Goal: Task Accomplishment & Management: Use online tool/utility

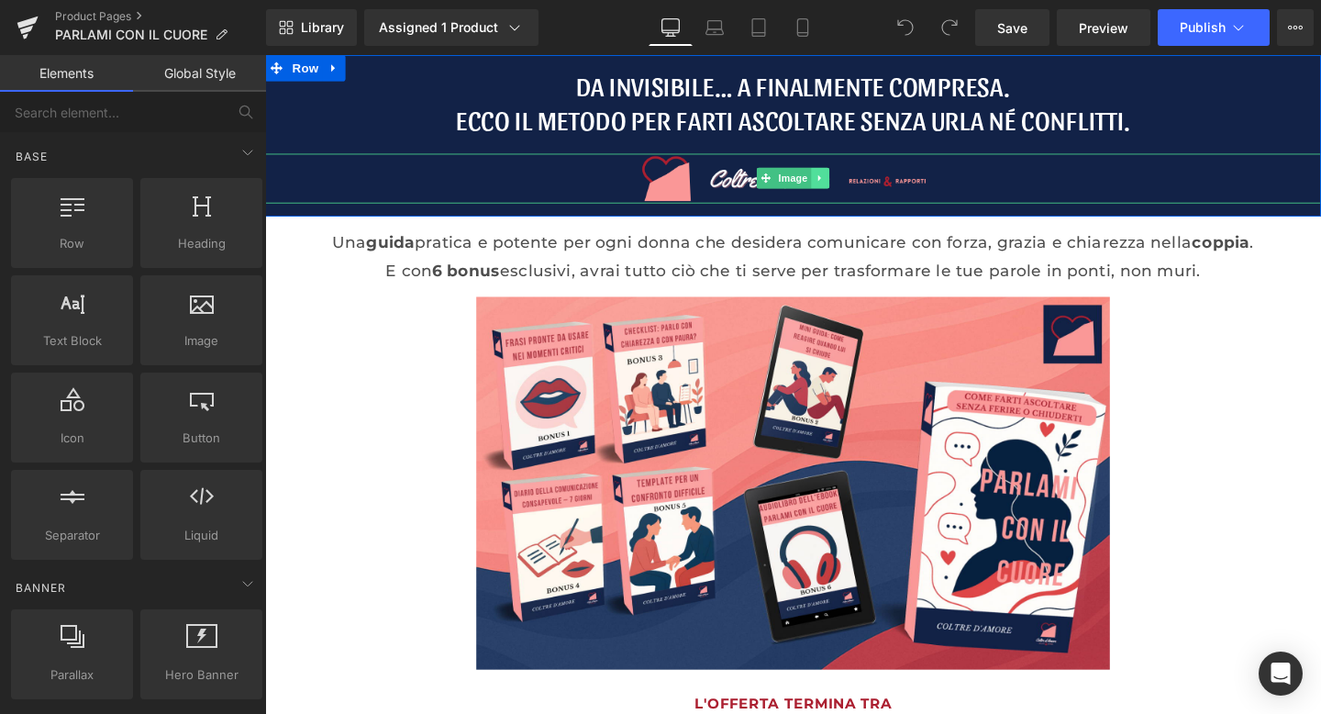
click at [844, 183] on icon at bounding box center [849, 184] width 10 height 11
click at [863, 186] on icon at bounding box center [858, 185] width 10 height 10
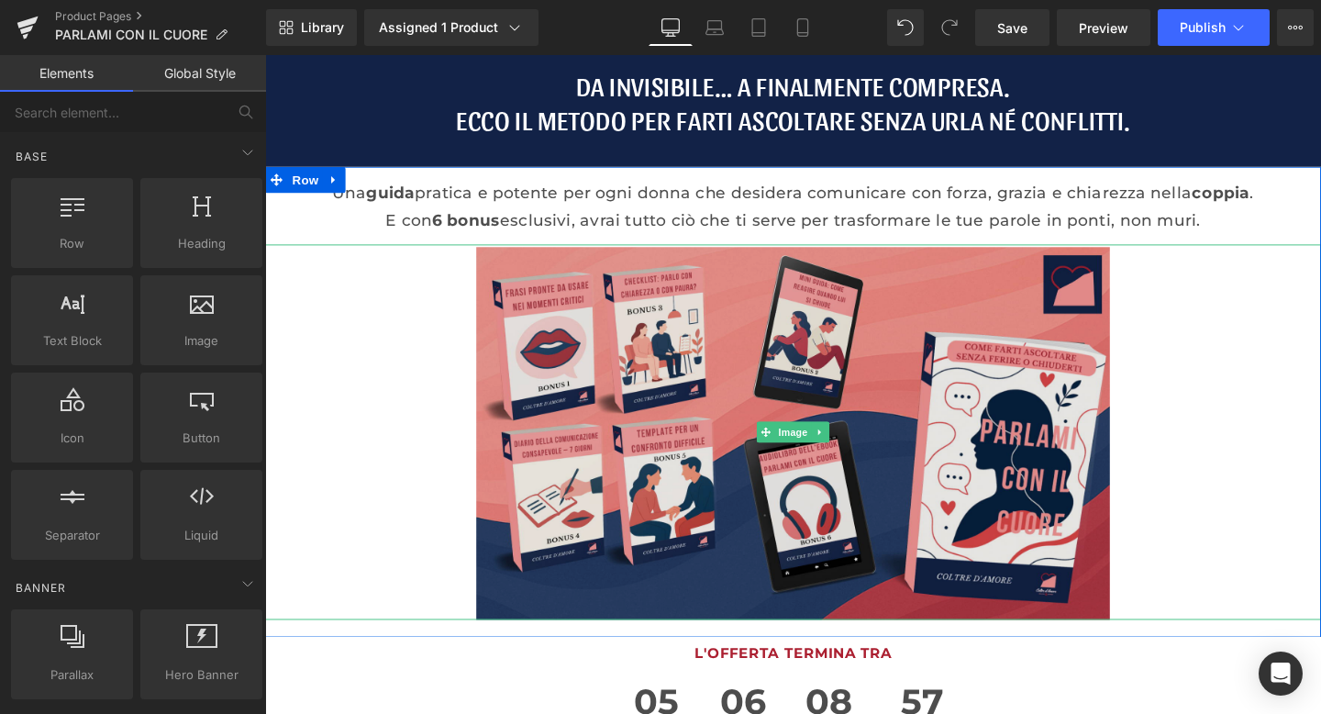
click at [699, 350] on img at bounding box center [820, 451] width 666 height 395
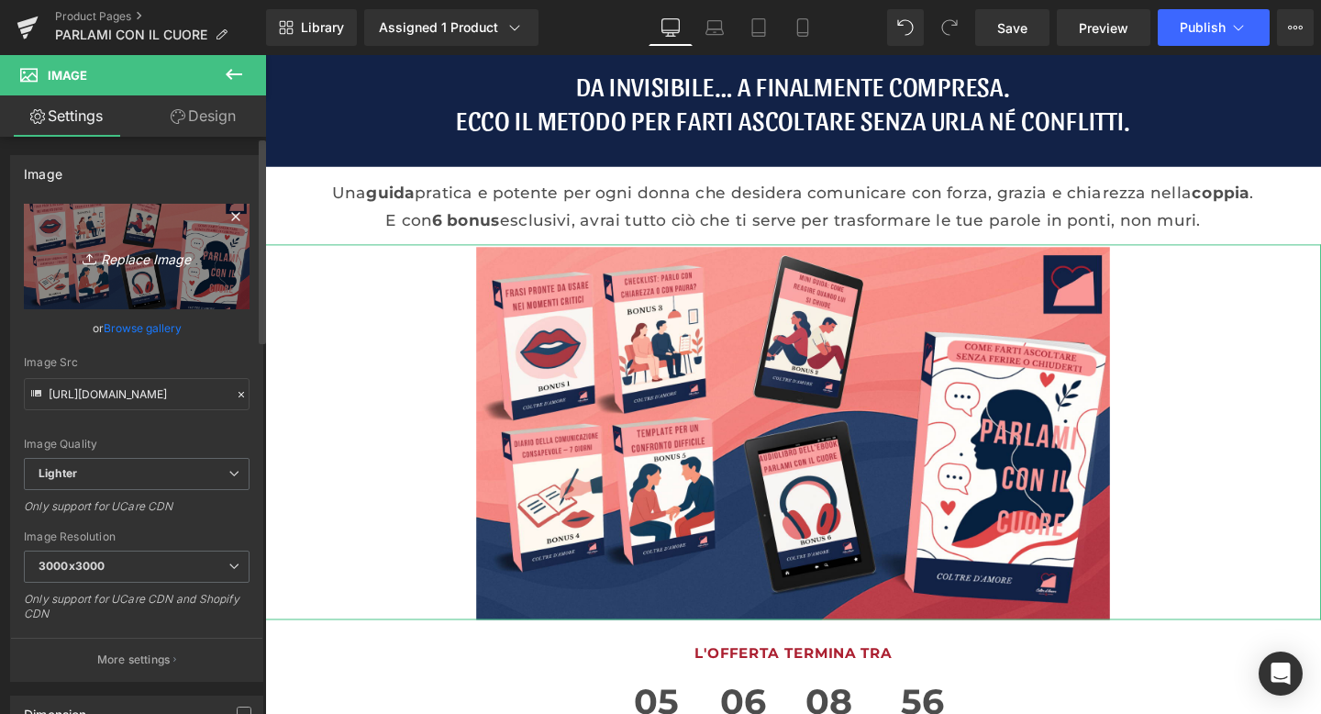
click at [192, 226] on link "Replace Image" at bounding box center [137, 257] width 226 height 106
type input "C:\fakepath\mockup pcc.png"
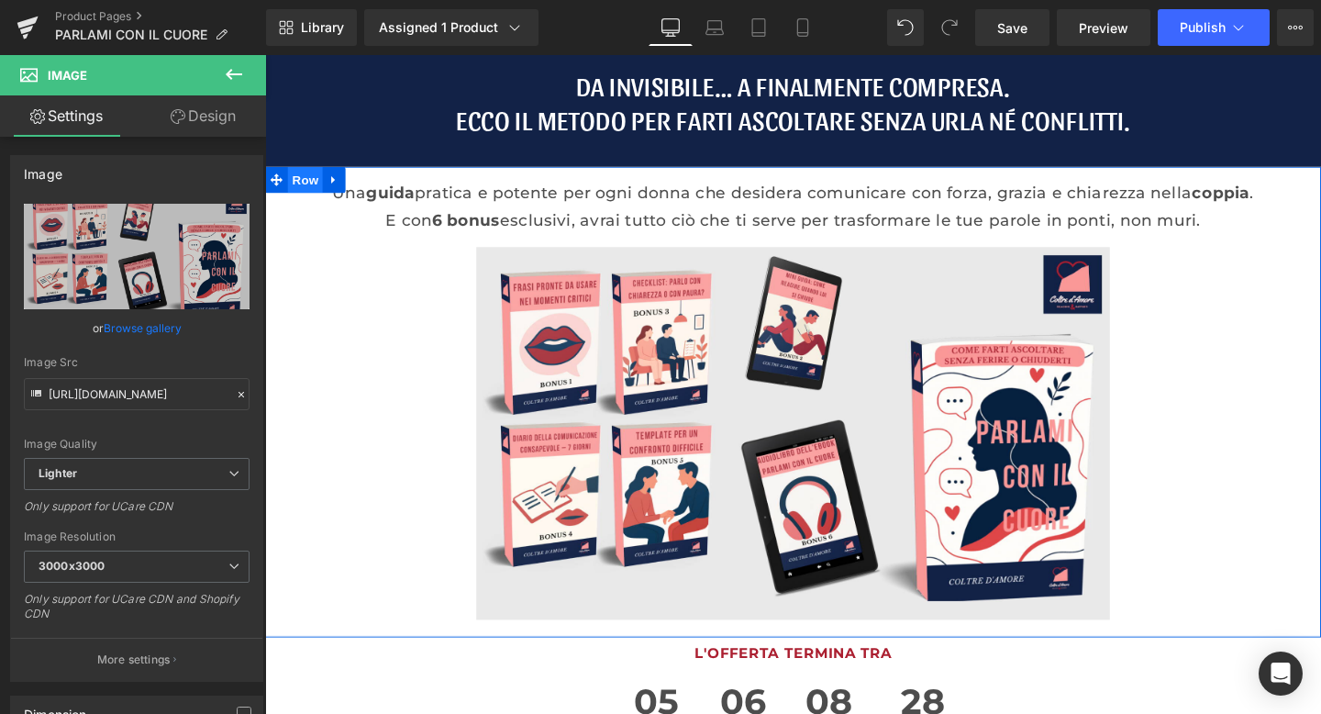
click at [301, 186] on span "Row" at bounding box center [307, 187] width 37 height 28
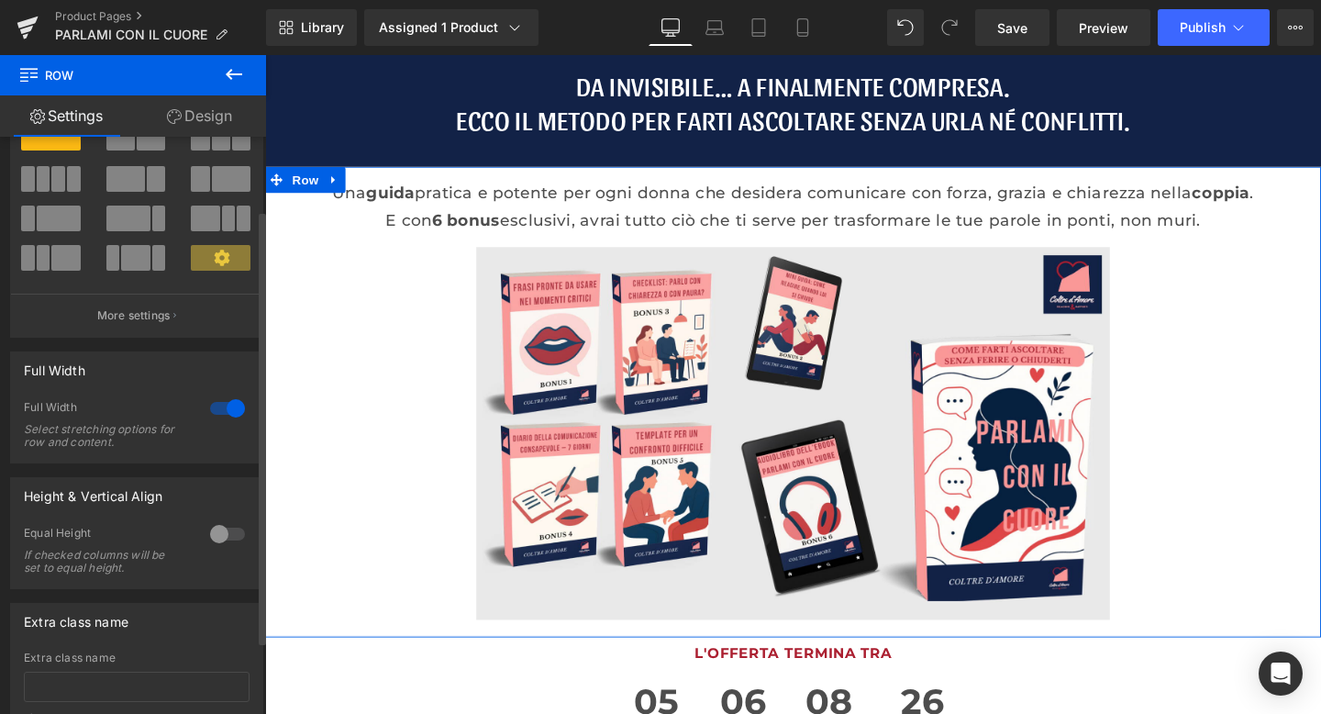
scroll to position [97, 0]
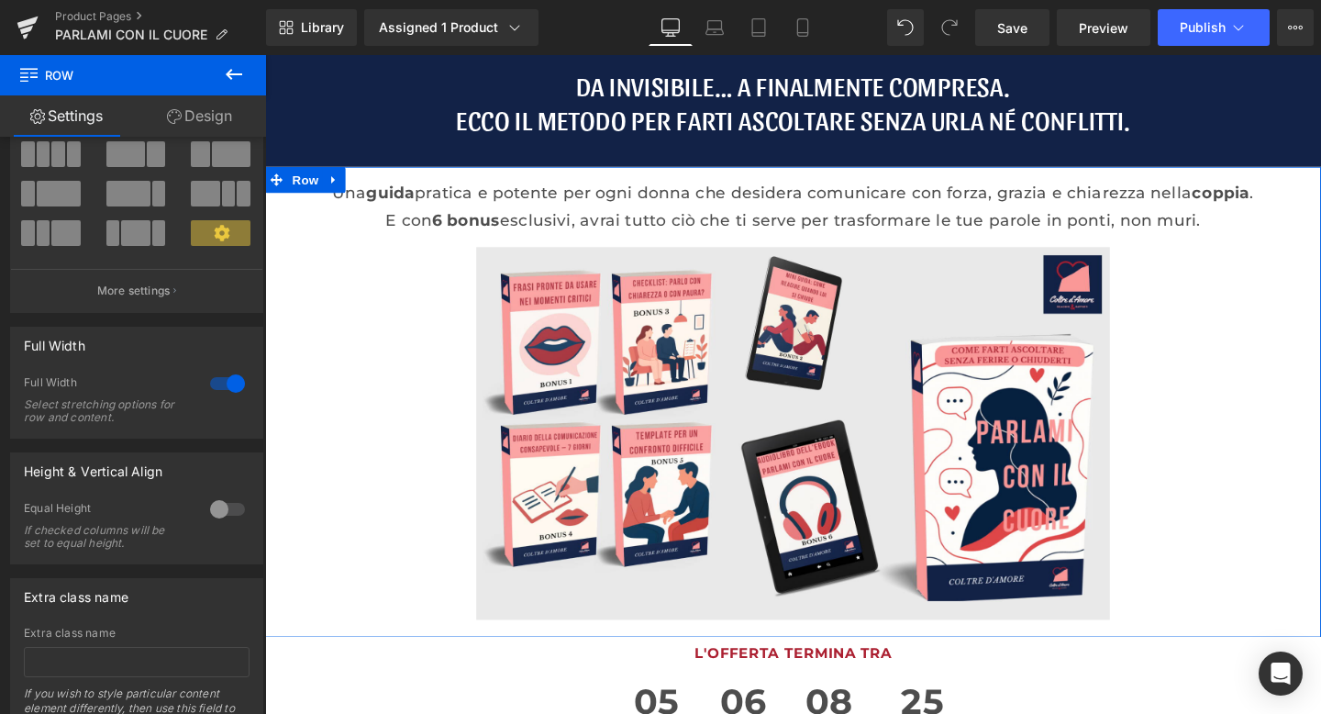
click at [220, 106] on link "Design" at bounding box center [199, 115] width 133 height 41
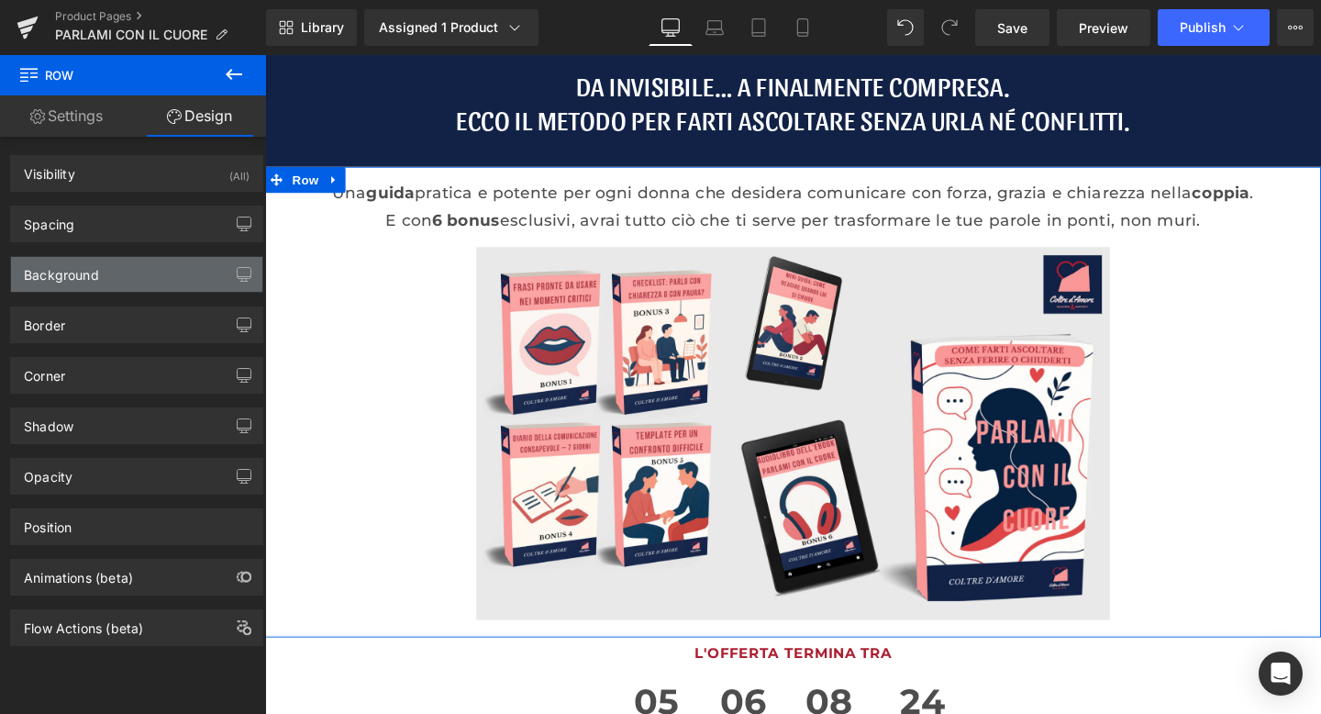
click at [94, 284] on div "Background" at bounding box center [136, 274] width 251 height 35
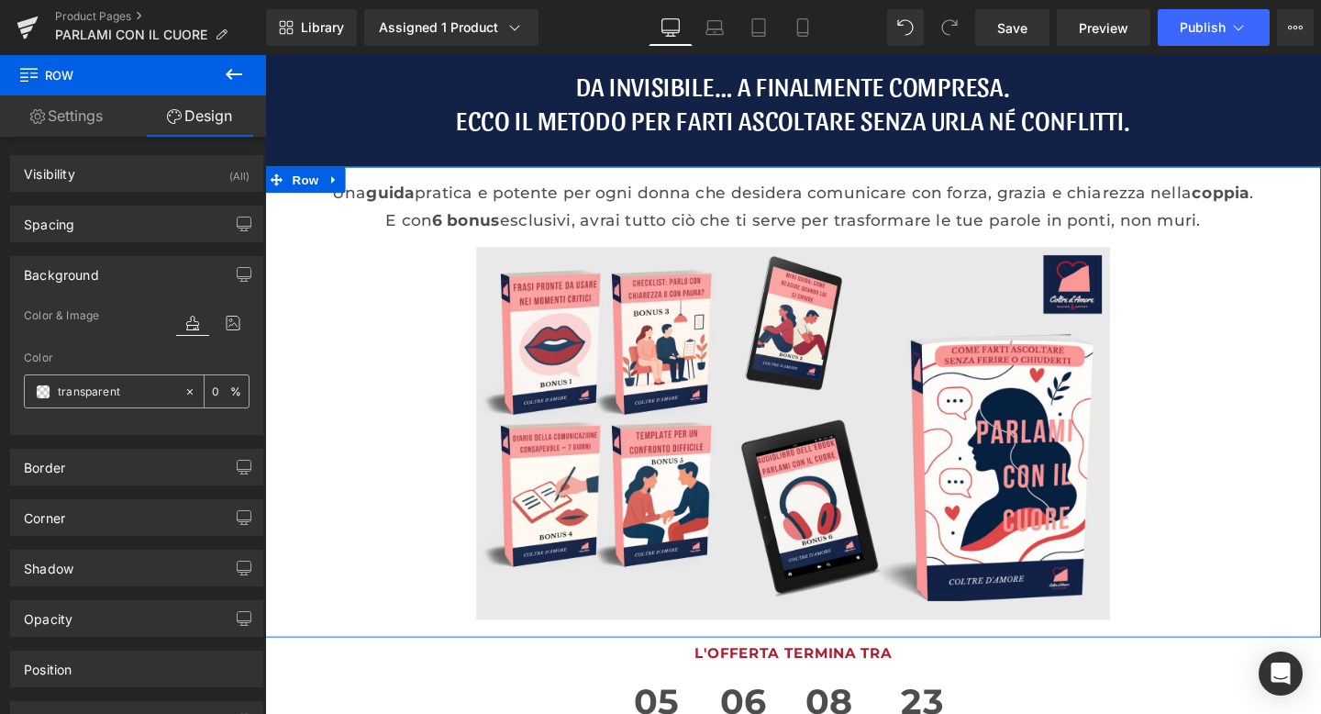
click at [96, 393] on input "transparent" at bounding box center [116, 392] width 117 height 20
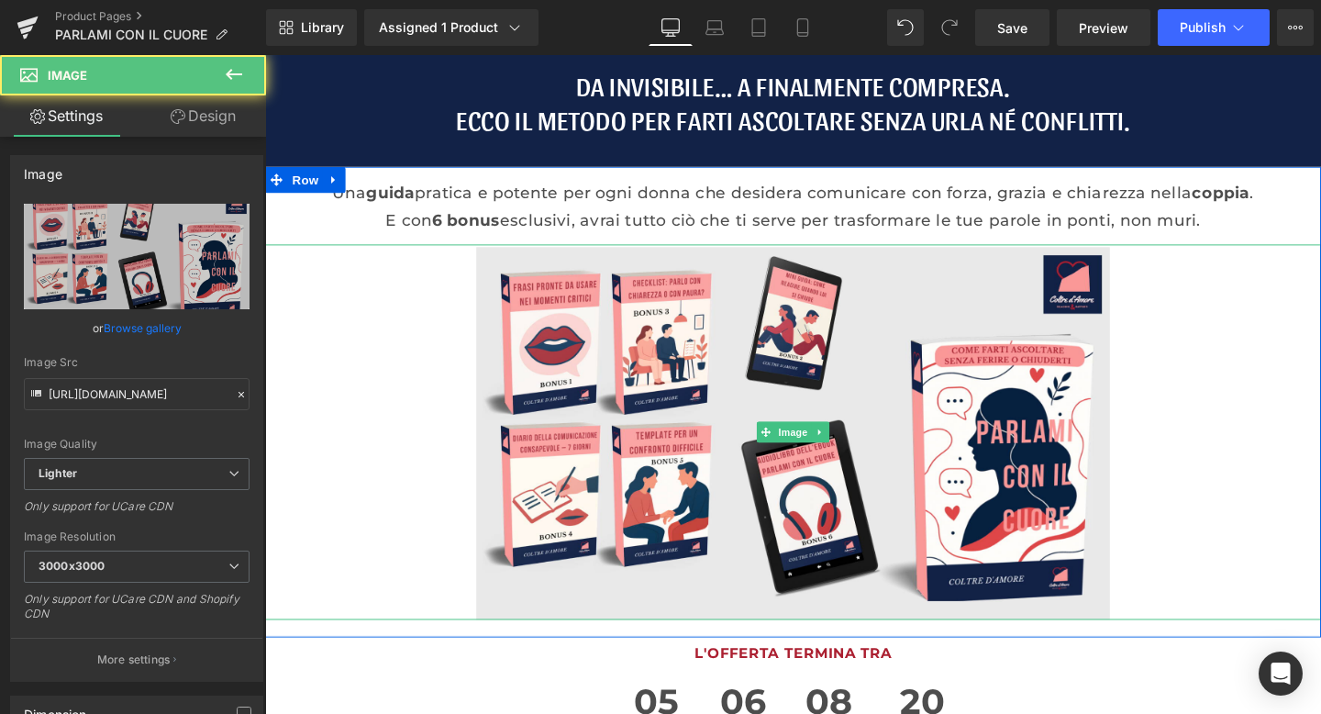
click at [394, 305] on div at bounding box center [820, 451] width 1110 height 395
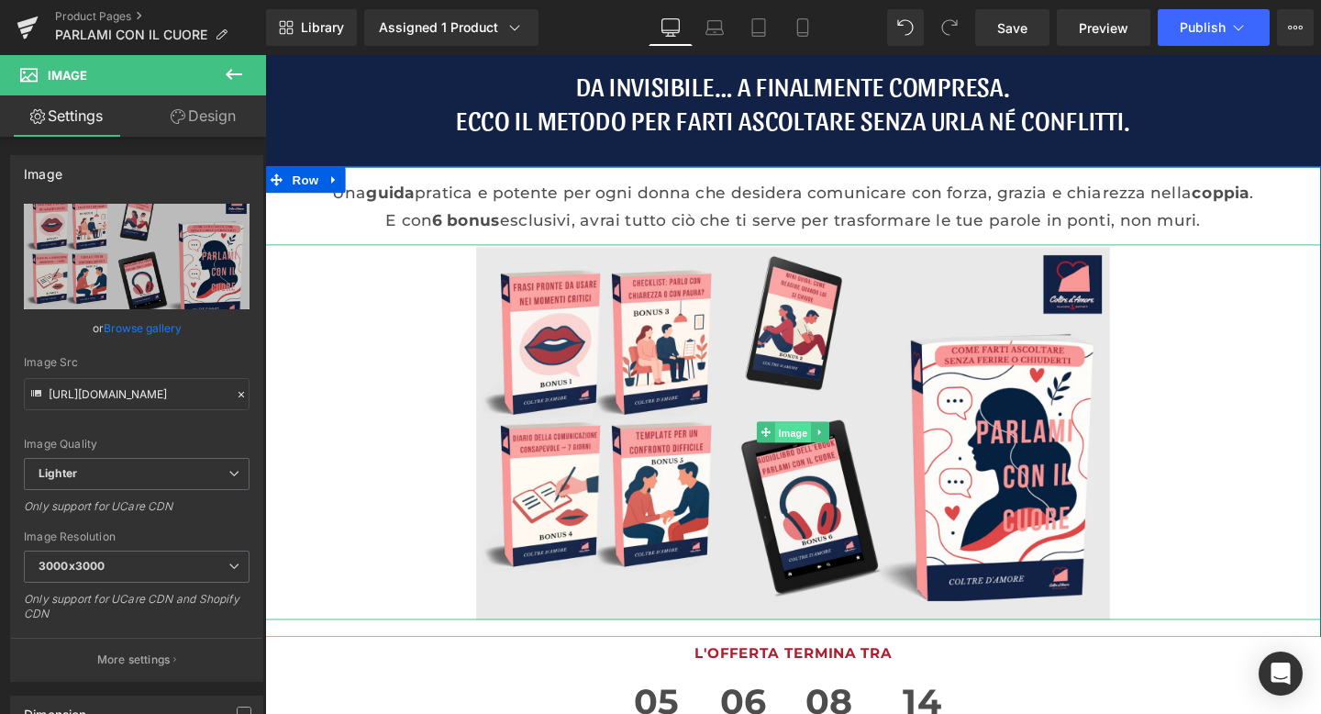
click at [819, 462] on span "Image" at bounding box center [820, 452] width 39 height 22
click at [321, 189] on span "Row" at bounding box center [307, 187] width 37 height 28
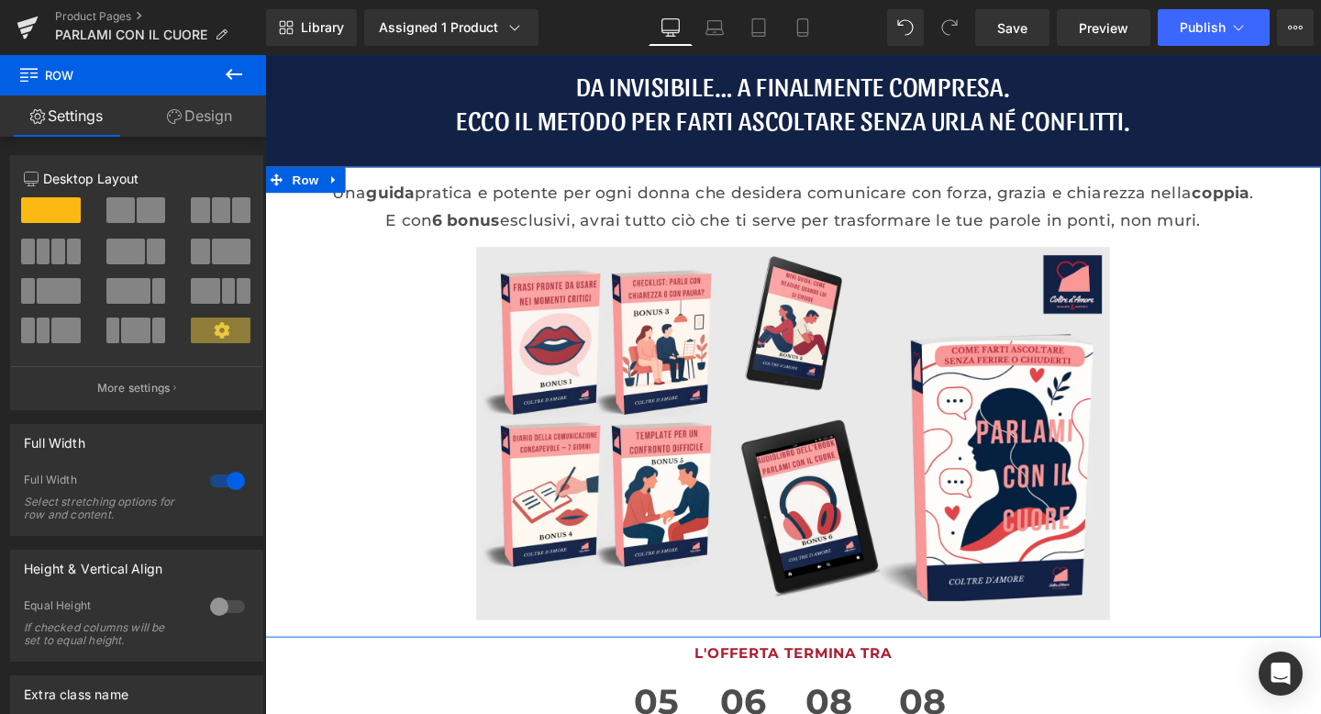
click at [217, 106] on link "Design" at bounding box center [199, 115] width 133 height 41
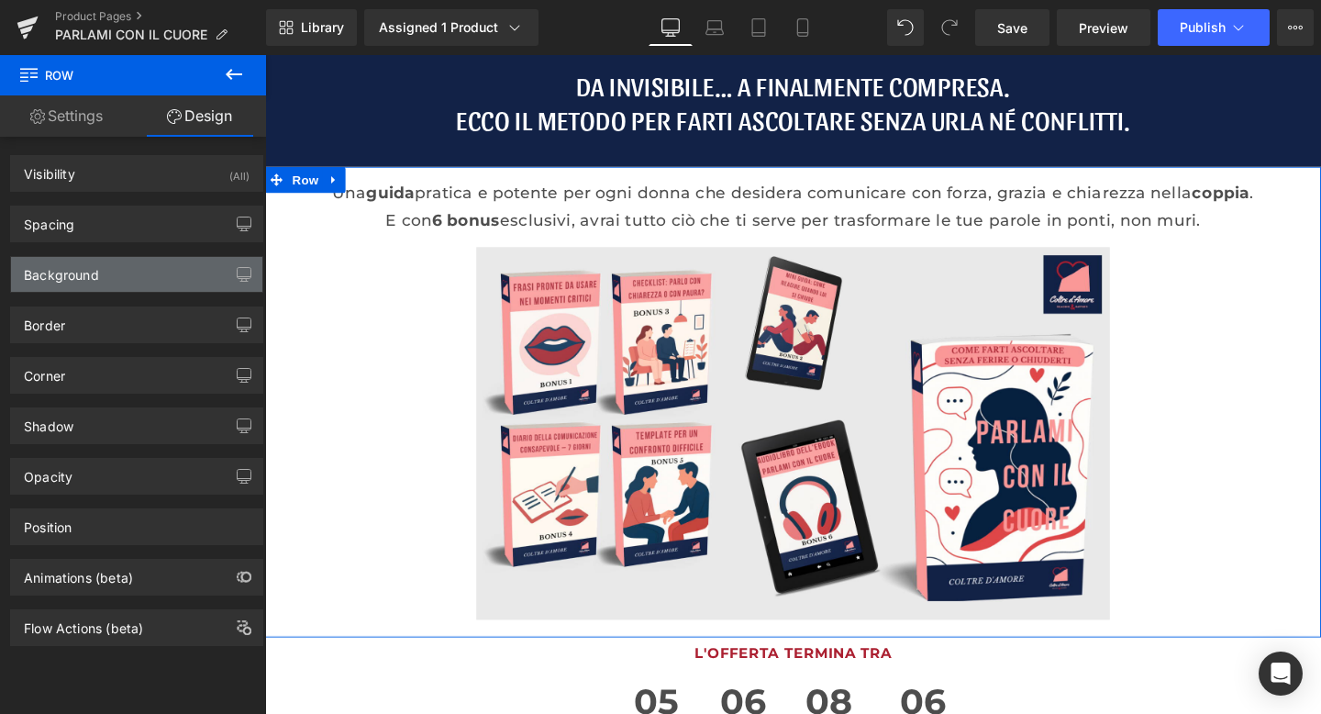
click at [164, 265] on div "Background" at bounding box center [136, 274] width 251 height 35
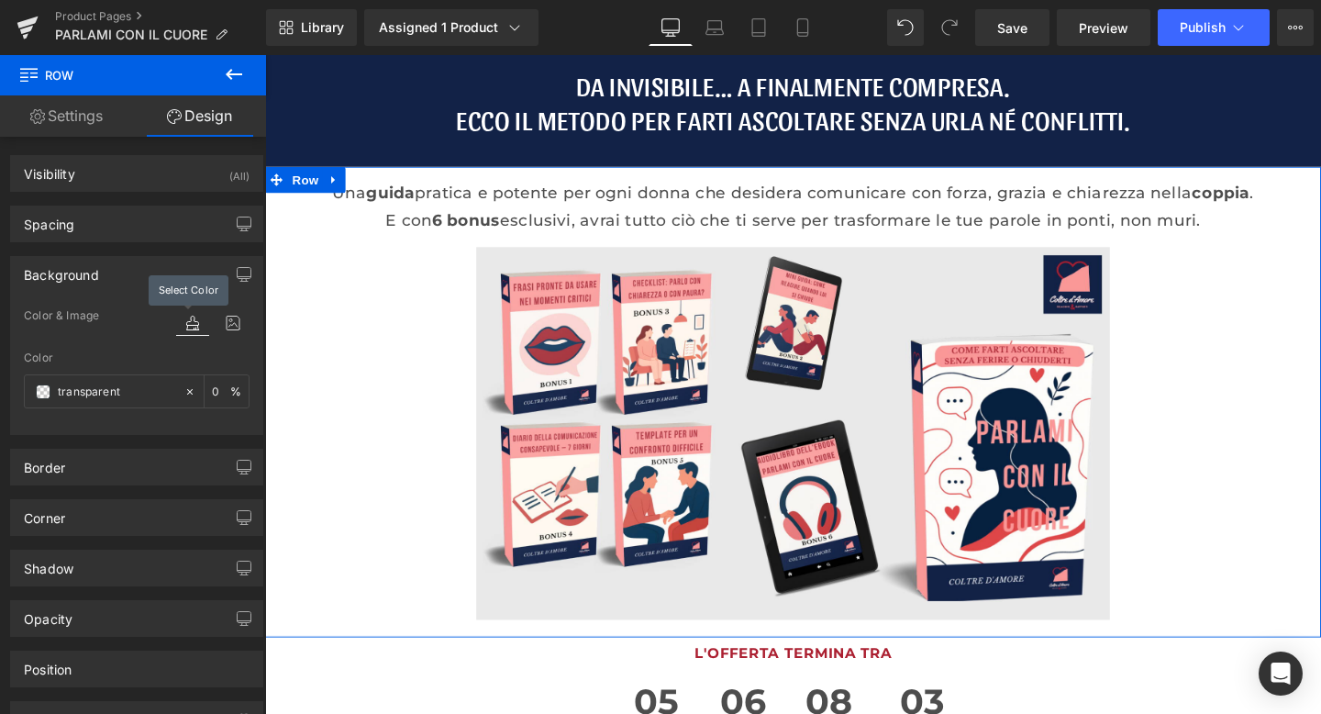
click at [190, 325] on icon at bounding box center [192, 323] width 33 height 24
click at [812, 454] on span "Image" at bounding box center [820, 451] width 39 height 22
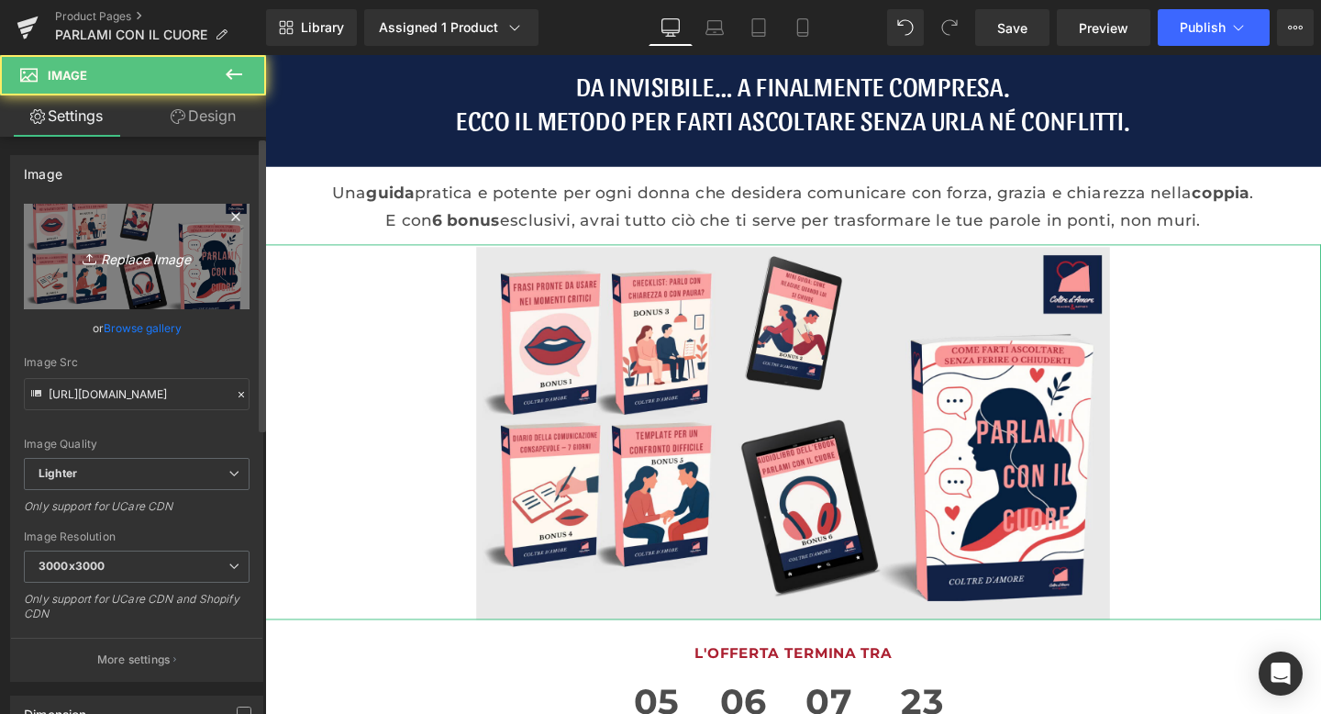
click at [158, 282] on link "Replace Image" at bounding box center [137, 257] width 226 height 106
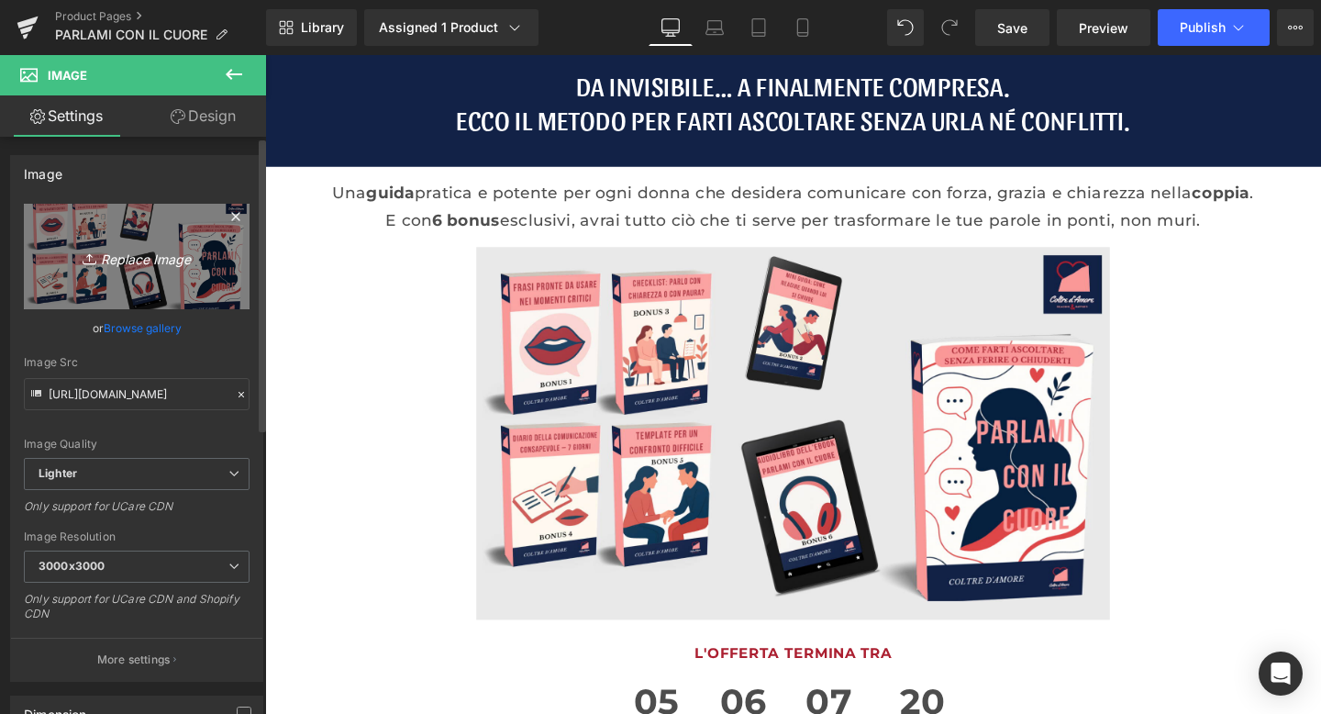
type input "C:\fakepath\mockup pcc copia.png"
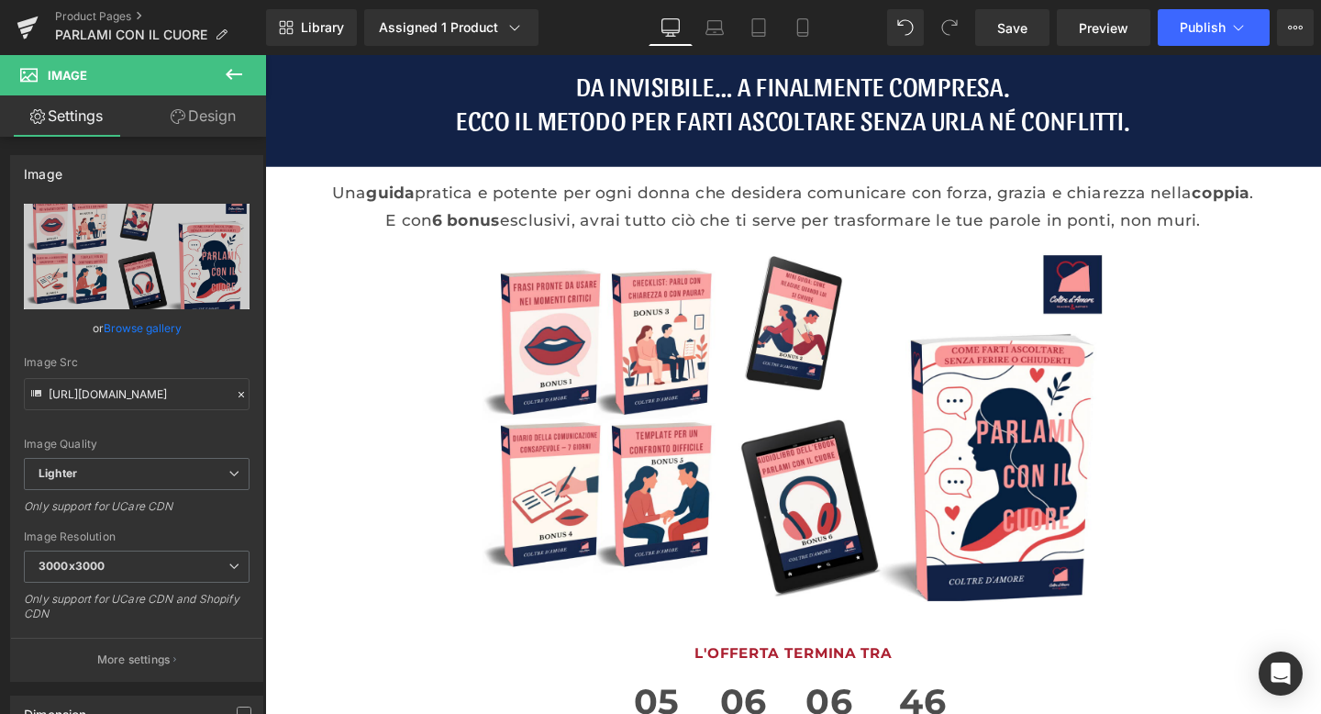
scroll to position [150, 0]
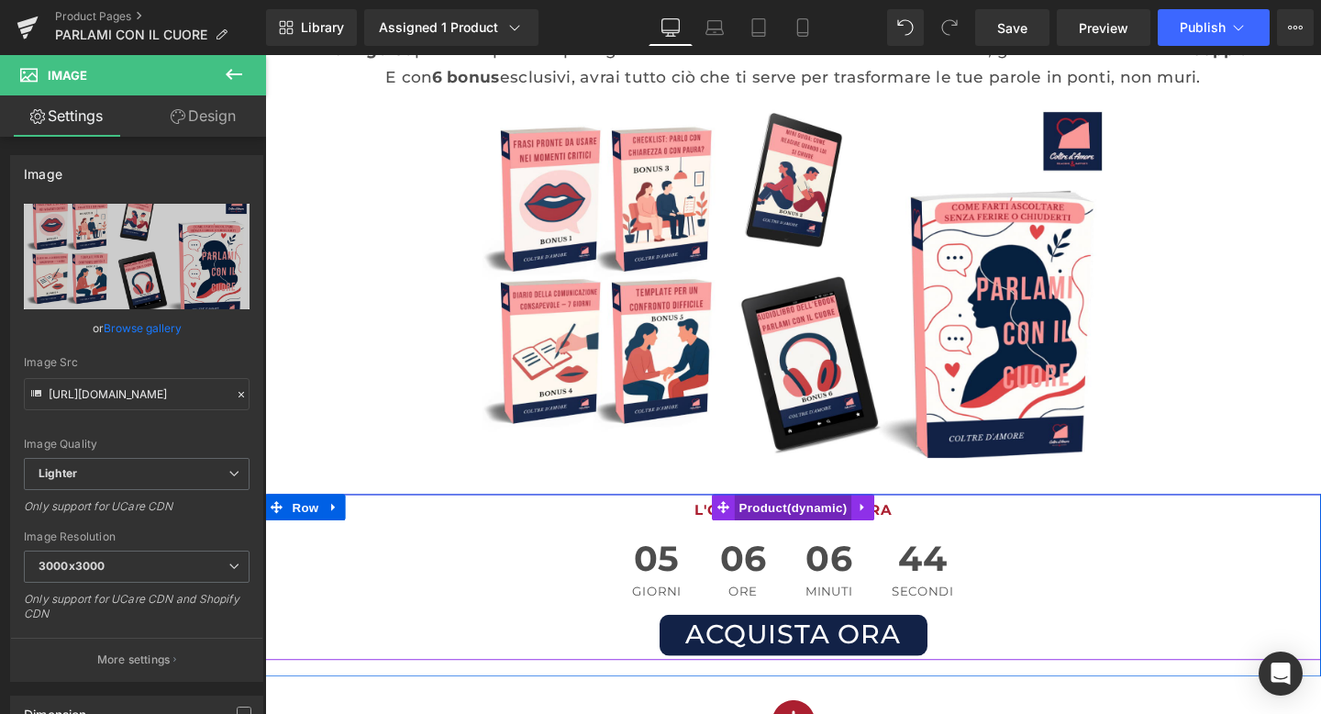
click at [786, 535] on span "Product" at bounding box center [820, 531] width 123 height 28
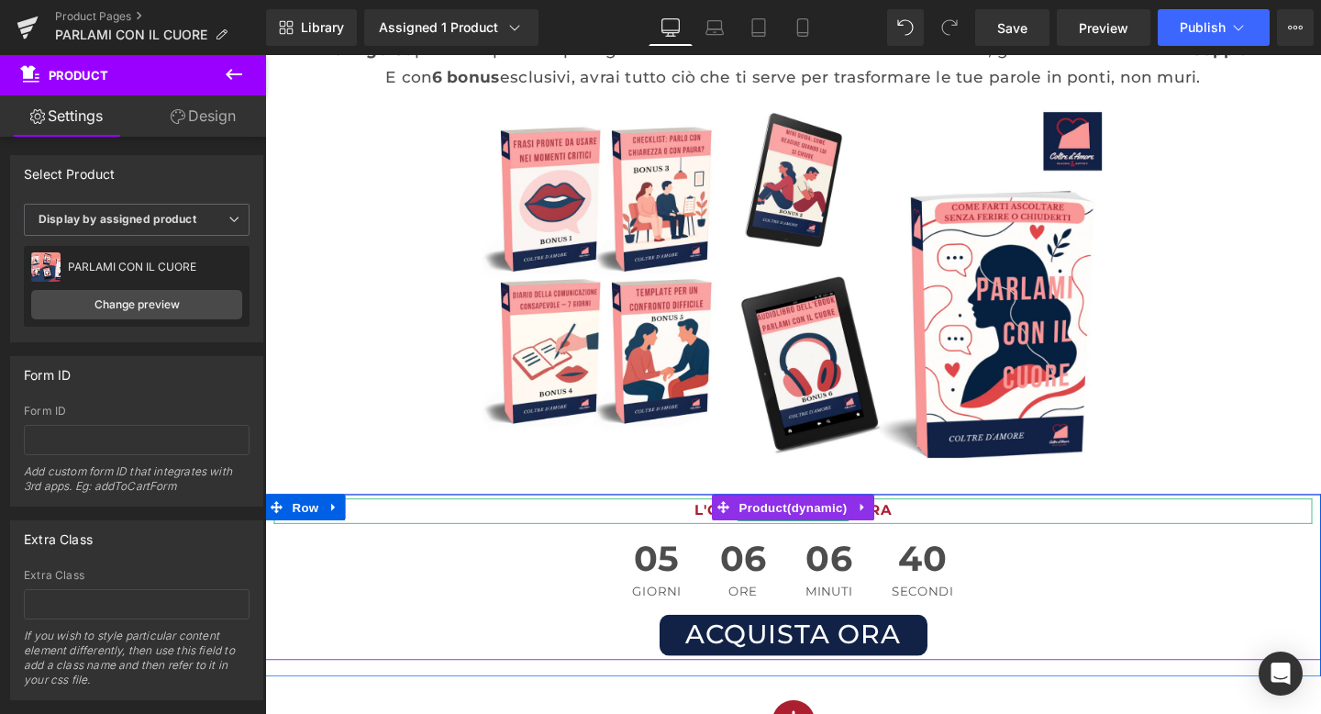
click at [719, 533] on strong "L'OFFERTA TERMINA TRA" at bounding box center [821, 533] width 208 height 17
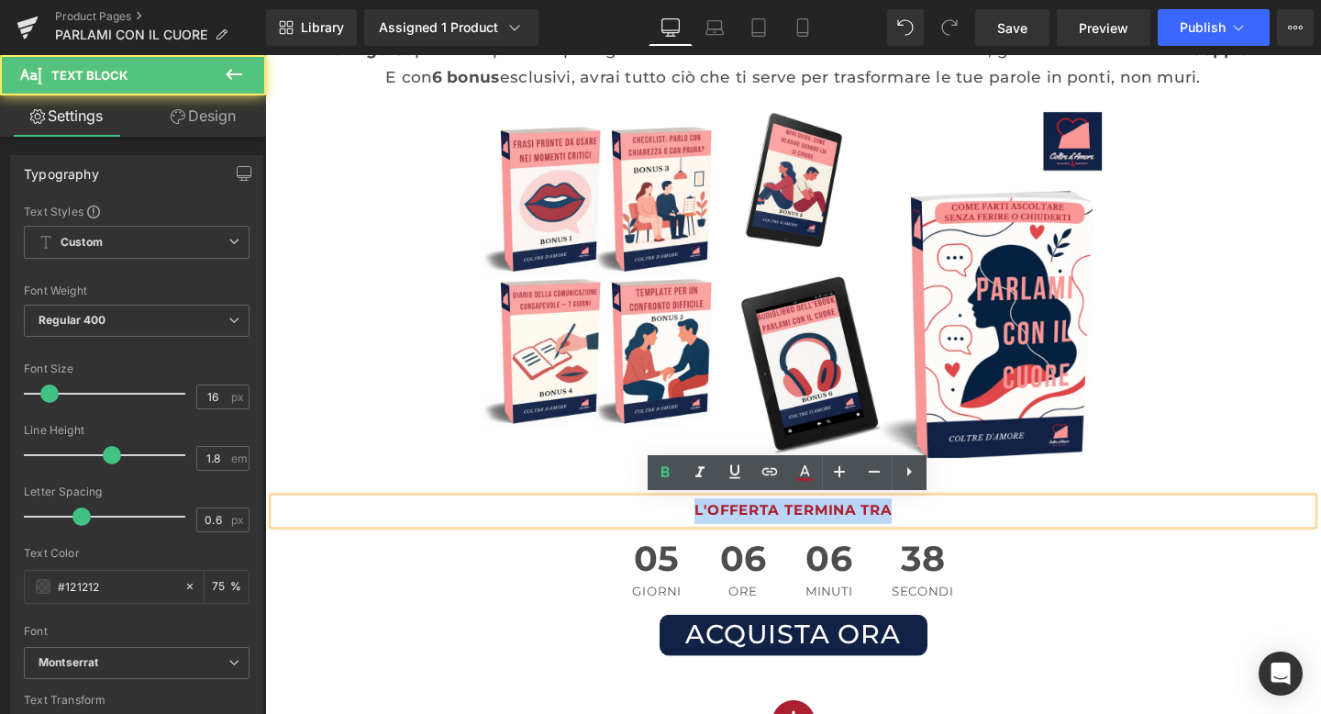
drag, startPoint x: 936, startPoint y: 534, endPoint x: 688, endPoint y: 541, distance: 247.9
click at [688, 541] on p "L'OFFERTA TERMINA TRA" at bounding box center [820, 534] width 1092 height 27
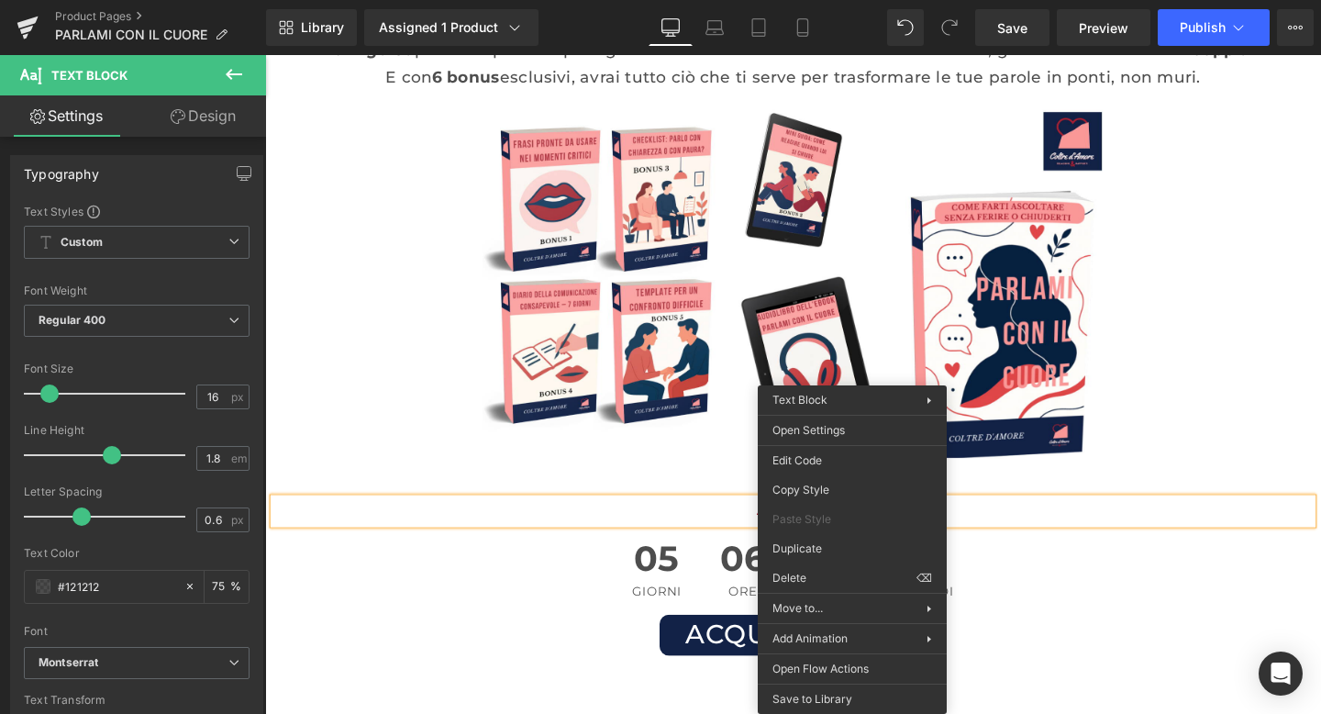
click at [1093, 545] on p "A SOLI 19" at bounding box center [820, 534] width 1092 height 27
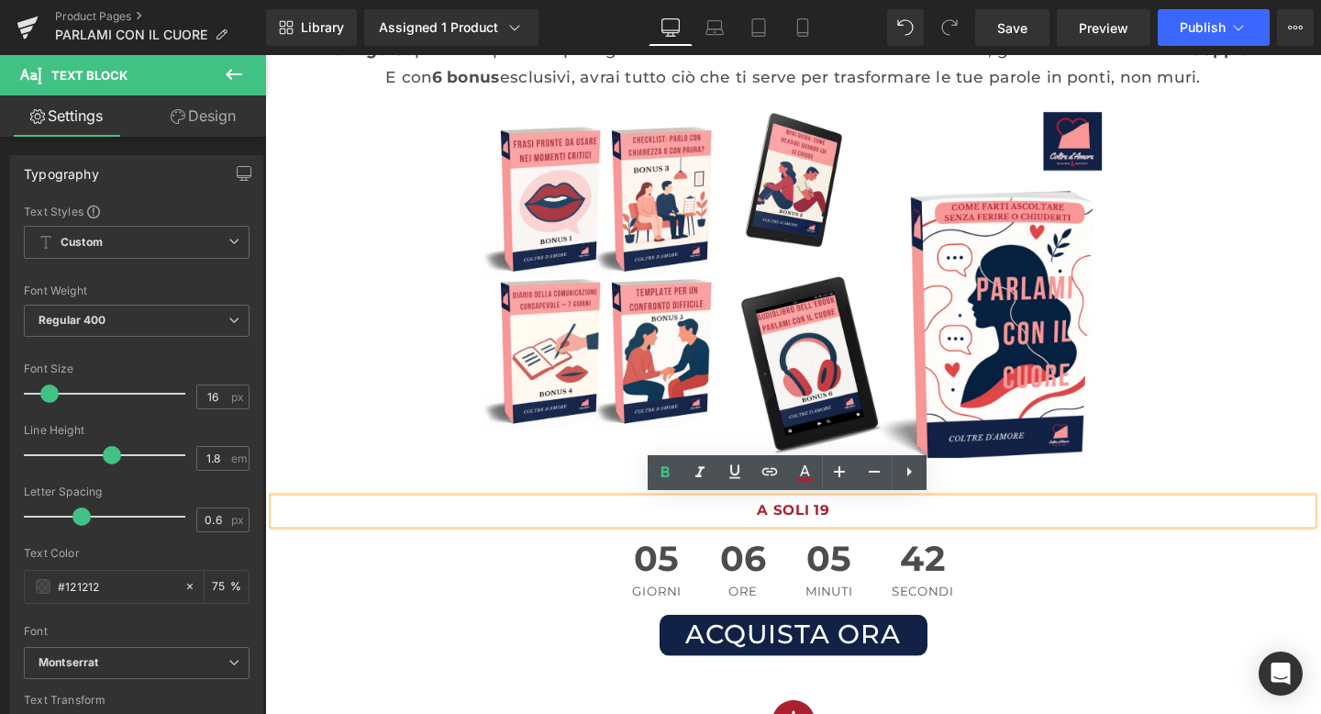
click at [875, 530] on p "A SOLI 19" at bounding box center [820, 534] width 1092 height 27
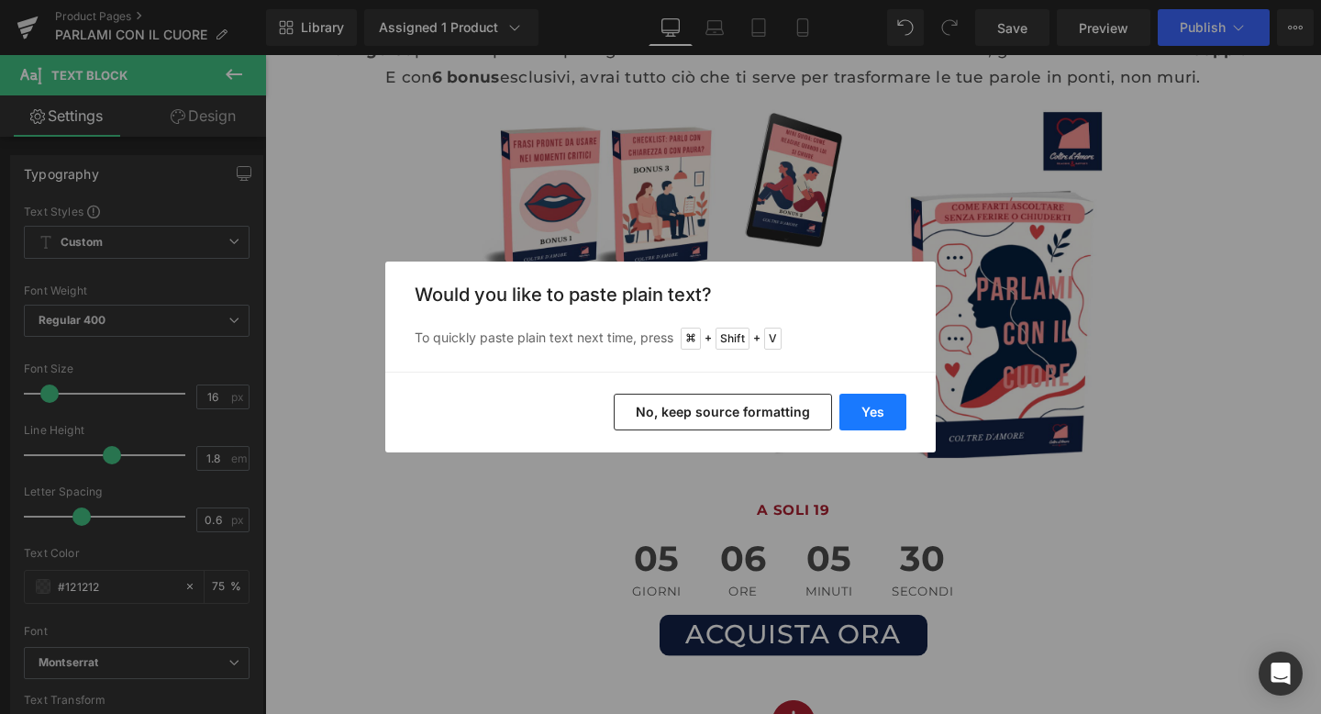
click at [866, 405] on button "Yes" at bounding box center [873, 412] width 67 height 37
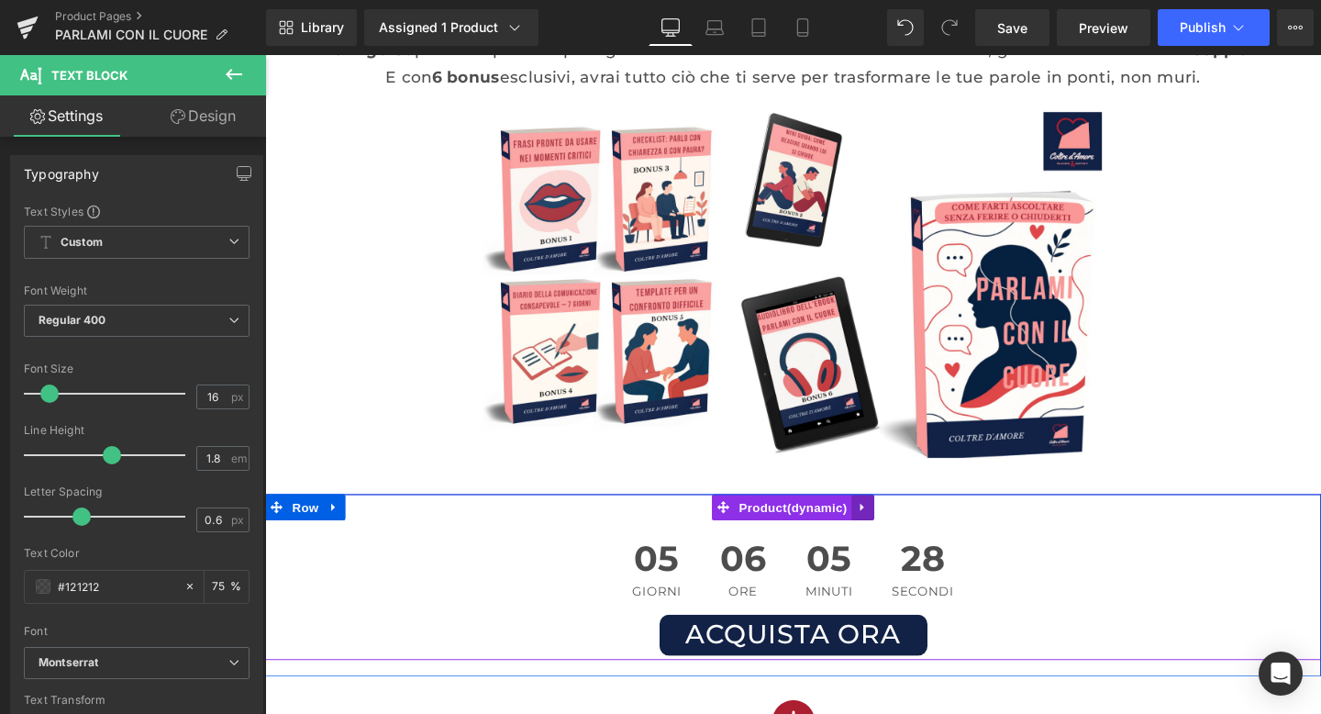
click at [886, 530] on link at bounding box center [894, 531] width 24 height 28
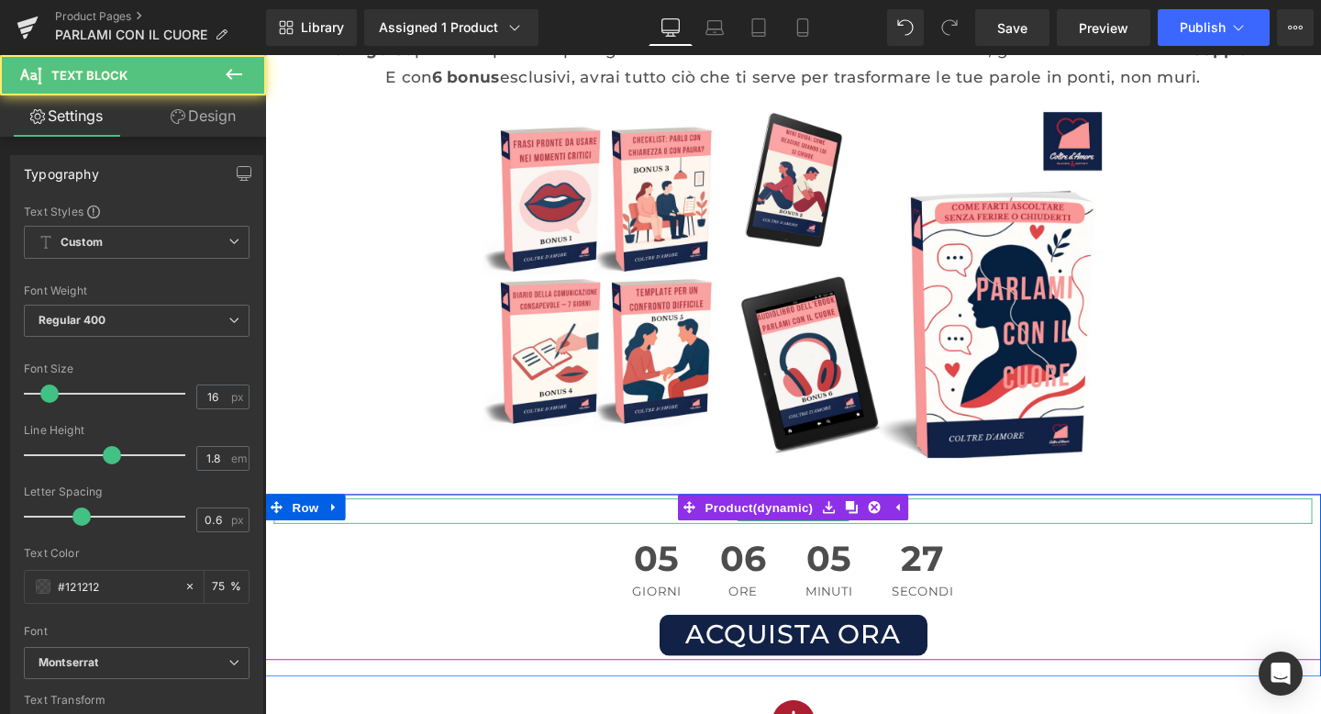
click at [967, 527] on p "A SOLI 19 €" at bounding box center [820, 534] width 1092 height 27
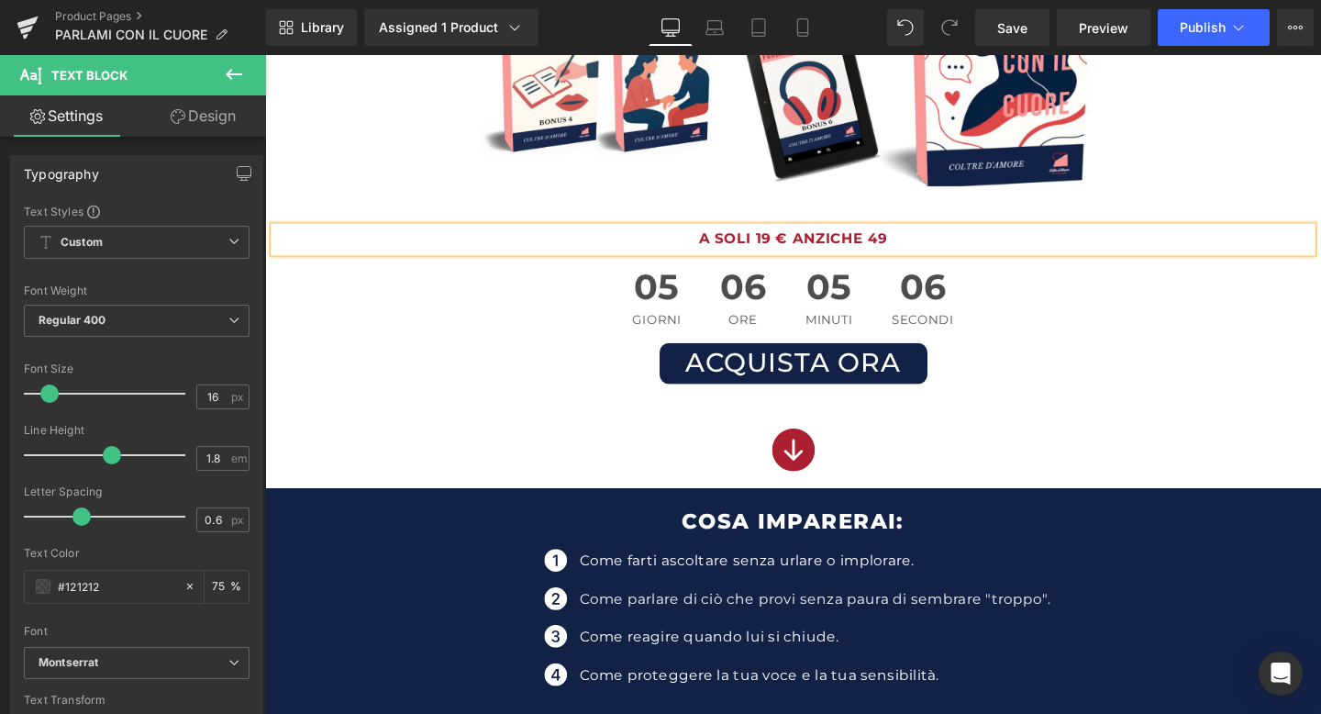
scroll to position [431, 0]
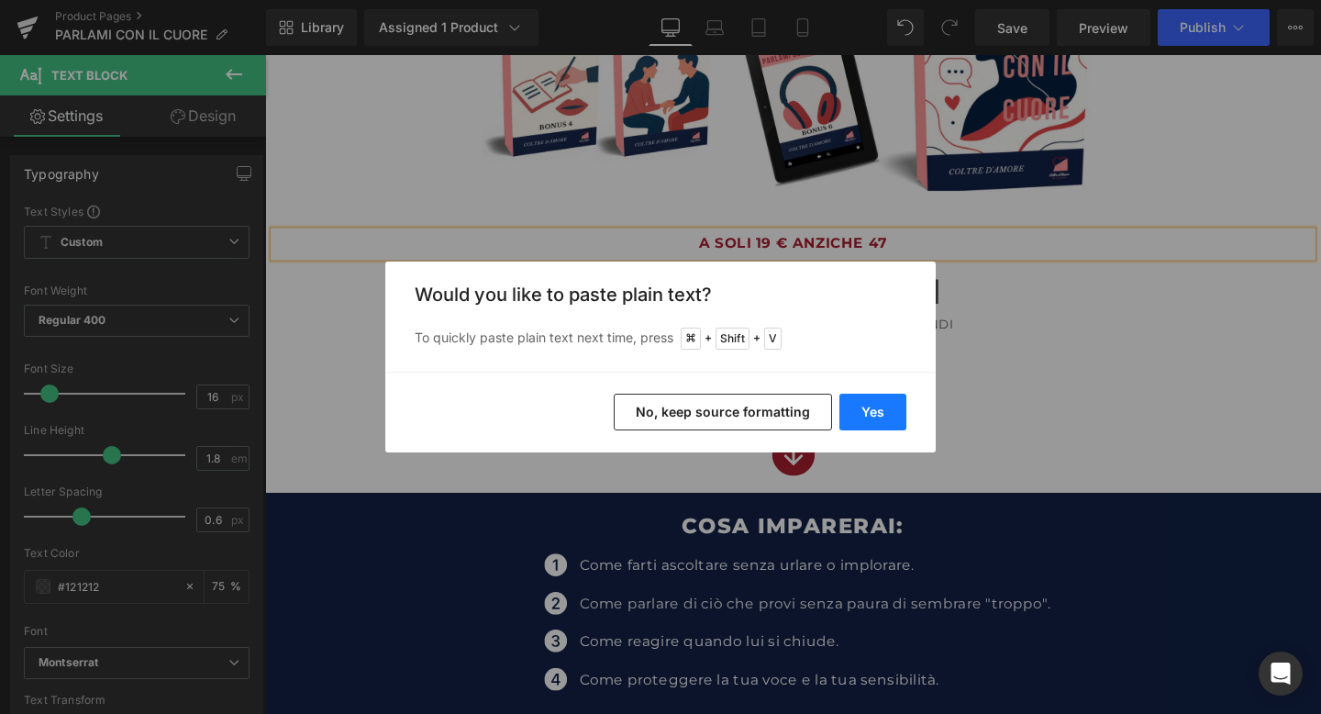
click at [879, 409] on button "Yes" at bounding box center [873, 412] width 67 height 37
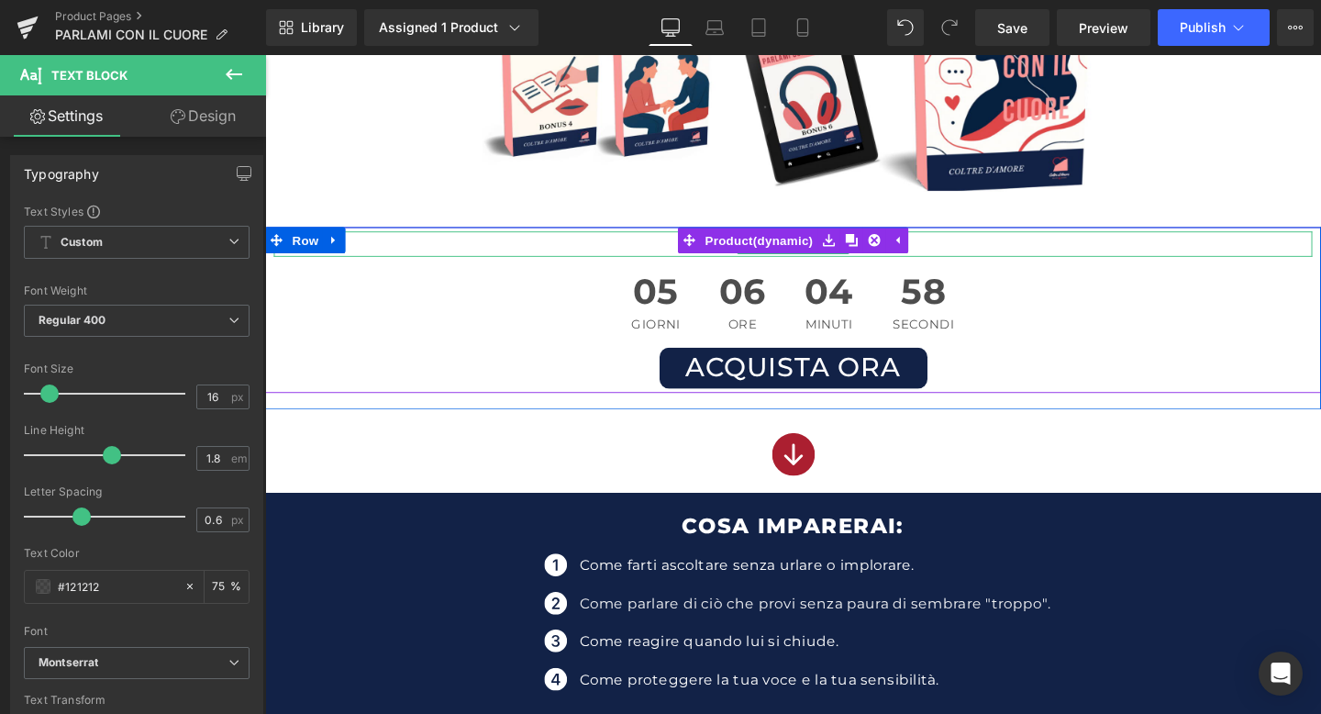
click at [975, 248] on p "A SOLI 19 € ANZICHE 47 €" at bounding box center [820, 253] width 1092 height 27
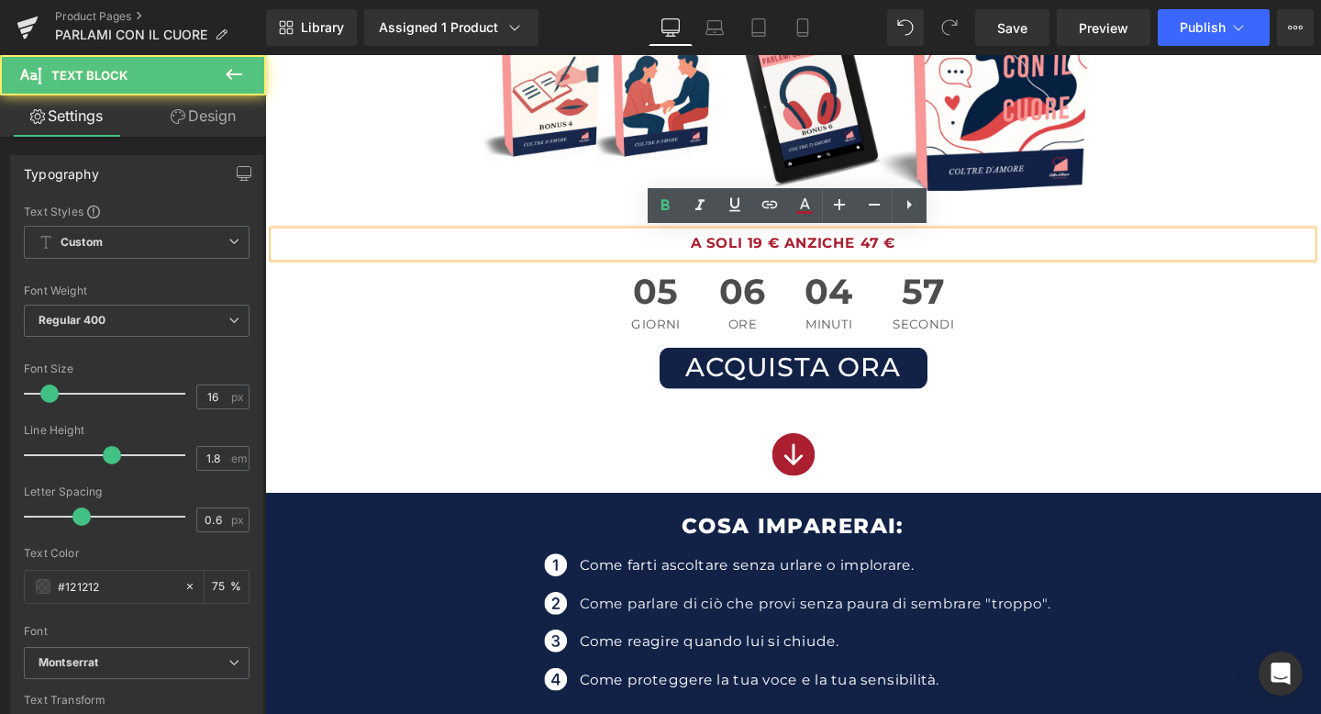
click at [849, 248] on b "A SOLI 19 € ANZICHE 47 €" at bounding box center [820, 252] width 215 height 17
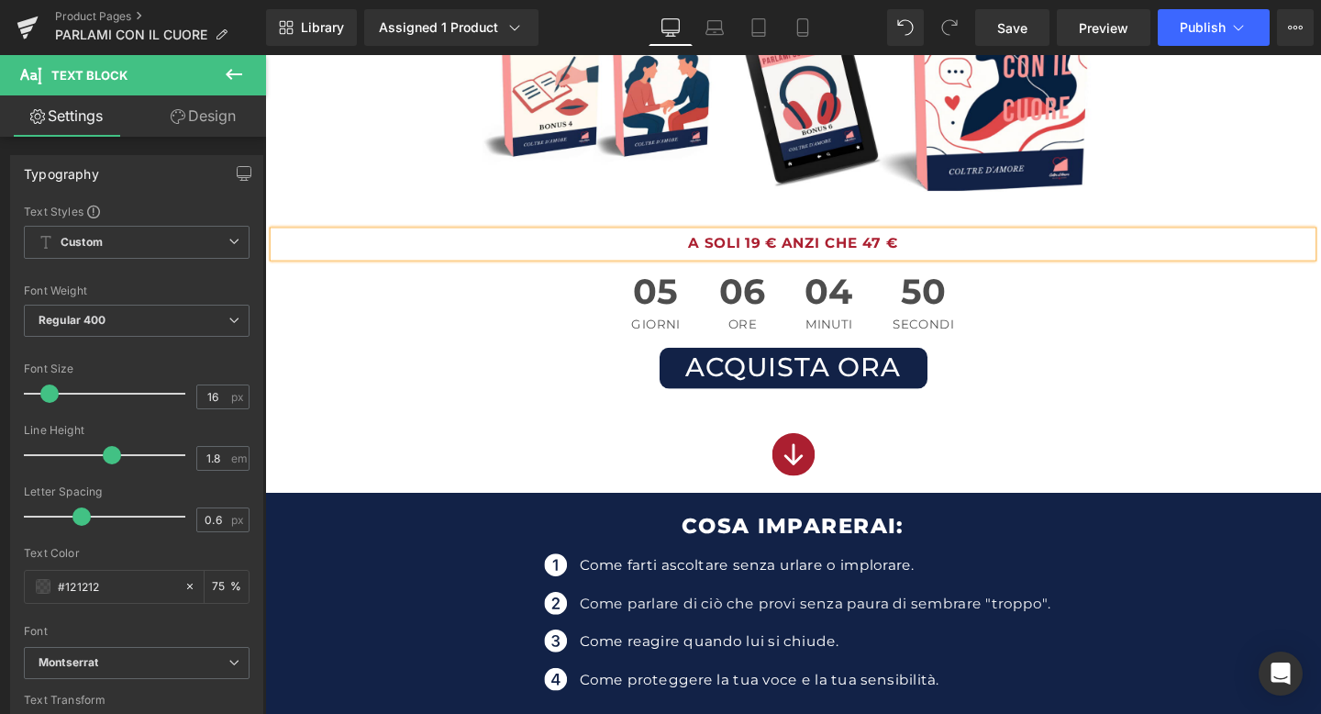
click at [935, 255] on p "A SOLI 19 € ANZI CHE 47 €" at bounding box center [820, 253] width 1092 height 27
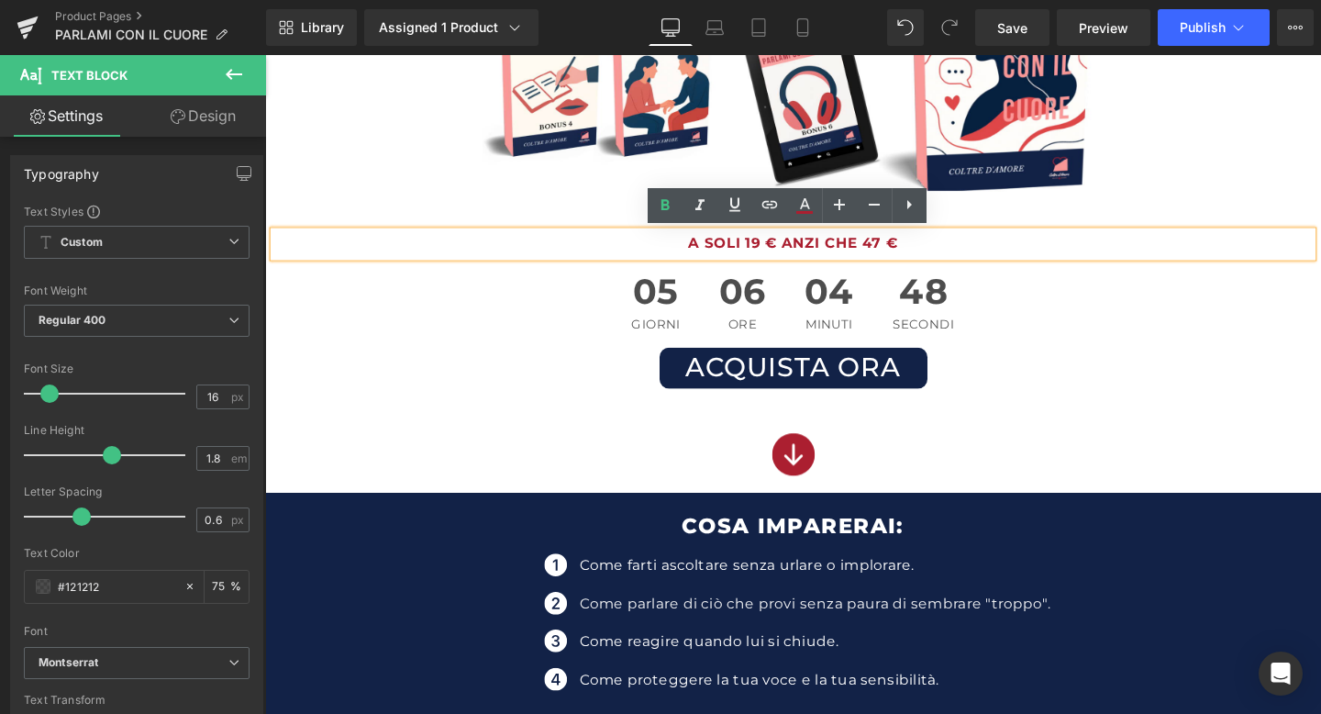
click at [802, 250] on b "A SOLI 19 € ANZI CHE 47 €" at bounding box center [820, 252] width 220 height 17
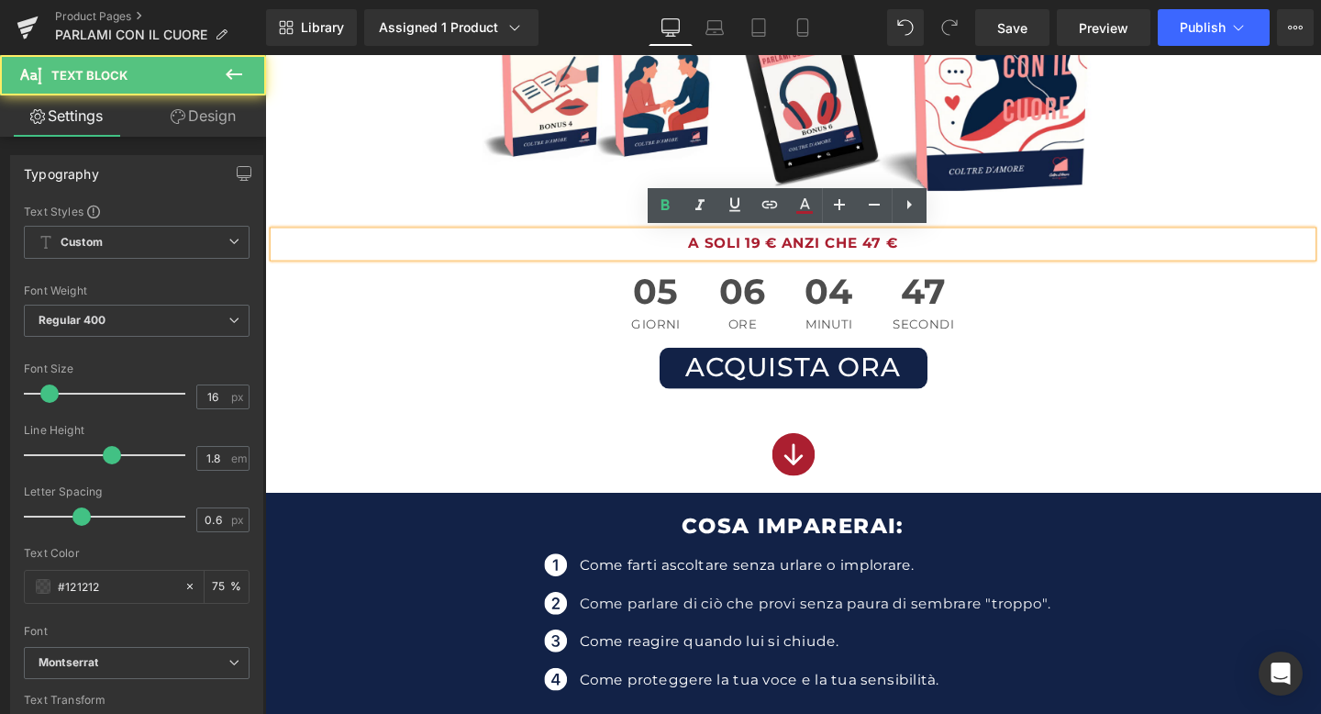
click at [812, 250] on b "A SOLI 19 € ANZI CHE 47 €" at bounding box center [820, 252] width 220 height 17
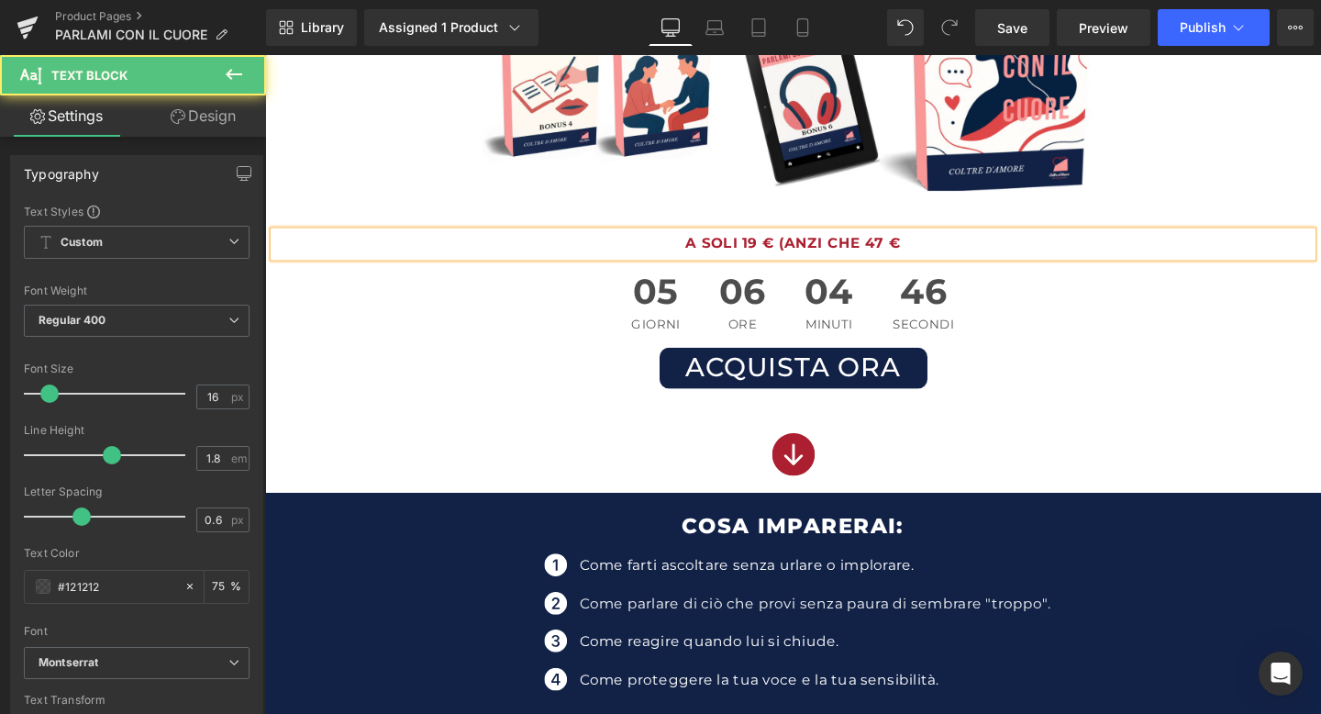
click at [950, 258] on p "A SOLI 19 € (ANZI CHE 47 €" at bounding box center [820, 253] width 1092 height 27
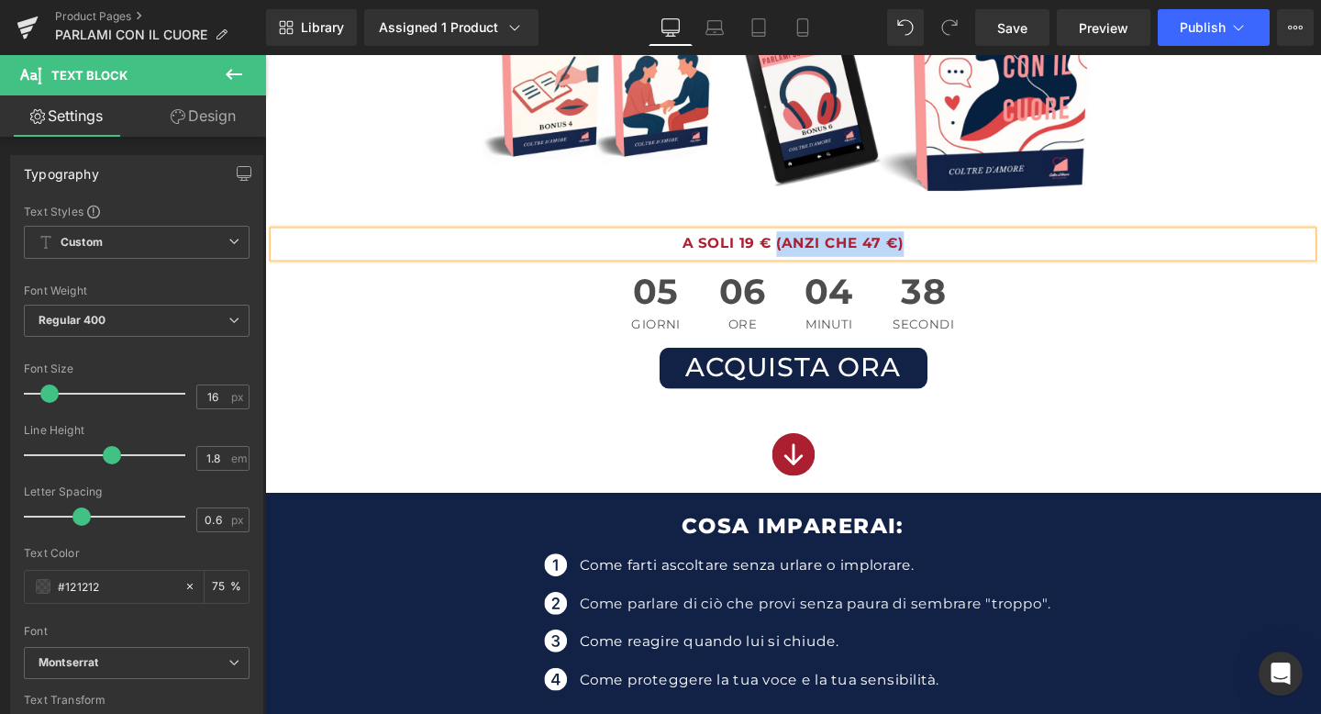
drag, startPoint x: 802, startPoint y: 257, endPoint x: 941, endPoint y: 255, distance: 138.6
click at [941, 255] on p "A SOLI 19 € (ANZI CHE 47 €)" at bounding box center [820, 253] width 1092 height 27
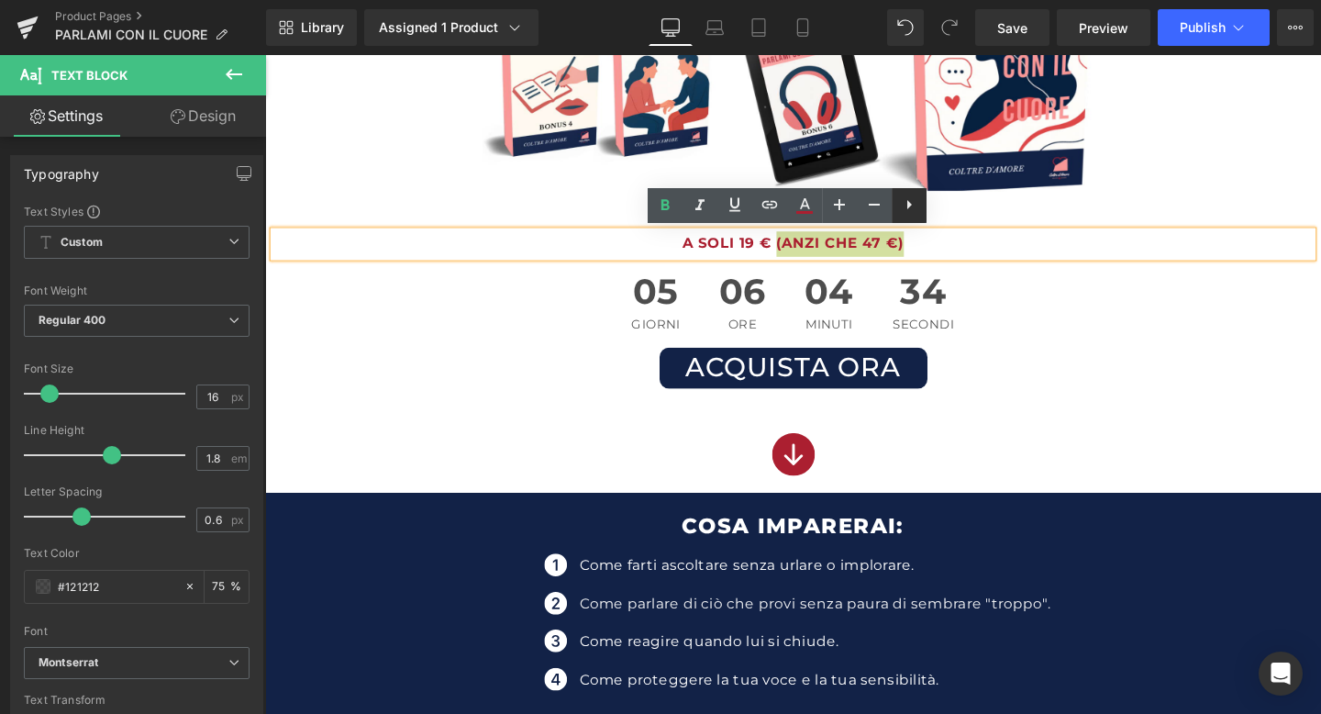
click at [925, 206] on link at bounding box center [909, 205] width 35 height 35
click at [904, 205] on icon at bounding box center [909, 205] width 22 height 22
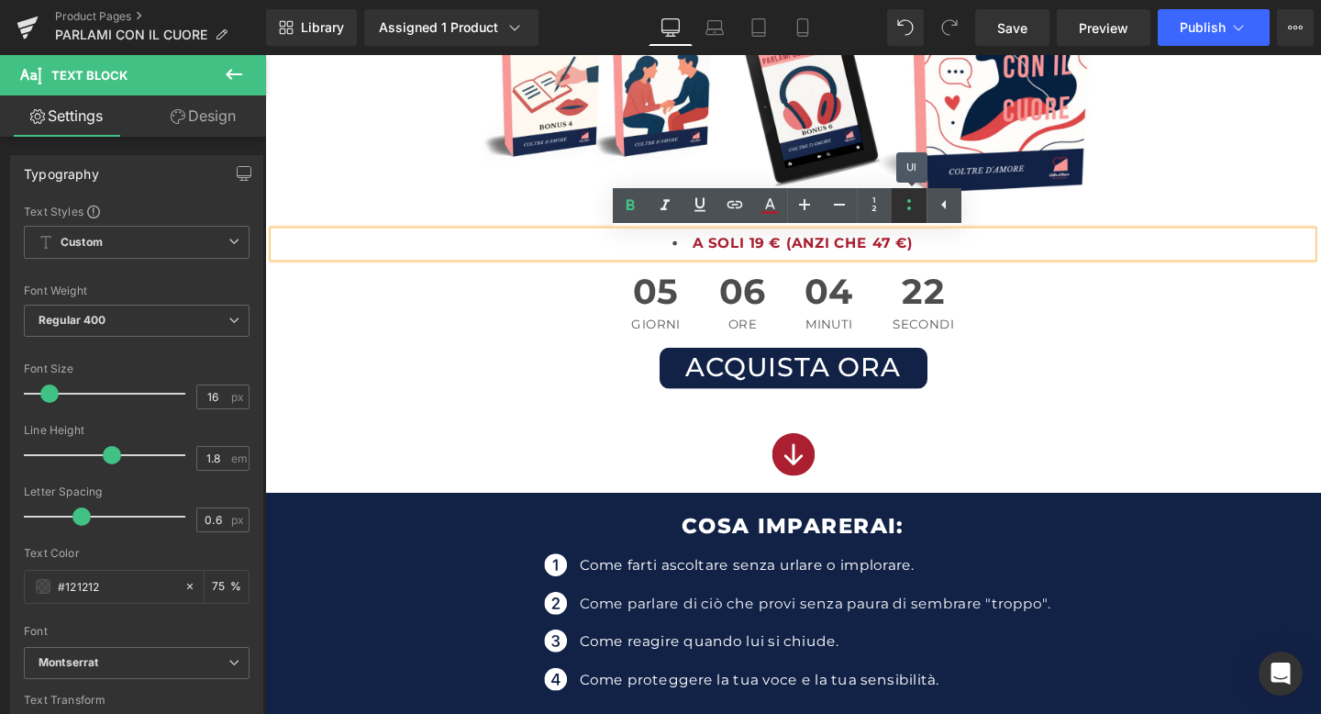
click at [904, 205] on icon at bounding box center [909, 205] width 22 height 22
click at [801, 270] on link "Countdown Timer" at bounding box center [810, 281] width 117 height 22
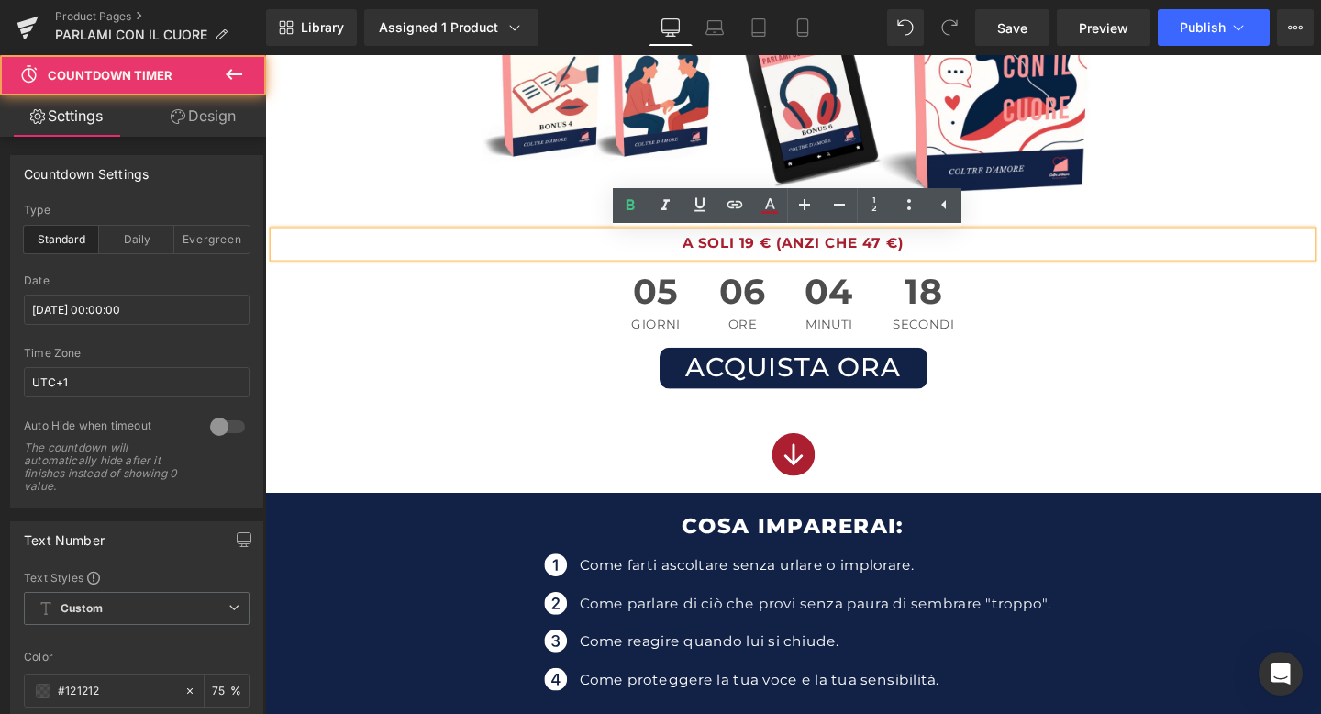
click at [807, 257] on b "A SOLI 19 € (ANZI CHE 47 €)" at bounding box center [820, 252] width 232 height 17
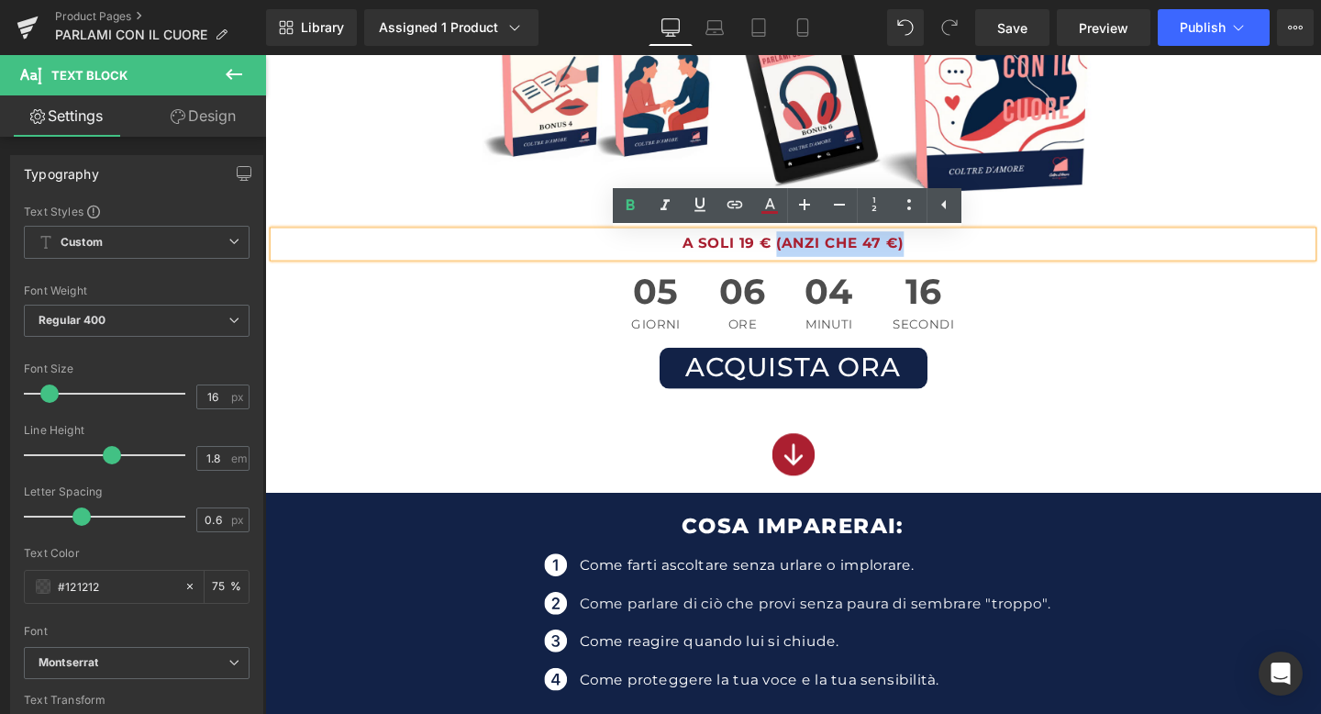
drag, startPoint x: 945, startPoint y: 251, endPoint x: 805, endPoint y: 259, distance: 140.6
click at [805, 259] on p "A SOLI 19 € (ANZI CHE 47 €)" at bounding box center [820, 253] width 1092 height 27
click at [670, 210] on icon at bounding box center [665, 206] width 22 height 22
drag, startPoint x: 706, startPoint y: 252, endPoint x: 793, endPoint y: 252, distance: 87.2
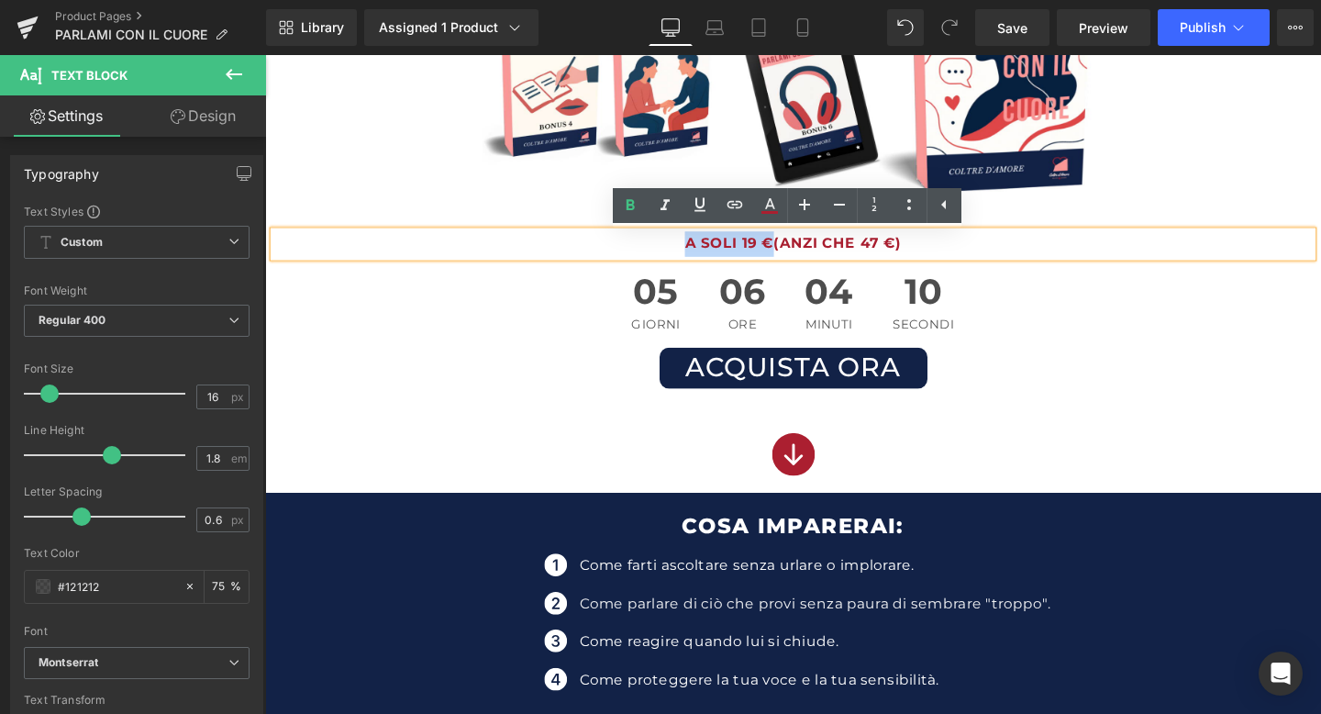
click at [793, 252] on b "A SOLI 19 € (ANZI CHE 47 €)" at bounding box center [821, 252] width 228 height 17
click at [699, 214] on icon at bounding box center [700, 205] width 22 height 22
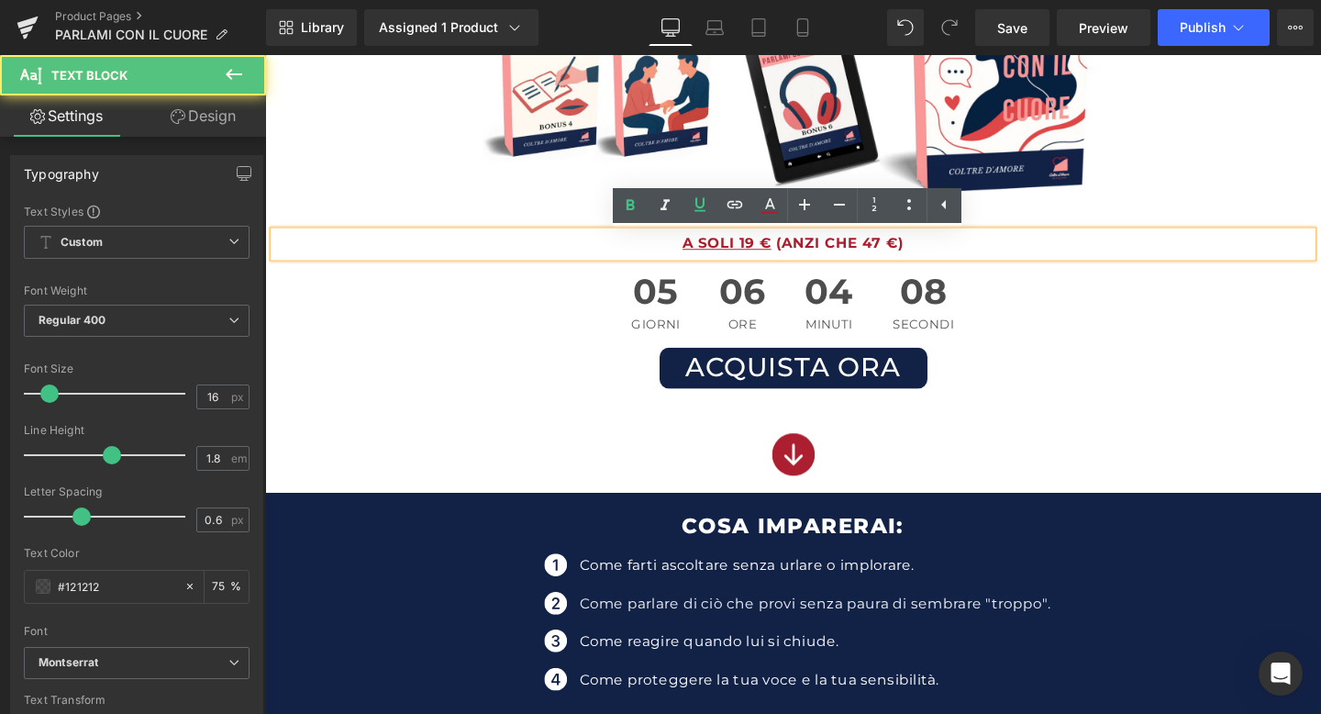
click at [978, 261] on p "A SOLI 19 € (ANZI CHE 47 €)" at bounding box center [820, 253] width 1092 height 27
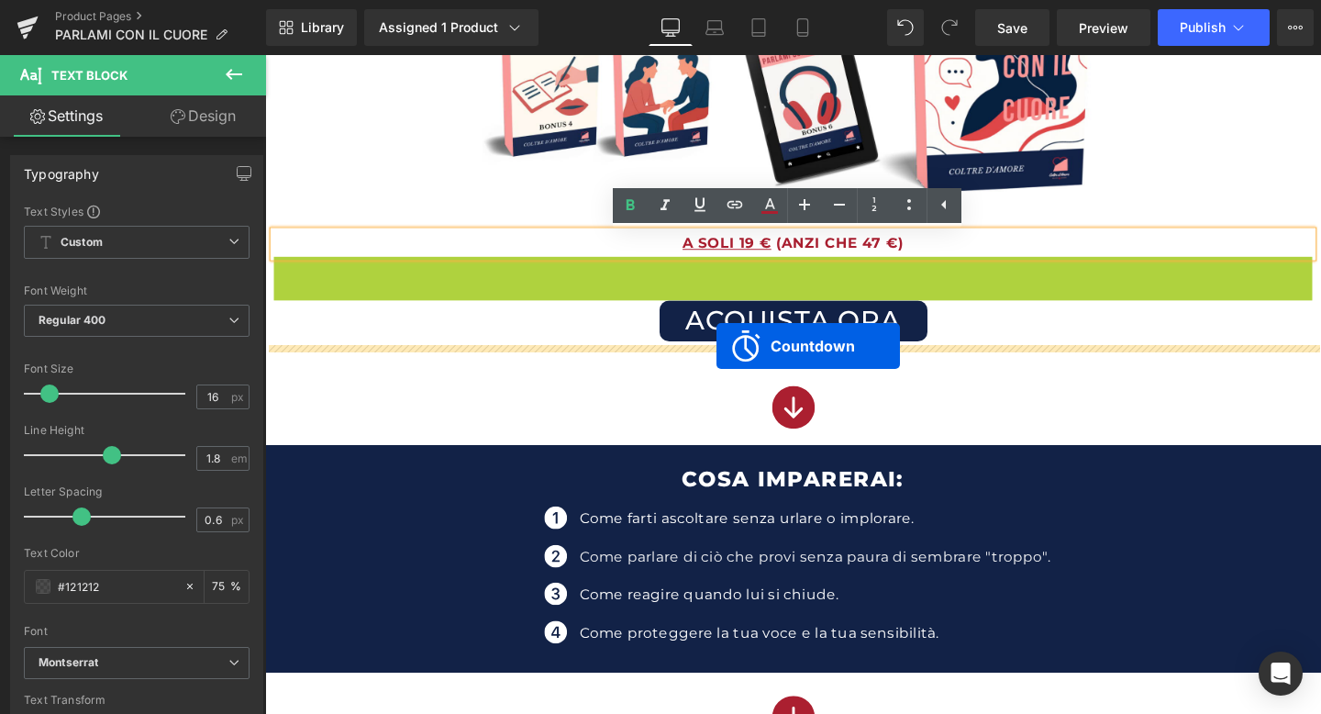
drag, startPoint x: 749, startPoint y: 284, endPoint x: 740, endPoint y: 362, distance: 77.6
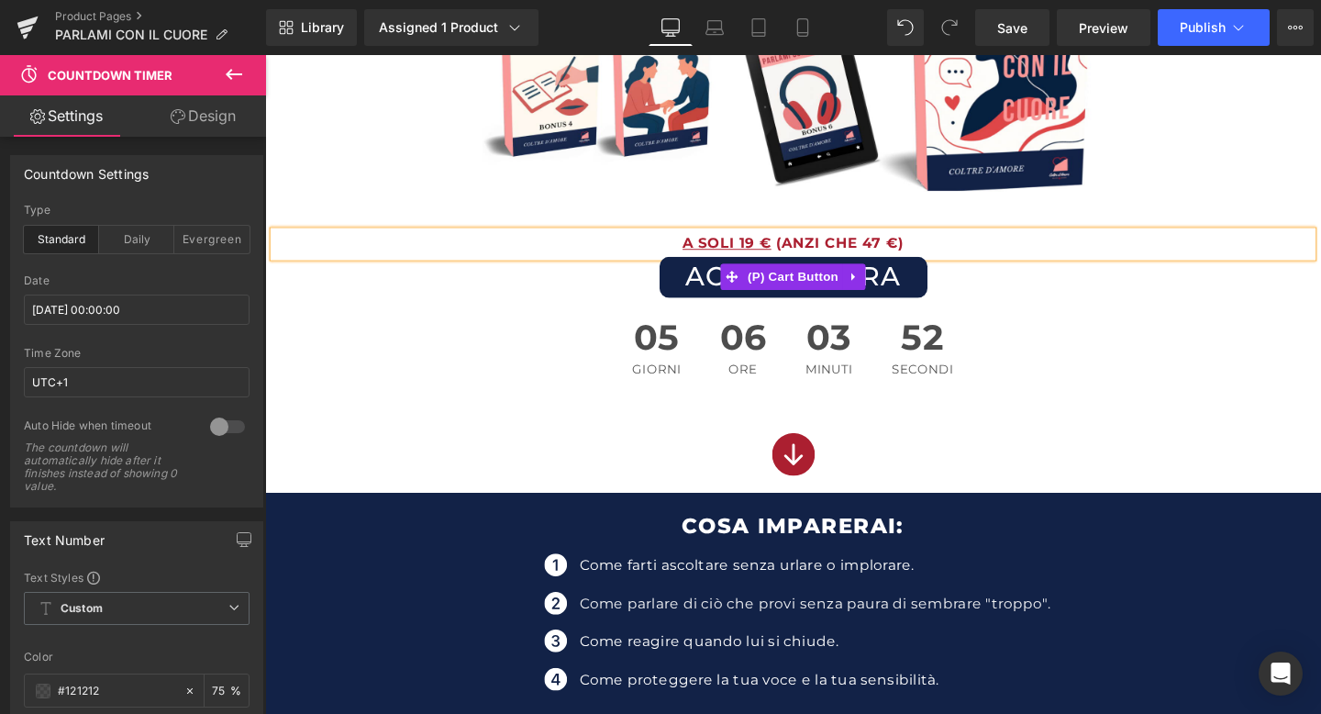
click at [662, 273] on div "ACQUISTA ORA" at bounding box center [820, 288] width 1092 height 43
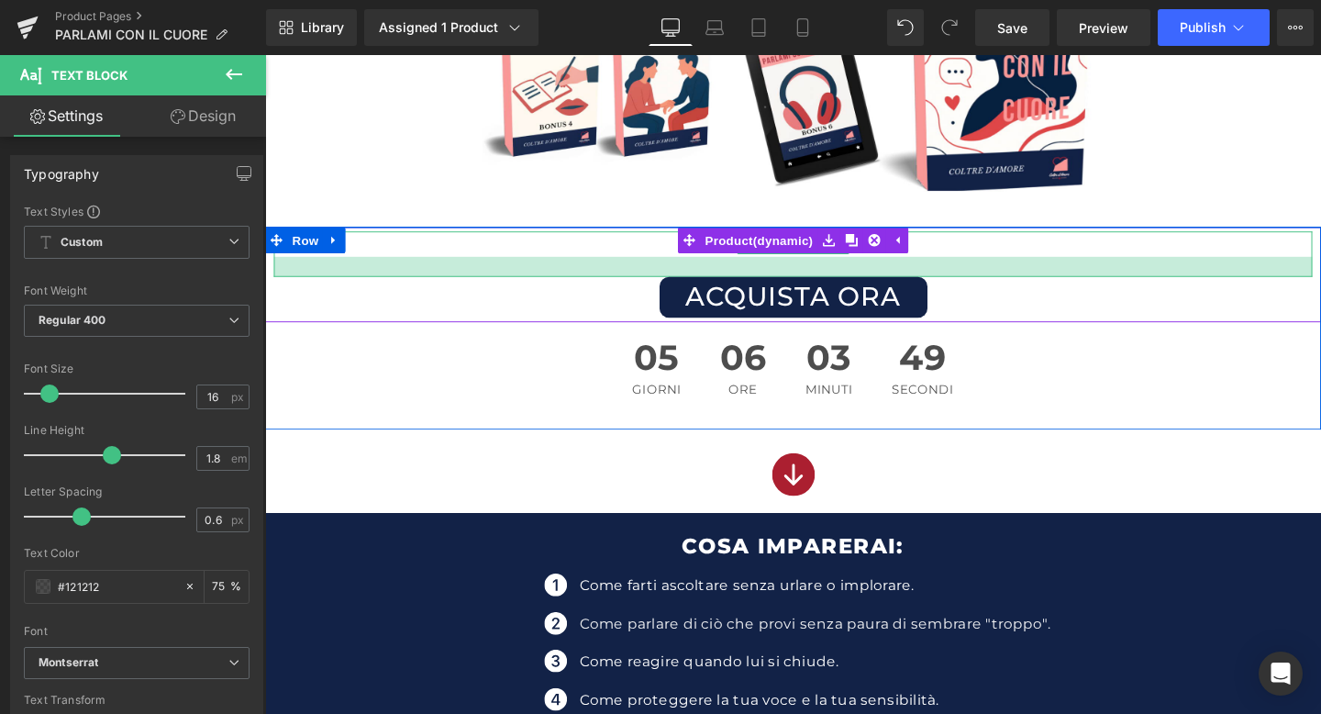
drag, startPoint x: 666, startPoint y: 265, endPoint x: 663, endPoint y: 286, distance: 21.3
click at [663, 286] on div at bounding box center [820, 277] width 1092 height 21
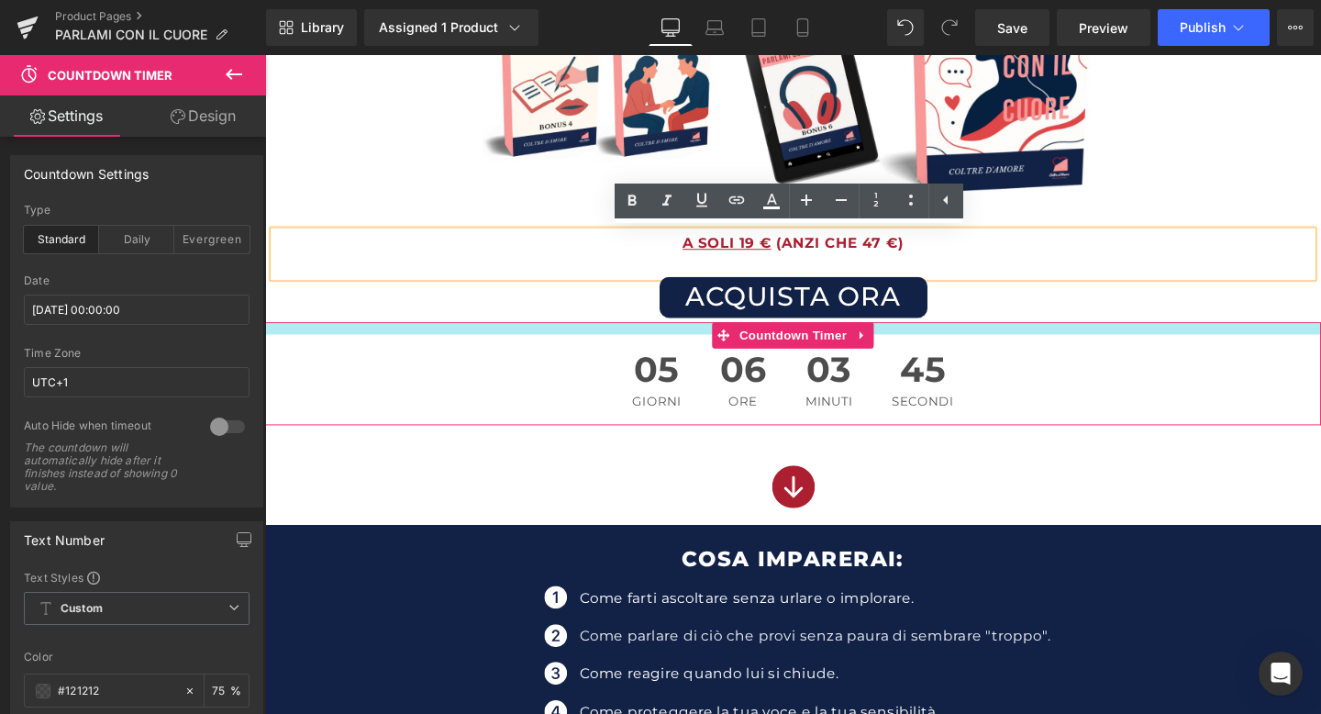
drag, startPoint x: 658, startPoint y: 335, endPoint x: 656, endPoint y: 348, distance: 13.0
click at [656, 348] on div at bounding box center [820, 342] width 1110 height 13
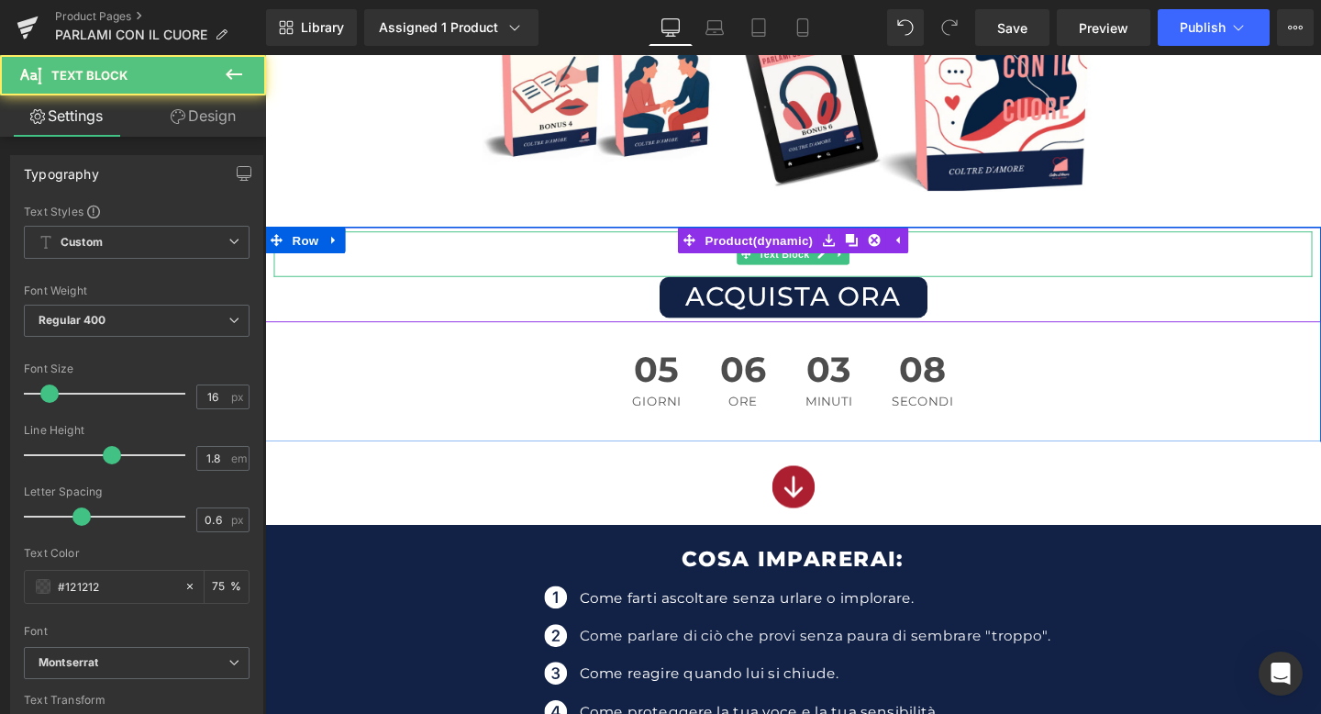
click at [970, 252] on p "A SOLI 19 € (ANZI CHE 47 €)" at bounding box center [820, 253] width 1092 height 27
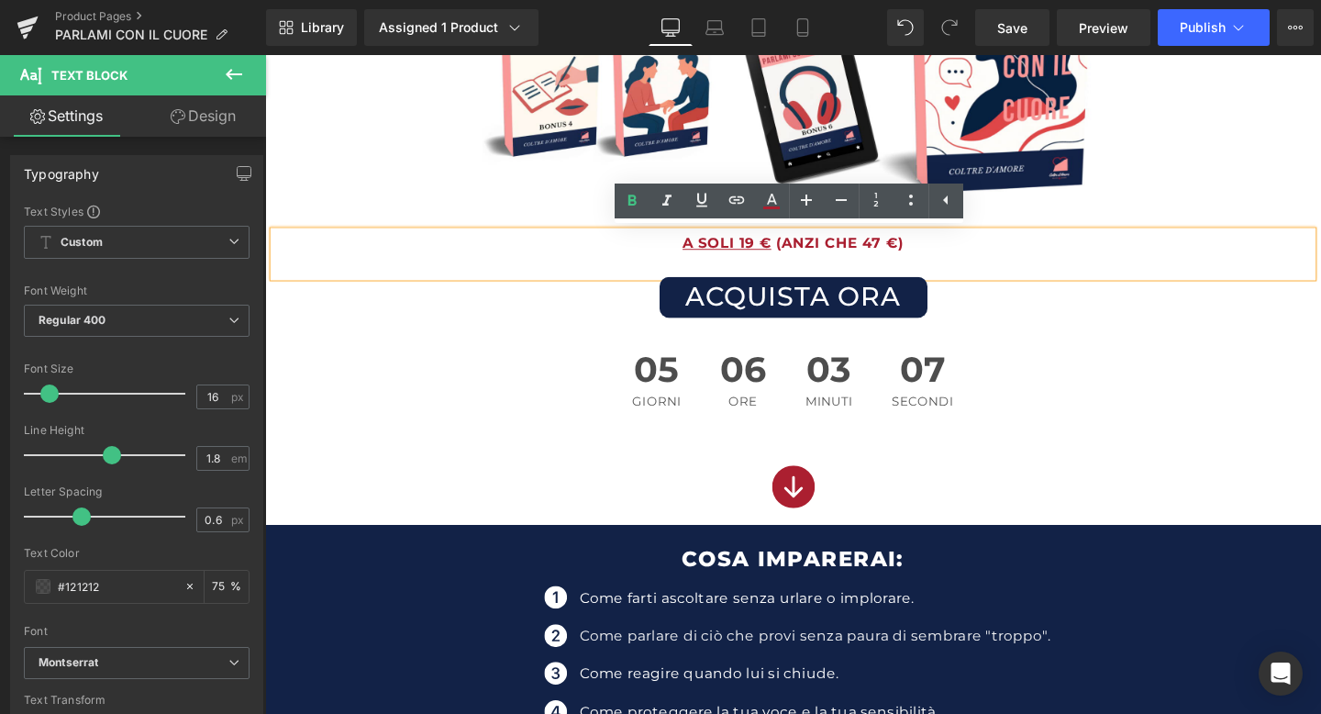
click at [685, 249] on p "A SOLI 19 € (ANZI CHE 47 €)" at bounding box center [820, 253] width 1092 height 27
click at [611, 323] on div "ACQUISTA ORA" at bounding box center [820, 309] width 1092 height 43
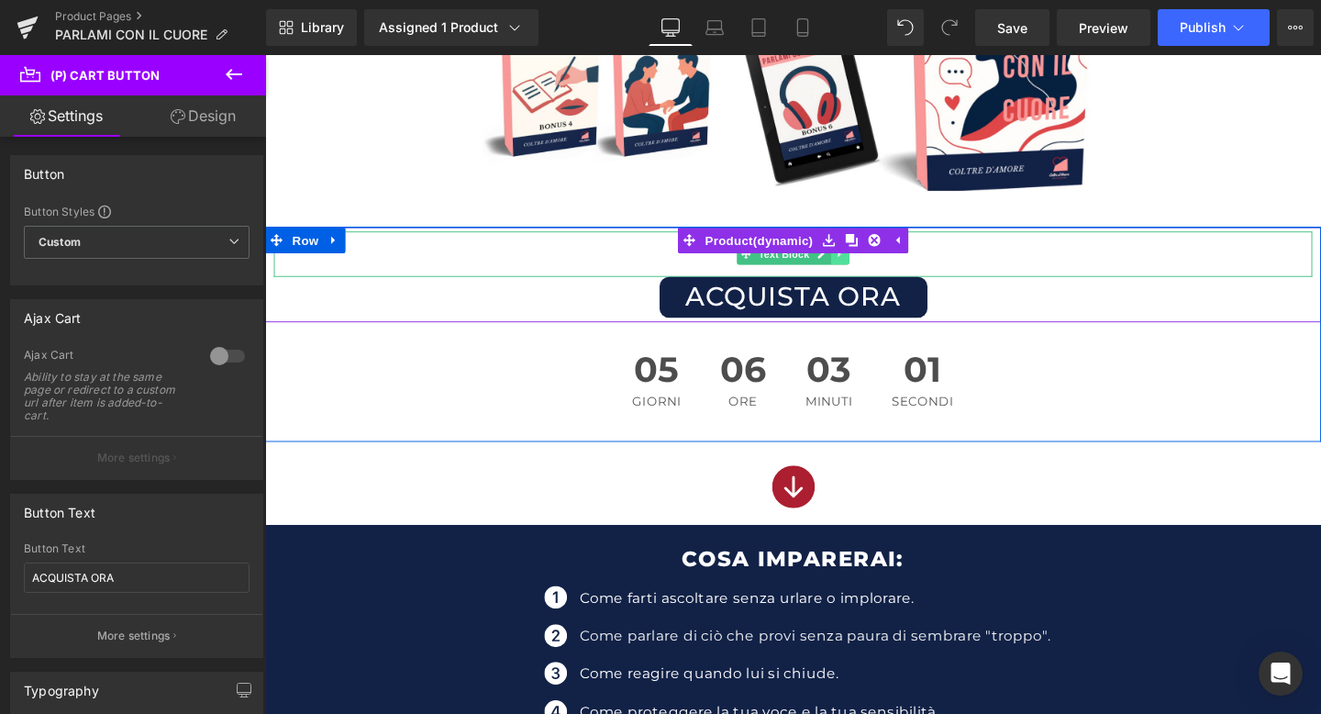
click at [863, 265] on link at bounding box center [870, 264] width 19 height 22
click at [863, 264] on icon at bounding box center [860, 264] width 10 height 11
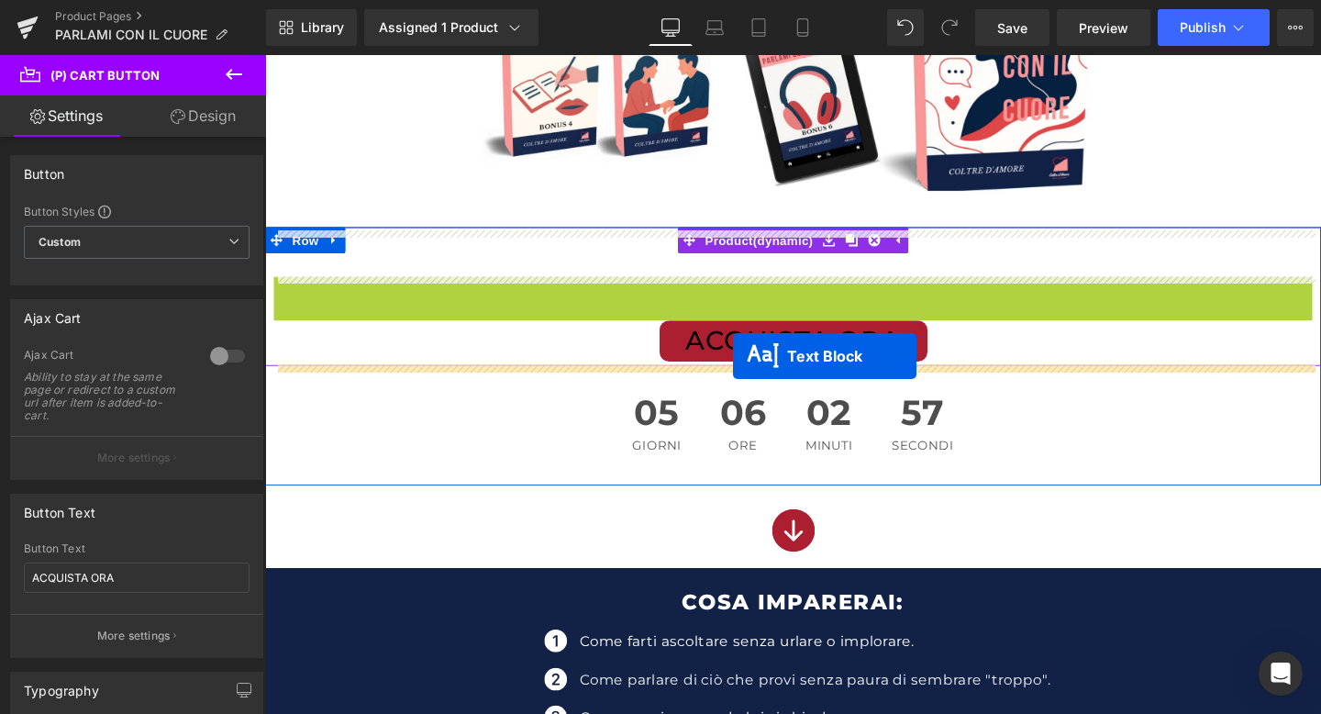
drag, startPoint x: 764, startPoint y: 315, endPoint x: 757, endPoint y: 372, distance: 57.4
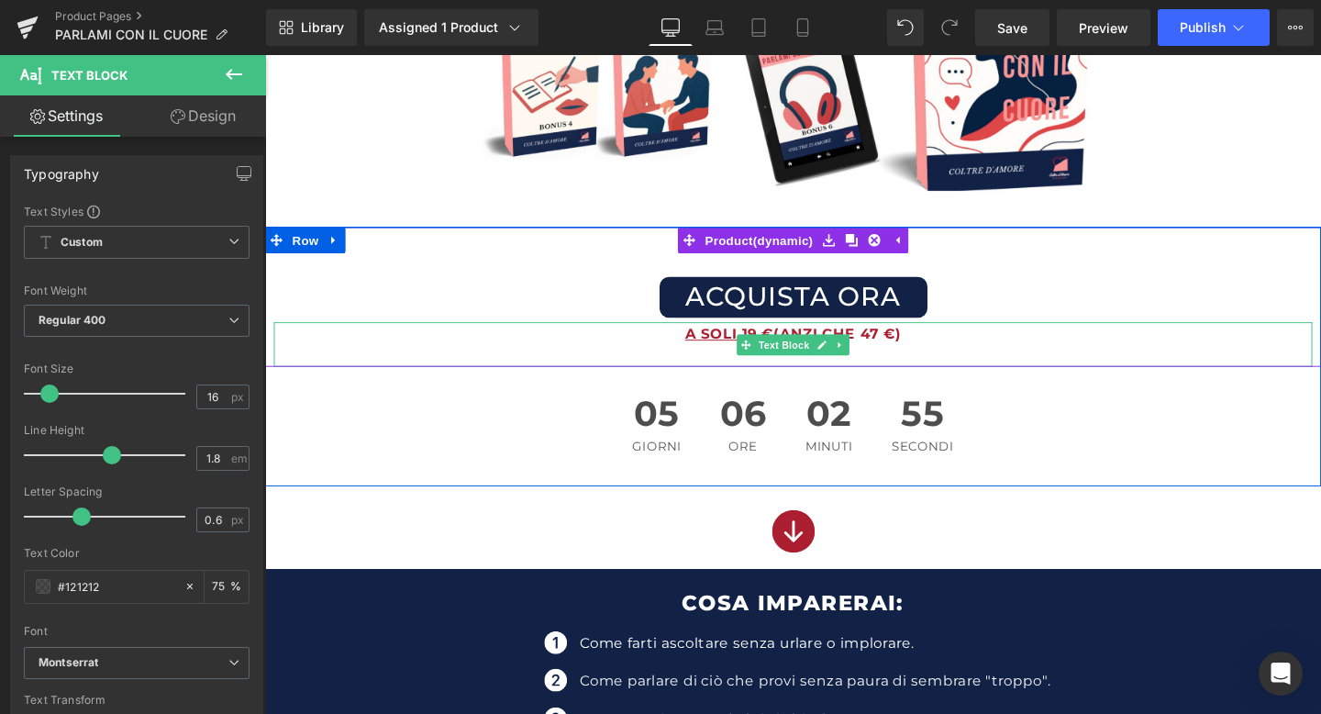
click at [939, 369] on div "A SOLI 19 € (ANZI CHE 47 €)" at bounding box center [820, 360] width 1092 height 48
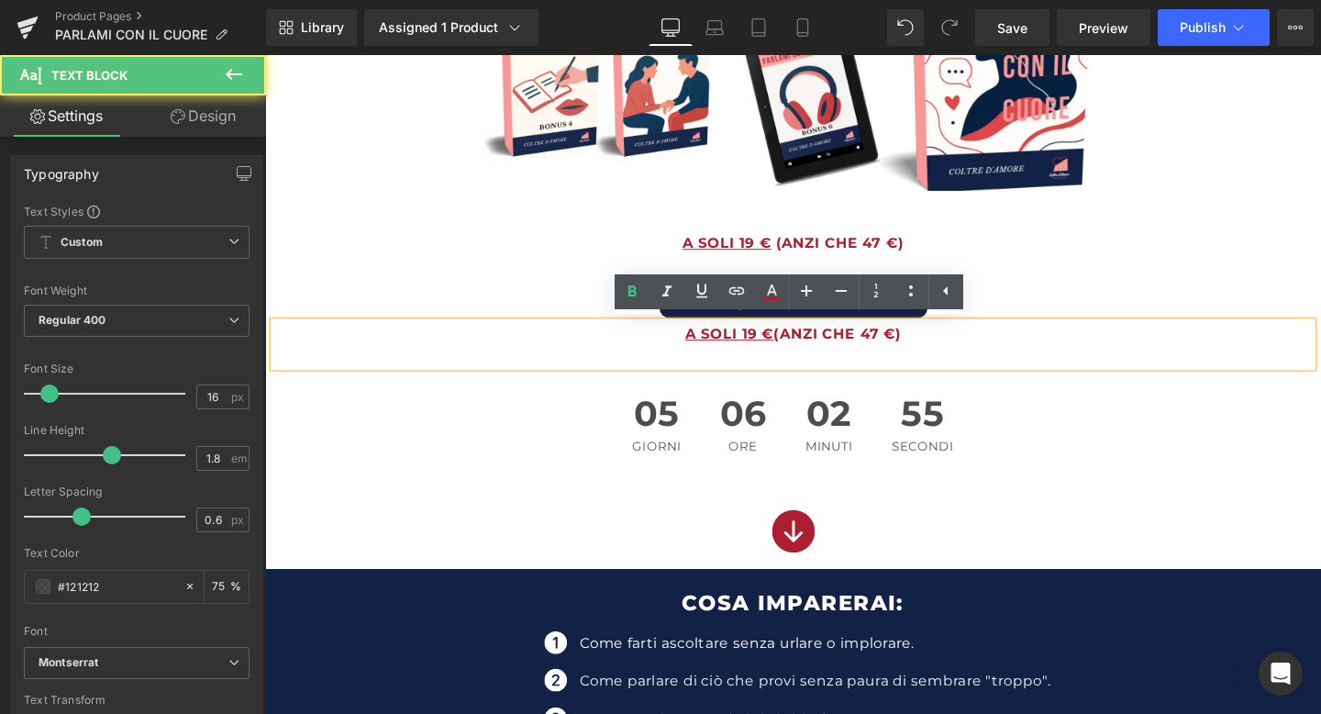
click at [939, 369] on div "A SOLI 19 € (ANZI CHE 47 €)" at bounding box center [820, 360] width 1092 height 48
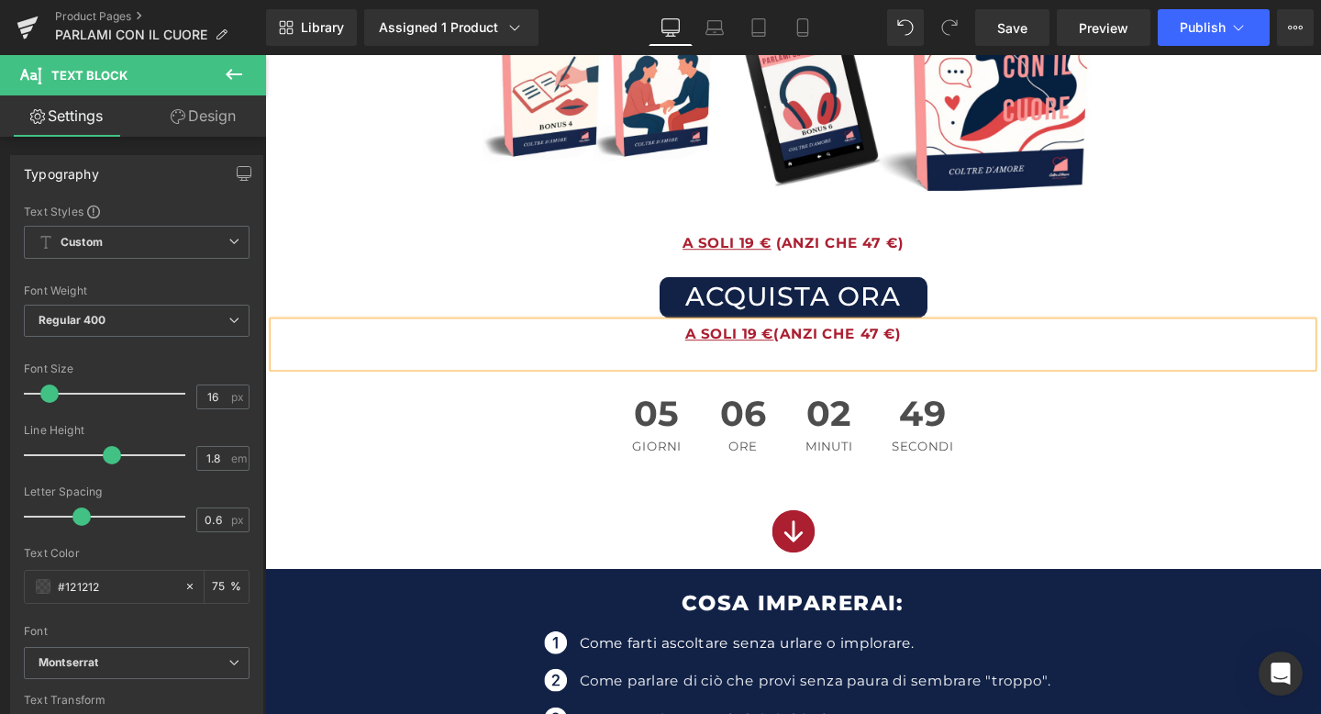
drag, startPoint x: 983, startPoint y: 347, endPoint x: 705, endPoint y: 353, distance: 278.1
click at [705, 353] on p "A SOLI 19 € (ANZI CHE 47 €)" at bounding box center [820, 349] width 1092 height 27
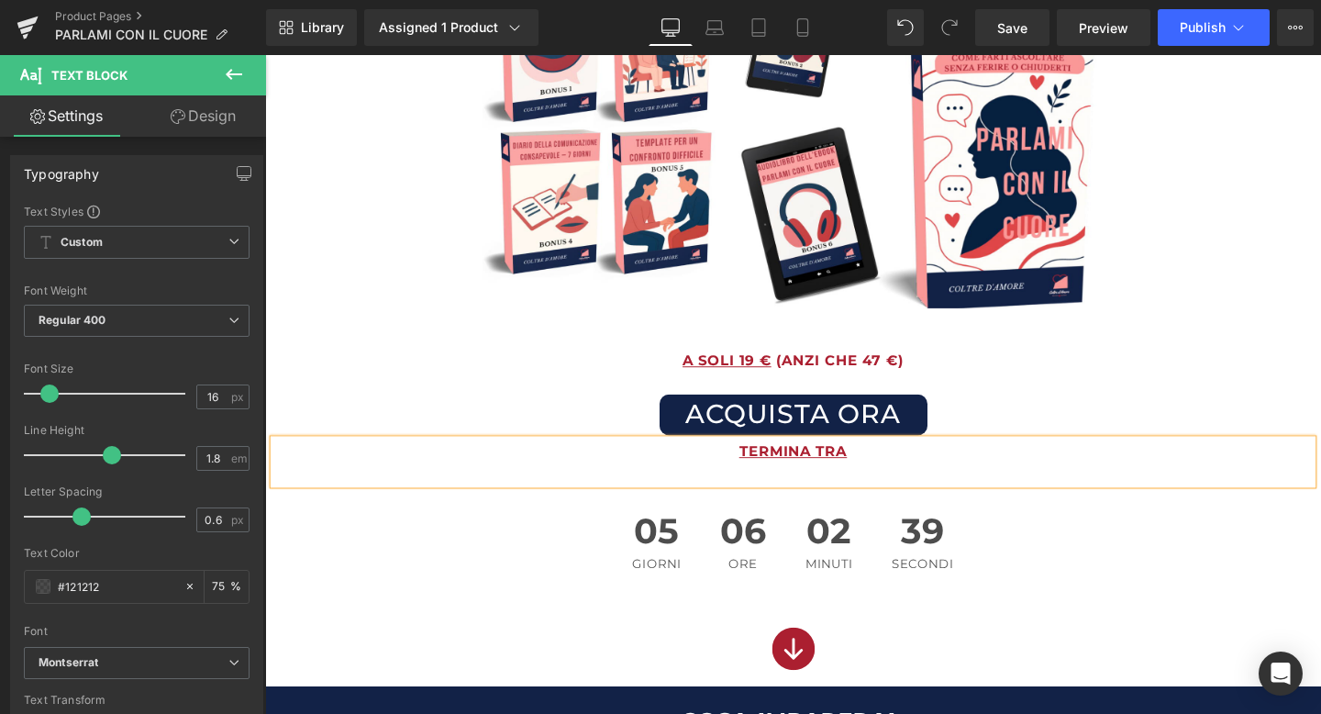
scroll to position [389, 0]
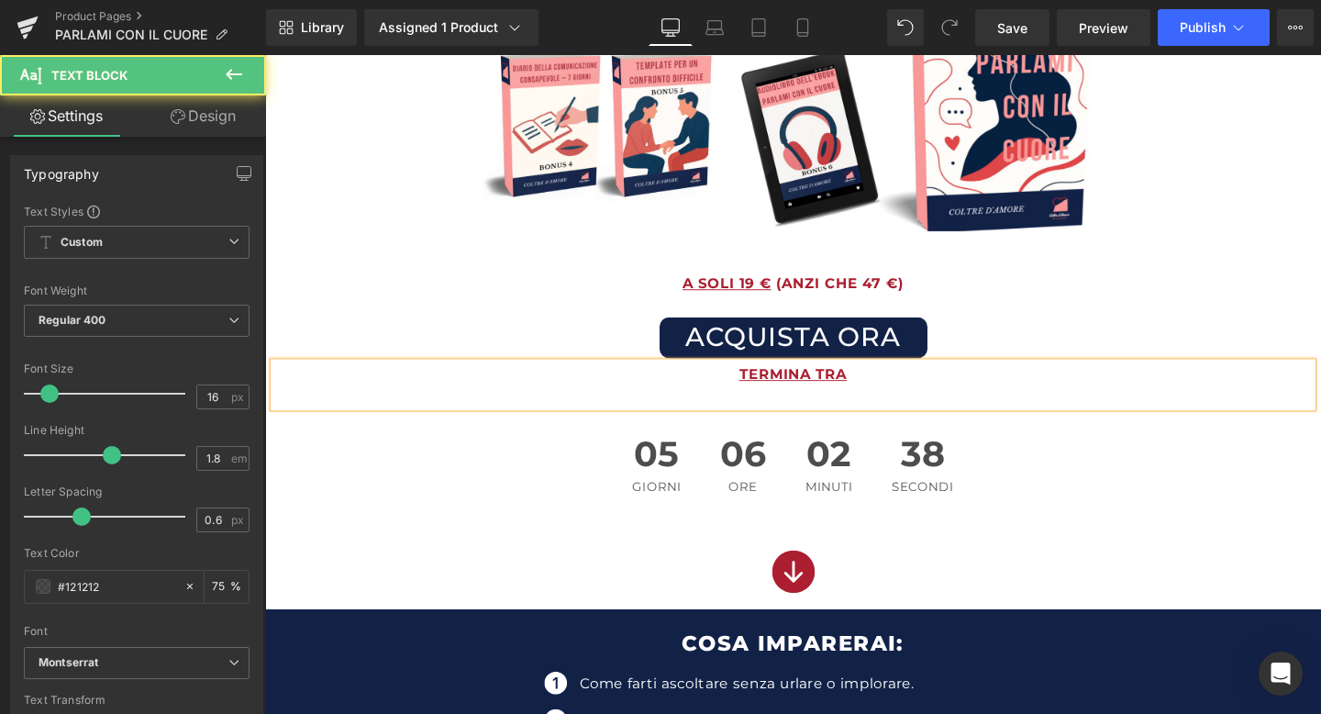
click at [759, 403] on p "TERMINA TRA" at bounding box center [820, 391] width 1092 height 27
drag, startPoint x: 989, startPoint y: 398, endPoint x: 873, endPoint y: 396, distance: 116.6
click at [873, 396] on p "LK'OFFERTA TERMINA TRATERMINA TRA" at bounding box center [820, 391] width 1092 height 27
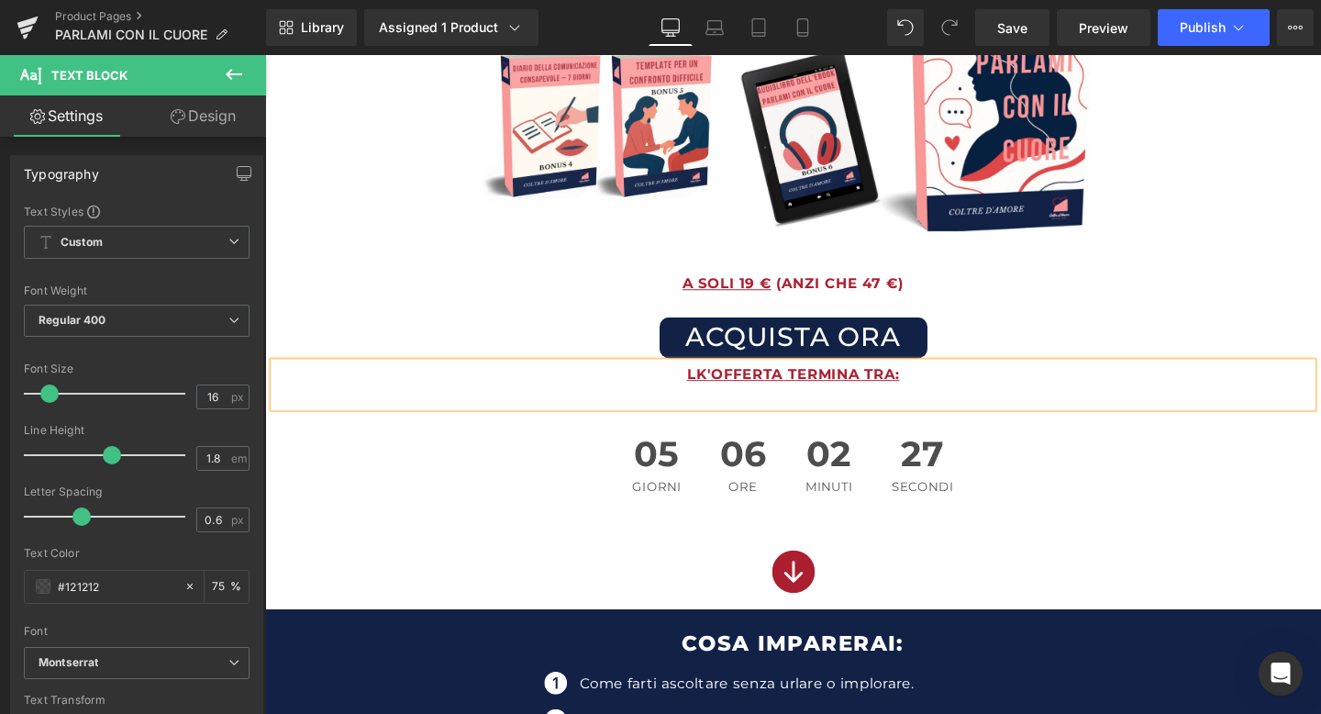
click at [724, 395] on u "LK'OFFERTA TERMINA TRA:" at bounding box center [820, 390] width 224 height 17
click at [1131, 306] on p "A SOLI 19 € (ANZI CHE 47 €)" at bounding box center [820, 296] width 1092 height 27
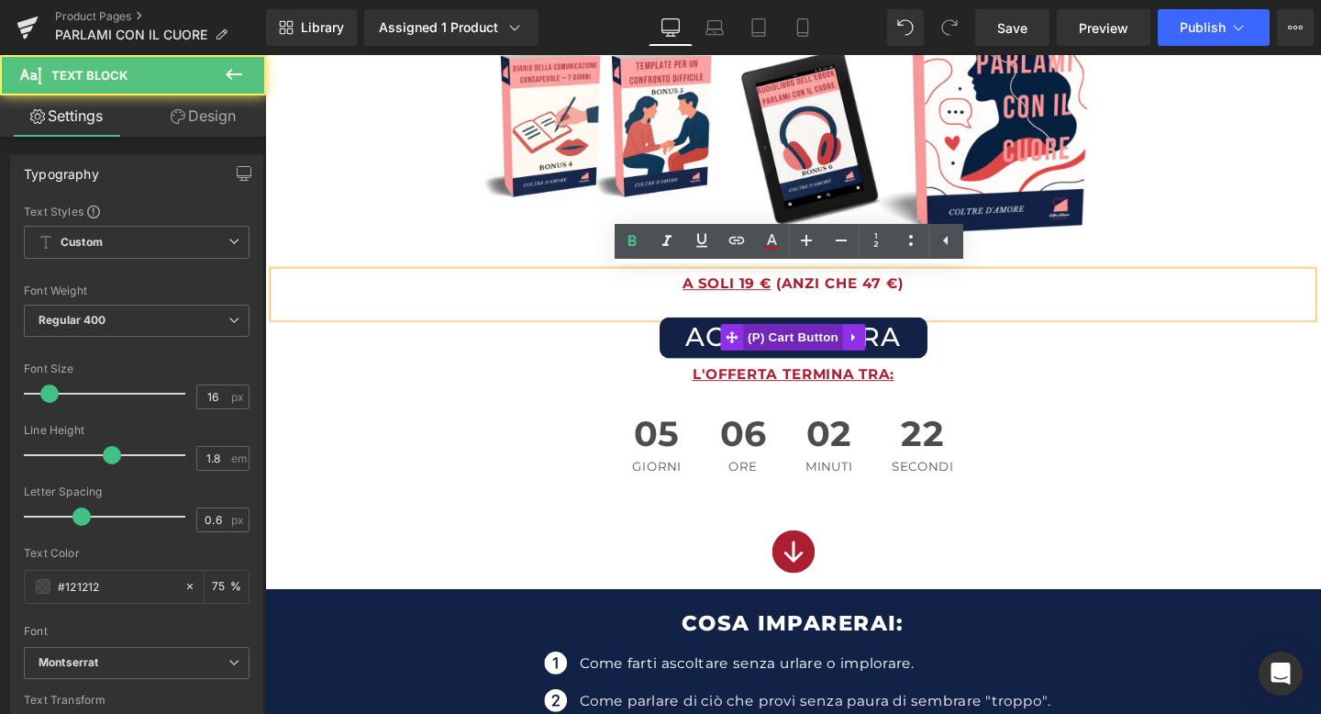
drag, startPoint x: 814, startPoint y: 421, endPoint x: 819, endPoint y: 362, distance: 59.8
click at [819, 362] on div "A SOLI 19 € (ANZI CHE 47 €) Text Block ACQUISTA ORA (P) Cart Button L'OFFERTA T…" at bounding box center [820, 344] width 1092 height 122
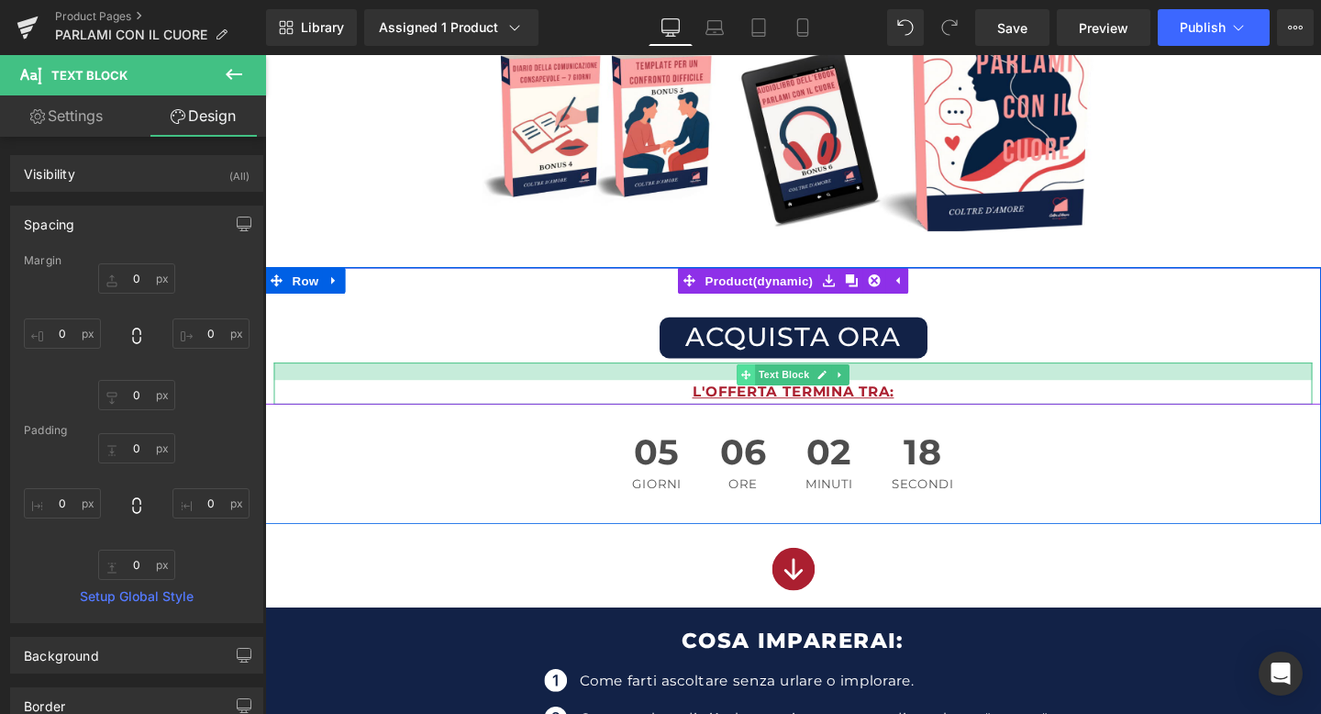
drag, startPoint x: 764, startPoint y: 378, endPoint x: 762, endPoint y: 396, distance: 18.6
click at [762, 396] on div "L'OFFERTA TERMINA TRA: Text Block" at bounding box center [820, 400] width 1092 height 45
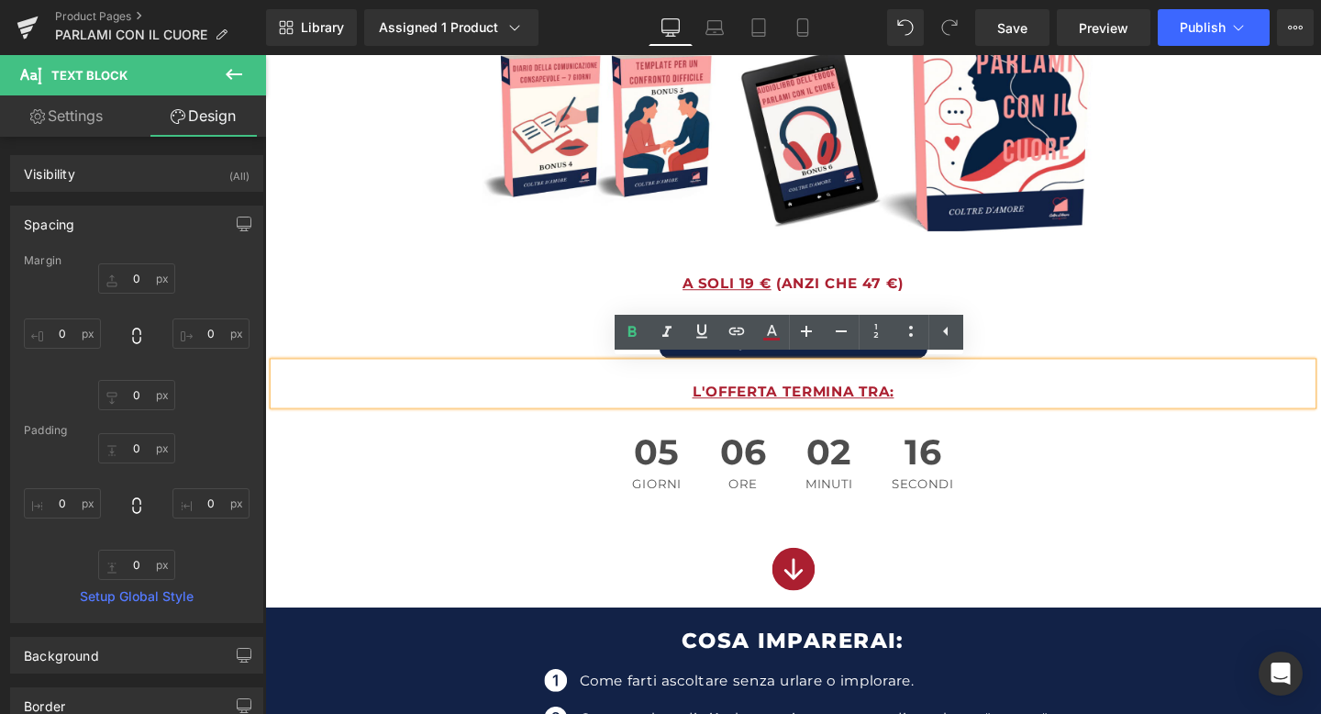
click at [729, 406] on u "L'OFFERTA TERMINA TRA:" at bounding box center [820, 408] width 212 height 17
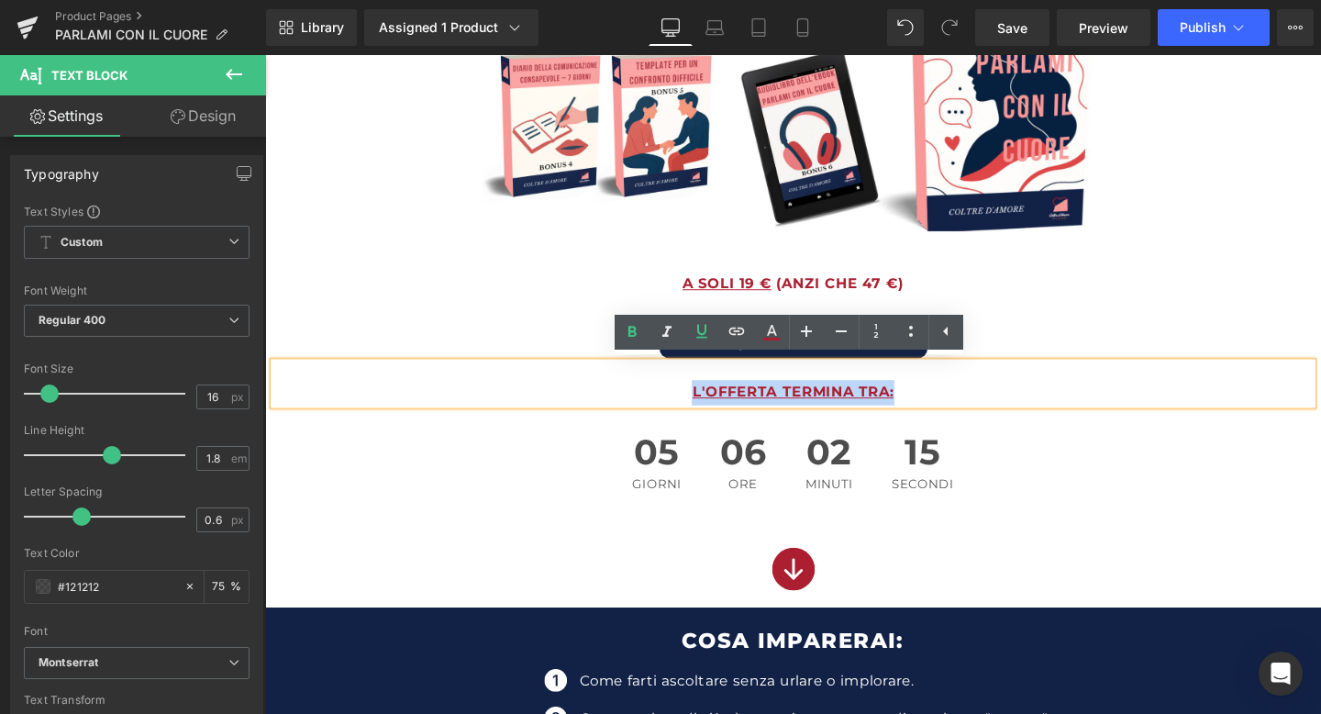
drag, startPoint x: 704, startPoint y: 408, endPoint x: 939, endPoint y: 405, distance: 235.0
click at [939, 405] on p "L'OFFERTA TERMINA TRA:" at bounding box center [820, 409] width 1092 height 27
click at [707, 332] on icon at bounding box center [702, 331] width 22 height 22
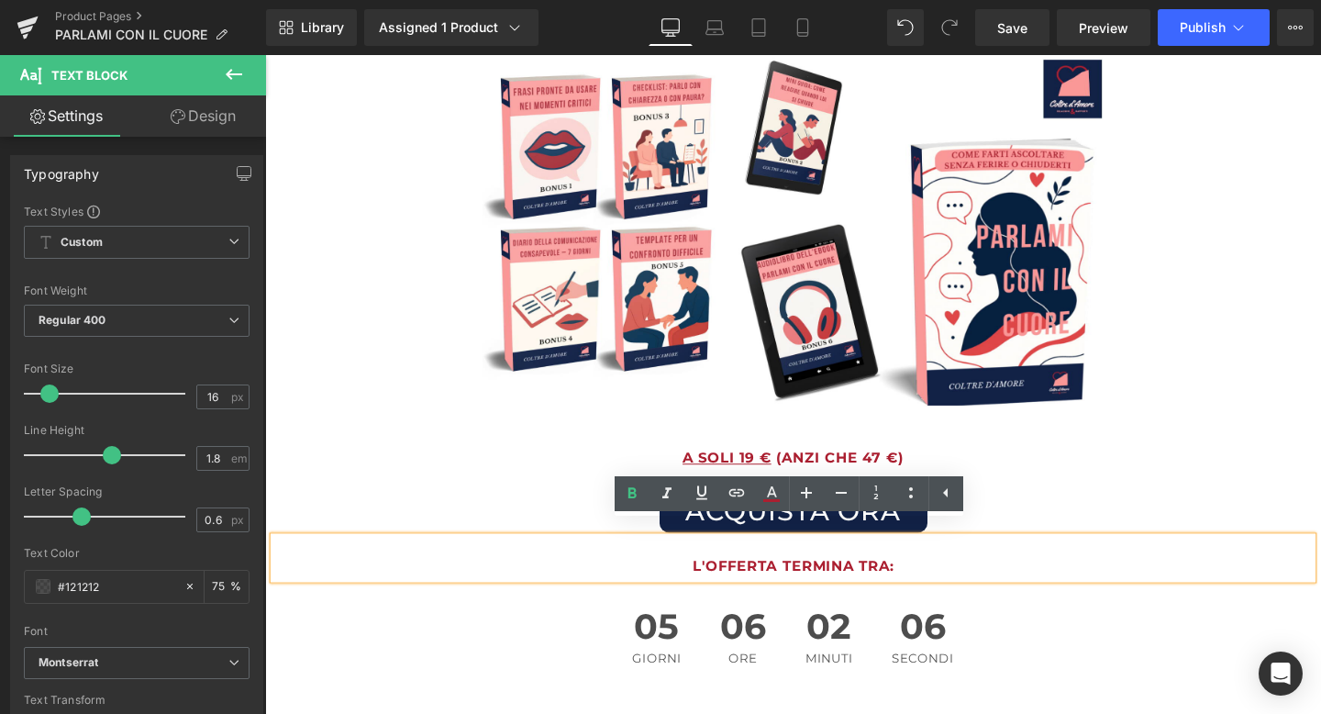
scroll to position [229, 0]
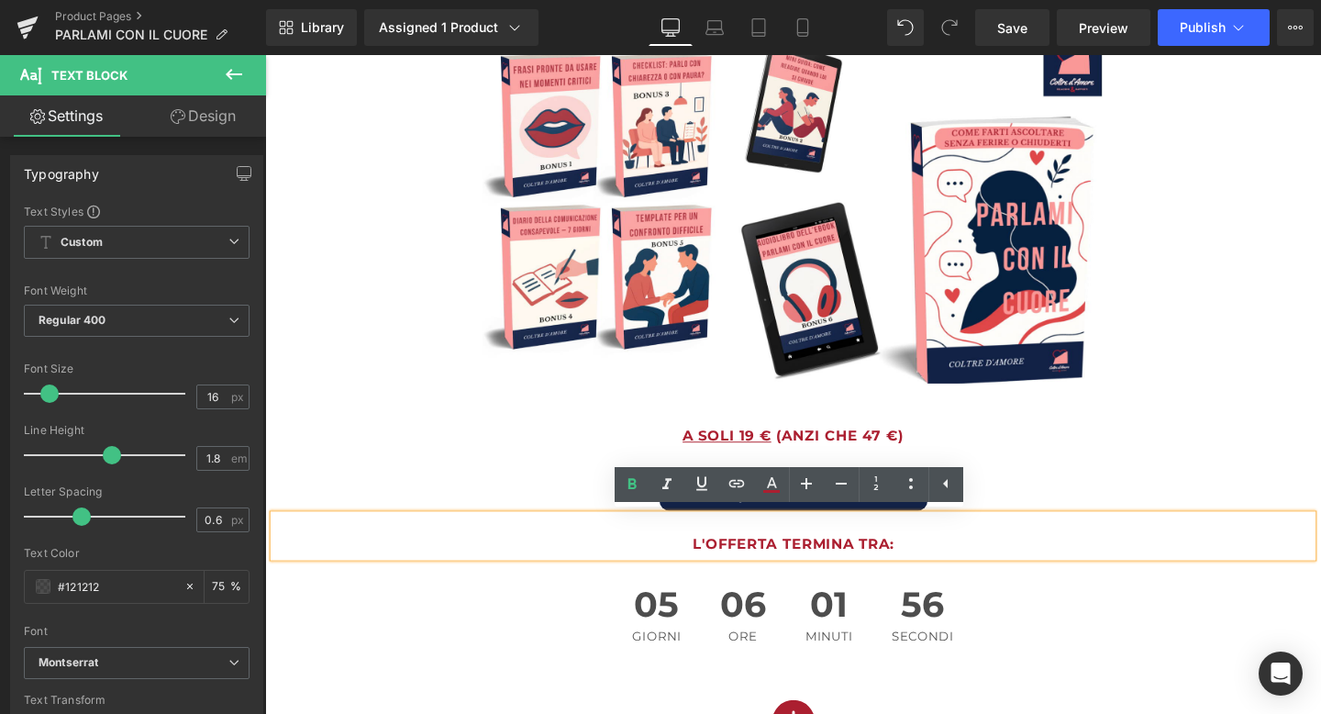
drag, startPoint x: 701, startPoint y: 452, endPoint x: 963, endPoint y: 440, distance: 261.8
click at [963, 440] on div "A SOLI 19 € (ANZI CHE 47 €) Text Block ACQUISTA ORA (P) Cart Button L'OFFERTA T…" at bounding box center [820, 511] width 1110 height 145
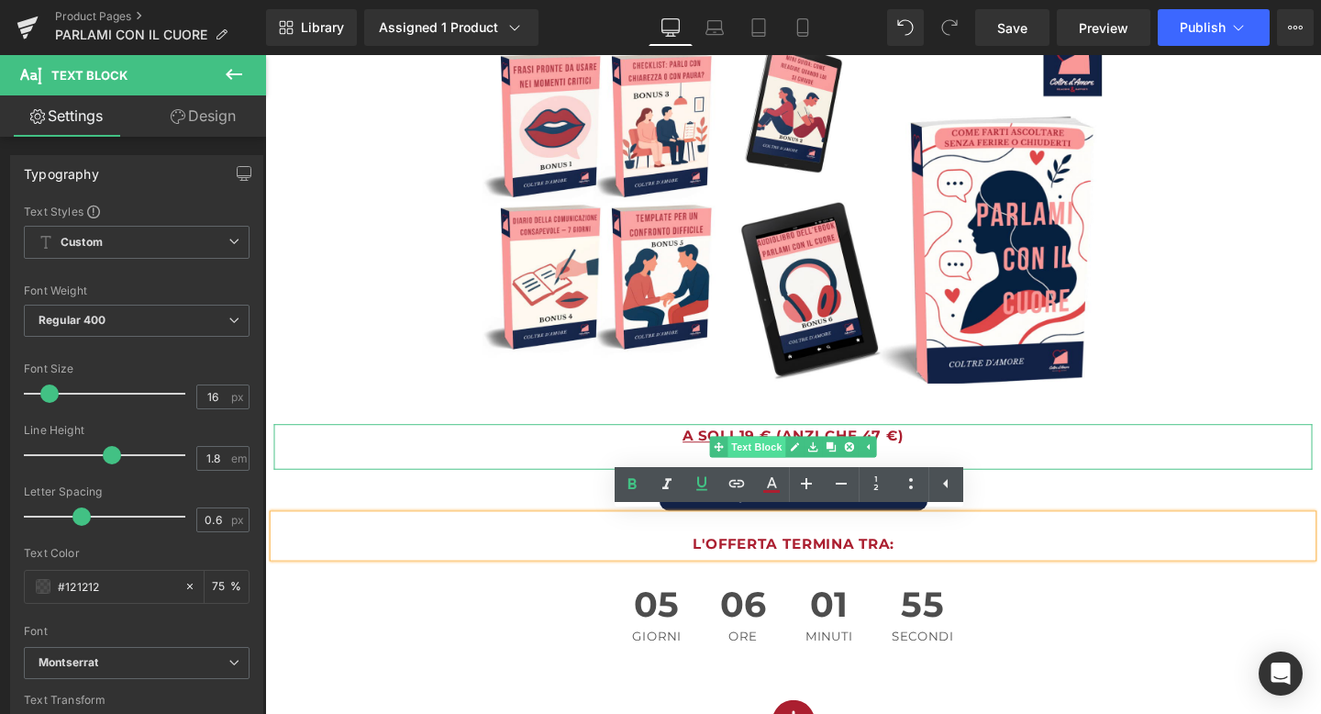
click at [804, 464] on span "Text Block" at bounding box center [782, 467] width 61 height 22
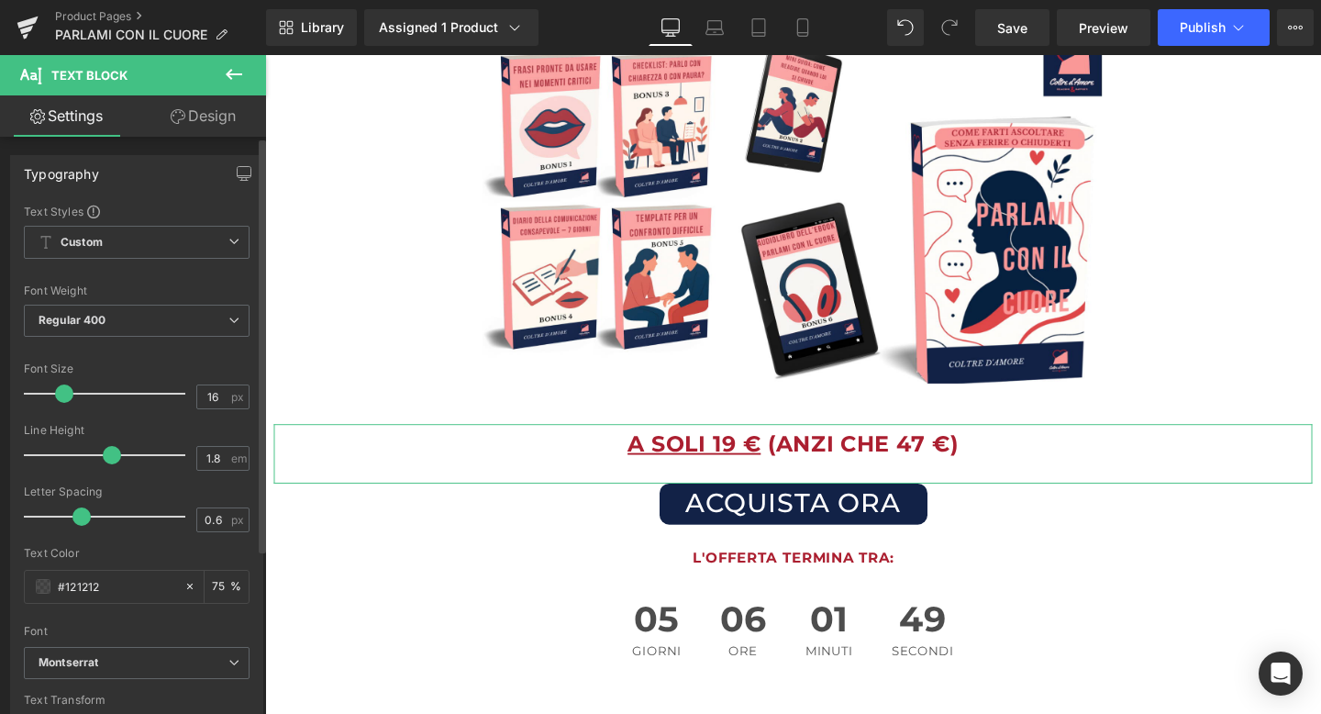
drag, startPoint x: 51, startPoint y: 392, endPoint x: 65, endPoint y: 392, distance: 13.8
click at [65, 392] on span at bounding box center [64, 394] width 18 height 18
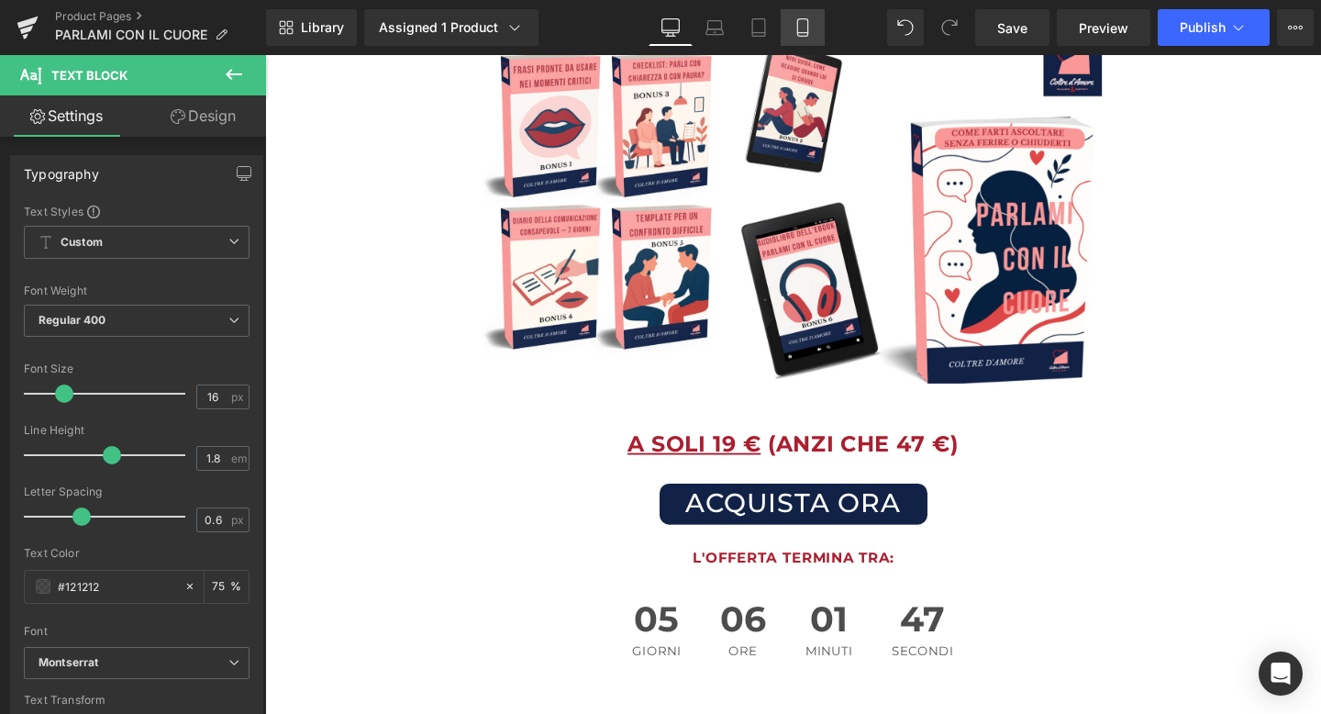
click at [818, 20] on link "Mobile" at bounding box center [803, 27] width 44 height 37
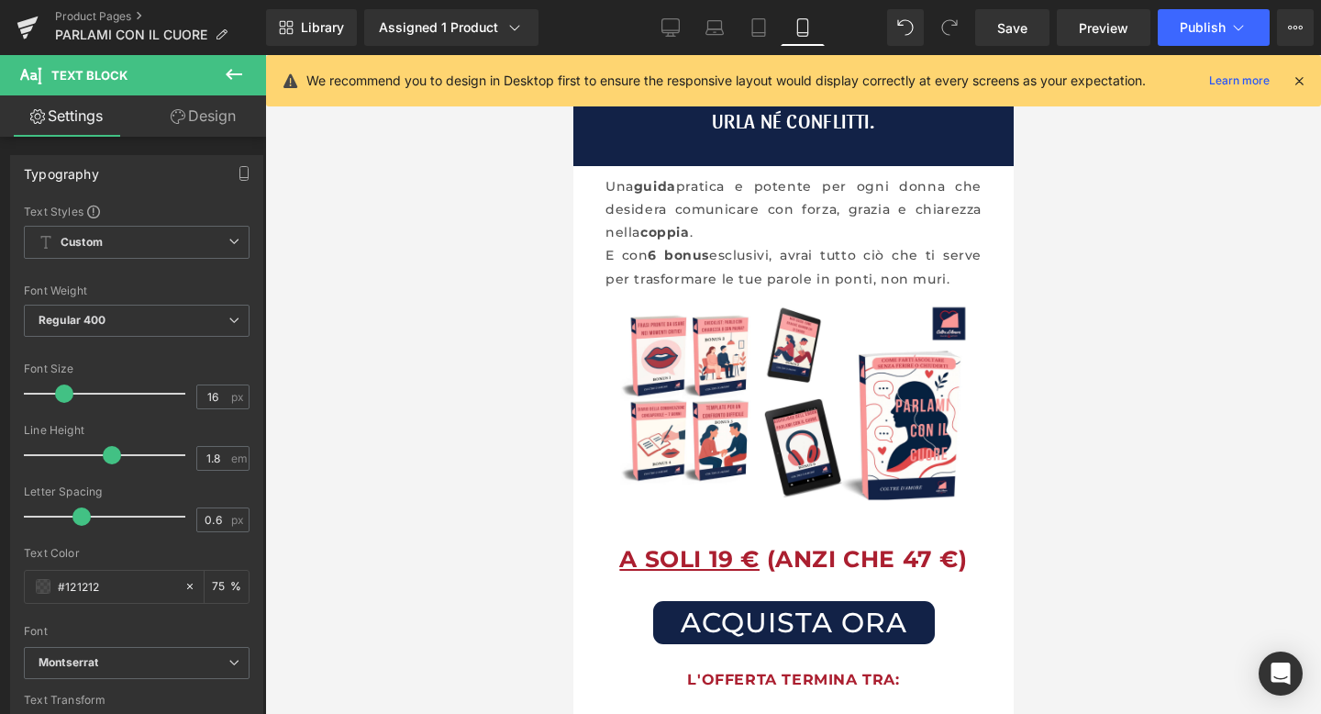
scroll to position [0, 0]
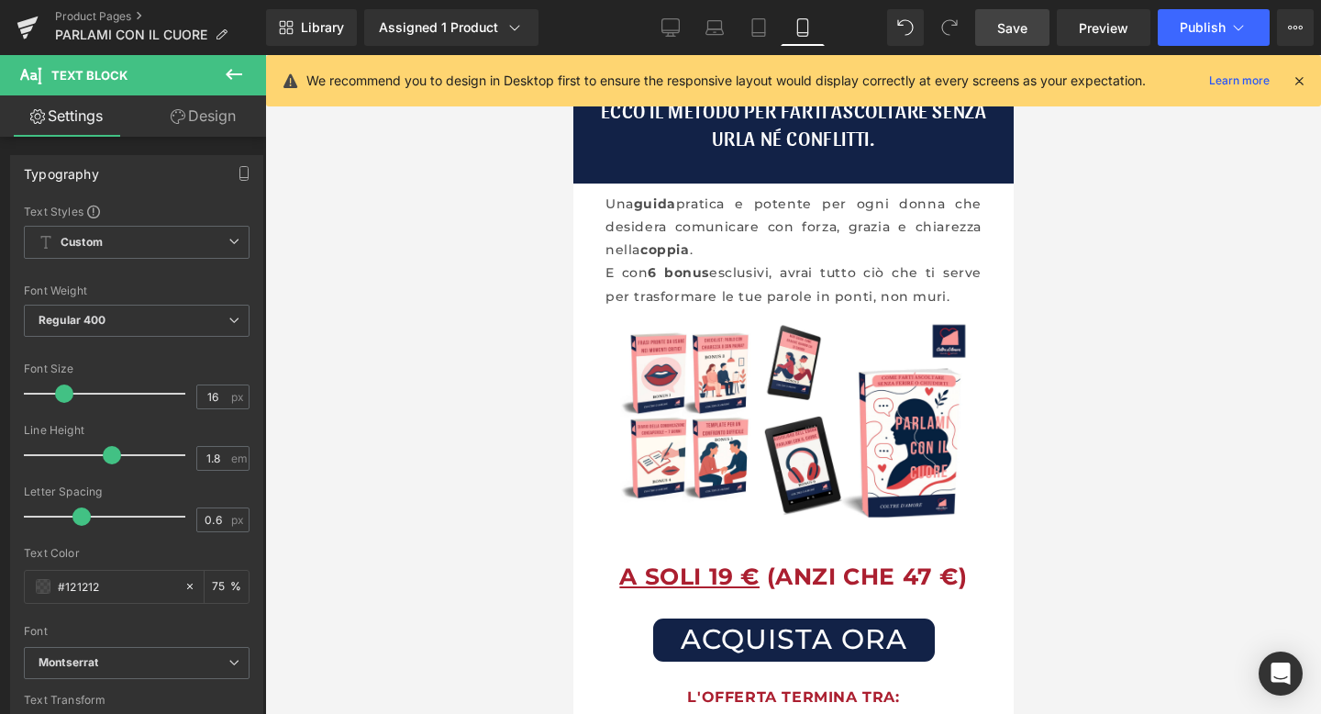
click at [1006, 33] on span "Save" at bounding box center [1013, 27] width 30 height 19
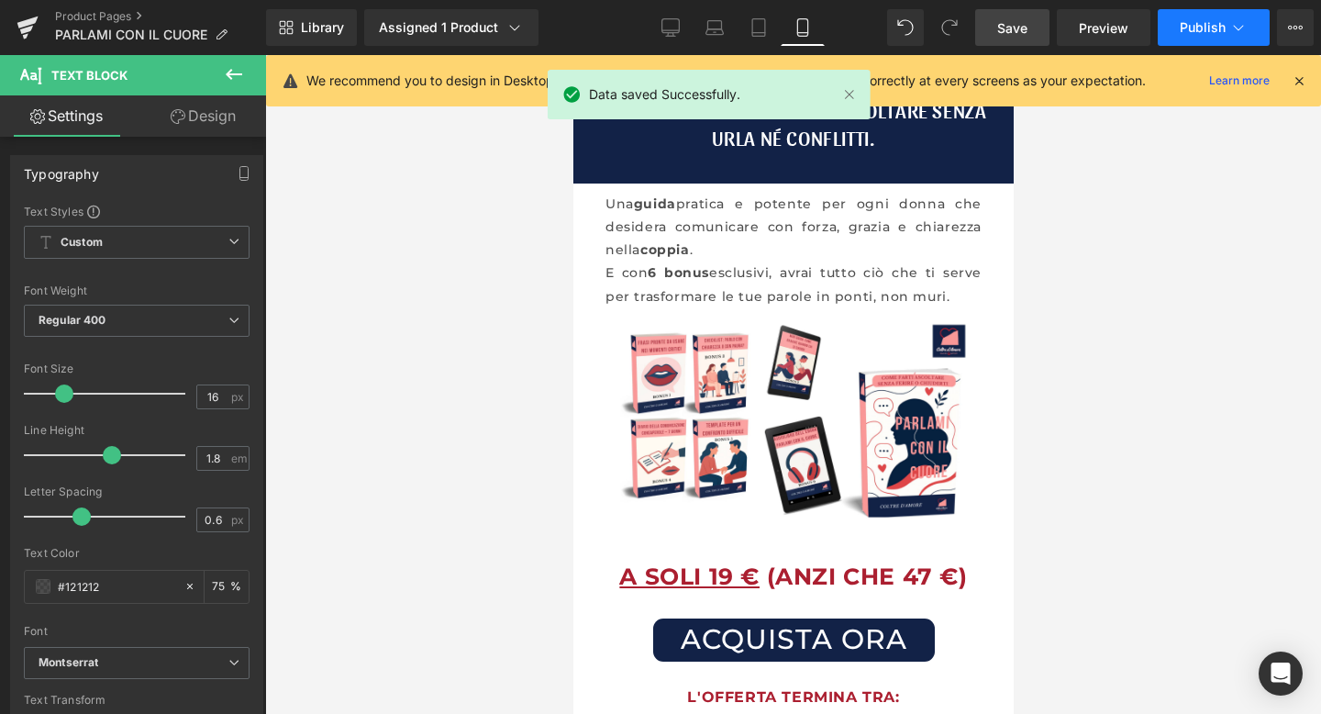
click at [1202, 16] on button "Publish" at bounding box center [1214, 27] width 112 height 37
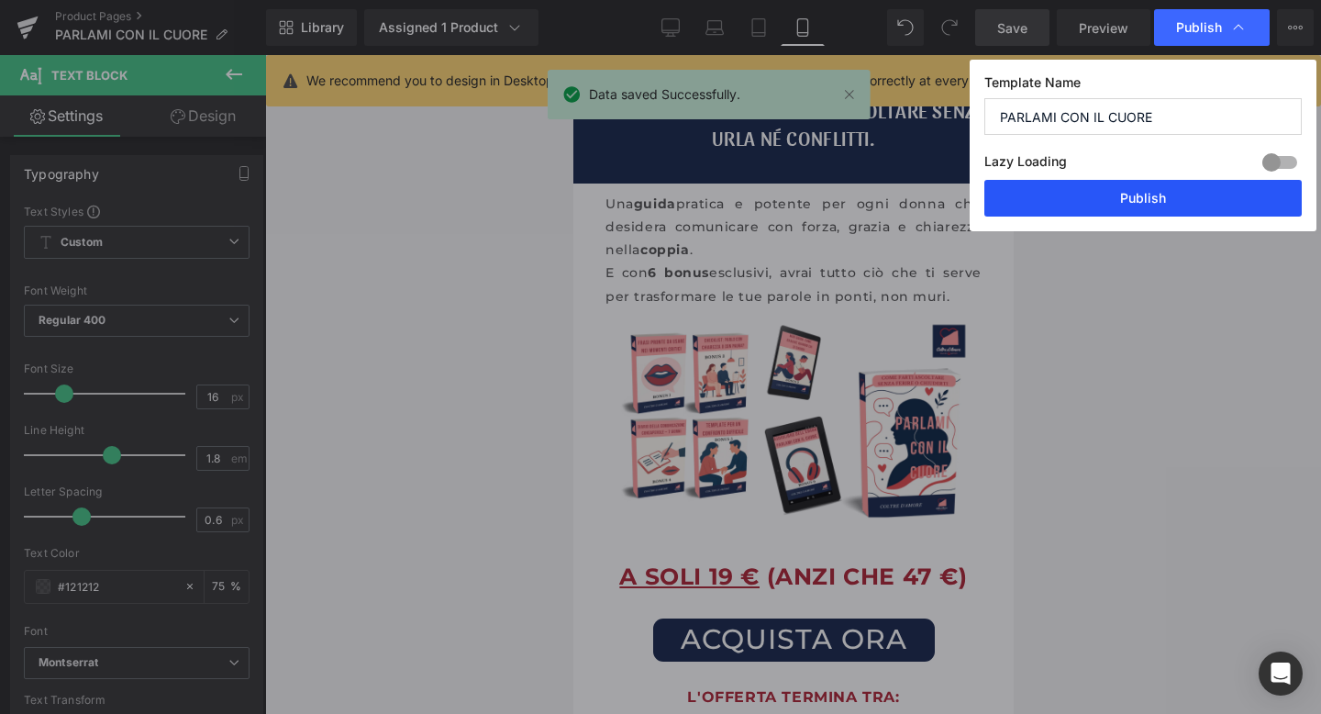
click at [1117, 186] on button "Publish" at bounding box center [1144, 198] width 318 height 37
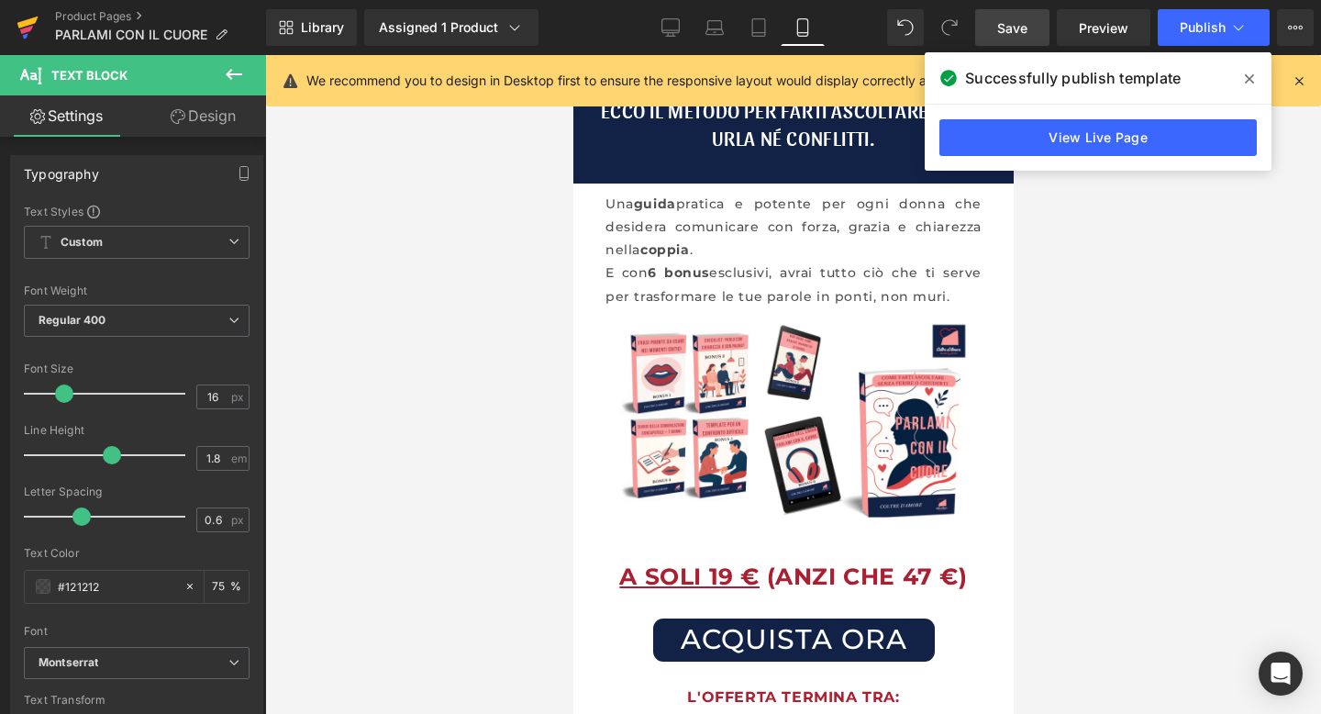
click at [35, 27] on icon at bounding box center [28, 28] width 22 height 46
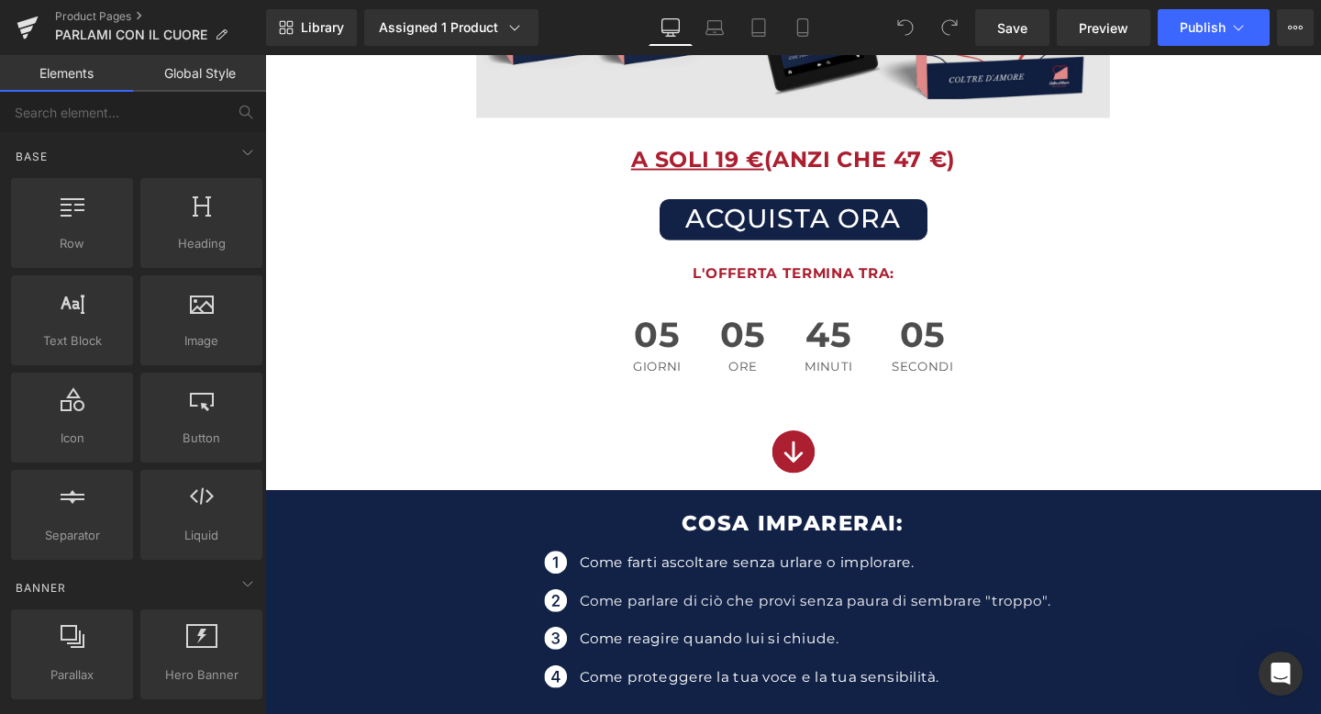
scroll to position [608, 0]
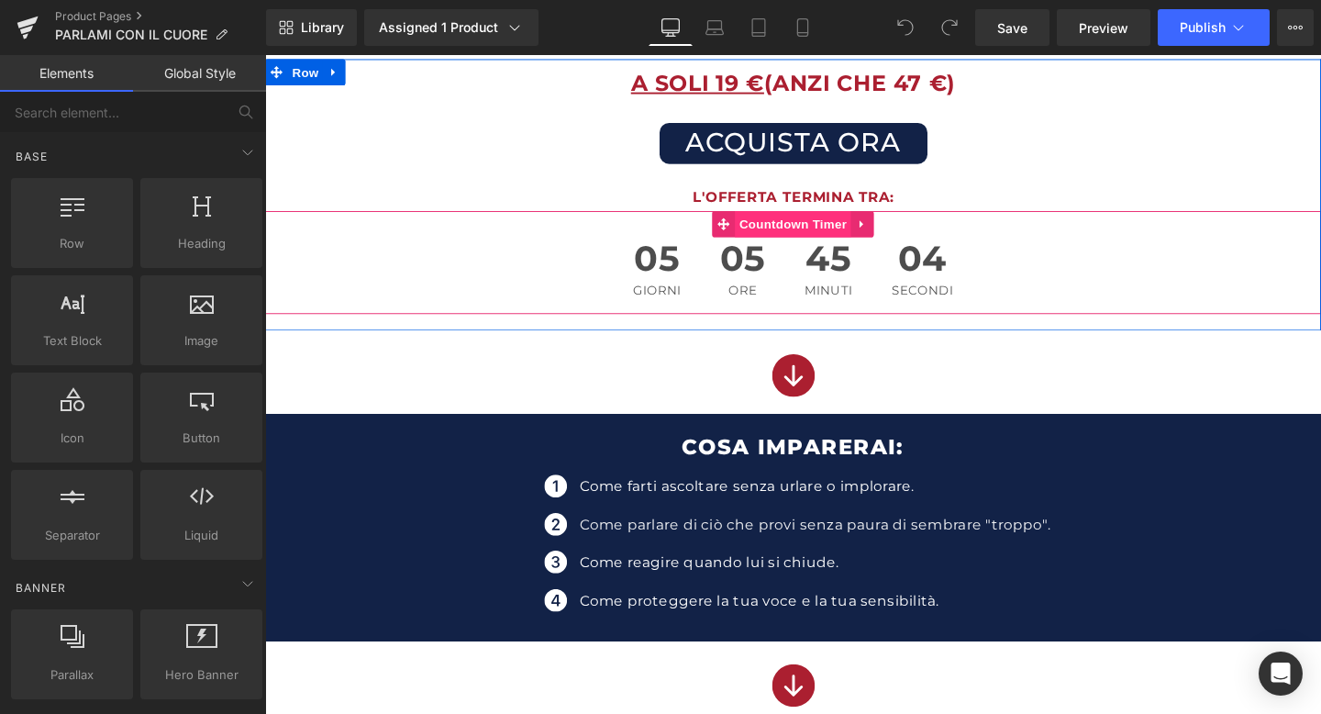
click at [831, 238] on span "Countdown Timer" at bounding box center [820, 233] width 122 height 28
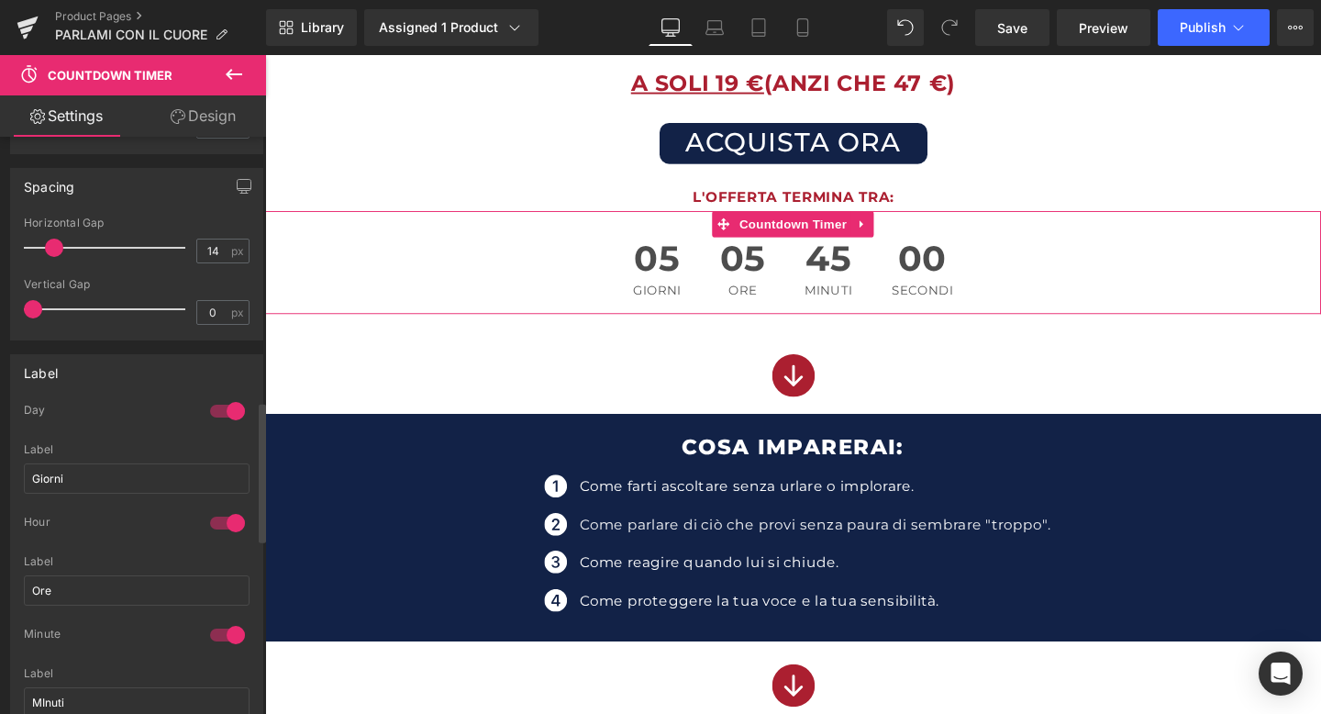
scroll to position [1174, 0]
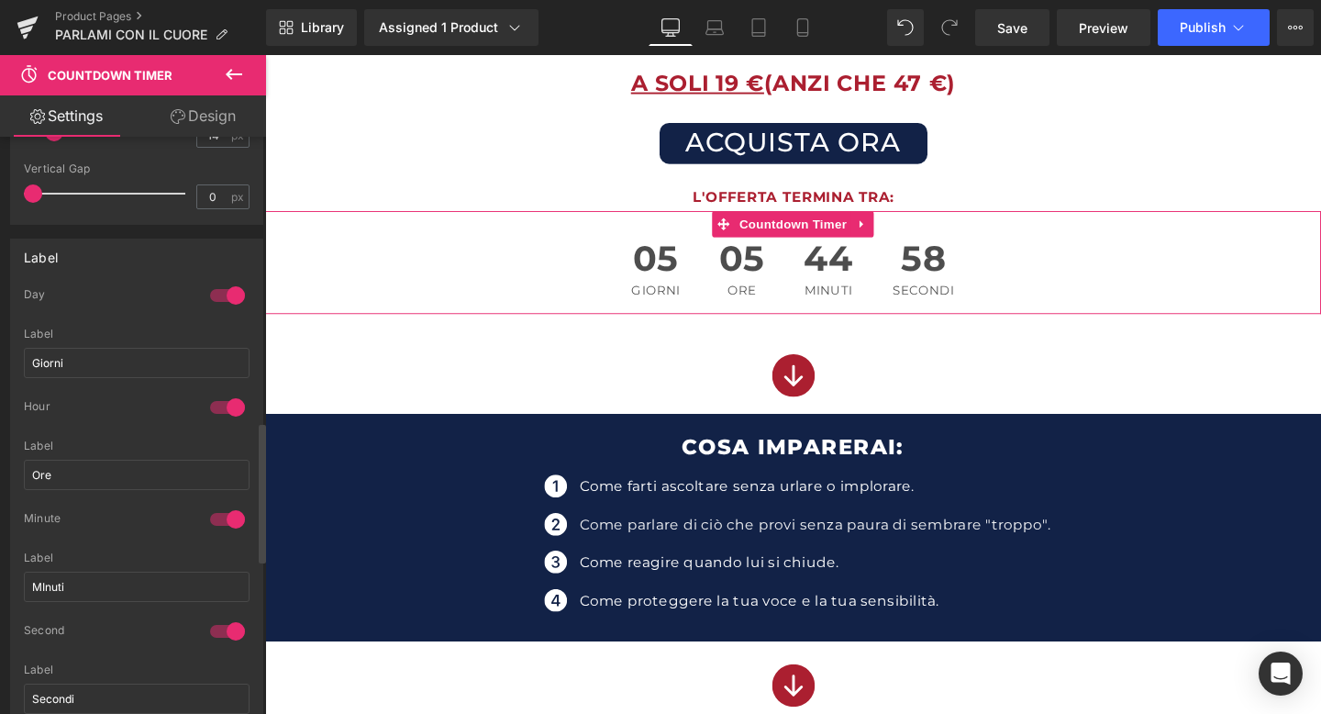
click at [230, 300] on div at bounding box center [228, 295] width 44 height 29
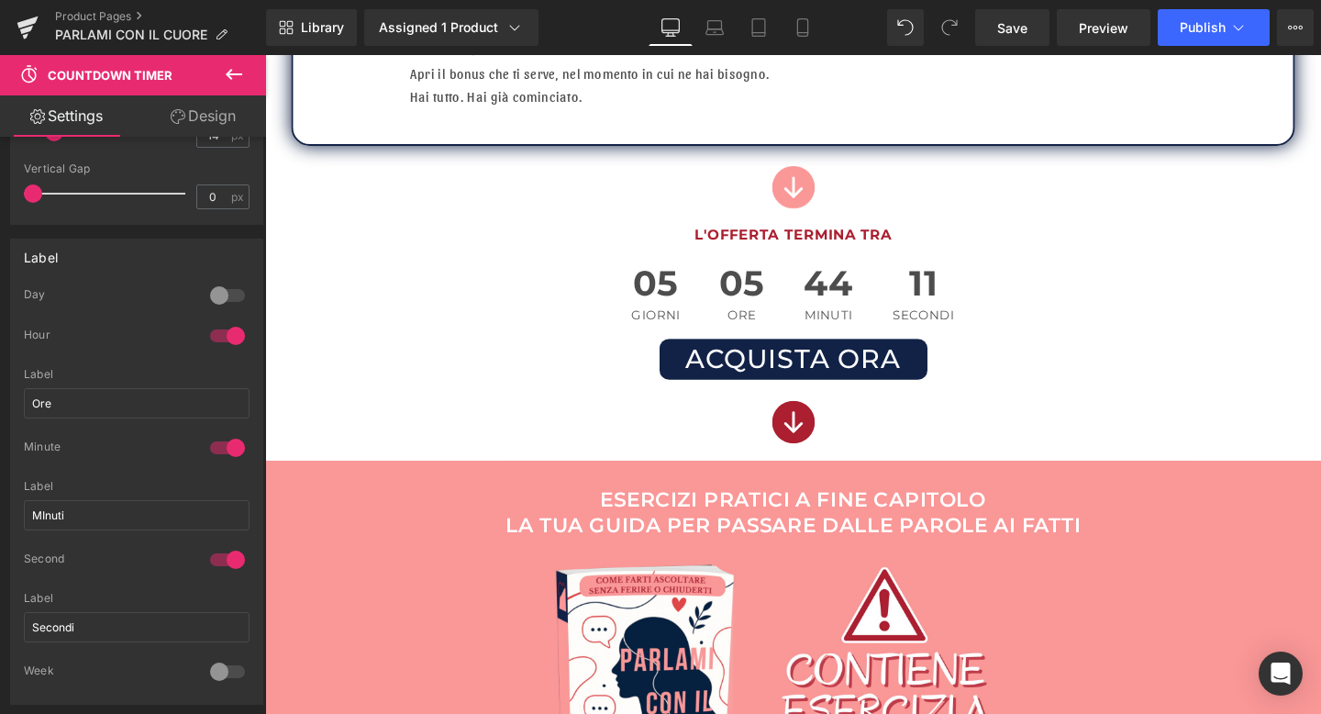
scroll to position [1769, 0]
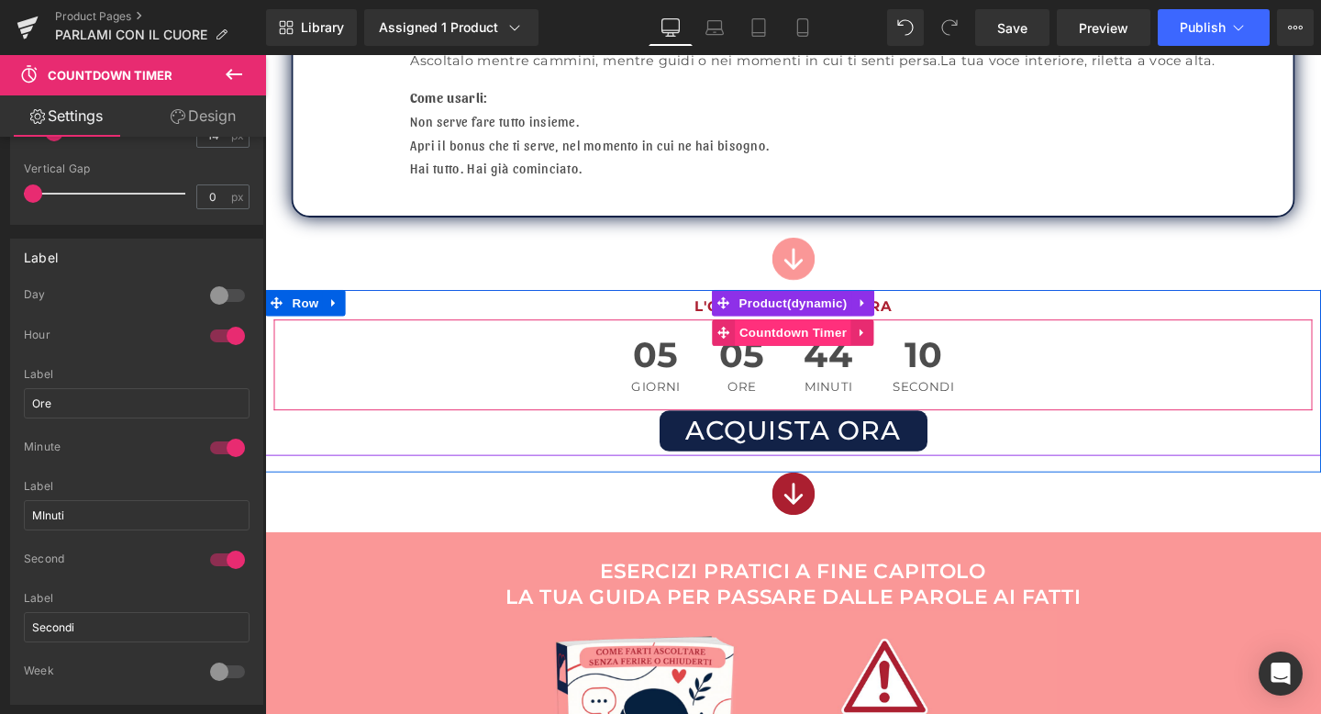
click at [810, 349] on span "Countdown Timer" at bounding box center [820, 347] width 122 height 28
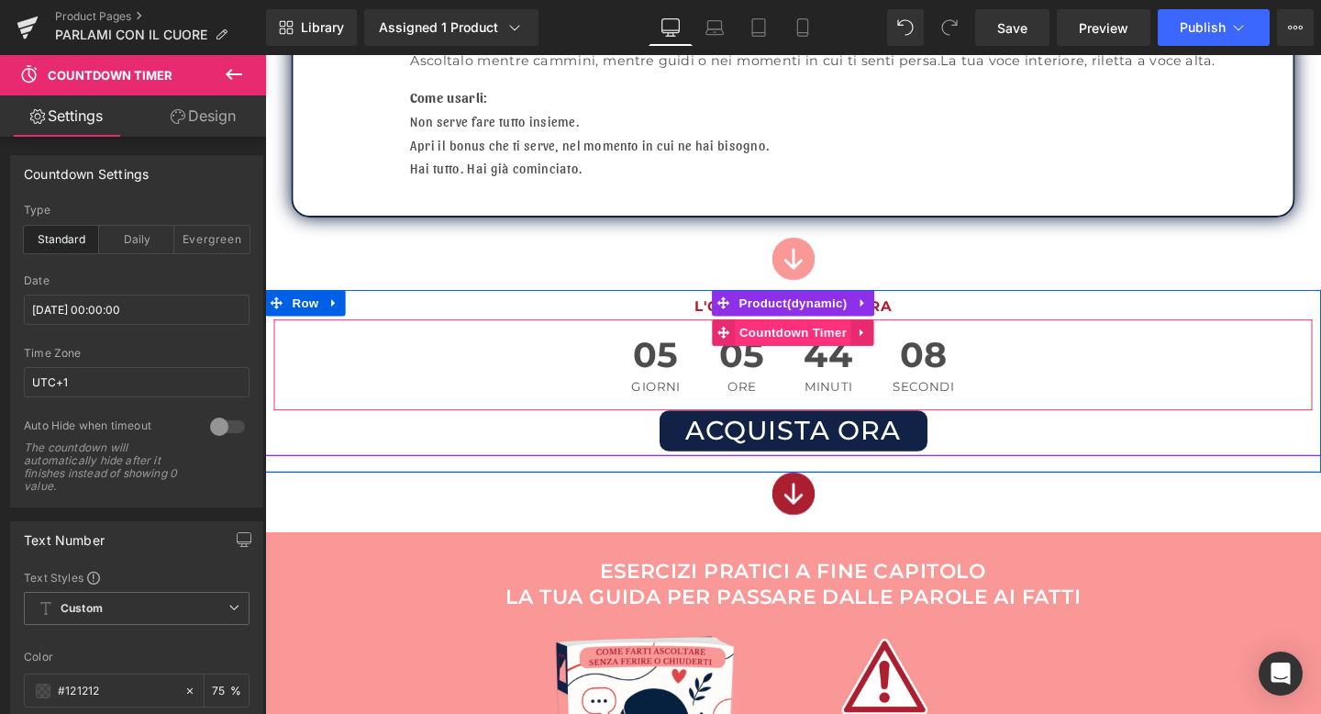
click at [796, 349] on span "Countdown Timer" at bounding box center [820, 347] width 122 height 28
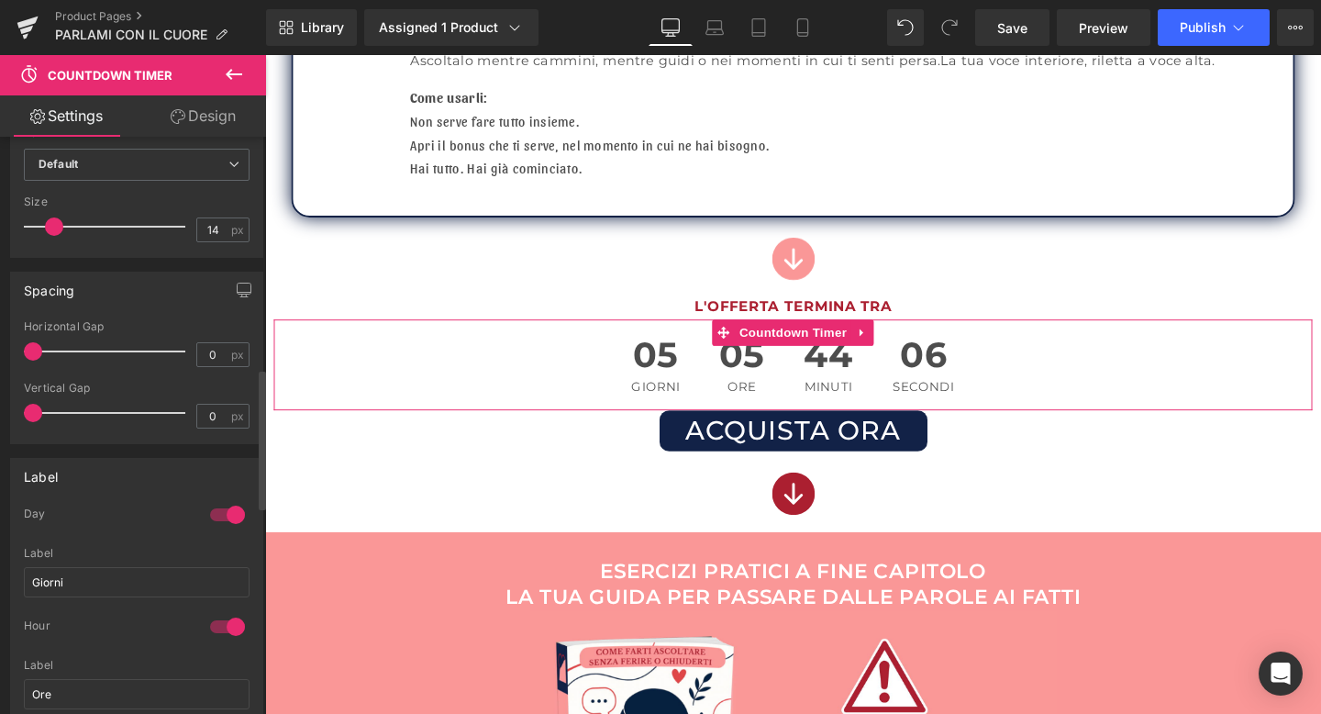
scroll to position [1072, 0]
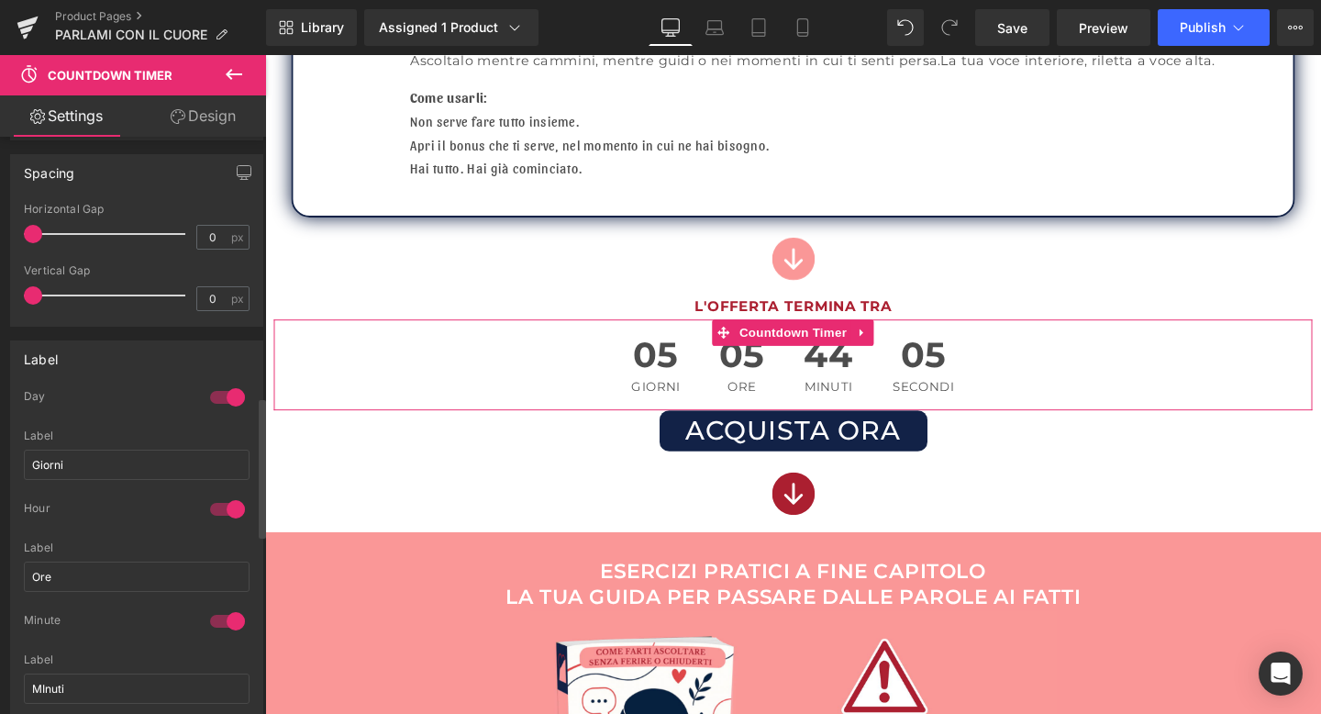
click at [228, 391] on div at bounding box center [228, 397] width 44 height 29
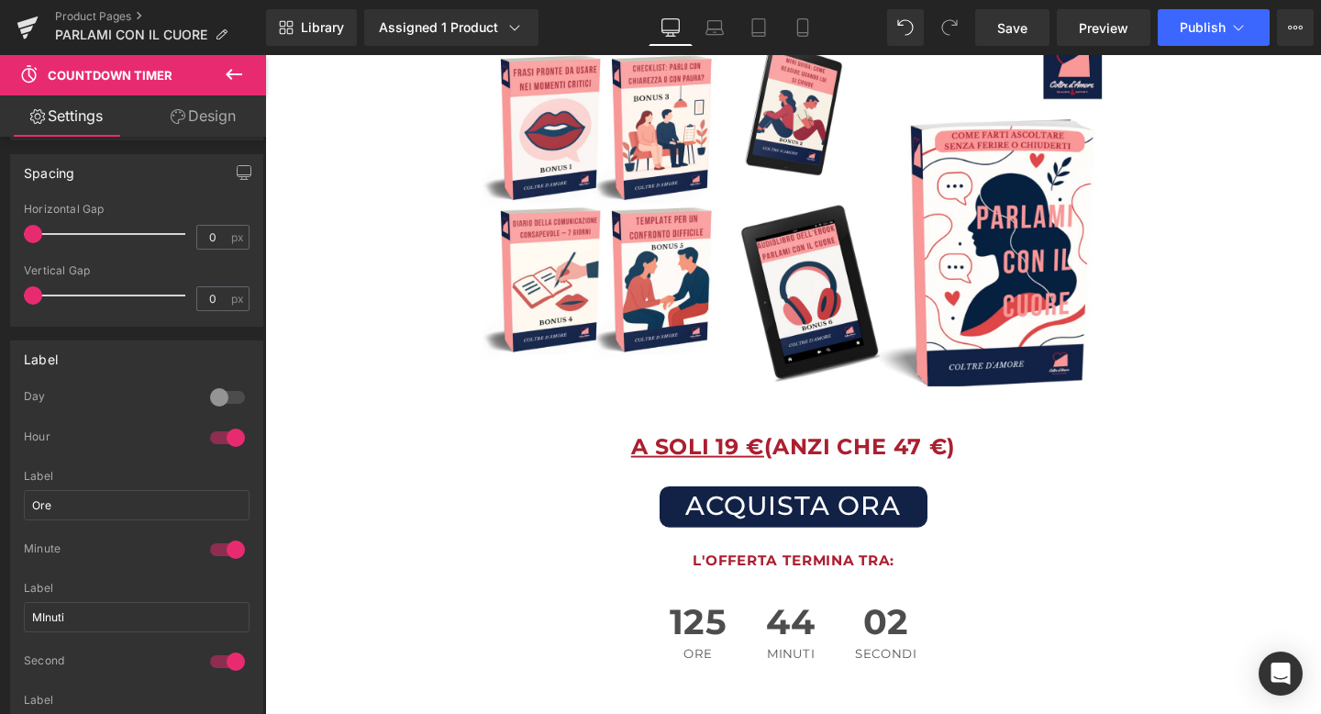
scroll to position [224, 0]
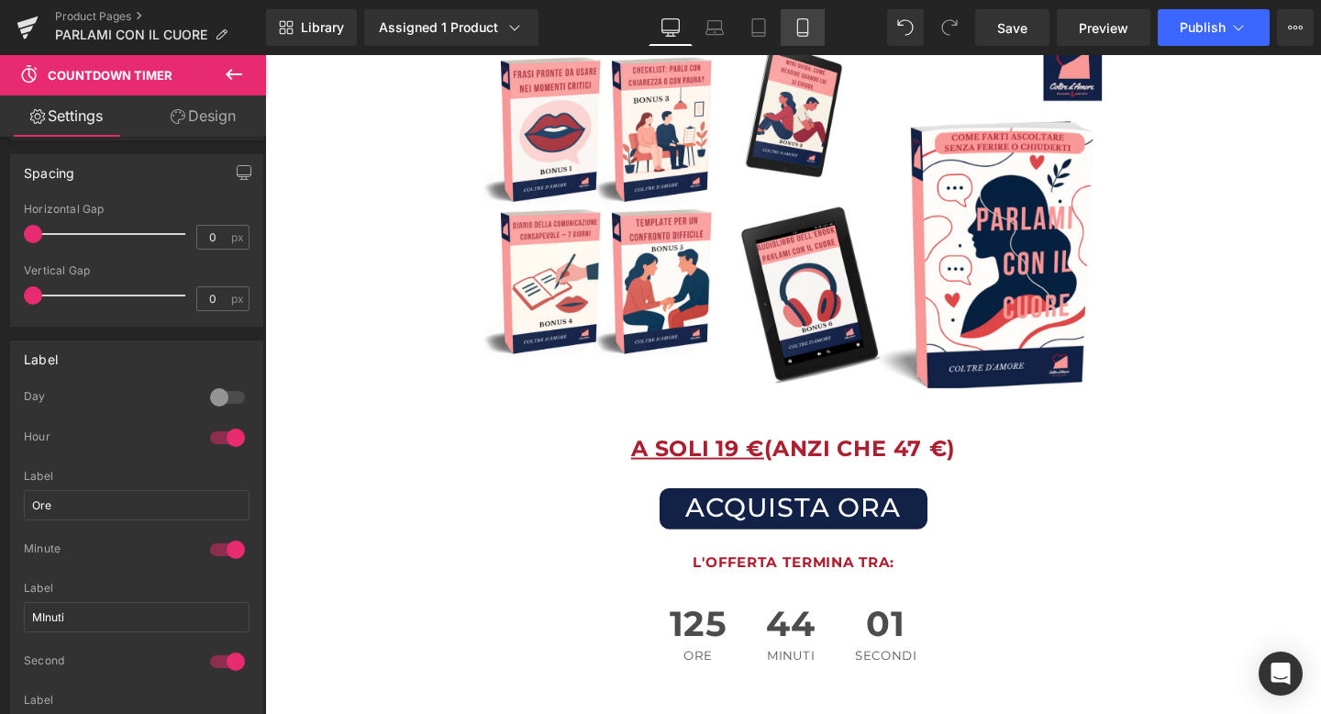
click at [813, 23] on link "Mobile" at bounding box center [803, 27] width 44 height 37
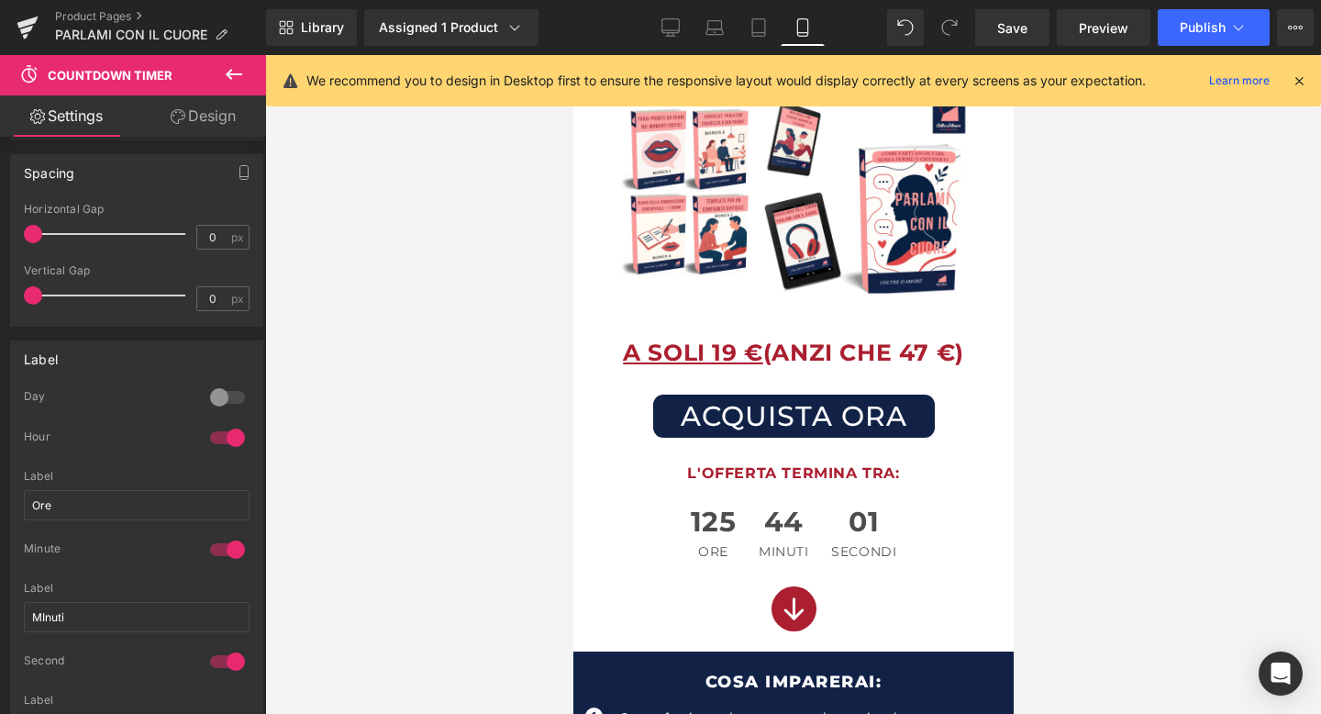
scroll to position [263, 0]
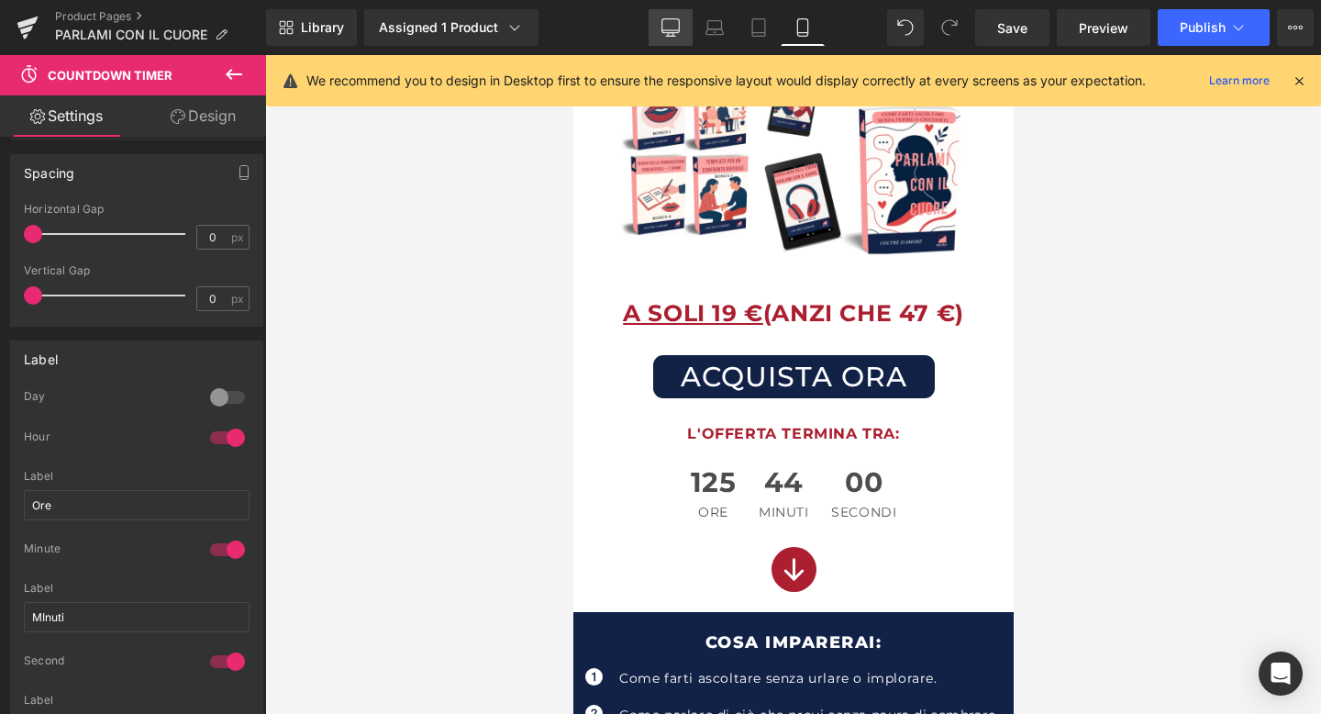
click at [670, 17] on link "Desktop" at bounding box center [671, 27] width 44 height 37
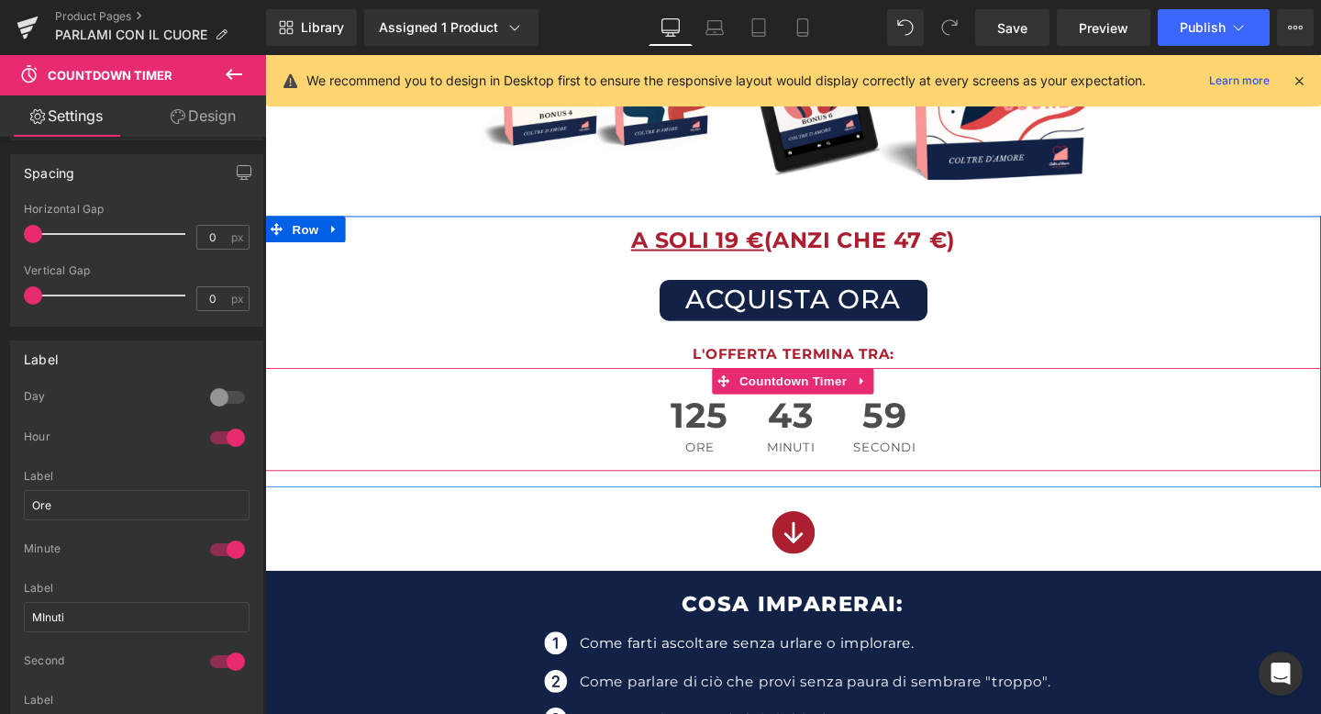
scroll to position [446, 0]
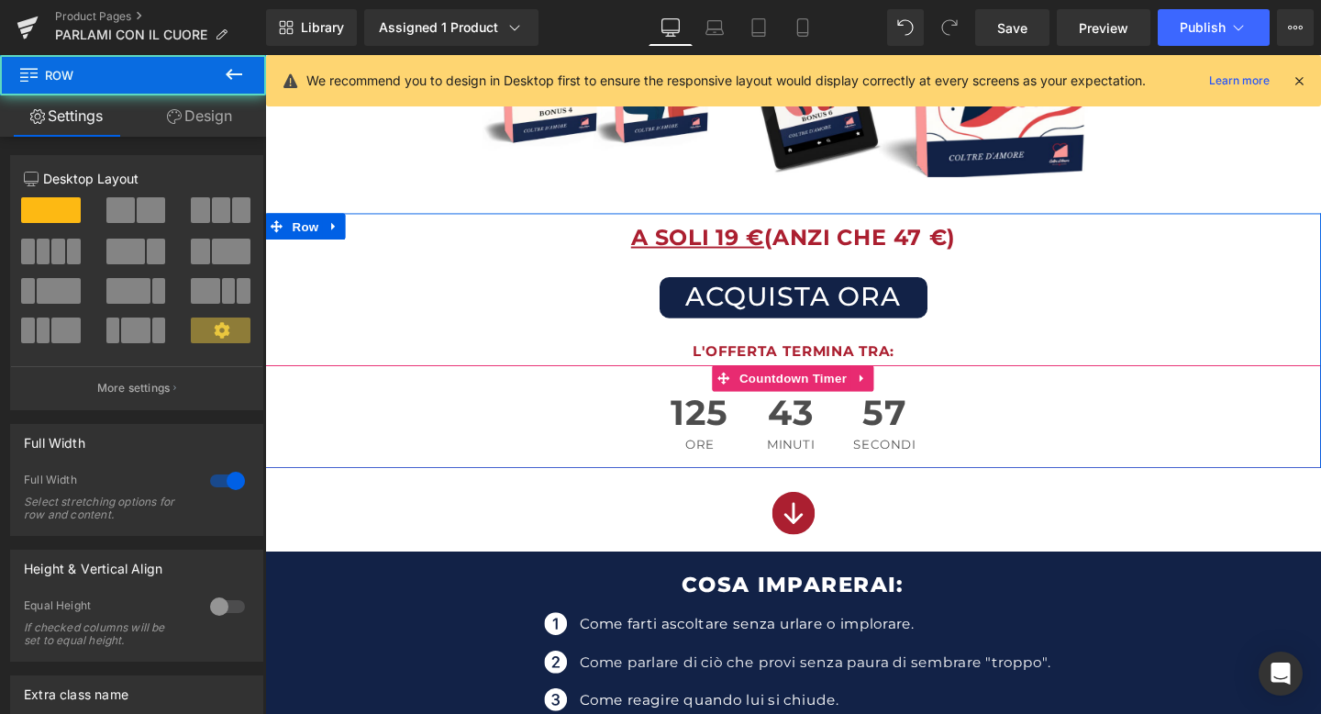
drag, startPoint x: 816, startPoint y: 504, endPoint x: 817, endPoint y: 454, distance: 49.6
click at [817, 454] on div "A SOLI 19 € (ANZI CHE 47 €) Text Block ACQUISTA ORA (P) Cart Button L'OFFERTA T…" at bounding box center [820, 355] width 1110 height 268
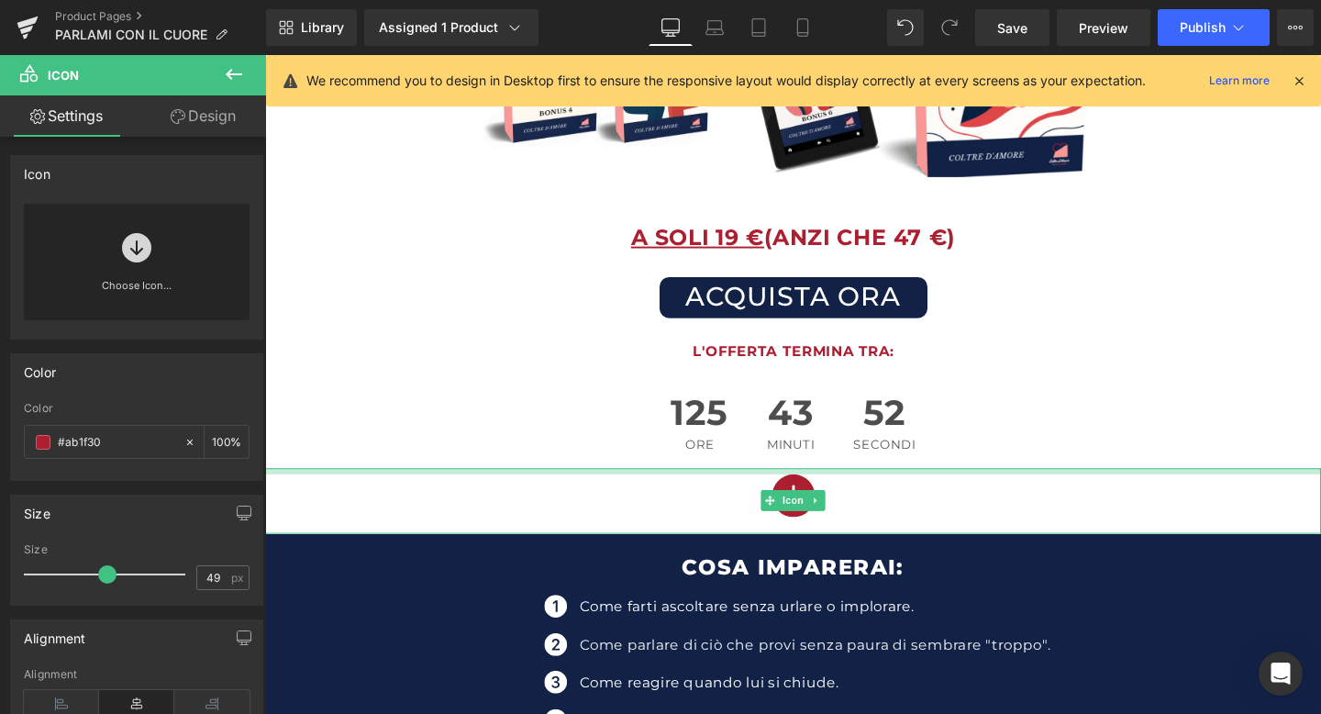
drag, startPoint x: 816, startPoint y: 491, endPoint x: 819, endPoint y: 473, distance: 18.6
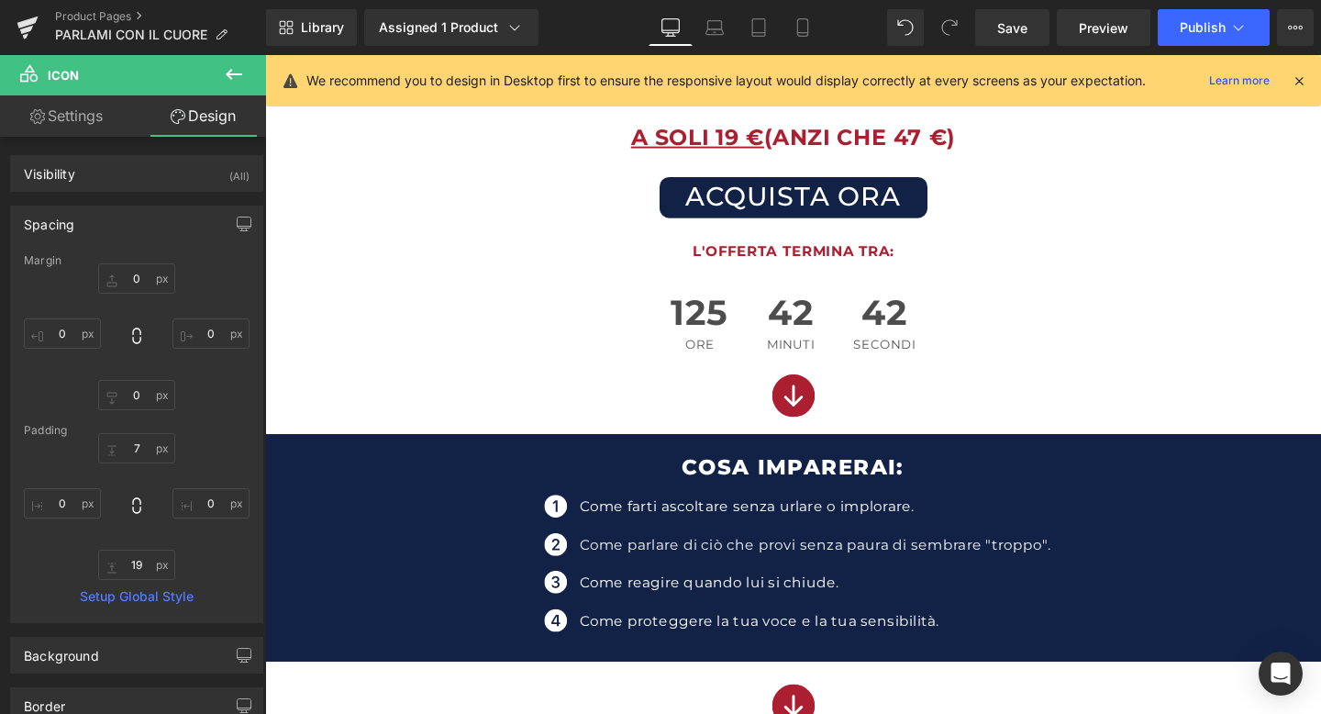
scroll to position [552, 0]
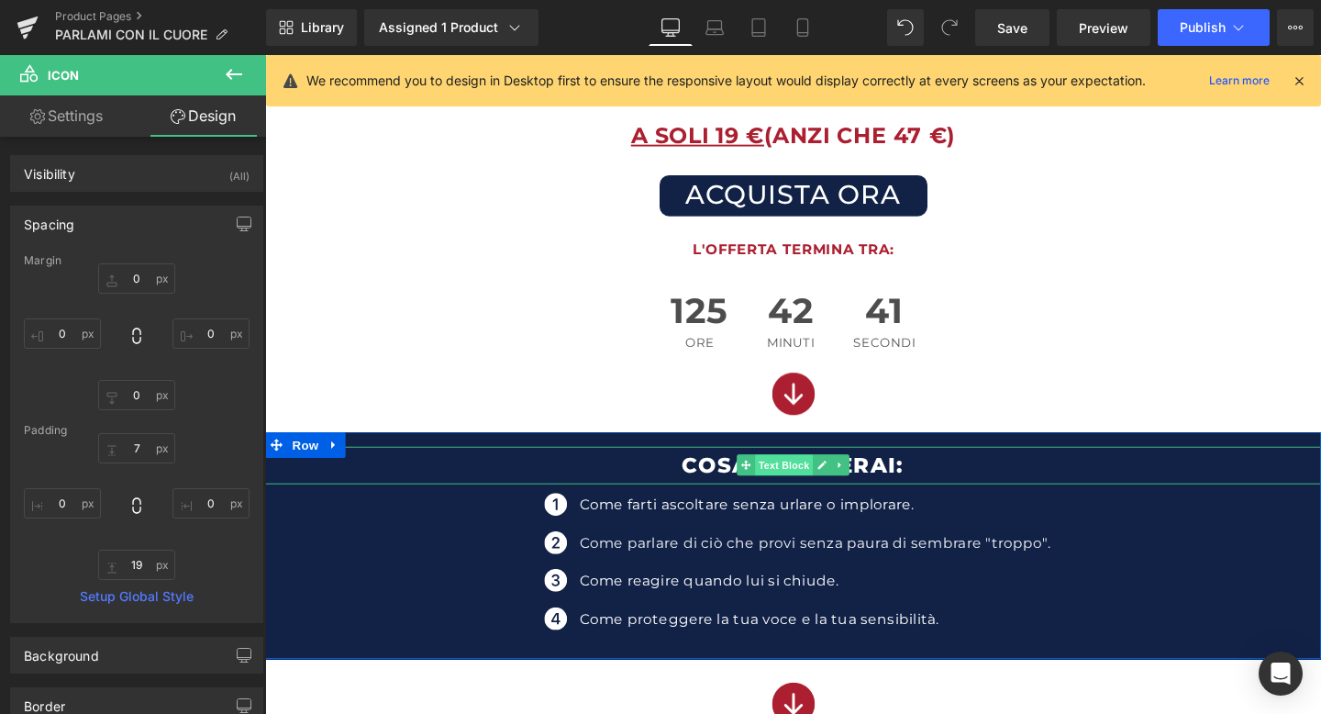
click at [817, 485] on span "Text Block" at bounding box center [810, 486] width 61 height 22
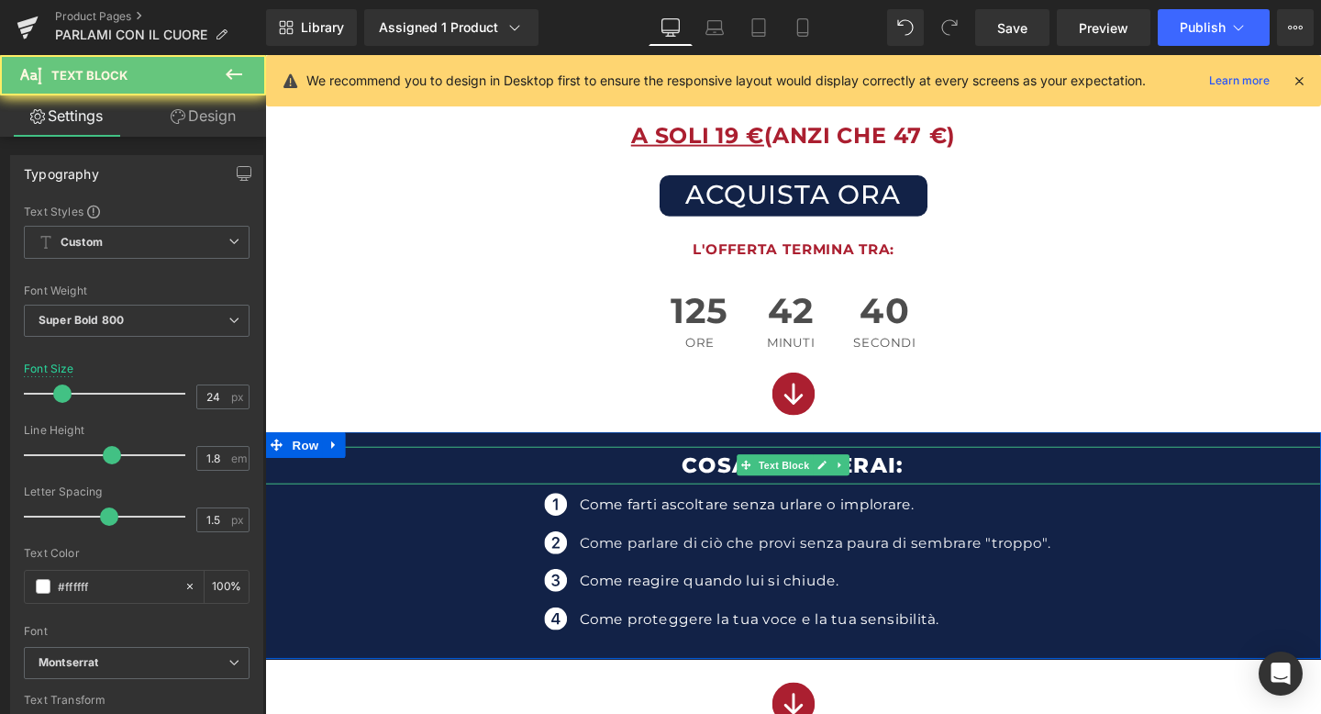
click at [719, 486] on p "COSA IMPARERAI:" at bounding box center [820, 486] width 1110 height 39
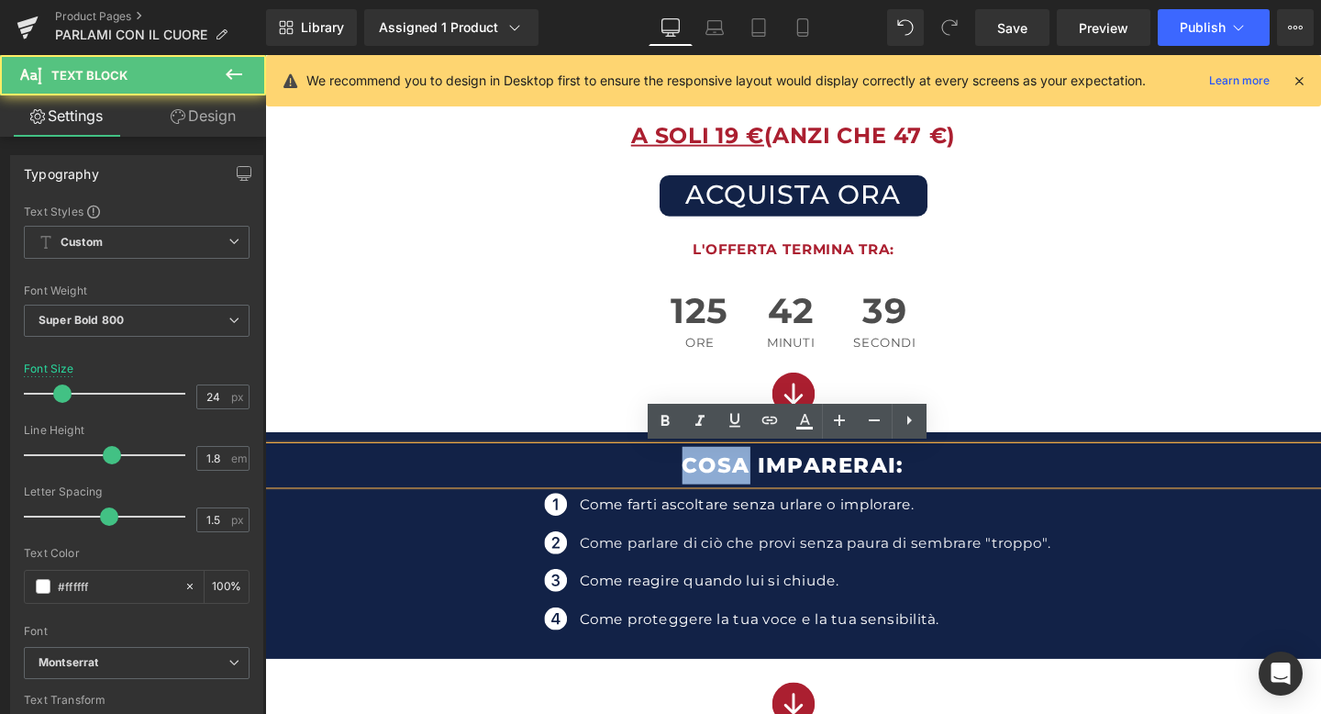
click at [719, 486] on p "COSA IMPARERAI:" at bounding box center [820, 486] width 1110 height 39
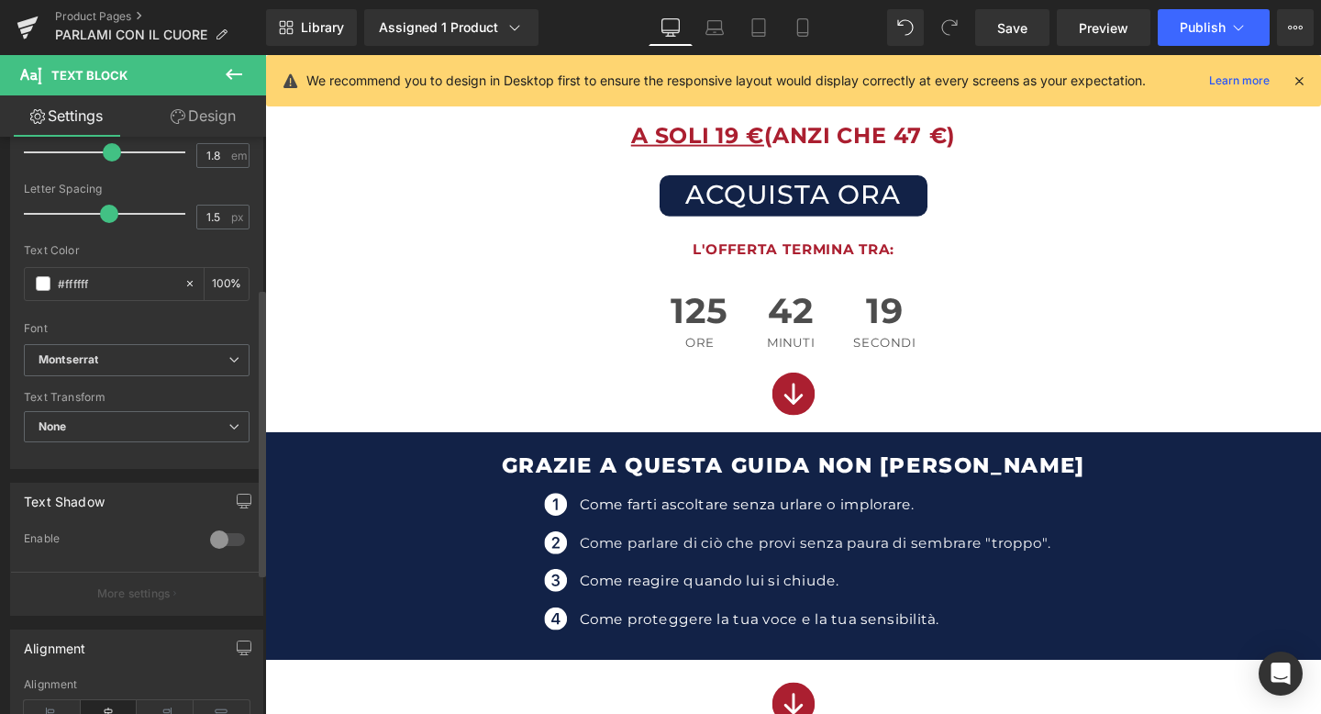
scroll to position [339, 0]
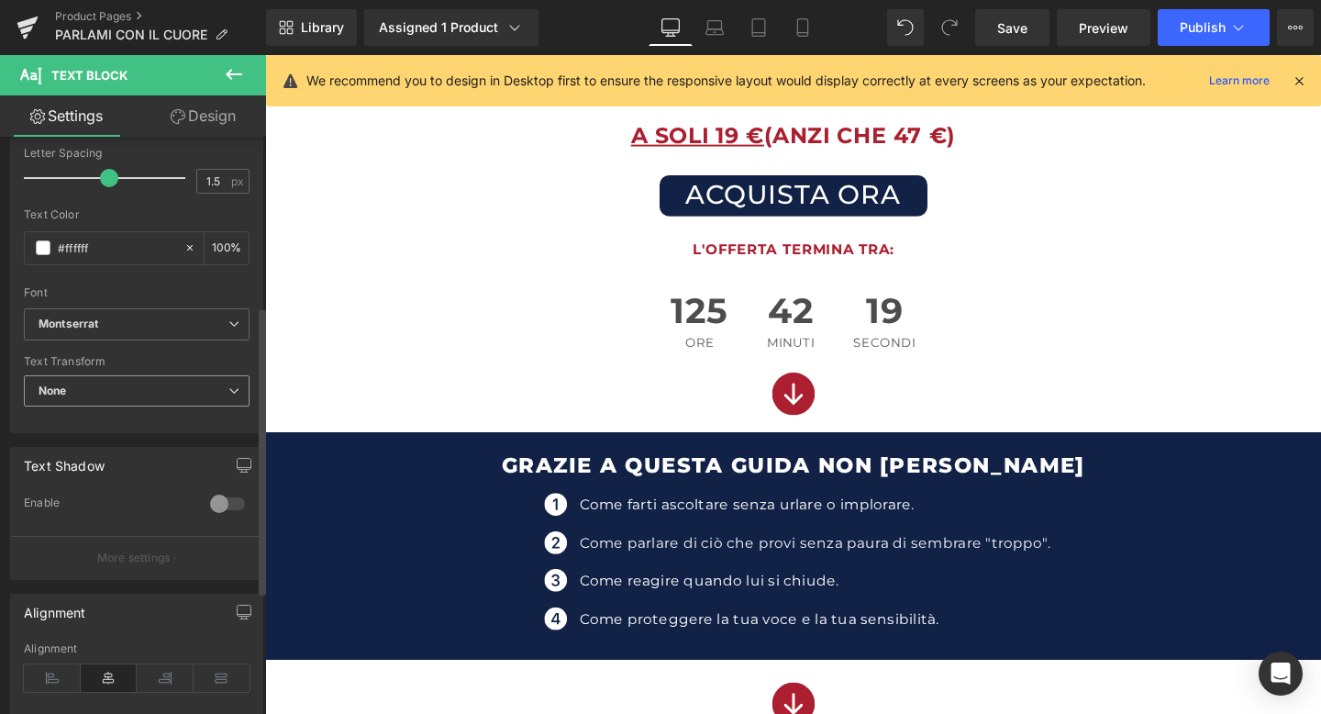
click at [146, 384] on span "None" at bounding box center [137, 391] width 226 height 32
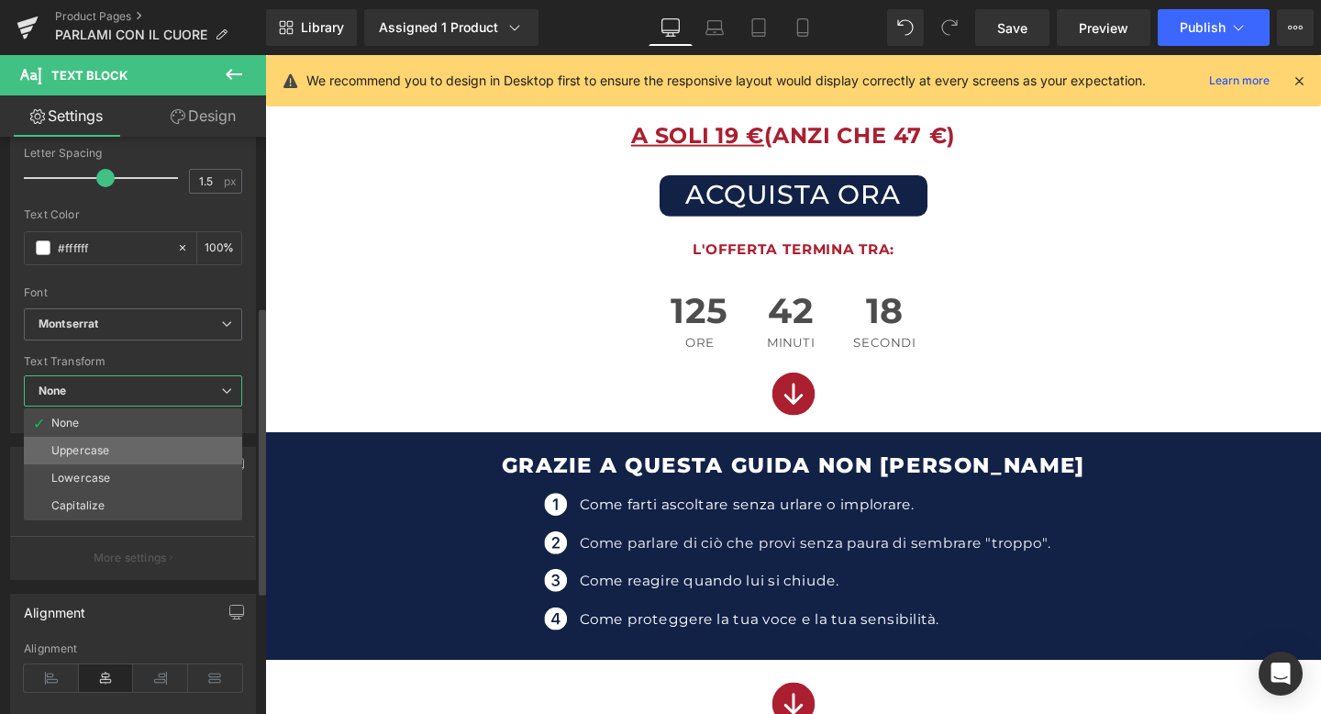
click at [112, 445] on li "Uppercase" at bounding box center [133, 451] width 218 height 28
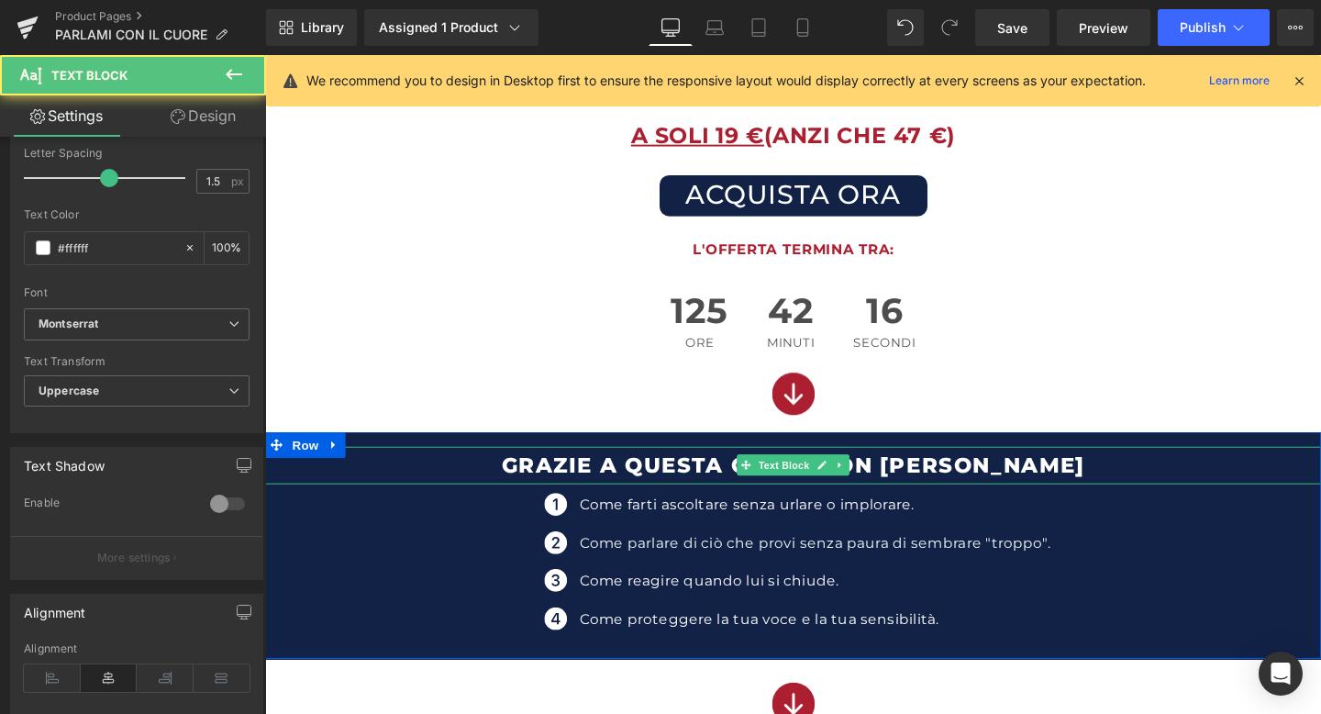
click at [1105, 485] on p "GRAZIE A QUESTA GUIDA NON DOVRAI PIù" at bounding box center [820, 486] width 1110 height 39
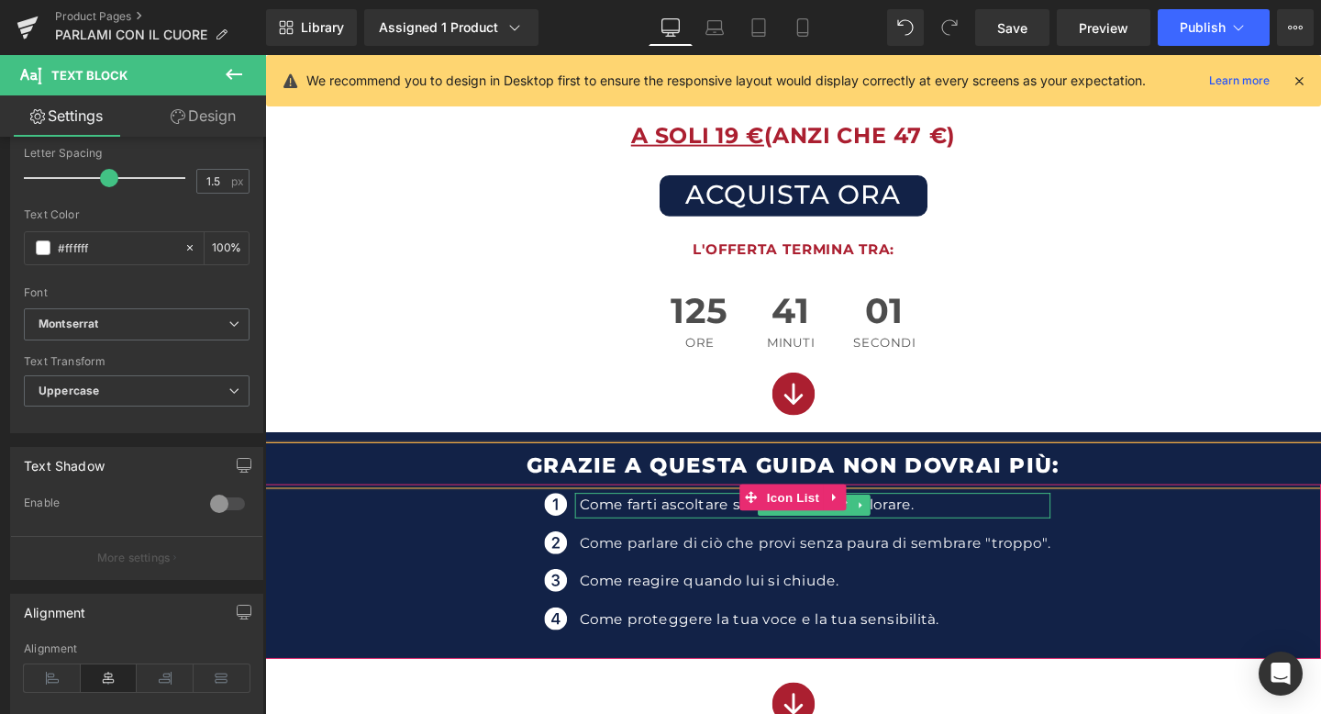
click at [635, 528] on p "Come farti ascoltare senza urlare o implorare." at bounding box center [844, 529] width 496 height 27
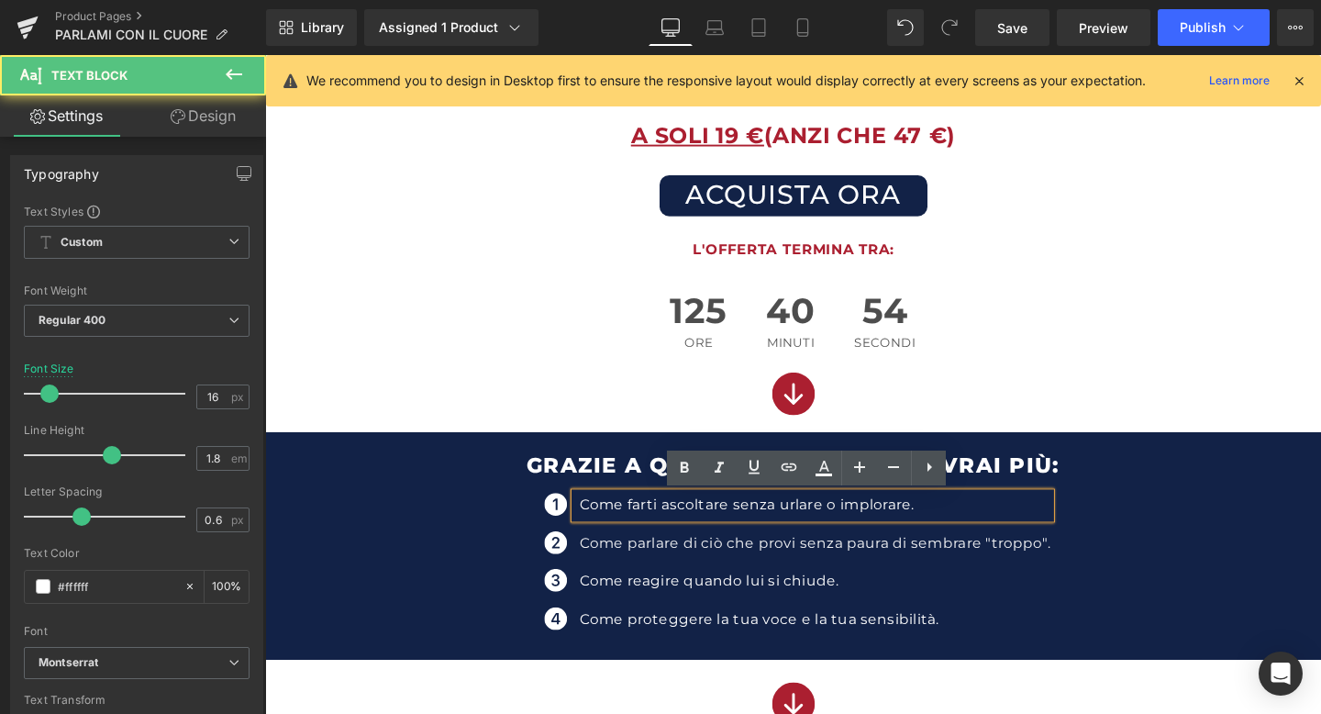
click at [651, 534] on p "Come farti ascoltare senza urlare o implorare." at bounding box center [844, 529] width 496 height 27
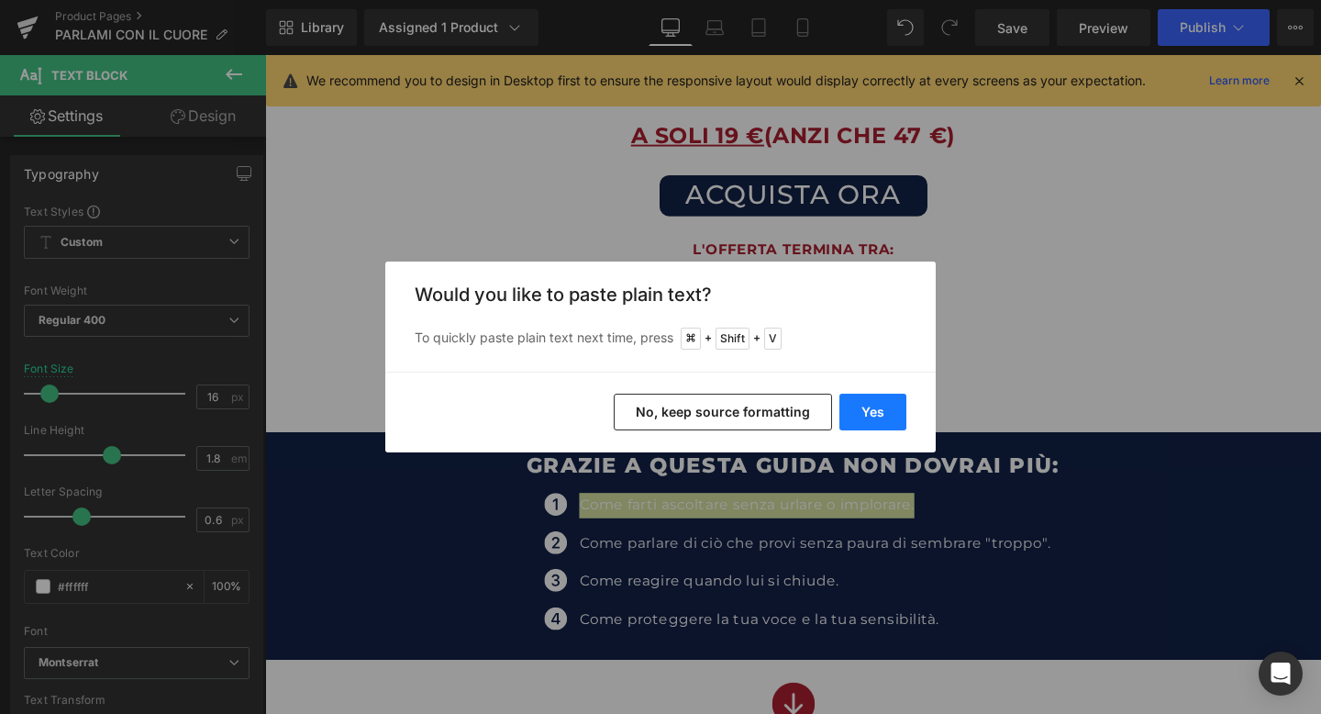
click at [860, 407] on button "Yes" at bounding box center [873, 412] width 67 height 37
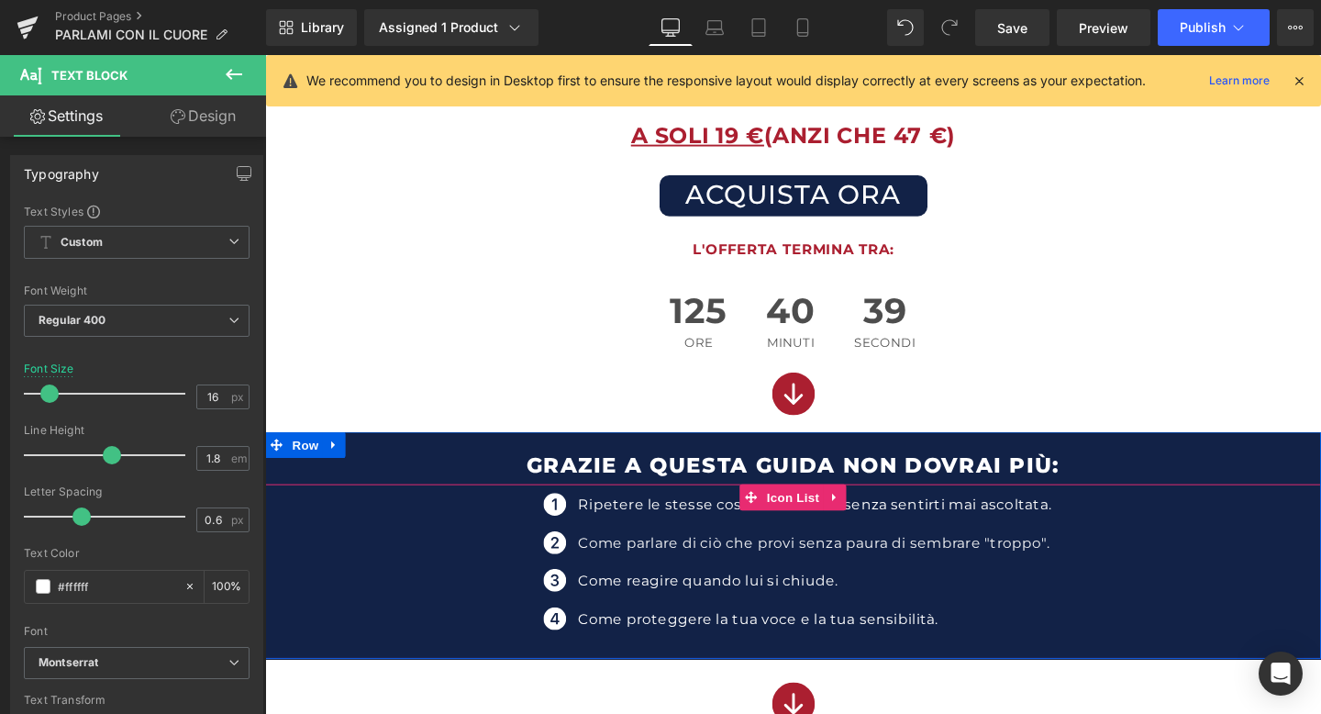
click at [610, 566] on p "Come parlare di ciò che provi senza paura di sembrare "troppo"." at bounding box center [843, 569] width 497 height 27
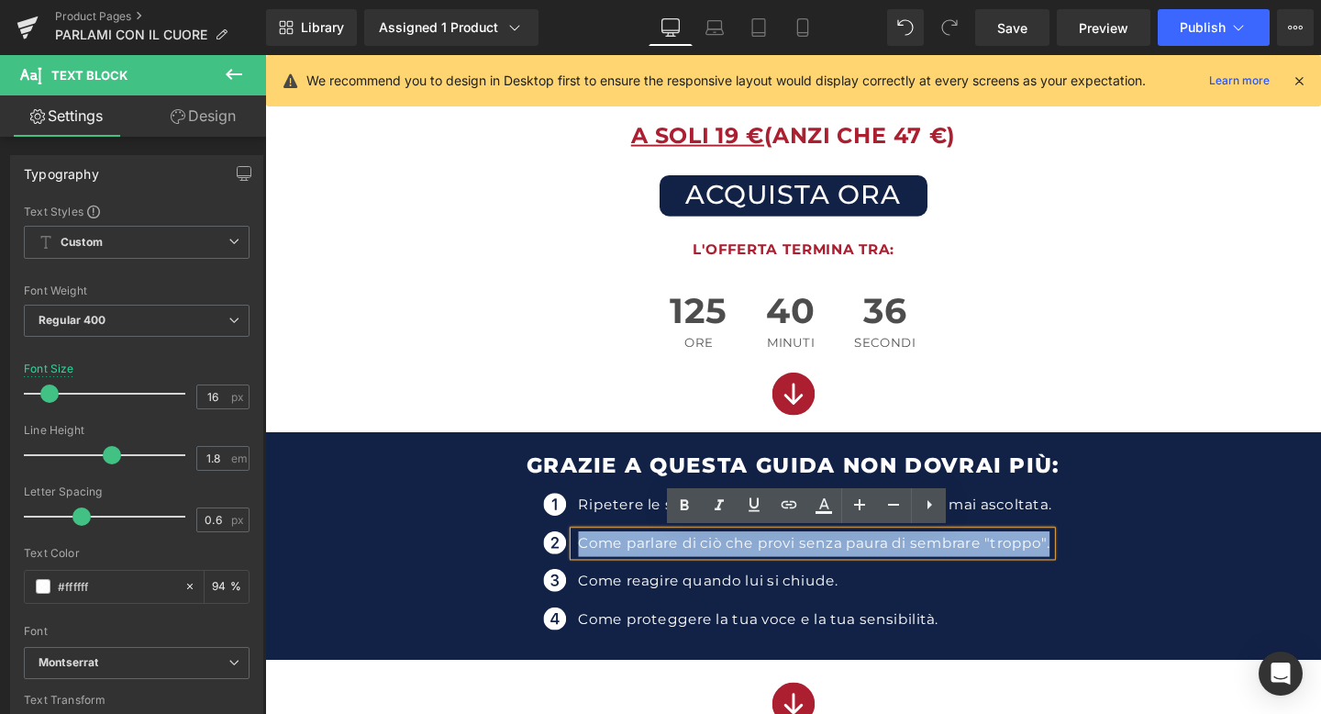
drag, startPoint x: 598, startPoint y: 567, endPoint x: 1096, endPoint y: 563, distance: 497.4
click at [1092, 563] on div "Come parlare di ciò che provi senza paura di sembrare "troppo"." at bounding box center [841, 569] width 502 height 27
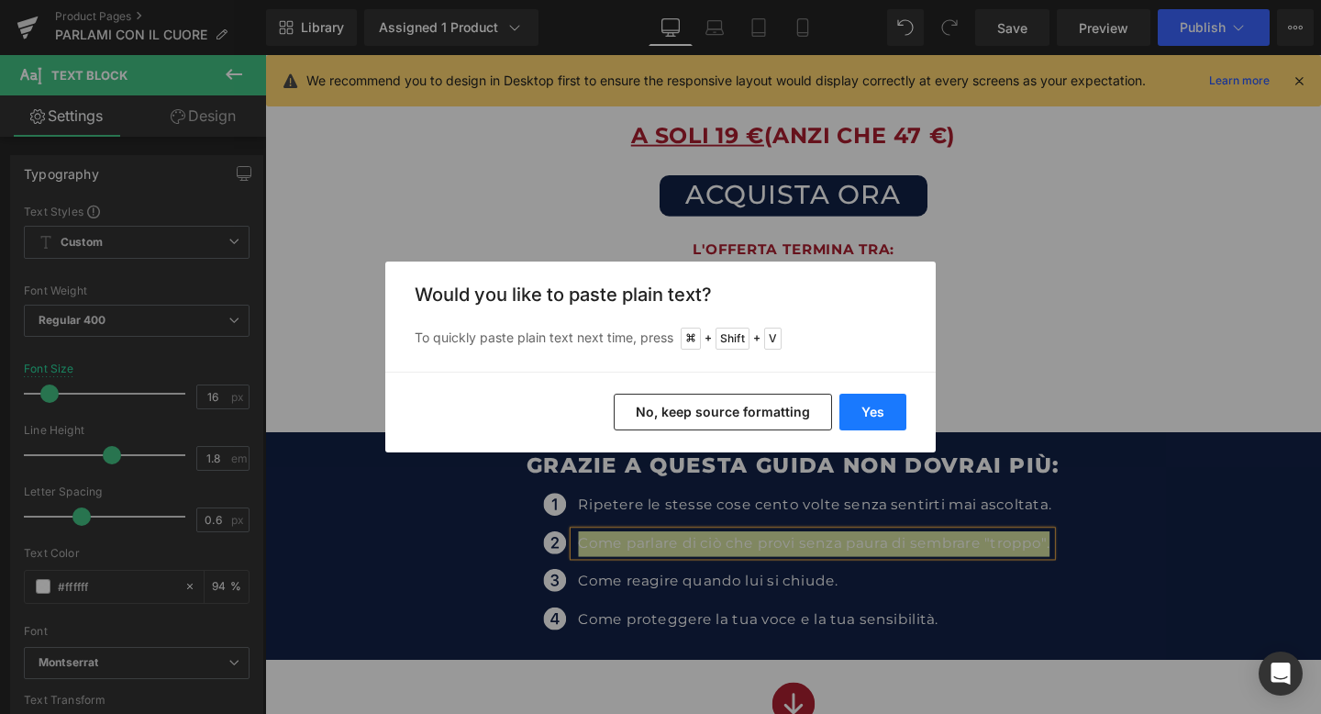
click at [892, 413] on button "Yes" at bounding box center [873, 412] width 67 height 37
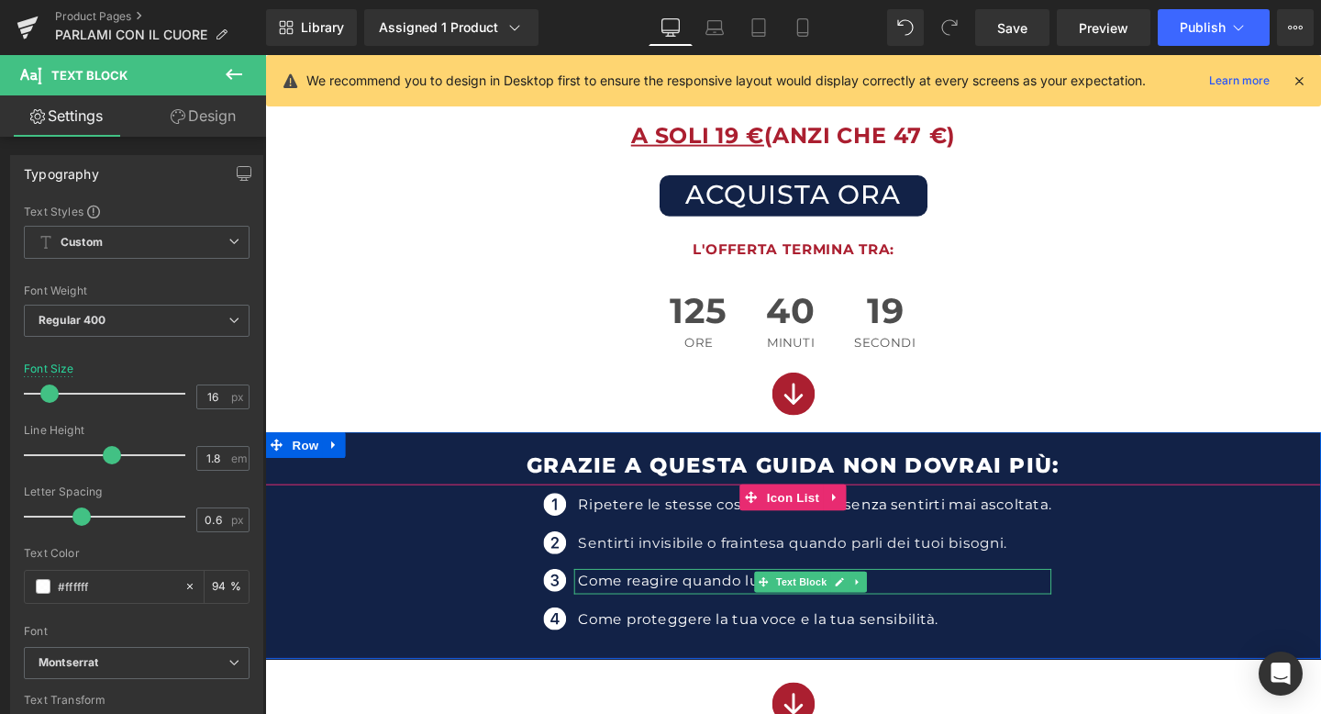
click at [684, 604] on p "Come reagire quando lui si chiude." at bounding box center [843, 609] width 497 height 27
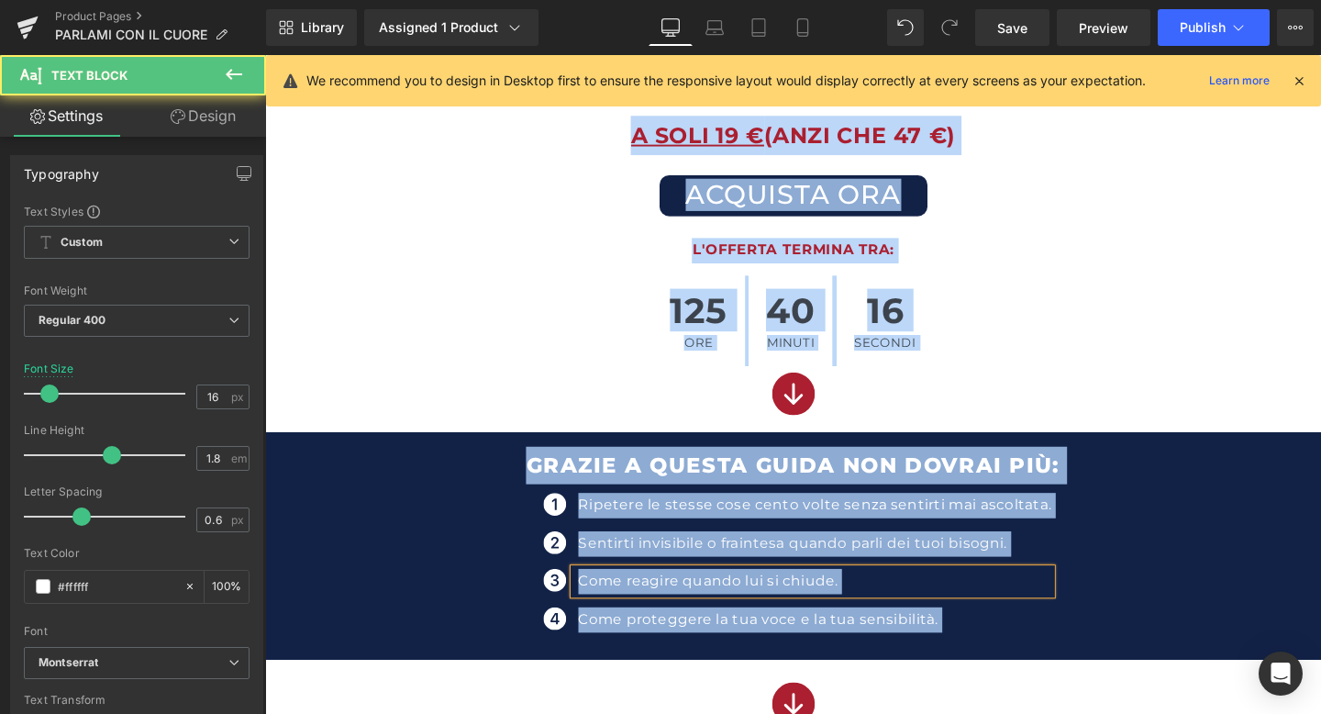
click at [808, 607] on p "Come reagire quando lui si chiude." at bounding box center [843, 609] width 497 height 27
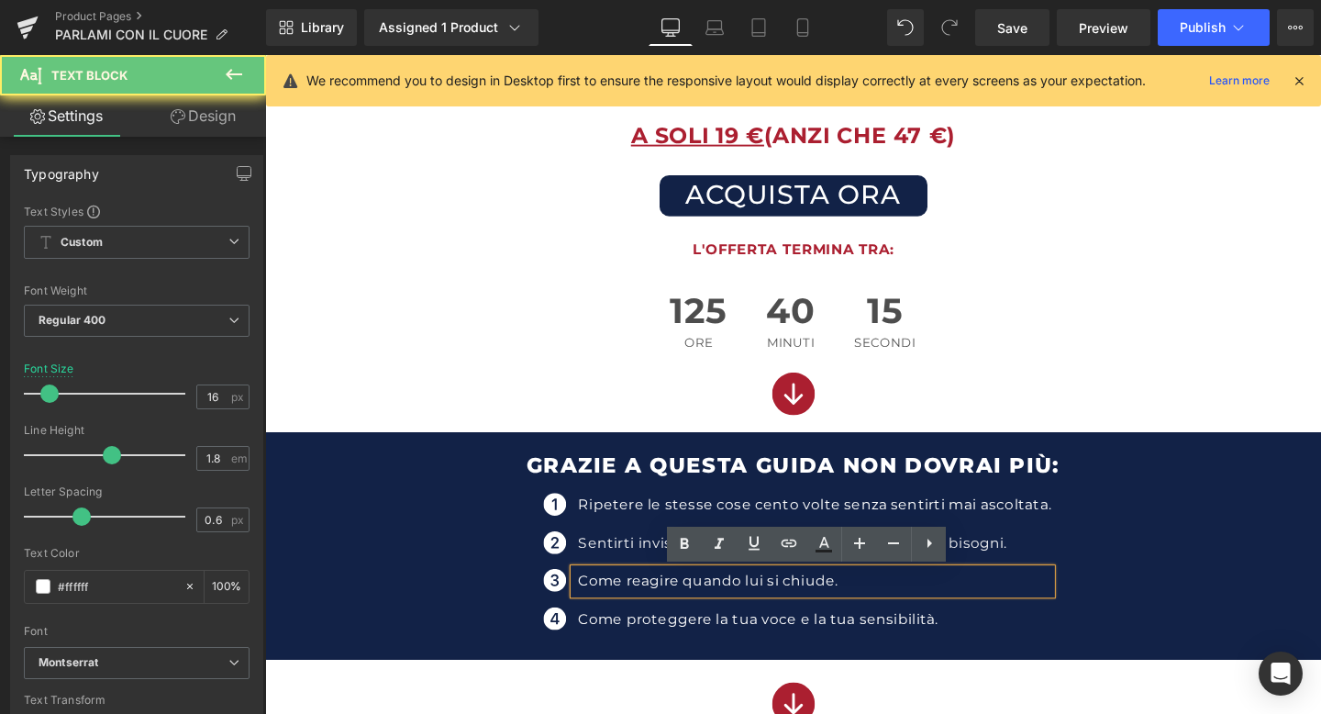
click at [826, 613] on p "Come reagire quando lui si chiude." at bounding box center [843, 609] width 497 height 27
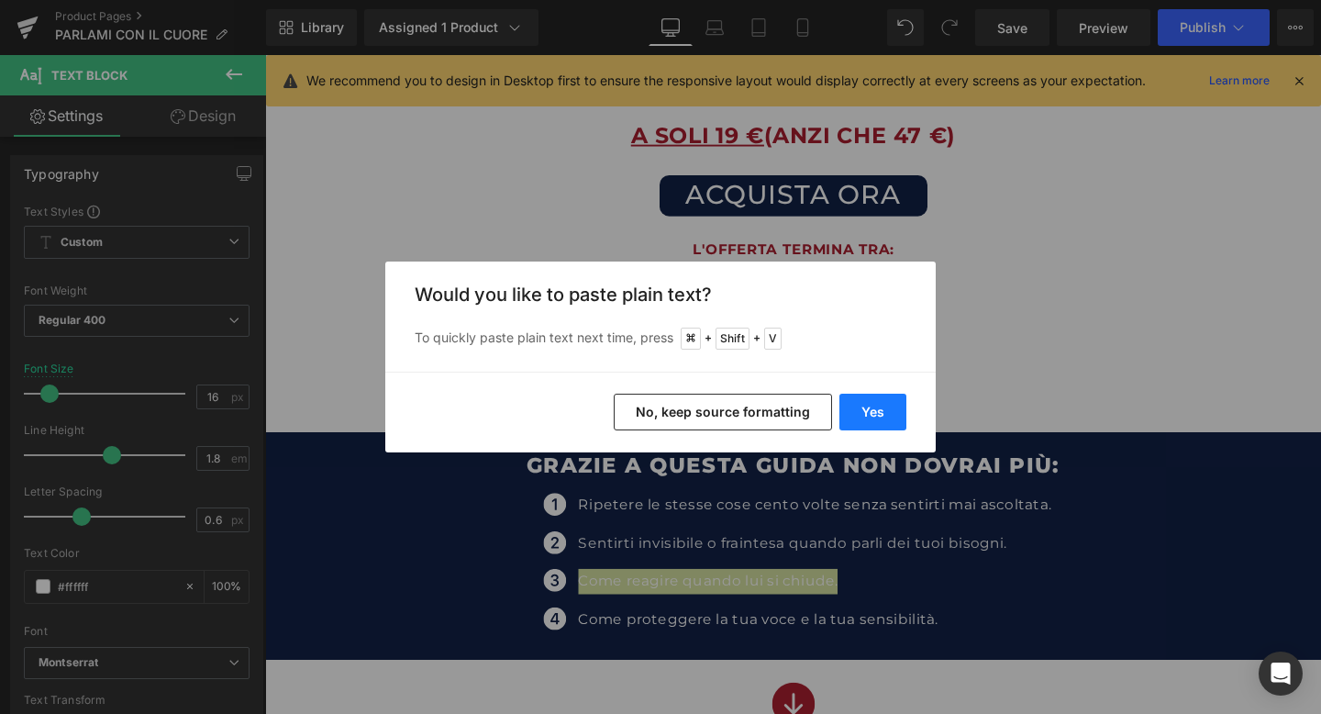
click at [865, 417] on button "Yes" at bounding box center [873, 412] width 67 height 37
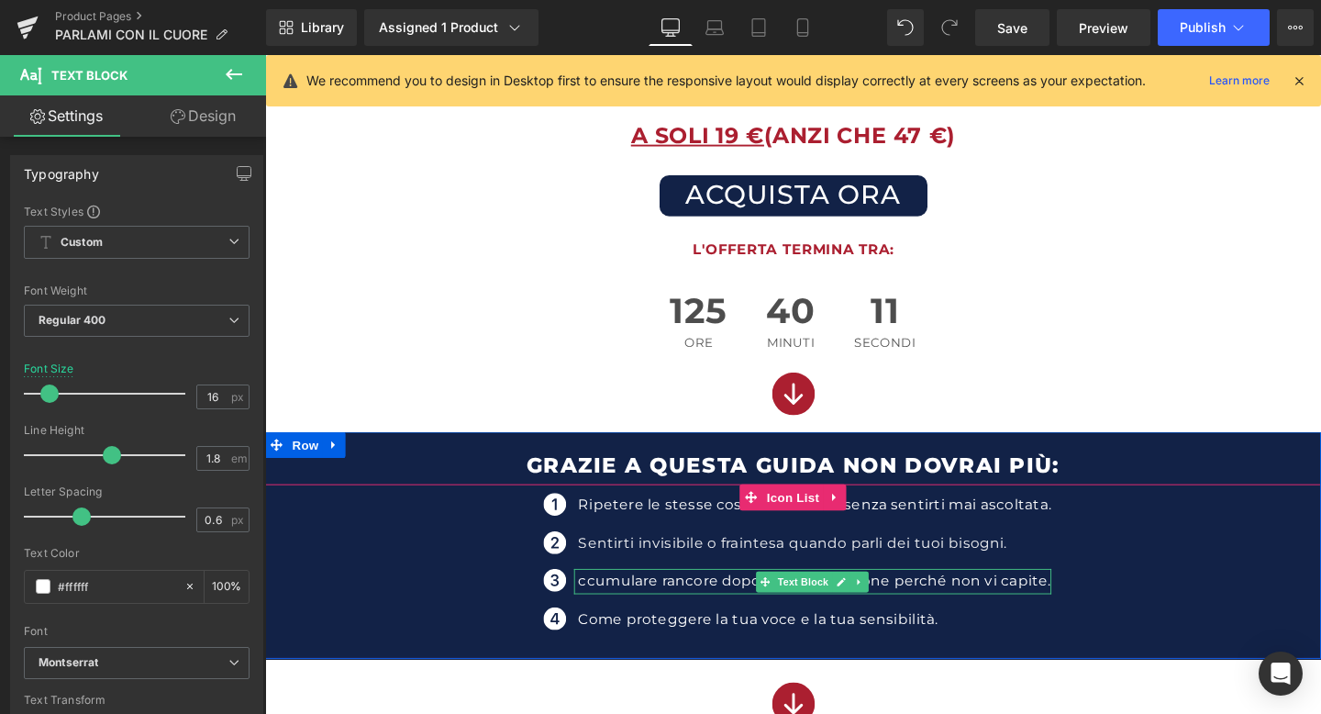
click at [610, 603] on p "ccumulare rancore dopo ogni discussione perché non vi capite." at bounding box center [843, 609] width 497 height 27
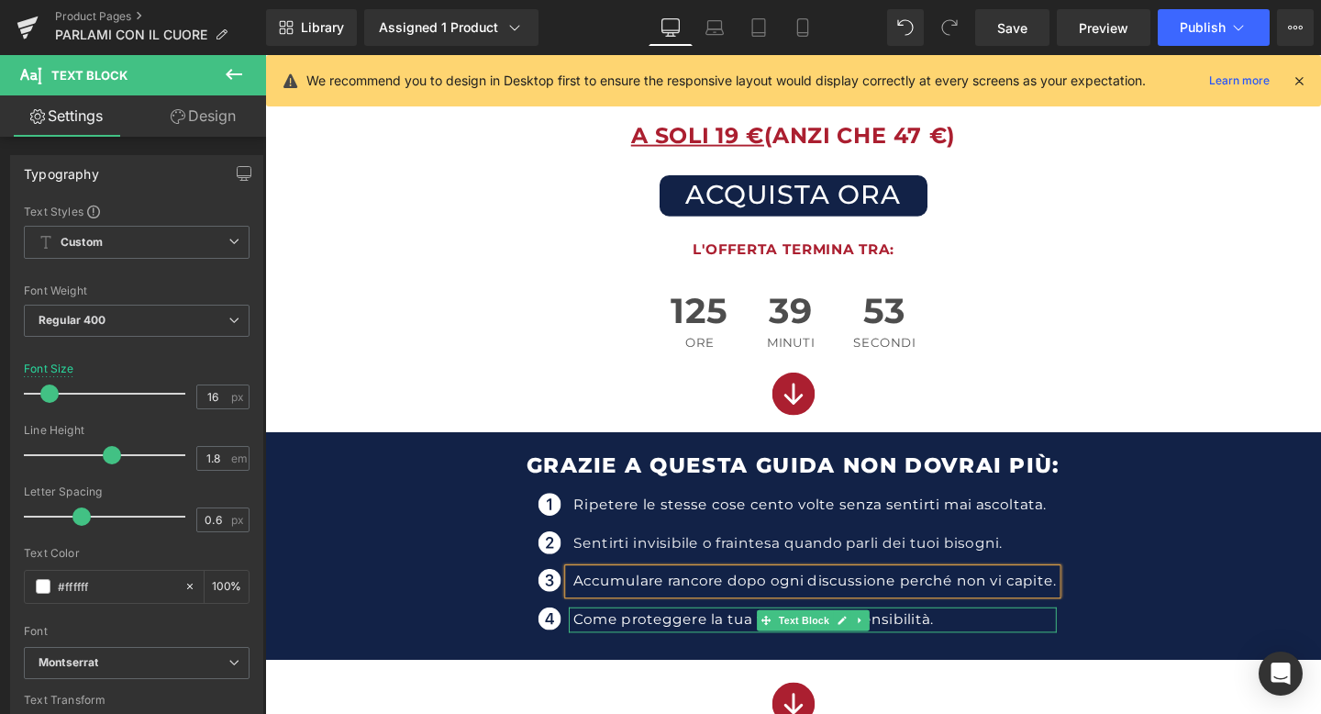
click at [649, 645] on p "Come proteggere la tua voce e la tua sensibilità." at bounding box center [842, 649] width 507 height 27
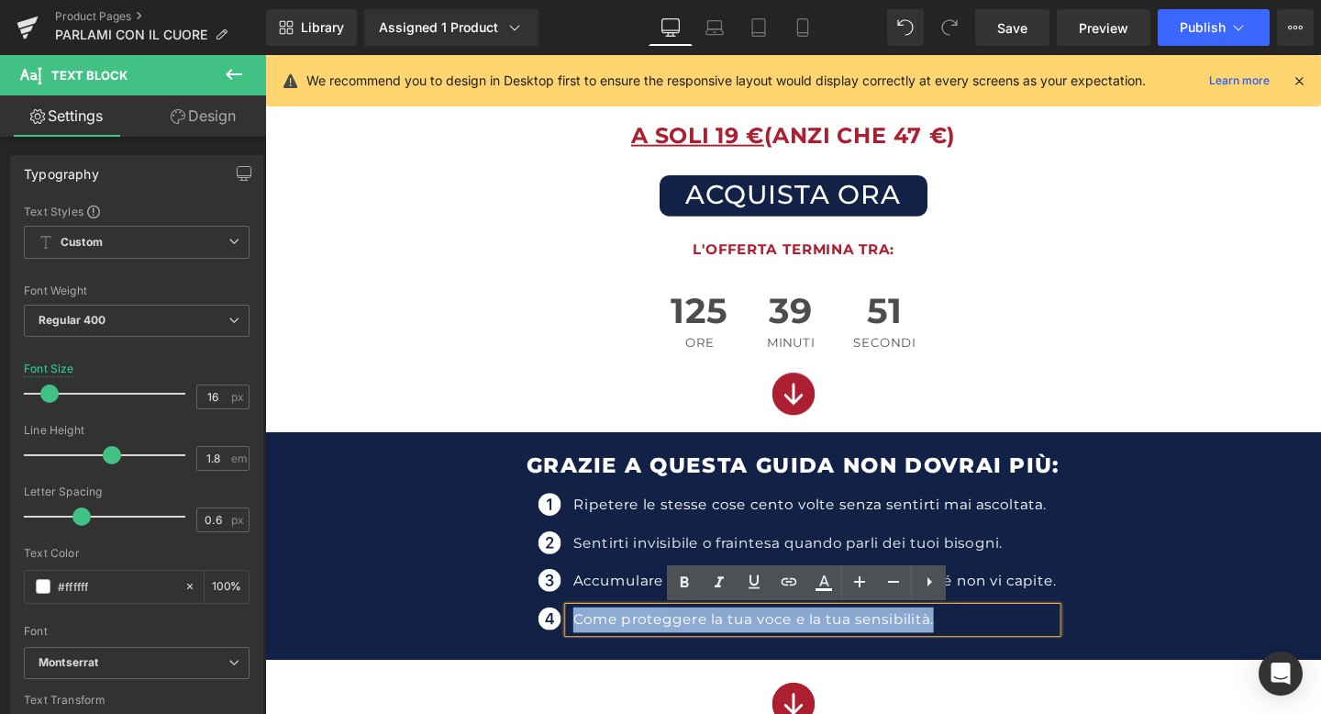
drag, startPoint x: 592, startPoint y: 652, endPoint x: 975, endPoint y: 660, distance: 382.8
click at [975, 660] on p "Come proteggere la tua voce e la tua sensibilità." at bounding box center [842, 649] width 507 height 27
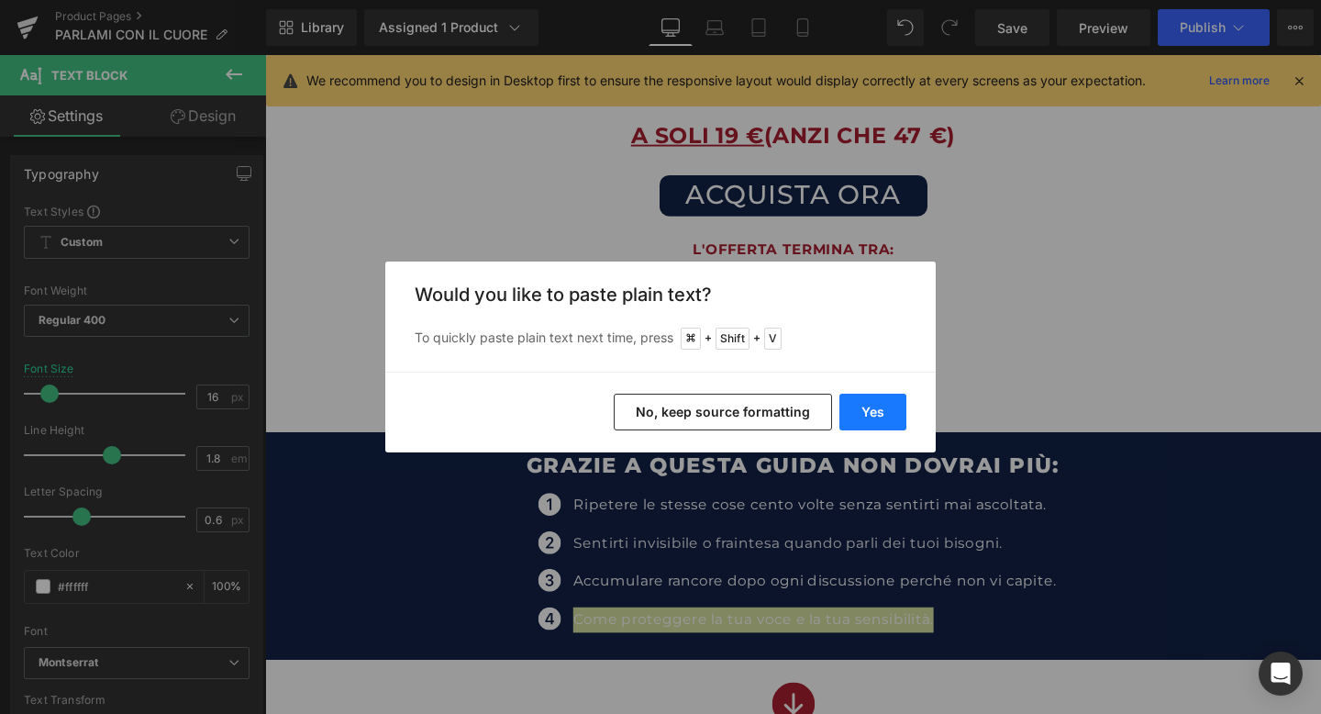
click at [877, 418] on button "Yes" at bounding box center [873, 412] width 67 height 37
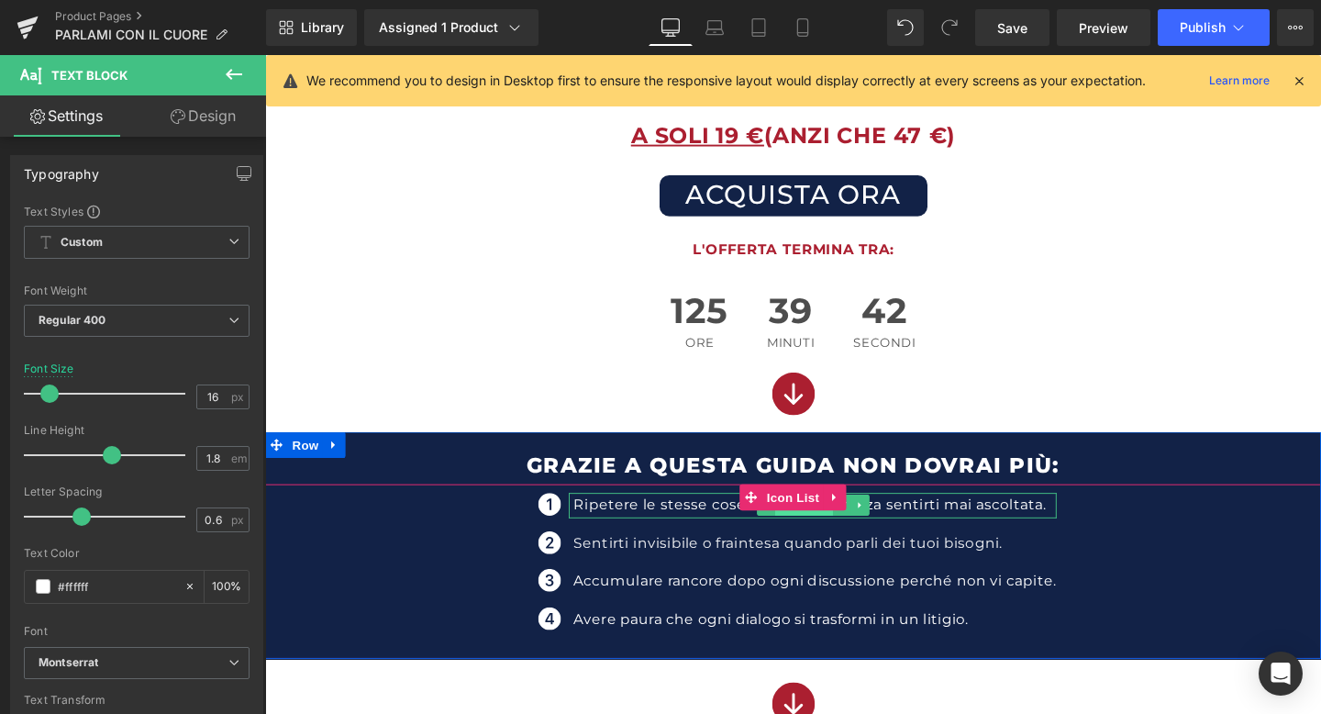
click at [860, 534] on span "Text Block" at bounding box center [831, 529] width 61 height 22
click at [735, 524] on p "Ripetere le stesse cose cento volte senza sentirti mai ascoltata." at bounding box center [842, 529] width 507 height 27
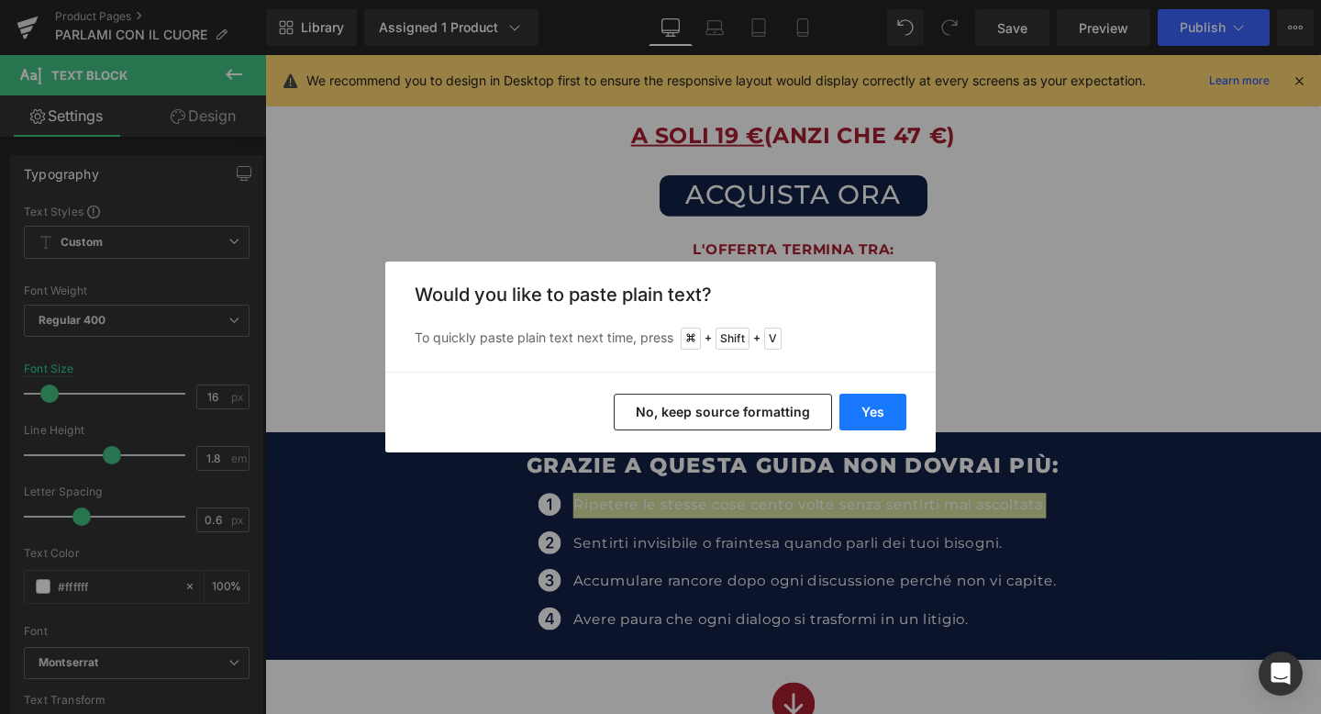
click at [879, 397] on button "Yes" at bounding box center [873, 412] width 67 height 37
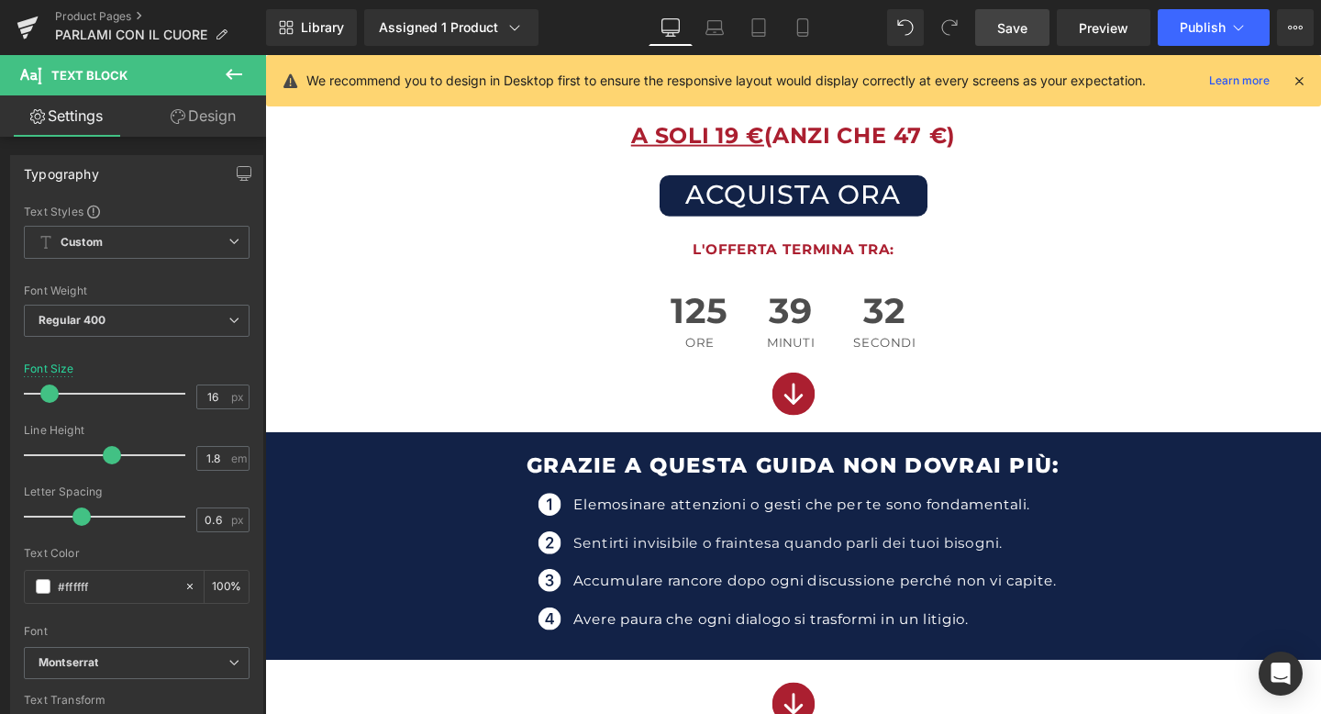
click at [1002, 27] on span "Save" at bounding box center [1013, 27] width 30 height 19
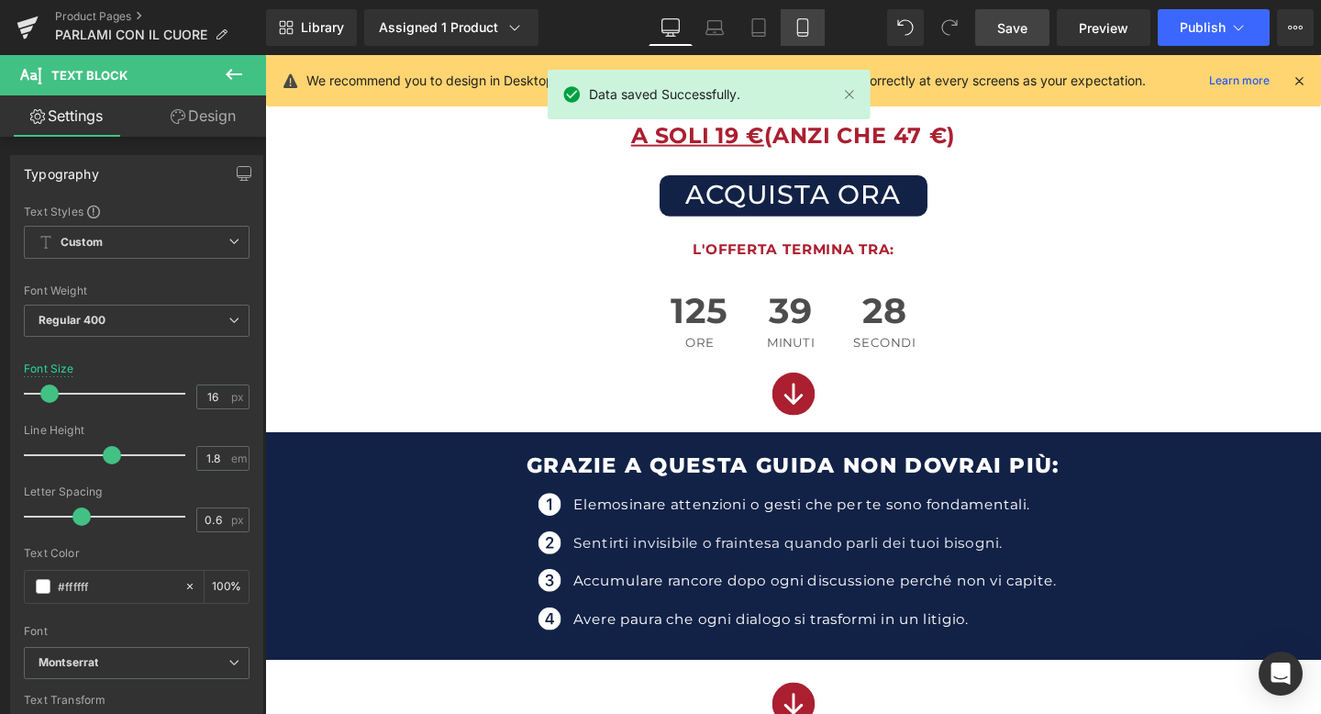
click at [790, 33] on link "Mobile" at bounding box center [803, 27] width 44 height 37
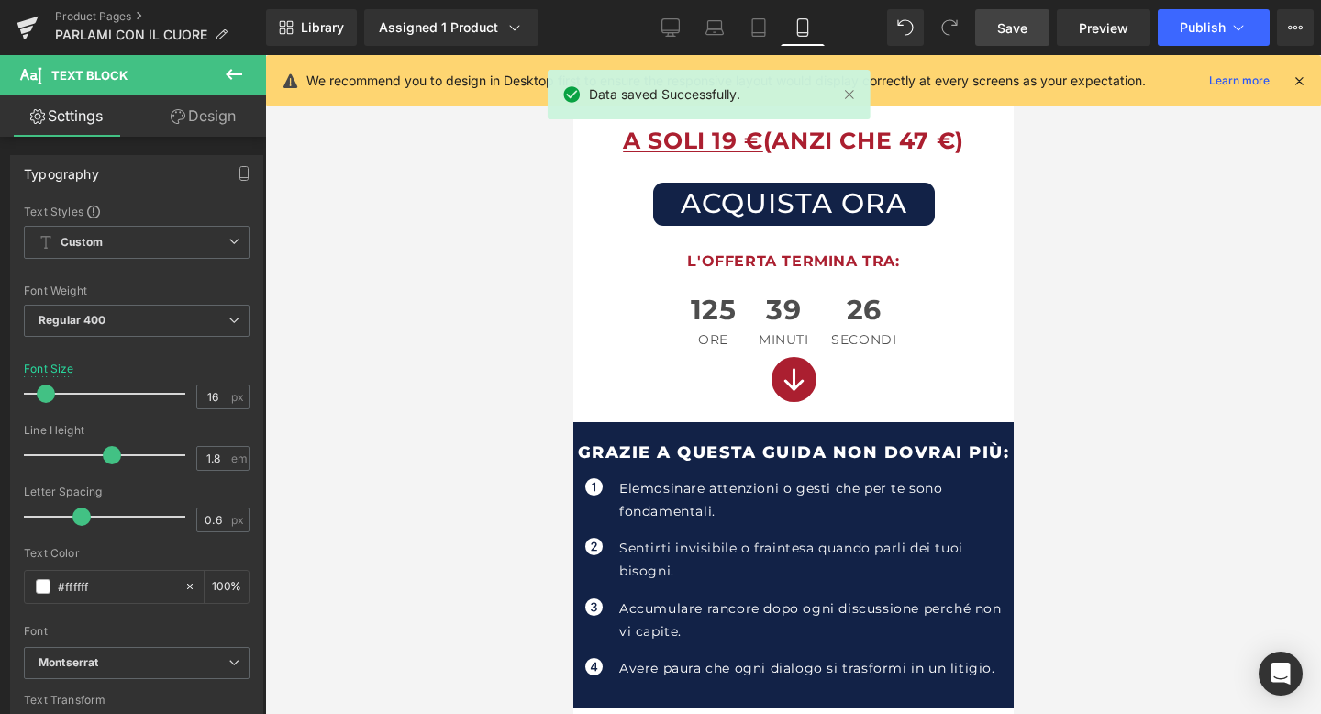
scroll to position [453, 0]
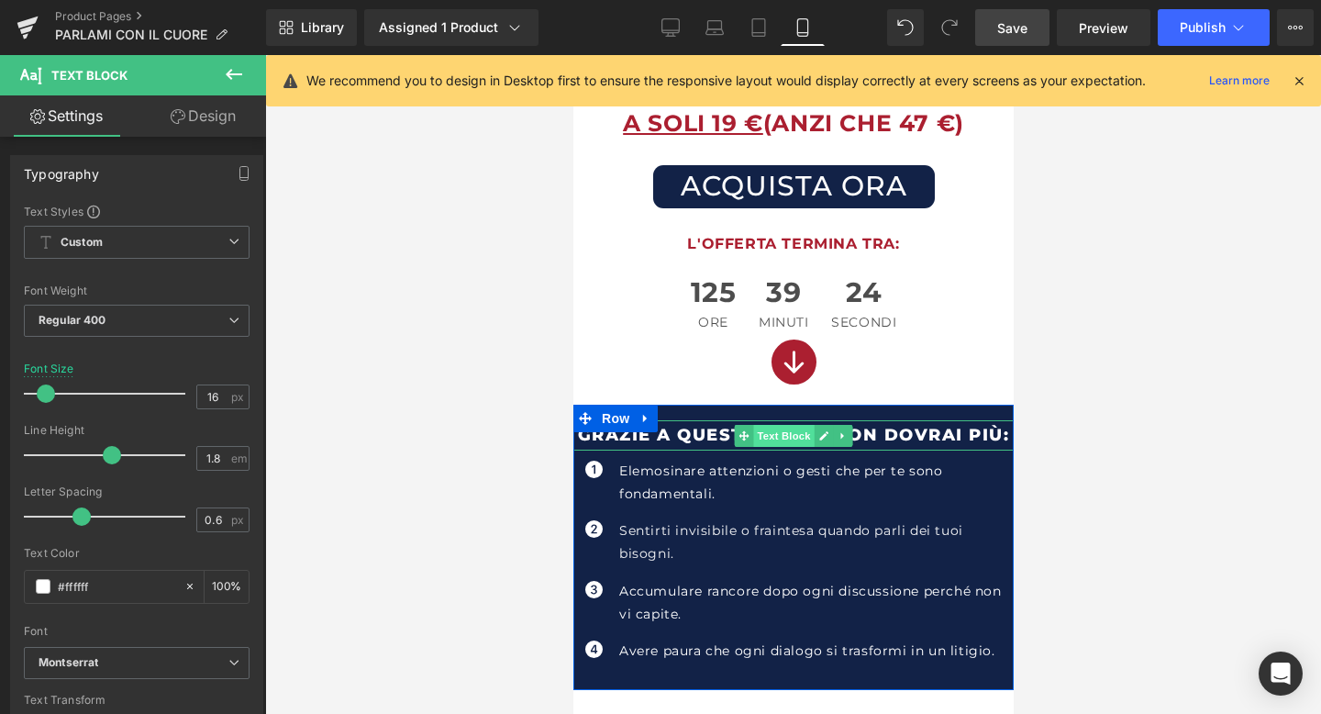
click at [774, 437] on span "Text Block" at bounding box center [782, 436] width 61 height 22
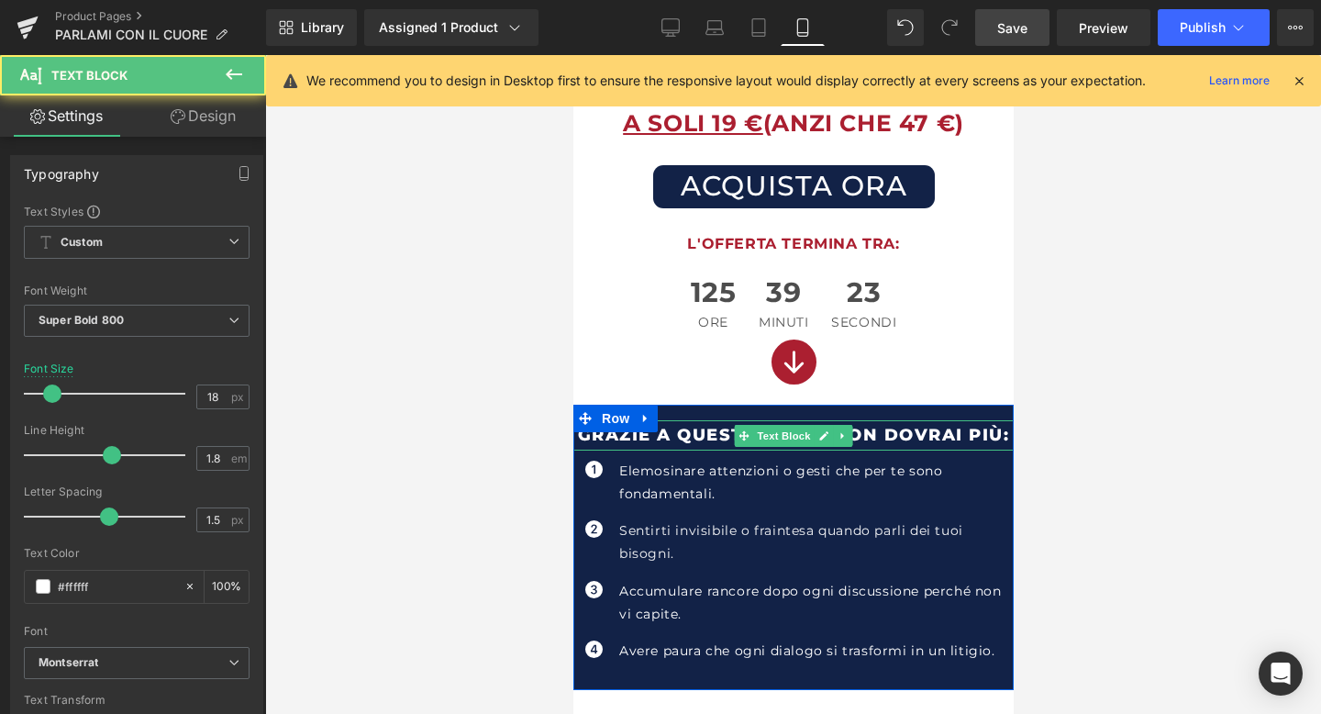
click at [898, 430] on p "GRAZIE A QUESTA GUIDA NON DOVRAI PIù:" at bounding box center [793, 434] width 440 height 29
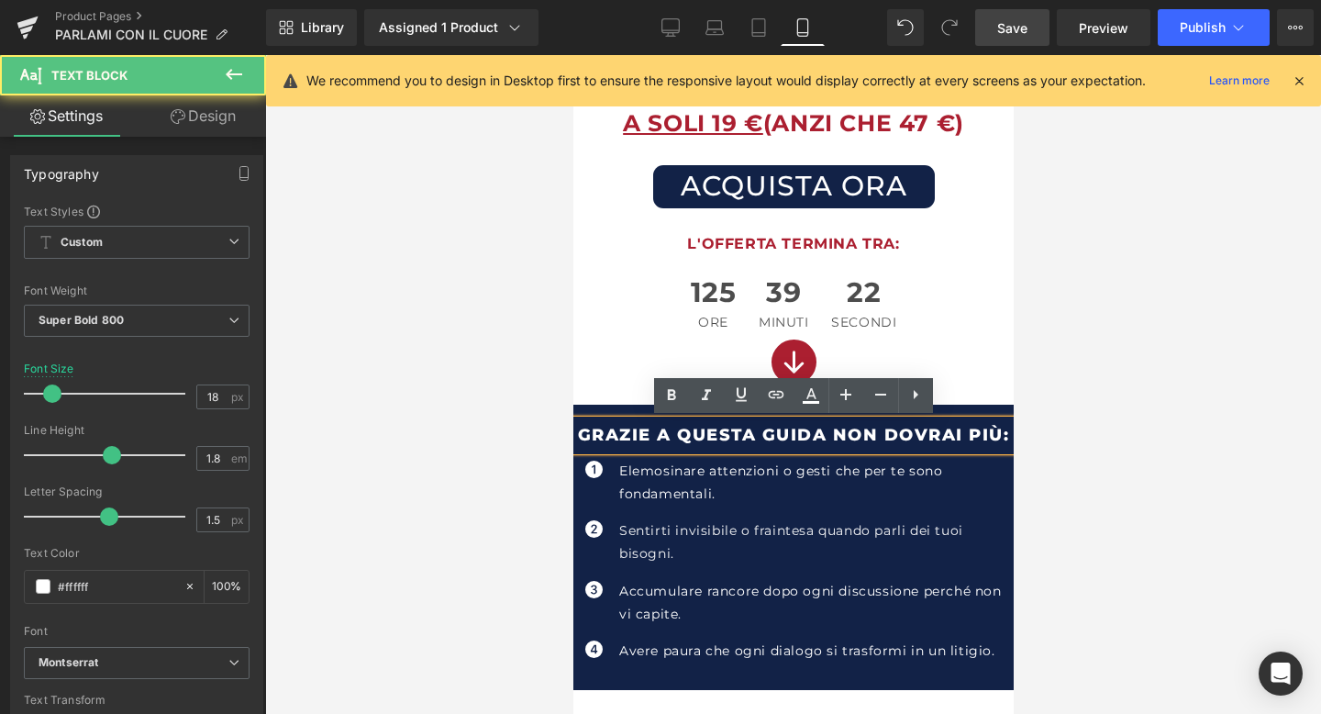
click at [833, 432] on p "GRAZIE A QUESTA GUIDA NON DOVRAI PIù:" at bounding box center [793, 434] width 440 height 29
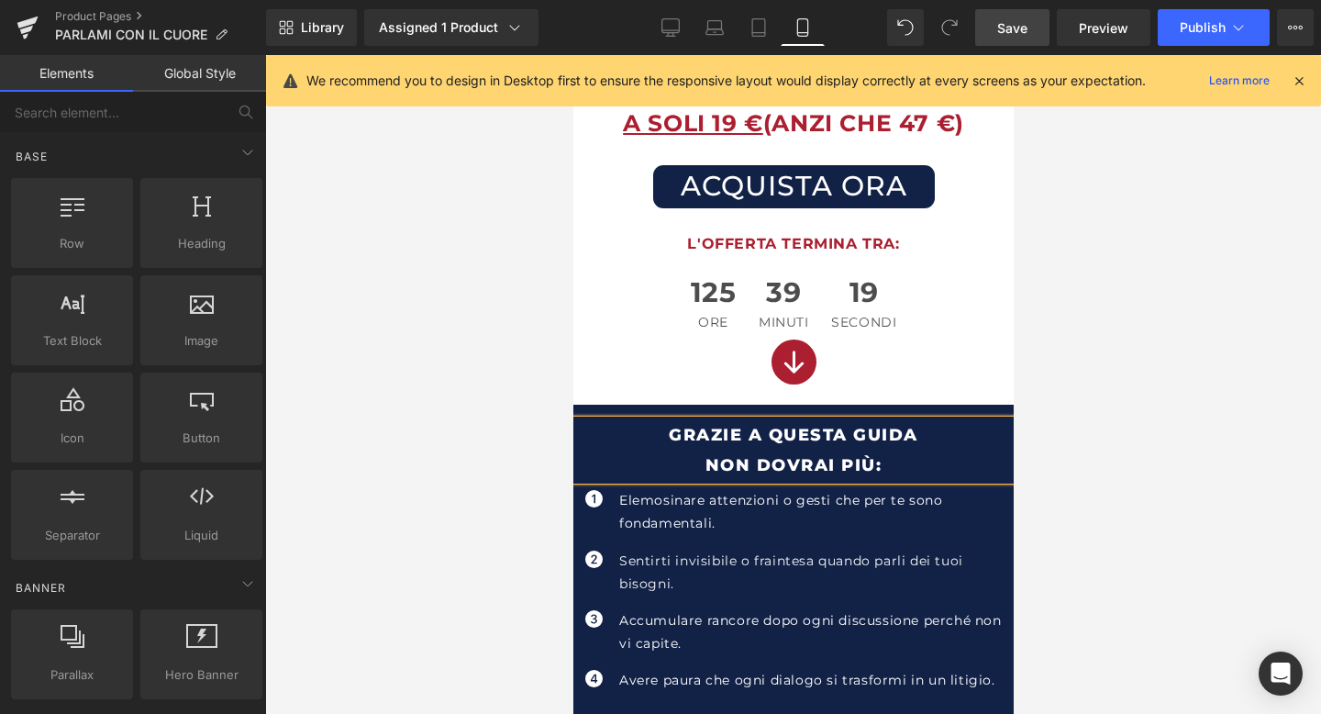
click at [1297, 455] on div at bounding box center [793, 384] width 1056 height 659
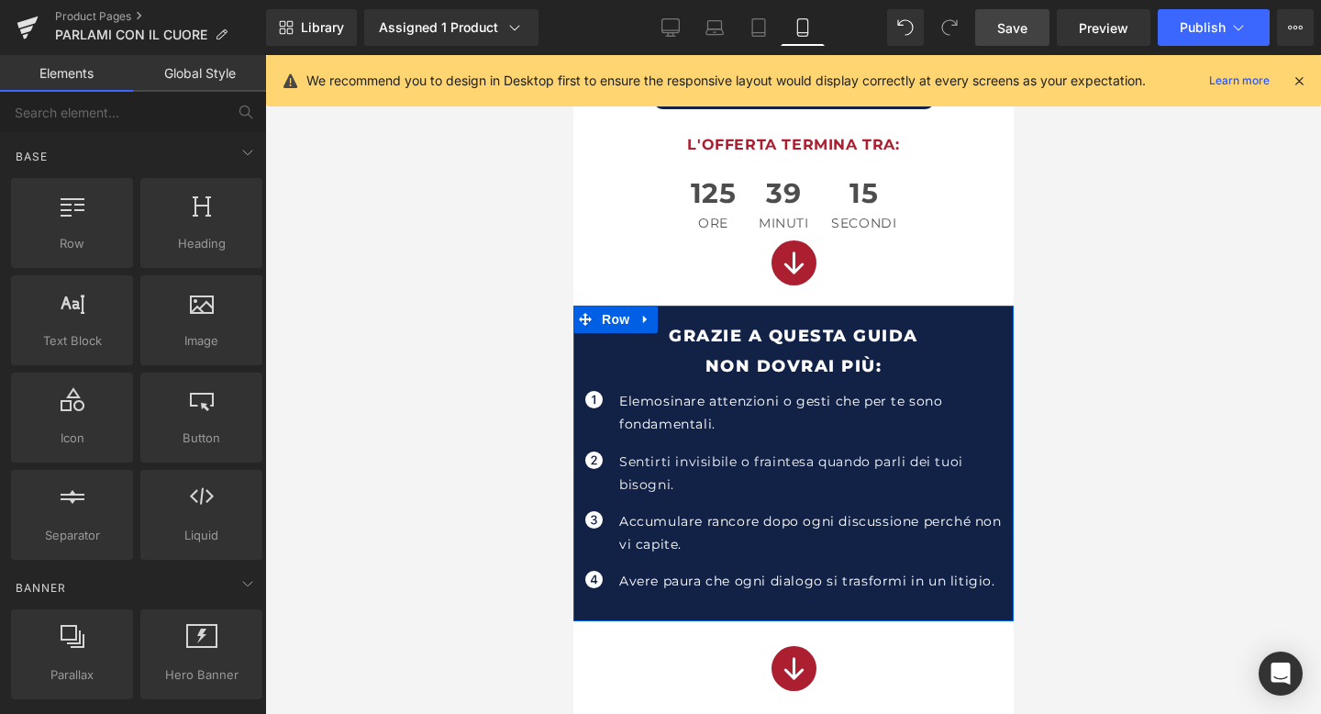
scroll to position [545, 0]
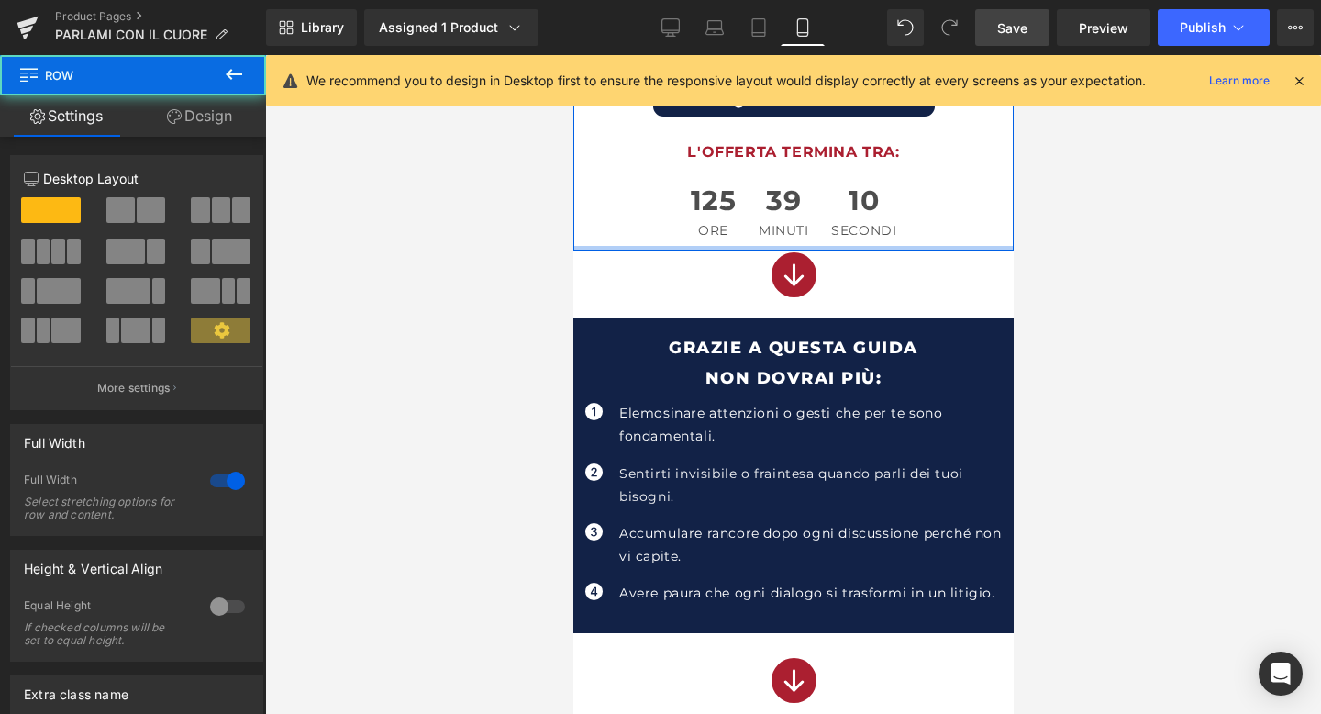
click at [804, 249] on div at bounding box center [793, 248] width 440 height 5
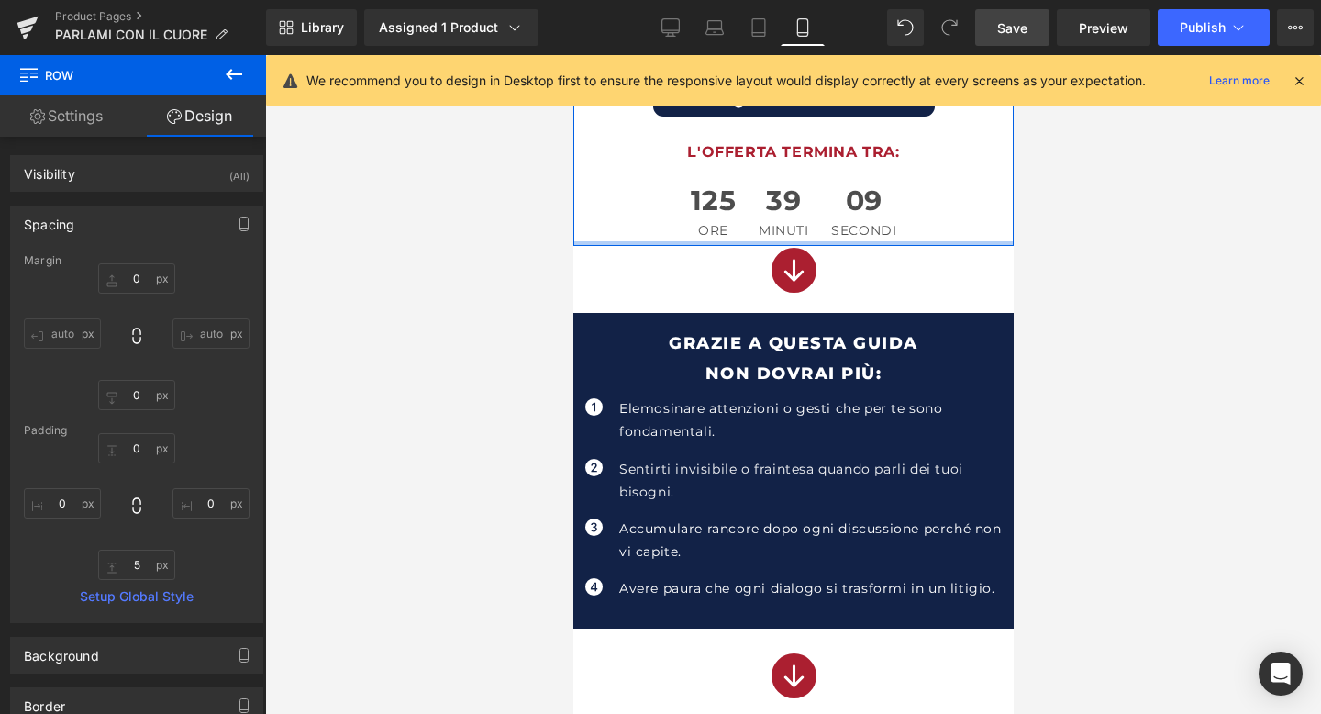
click at [804, 243] on div at bounding box center [793, 243] width 440 height 5
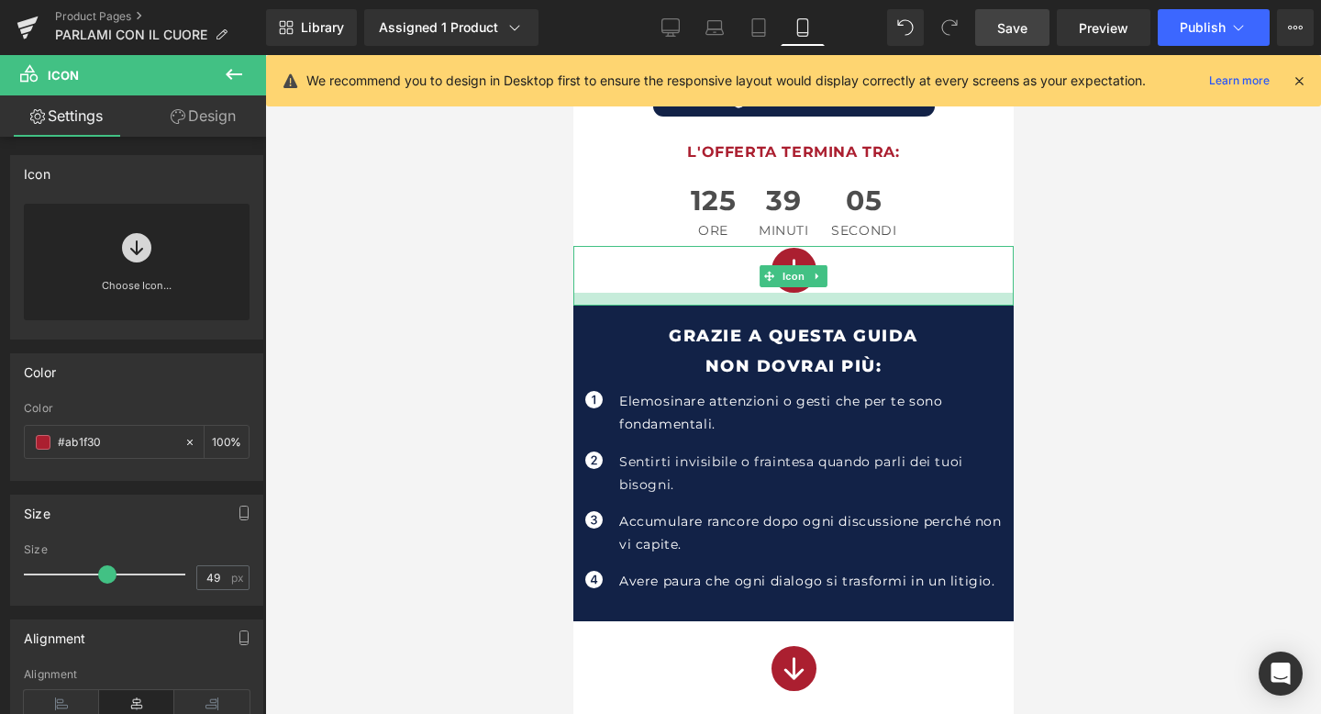
click at [808, 302] on div at bounding box center [793, 299] width 440 height 13
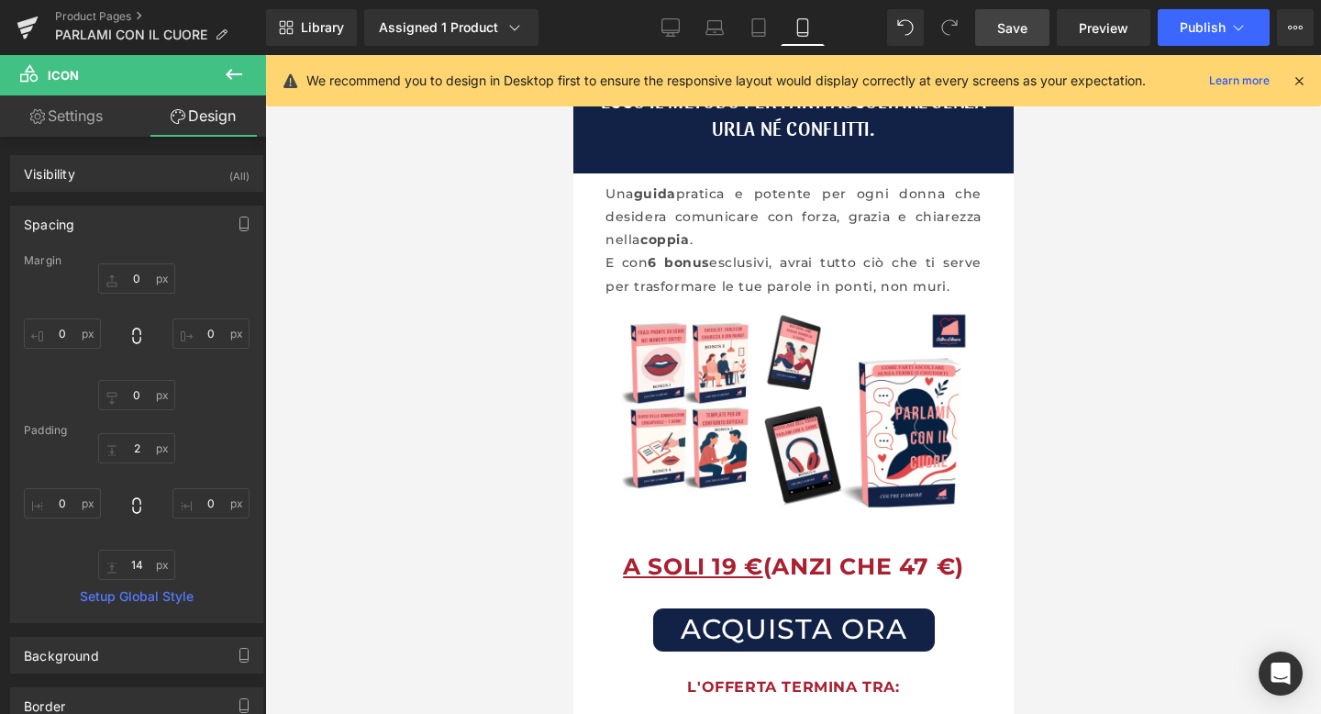
scroll to position [0, 0]
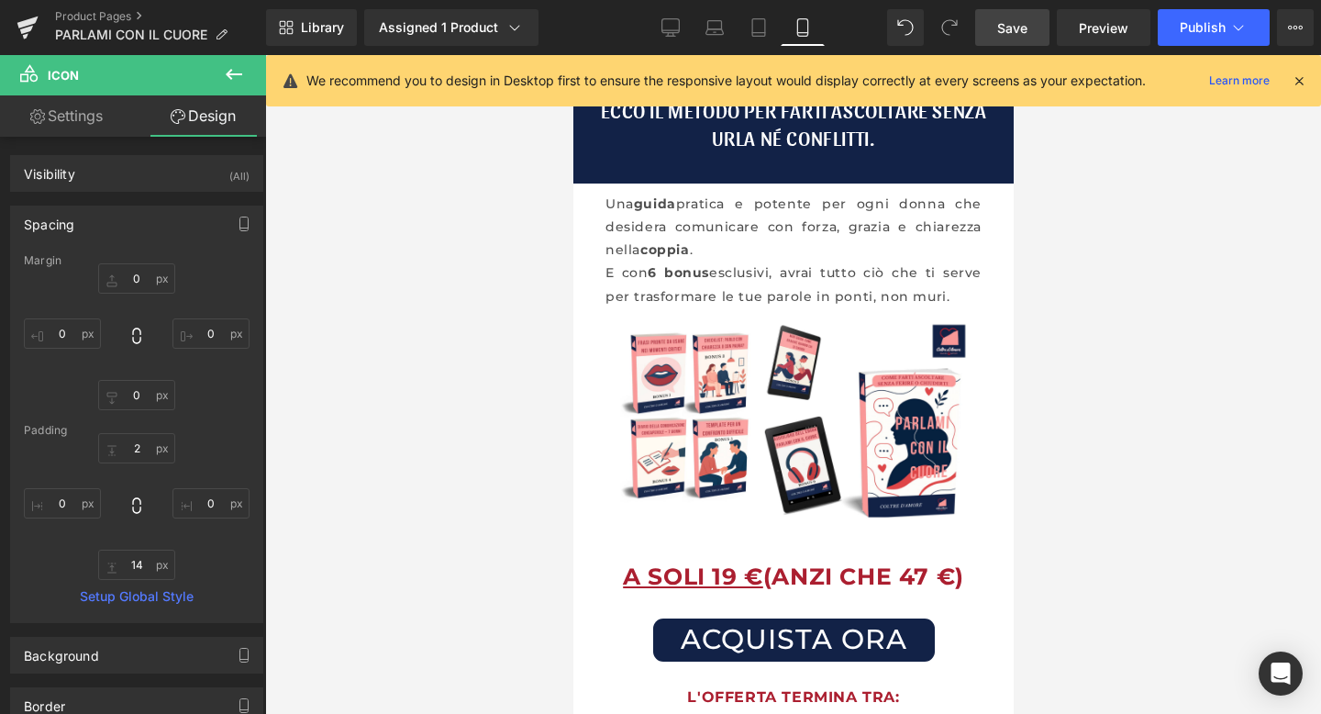
click at [1030, 35] on link "Save" at bounding box center [1012, 27] width 74 height 37
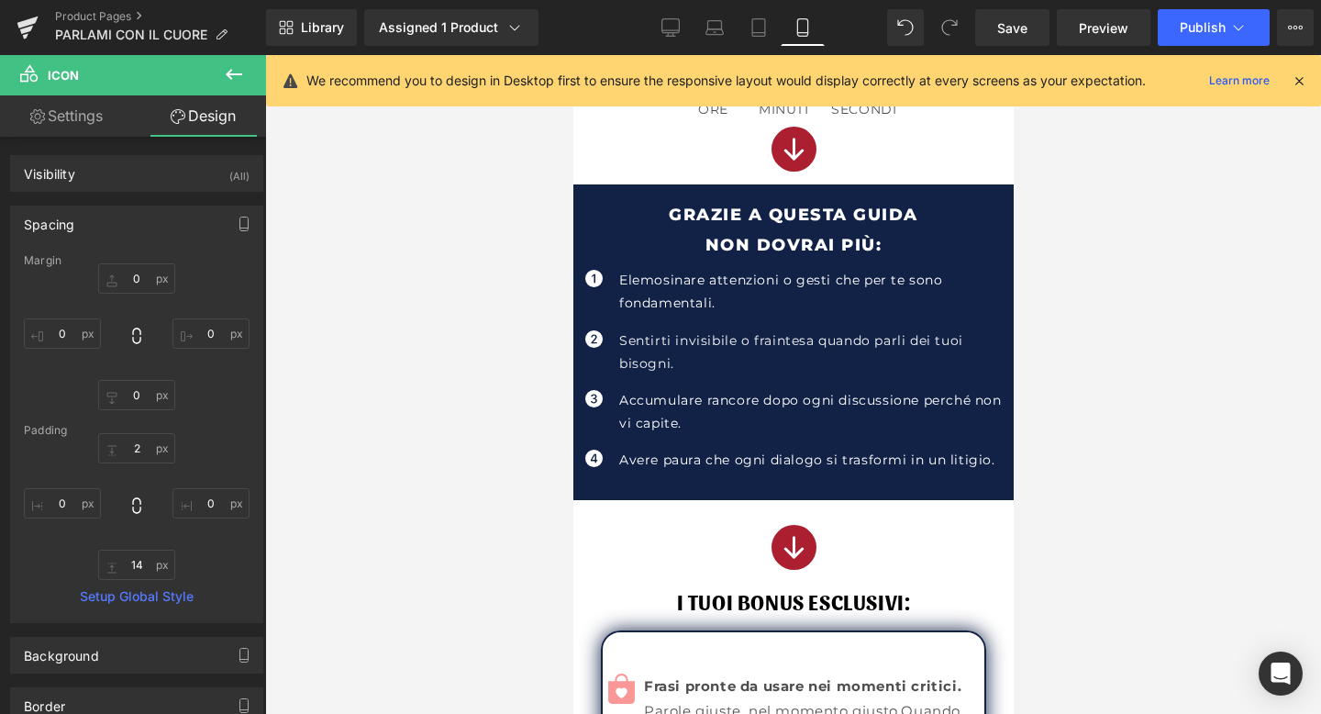
scroll to position [665, 0]
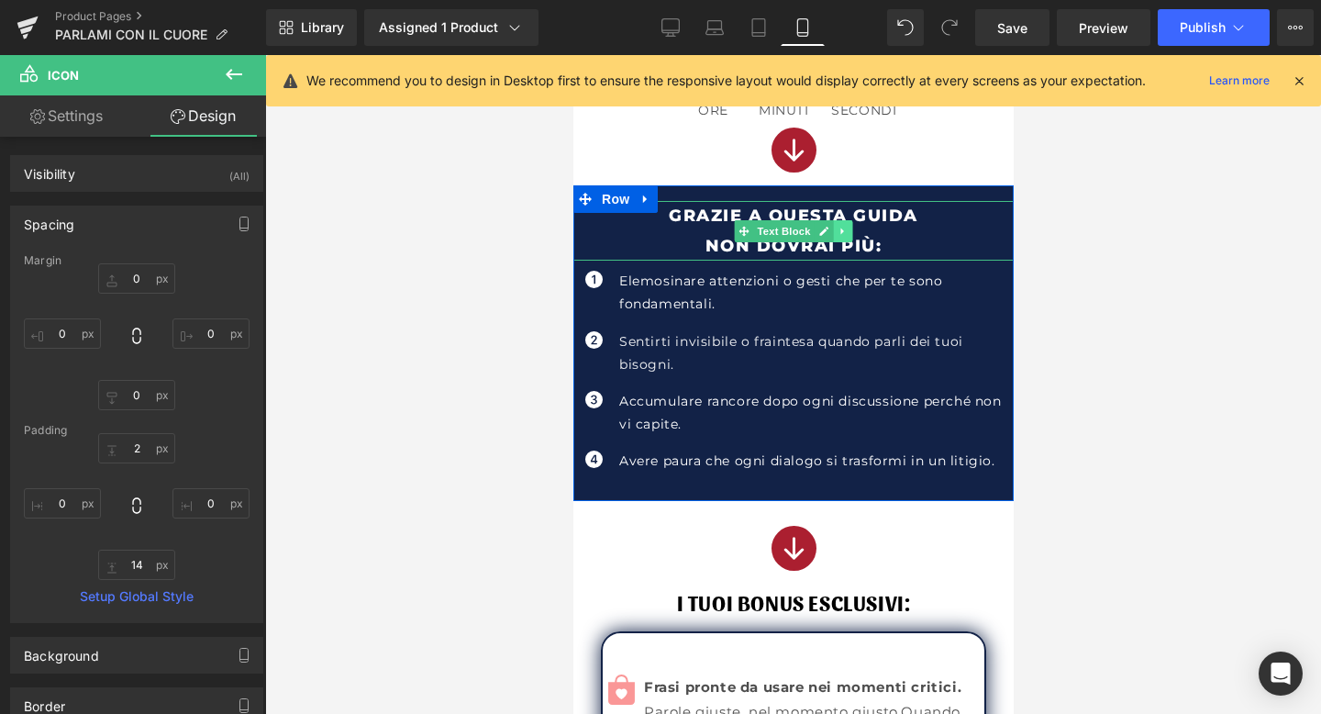
click at [842, 232] on icon at bounding box center [841, 231] width 3 height 6
click at [838, 232] on link at bounding box center [832, 231] width 19 height 22
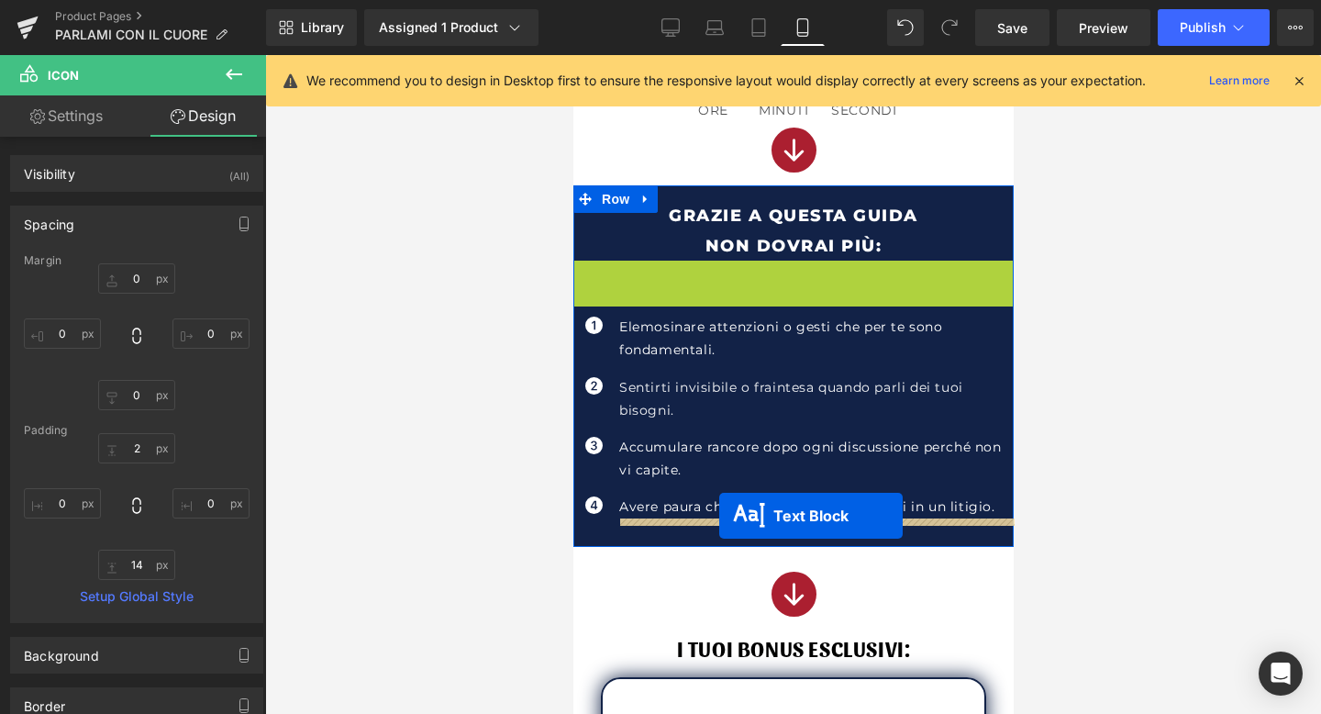
drag, startPoint x: 745, startPoint y: 289, endPoint x: 719, endPoint y: 516, distance: 228.2
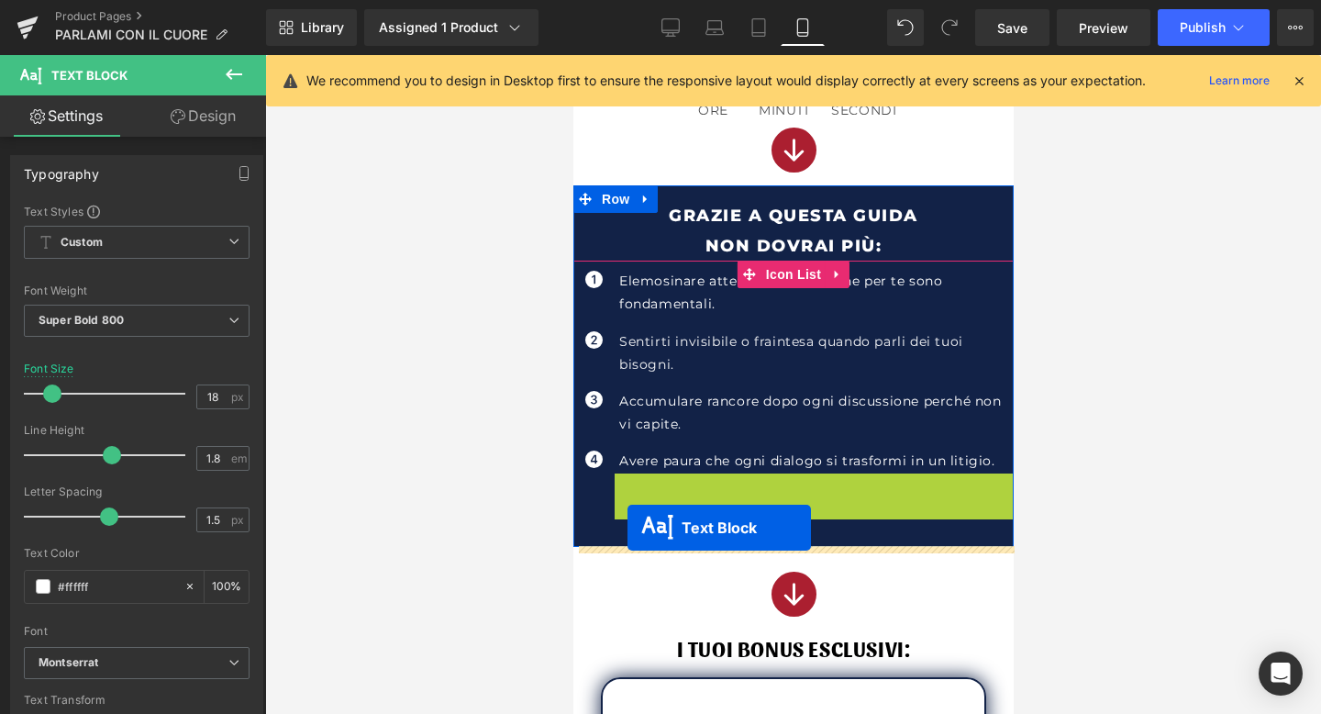
drag, startPoint x: 767, startPoint y: 507, endPoint x: 626, endPoint y: 528, distance: 142.9
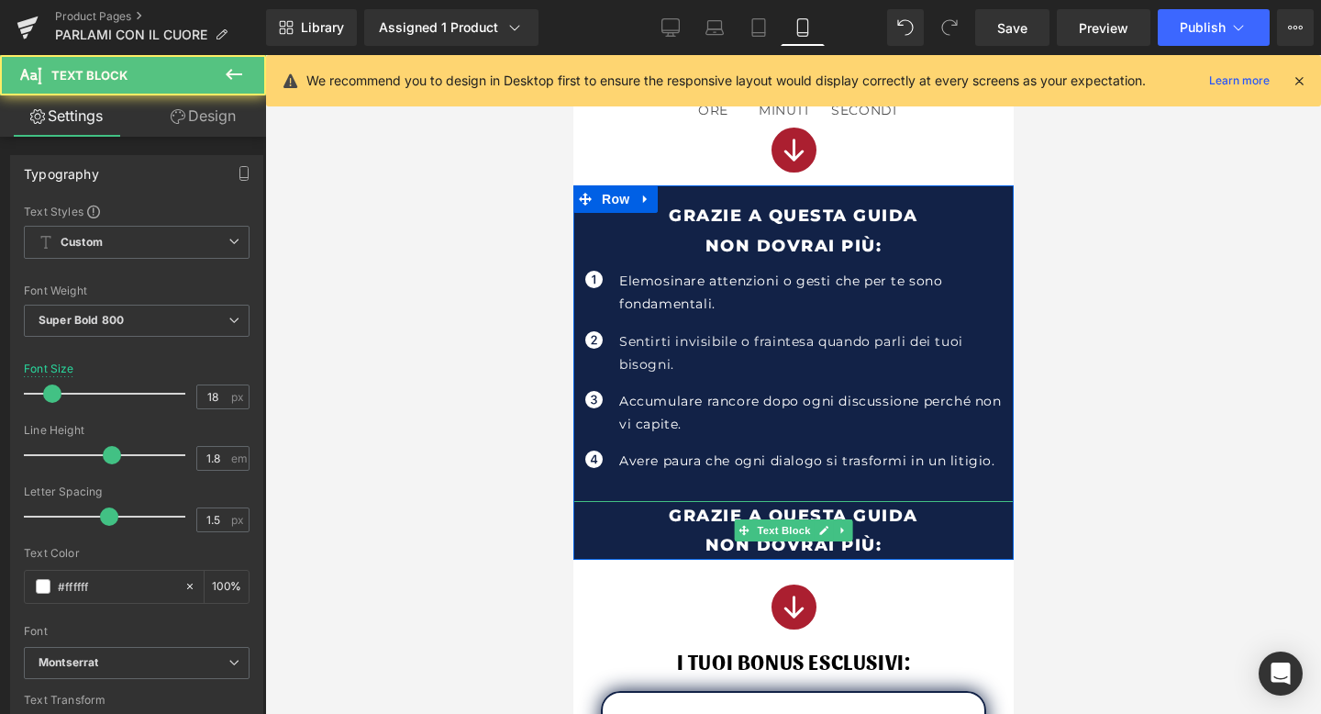
click at [852, 532] on p "NON DOVRAI PIù:" at bounding box center [793, 544] width 440 height 29
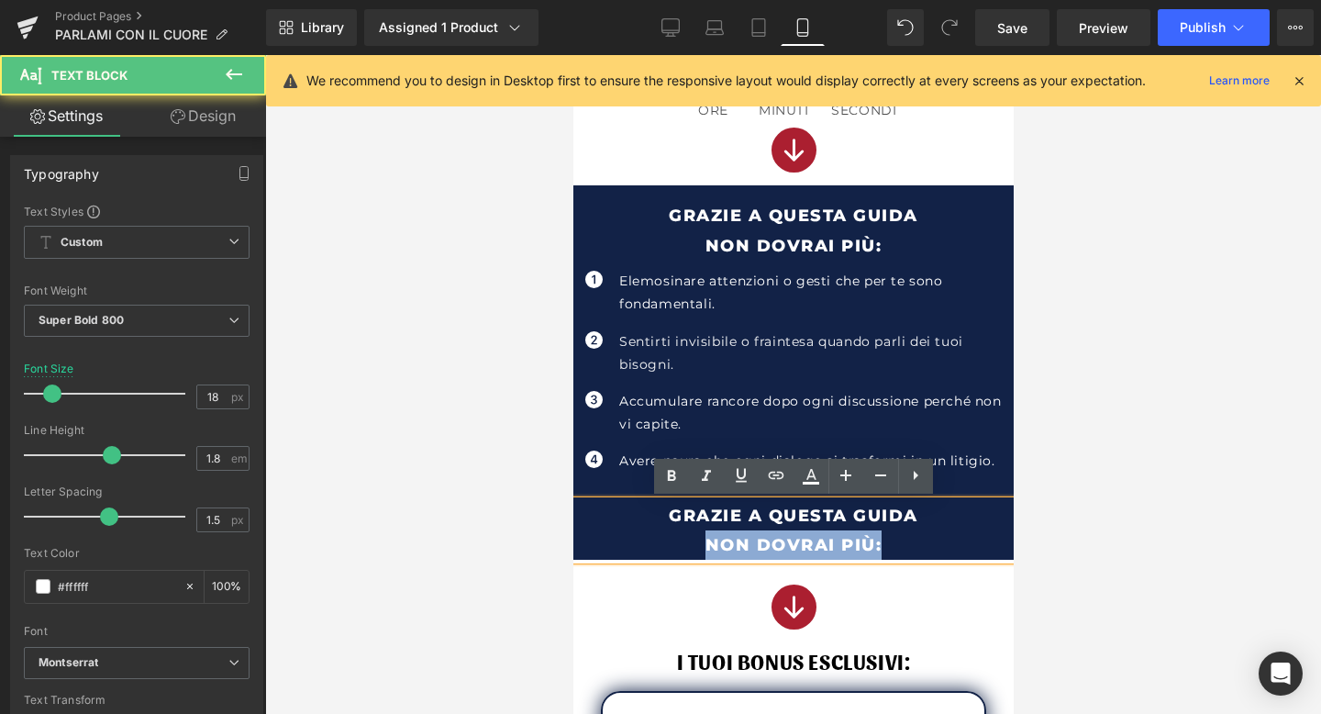
drag, startPoint x: 883, startPoint y: 539, endPoint x: 704, endPoint y: 544, distance: 179.0
click at [704, 544] on p "NON DOVRAI PIù:" at bounding box center [793, 544] width 440 height 29
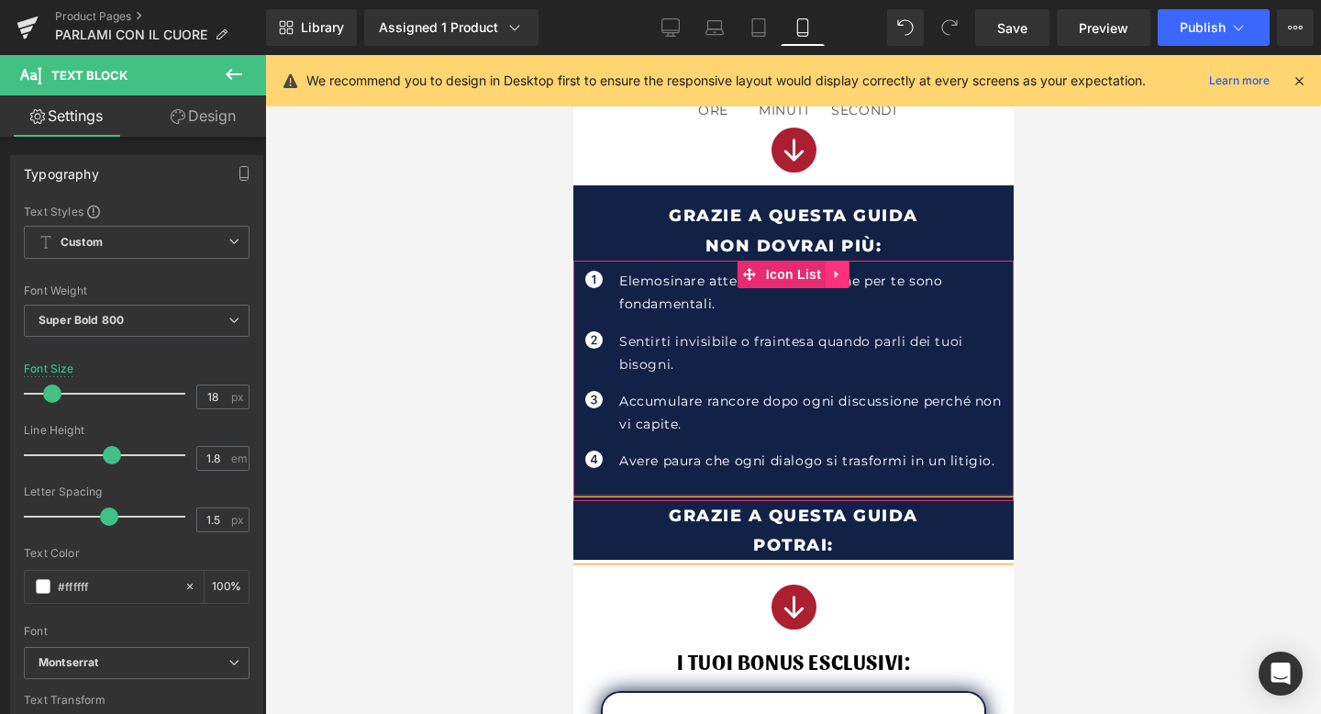
click at [838, 274] on icon at bounding box center [836, 275] width 4 height 8
click at [837, 273] on link at bounding box center [849, 275] width 24 height 28
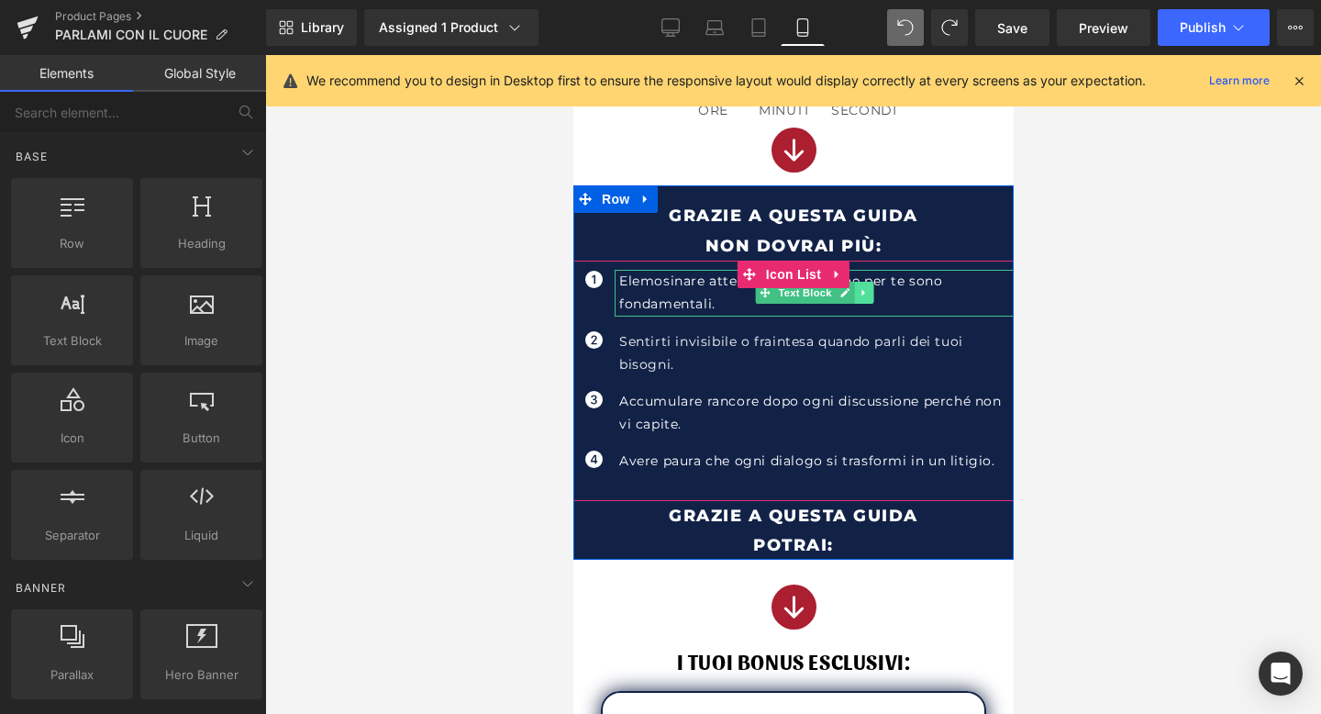
click at [861, 288] on icon at bounding box center [863, 292] width 10 height 11
click at [833, 279] on icon at bounding box center [837, 275] width 13 height 14
click at [831, 274] on link at bounding box center [825, 275] width 24 height 28
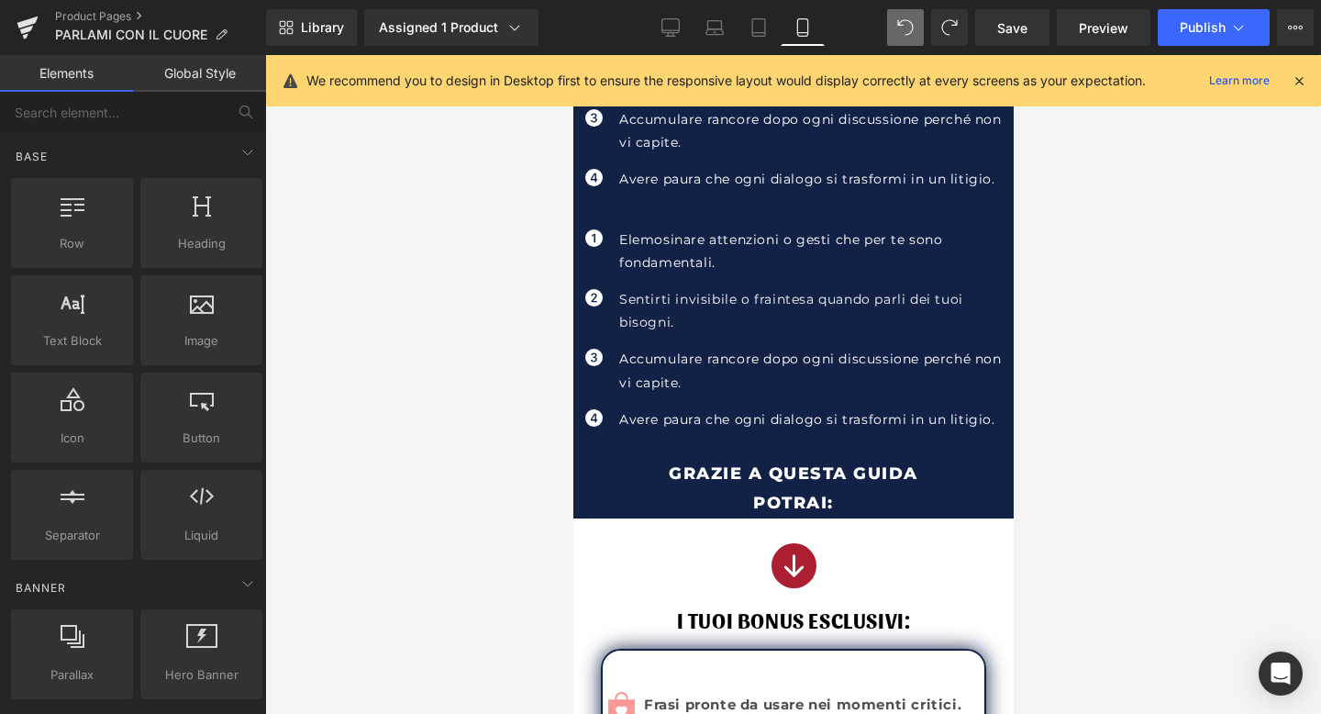
scroll to position [920, 0]
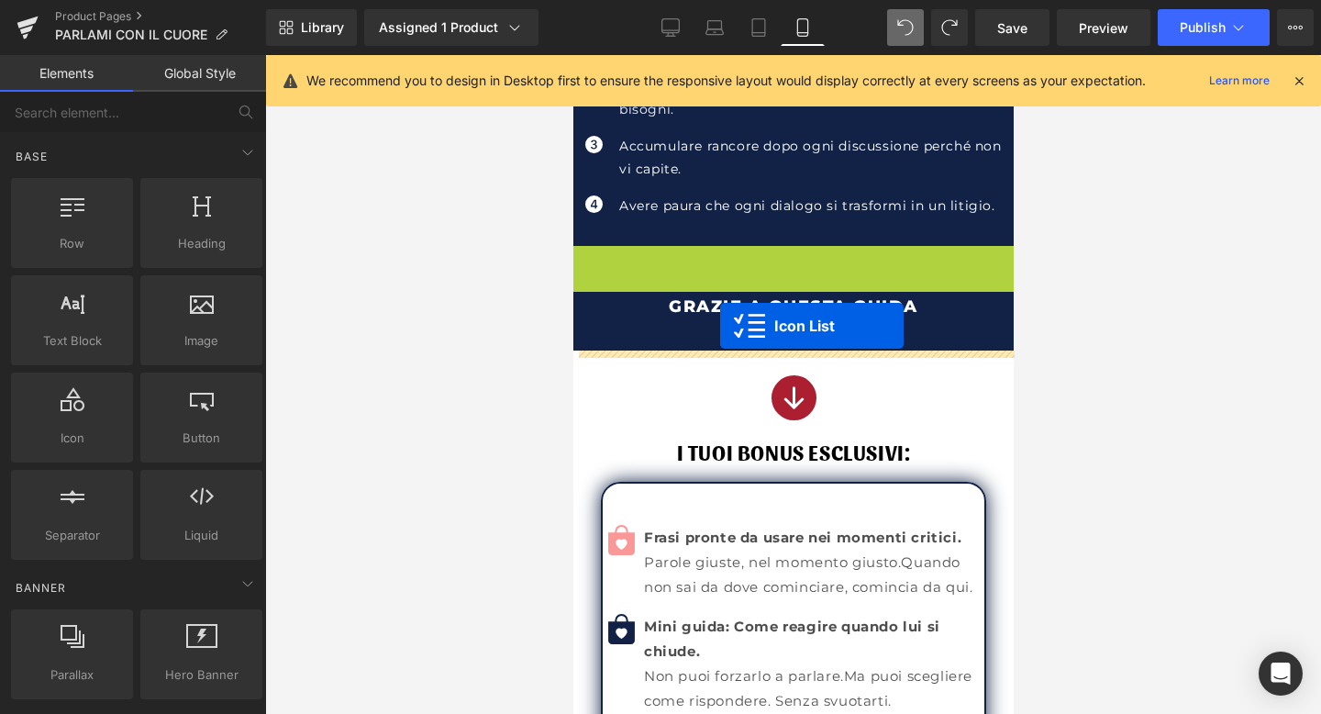
drag, startPoint x: 751, startPoint y: 260, endPoint x: 719, endPoint y: 325, distance: 72.2
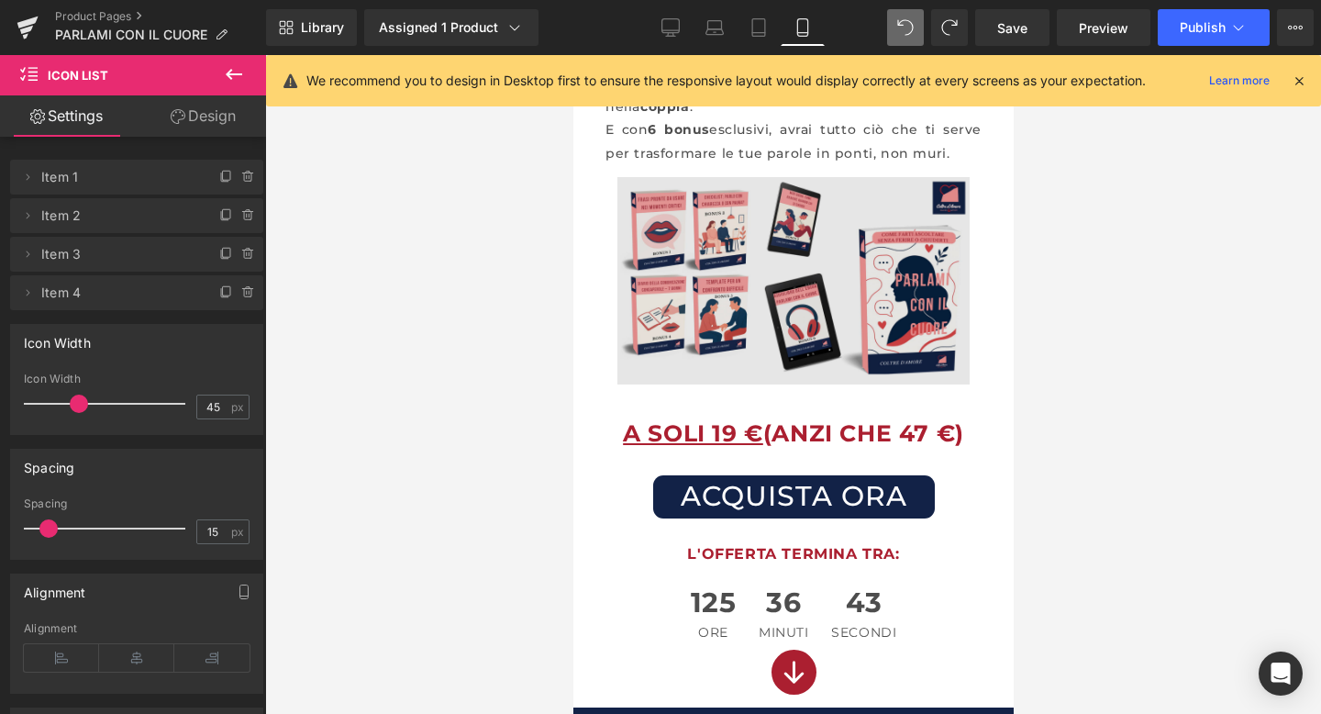
scroll to position [150, 0]
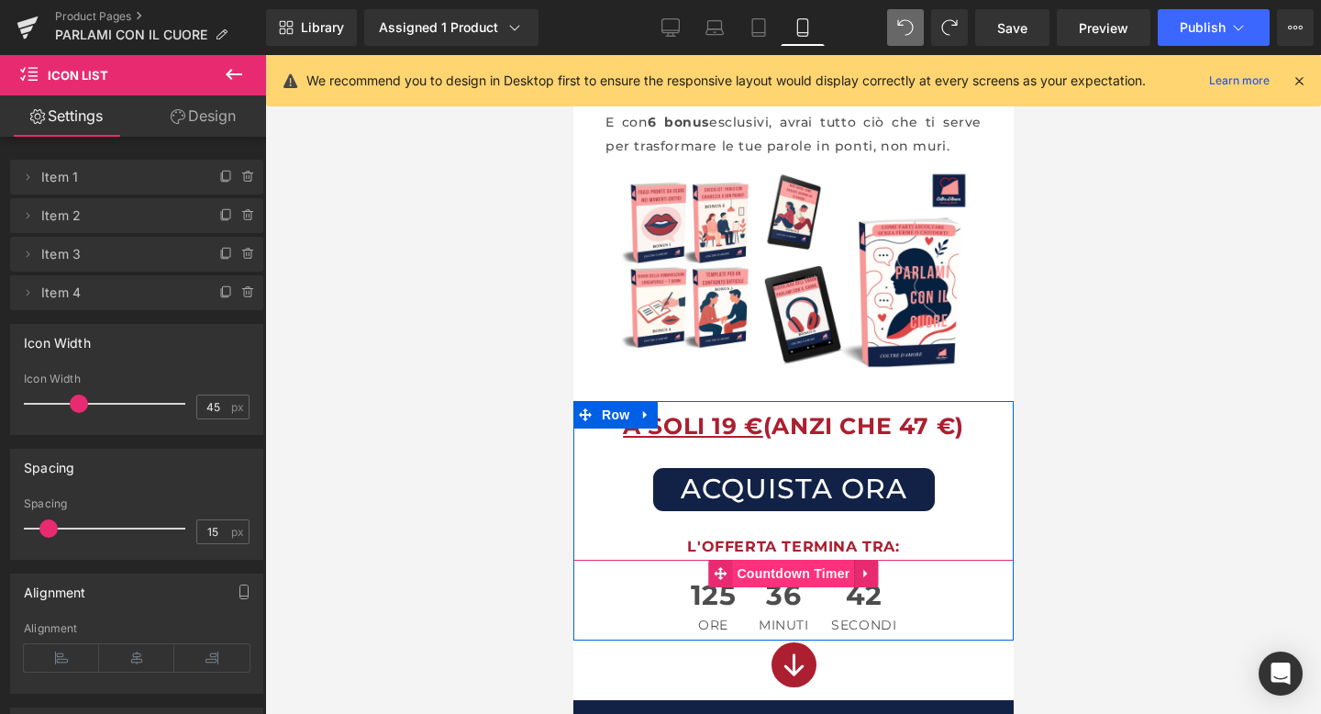
click at [785, 579] on span "Countdown Timer" at bounding box center [792, 574] width 122 height 28
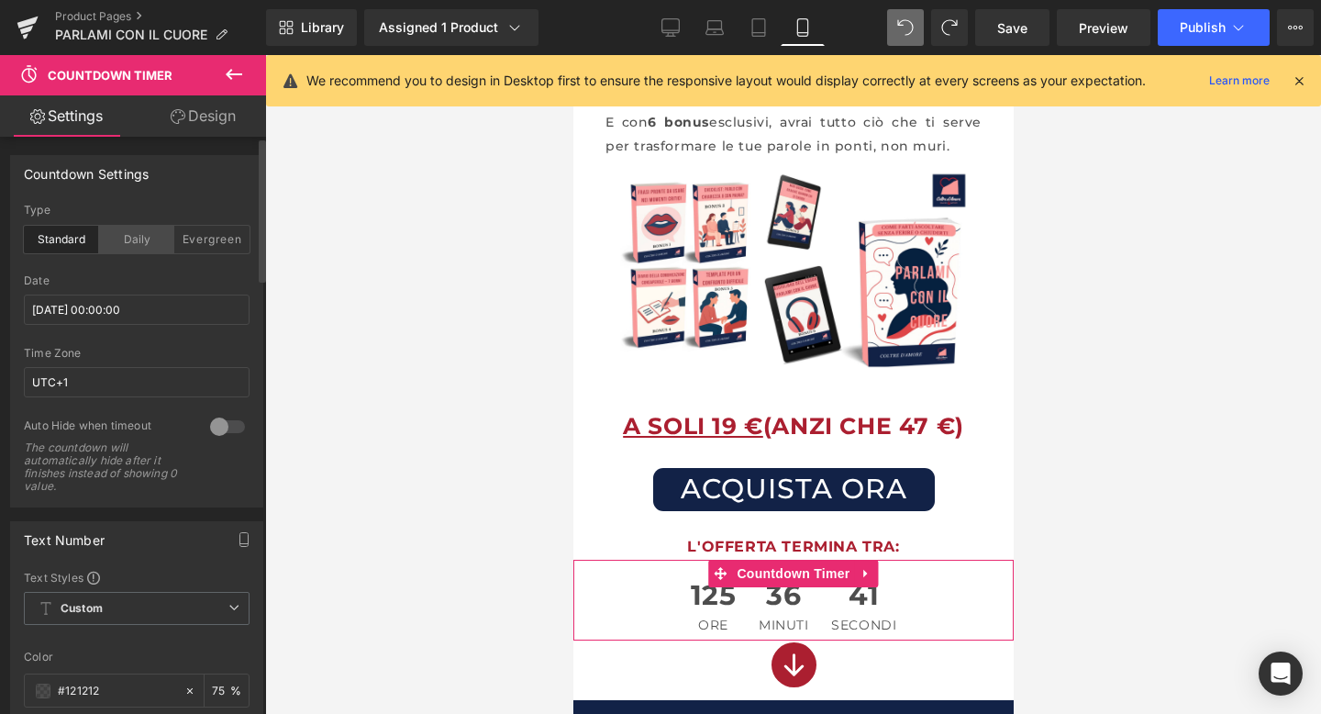
click at [135, 239] on div "Daily" at bounding box center [136, 240] width 75 height 28
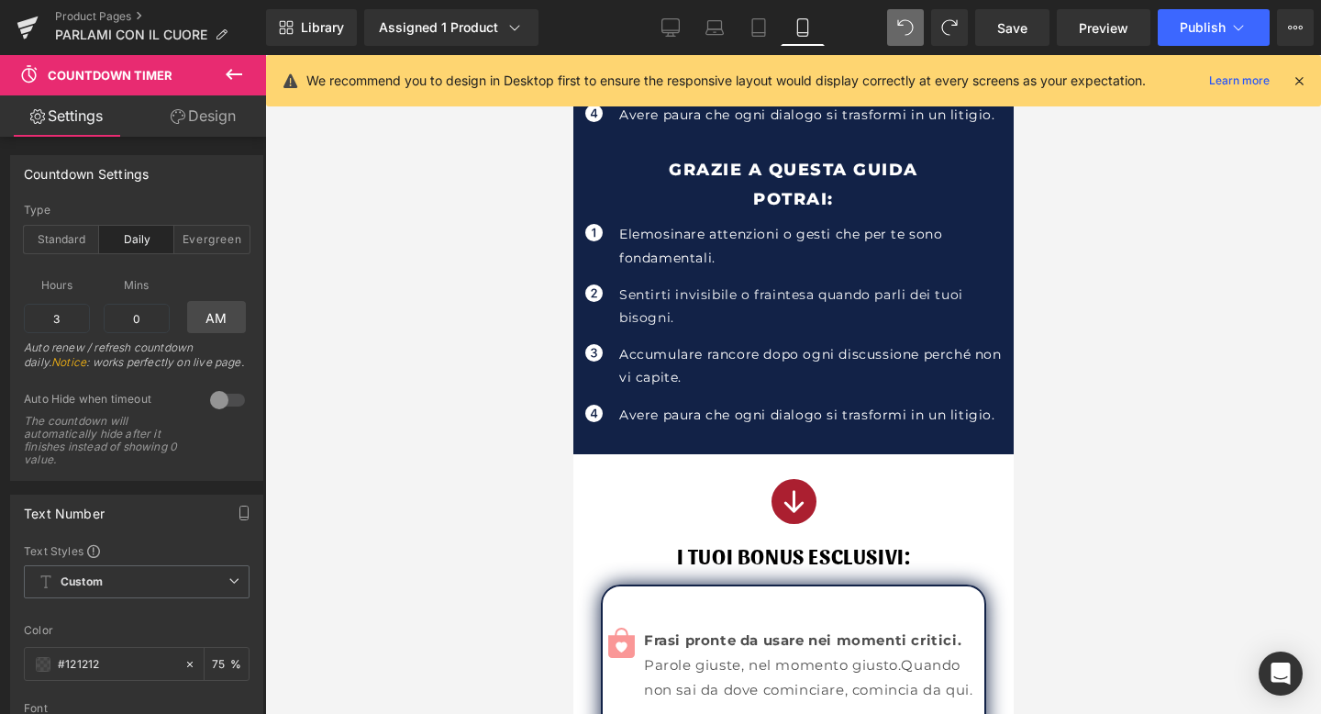
scroll to position [1010, 0]
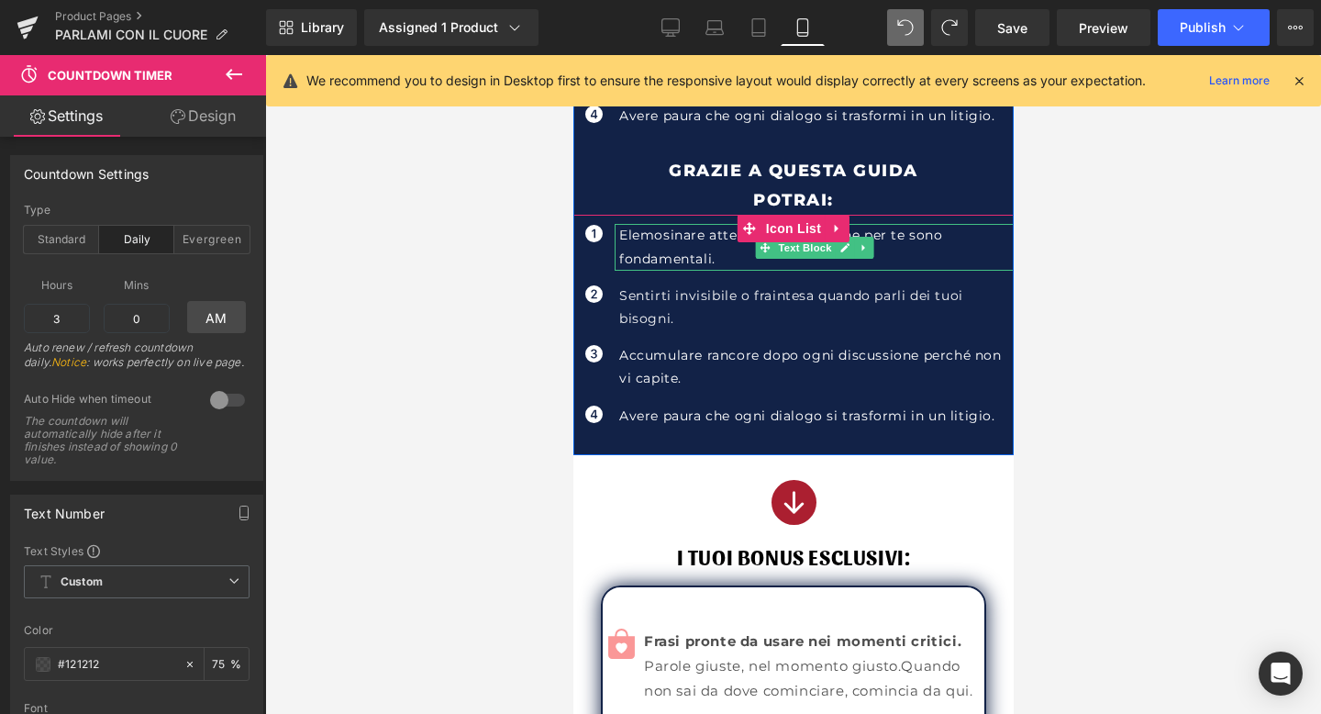
click at [678, 237] on p "Elemosinare attenzioni o gesti che per te sono fondamentali." at bounding box center [816, 247] width 395 height 46
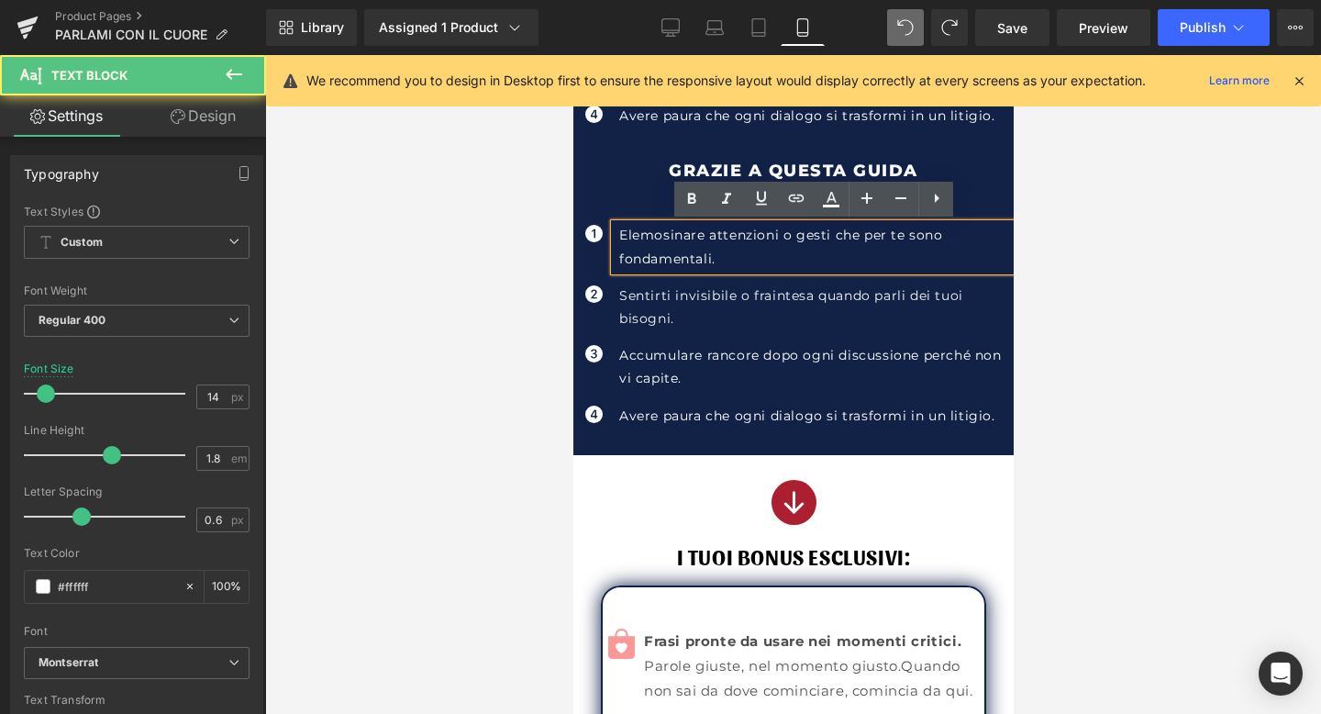
click at [742, 258] on p "Elemosinare attenzioni o gesti che per te sono fondamentali." at bounding box center [816, 247] width 395 height 46
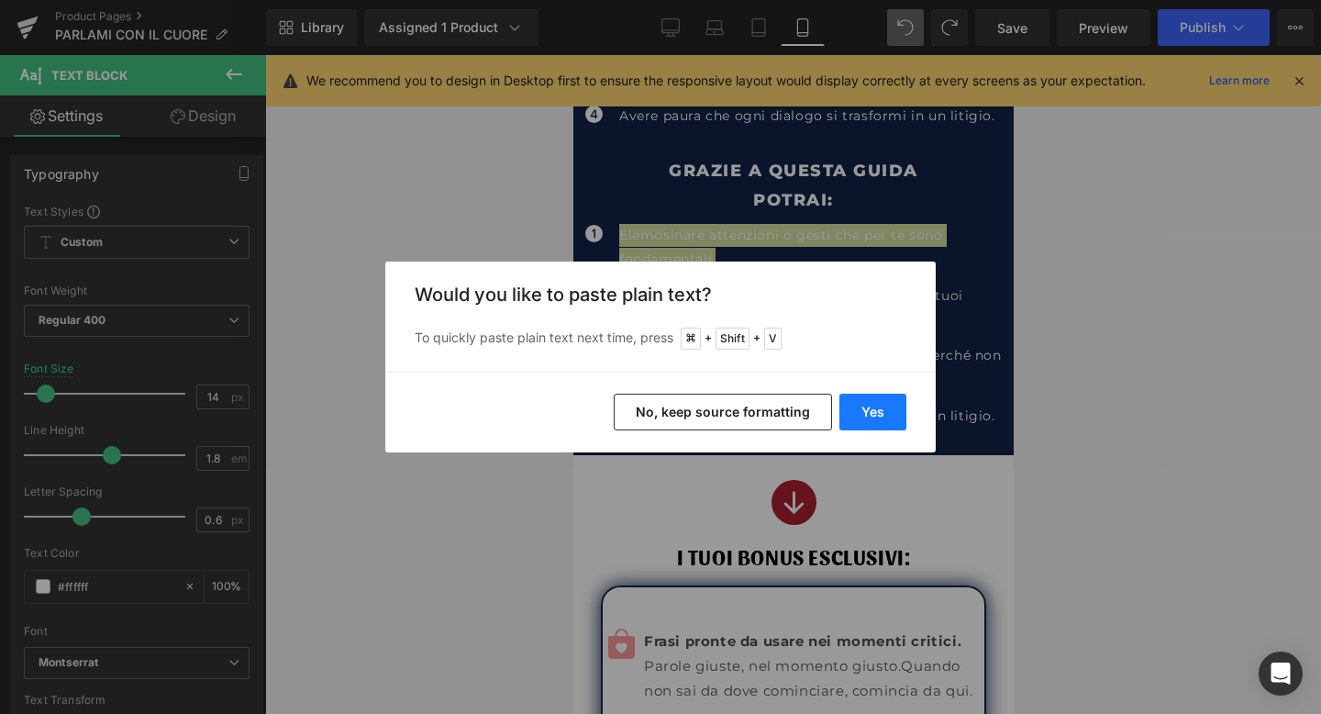
click at [875, 420] on button "Yes" at bounding box center [873, 412] width 67 height 37
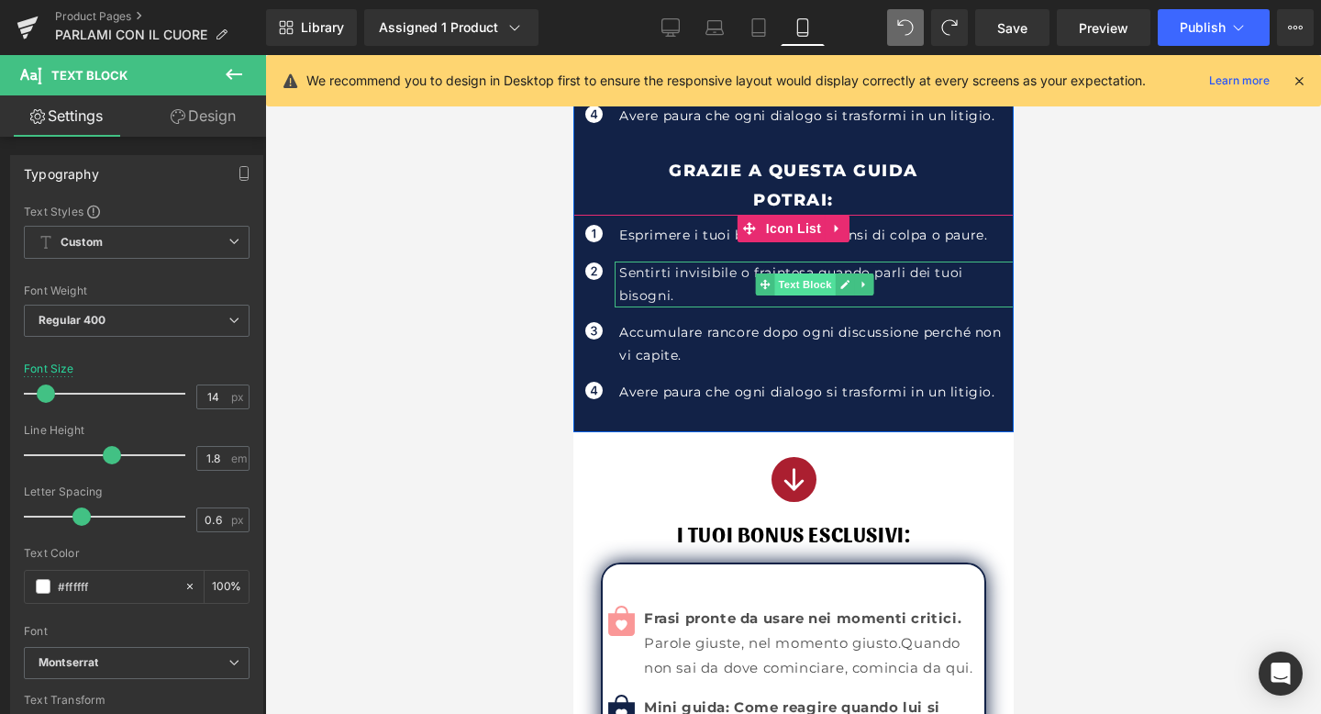
click at [794, 284] on span "Text Block" at bounding box center [804, 284] width 61 height 22
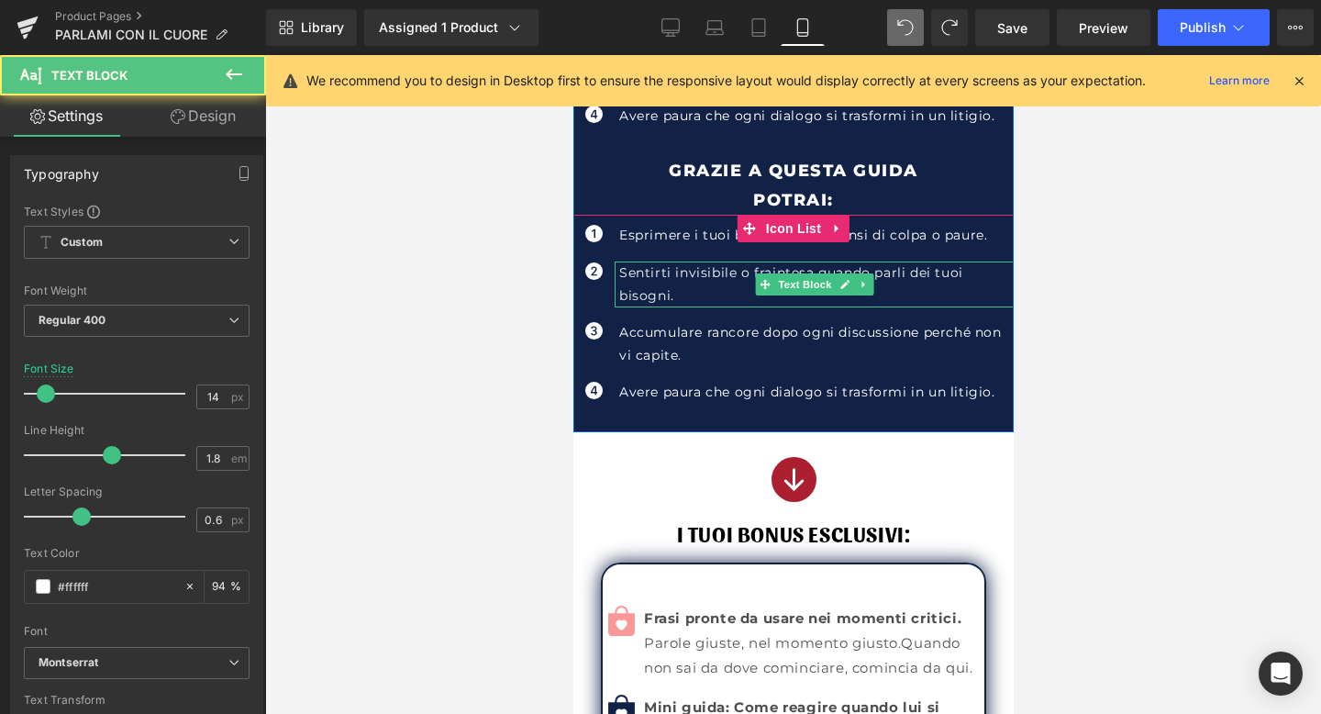
click at [680, 282] on p "Sentirti invisibile o fraintesa quando parli dei tuoi bisogni." at bounding box center [816, 285] width 395 height 46
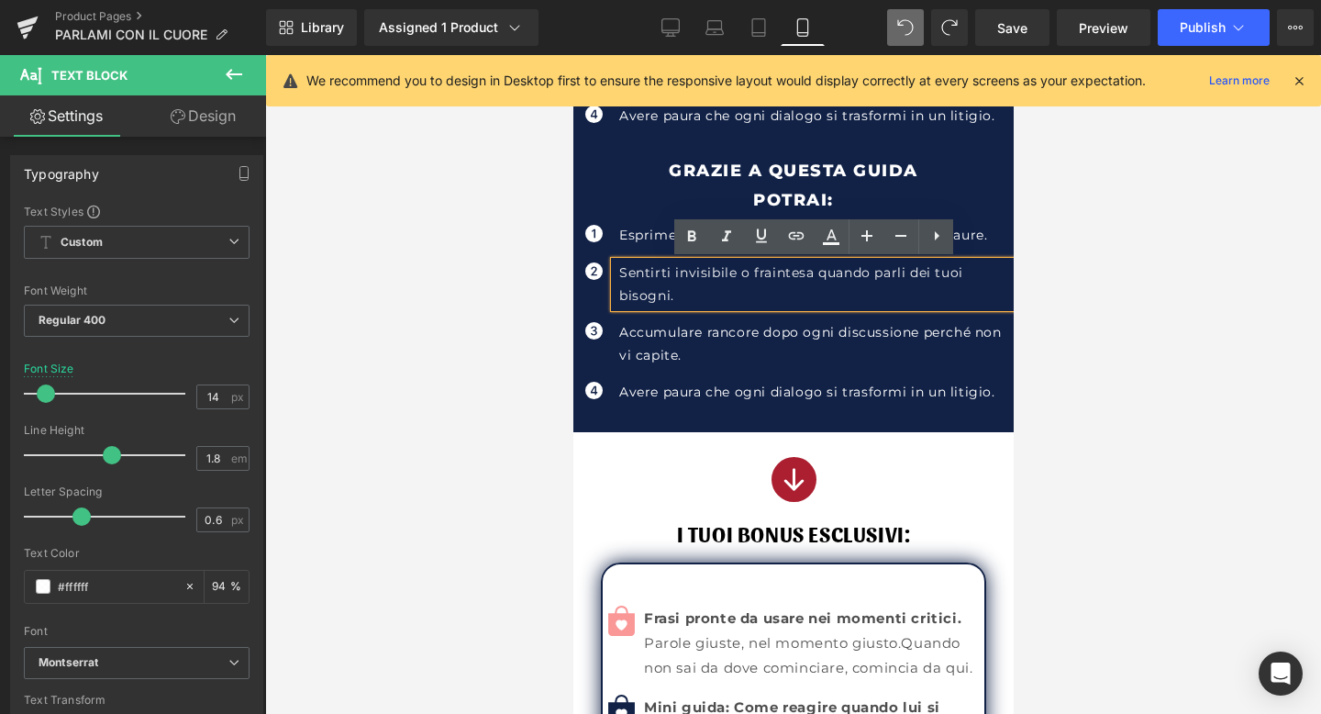
click at [680, 282] on p "Sentirti invisibile o fraintesa quando parli dei tuoi bisogni." at bounding box center [816, 285] width 395 height 46
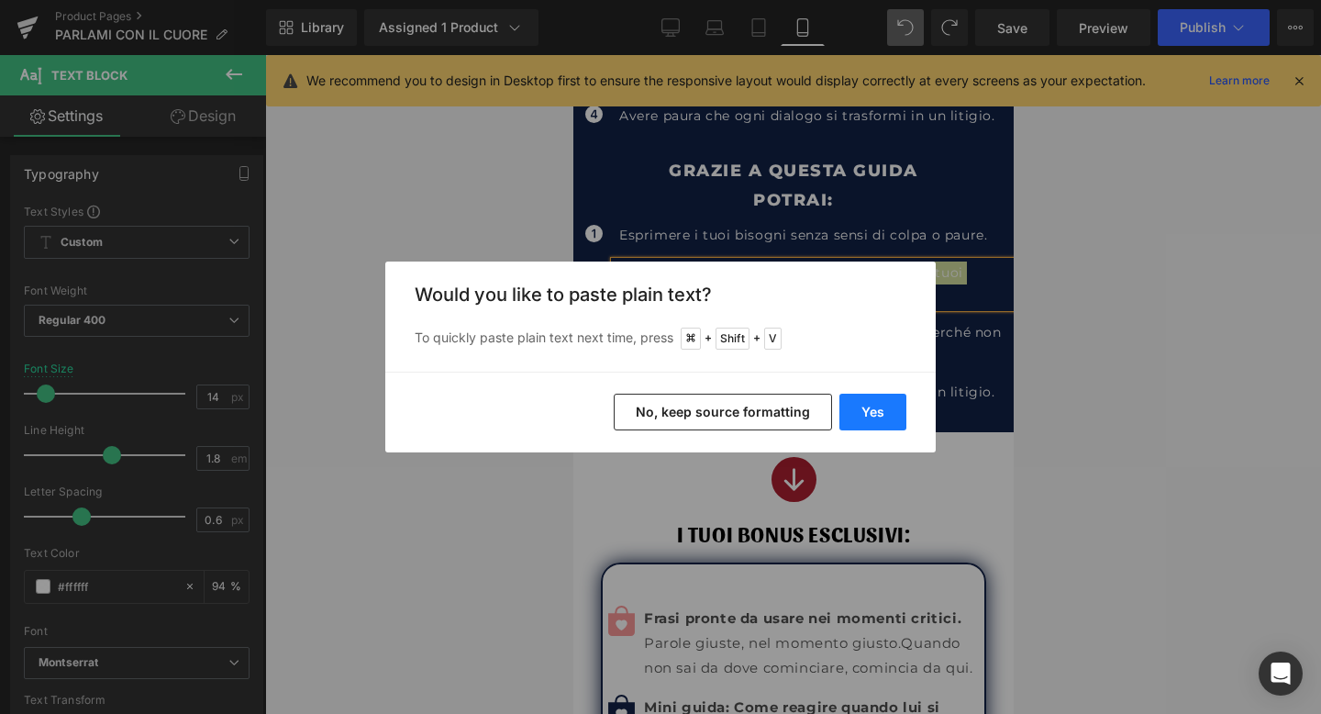
click at [864, 415] on button "Yes" at bounding box center [873, 412] width 67 height 37
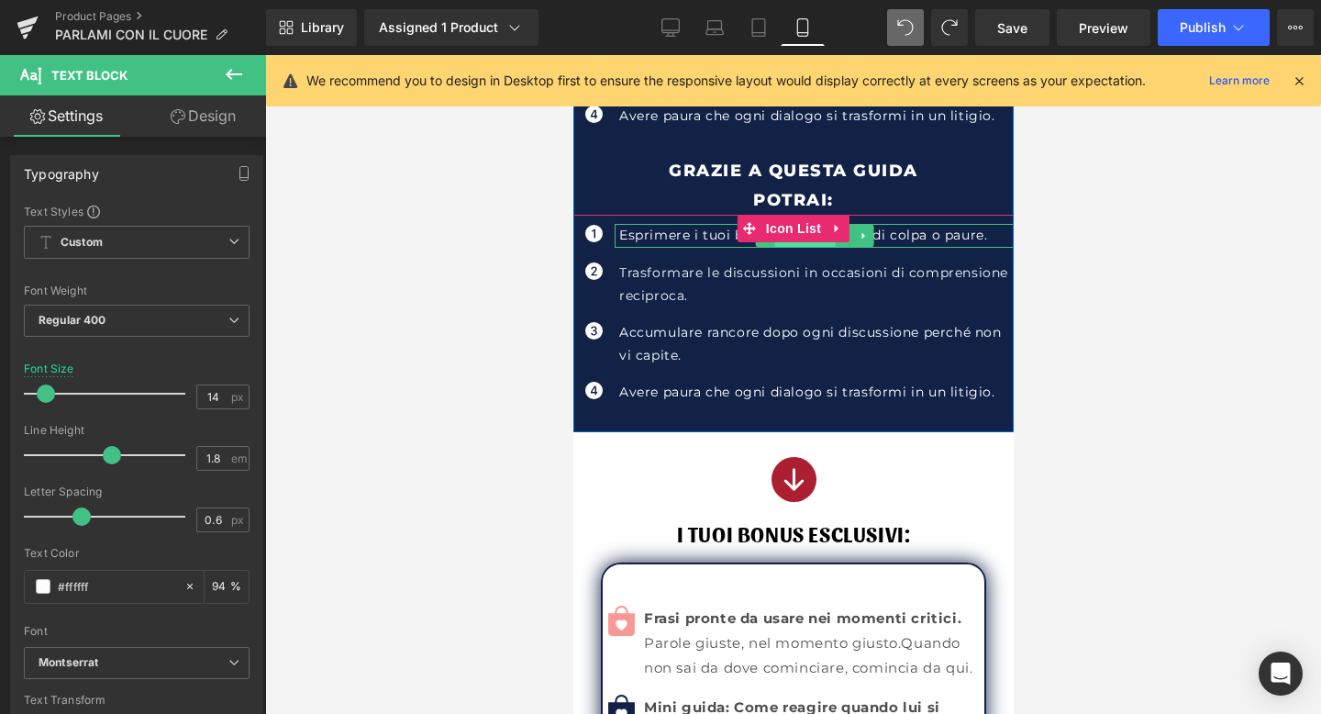
click at [793, 243] on span "Text Block" at bounding box center [804, 236] width 61 height 22
click at [573, 55] on div at bounding box center [573, 55] width 0 height 0
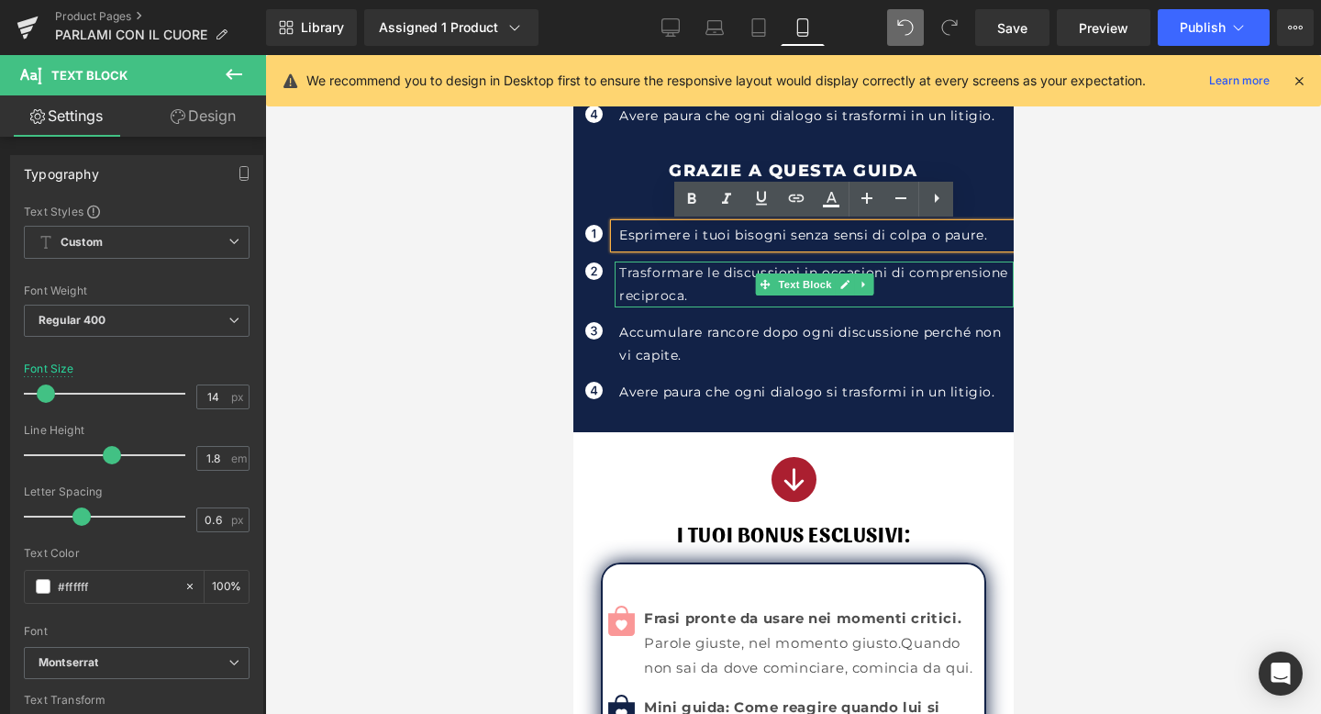
click at [671, 272] on p "Trasformare le discussioni in occasioni di comprensione reciproca." at bounding box center [816, 285] width 395 height 46
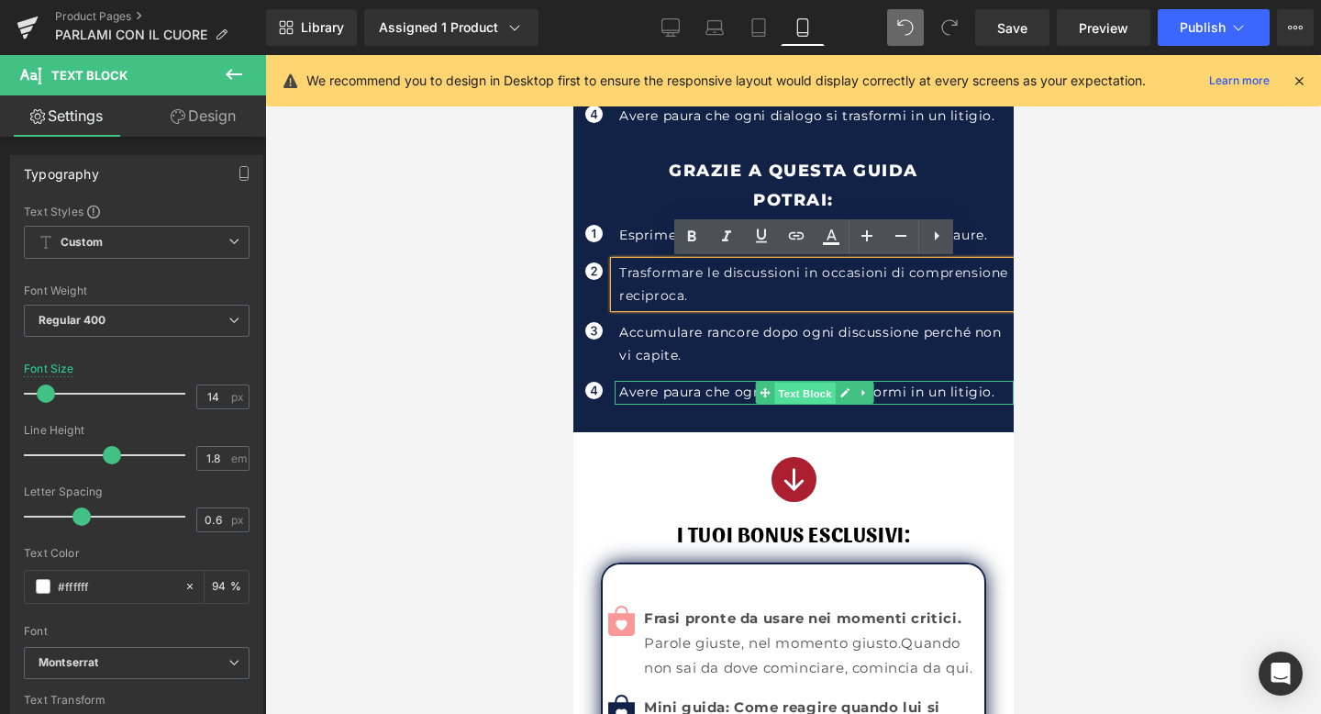
click at [802, 396] on span "Text Block" at bounding box center [804, 394] width 61 height 22
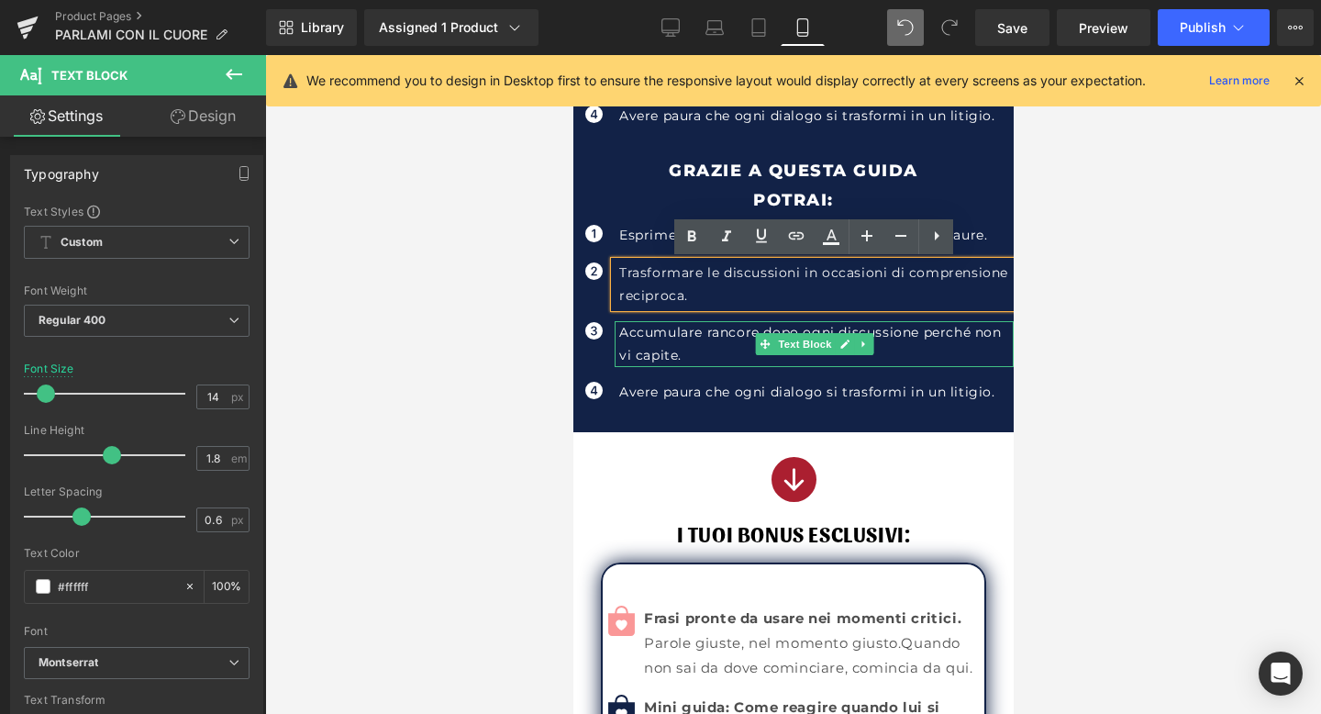
click at [702, 343] on p "Accumulare rancore dopo ogni discussione perché non vi capite." at bounding box center [816, 344] width 395 height 46
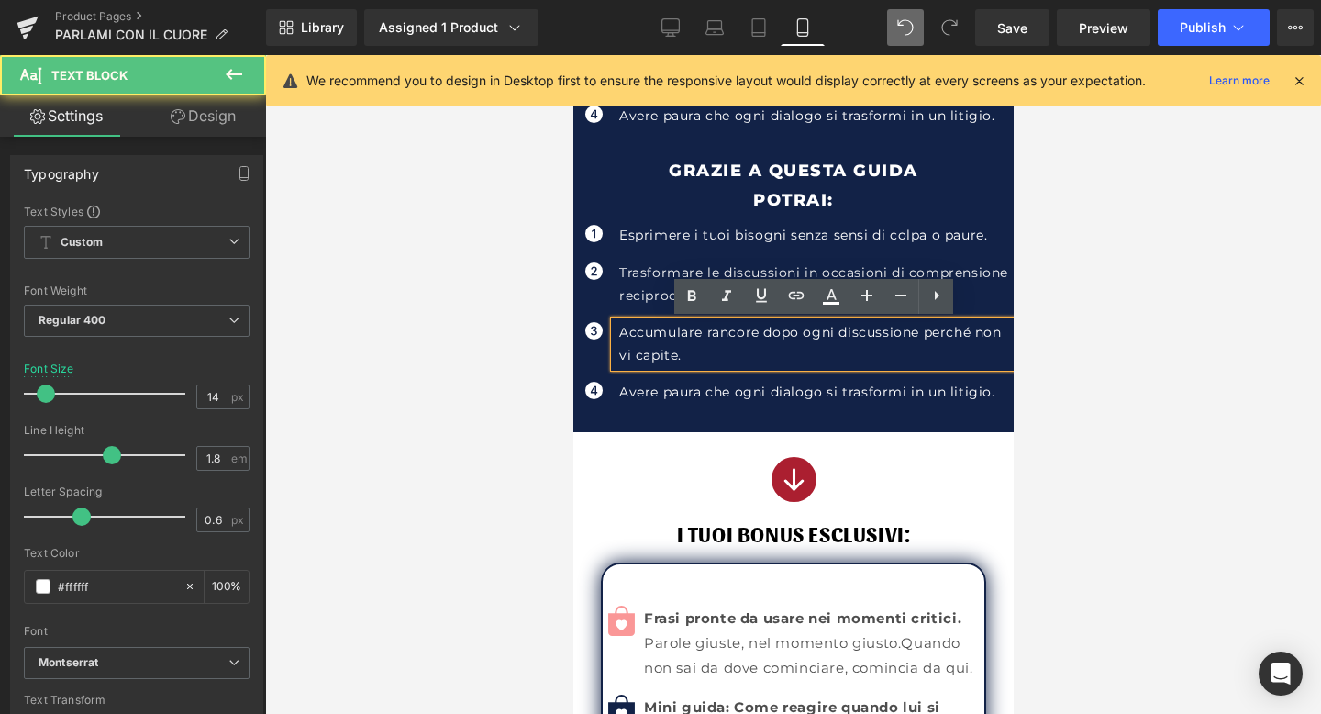
click at [702, 343] on p "Accumulare rancore dopo ogni discussione perché non vi capite." at bounding box center [816, 344] width 395 height 46
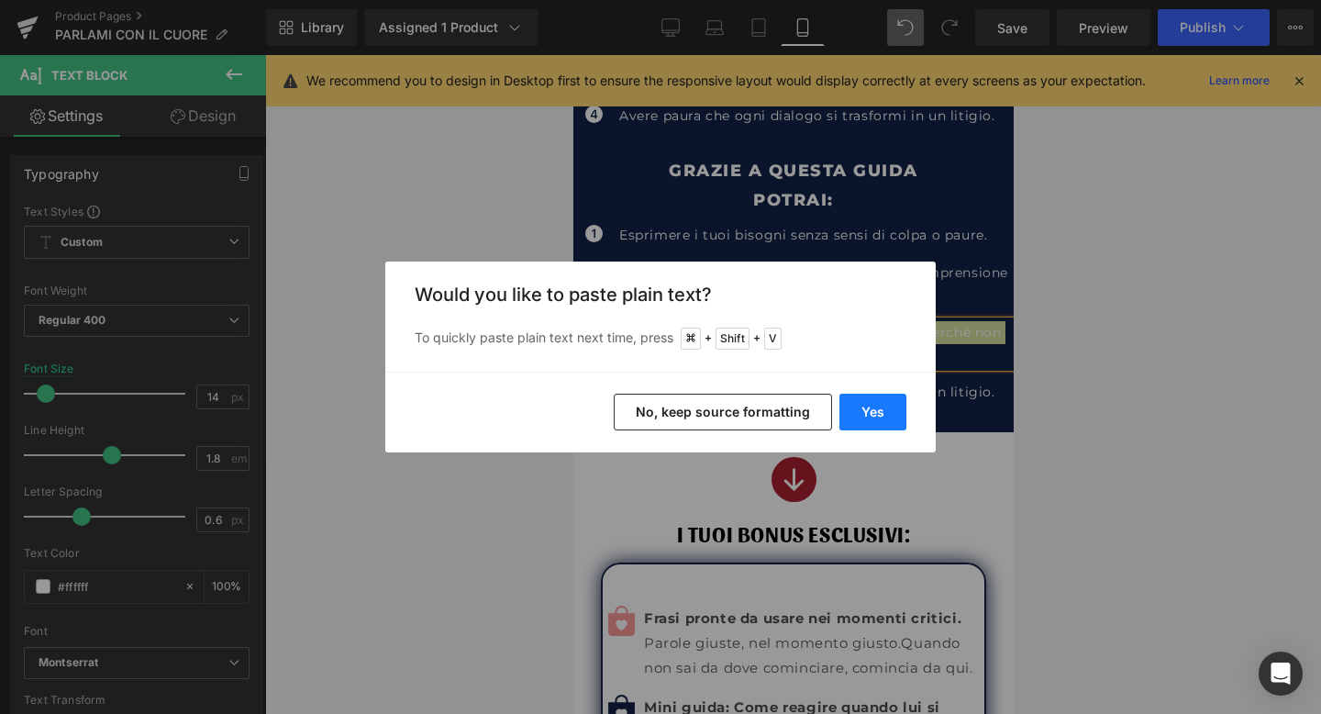
click at [858, 419] on button "Yes" at bounding box center [873, 412] width 67 height 37
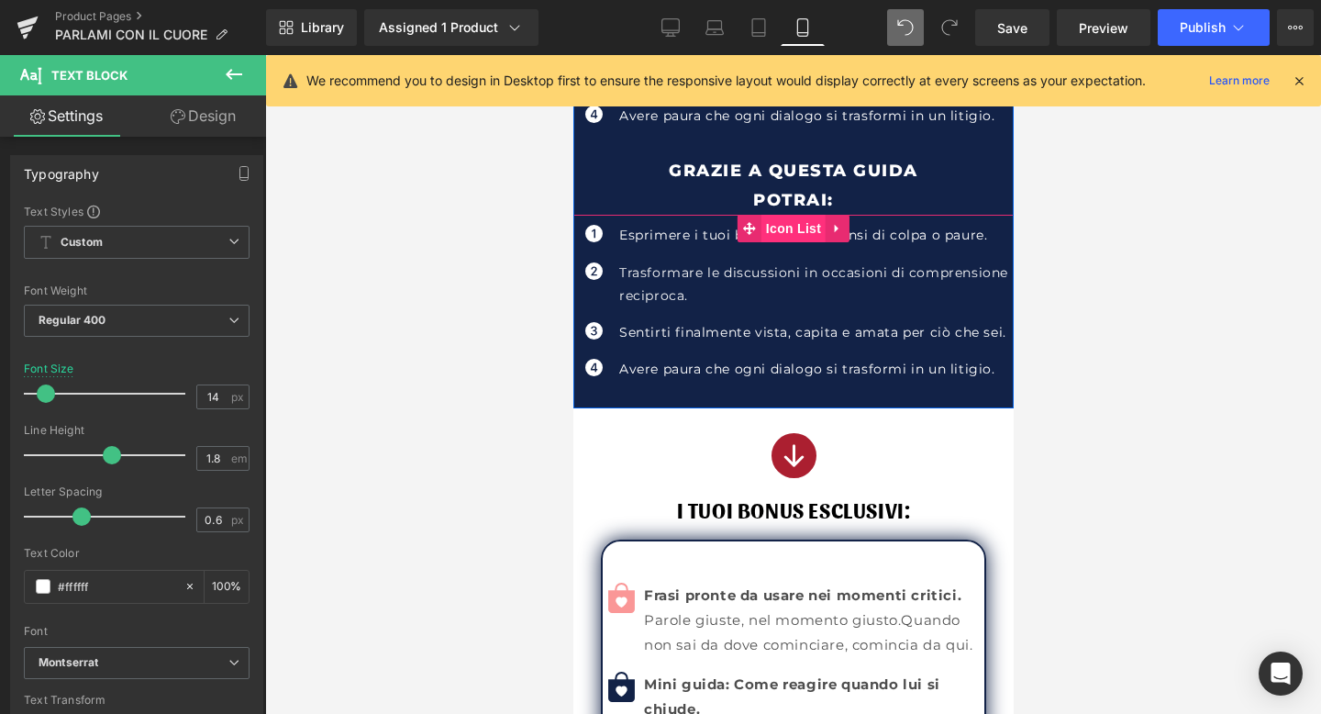
click at [797, 232] on span "Icon List" at bounding box center [793, 229] width 64 height 28
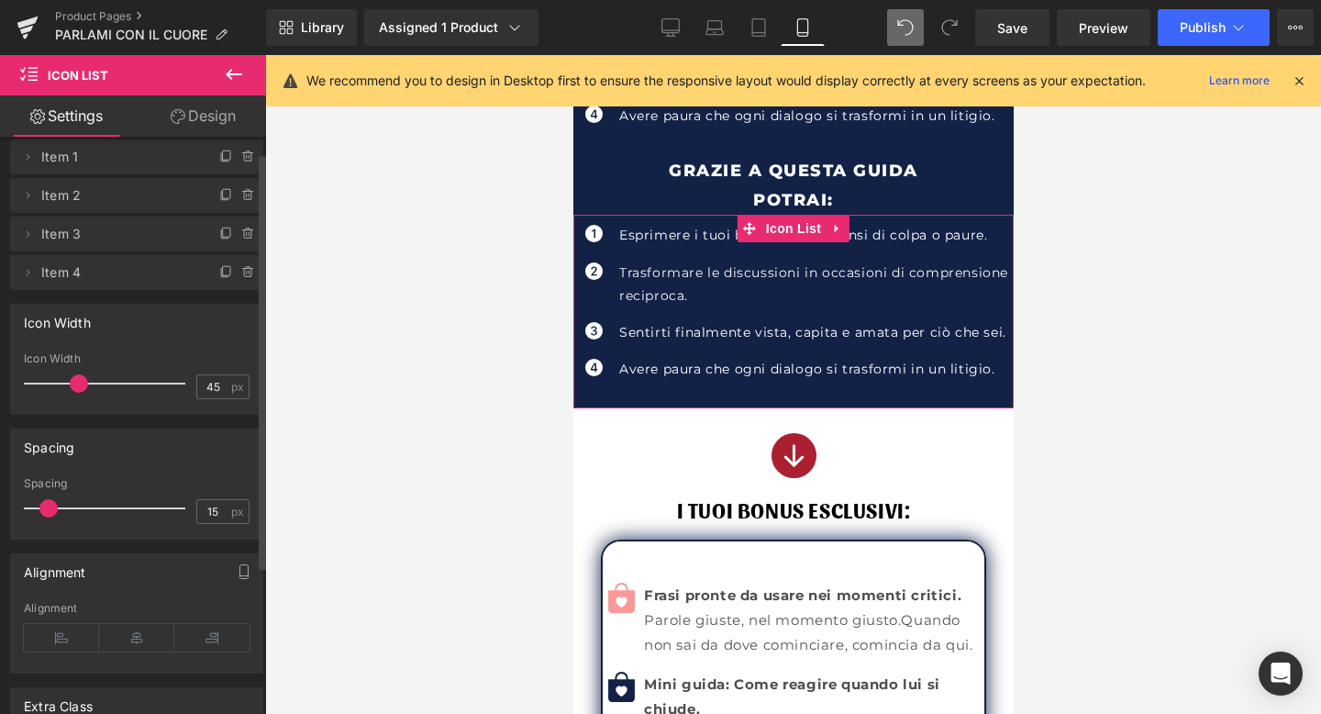
scroll to position [22, 0]
click at [241, 273] on icon at bounding box center [248, 270] width 15 height 15
click at [239, 270] on button "Delete" at bounding box center [229, 272] width 58 height 24
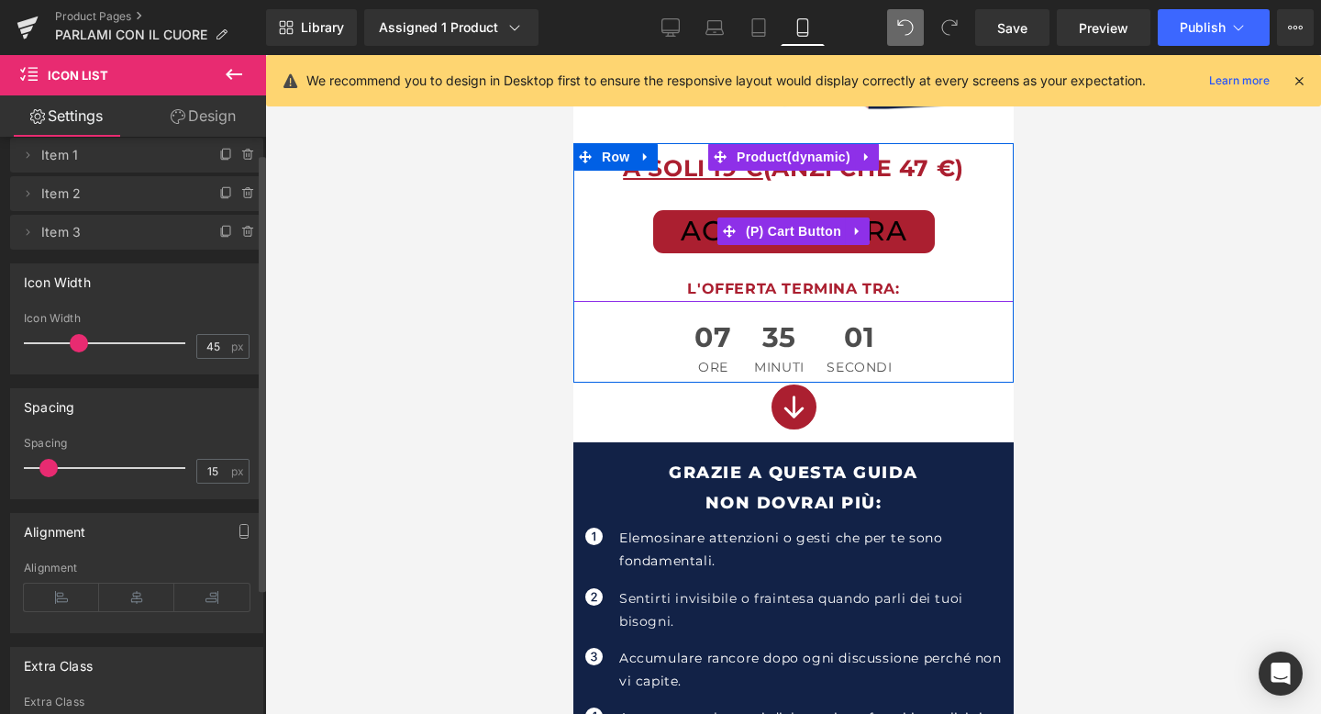
scroll to position [409, 0]
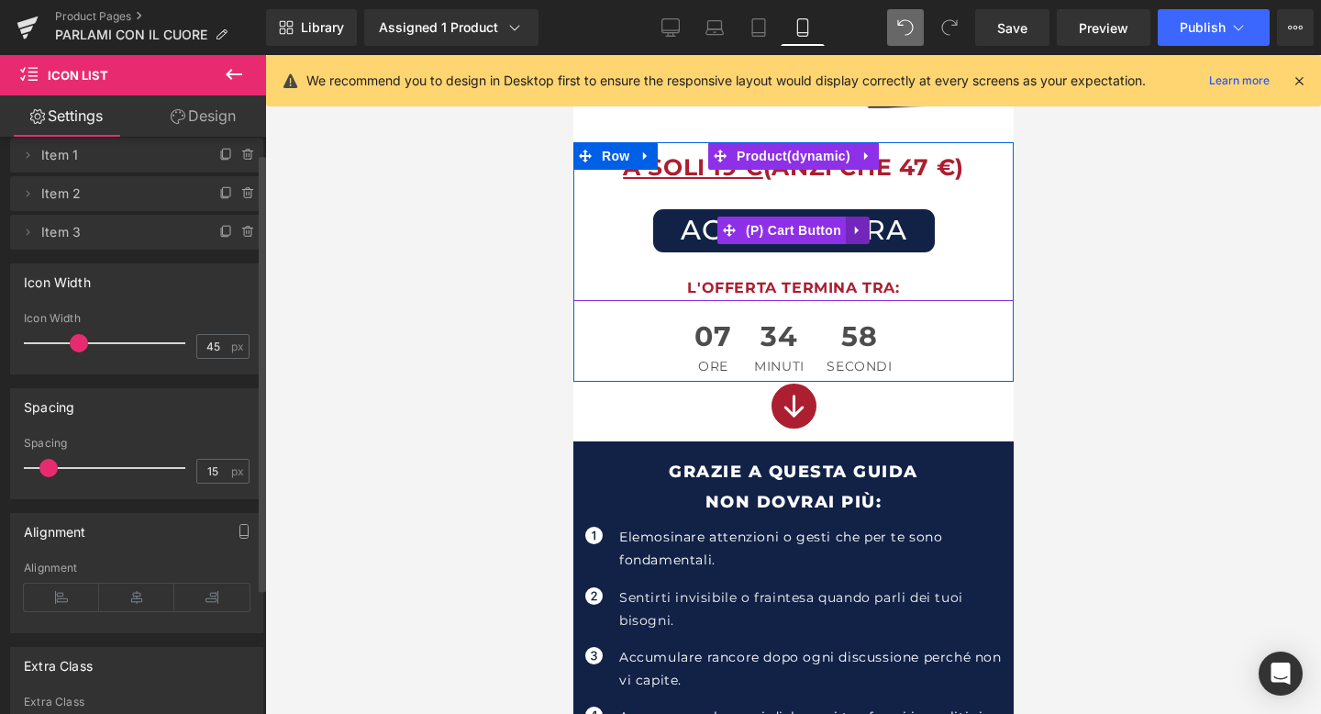
click at [852, 229] on icon at bounding box center [857, 231] width 13 height 14
click at [847, 229] on icon at bounding box center [845, 230] width 13 height 13
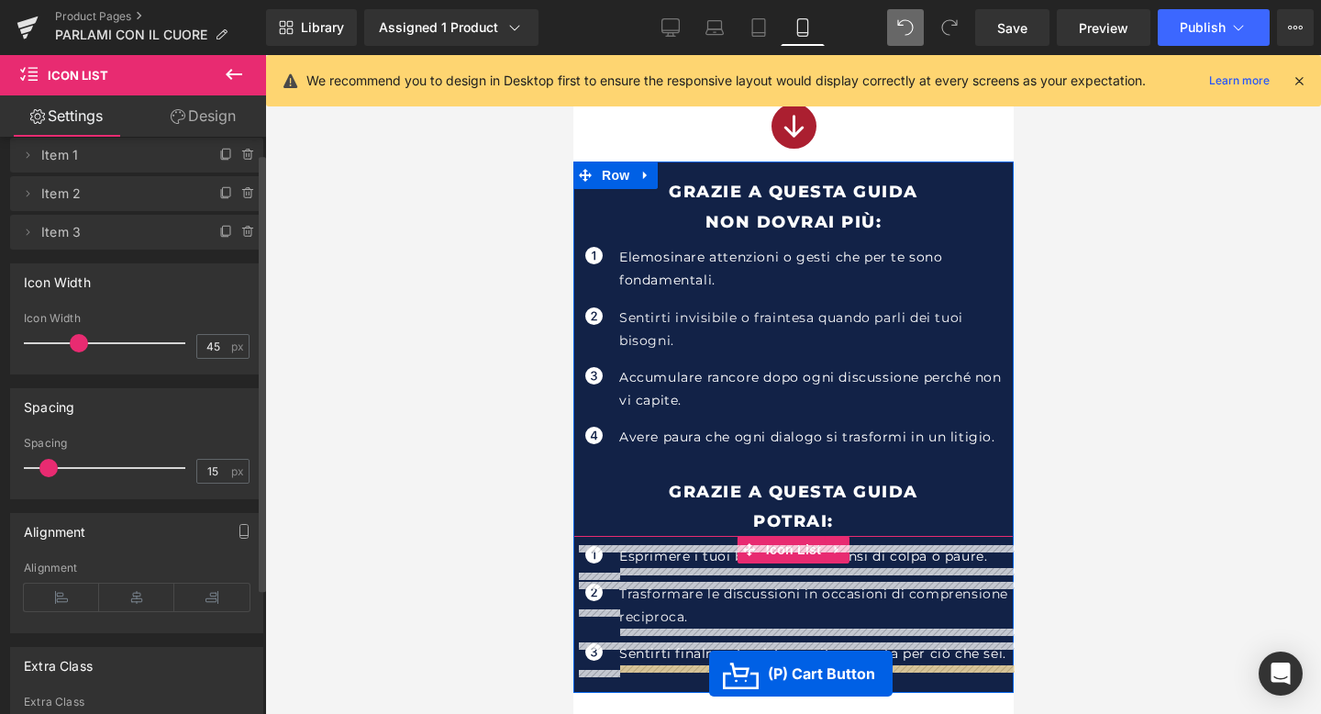
scroll to position [813, 0]
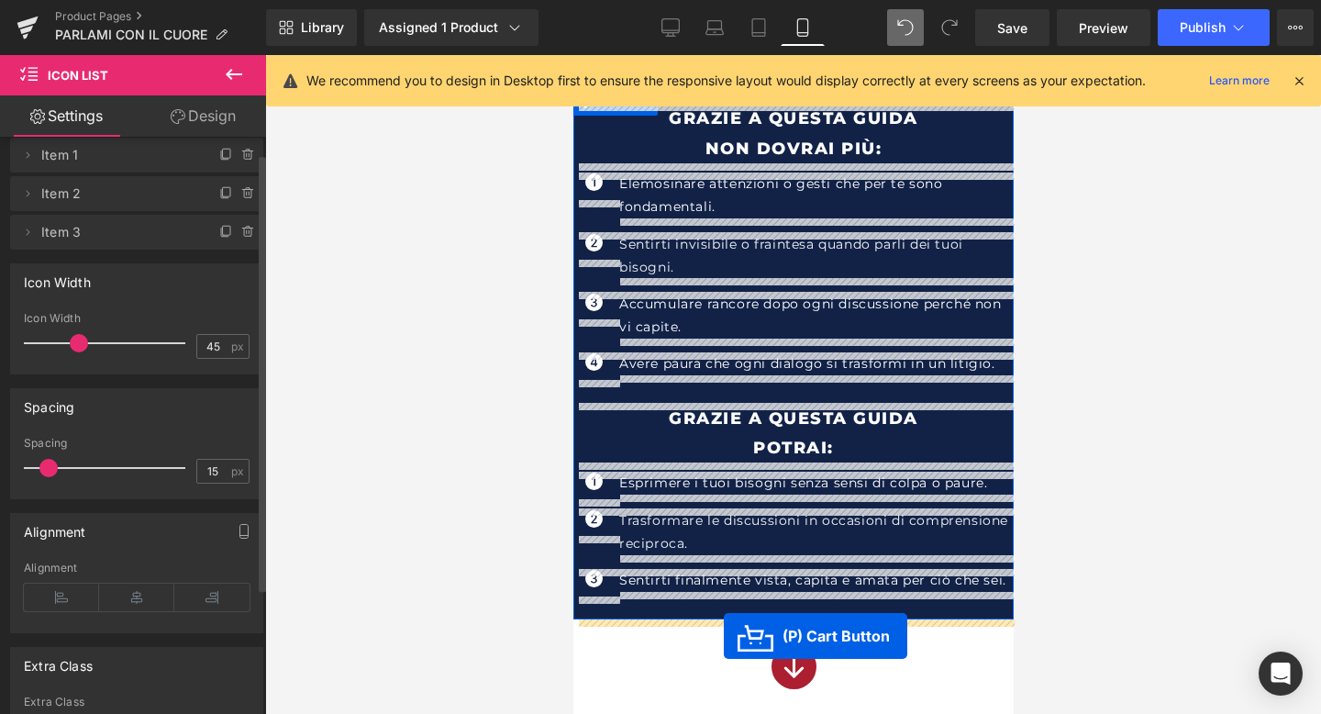
drag, startPoint x: 734, startPoint y: 273, endPoint x: 723, endPoint y: 636, distance: 363.6
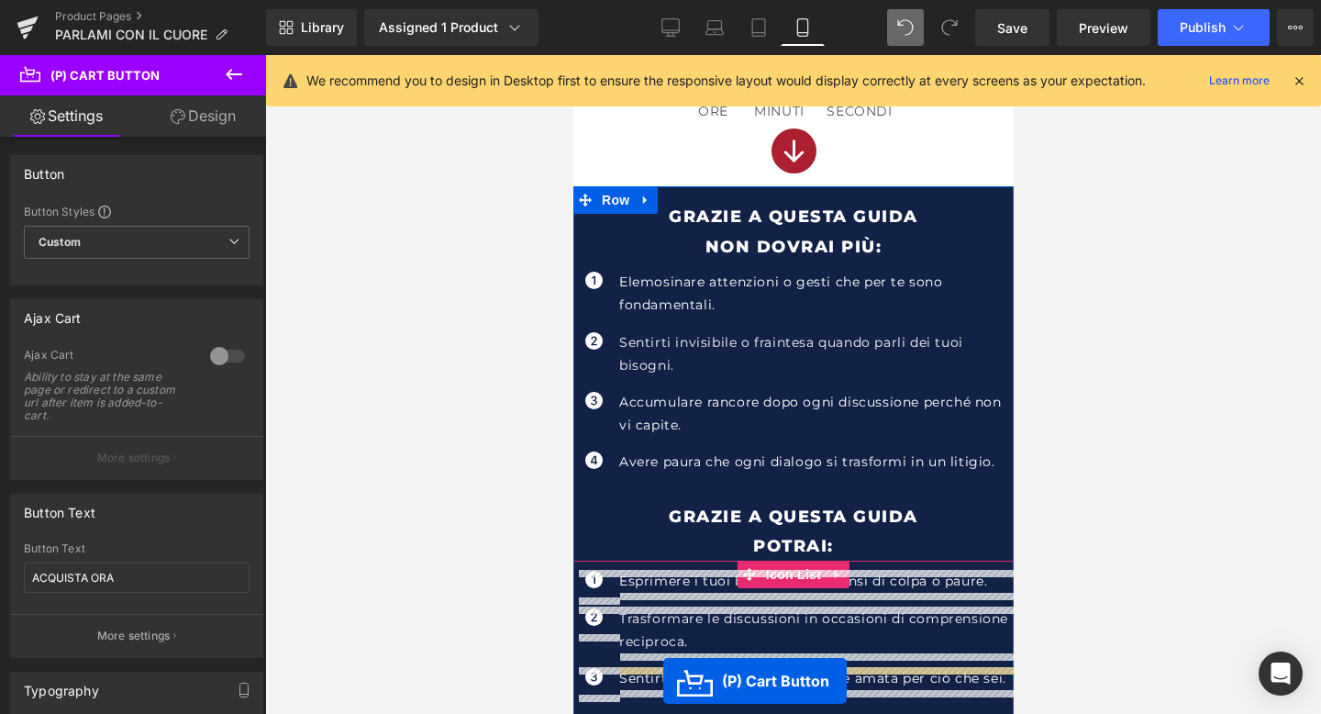
scroll to position [807, 0]
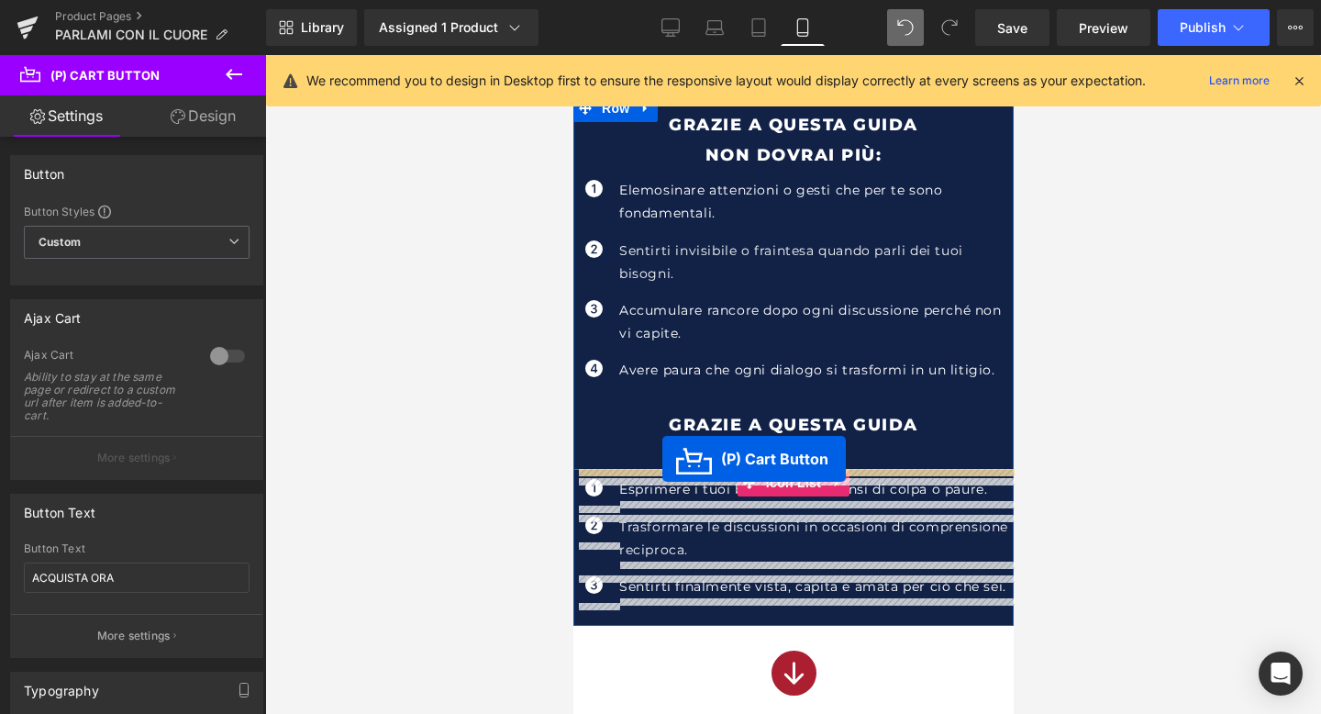
drag, startPoint x: 729, startPoint y: 374, endPoint x: 662, endPoint y: 459, distance: 107.8
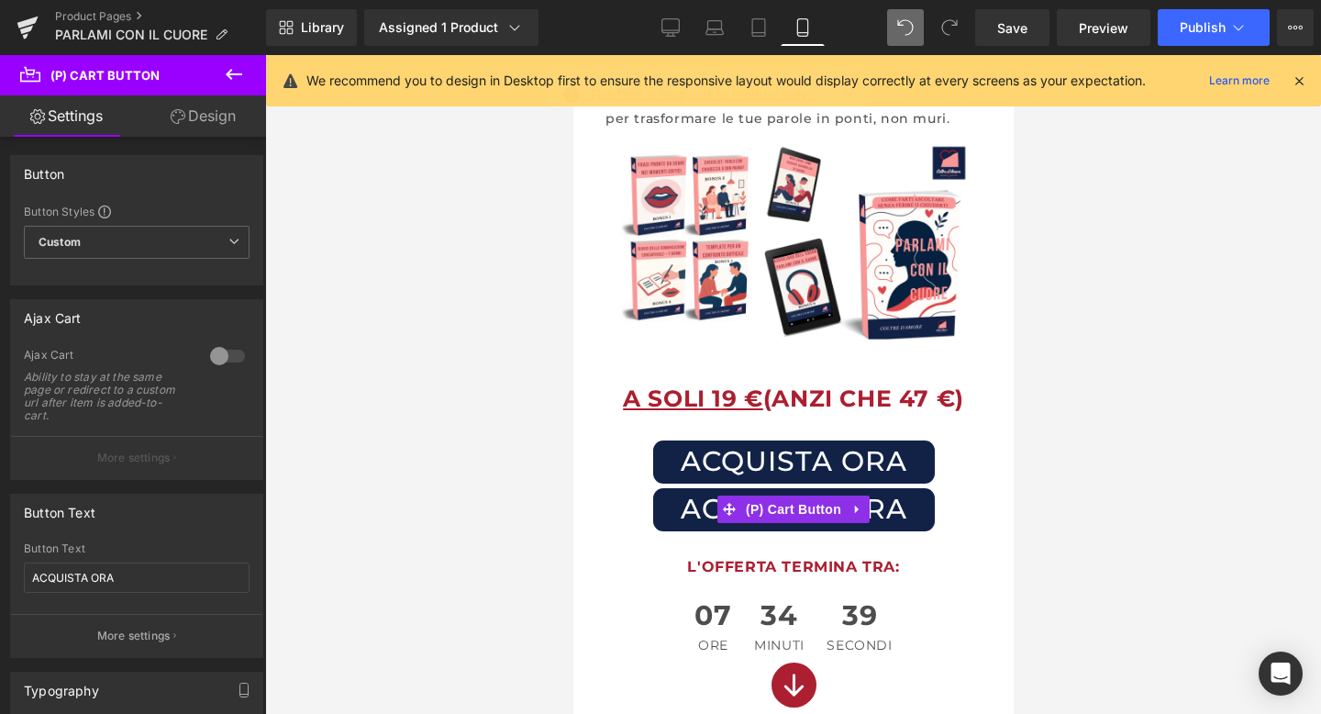
scroll to position [155, 0]
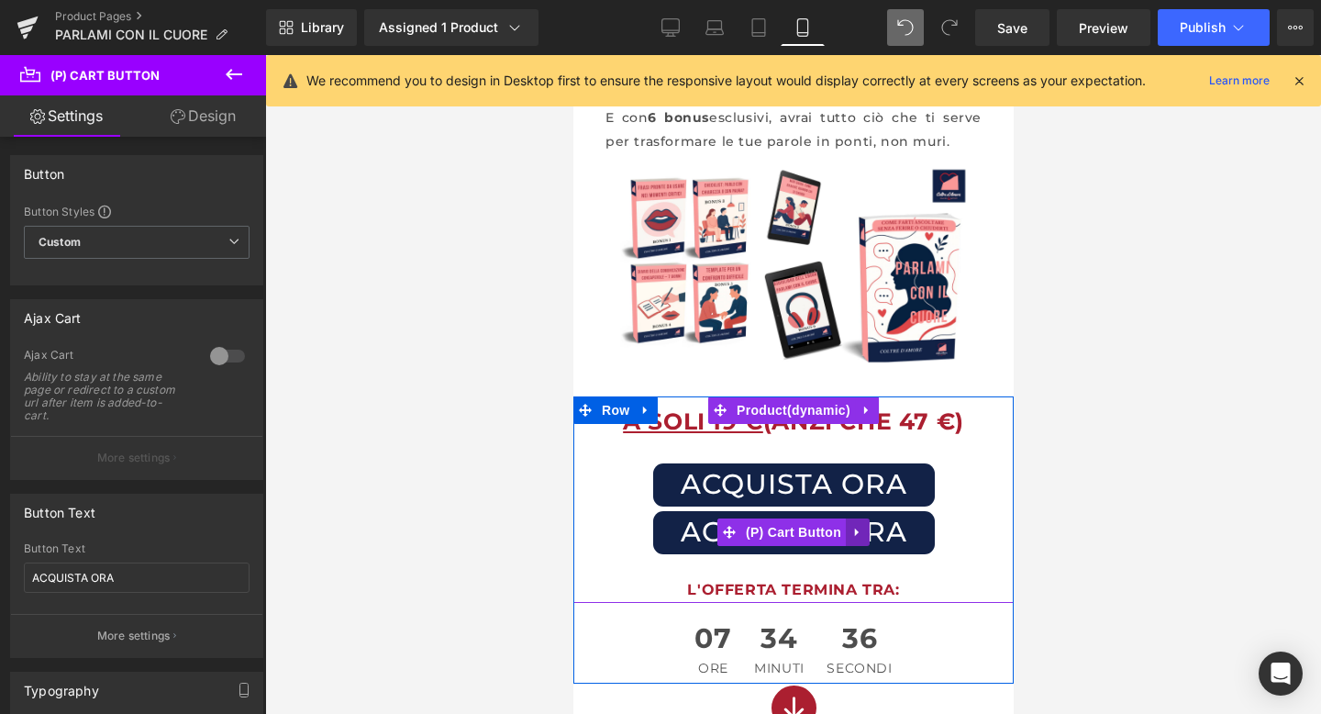
click at [860, 530] on icon at bounding box center [857, 533] width 13 height 14
click at [864, 530] on icon at bounding box center [869, 532] width 13 height 13
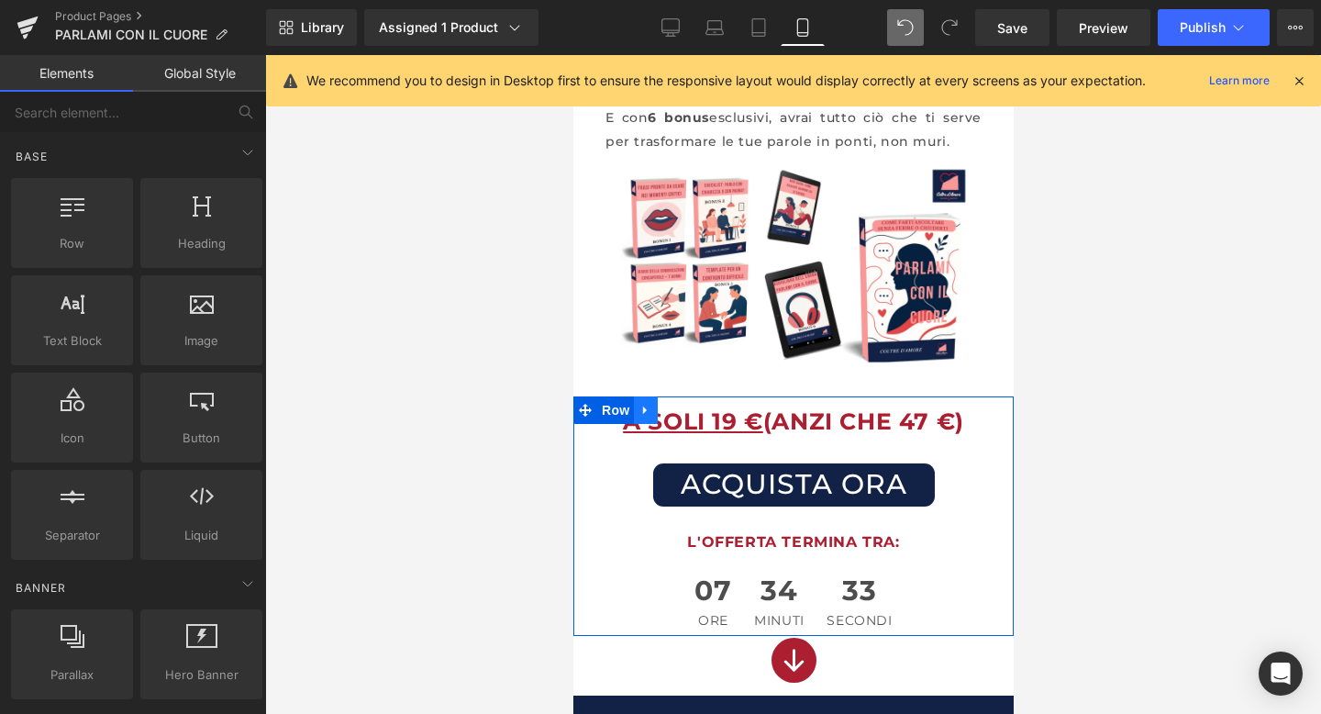
click at [645, 407] on icon at bounding box center [645, 410] width 13 height 14
click at [672, 409] on icon at bounding box center [669, 410] width 13 height 13
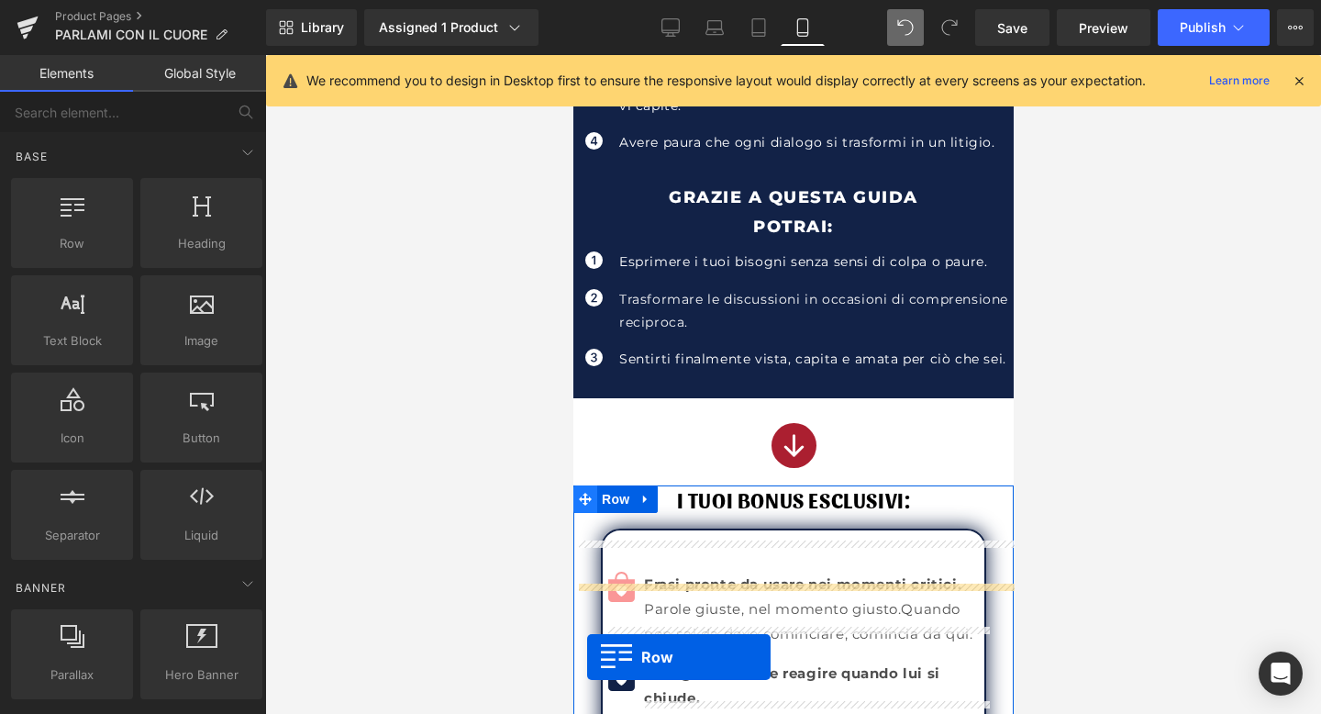
scroll to position [1103, 0]
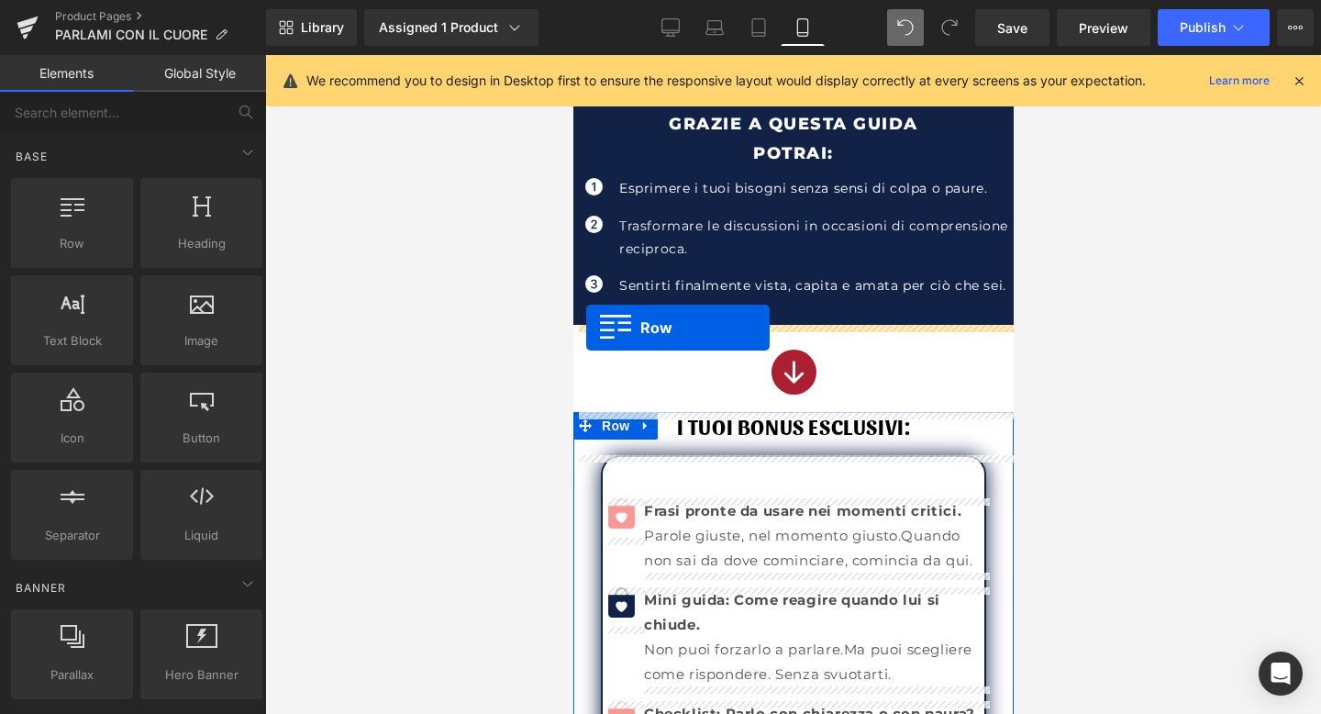
drag, startPoint x: 589, startPoint y: 139, endPoint x: 585, endPoint y: 327, distance: 187.2
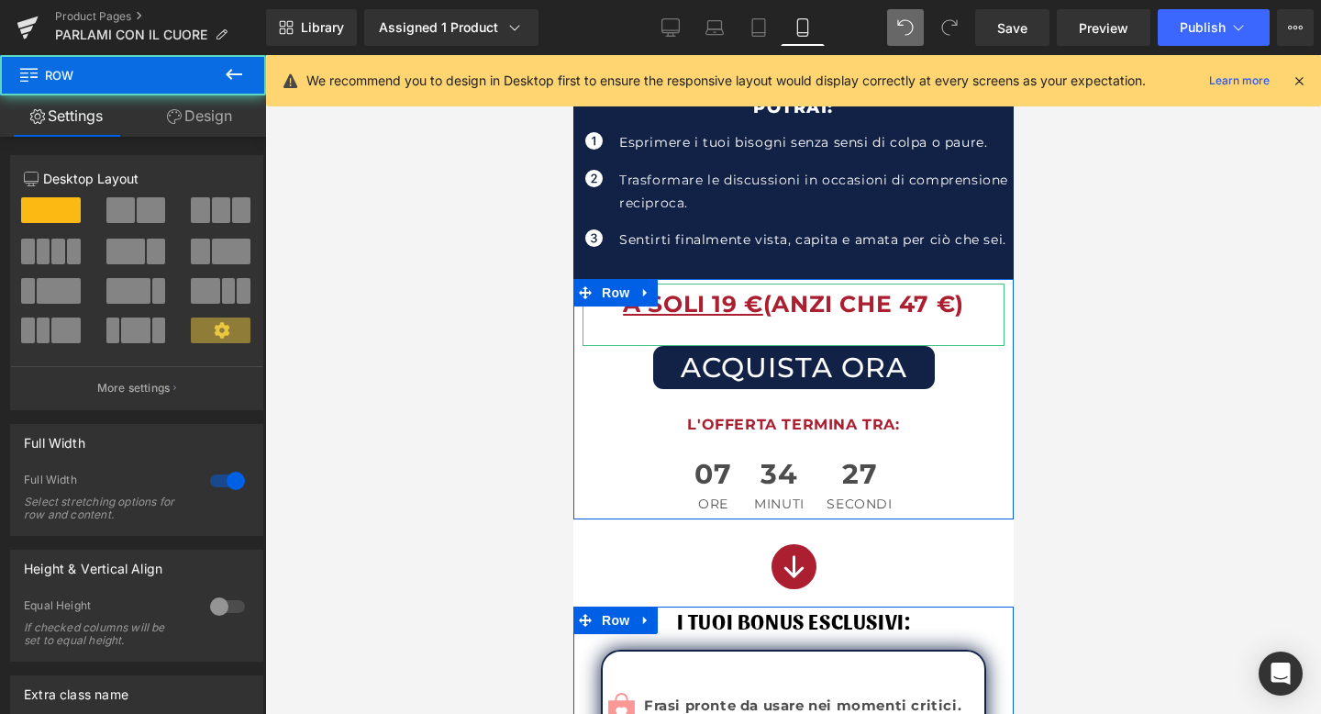
scroll to position [1057, 0]
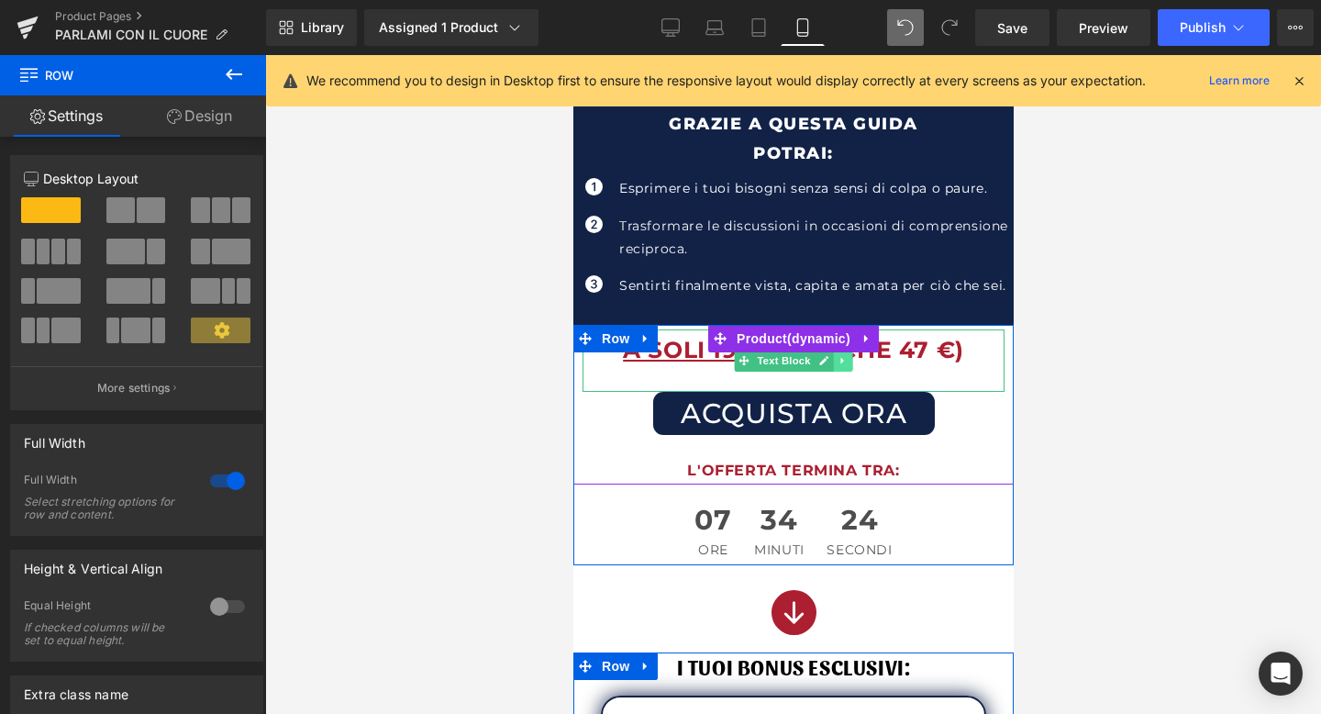
click at [838, 362] on icon at bounding box center [842, 360] width 10 height 11
click at [853, 362] on icon at bounding box center [852, 361] width 10 height 10
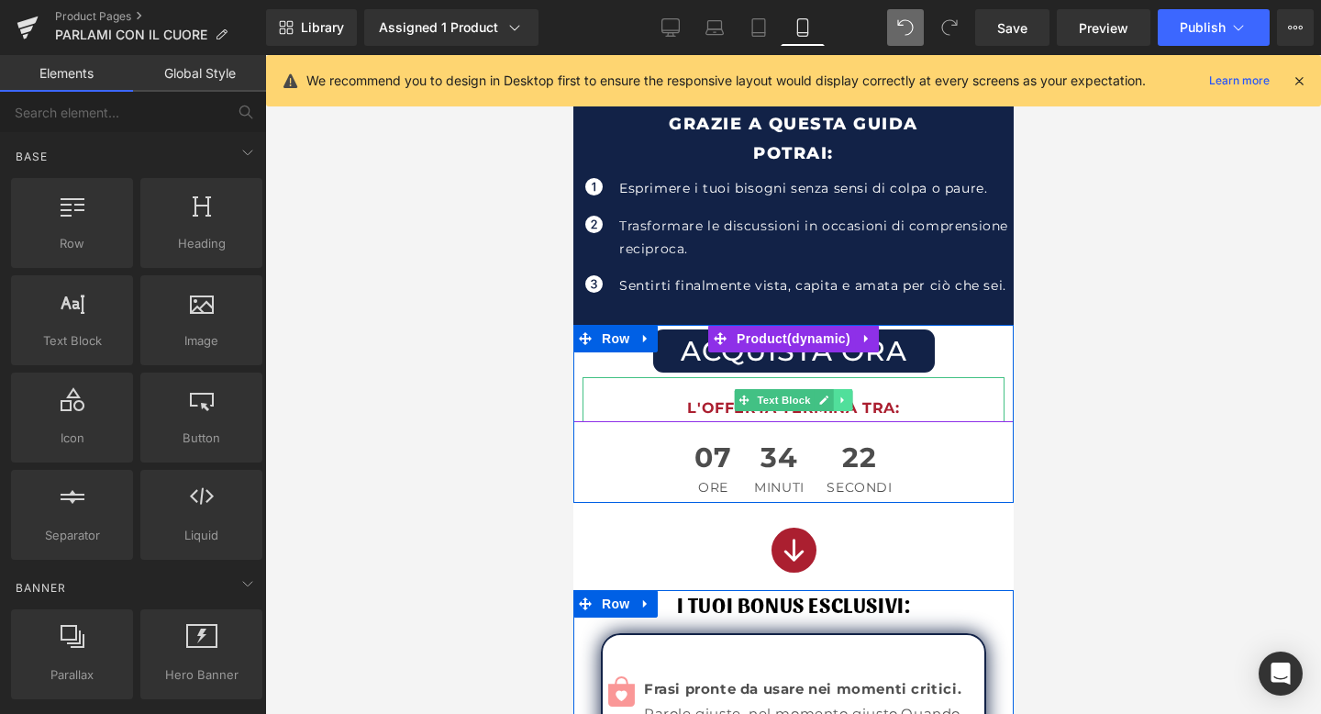
click at [850, 403] on link at bounding box center [842, 400] width 19 height 22
click at [850, 403] on icon at bounding box center [852, 400] width 10 height 10
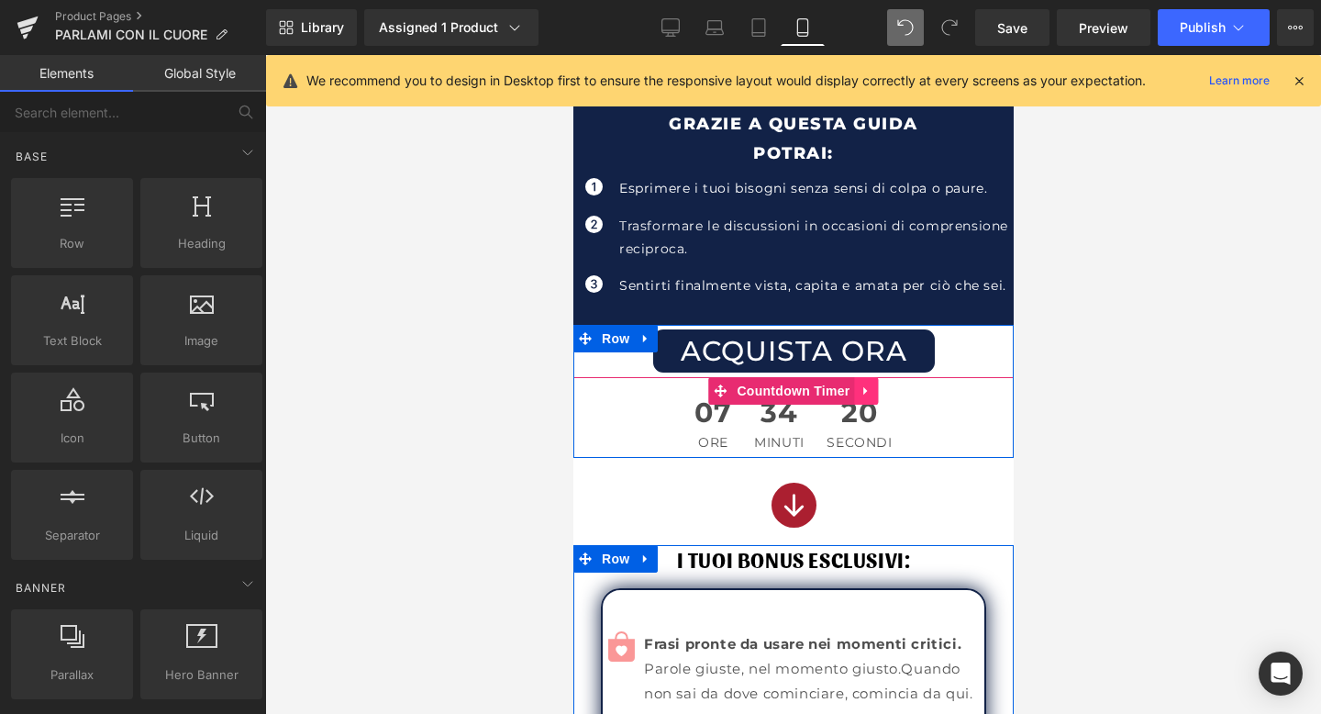
click at [864, 394] on icon at bounding box center [866, 392] width 13 height 14
click at [875, 393] on icon at bounding box center [878, 392] width 13 height 14
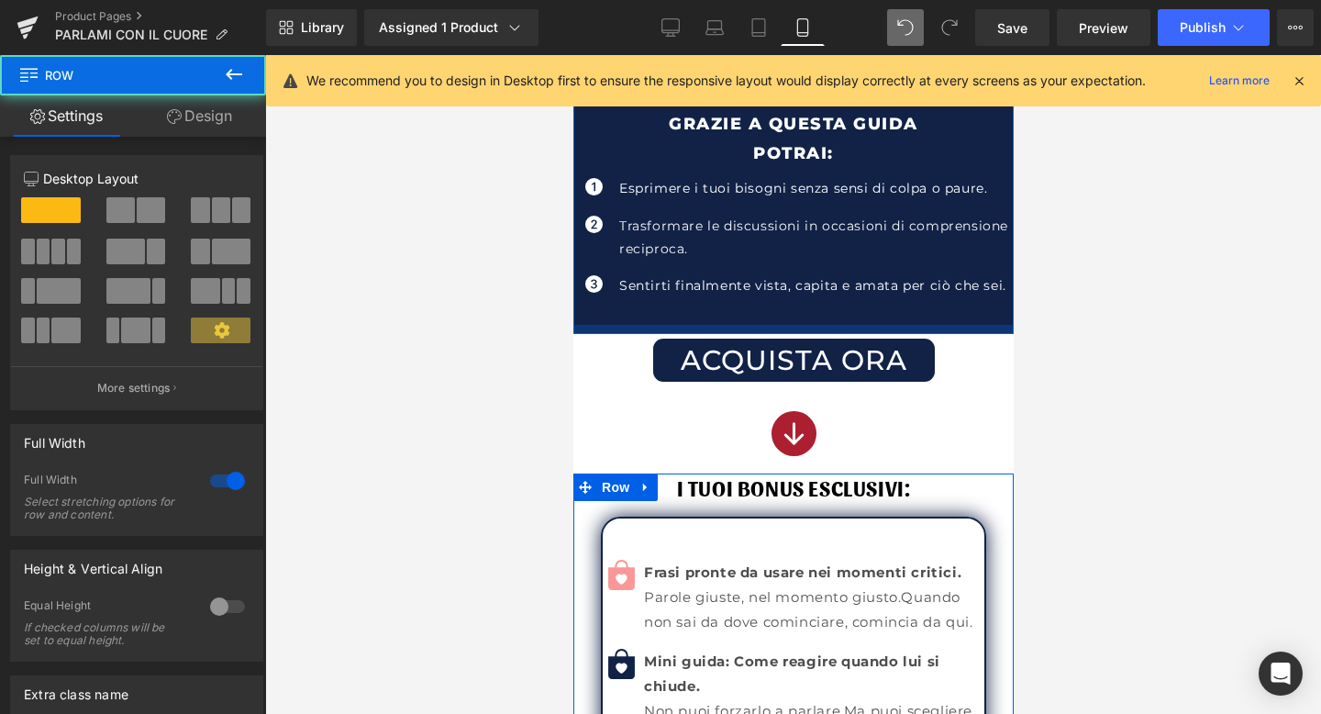
click at [797, 330] on div at bounding box center [793, 329] width 440 height 9
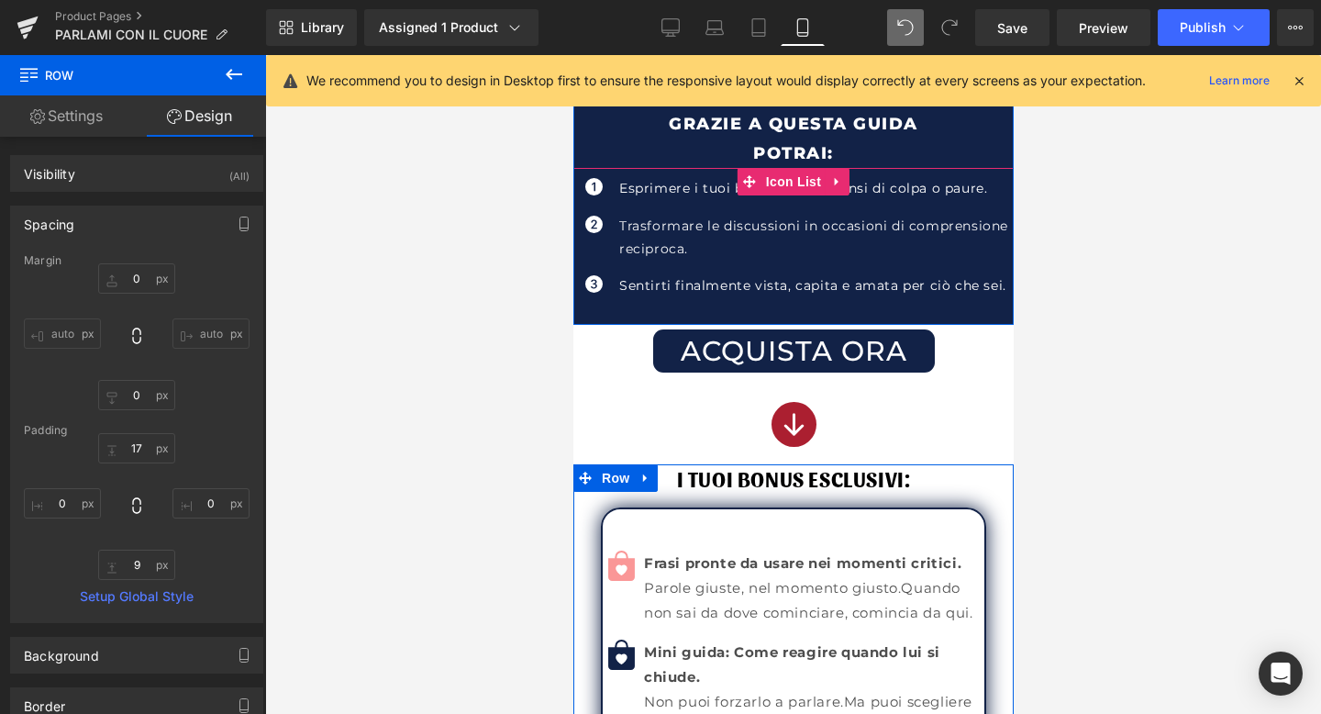
drag, startPoint x: 797, startPoint y: 330, endPoint x: 797, endPoint y: 311, distance: 19.3
click at [797, 311] on div "GRAZIE A QUESTA GUIDA NON DOVRAI PIù: Text Block Icon Elemosinare attenzioni o …" at bounding box center [793, 59] width 440 height 531
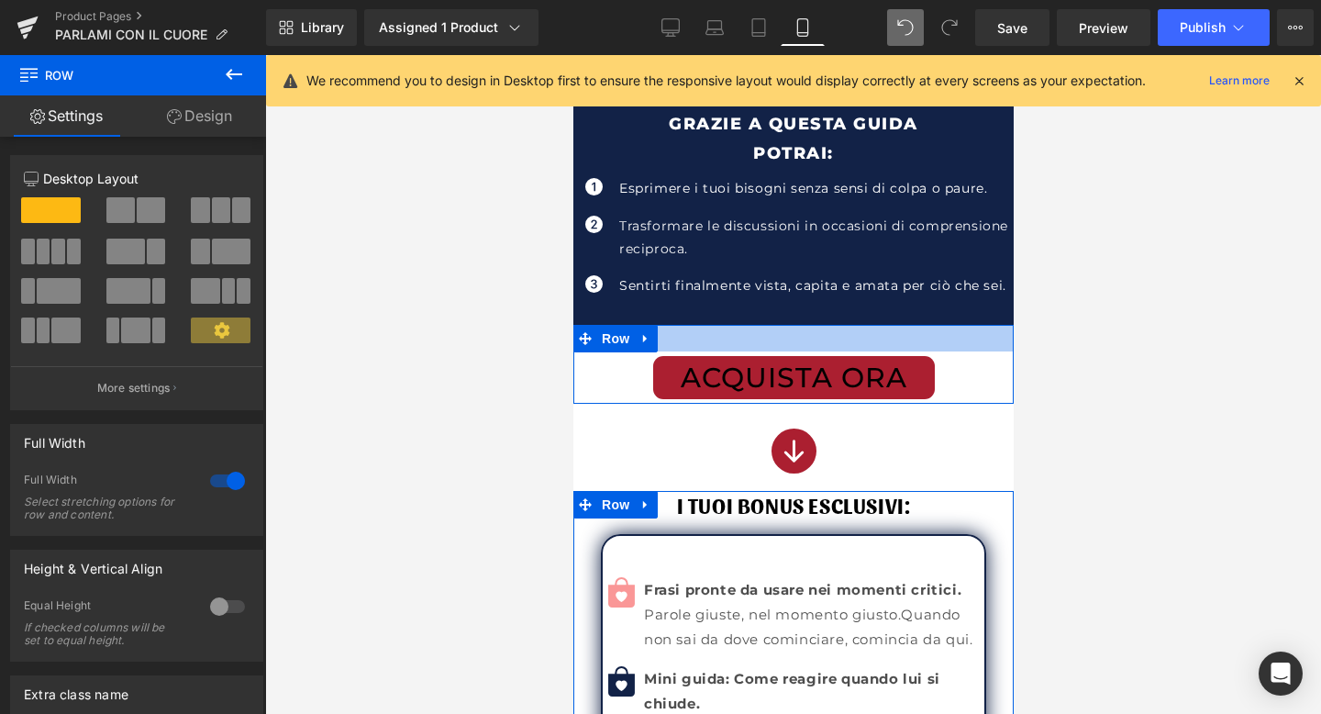
drag, startPoint x: 771, startPoint y: 326, endPoint x: 773, endPoint y: 351, distance: 25.8
click at [773, 351] on div "ACQUISTA ORA (P) Cart Button Product Row" at bounding box center [793, 364] width 440 height 79
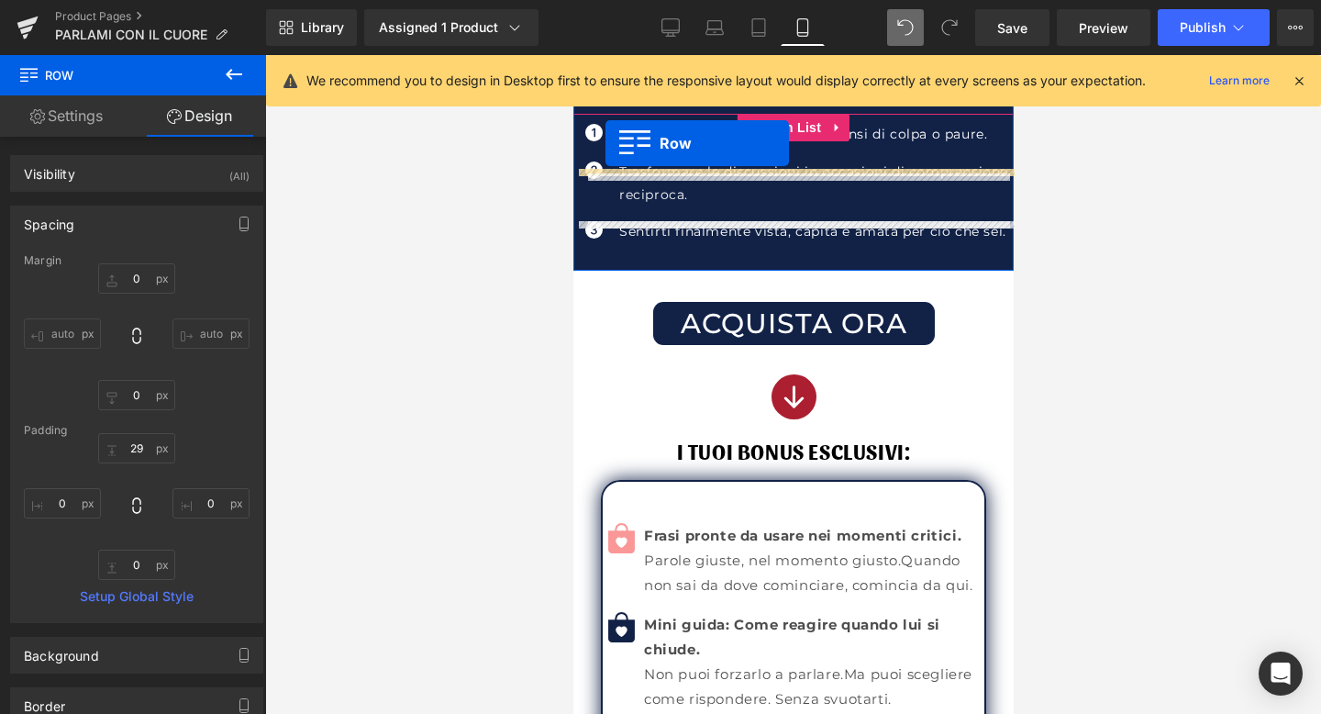
scroll to position [1056, 0]
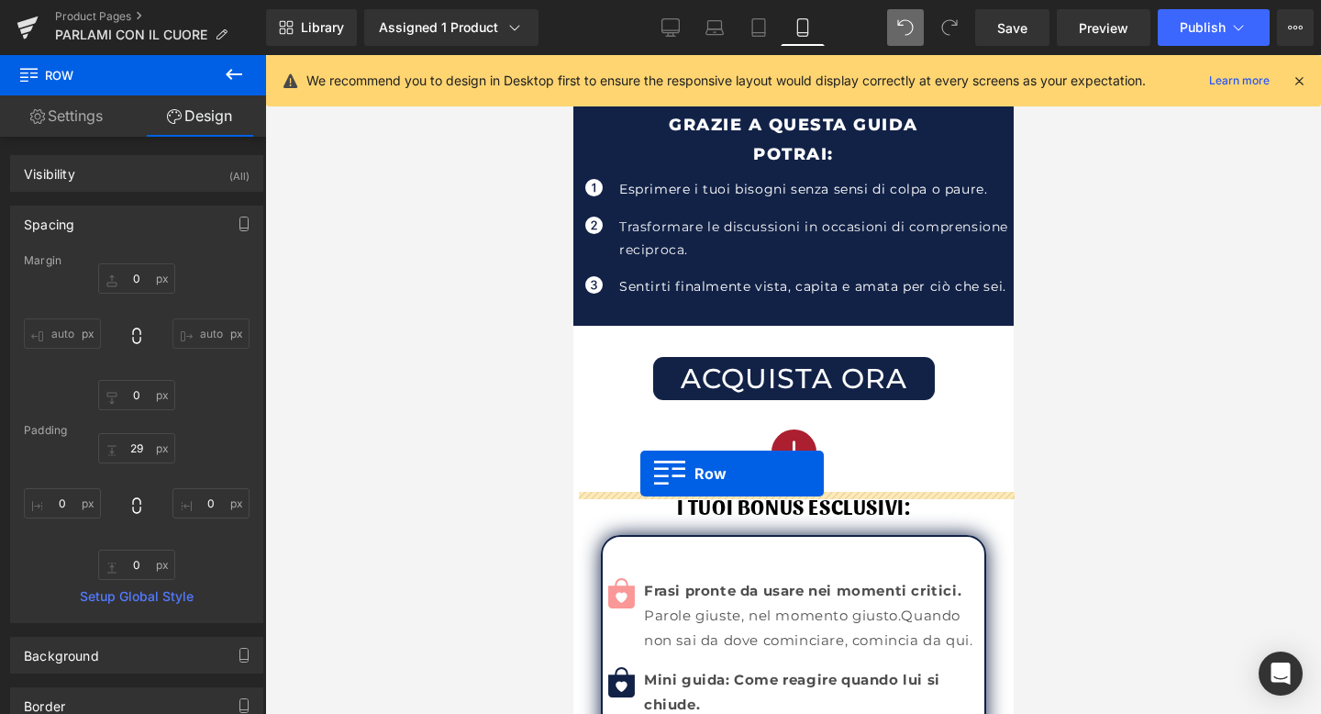
drag, startPoint x: 586, startPoint y: 279, endPoint x: 639, endPoint y: 474, distance: 202.3
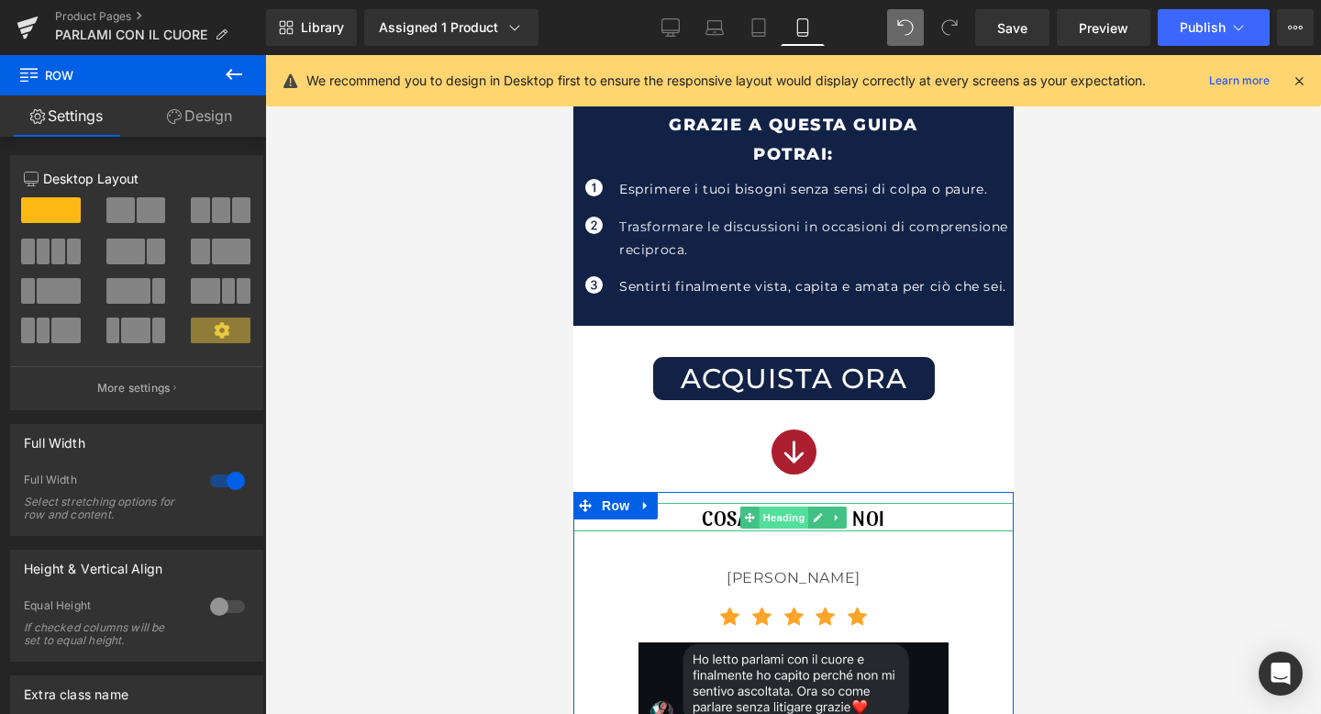
click at [794, 517] on span "Heading" at bounding box center [784, 518] width 50 height 22
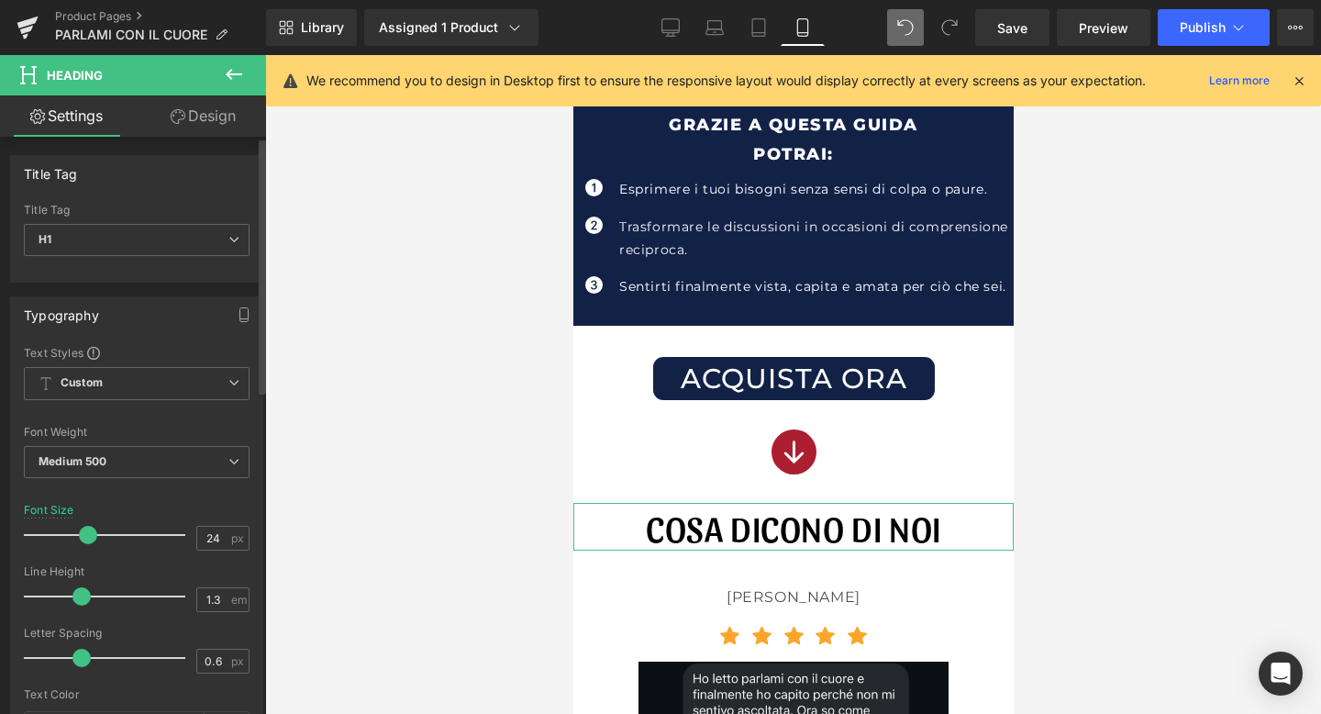
drag, startPoint x: 66, startPoint y: 535, endPoint x: 91, endPoint y: 537, distance: 24.8
click at [91, 537] on span at bounding box center [88, 535] width 18 height 18
click at [1008, 37] on link "Save" at bounding box center [1012, 27] width 74 height 37
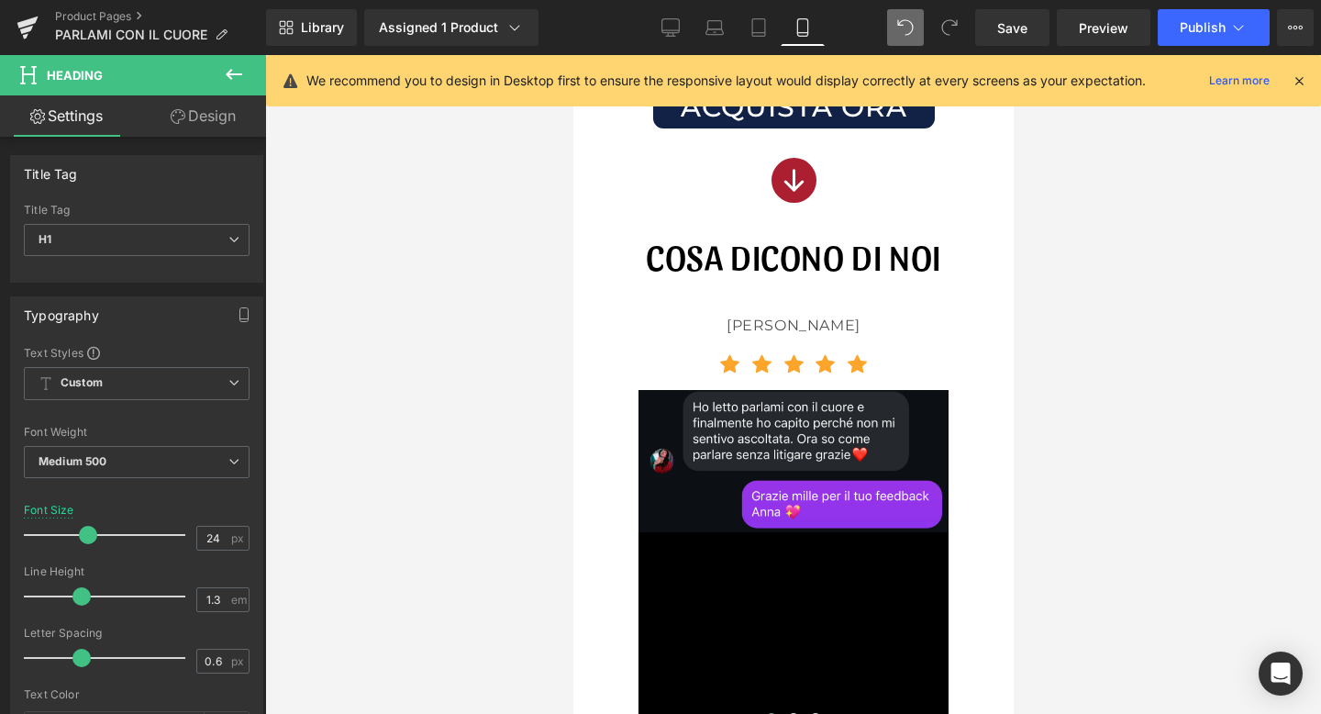
scroll to position [1255, 0]
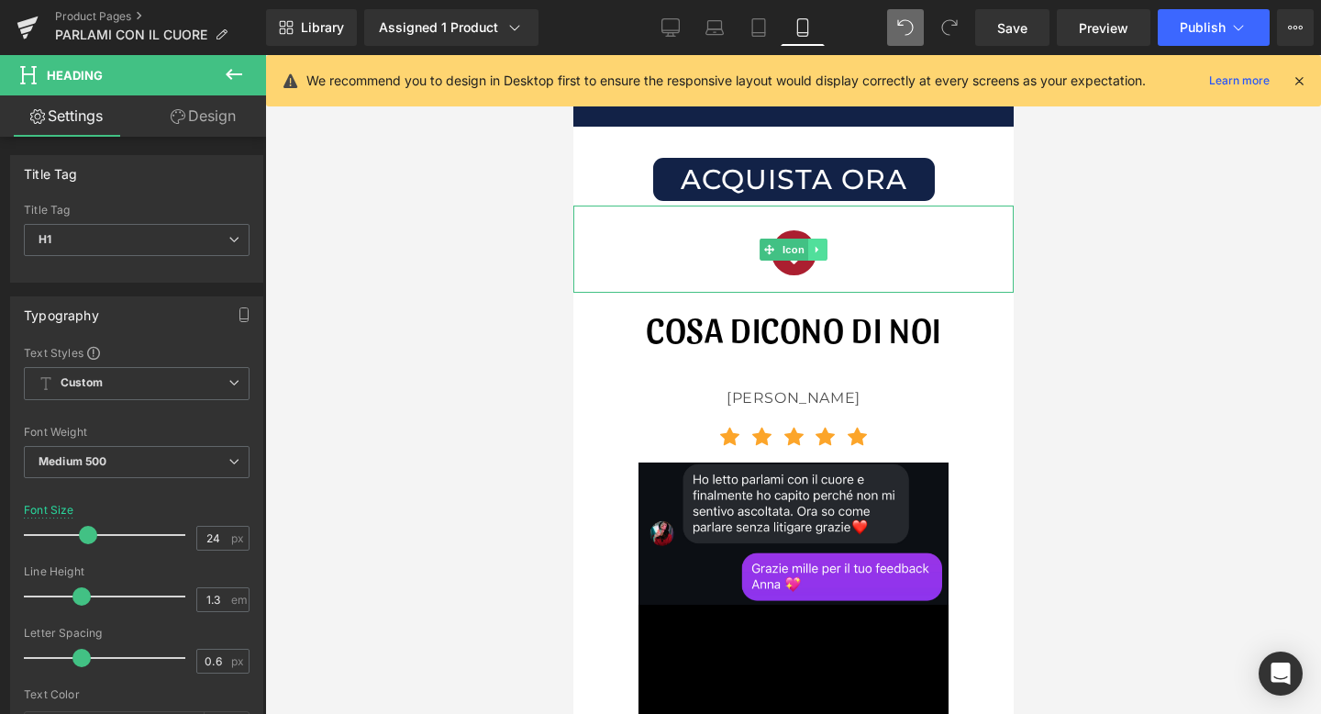
click at [815, 246] on icon at bounding box center [816, 249] width 3 height 6
click at [809, 248] on icon at bounding box center [807, 249] width 10 height 11
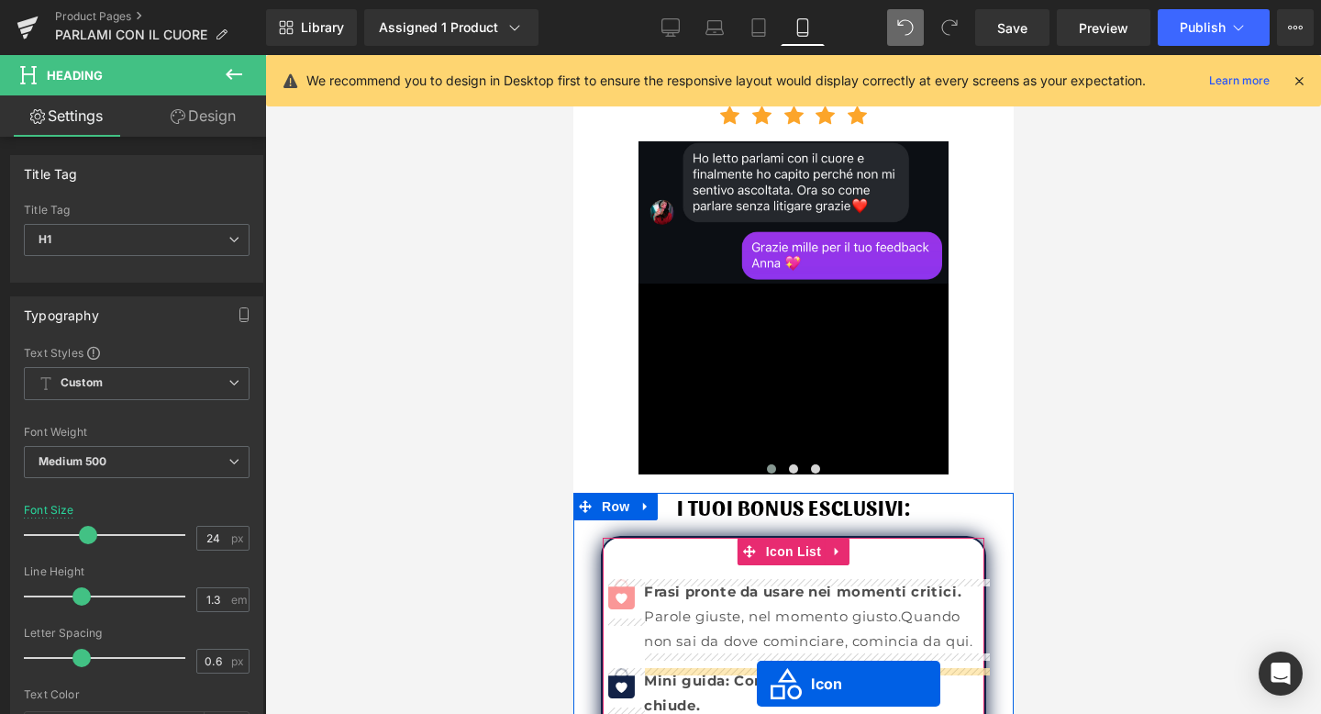
scroll to position [1714, 0]
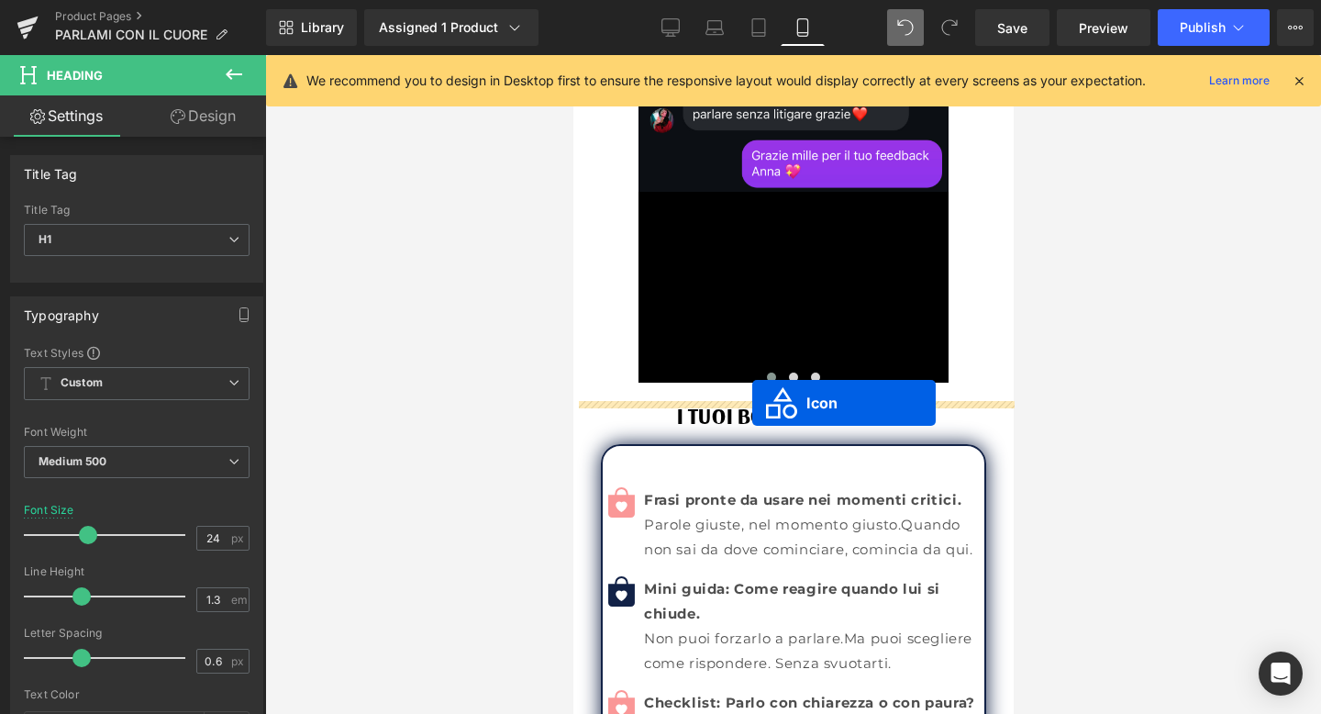
drag, startPoint x: 764, startPoint y: 334, endPoint x: 752, endPoint y: 402, distance: 68.9
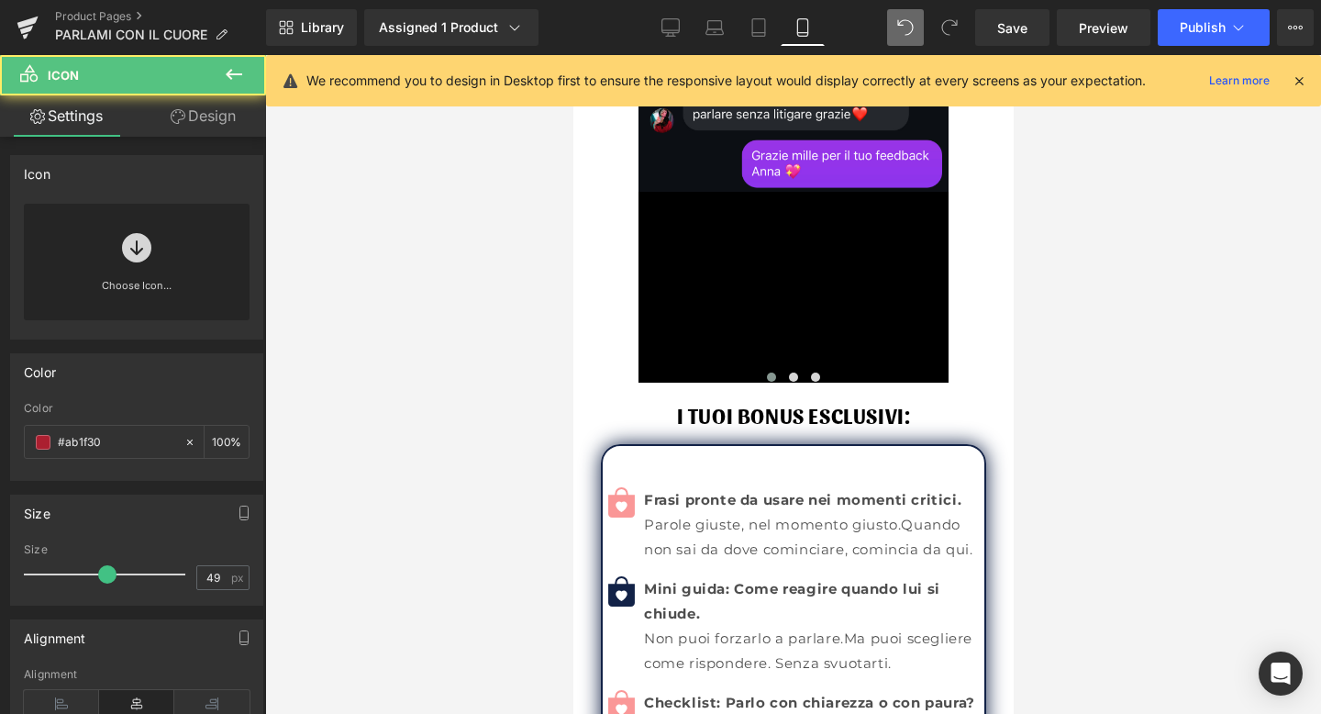
scroll to position [1668, 0]
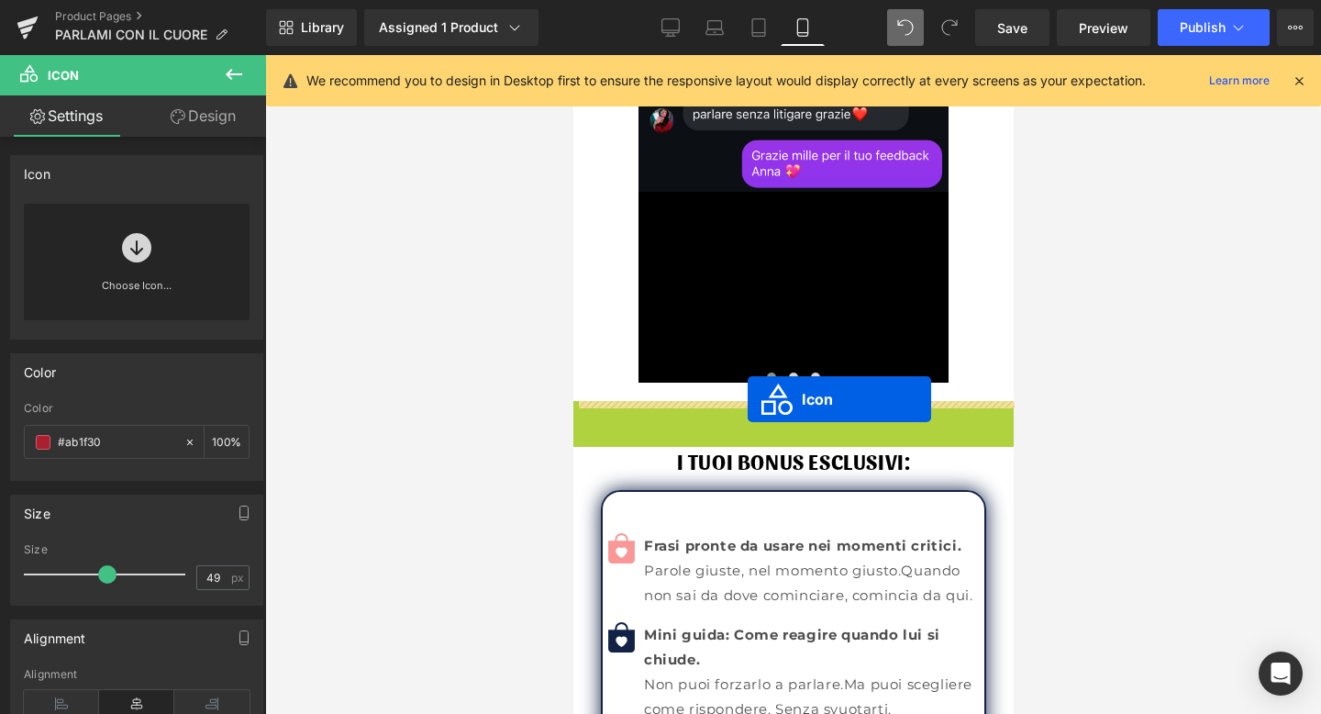
drag, startPoint x: 771, startPoint y: 439, endPoint x: 747, endPoint y: 398, distance: 46.9
click at [747, 398] on div "COSA DICONO DI NOI Heading Anna Text Block Icon Icon Icon Icon Icon Icon List H…" at bounding box center [793, 140] width 440 height 521
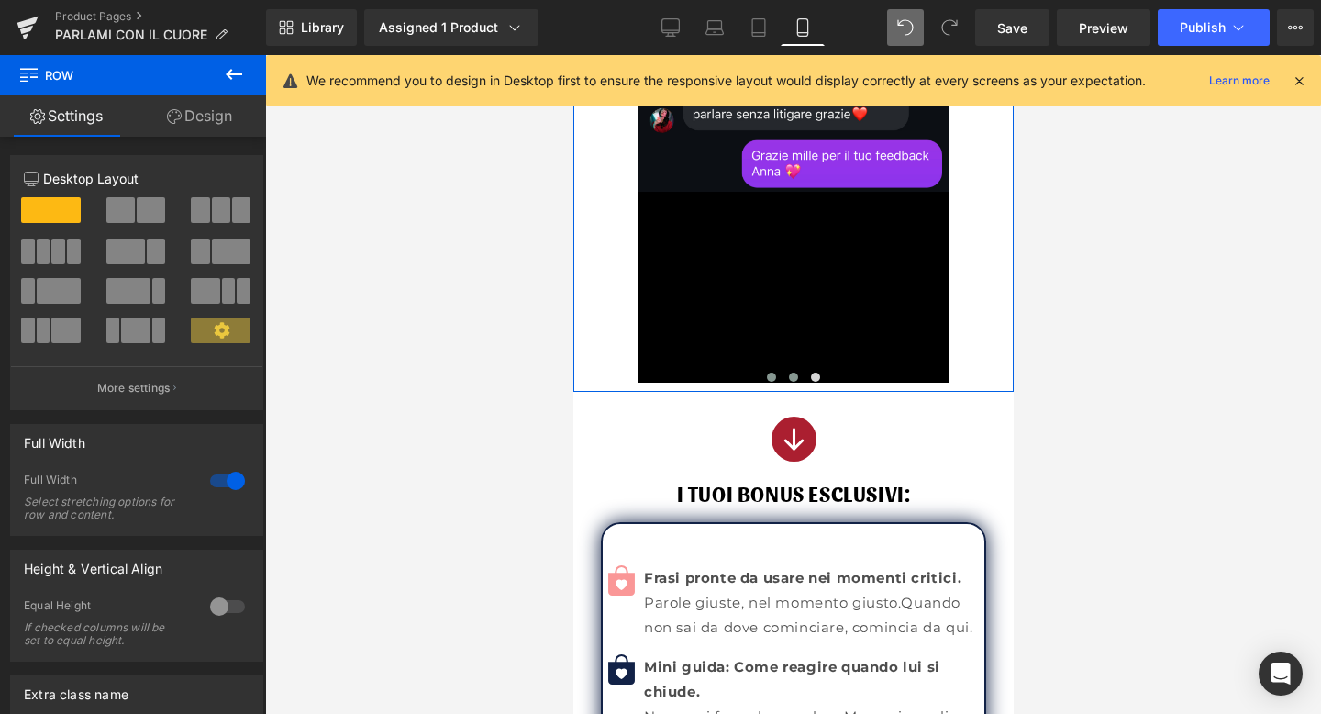
drag, startPoint x: 789, startPoint y: 399, endPoint x: 791, endPoint y: 385, distance: 14.8
click at [791, 385] on div "COSA DICONO DI NOI Heading Anna Text Block Icon Icon Icon Icon Icon Icon List H…" at bounding box center [793, 136] width 440 height 512
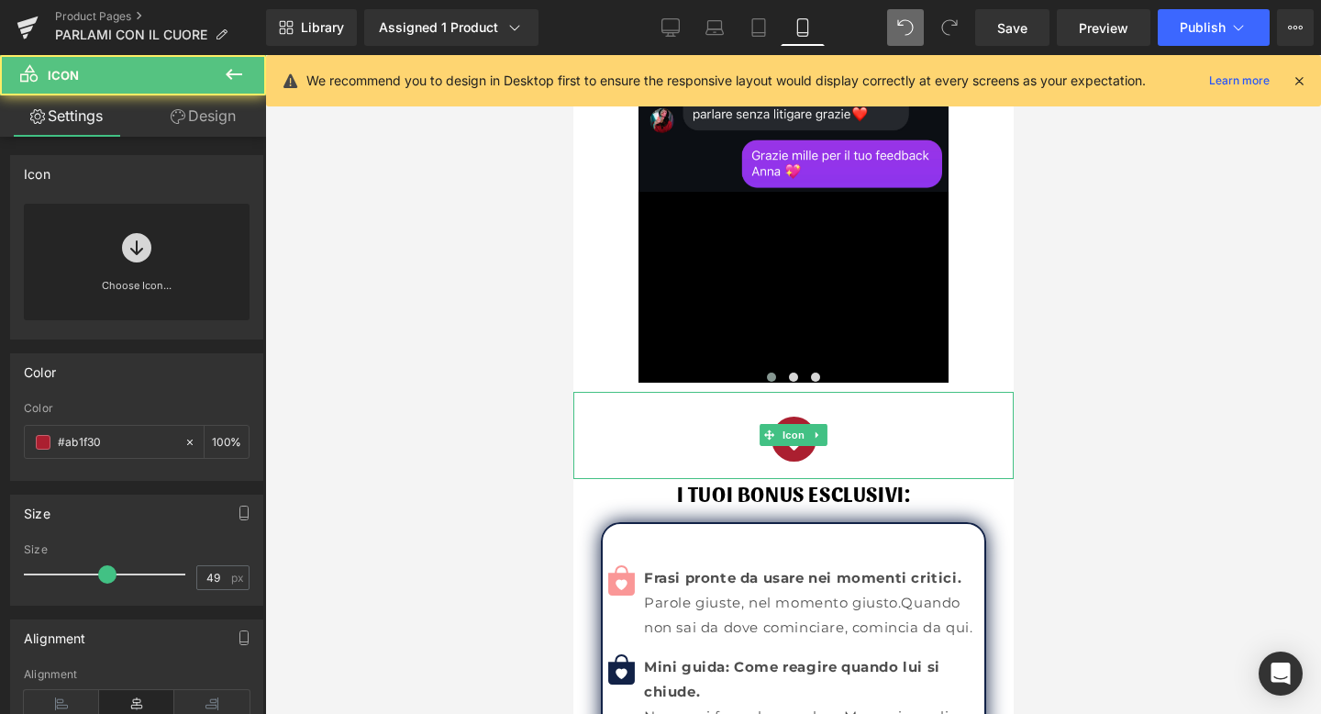
click at [792, 395] on div "Icon" at bounding box center [793, 435] width 440 height 87
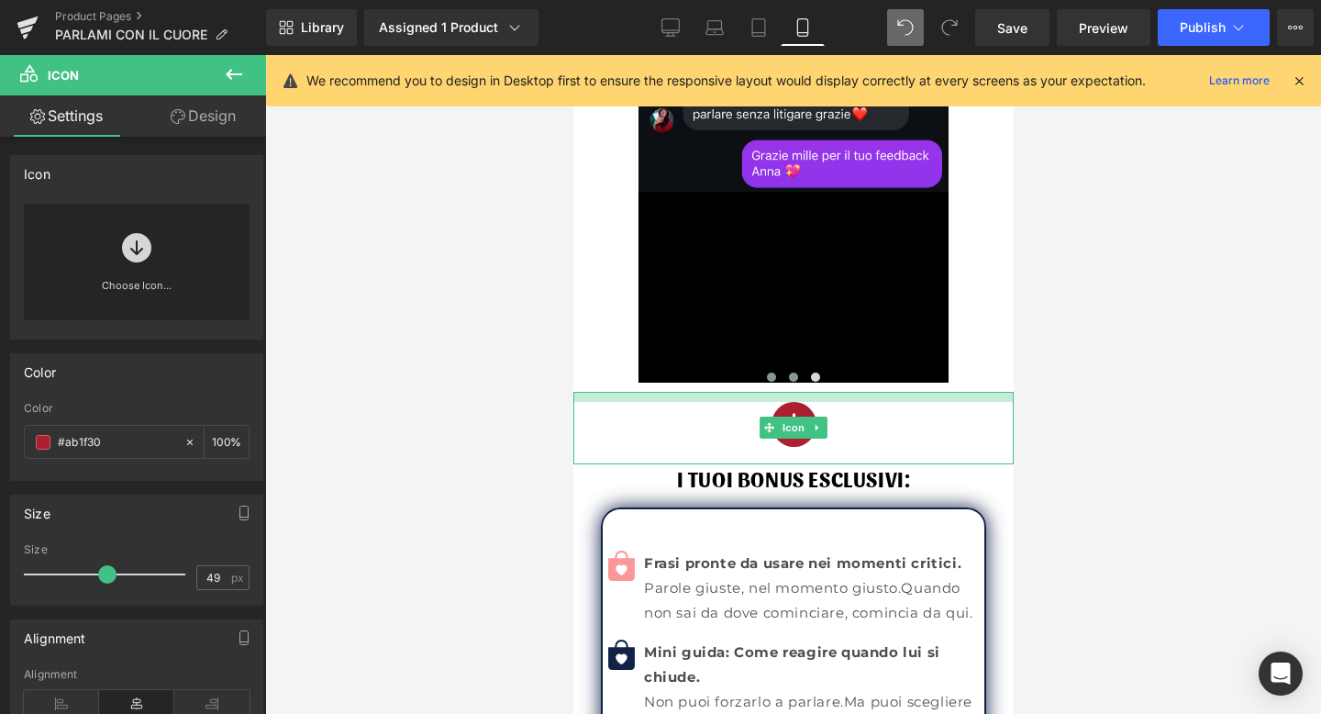
drag, startPoint x: 790, startPoint y: 392, endPoint x: 788, endPoint y: 377, distance: 14.8
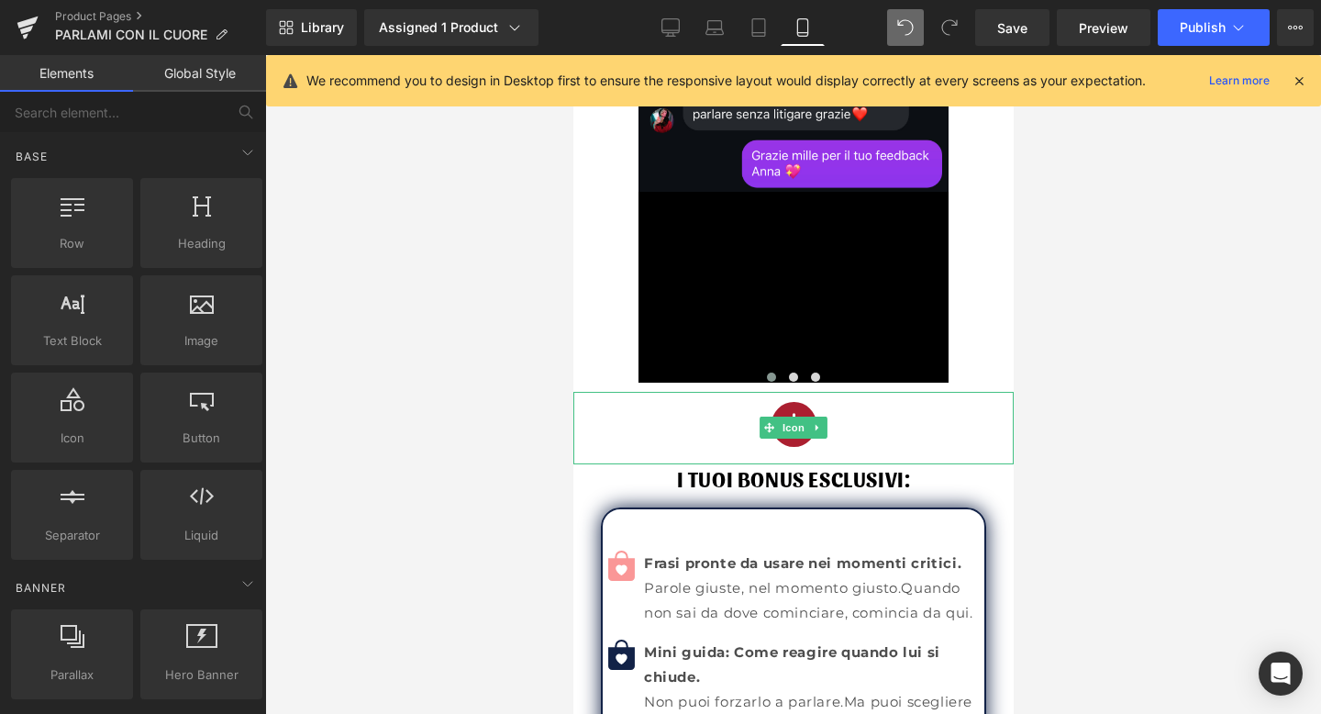
click at [1197, 385] on div at bounding box center [793, 384] width 1056 height 659
click at [1076, 418] on div at bounding box center [793, 384] width 1056 height 659
click at [1004, 18] on span "Save" at bounding box center [1013, 27] width 30 height 19
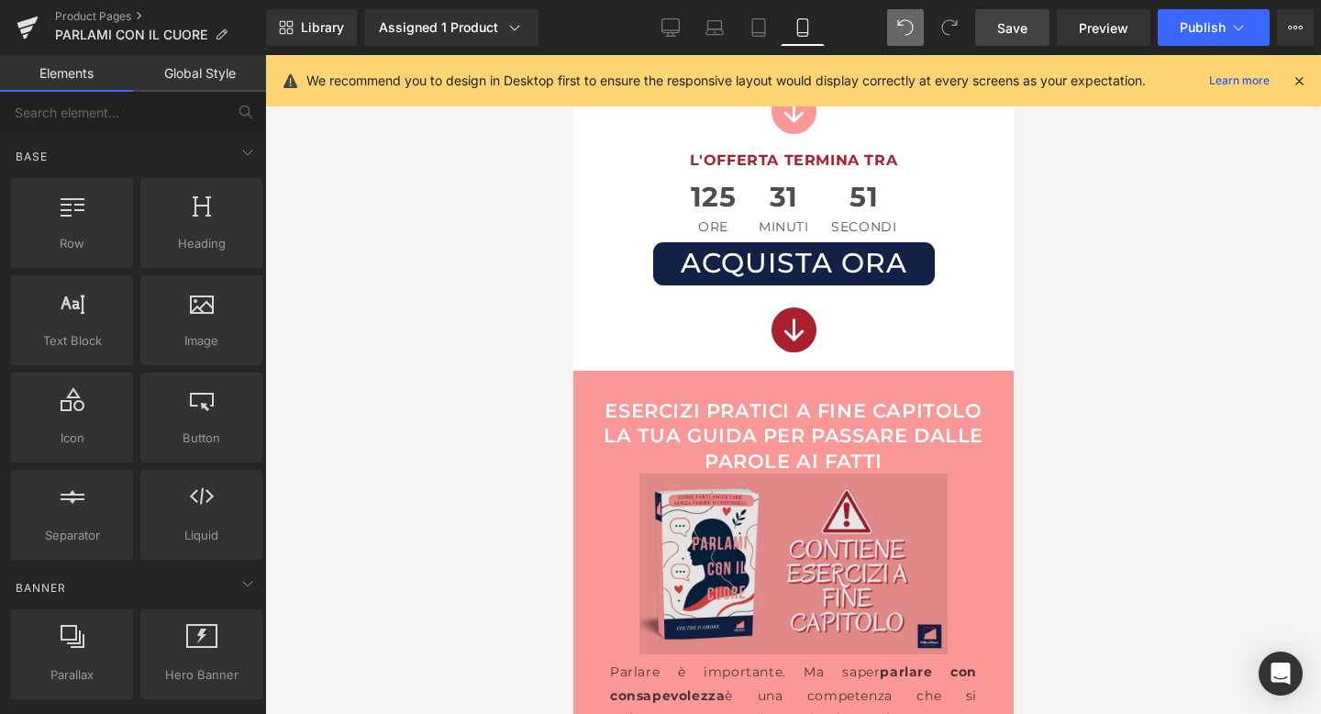
scroll to position [2928, 0]
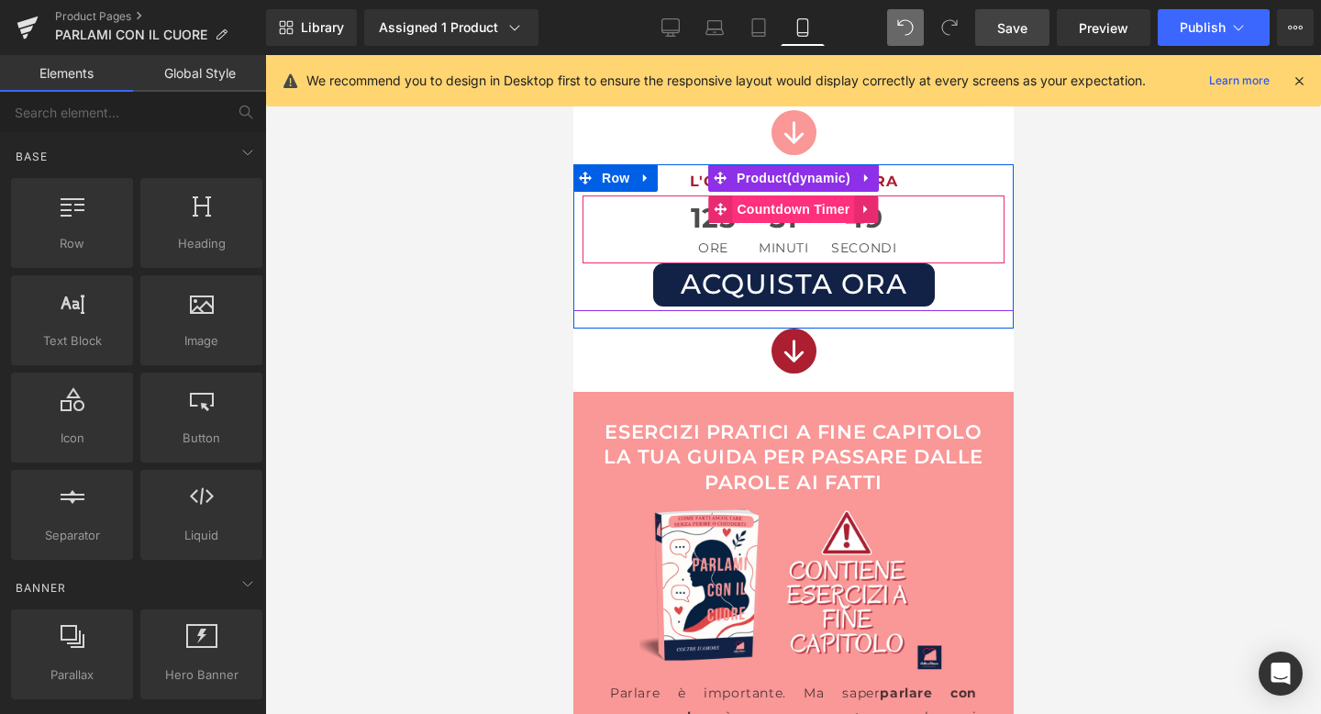
click at [783, 210] on span "Countdown Timer" at bounding box center [792, 209] width 122 height 28
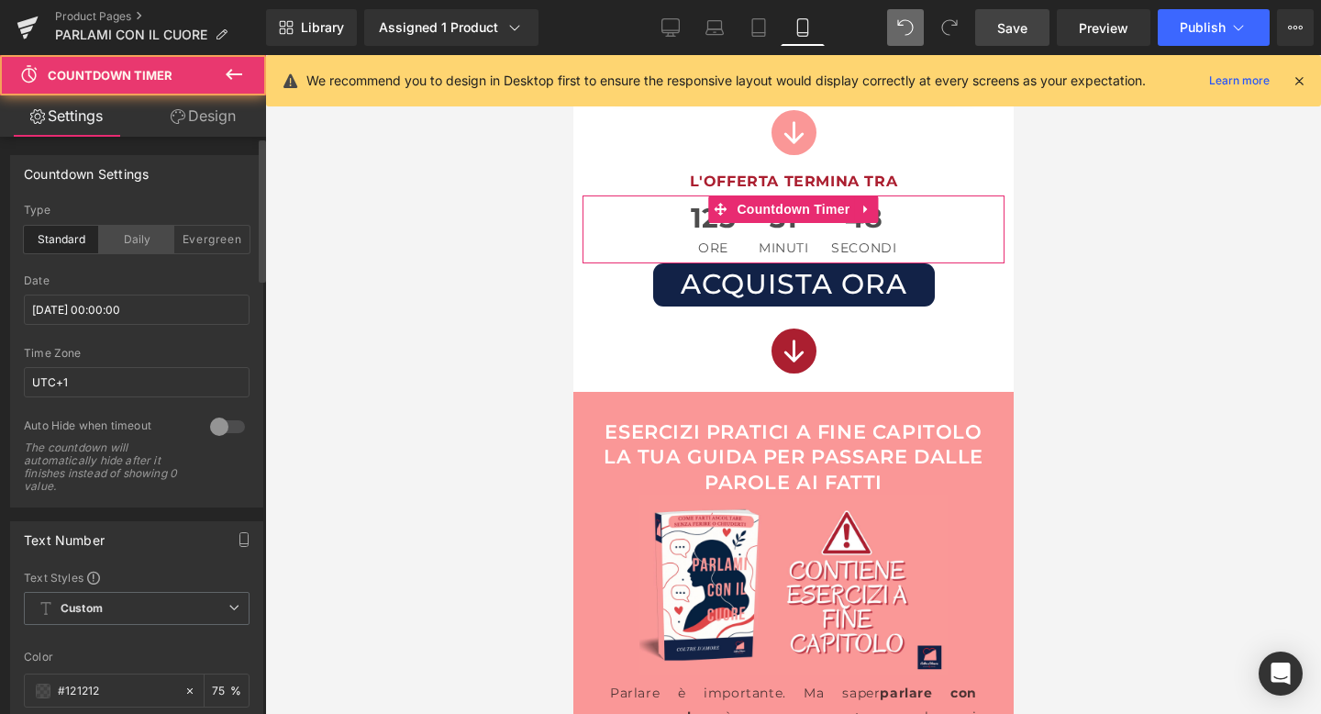
click at [113, 232] on div "Daily" at bounding box center [136, 240] width 75 height 28
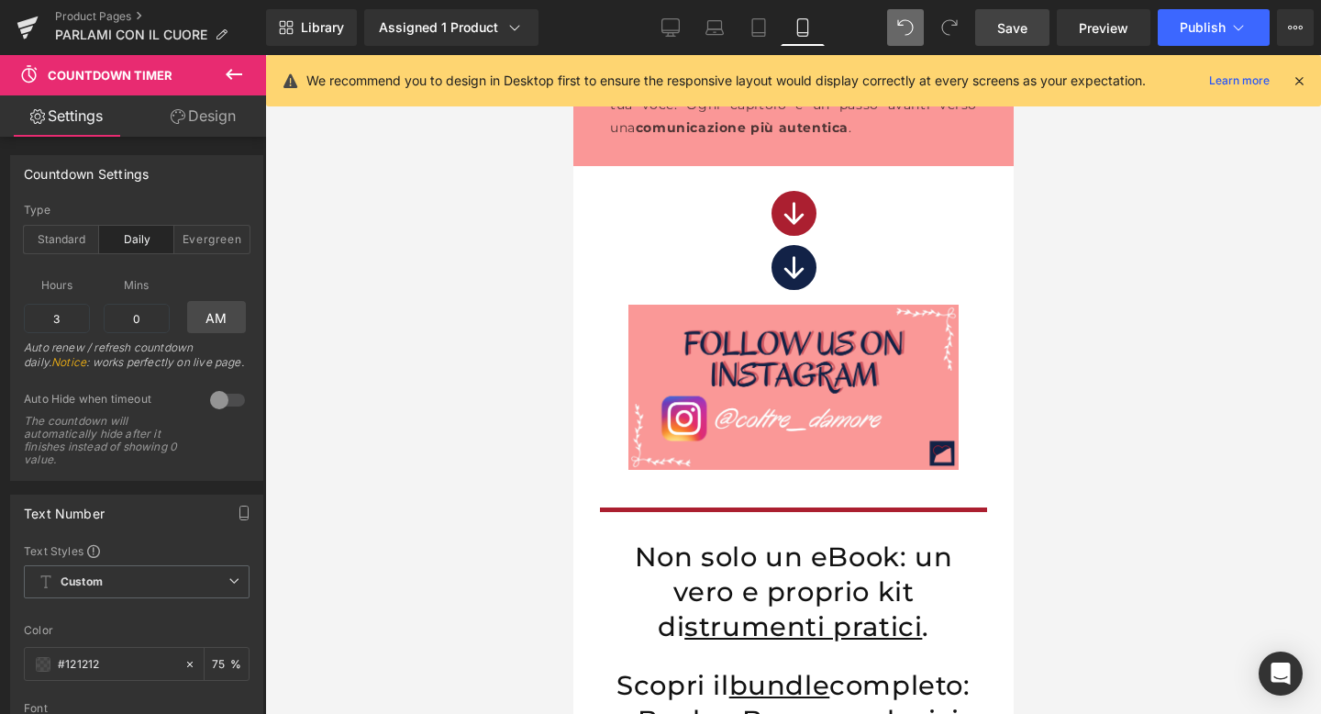
scroll to position [3973, 0]
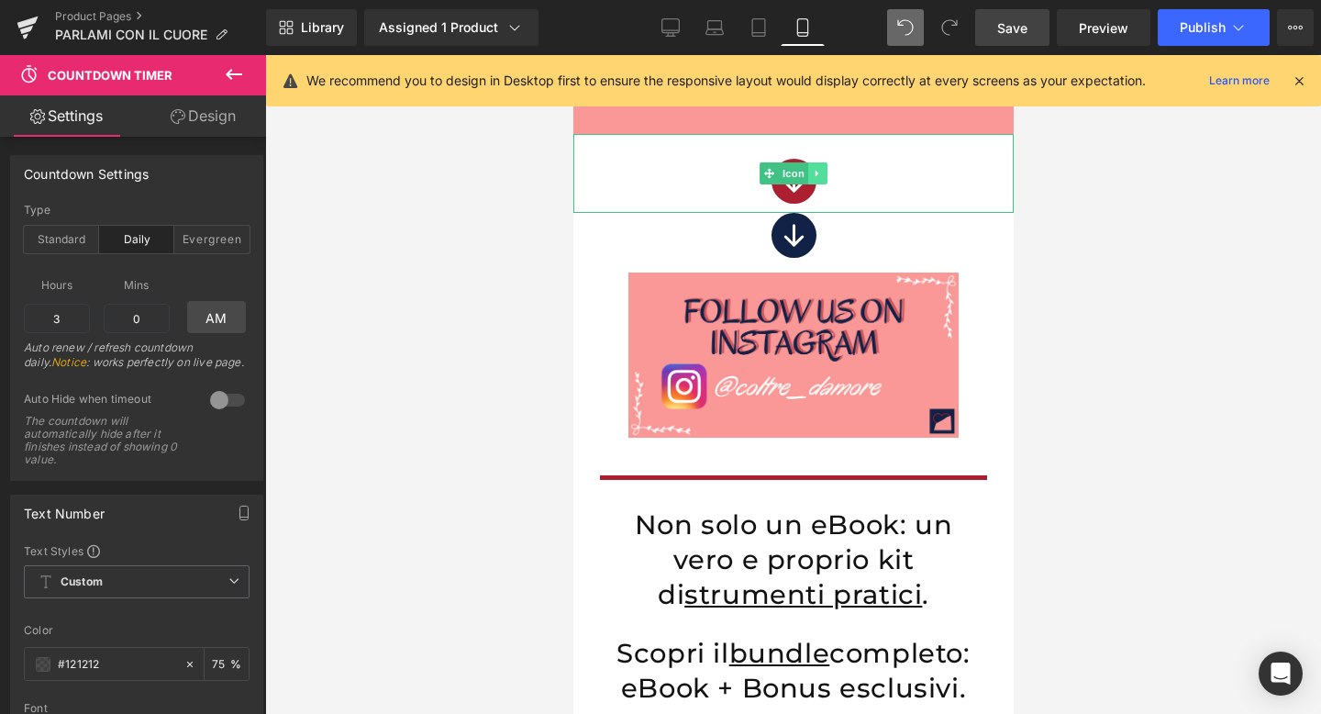
click at [820, 175] on icon at bounding box center [817, 173] width 10 height 11
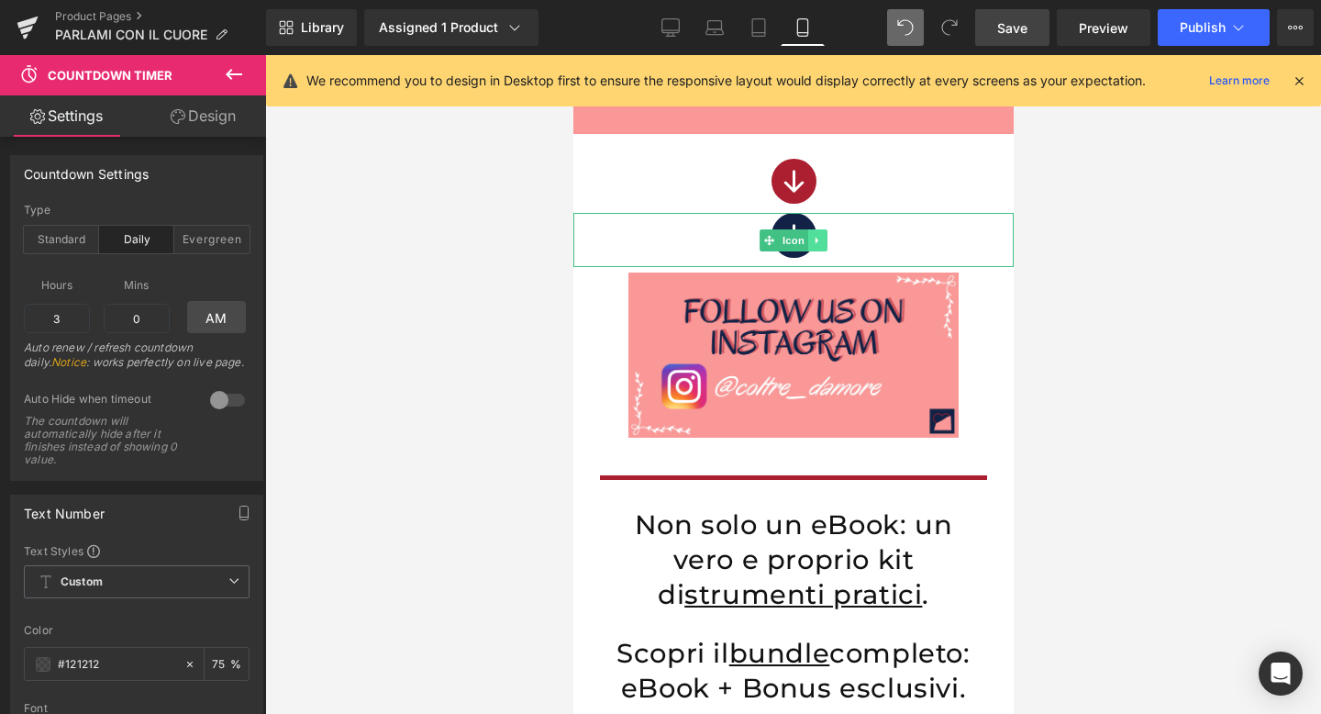
click at [819, 240] on icon at bounding box center [817, 240] width 10 height 11
click at [819, 240] on link at bounding box center [826, 240] width 19 height 22
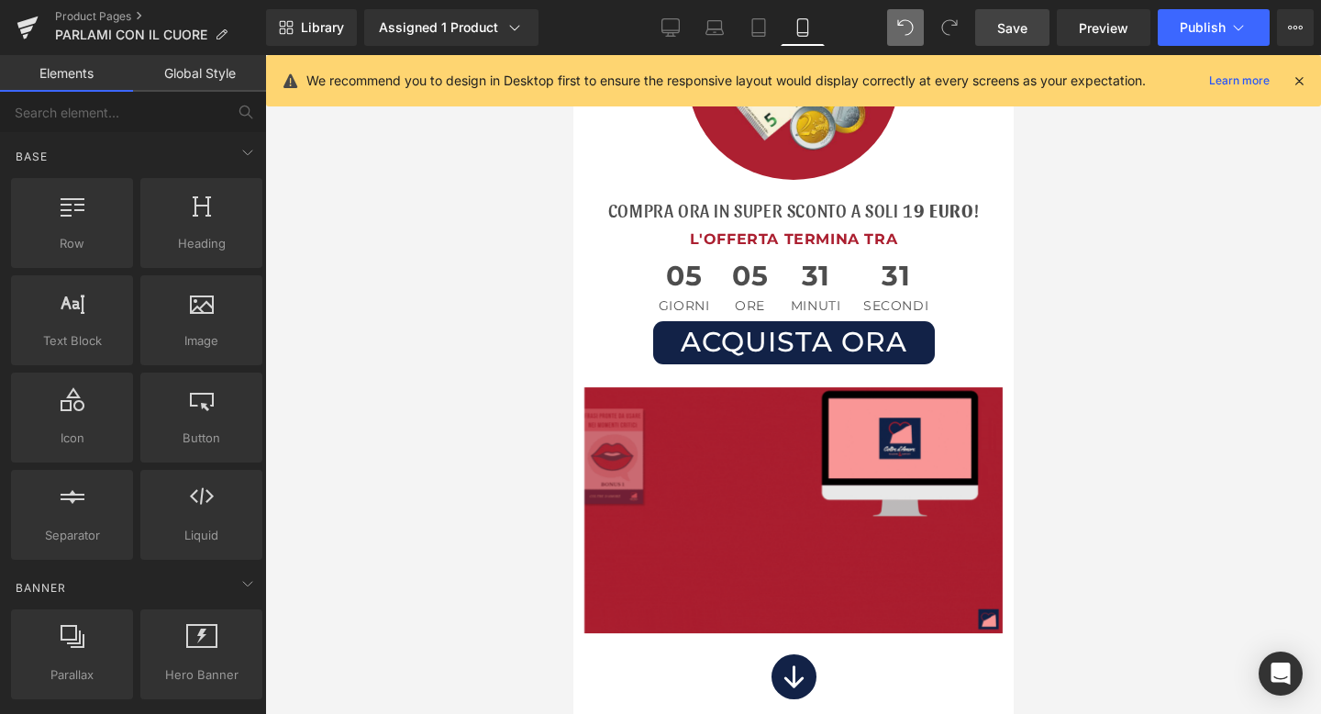
scroll to position [9331, 0]
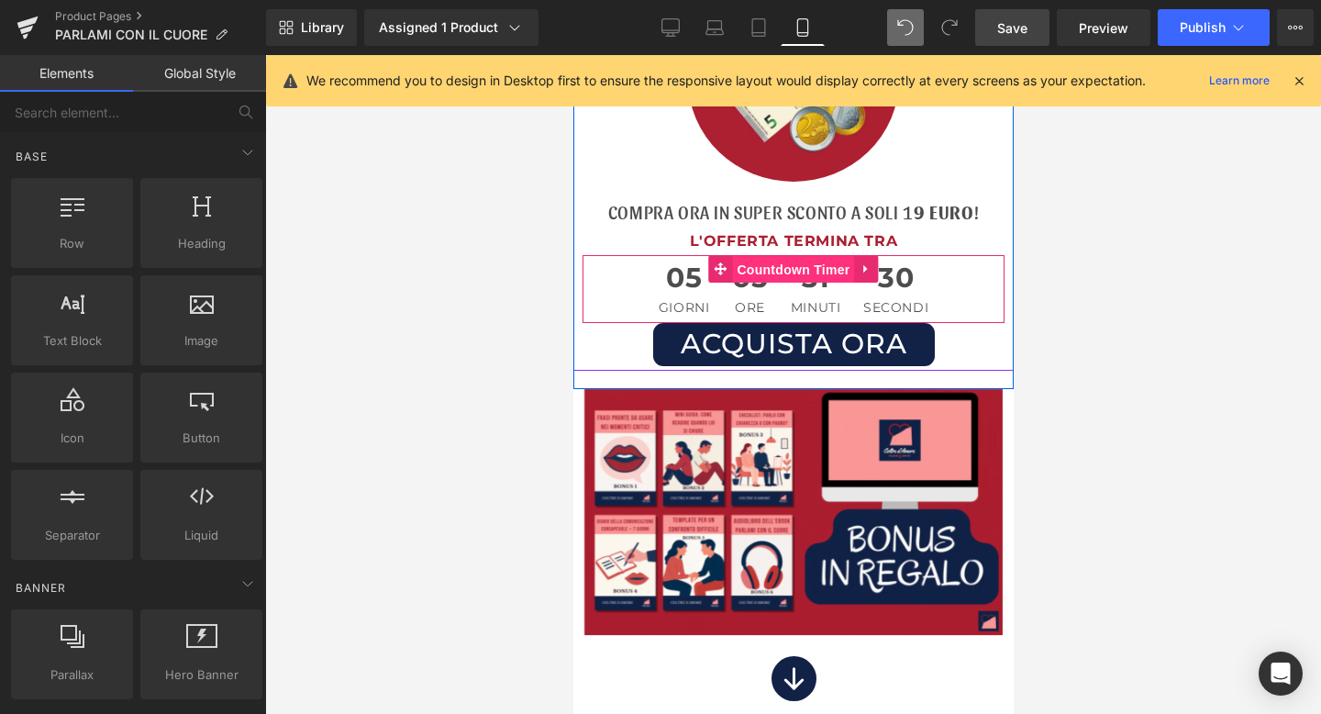
click at [788, 275] on span "Countdown Timer" at bounding box center [792, 270] width 122 height 28
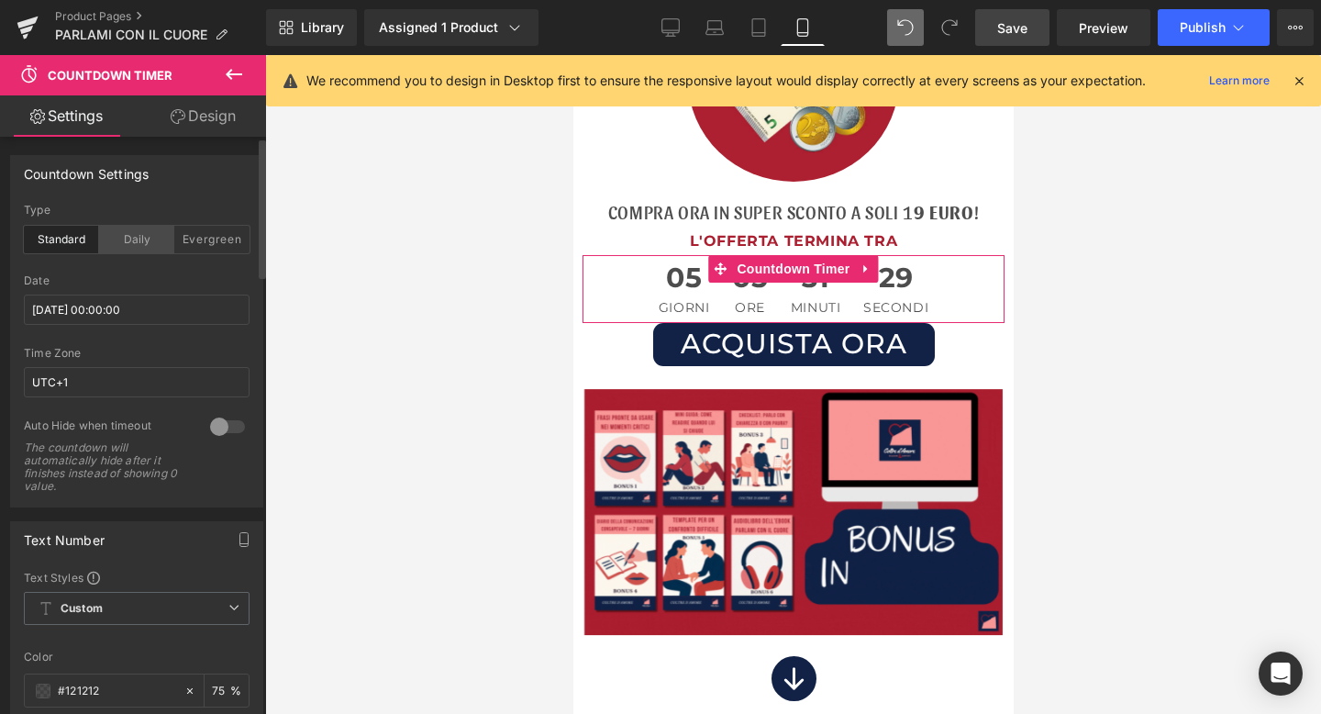
click at [135, 238] on div "Daily" at bounding box center [136, 240] width 75 height 28
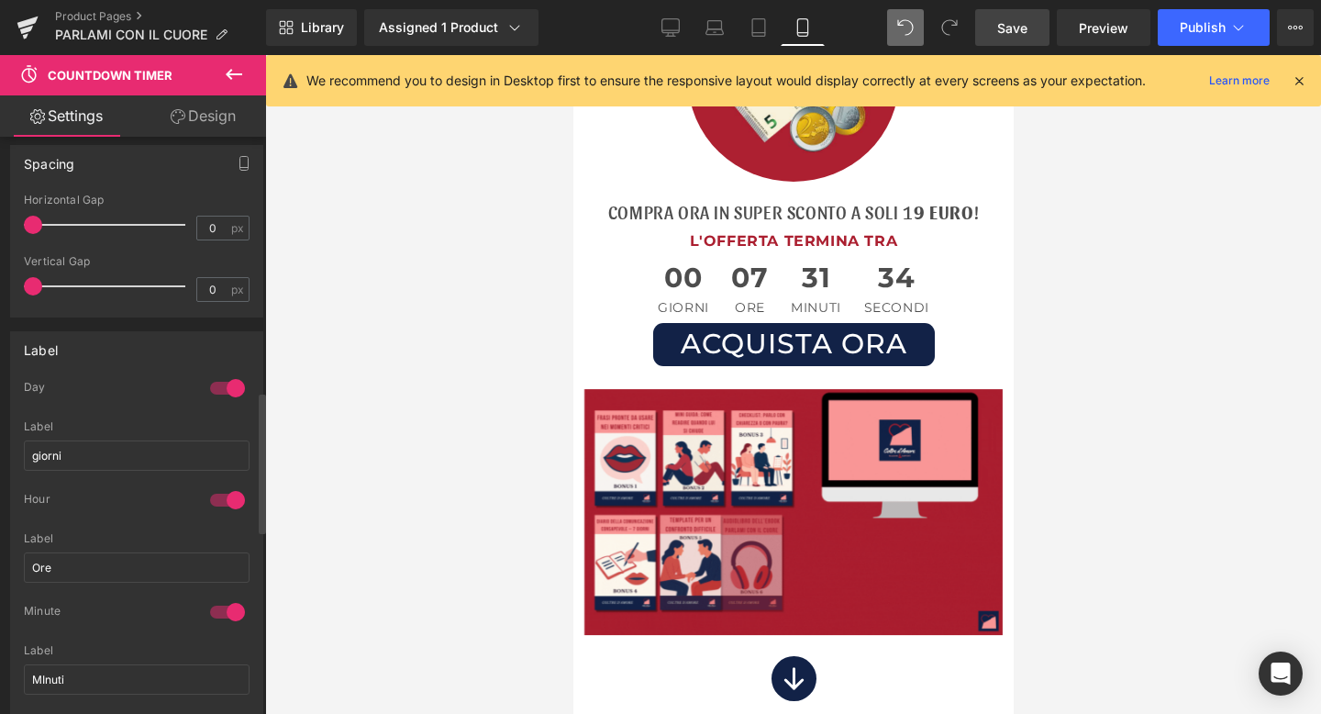
scroll to position [1088, 0]
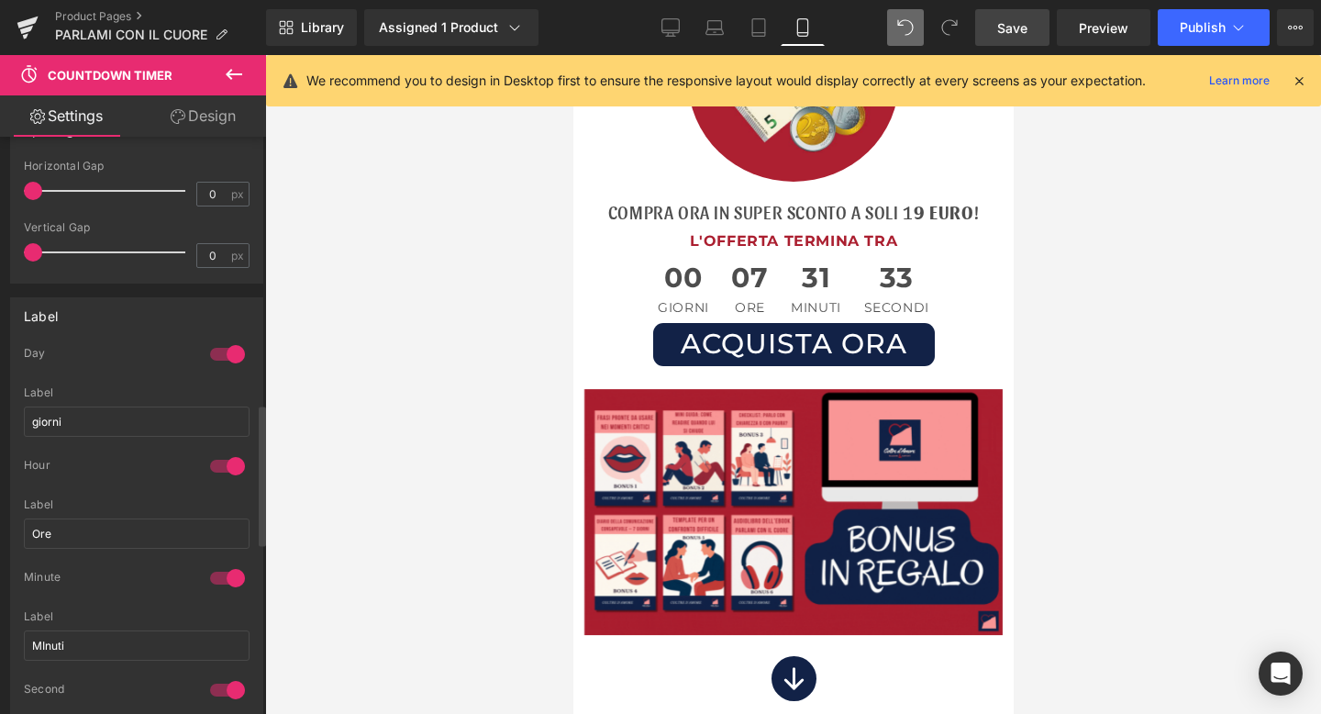
click at [230, 355] on div at bounding box center [228, 354] width 44 height 29
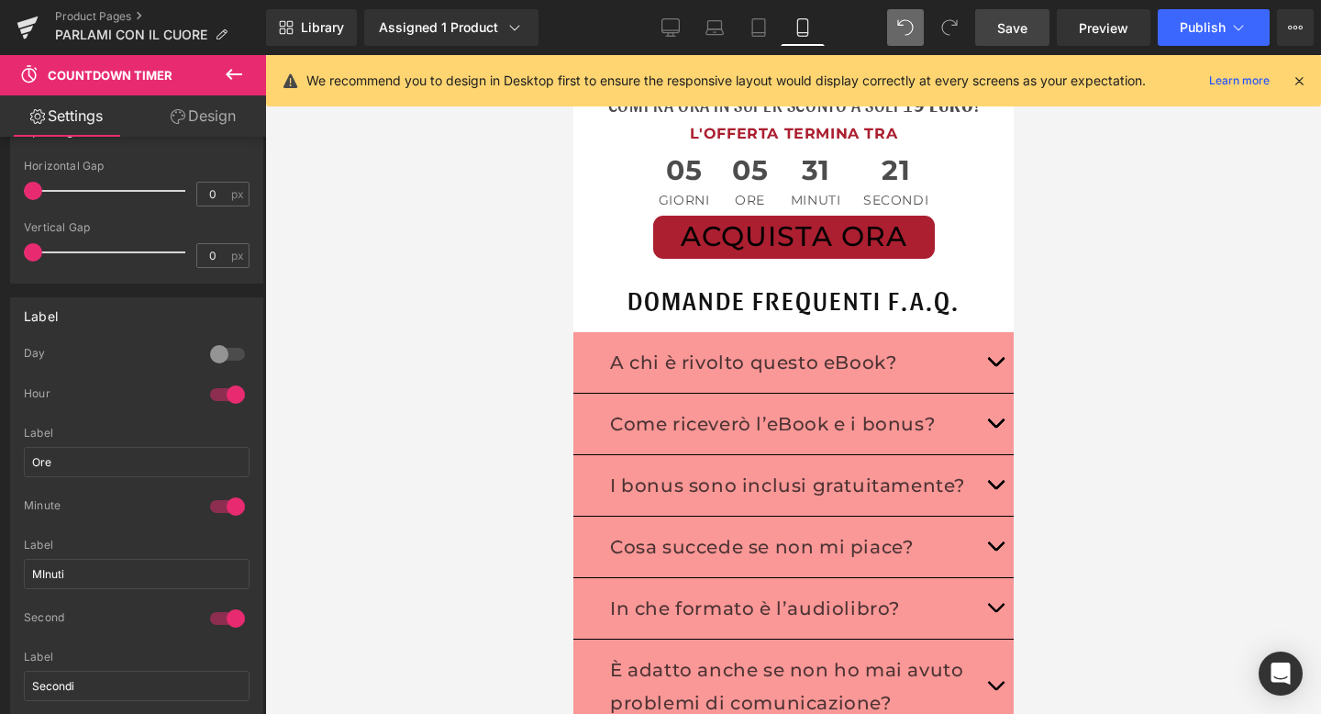
scroll to position [10489, 0]
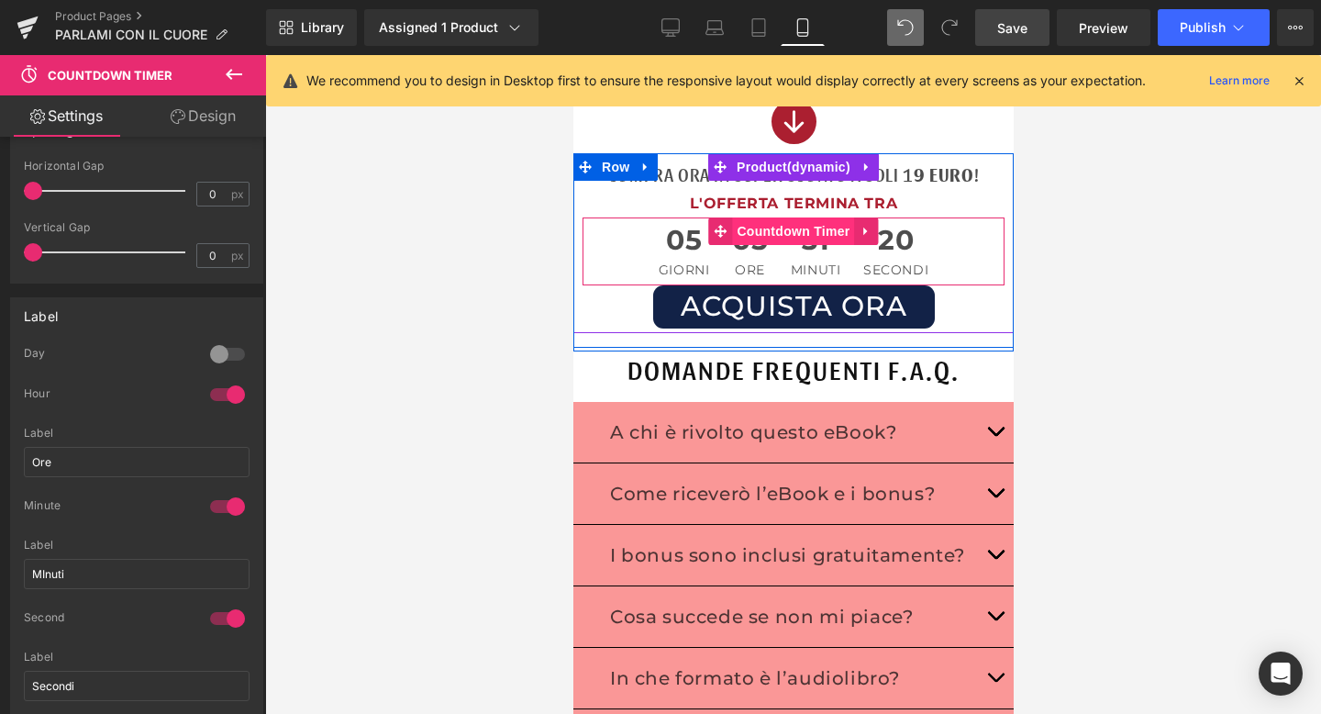
click at [775, 241] on span "Countdown Timer" at bounding box center [792, 231] width 122 height 28
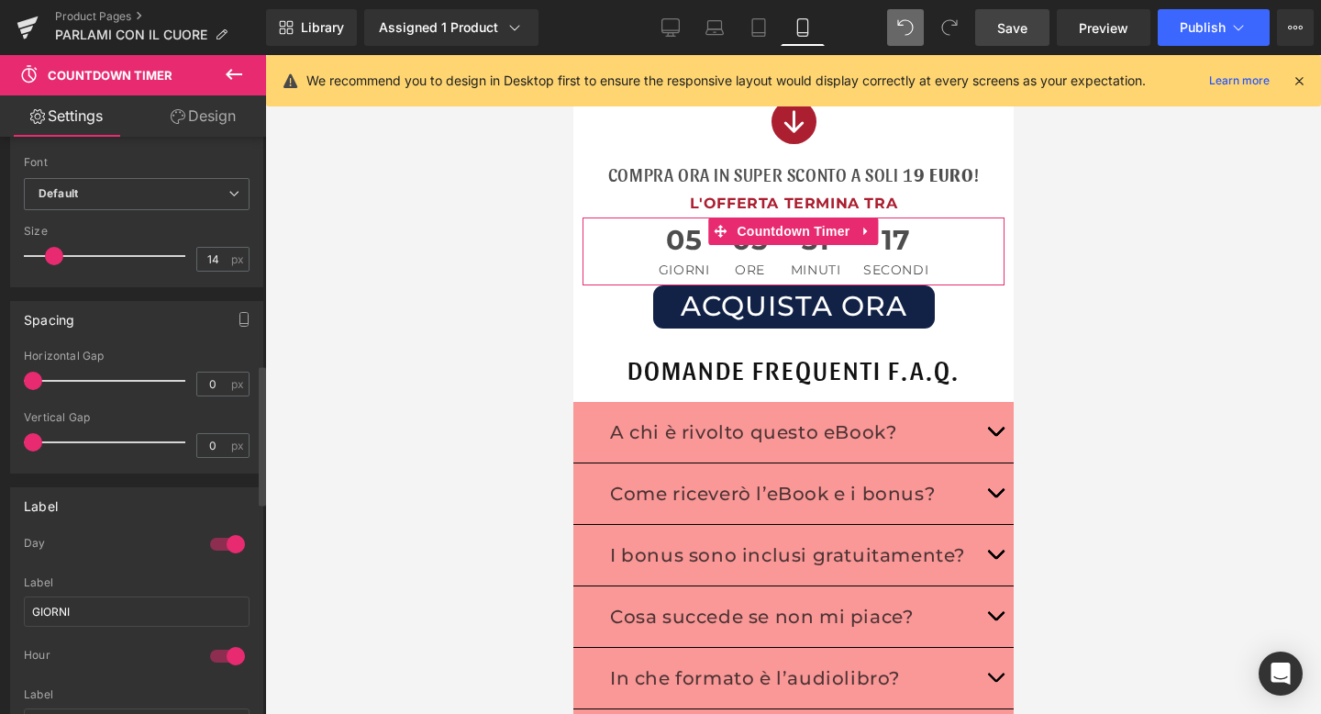
scroll to position [941, 0]
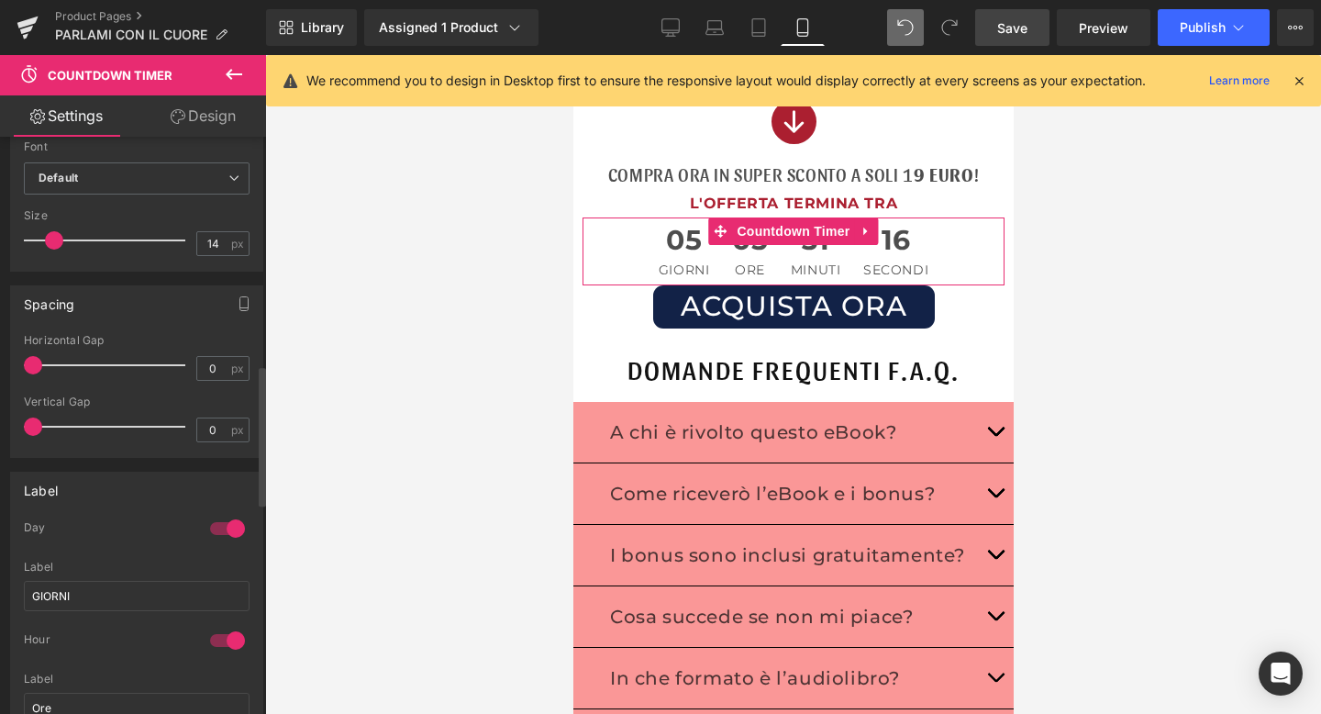
click at [218, 525] on div at bounding box center [228, 528] width 44 height 29
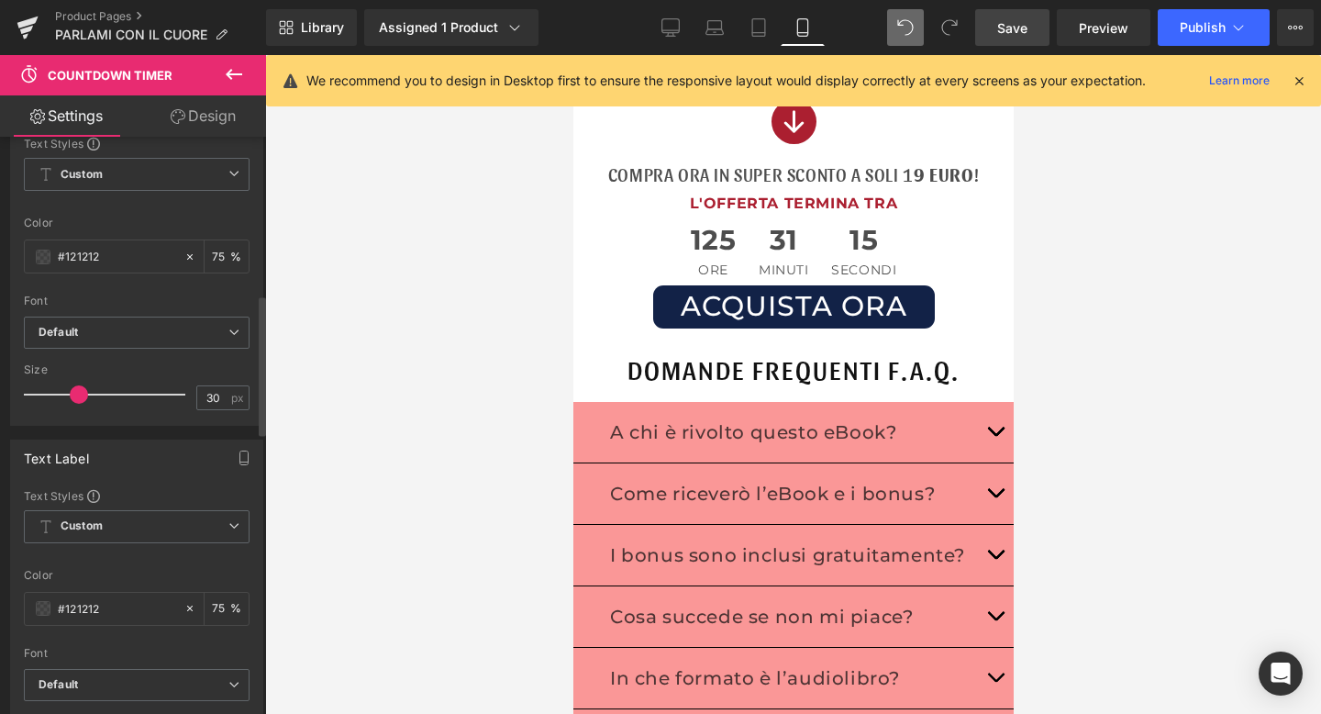
scroll to position [0, 0]
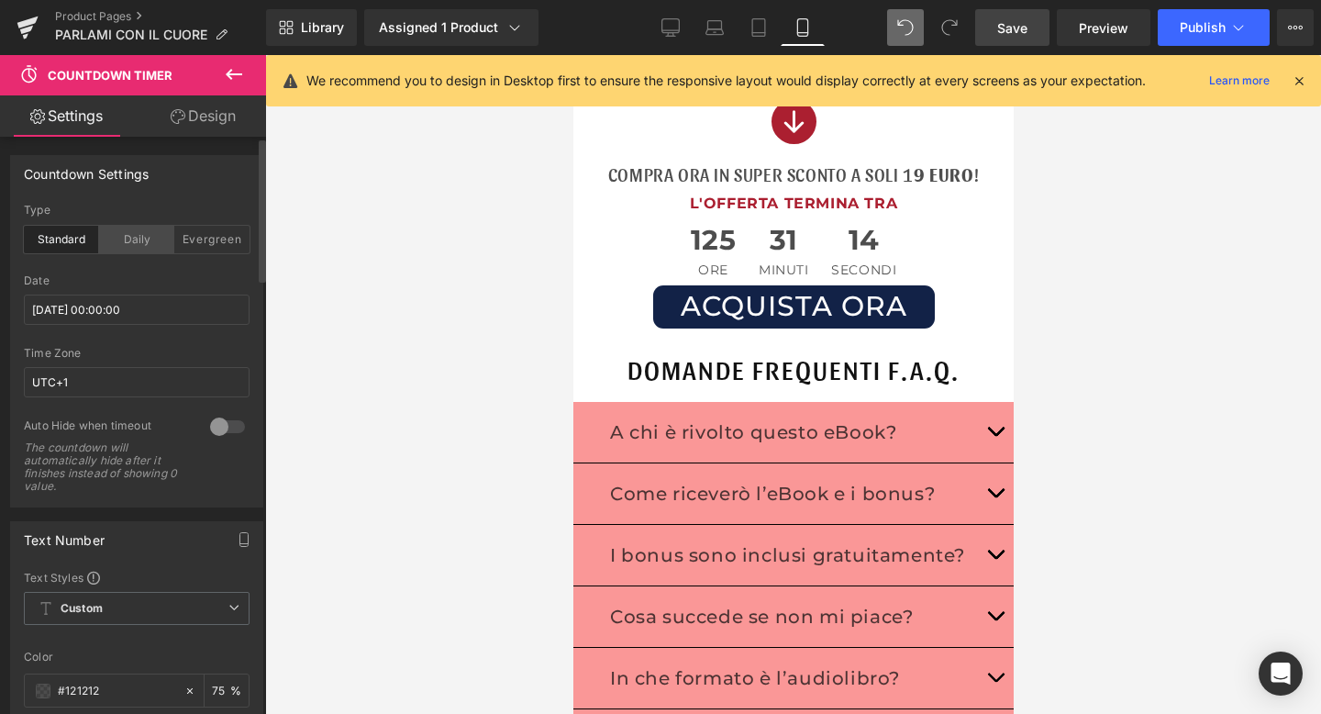
click at [123, 231] on div "Daily" at bounding box center [136, 240] width 75 height 28
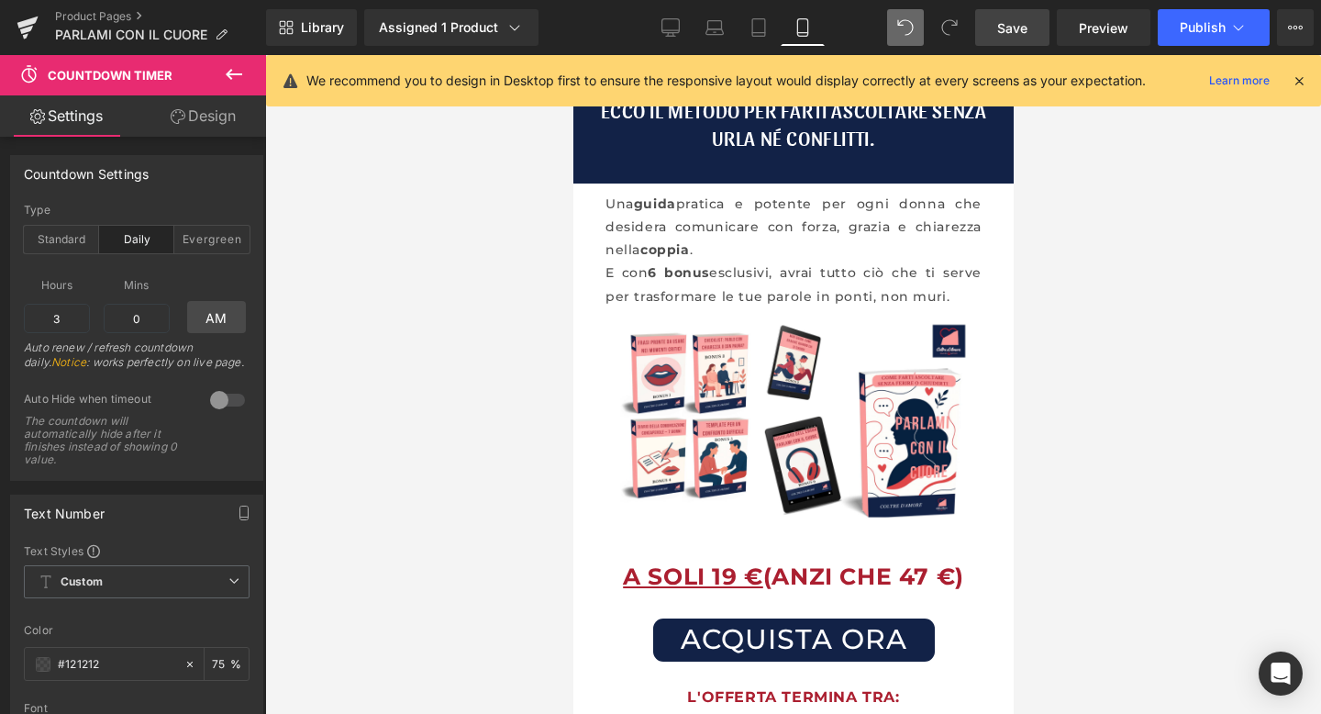
click at [1012, 29] on span "Save" at bounding box center [1013, 27] width 30 height 19
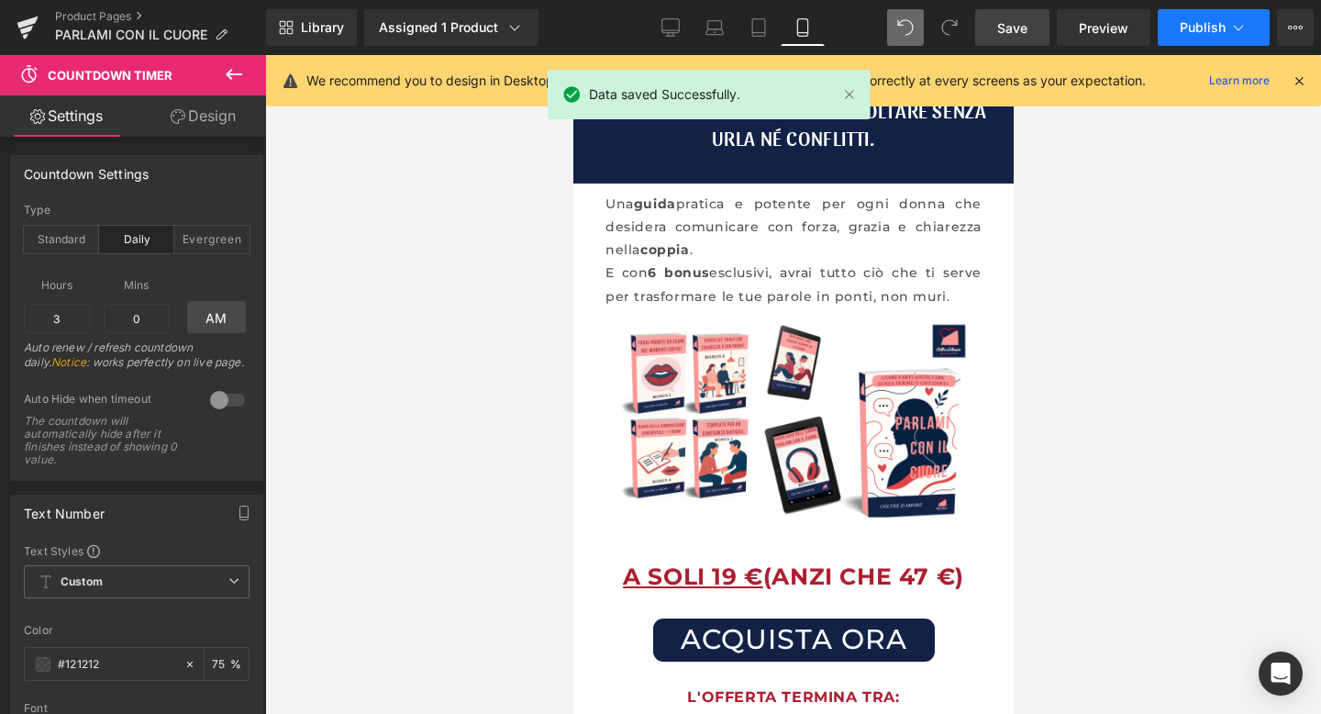
click at [1219, 26] on span "Publish" at bounding box center [1203, 27] width 46 height 15
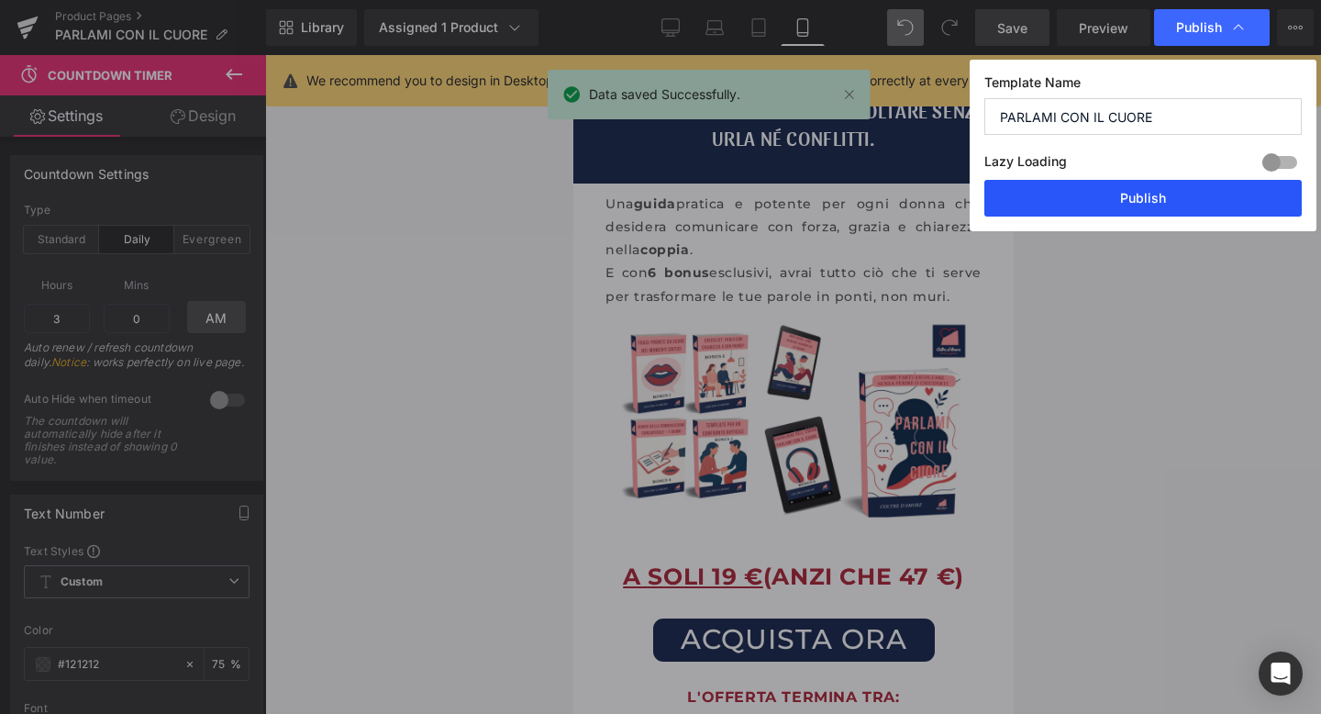
click at [1168, 201] on button "Publish" at bounding box center [1144, 198] width 318 height 37
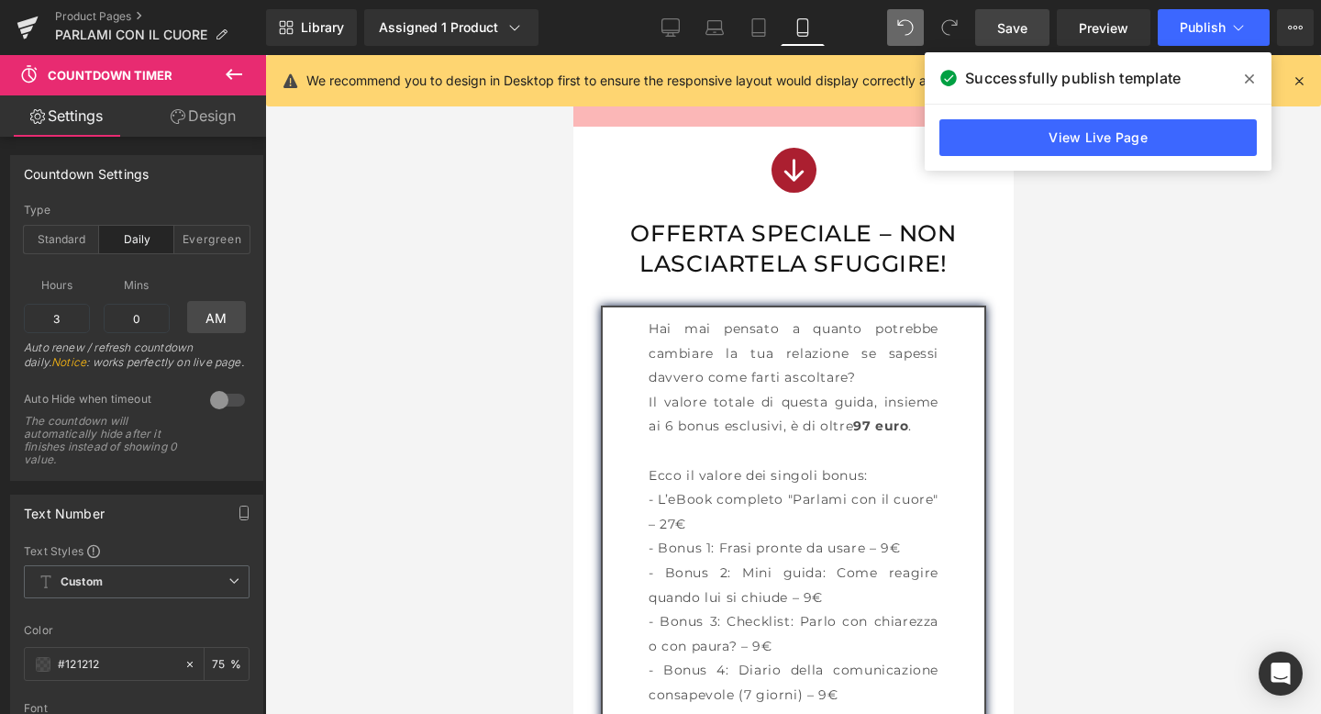
scroll to position [7880, 0]
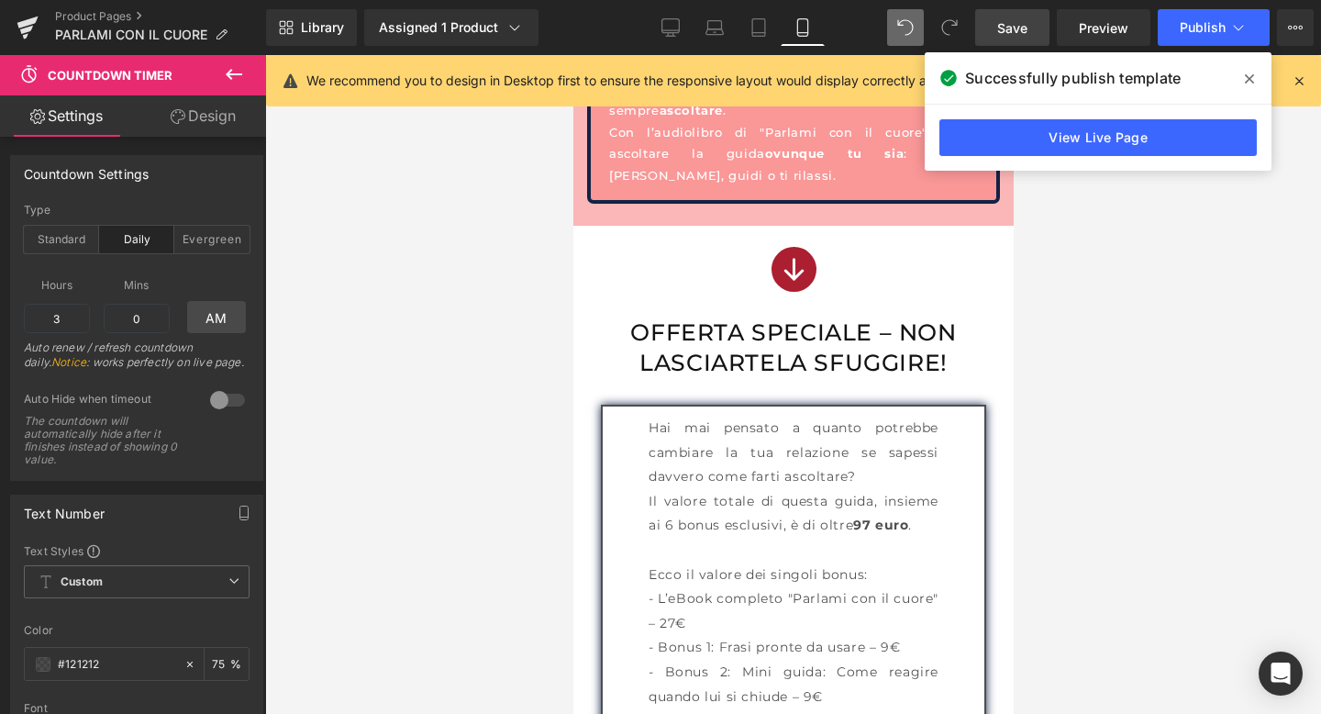
click at [1254, 77] on span at bounding box center [1249, 78] width 29 height 29
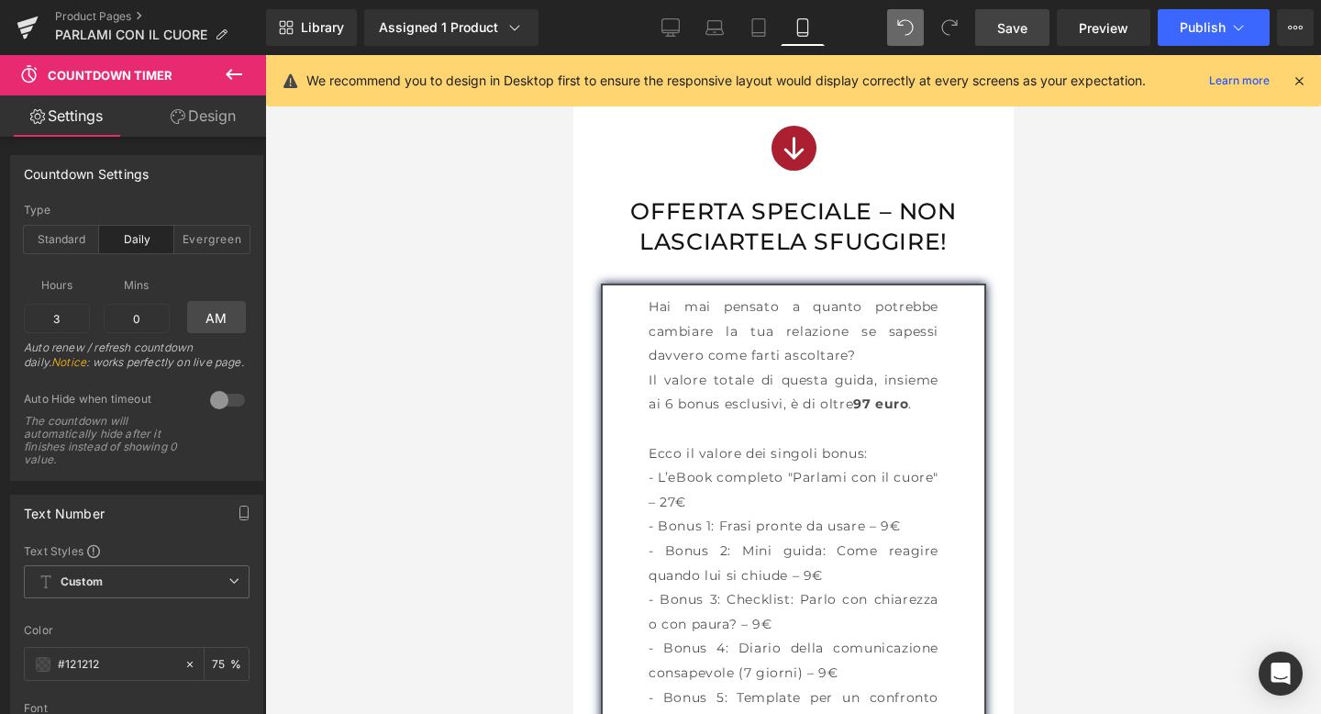
scroll to position [7981, 0]
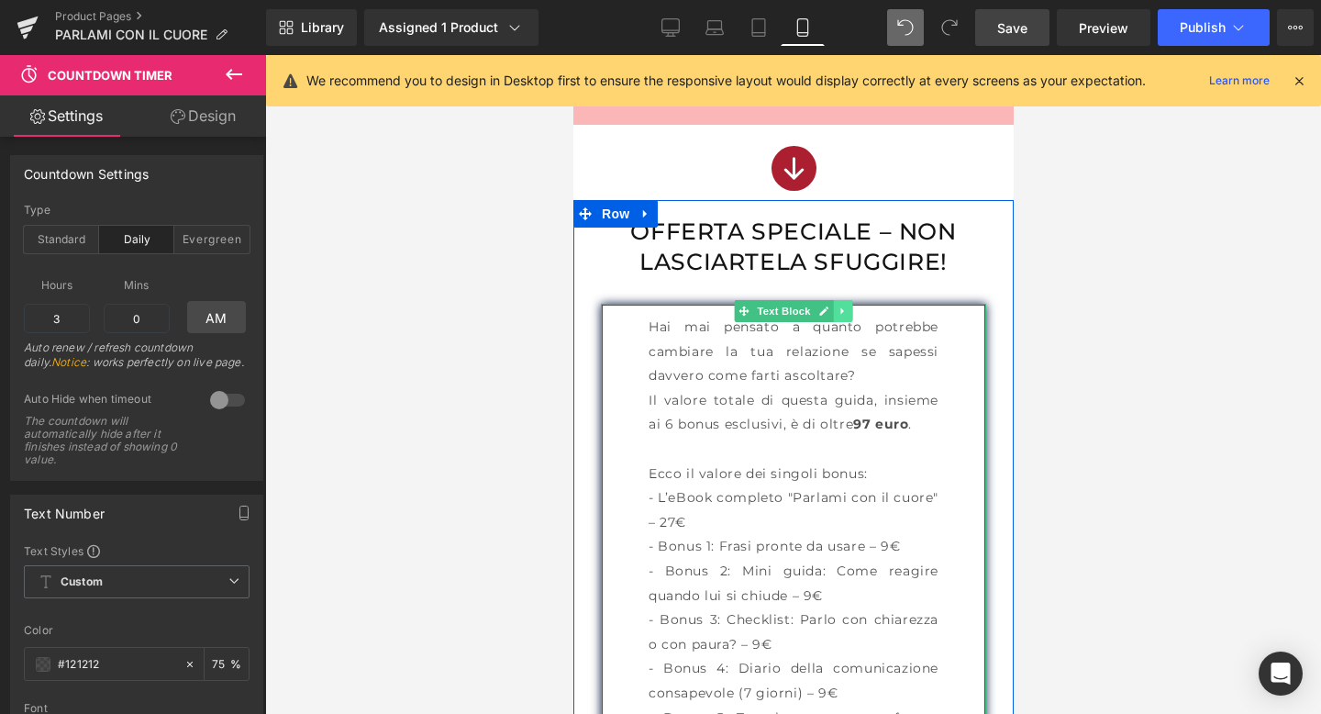
click at [846, 317] on icon at bounding box center [842, 311] width 10 height 11
click at [831, 316] on icon at bounding box center [833, 311] width 10 height 10
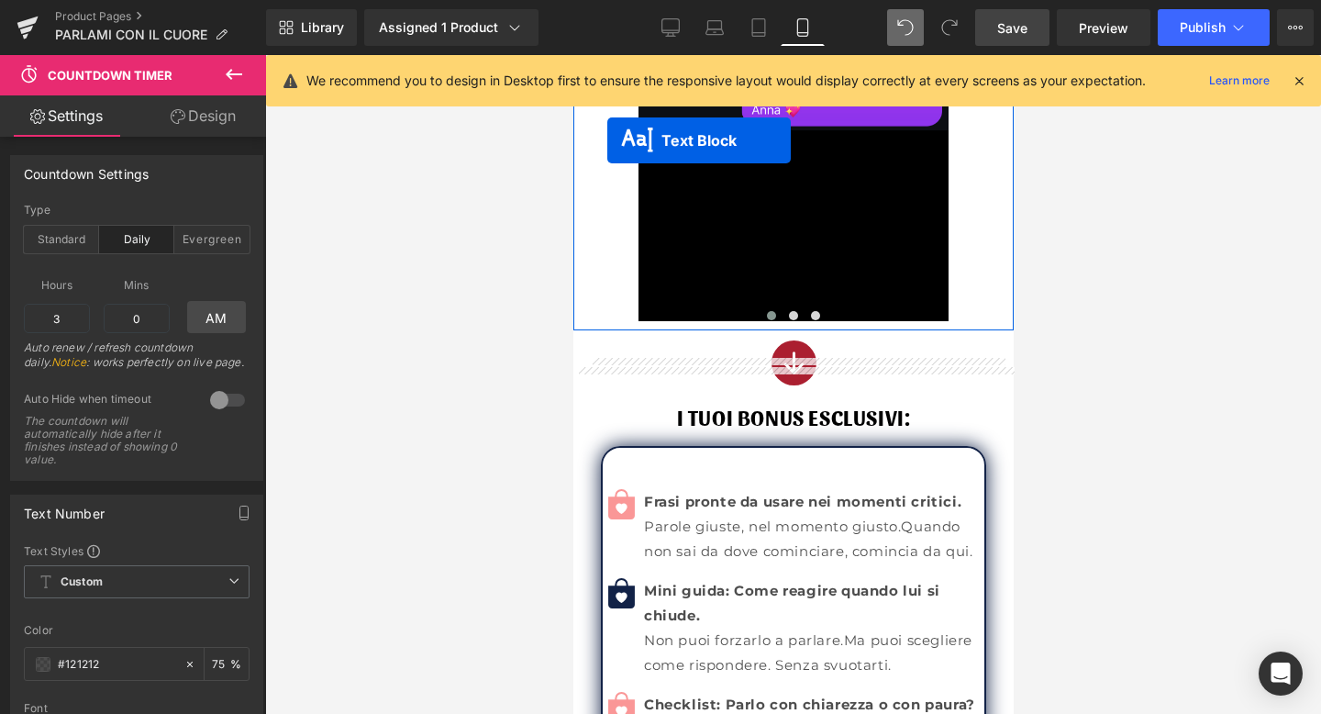
scroll to position [1656, 0]
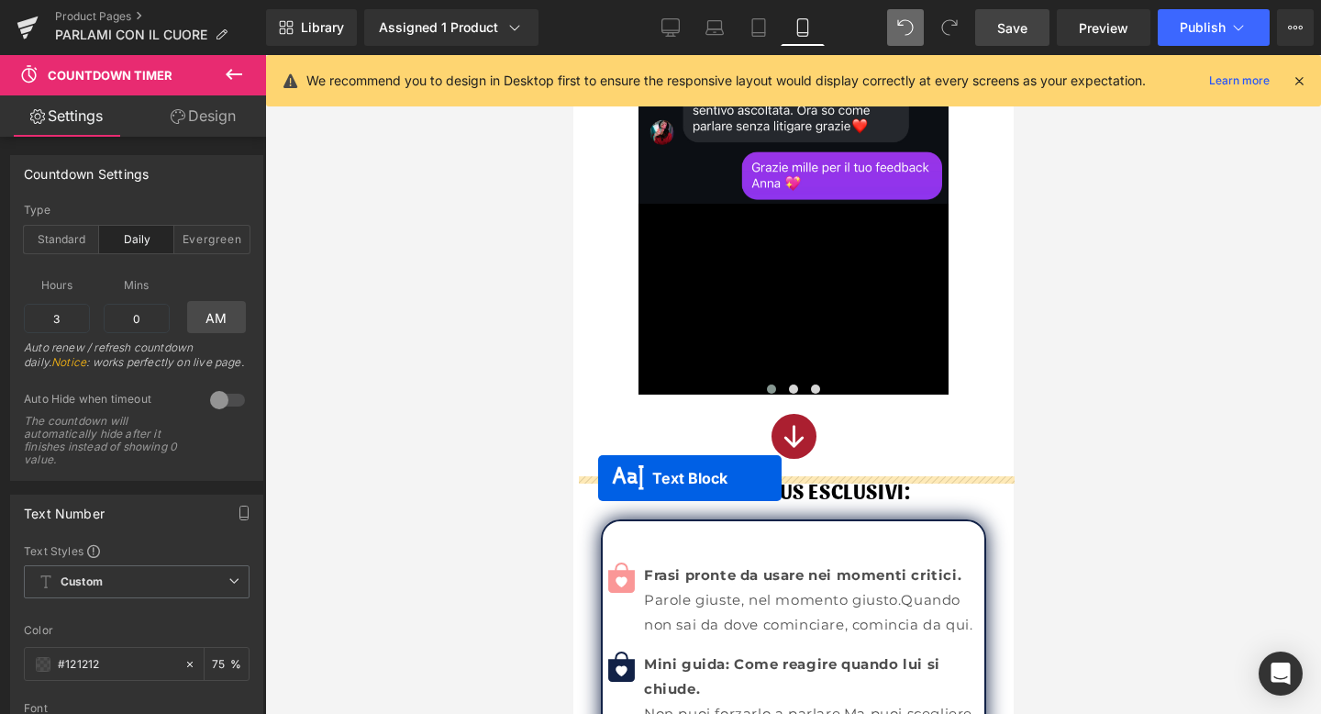
drag, startPoint x: 741, startPoint y: 143, endPoint x: 597, endPoint y: 478, distance: 364.3
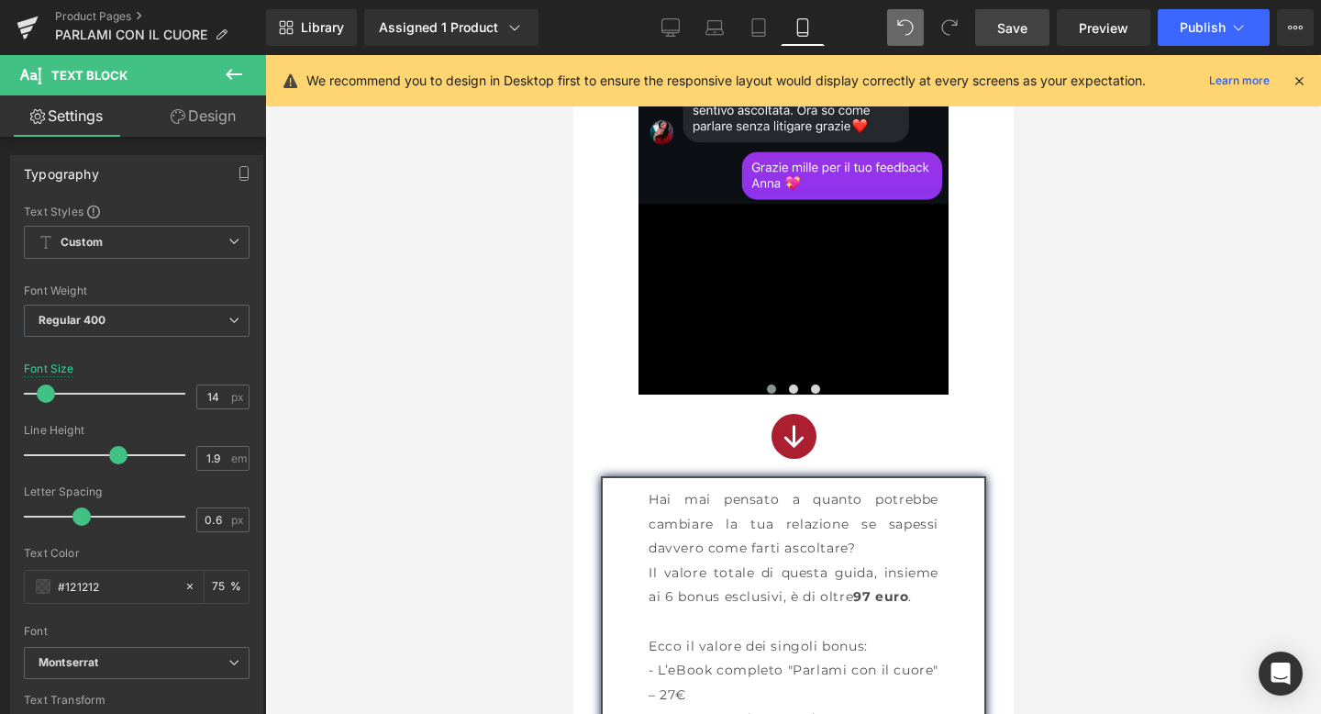
click at [232, 80] on icon at bounding box center [234, 74] width 22 height 22
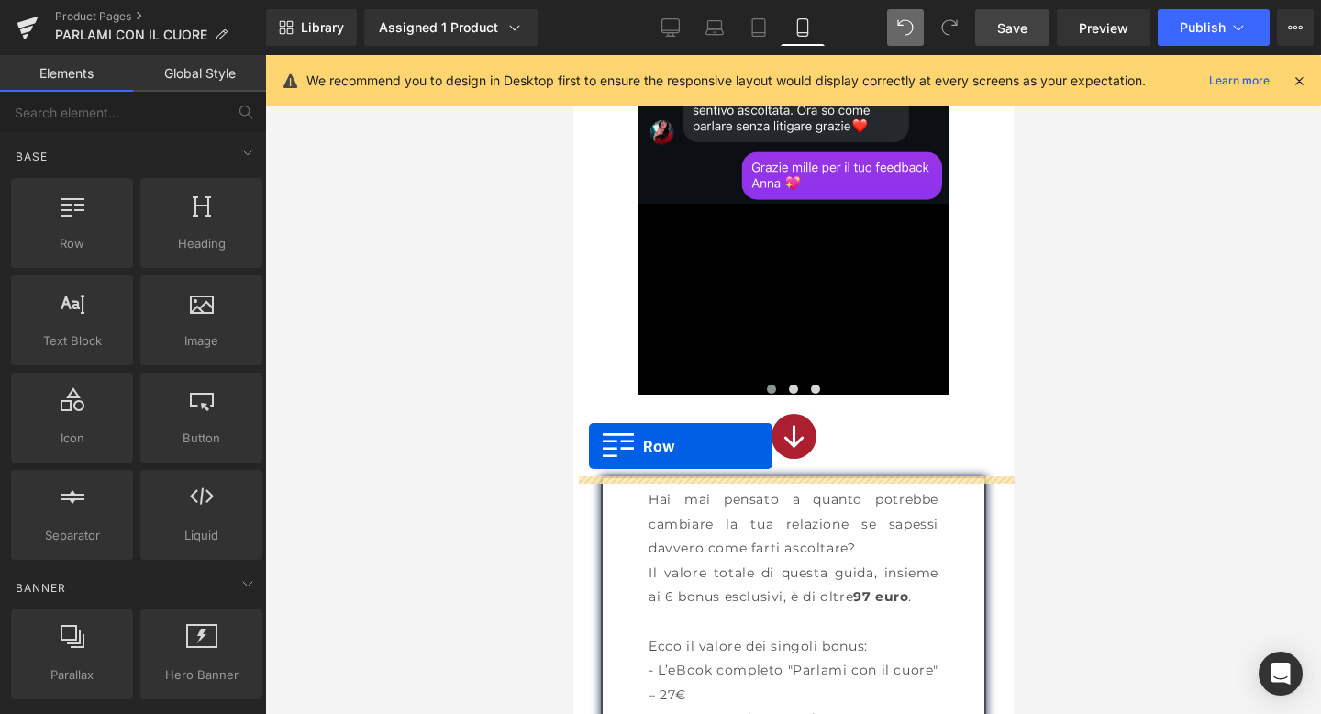
drag, startPoint x: 654, startPoint y: 262, endPoint x: 588, endPoint y: 446, distance: 195.1
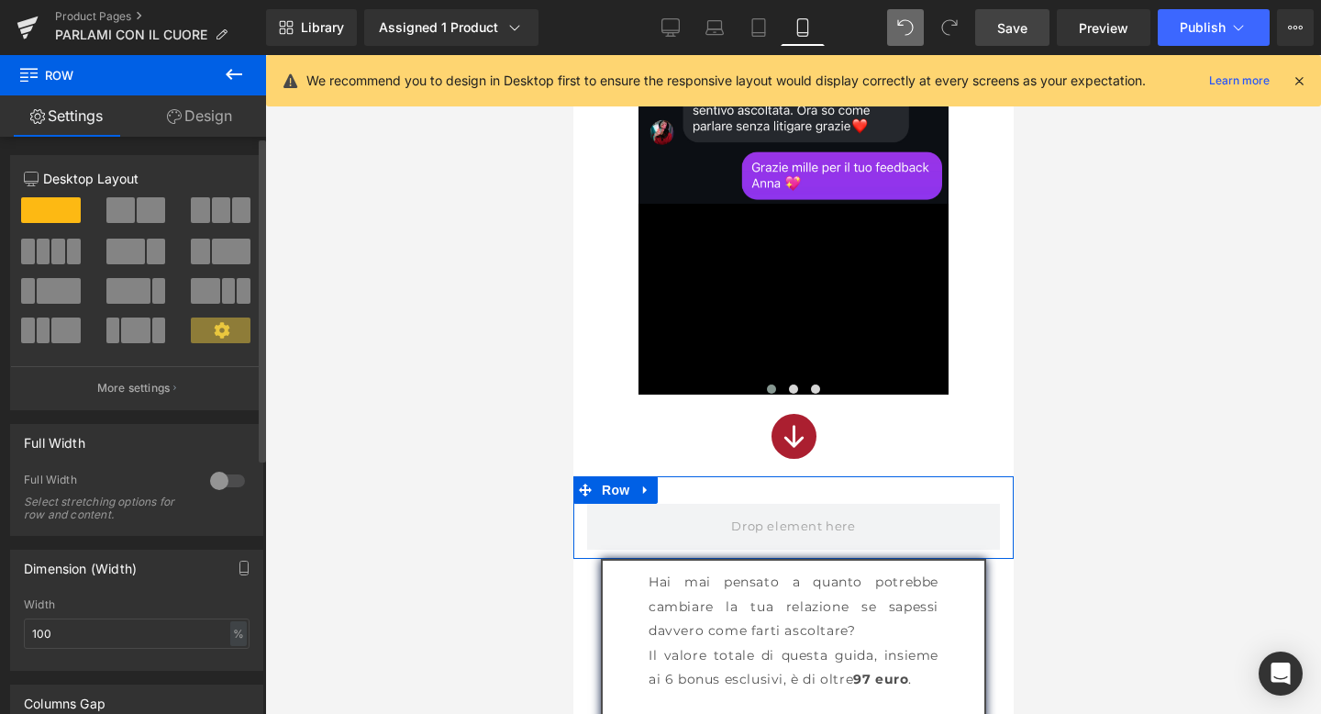
click at [222, 478] on div at bounding box center [228, 480] width 44 height 29
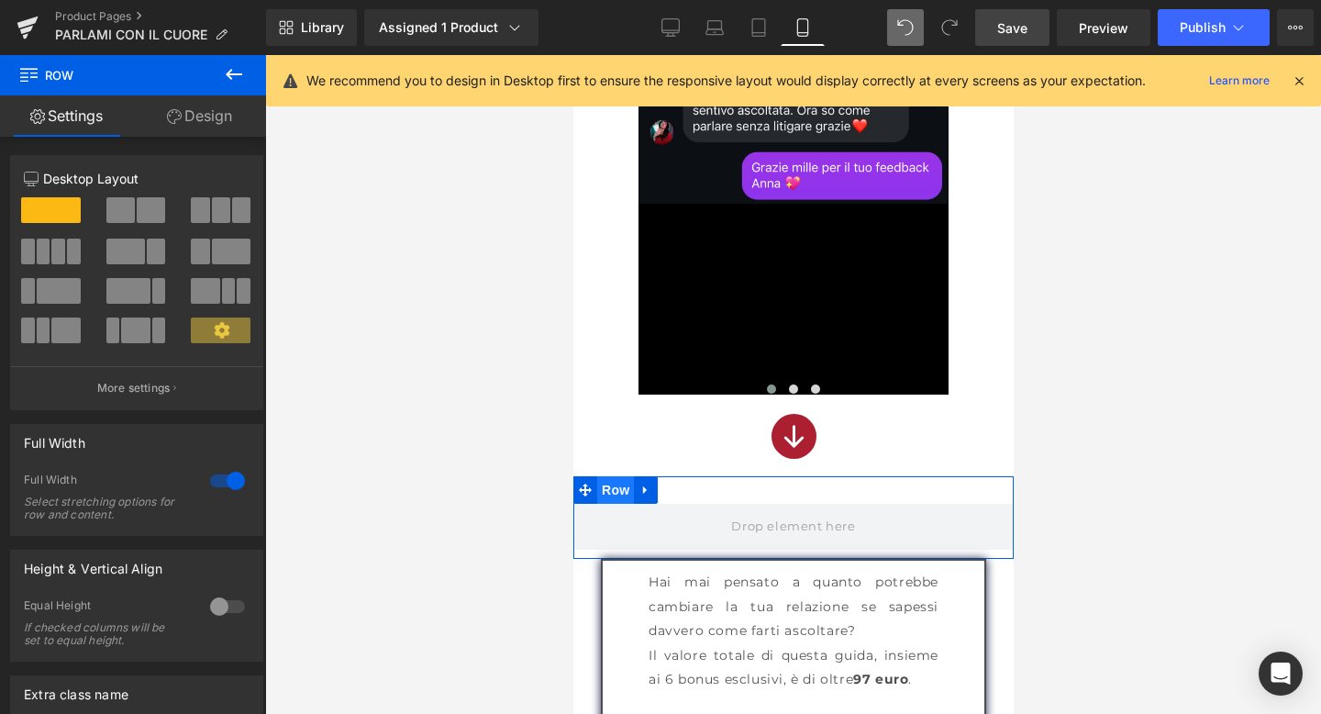
click at [623, 490] on span "Row" at bounding box center [614, 490] width 37 height 28
click at [228, 483] on div at bounding box center [228, 480] width 44 height 29
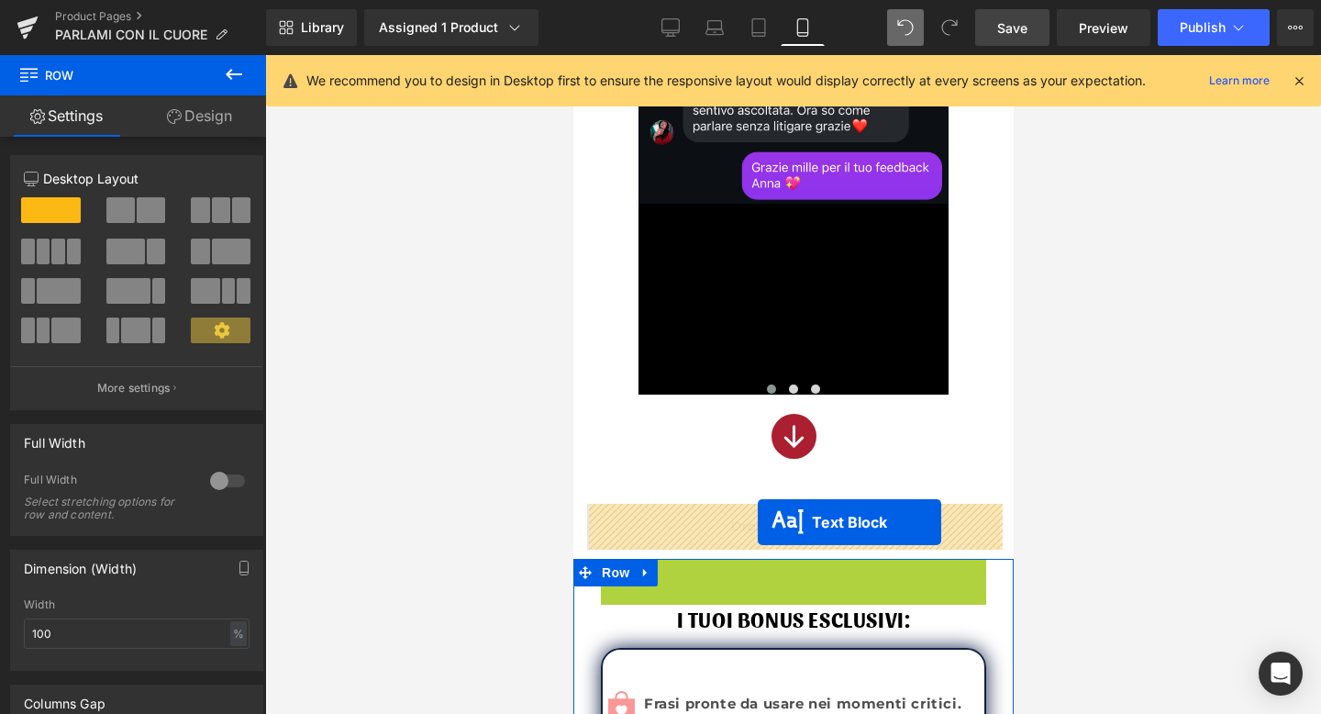
drag, startPoint x: 744, startPoint y: 571, endPoint x: 757, endPoint y: 522, distance: 50.3
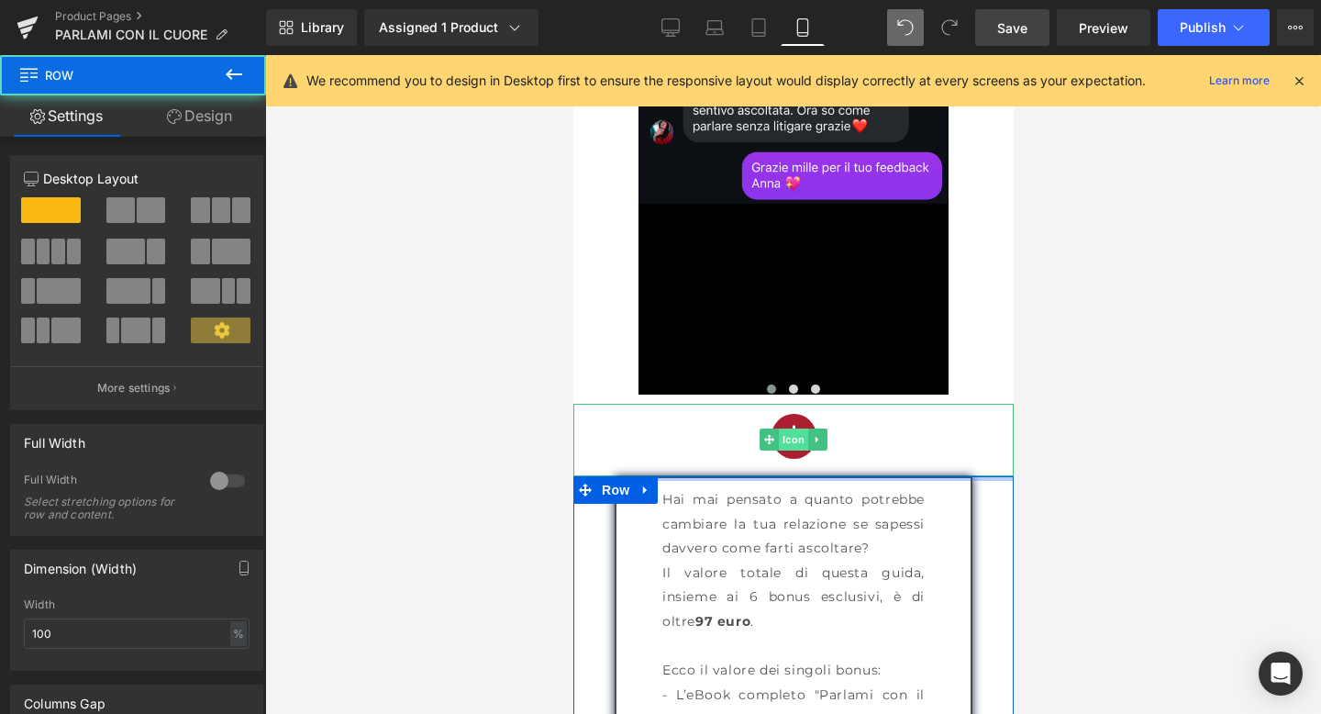
drag, startPoint x: 783, startPoint y: 479, endPoint x: 789, endPoint y: 438, distance: 41.8
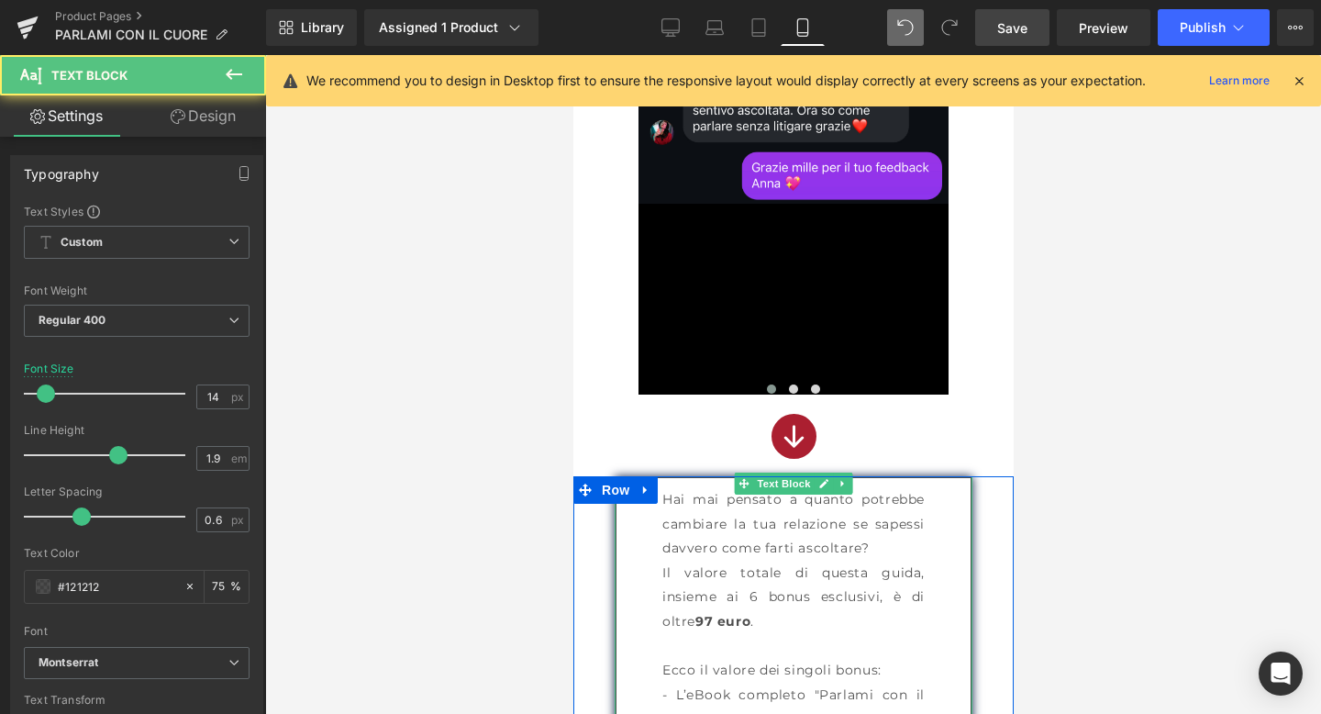
click at [719, 533] on p "Hai mai pensato a quanto potrebbe cambiare la tua relazione se sapessi davvero …" at bounding box center [793, 523] width 262 height 73
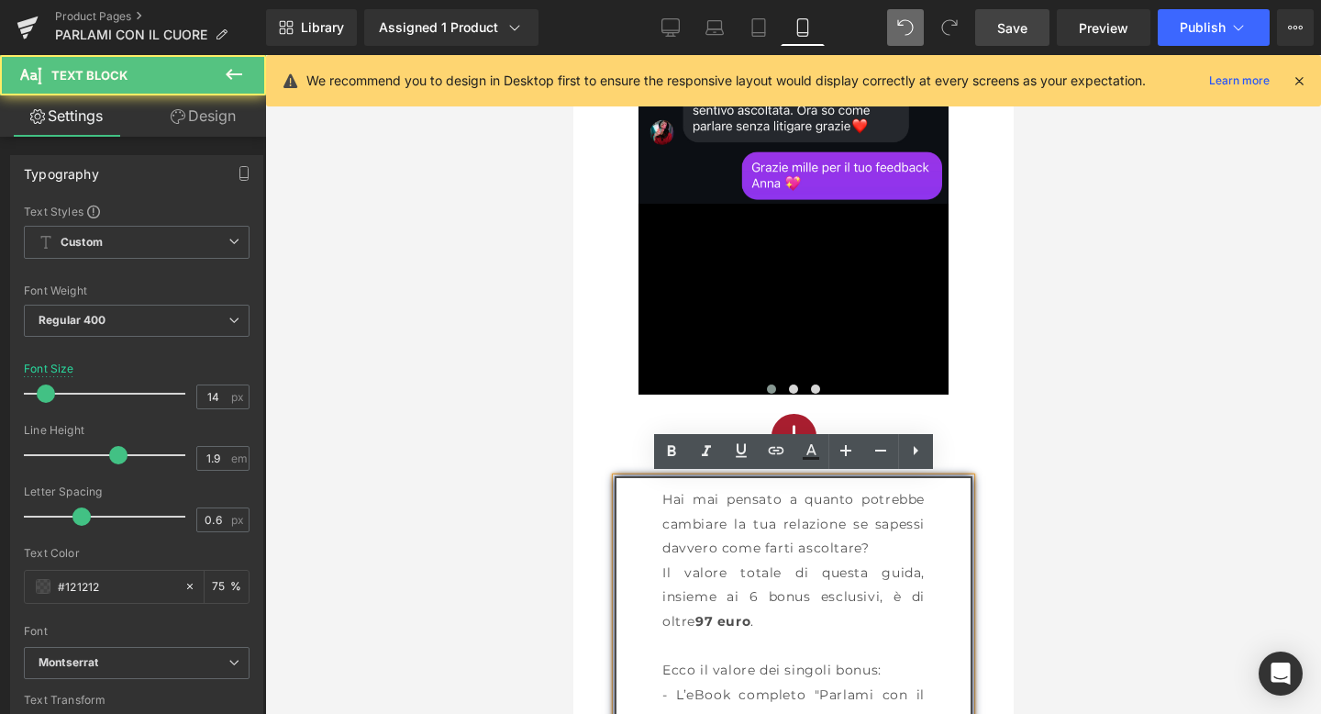
click at [719, 533] on p "Hai mai pensato a quanto potrebbe cambiare la tua relazione se sapessi davvero …" at bounding box center [793, 523] width 262 height 73
click at [668, 502] on p "Hai mai pensato a quanto potrebbe cambiare la tua relazione se sapessi davvero …" at bounding box center [793, 523] width 262 height 73
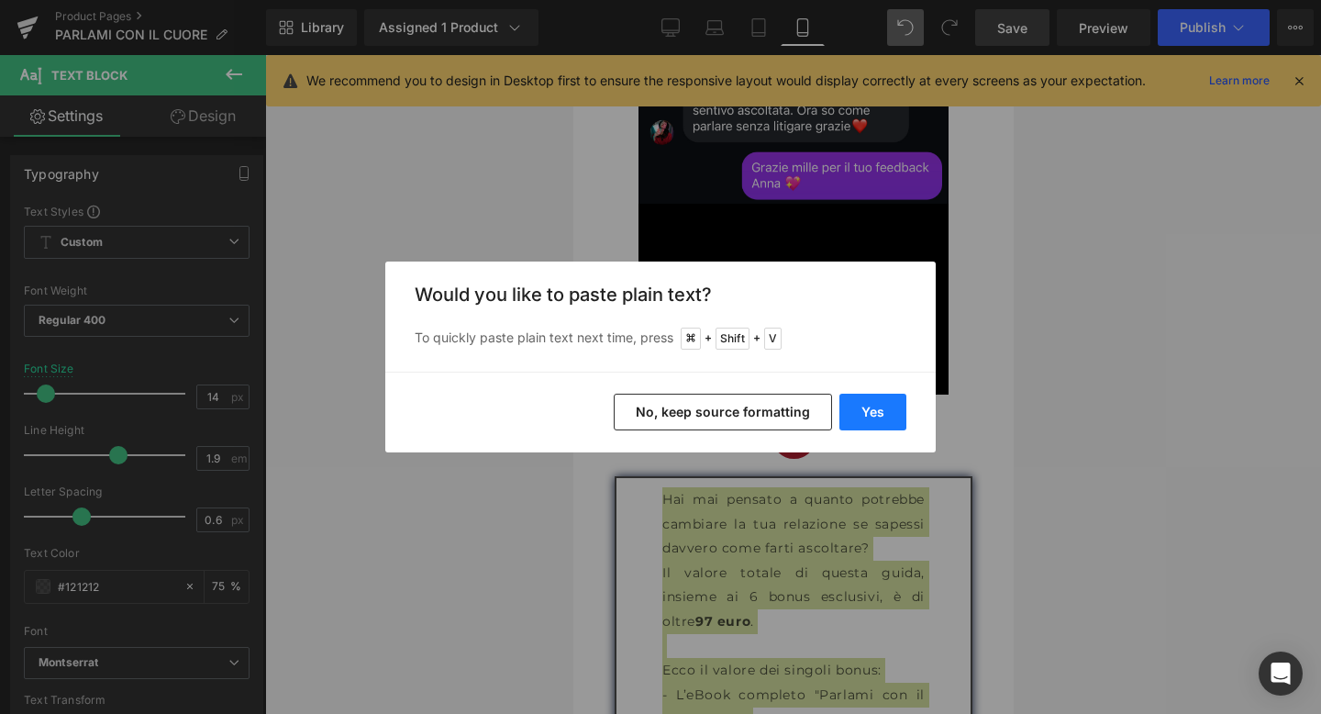
click at [858, 423] on button "Yes" at bounding box center [873, 412] width 67 height 37
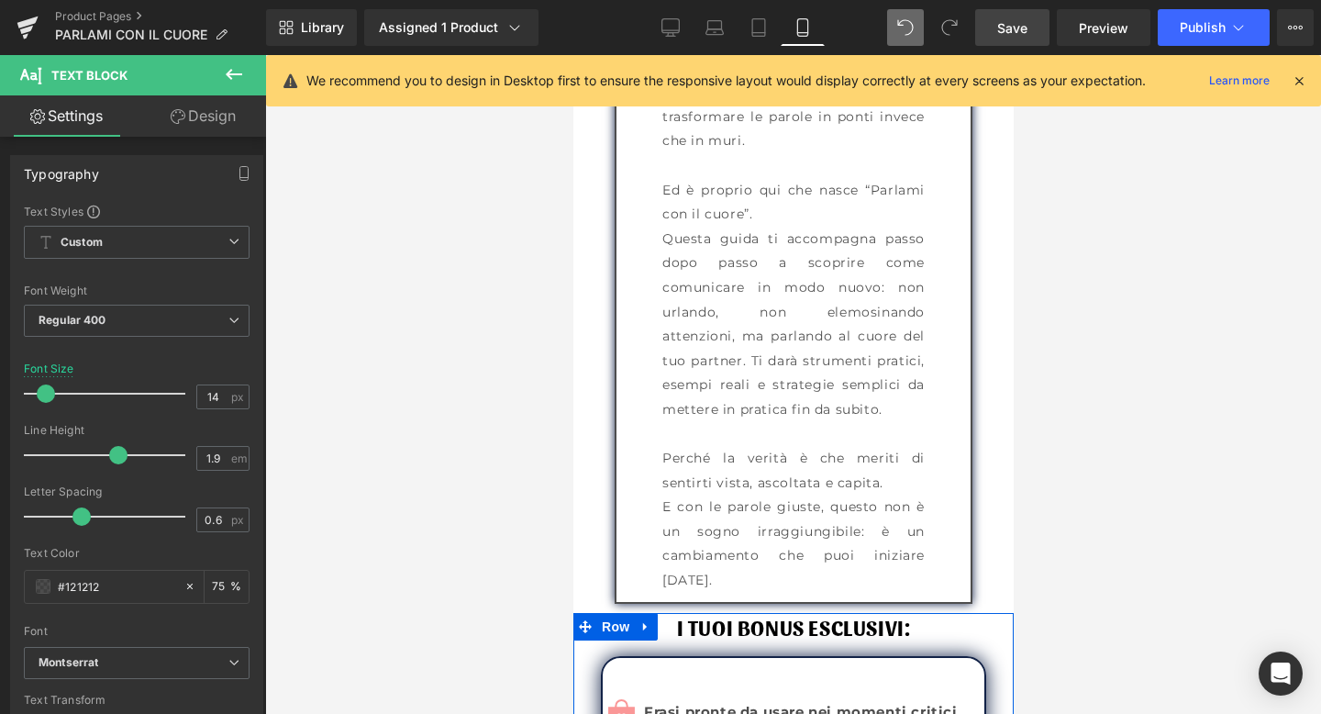
scroll to position [2773, 0]
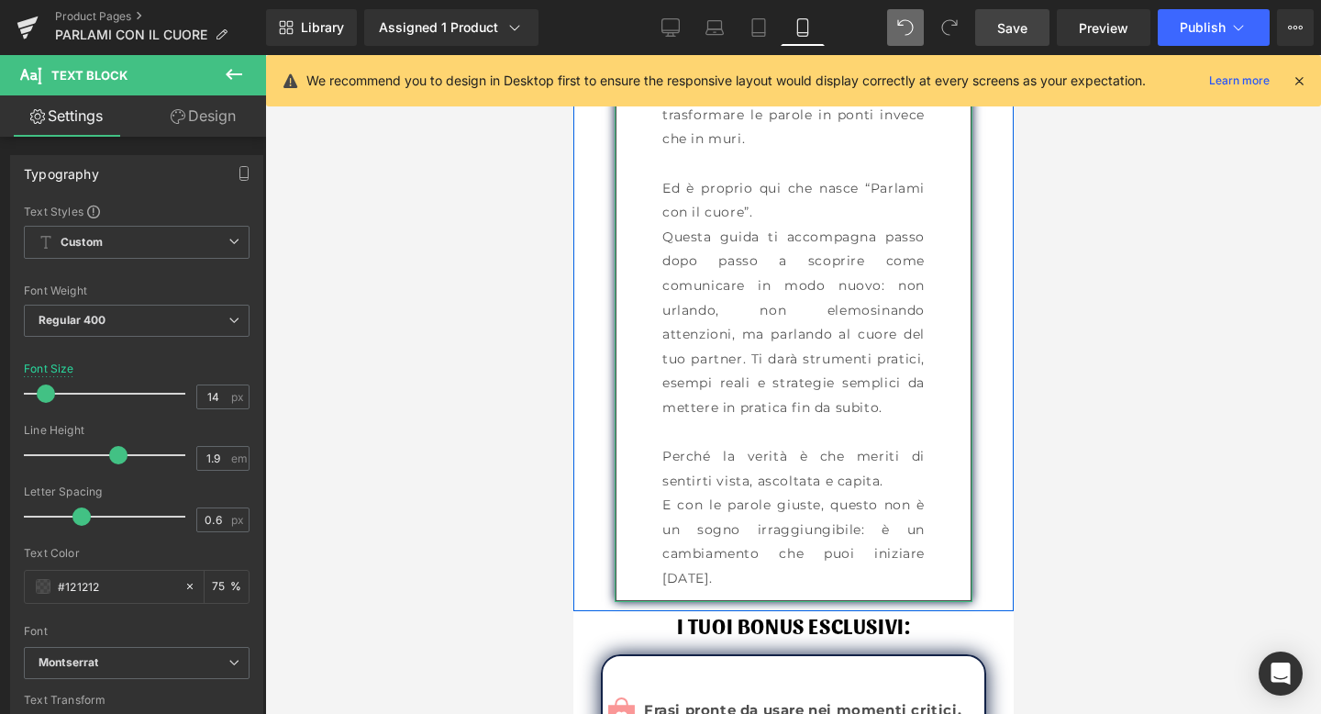
click at [709, 218] on p "Ed è proprio qui che nasce “Parlami con il cuore”." at bounding box center [793, 200] width 262 height 49
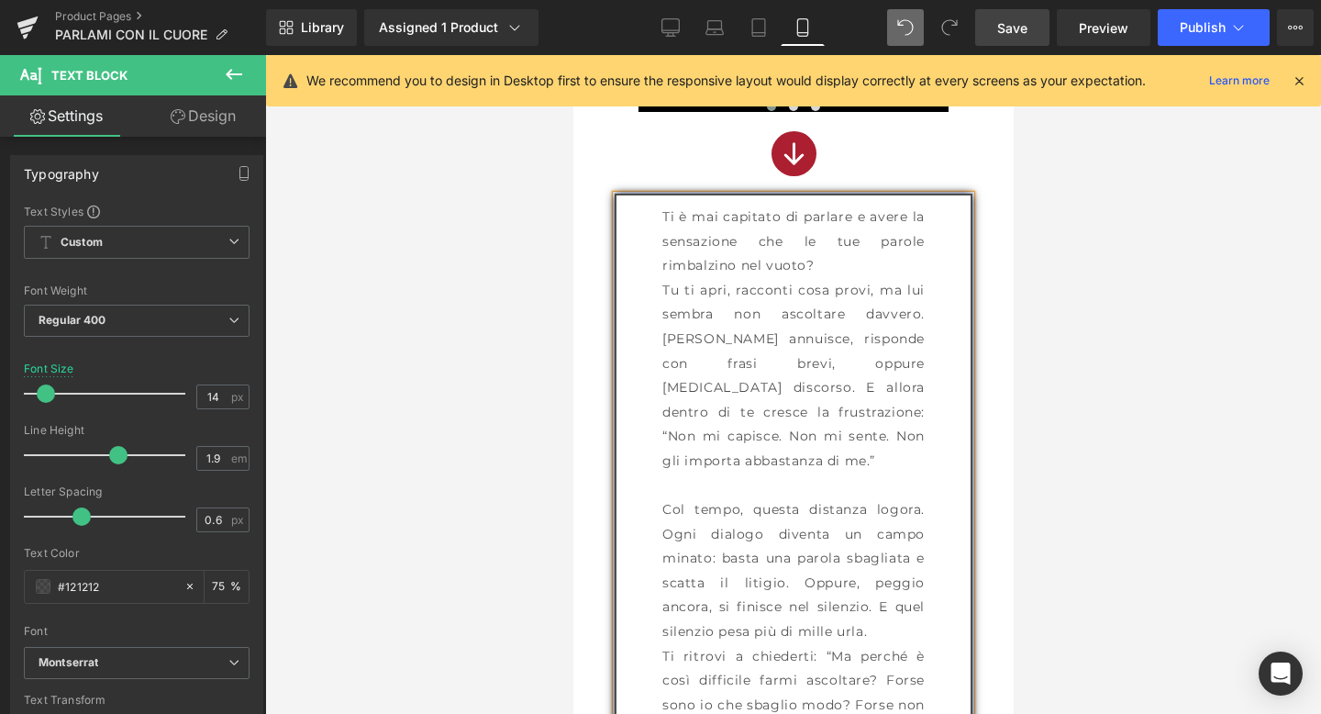
scroll to position [1971, 0]
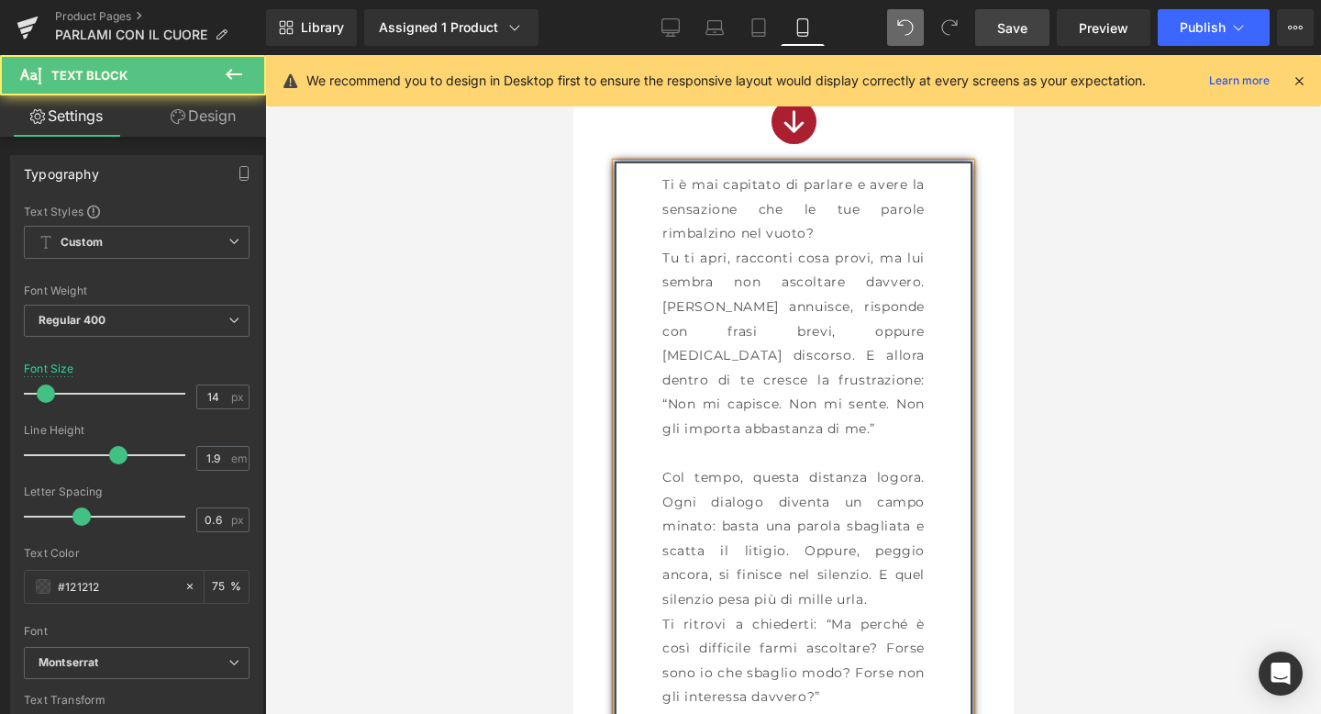
click at [829, 229] on p "Ti è mai capitato di parlare e avere la sensazione che le tue parole rimbalzino…" at bounding box center [793, 209] width 262 height 73
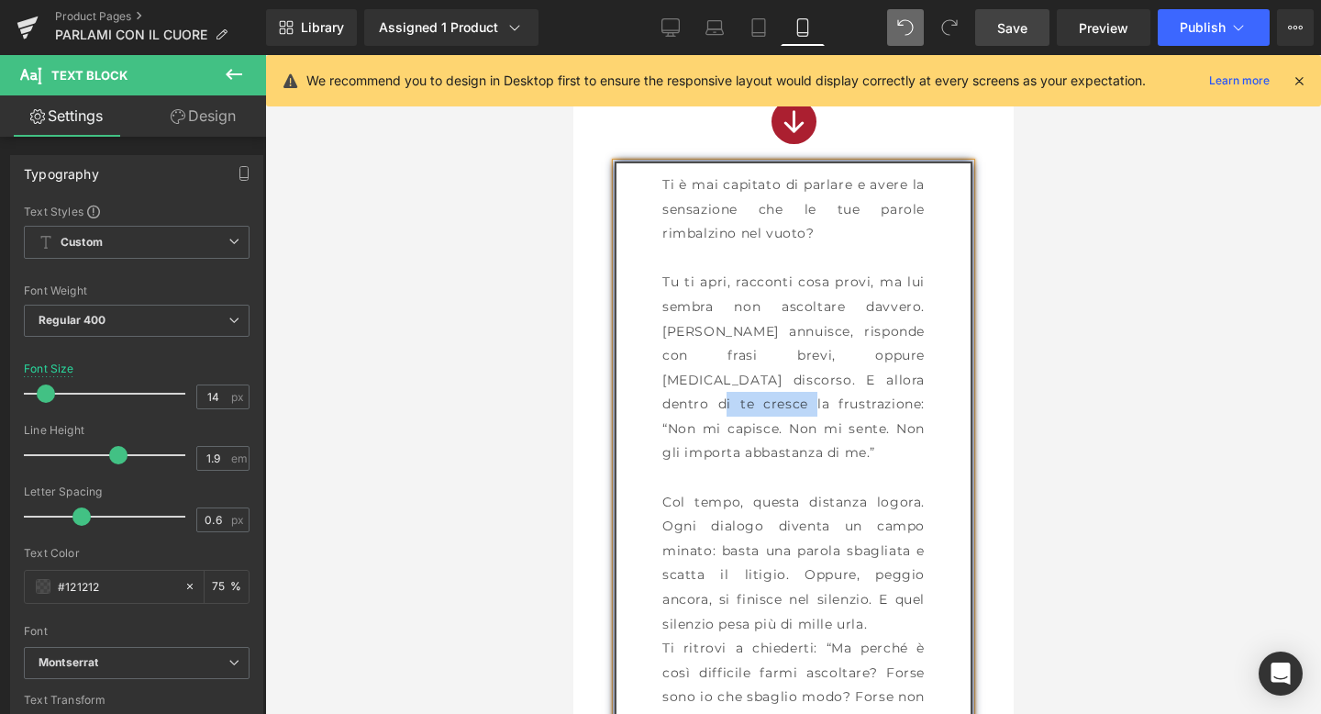
drag, startPoint x: 656, startPoint y: 403, endPoint x: 742, endPoint y: 404, distance: 86.3
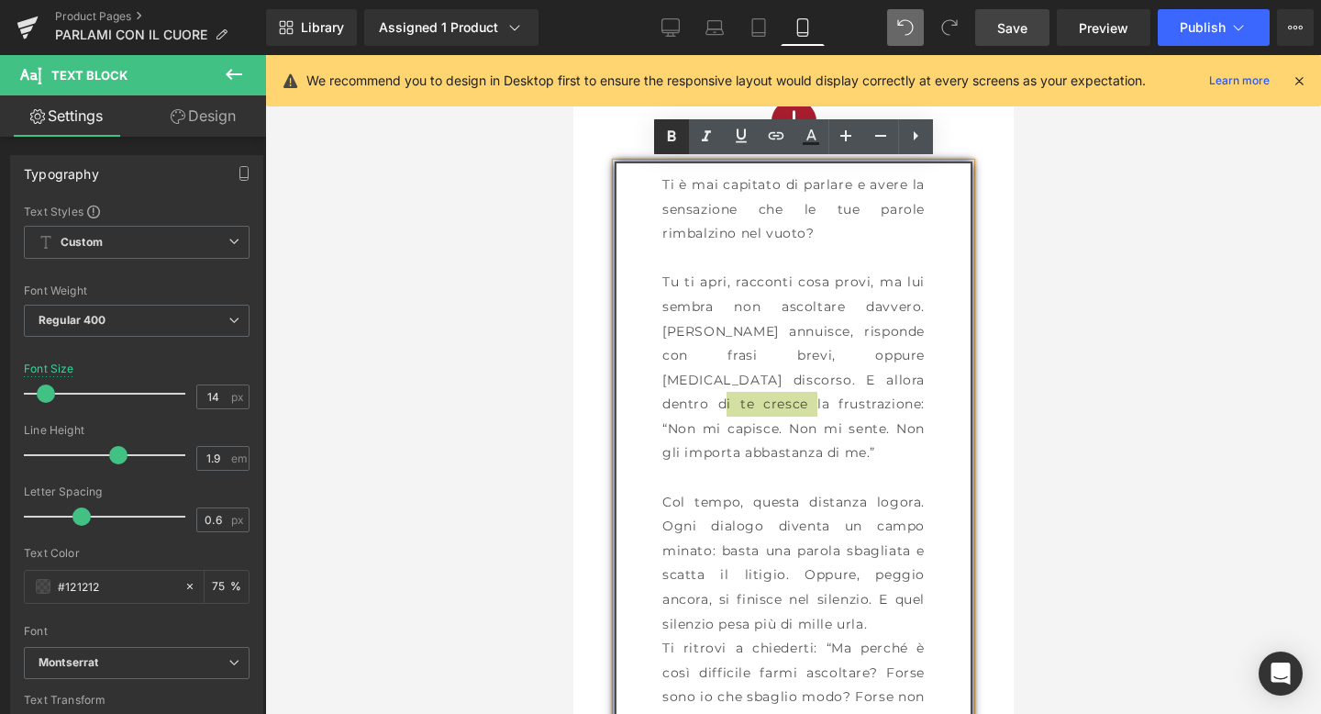
click at [676, 131] on icon at bounding box center [672, 137] width 22 height 22
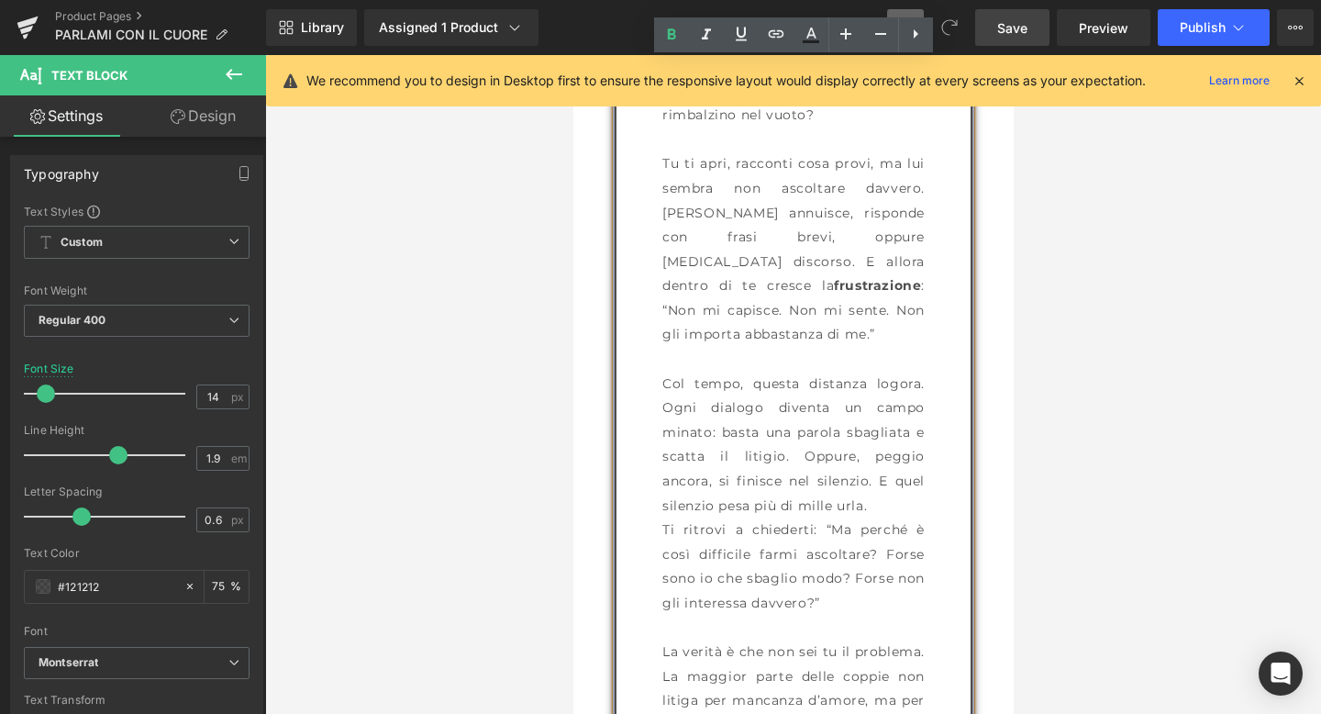
scroll to position [2100, 0]
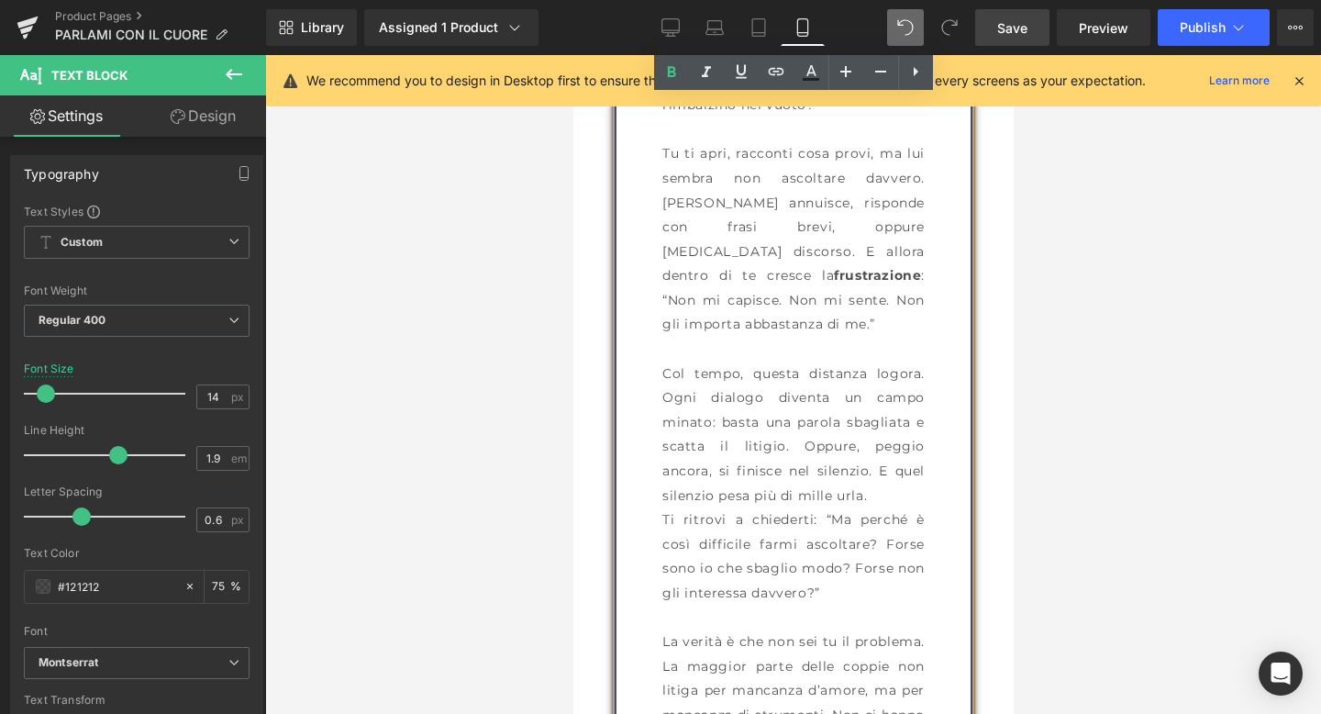
click at [763, 438] on p "Col tempo, questa distanza logora. Ogni dialogo diventa un campo minato: basta …" at bounding box center [793, 435] width 262 height 147
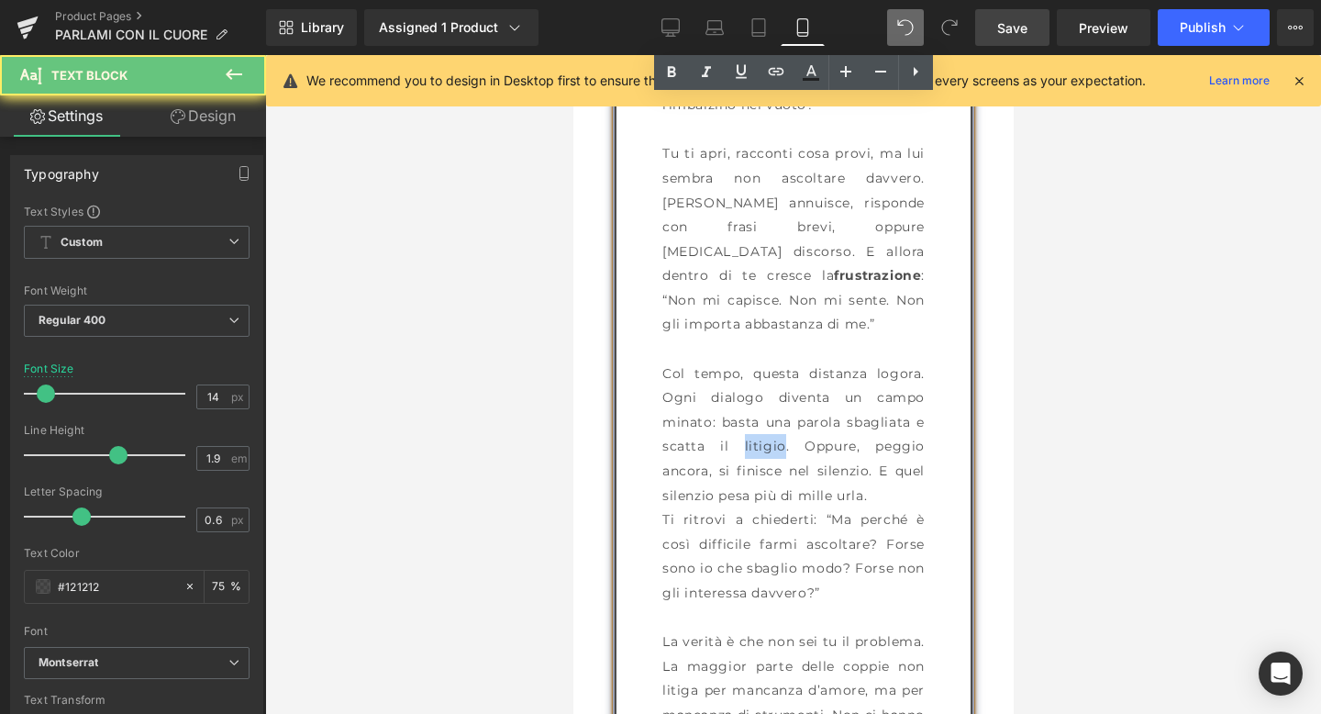
click at [763, 438] on p "Col tempo, questa distanza logora. Ogni dialogo diventa un campo minato: basta …" at bounding box center [793, 435] width 262 height 147
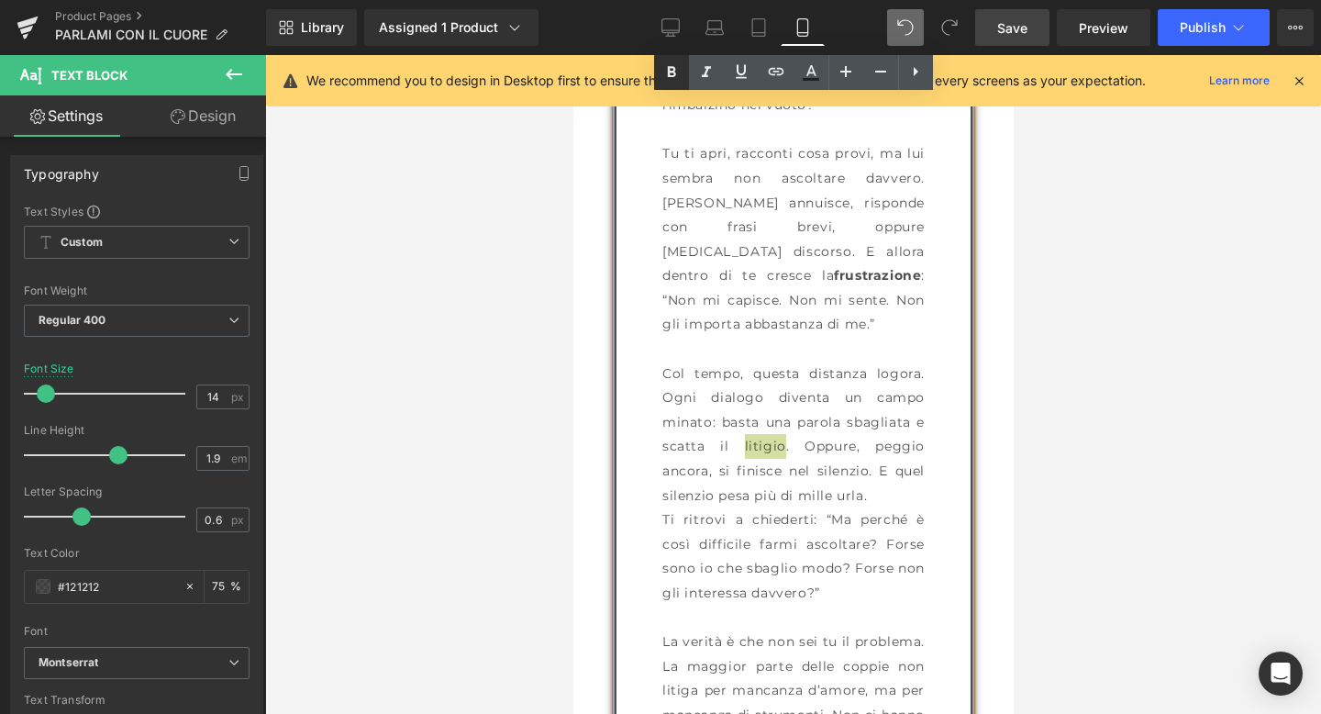
click at [669, 67] on icon at bounding box center [671, 71] width 8 height 11
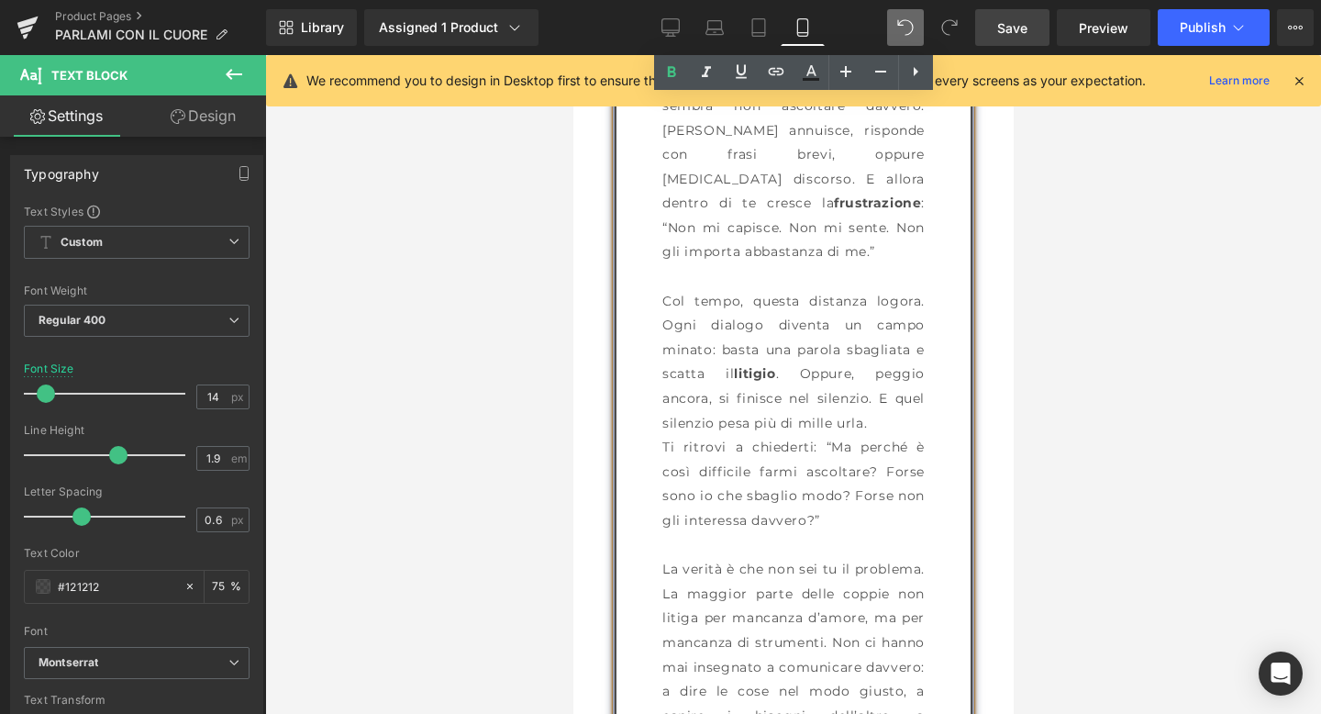
scroll to position [2177, 0]
click at [837, 393] on p "Col tempo, questa distanza logora. Ogni dialogo diventa un campo minato: basta …" at bounding box center [793, 357] width 262 height 147
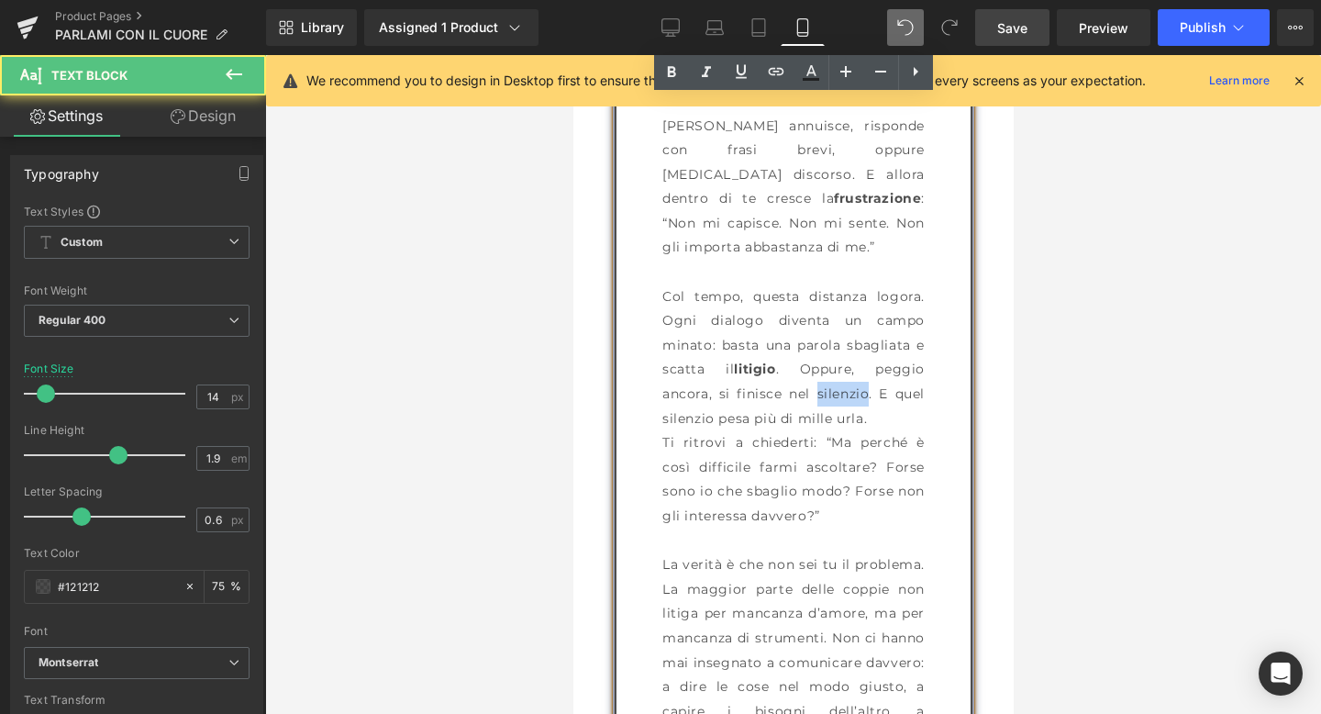
click at [837, 393] on p "Col tempo, questa distanza logora. Ogni dialogo diventa un campo minato: basta …" at bounding box center [793, 357] width 262 height 147
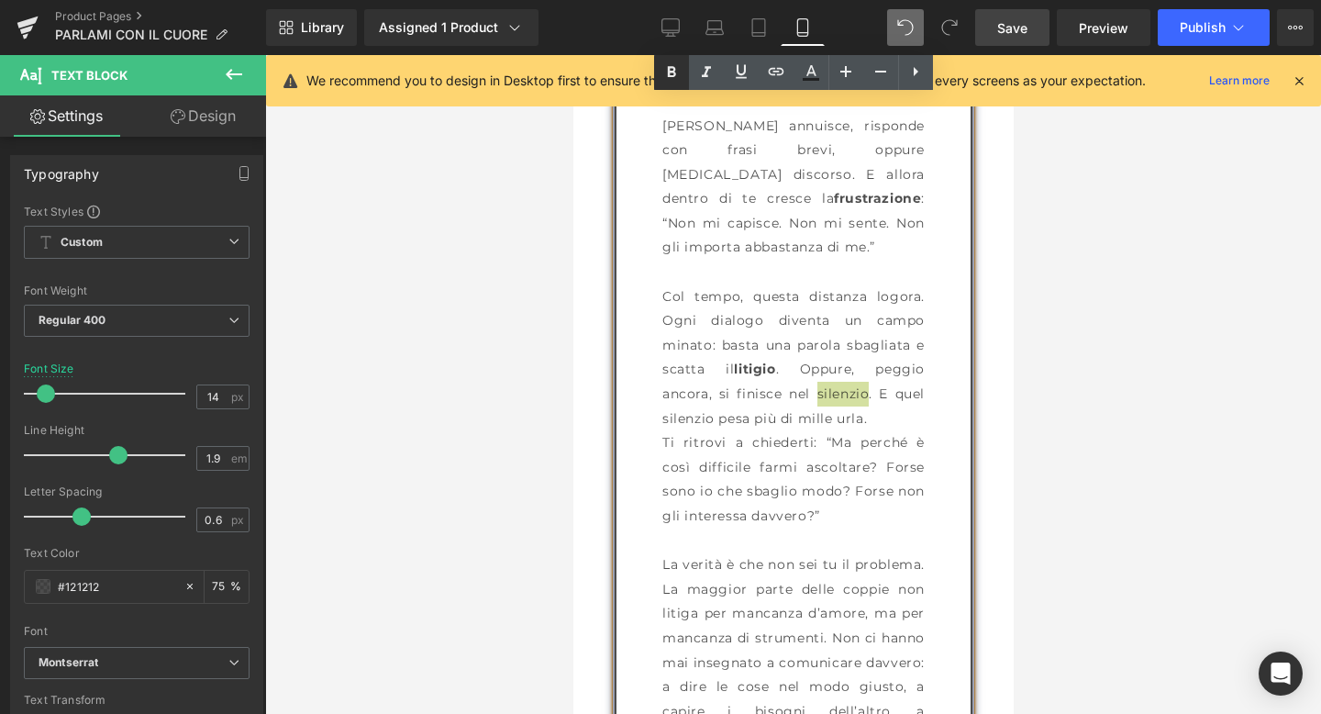
click at [666, 67] on icon at bounding box center [672, 72] width 22 height 22
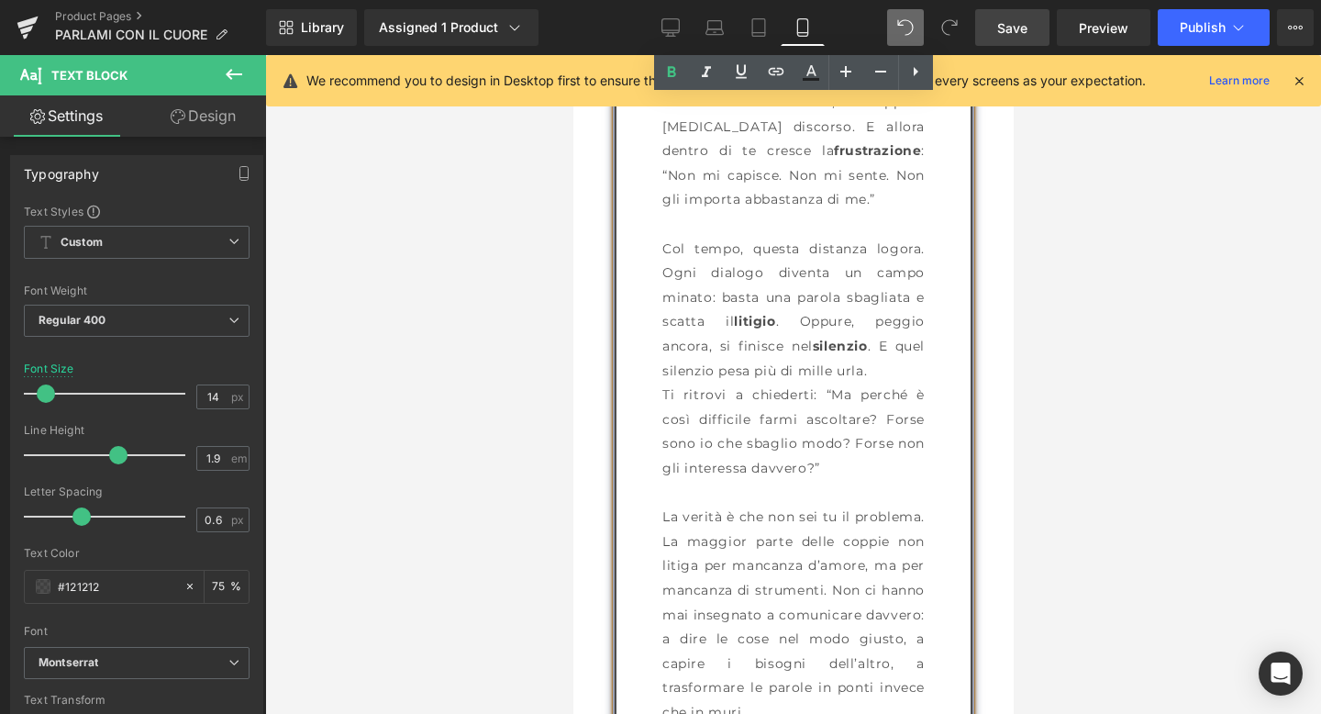
scroll to position [2240, 0]
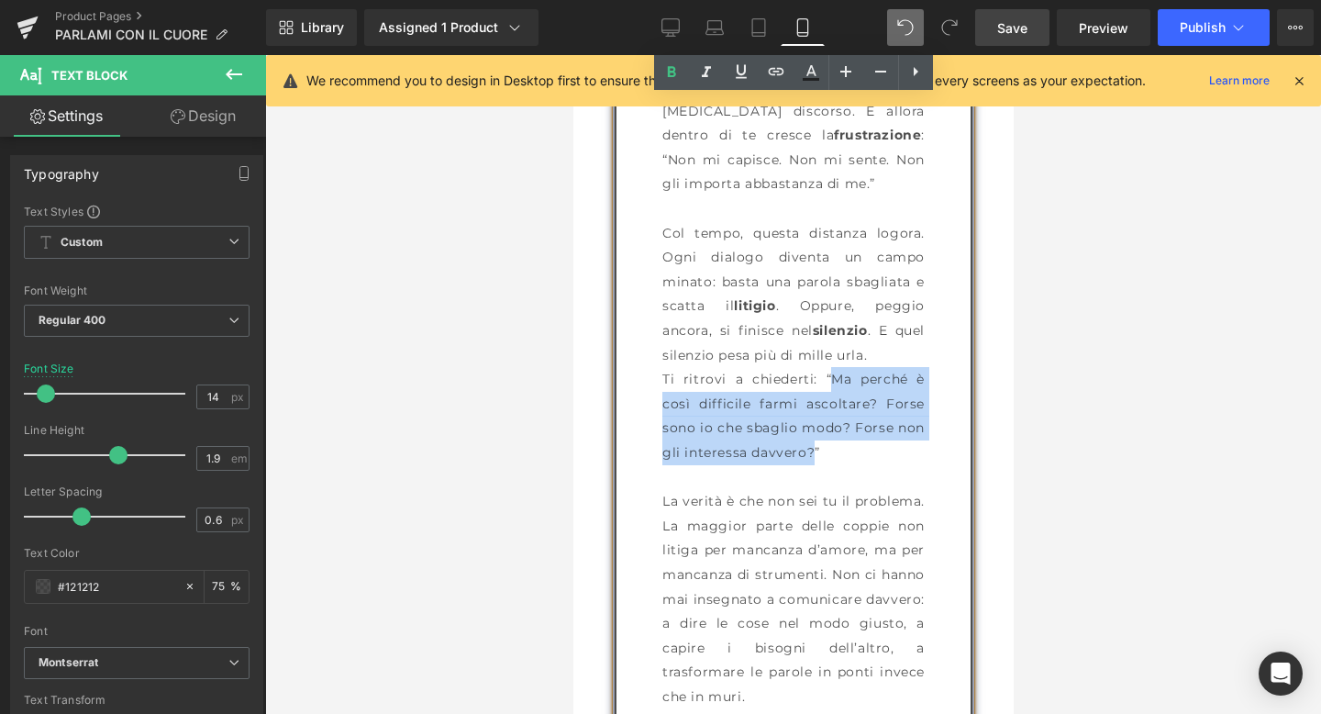
drag, startPoint x: 830, startPoint y: 375, endPoint x: 808, endPoint y: 452, distance: 79.9
click at [808, 452] on p "Ti ritrovi a chiederti: “Ma perché è così difficile farmi ascoltare? Forse sono…" at bounding box center [793, 415] width 262 height 97
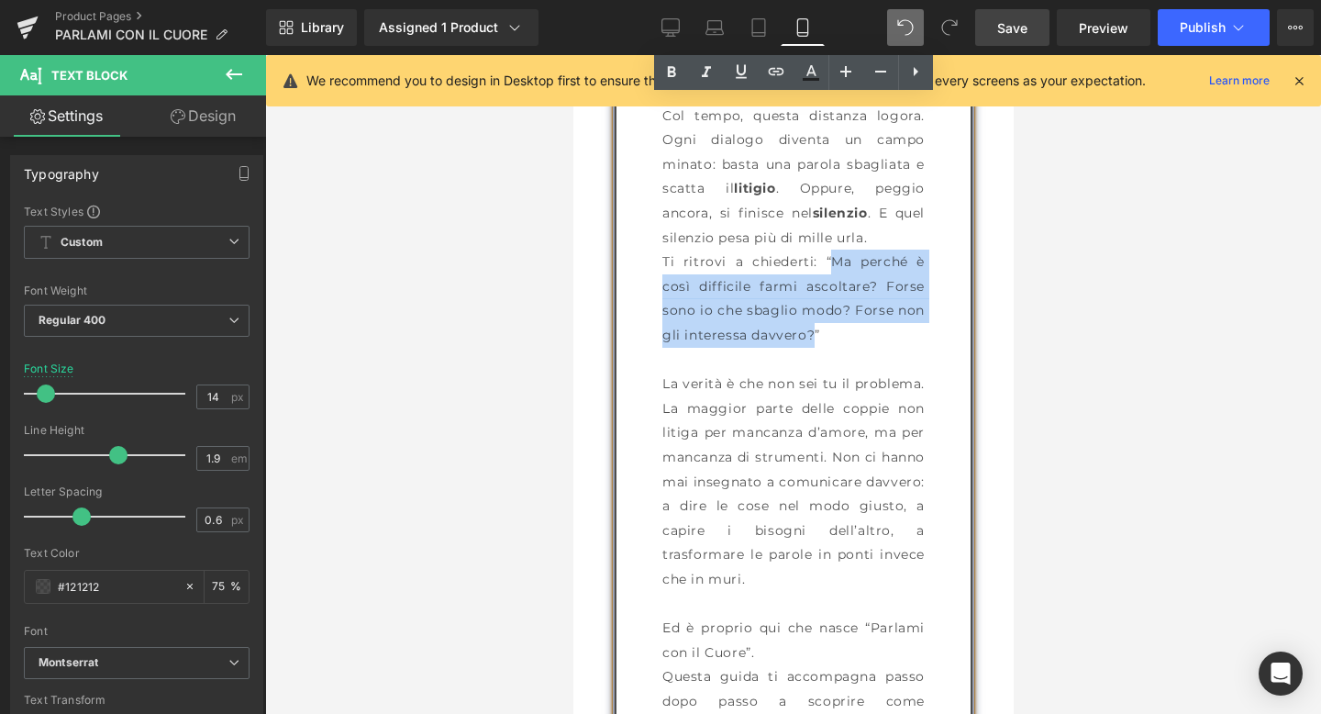
scroll to position [2367, 0]
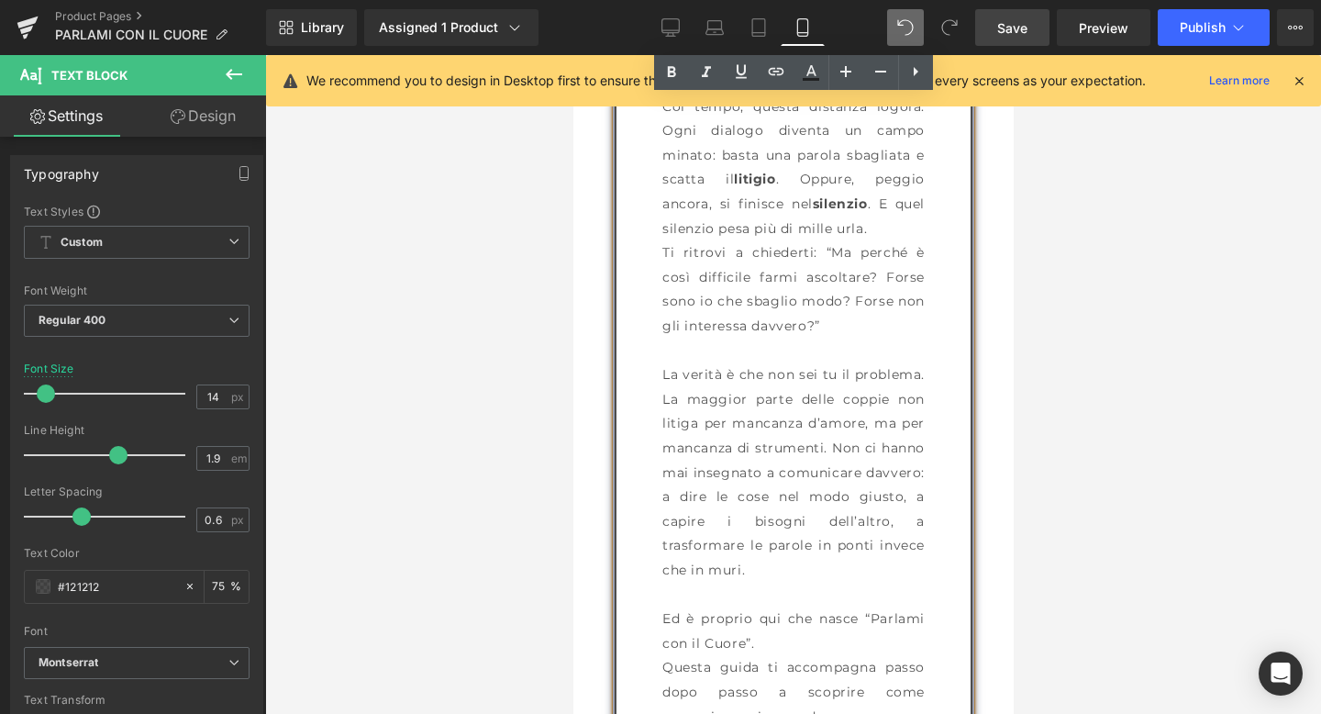
click at [759, 379] on p "La verità è che non sei tu il problema. La maggior parte delle coppie non litig…" at bounding box center [793, 471] width 262 height 219
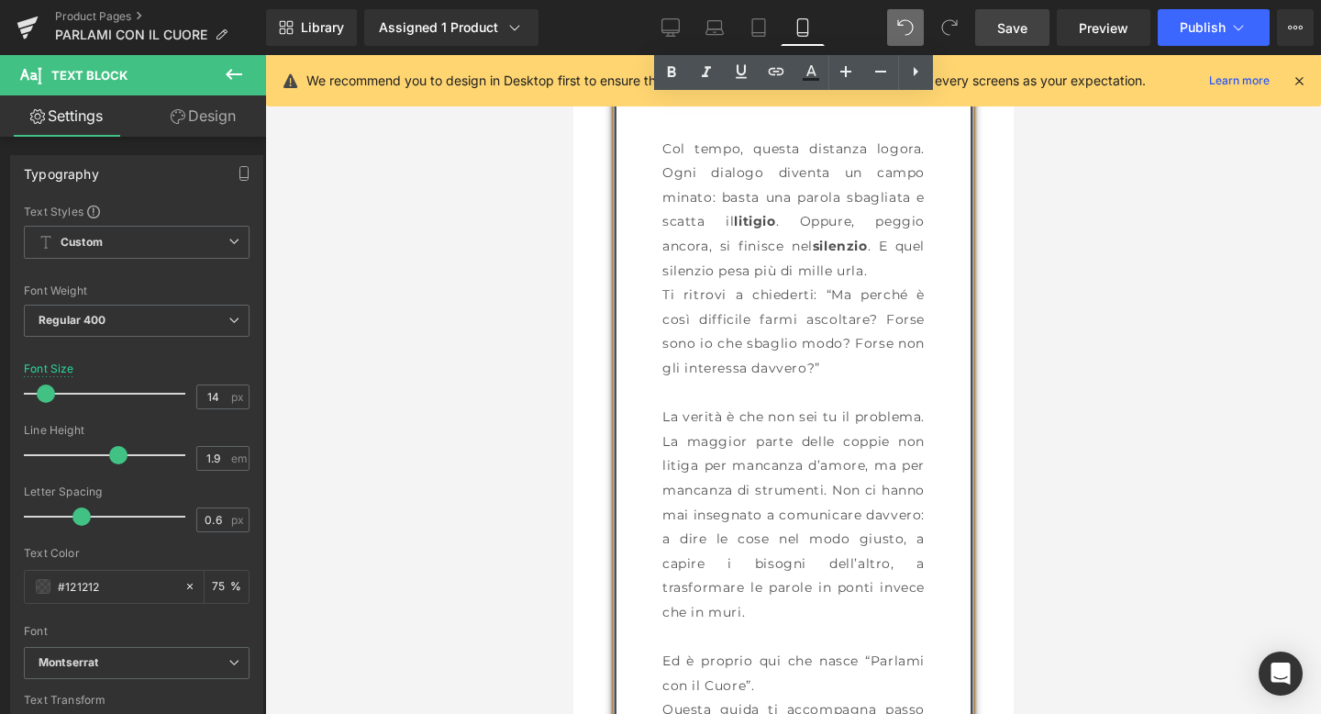
scroll to position [2323, 0]
drag, startPoint x: 832, startPoint y: 295, endPoint x: 865, endPoint y: 313, distance: 37.8
click at [865, 313] on p "Ti ritrovi a chiederti: “Ma perché è così difficile farmi ascoltare? Forse sono…" at bounding box center [793, 332] width 262 height 97
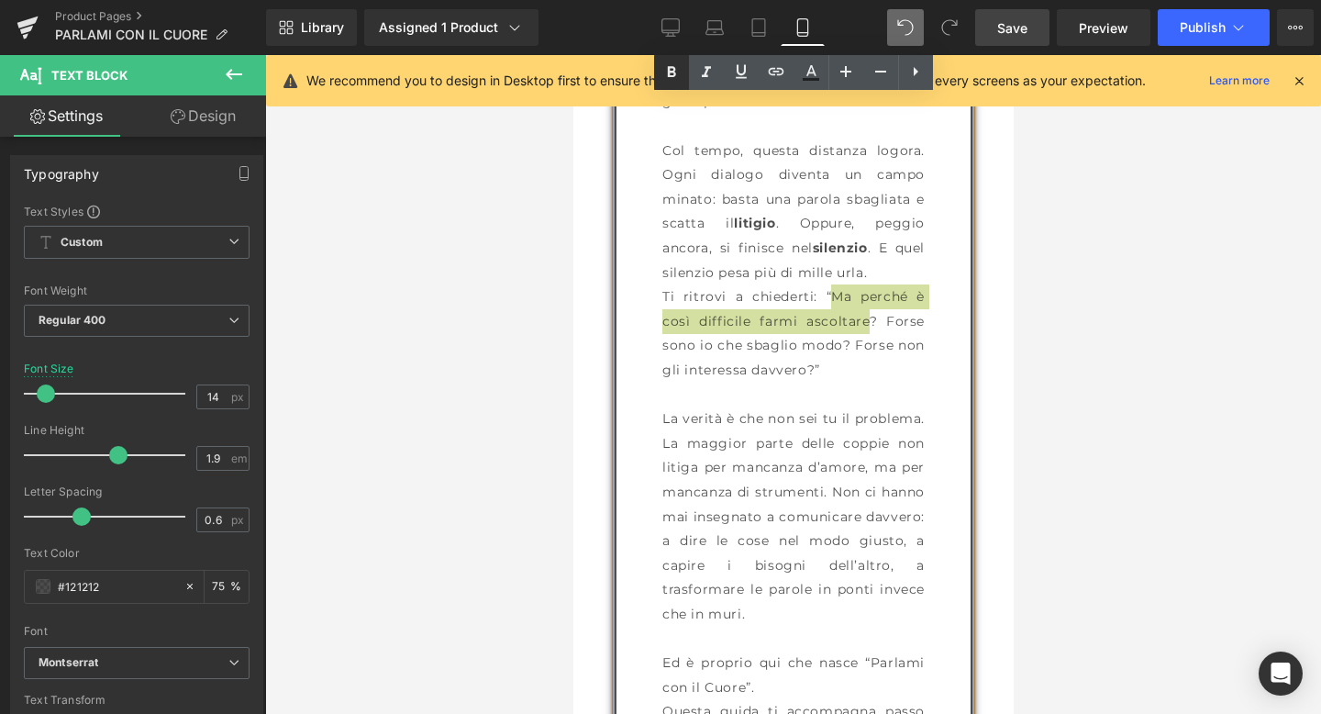
click at [674, 73] on icon at bounding box center [671, 71] width 8 height 11
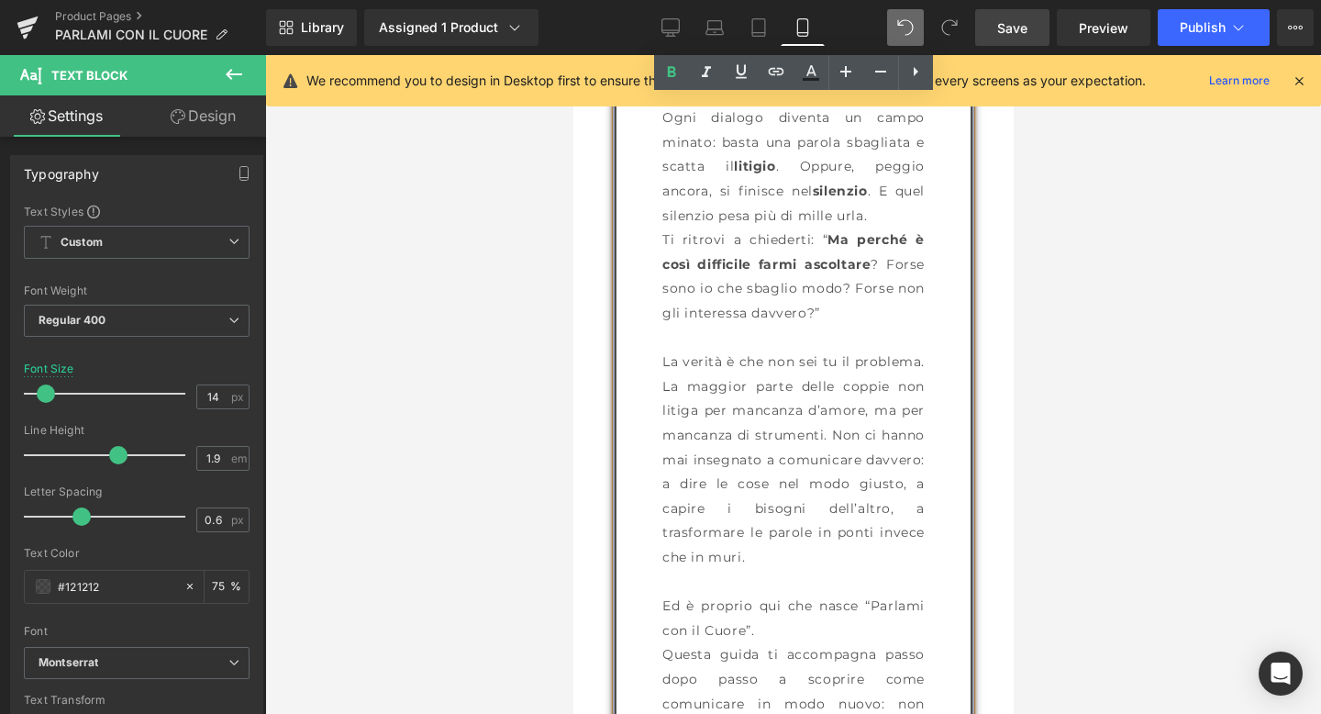
scroll to position [2399, 0]
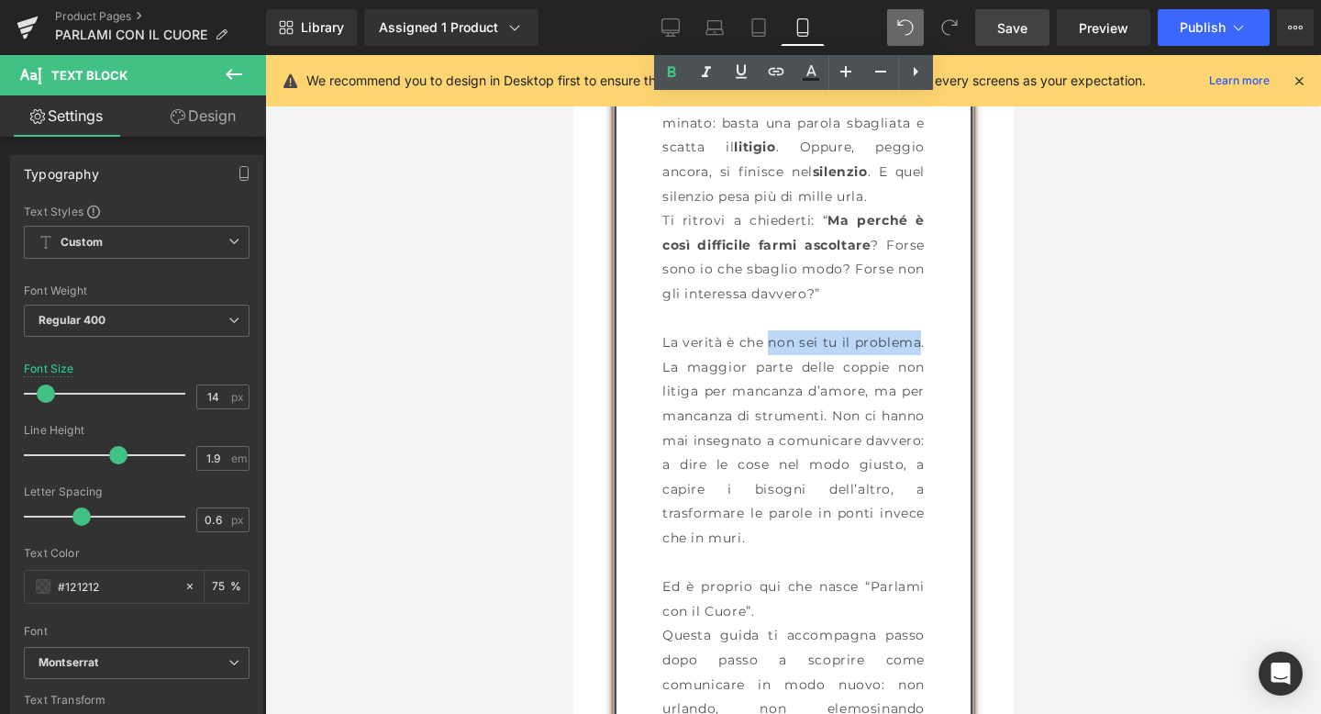
drag, startPoint x: 770, startPoint y: 344, endPoint x: 917, endPoint y: 342, distance: 146.8
click at [917, 342] on p "La verità è che non sei tu il problema. La maggior parte delle coppie non litig…" at bounding box center [793, 439] width 262 height 219
click at [666, 65] on icon at bounding box center [672, 72] width 22 height 22
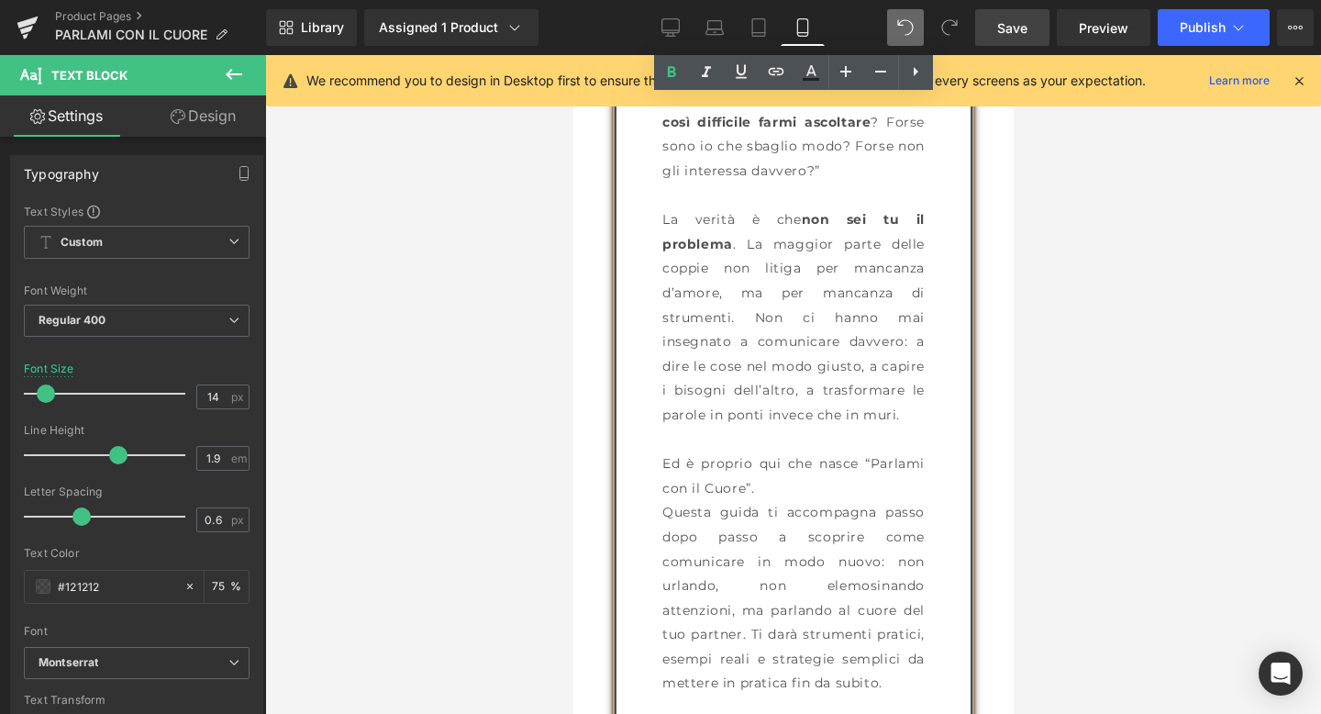
scroll to position [2523, 0]
drag, startPoint x: 661, startPoint y: 342, endPoint x: 836, endPoint y: 345, distance: 175.3
click at [836, 345] on div "Ti è mai capitato di parlare e avere la sensazione che le tue parole rimbalzino…" at bounding box center [793, 243] width 358 height 1266
click at [670, 61] on icon at bounding box center [672, 72] width 22 height 22
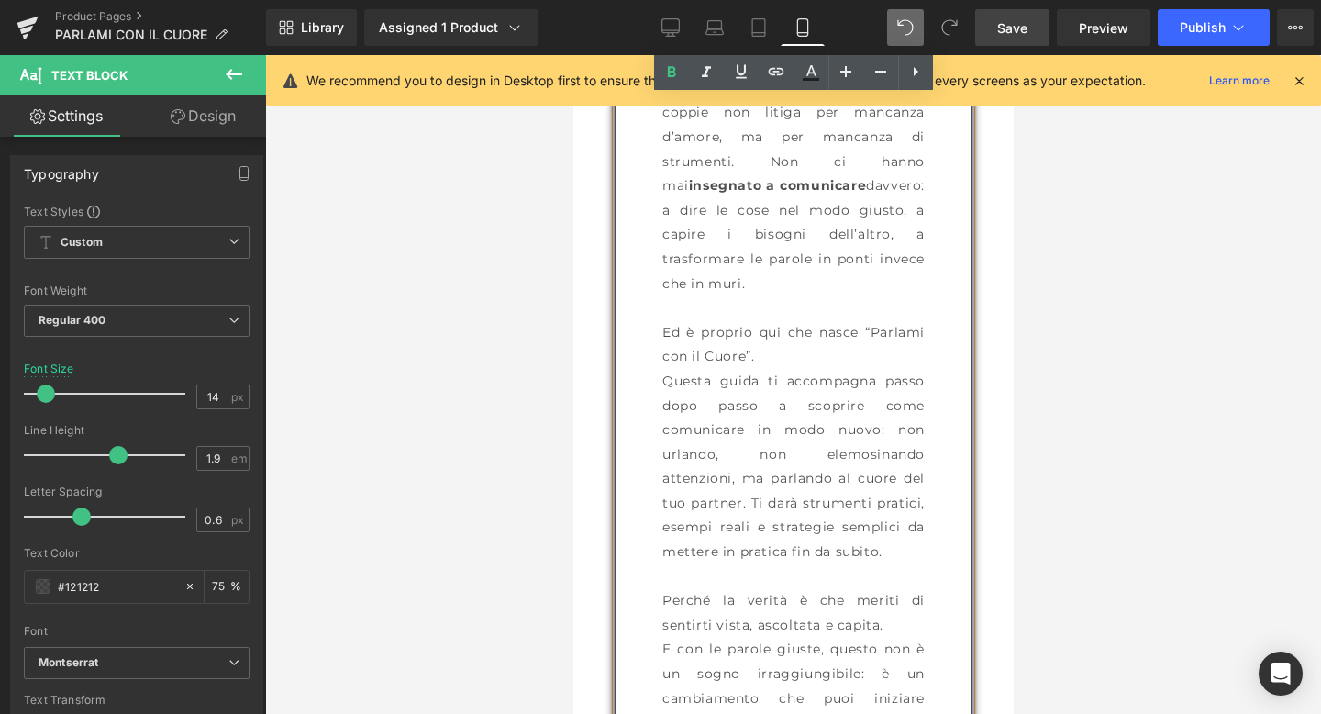
scroll to position [2681, 0]
drag, startPoint x: 870, startPoint y: 303, endPoint x: 746, endPoint y: 329, distance: 126.7
click at [746, 329] on p "Ed è proprio qui che nasce “Parlami con il Cuore”." at bounding box center [793, 342] width 262 height 49
click at [663, 59] on link at bounding box center [671, 72] width 35 height 35
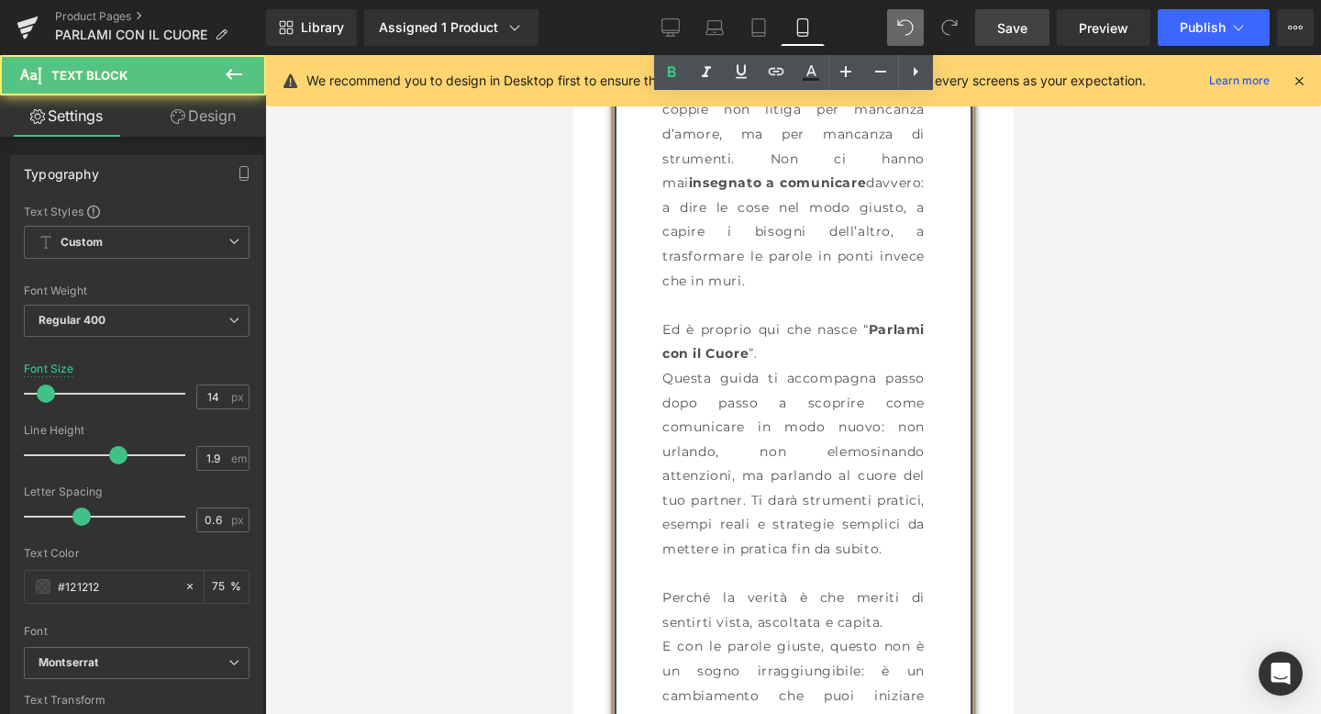
click at [866, 318] on p "Ed è proprio qui che nasce “ Parlami con il Cuore ”." at bounding box center [793, 342] width 262 height 49
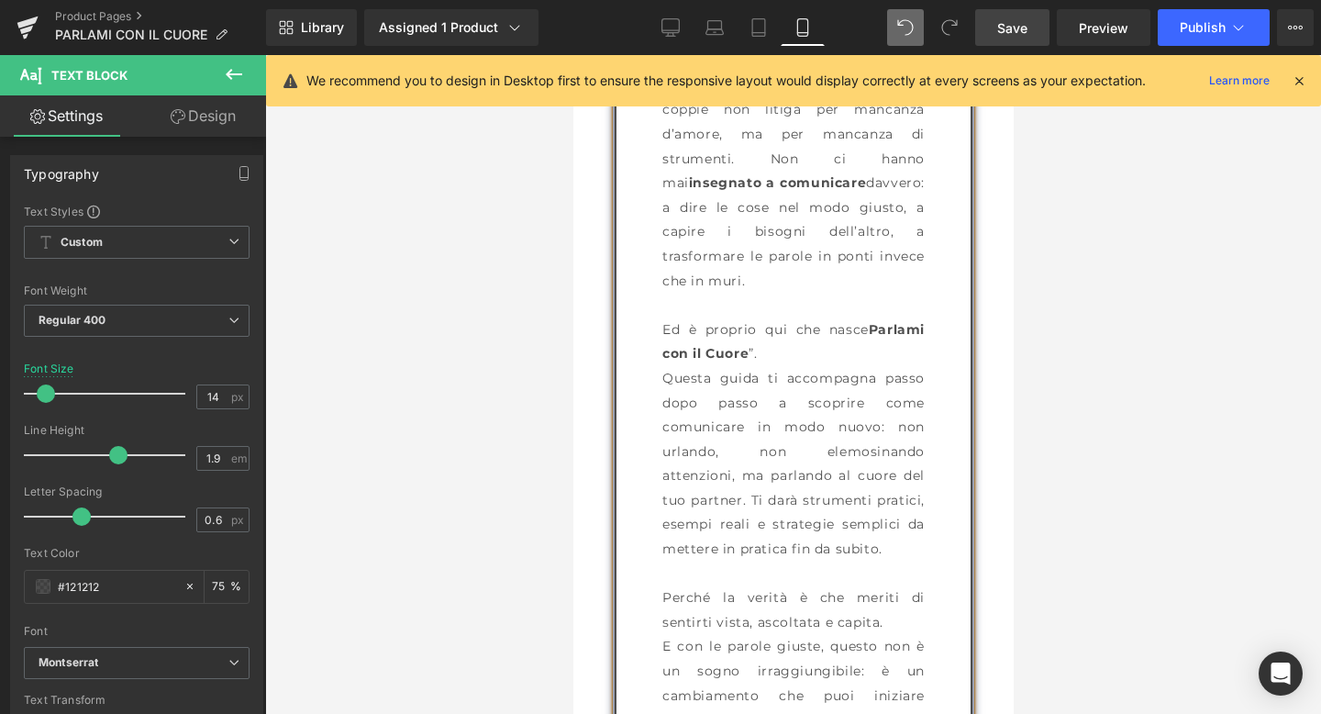
click at [755, 330] on p "Ed è proprio qui che nasce Parlami con il Cuore ”." at bounding box center [793, 342] width 262 height 49
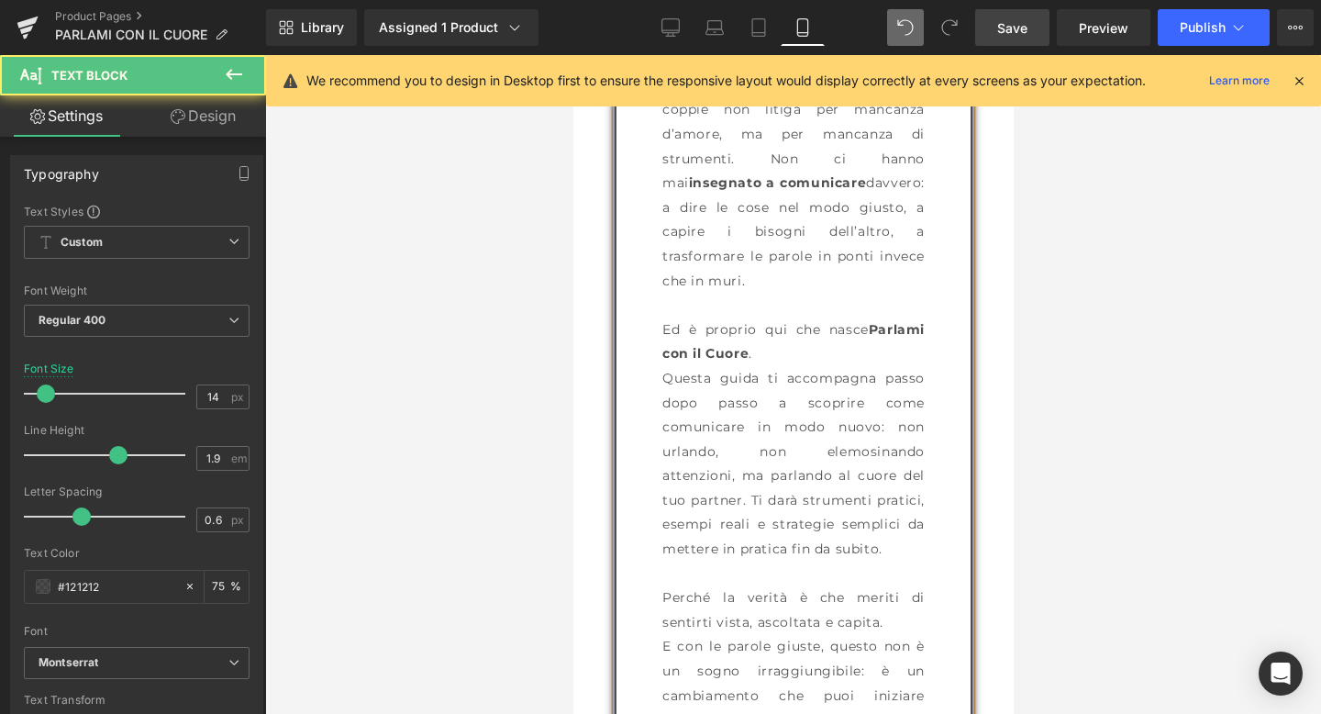
click at [730, 366] on p "Questa guida ti accompagna passo dopo passo a scoprire come comunicare in modo …" at bounding box center [793, 463] width 262 height 195
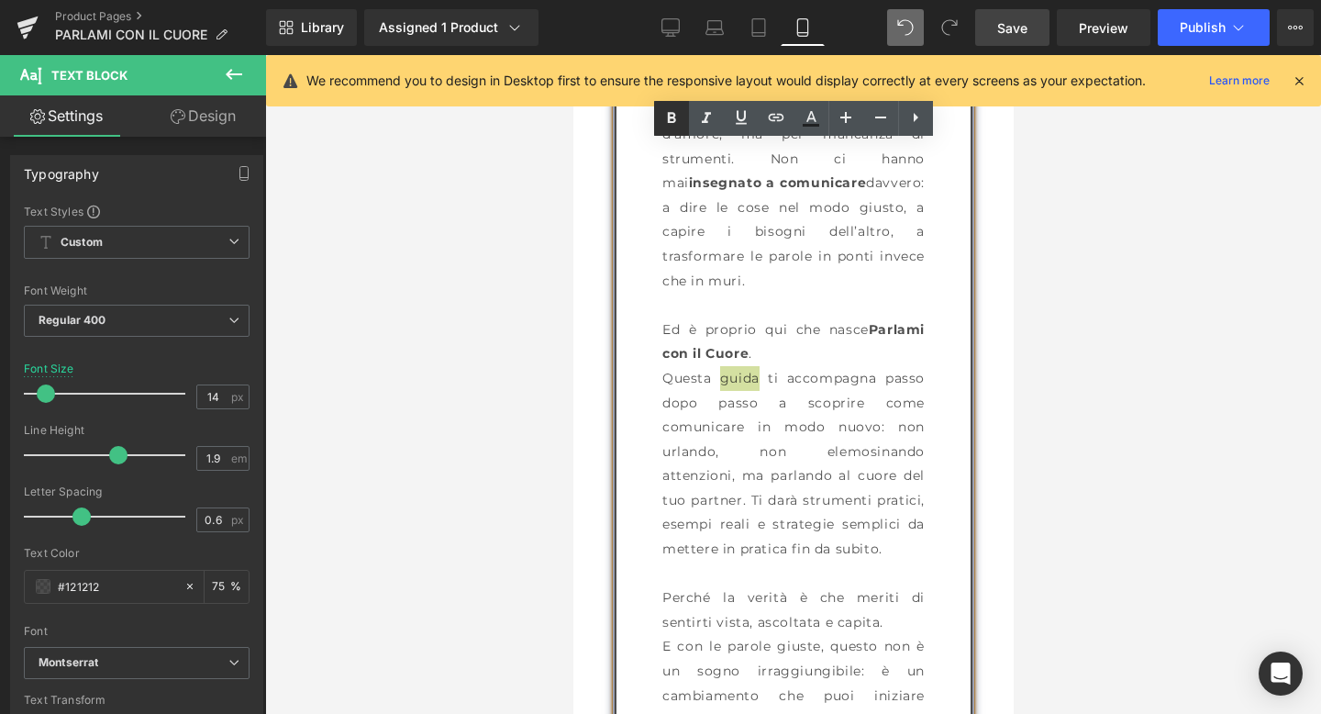
click at [667, 128] on icon at bounding box center [672, 118] width 22 height 22
drag, startPoint x: 662, startPoint y: 401, endPoint x: 876, endPoint y: 407, distance: 214.8
click at [876, 407] on p "Questa guida ti accompagna passo dopo passo a scoprire come comunicare in modo …" at bounding box center [793, 463] width 262 height 195
click at [679, 121] on icon at bounding box center [672, 118] width 22 height 22
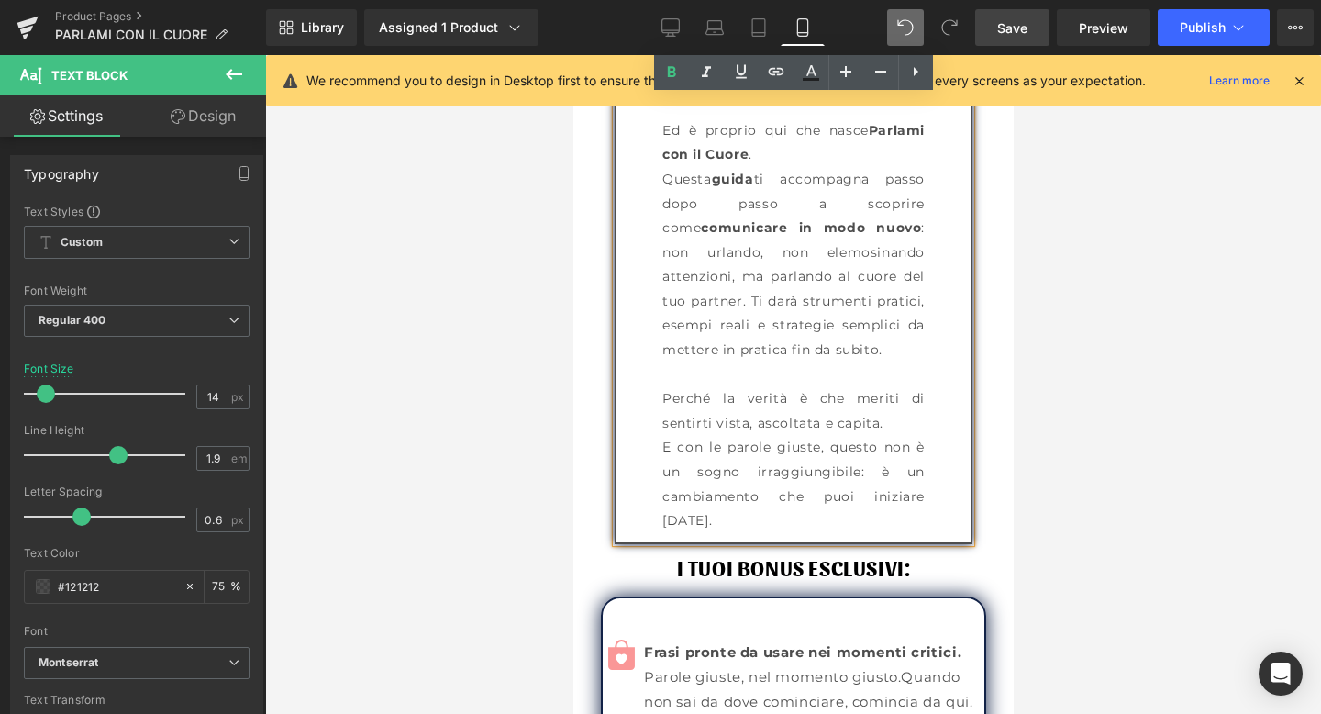
scroll to position [2881, 0]
drag, startPoint x: 730, startPoint y: 424, endPoint x: 818, endPoint y: 427, distance: 87.2
click at [818, 434] on p "E con le parole giuste, questo non è un sogno irraggiungibile: è un cambiamento…" at bounding box center [793, 482] width 262 height 97
click at [676, 67] on icon at bounding box center [672, 72] width 22 height 22
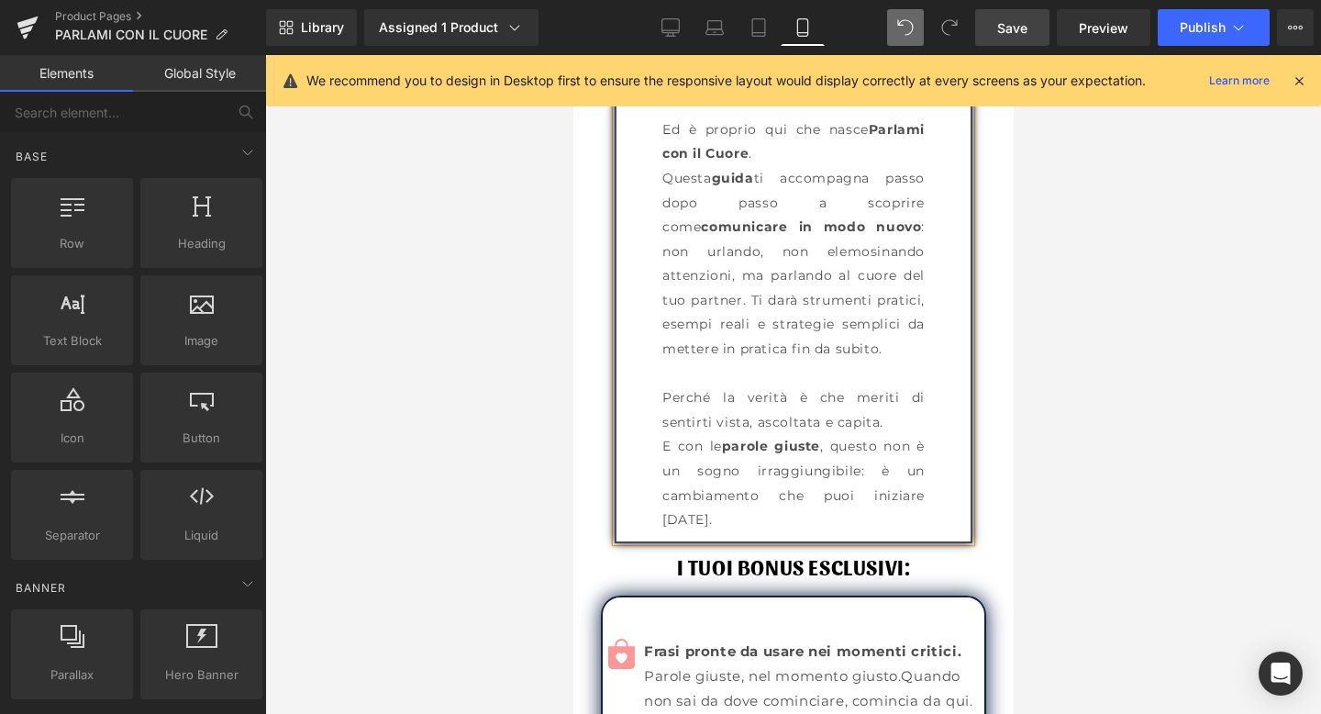
click at [1221, 457] on div at bounding box center [793, 384] width 1056 height 659
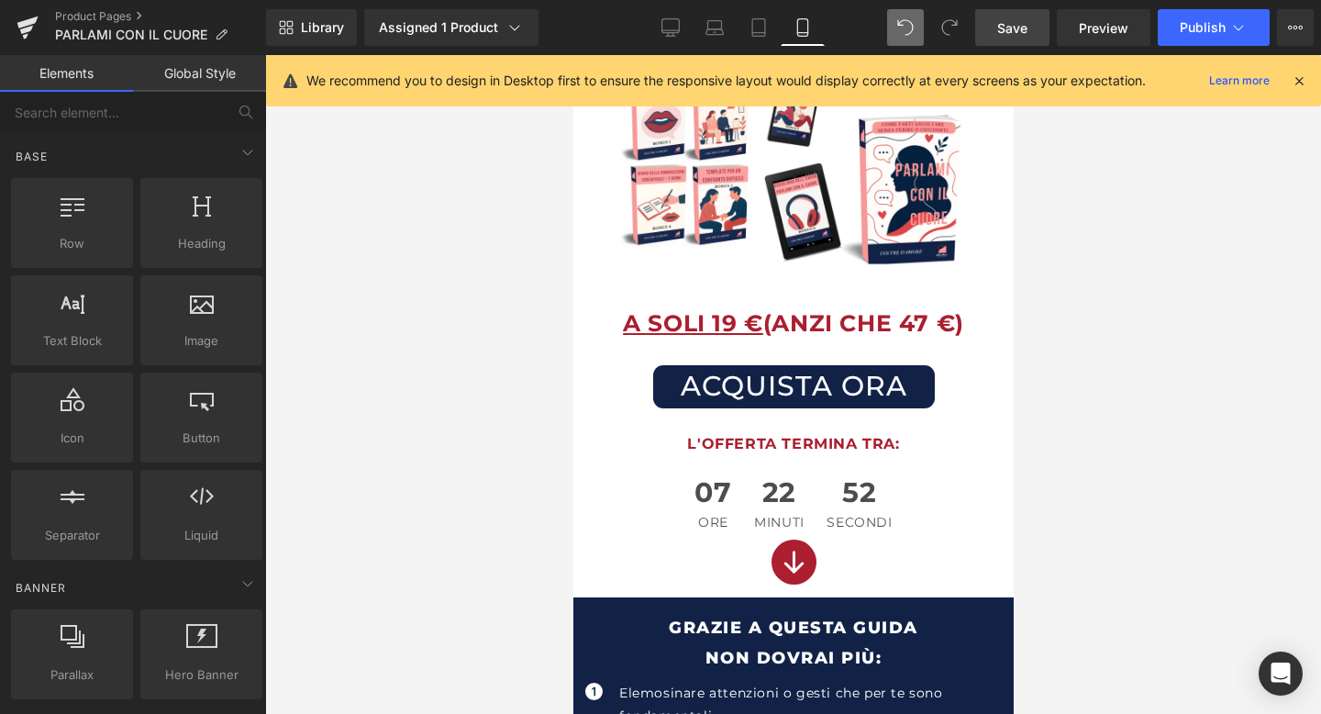
scroll to position [179, 0]
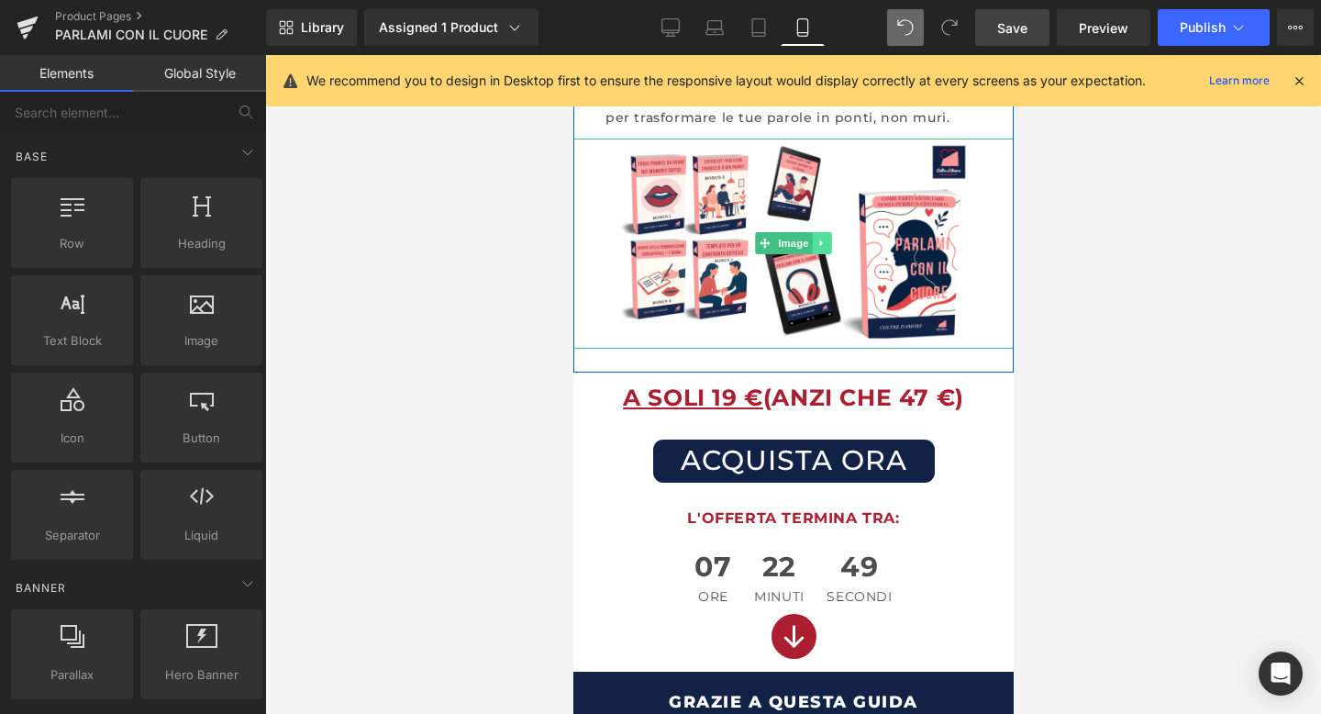
click at [817, 240] on icon at bounding box center [822, 243] width 10 height 11
click at [814, 240] on icon at bounding box center [812, 244] width 10 height 10
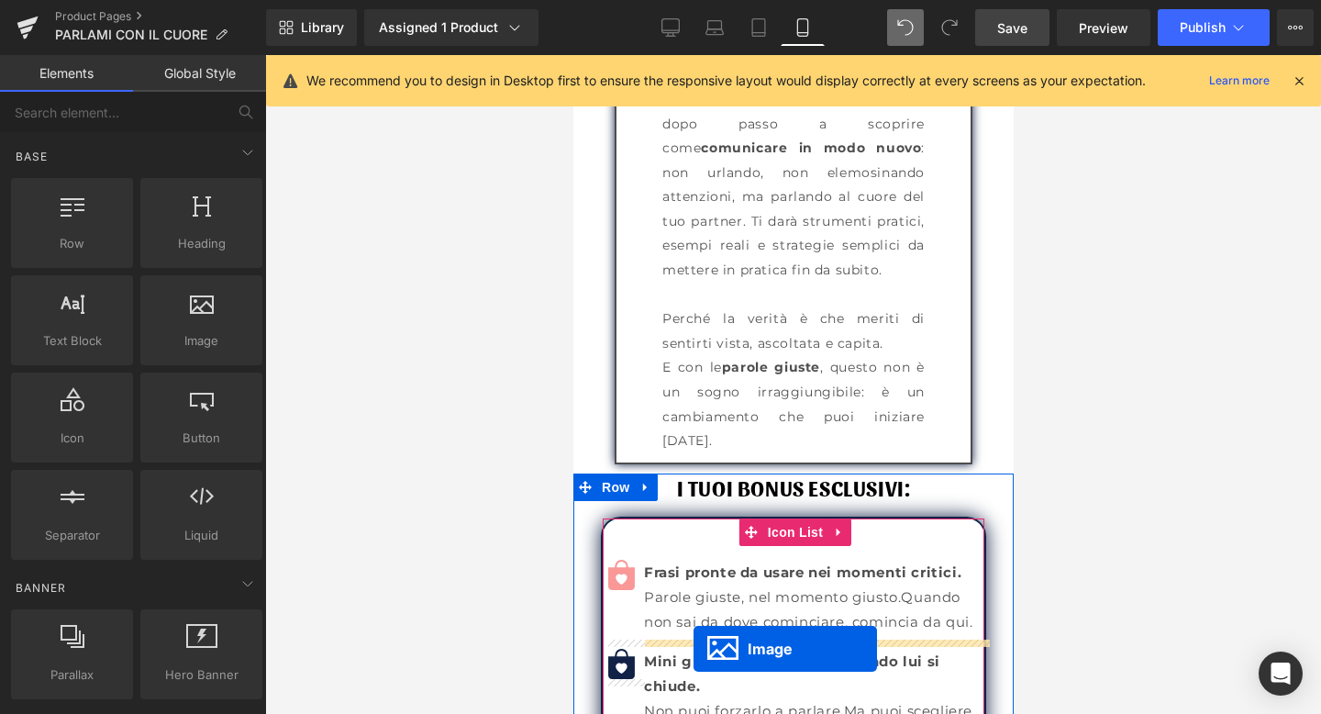
scroll to position [3060, 0]
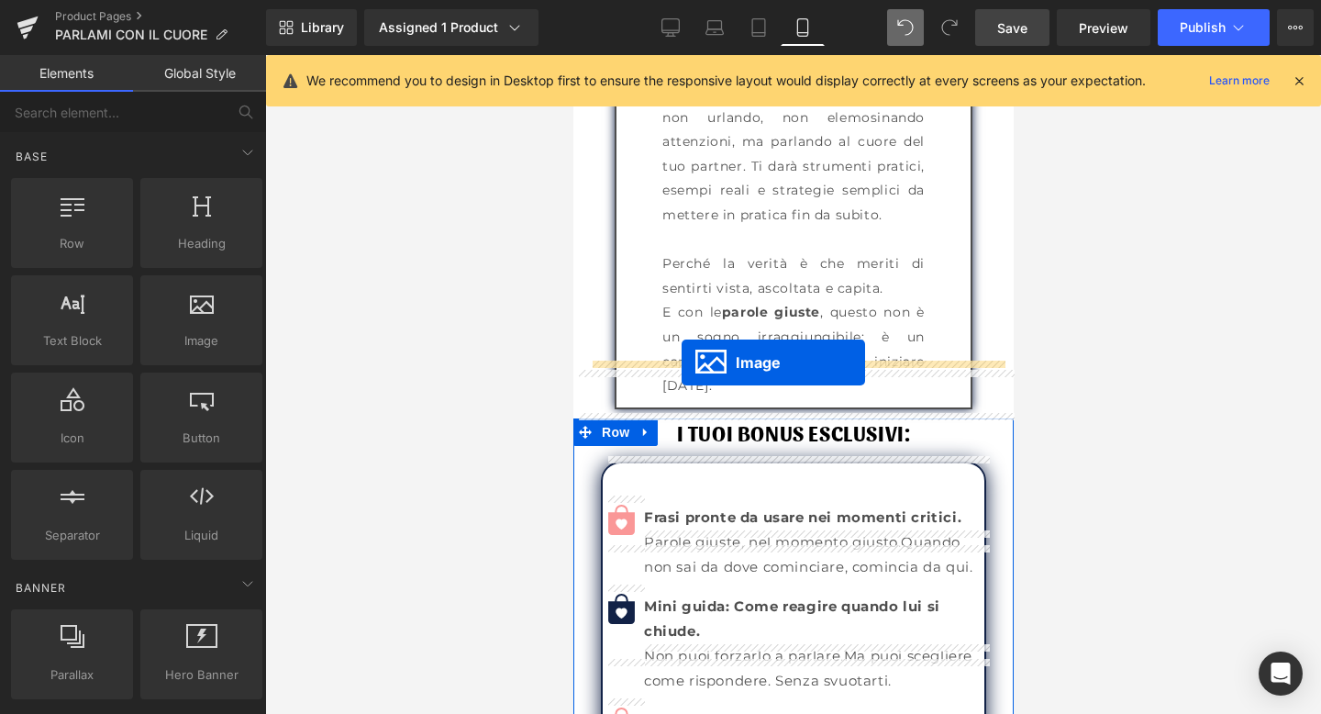
drag, startPoint x: 760, startPoint y: 445, endPoint x: 680, endPoint y: 362, distance: 115.5
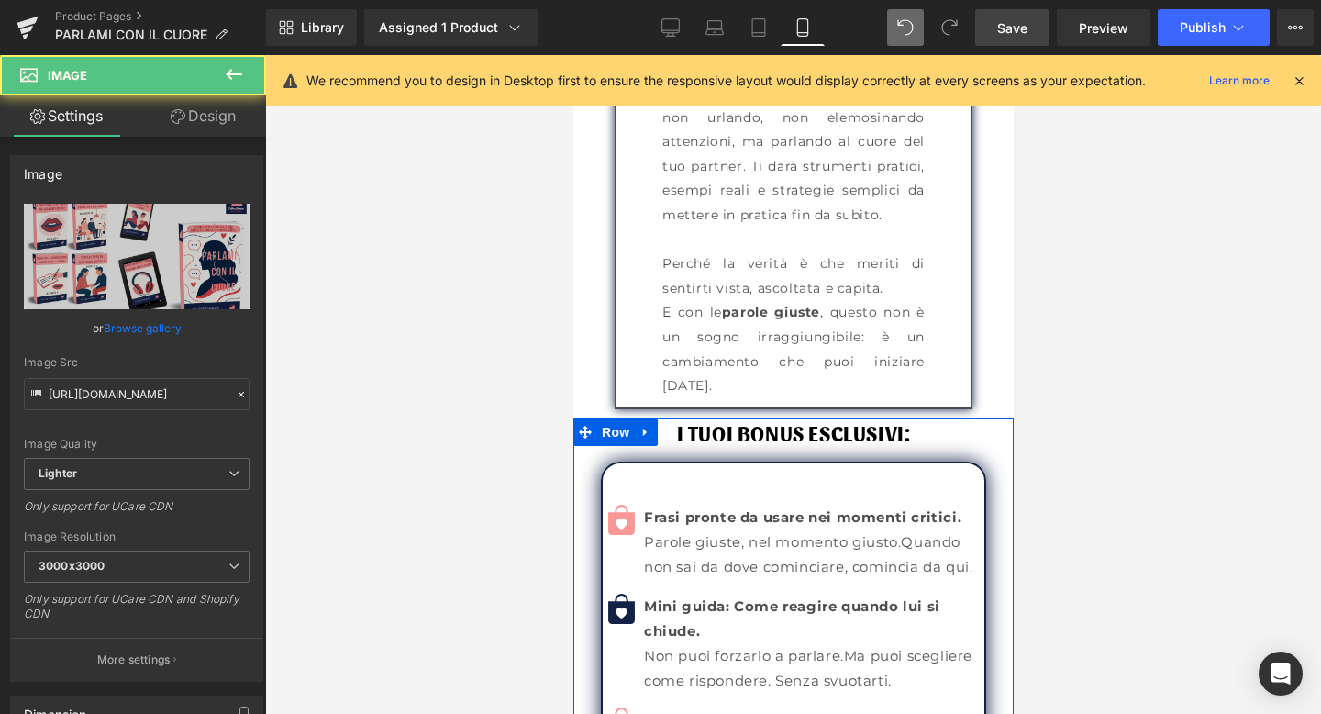
scroll to position [3015, 0]
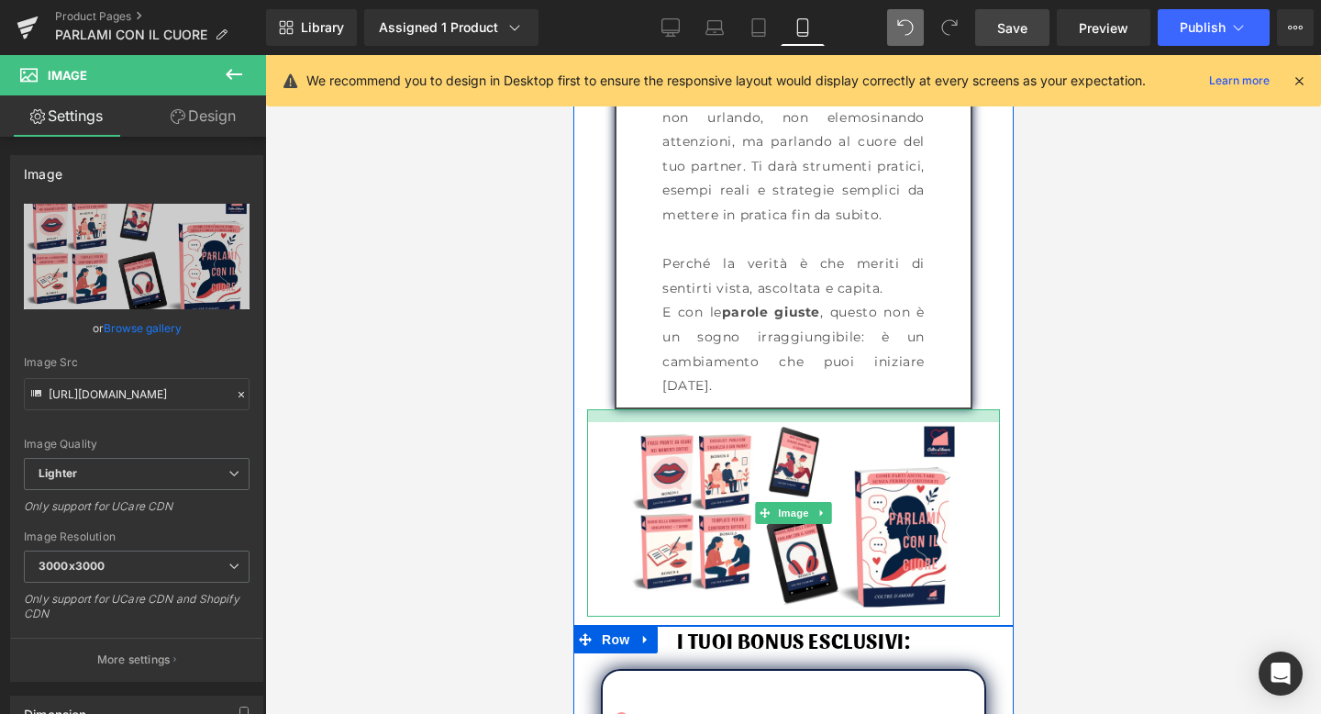
drag, startPoint x: 660, startPoint y: 360, endPoint x: 660, endPoint y: 370, distance: 10.1
click at [660, 409] on div at bounding box center [792, 415] width 413 height 13
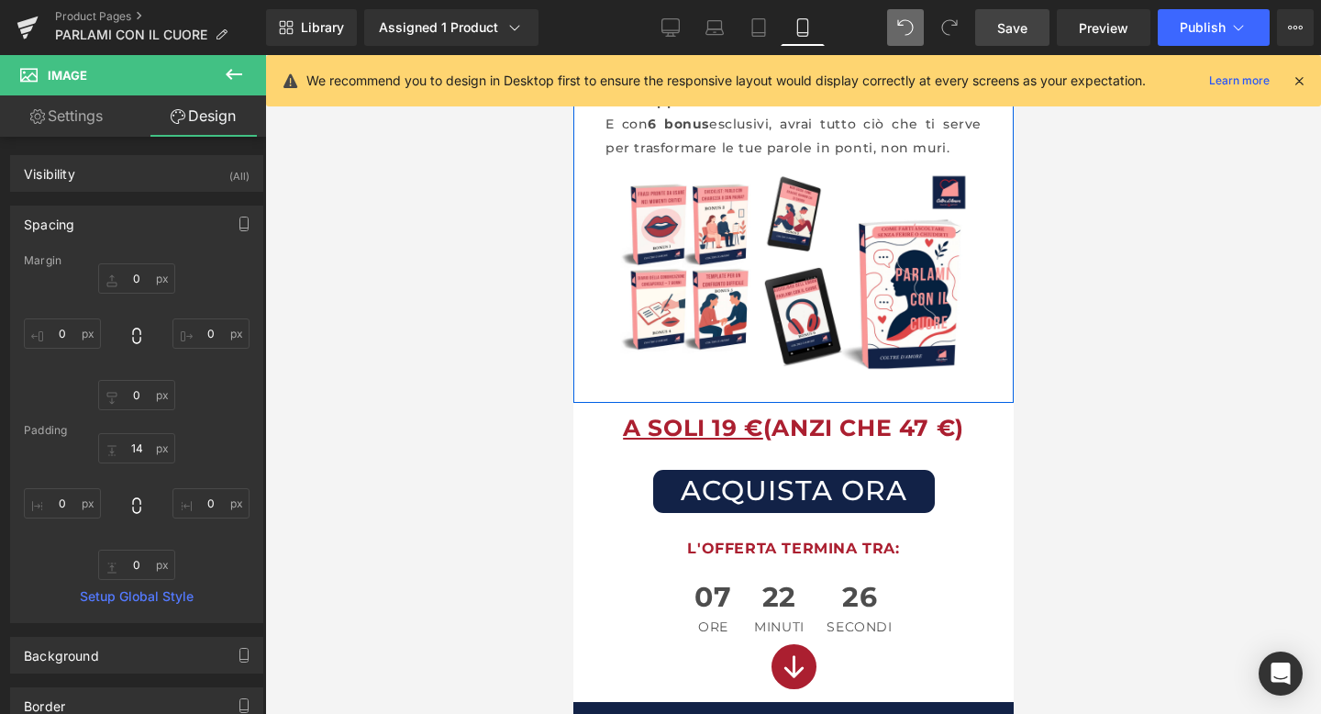
scroll to position [173, 0]
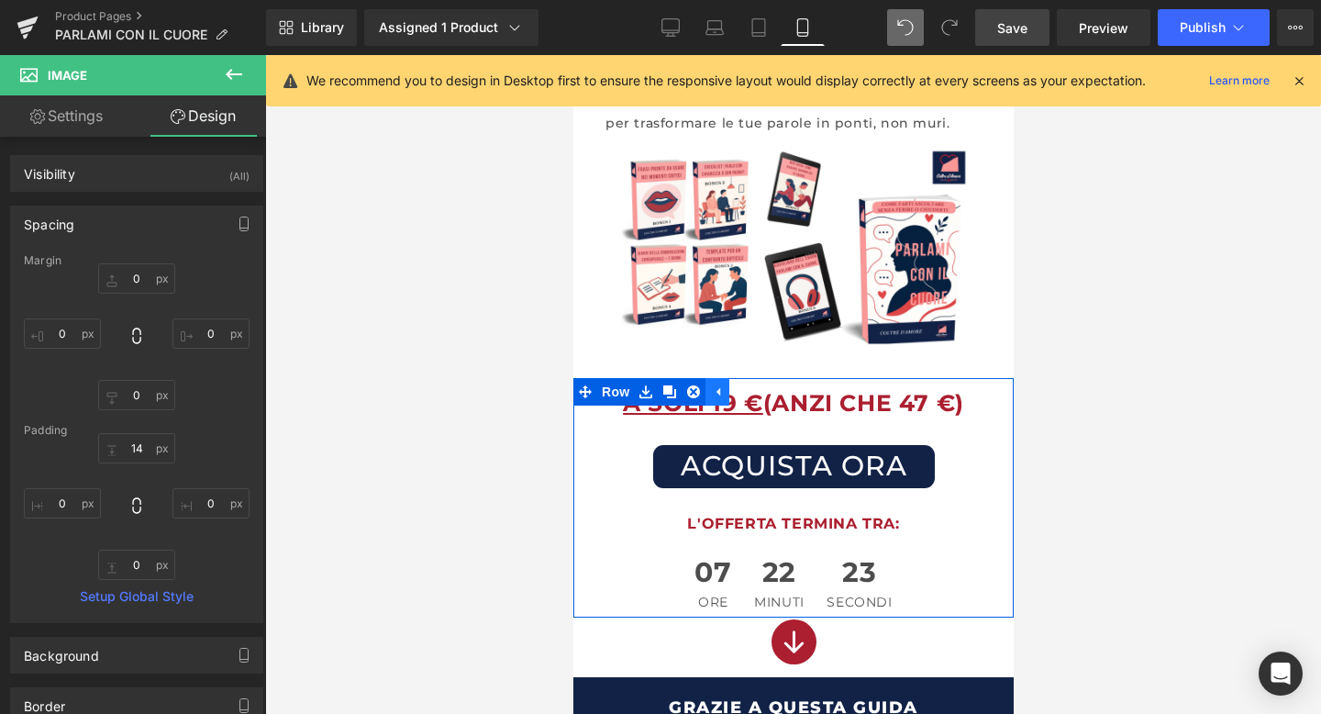
click at [716, 391] on icon at bounding box center [718, 391] width 4 height 8
click at [643, 395] on icon at bounding box center [644, 391] width 4 height 8
click at [674, 389] on icon at bounding box center [669, 391] width 13 height 13
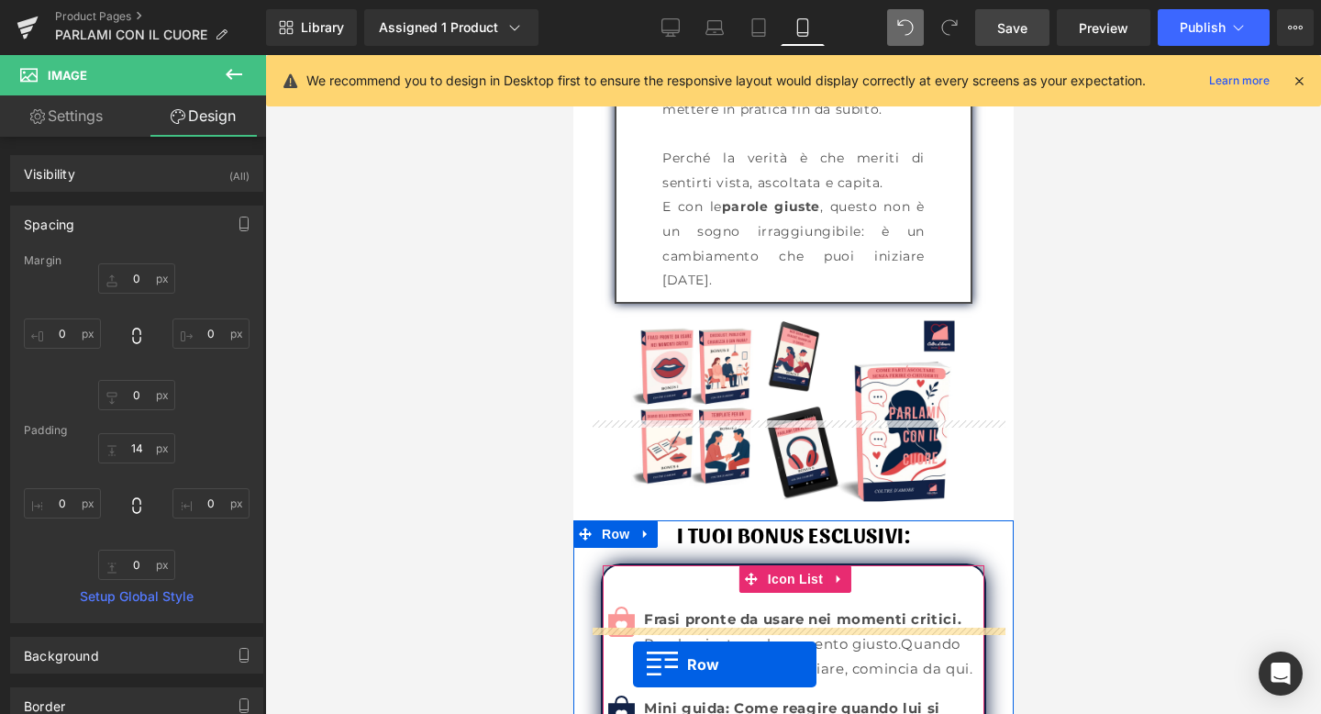
scroll to position [3203, 0]
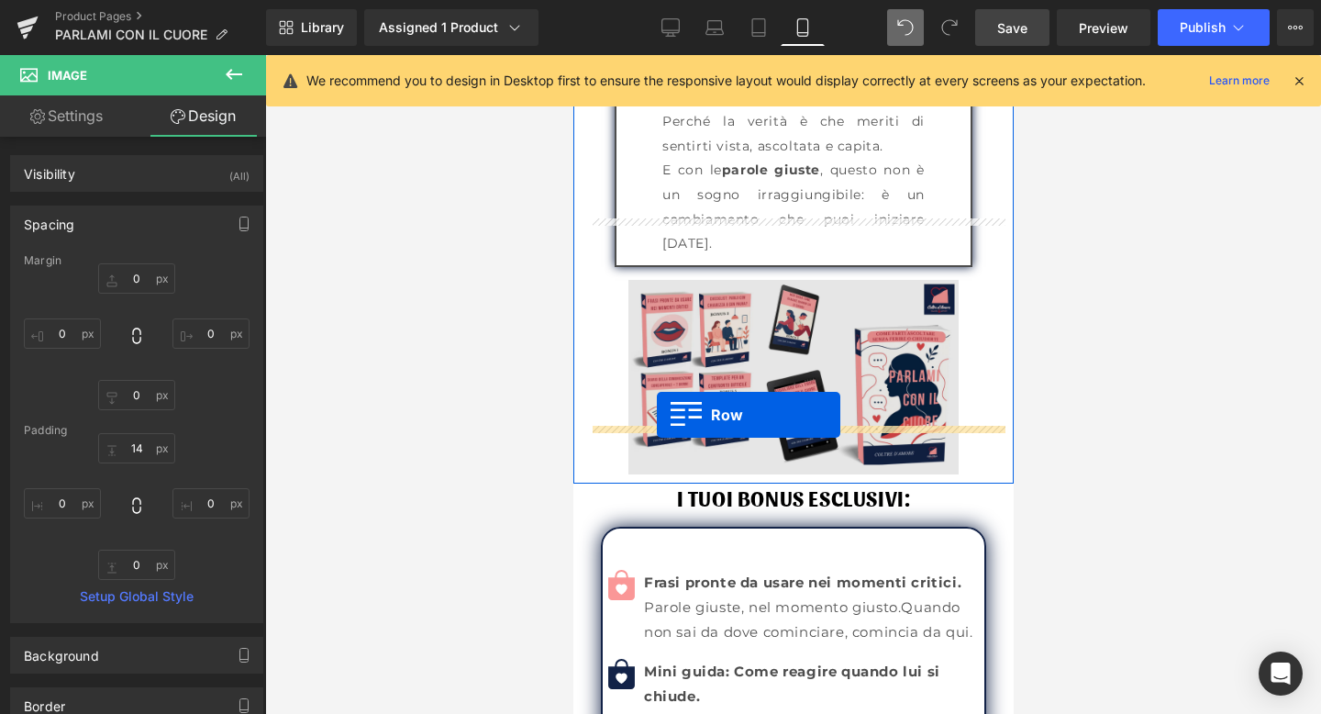
drag, startPoint x: 590, startPoint y: 391, endPoint x: 656, endPoint y: 415, distance: 70.2
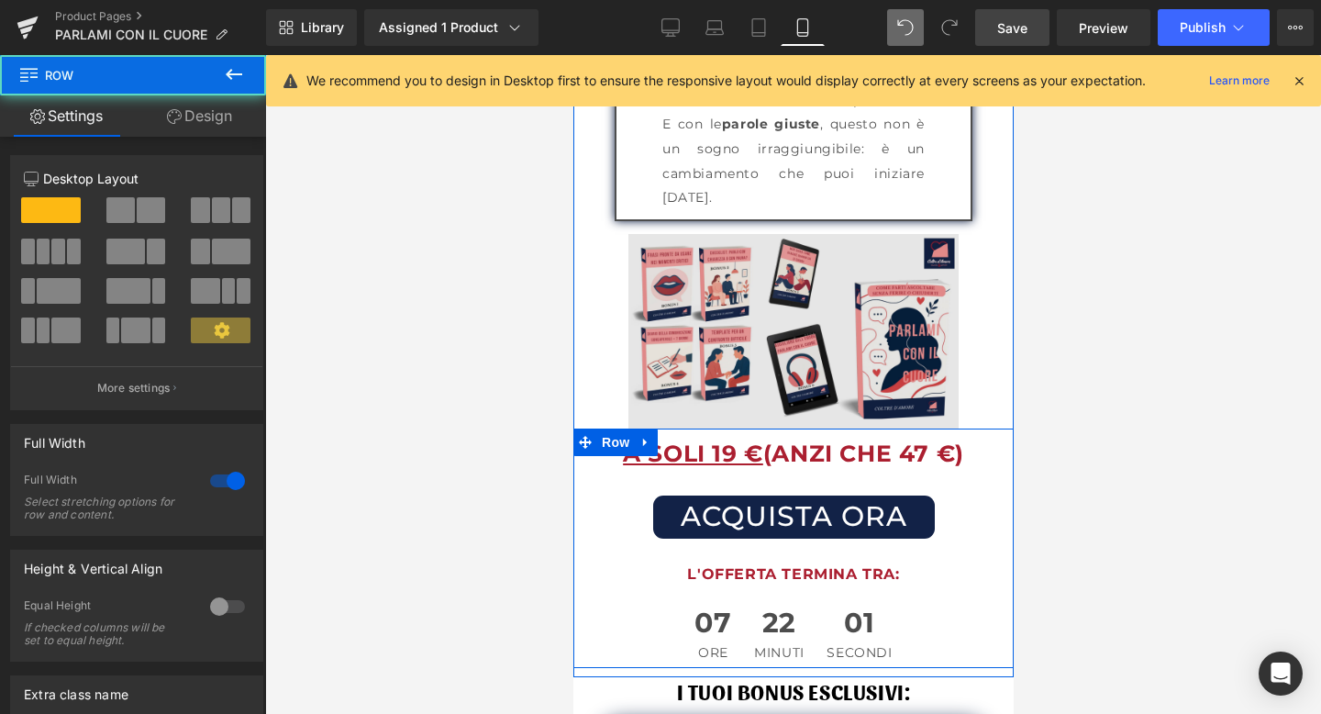
scroll to position [3157, 0]
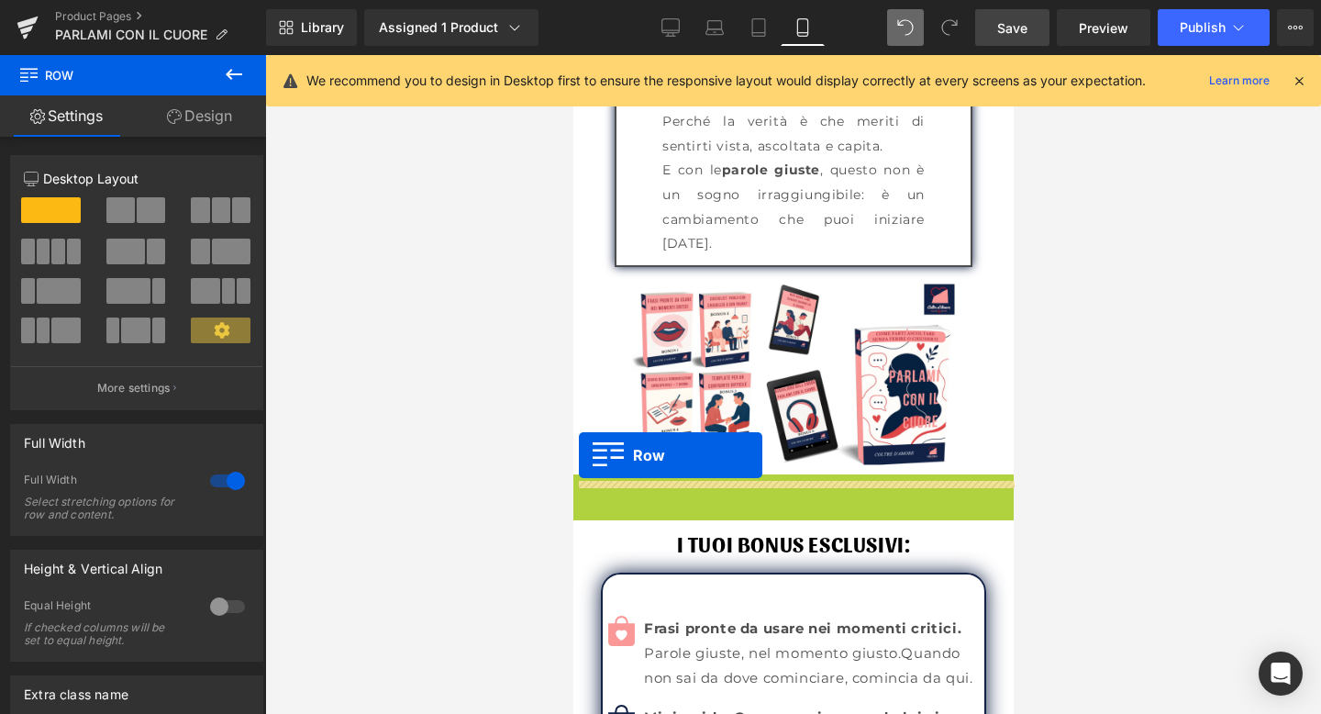
drag, startPoint x: 585, startPoint y: 438, endPoint x: 578, endPoint y: 455, distance: 18.9
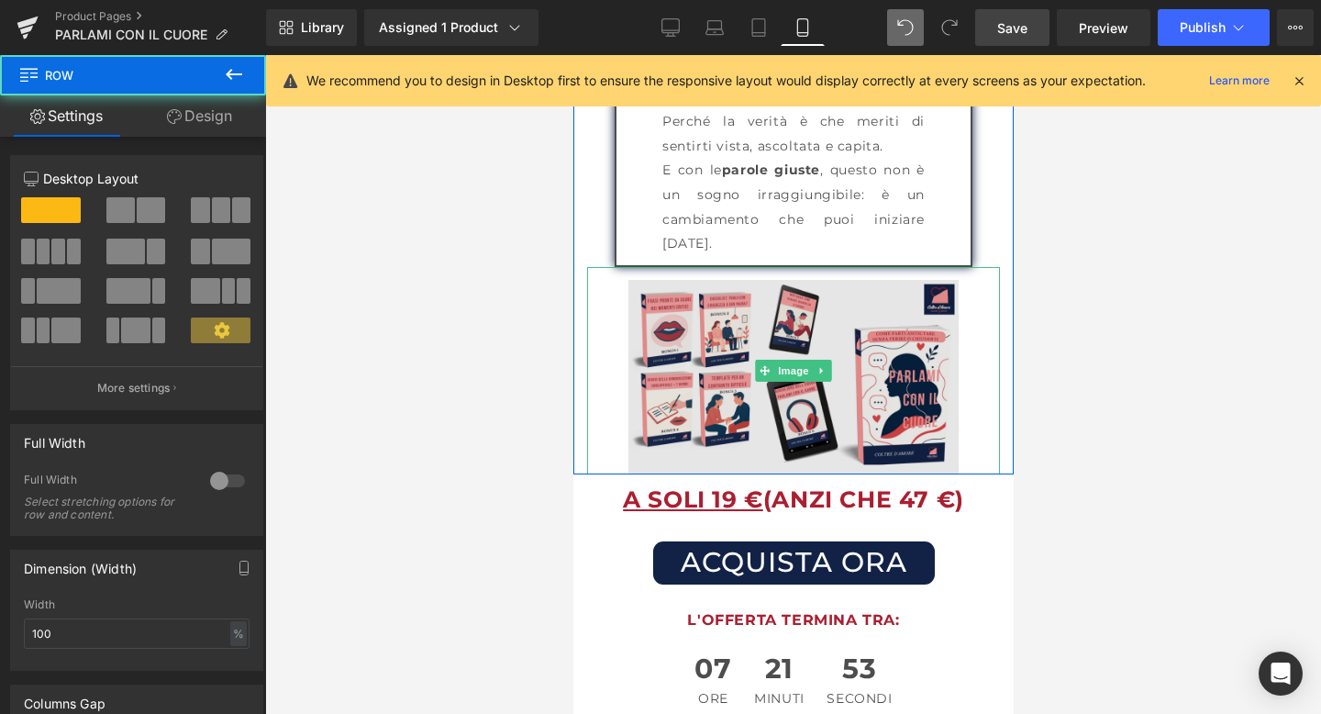
drag, startPoint x: 774, startPoint y: 433, endPoint x: 775, endPoint y: 416, distance: 17.5
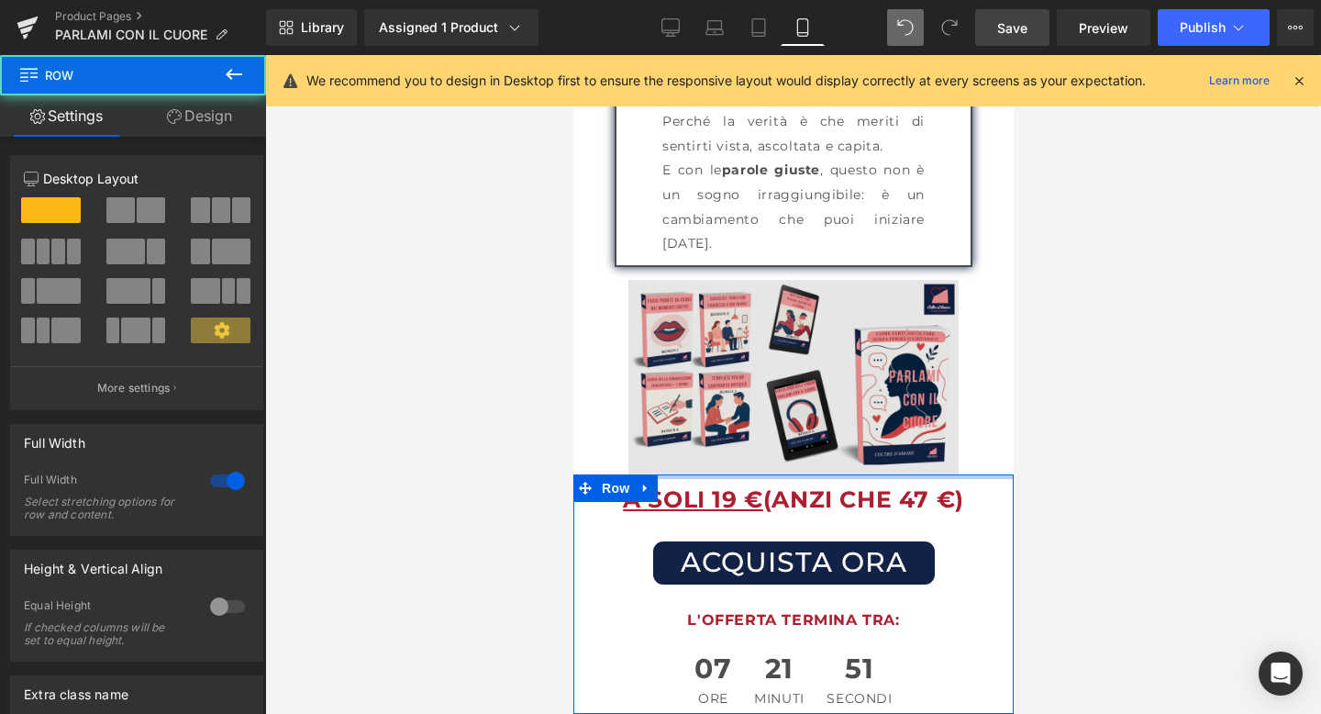
drag, startPoint x: 772, startPoint y: 426, endPoint x: 776, endPoint y: 406, distance: 20.7
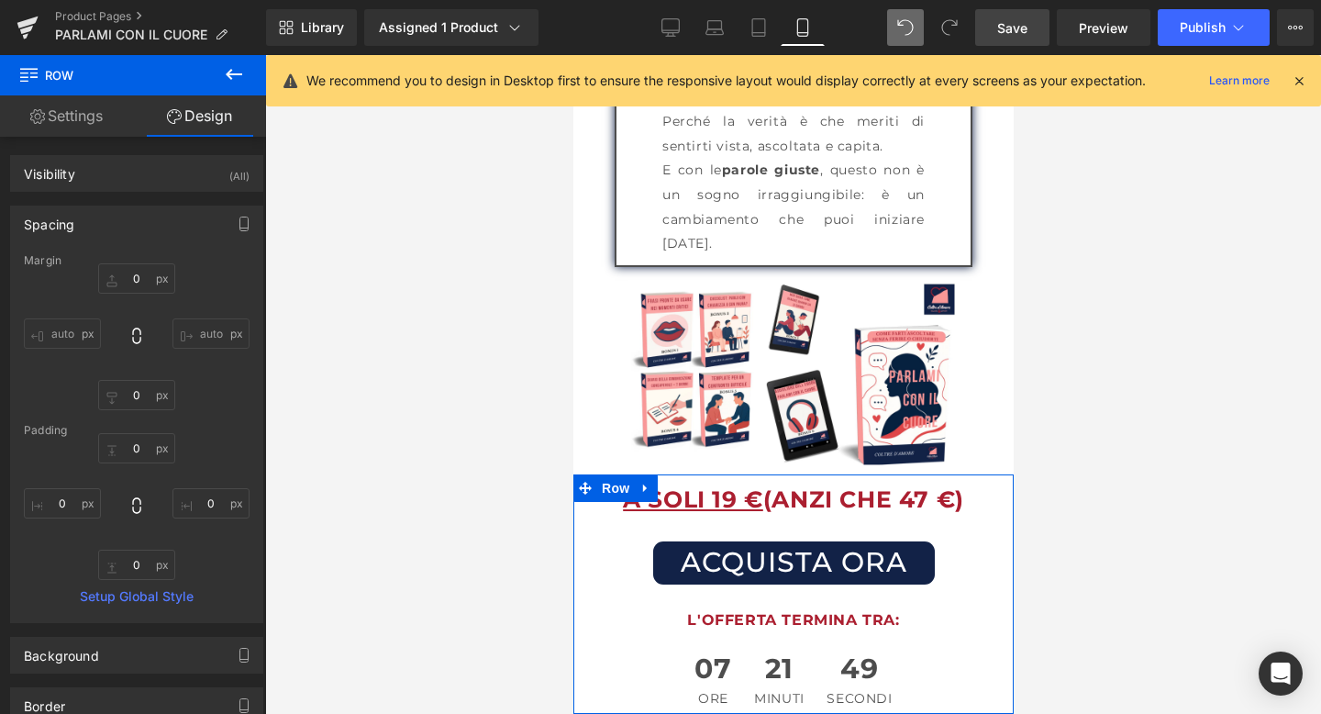
click at [1153, 346] on div at bounding box center [793, 384] width 1056 height 659
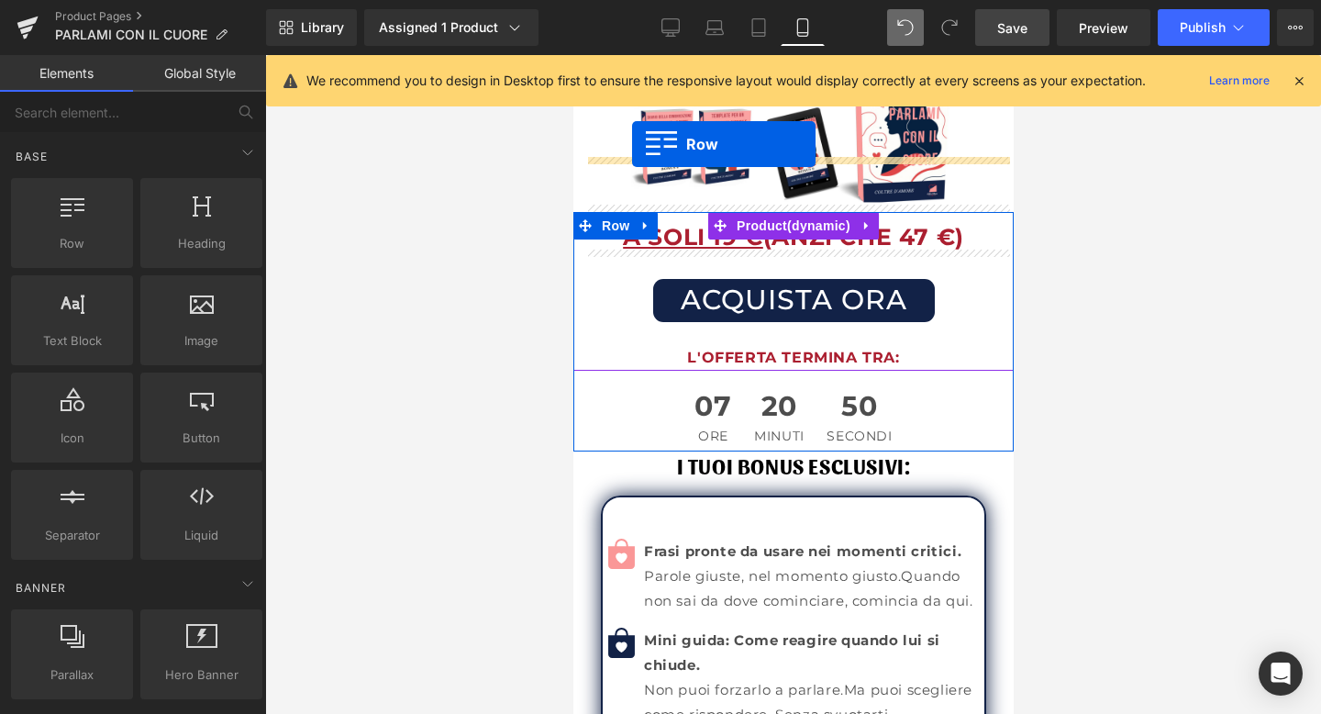
scroll to position [3309, 0]
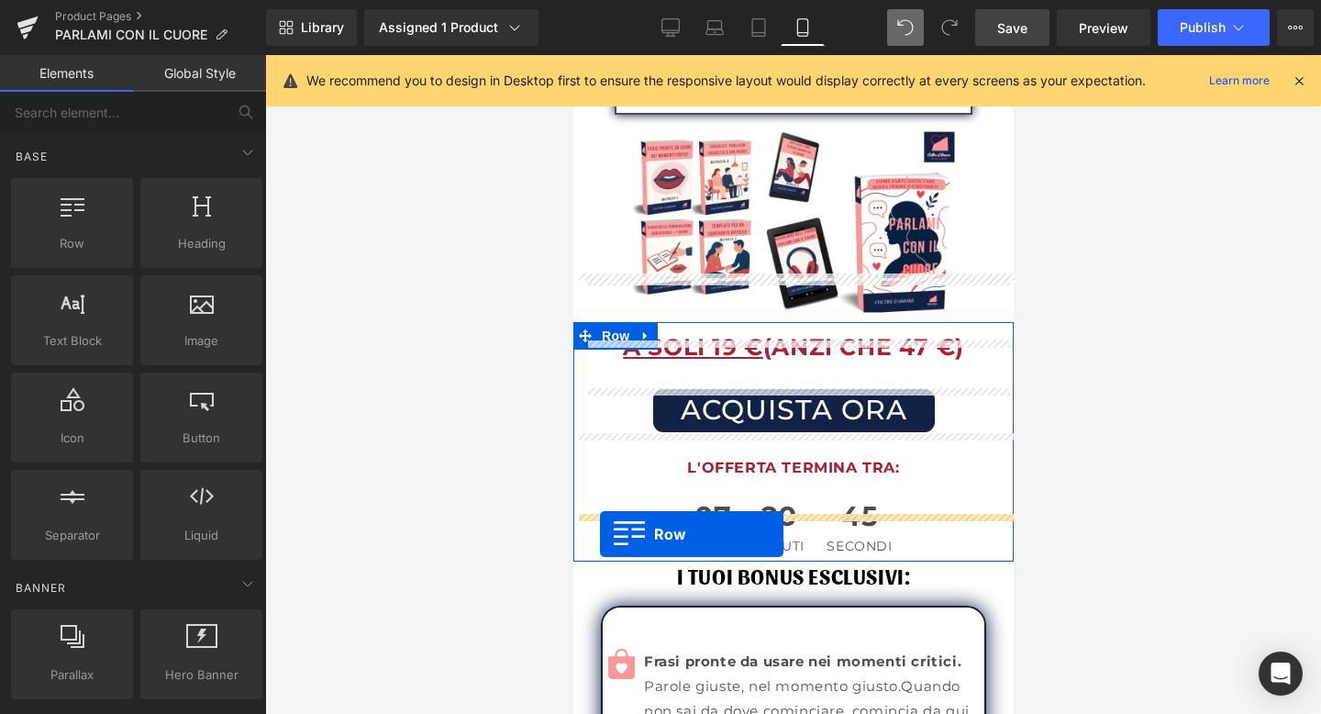
drag, startPoint x: 578, startPoint y: 338, endPoint x: 599, endPoint y: 533, distance: 196.6
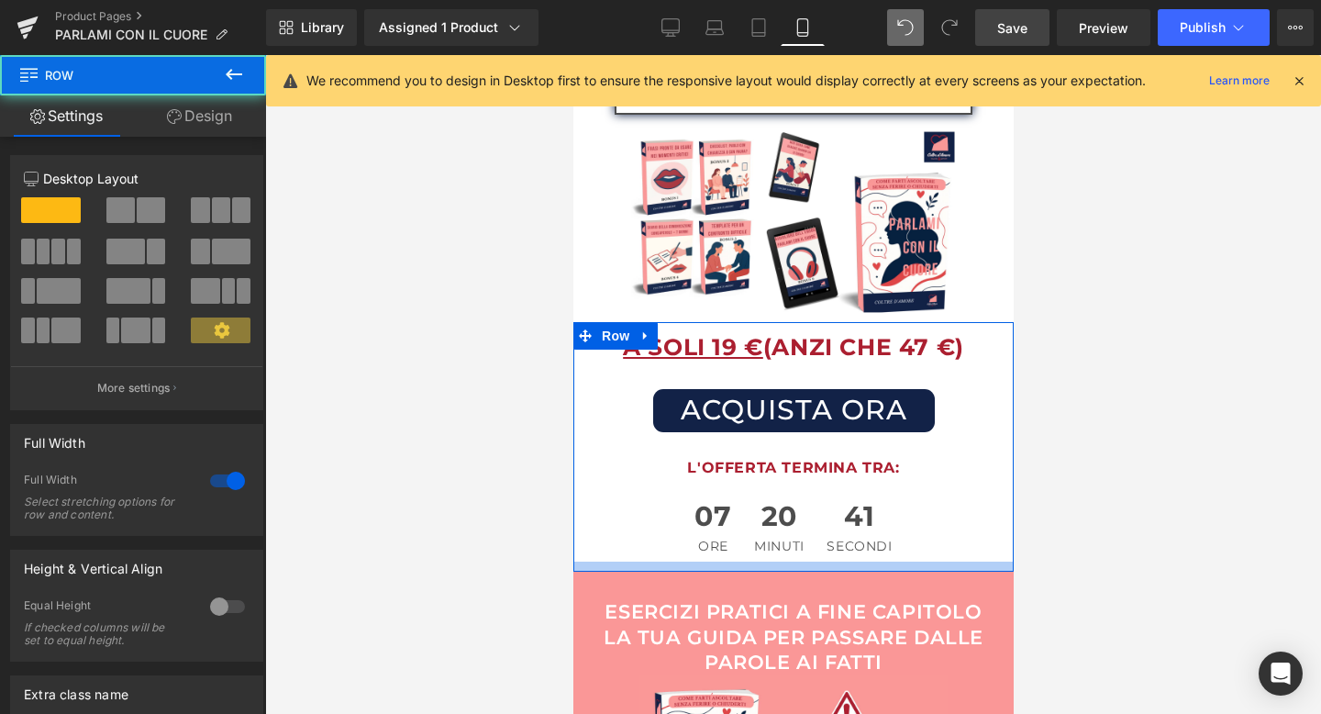
drag, startPoint x: 792, startPoint y: 512, endPoint x: 792, endPoint y: 522, distance: 10.1
click at [792, 562] on div at bounding box center [793, 567] width 440 height 10
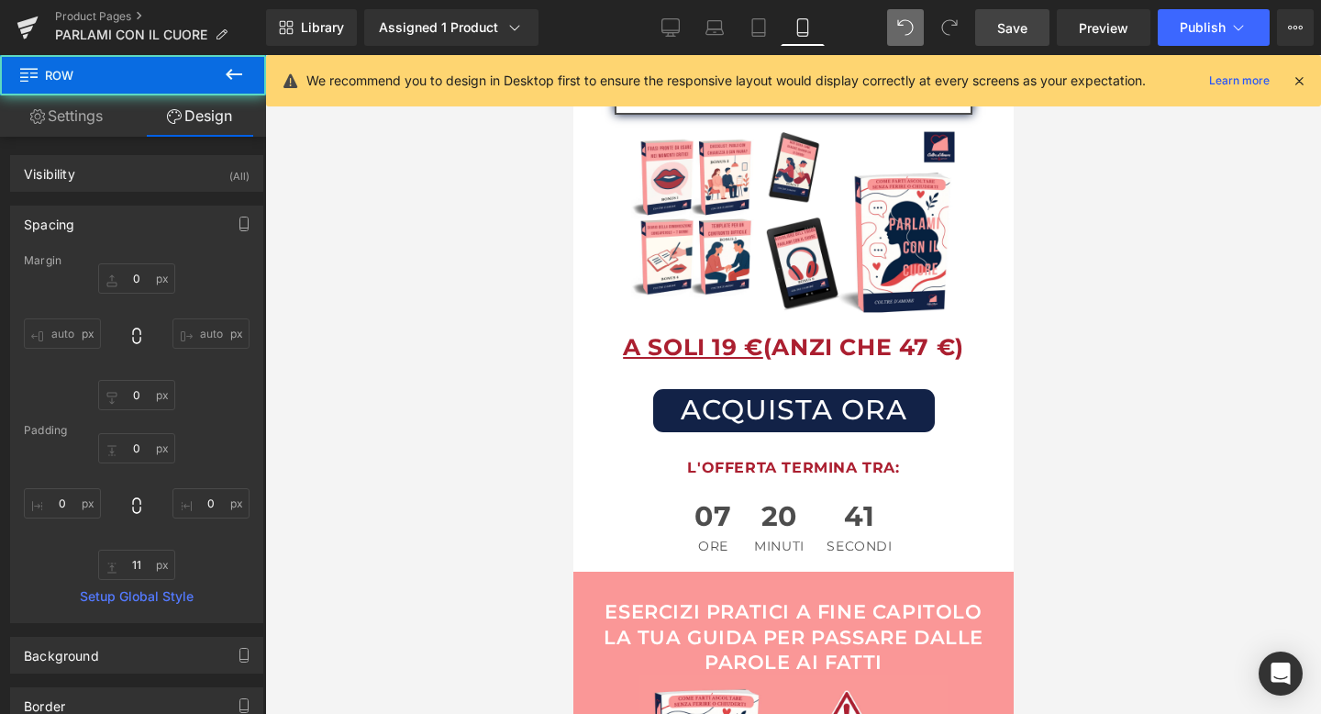
click at [1144, 470] on div at bounding box center [793, 384] width 1056 height 659
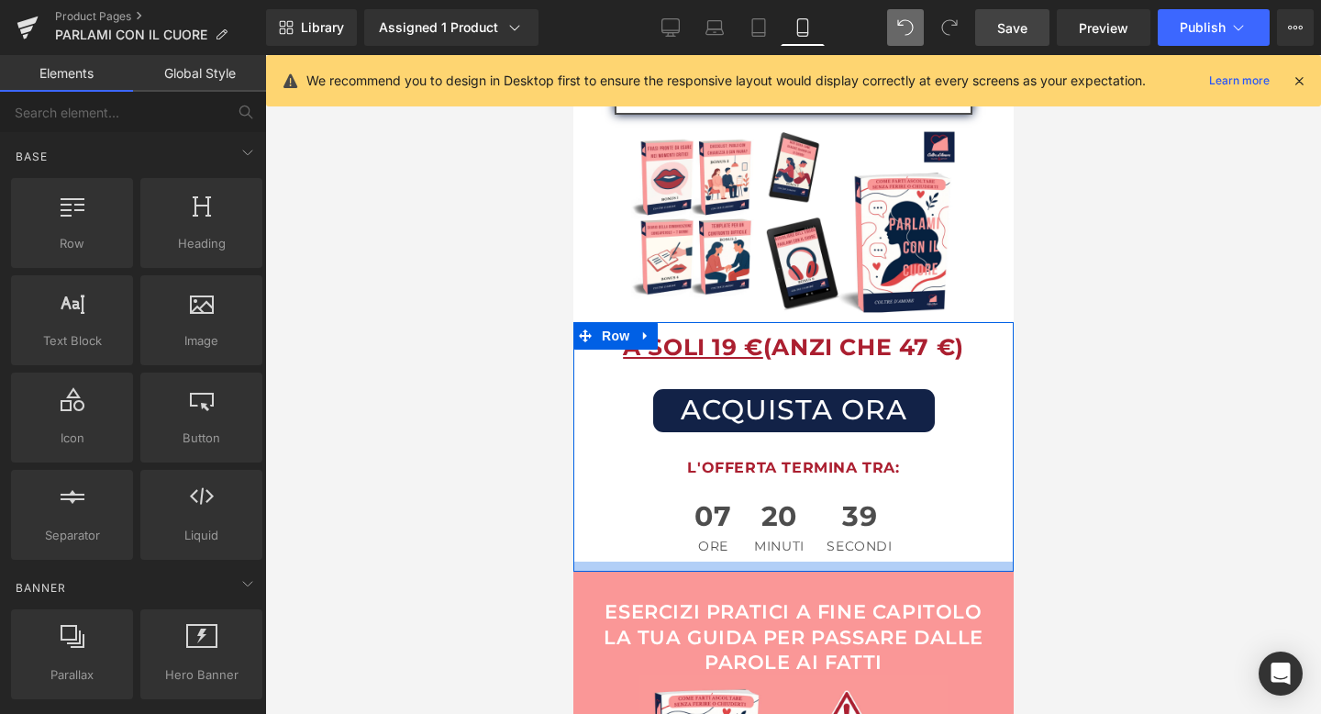
click at [800, 562] on div at bounding box center [793, 567] width 440 height 10
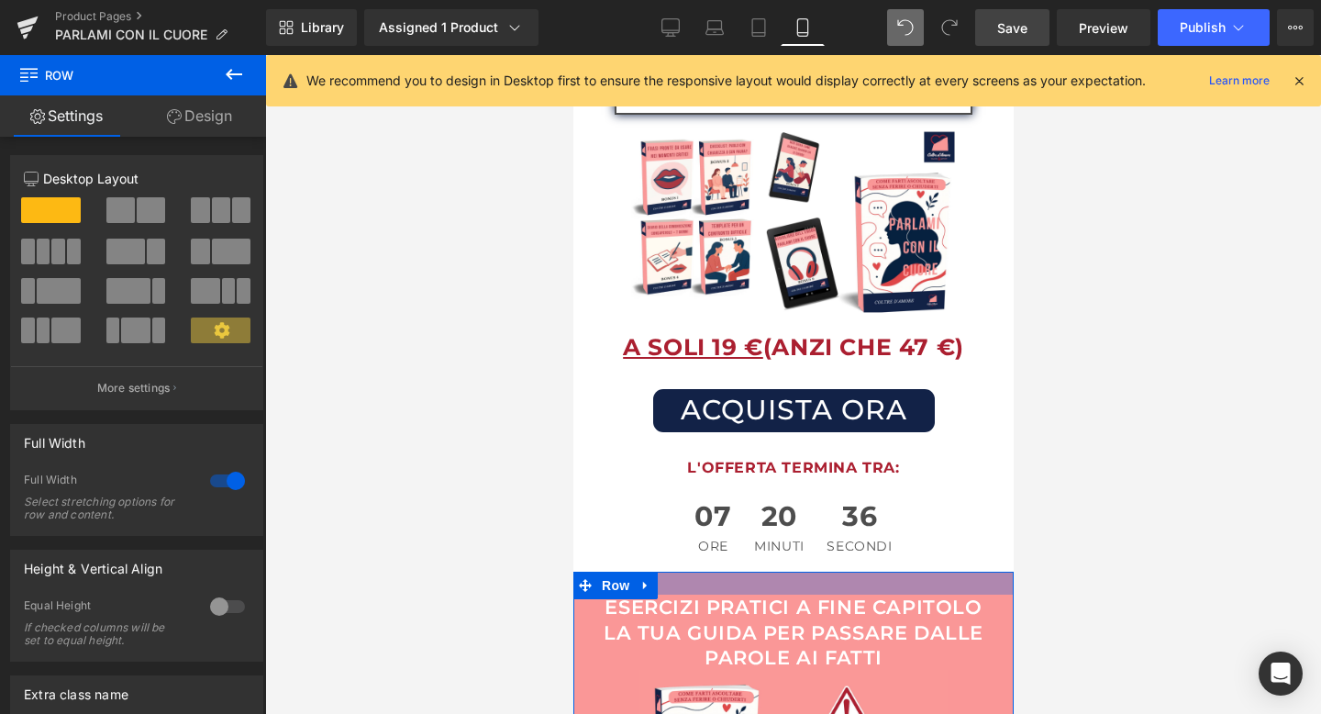
click at [780, 572] on div at bounding box center [793, 583] width 440 height 23
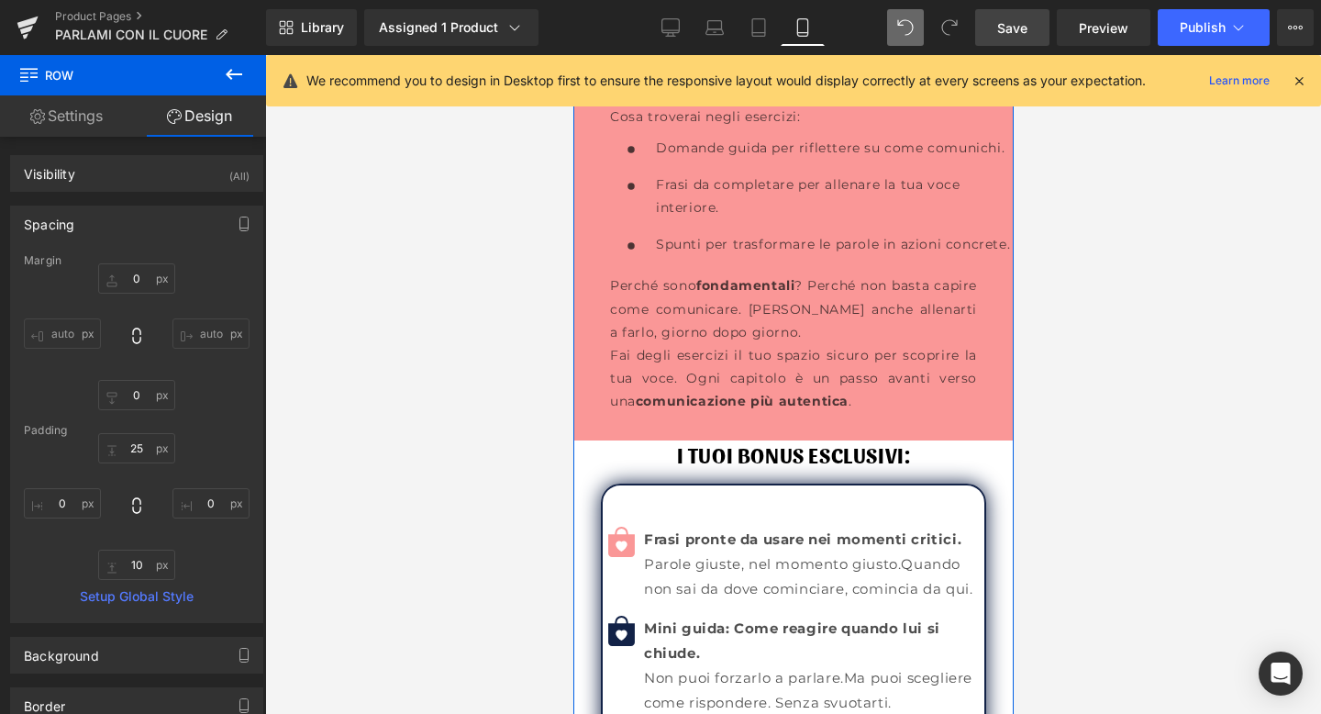
scroll to position [4228, 0]
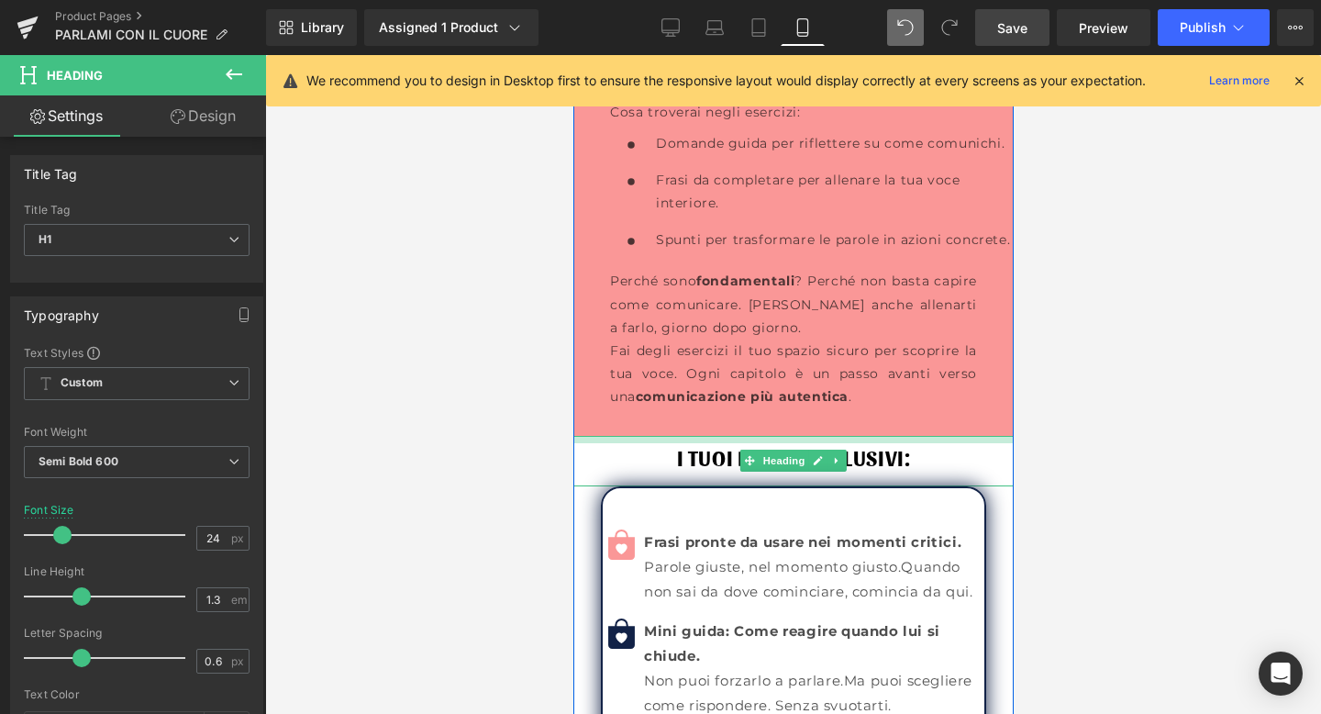
click at [791, 436] on div "I TUOI BONUS ESCLUSIVI: Heading" at bounding box center [793, 461] width 440 height 50
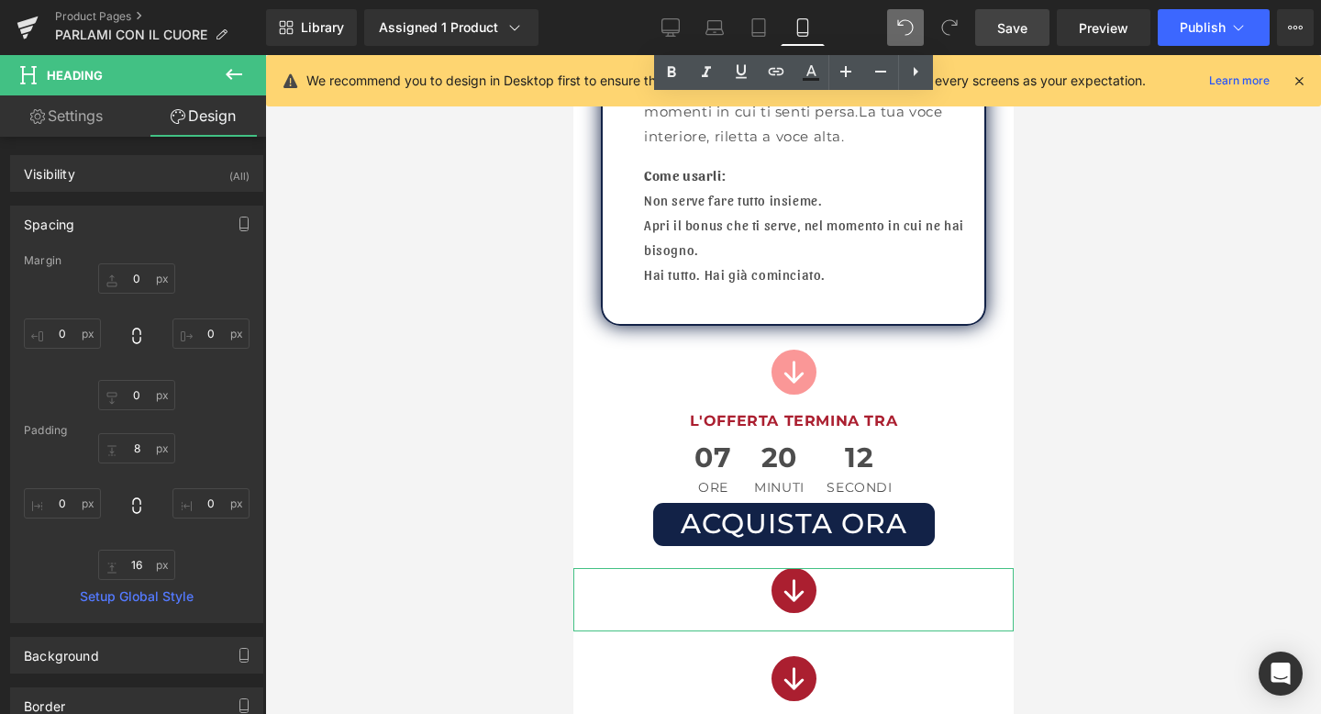
scroll to position [5234, 0]
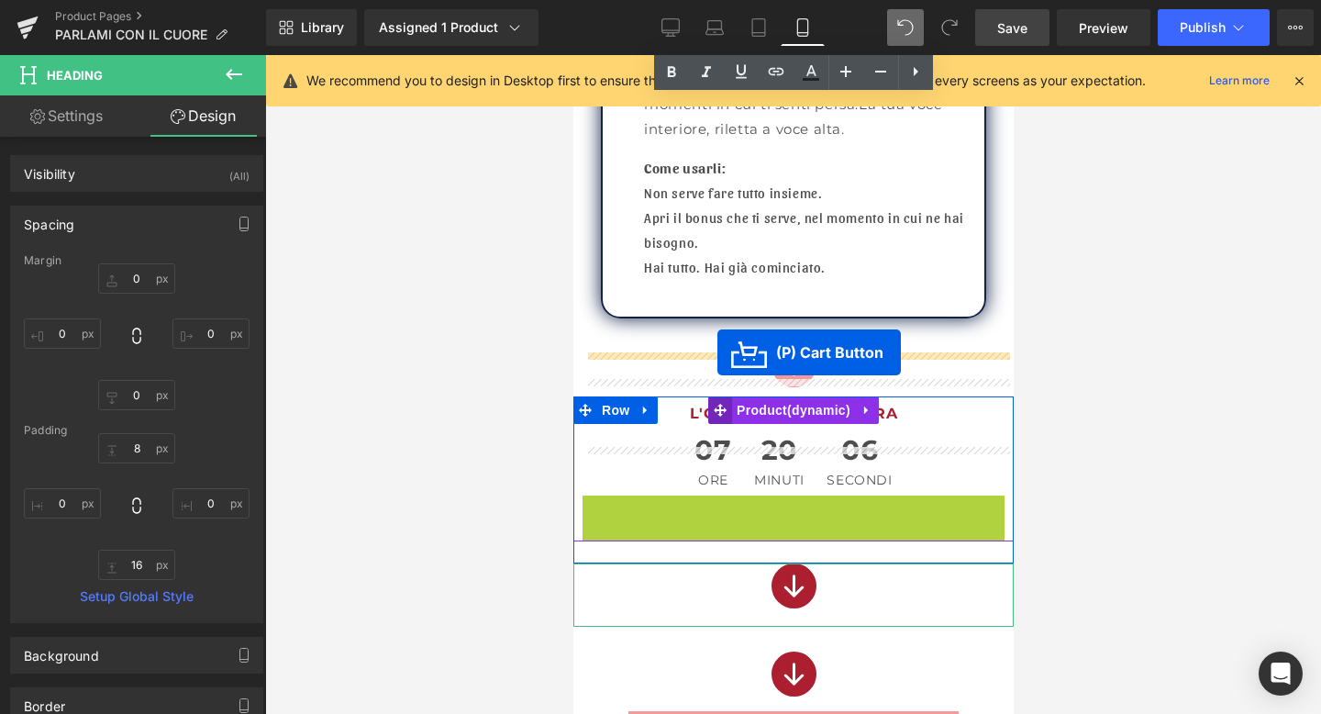
drag, startPoint x: 730, startPoint y: 463, endPoint x: 717, endPoint y: 352, distance: 111.9
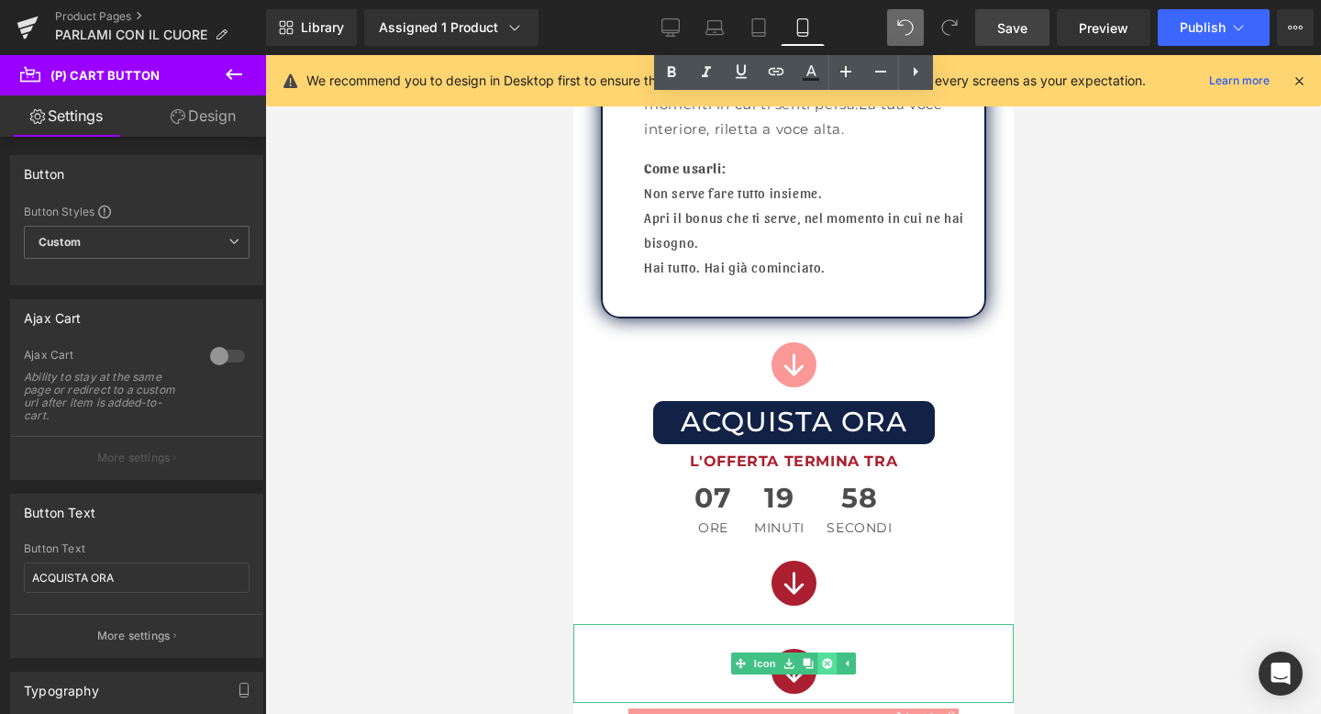
click at [825, 658] on icon at bounding box center [826, 663] width 10 height 10
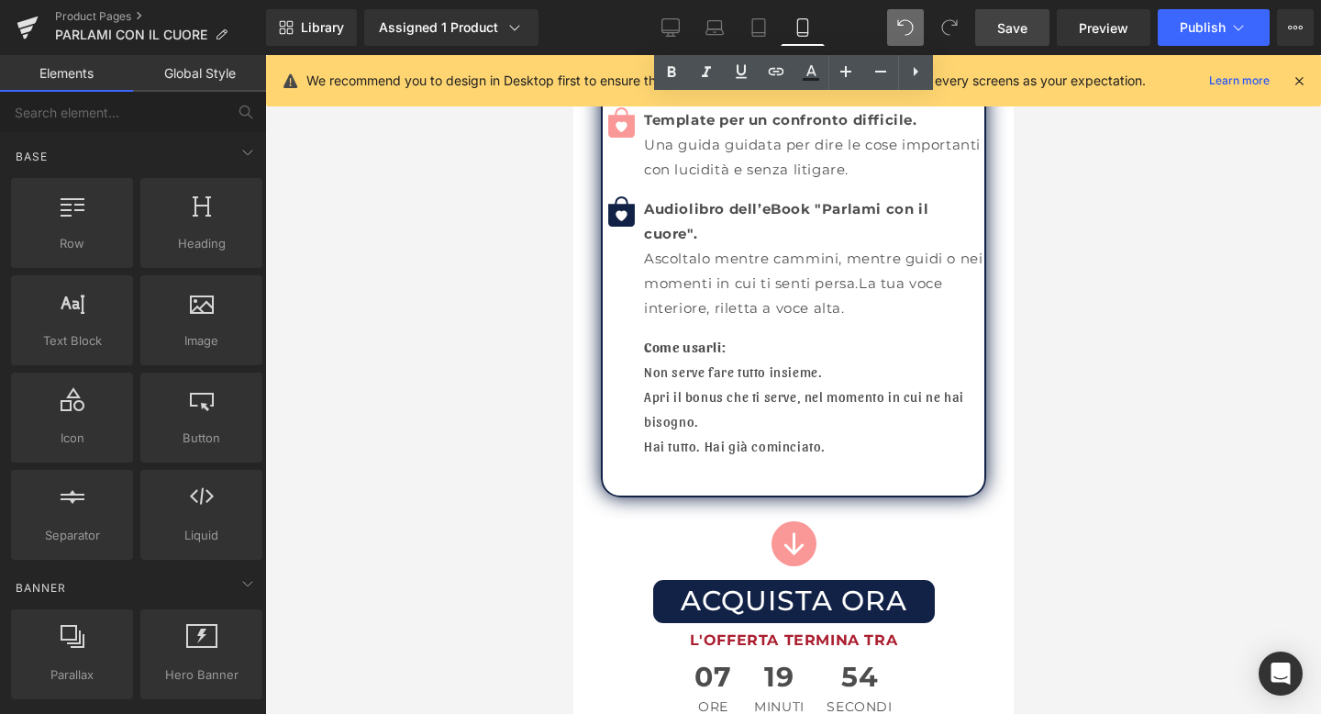
scroll to position [5054, 0]
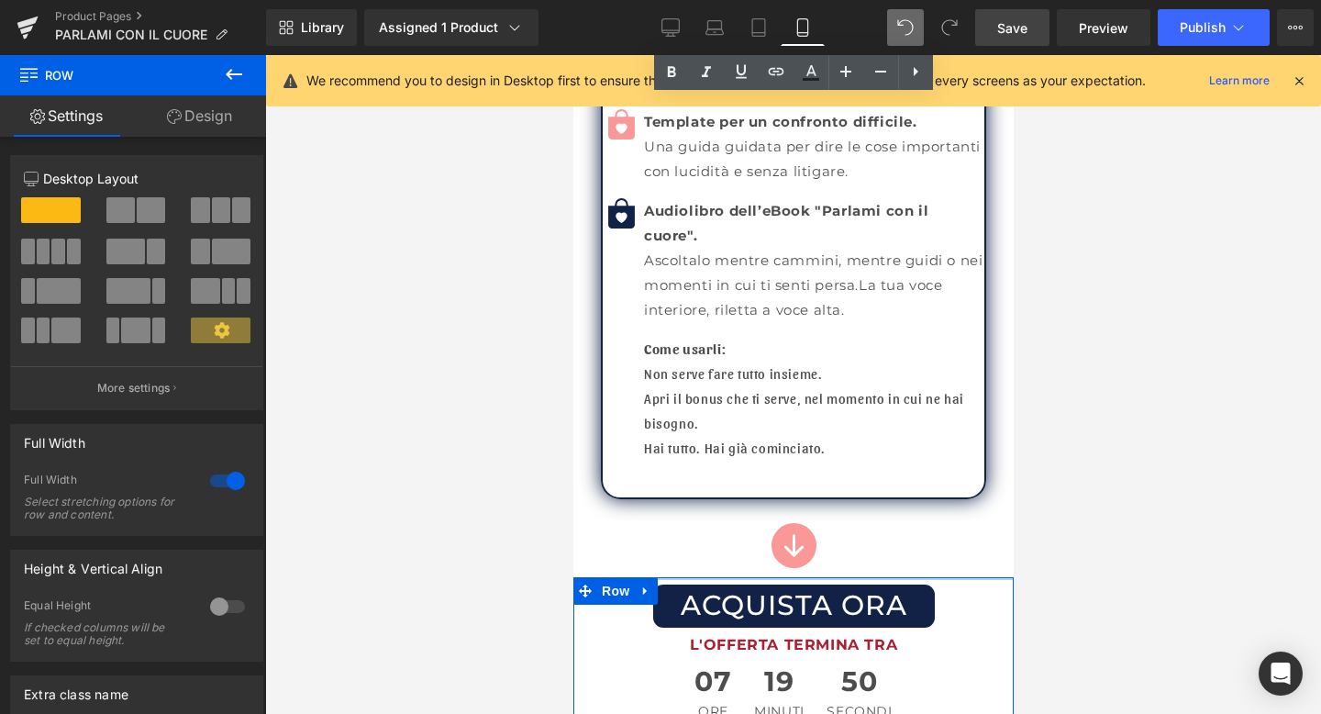
click at [786, 577] on div "ACQUISTA ORA (P) Cart Button L'OFFERTA TERMINA TRA Text Block 07 Ore 19 MInuti …" at bounding box center [793, 660] width 440 height 167
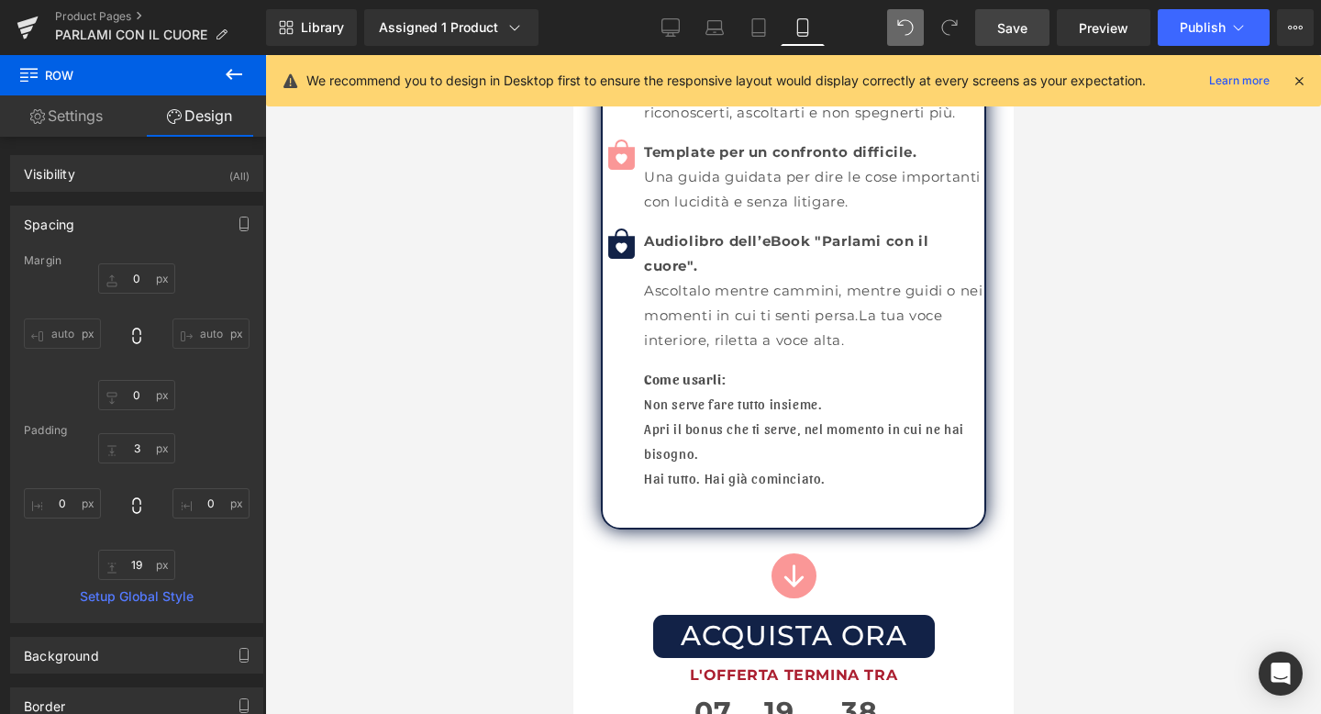
scroll to position [5136, 0]
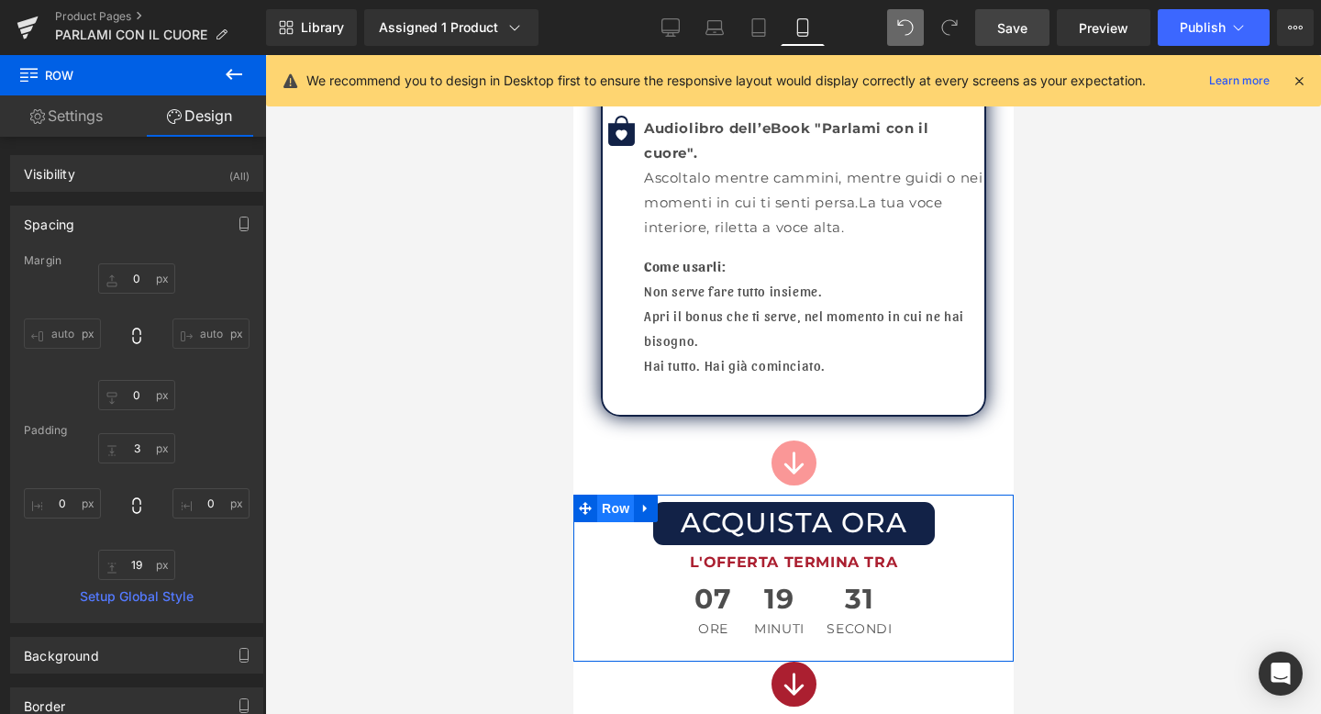
click at [605, 495] on span "Row" at bounding box center [614, 509] width 37 height 28
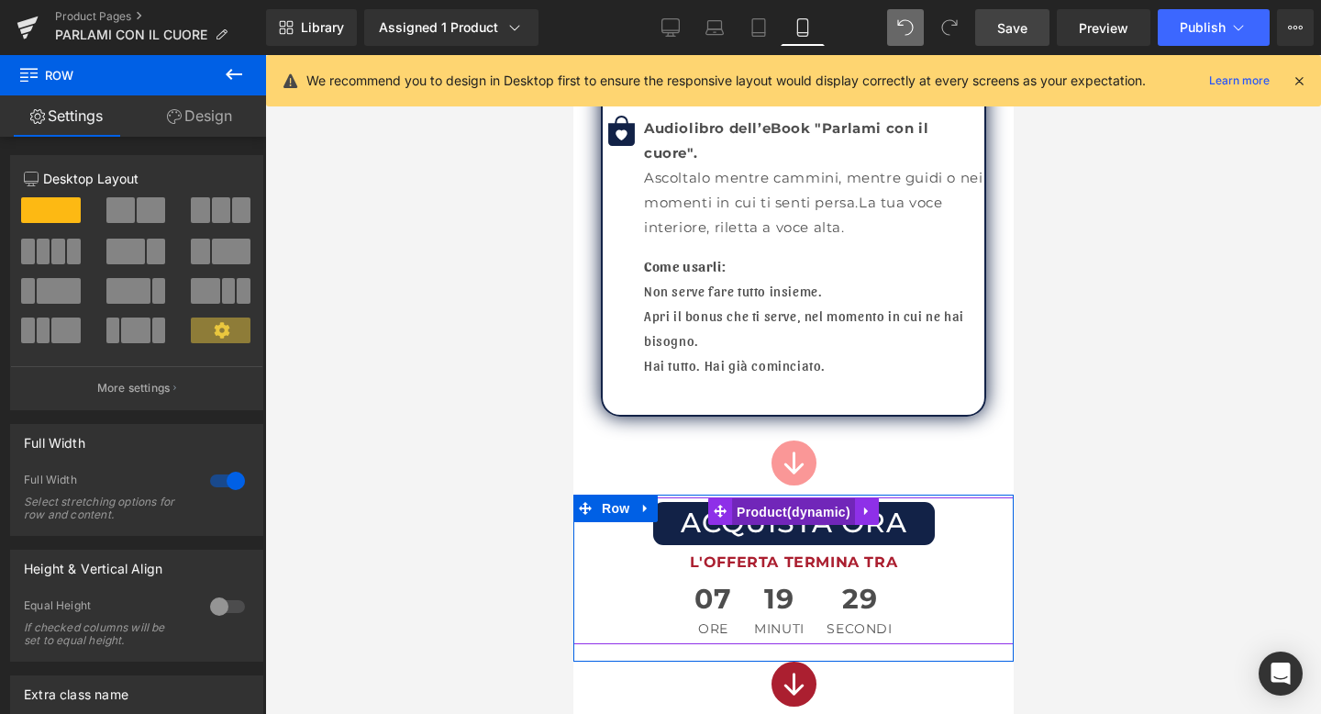
click at [790, 498] on span "Product" at bounding box center [792, 512] width 123 height 28
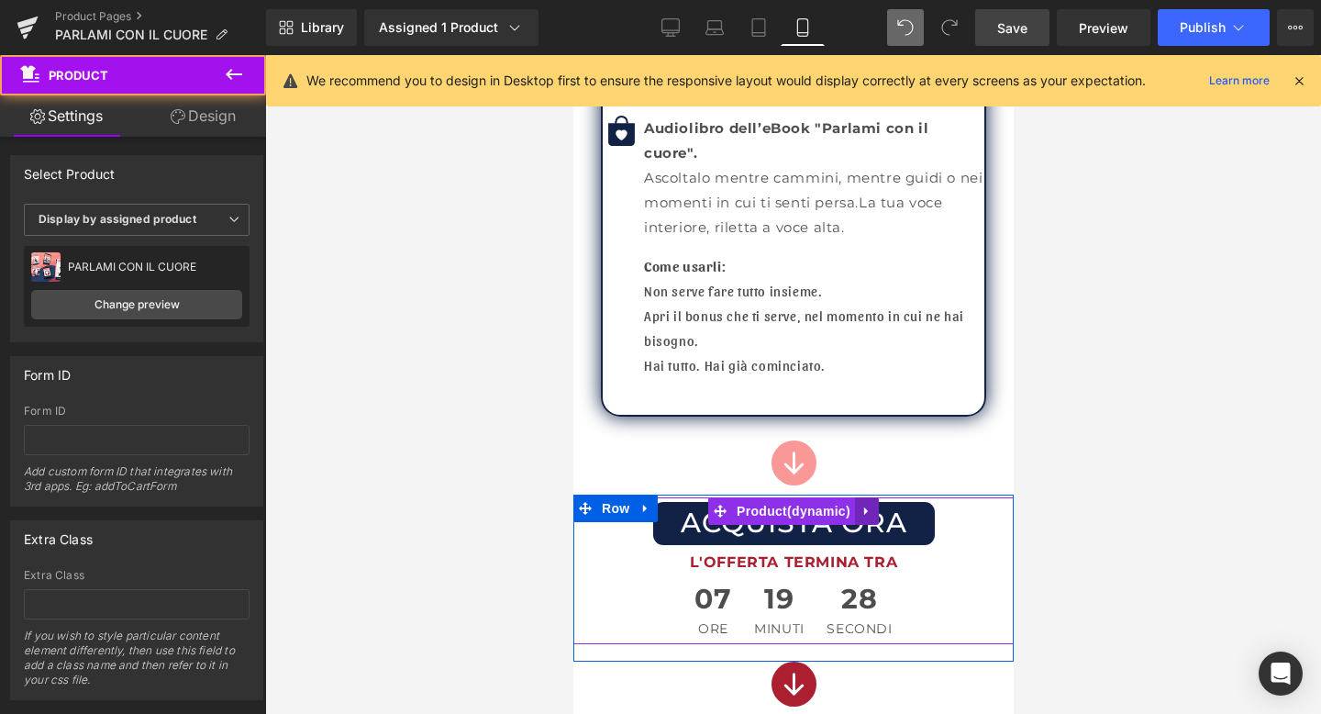
click at [864, 507] on icon at bounding box center [866, 511] width 4 height 8
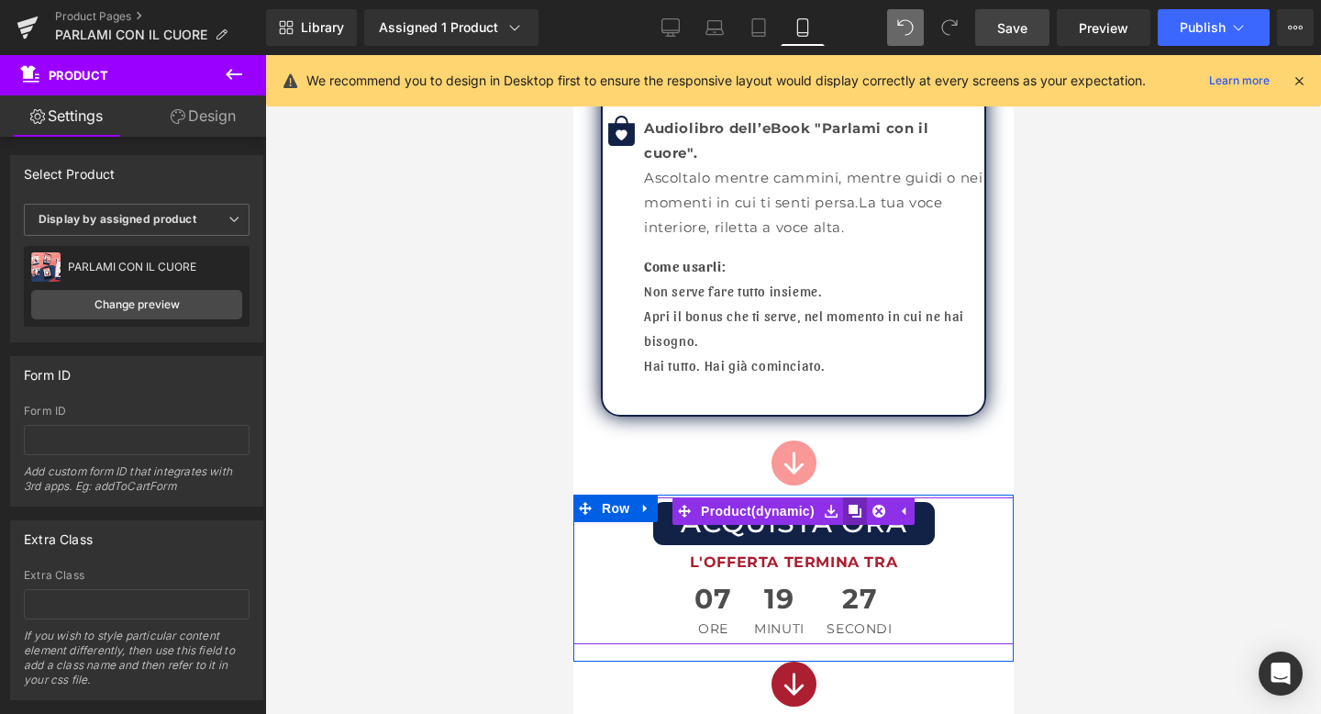
click at [845, 497] on link at bounding box center [854, 511] width 24 height 28
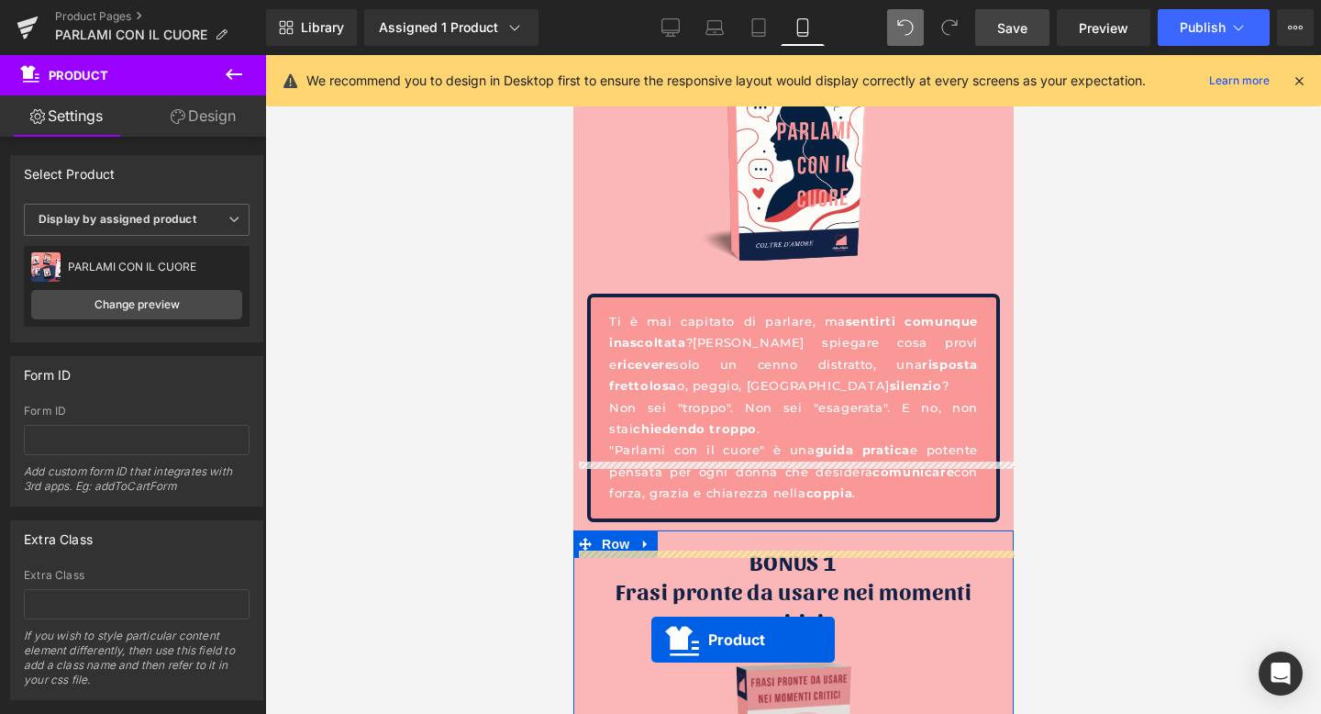
scroll to position [6553, 0]
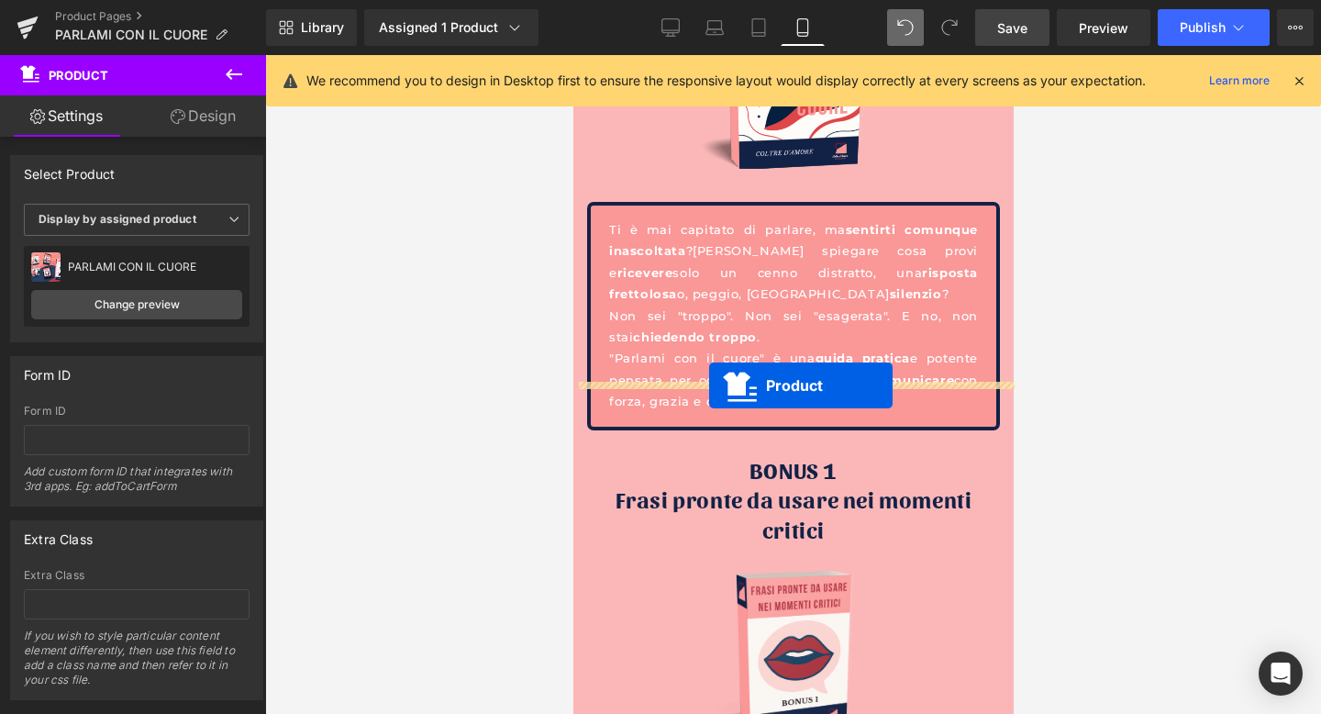
drag, startPoint x: 720, startPoint y: 198, endPoint x: 708, endPoint y: 385, distance: 187.6
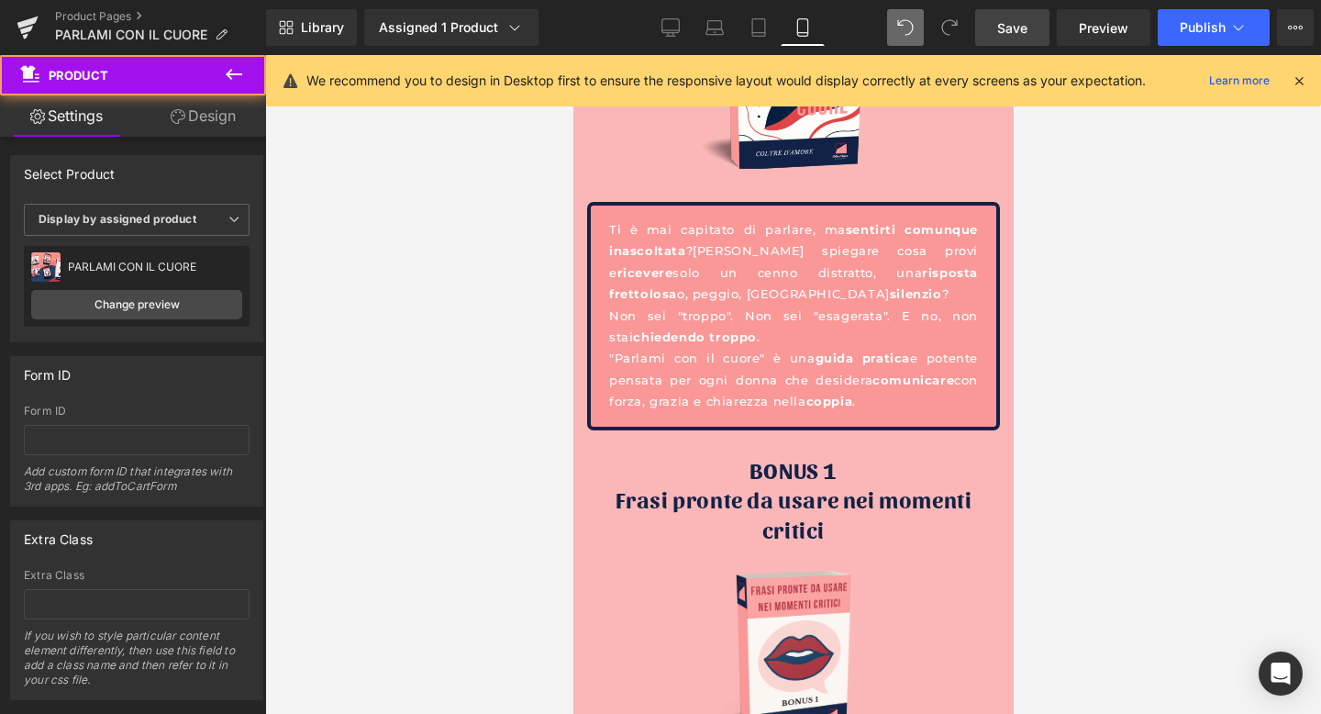
scroll to position [6507, 0]
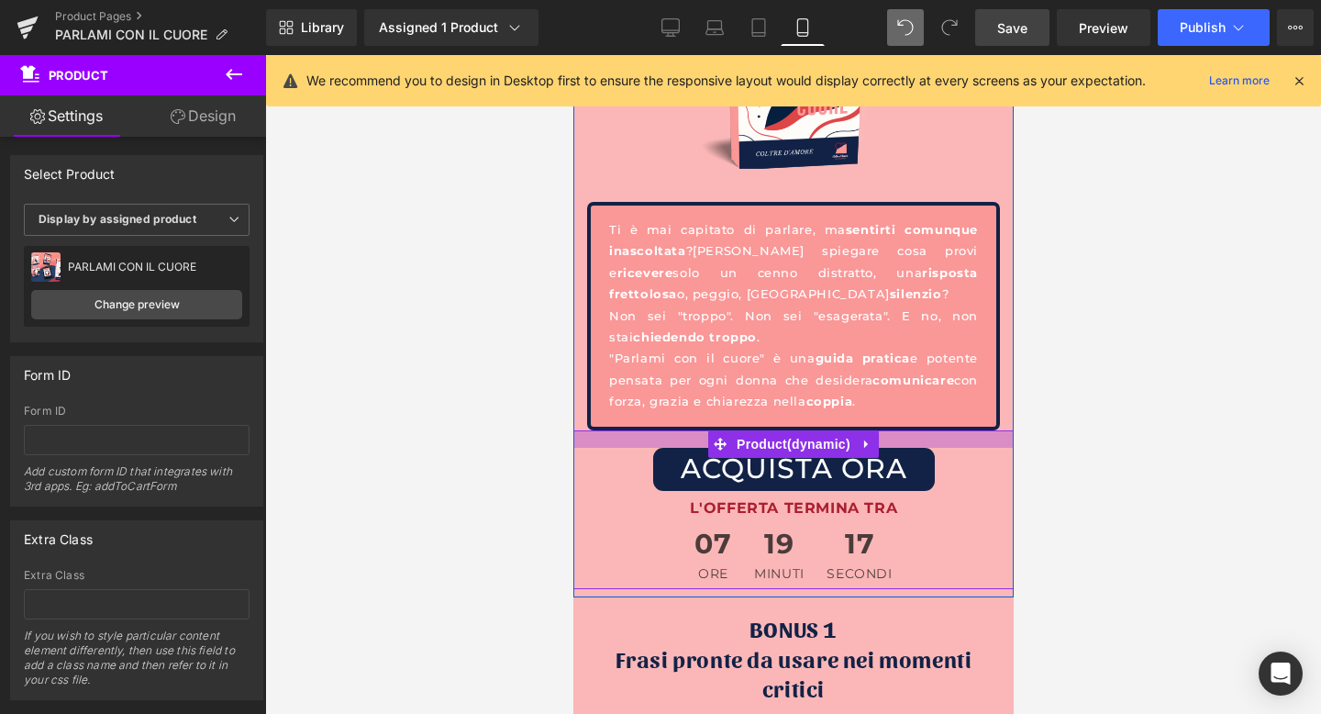
drag, startPoint x: 700, startPoint y: 384, endPoint x: 698, endPoint y: 396, distance: 13.0
click at [698, 430] on div at bounding box center [793, 438] width 440 height 17
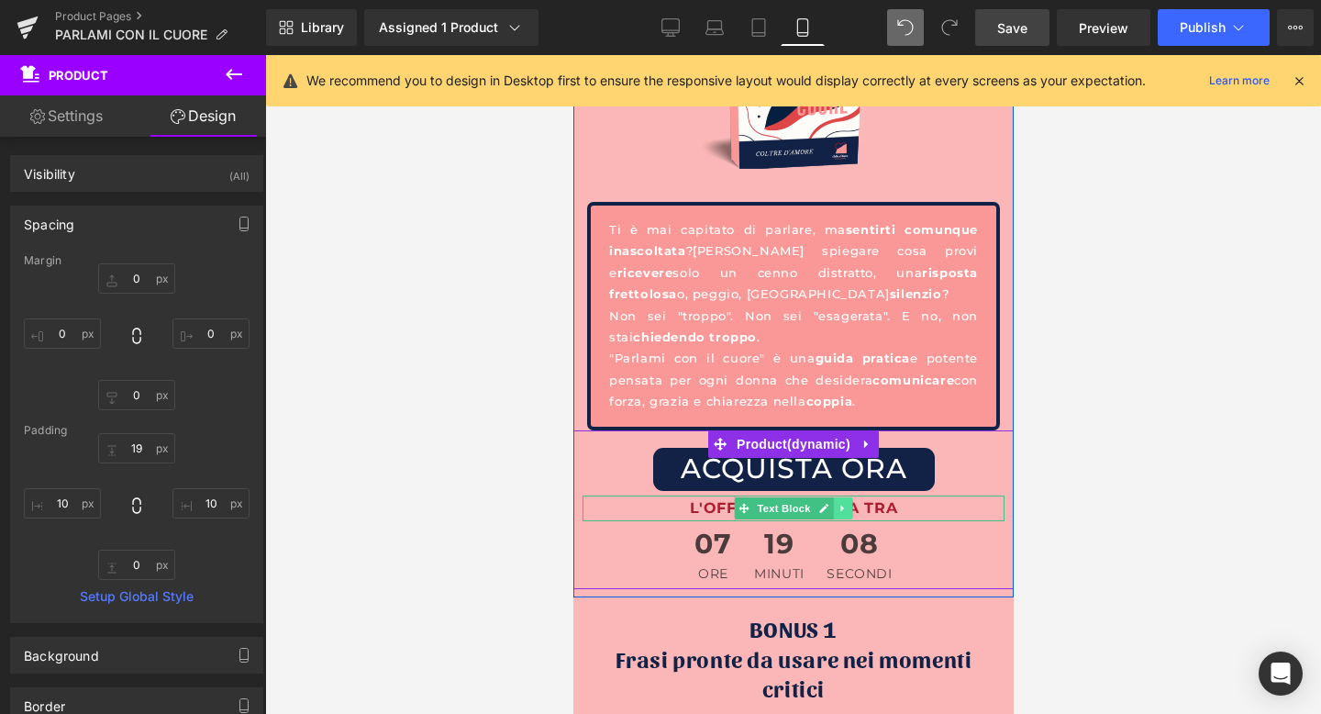
click at [842, 503] on icon at bounding box center [842, 508] width 10 height 11
click at [852, 503] on icon at bounding box center [852, 508] width 10 height 10
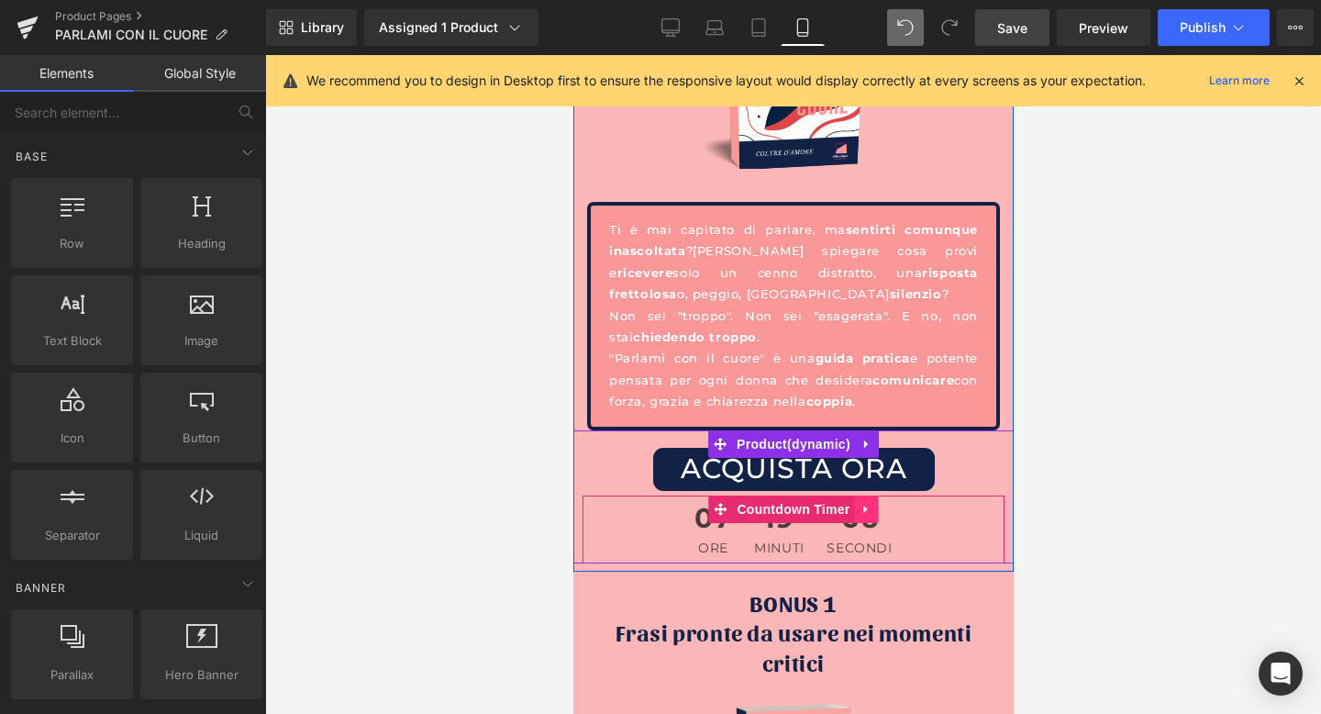
click at [861, 502] on icon at bounding box center [866, 509] width 13 height 14
click at [878, 503] on icon at bounding box center [878, 509] width 13 height 13
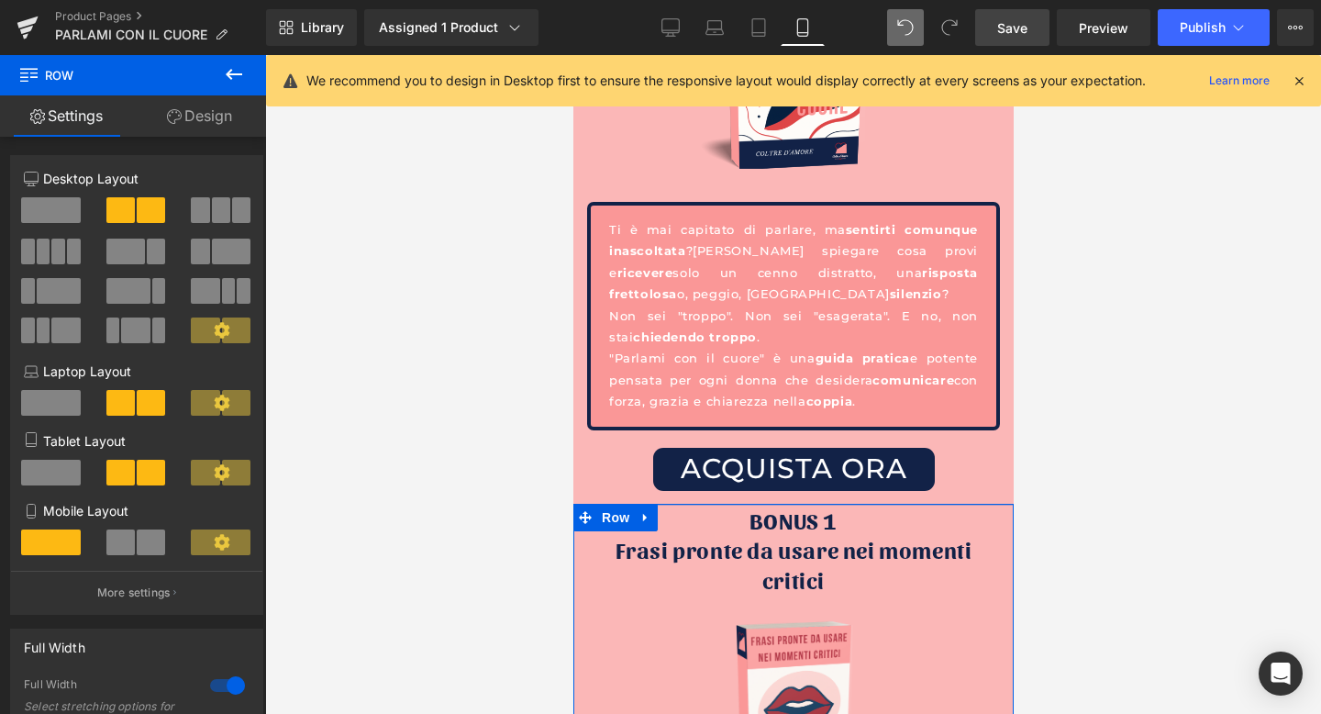
drag, startPoint x: 779, startPoint y: 459, endPoint x: 779, endPoint y: 444, distance: 14.7
click at [779, 444] on div "Da invisibile… a finalmente compresa. Ecco il metodo per farti ascoltare senza …" at bounding box center [793, 275] width 440 height 13455
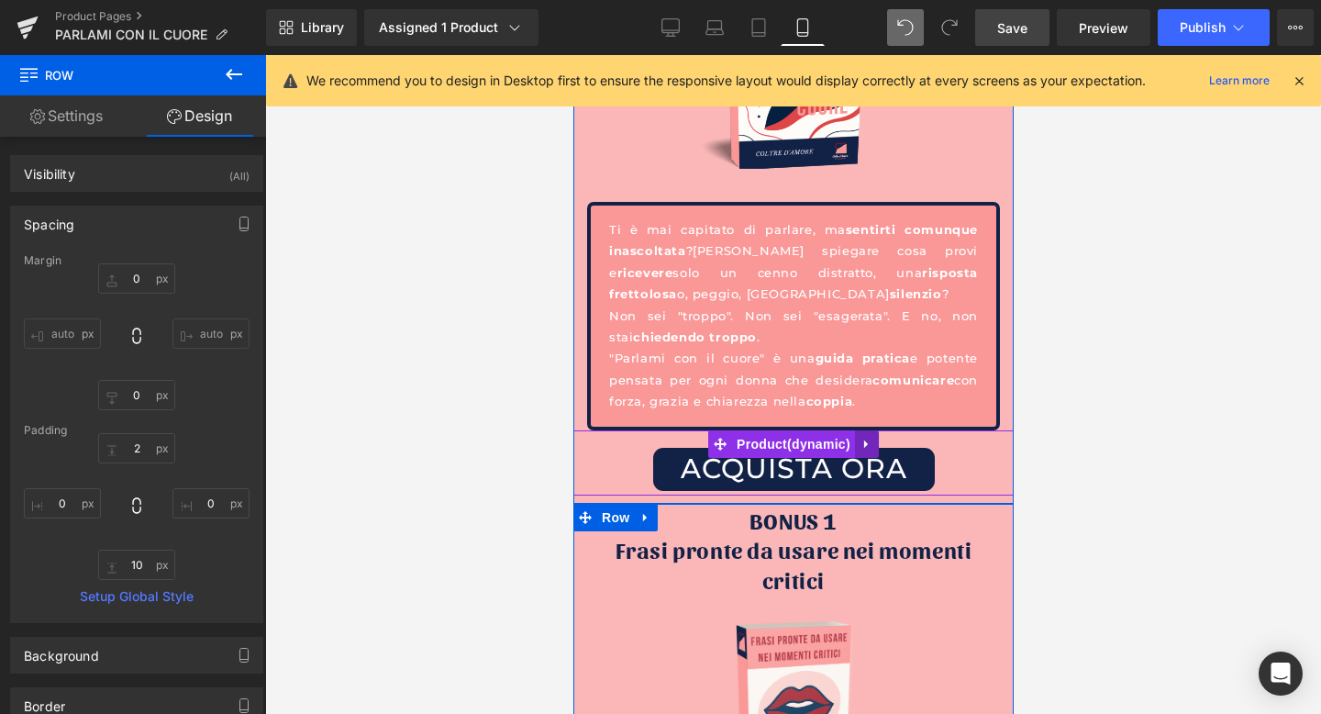
click at [858, 430] on link at bounding box center [866, 444] width 24 height 28
click at [860, 437] on icon at bounding box center [854, 444] width 13 height 14
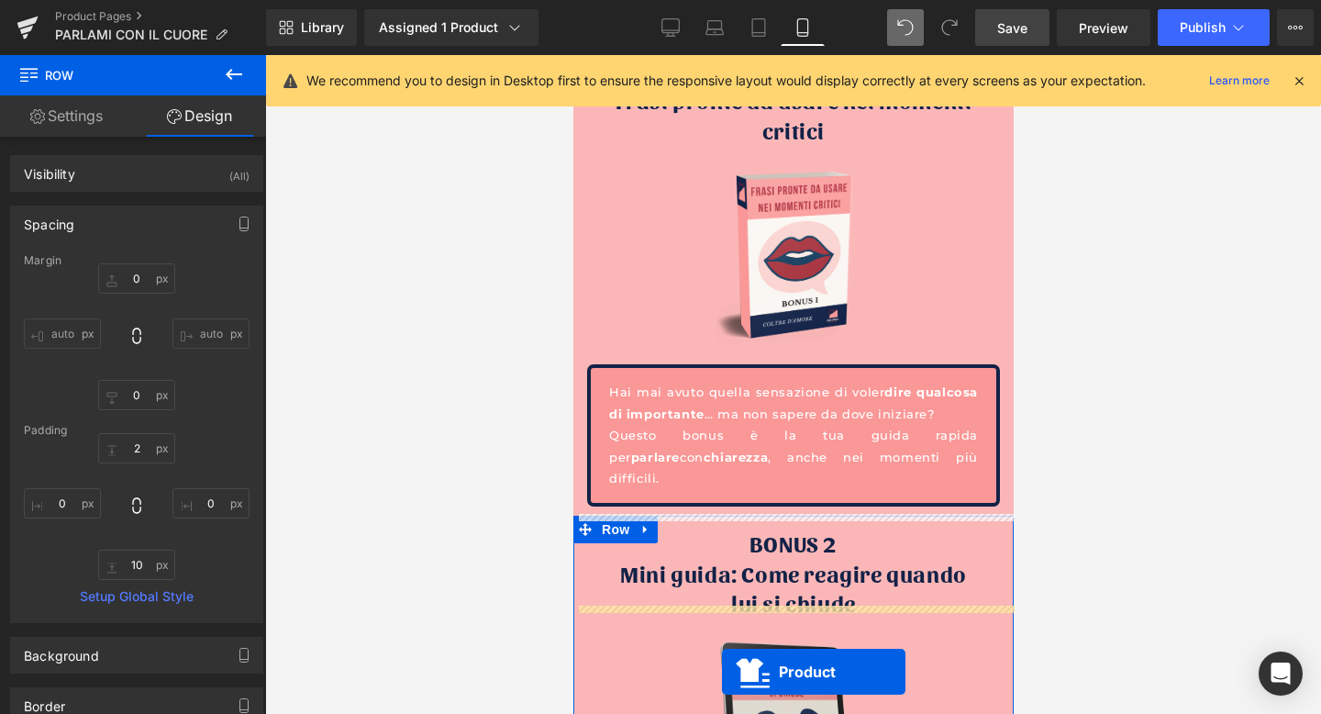
scroll to position [7058, 0]
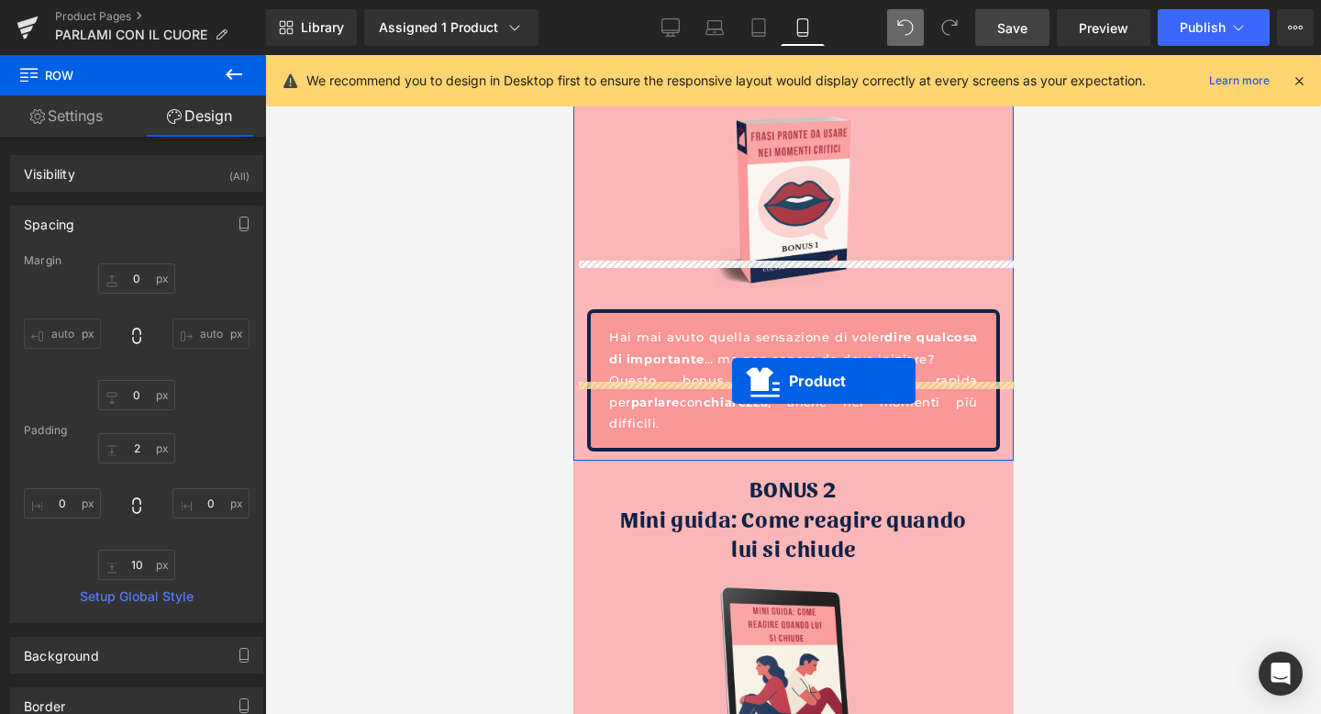
drag, startPoint x: 723, startPoint y: 458, endPoint x: 731, endPoint y: 381, distance: 77.5
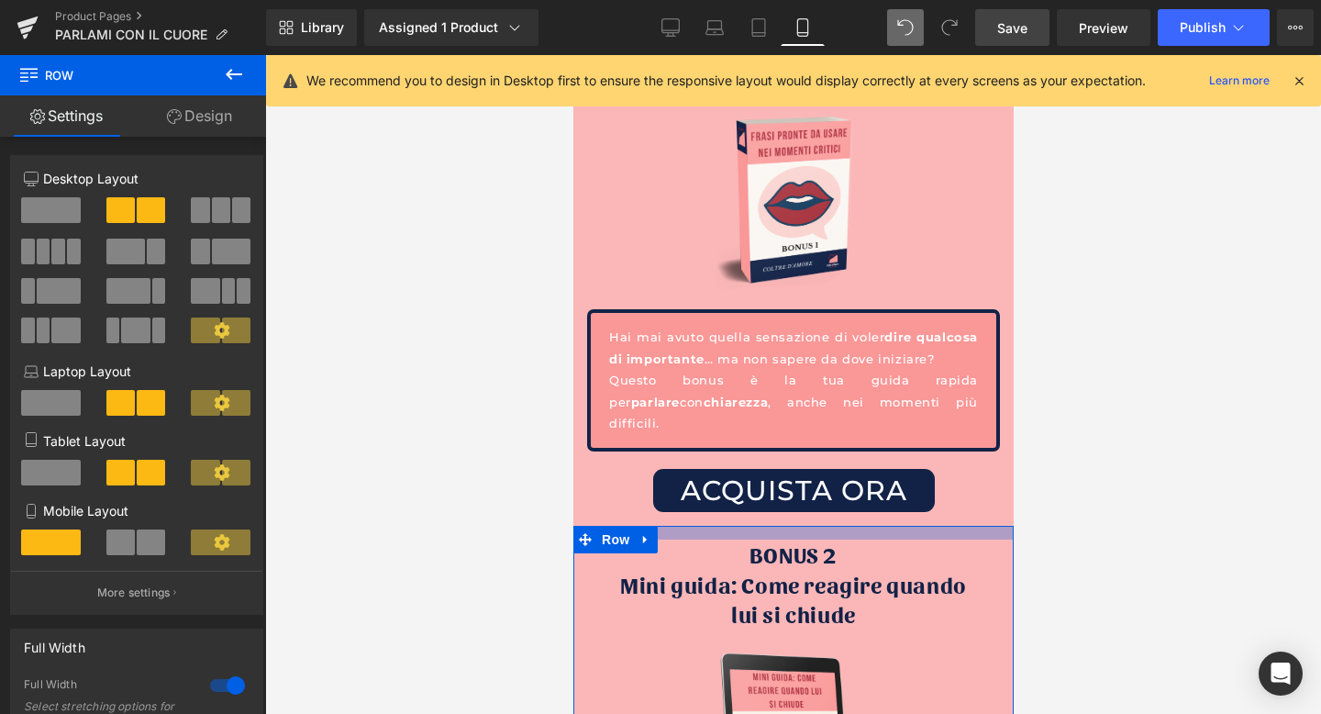
click at [826, 526] on div at bounding box center [793, 533] width 440 height 14
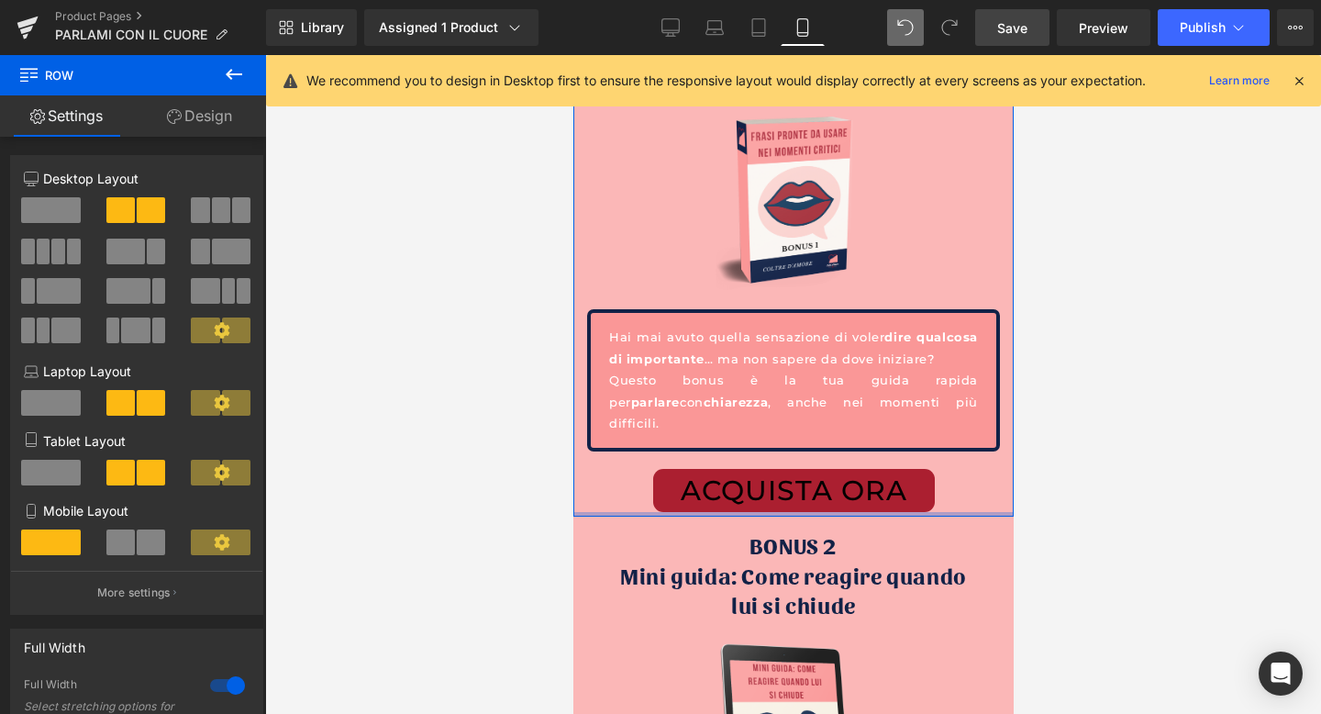
drag, startPoint x: 778, startPoint y: 452, endPoint x: 781, endPoint y: 428, distance: 24.9
click at [781, 428] on div "BONUS 1 Frasi pronte da usare nei momenti critici Heading Image Hai mai avuto q…" at bounding box center [793, 258] width 440 height 518
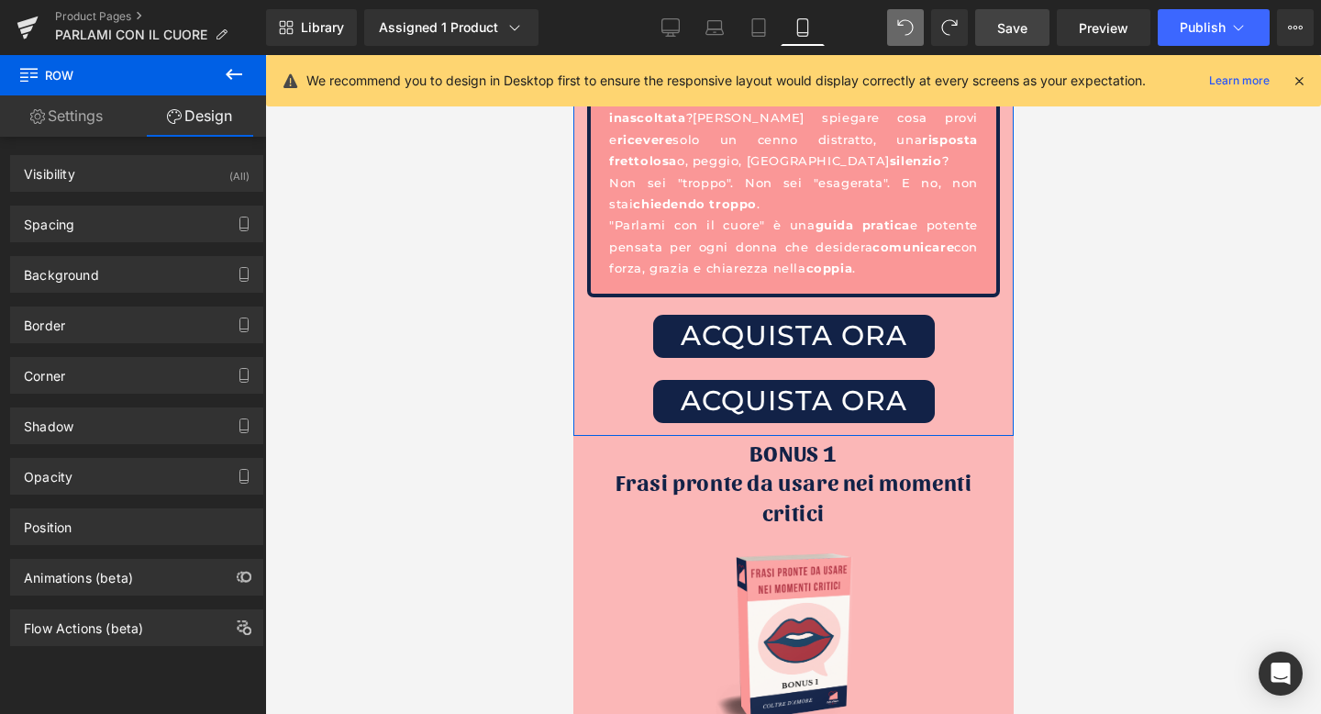
scroll to position [6599, 0]
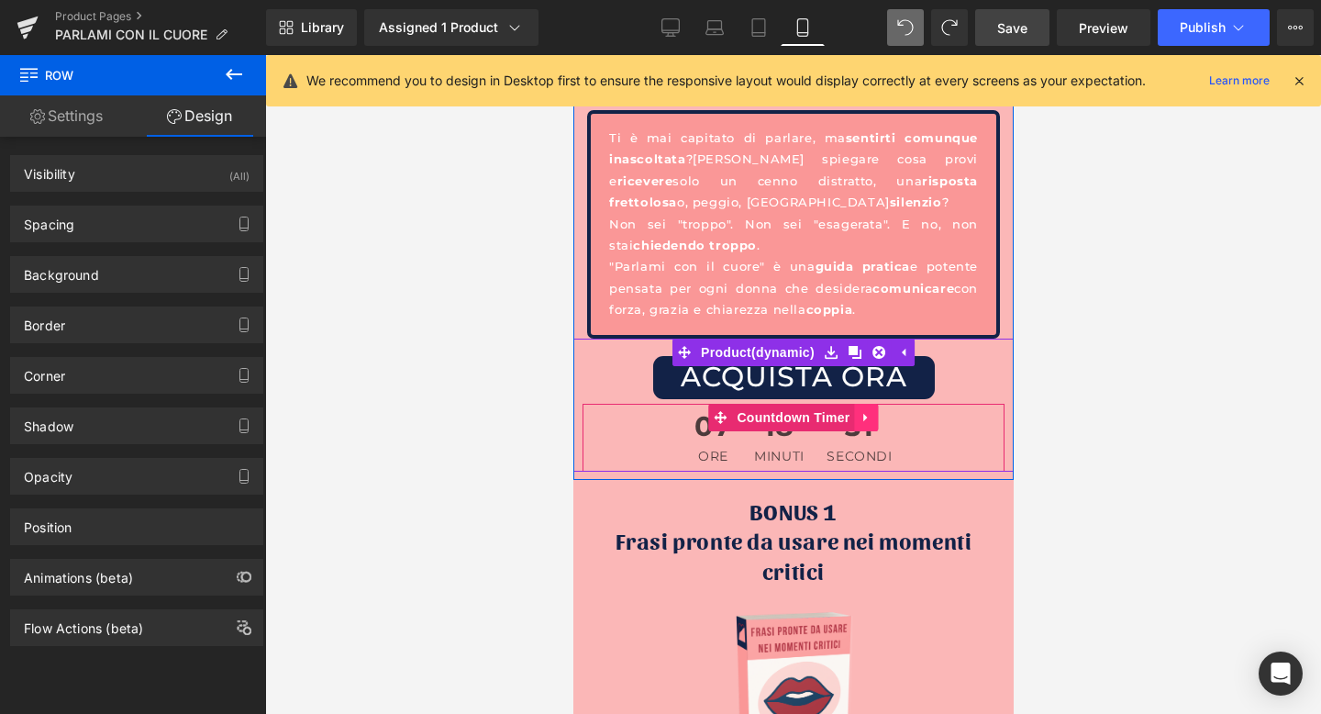
click at [859, 404] on link at bounding box center [866, 418] width 24 height 28
click at [878, 410] on icon at bounding box center [878, 417] width 13 height 14
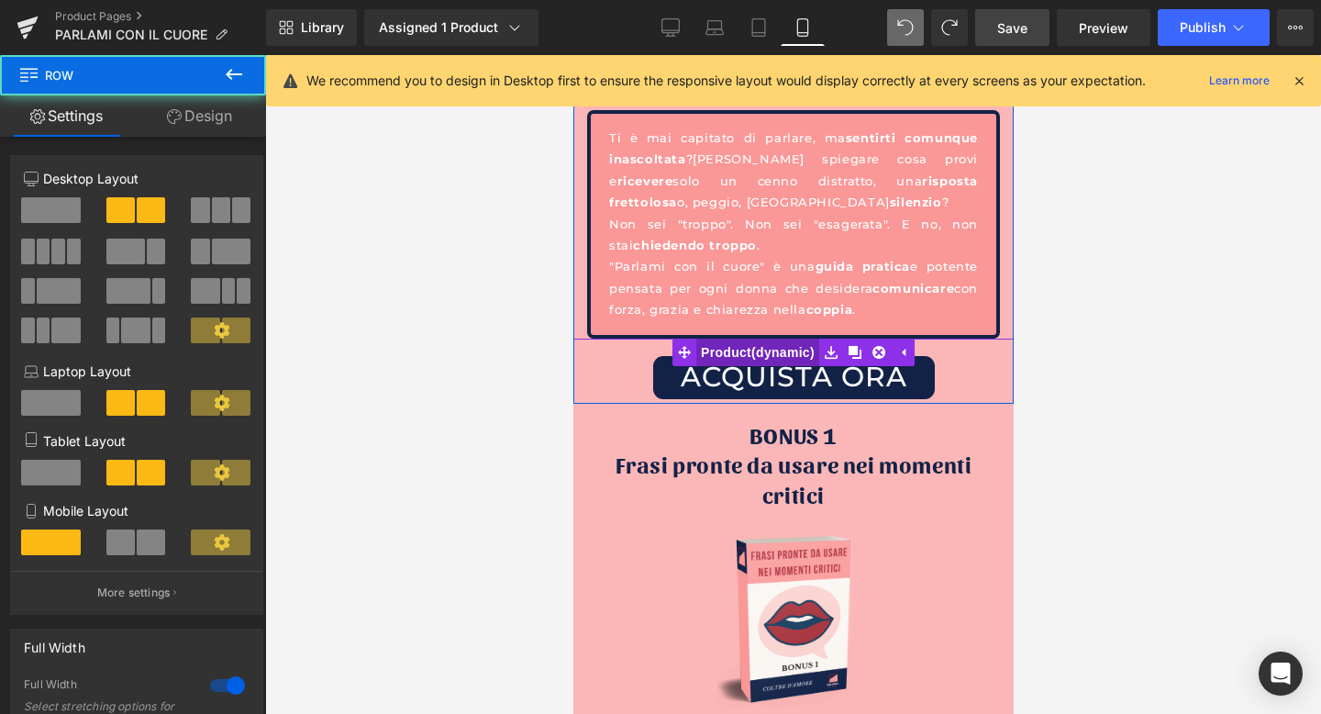
drag, startPoint x: 790, startPoint y: 360, endPoint x: 793, endPoint y: 317, distance: 43.2
click at [793, 317] on div "E-Book PARLAMI CON IL CUORE Heading Image Ti è mai capitato di parlare, ma sent…" at bounding box center [793, 95] width 440 height 618
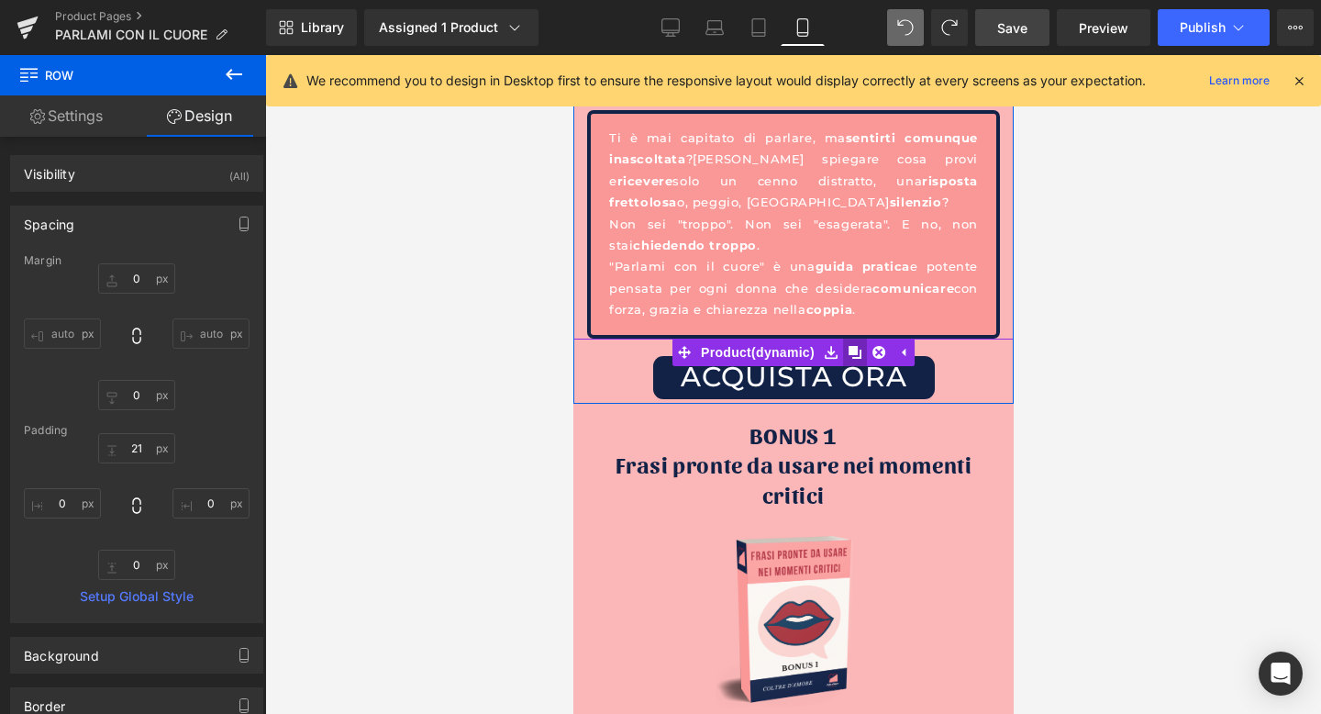
click at [853, 346] on icon at bounding box center [854, 352] width 13 height 13
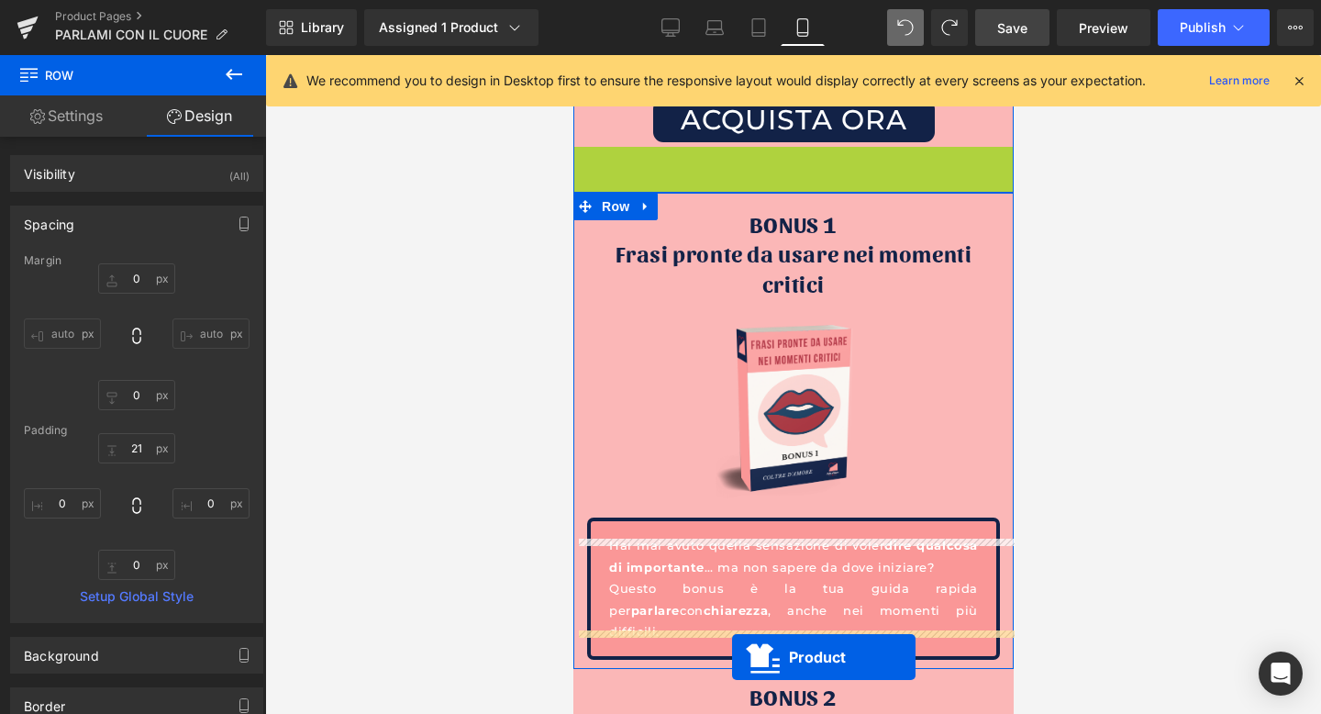
scroll to position [7058, 0]
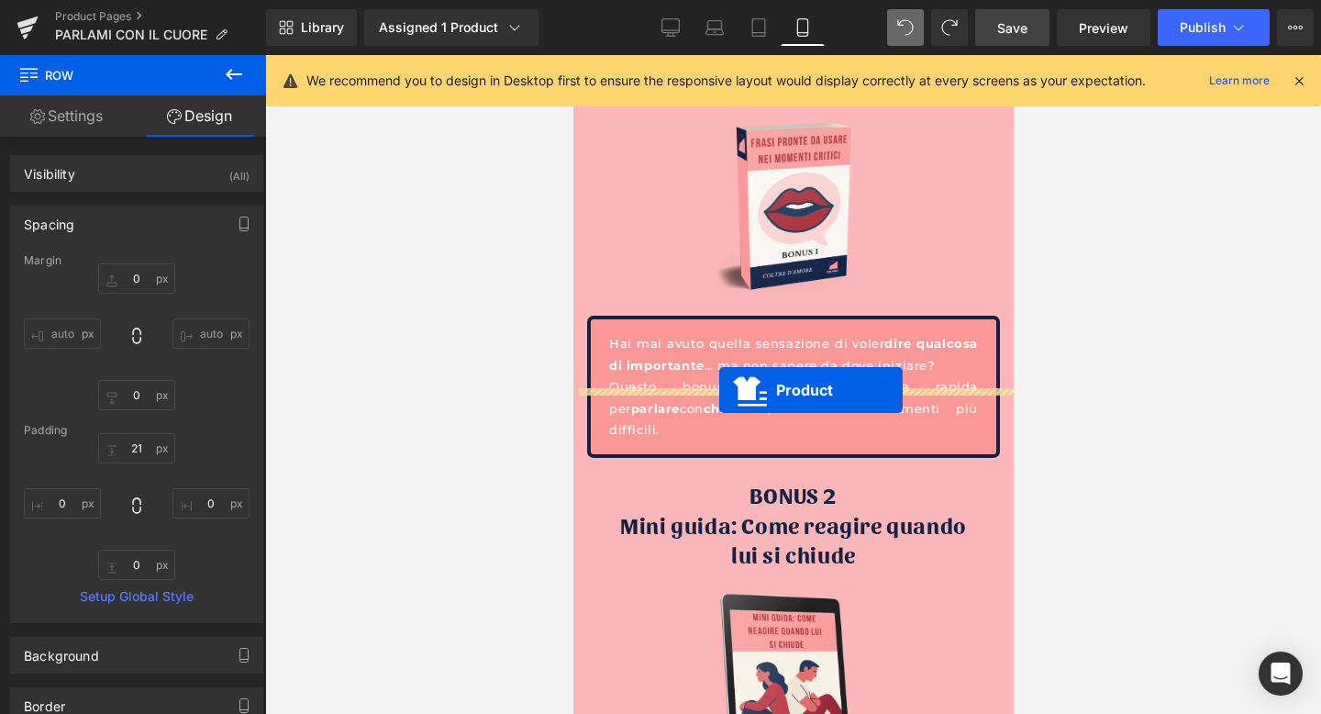
drag, startPoint x: 719, startPoint y: 361, endPoint x: 719, endPoint y: 390, distance: 29.4
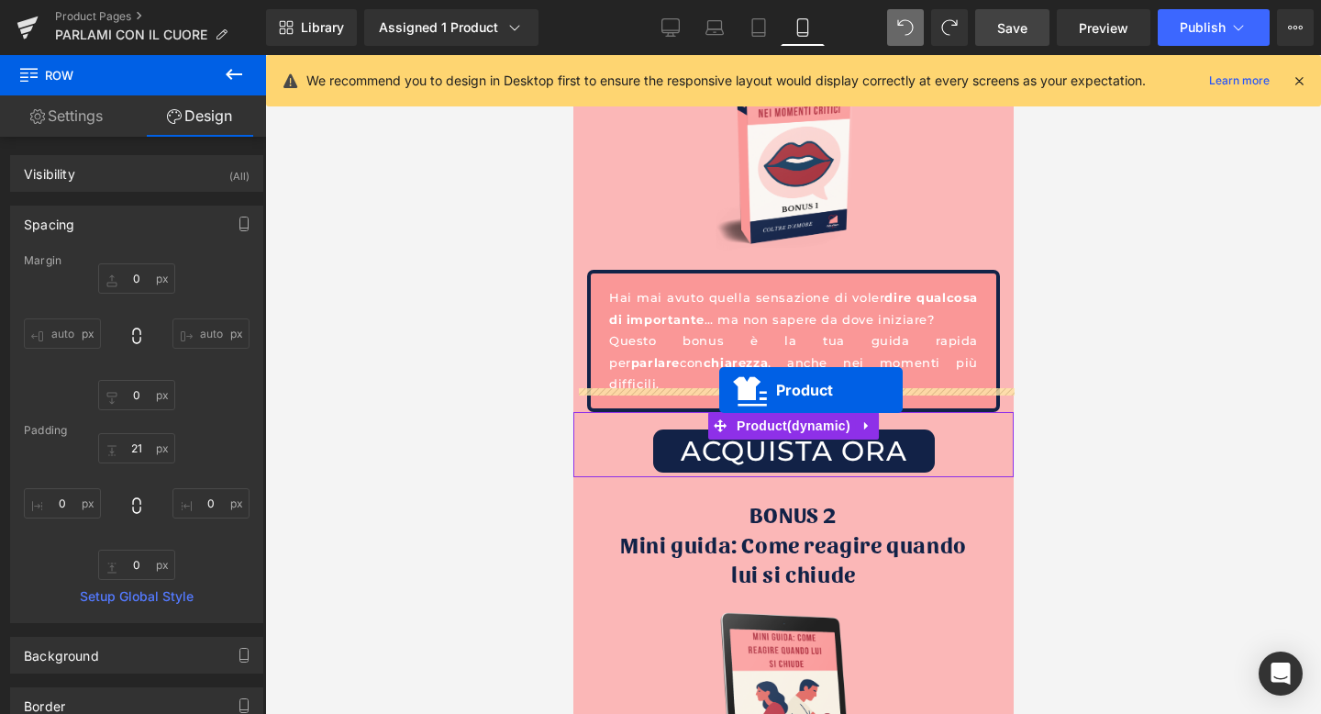
scroll to position [7012, 0]
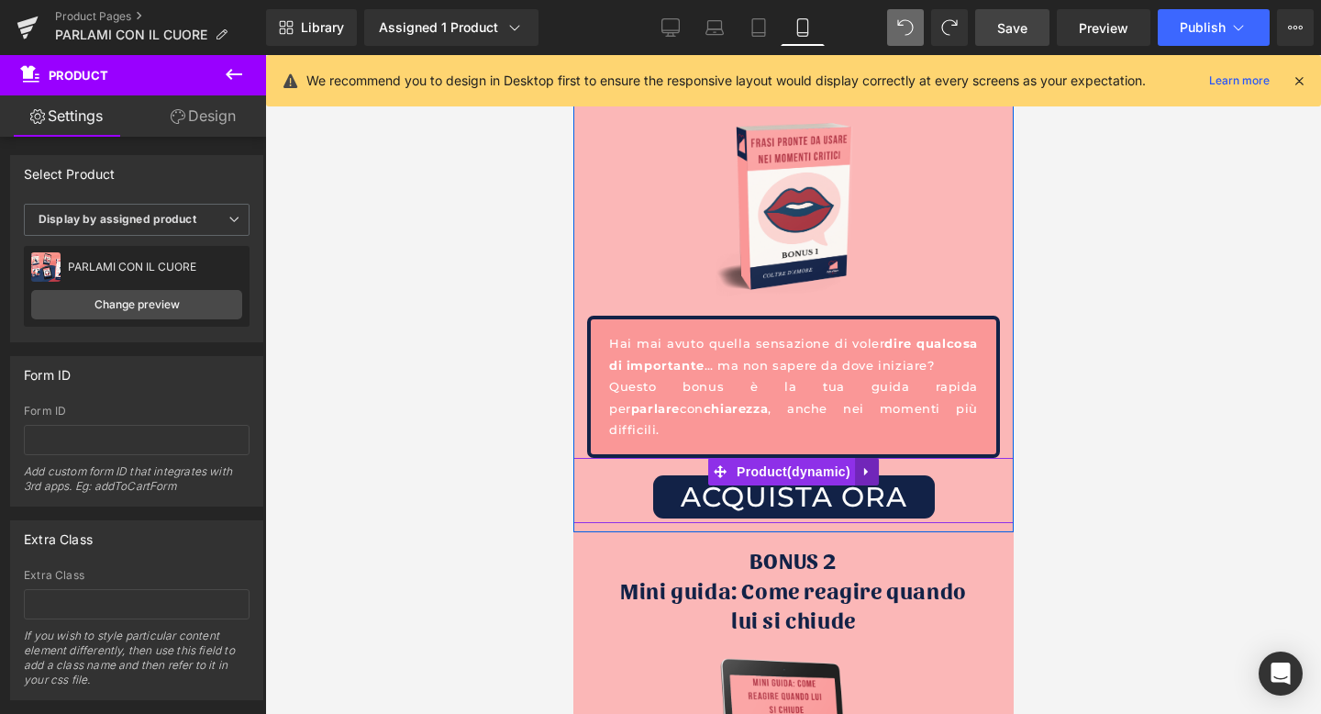
click at [855, 458] on link at bounding box center [866, 472] width 24 height 28
click at [861, 458] on link at bounding box center [854, 472] width 24 height 28
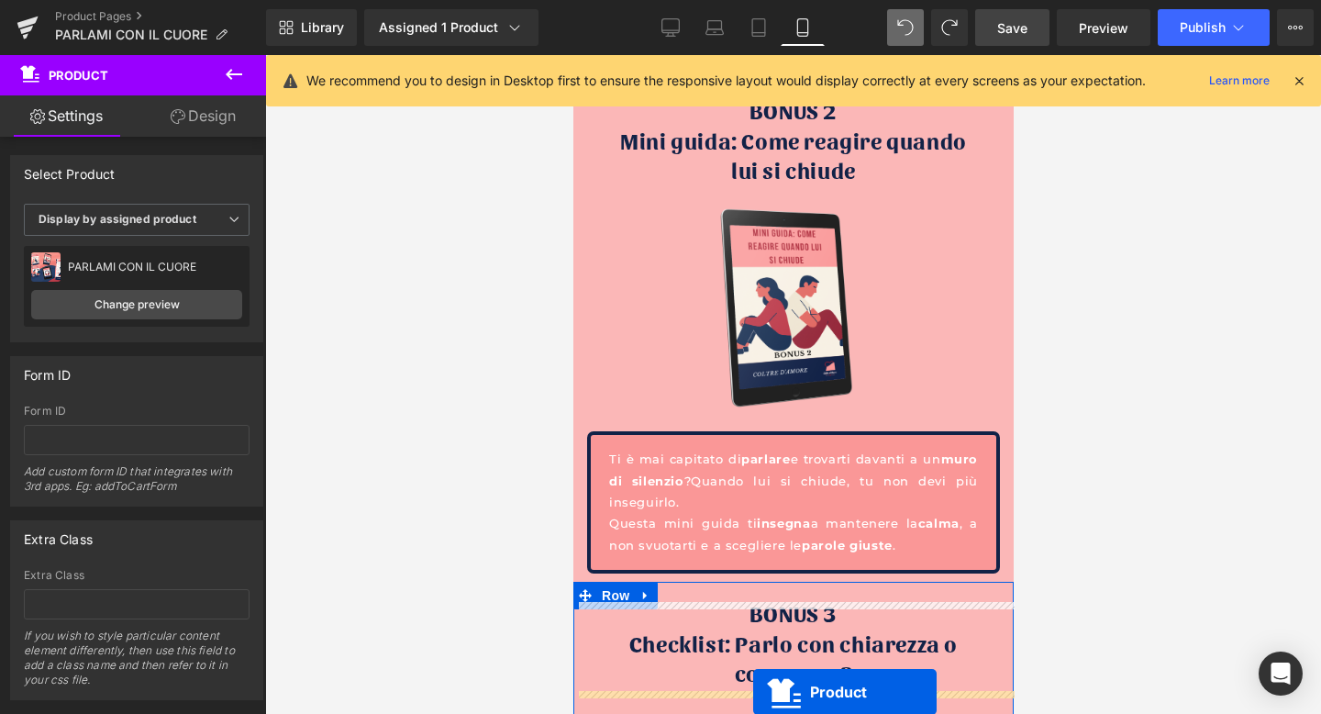
scroll to position [7599, 0]
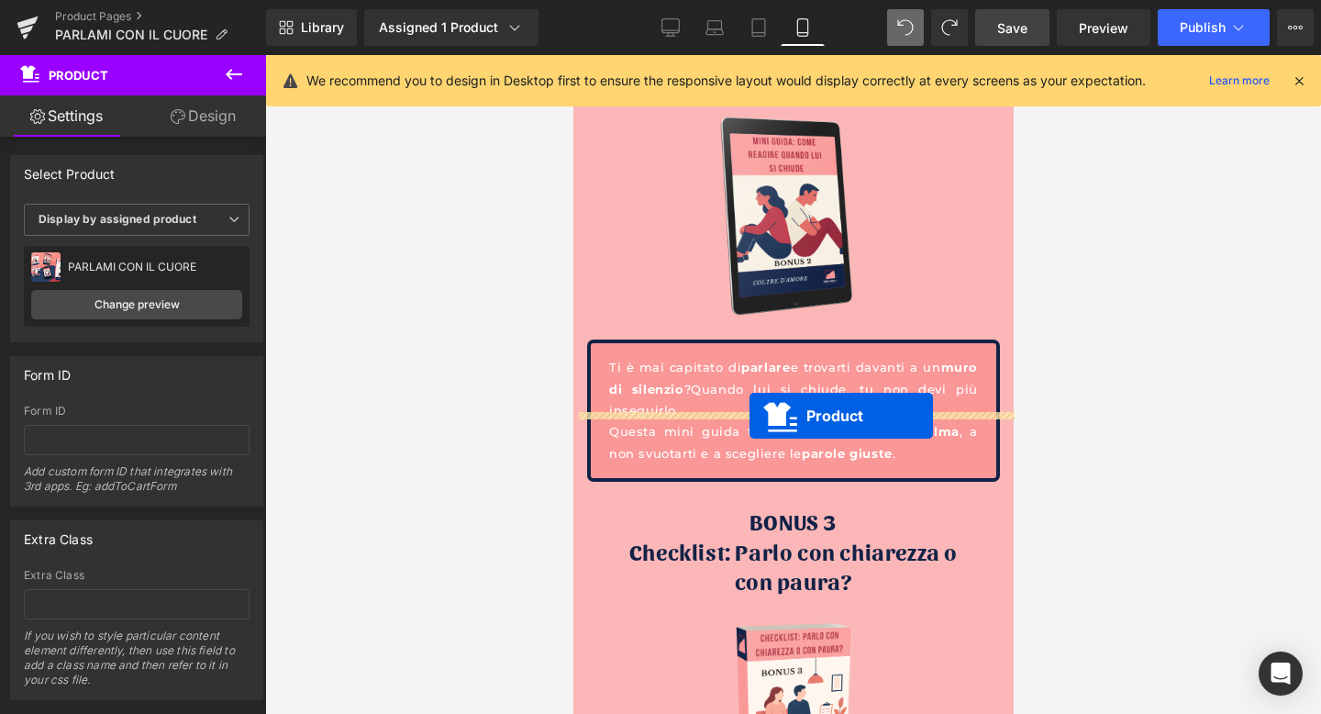
drag, startPoint x: 721, startPoint y: 465, endPoint x: 745, endPoint y: 416, distance: 55.0
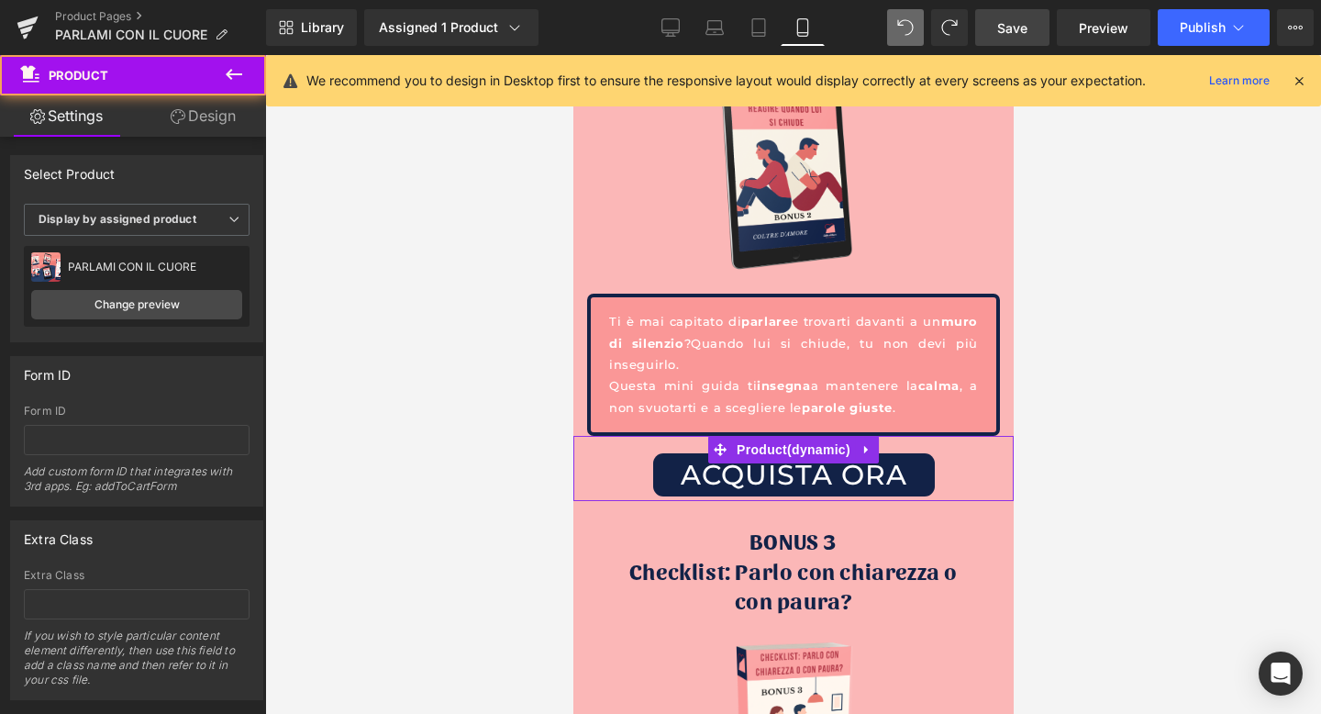
scroll to position [7553, 0]
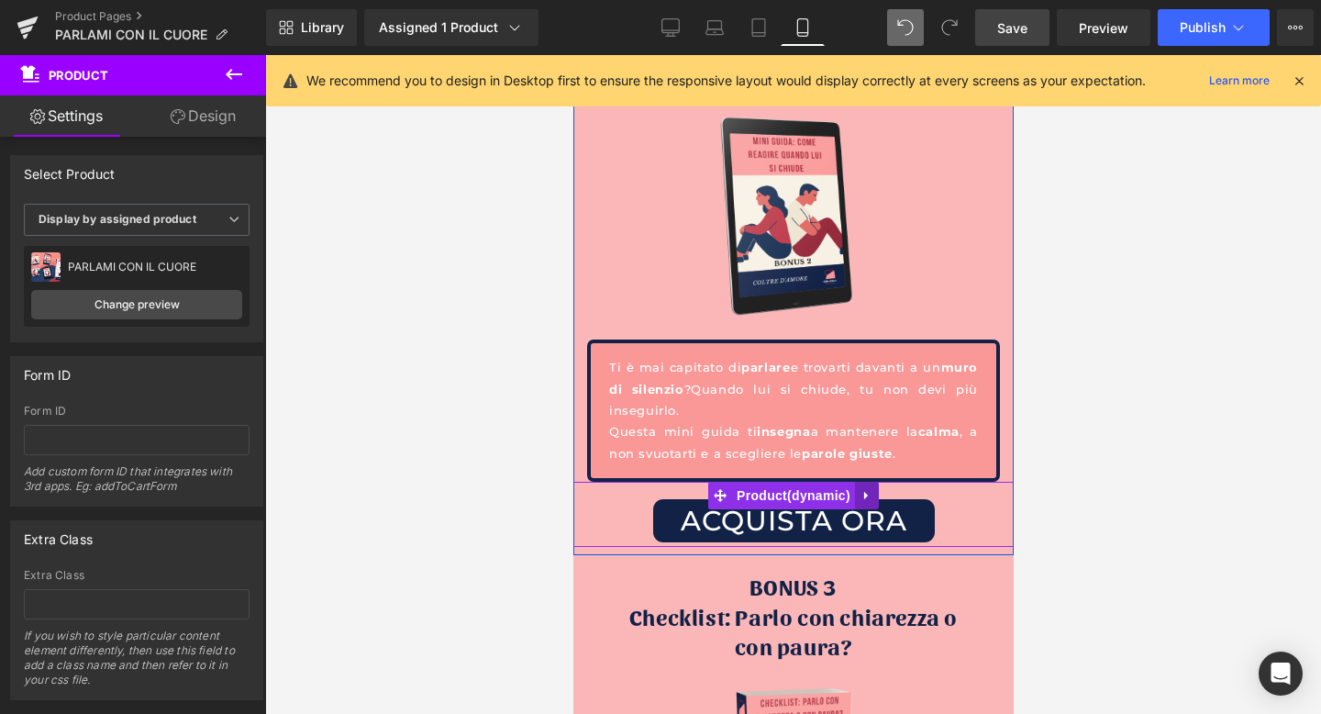
click at [864, 492] on icon at bounding box center [866, 496] width 4 height 8
click at [853, 489] on icon at bounding box center [854, 495] width 13 height 13
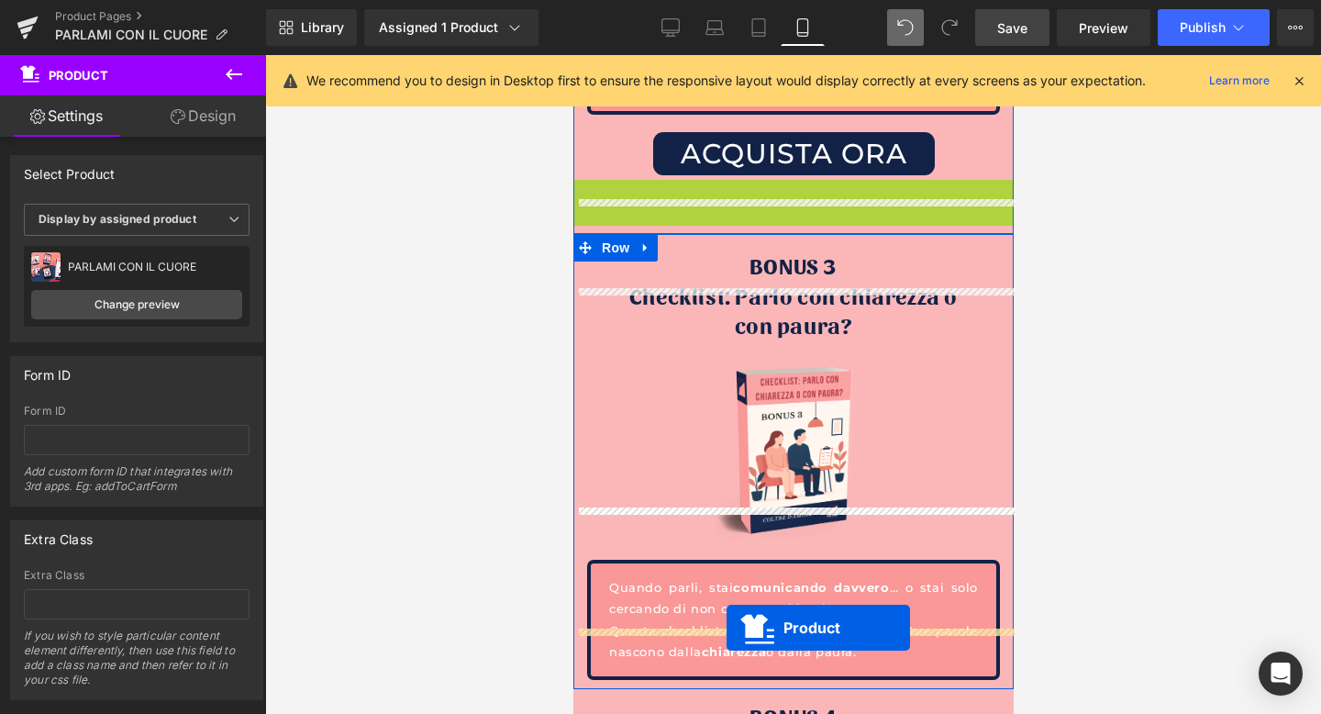
scroll to position [7976, 0]
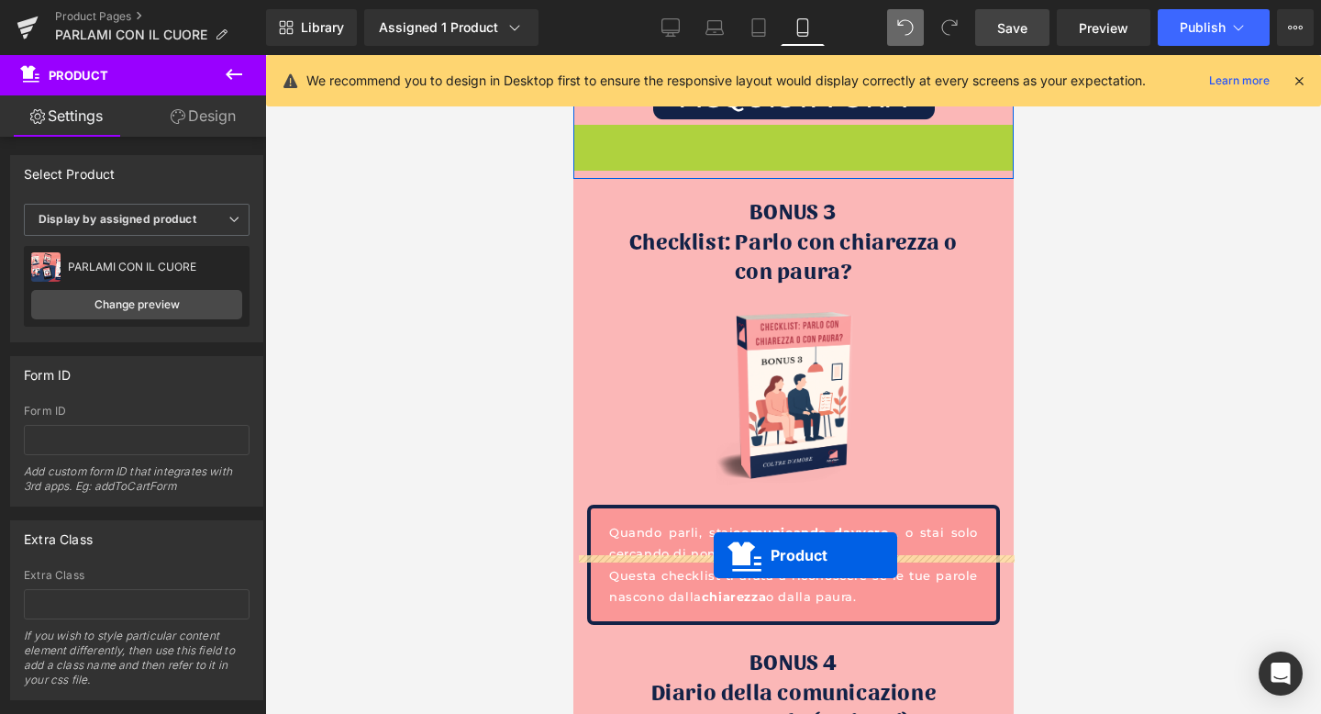
drag, startPoint x: 714, startPoint y: 488, endPoint x: 713, endPoint y: 555, distance: 67.0
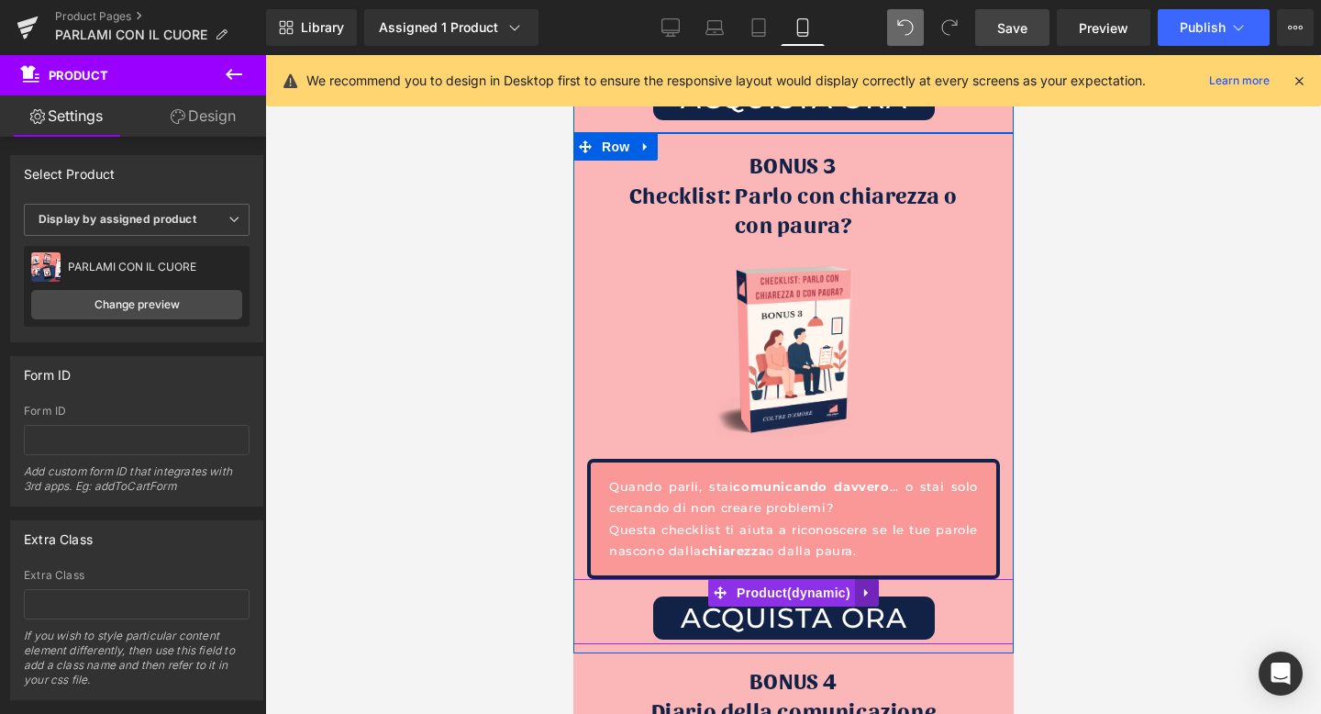
click at [868, 586] on icon at bounding box center [866, 593] width 13 height 14
click at [848, 586] on icon at bounding box center [854, 592] width 13 height 13
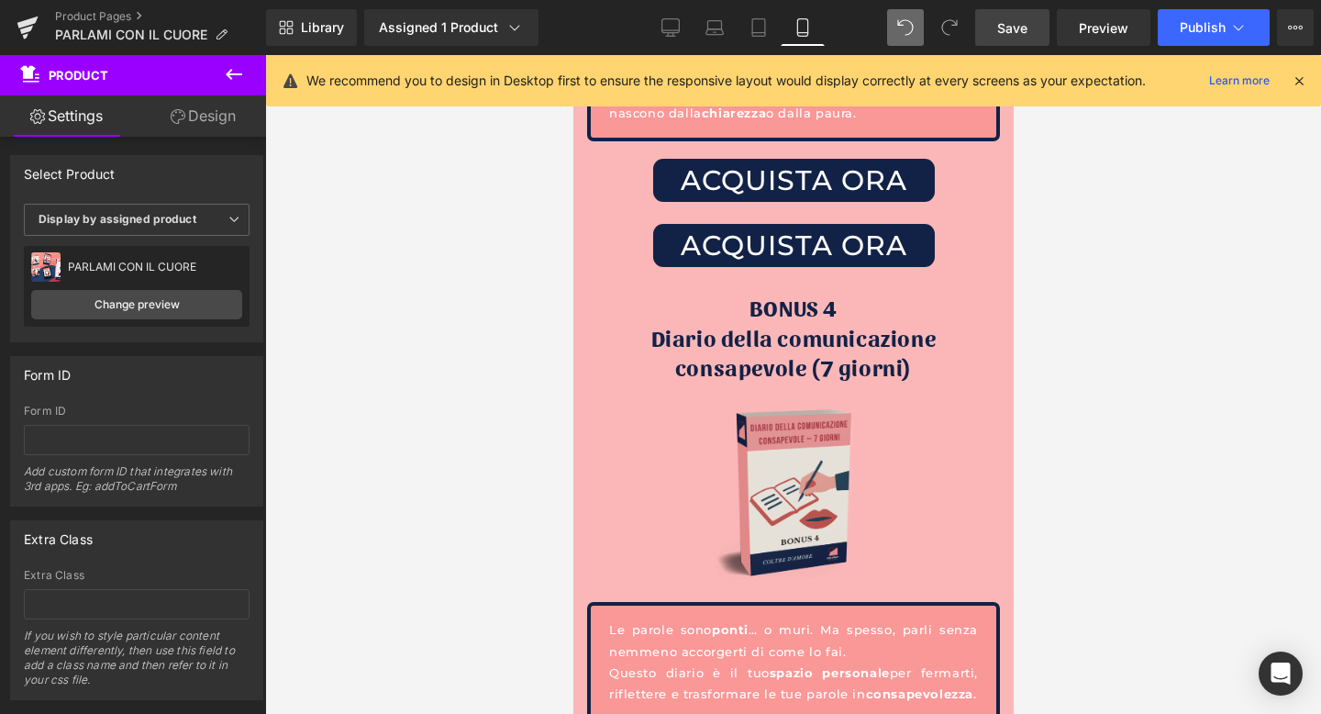
scroll to position [8422, 0]
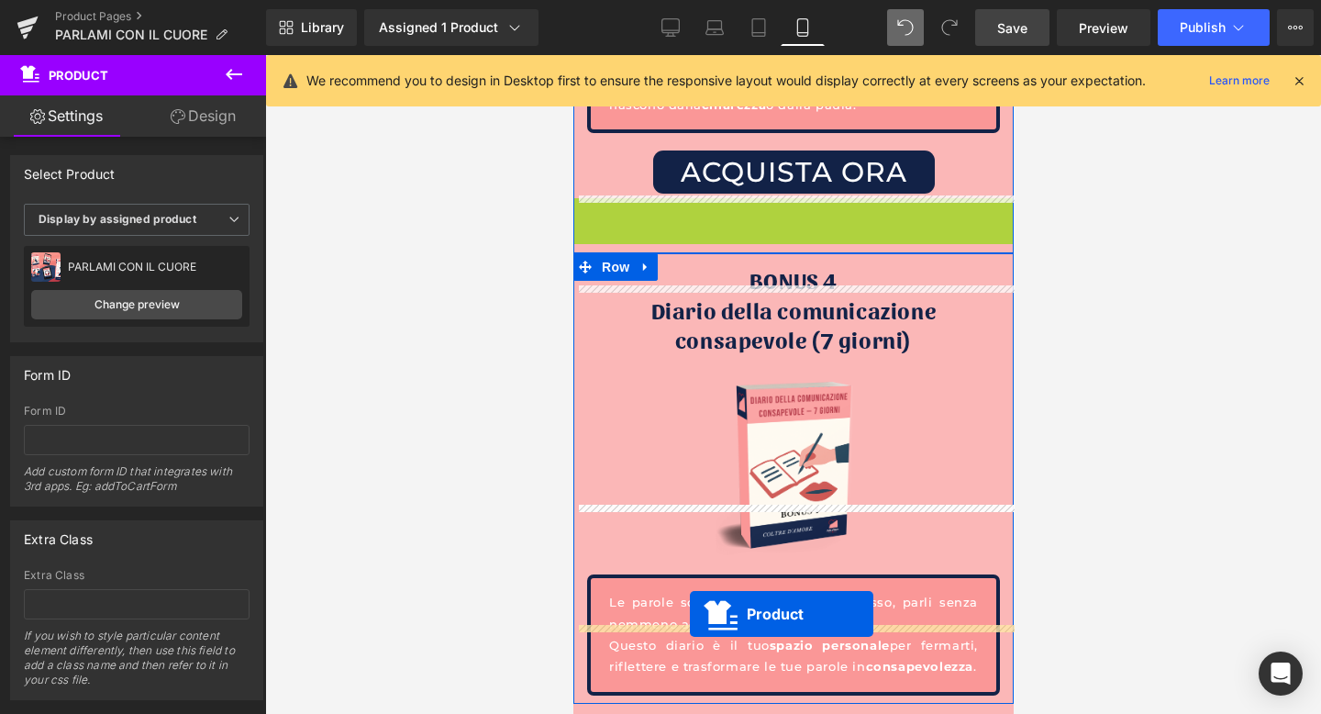
drag, startPoint x: 714, startPoint y: 138, endPoint x: 689, endPoint y: 613, distance: 476.0
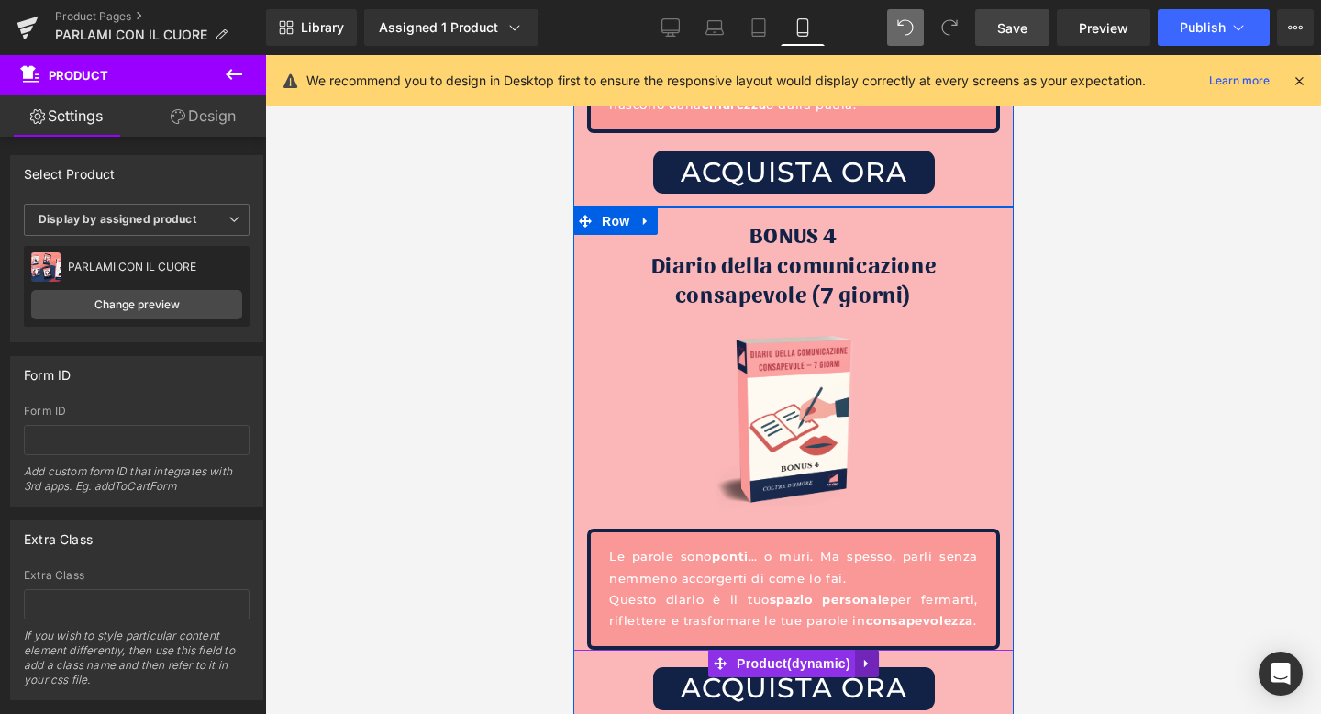
click at [861, 656] on icon at bounding box center [866, 663] width 13 height 14
click at [852, 657] on icon at bounding box center [854, 663] width 13 height 13
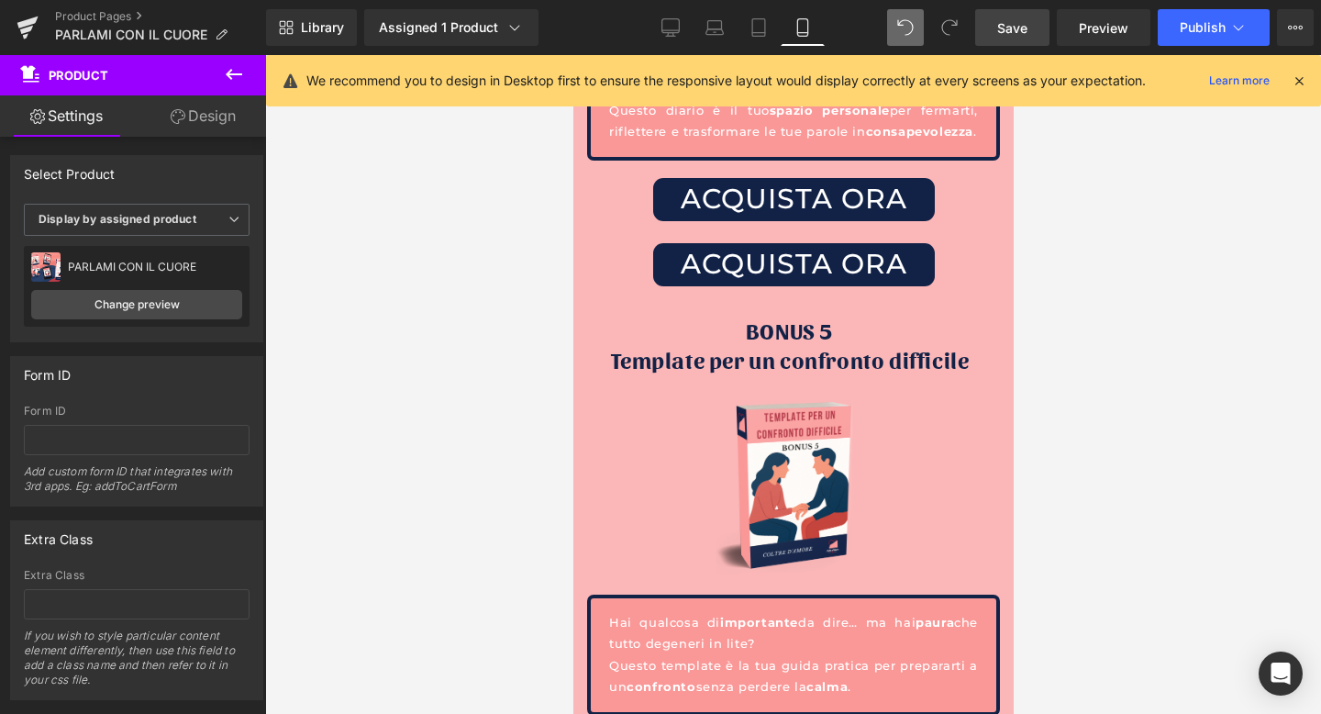
scroll to position [8938, 0]
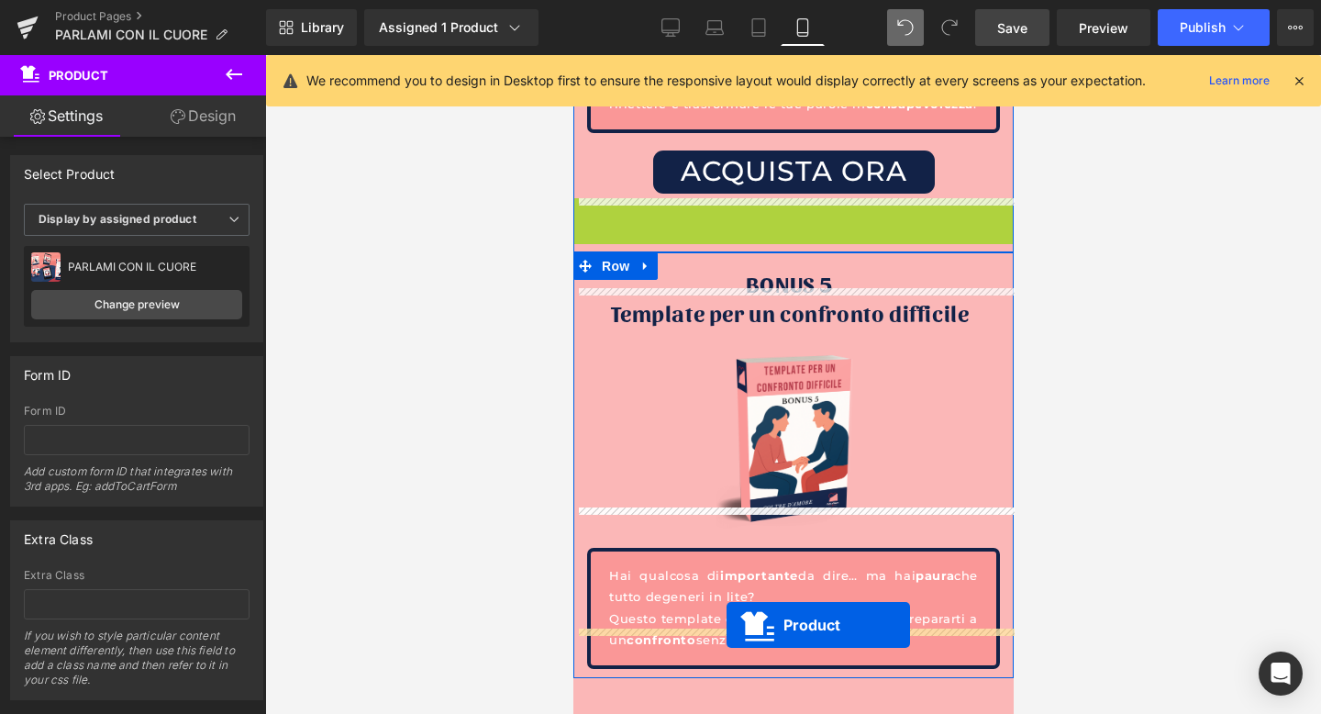
drag, startPoint x: 715, startPoint y: 137, endPoint x: 726, endPoint y: 625, distance: 488.3
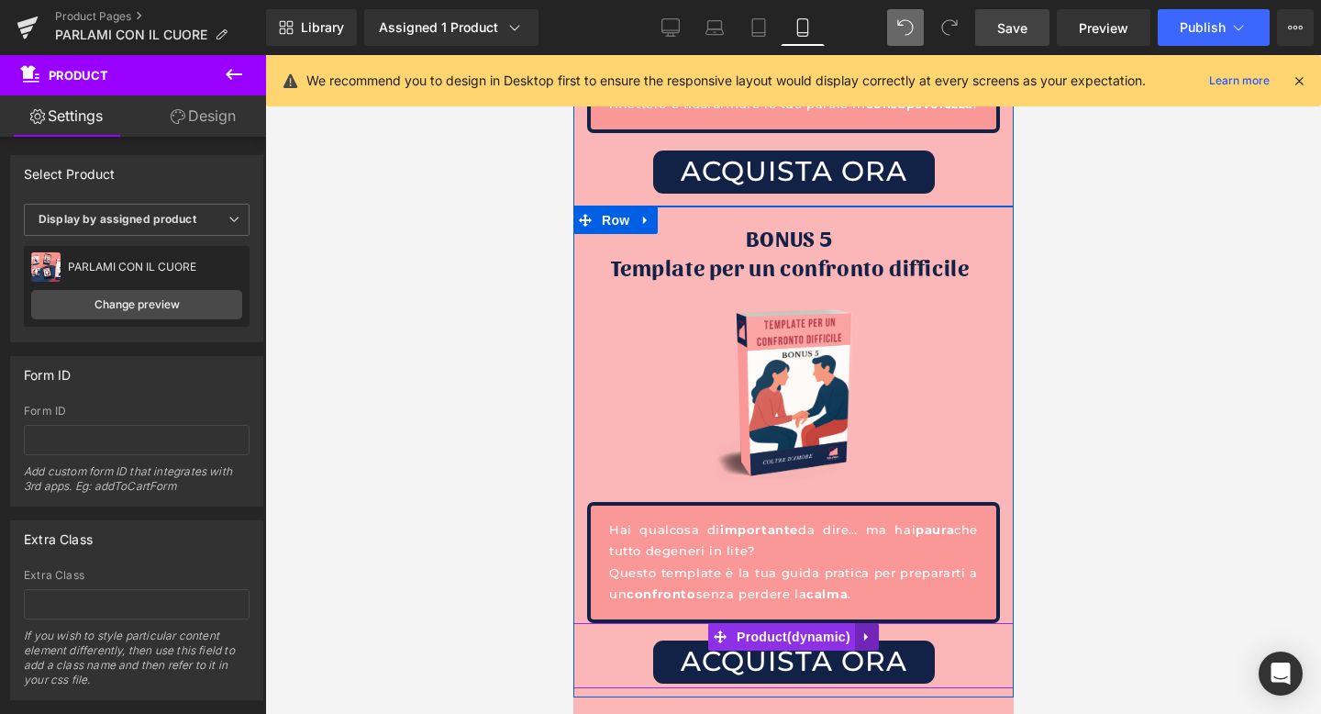
click at [864, 632] on icon at bounding box center [866, 636] width 4 height 8
click at [853, 630] on icon at bounding box center [854, 636] width 13 height 13
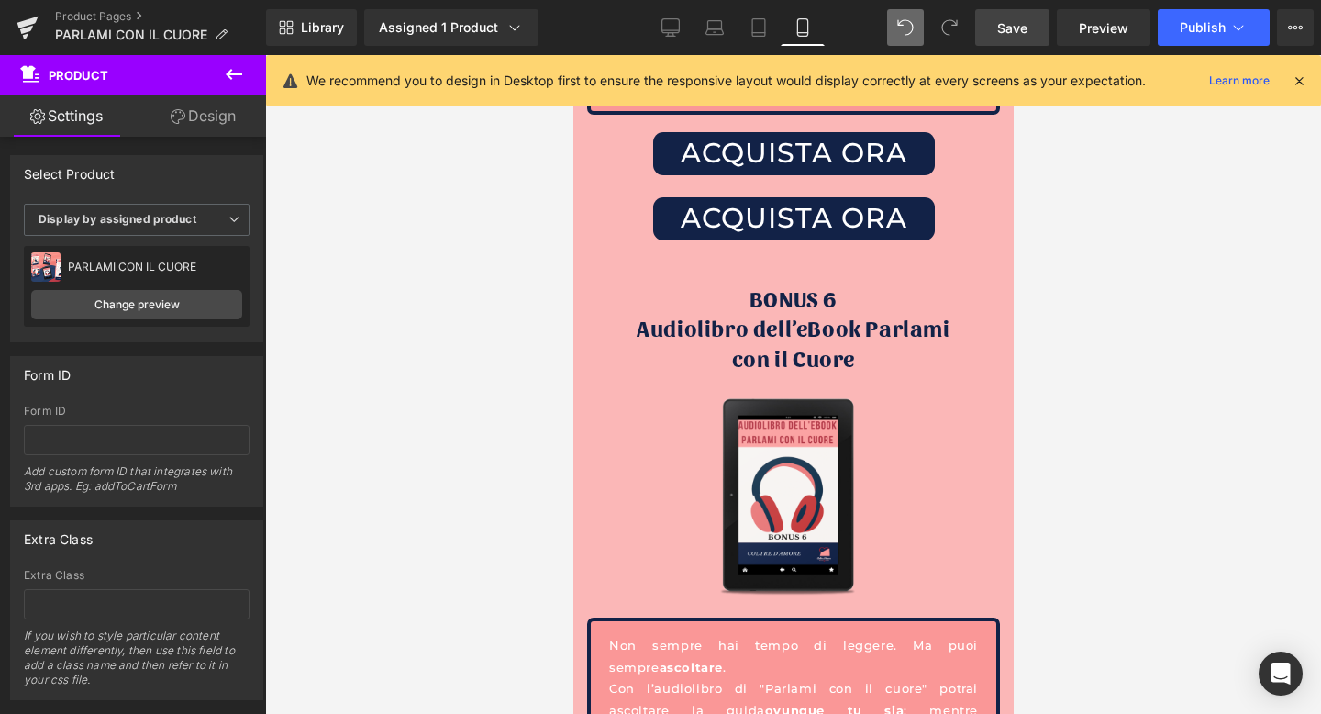
scroll to position [9458, 0]
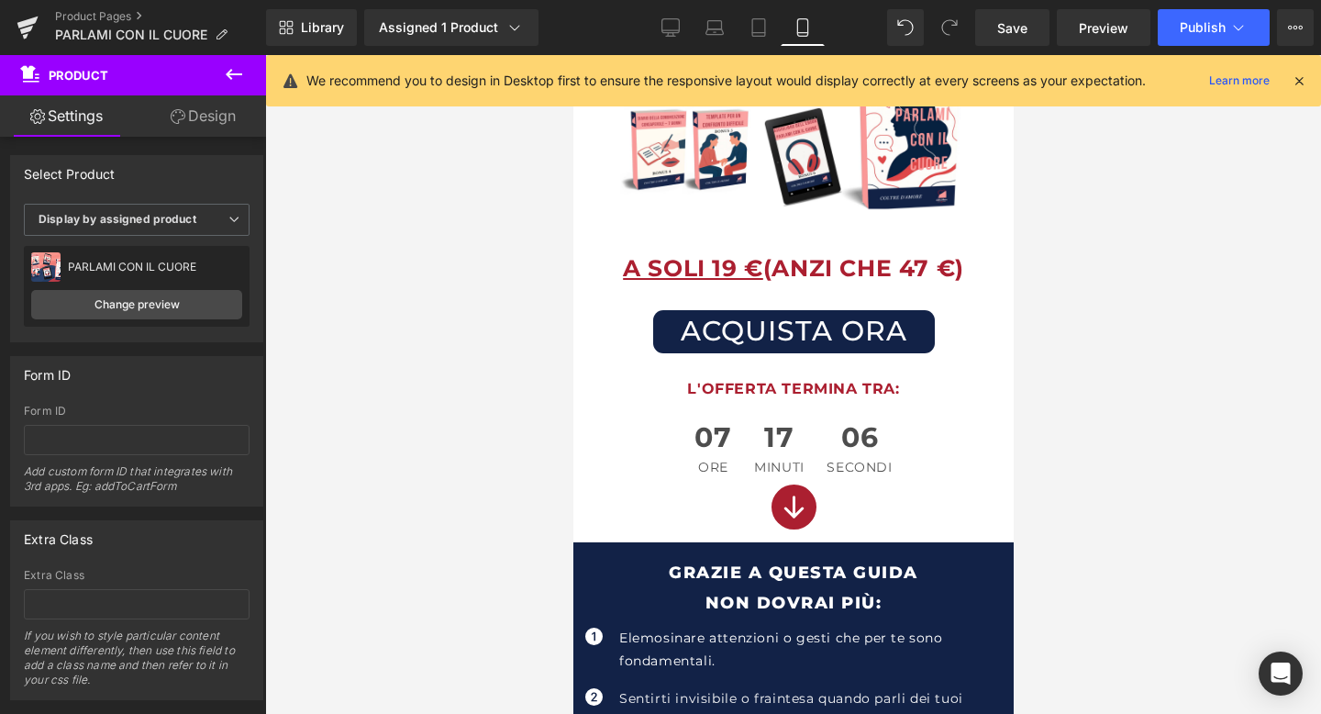
scroll to position [252, 0]
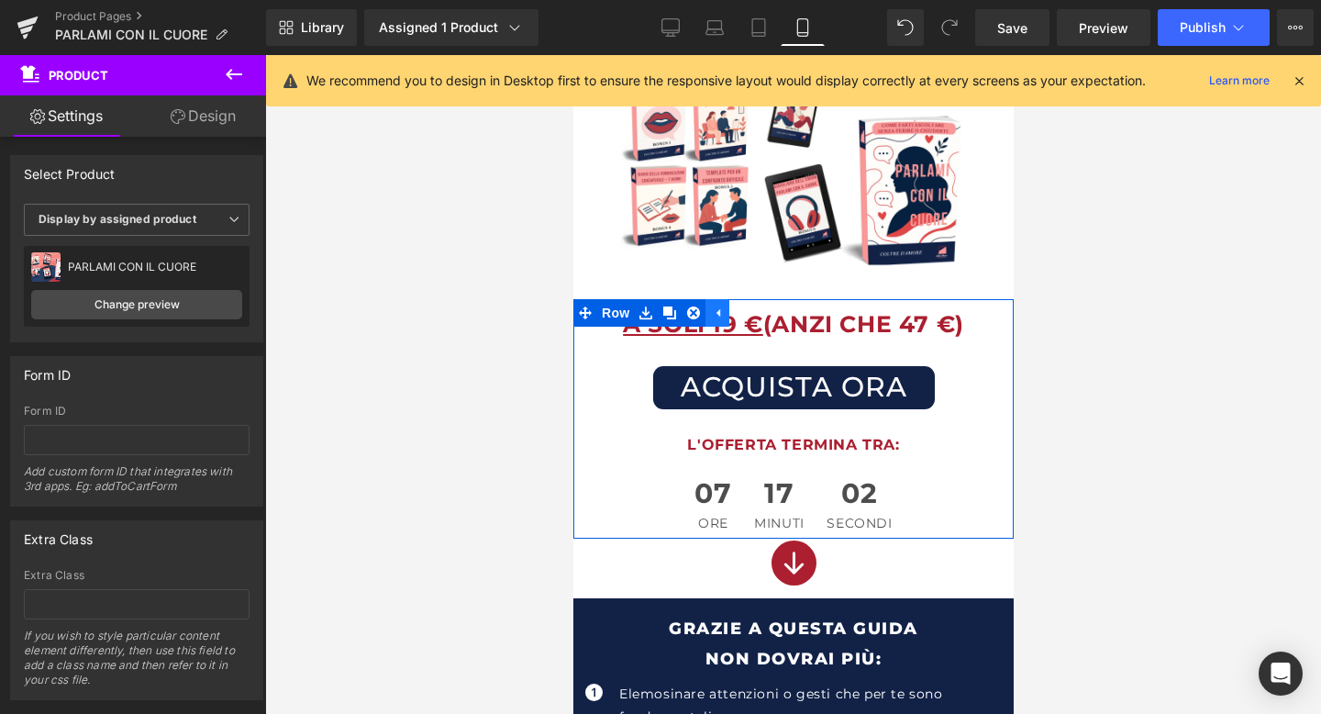
click at [721, 306] on icon at bounding box center [716, 313] width 13 height 14
click at [648, 318] on icon at bounding box center [645, 313] width 13 height 14
click at [674, 309] on icon at bounding box center [669, 313] width 13 height 13
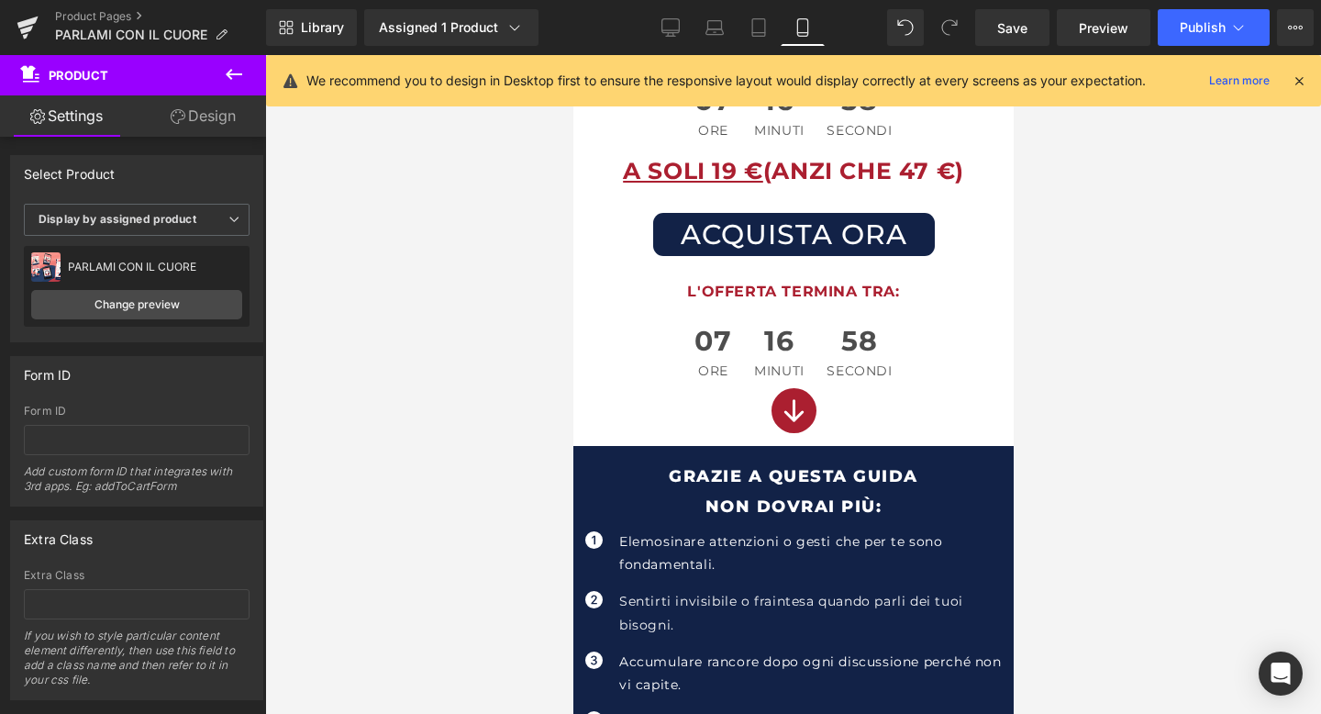
scroll to position [663, 0]
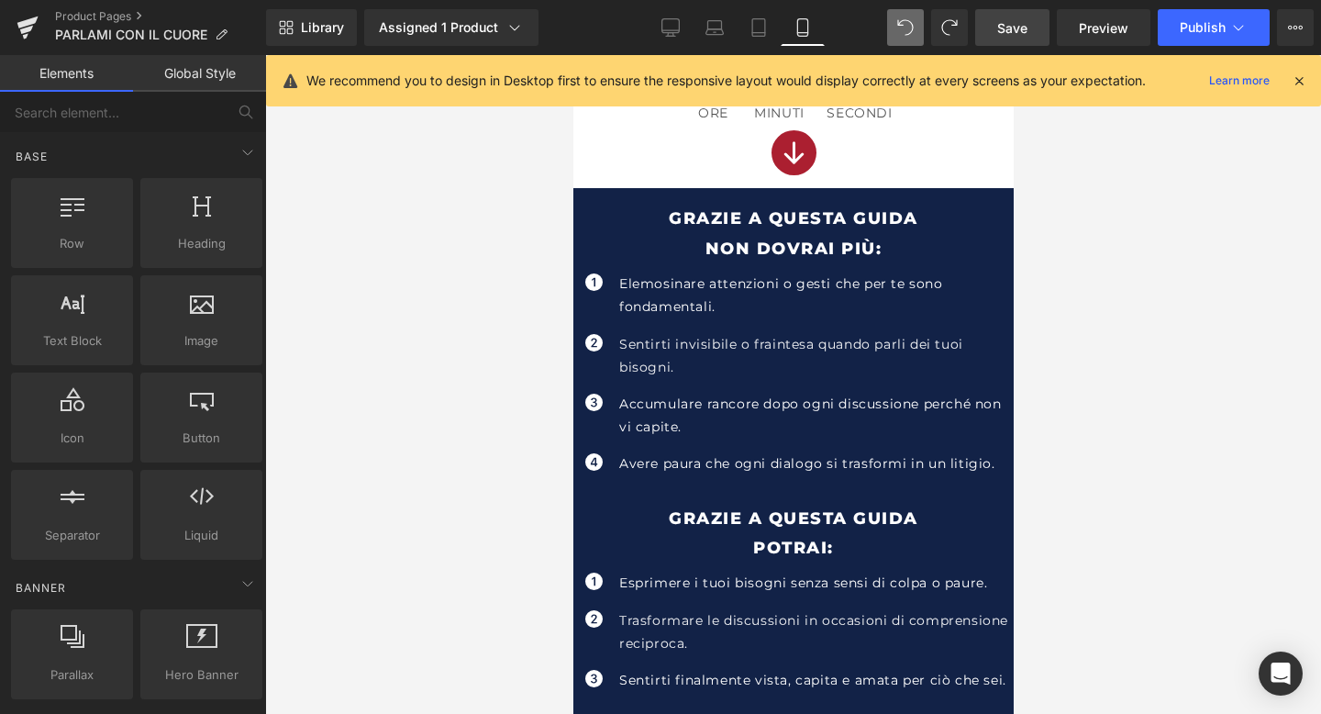
click at [1012, 22] on span "Save" at bounding box center [1013, 27] width 30 height 19
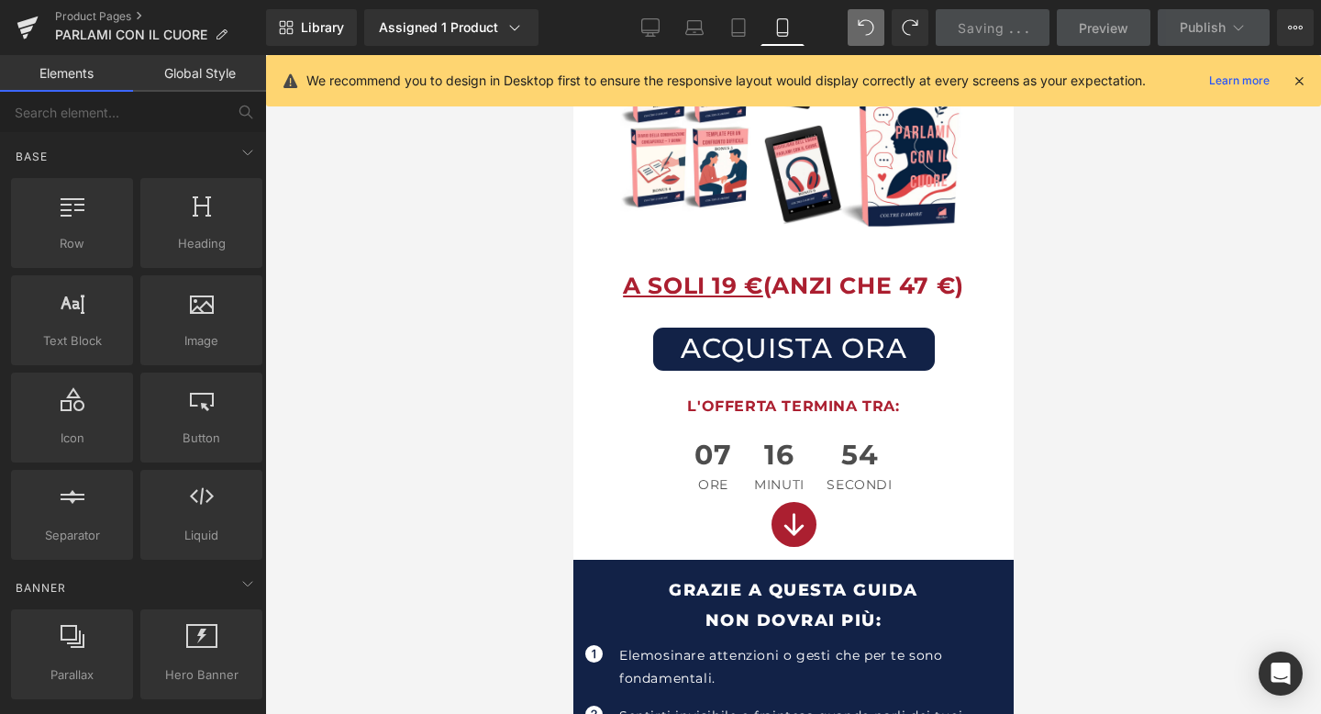
scroll to position [0, 0]
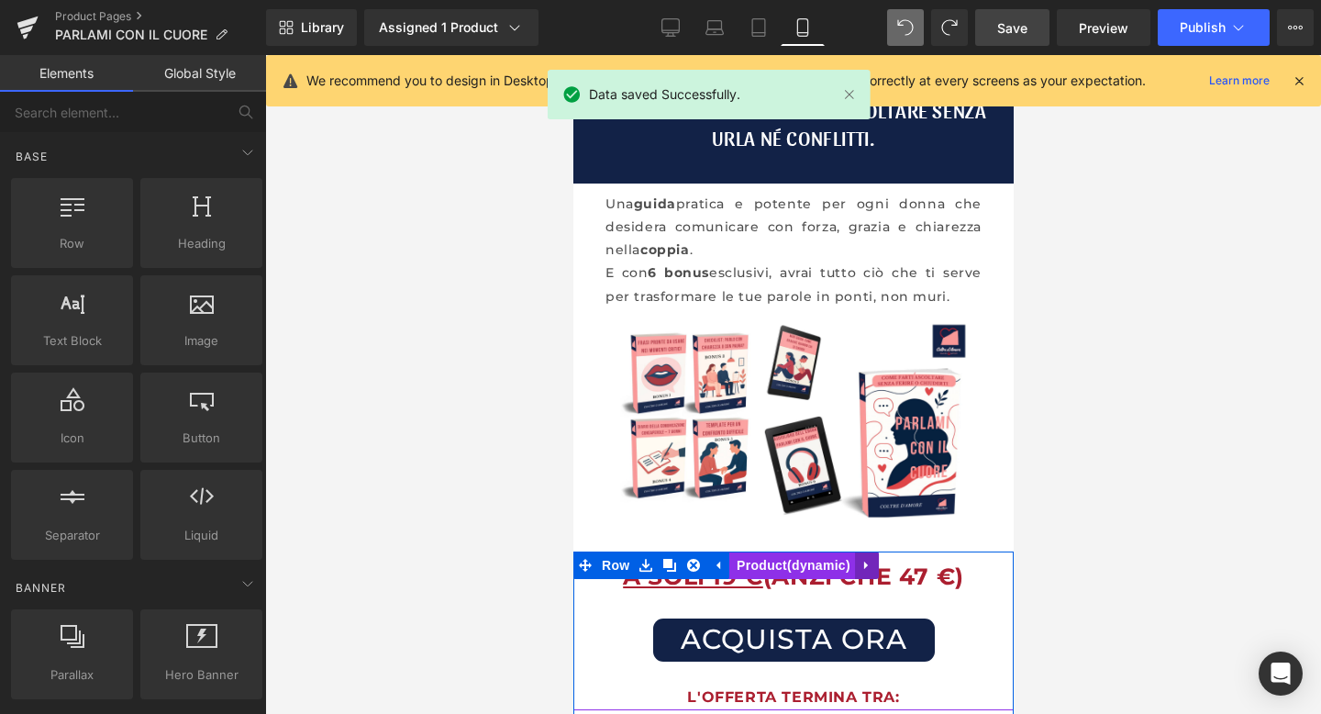
click at [862, 563] on icon at bounding box center [866, 565] width 13 height 14
click at [852, 563] on icon at bounding box center [854, 565] width 13 height 13
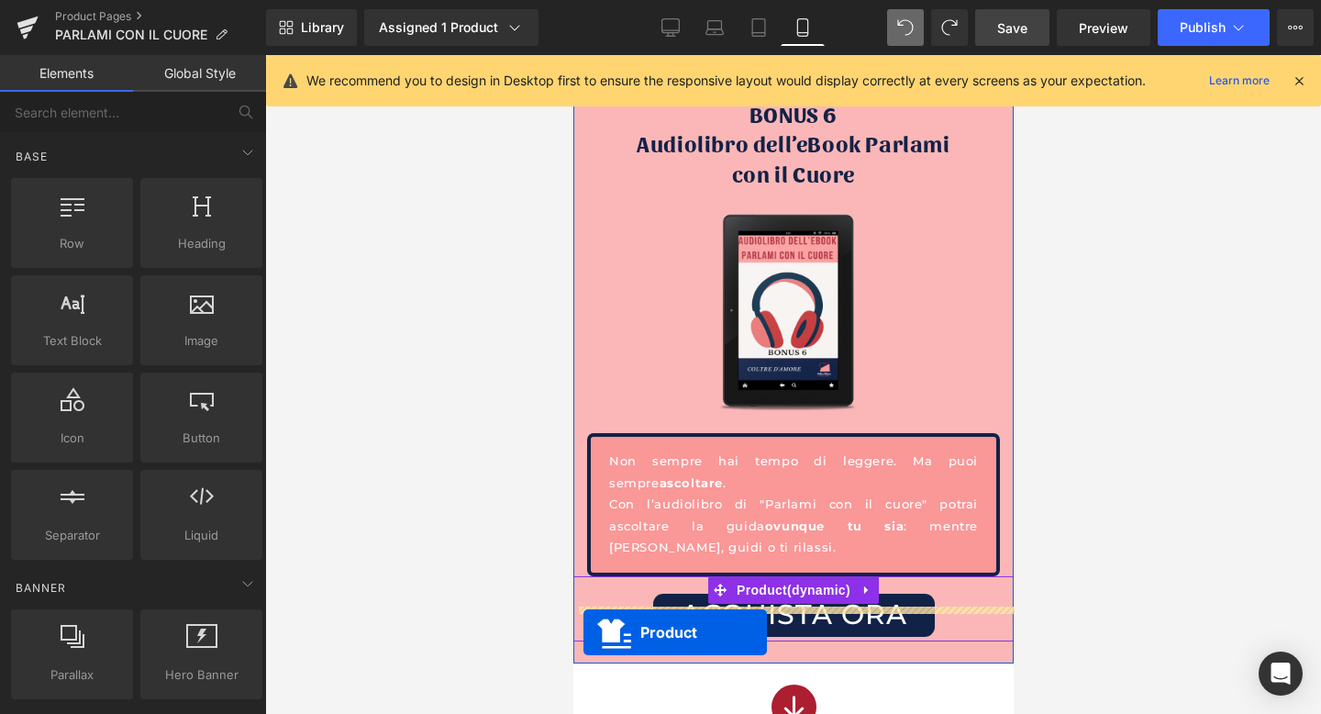
scroll to position [9704, 0]
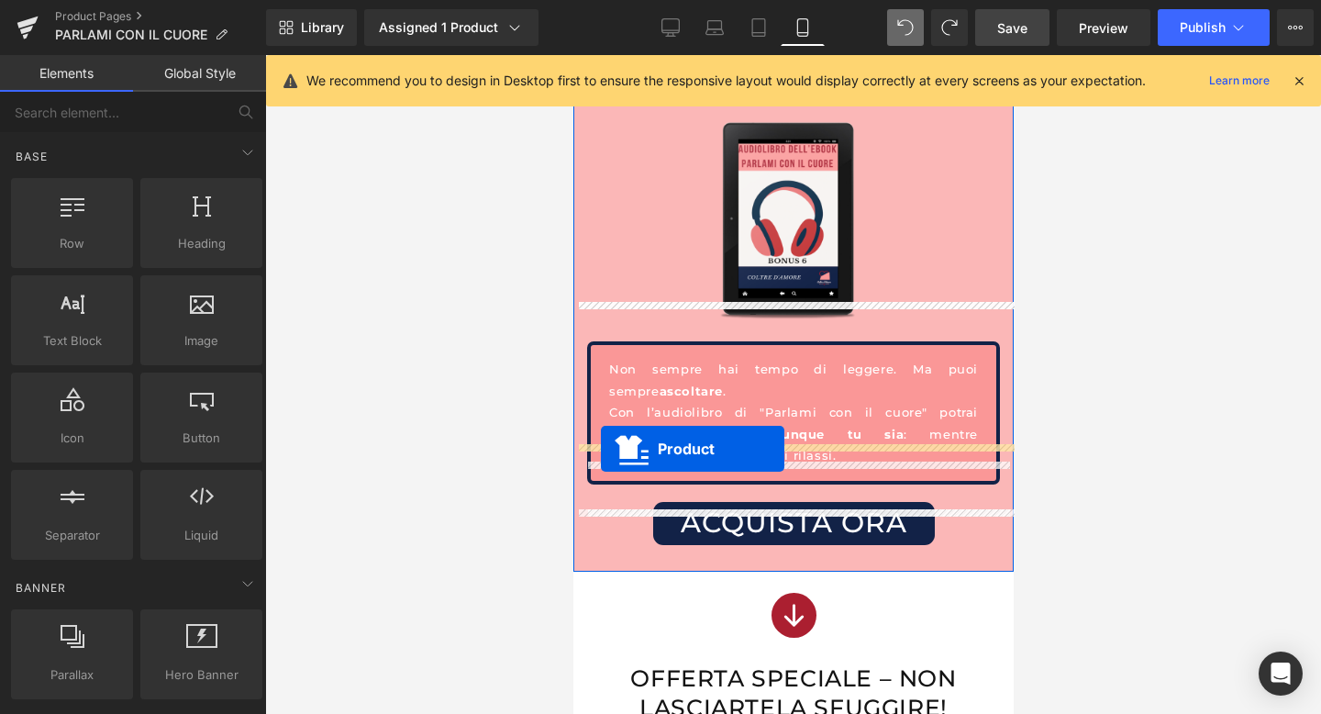
drag, startPoint x: 719, startPoint y: 141, endPoint x: 600, endPoint y: 449, distance: 329.8
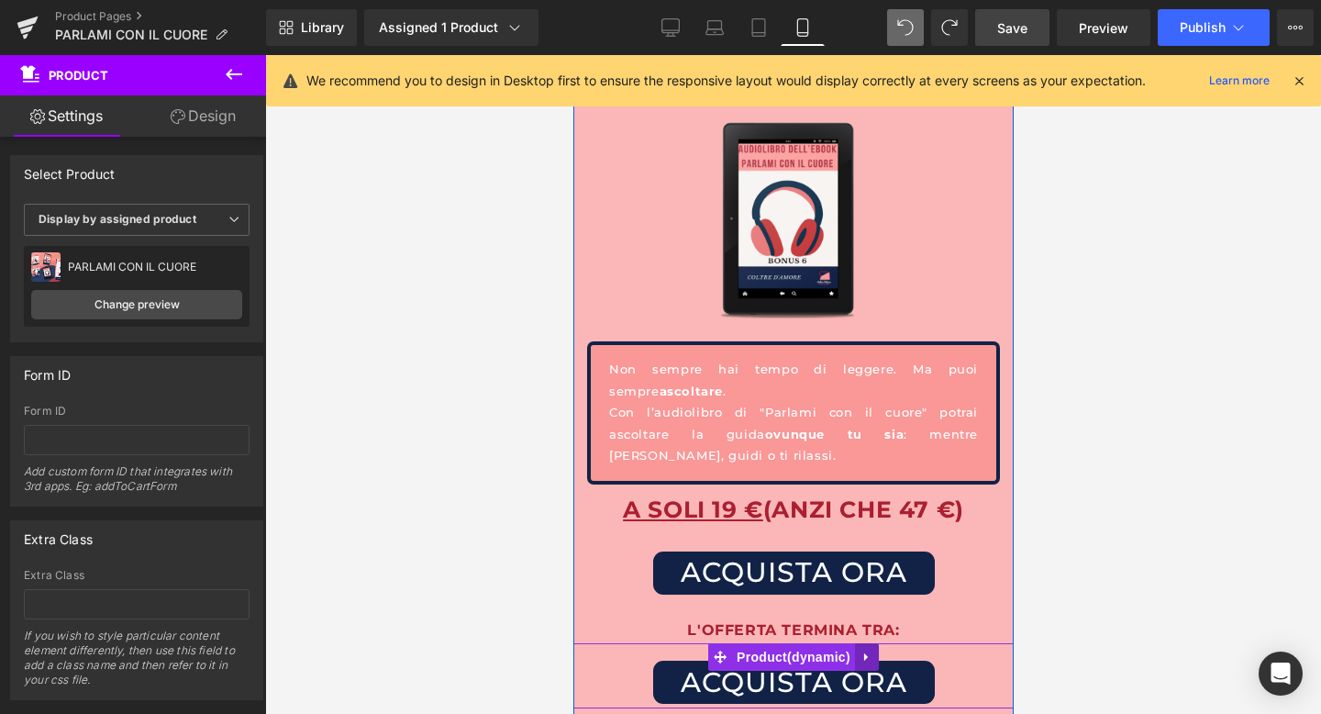
click at [858, 643] on link at bounding box center [866, 657] width 24 height 28
click at [872, 651] on icon at bounding box center [878, 657] width 13 height 13
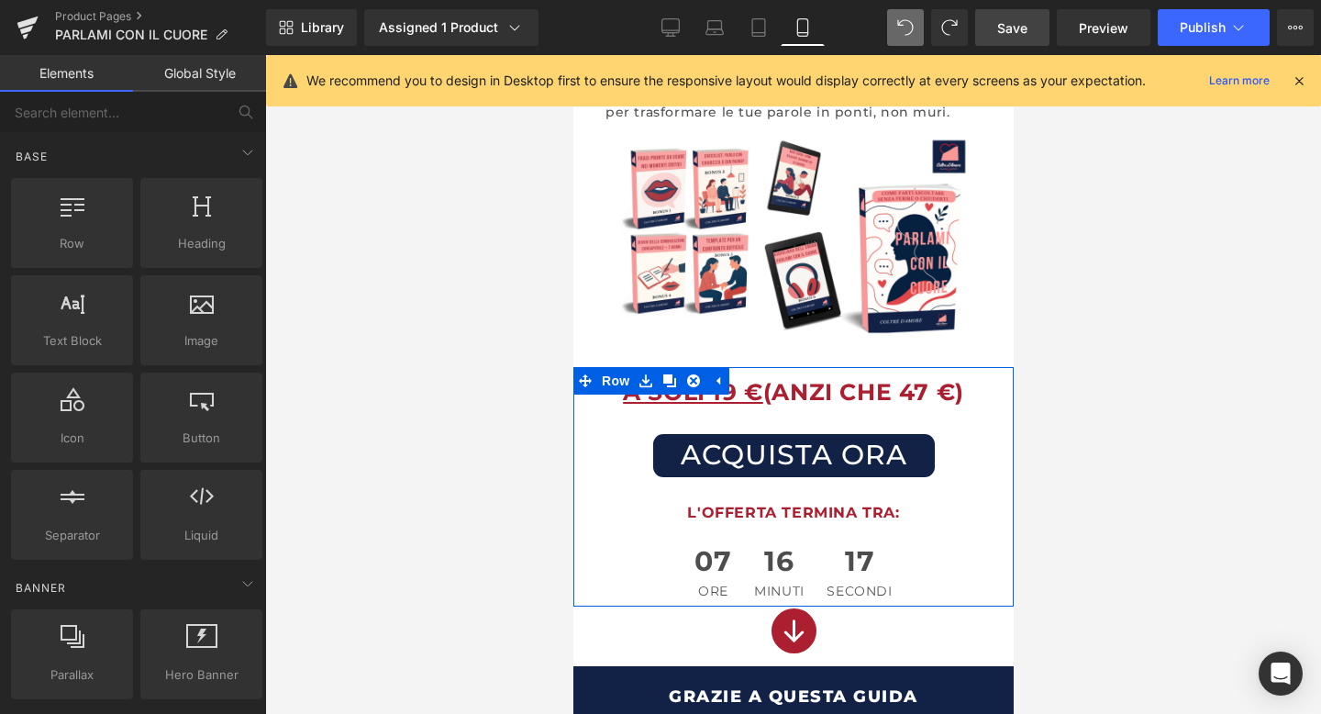
scroll to position [188, 0]
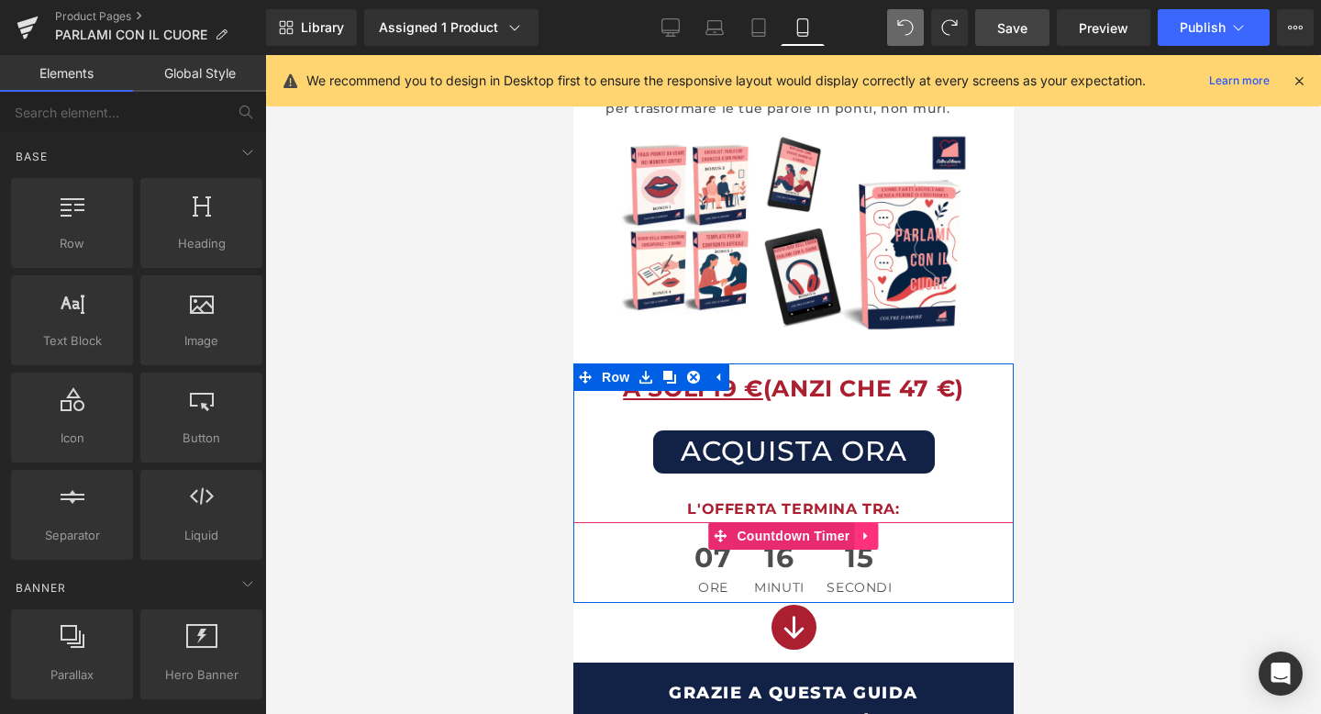
click at [860, 532] on icon at bounding box center [866, 537] width 13 height 14
click at [857, 532] on icon at bounding box center [854, 537] width 13 height 14
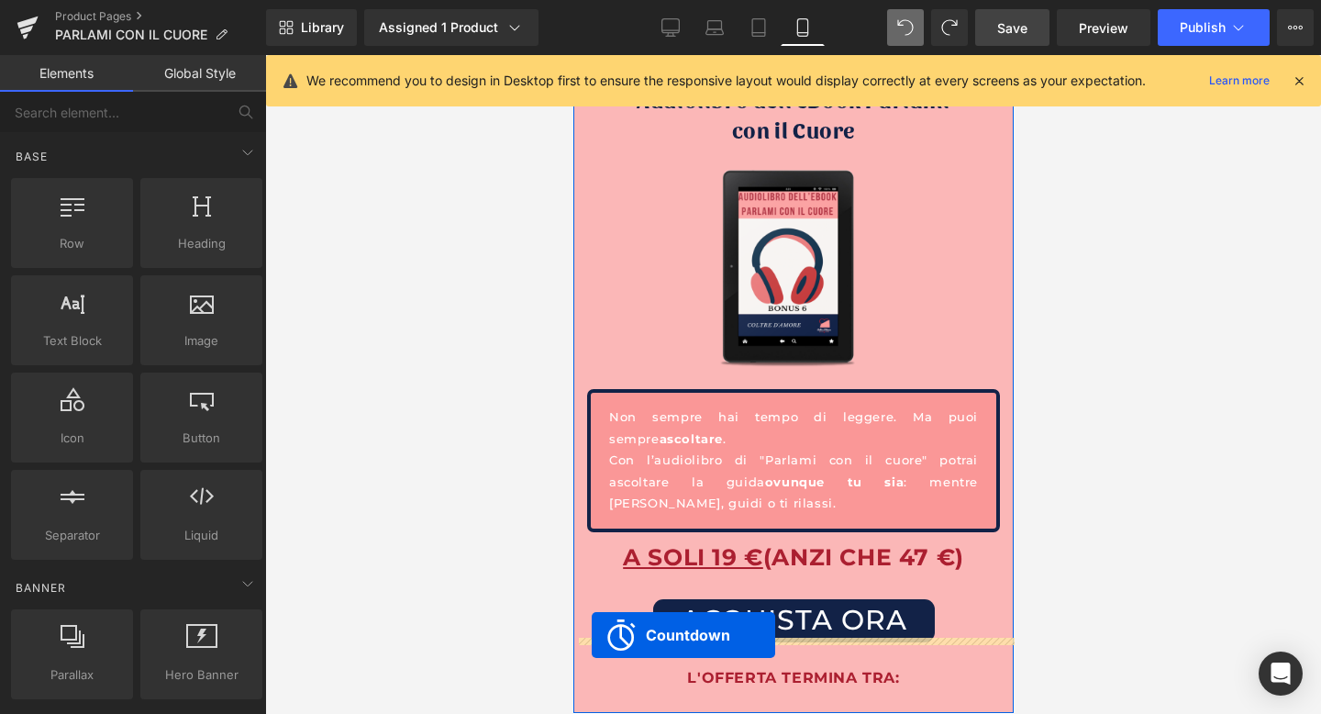
scroll to position [9784, 0]
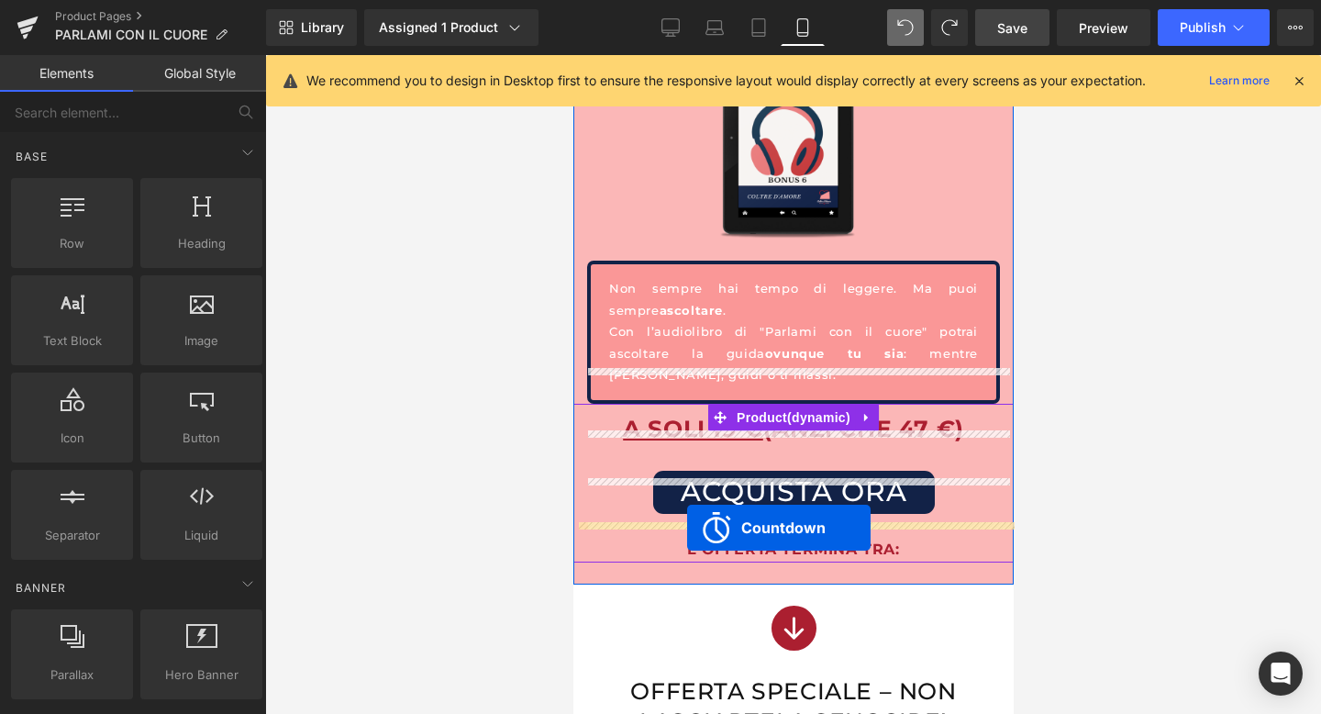
drag, startPoint x: 717, startPoint y: 144, endPoint x: 686, endPoint y: 528, distance: 384.8
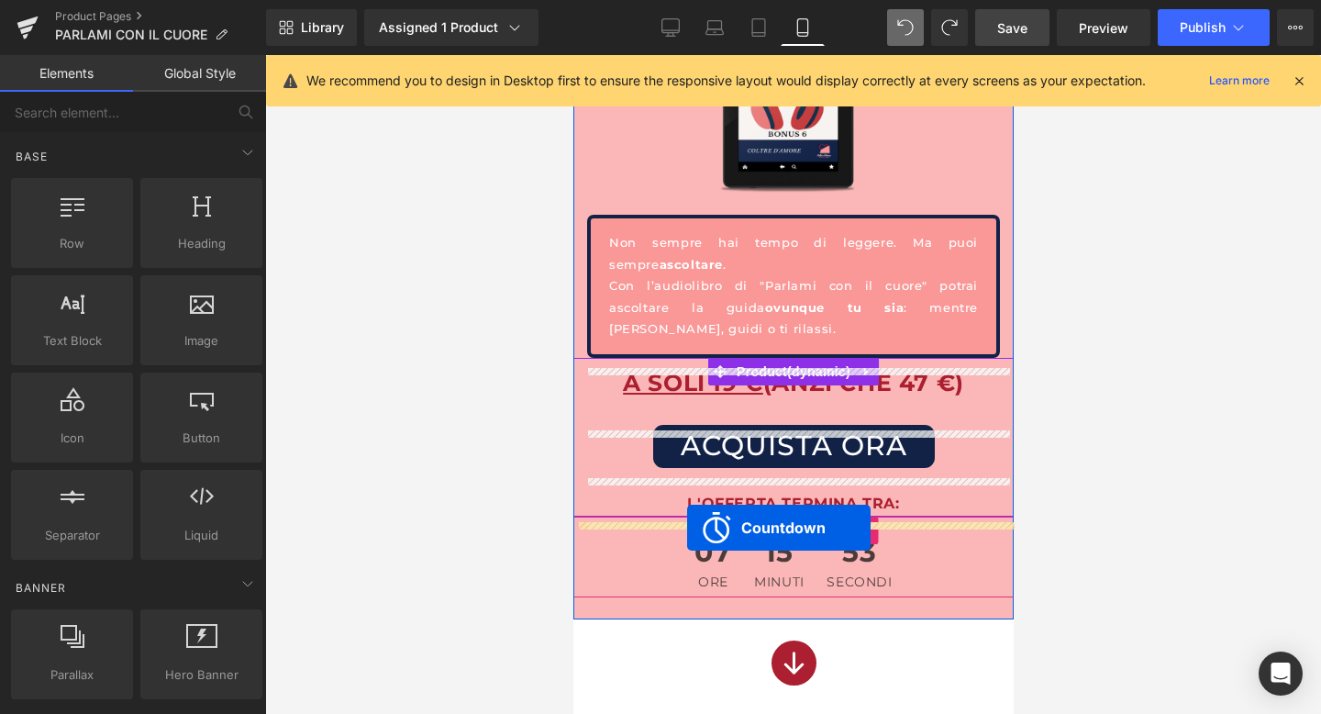
scroll to position [9738, 0]
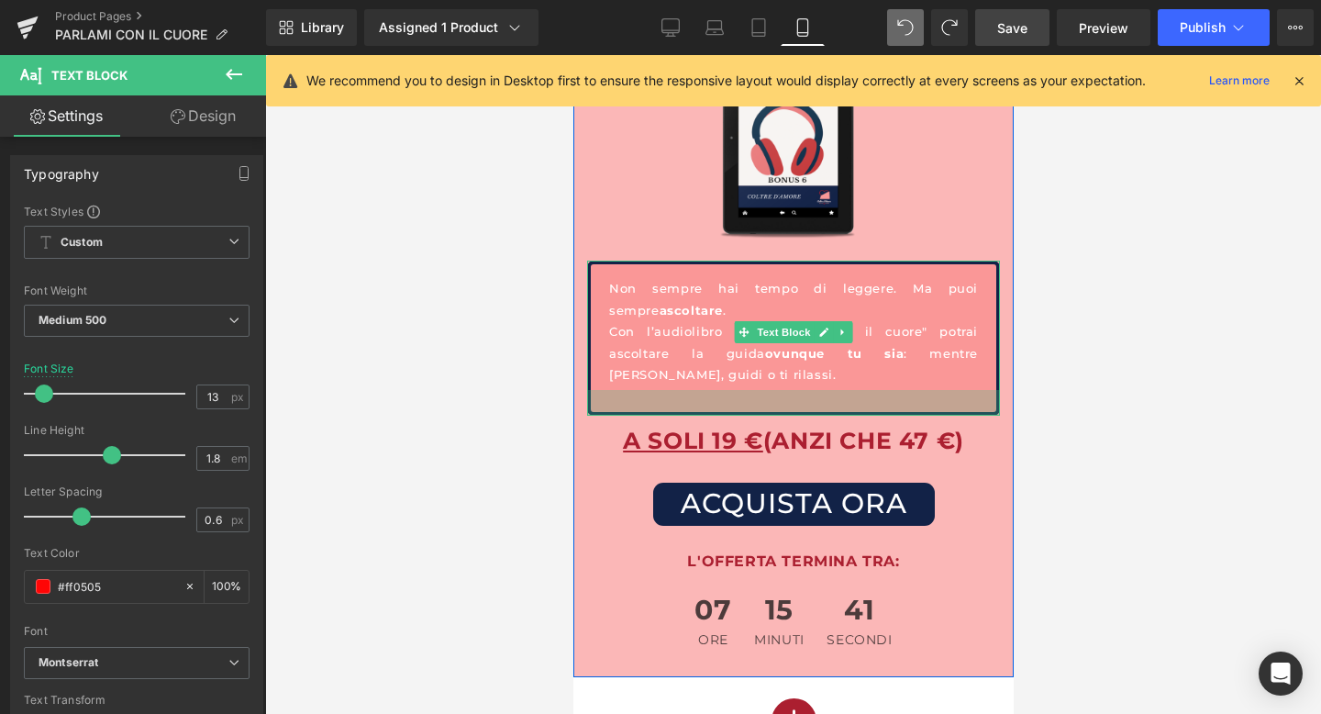
drag, startPoint x: 705, startPoint y: 360, endPoint x: 704, endPoint y: 373, distance: 12.9
click at [704, 390] on div at bounding box center [792, 403] width 413 height 26
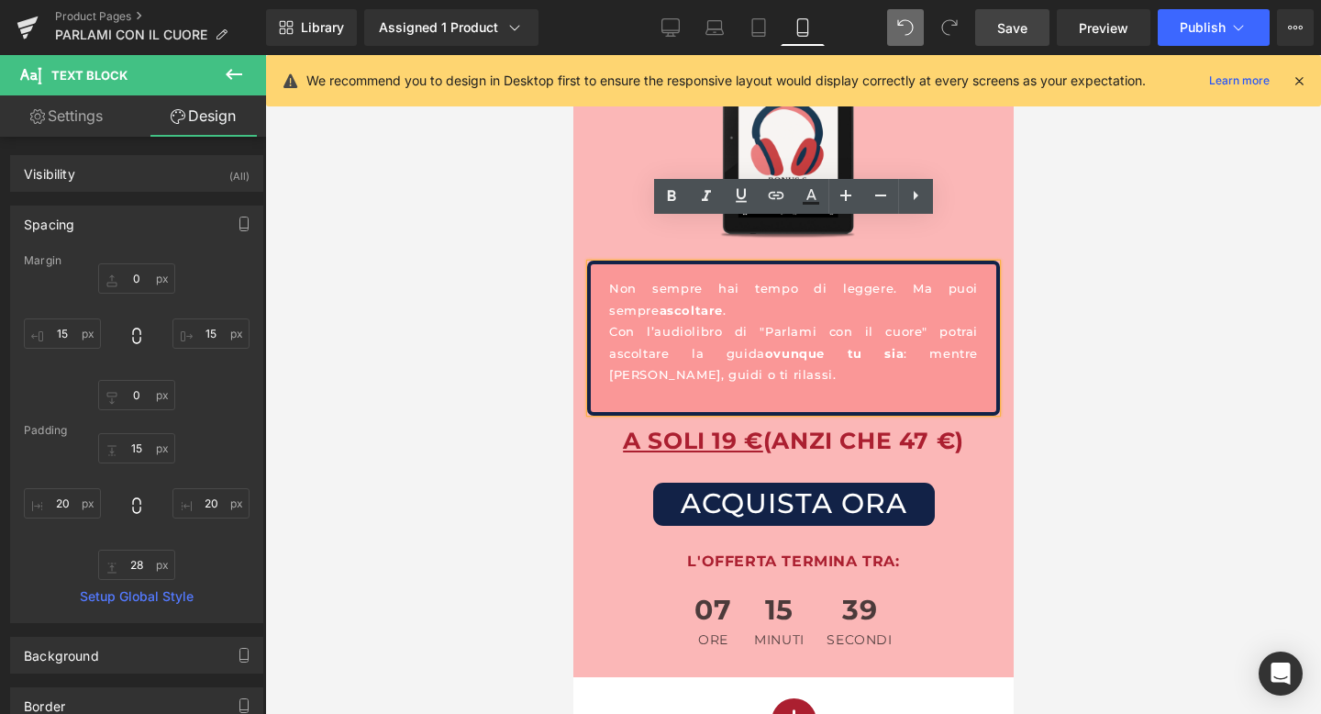
type input "0"
type input "15"
type input "0"
type input "15"
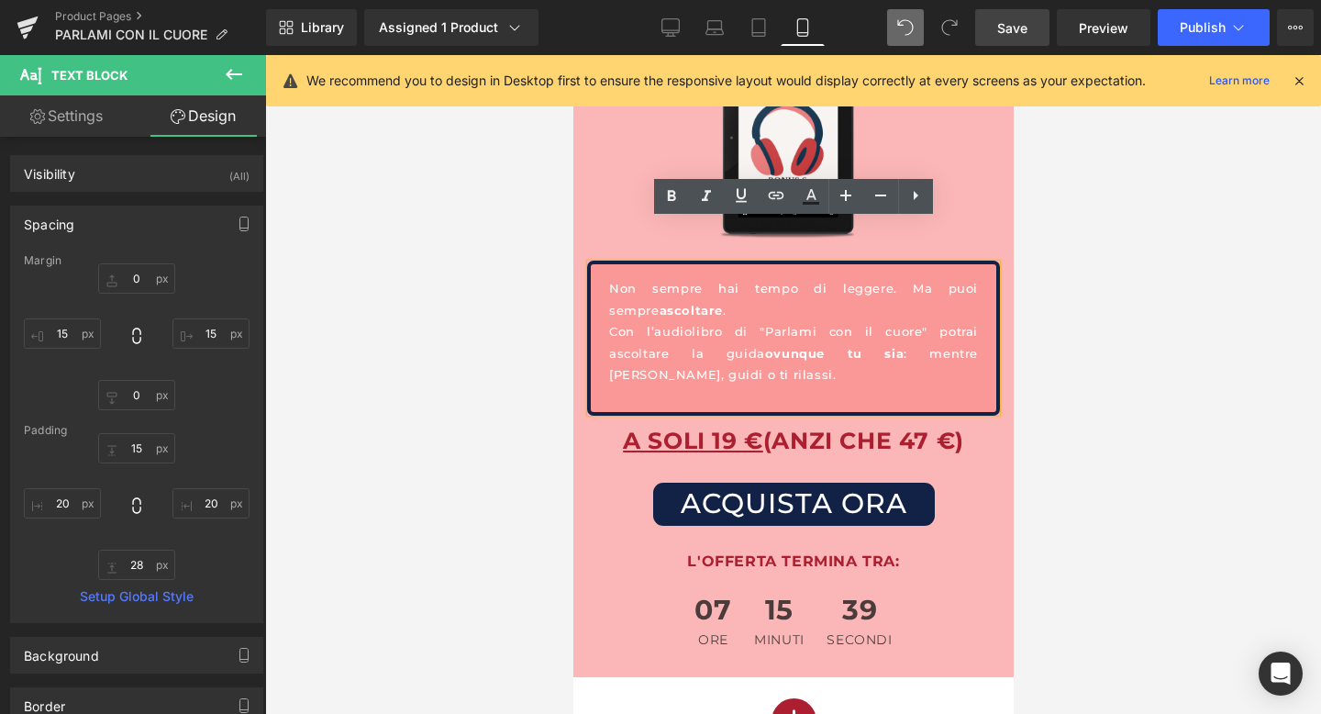
type input "20"
type input "28"
type input "20"
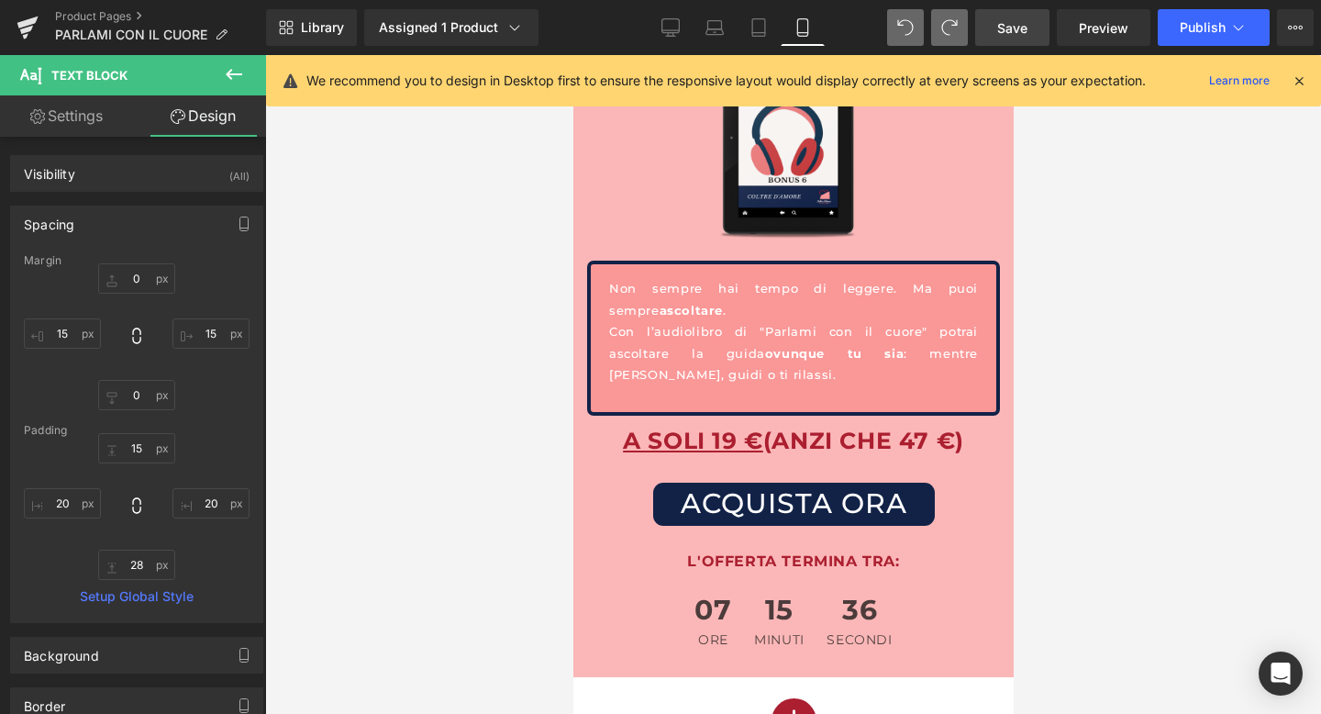
type input "0"
type input "15"
type input "0"
type input "15"
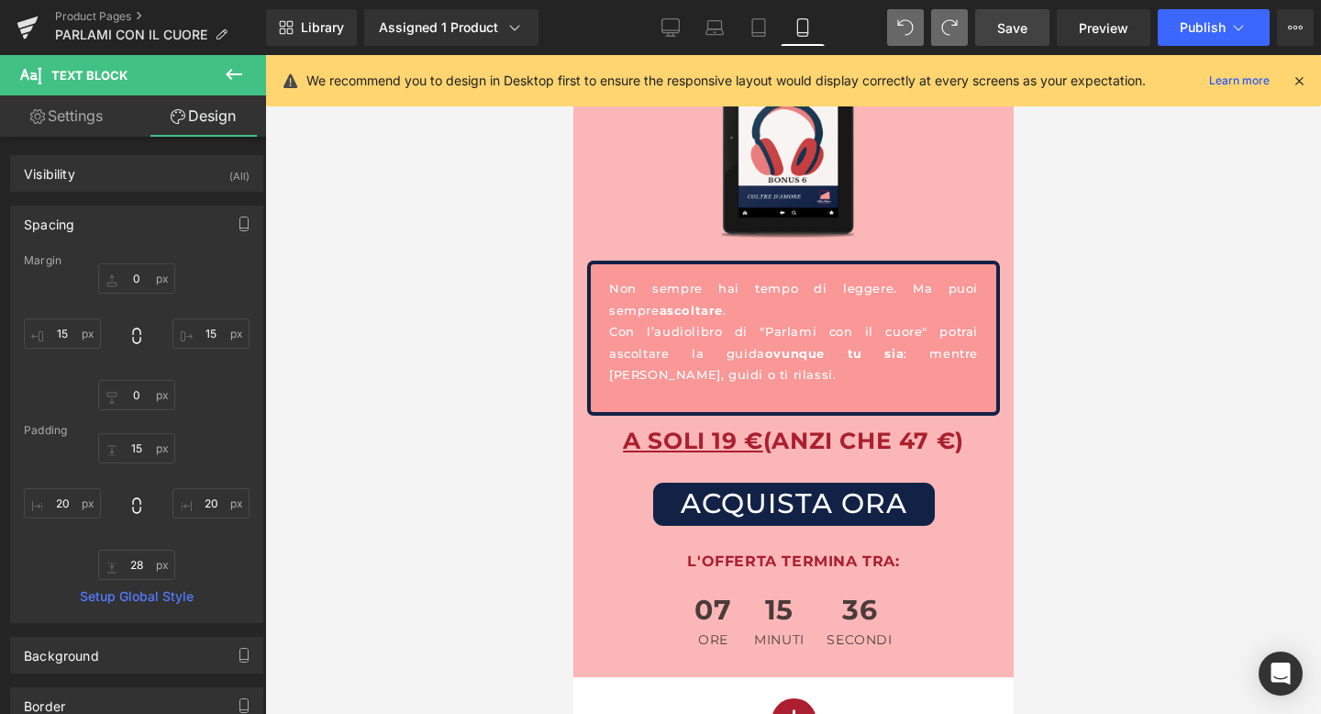
type input "20"
type input "28"
type input "20"
type input "0"
type input "15"
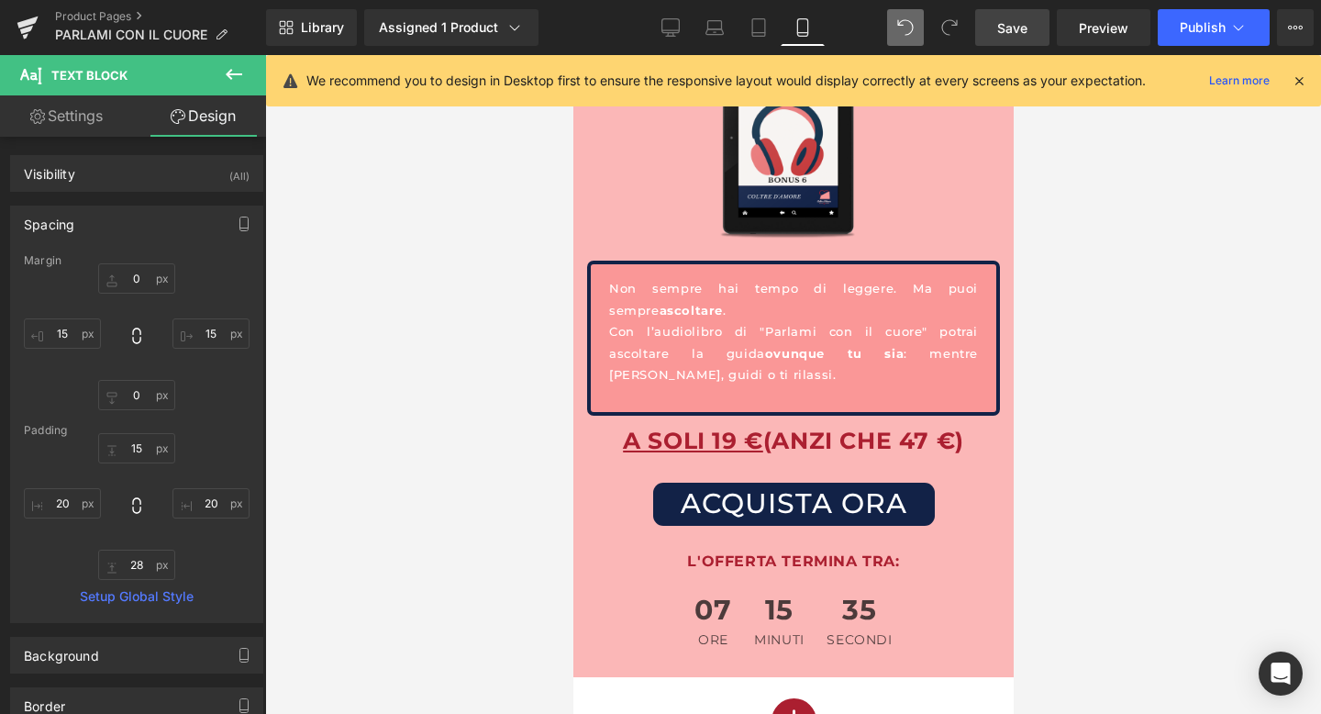
type input "0"
type input "15"
type input "20"
type input "28"
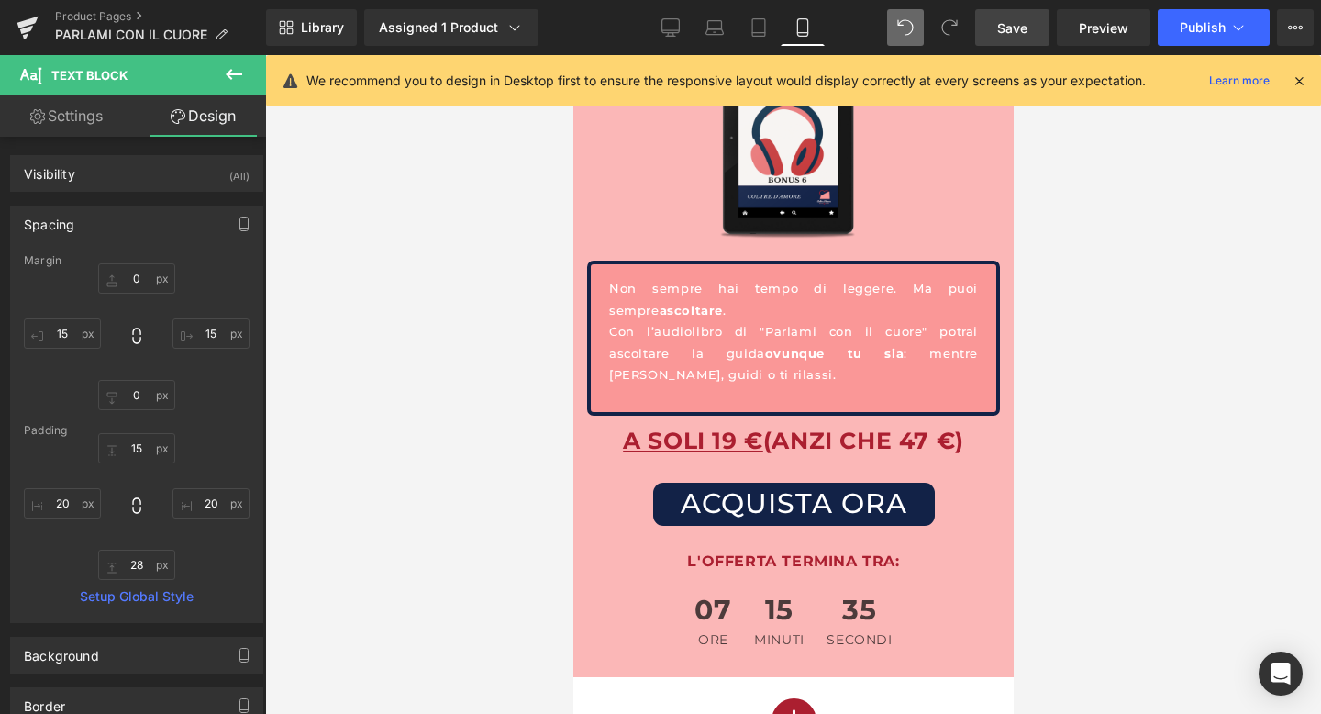
type input "20"
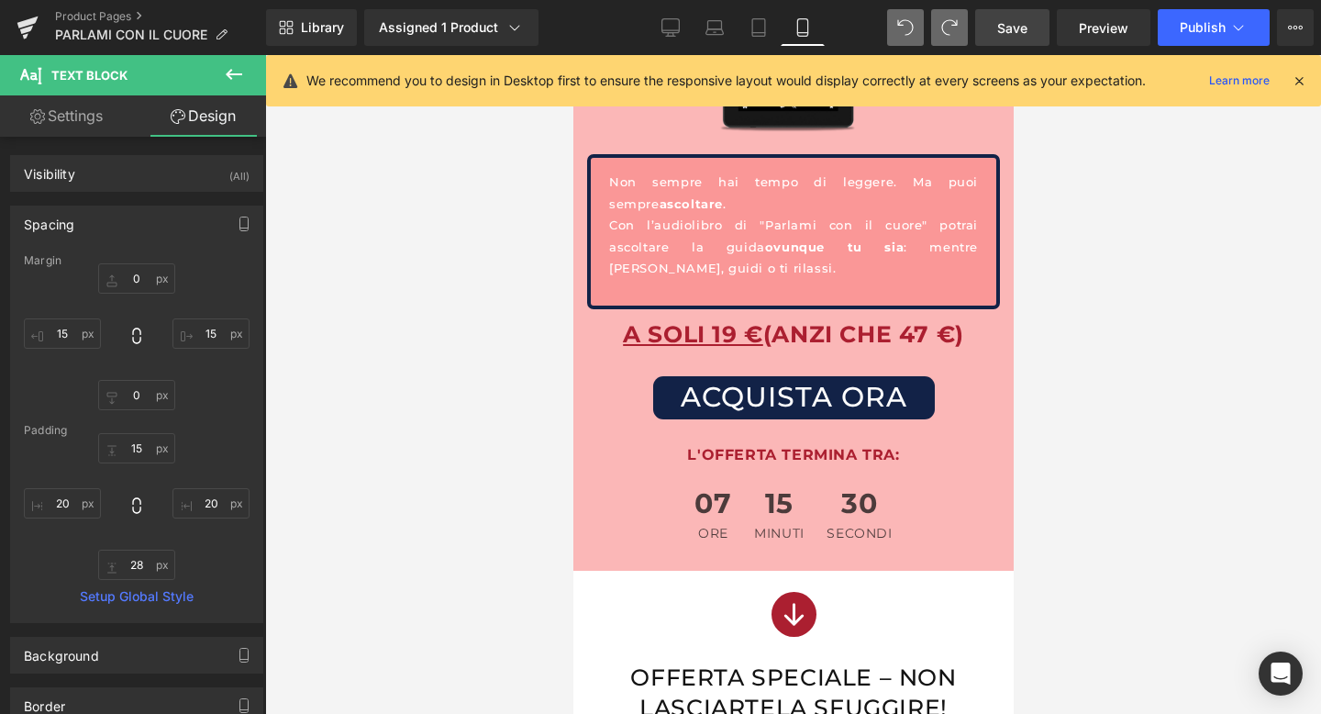
scroll to position [9816, 0]
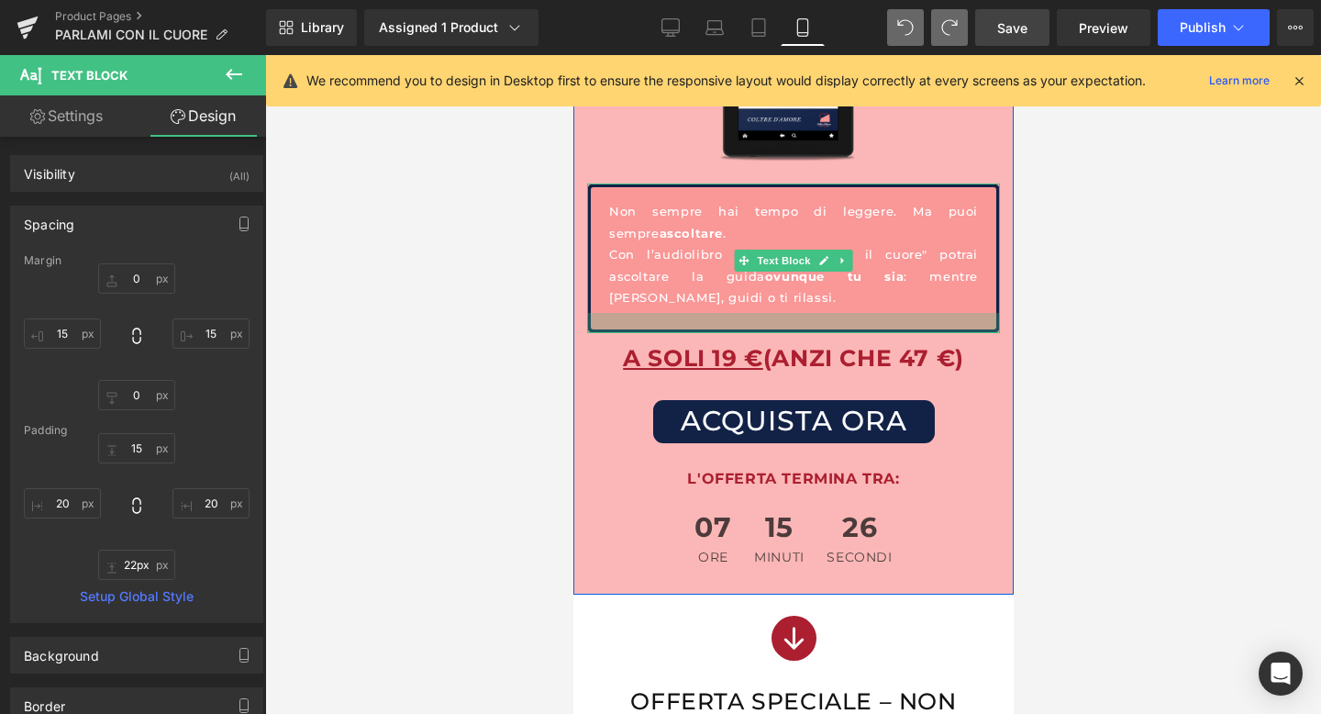
type input "21px"
click at [617, 313] on div at bounding box center [792, 322] width 413 height 19
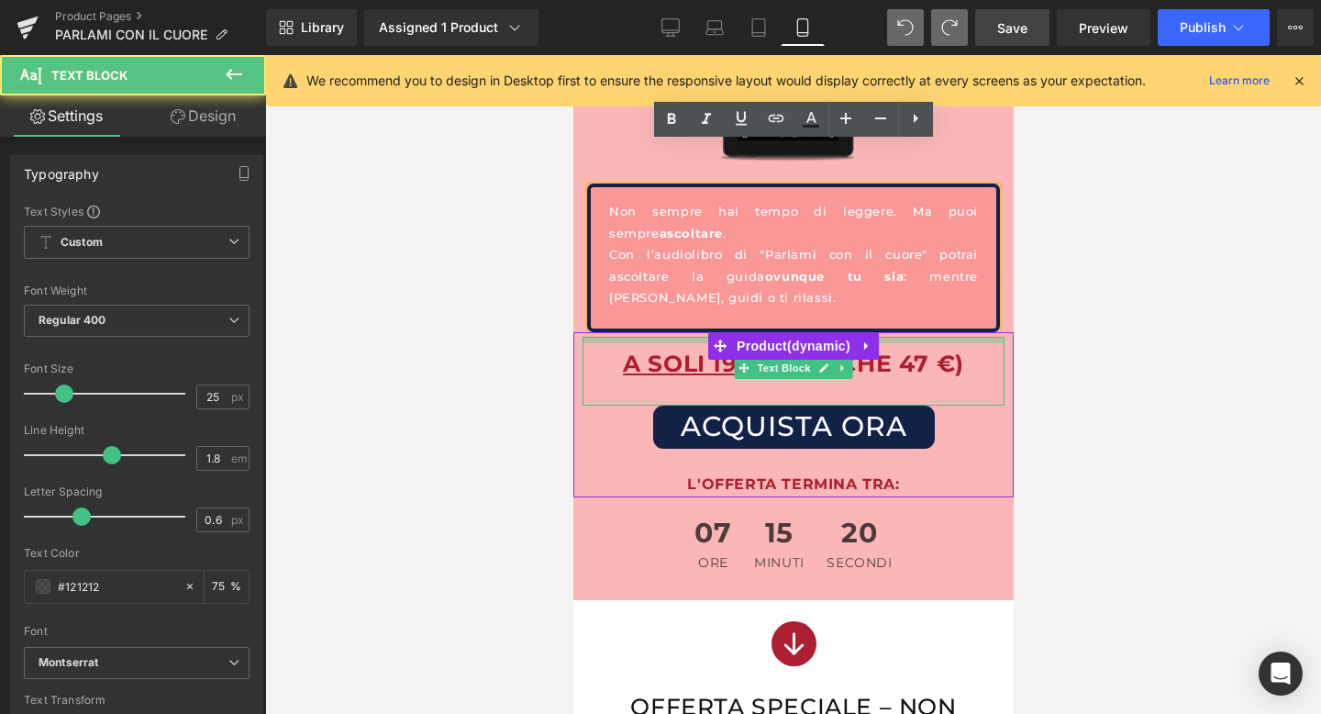
click at [668, 337] on div "A SOLI 19 € (ANZI CHE 47 €) Text Block" at bounding box center [793, 371] width 422 height 69
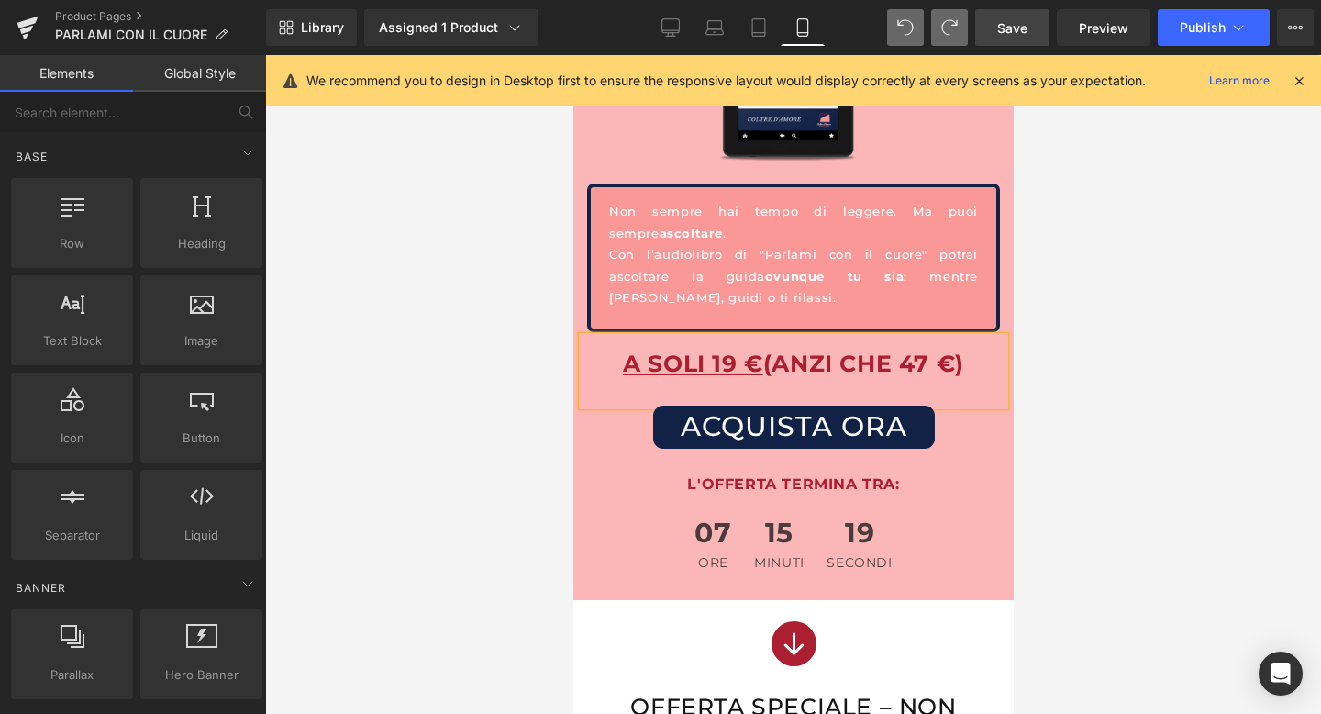
click at [1231, 340] on div at bounding box center [793, 384] width 1056 height 659
click at [996, 22] on link "Save" at bounding box center [1012, 27] width 74 height 37
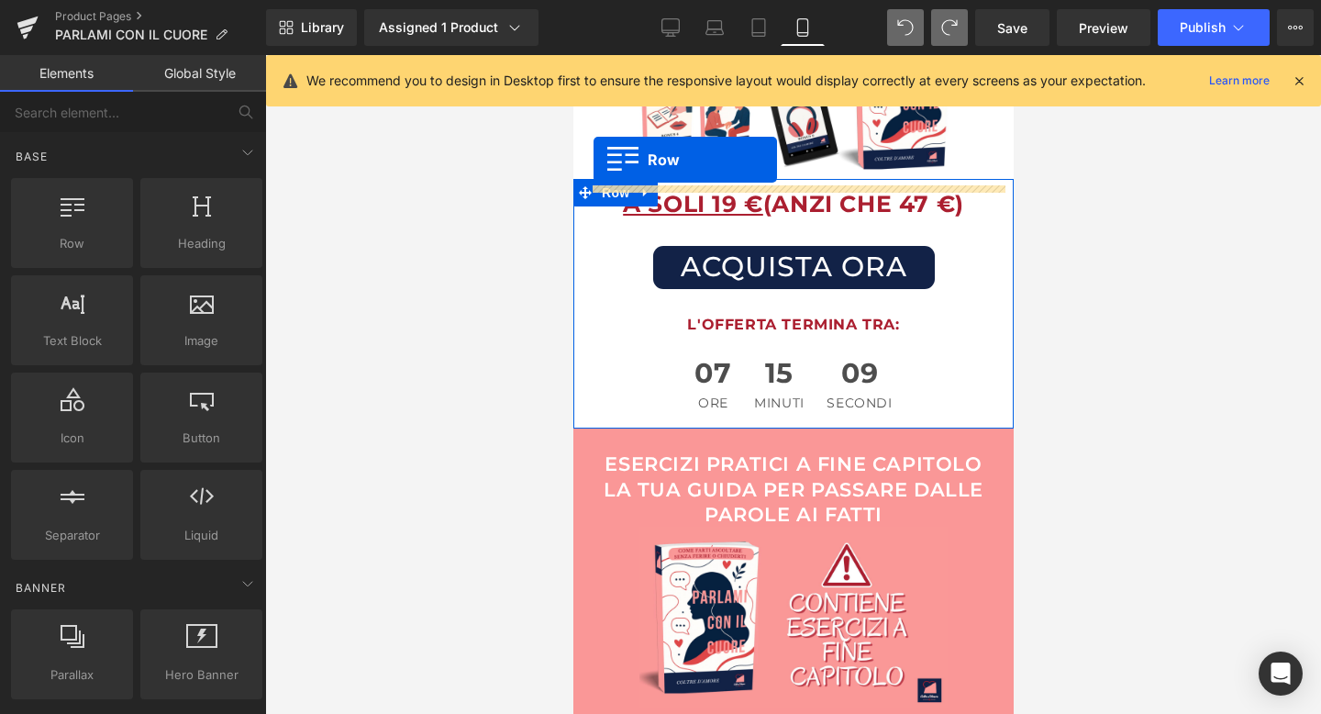
scroll to position [3397, 0]
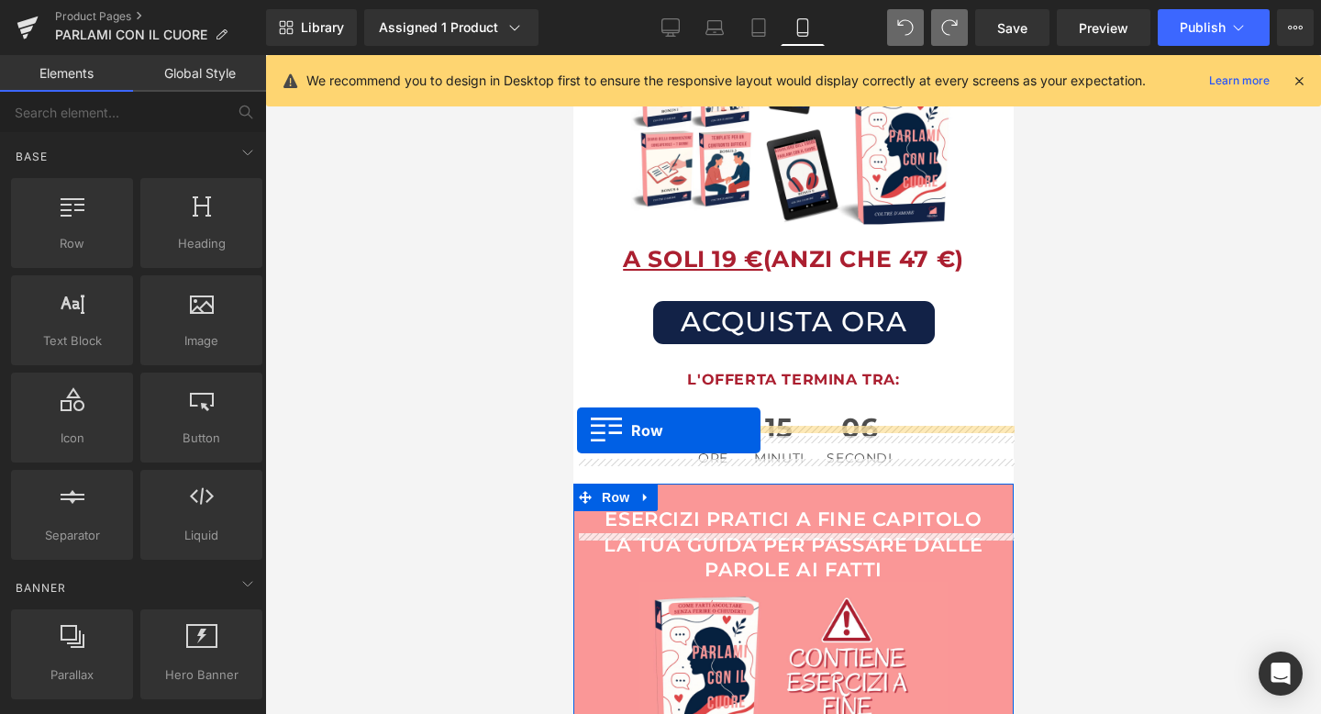
drag, startPoint x: 585, startPoint y: 440, endPoint x: 576, endPoint y: 430, distance: 13.0
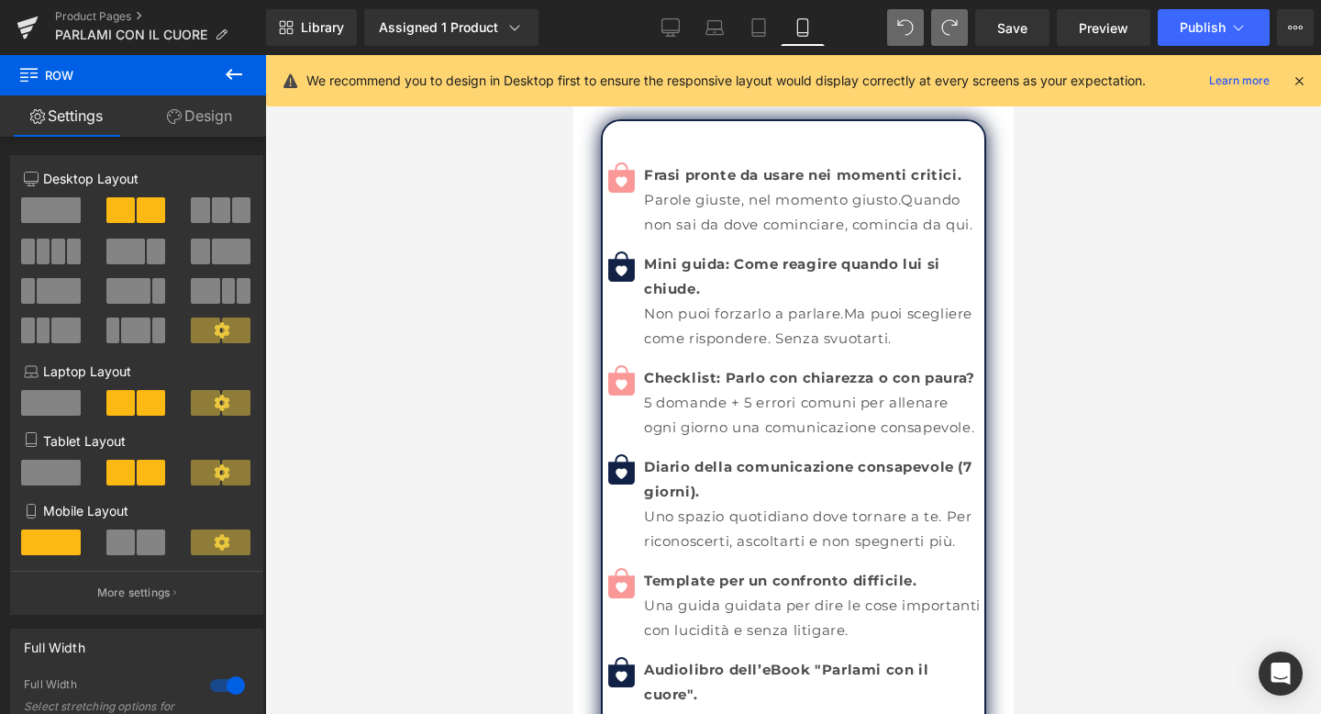
scroll to position [6059, 0]
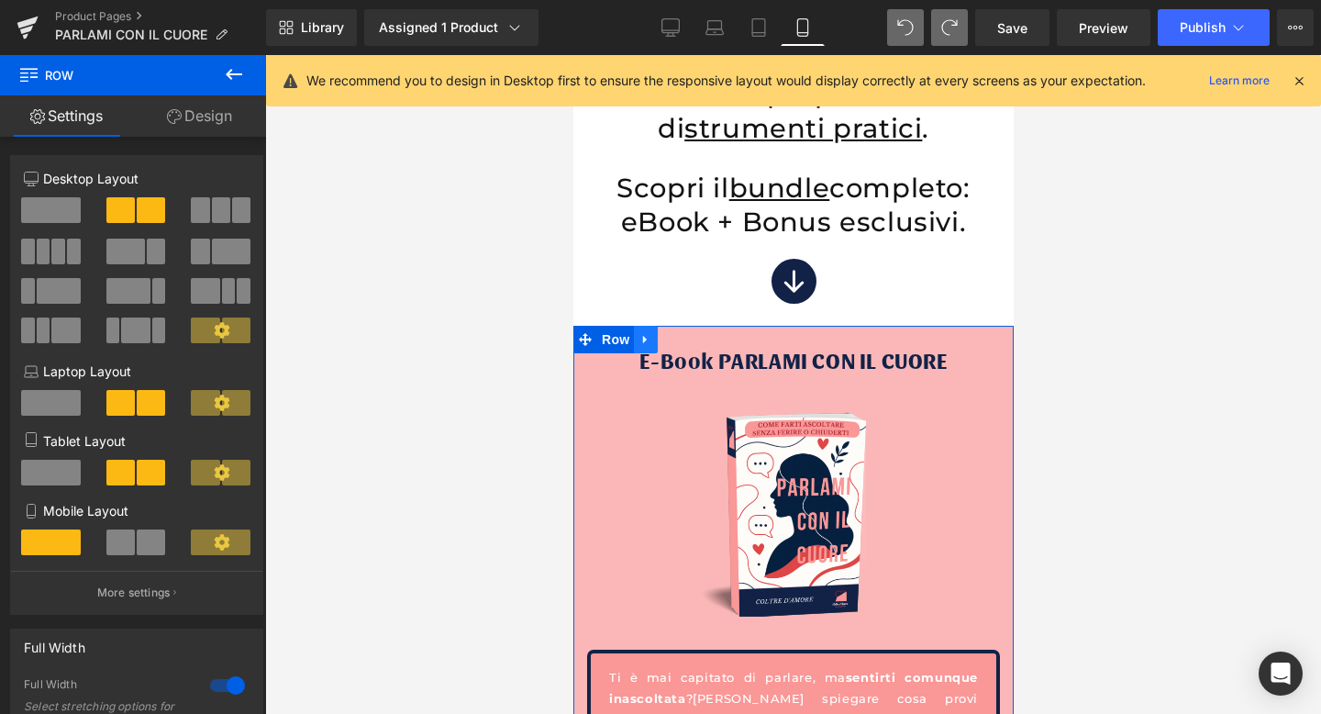
click at [652, 326] on link at bounding box center [645, 340] width 24 height 28
click at [692, 333] on icon at bounding box center [692, 339] width 13 height 13
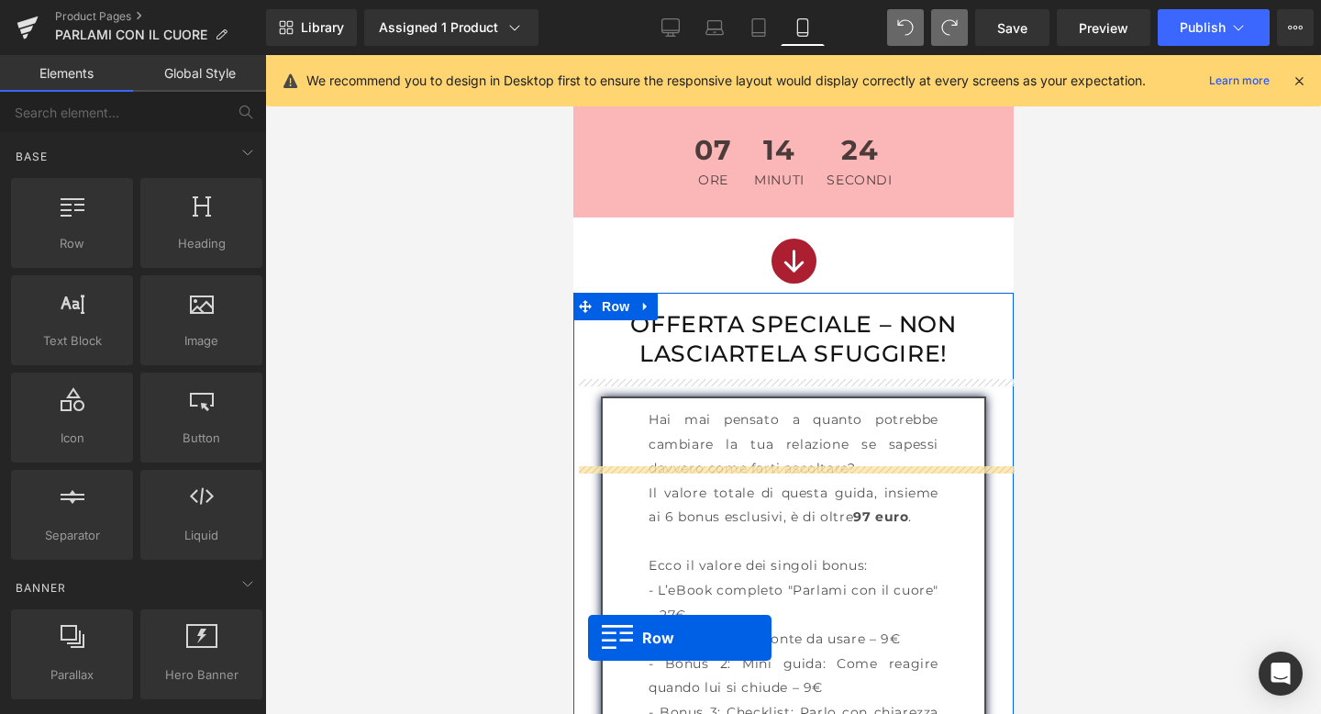
scroll to position [8567, 0]
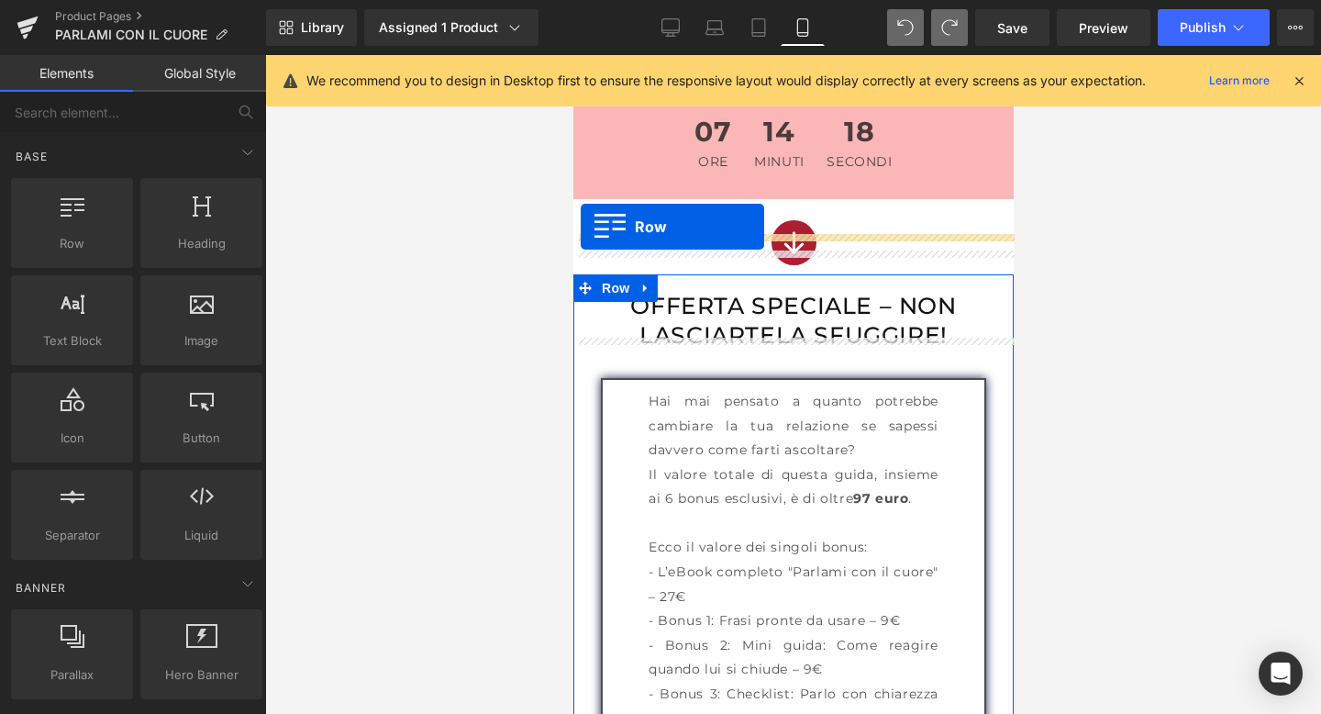
drag, startPoint x: 583, startPoint y: 238, endPoint x: 577, endPoint y: 228, distance: 11.5
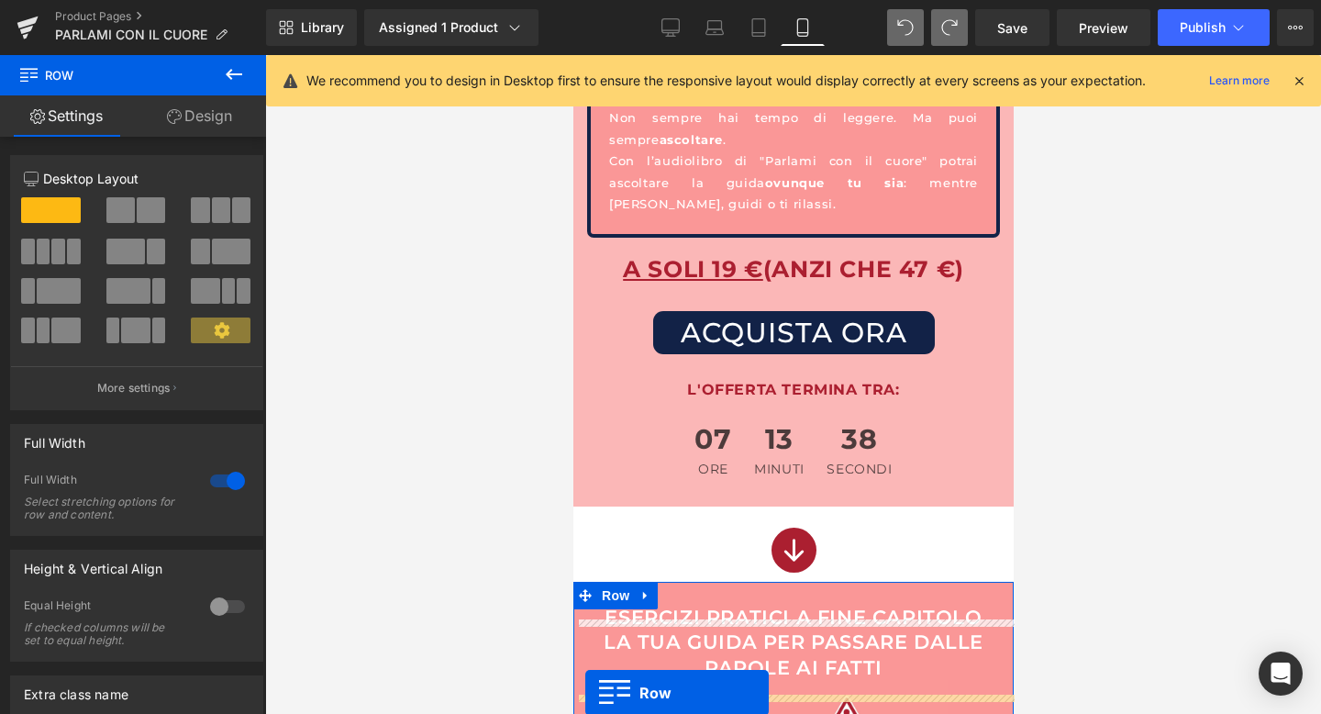
scroll to position [8240, 0]
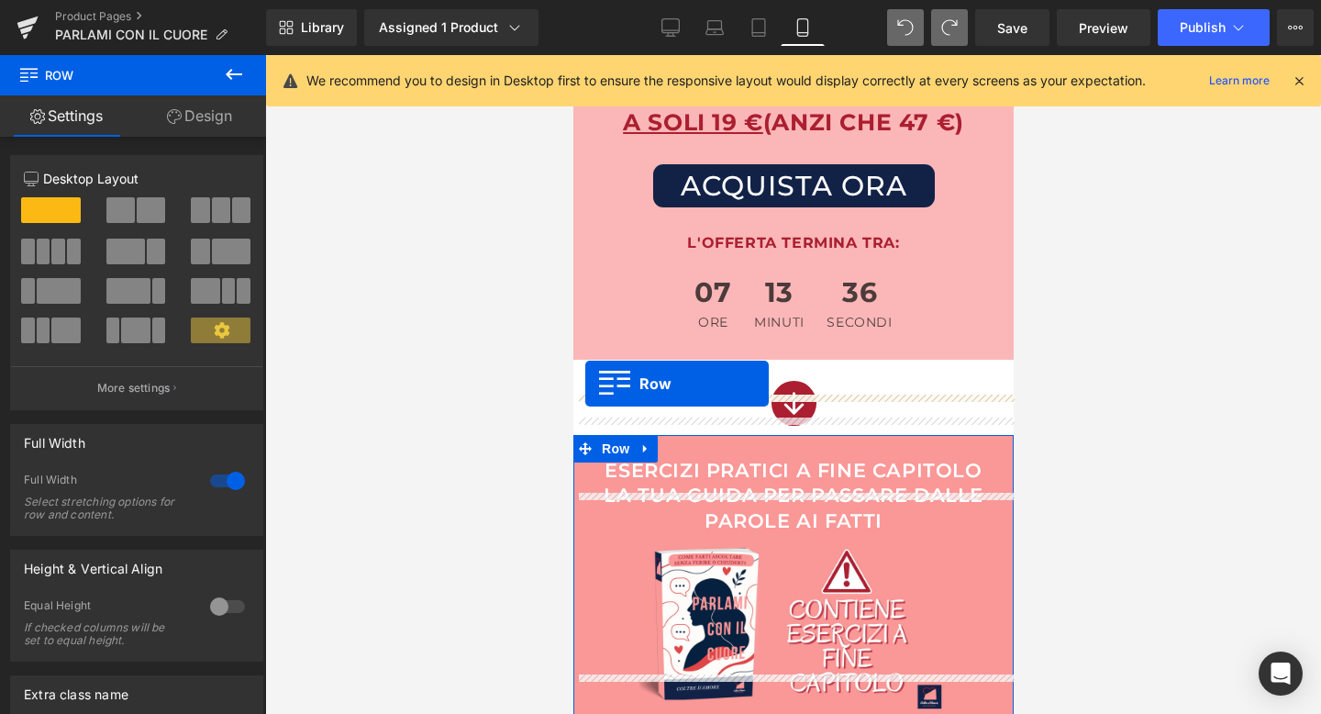
drag, startPoint x: 581, startPoint y: 251, endPoint x: 585, endPoint y: 384, distance: 133.1
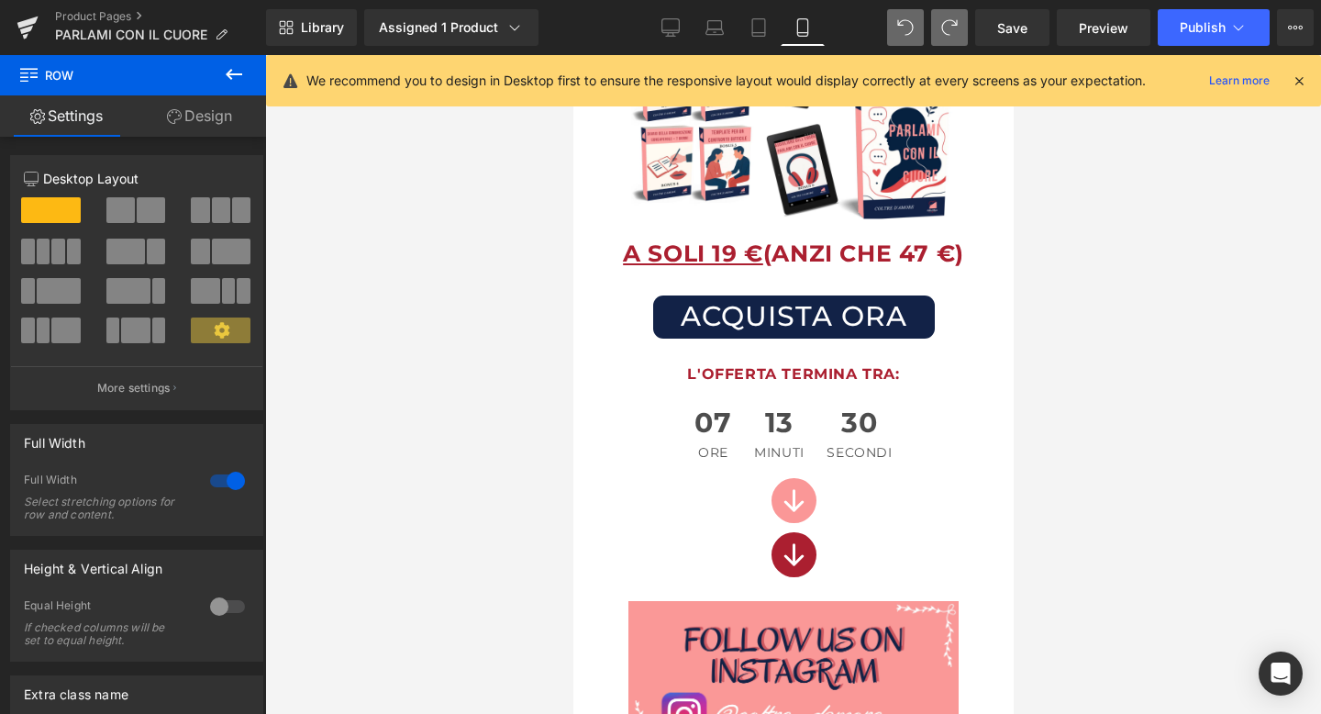
scroll to position [3384, 0]
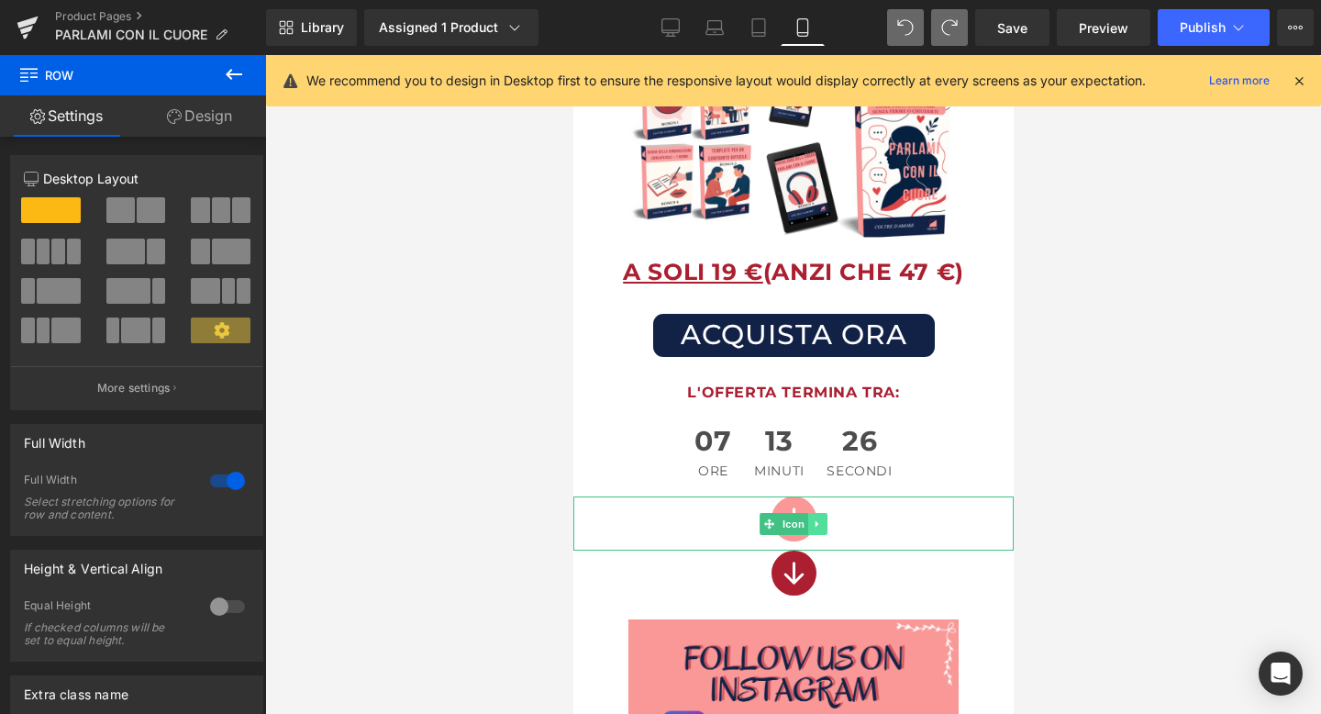
click at [818, 520] on icon at bounding box center [816, 523] width 3 height 6
click at [833, 513] on link at bounding box center [826, 524] width 19 height 22
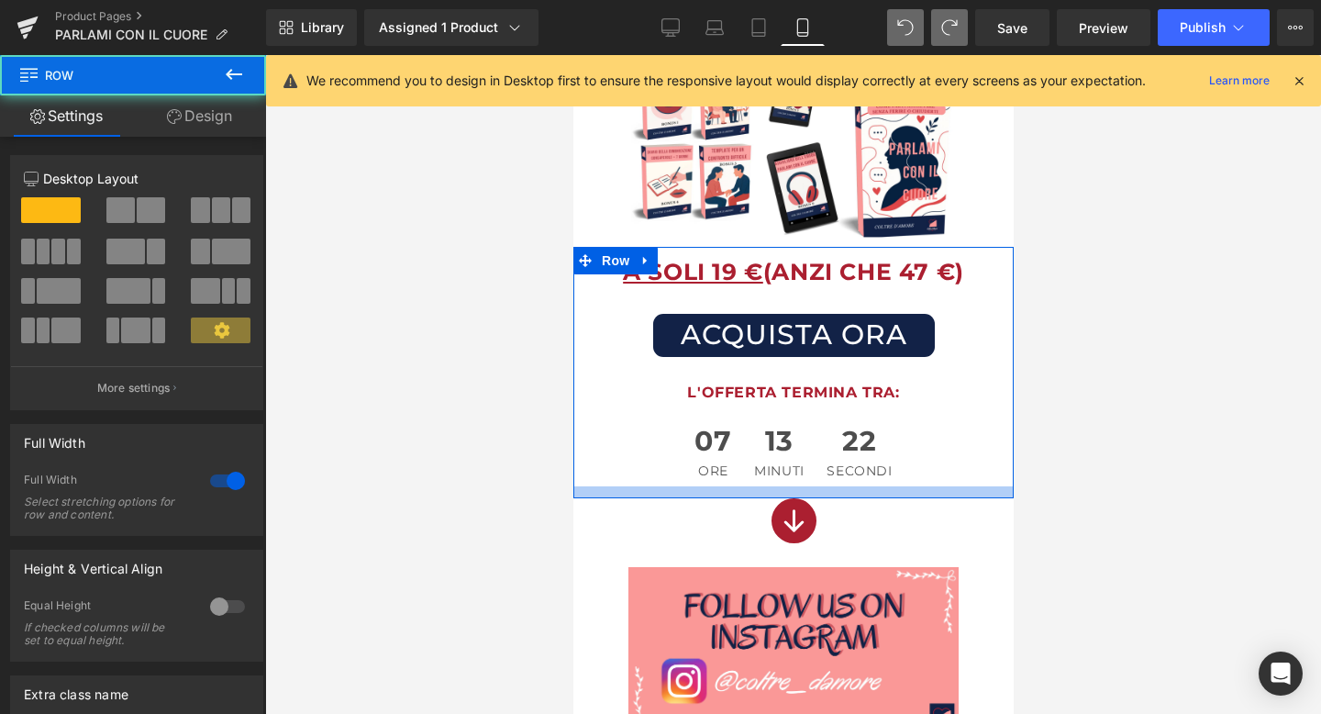
click at [799, 486] on div at bounding box center [793, 492] width 440 height 12
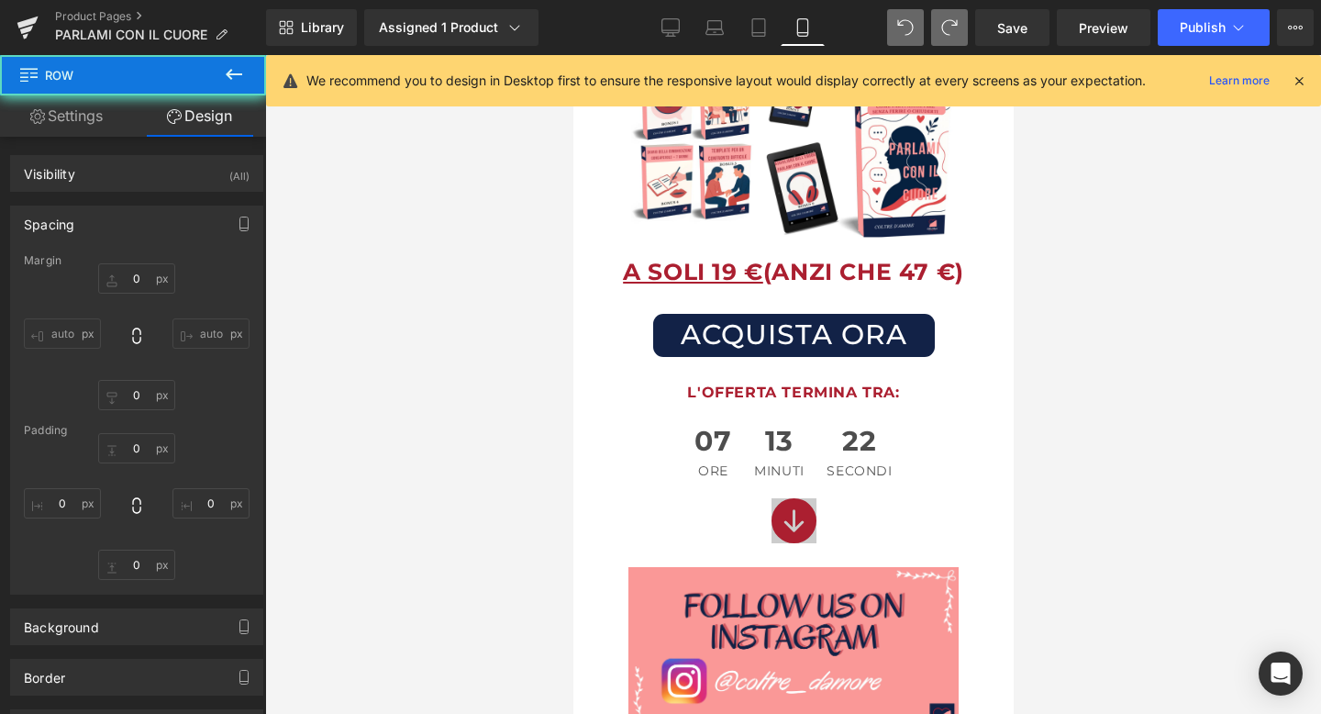
type input "0"
type input "13"
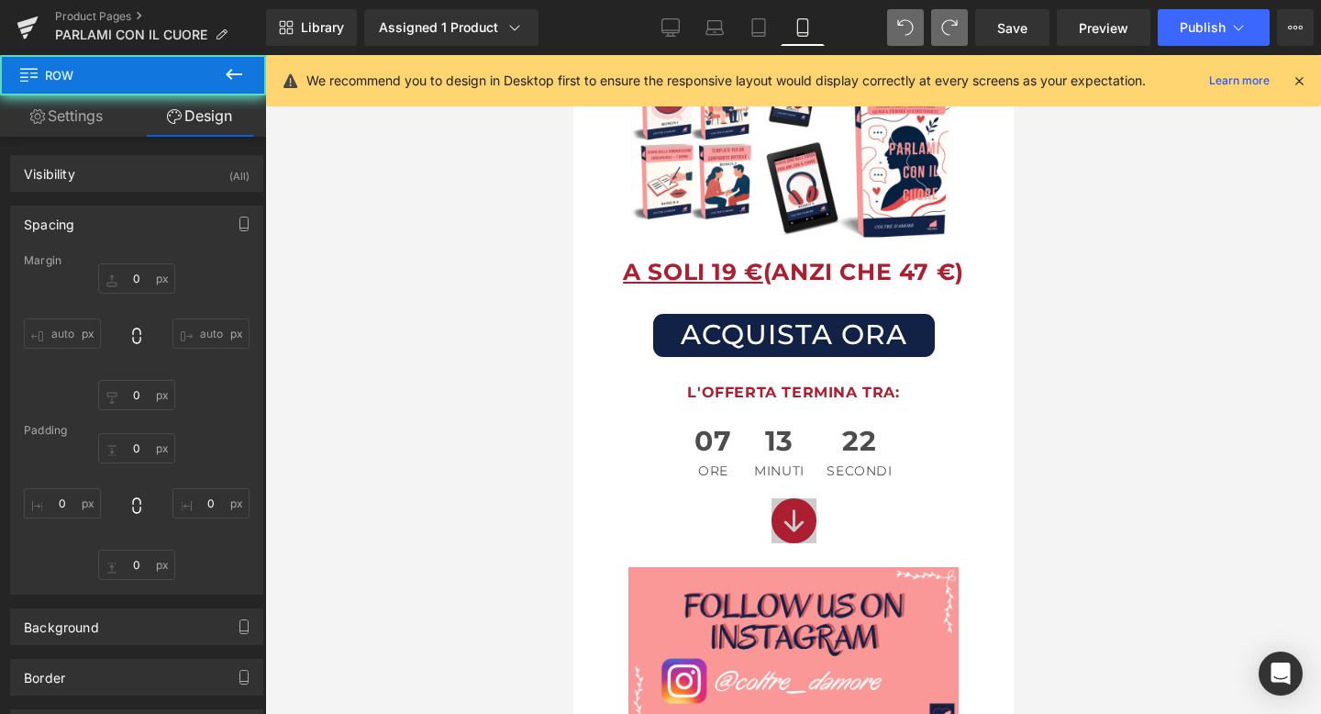
type input "0"
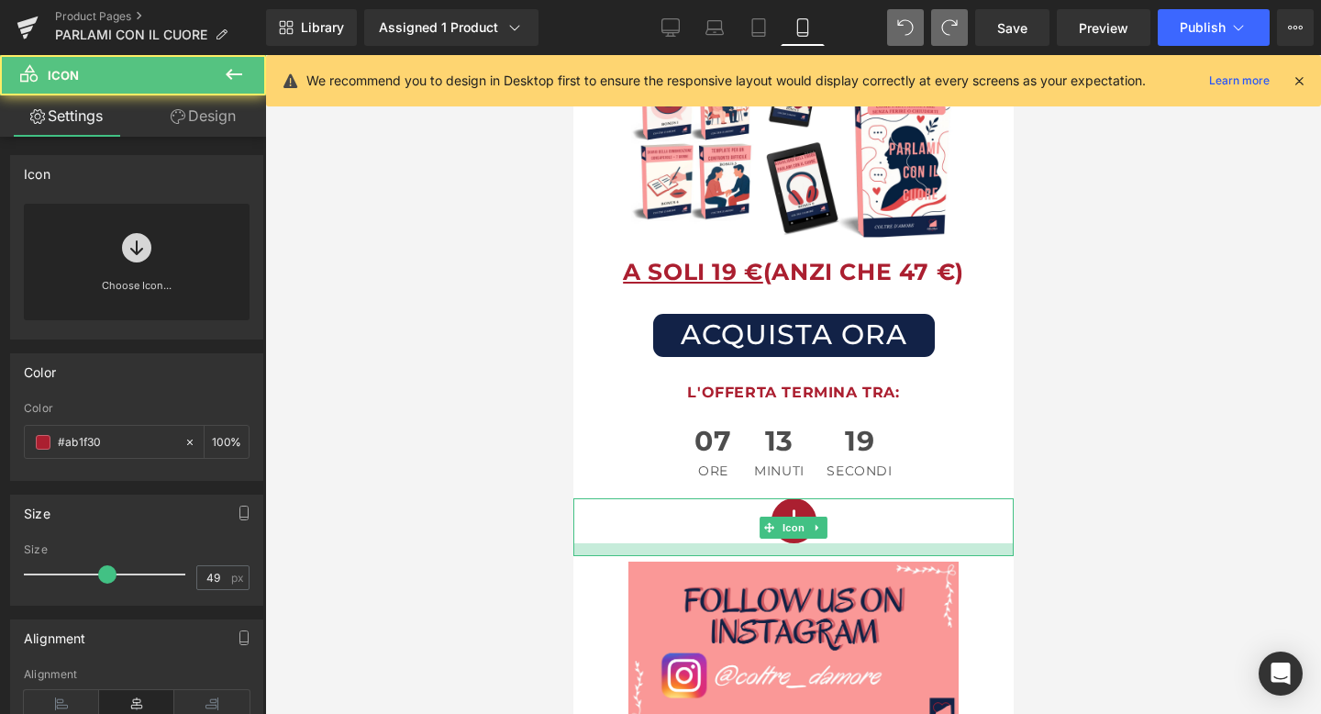
click at [792, 543] on div at bounding box center [793, 549] width 440 height 13
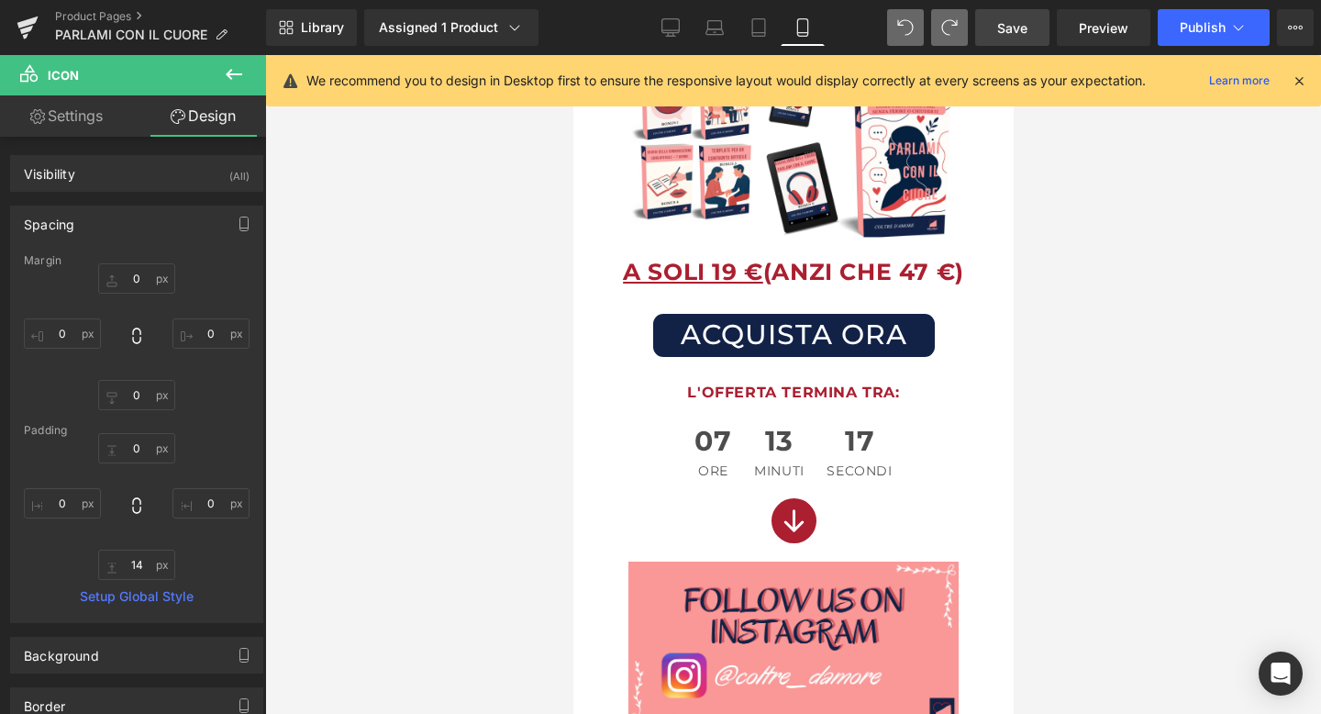
click at [987, 26] on link "Save" at bounding box center [1012, 27] width 74 height 37
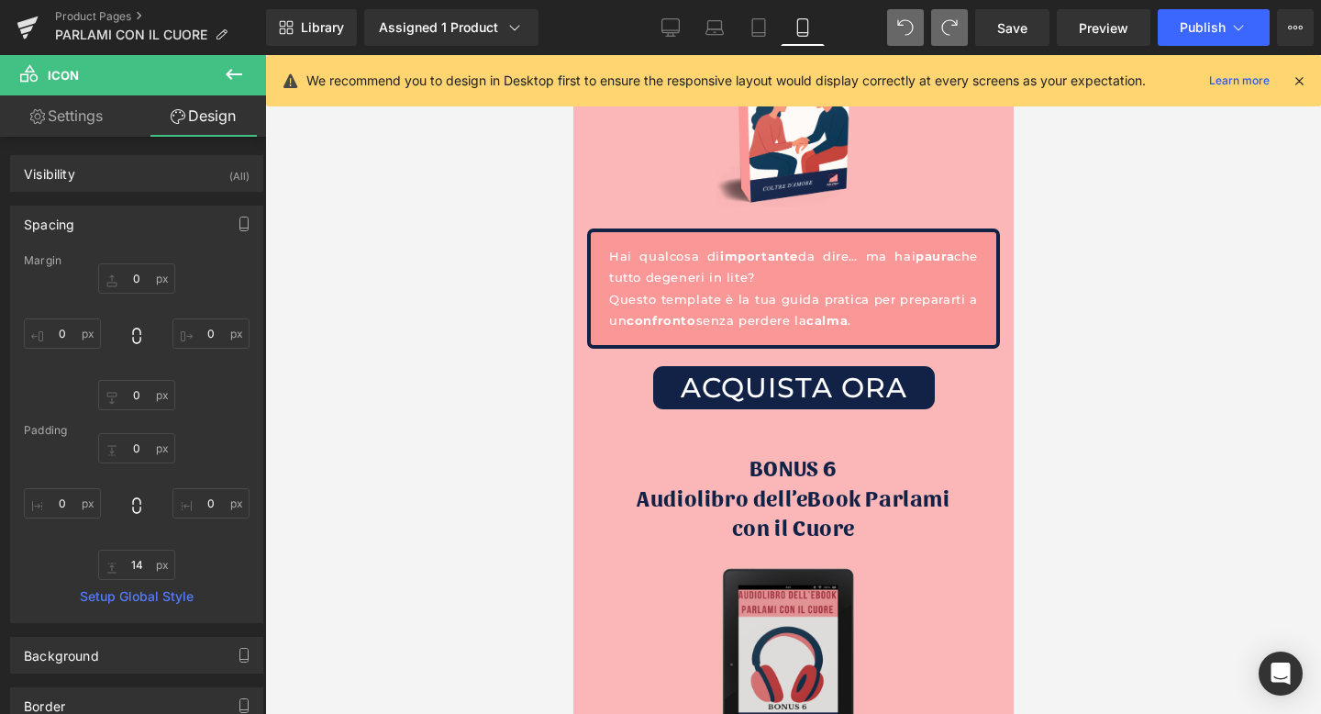
scroll to position [7302, 0]
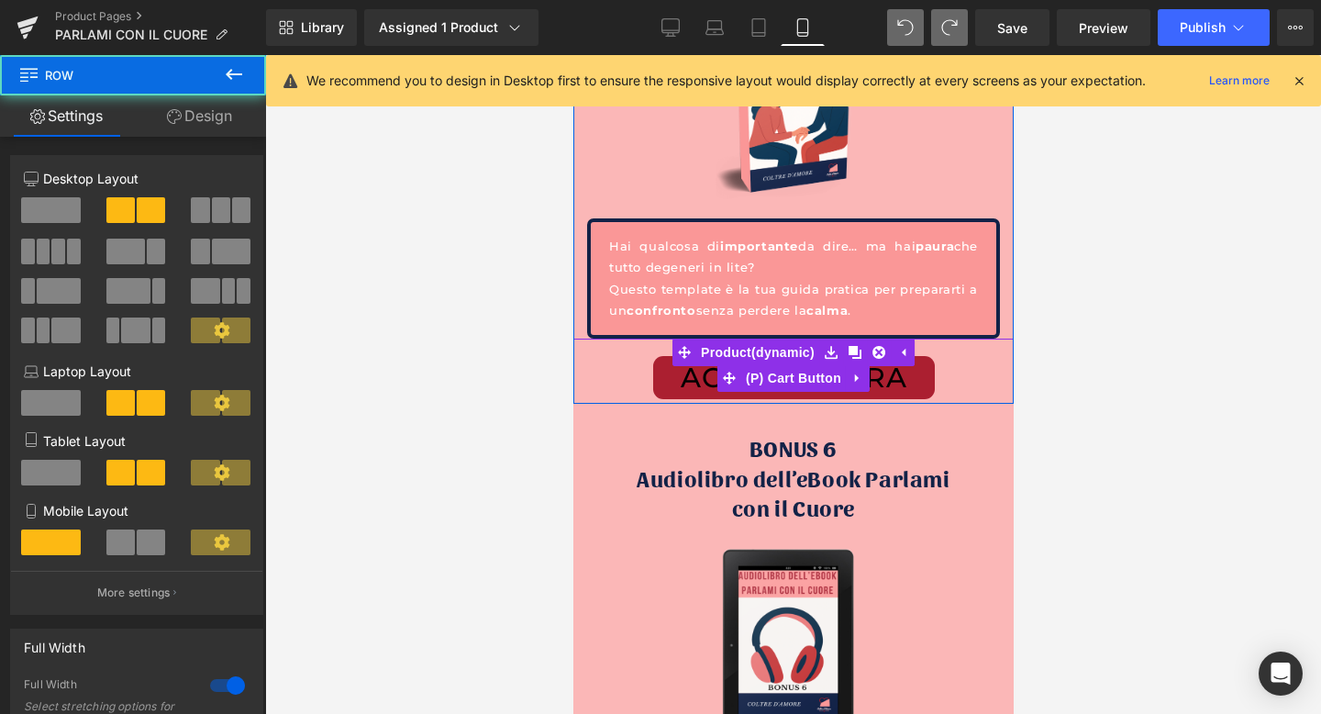
drag, startPoint x: 773, startPoint y: 371, endPoint x: 774, endPoint y: 356, distance: 14.7
click at [774, 356] on div "BONUS 5 Template per un confronto difficile Heading Image Hai qualcosa di impor…" at bounding box center [793, 164] width 440 height 482
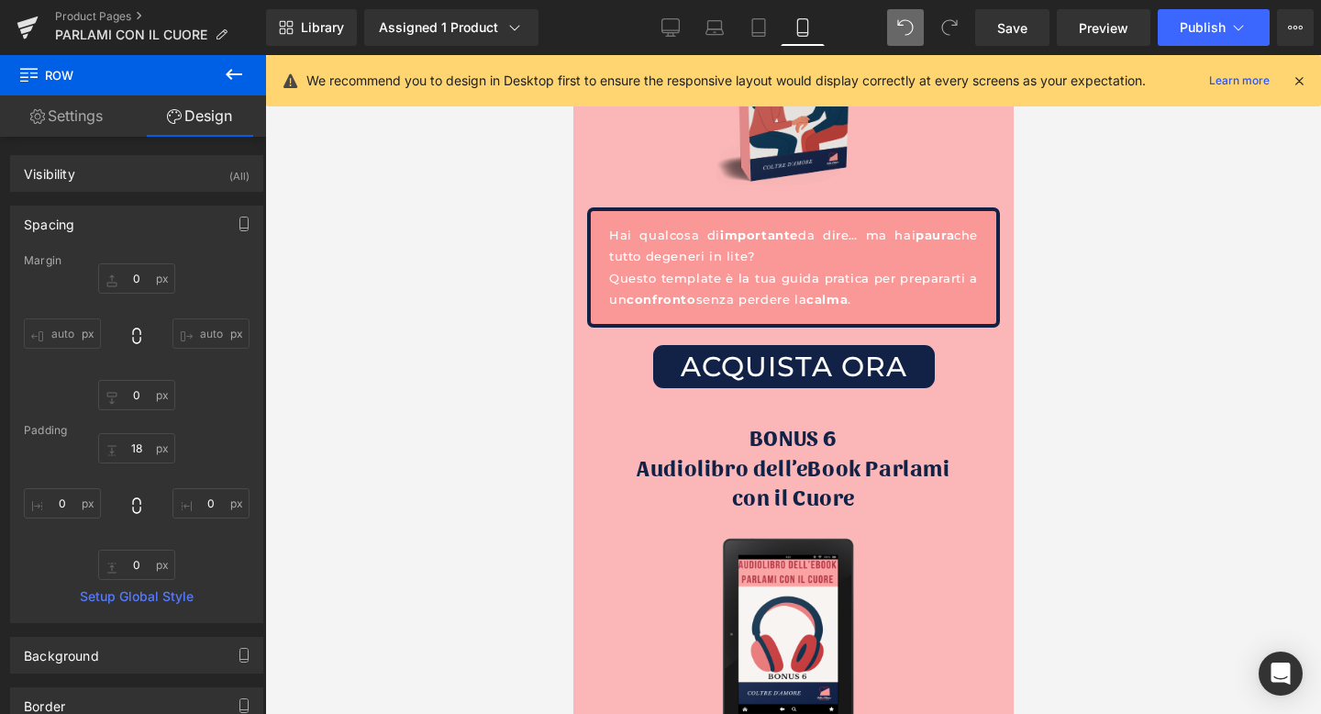
scroll to position [7424, 0]
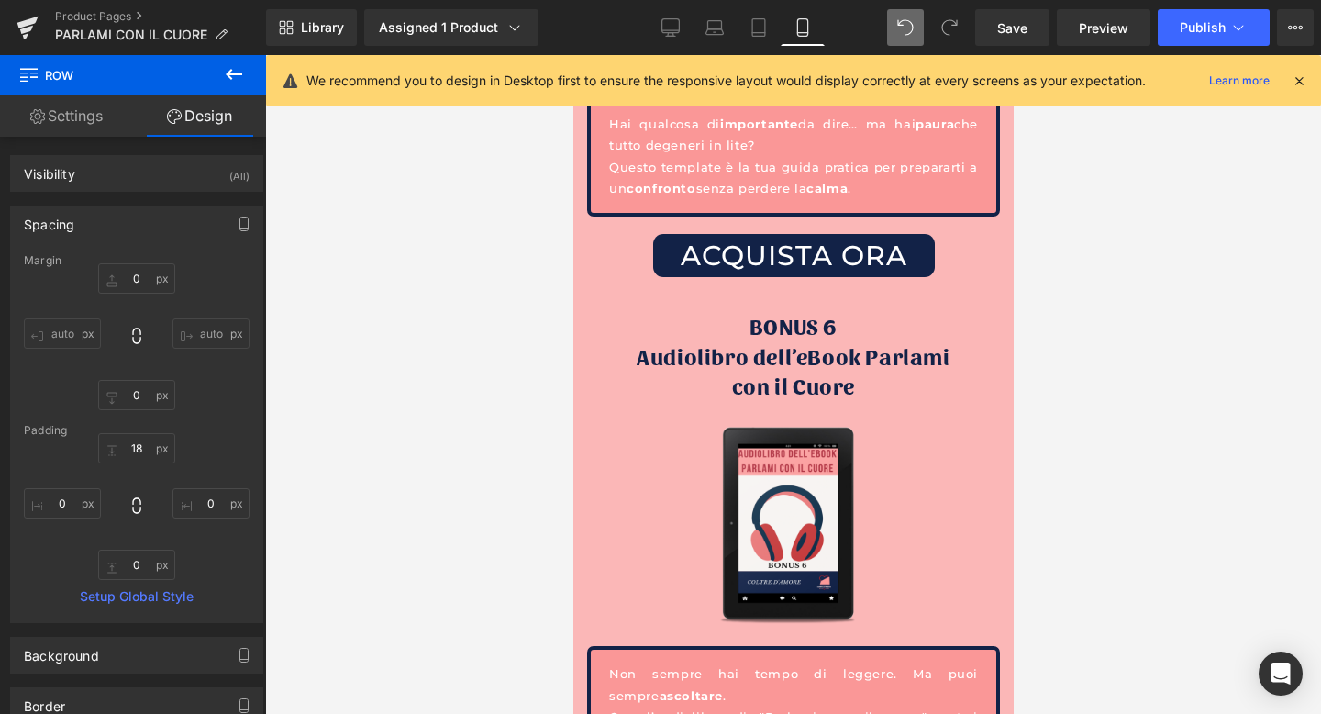
type input "0"
type input "18"
type input "0"
type input "10"
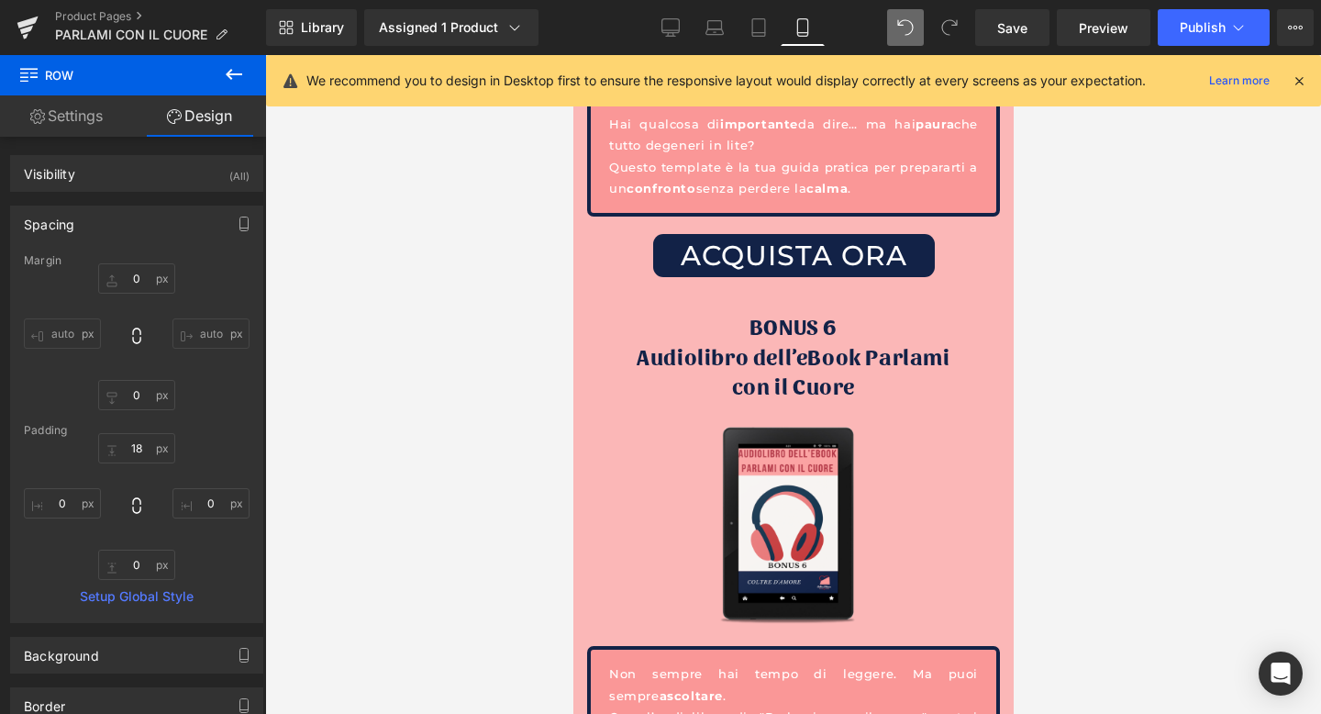
type input "0"
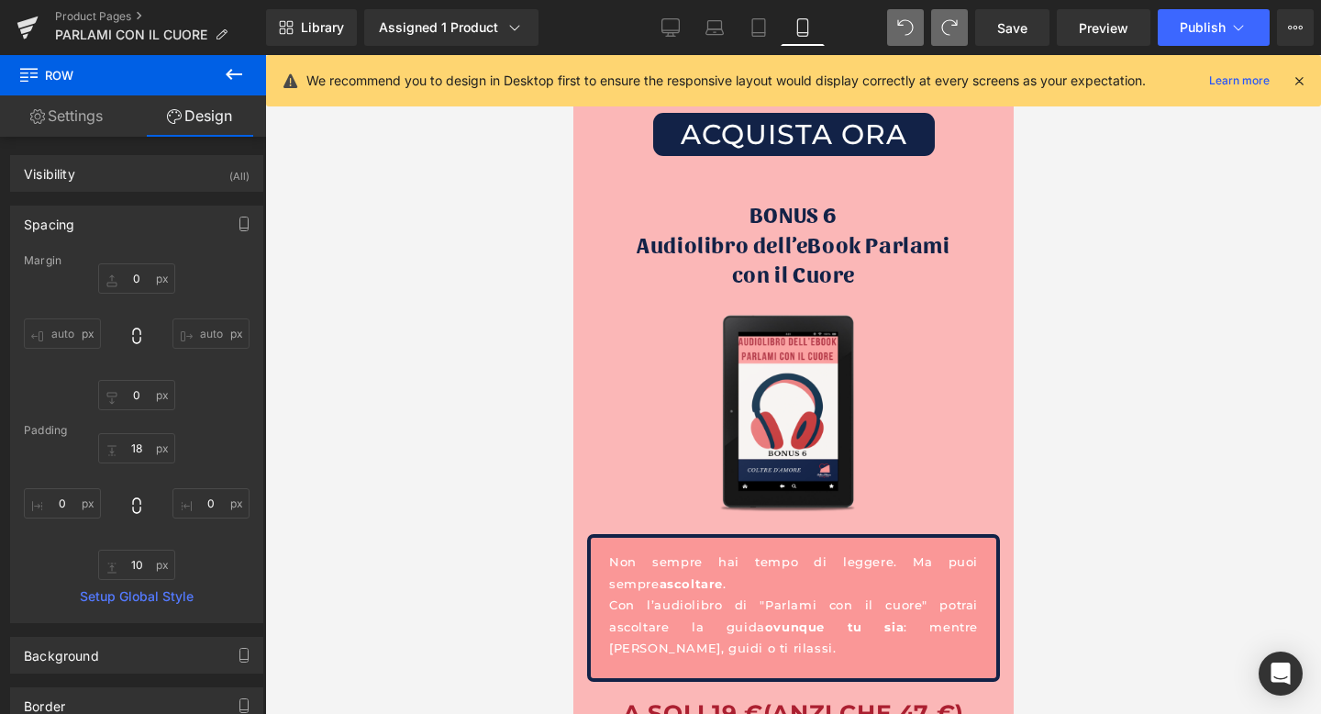
scroll to position [7540, 0]
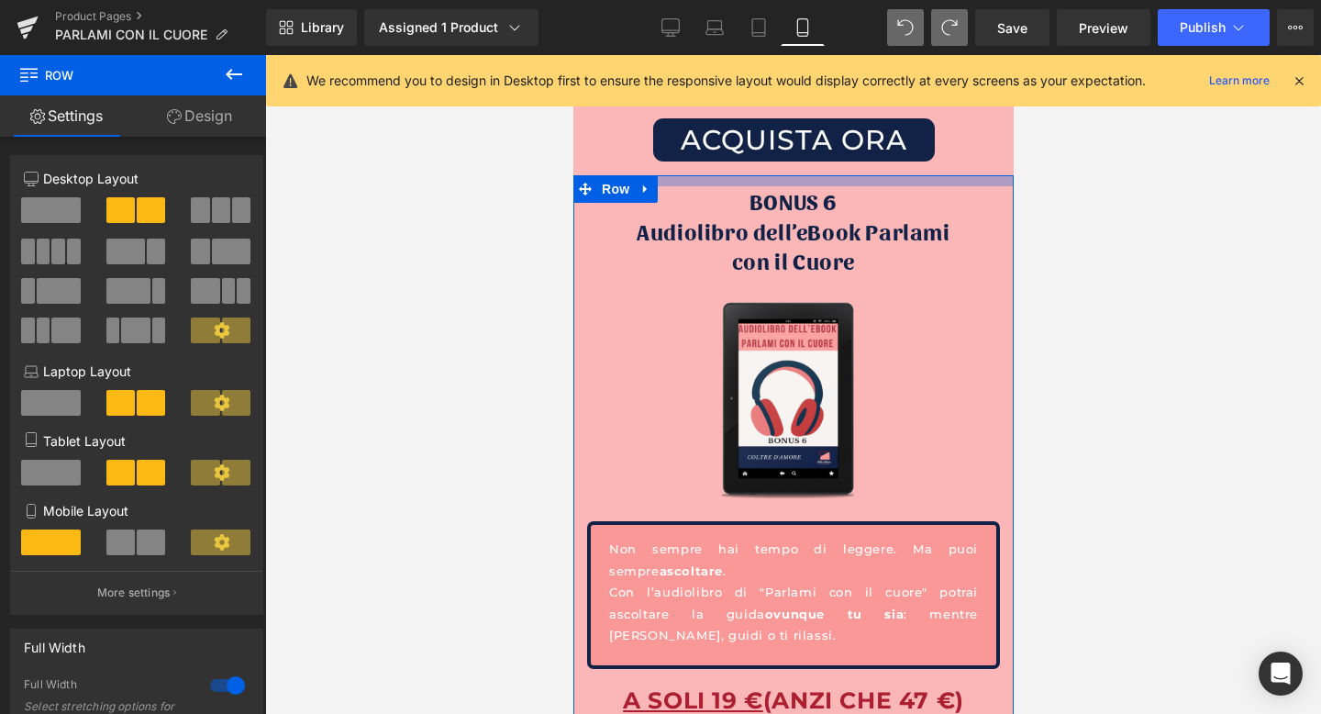
drag, startPoint x: 786, startPoint y: 158, endPoint x: 987, endPoint y: 190, distance: 204.4
click at [787, 175] on div at bounding box center [793, 180] width 440 height 11
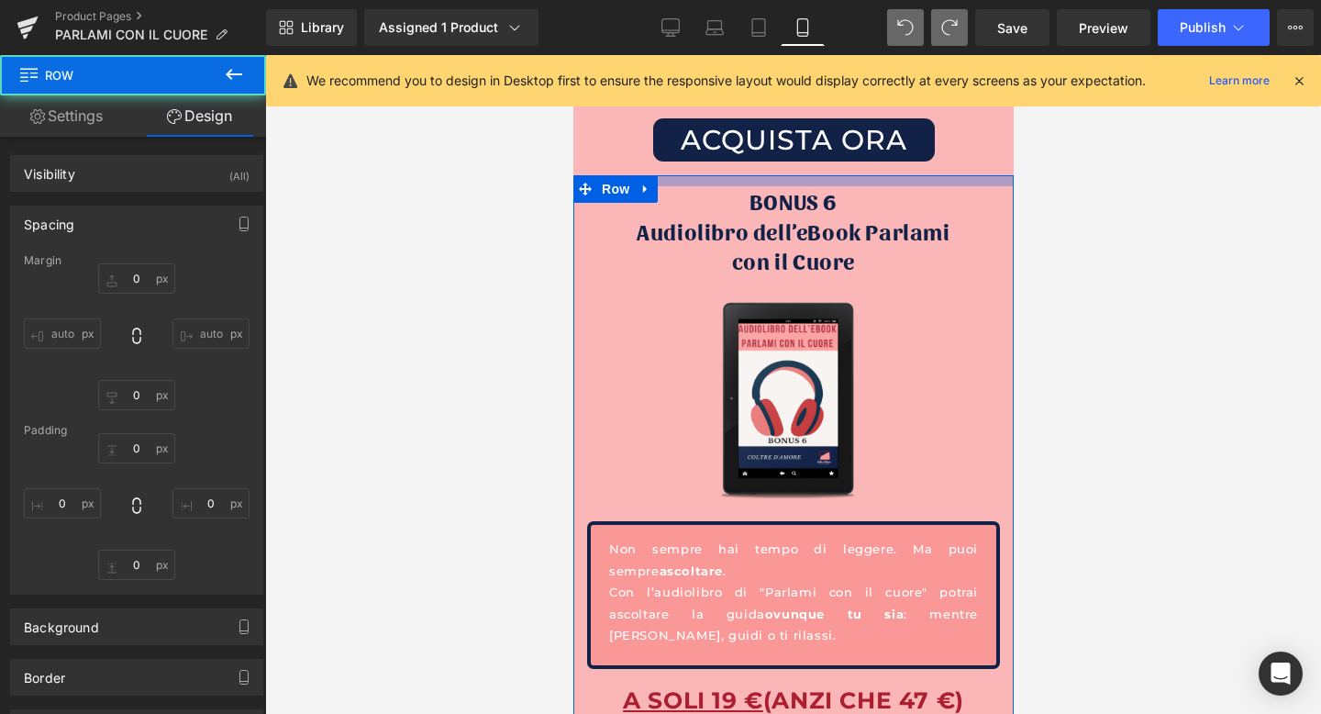
type input "0"
type input "12"
type input "0"
type input "24"
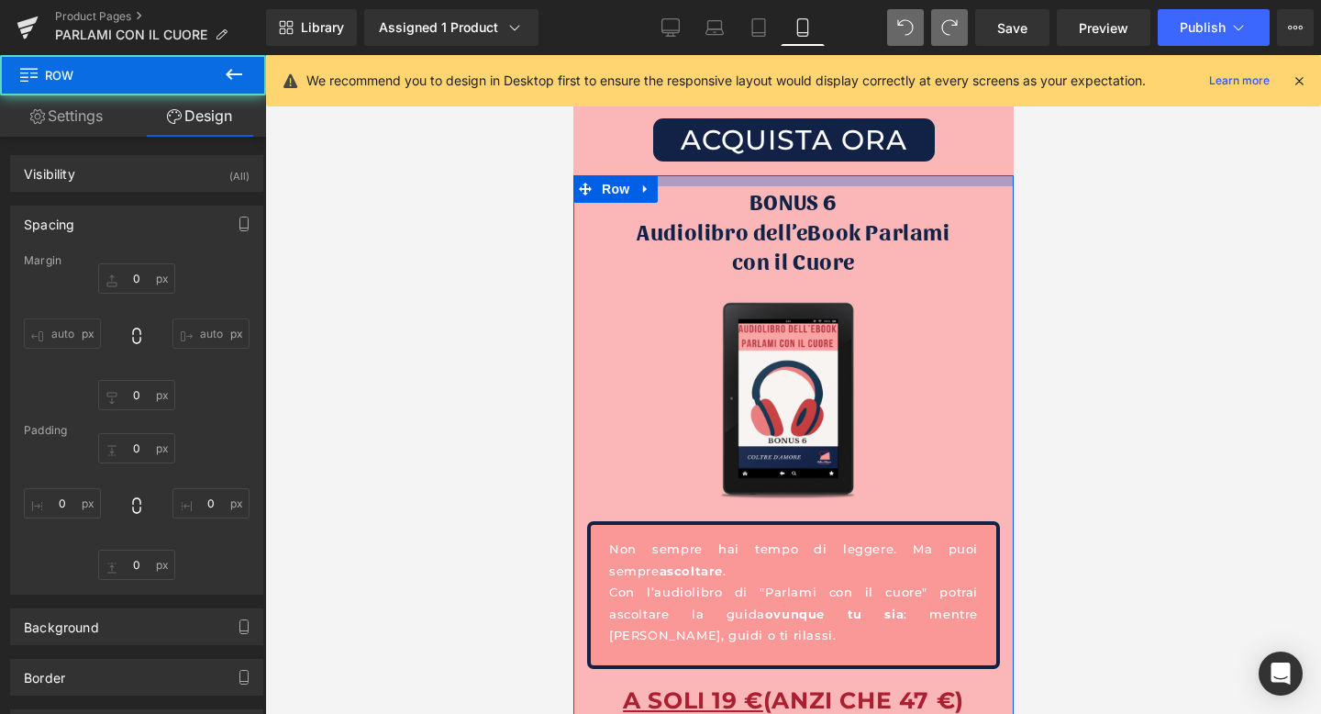
type input "0"
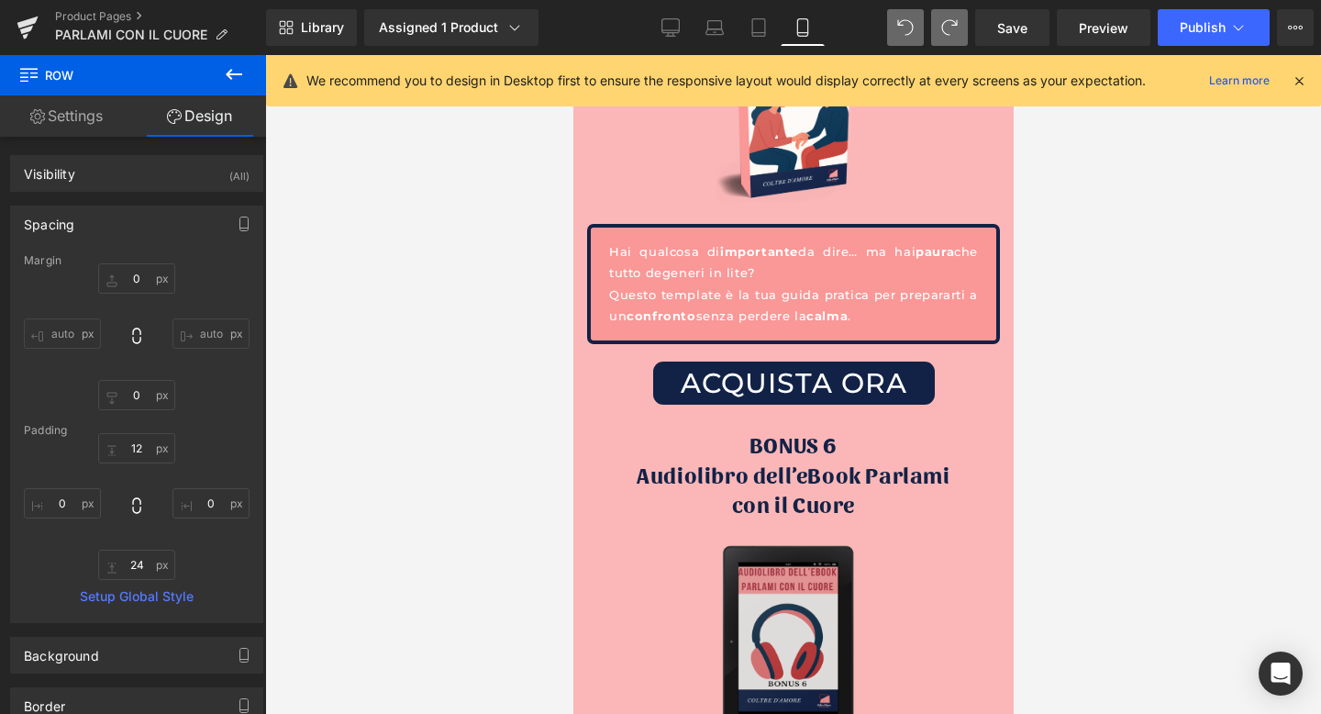
scroll to position [7307, 0]
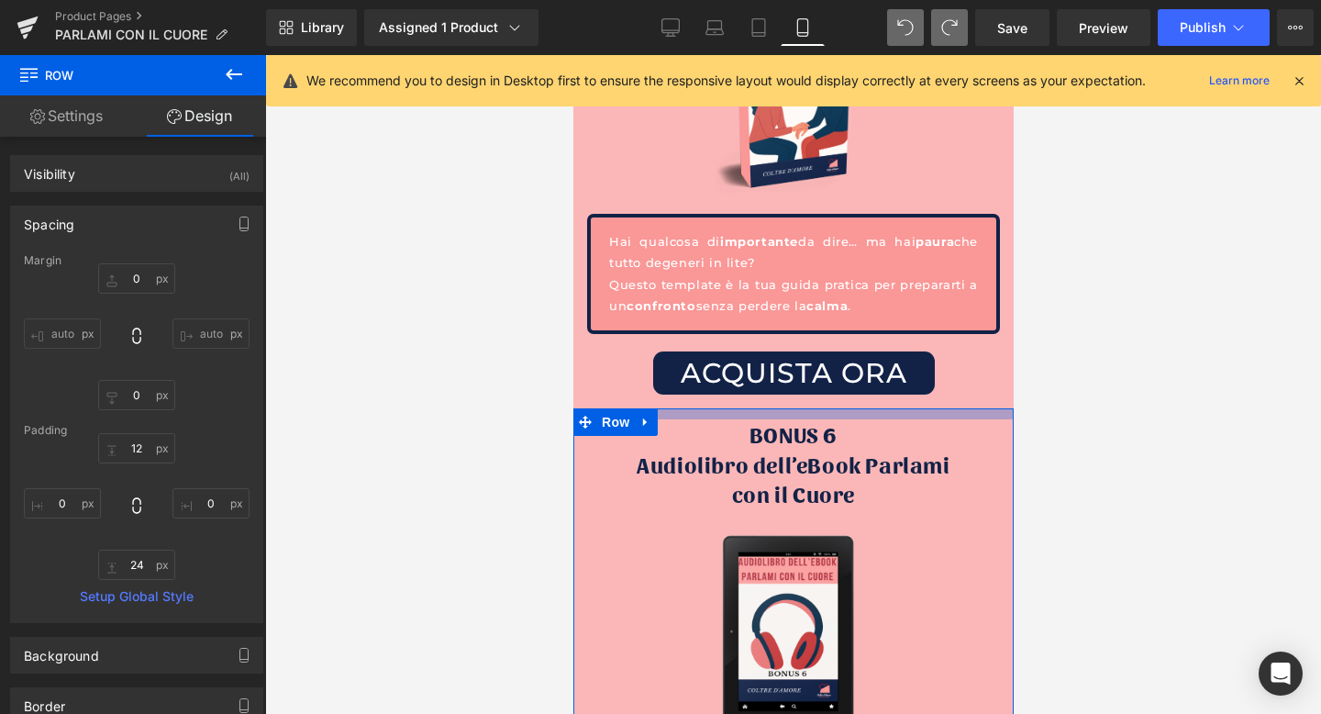
type input "12px"
click at [784, 408] on div at bounding box center [793, 413] width 440 height 11
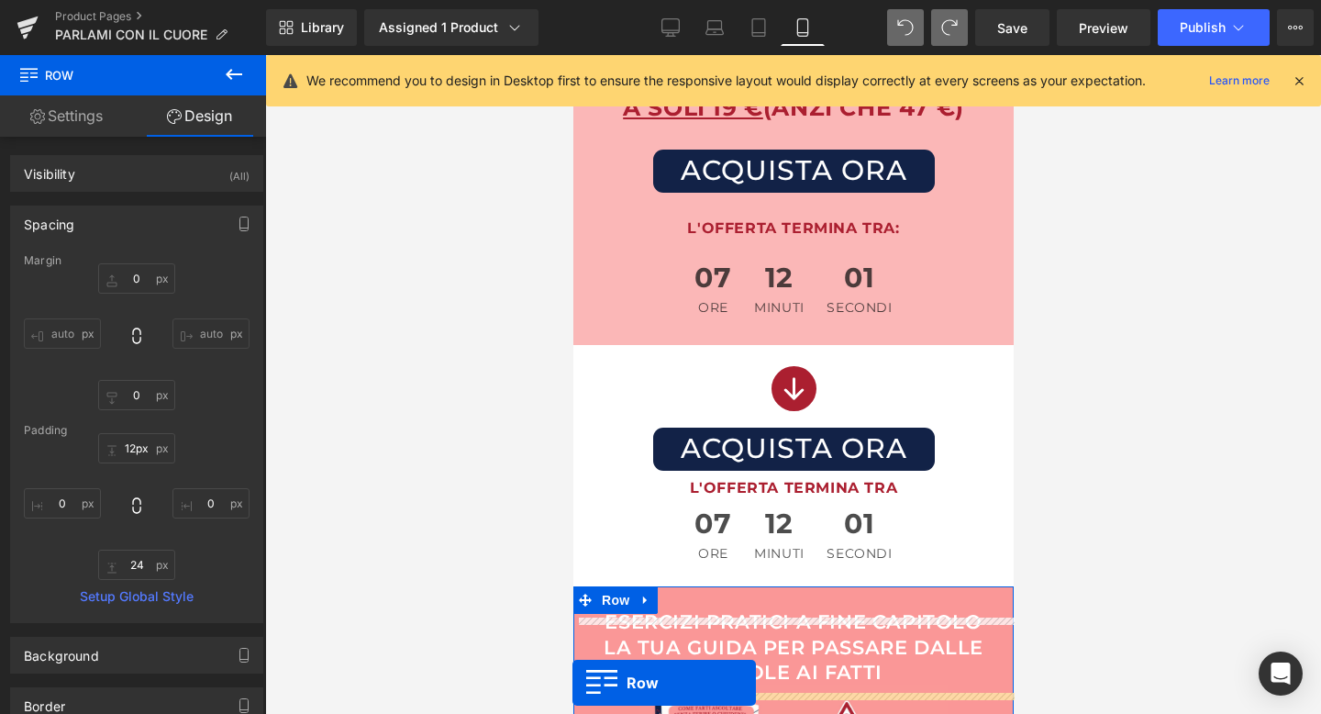
scroll to position [6736, 0]
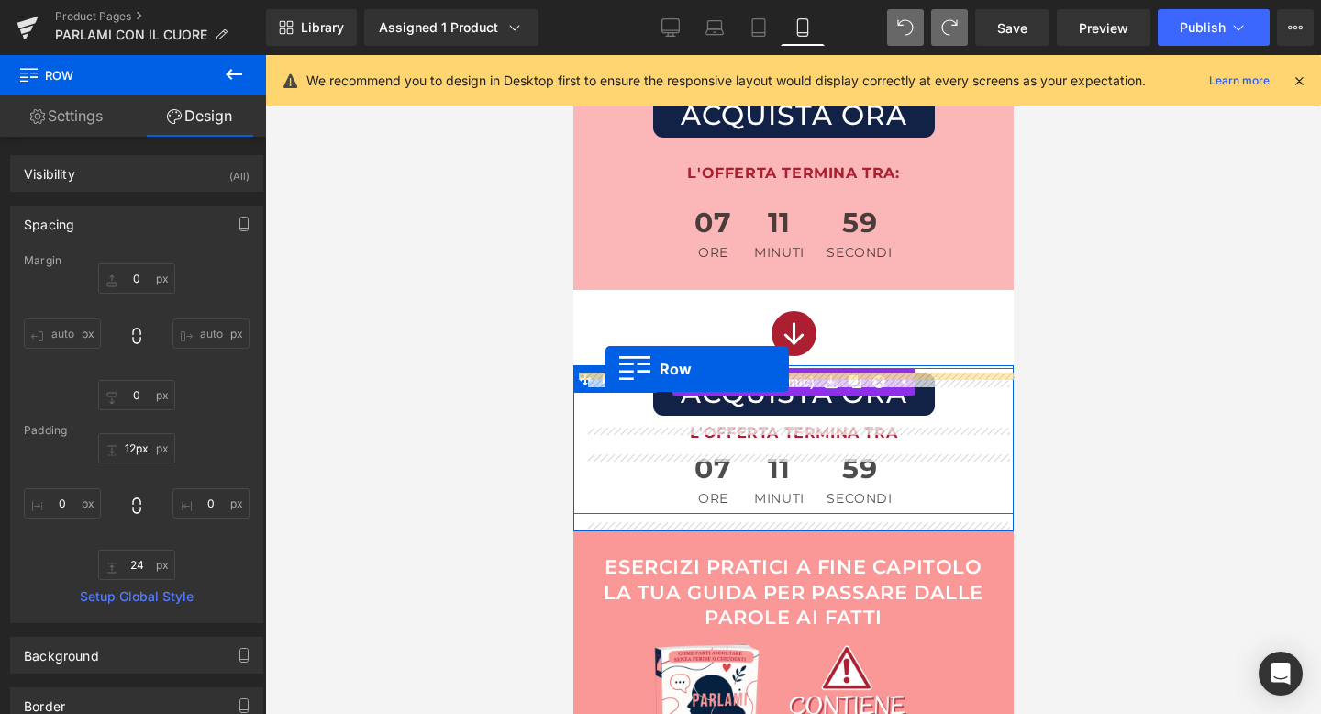
drag, startPoint x: 582, startPoint y: 219, endPoint x: 605, endPoint y: 369, distance: 151.3
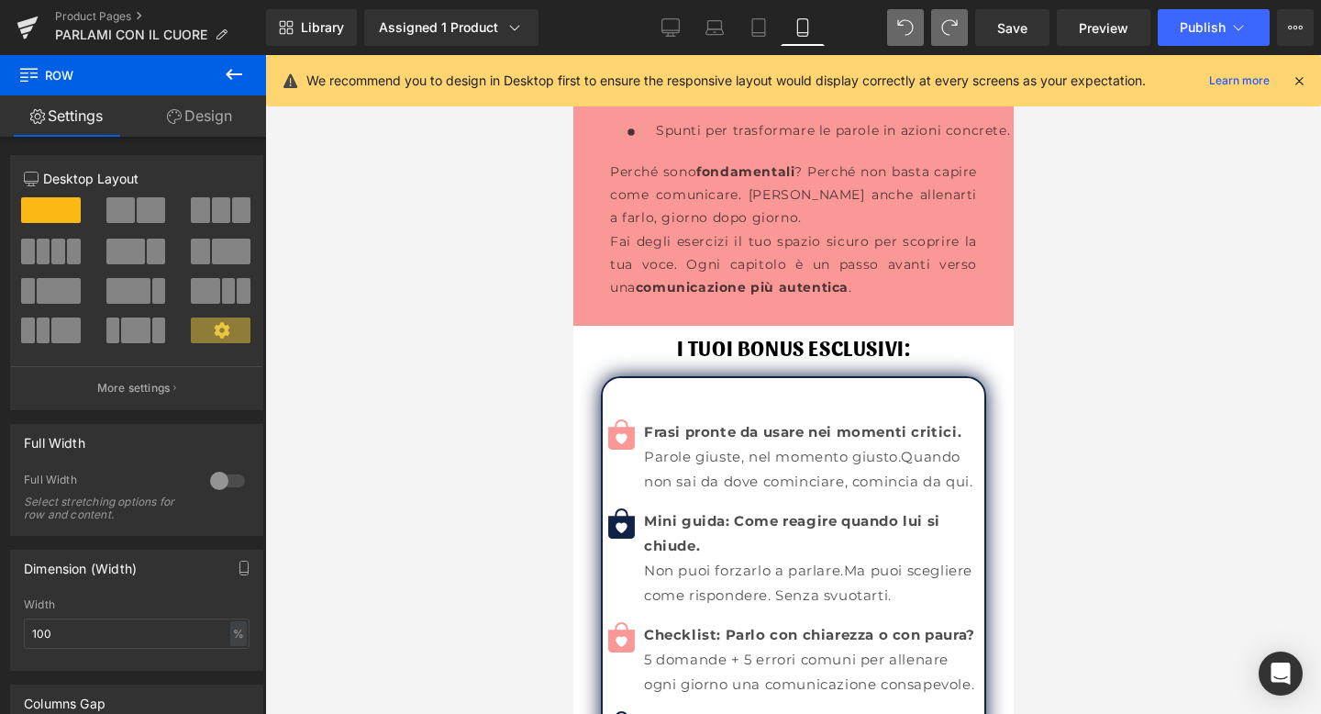
scroll to position [9125, 0]
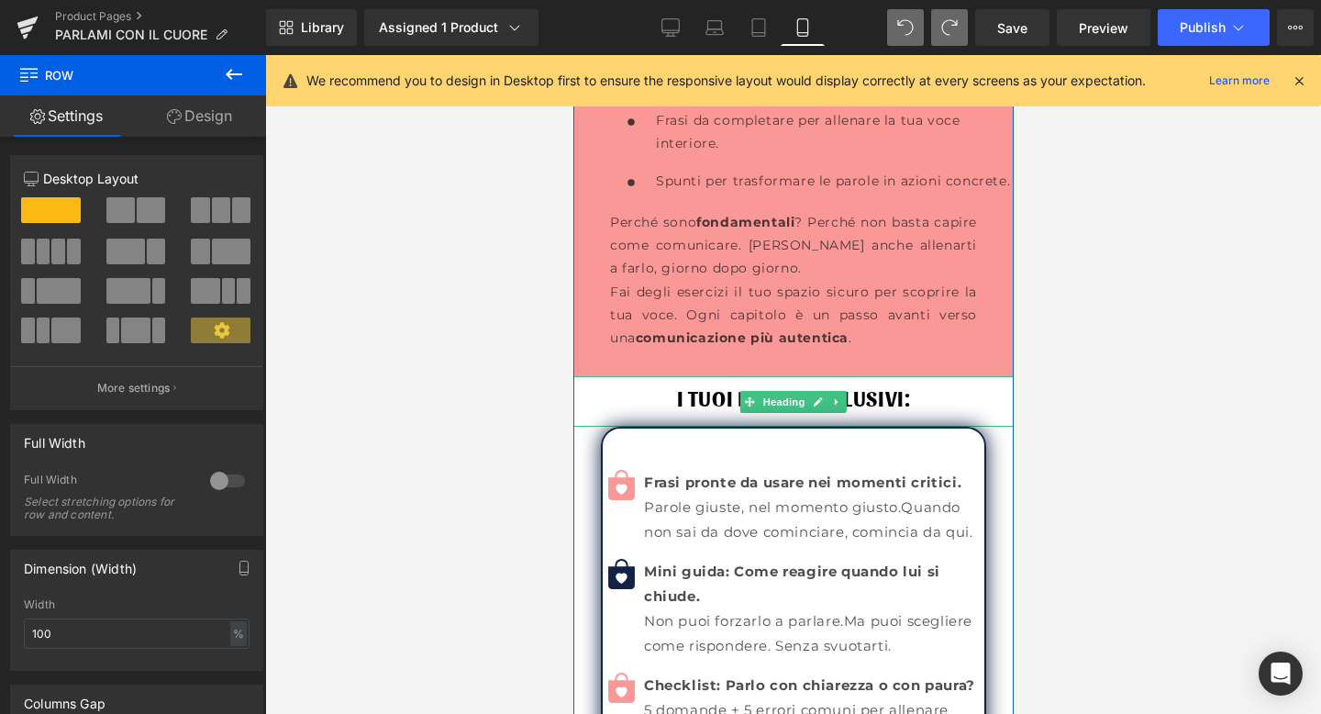
click at [579, 384] on h1 "I TUOI BONUS ESCLUSIVI:" at bounding box center [793, 398] width 440 height 28
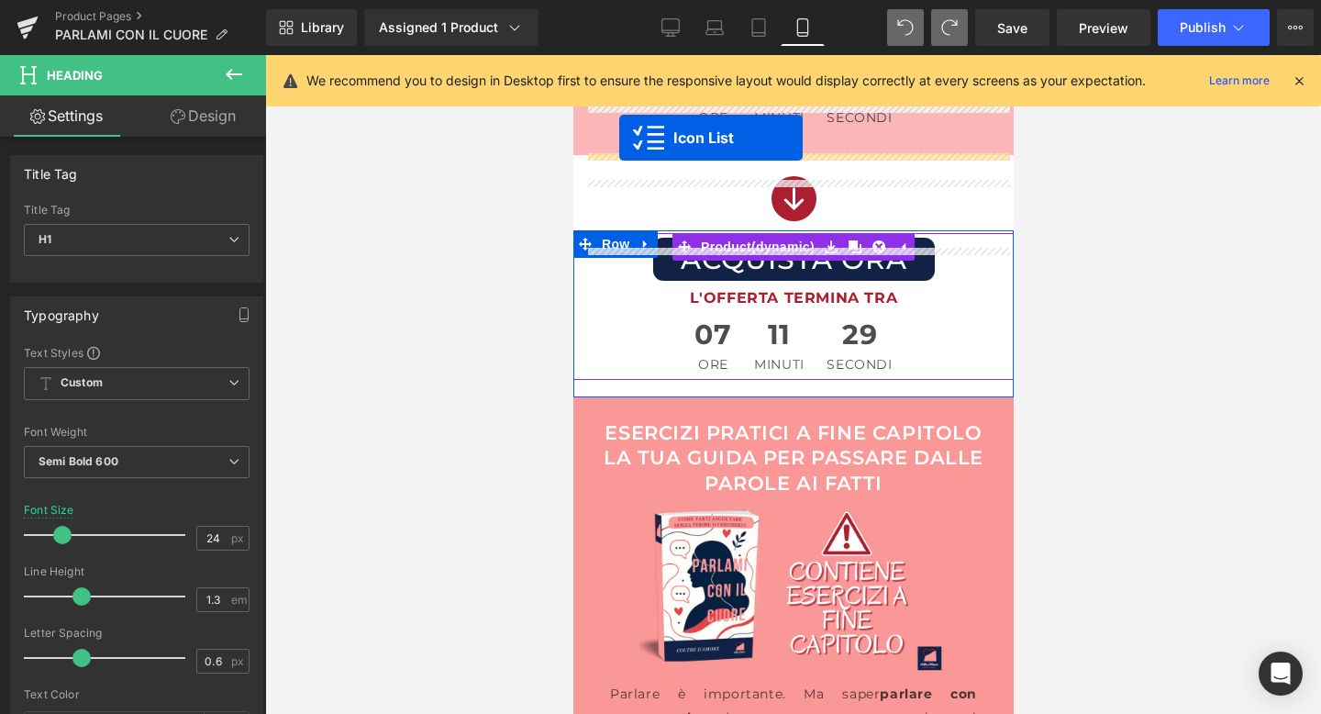
scroll to position [8286, 0]
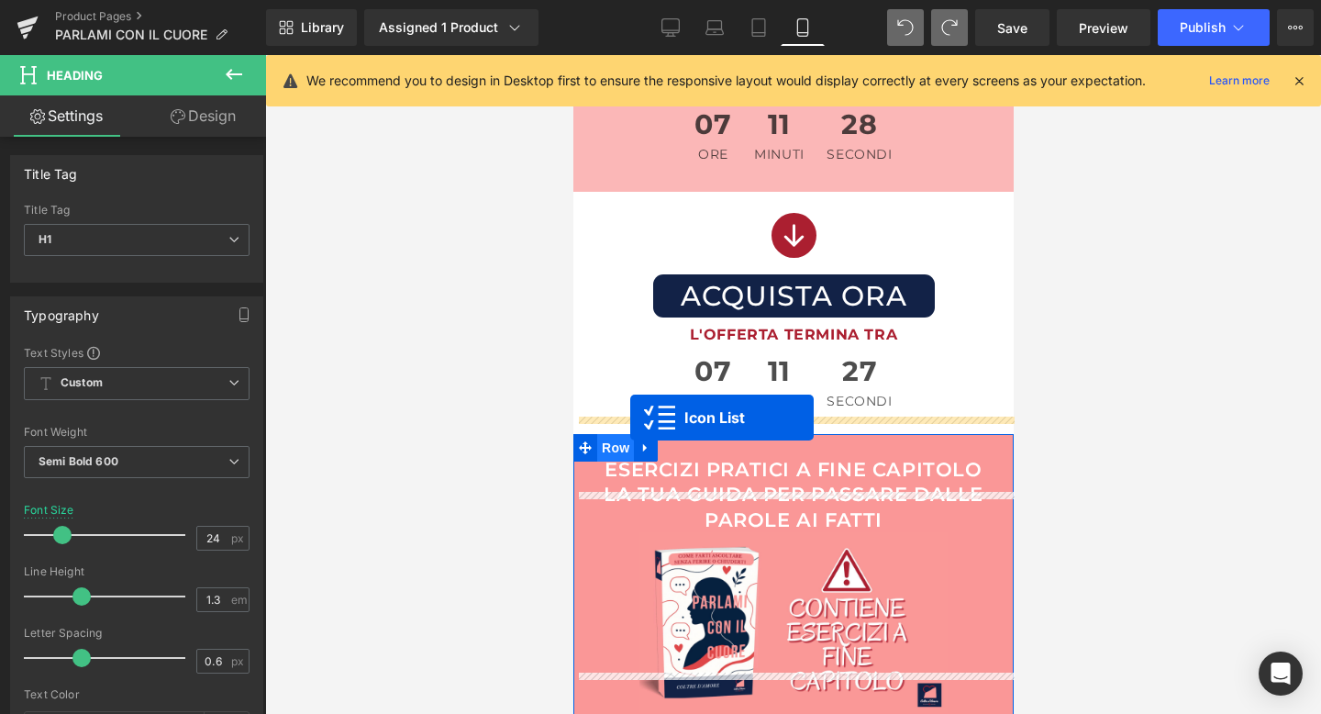
drag, startPoint x: 750, startPoint y: 438, endPoint x: 630, endPoint y: 418, distance: 121.9
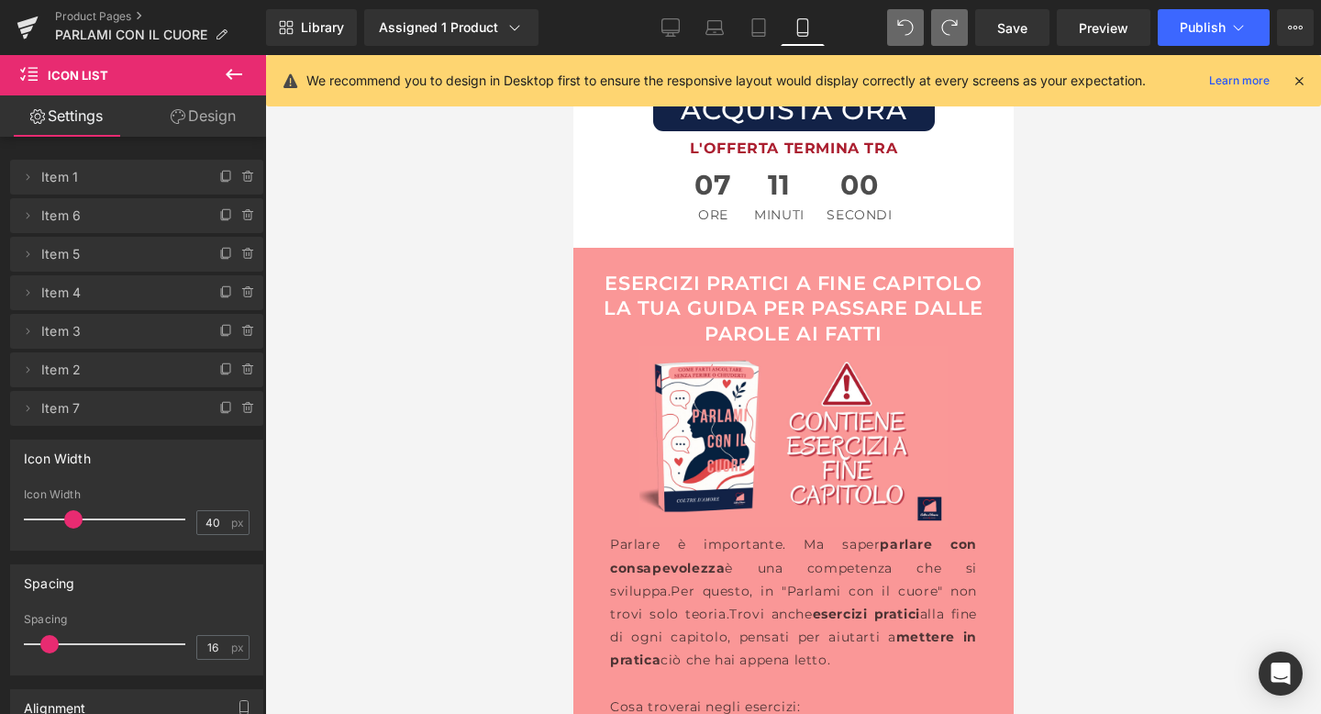
scroll to position [8450, 0]
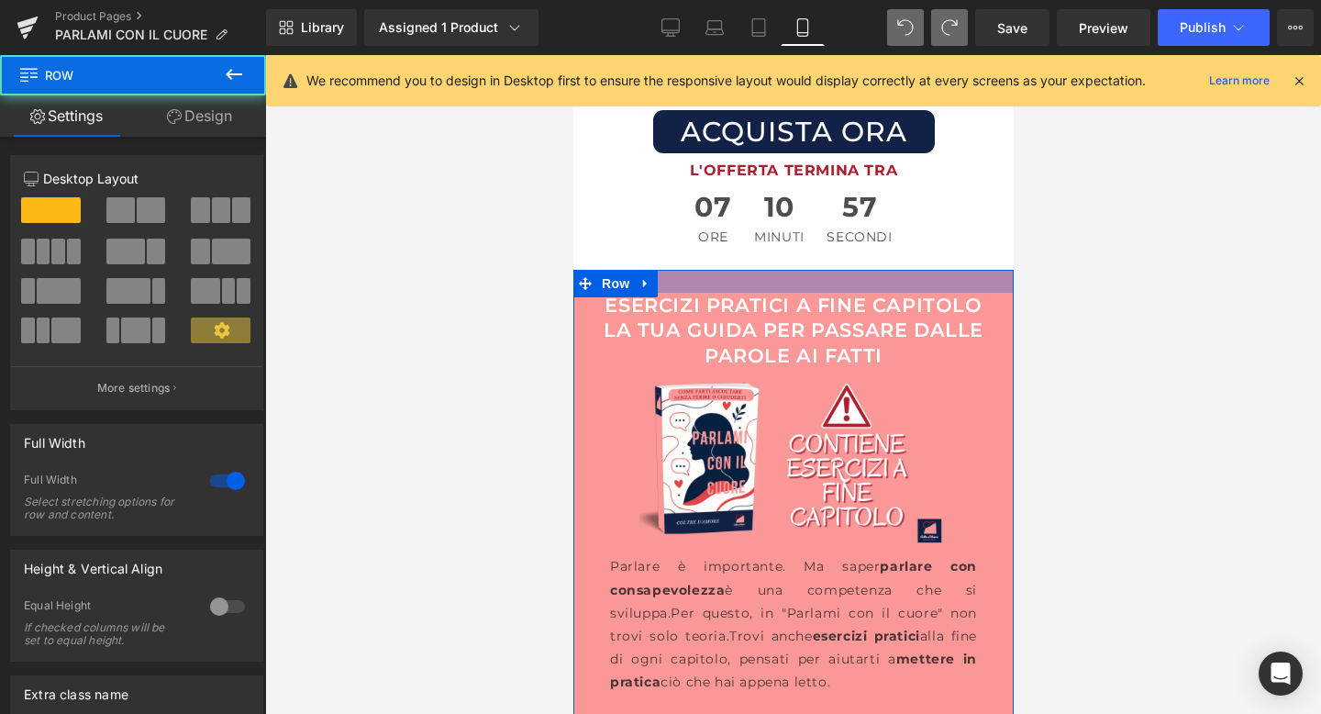
click at [681, 270] on div at bounding box center [793, 281] width 440 height 23
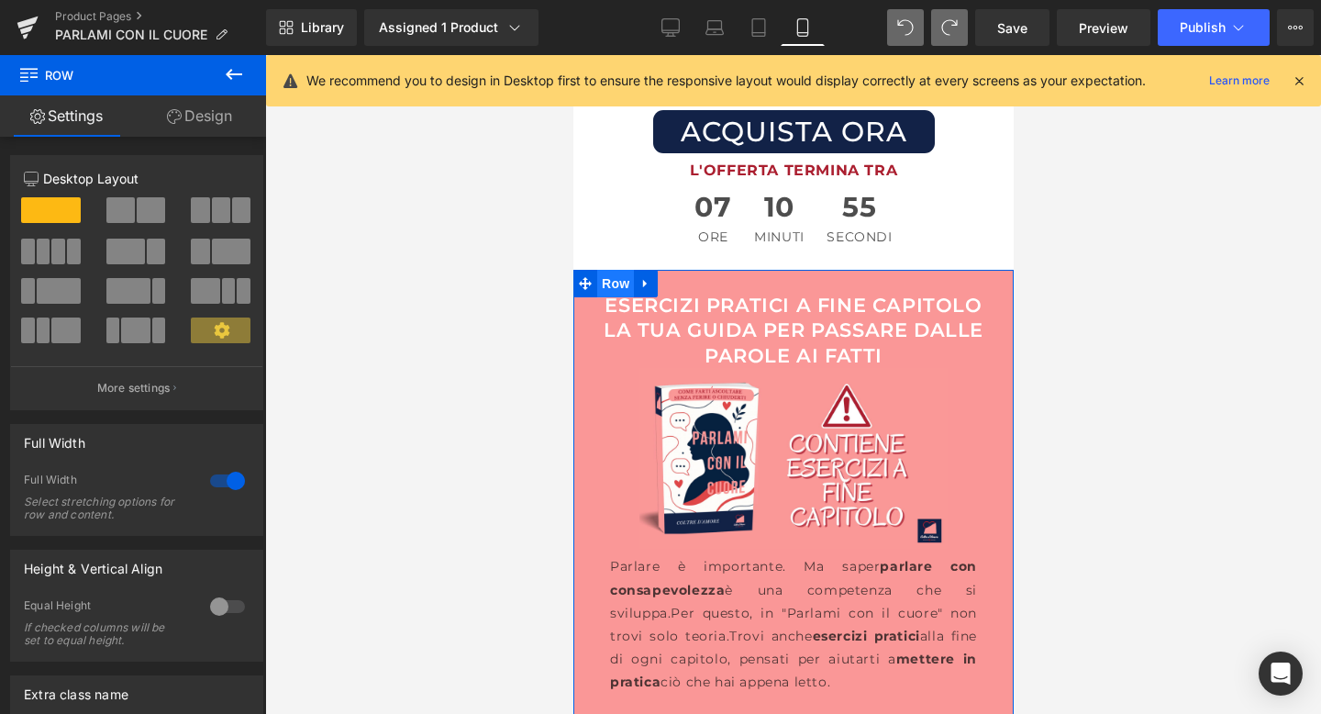
click at [611, 270] on span "Row" at bounding box center [614, 284] width 37 height 28
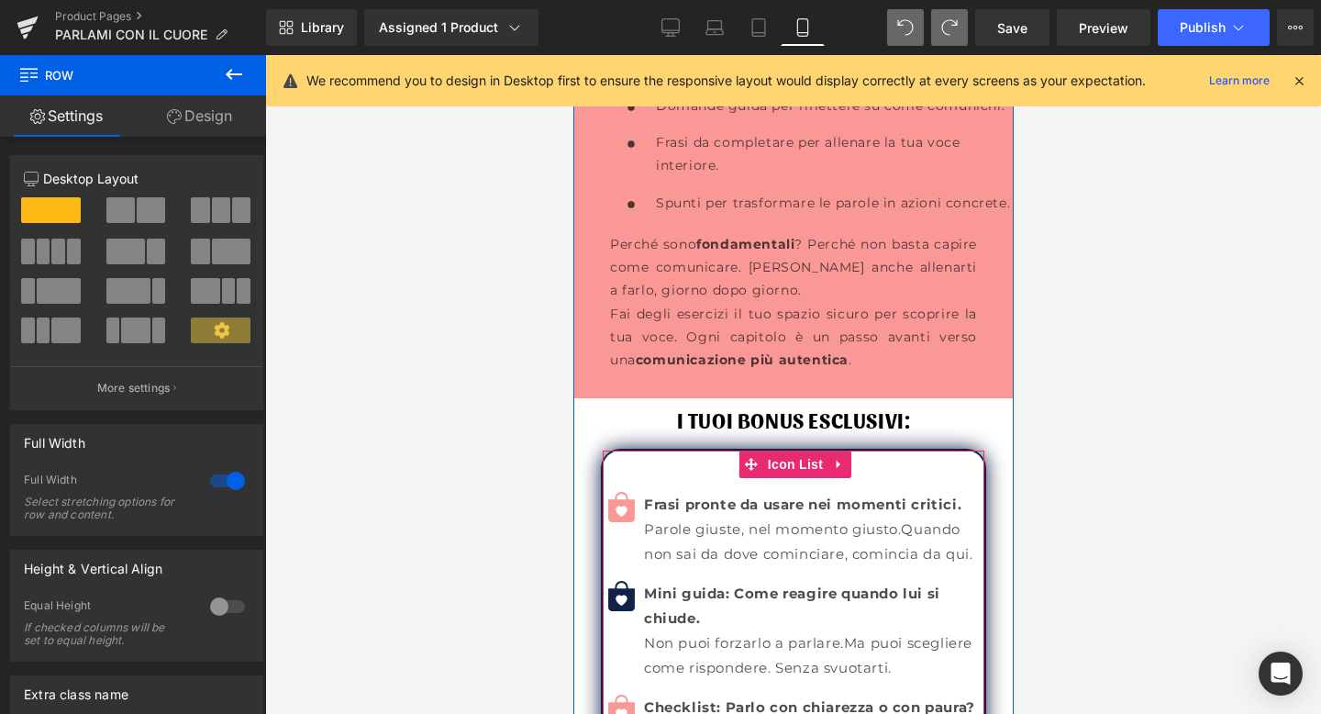
scroll to position [9002, 0]
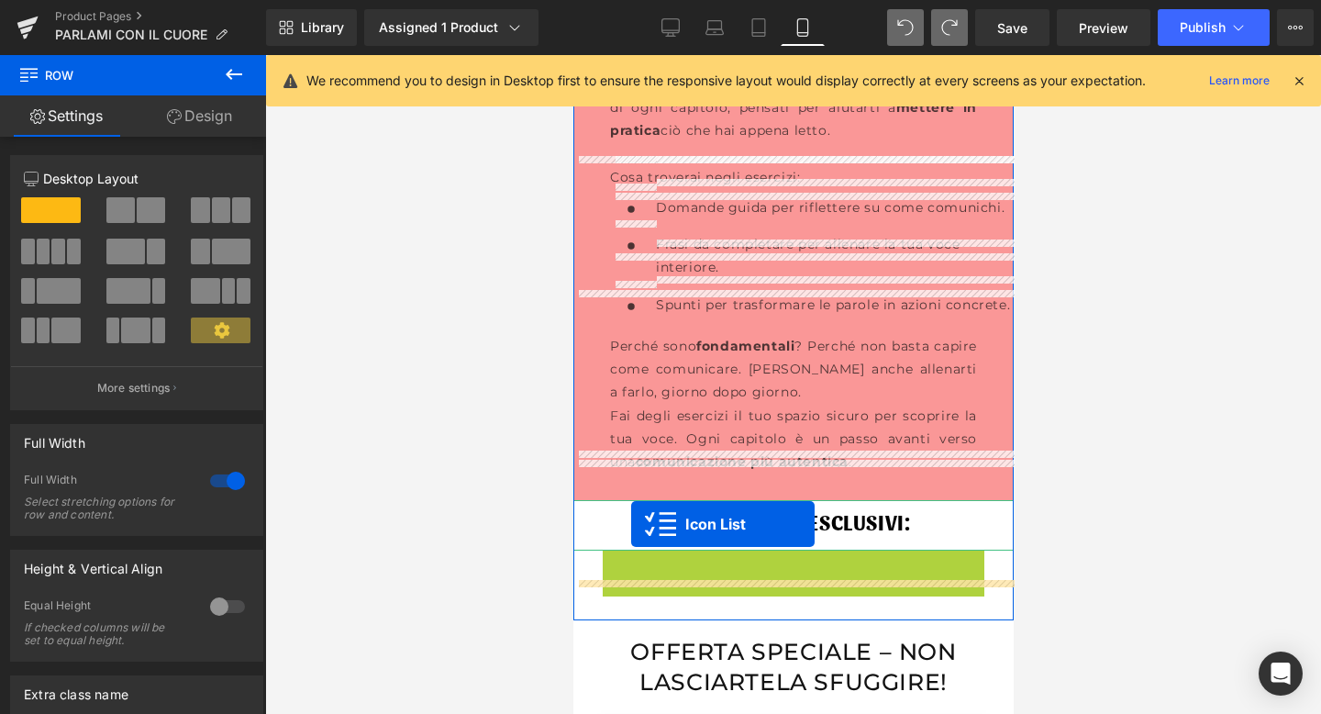
drag, startPoint x: 749, startPoint y: 522, endPoint x: 630, endPoint y: 524, distance: 118.4
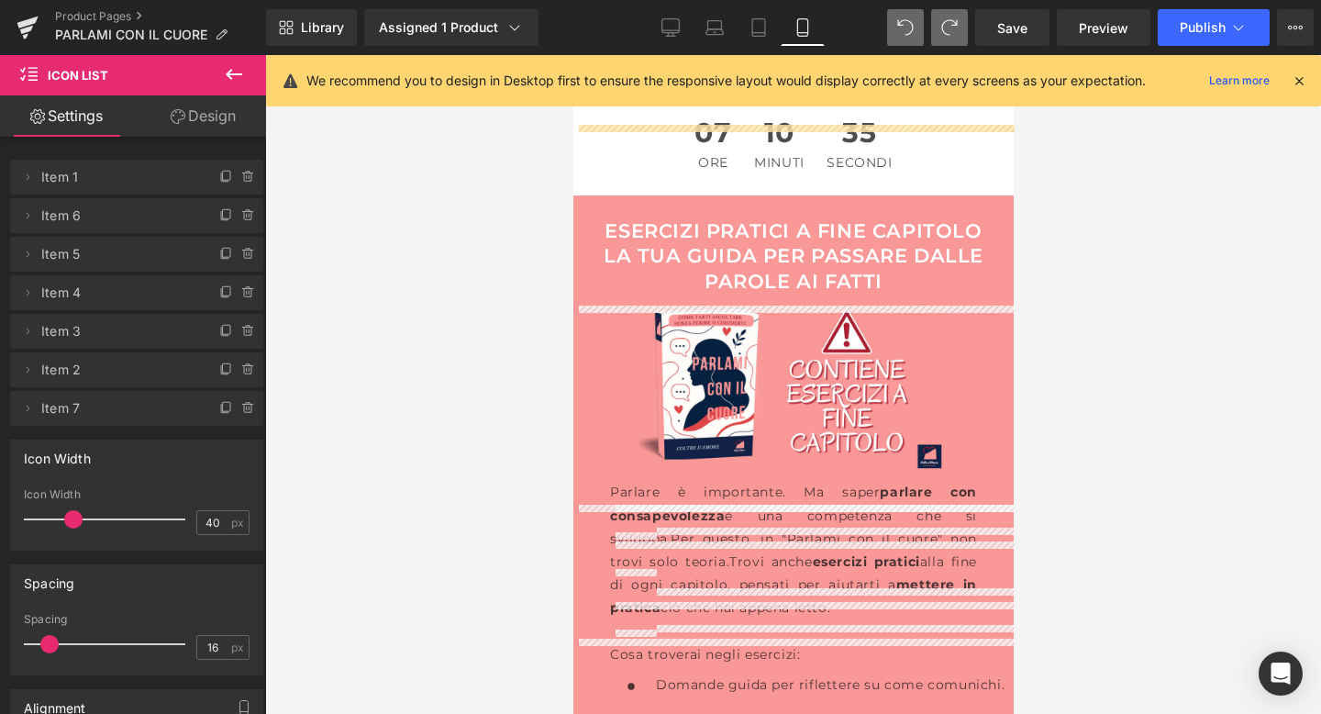
scroll to position [8469, 0]
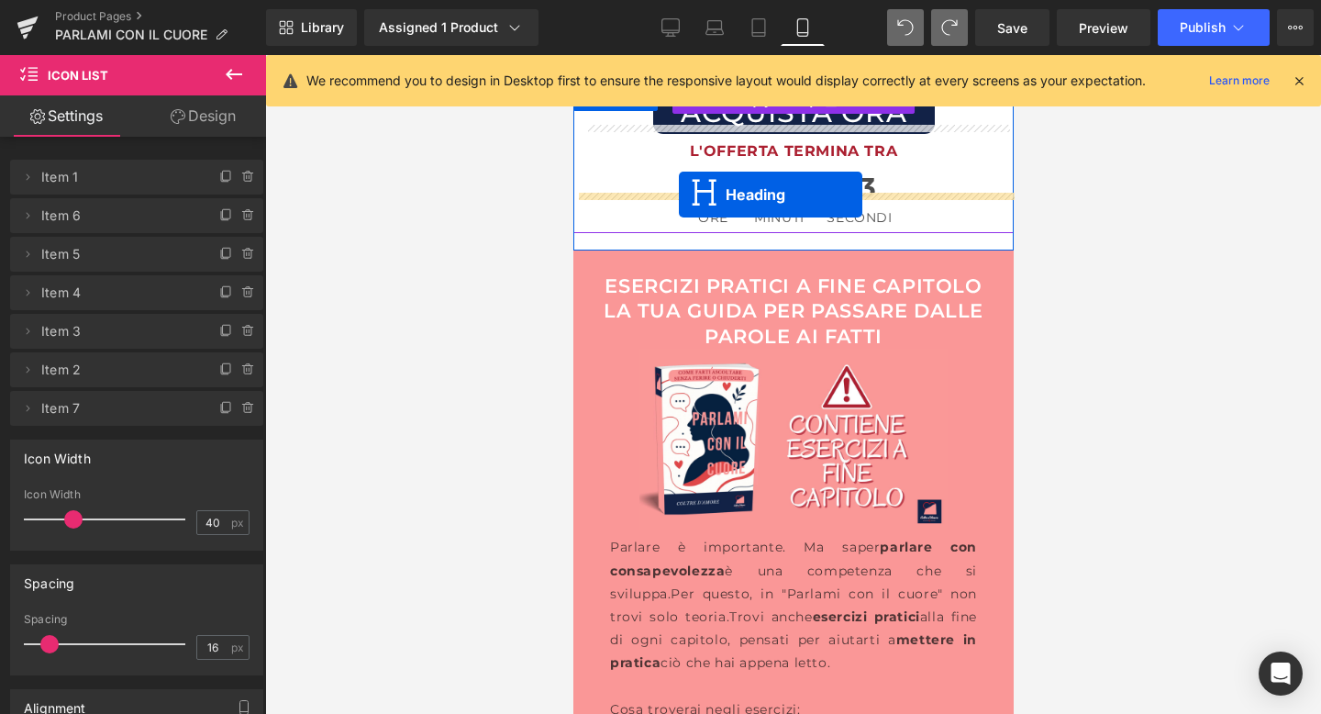
drag, startPoint x: 746, startPoint y: 487, endPoint x: 678, endPoint y: 195, distance: 300.5
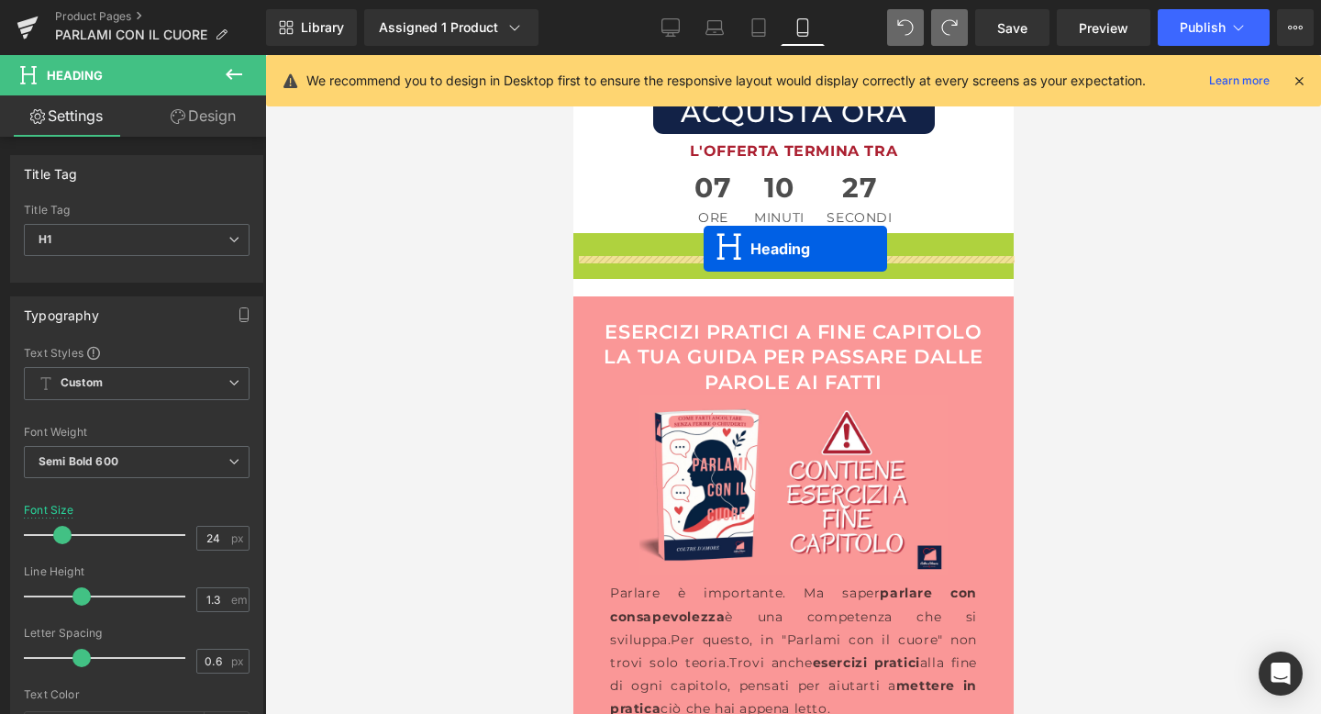
drag, startPoint x: 751, startPoint y: 218, endPoint x: 703, endPoint y: 249, distance: 56.5
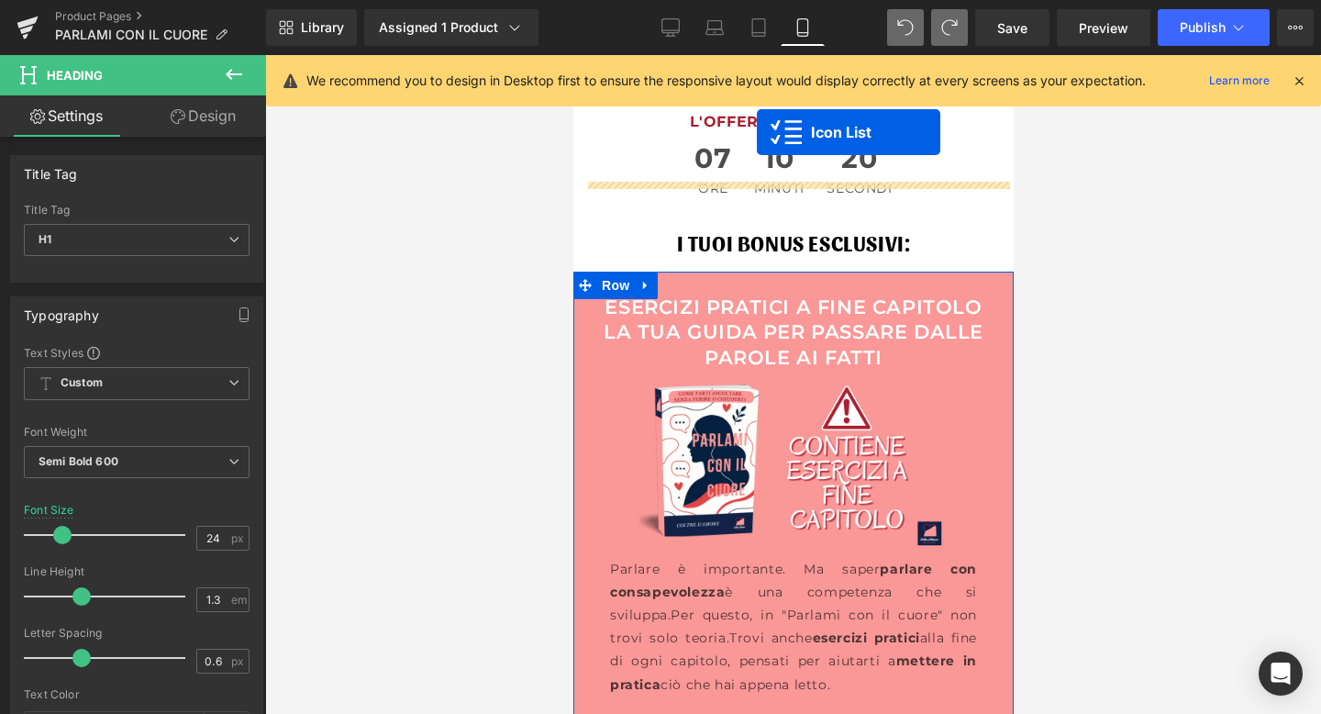
scroll to position [8480, 0]
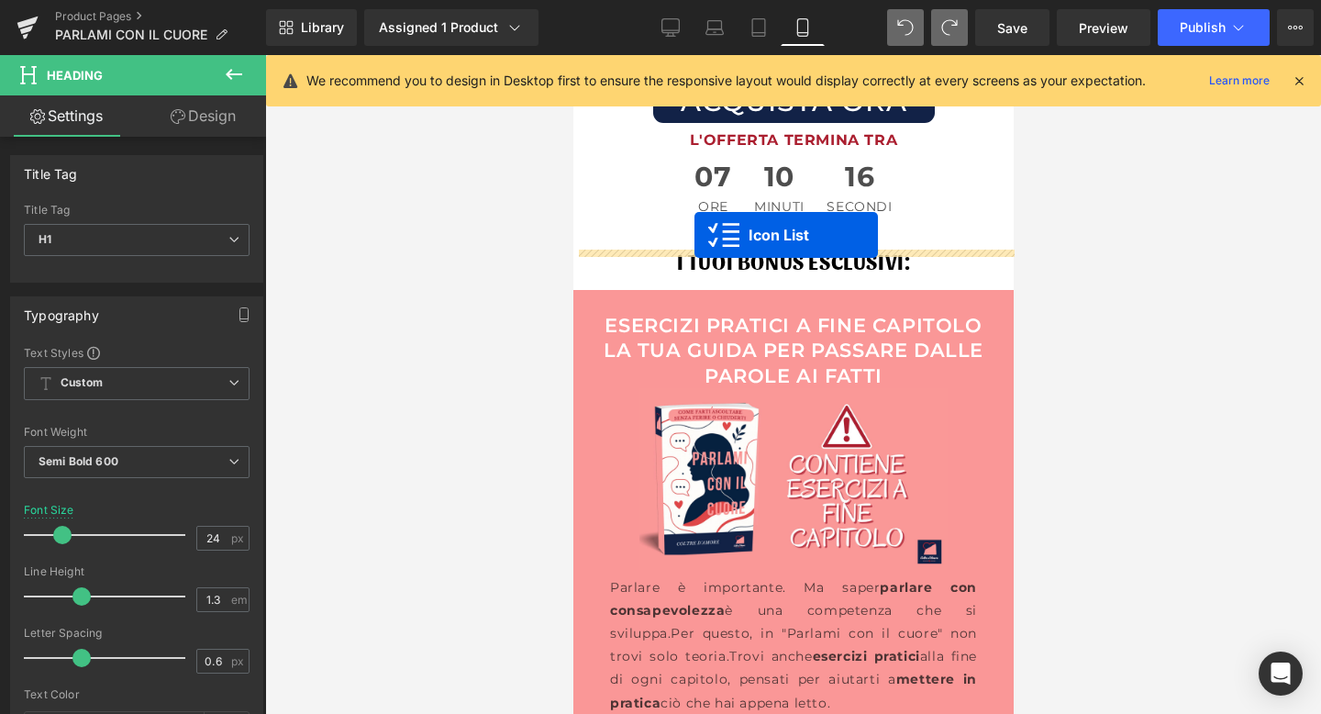
drag, startPoint x: 751, startPoint y: 335, endPoint x: 694, endPoint y: 235, distance: 115.1
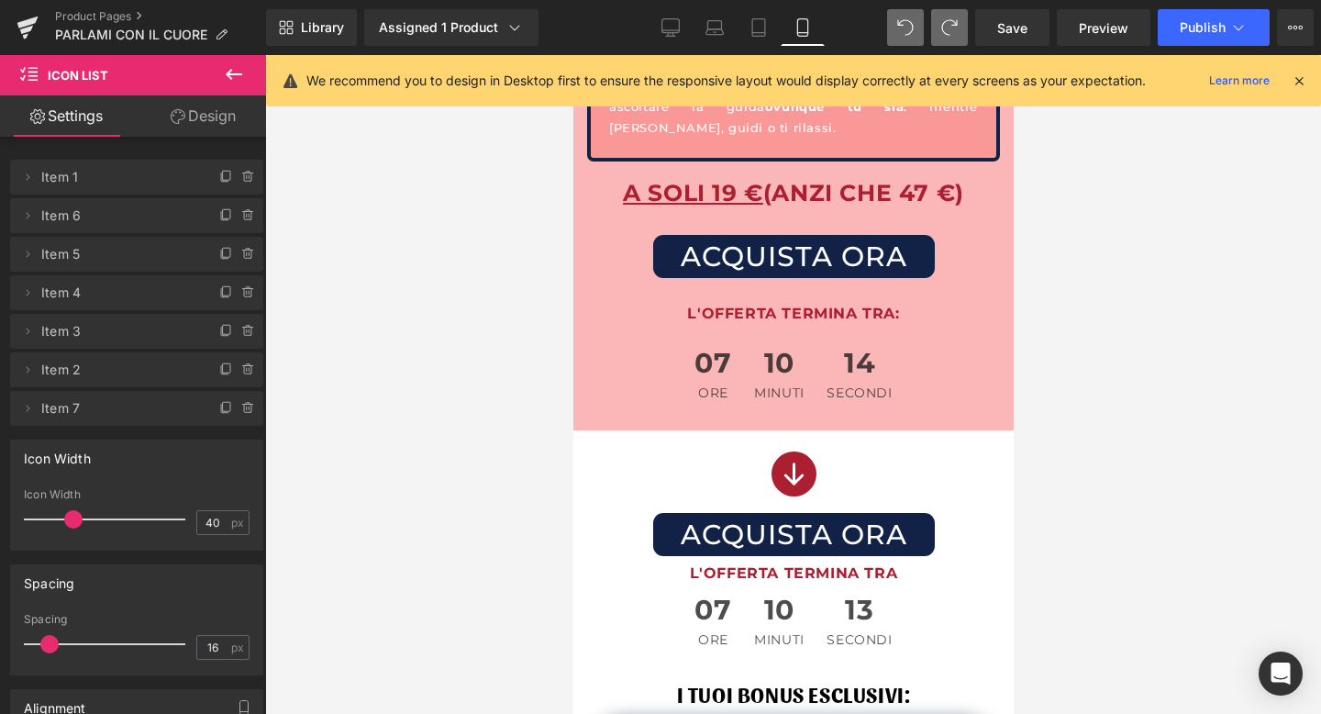
scroll to position [8048, 0]
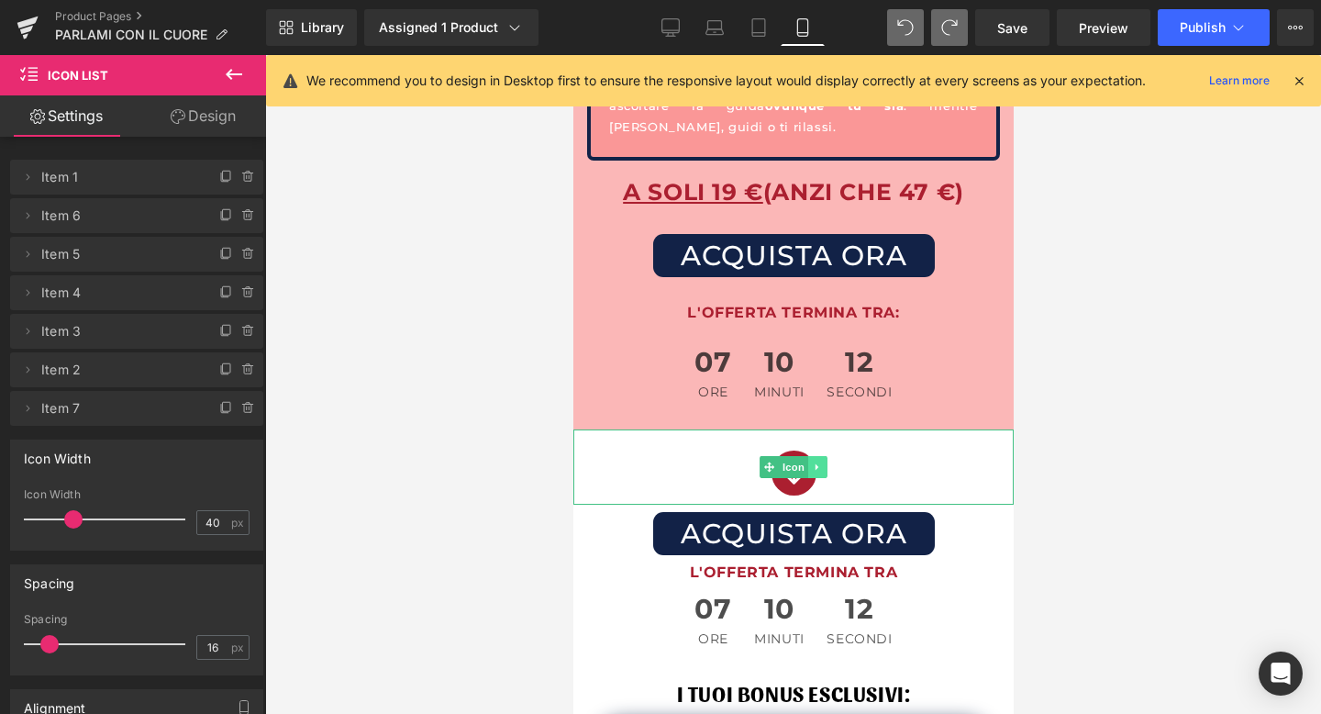
click at [813, 462] on icon at bounding box center [817, 467] width 10 height 11
click at [808, 463] on icon at bounding box center [807, 468] width 10 height 10
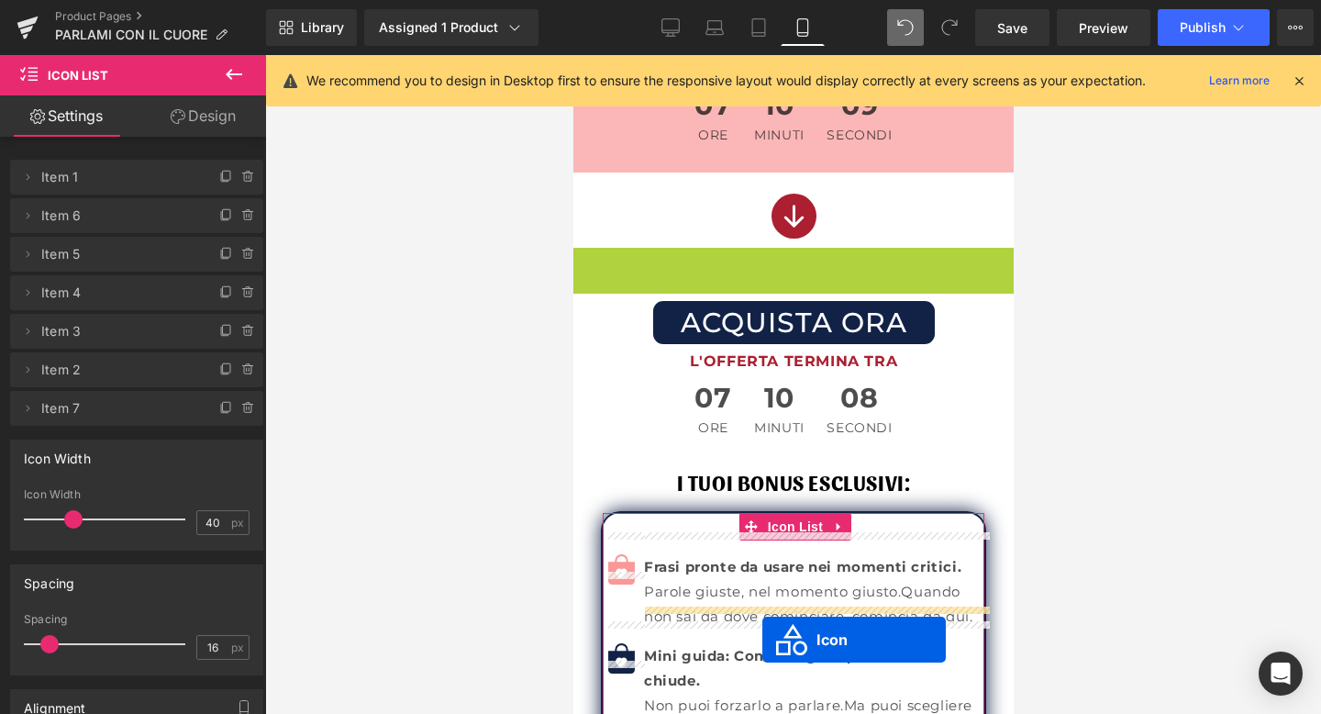
scroll to position [8470, 0]
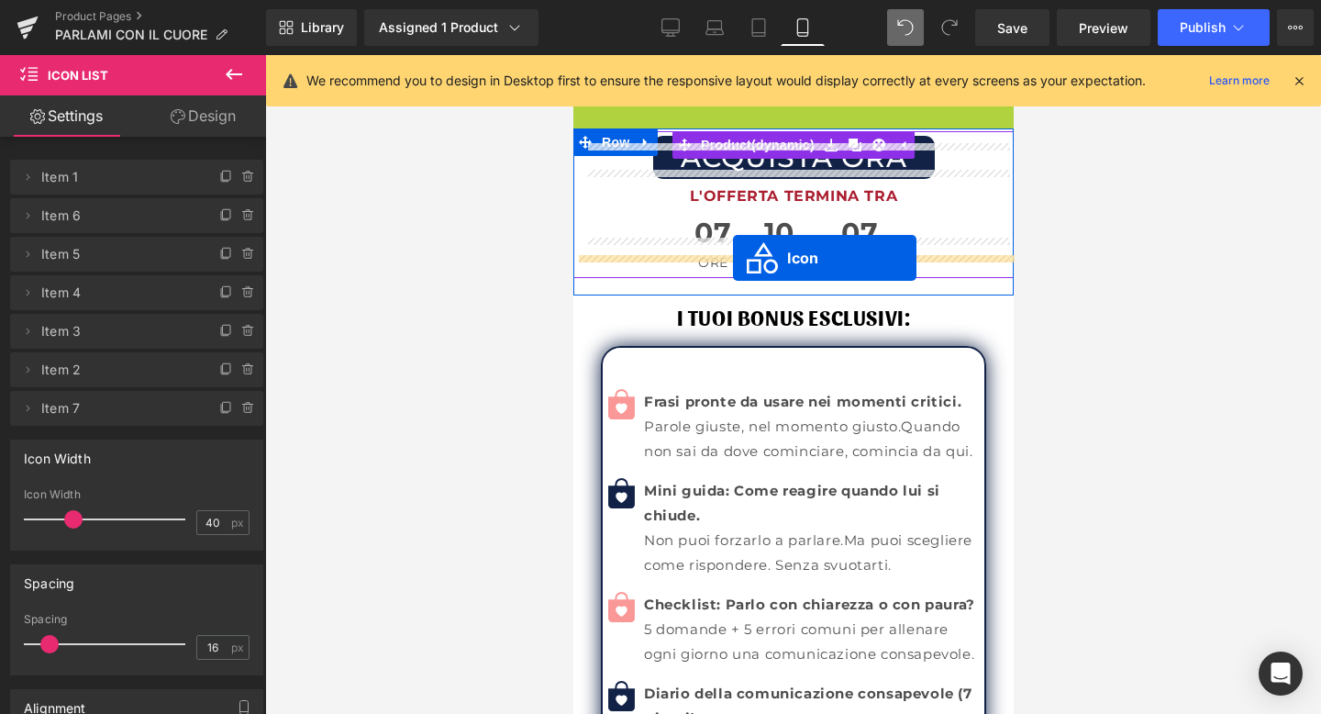
drag, startPoint x: 771, startPoint y: 498, endPoint x: 732, endPoint y: 258, distance: 243.5
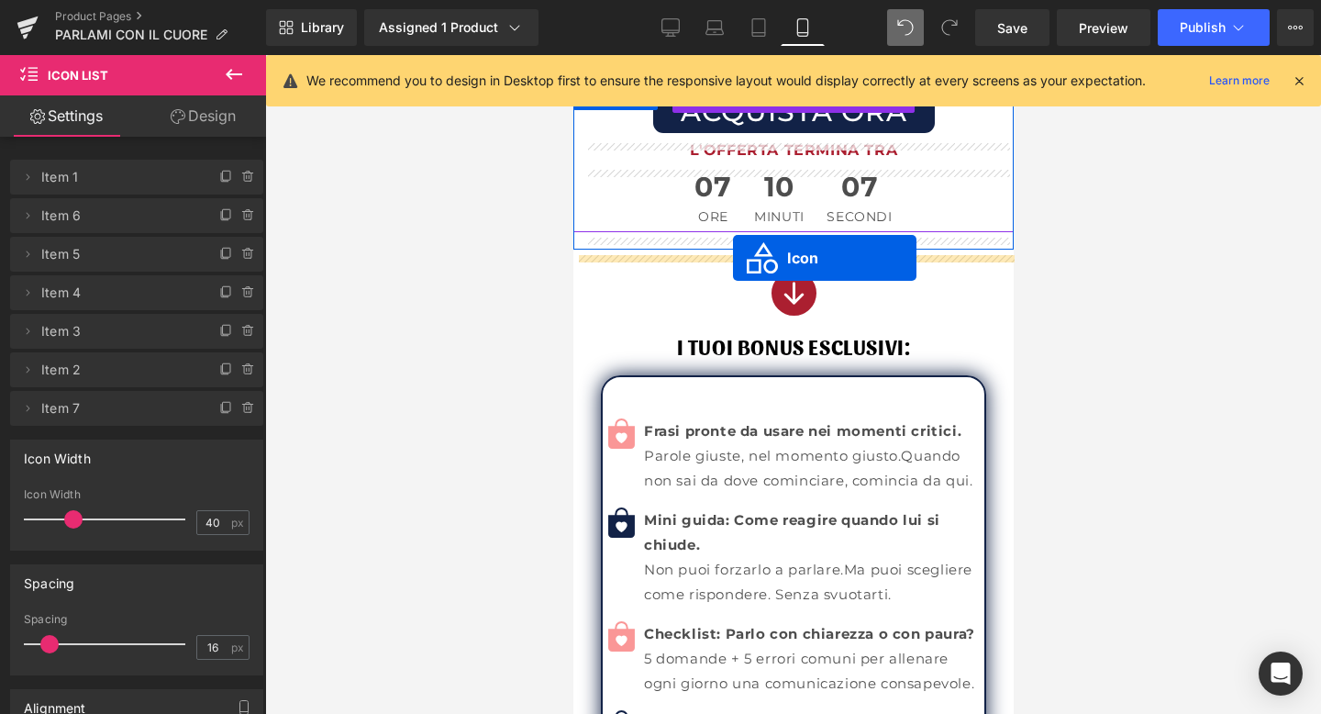
scroll to position [8424, 0]
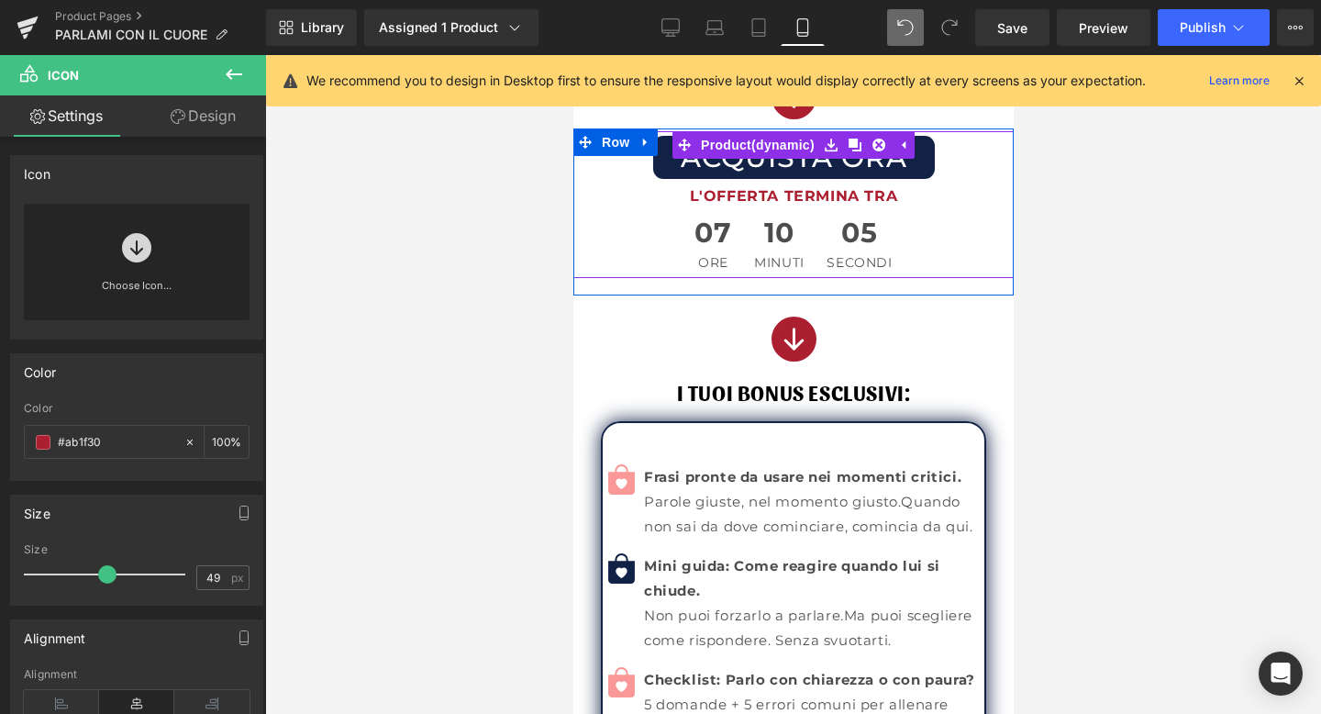
click at [525, 251] on div at bounding box center [793, 384] width 1056 height 659
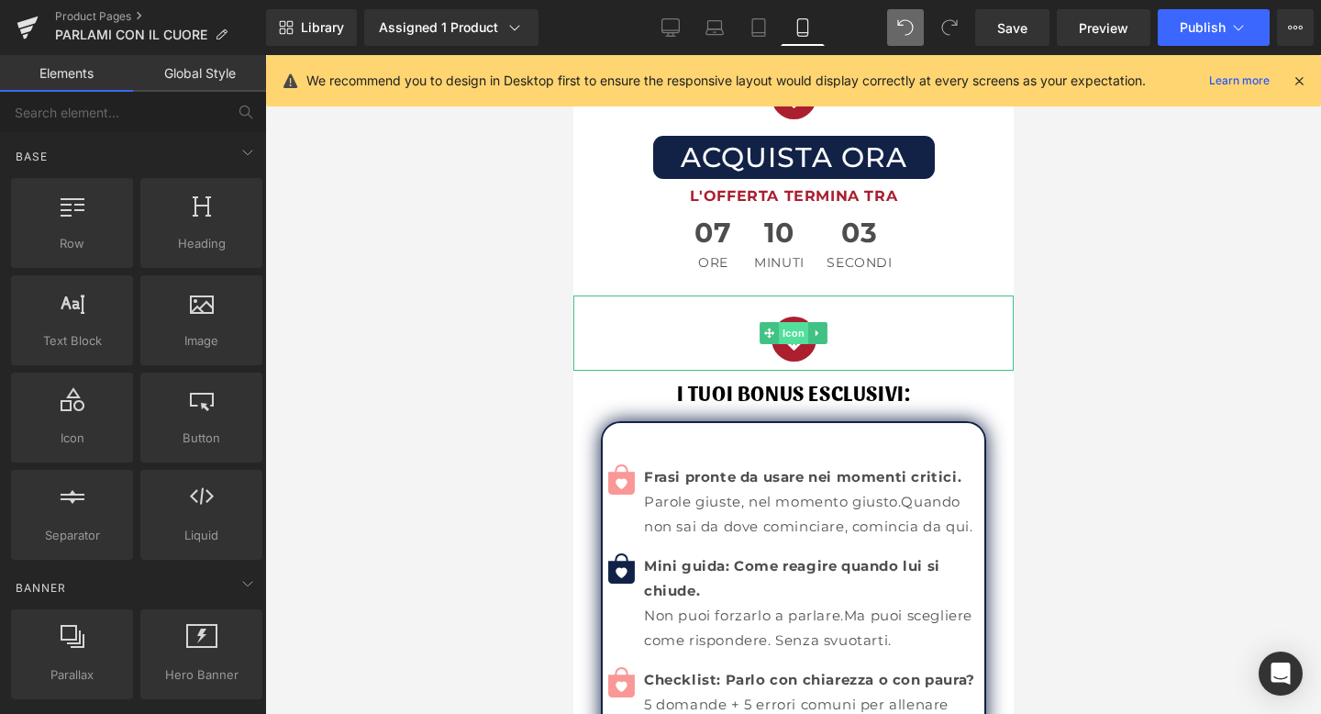
click at [786, 322] on span "Icon" at bounding box center [792, 333] width 29 height 22
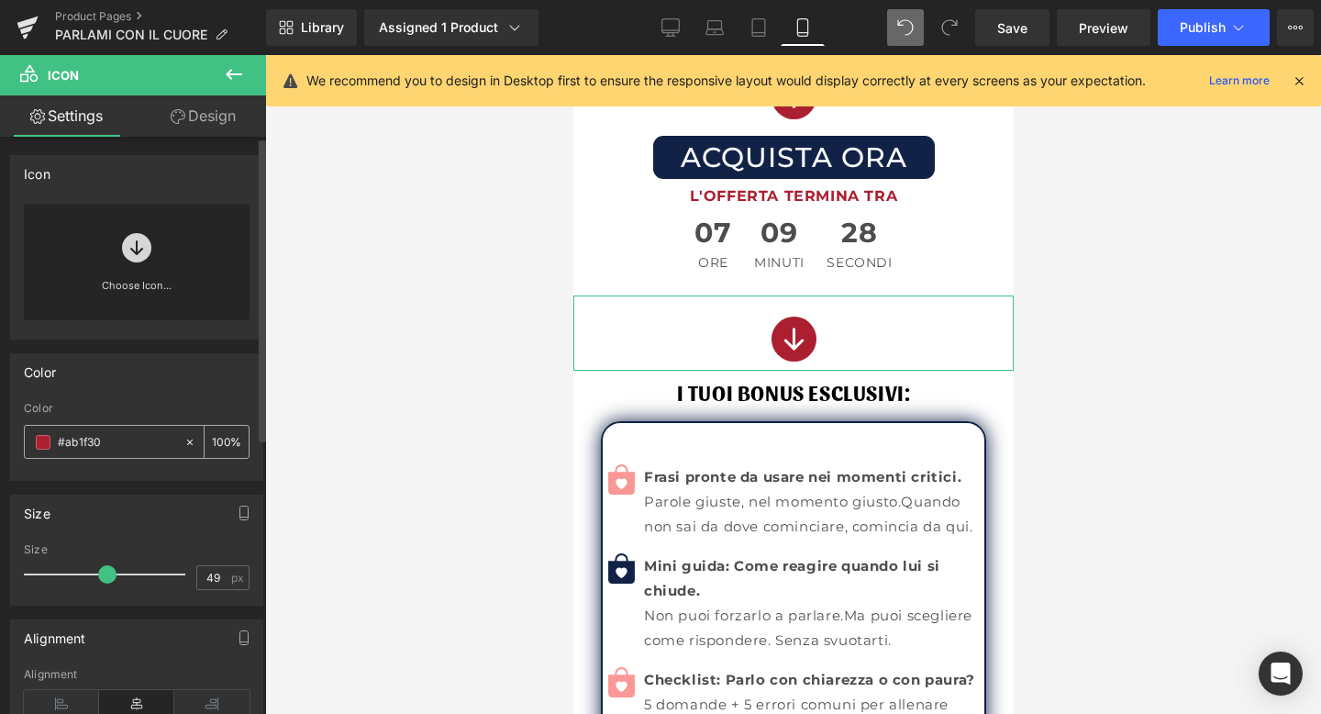
drag, startPoint x: 106, startPoint y: 443, endPoint x: 43, endPoint y: 443, distance: 63.3
click at [43, 443] on div "#ab1f30" at bounding box center [104, 442] width 159 height 32
paste input "fa9797"
type input "#fa9797"
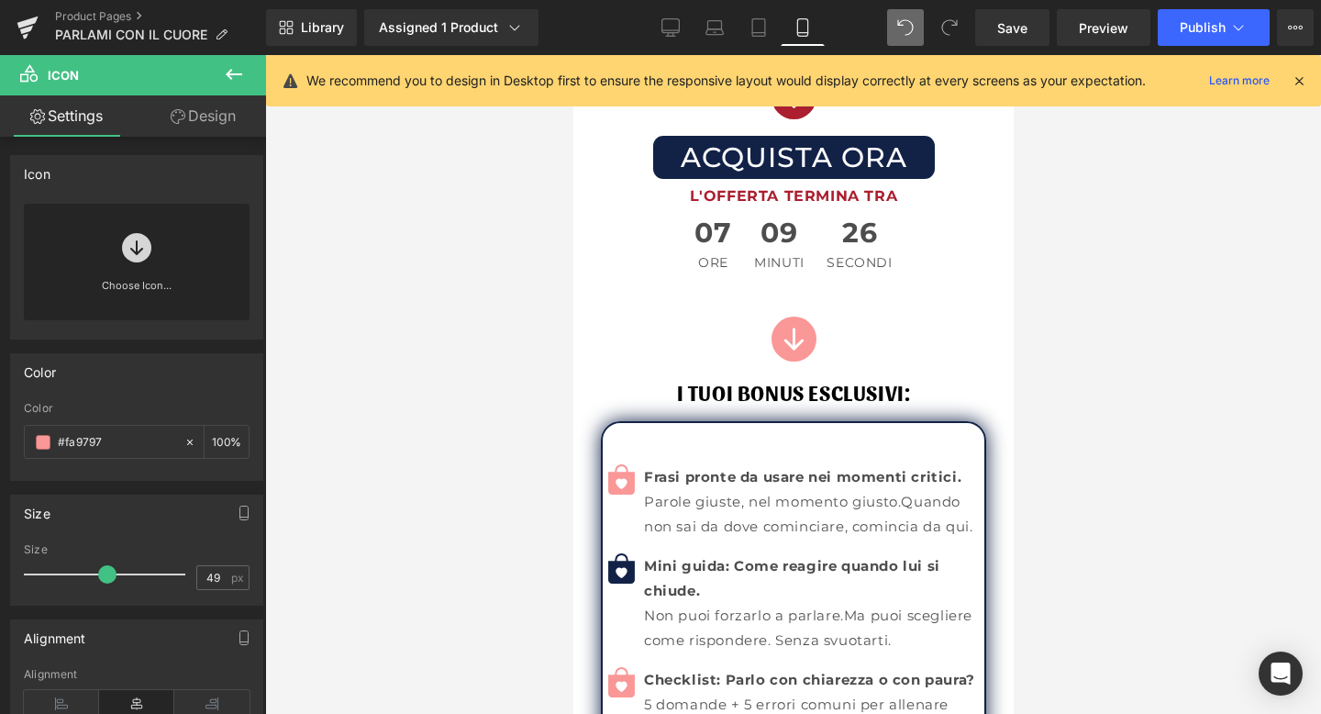
click at [1248, 437] on div at bounding box center [793, 384] width 1056 height 659
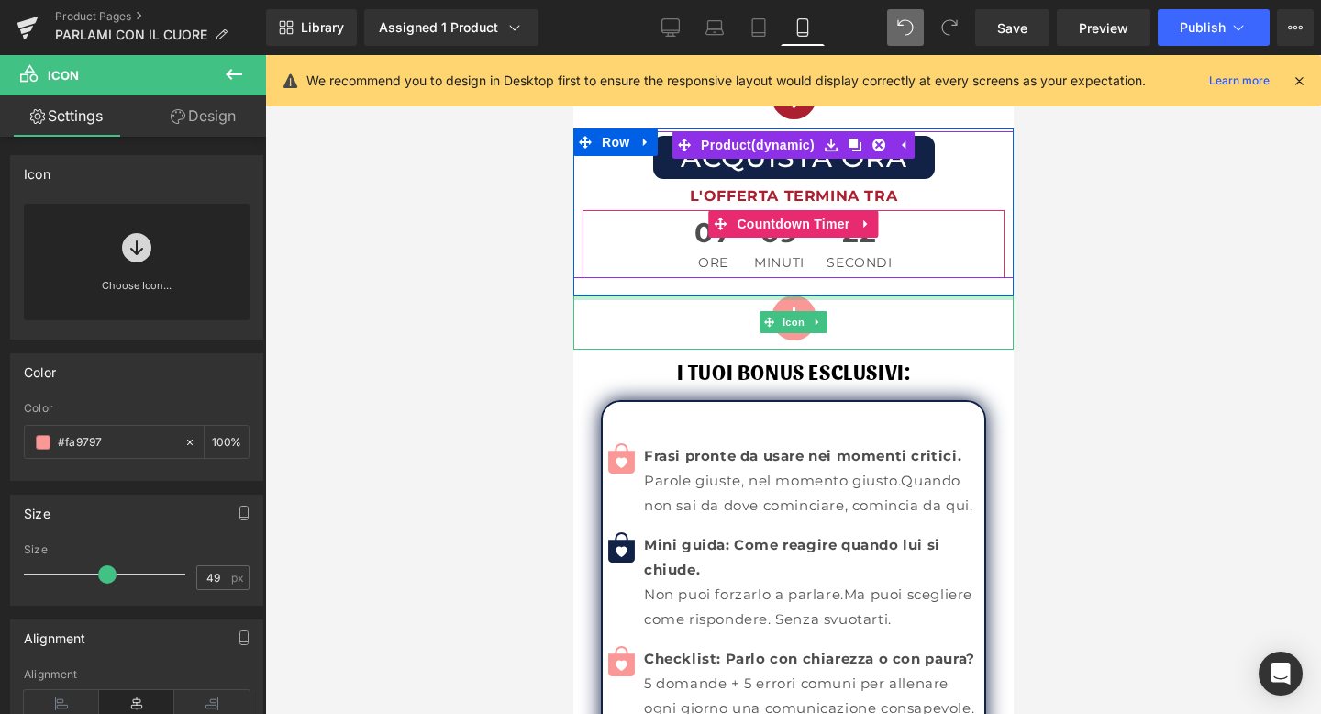
drag, startPoint x: 784, startPoint y: 257, endPoint x: 1615, endPoint y: 319, distance: 833.8
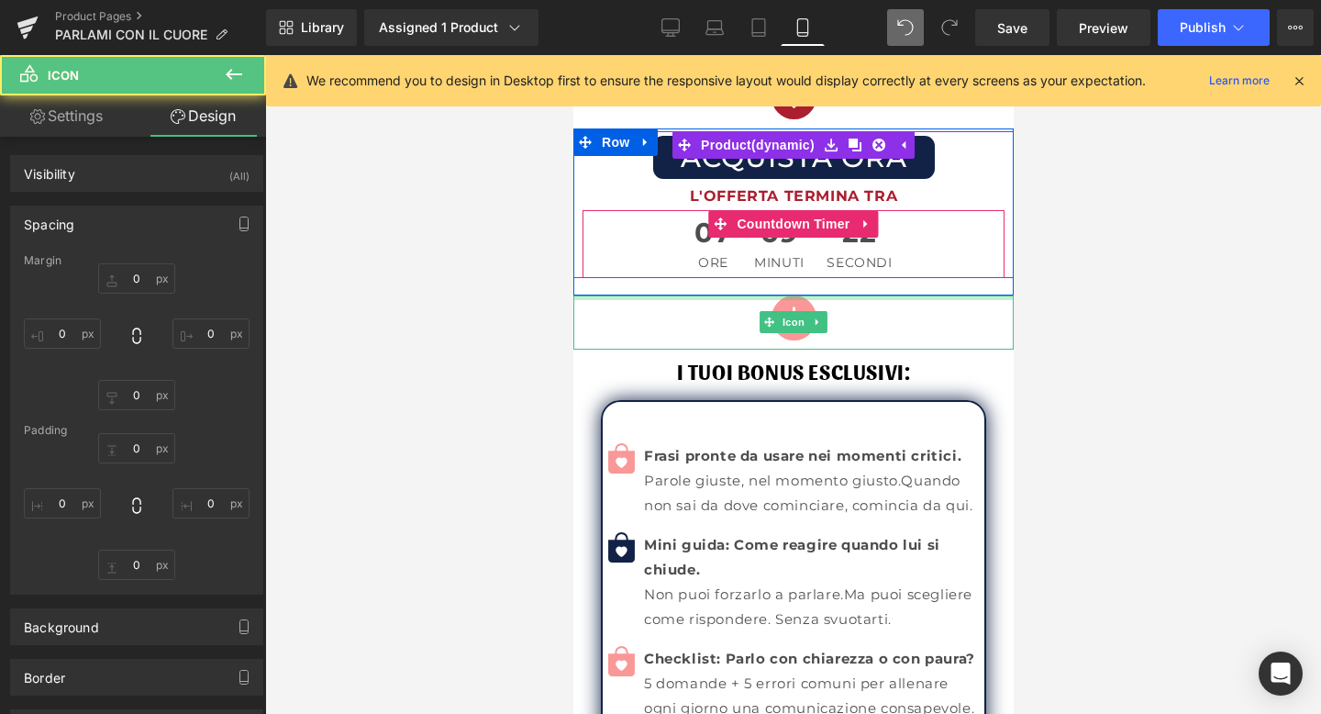
type input "0"
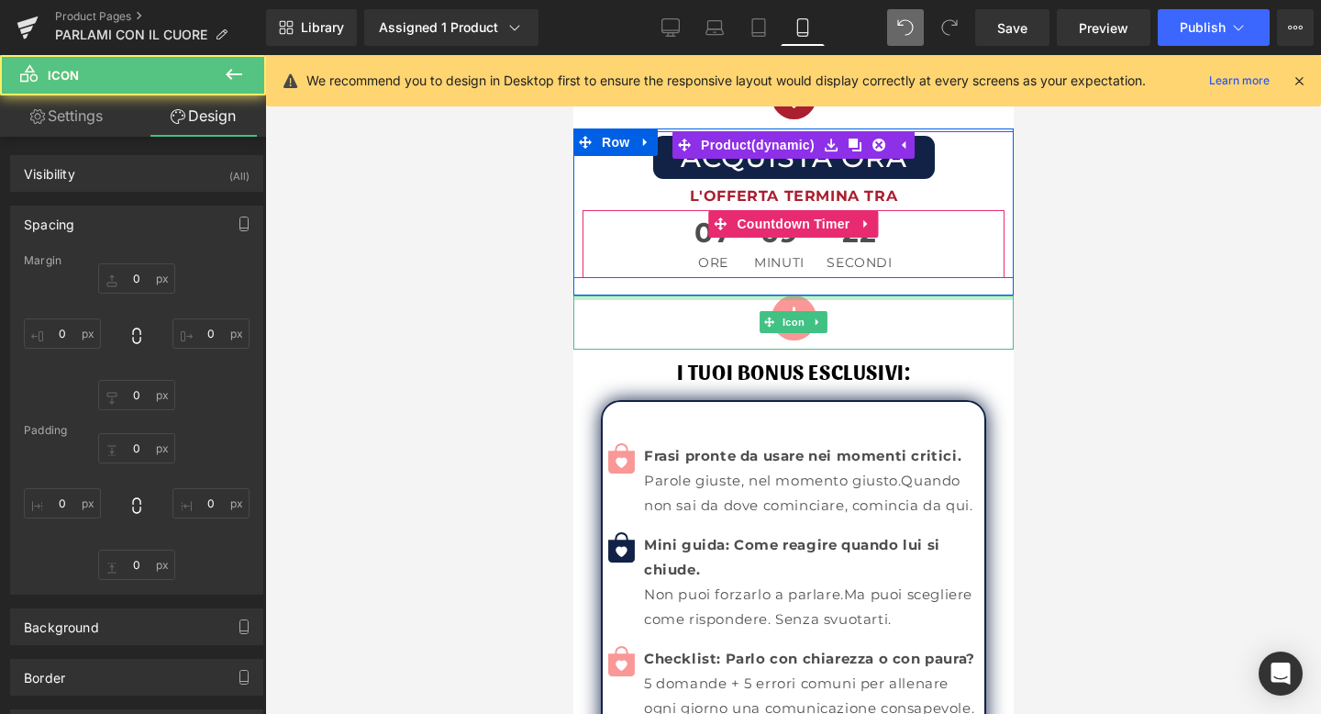
type input "0"
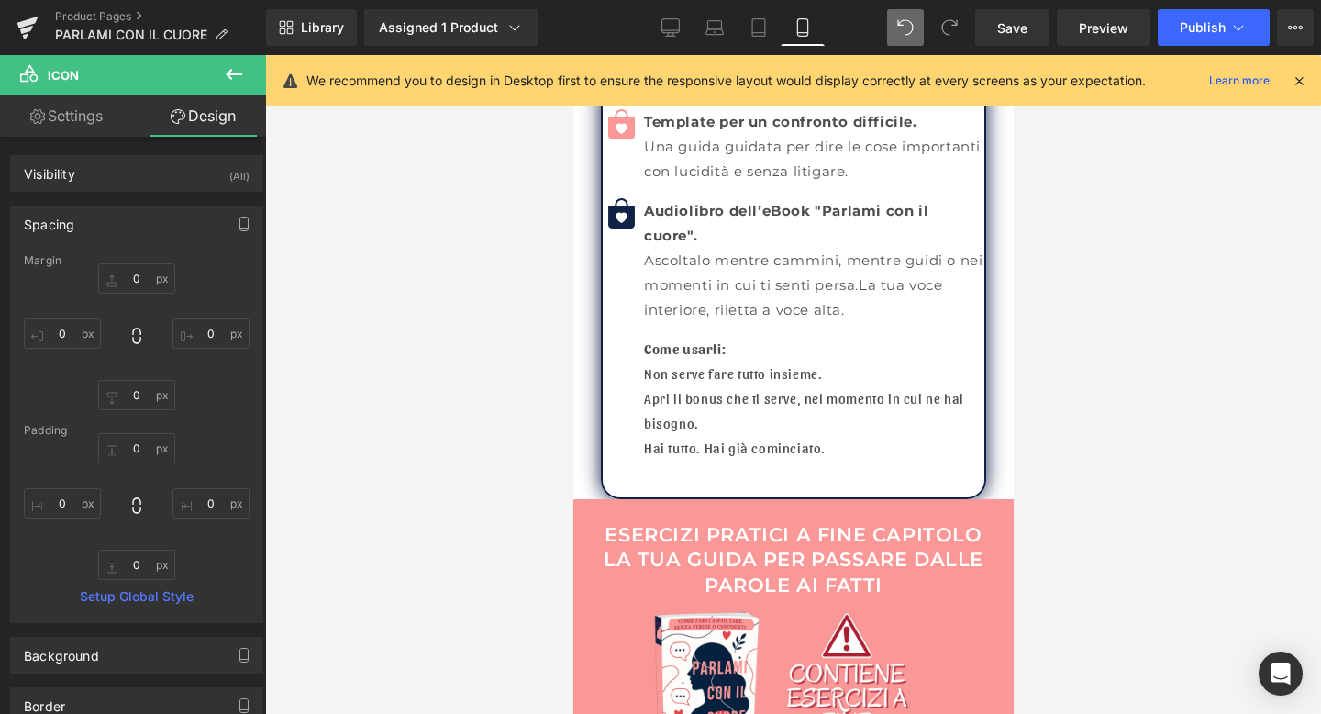
scroll to position [9170, 0]
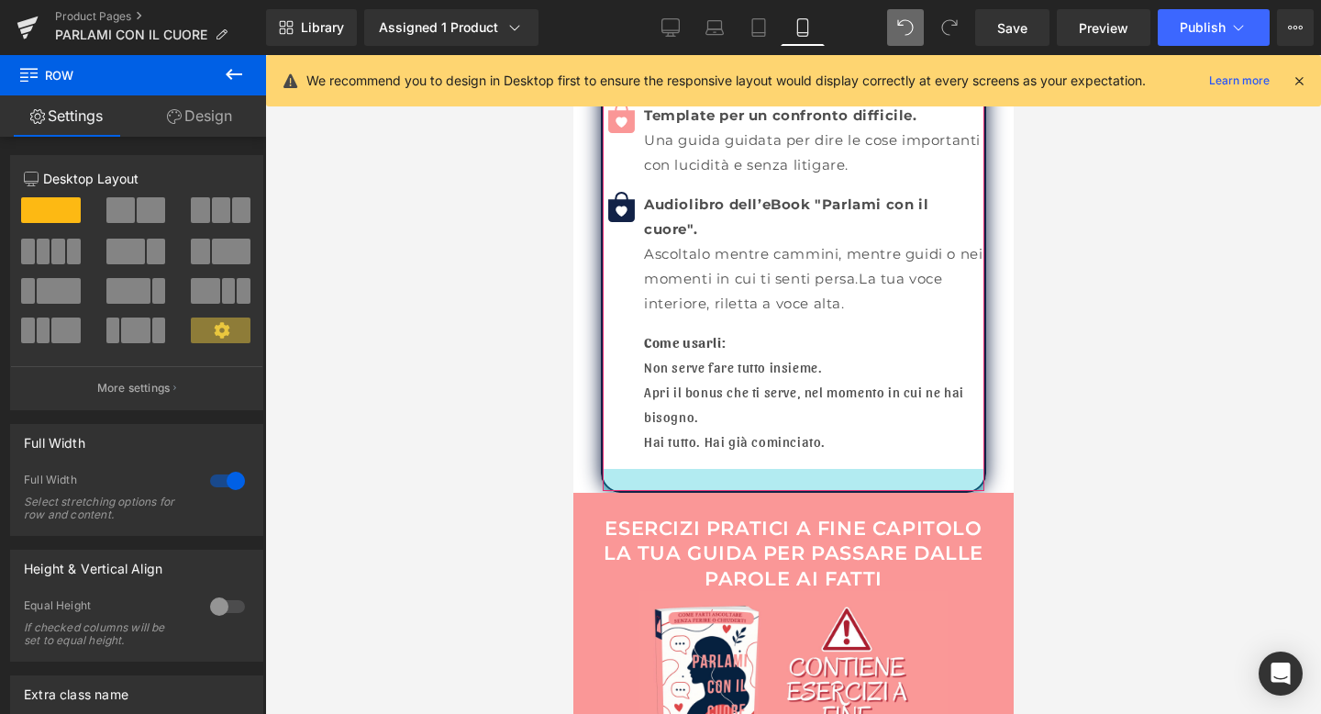
drag, startPoint x: 752, startPoint y: 456, endPoint x: 753, endPoint y: 447, distance: 9.2
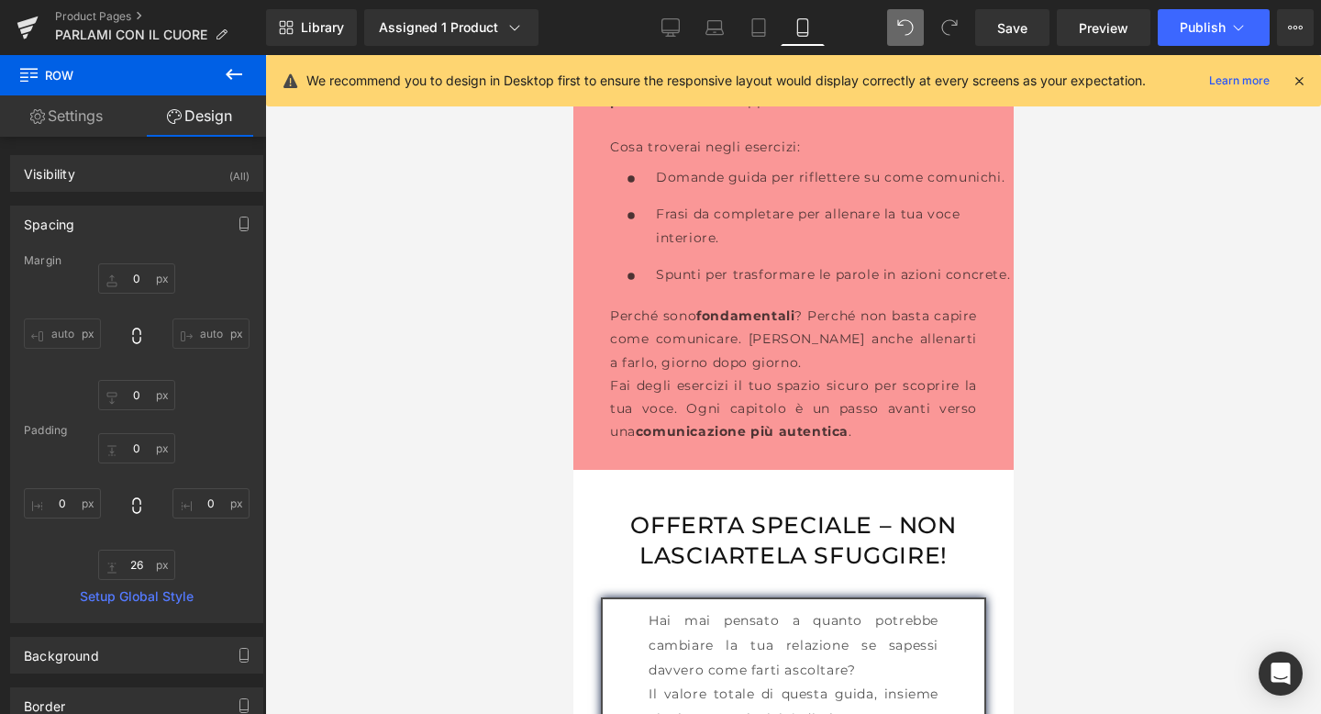
scroll to position [9983, 0]
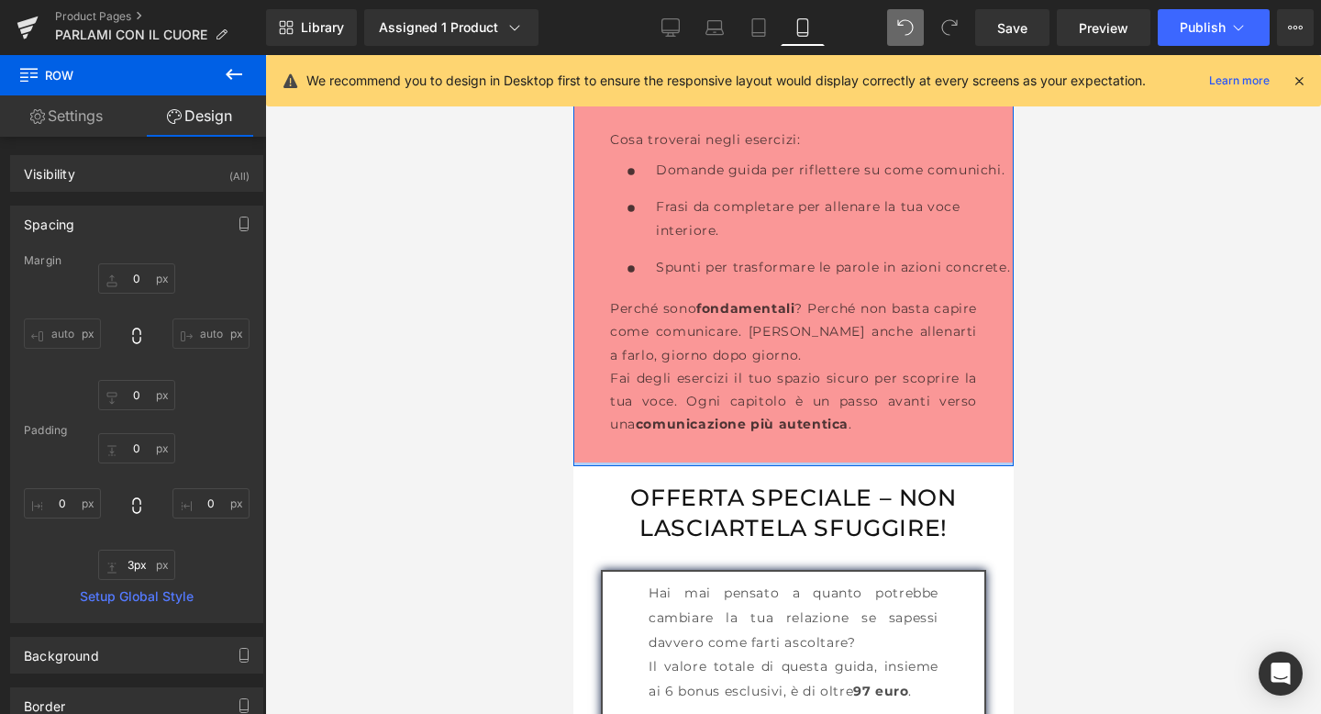
type input "2px"
drag, startPoint x: 640, startPoint y: 428, endPoint x: 640, endPoint y: 406, distance: 22.0
click at [640, 406] on div "Esercizi pratici a fine capitolo La tua guida per passare dalle parole ai fatti…" at bounding box center [793, 73] width 440 height 784
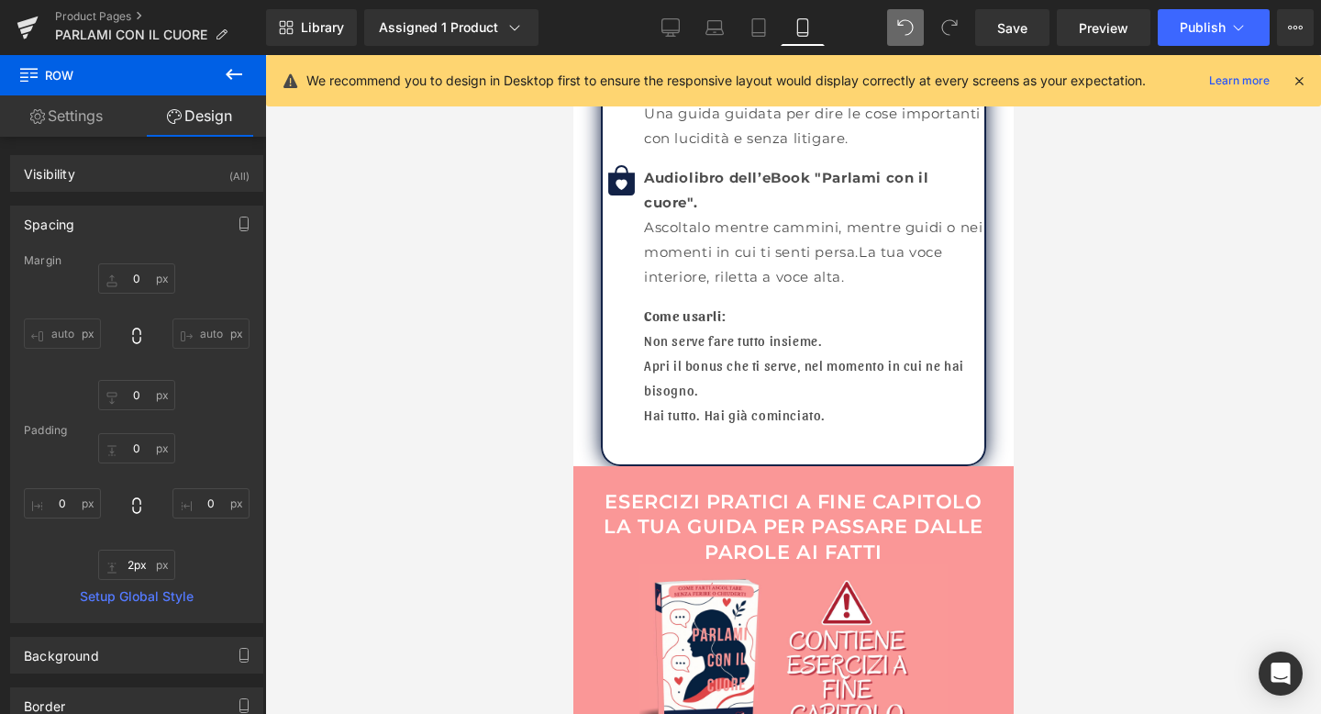
scroll to position [9193, 0]
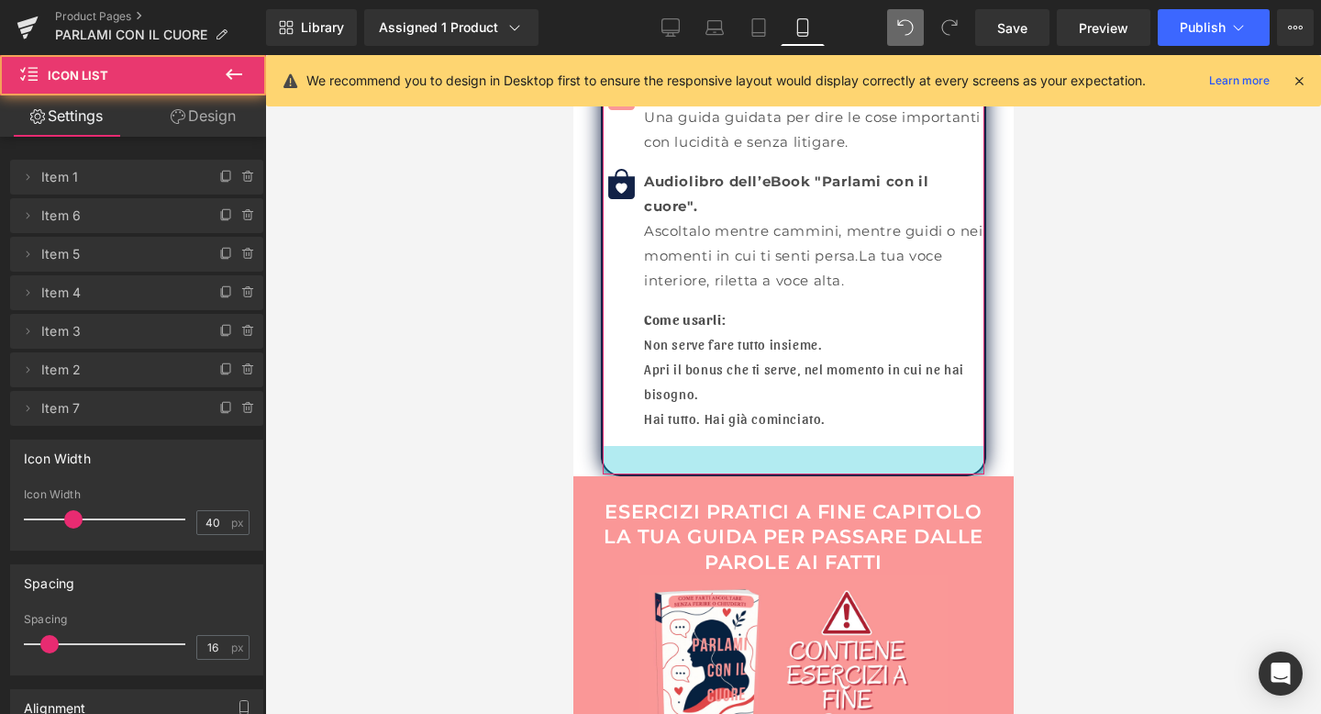
click at [966, 446] on div "31px" at bounding box center [793, 460] width 382 height 28
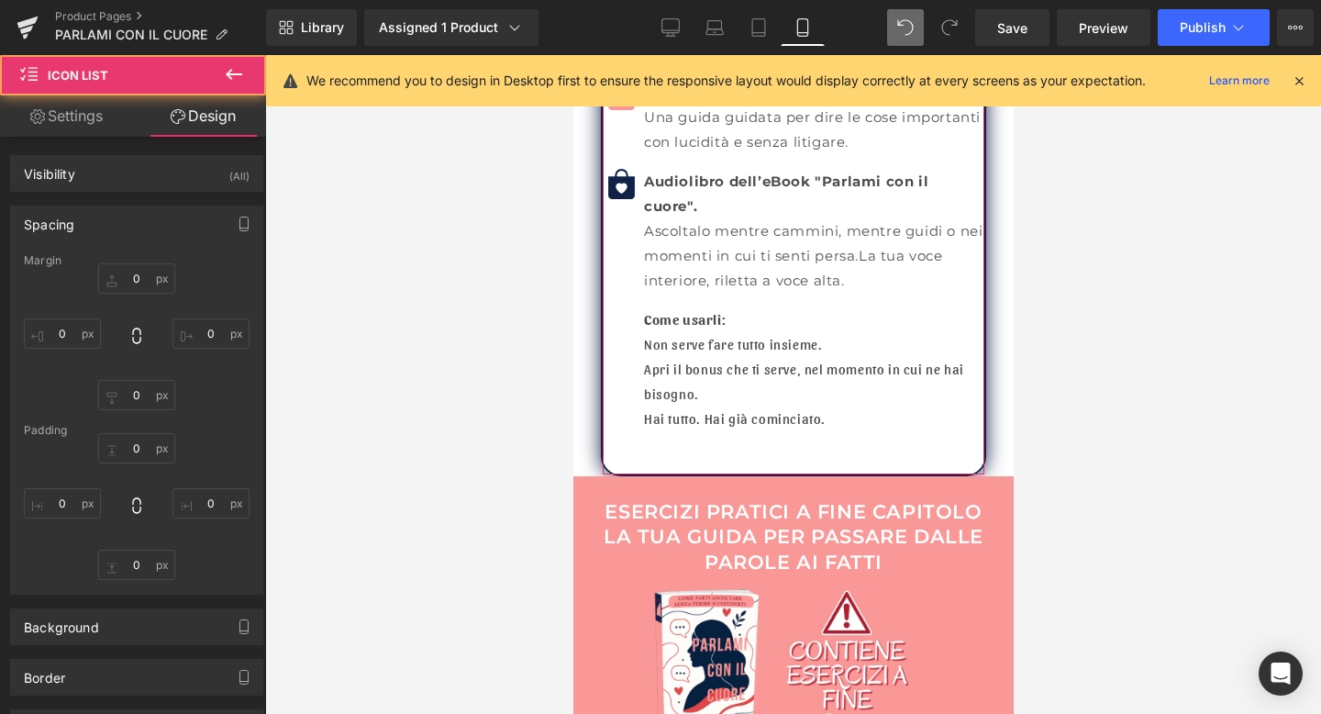
type input "0"
type input "30"
type input "0"
type input "30"
type input "45"
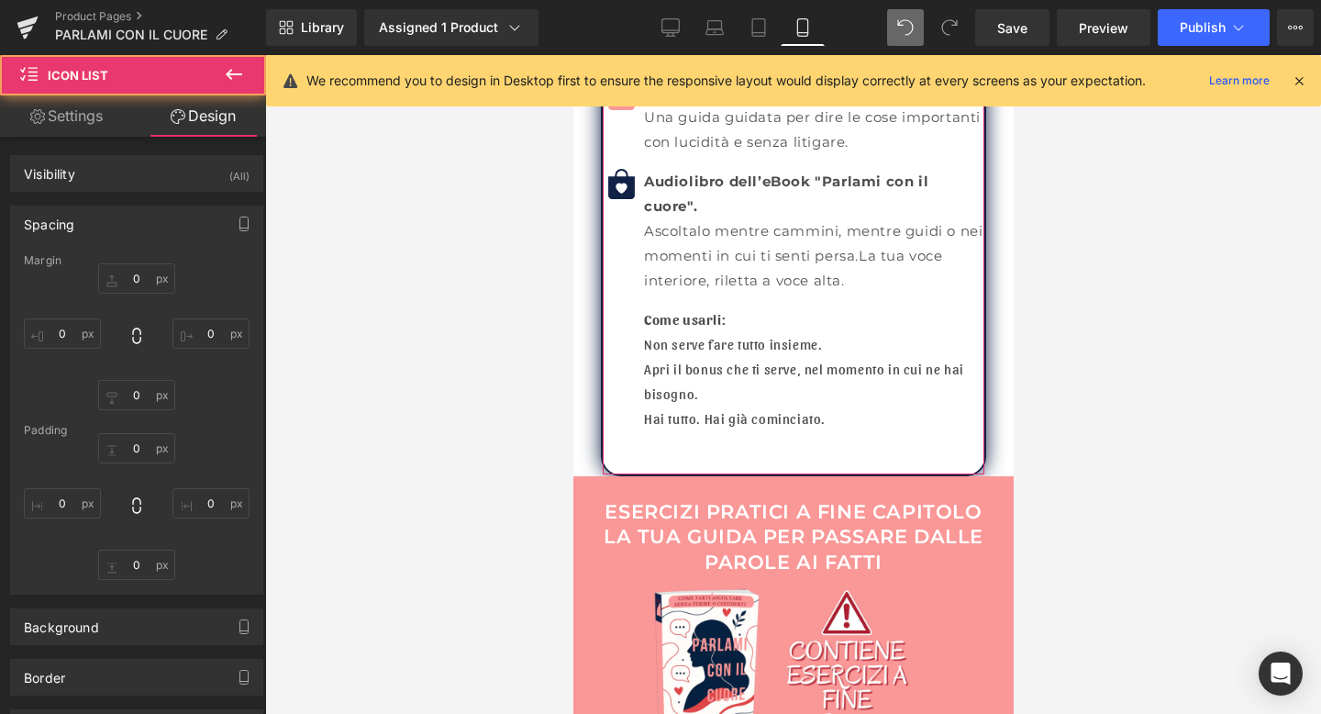
type input "0"
type input "31"
type input "0"
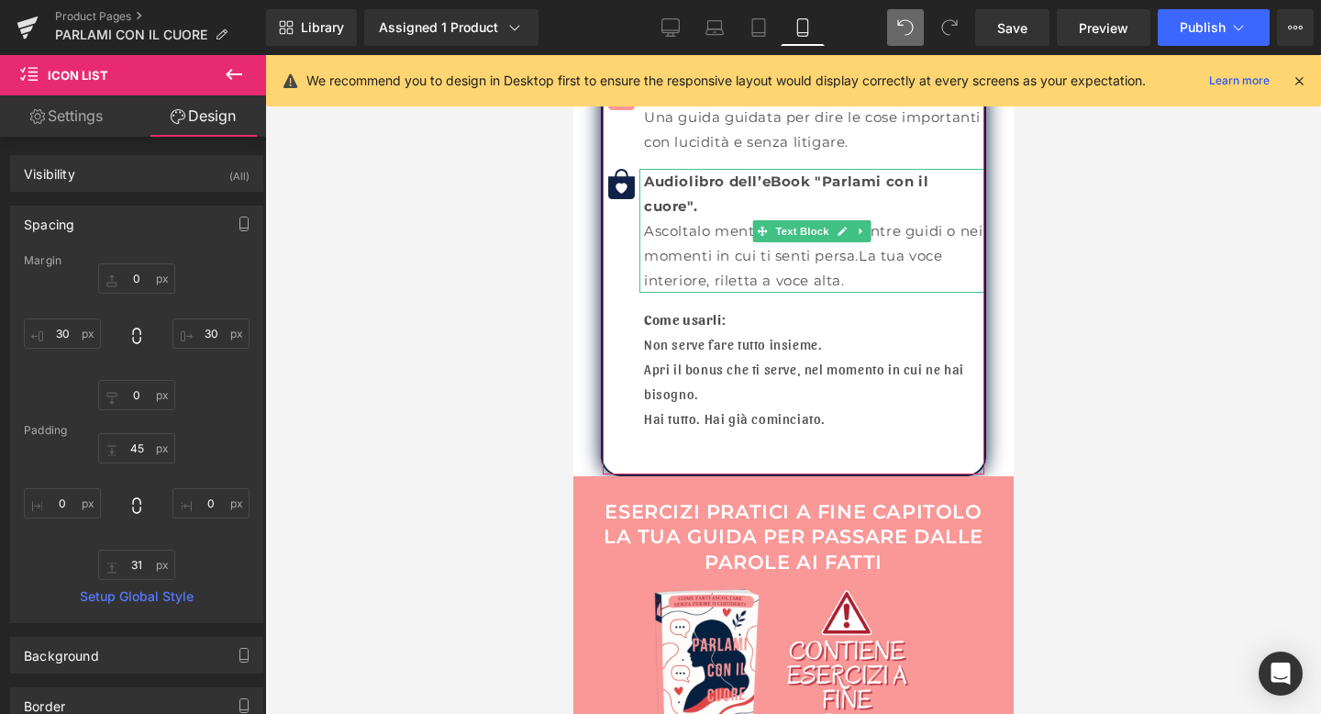
type input "0"
type input "30"
type input "0"
type input "30"
type input "45"
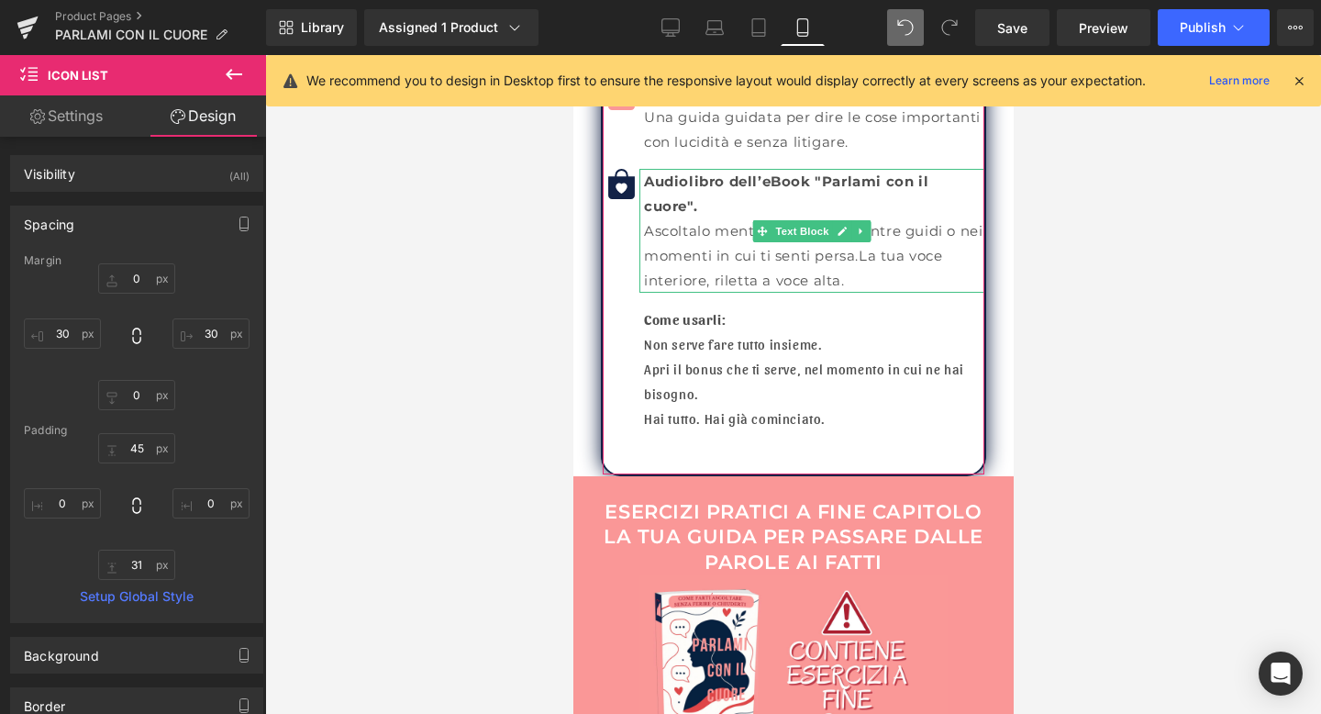
type input "0"
type input "24"
type input "0"
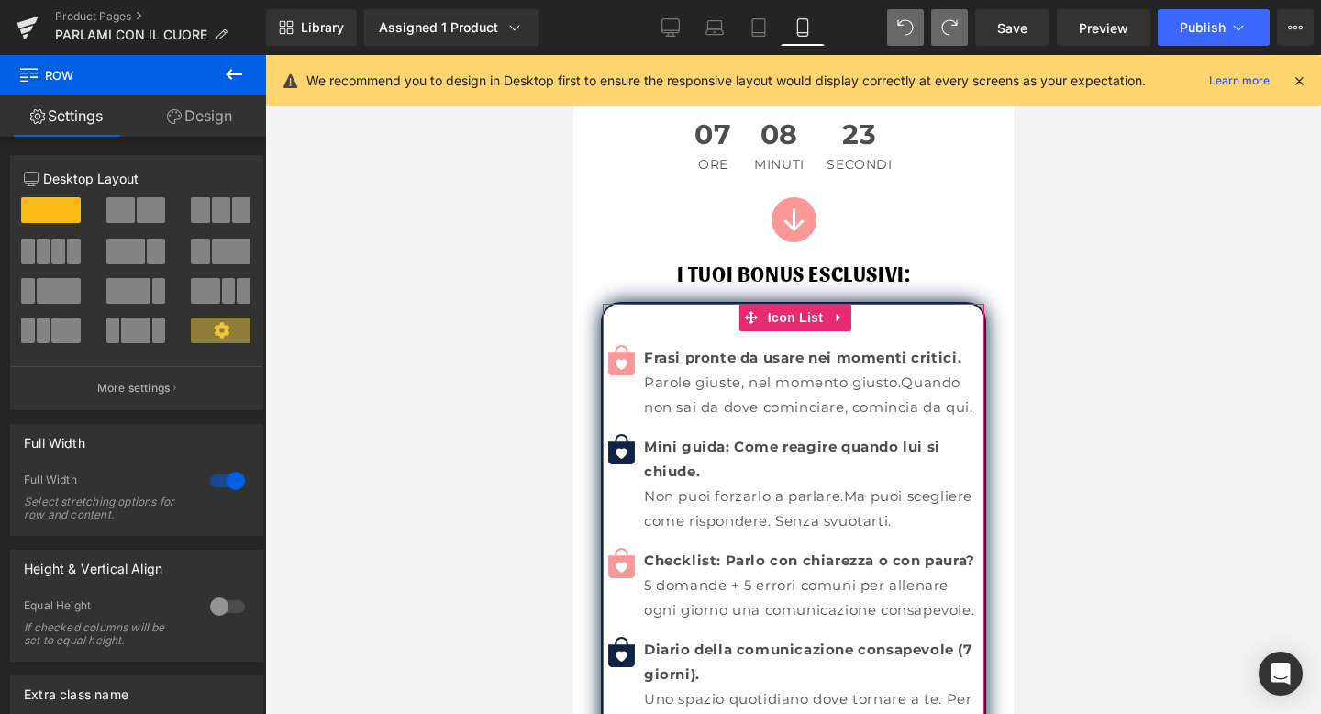
scroll to position [8377, 0]
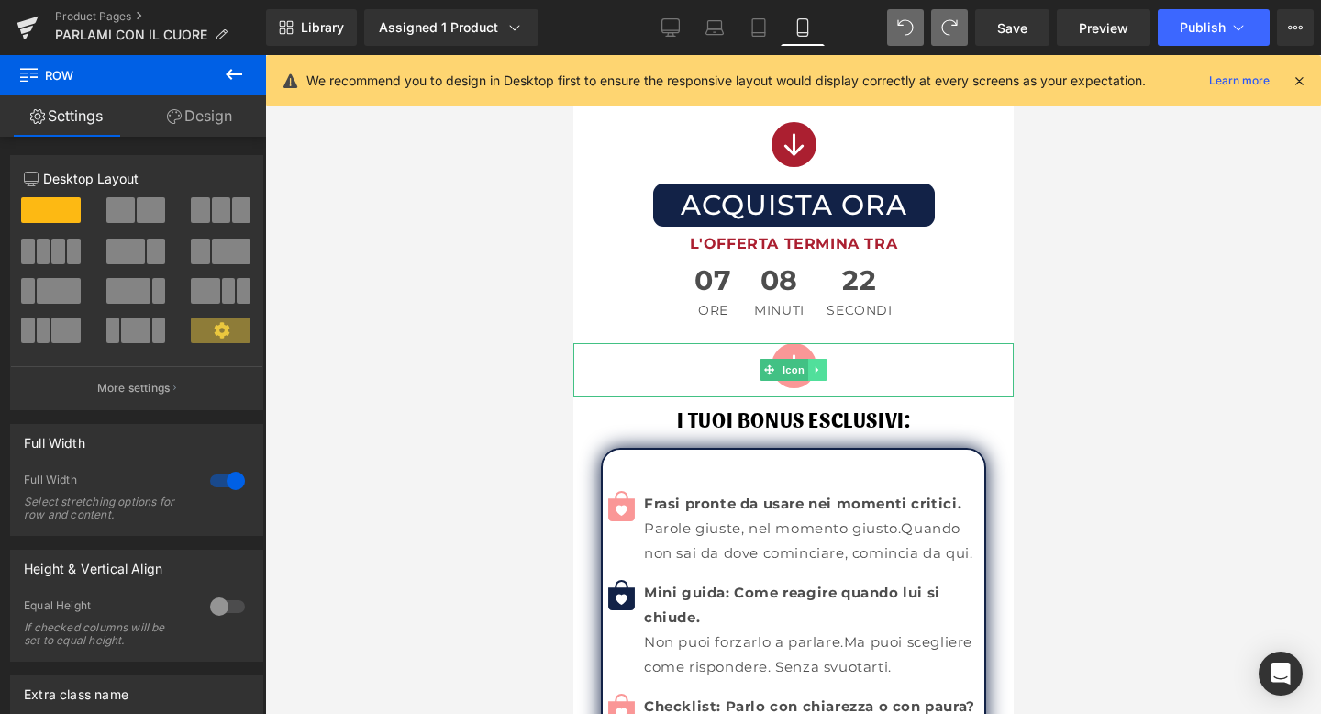
click at [822, 359] on link at bounding box center [817, 370] width 19 height 22
click at [812, 359] on link at bounding box center [807, 370] width 19 height 22
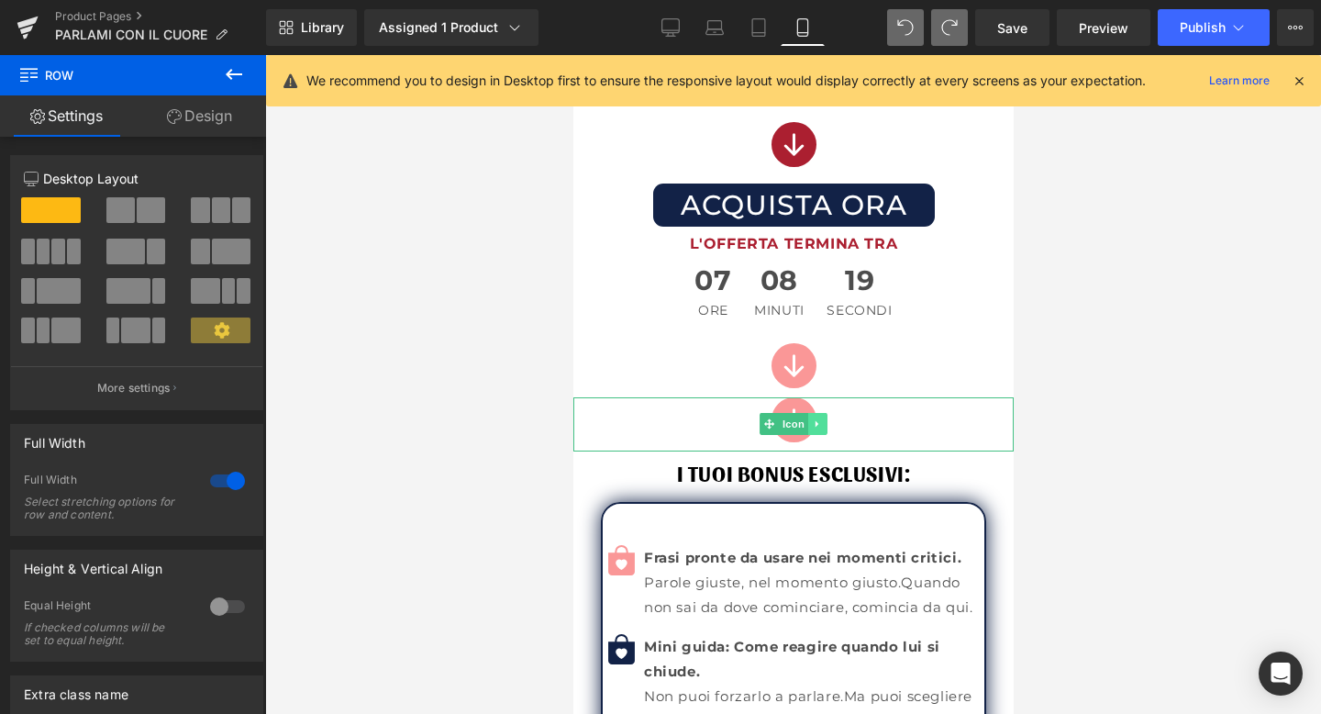
click at [826, 413] on link at bounding box center [817, 424] width 19 height 22
click at [830, 419] on icon at bounding box center [826, 424] width 10 height 10
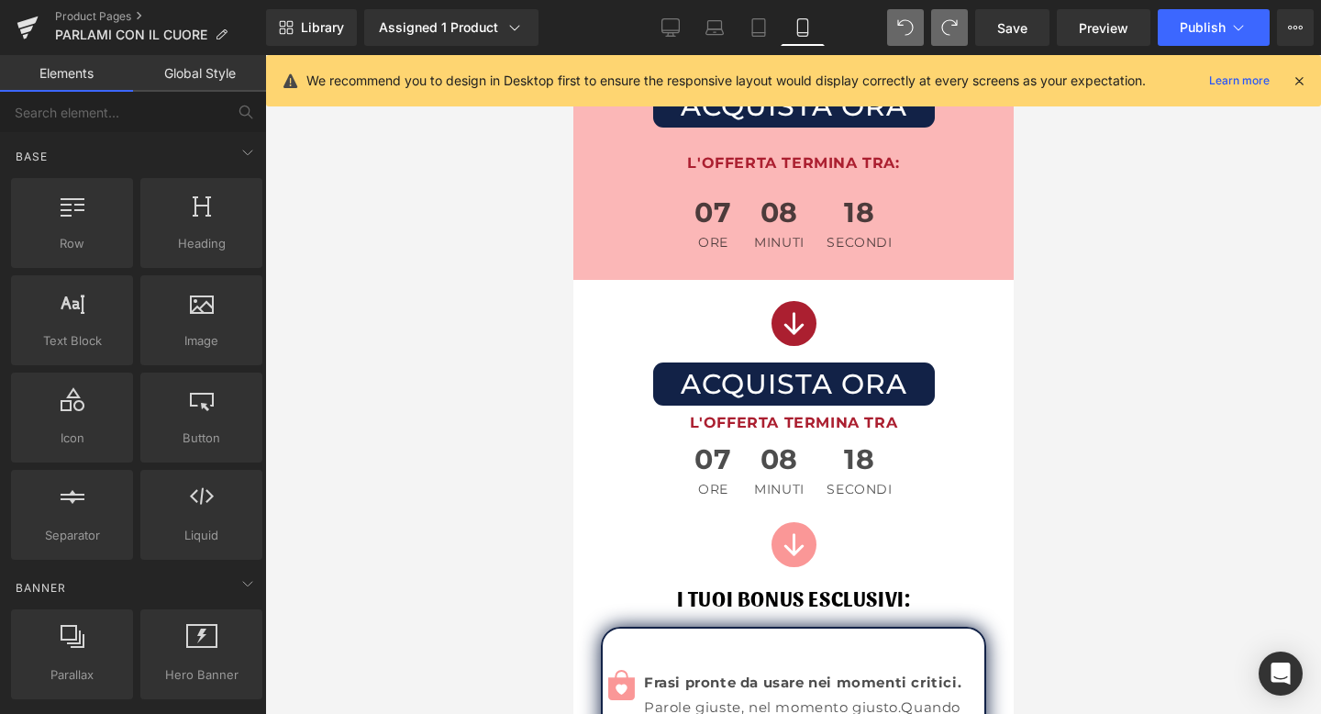
scroll to position [7979, 0]
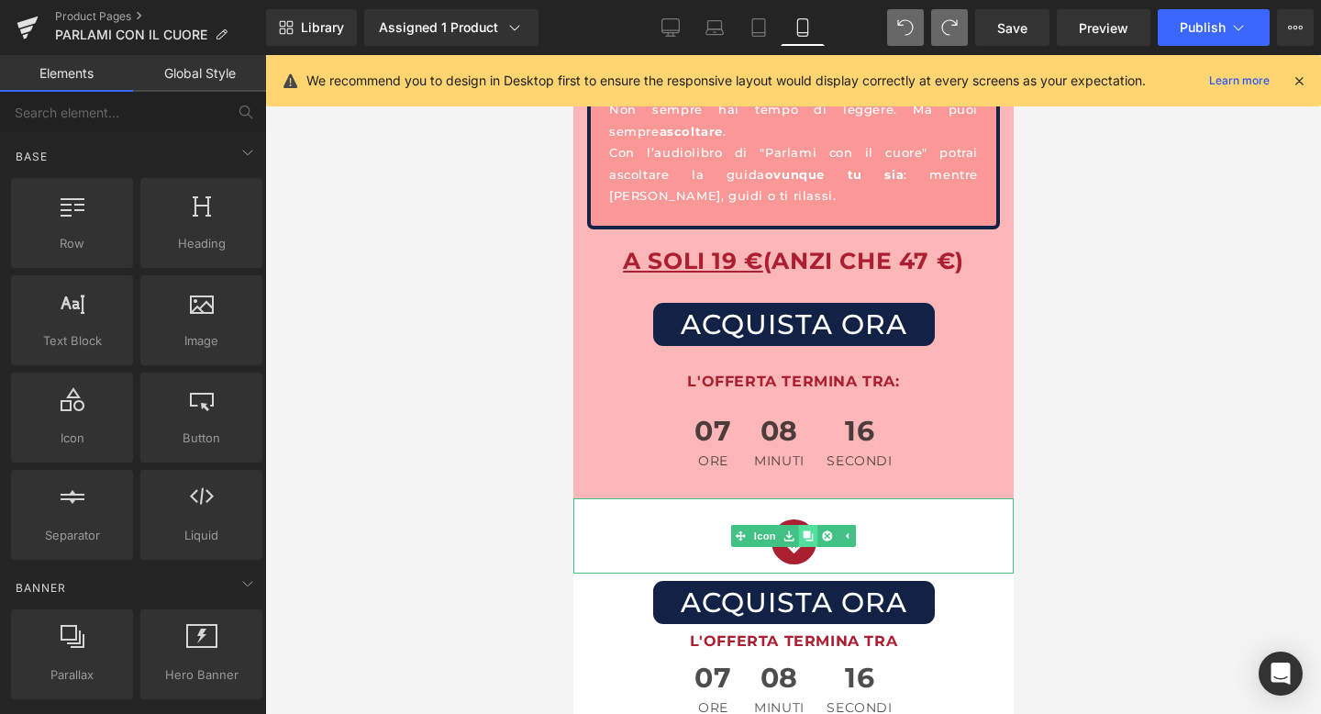
click at [811, 531] on icon at bounding box center [807, 536] width 10 height 10
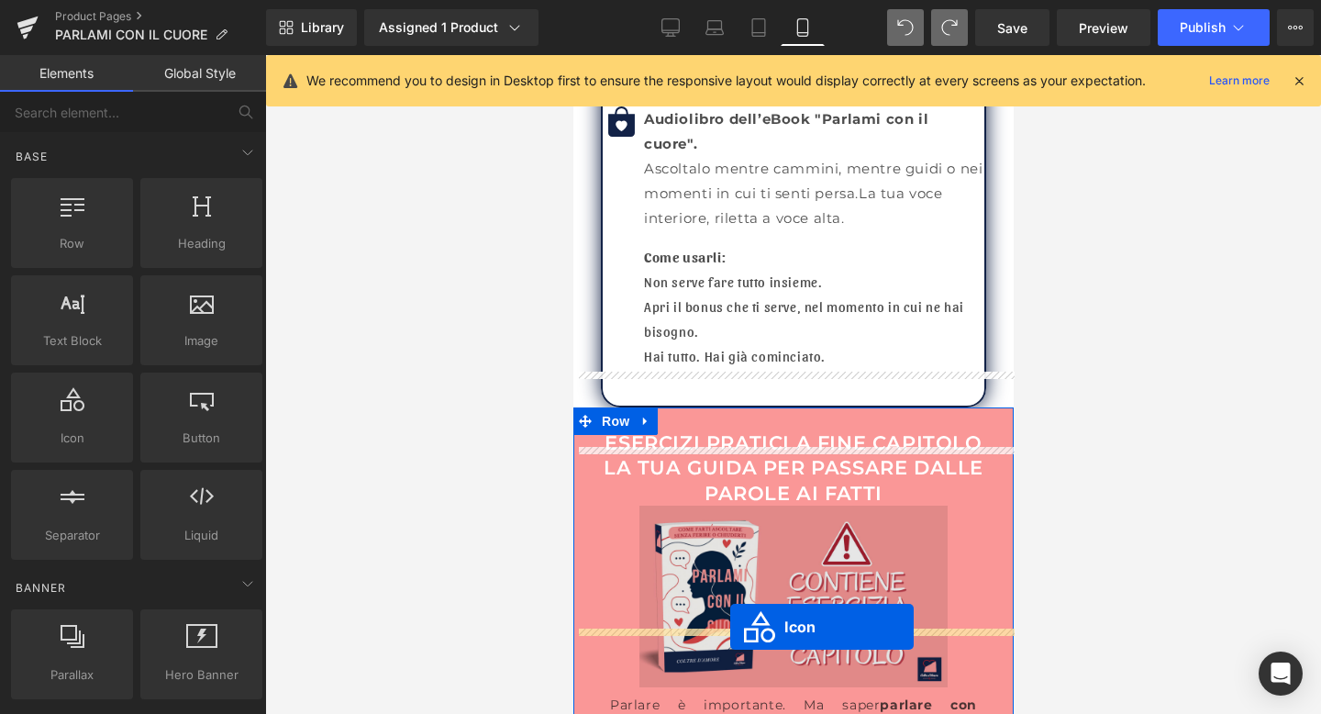
scroll to position [9338, 0]
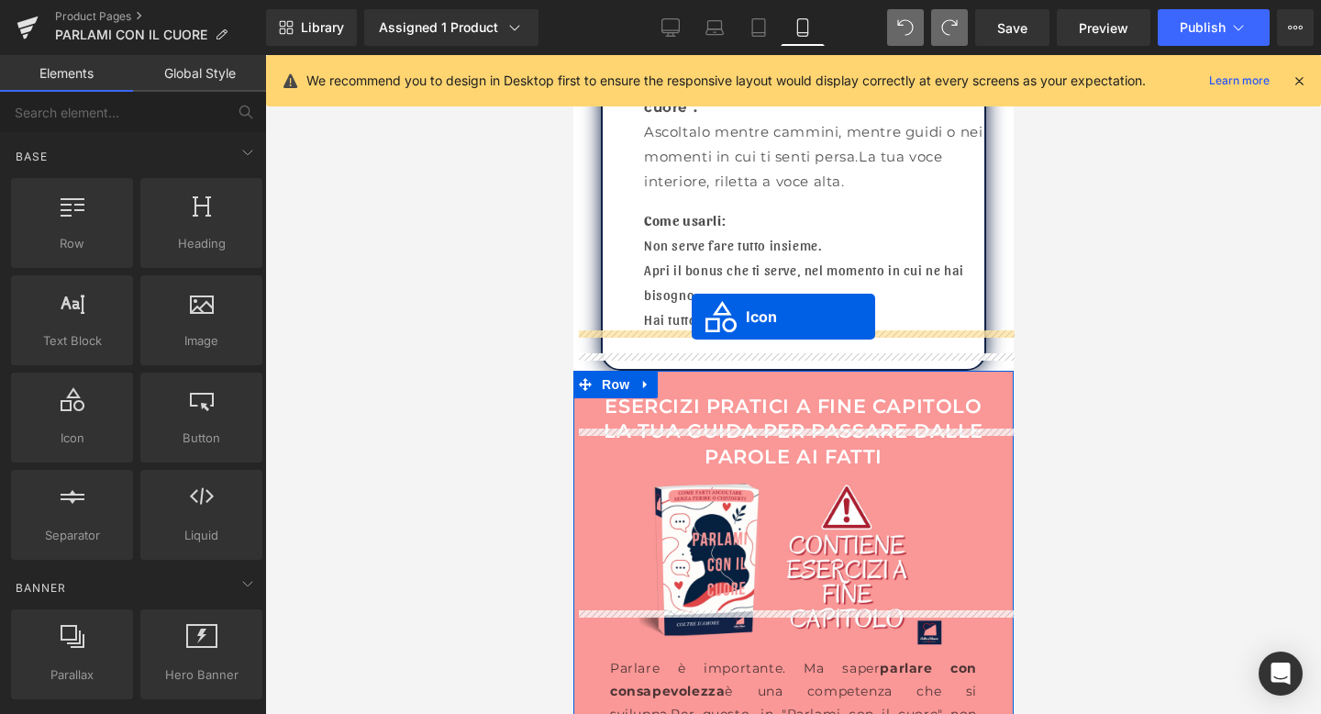
drag, startPoint x: 764, startPoint y: 162, endPoint x: 691, endPoint y: 316, distance: 169.9
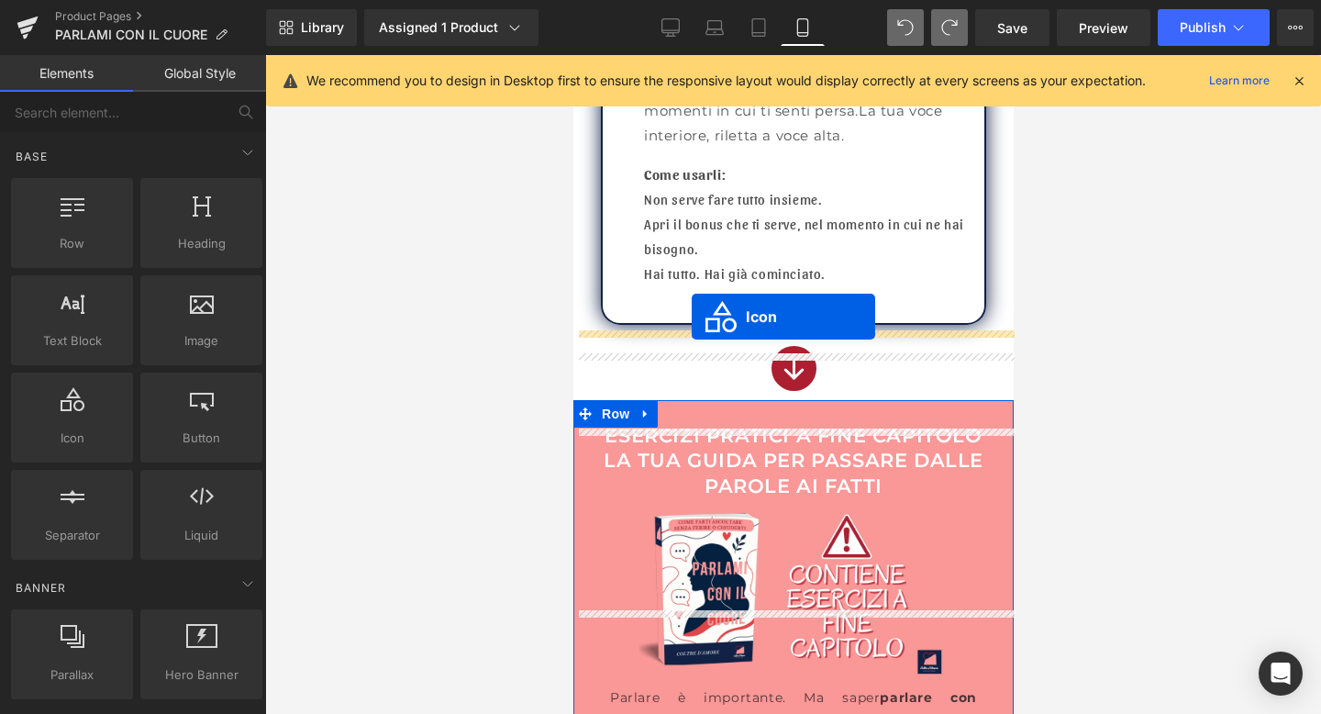
scroll to position [9292, 0]
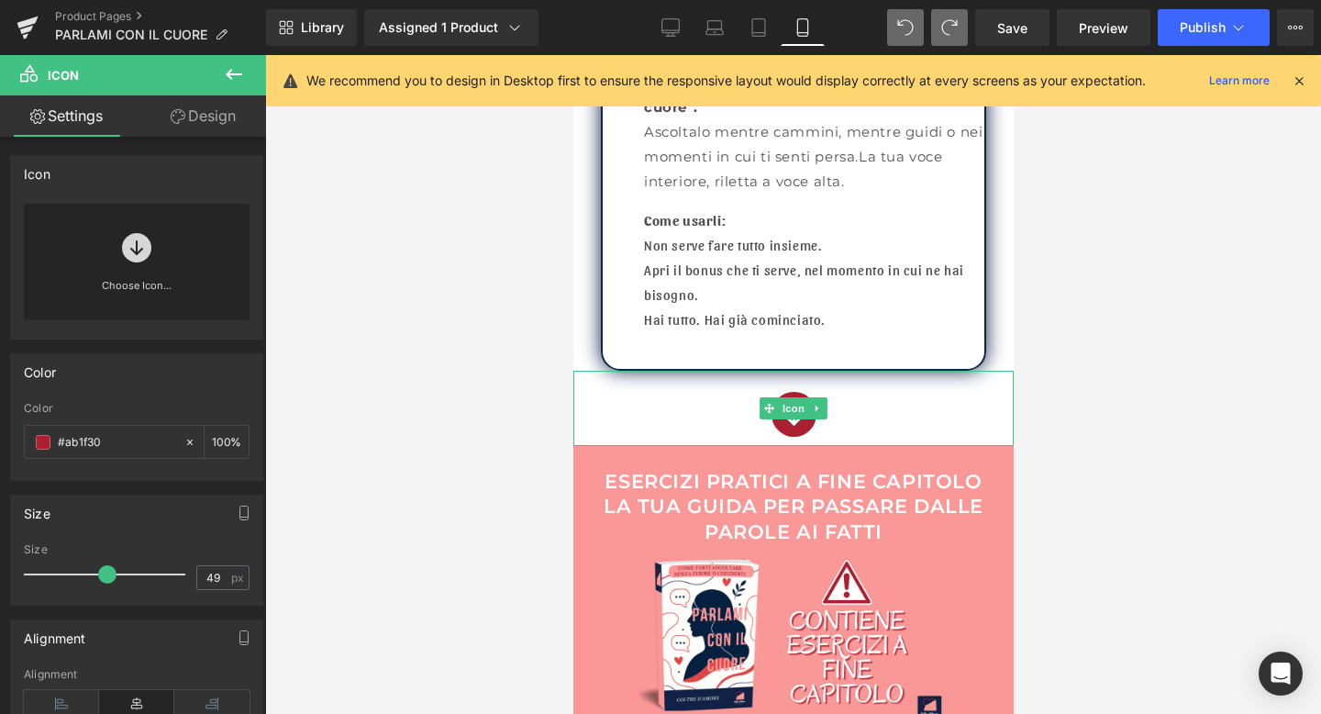
click at [794, 398] on div "Icon" at bounding box center [793, 408] width 440 height 75
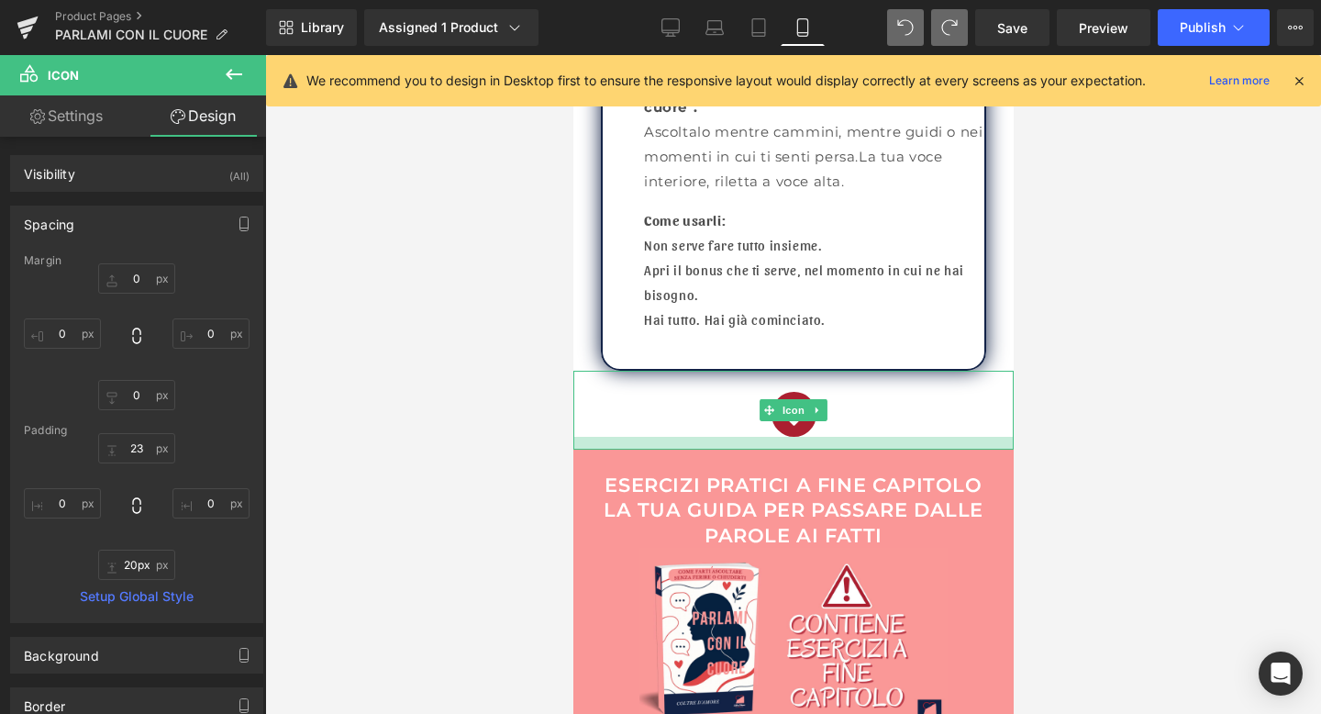
type input "21px"
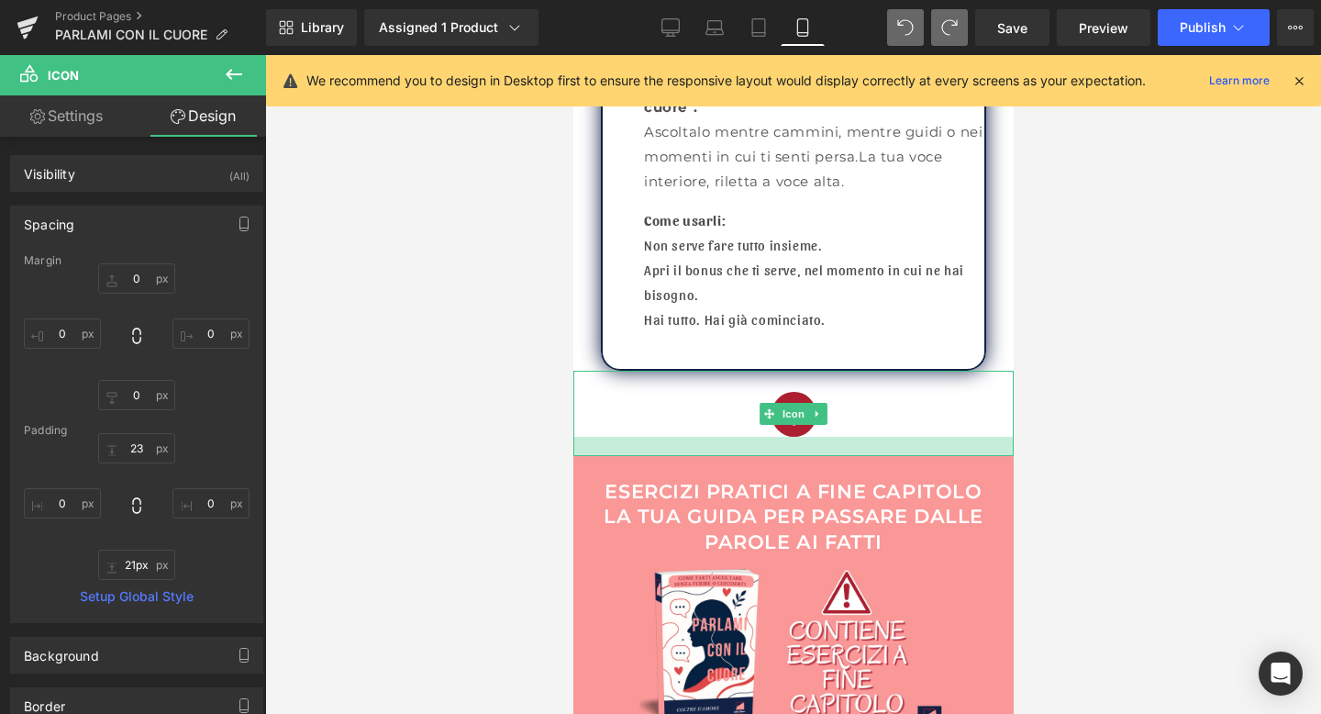
drag, startPoint x: 792, startPoint y: 401, endPoint x: 789, endPoint y: 420, distance: 19.5
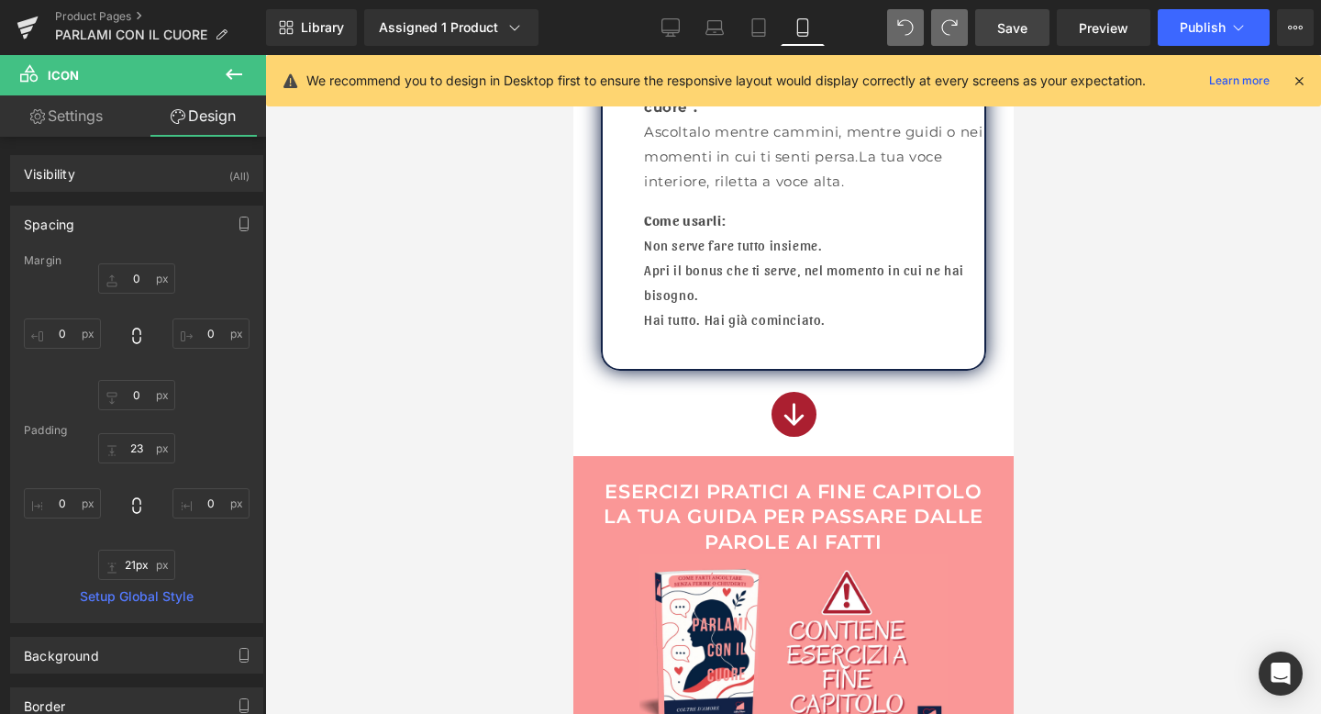
click at [1025, 32] on span "Save" at bounding box center [1013, 27] width 30 height 19
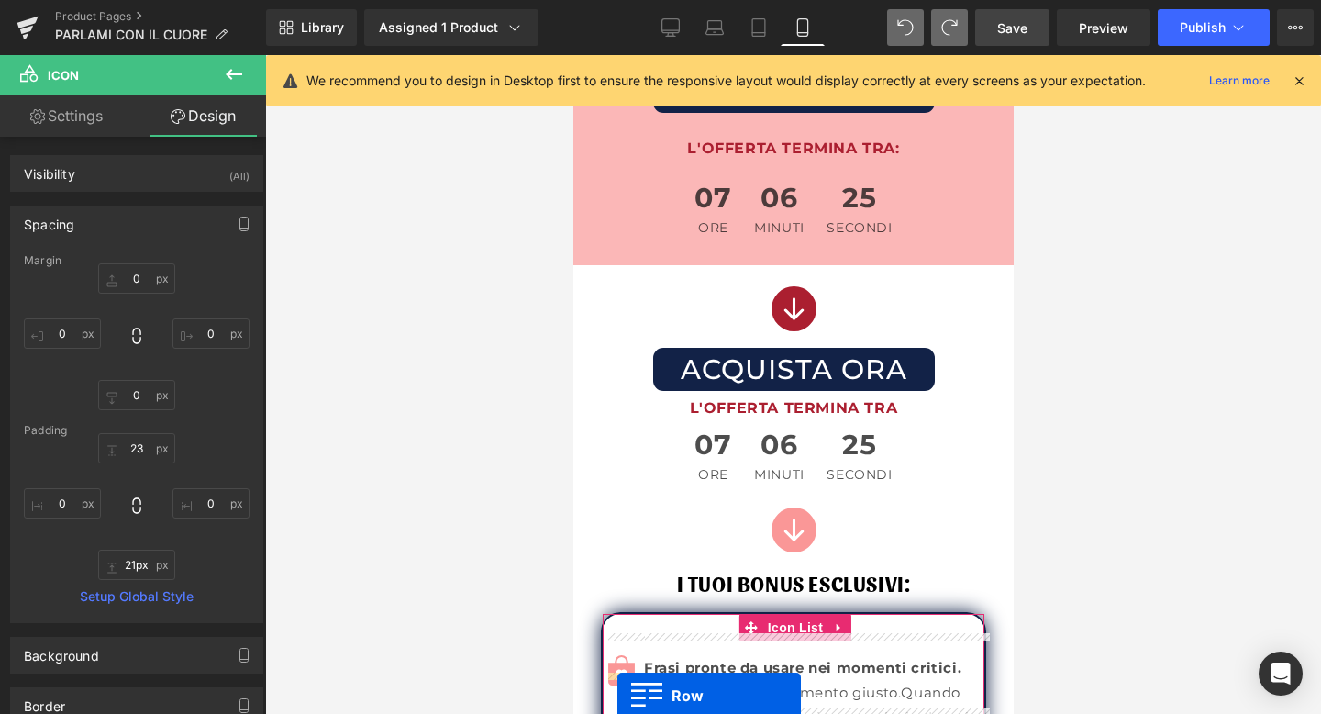
scroll to position [8286, 0]
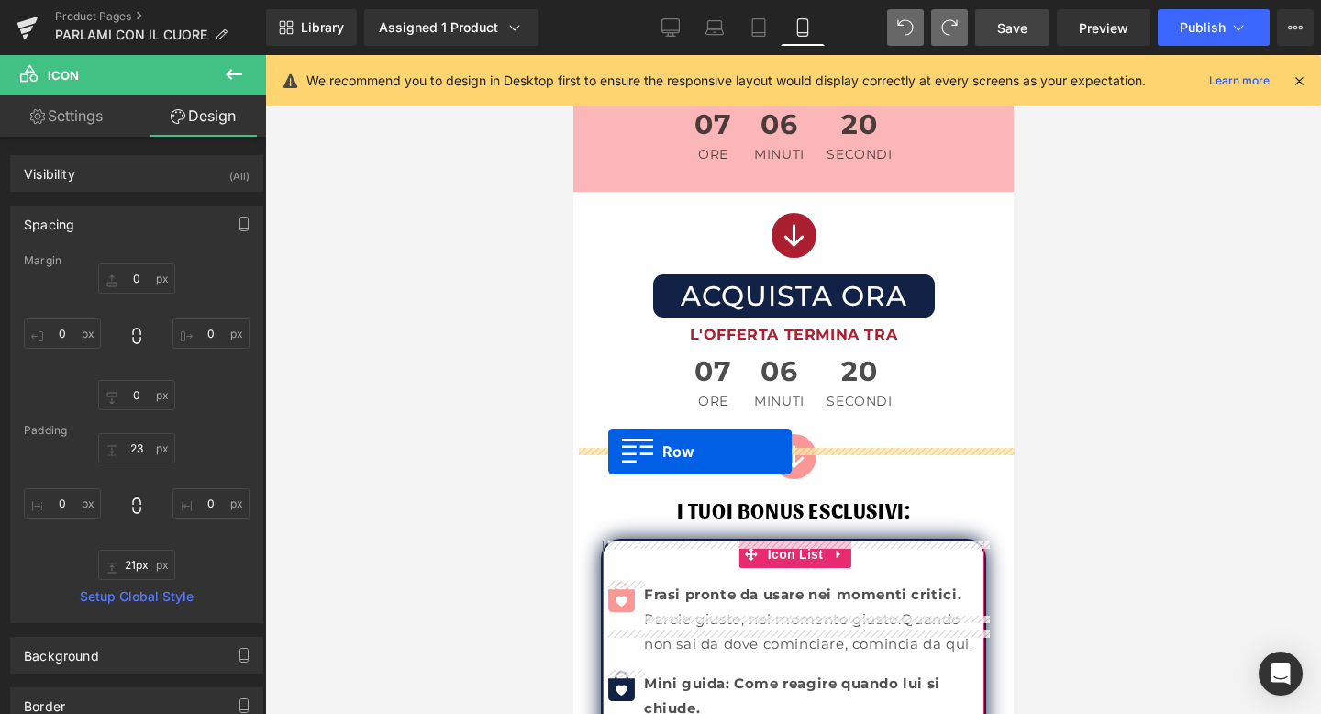
drag, startPoint x: 585, startPoint y: 148, endPoint x: 608, endPoint y: 451, distance: 304.5
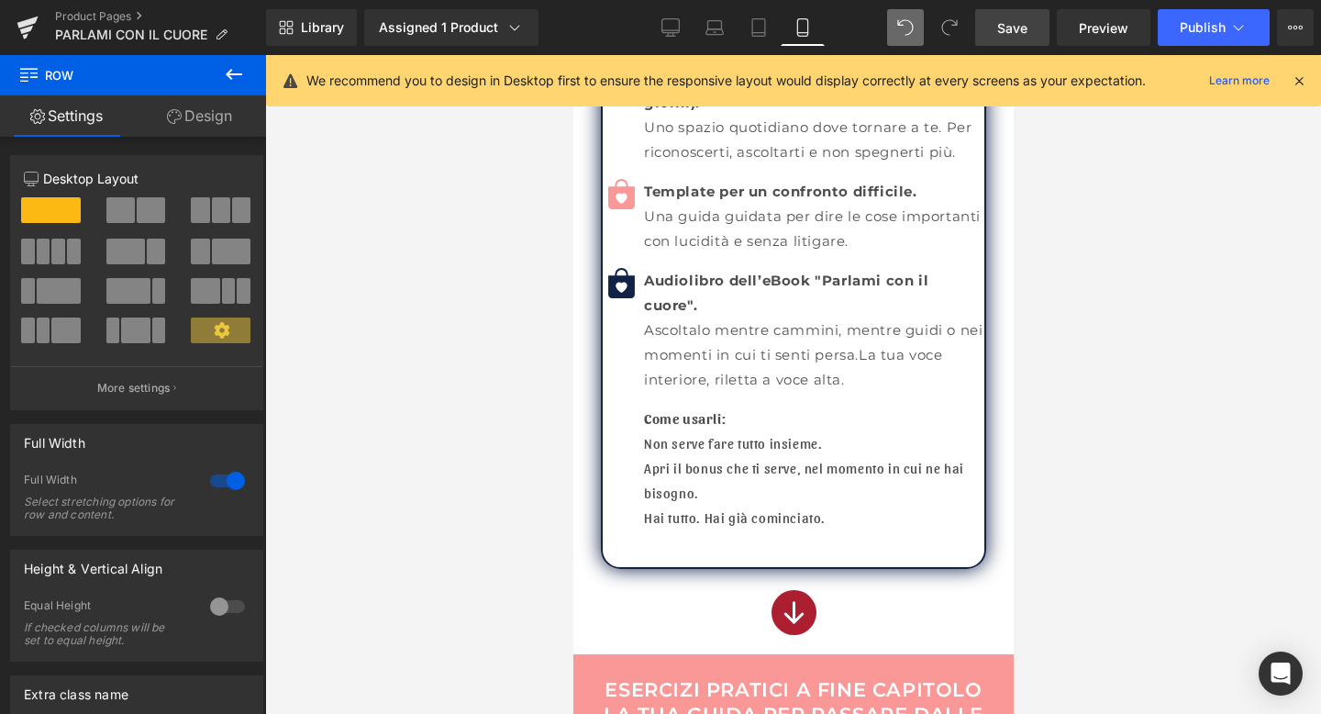
scroll to position [10161, 0]
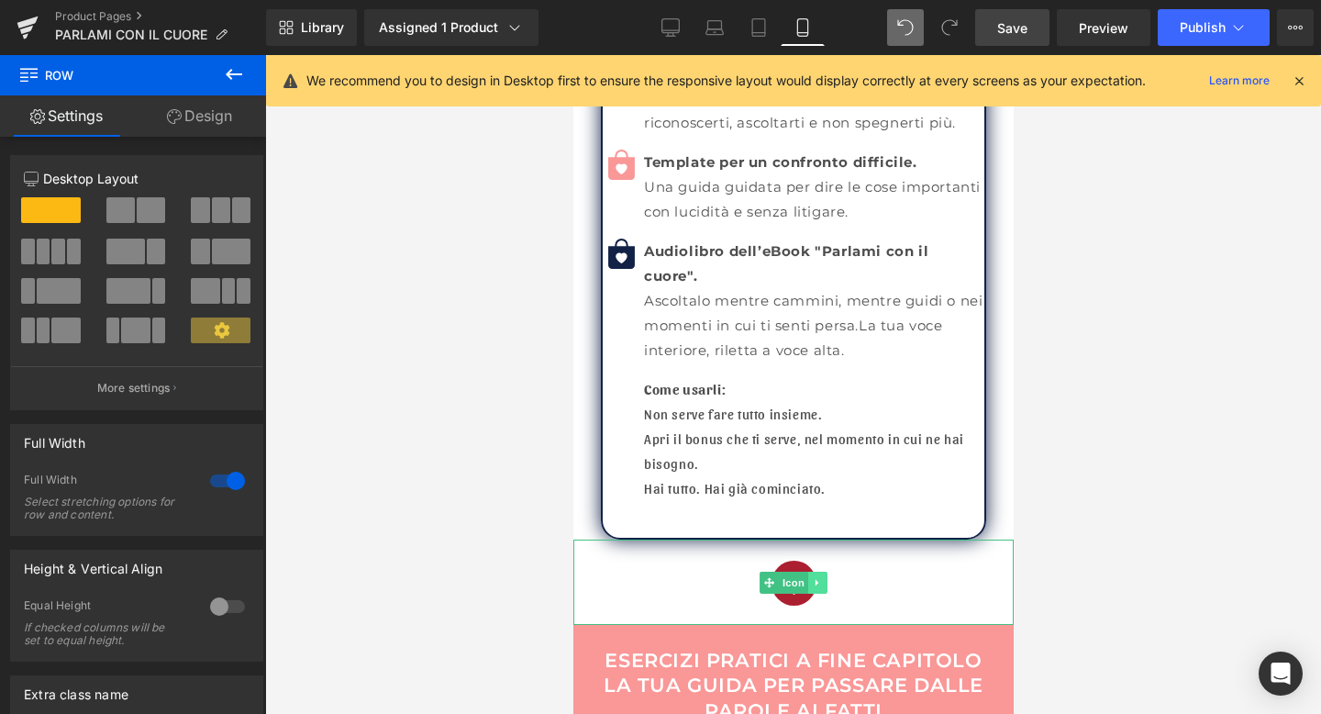
click at [815, 579] on icon at bounding box center [816, 582] width 3 height 6
click at [811, 577] on icon at bounding box center [807, 582] width 10 height 10
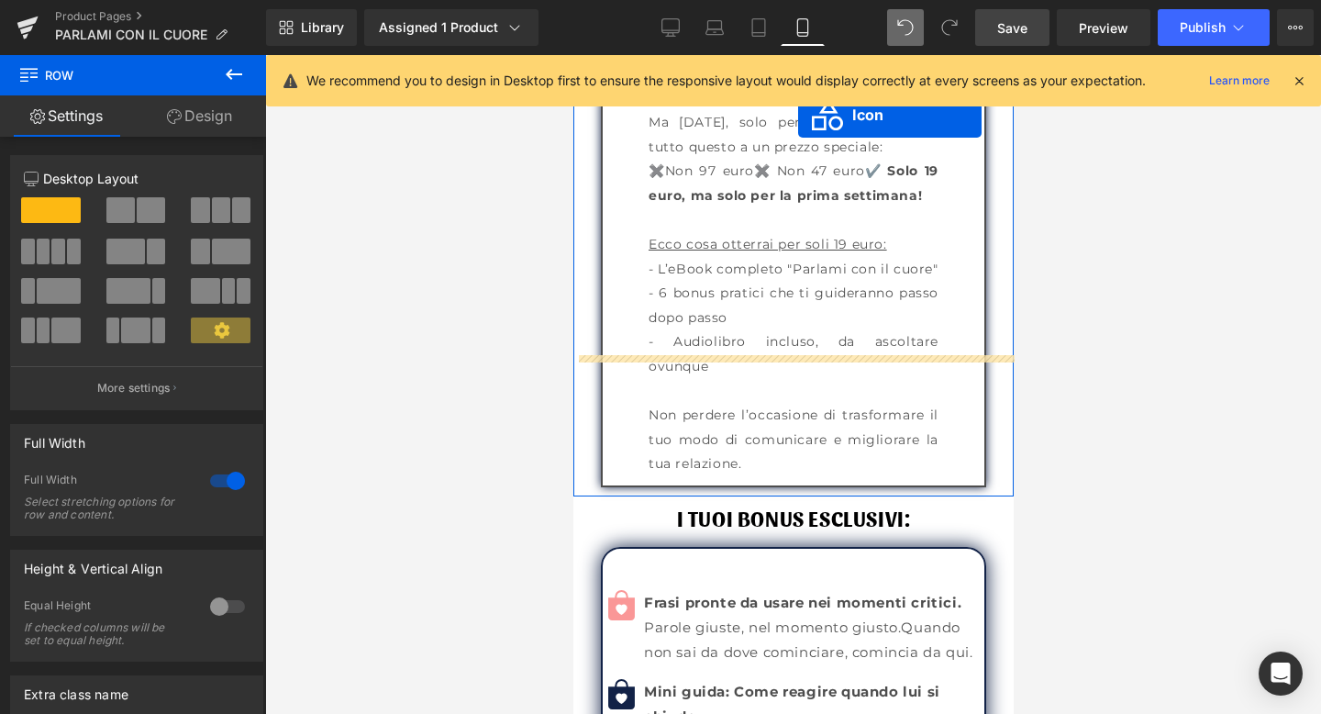
scroll to position [9224, 0]
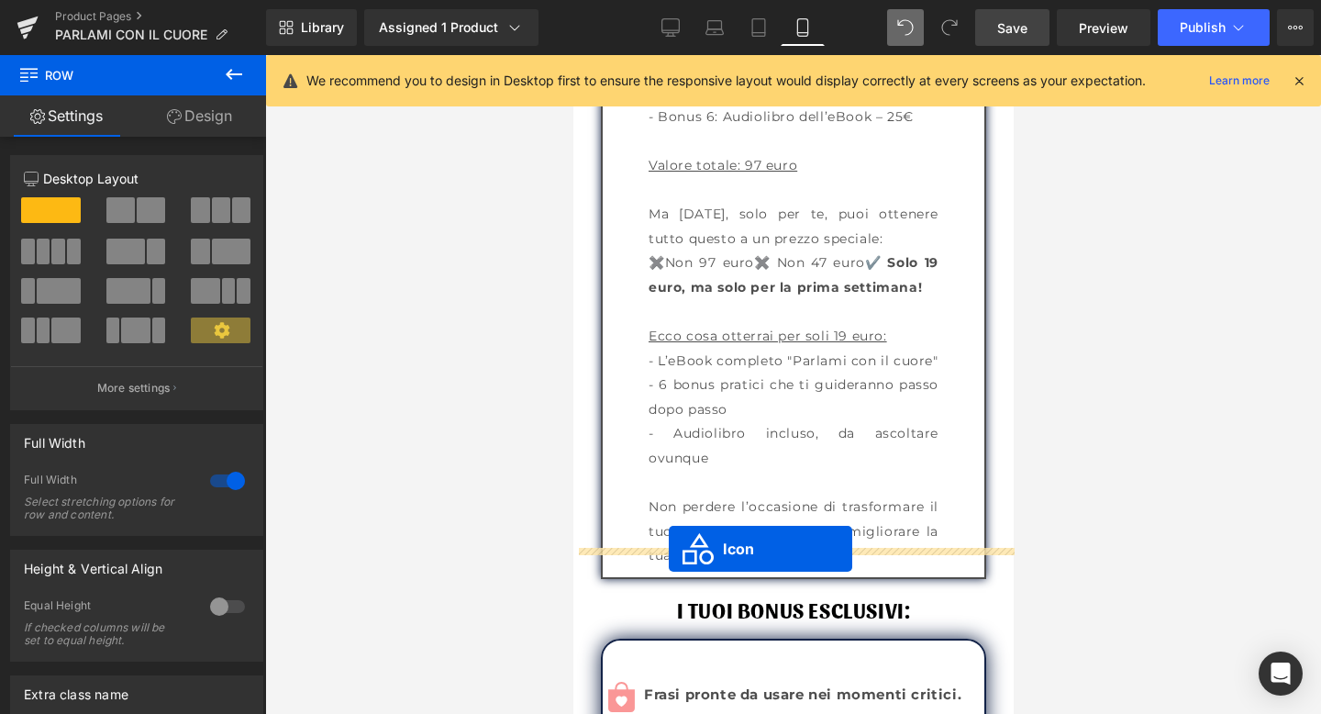
drag, startPoint x: 765, startPoint y: 176, endPoint x: 668, endPoint y: 549, distance: 385.1
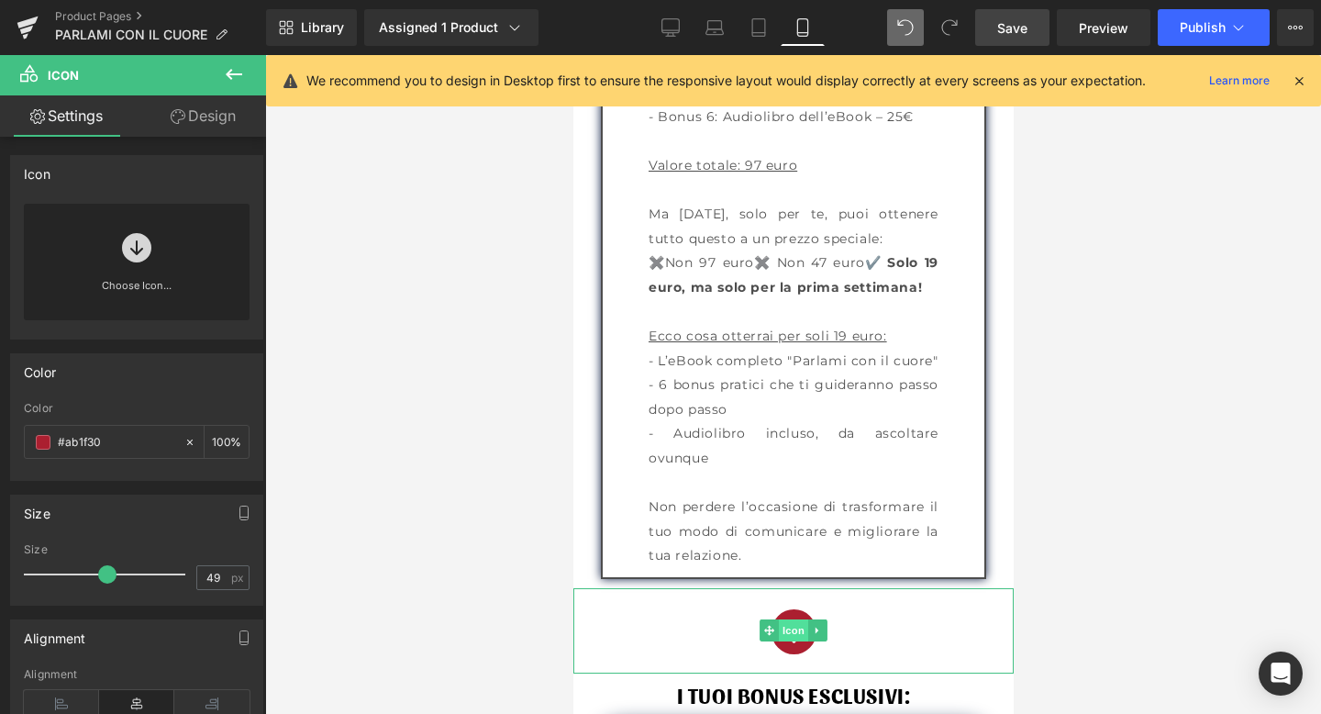
click at [789, 619] on span "Icon" at bounding box center [792, 630] width 29 height 22
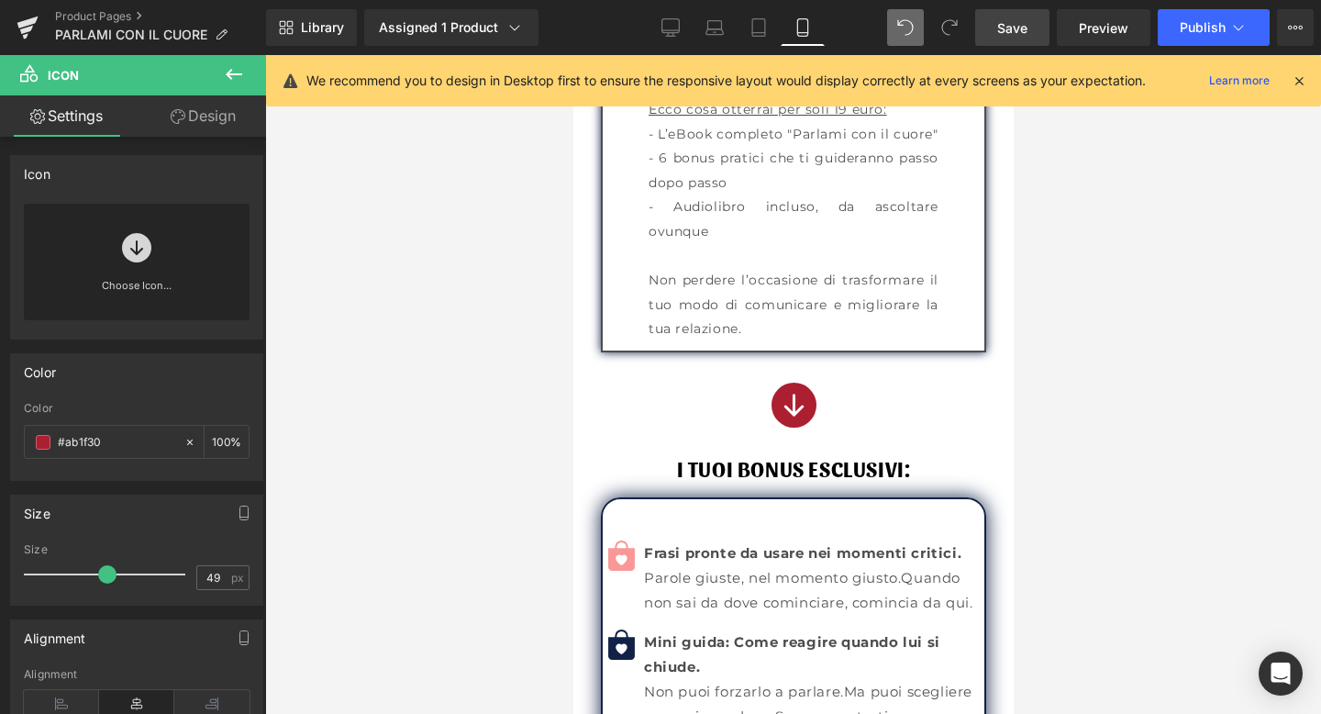
scroll to position [9451, 0]
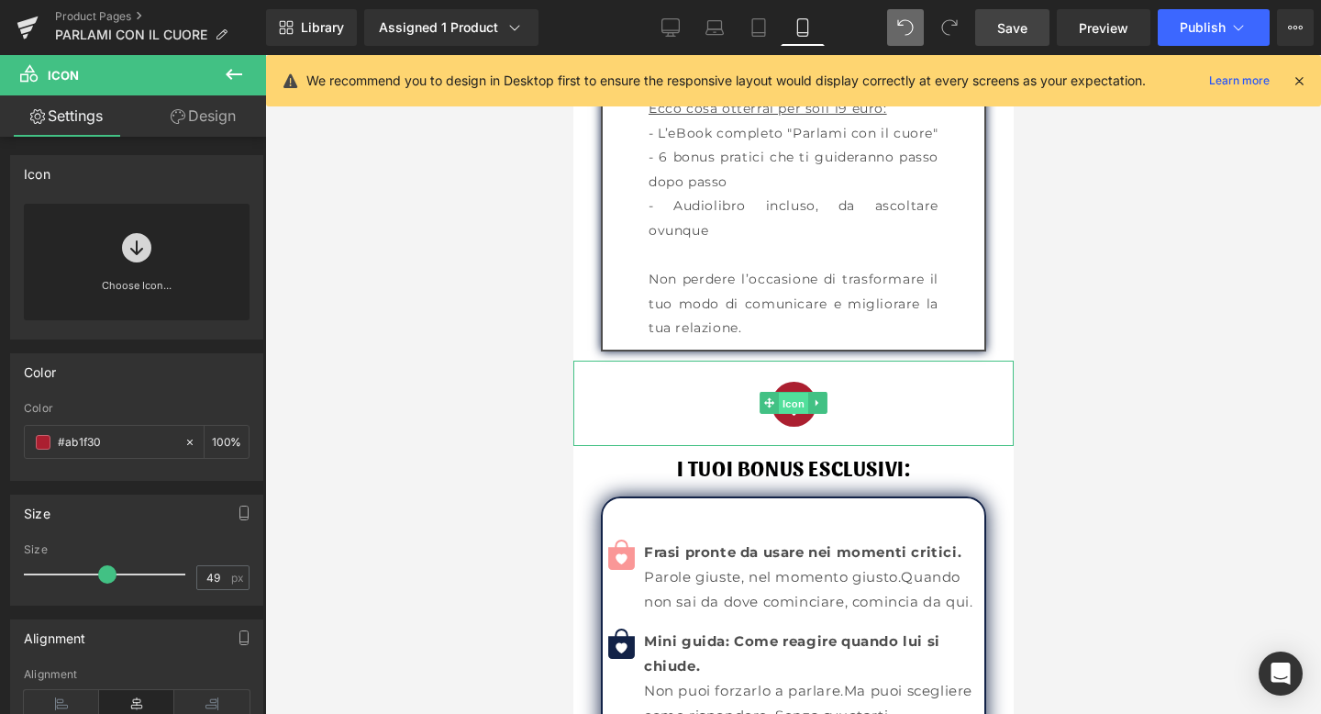
click at [792, 393] on span "Icon" at bounding box center [792, 404] width 29 height 22
drag, startPoint x: 111, startPoint y: 432, endPoint x: 120, endPoint y: 440, distance: 11.8
click at [120, 440] on input "#ab1f30" at bounding box center [116, 442] width 117 height 20
paste input "122247"
type input "#122247"
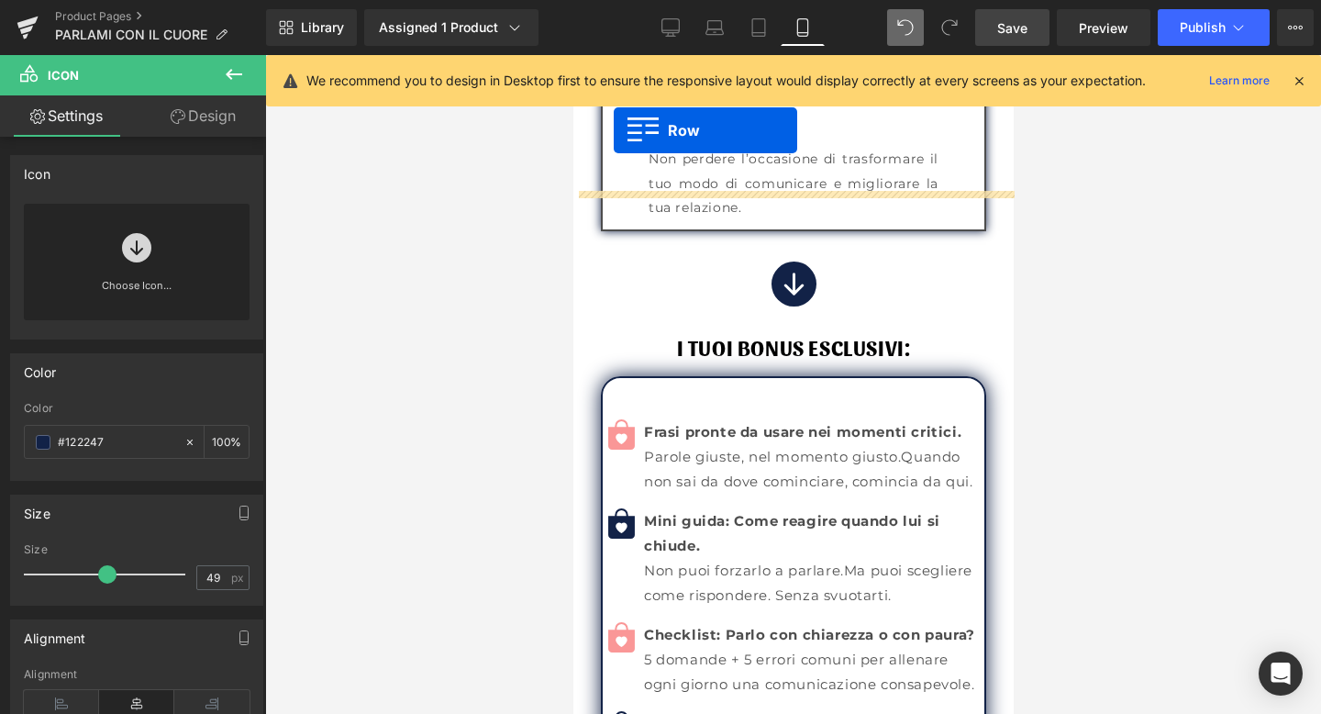
scroll to position [9498, 0]
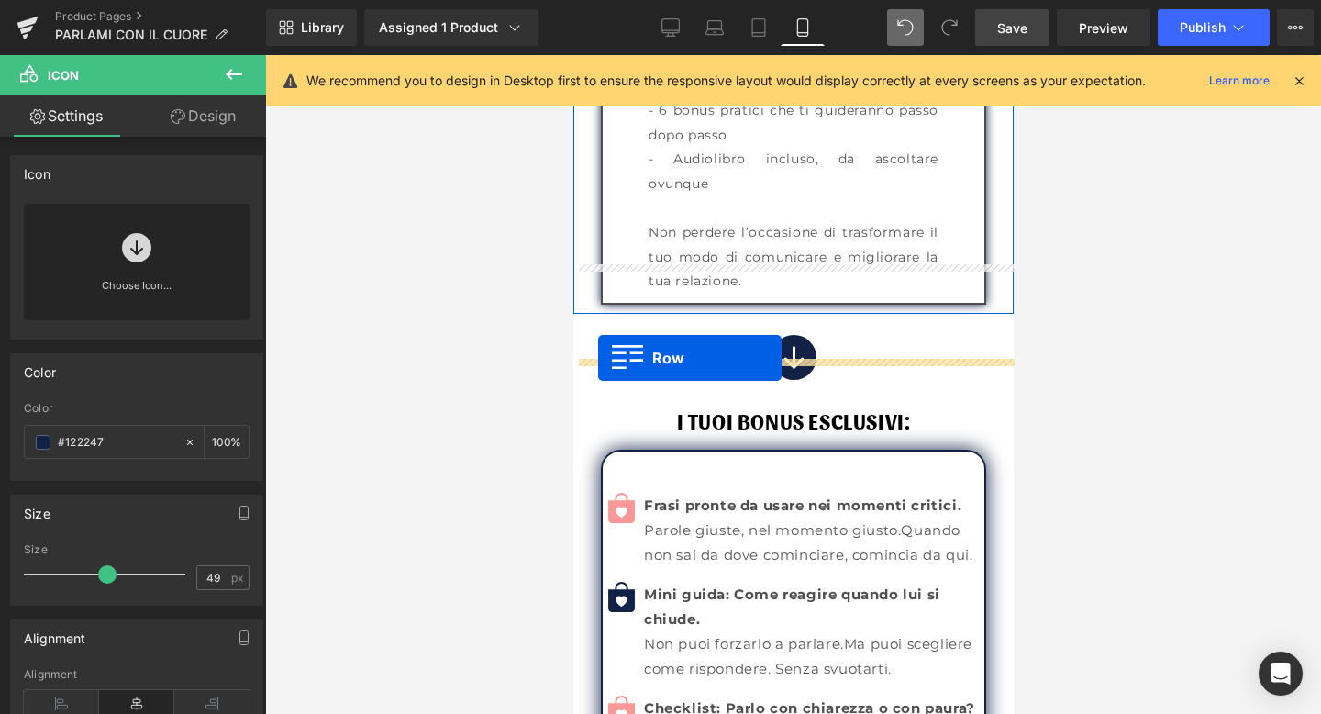
drag, startPoint x: 586, startPoint y: 447, endPoint x: 597, endPoint y: 358, distance: 89.7
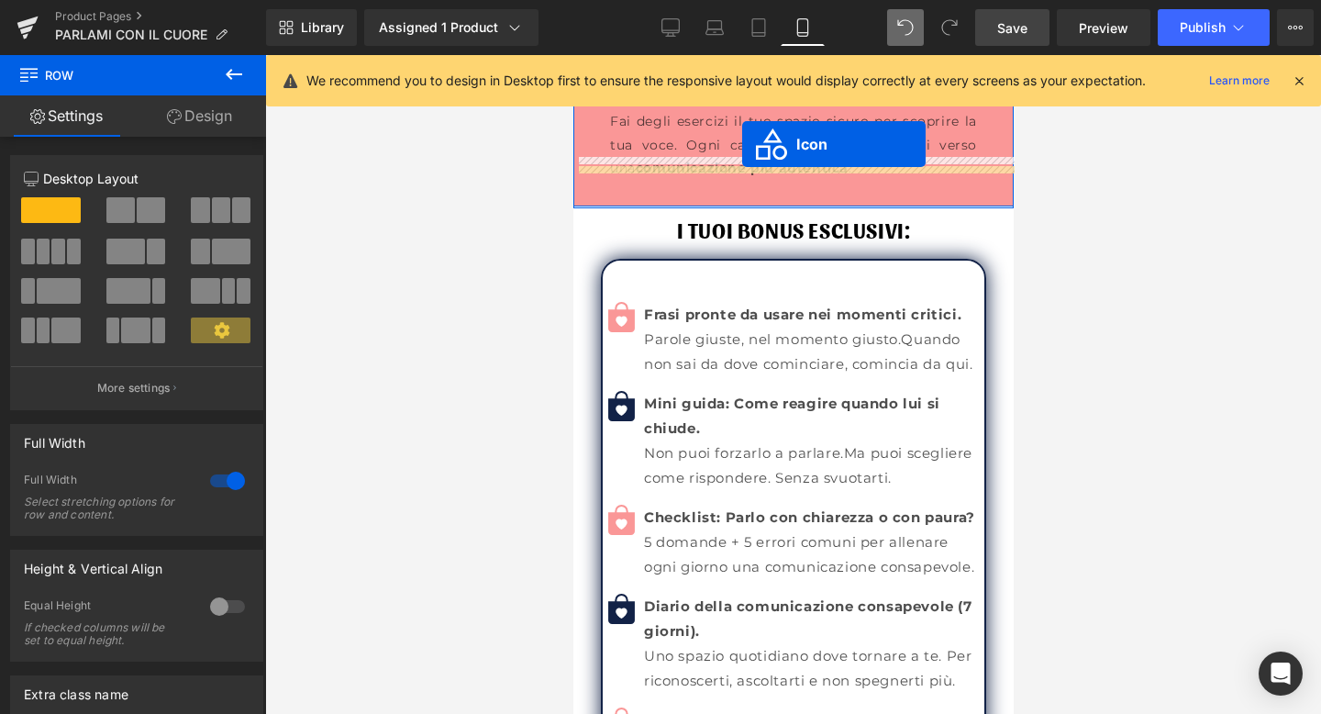
scroll to position [10454, 0]
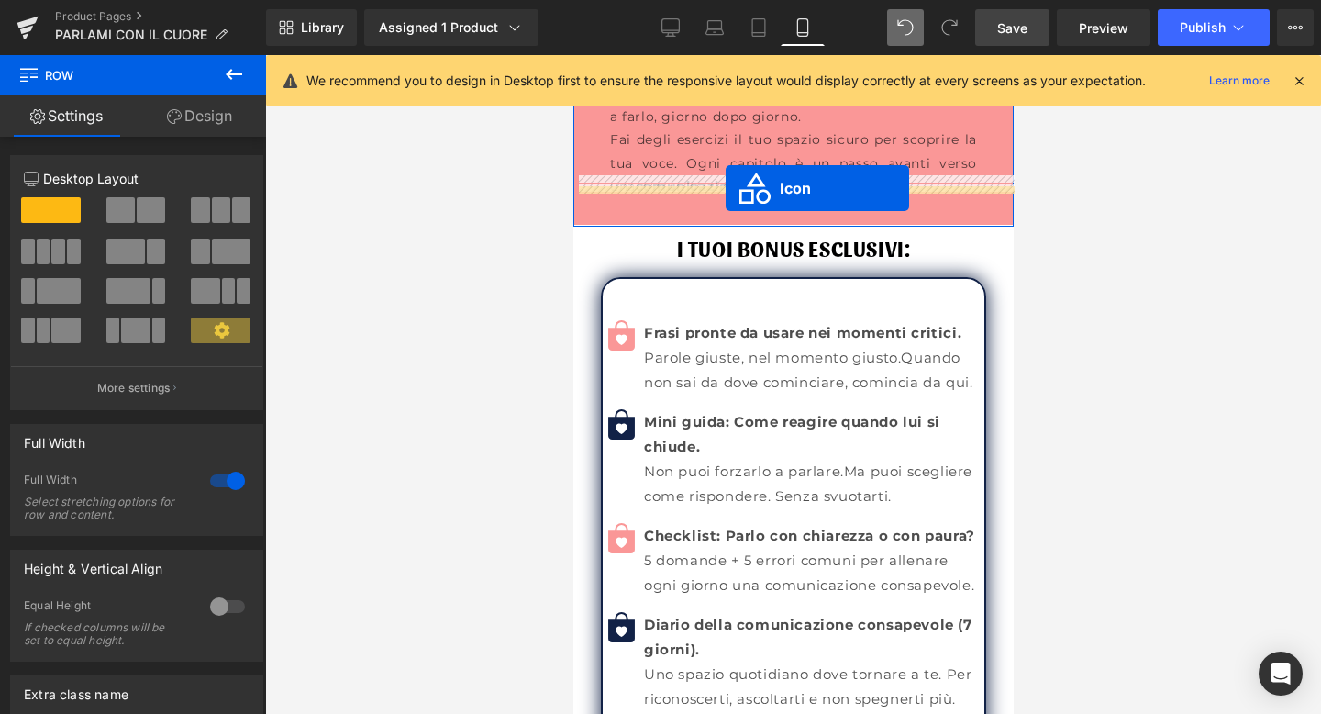
drag, startPoint x: 741, startPoint y: 607, endPoint x: 725, endPoint y: 188, distance: 418.8
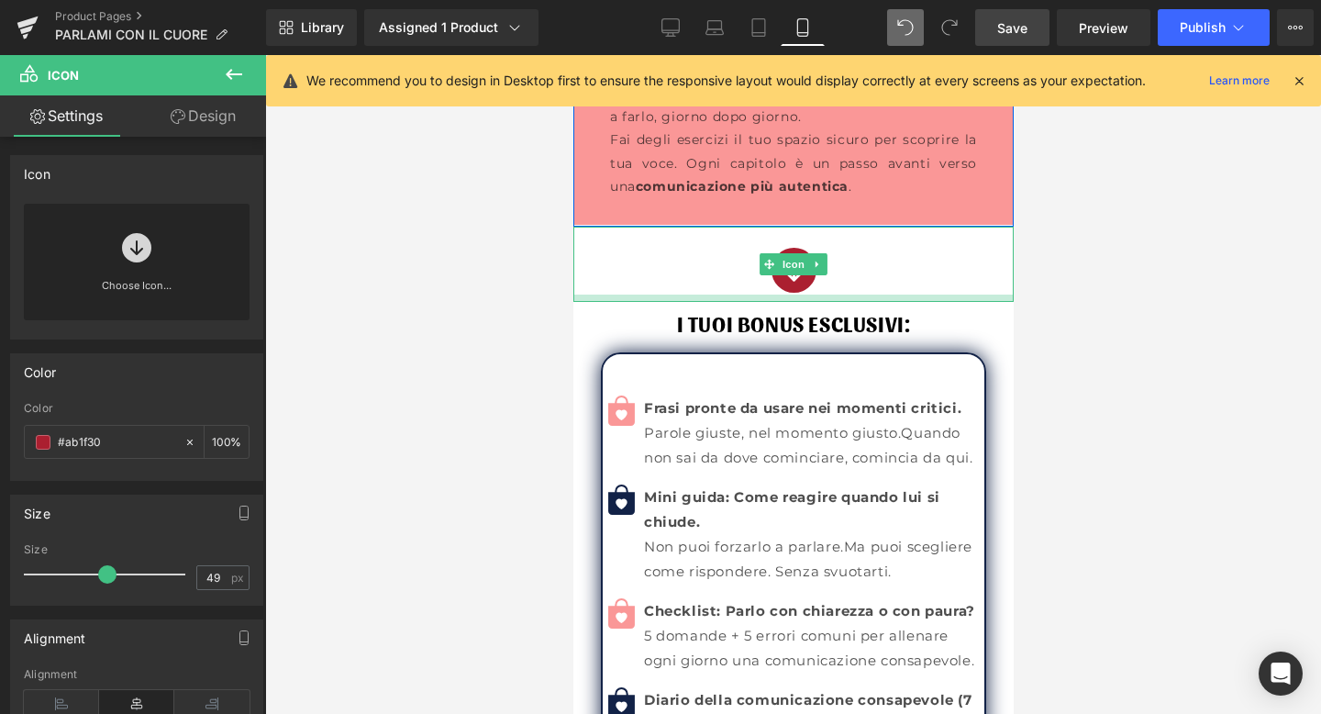
drag, startPoint x: 824, startPoint y: 268, endPoint x: 828, endPoint y: 256, distance: 12.5
click at [828, 295] on div at bounding box center [793, 298] width 440 height 7
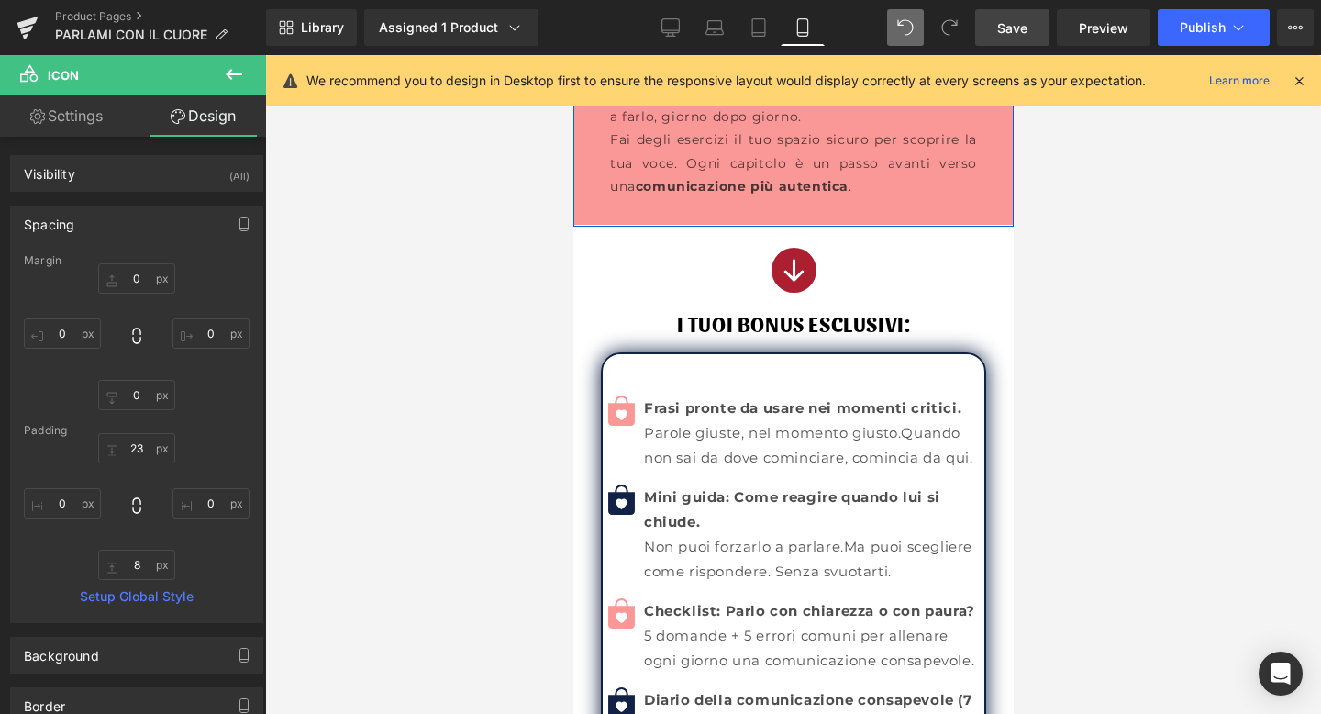
click at [1020, 37] on span "Save" at bounding box center [1013, 27] width 30 height 19
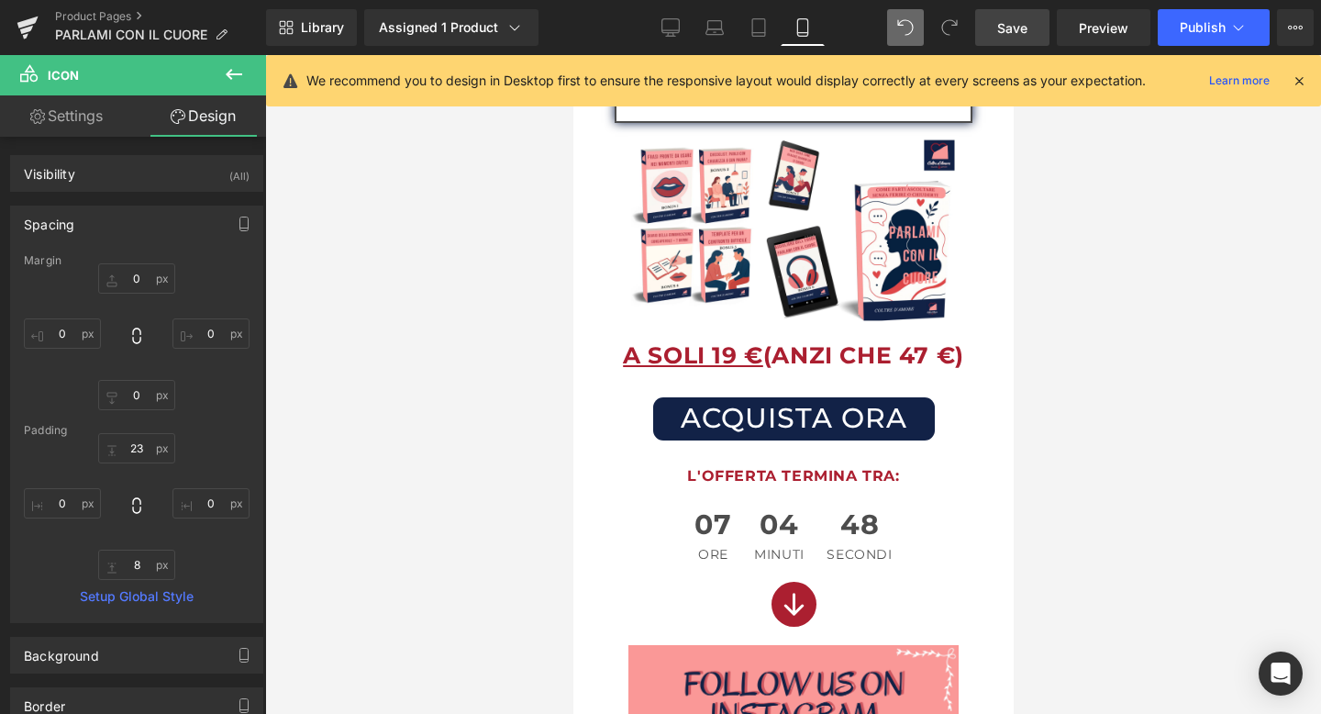
scroll to position [3285, 0]
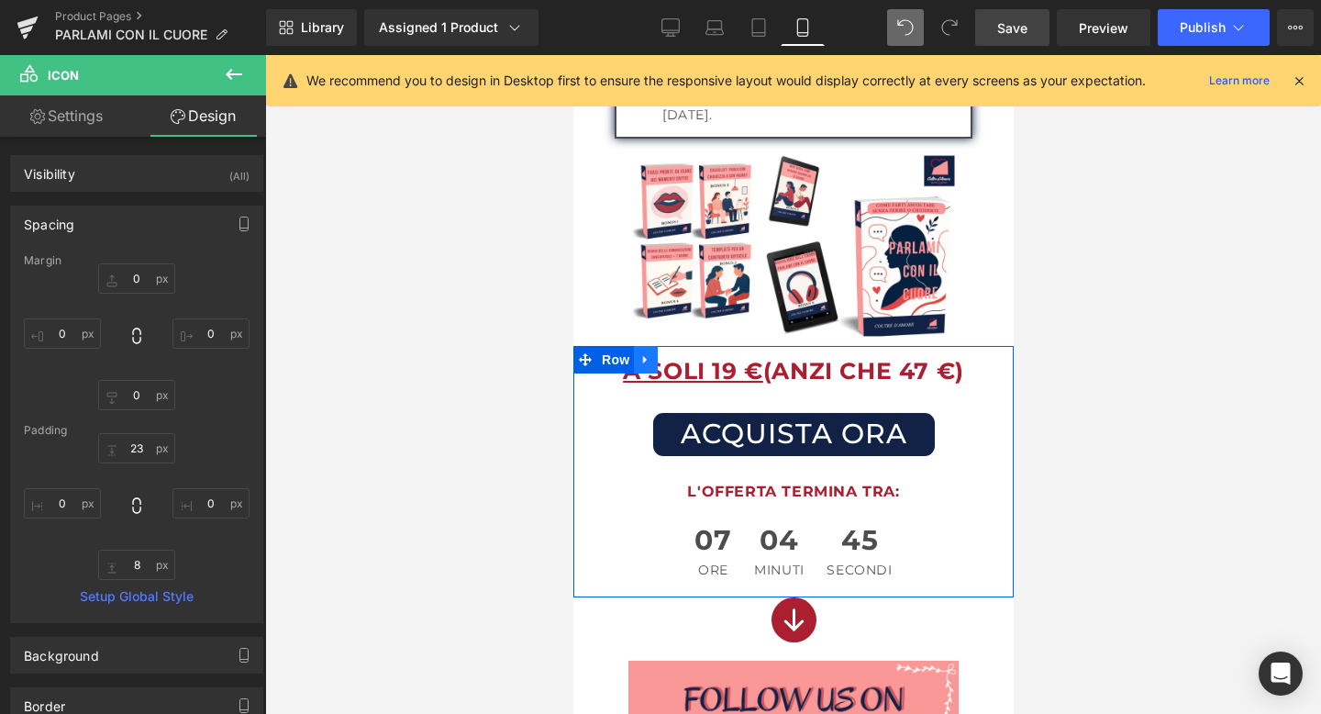
click at [643, 355] on icon at bounding box center [644, 359] width 4 height 8
click at [670, 353] on icon at bounding box center [669, 359] width 13 height 13
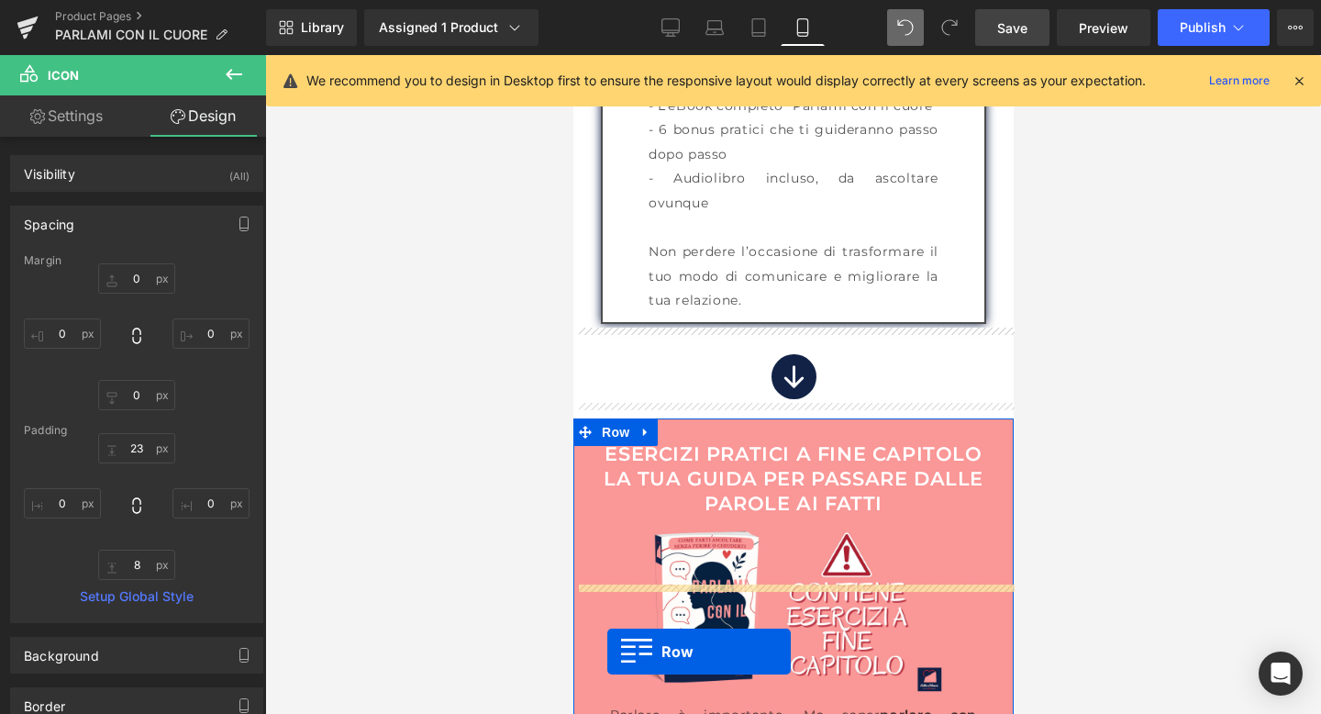
scroll to position [9616, 0]
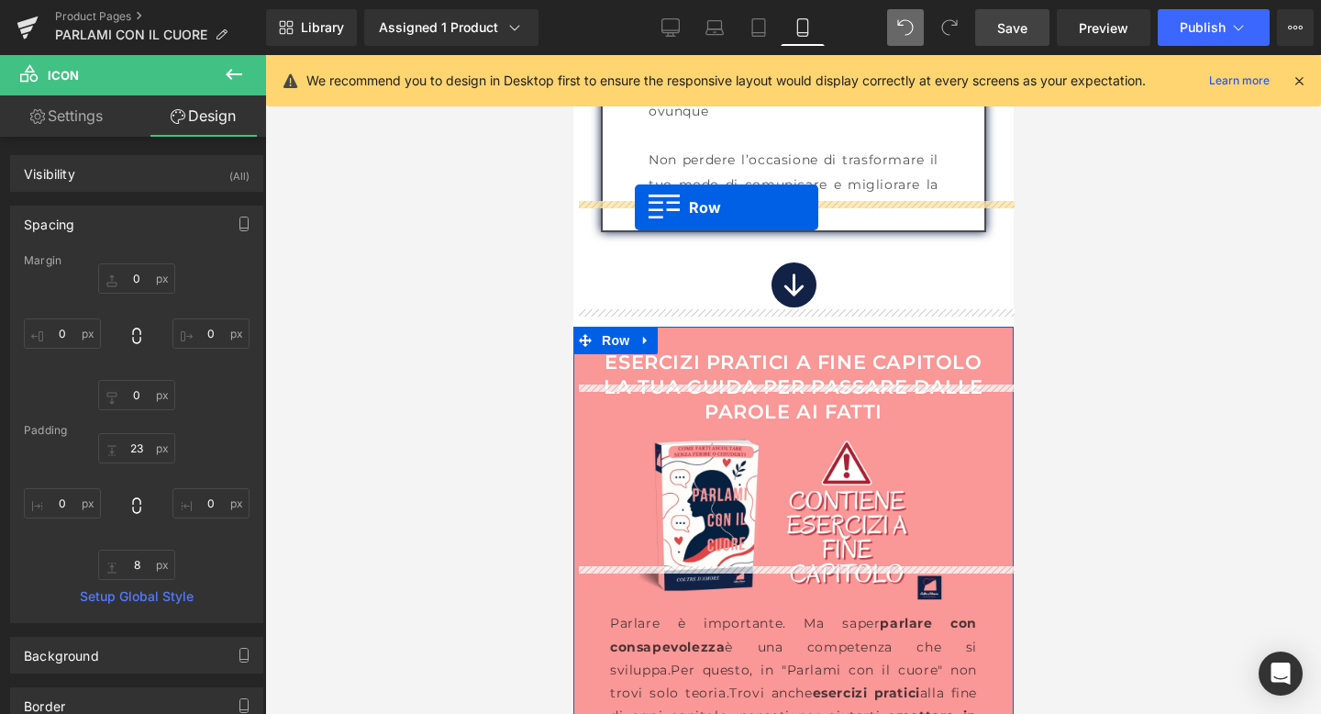
drag, startPoint x: 584, startPoint y: 142, endPoint x: 634, endPoint y: 207, distance: 82.4
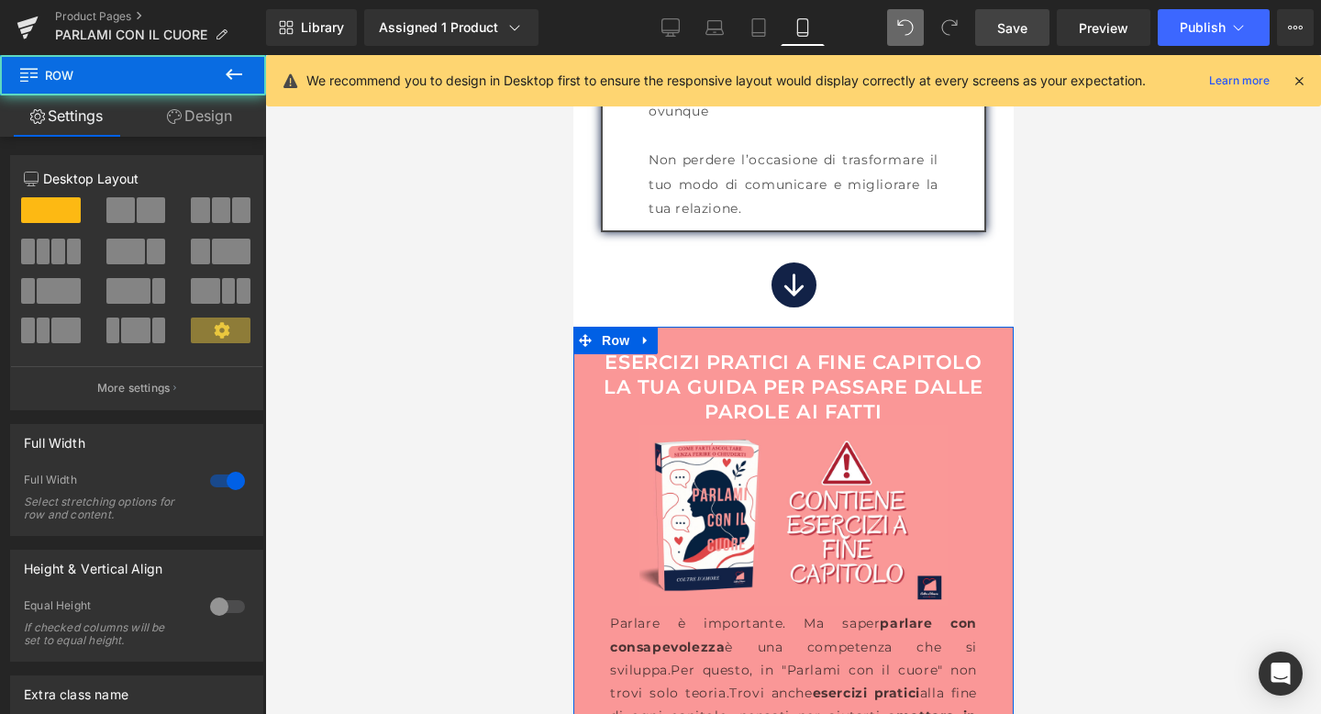
scroll to position [9570, 0]
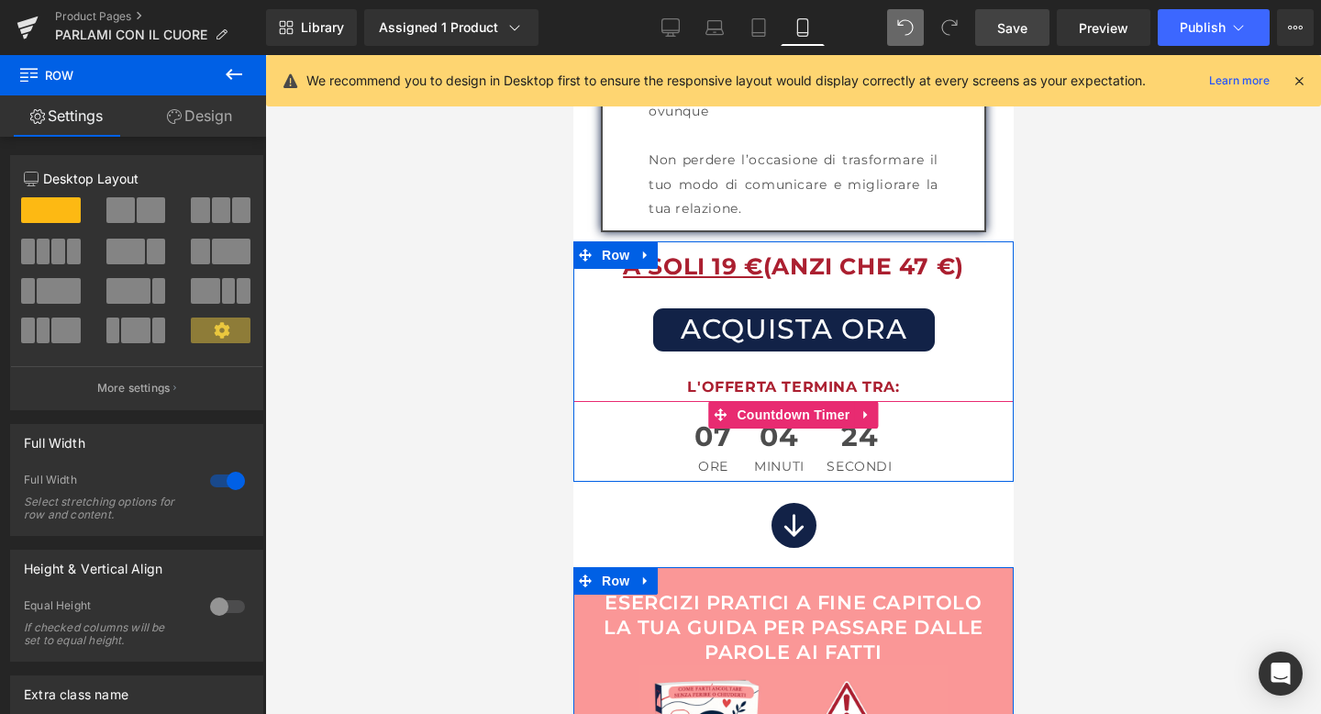
drag, startPoint x: 797, startPoint y: 451, endPoint x: 802, endPoint y: 428, distance: 23.4
click at [802, 428] on div "A SOLI 19 € (ANZI CHE 47 €) Text Block ACQUISTA ORA (P) Cart Button L'OFFERTA T…" at bounding box center [793, 361] width 440 height 240
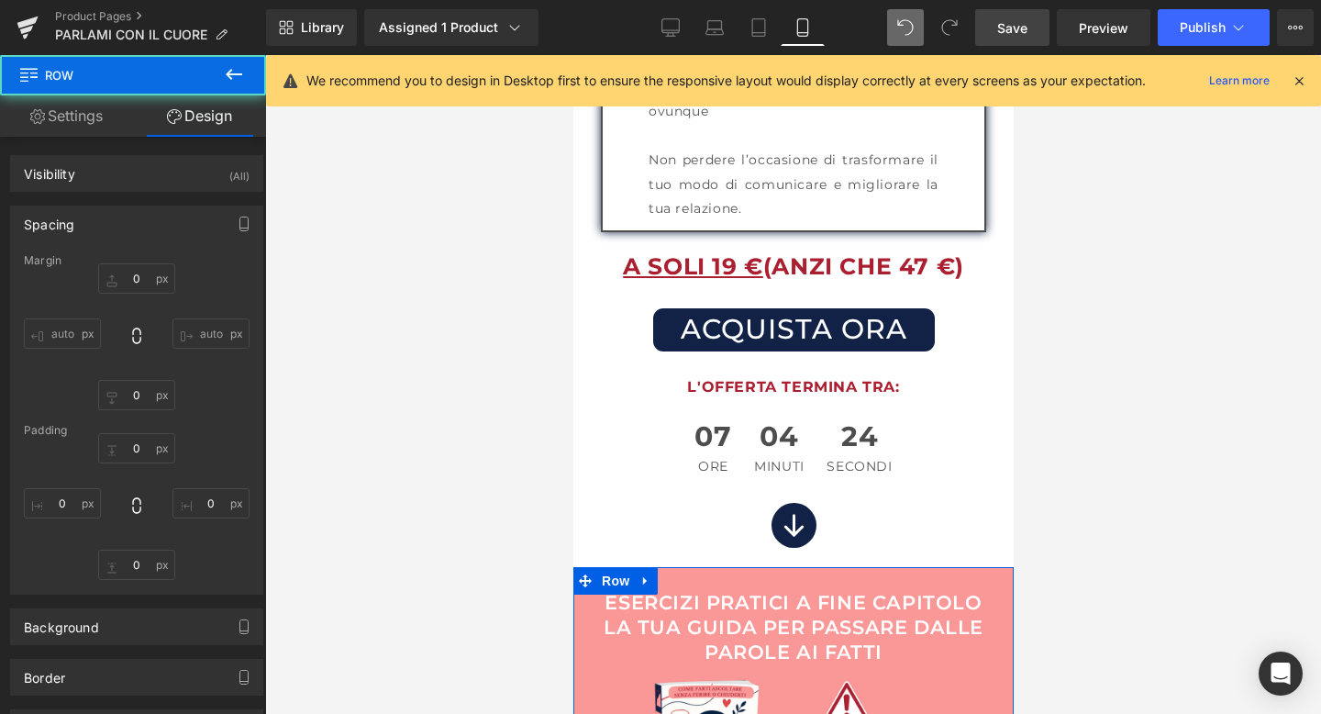
type input "0"
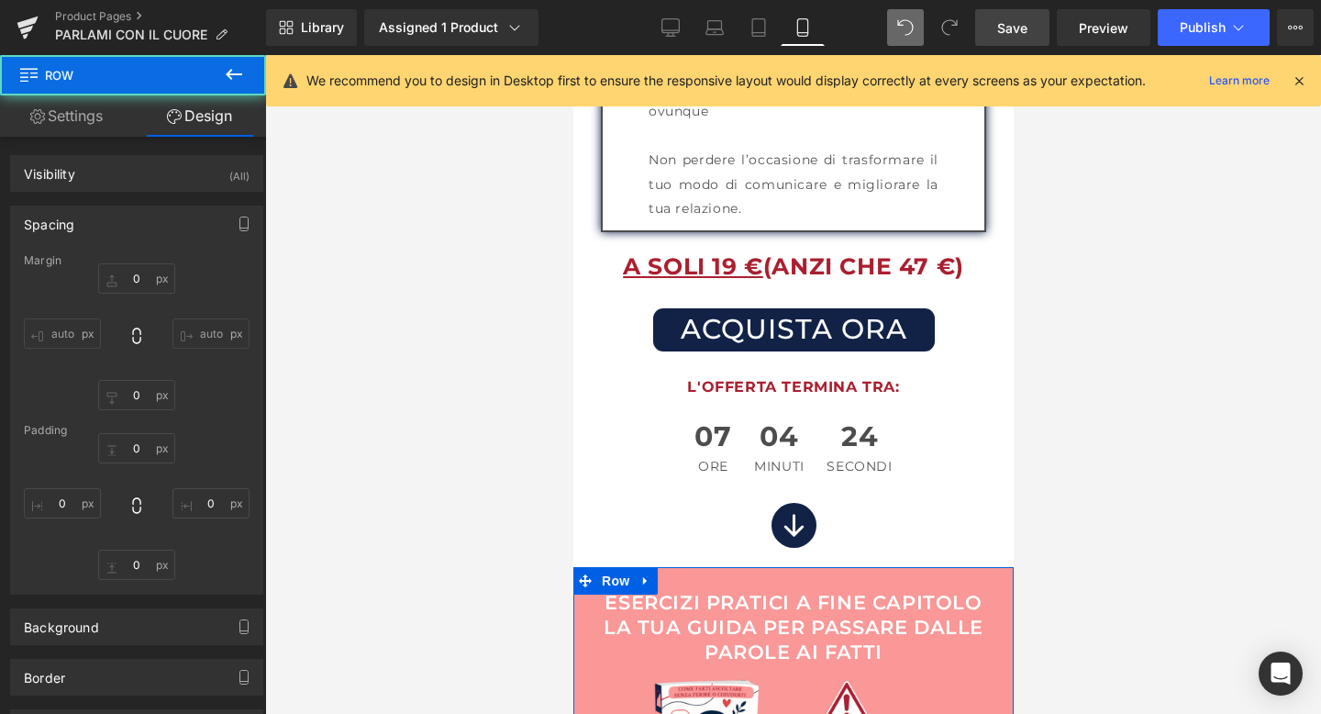
type input "0"
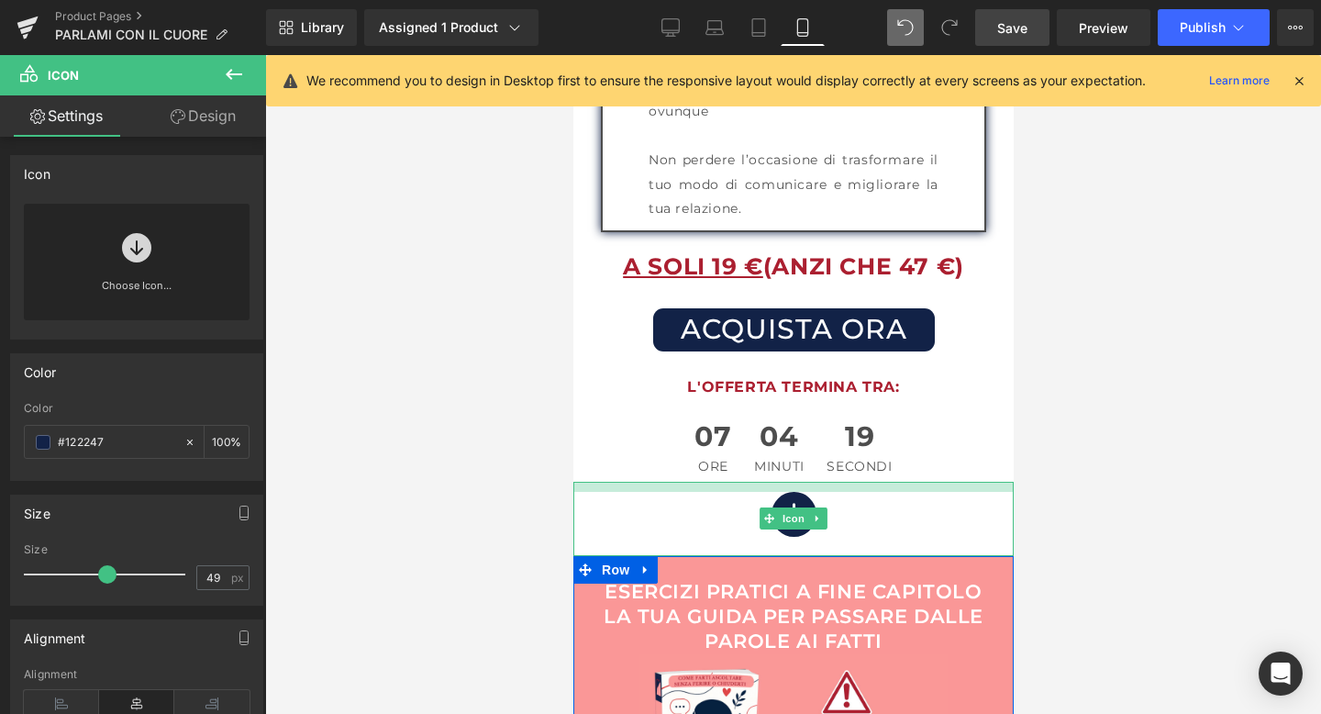
drag, startPoint x: 784, startPoint y: 445, endPoint x: 784, endPoint y: 434, distance: 11.0
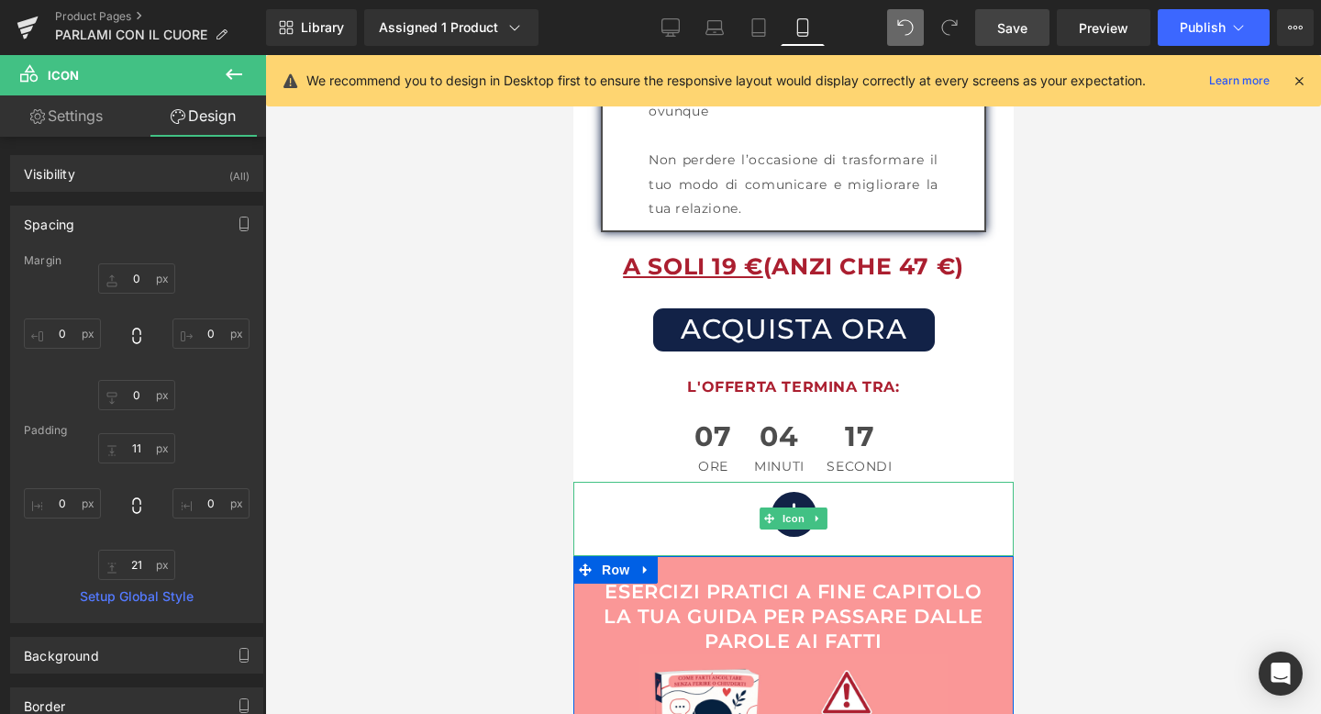
click at [1240, 461] on div at bounding box center [793, 384] width 1056 height 659
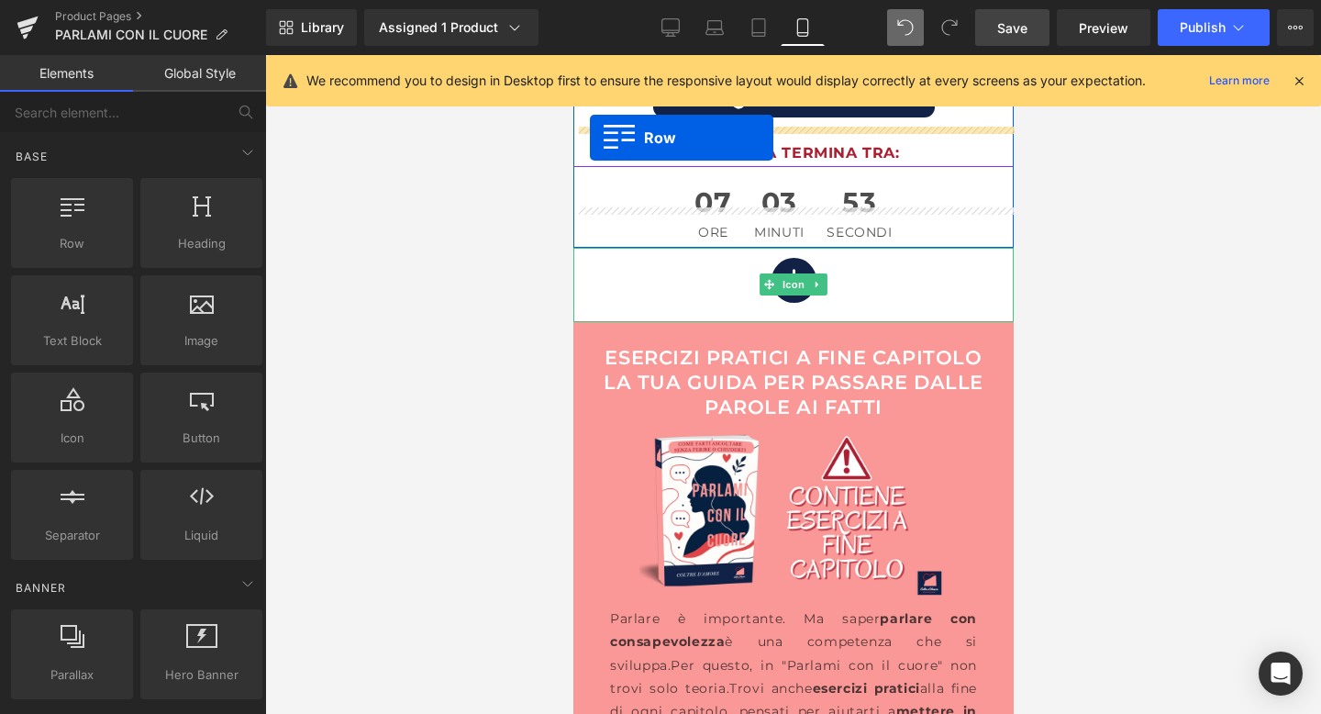
scroll to position [9768, 0]
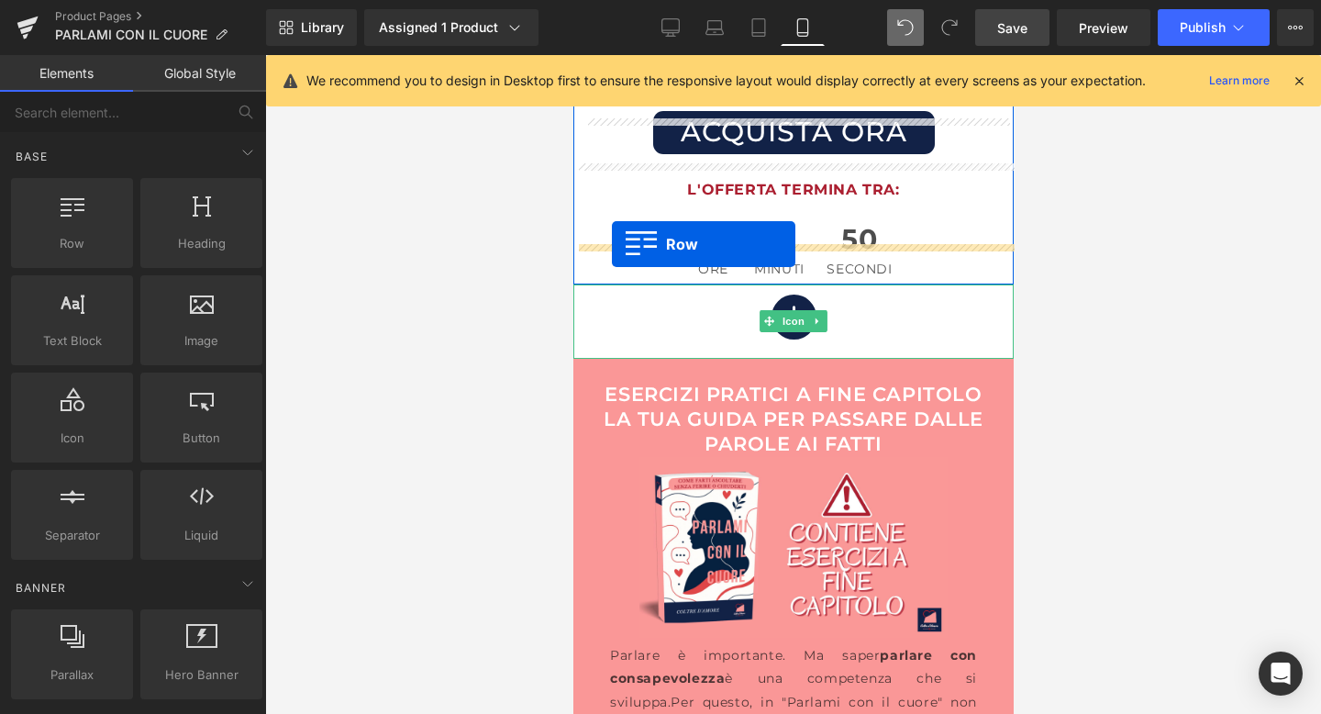
drag, startPoint x: 586, startPoint y: 430, endPoint x: 611, endPoint y: 244, distance: 187.9
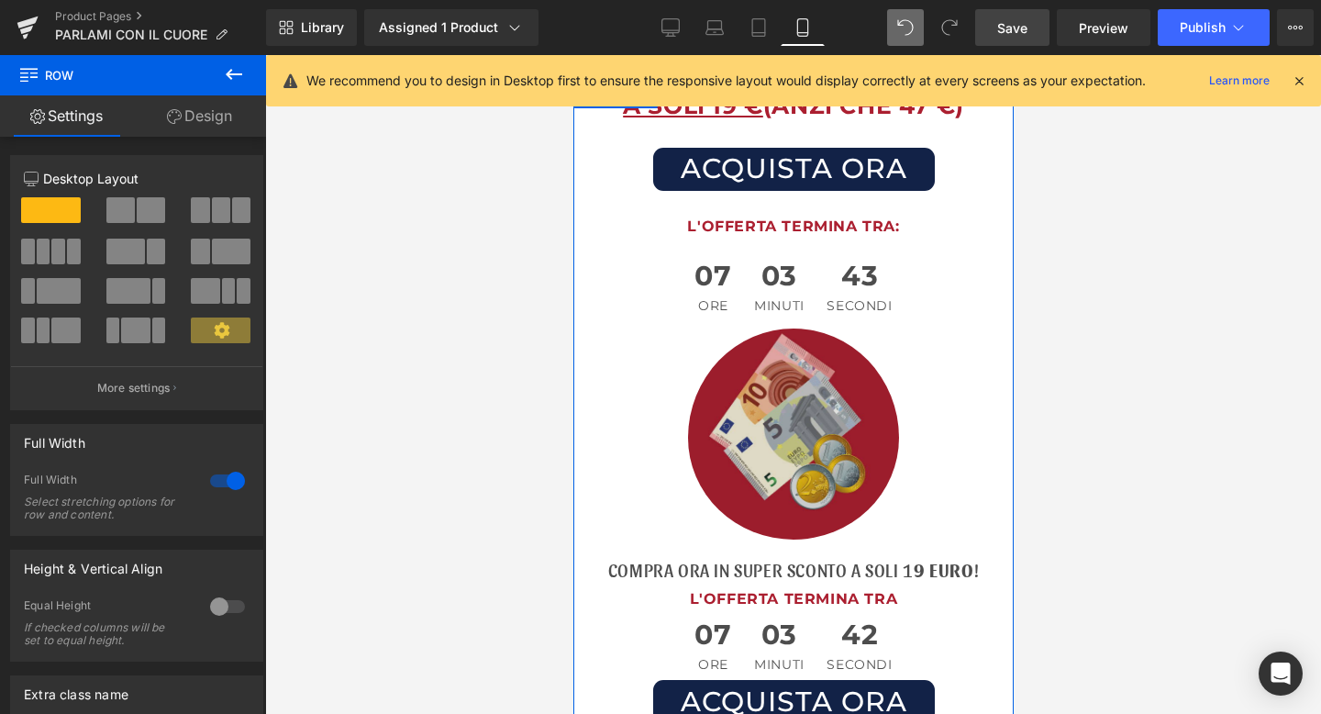
scroll to position [9732, 0]
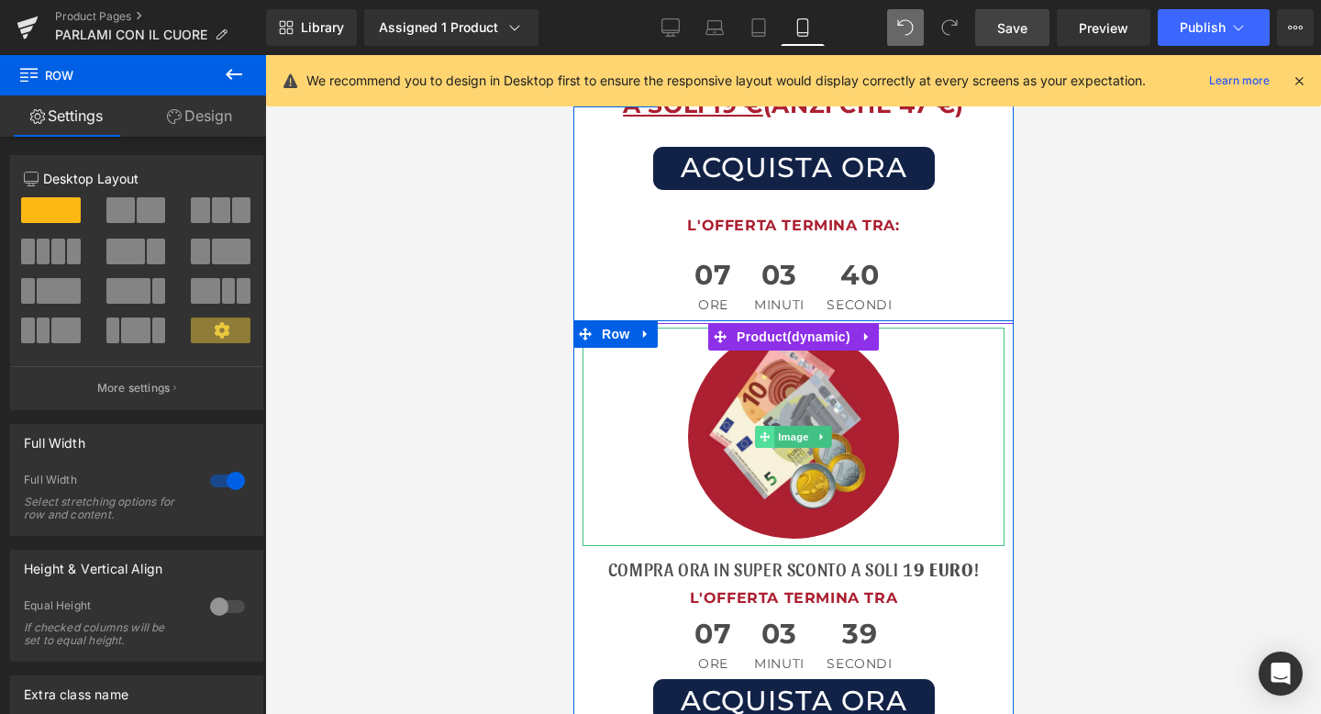
click at [772, 426] on span at bounding box center [763, 437] width 19 height 22
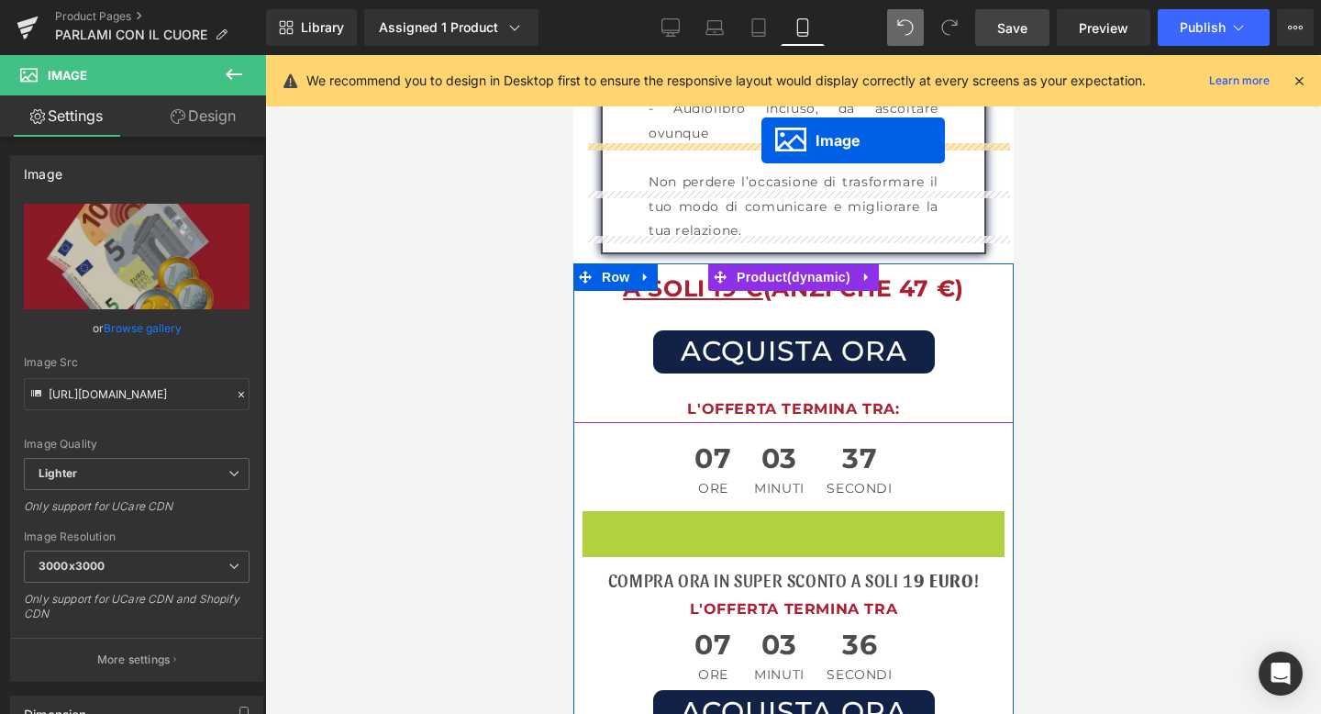
scroll to position [9402, 0]
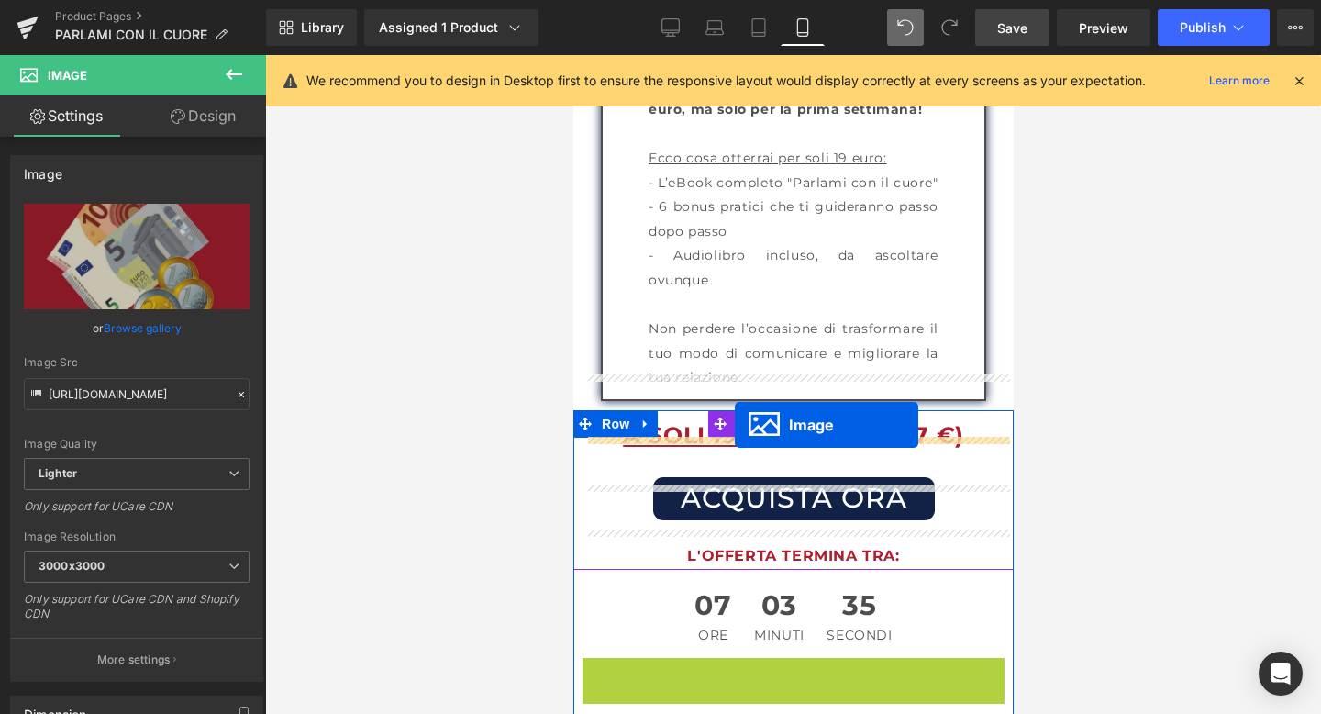
drag, startPoint x: 761, startPoint y: 396, endPoint x: 734, endPoint y: 425, distance: 39.6
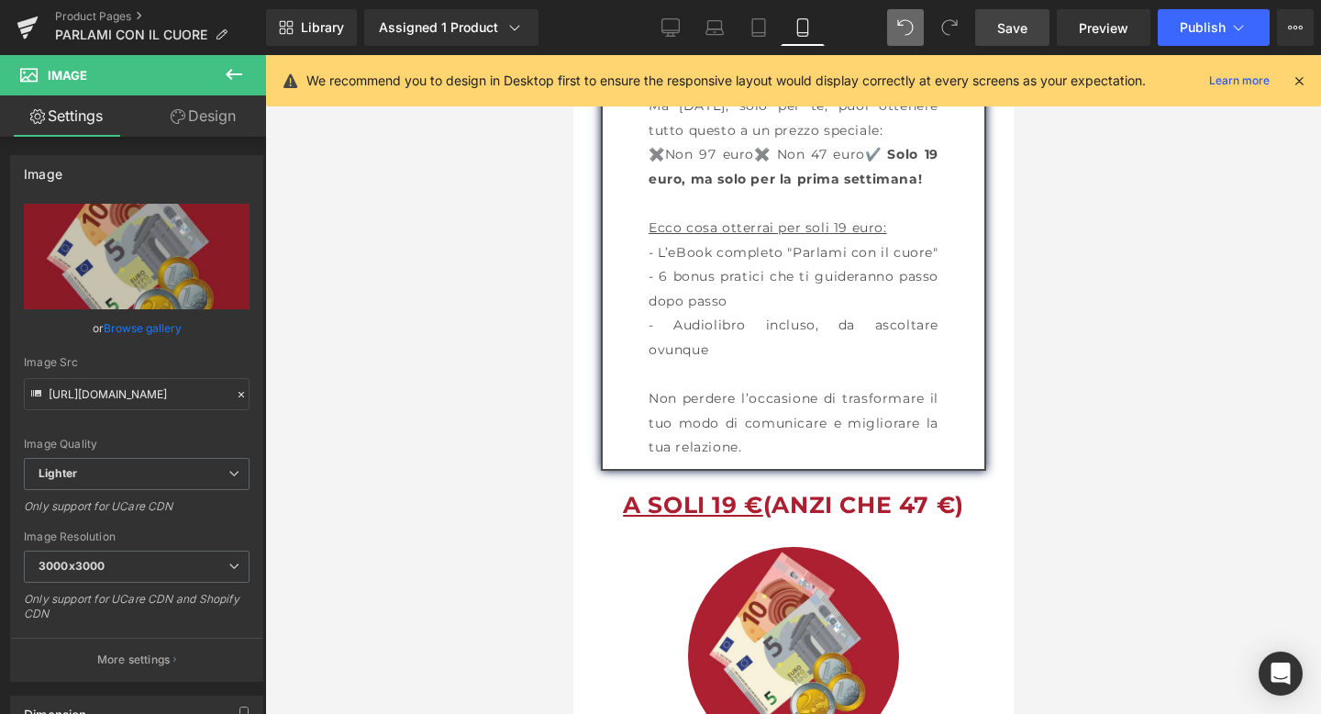
scroll to position [9356, 0]
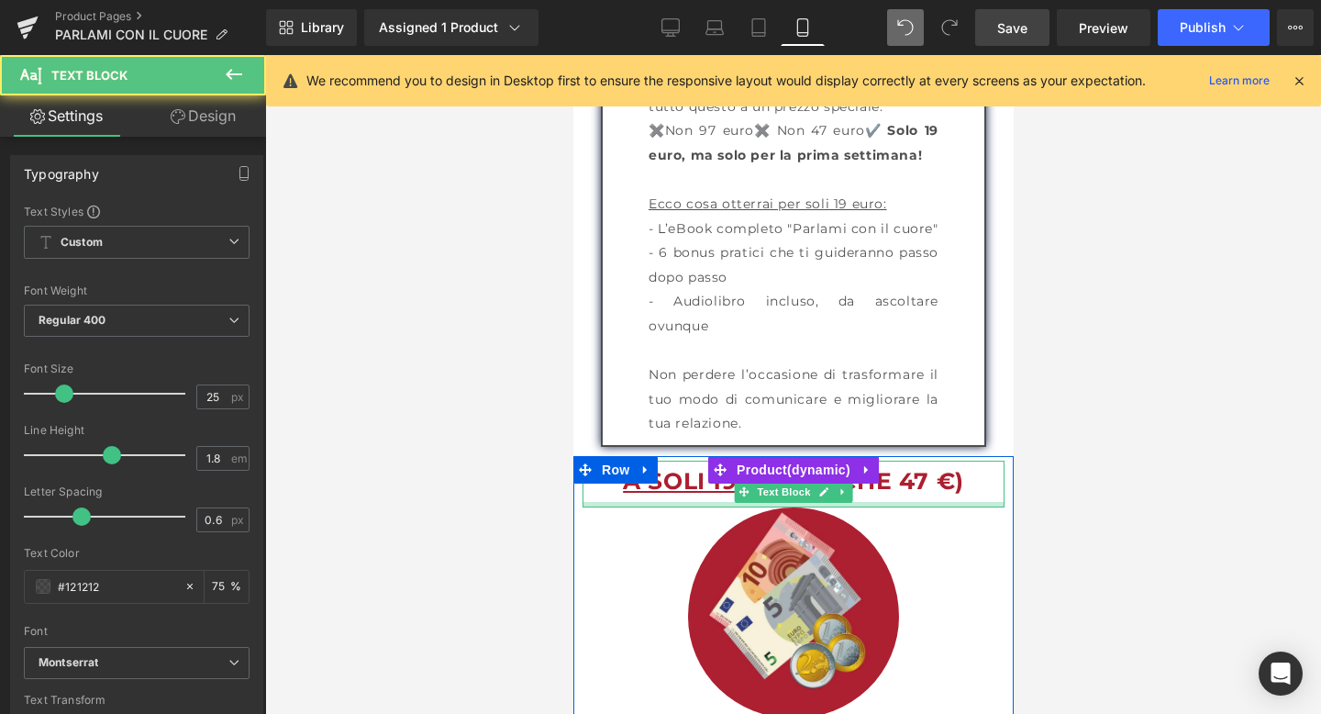
drag, startPoint x: 771, startPoint y: 480, endPoint x: 771, endPoint y: 464, distance: 15.6
click at [771, 502] on div at bounding box center [793, 505] width 422 height 6
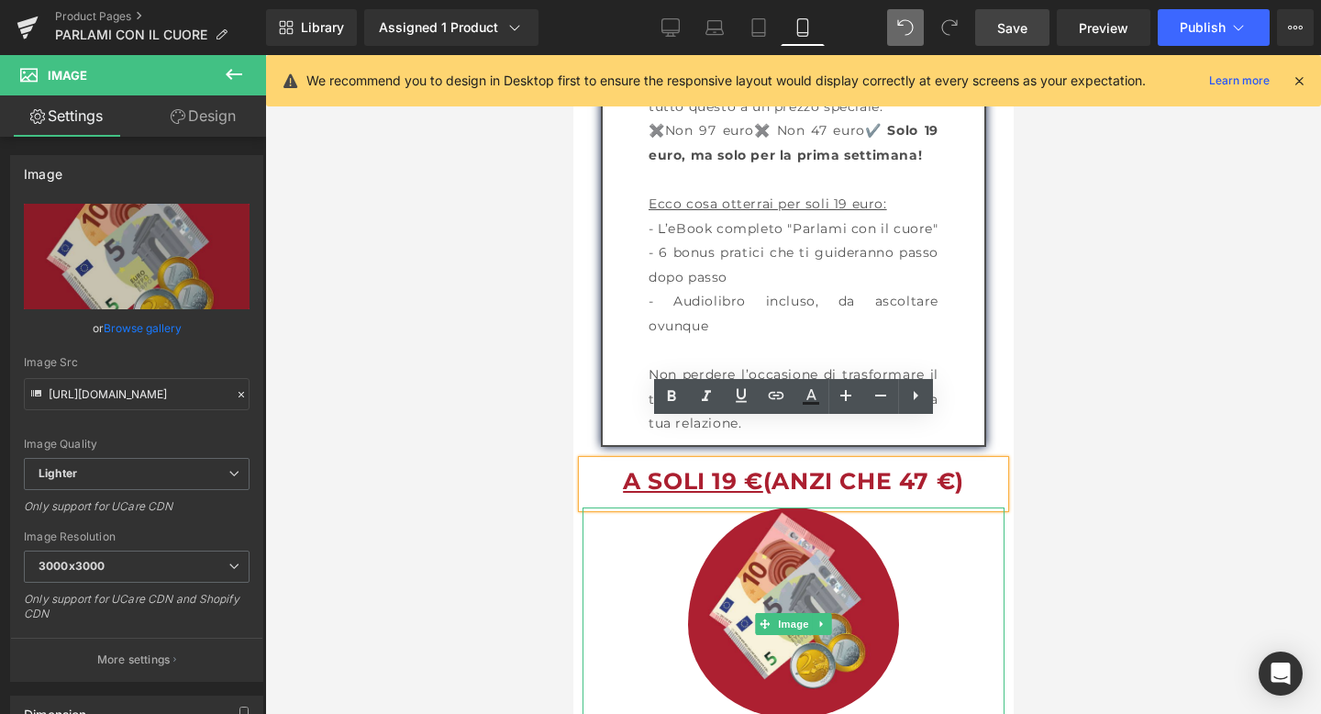
drag, startPoint x: 749, startPoint y: 682, endPoint x: 748, endPoint y: 697, distance: 15.6
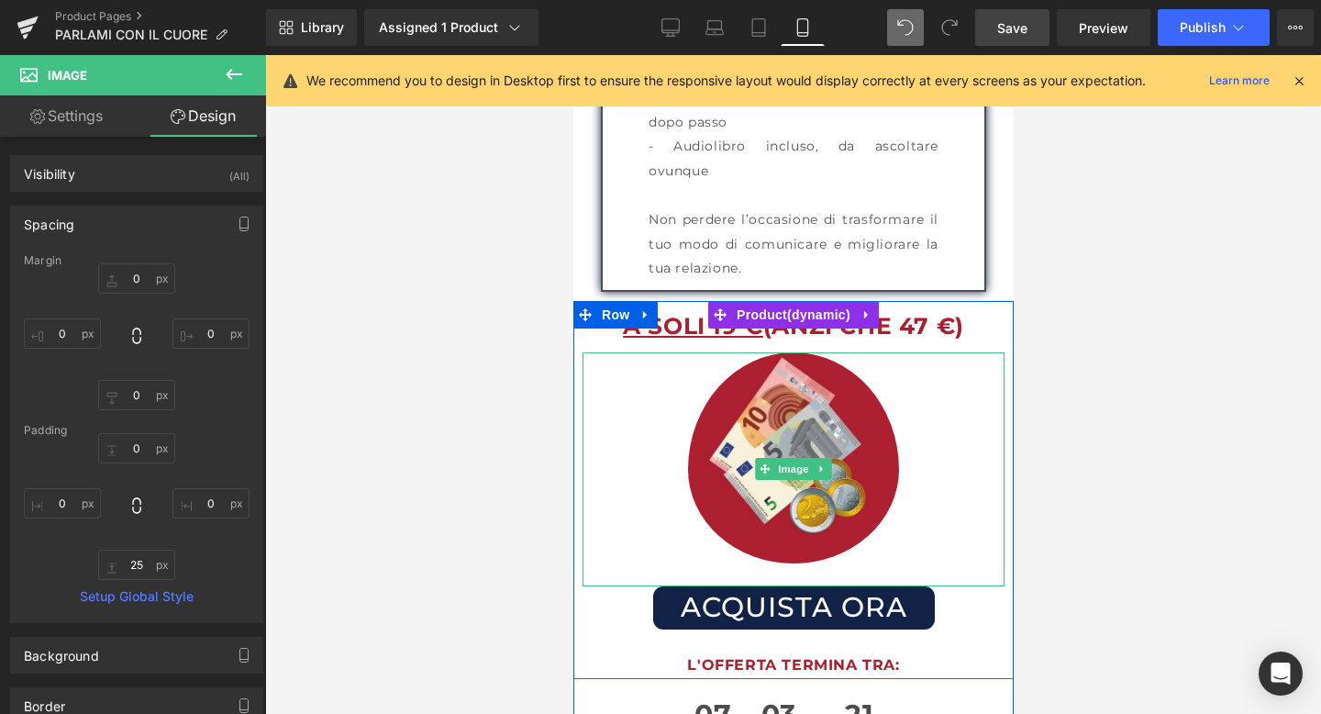
scroll to position [9541, 0]
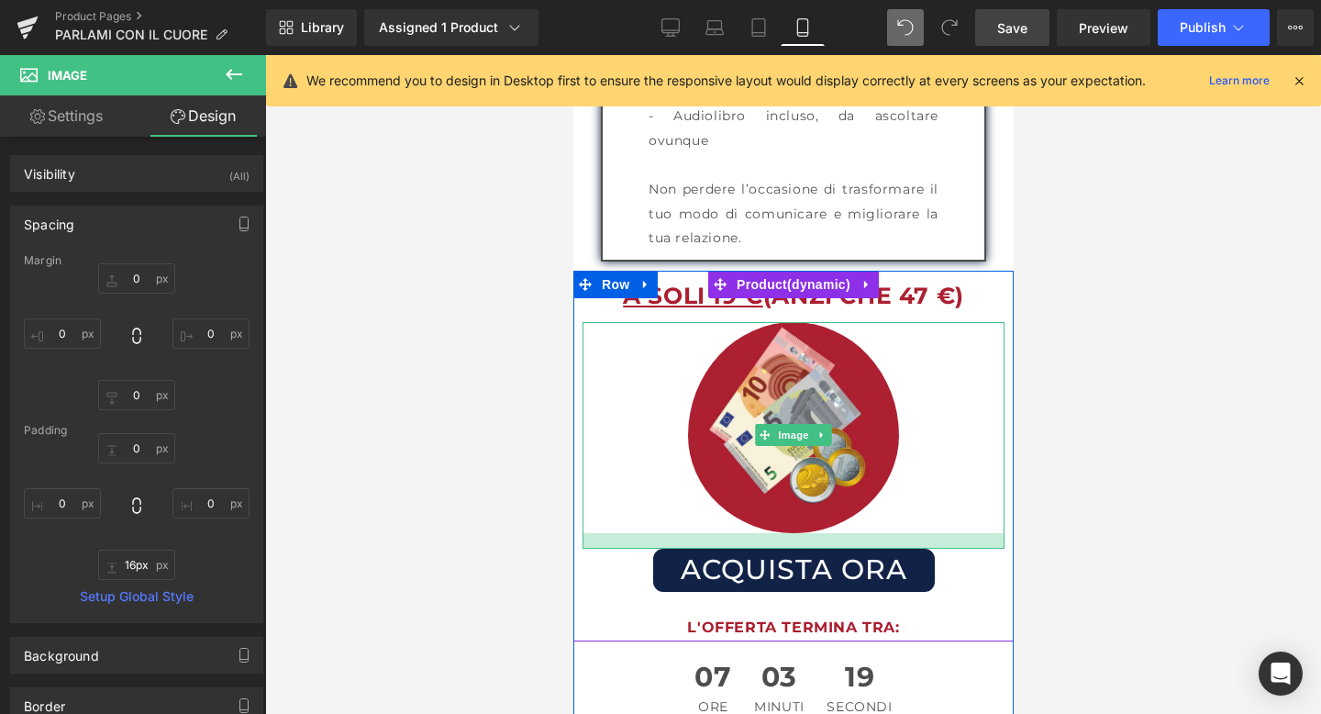
type input "15px"
click at [795, 533] on div at bounding box center [793, 540] width 422 height 14
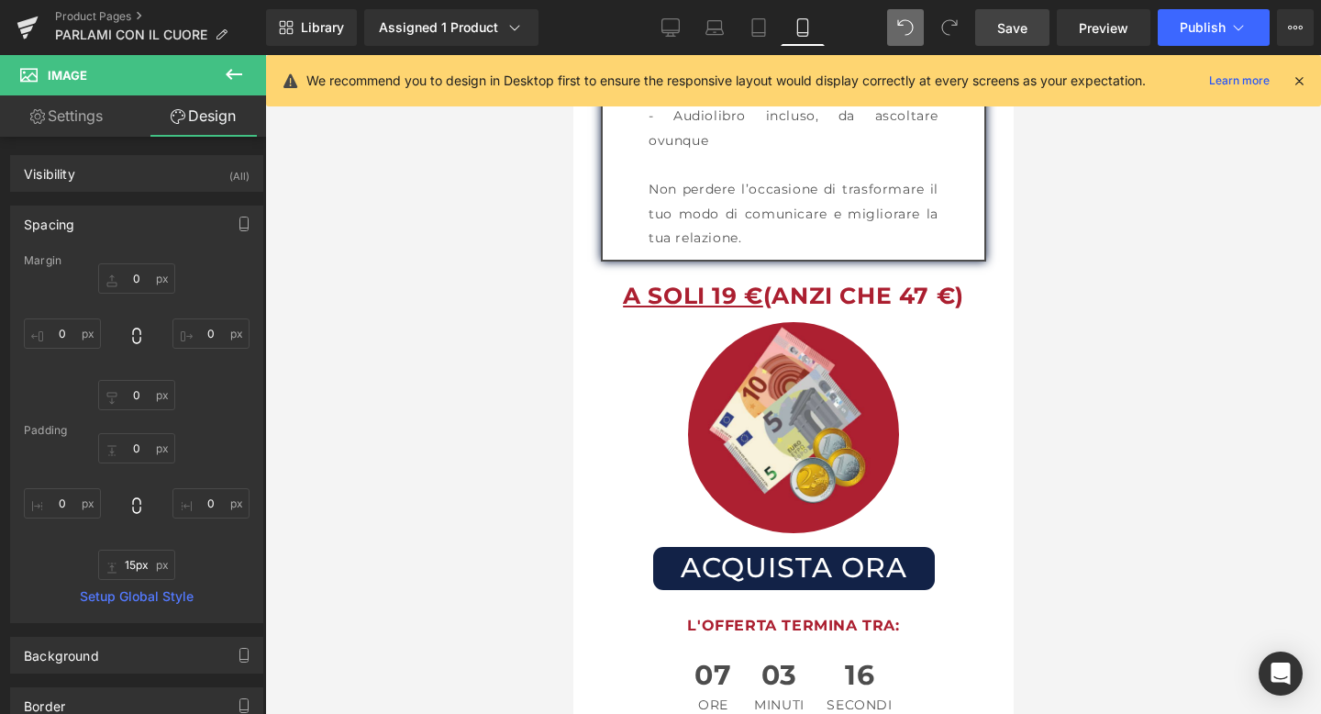
click at [1015, 17] on link "Save" at bounding box center [1012, 27] width 74 height 37
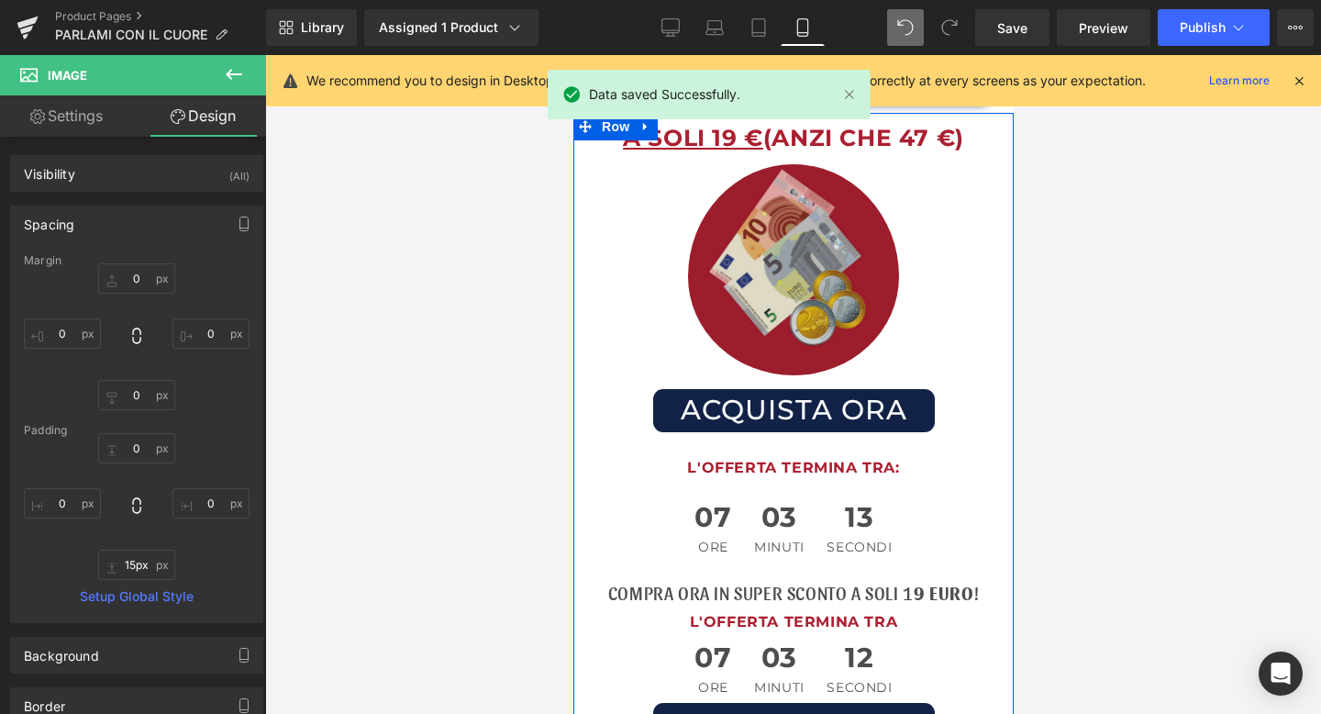
scroll to position [9813, 0]
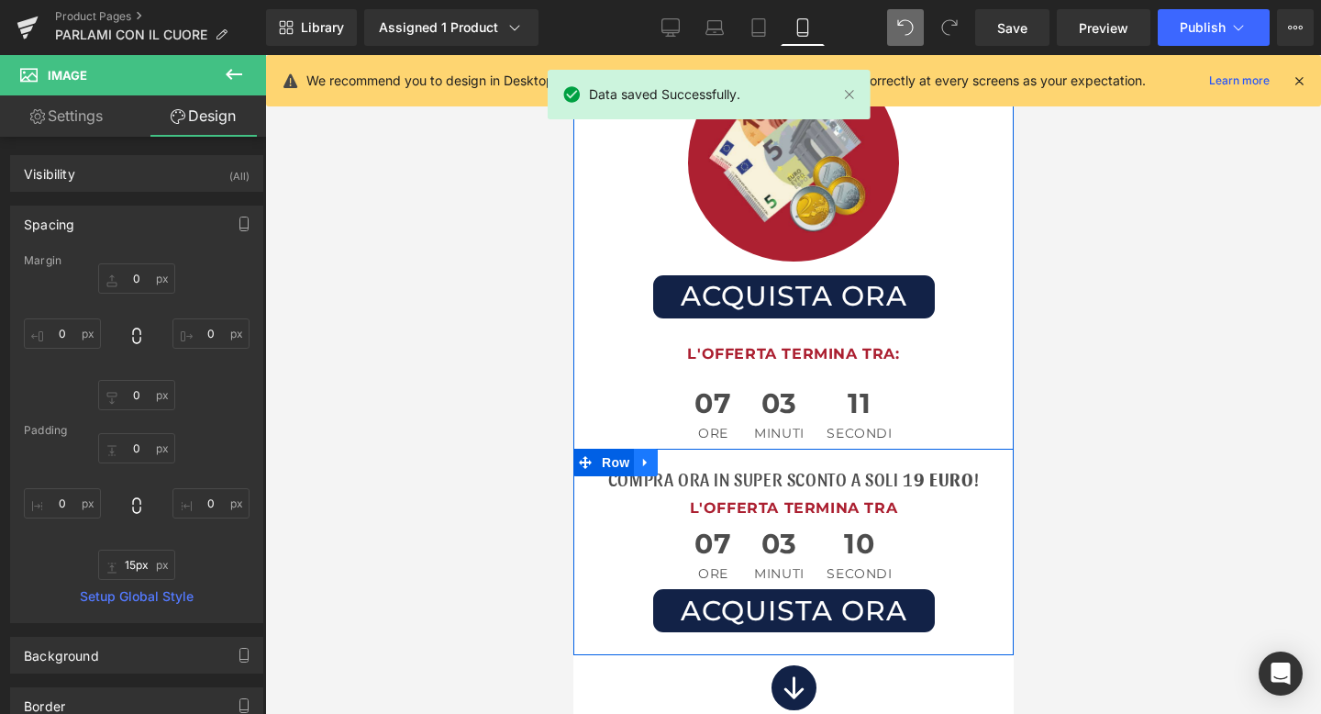
click at [642, 458] on icon at bounding box center [644, 462] width 4 height 8
click at [682, 449] on link at bounding box center [693, 463] width 24 height 28
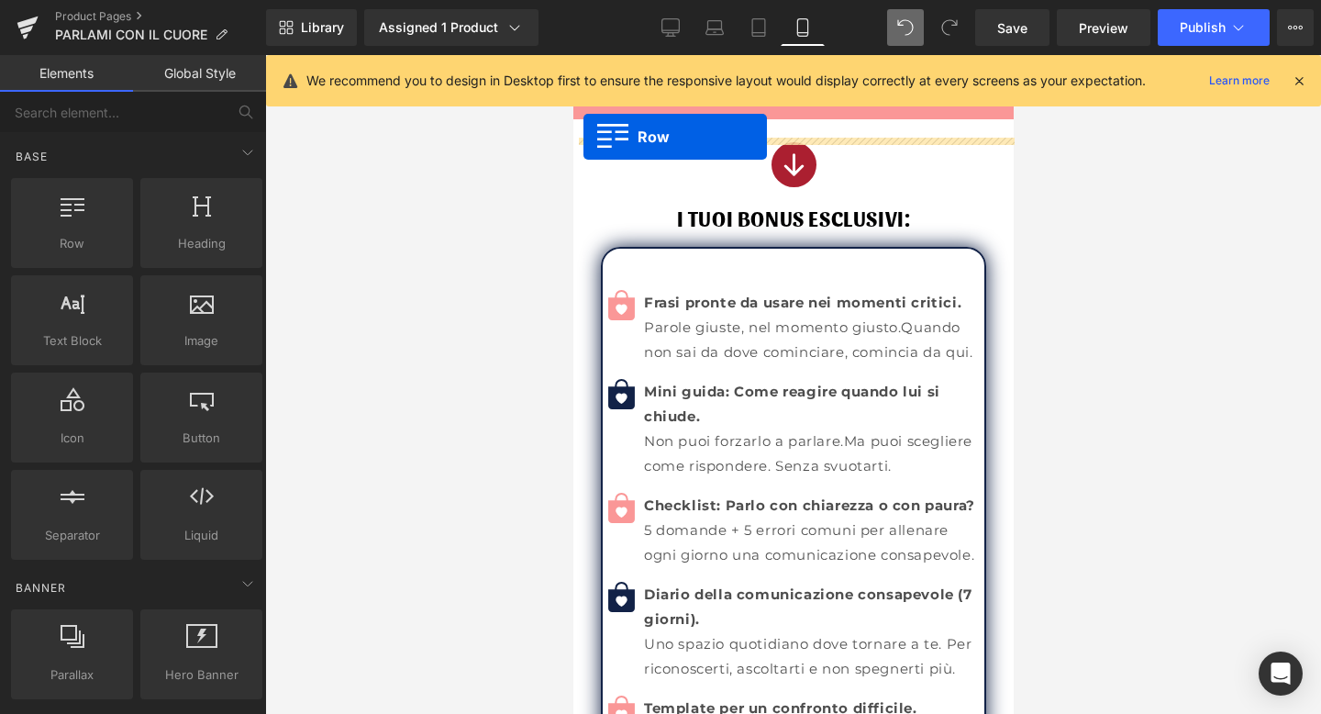
scroll to position [10870, 0]
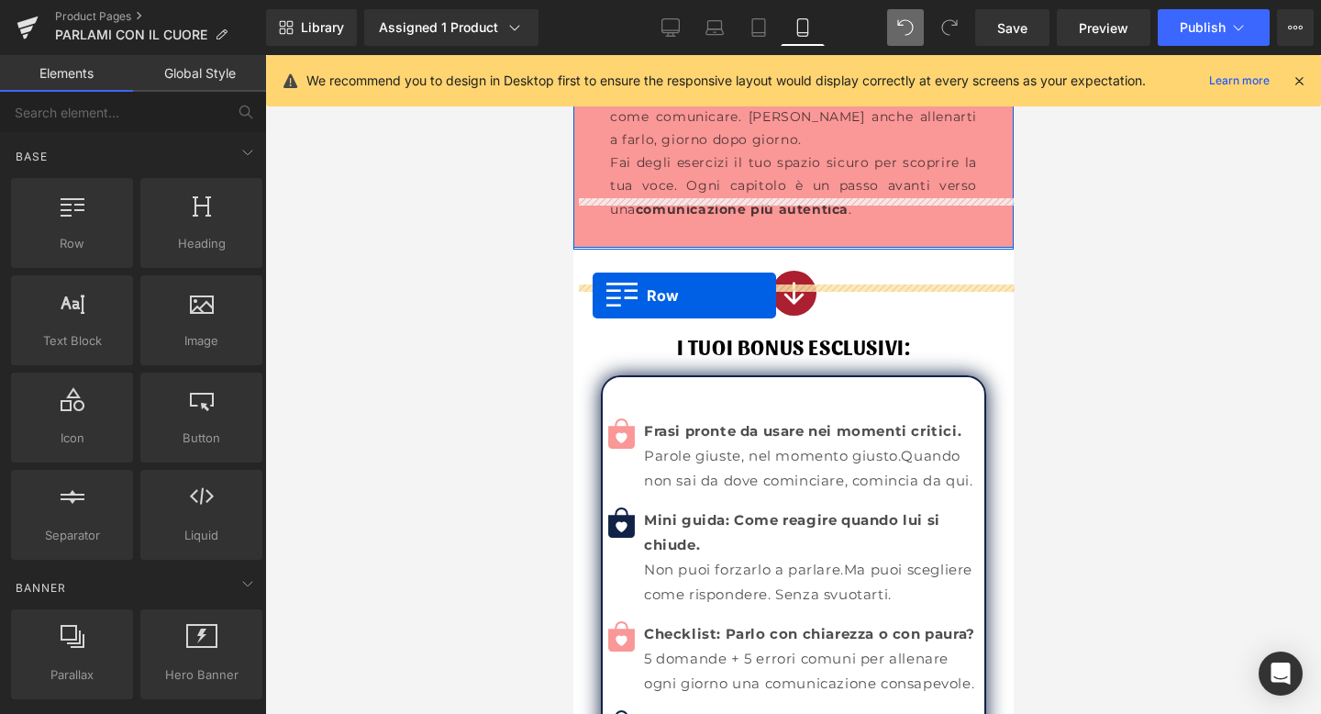
drag, startPoint x: 585, startPoint y: 255, endPoint x: 592, endPoint y: 295, distance: 41.0
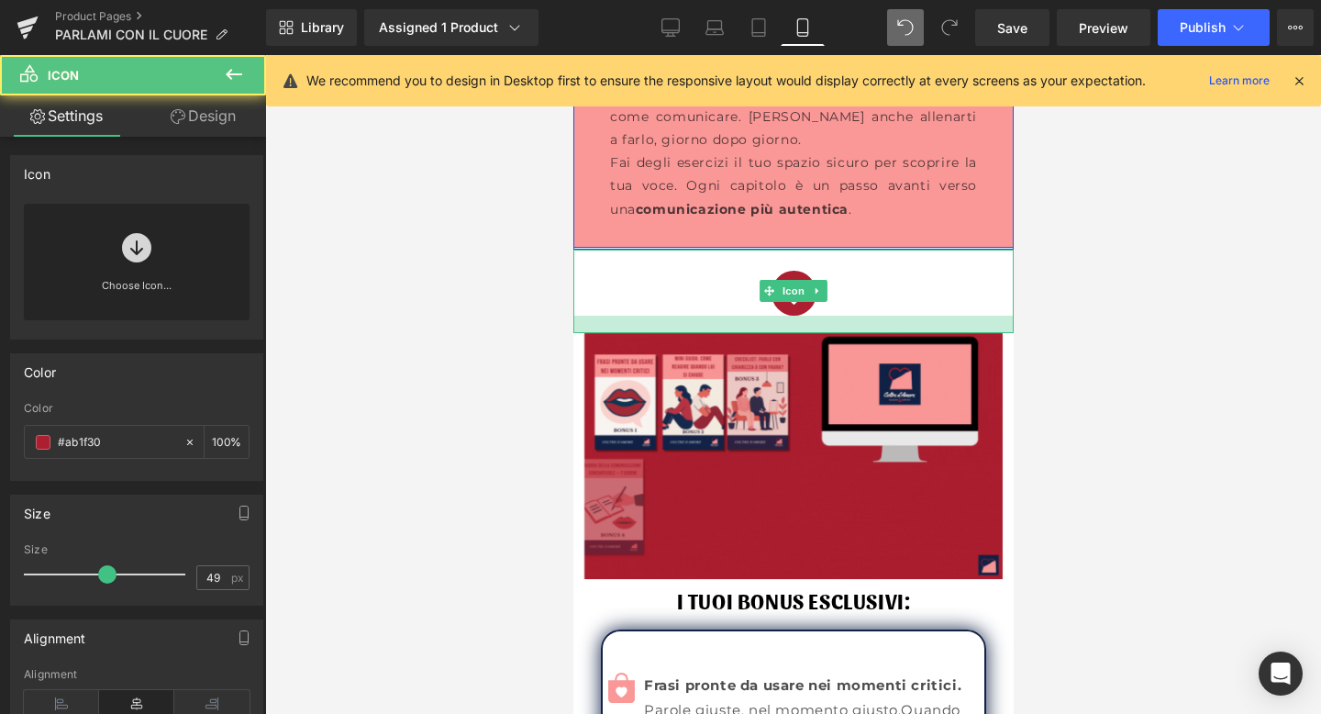
drag, startPoint x: 721, startPoint y: 279, endPoint x: 721, endPoint y: 289, distance: 10.1
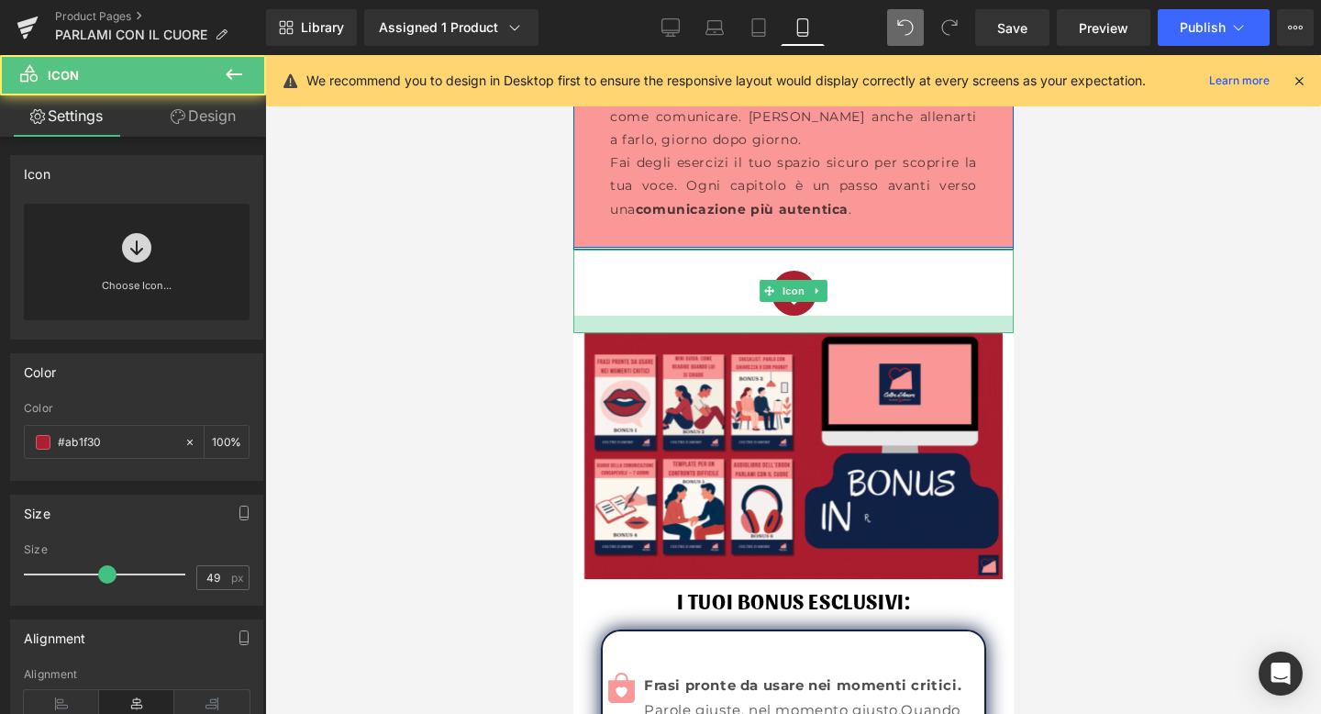
click at [721, 316] on div at bounding box center [793, 324] width 440 height 17
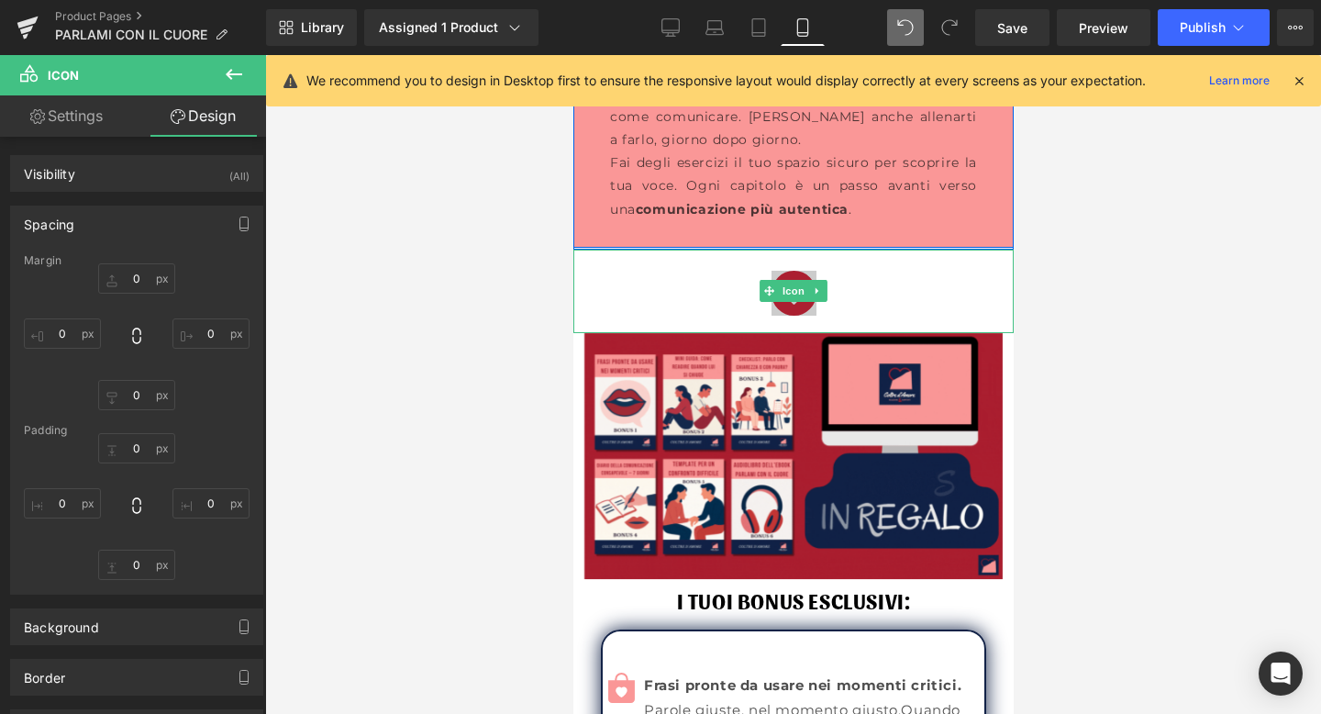
type input "0"
type input "23"
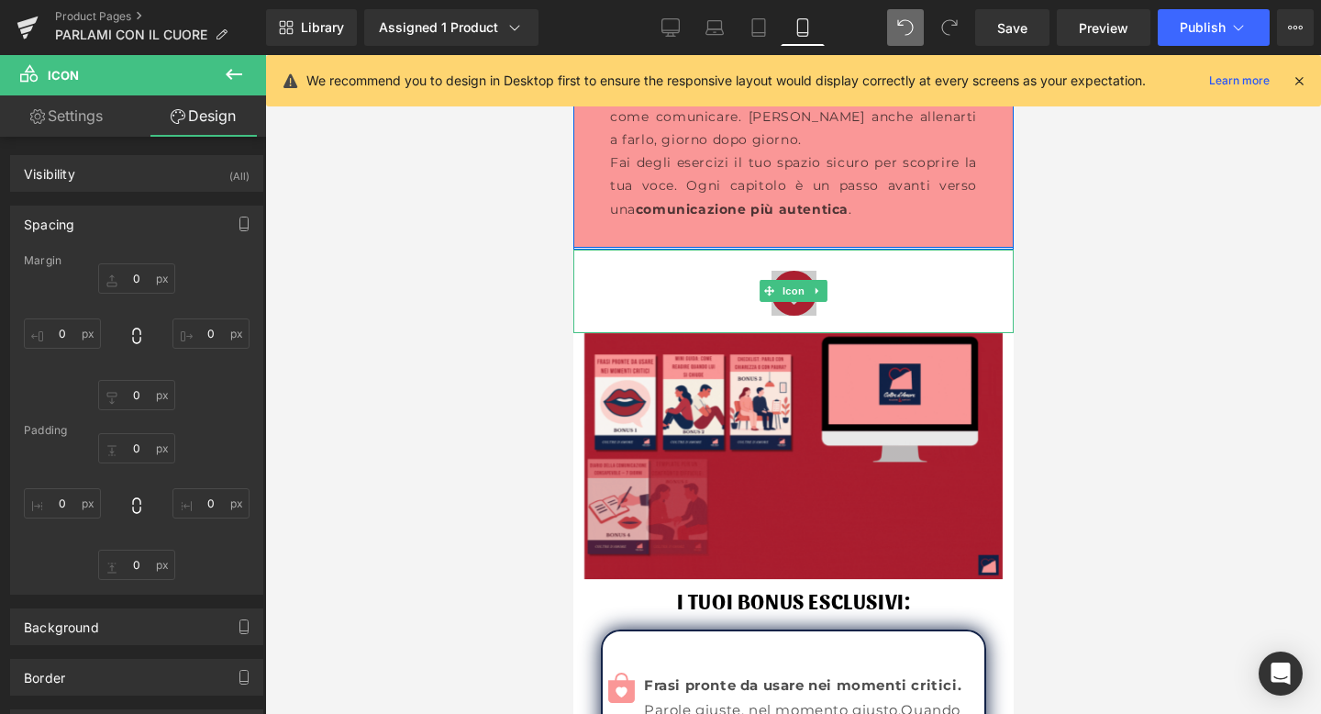
type input "0"
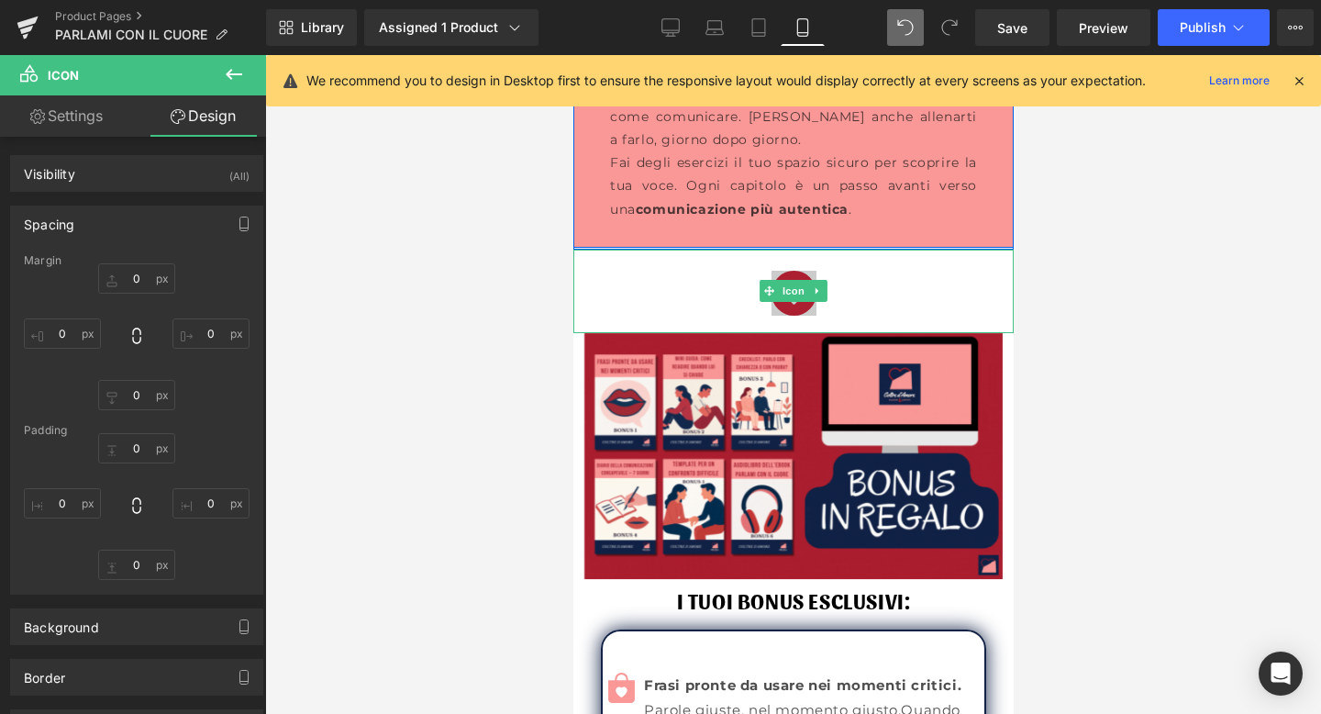
type input "19"
type input "0"
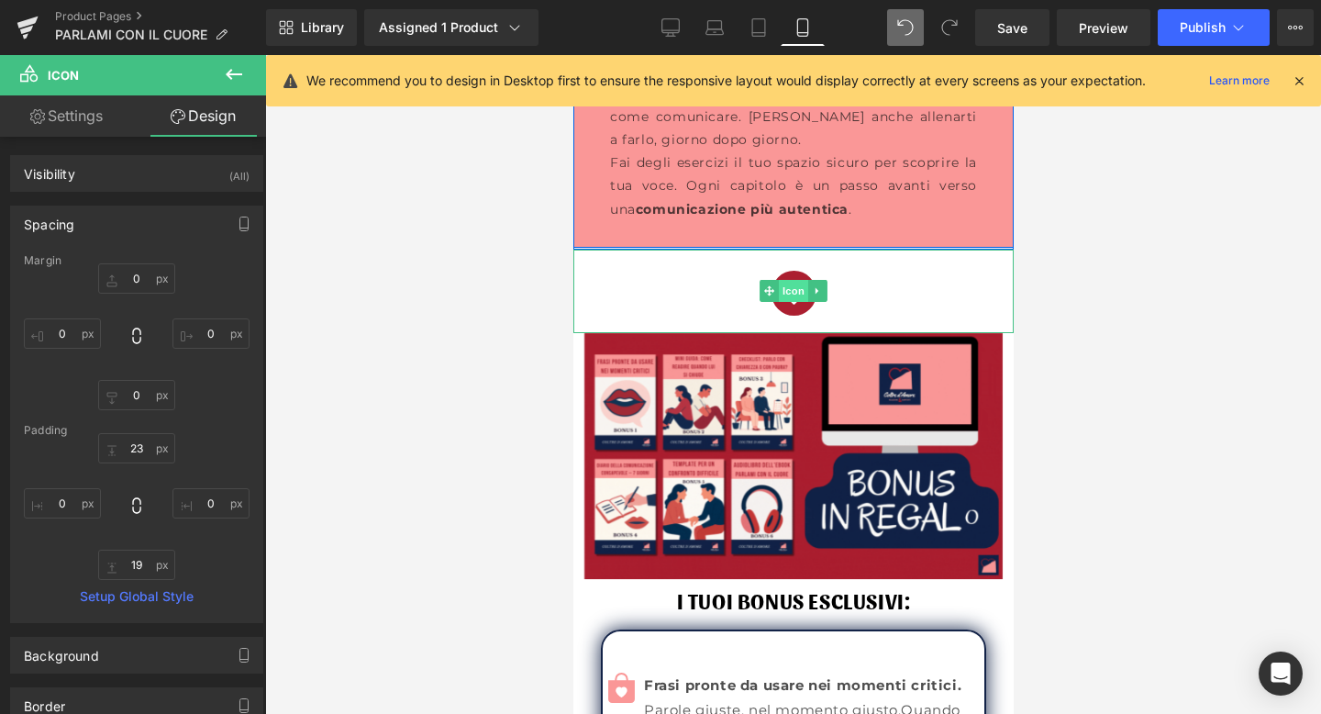
click at [786, 280] on span "Icon" at bounding box center [792, 291] width 29 height 22
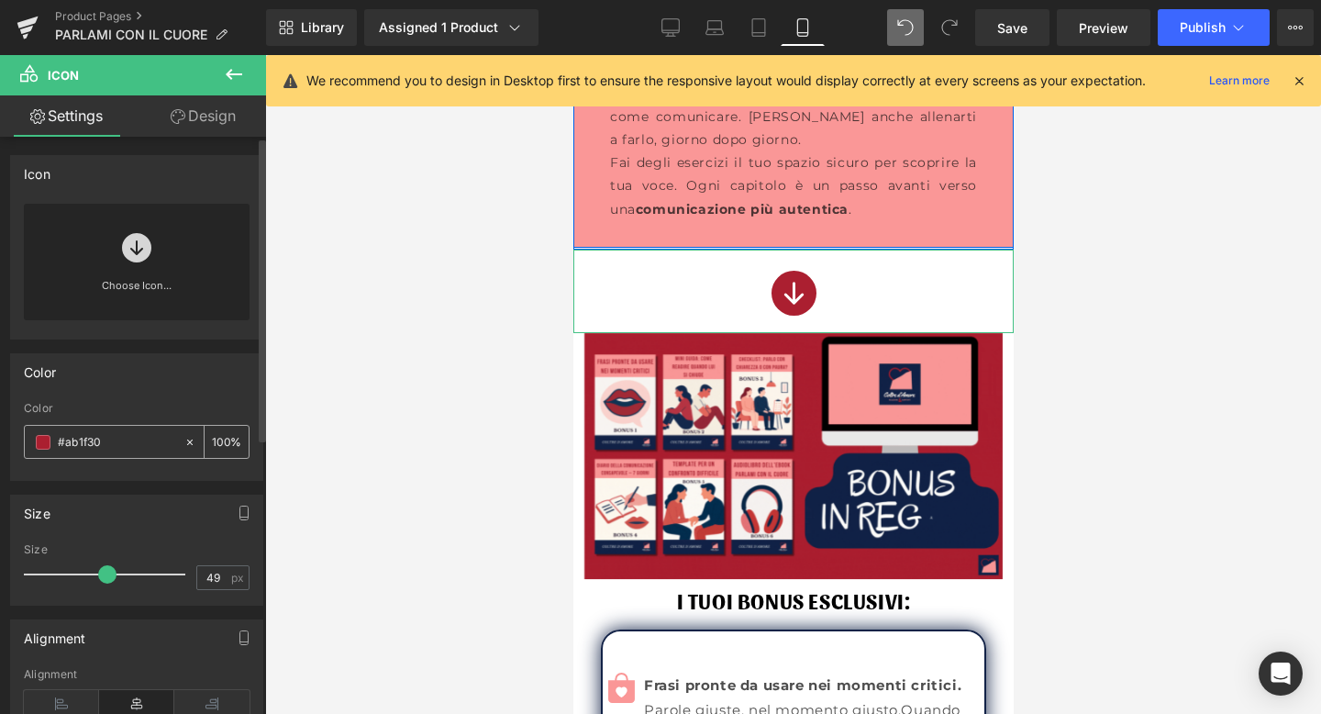
drag, startPoint x: 115, startPoint y: 436, endPoint x: 60, endPoint y: 442, distance: 55.4
click at [60, 442] on input "#ab1f30" at bounding box center [116, 442] width 117 height 20
paste input "122247"
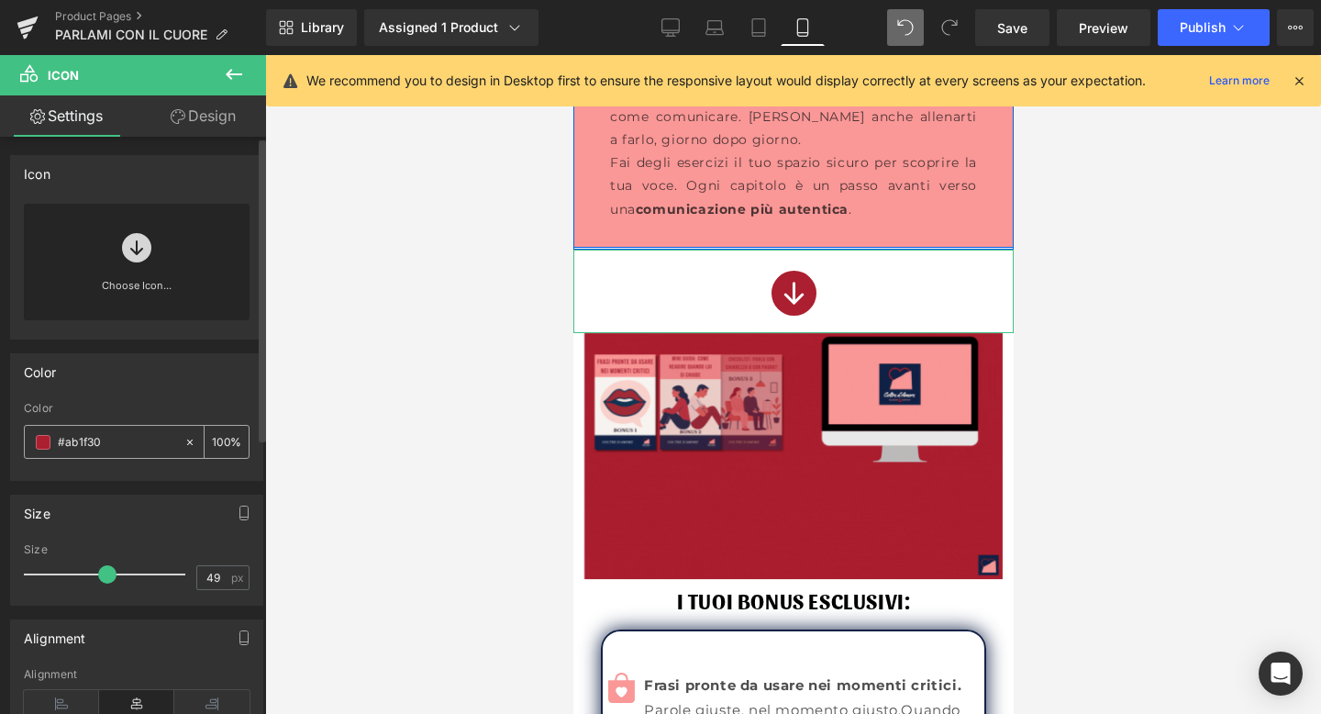
type input "#122247"
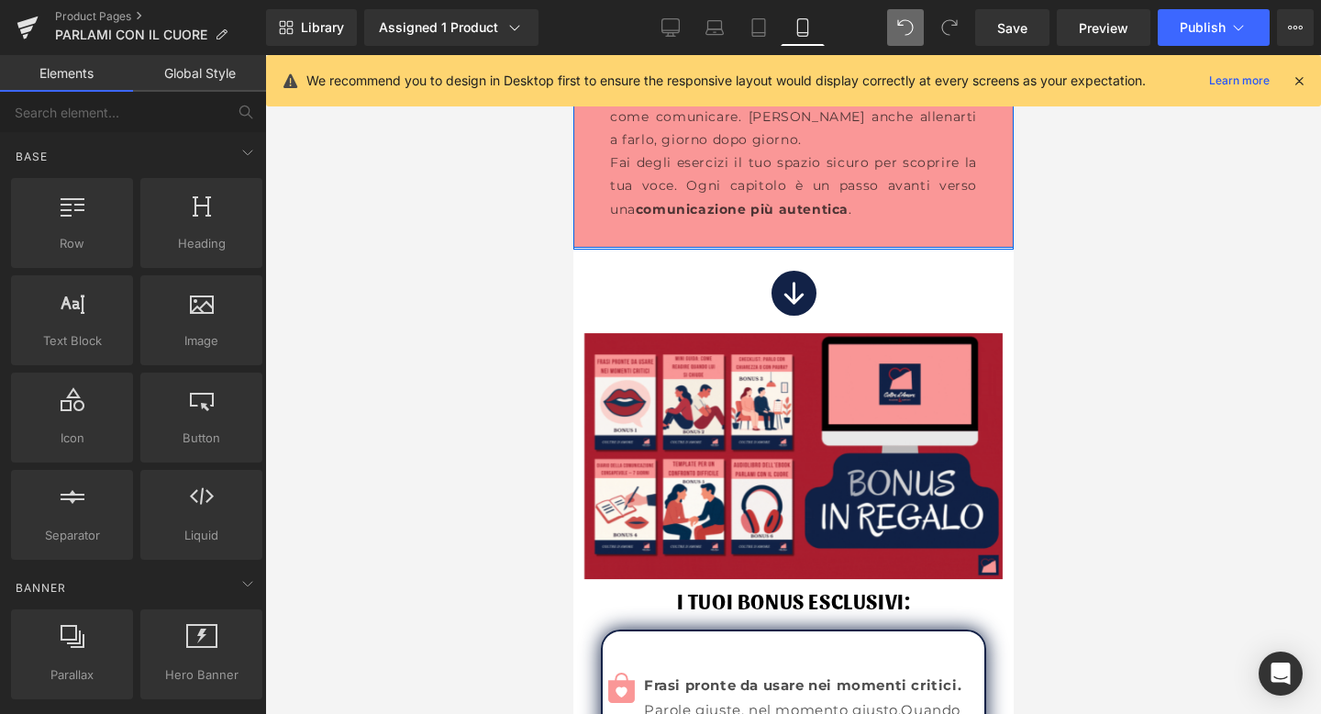
click at [1303, 345] on div at bounding box center [793, 384] width 1056 height 659
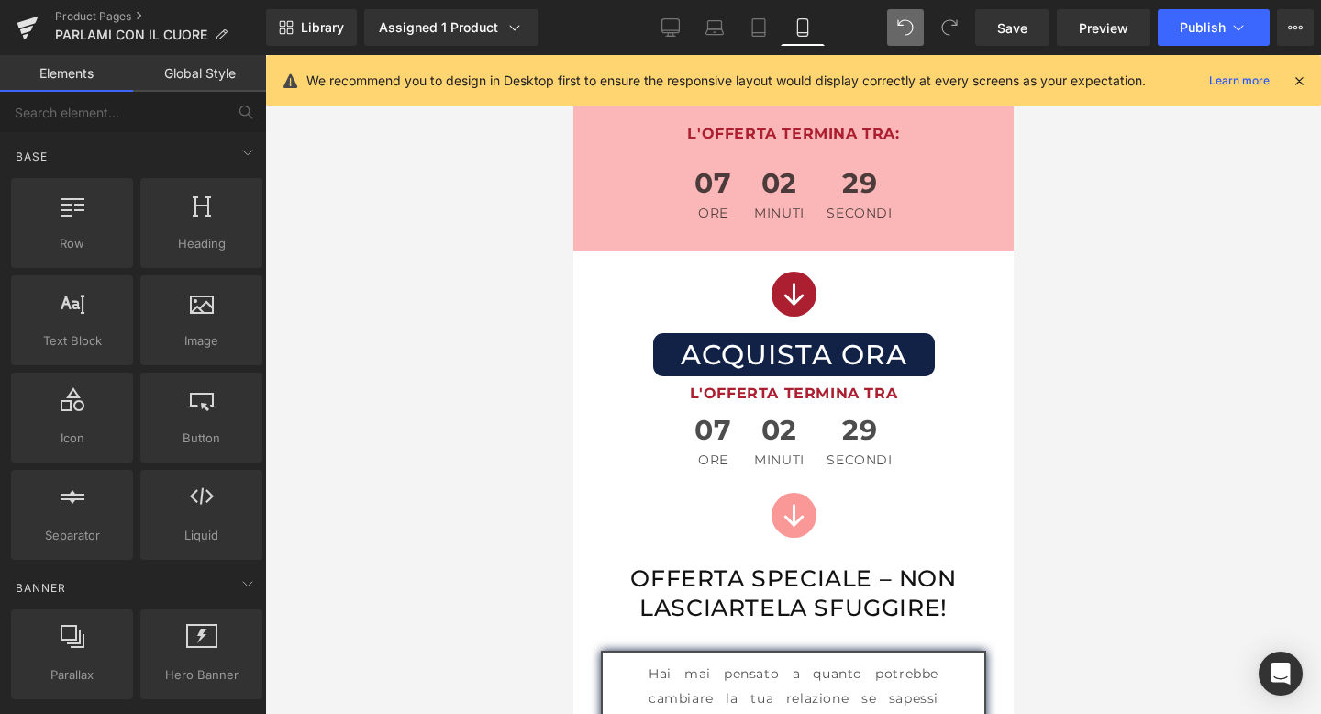
scroll to position [8226, 0]
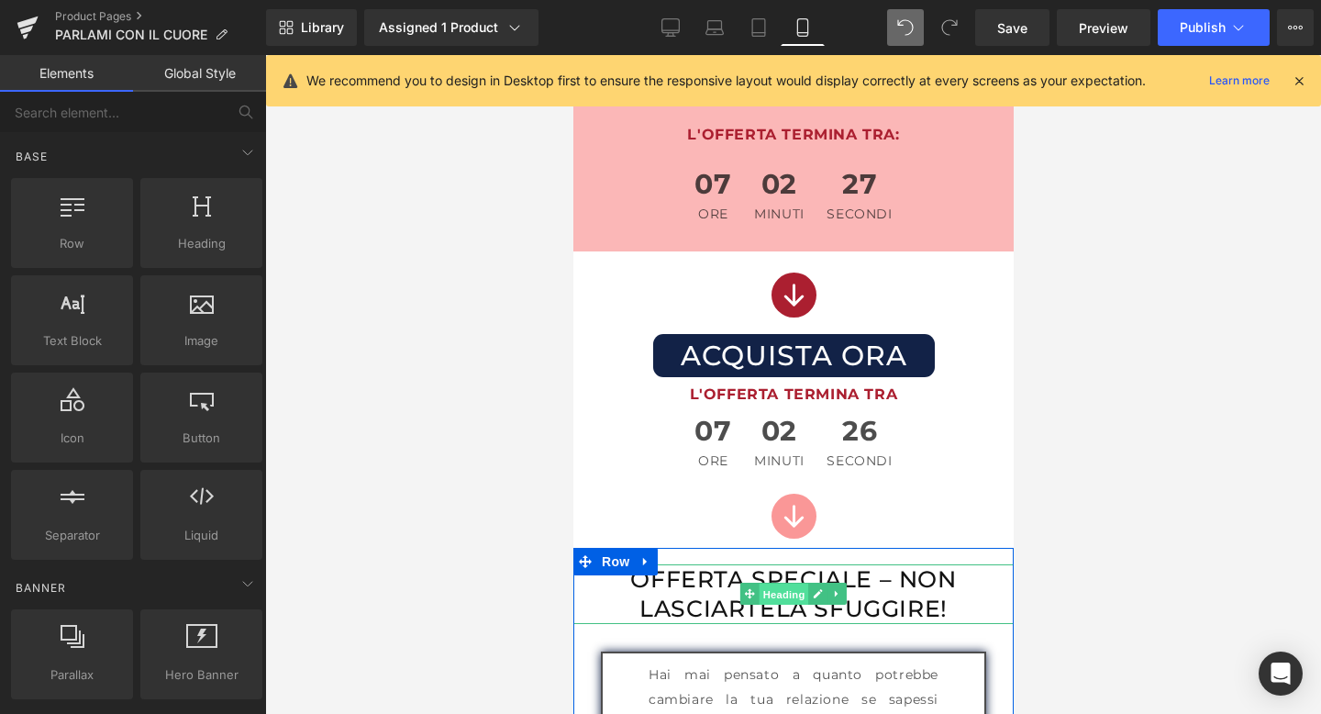
click at [794, 584] on span "Heading" at bounding box center [784, 595] width 50 height 22
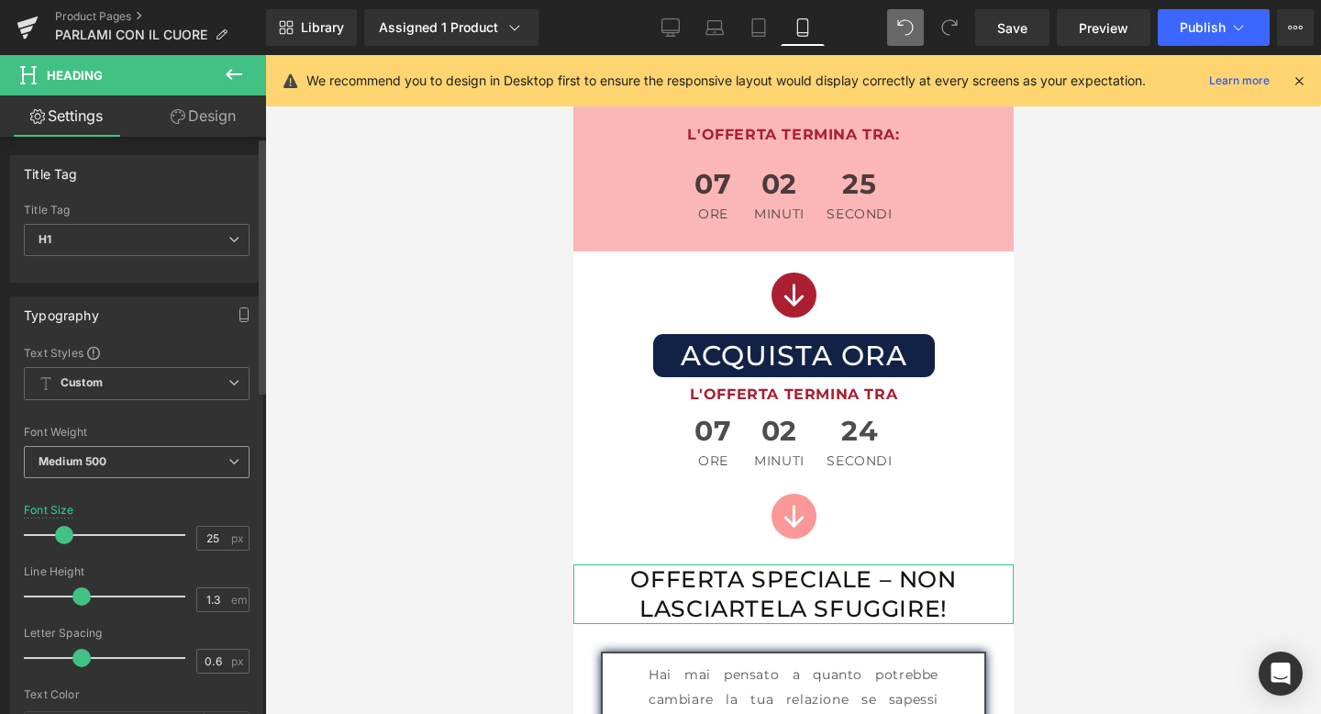
click at [161, 462] on span "Medium 500" at bounding box center [137, 462] width 226 height 32
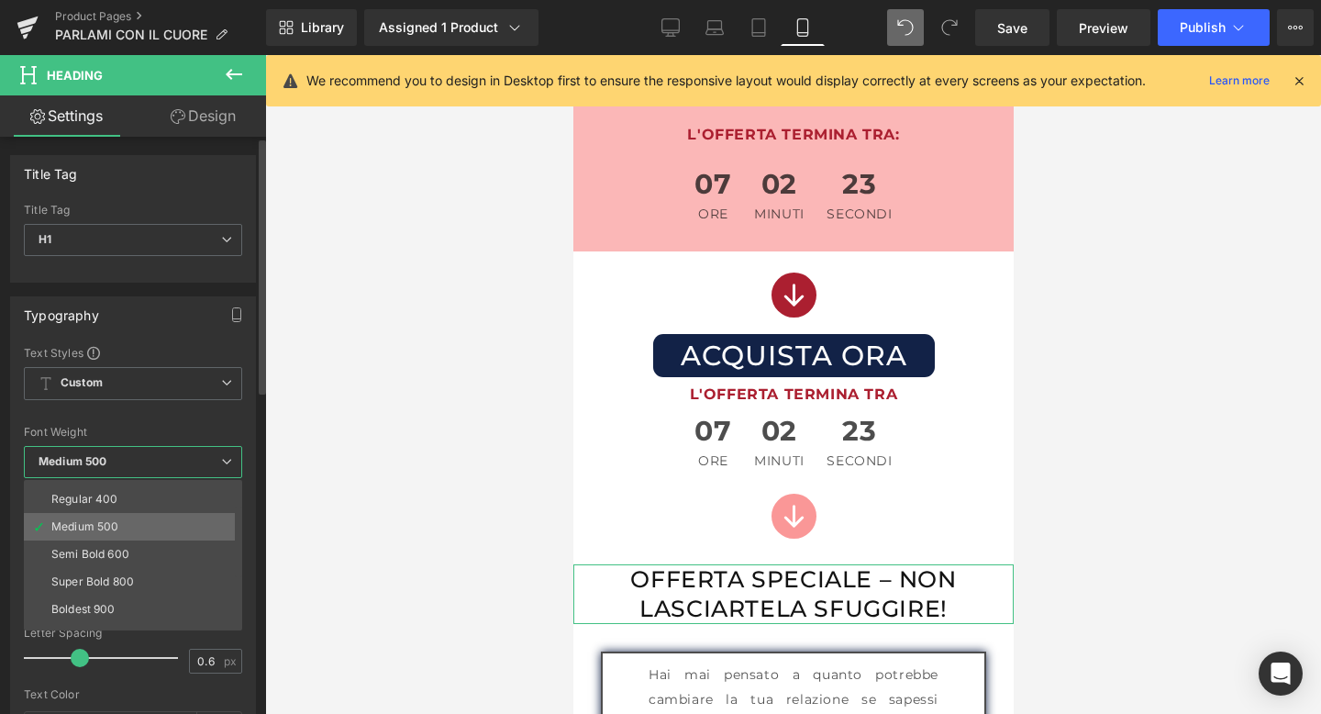
scroll to position [83, 0]
click at [109, 555] on li "Semi Bold 600" at bounding box center [137, 549] width 227 height 28
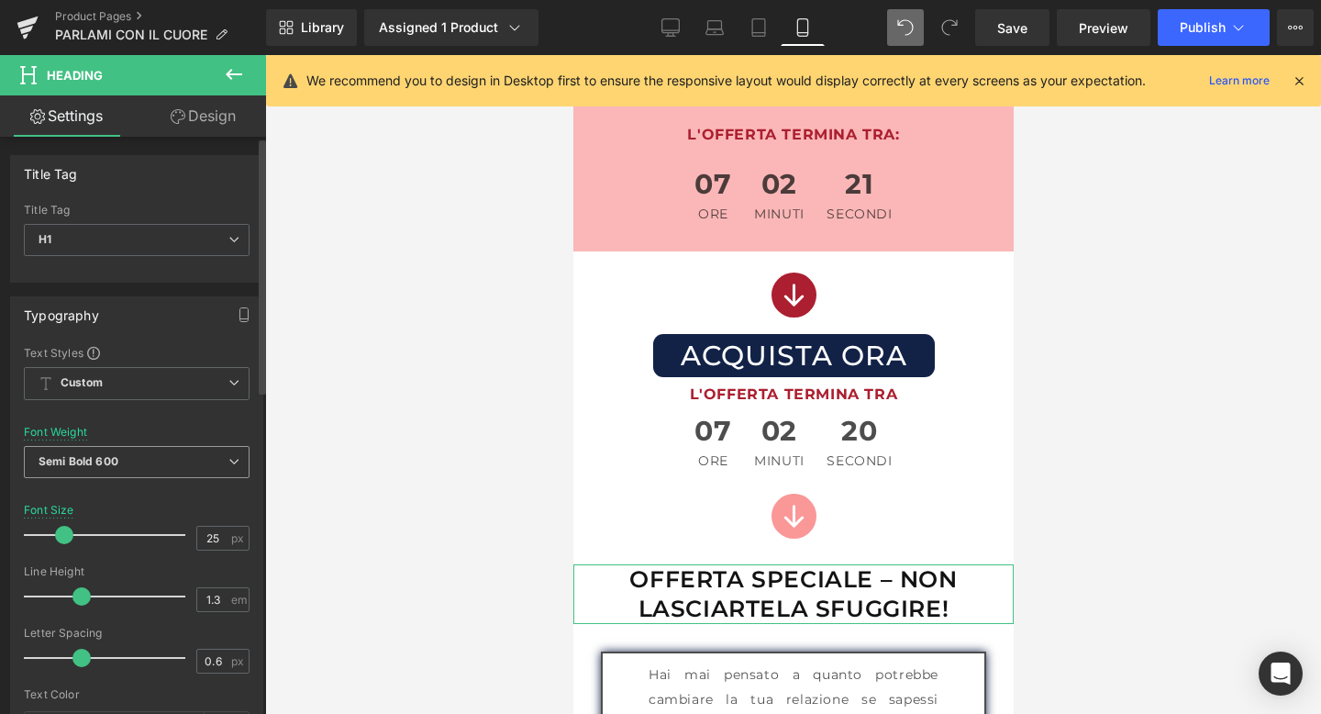
click at [129, 456] on span "Semi Bold 600" at bounding box center [137, 462] width 226 height 32
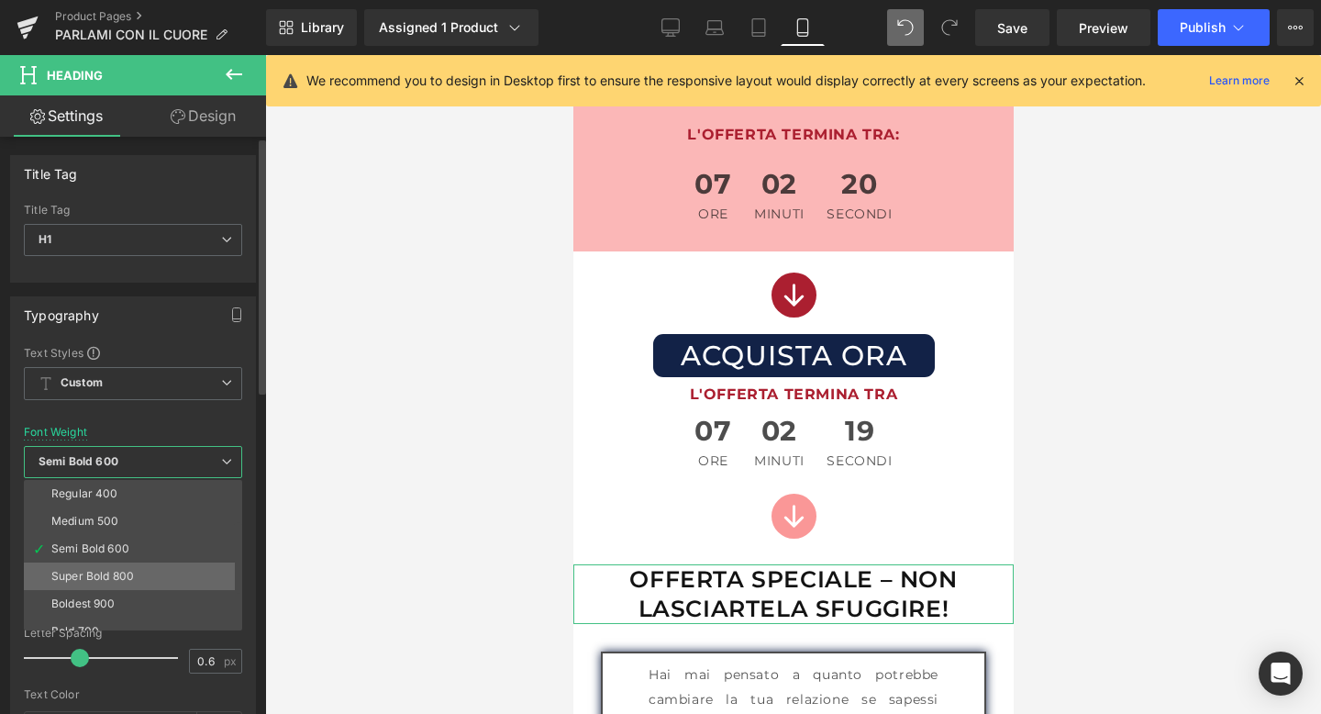
scroll to position [129, 0]
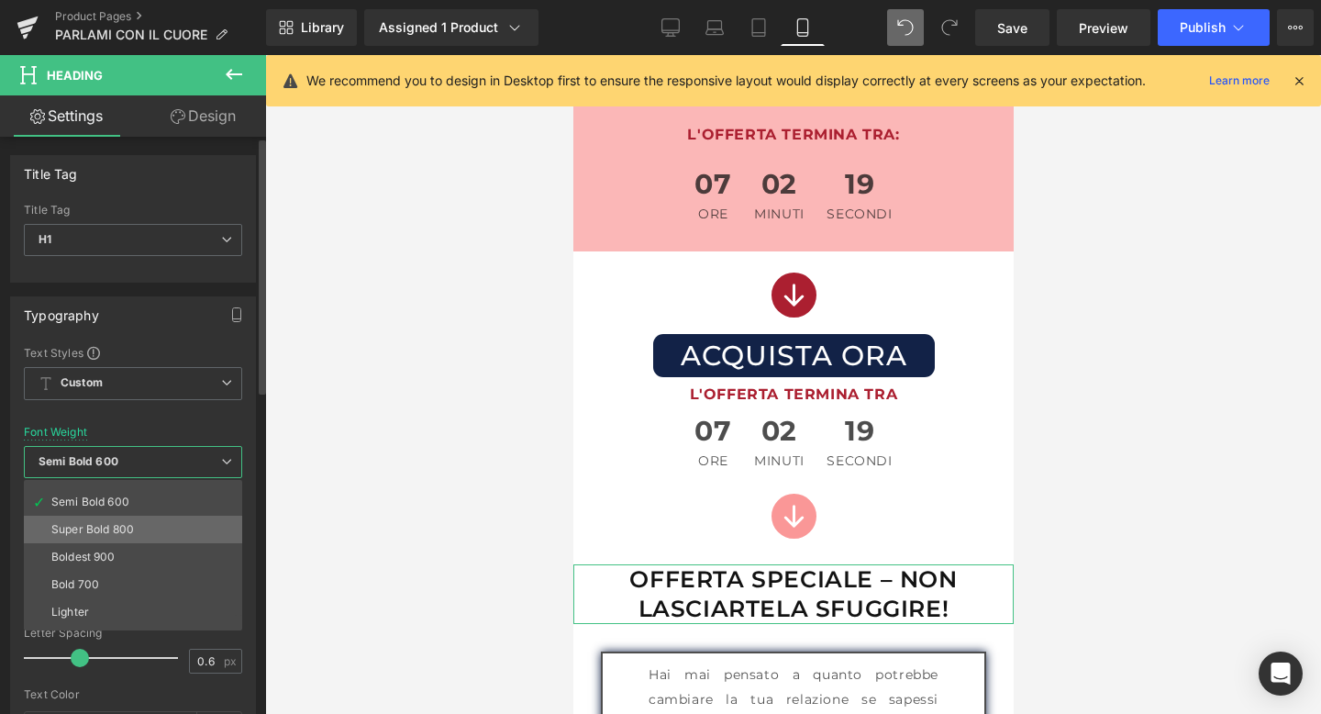
click at [123, 530] on div "Super Bold 800" at bounding box center [92, 529] width 83 height 13
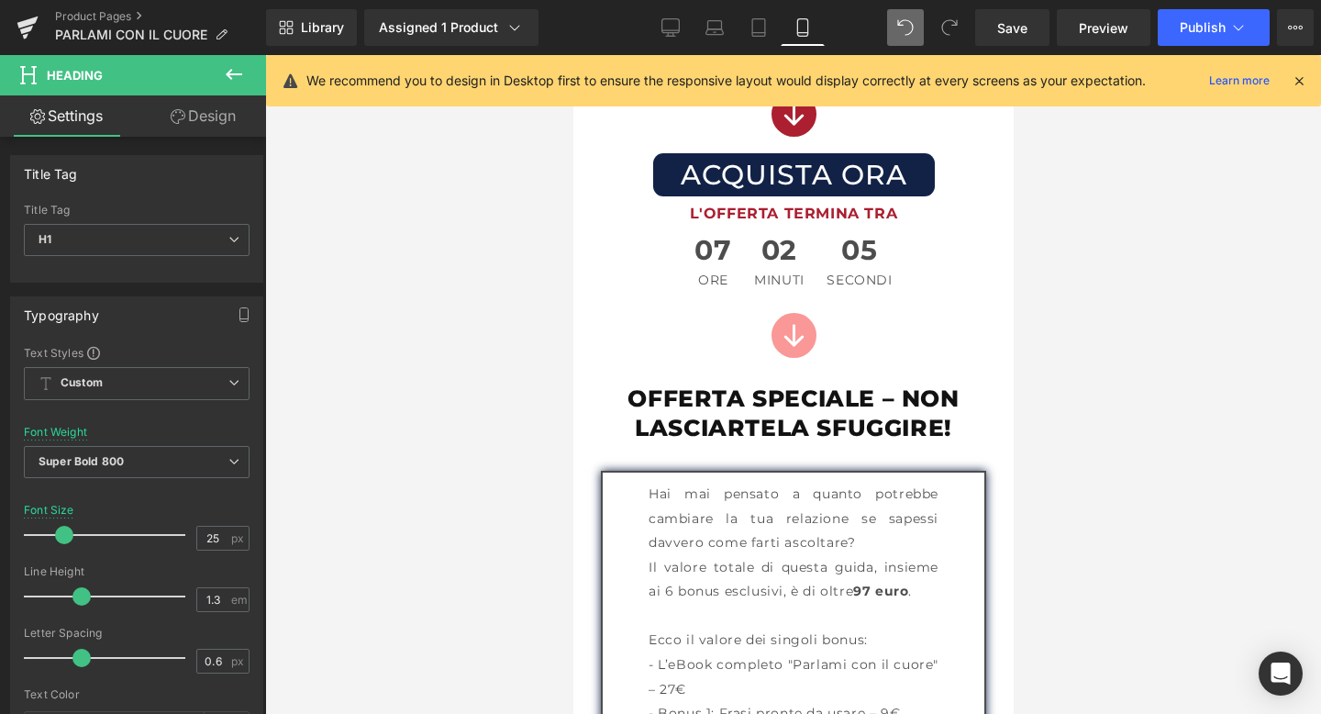
scroll to position [8421, 0]
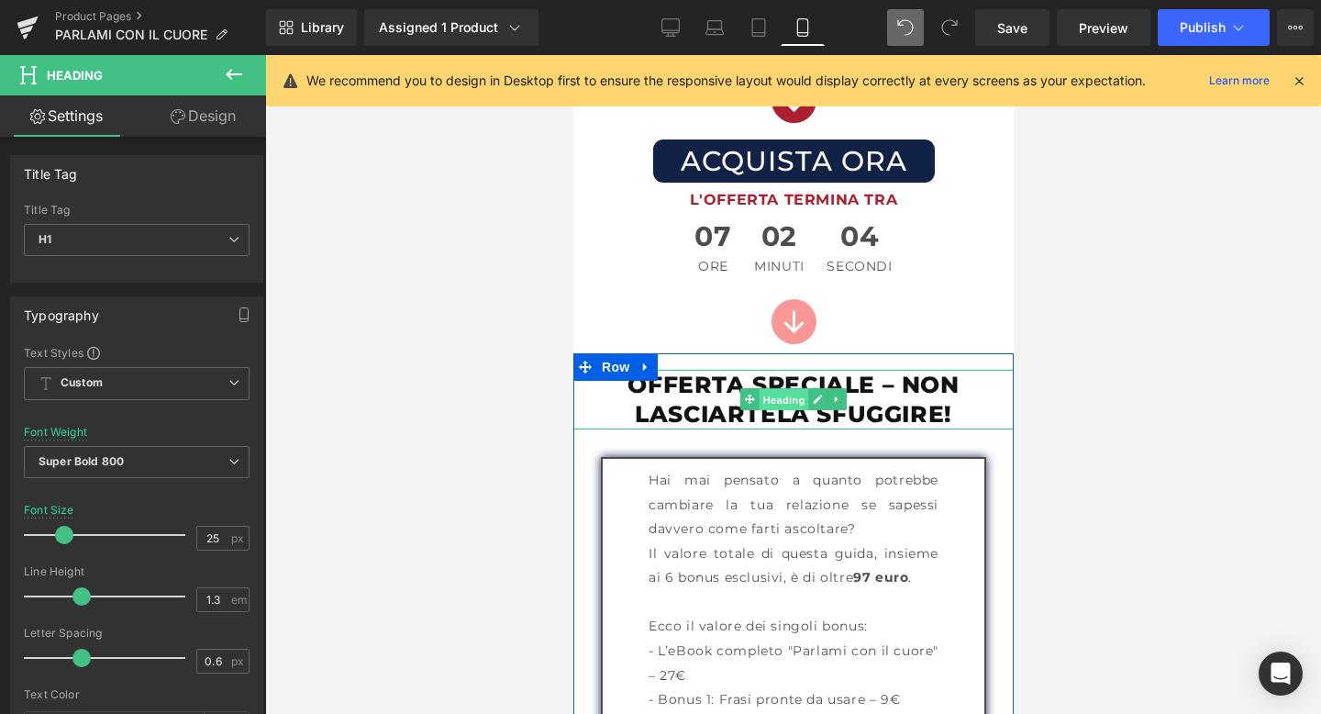
click at [772, 389] on span "Heading" at bounding box center [784, 400] width 50 height 22
click at [779, 389] on span "Heading" at bounding box center [784, 400] width 50 height 22
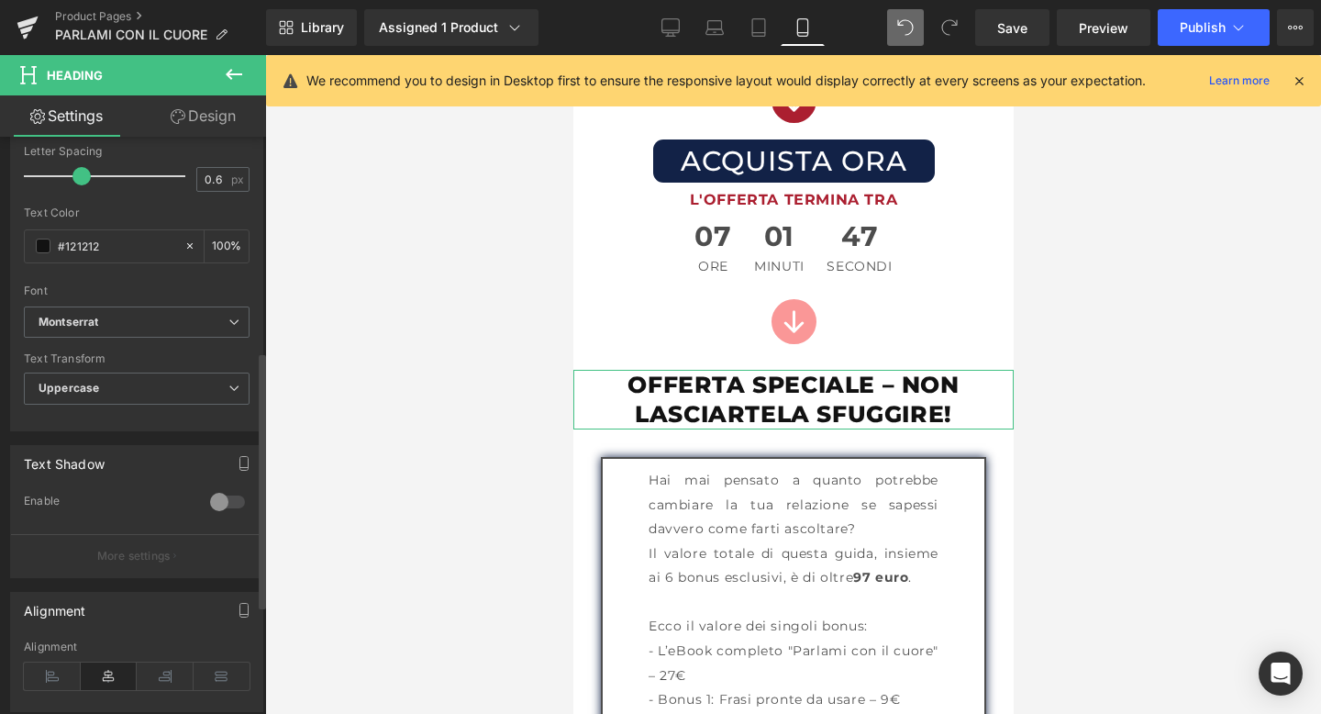
scroll to position [502, 0]
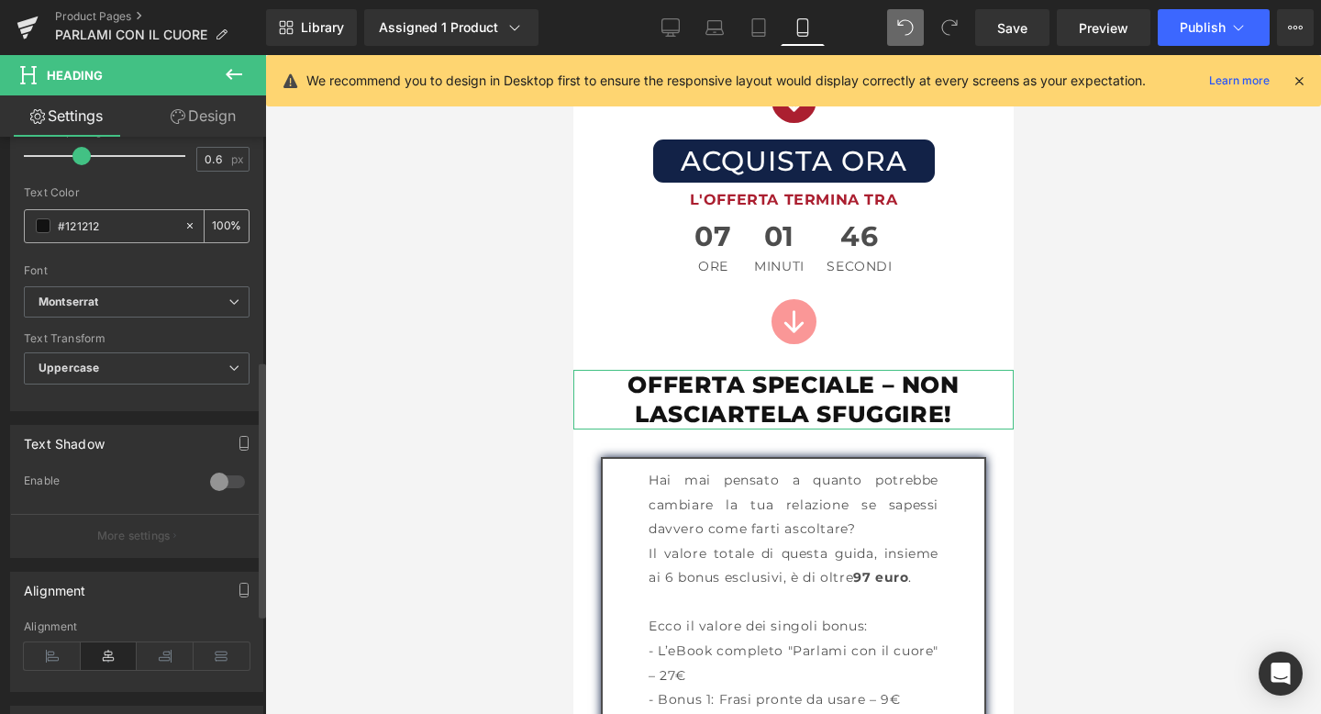
click at [91, 230] on input "#121212" at bounding box center [116, 226] width 117 height 20
drag, startPoint x: 130, startPoint y: 222, endPoint x: 33, endPoint y: 231, distance: 97.7
click at [33, 231] on div "#121212" at bounding box center [104, 226] width 159 height 32
paste input "ab1f30"
type input "#ab1f30"
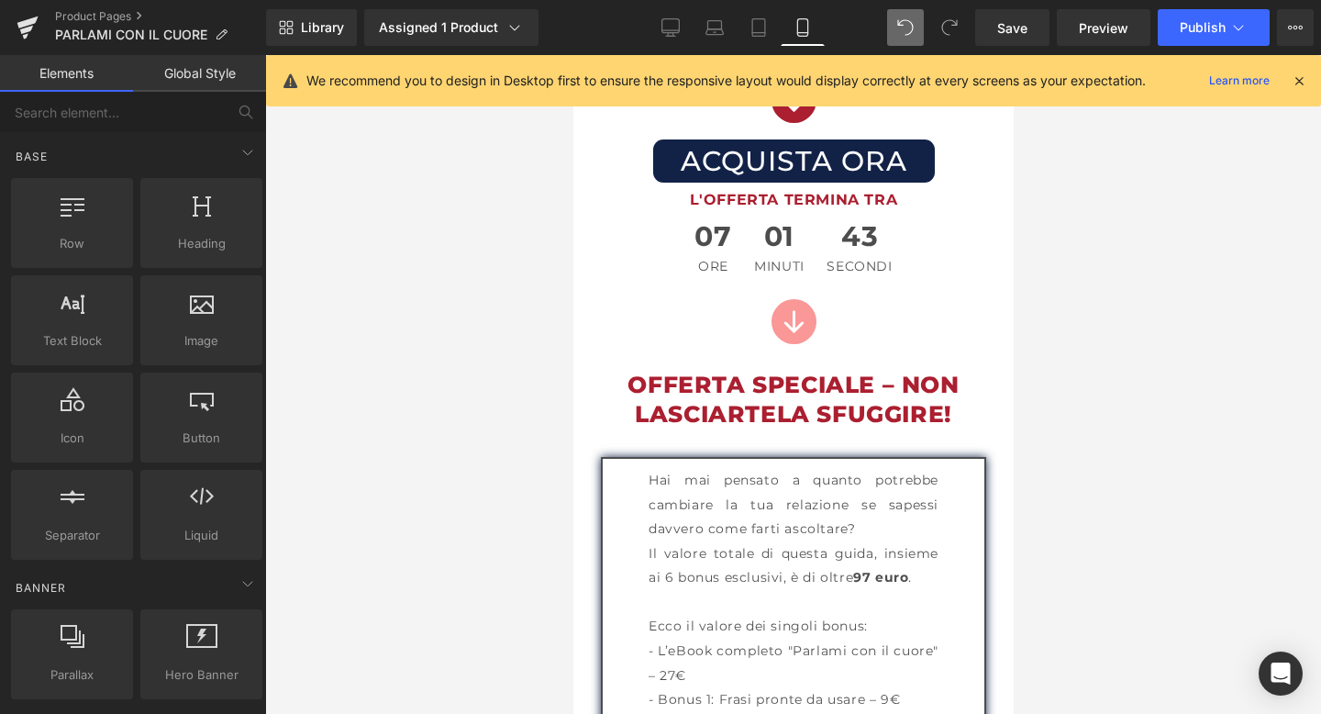
click at [1187, 339] on div at bounding box center [793, 384] width 1056 height 659
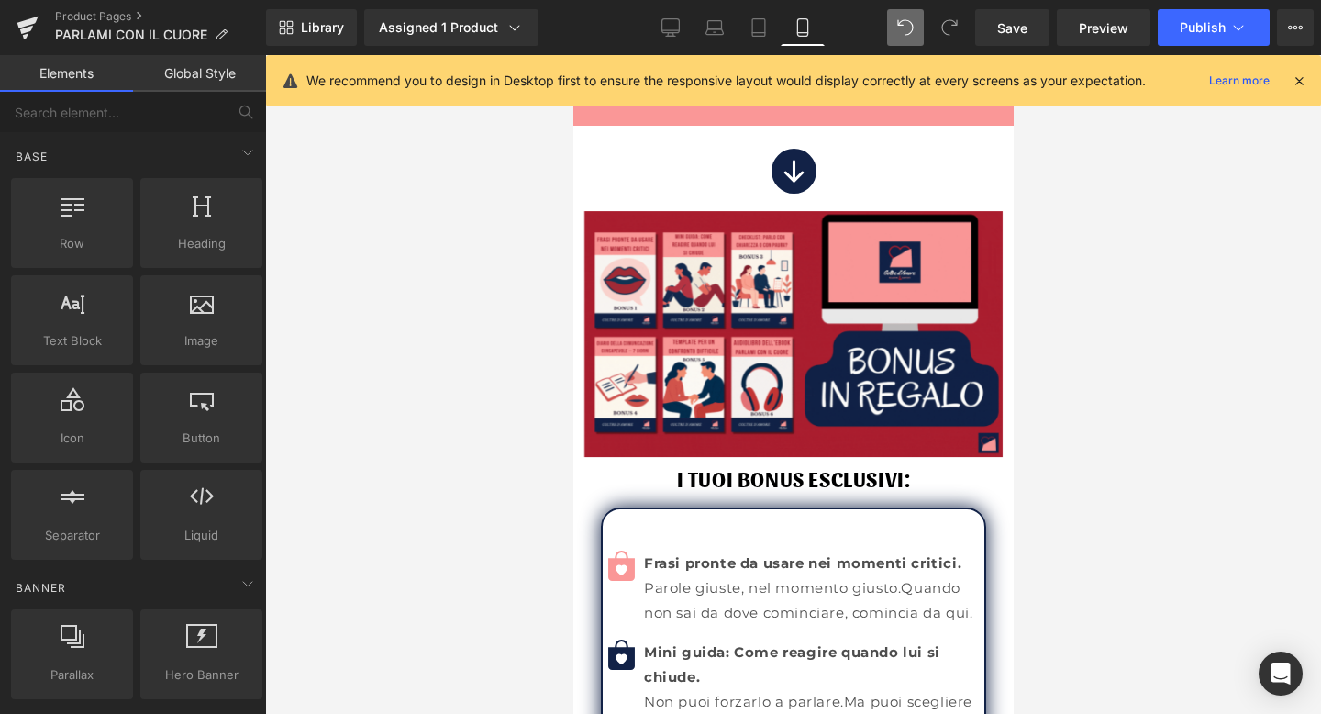
scroll to position [10994, 0]
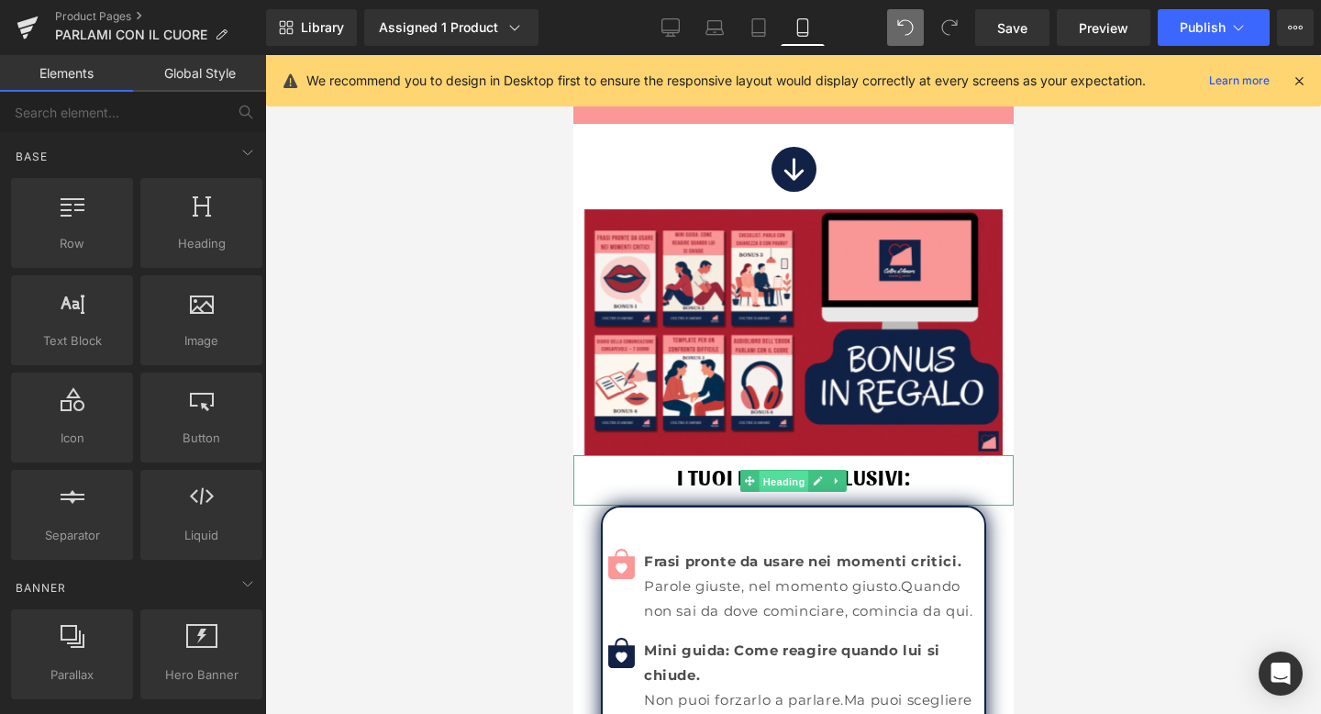
click at [774, 471] on span "Heading" at bounding box center [784, 482] width 50 height 22
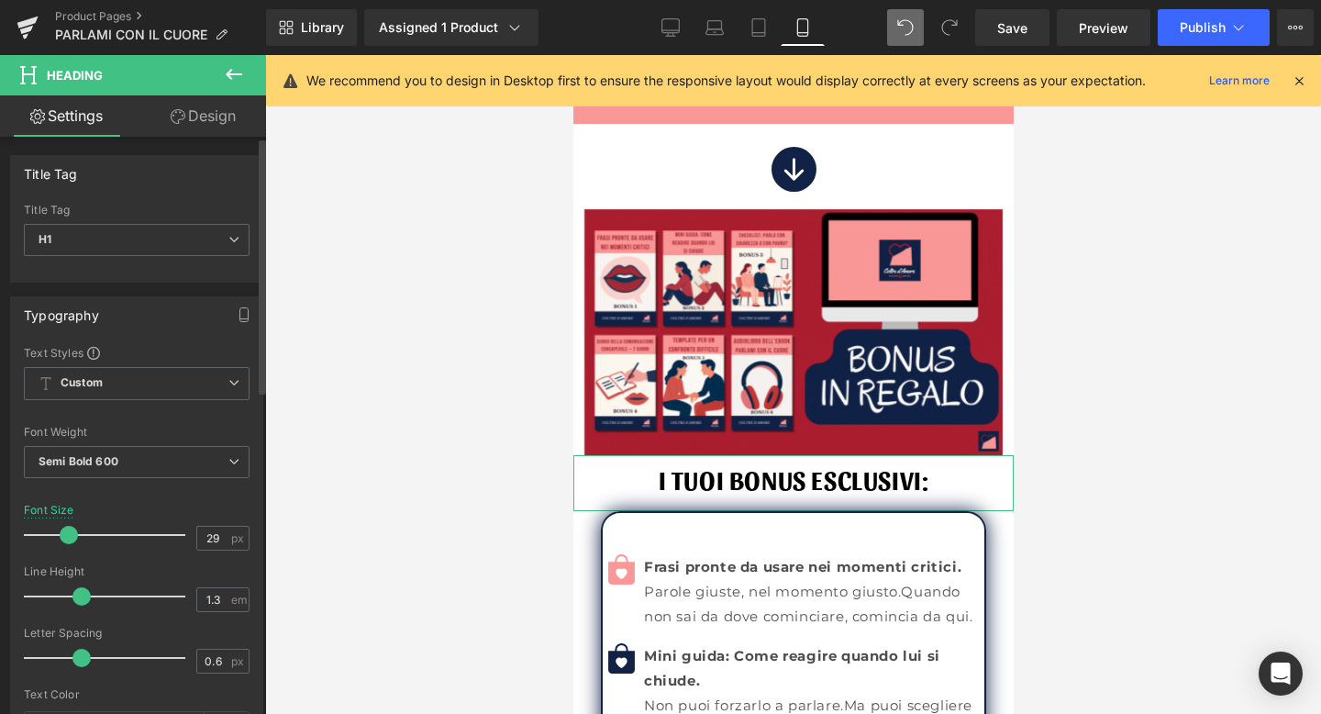
type input "30"
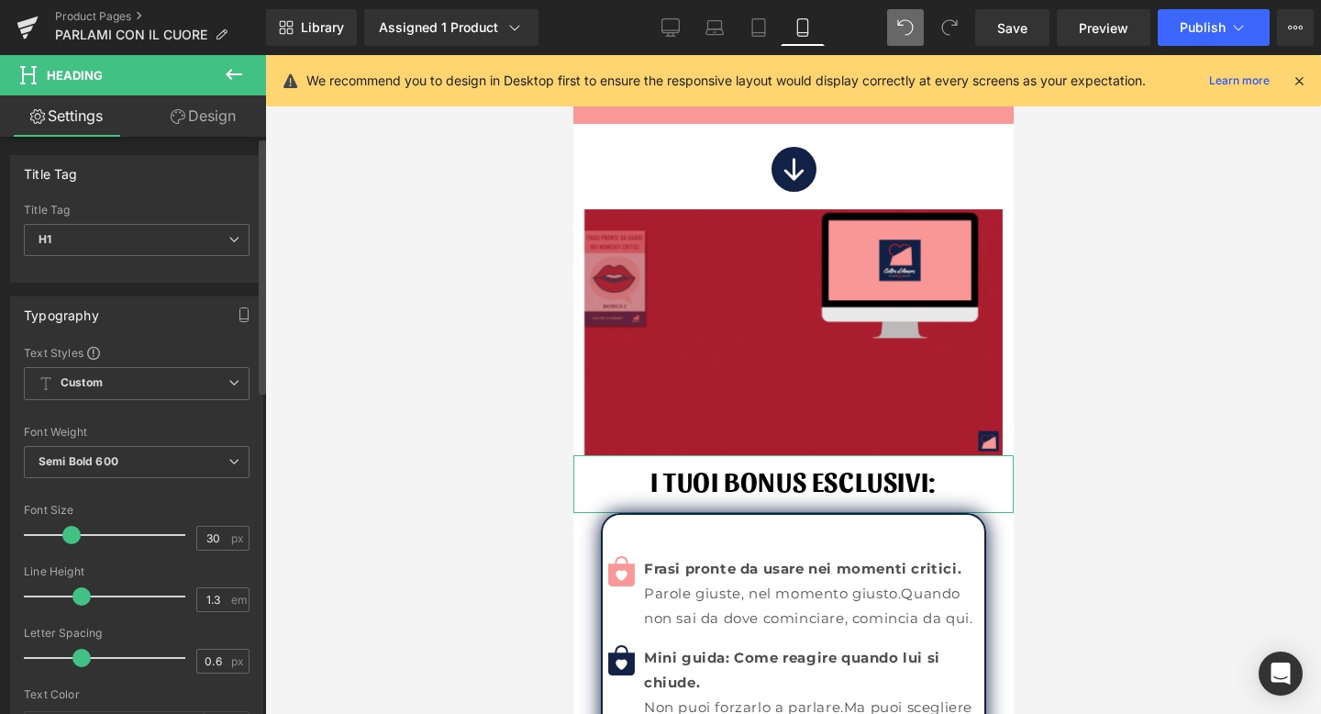
click at [68, 536] on span at bounding box center [71, 535] width 18 height 18
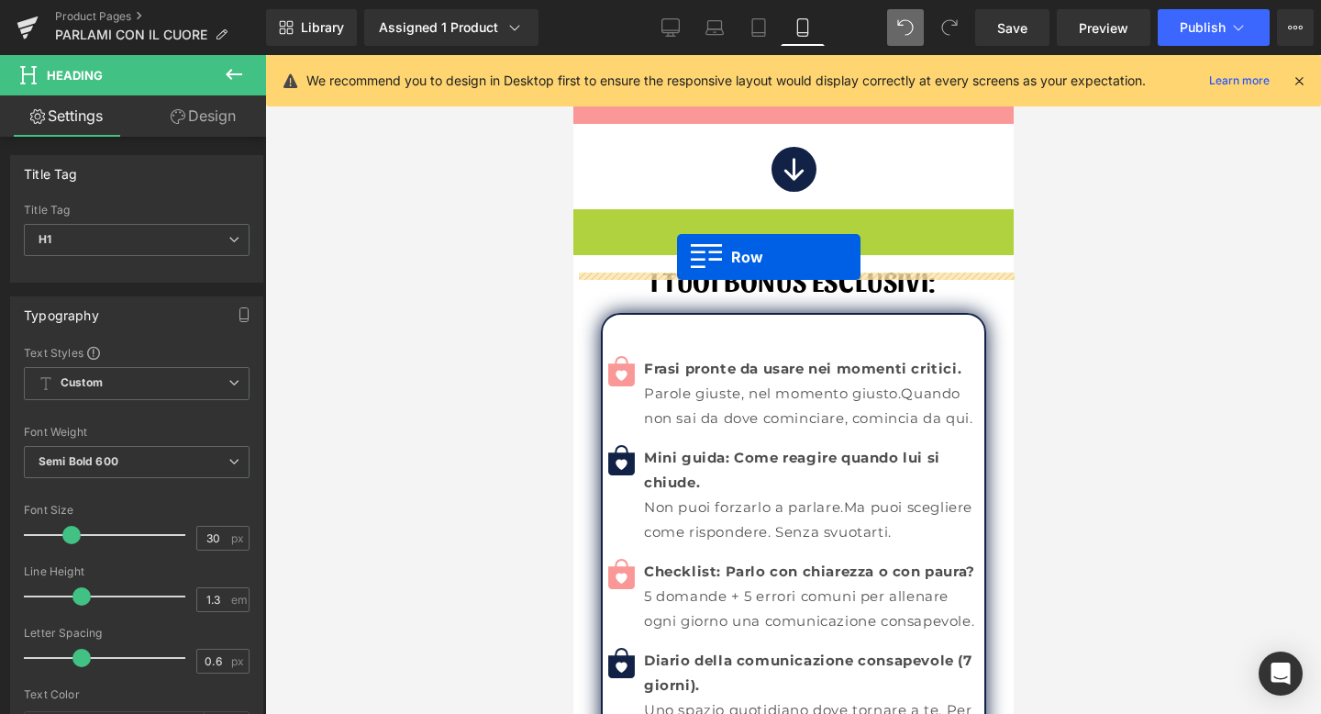
drag, startPoint x: 586, startPoint y: 185, endPoint x: 676, endPoint y: 257, distance: 114.9
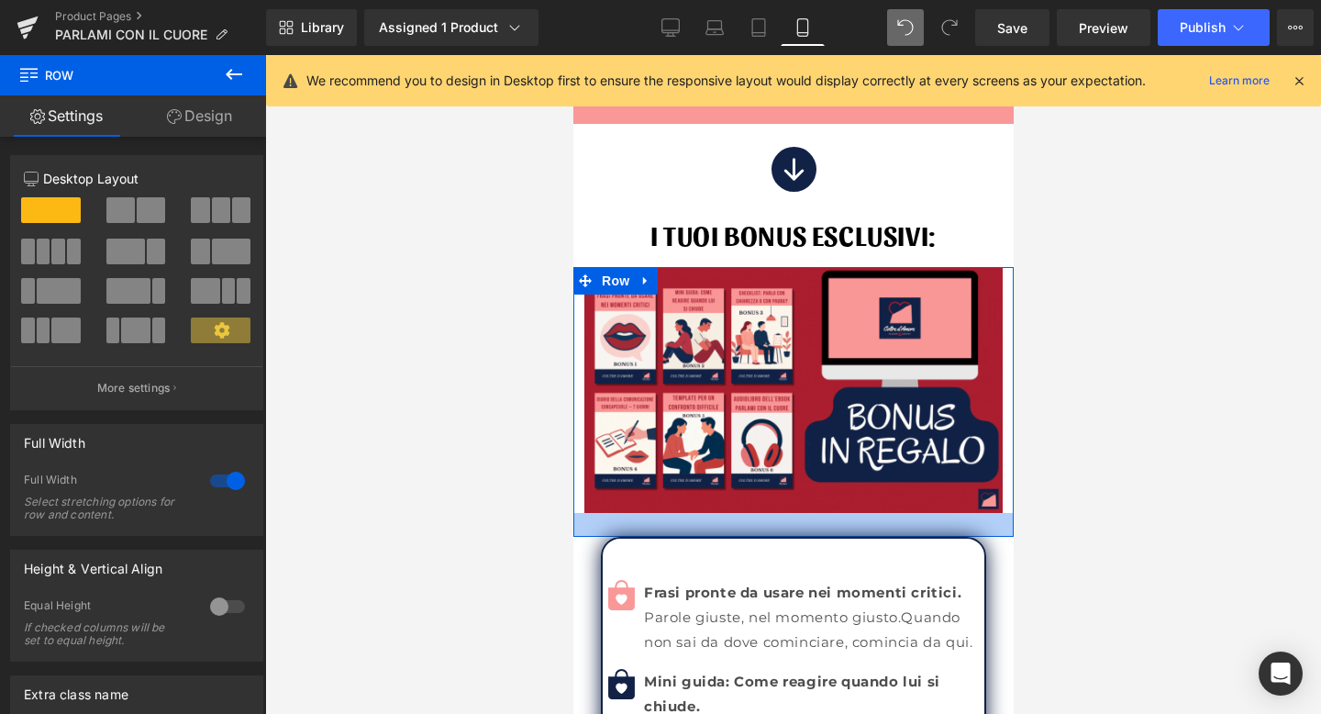
drag, startPoint x: 635, startPoint y: 468, endPoint x: 638, endPoint y: 492, distance: 24.0
click at [638, 513] on div at bounding box center [793, 525] width 440 height 24
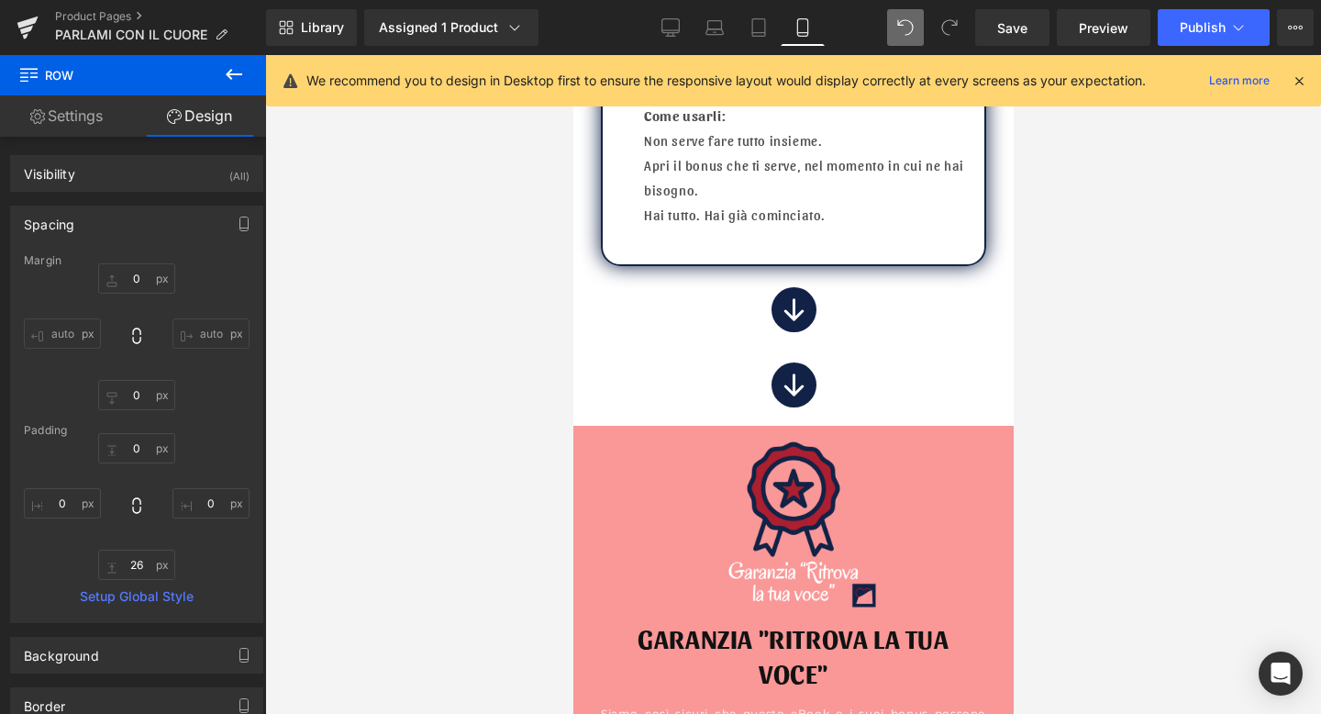
scroll to position [12136, 0]
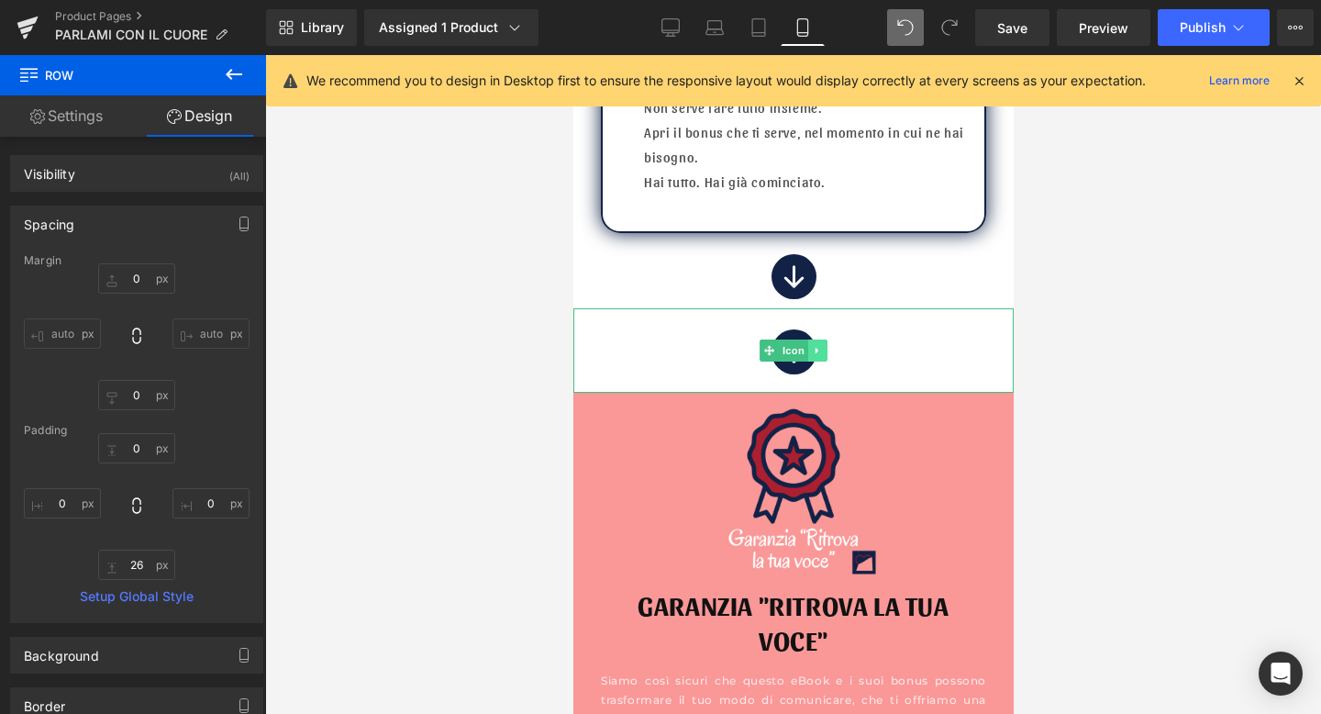
click at [815, 348] on icon at bounding box center [816, 351] width 3 height 6
click at [827, 346] on icon at bounding box center [826, 351] width 10 height 10
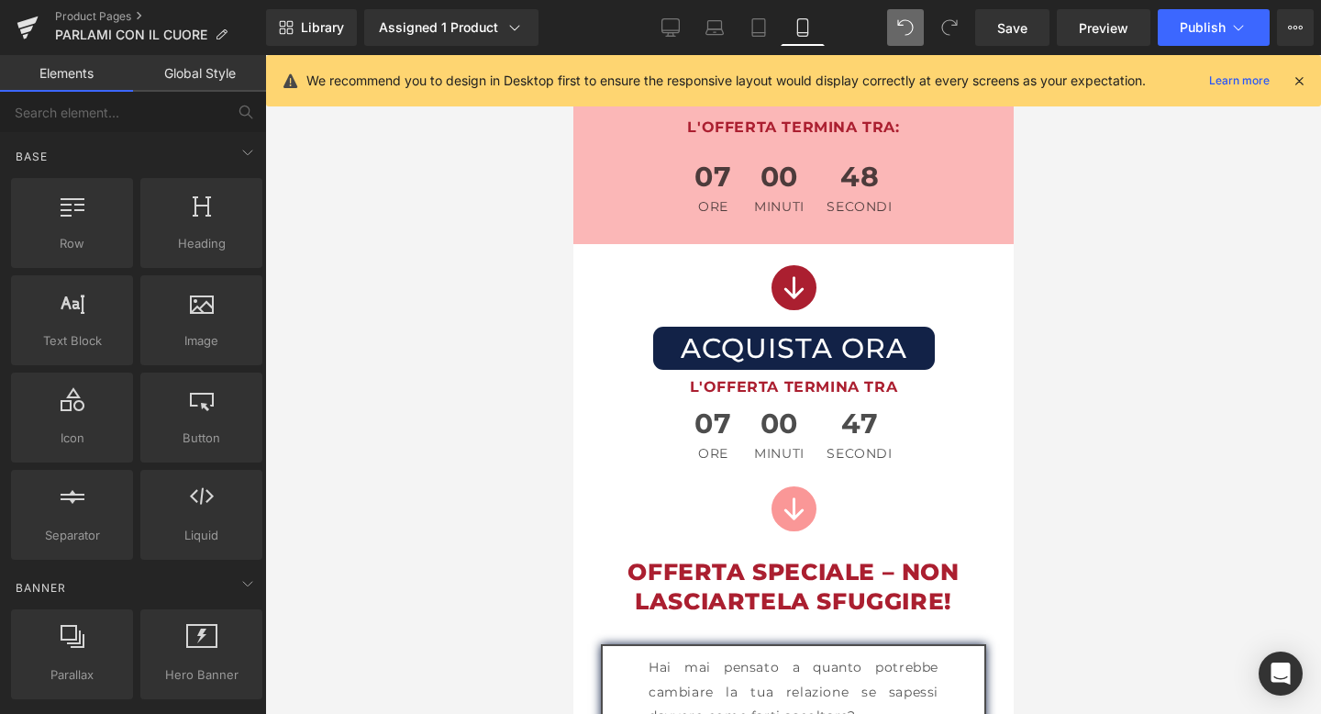
scroll to position [8207, 0]
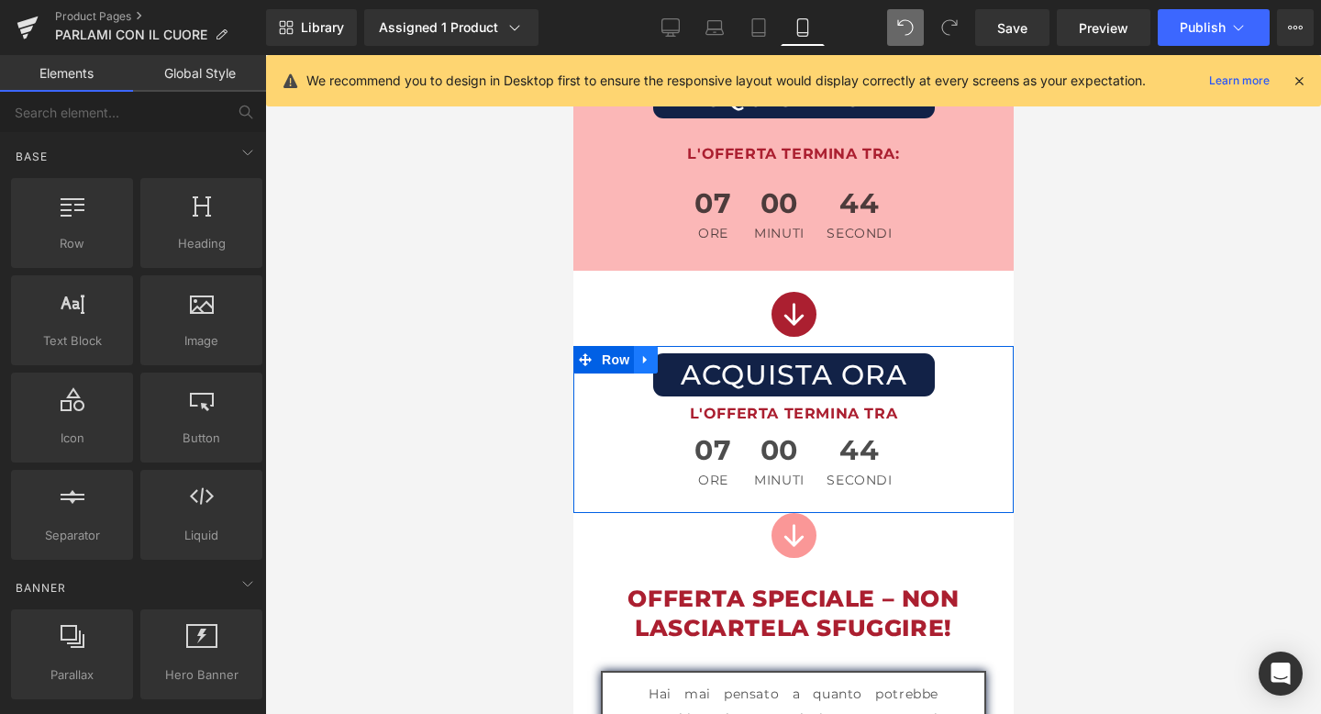
click at [648, 353] on icon at bounding box center [645, 360] width 13 height 14
click at [672, 353] on icon at bounding box center [669, 359] width 13 height 13
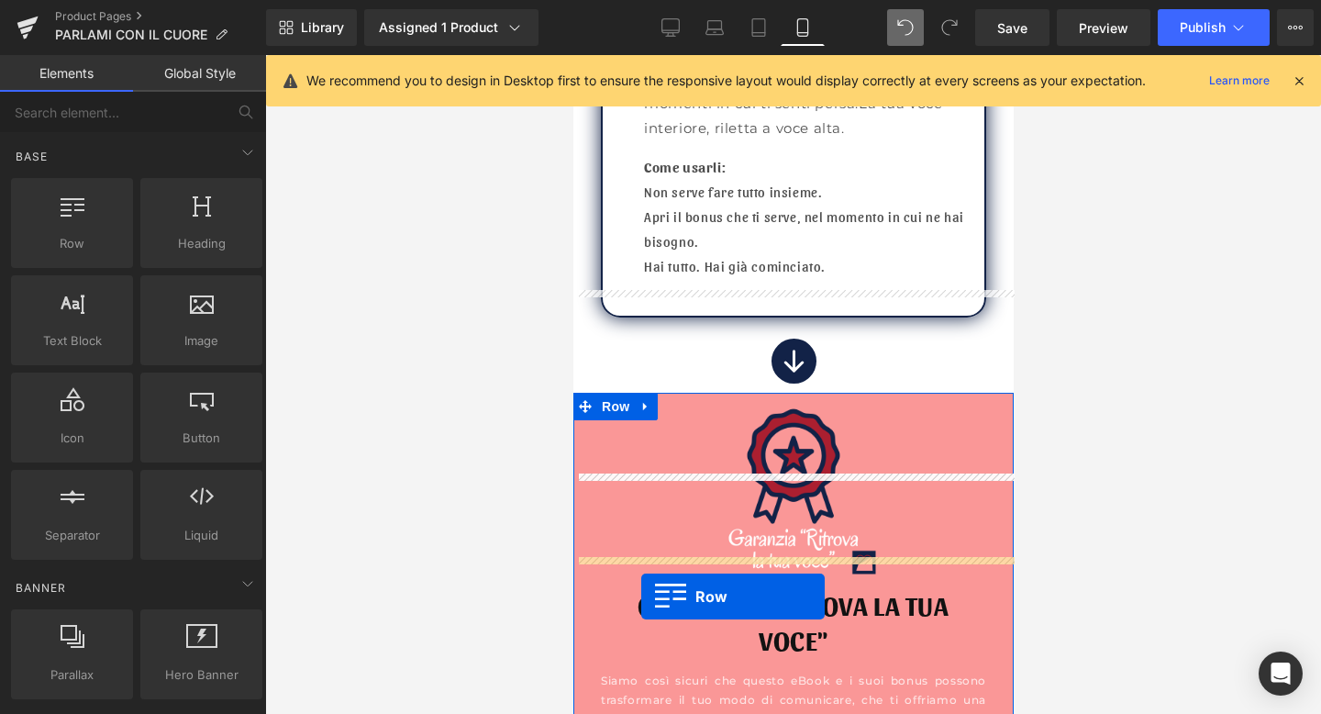
scroll to position [12171, 0]
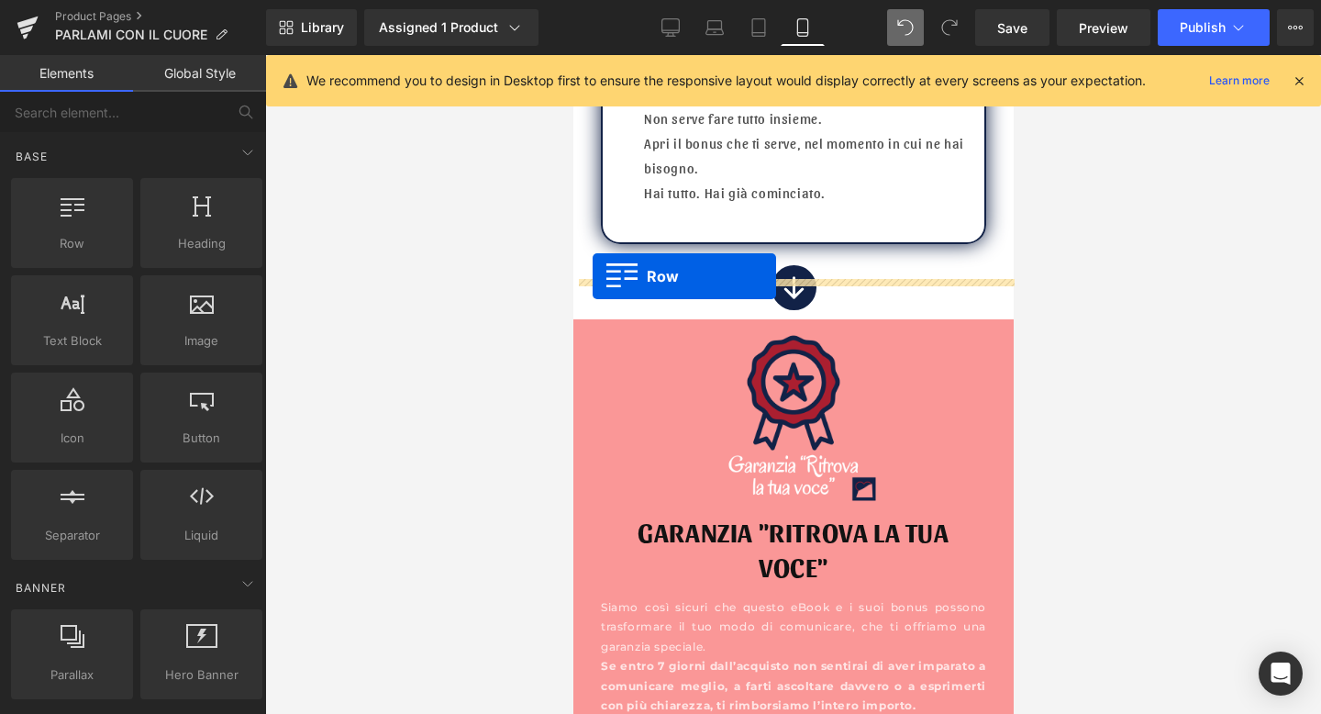
drag, startPoint x: 583, startPoint y: 488, endPoint x: 592, endPoint y: 276, distance: 212.2
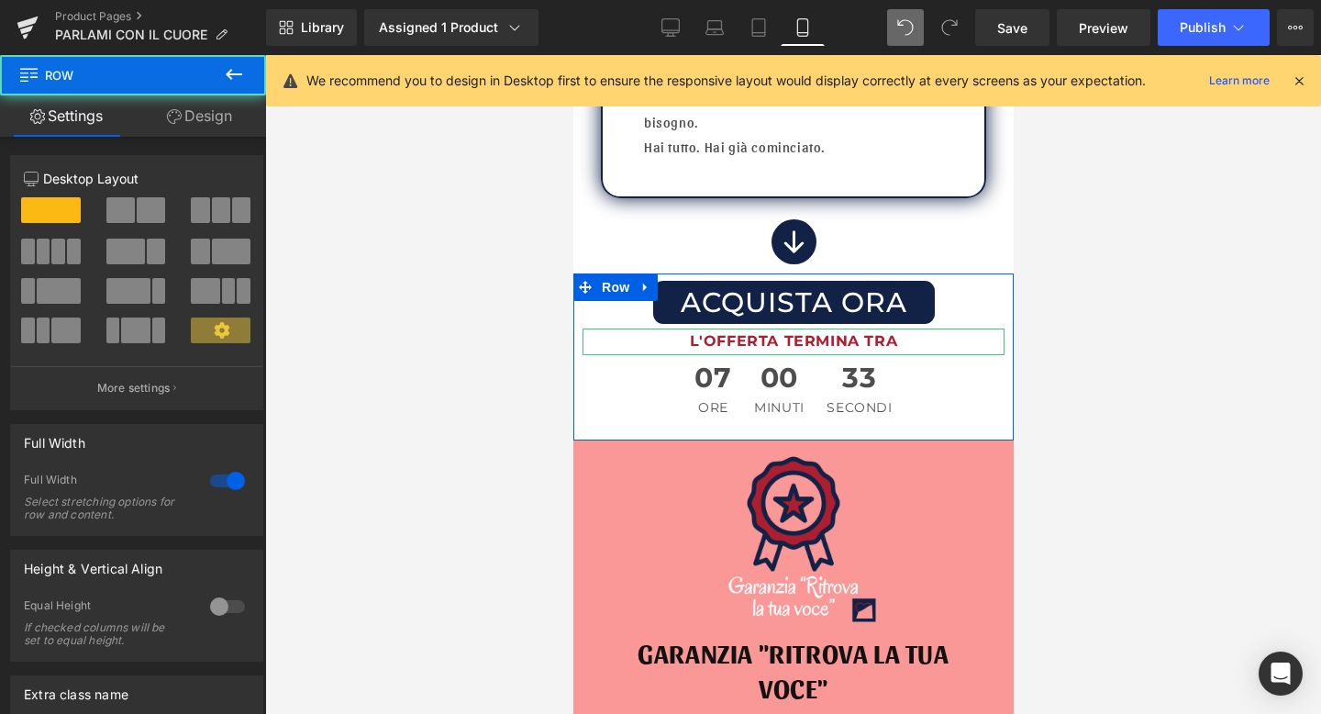
scroll to position [12125, 0]
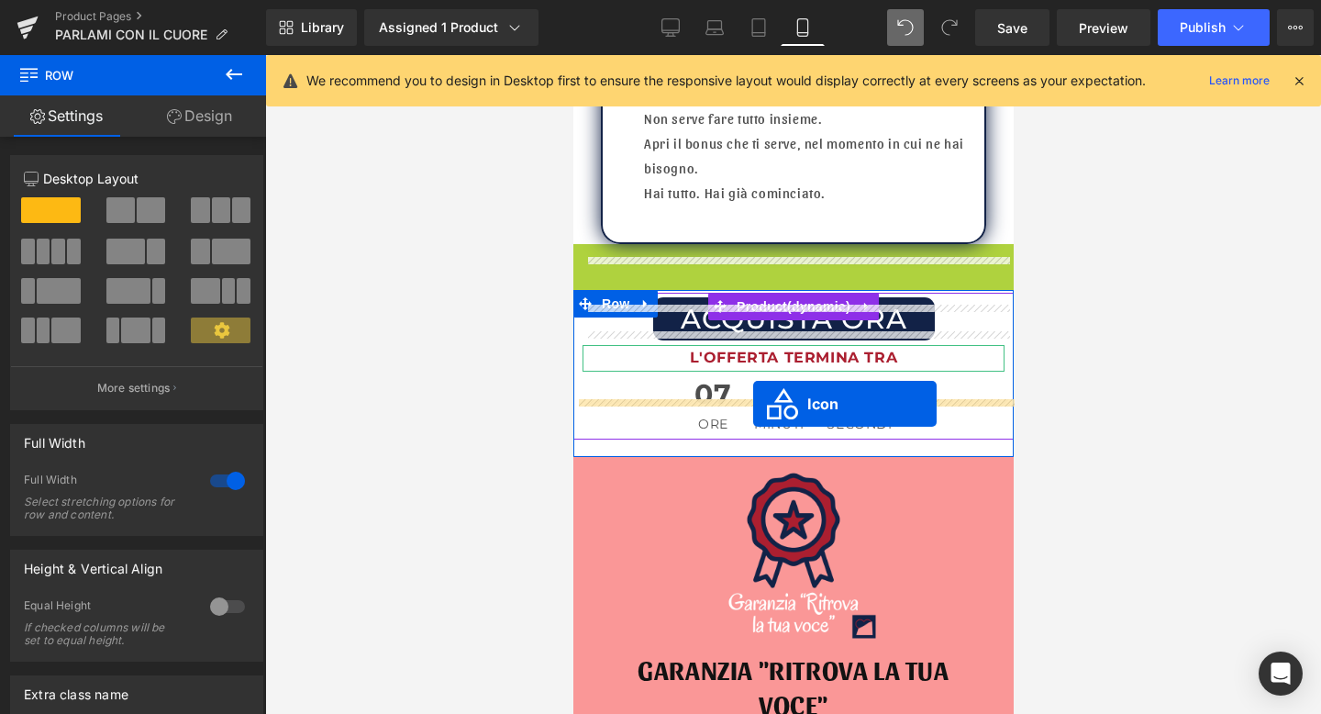
drag, startPoint x: 766, startPoint y: 240, endPoint x: 752, endPoint y: 404, distance: 163.9
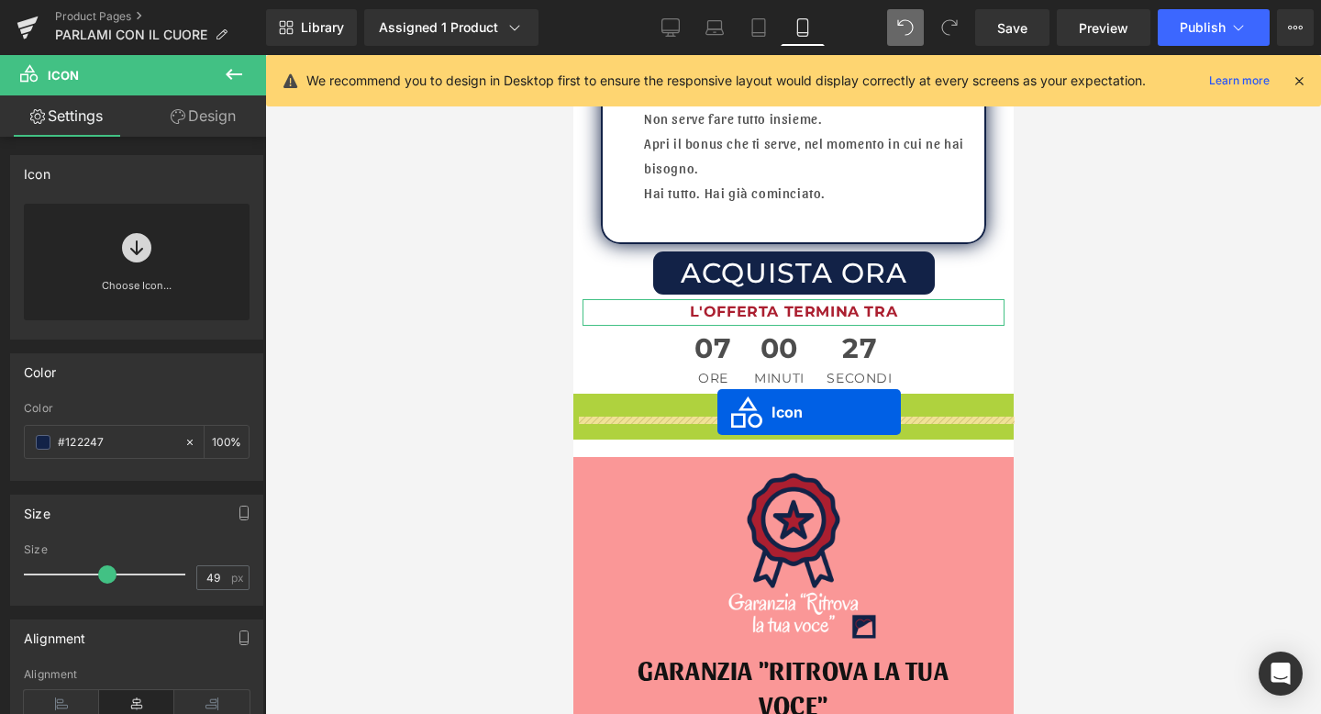
drag, startPoint x: 764, startPoint y: 390, endPoint x: 717, endPoint y: 412, distance: 51.7
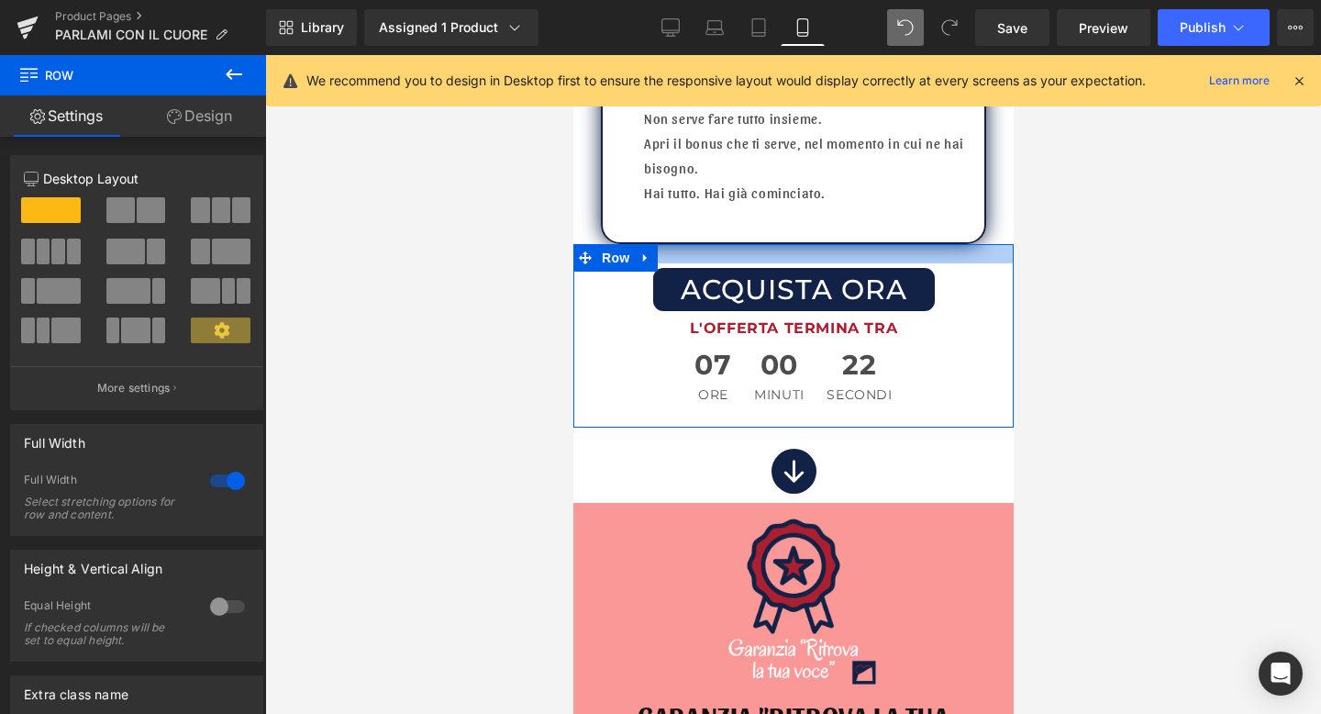
drag, startPoint x: 913, startPoint y: 205, endPoint x: 913, endPoint y: 221, distance: 16.5
click at [913, 244] on div at bounding box center [793, 253] width 440 height 19
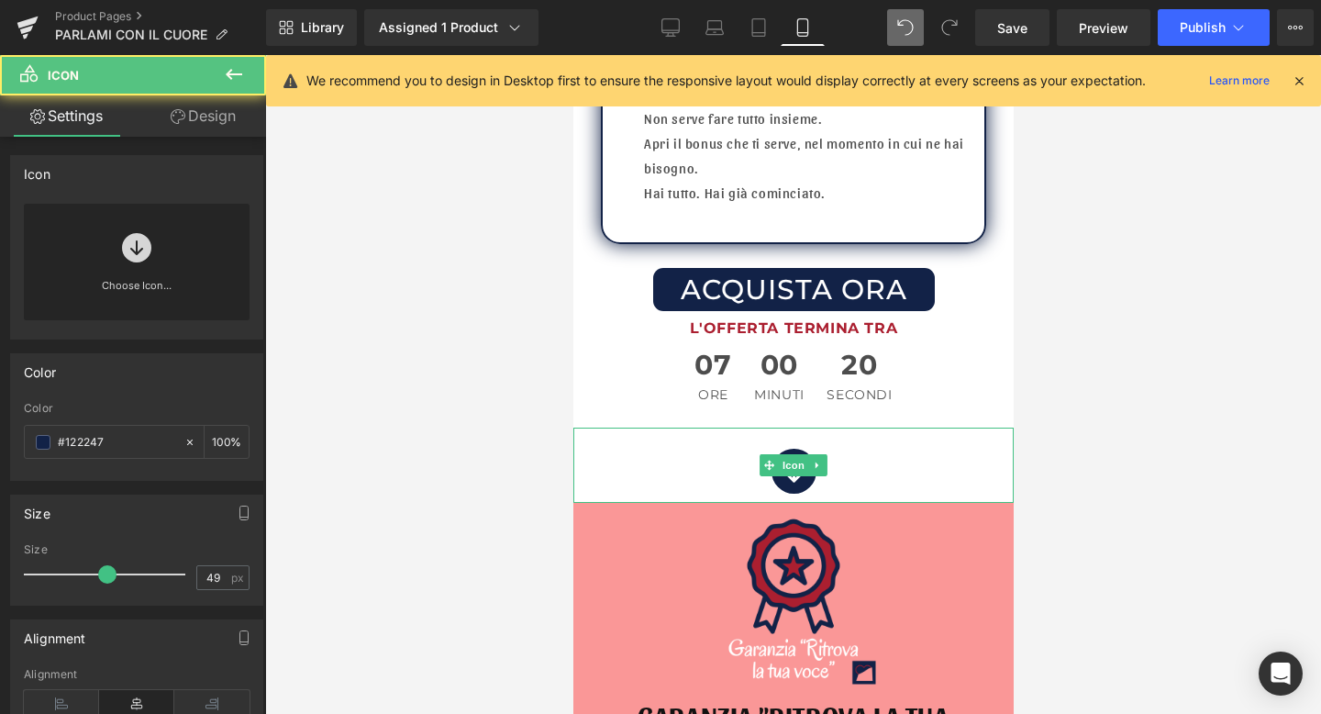
click at [797, 428] on div at bounding box center [793, 461] width 45 height 66
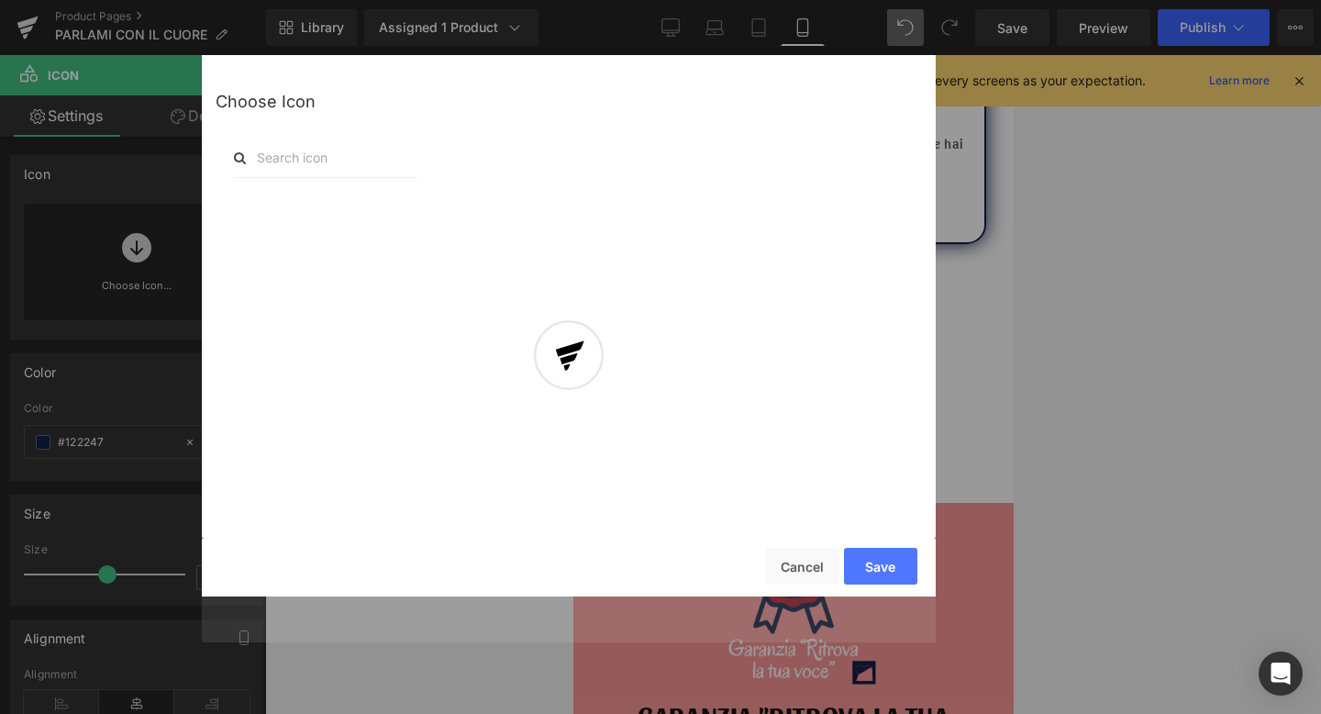
click at [793, 561] on div at bounding box center [569, 371] width 734 height 541
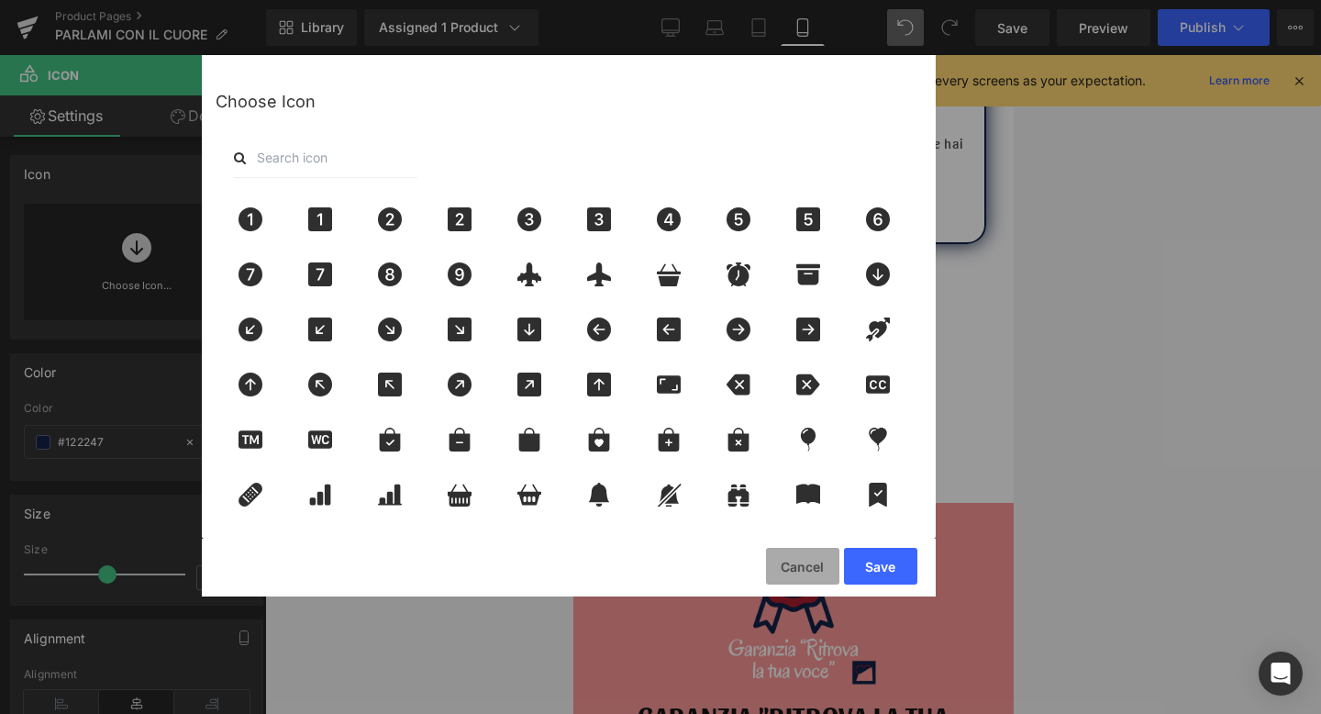
click at [809, 568] on button "Cancel" at bounding box center [802, 566] width 73 height 37
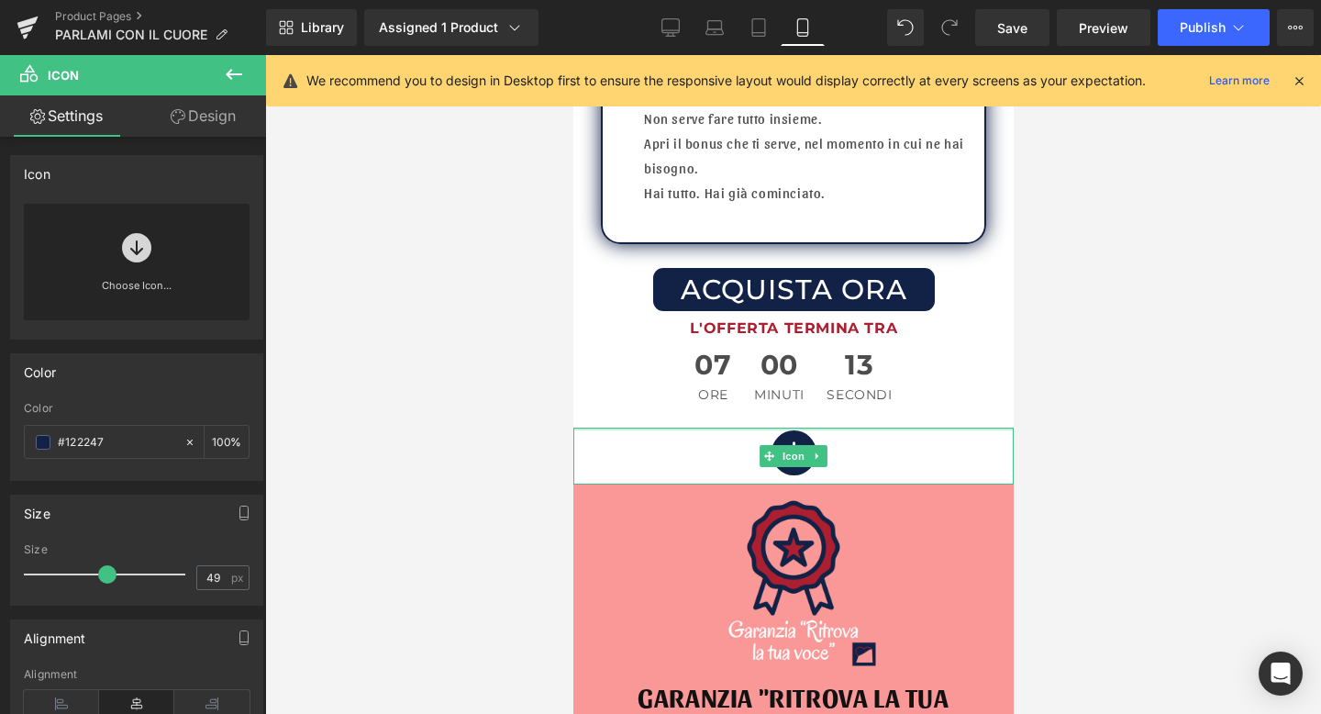
drag, startPoint x: 795, startPoint y: 389, endPoint x: 795, endPoint y: 371, distance: 18.4
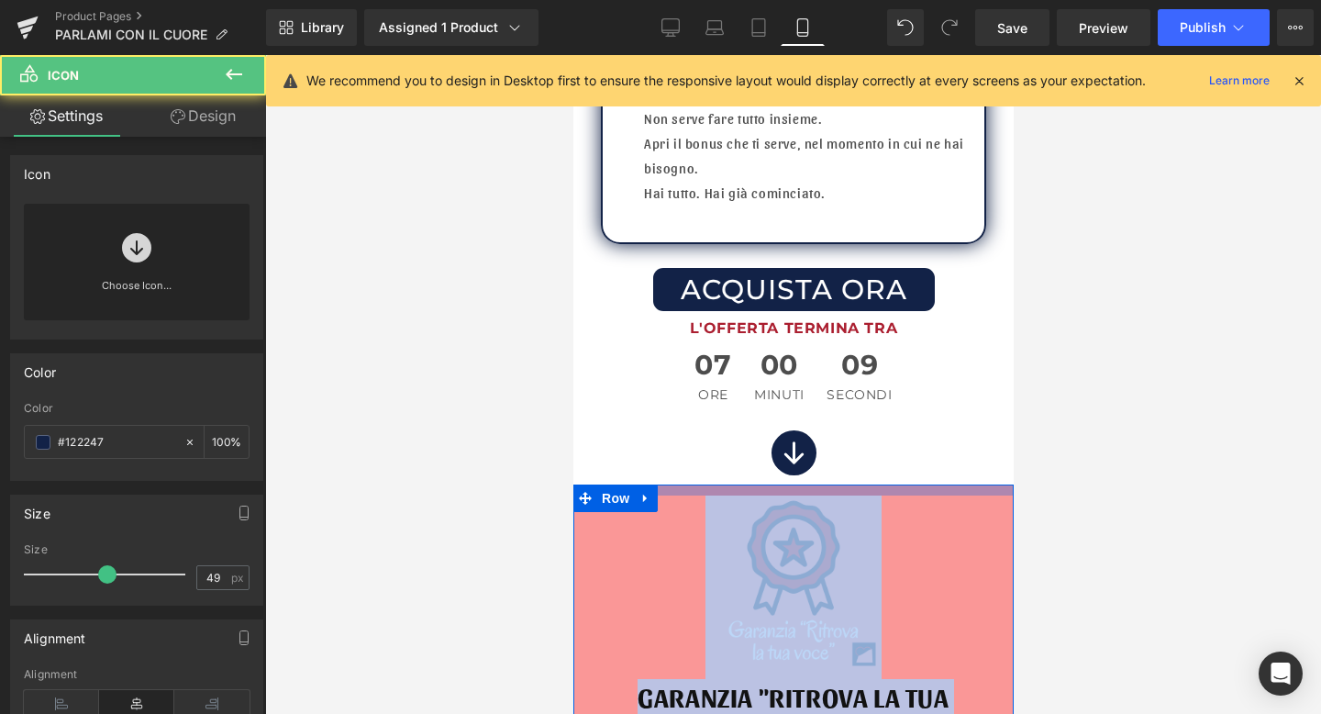
drag, startPoint x: 812, startPoint y: 439, endPoint x: 811, endPoint y: 451, distance: 12.0
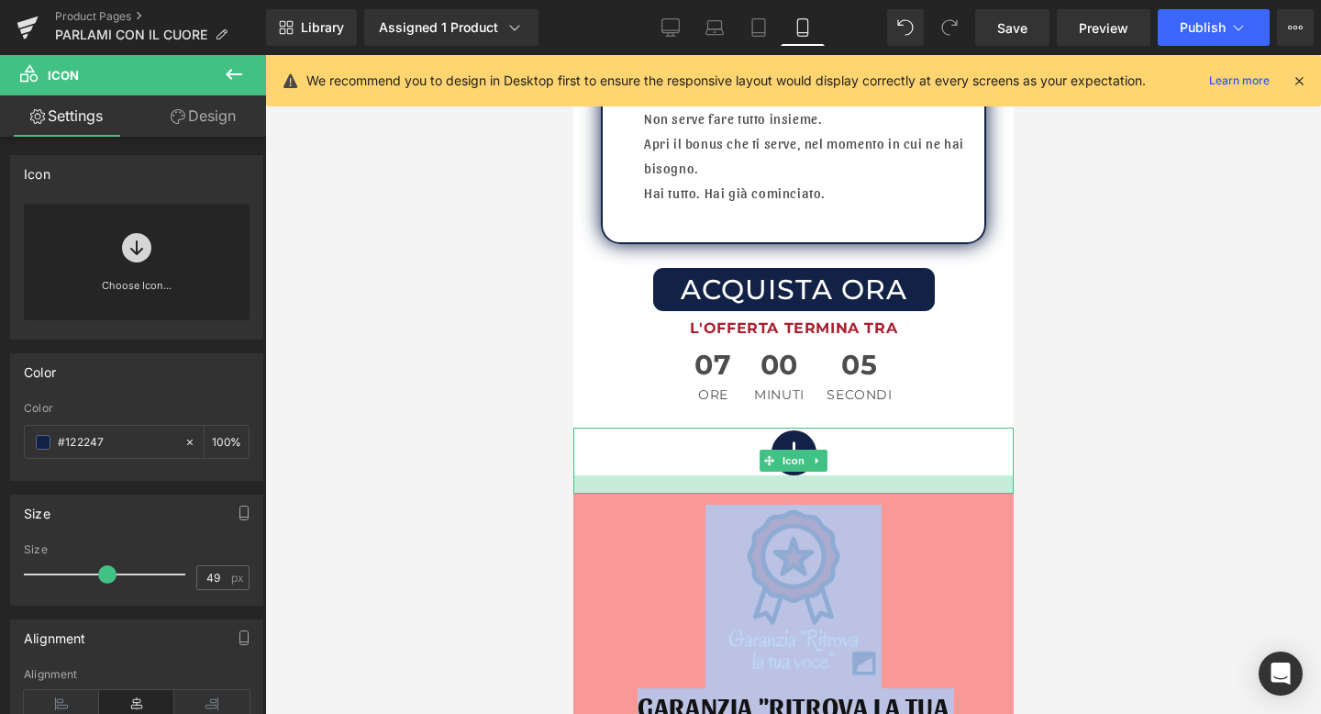
drag, startPoint x: 849, startPoint y: 440, endPoint x: 846, endPoint y: 459, distance: 18.6
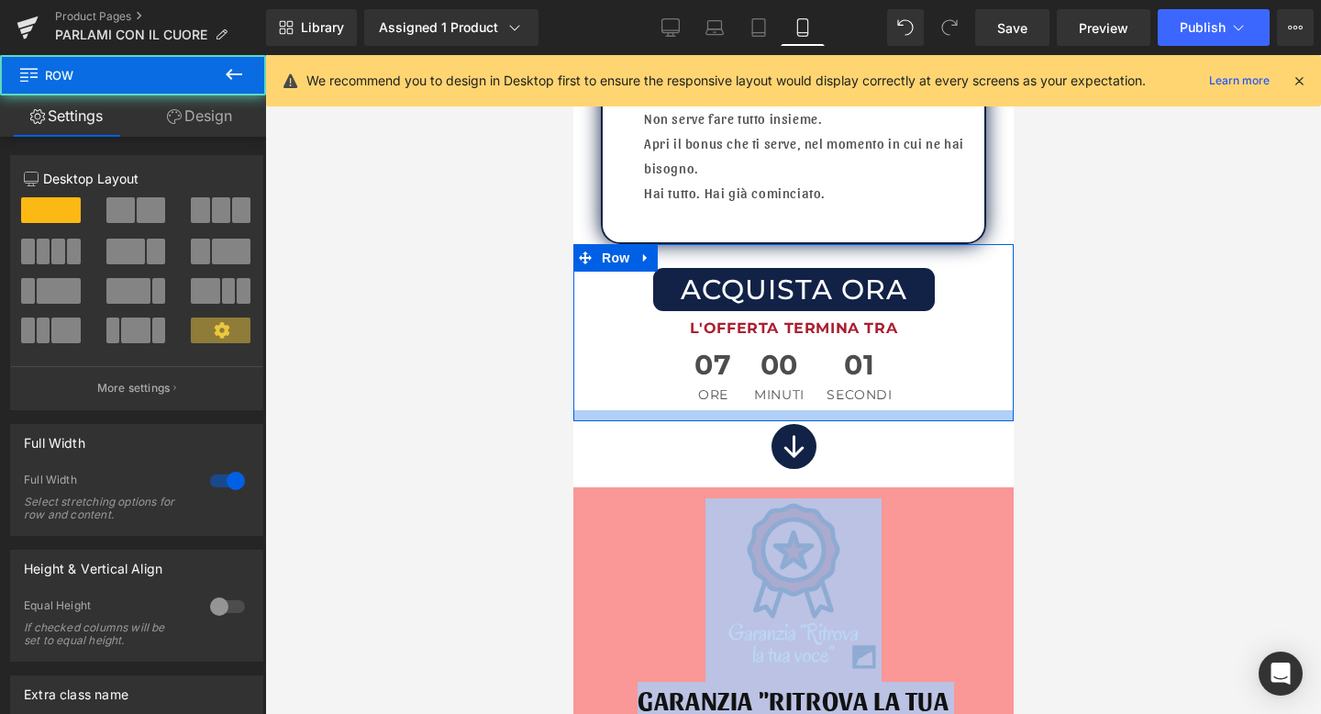
click at [776, 410] on div at bounding box center [793, 415] width 440 height 11
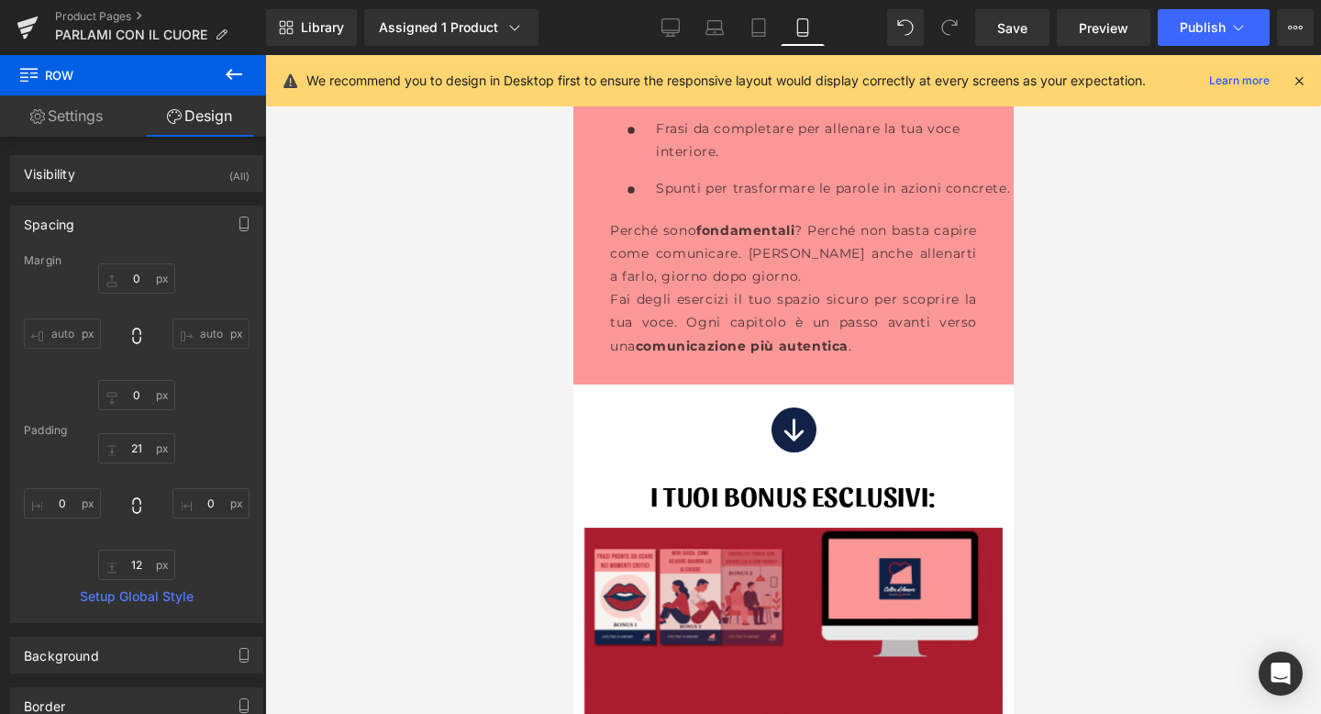
scroll to position [10722, 0]
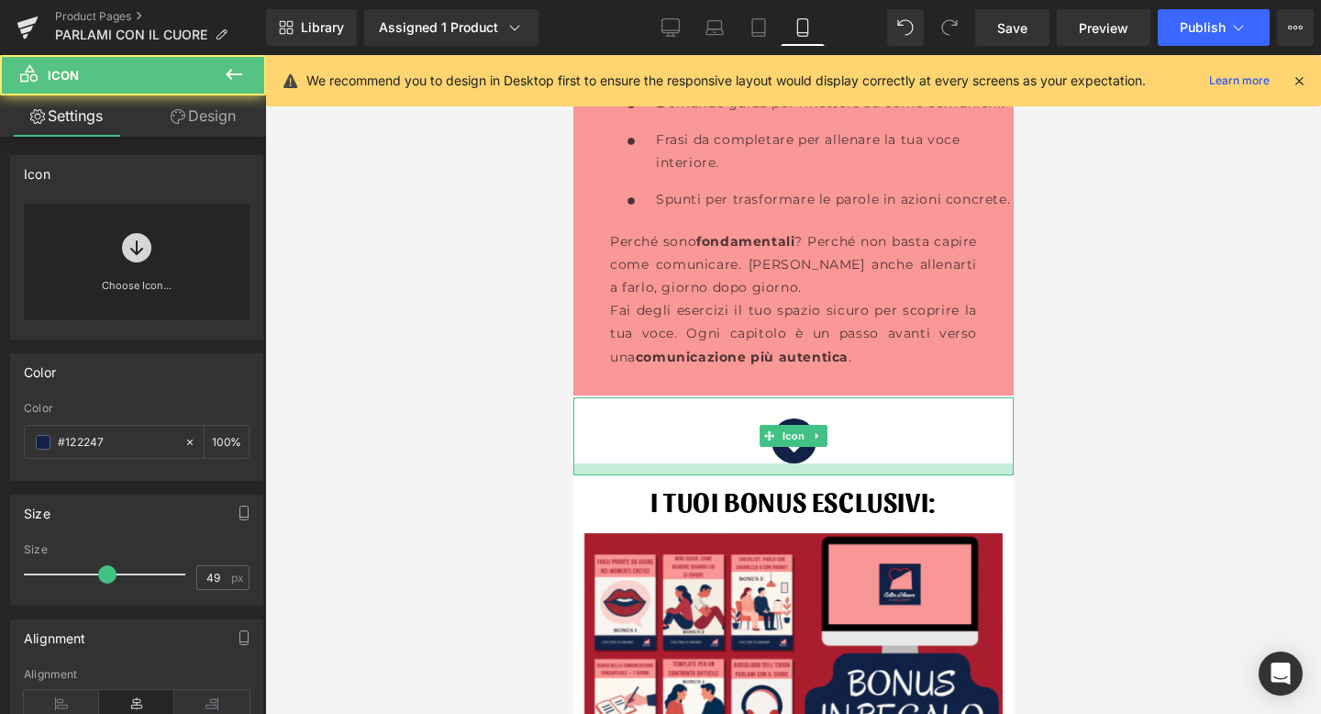
click at [791, 463] on div at bounding box center [793, 469] width 440 height 12
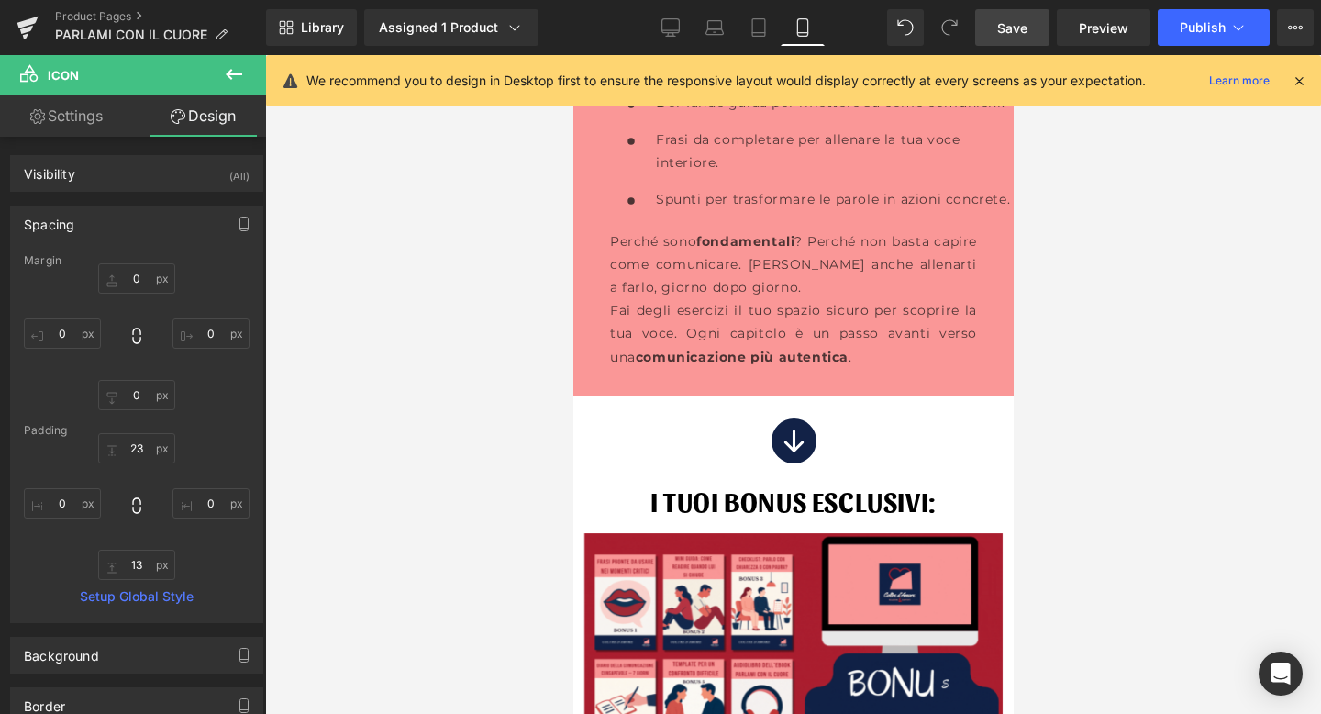
click at [994, 26] on link "Save" at bounding box center [1012, 27] width 74 height 37
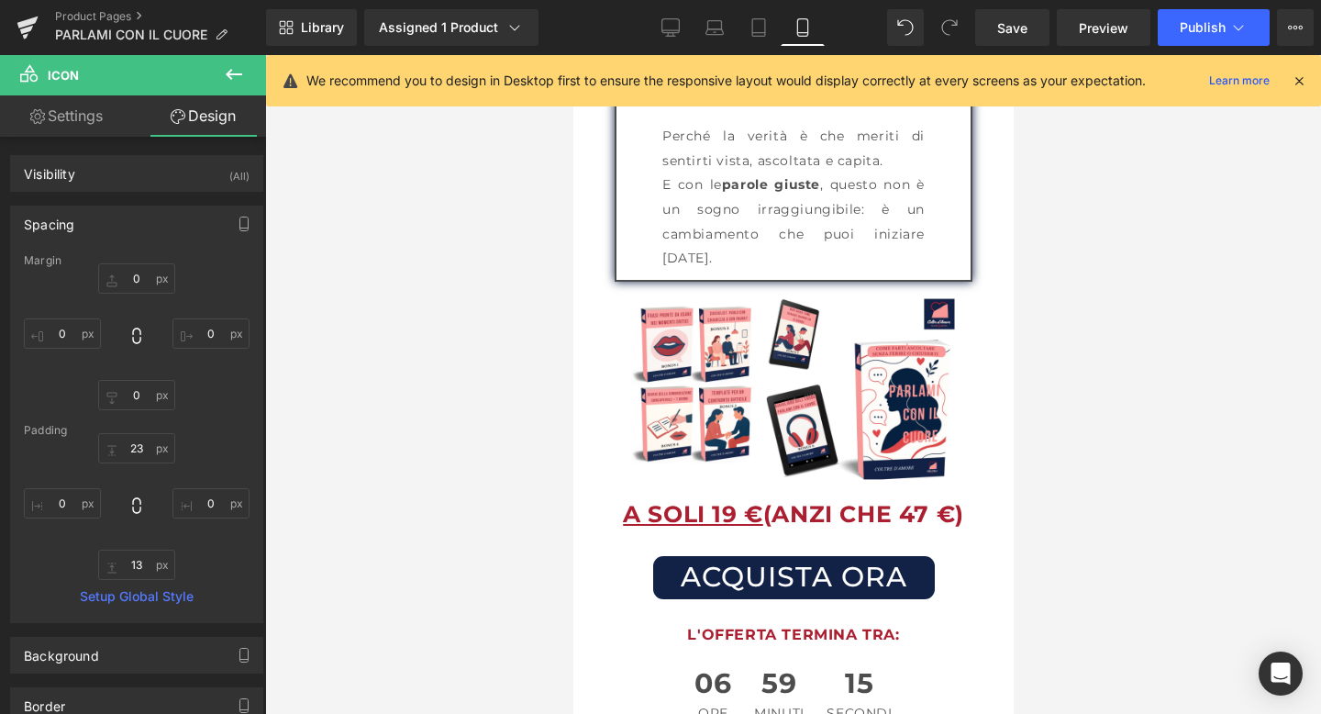
scroll to position [3332, 0]
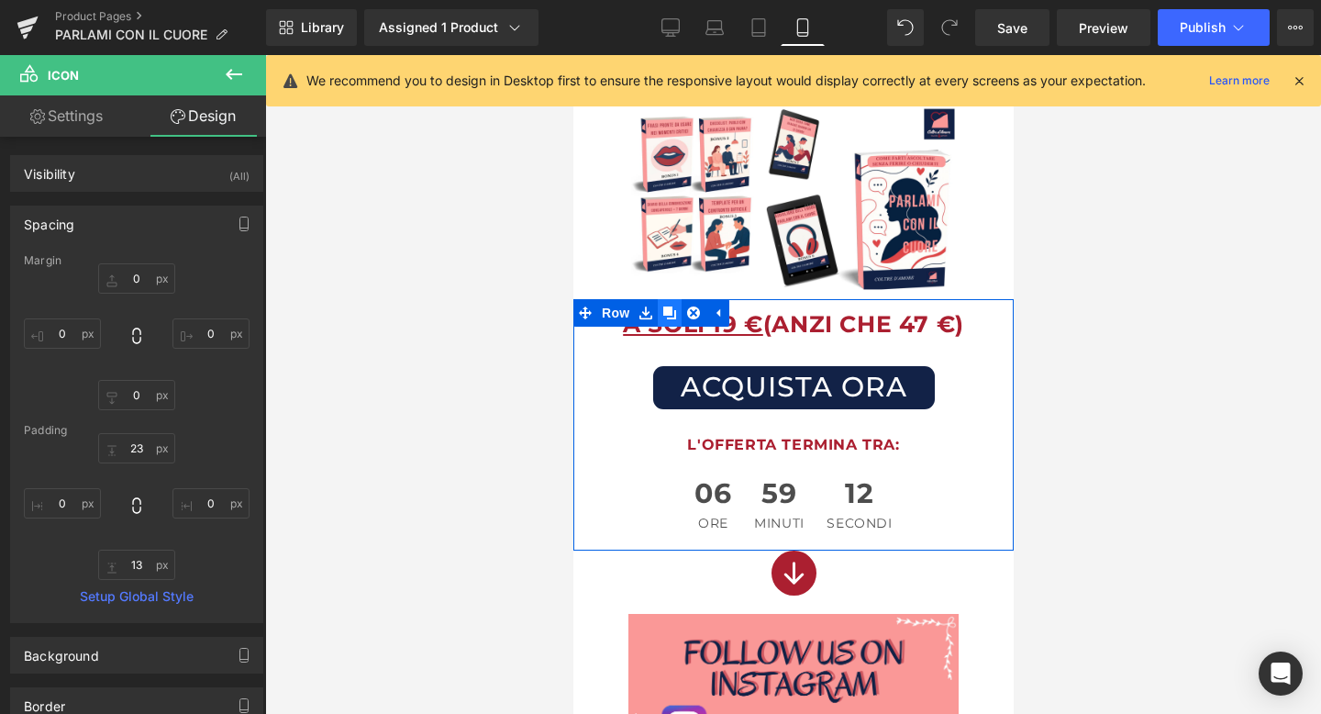
click at [671, 307] on icon at bounding box center [669, 313] width 13 height 13
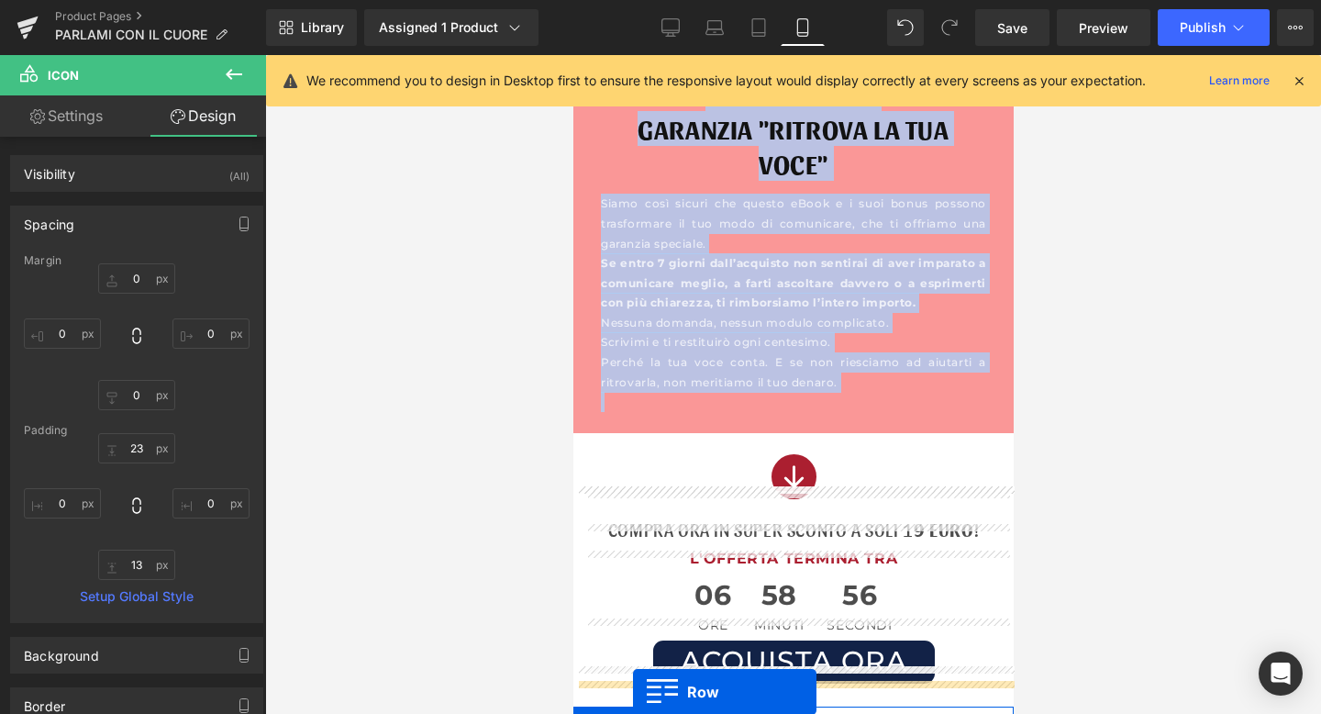
scroll to position [12792, 0]
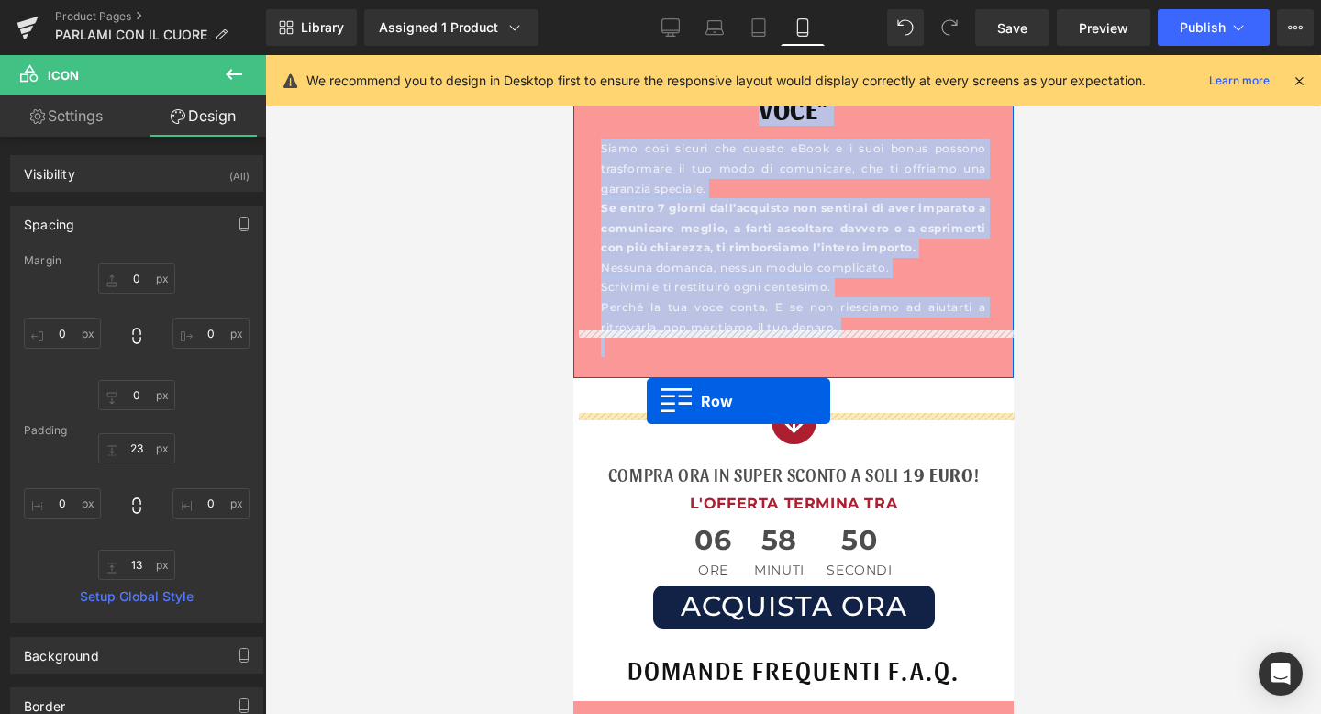
drag, startPoint x: 587, startPoint y: 139, endPoint x: 646, endPoint y: 401, distance: 268.1
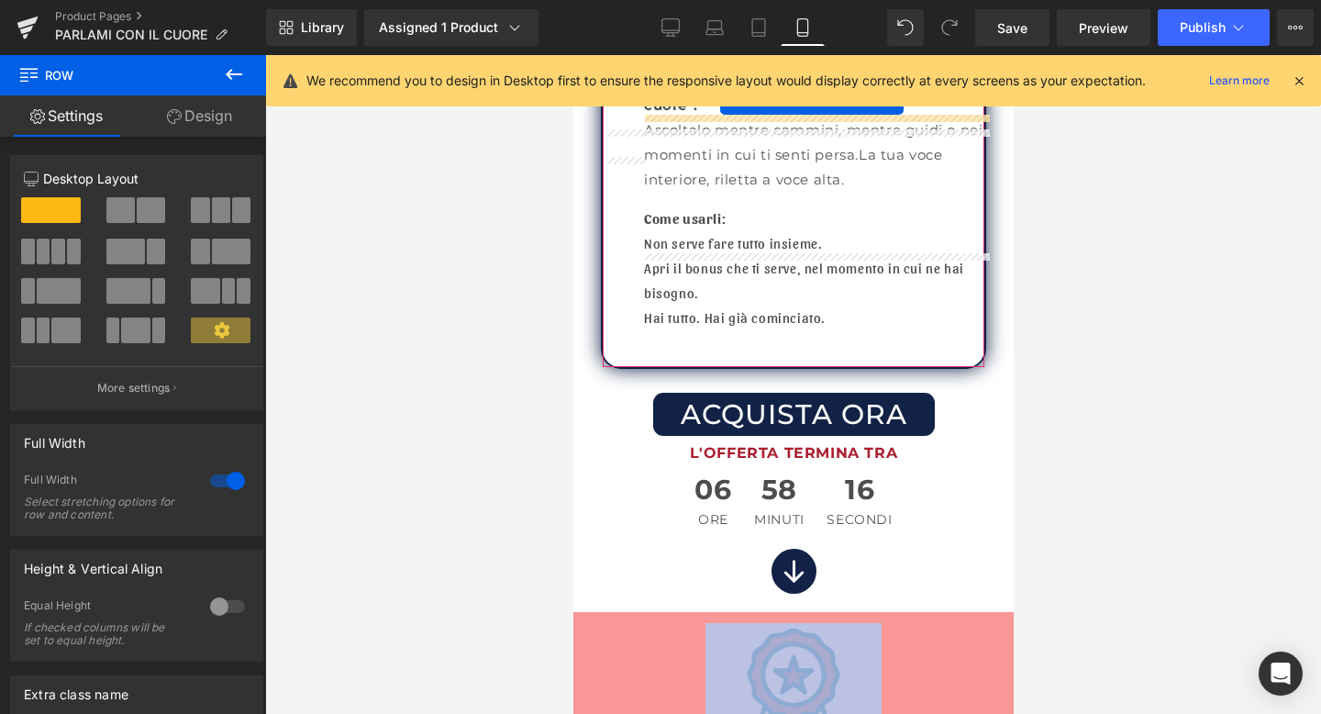
scroll to position [11940, 0]
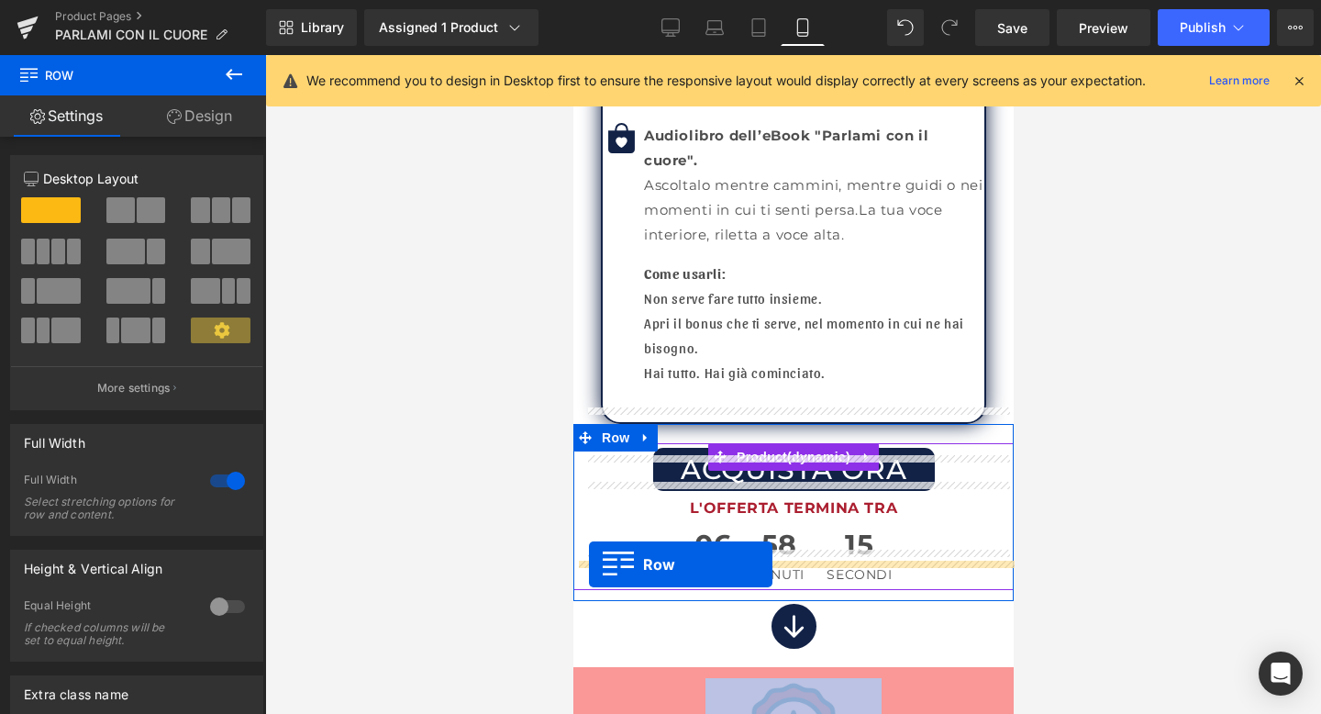
drag, startPoint x: 582, startPoint y: 366, endPoint x: 588, endPoint y: 564, distance: 198.3
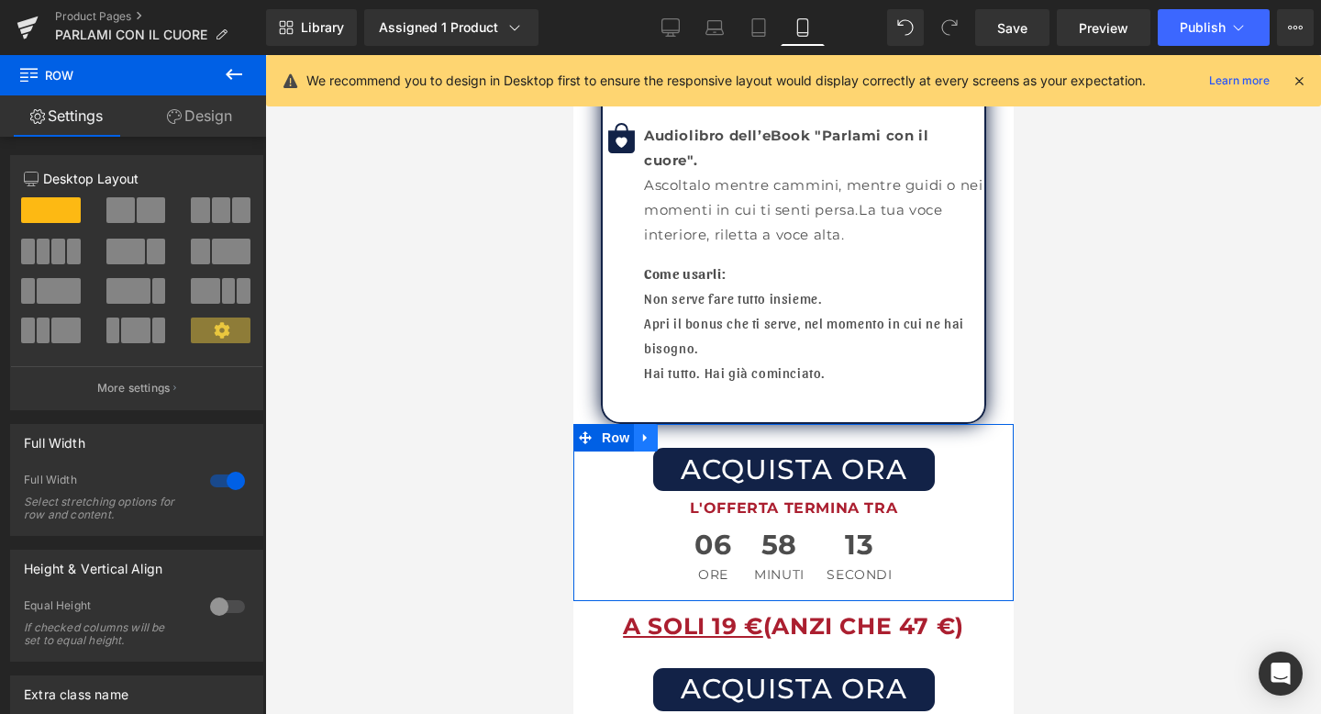
click at [646, 424] on link at bounding box center [645, 438] width 24 height 28
click at [684, 424] on link at bounding box center [693, 438] width 24 height 28
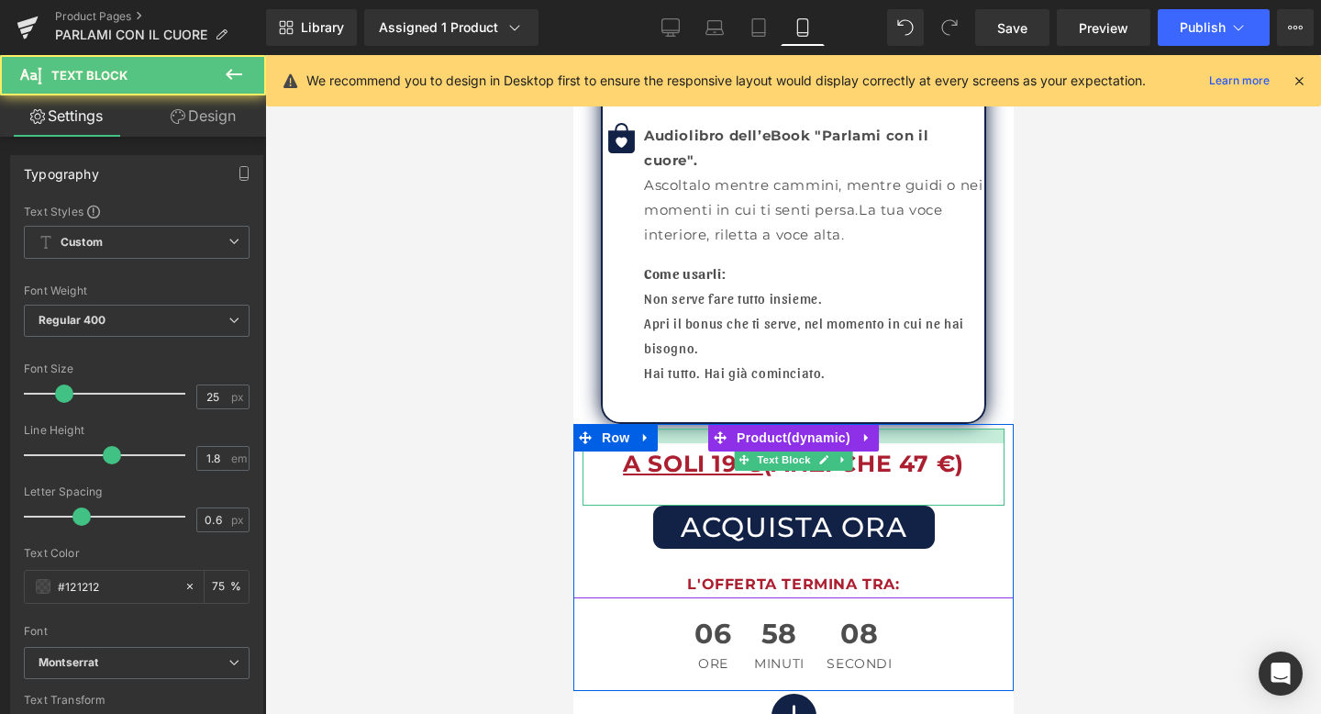
drag, startPoint x: 909, startPoint y: 391, endPoint x: 909, endPoint y: 406, distance: 14.7
click at [909, 429] on div "A SOLI 19 € (ANZI CHE 47 €) Text Block" at bounding box center [793, 467] width 422 height 77
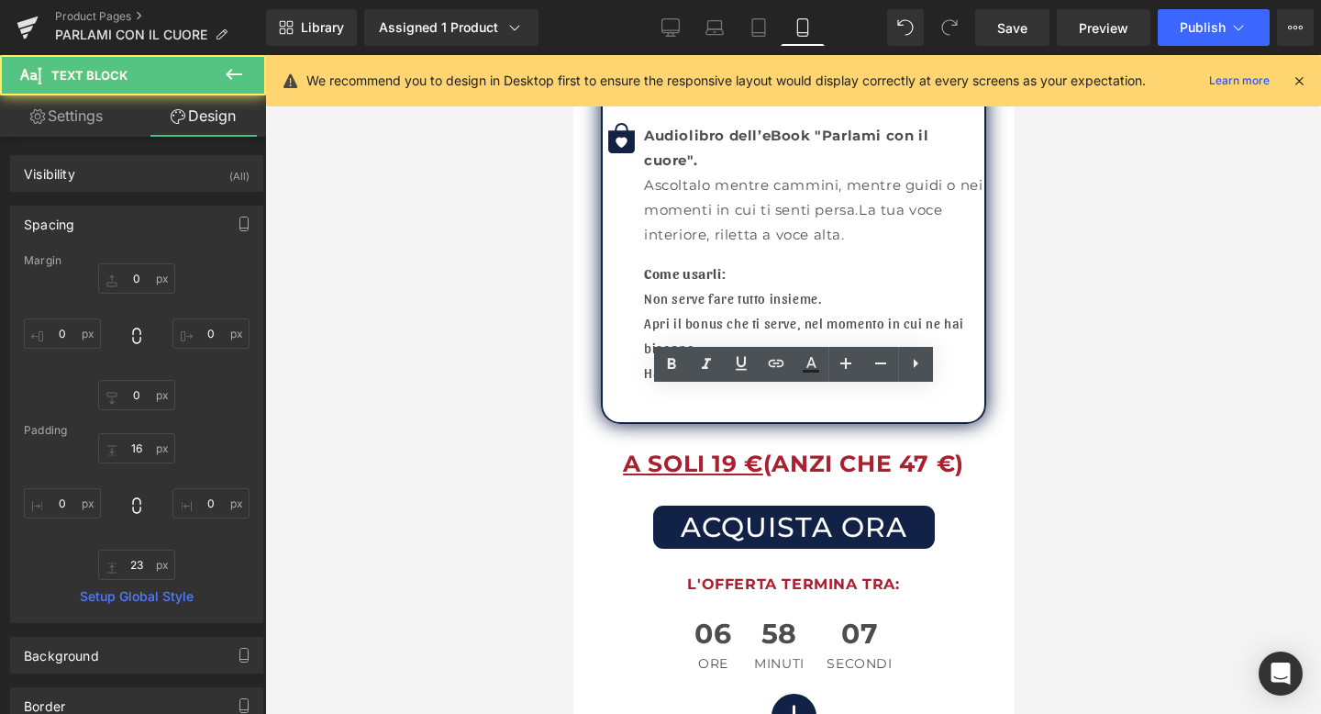
click at [1126, 295] on div at bounding box center [793, 384] width 1056 height 659
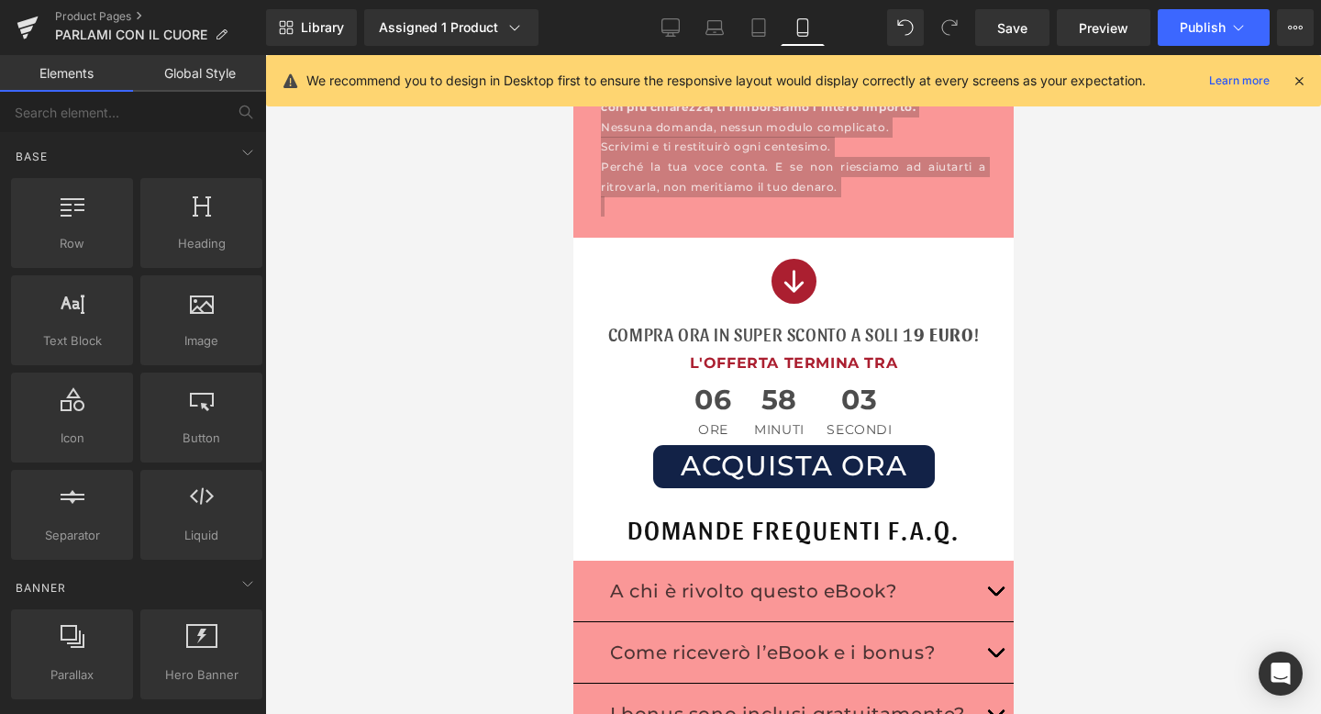
scroll to position [12993, 0]
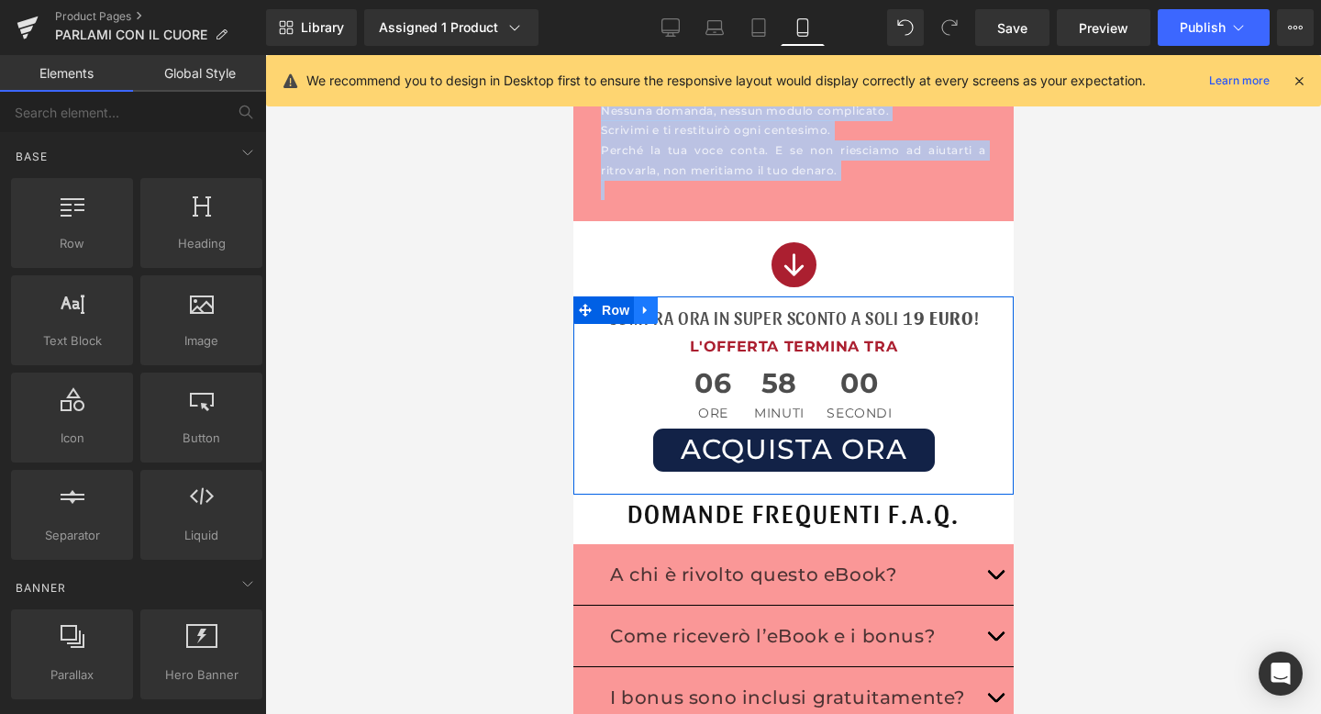
click at [639, 303] on icon at bounding box center [645, 310] width 13 height 14
click at [685, 296] on link at bounding box center [693, 310] width 24 height 28
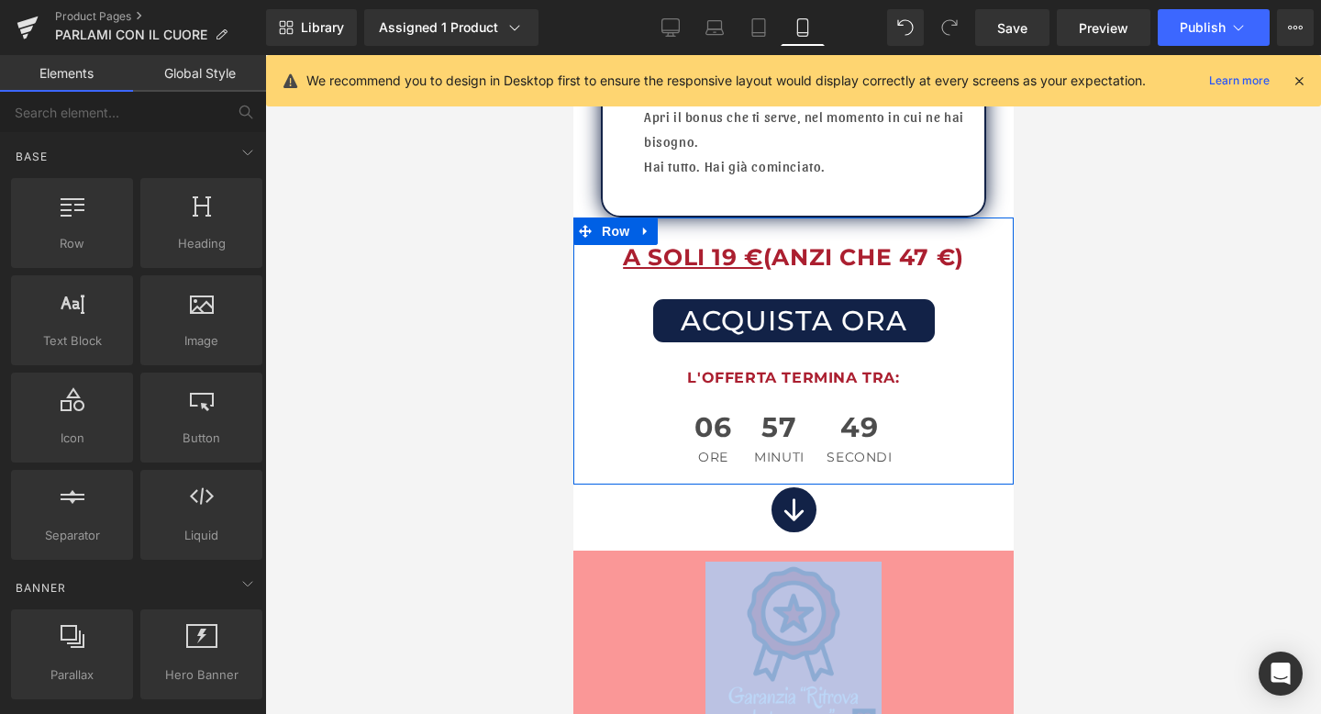
scroll to position [12067, 0]
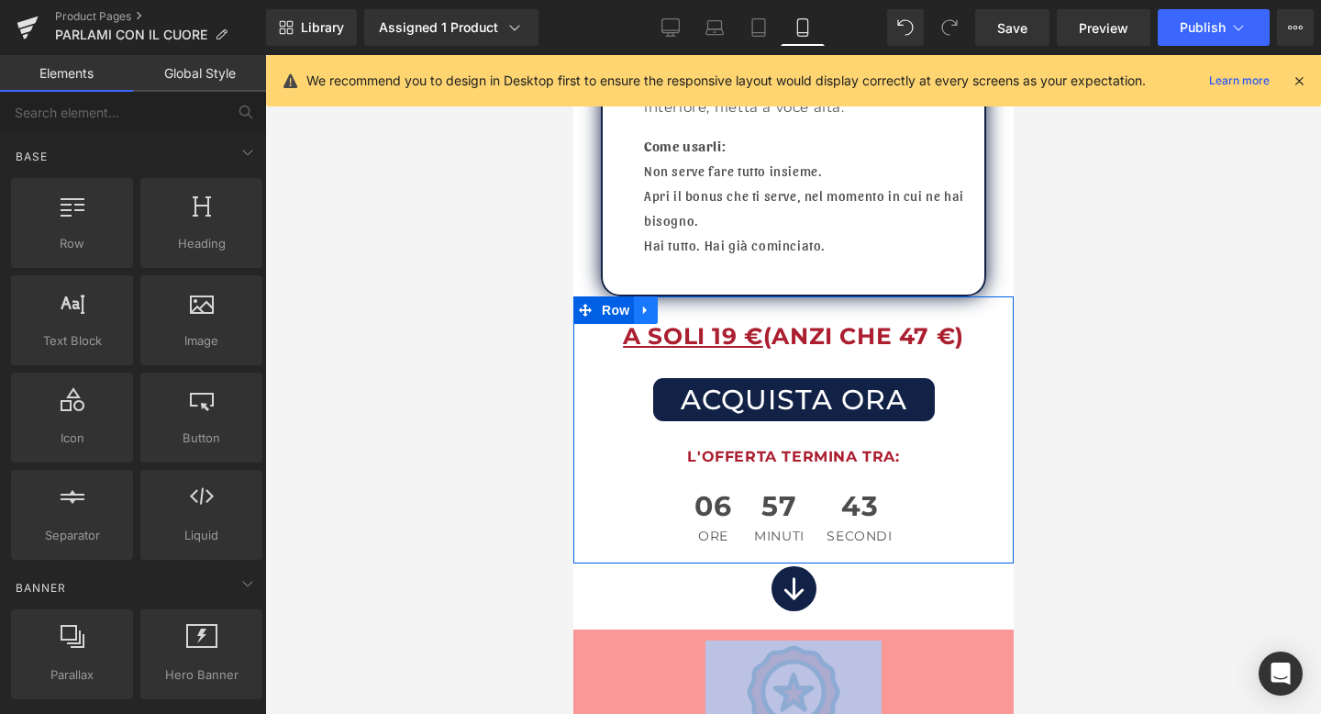
click at [642, 307] on icon at bounding box center [644, 311] width 4 height 8
click at [665, 304] on icon at bounding box center [669, 310] width 13 height 13
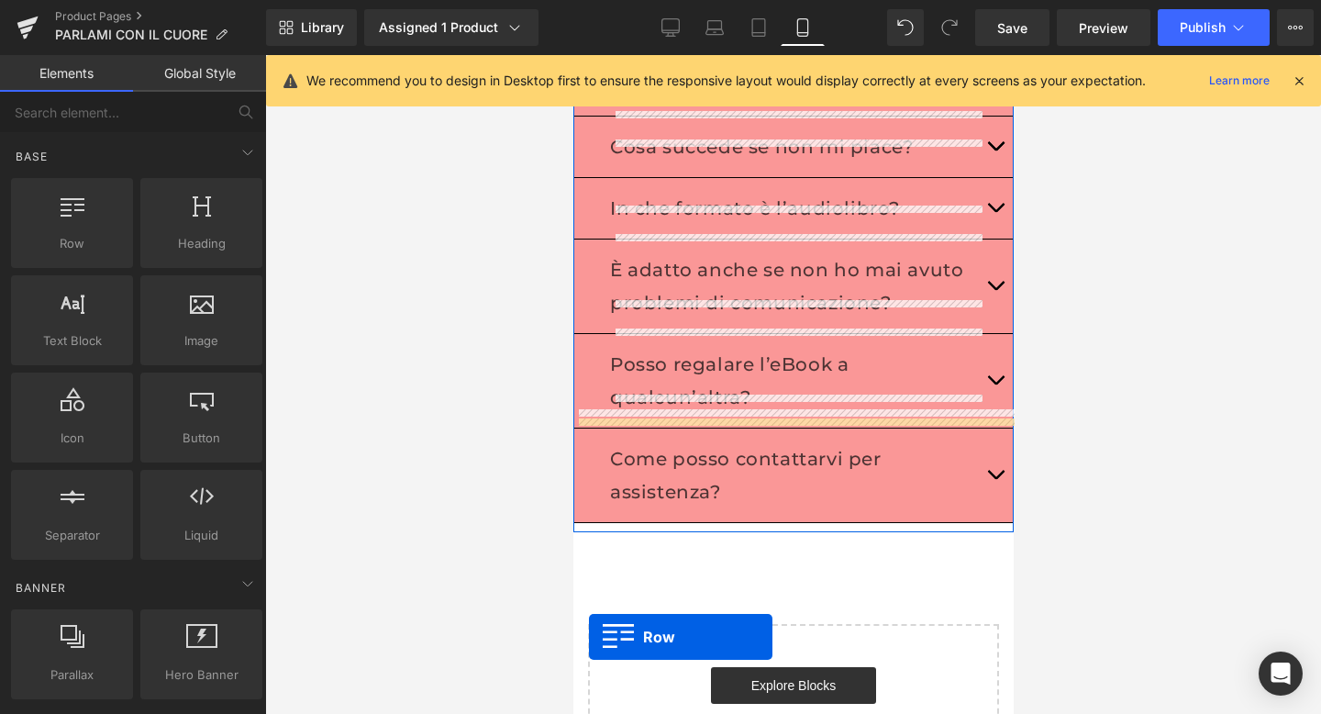
scroll to position [13552, 0]
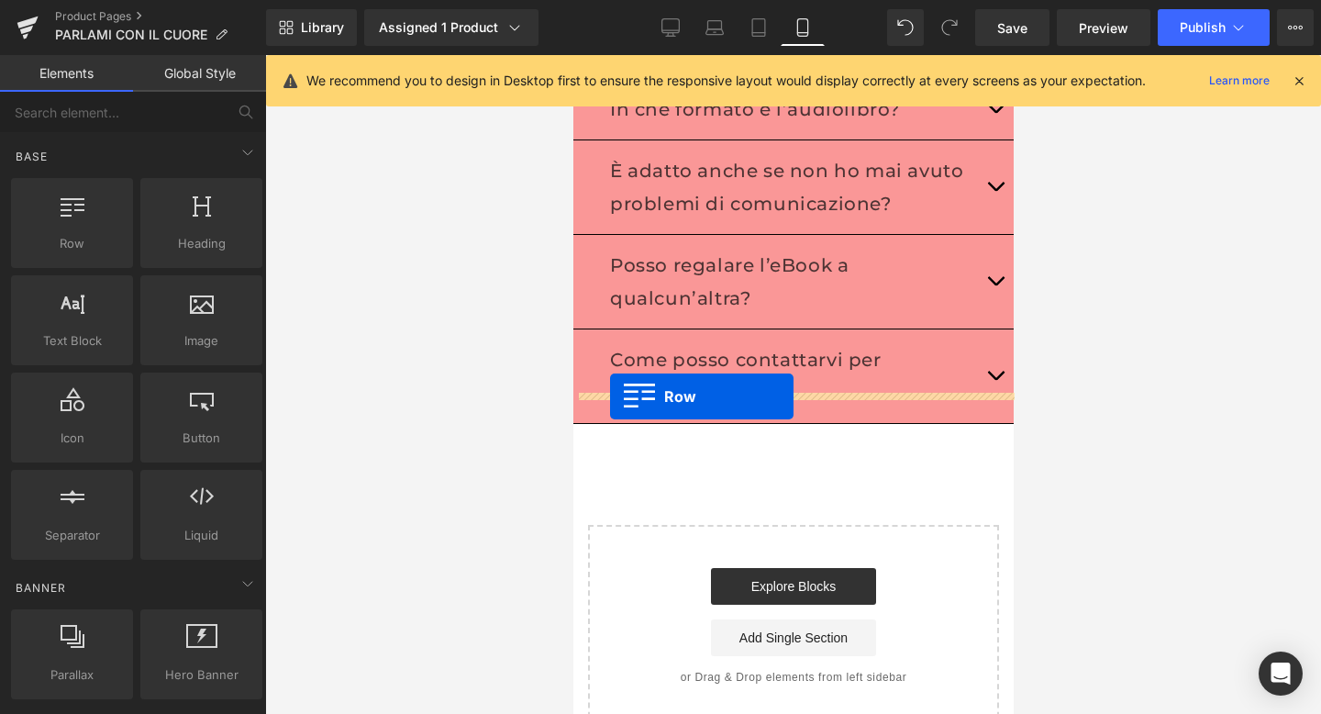
drag, startPoint x: 583, startPoint y: 142, endPoint x: 609, endPoint y: 396, distance: 254.7
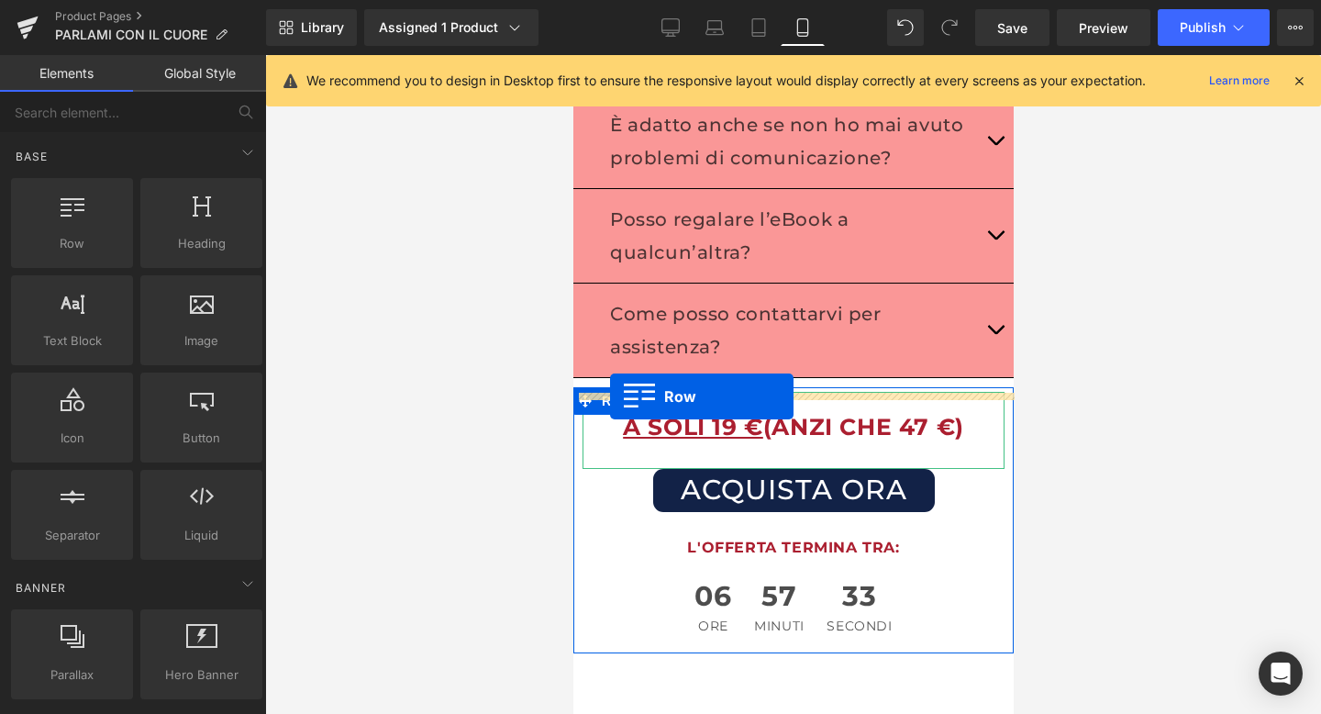
scroll to position [13506, 0]
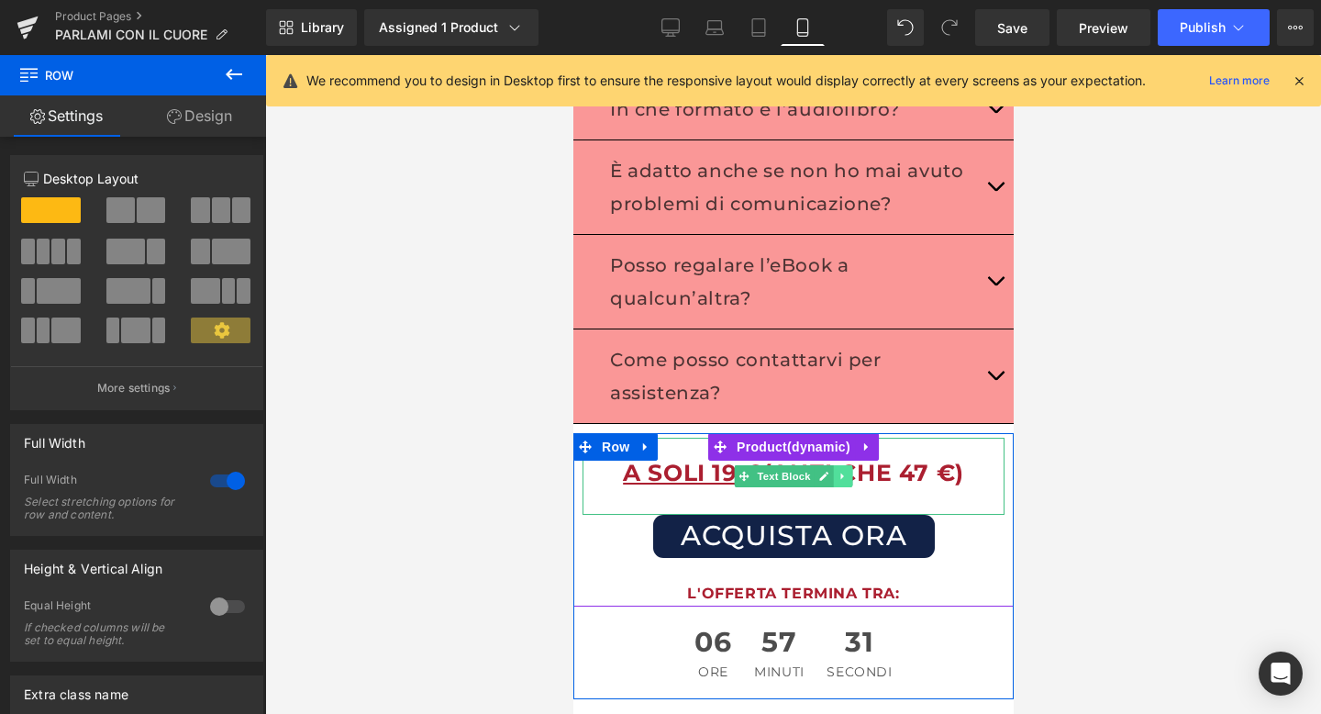
click at [840, 471] on icon at bounding box center [842, 476] width 10 height 11
click at [847, 471] on icon at bounding box center [852, 476] width 10 height 10
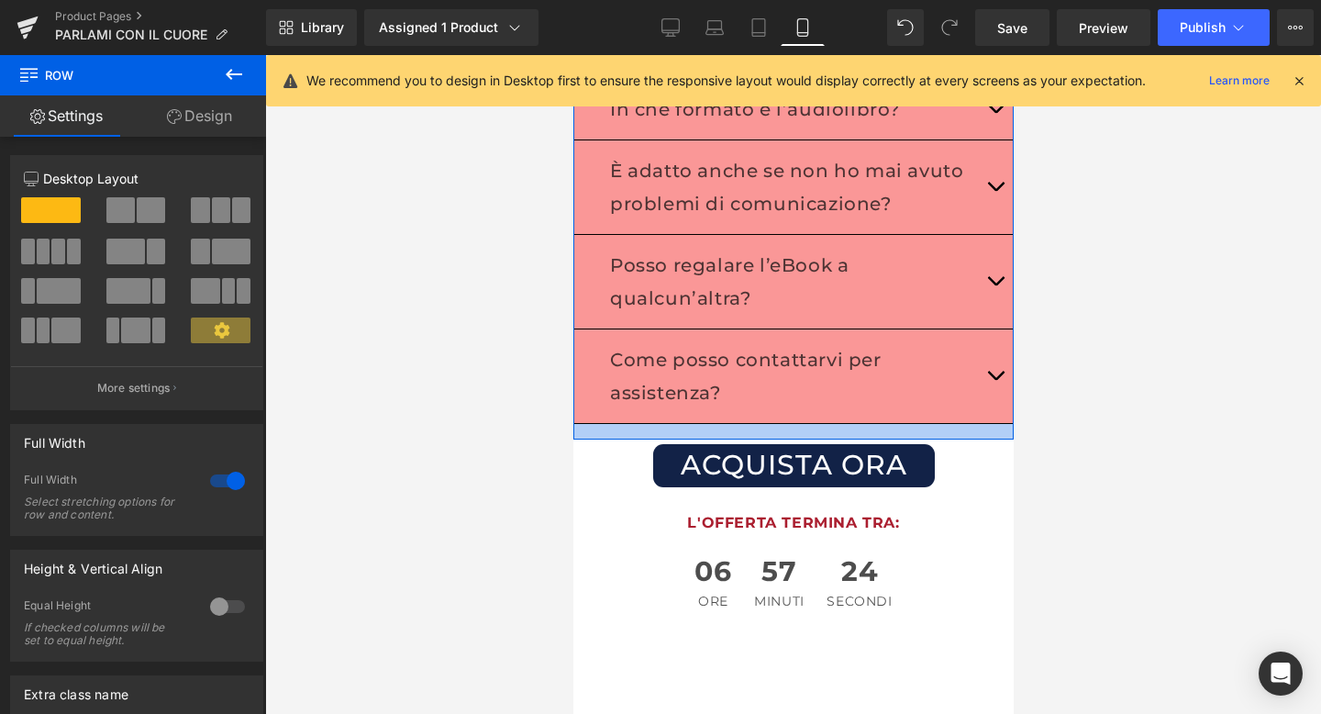
click at [784, 424] on div at bounding box center [793, 432] width 440 height 16
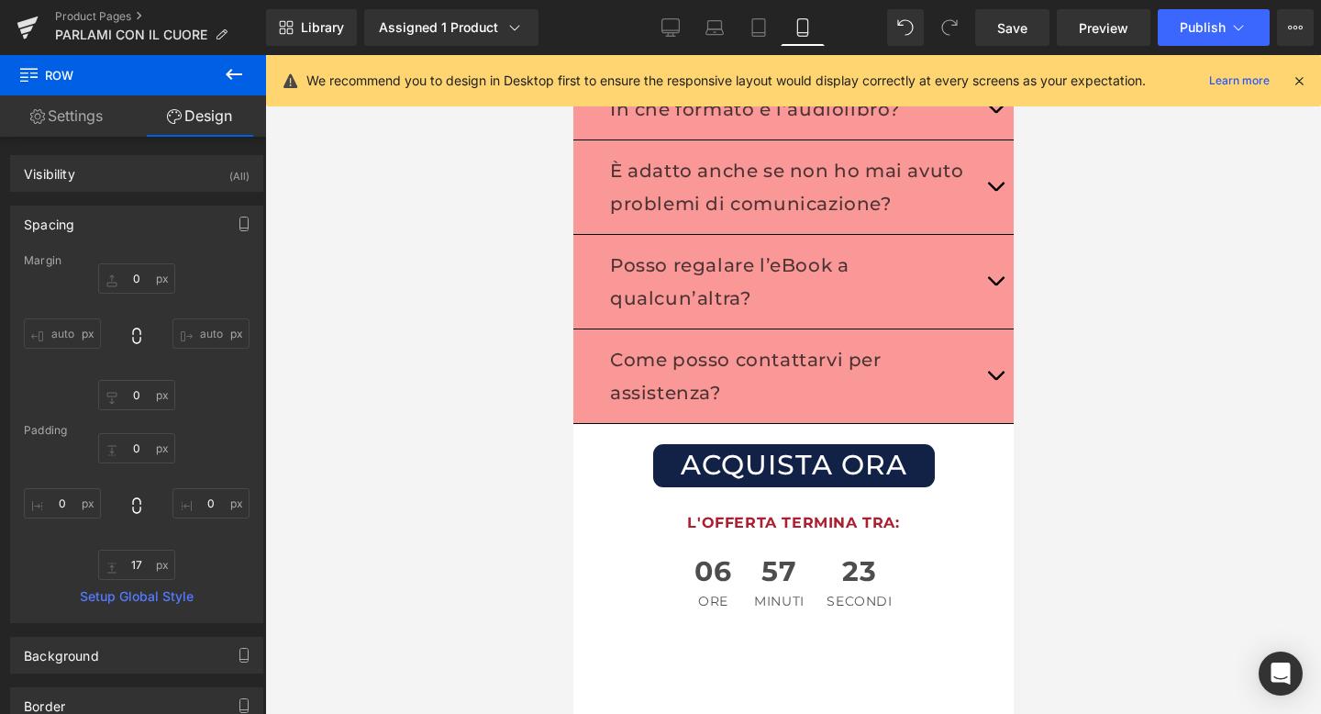
click at [1002, 6] on div "Library Assigned 1 Product Product Preview PARLAMI CON IL CUORE Manage assigned…" at bounding box center [793, 27] width 1055 height 55
click at [1005, 28] on span "Save" at bounding box center [1013, 27] width 30 height 19
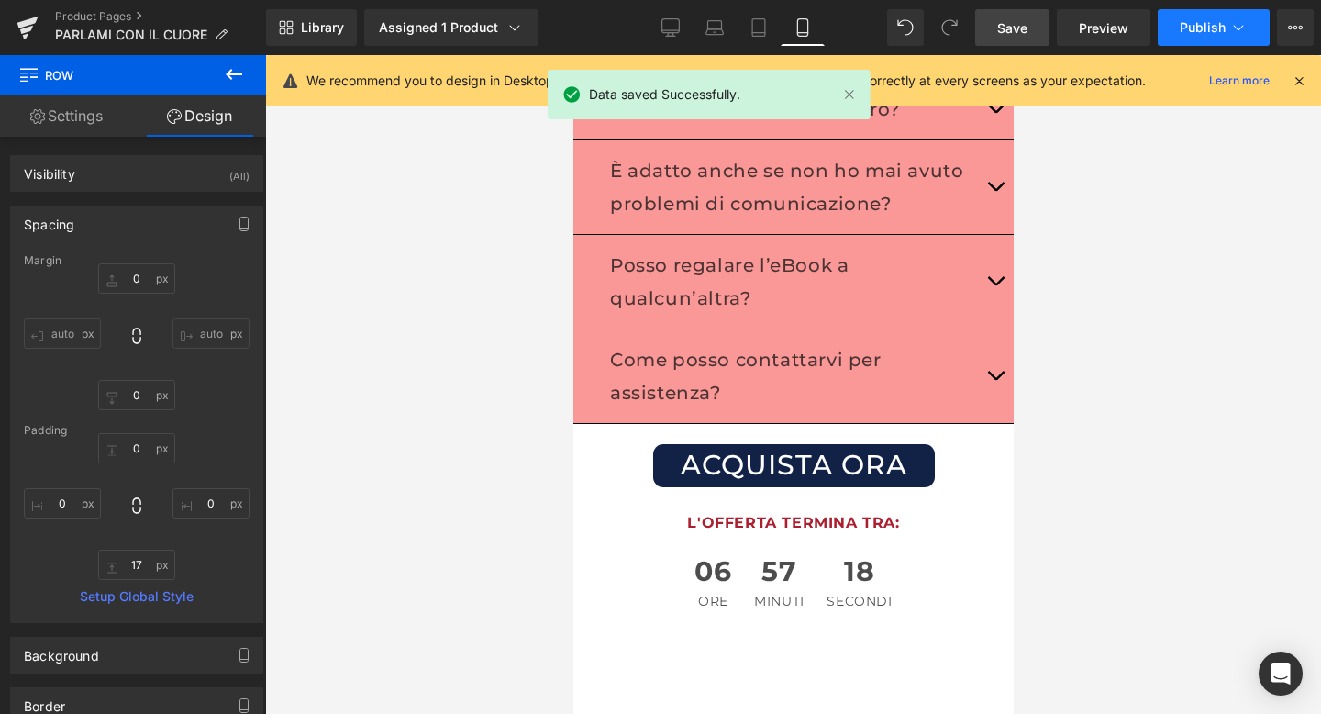
click at [1190, 28] on span "Publish" at bounding box center [1203, 27] width 46 height 15
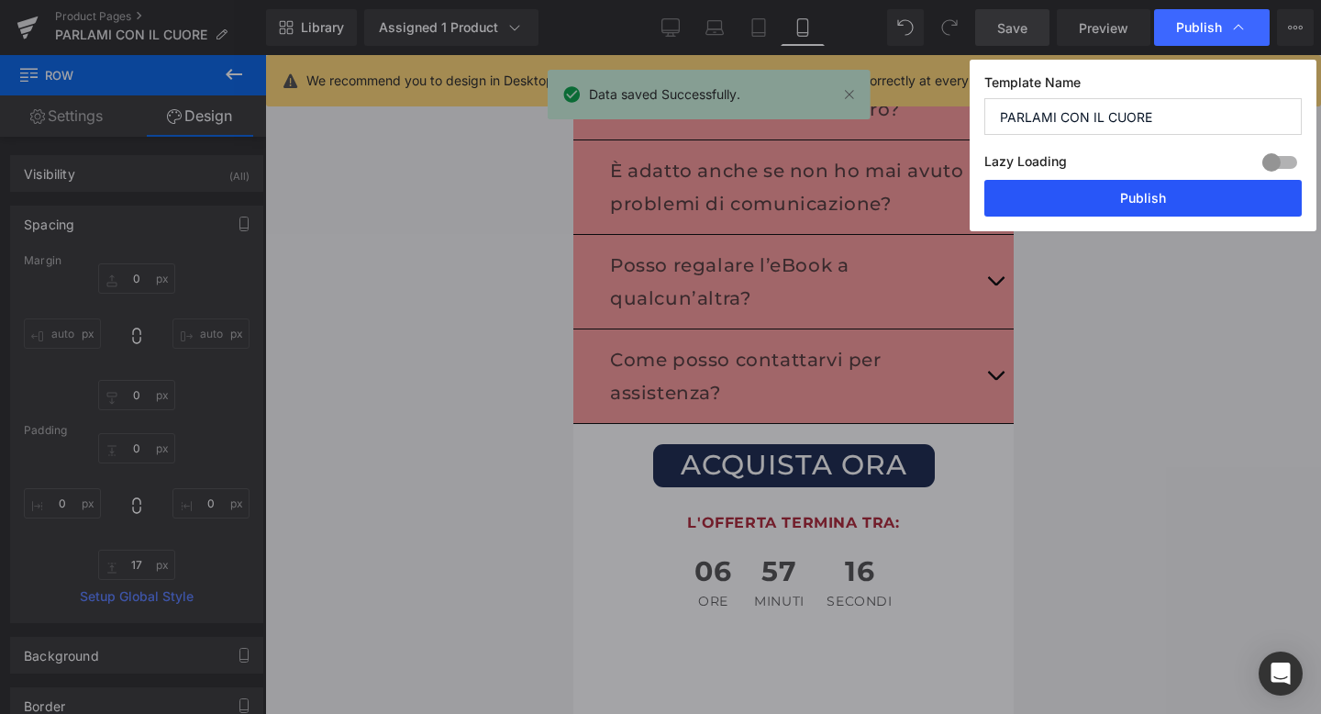
click at [1165, 195] on button "Publish" at bounding box center [1144, 198] width 318 height 37
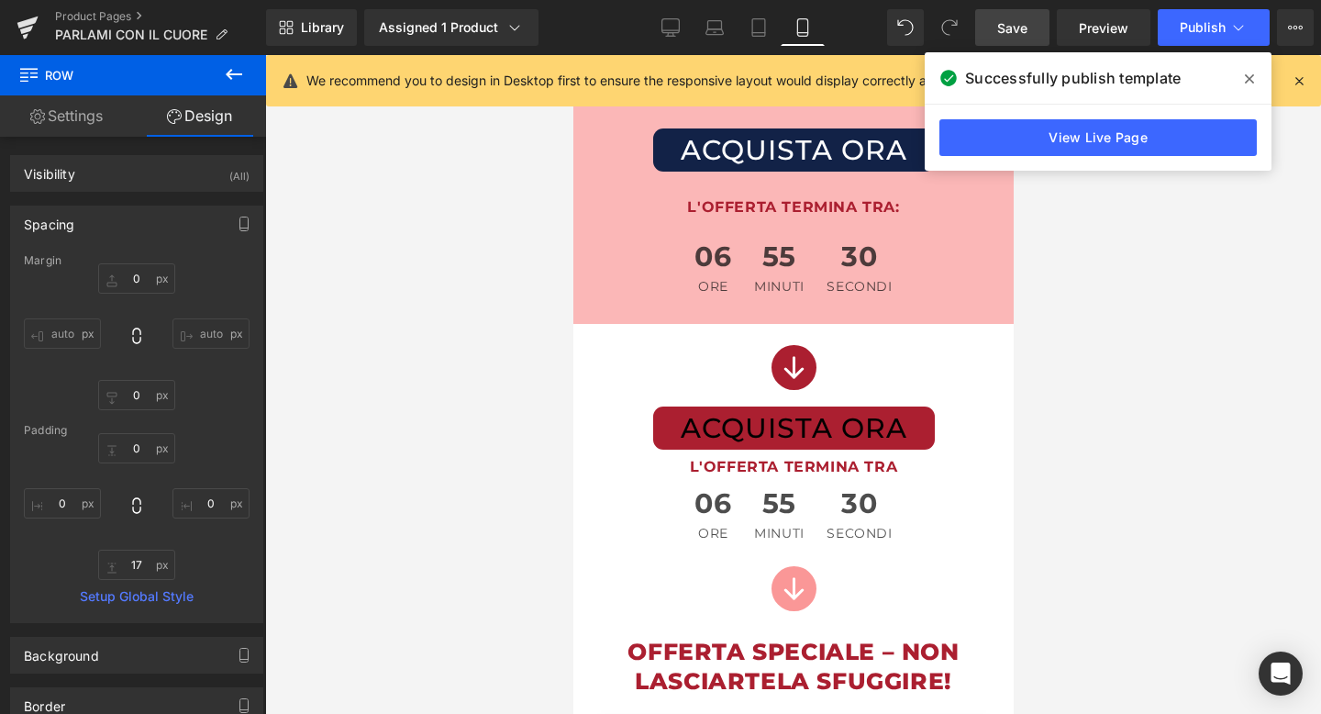
scroll to position [8171, 0]
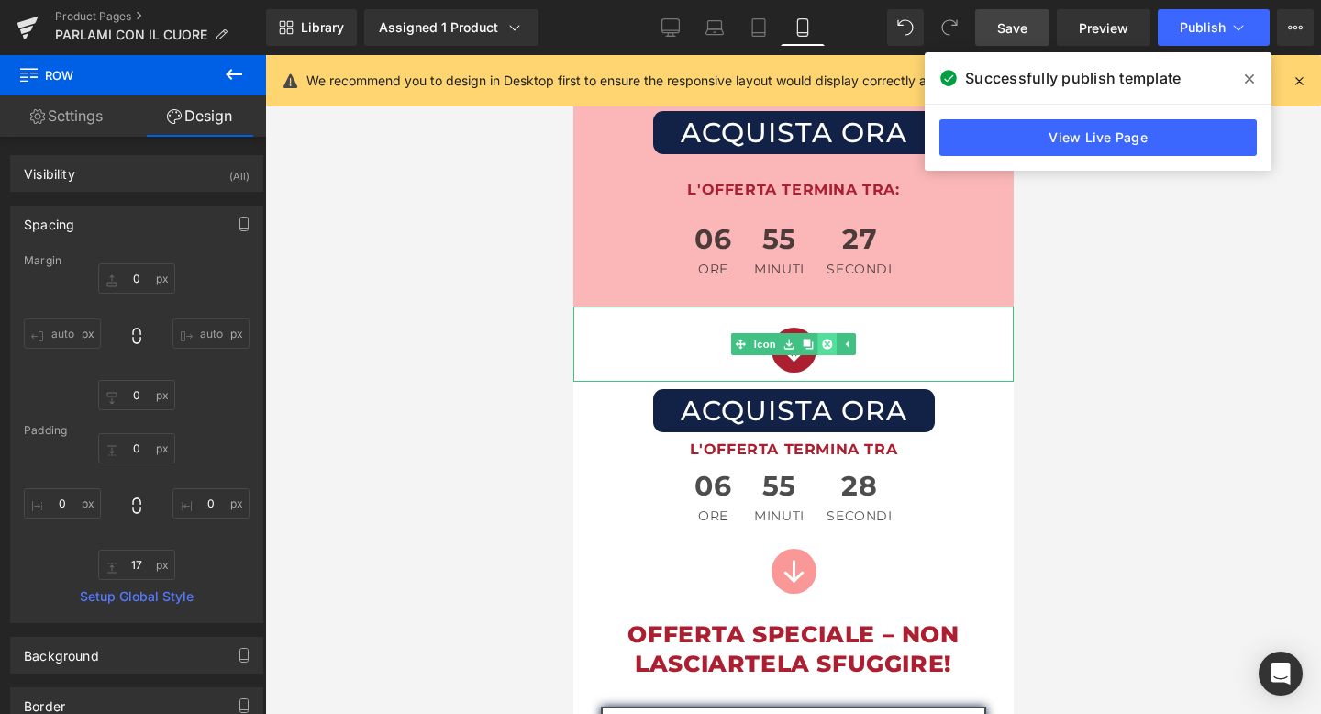
click at [824, 333] on link at bounding box center [826, 344] width 19 height 22
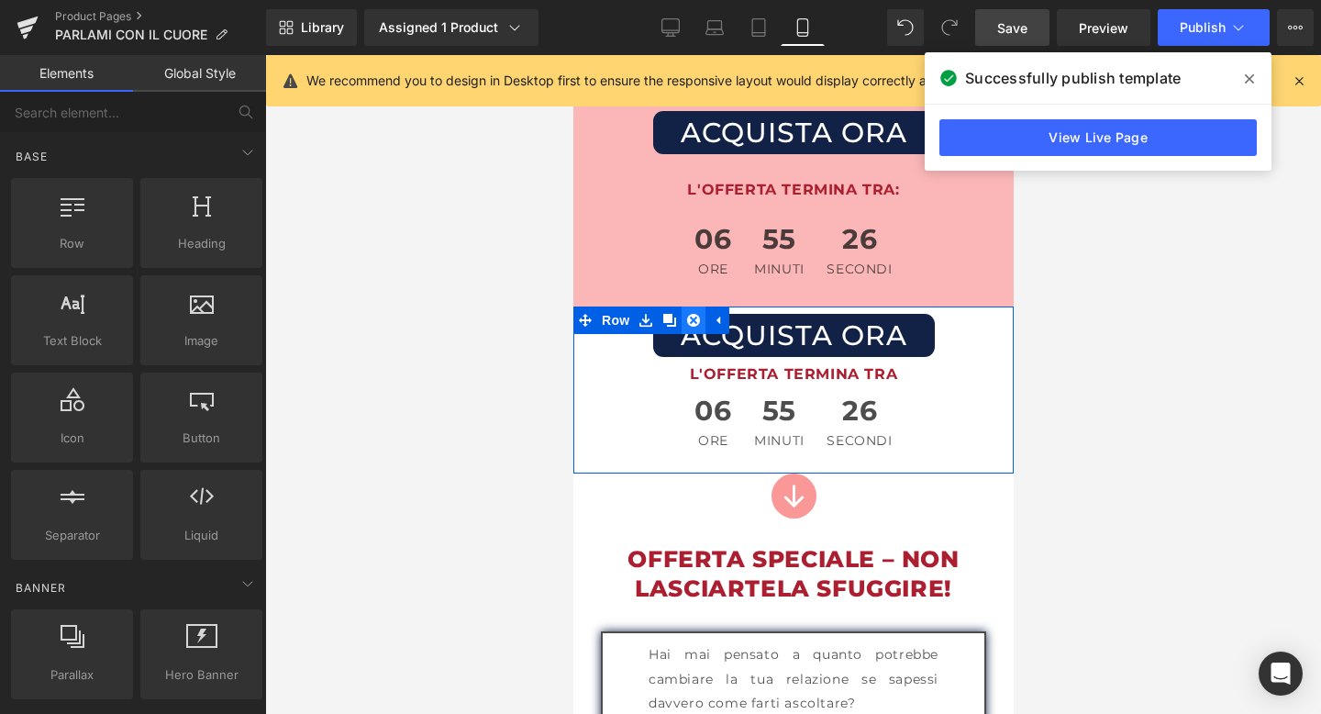
click at [696, 314] on icon at bounding box center [692, 320] width 13 height 13
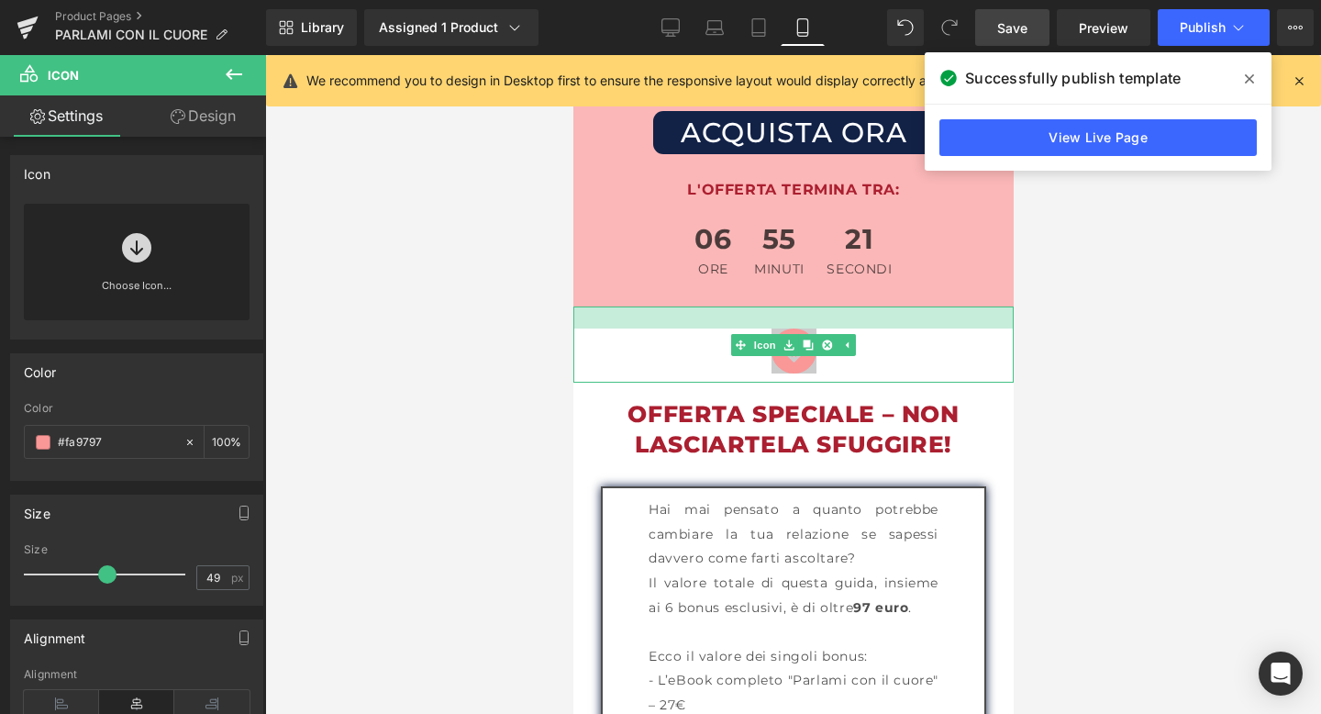
drag, startPoint x: 781, startPoint y: 268, endPoint x: 781, endPoint y: 291, distance: 22.9
click at [781, 307] on div "Icon" at bounding box center [793, 345] width 440 height 76
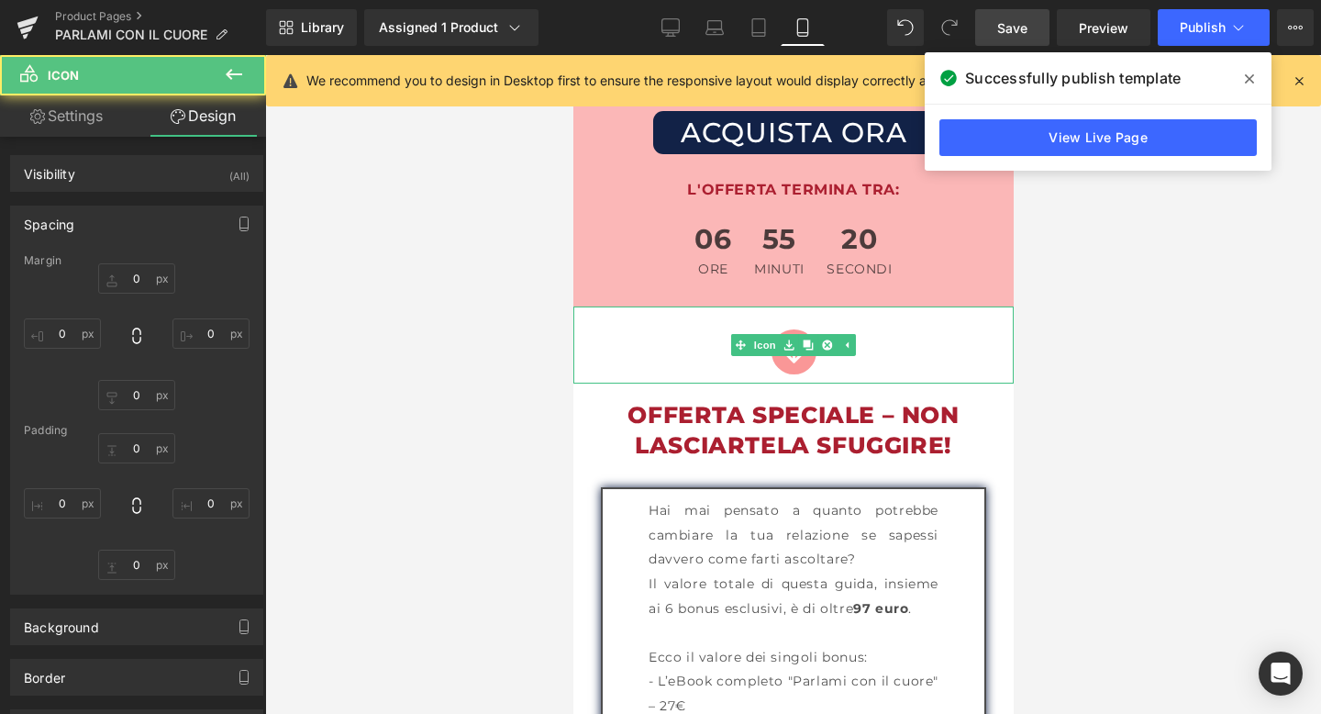
type input "0"
type input "25"
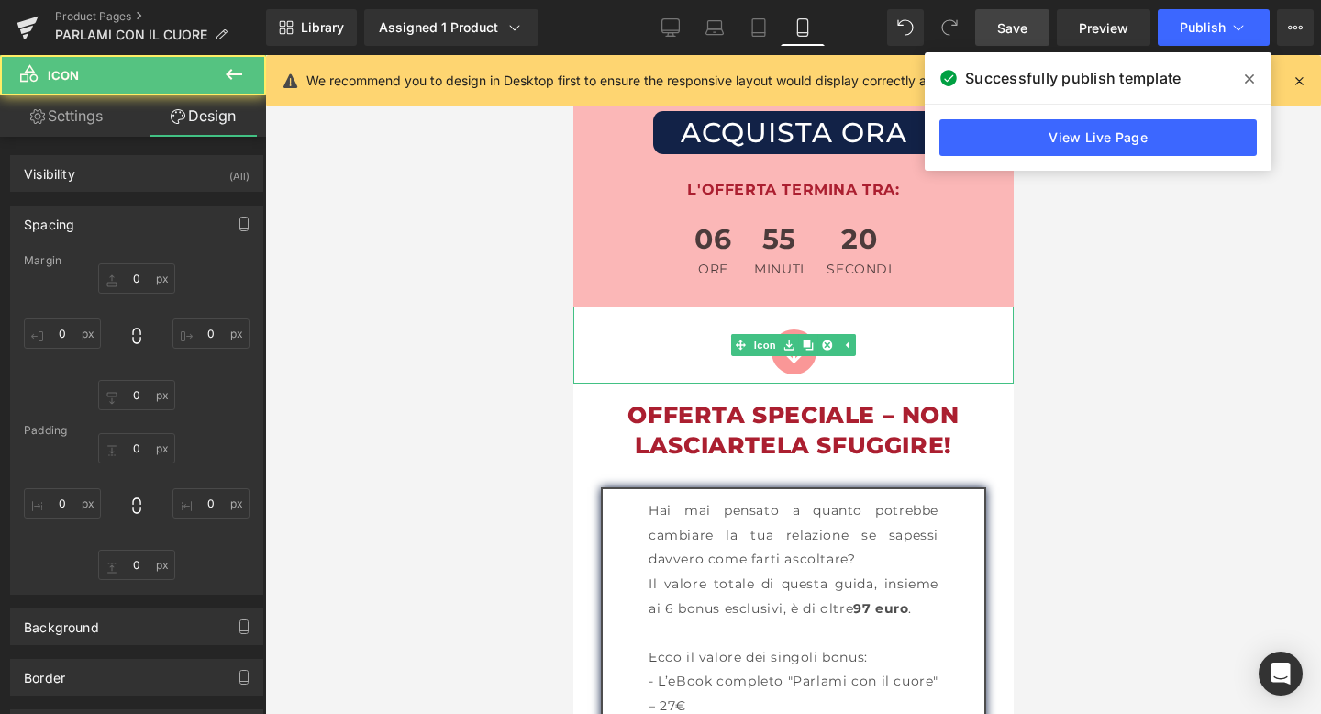
type input "0"
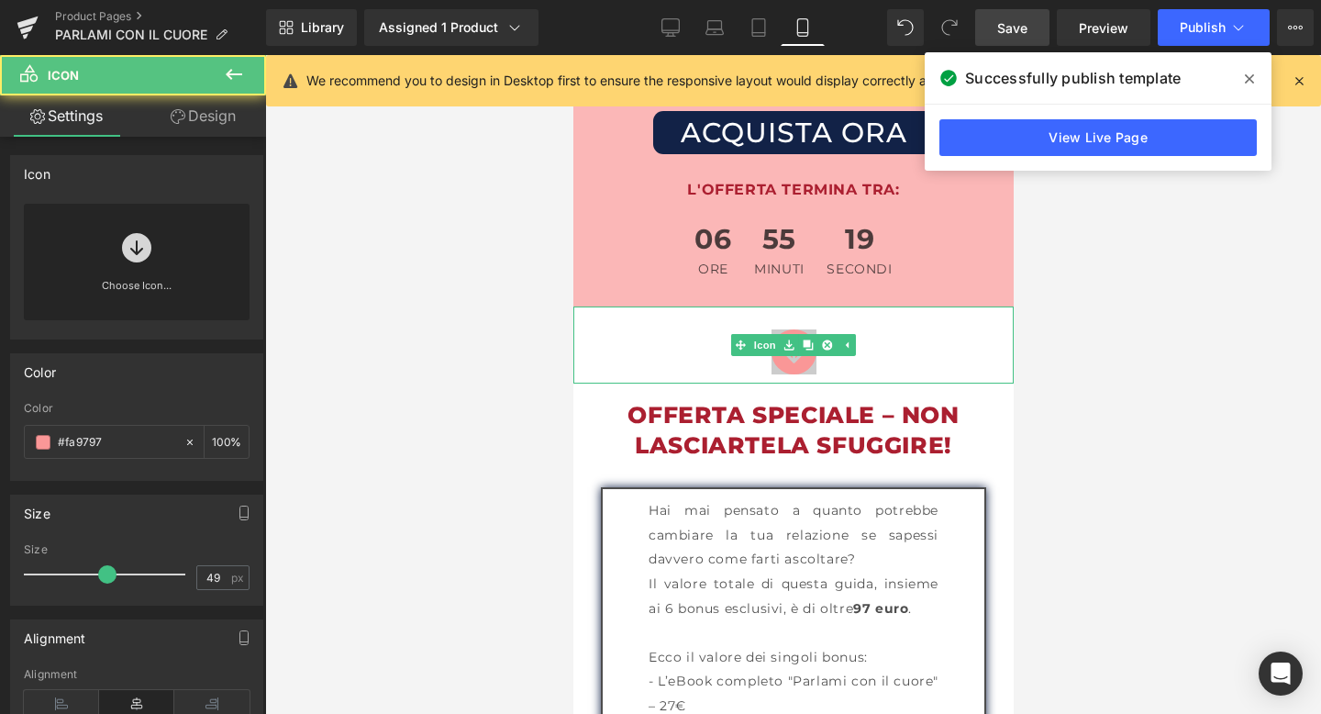
click at [787, 331] on icon at bounding box center [793, 351] width 45 height 45
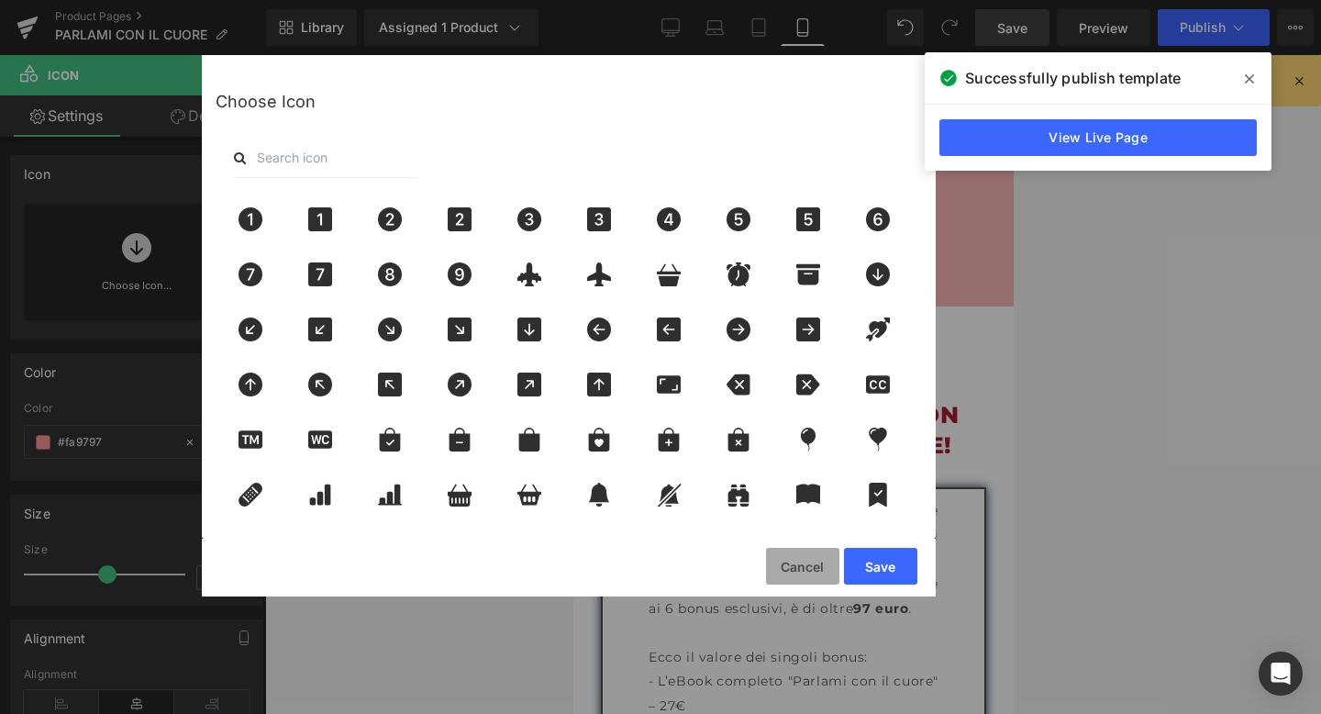
click at [797, 562] on button "Cancel" at bounding box center [802, 566] width 73 height 37
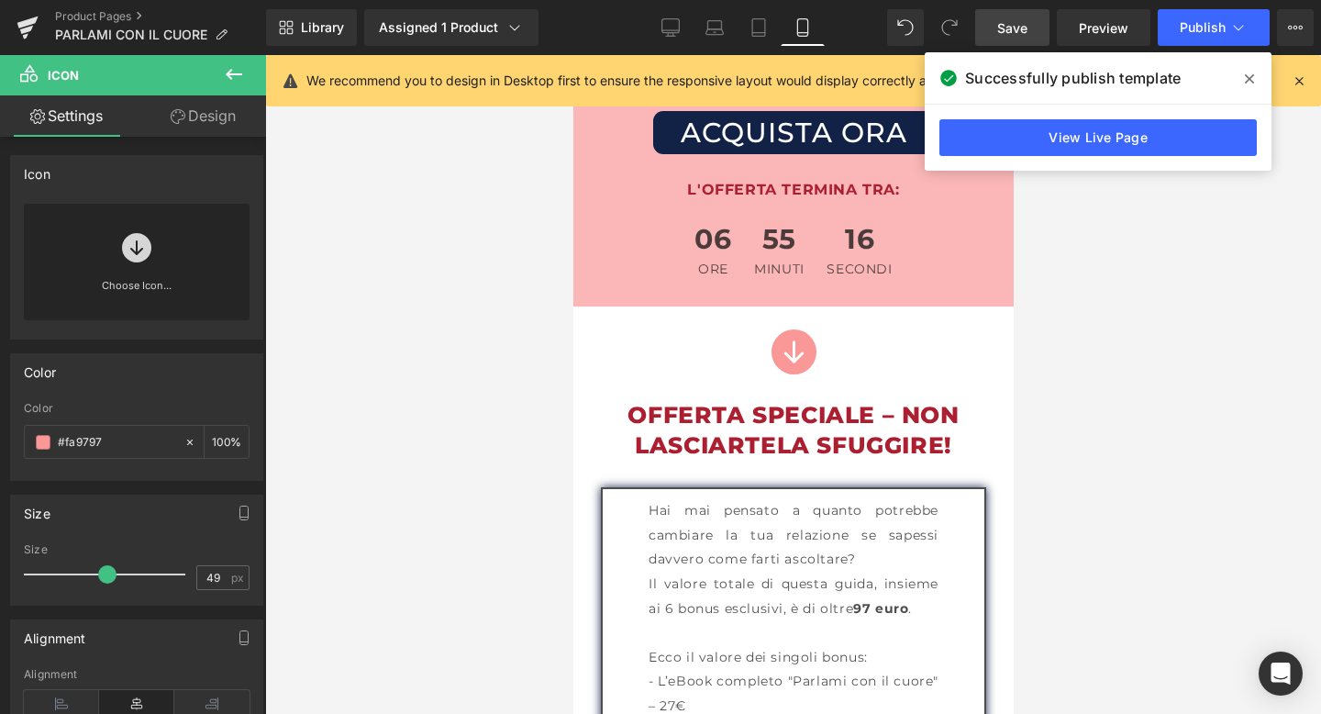
click at [1021, 34] on span "Save" at bounding box center [1013, 27] width 30 height 19
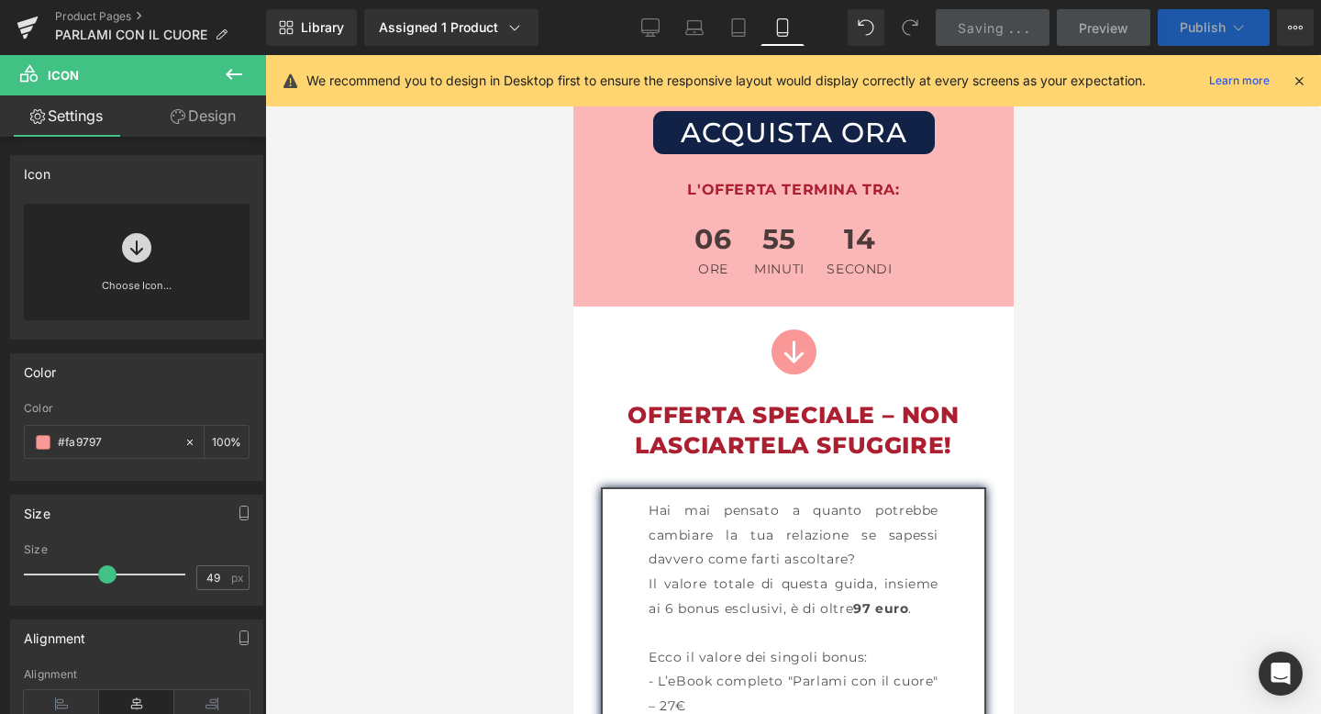
click at [1232, 18] on icon at bounding box center [1239, 27] width 18 height 18
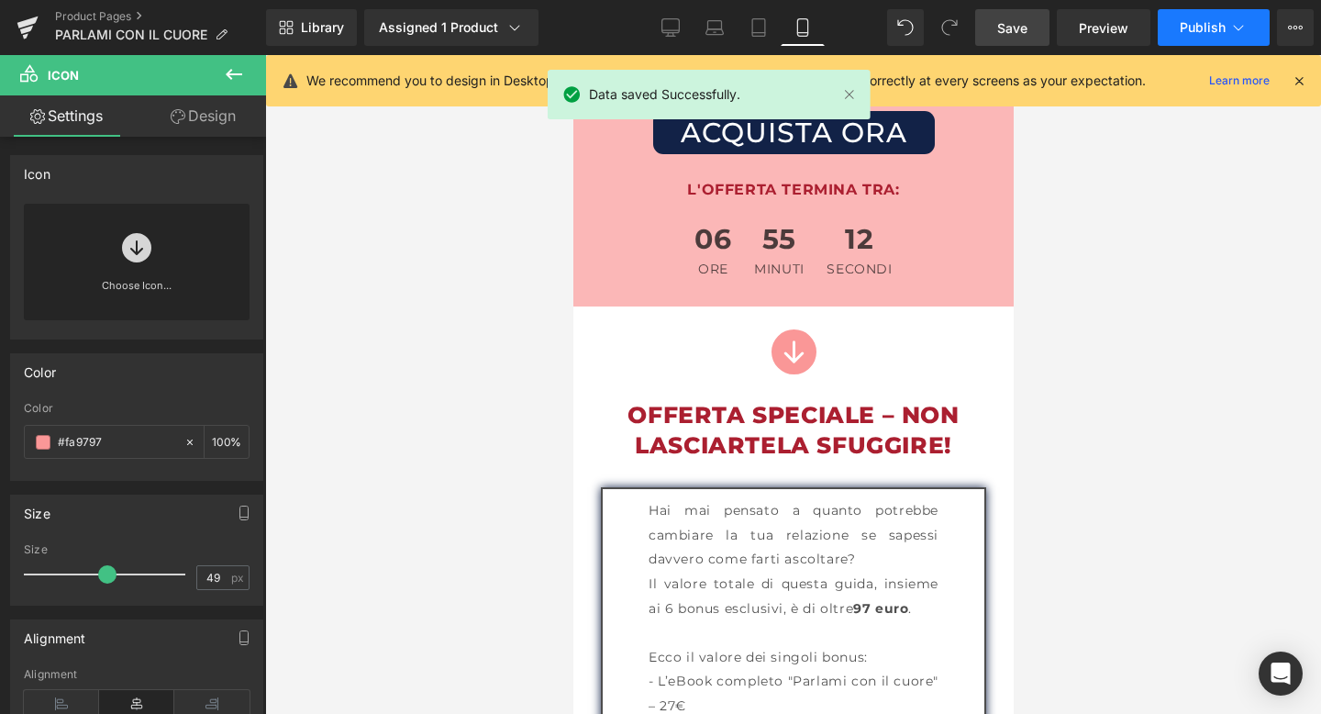
click at [1217, 26] on span "Publish" at bounding box center [1203, 27] width 46 height 15
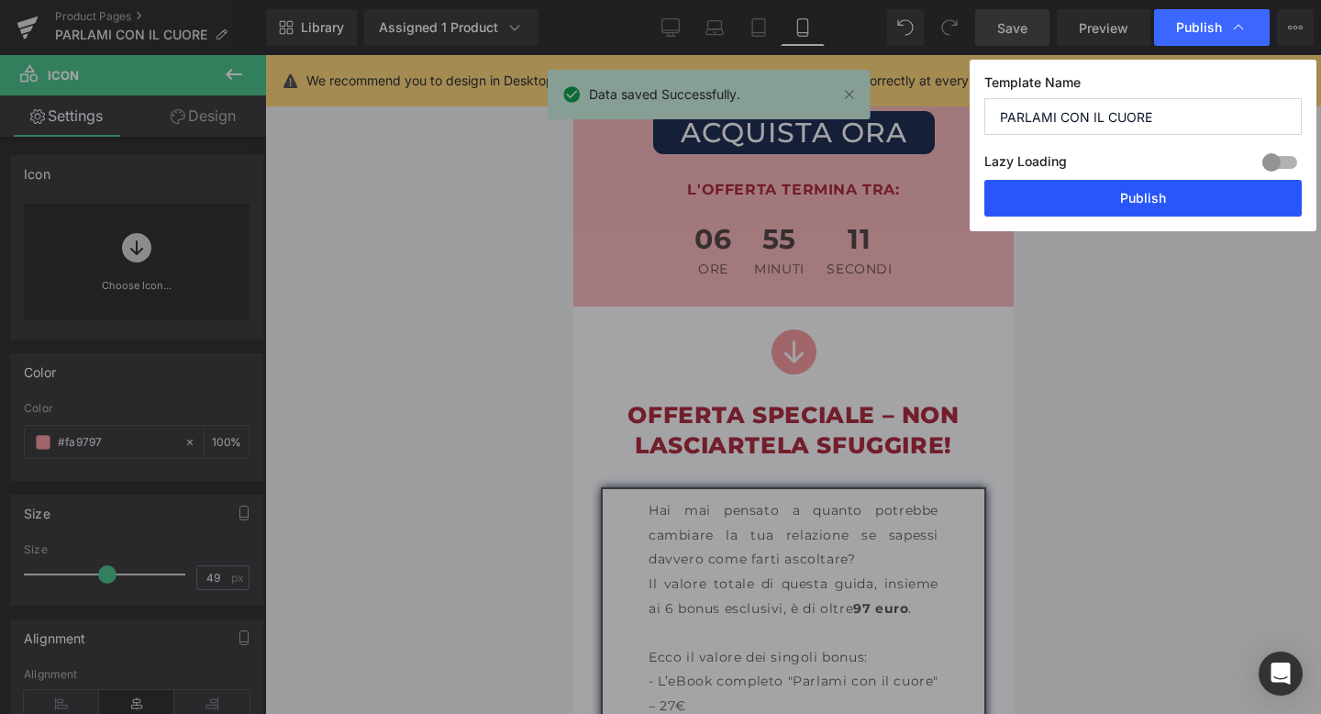
click at [1134, 184] on button "Publish" at bounding box center [1144, 198] width 318 height 37
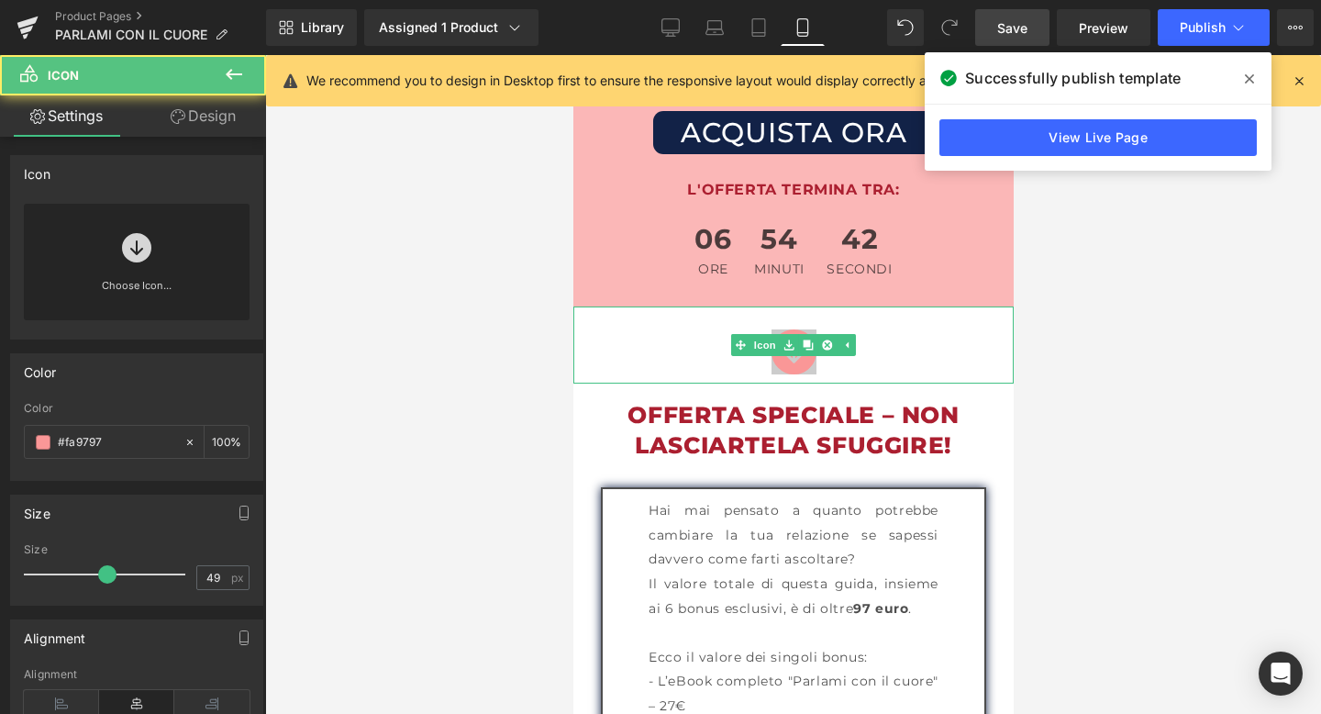
click at [789, 329] on icon at bounding box center [793, 351] width 45 height 45
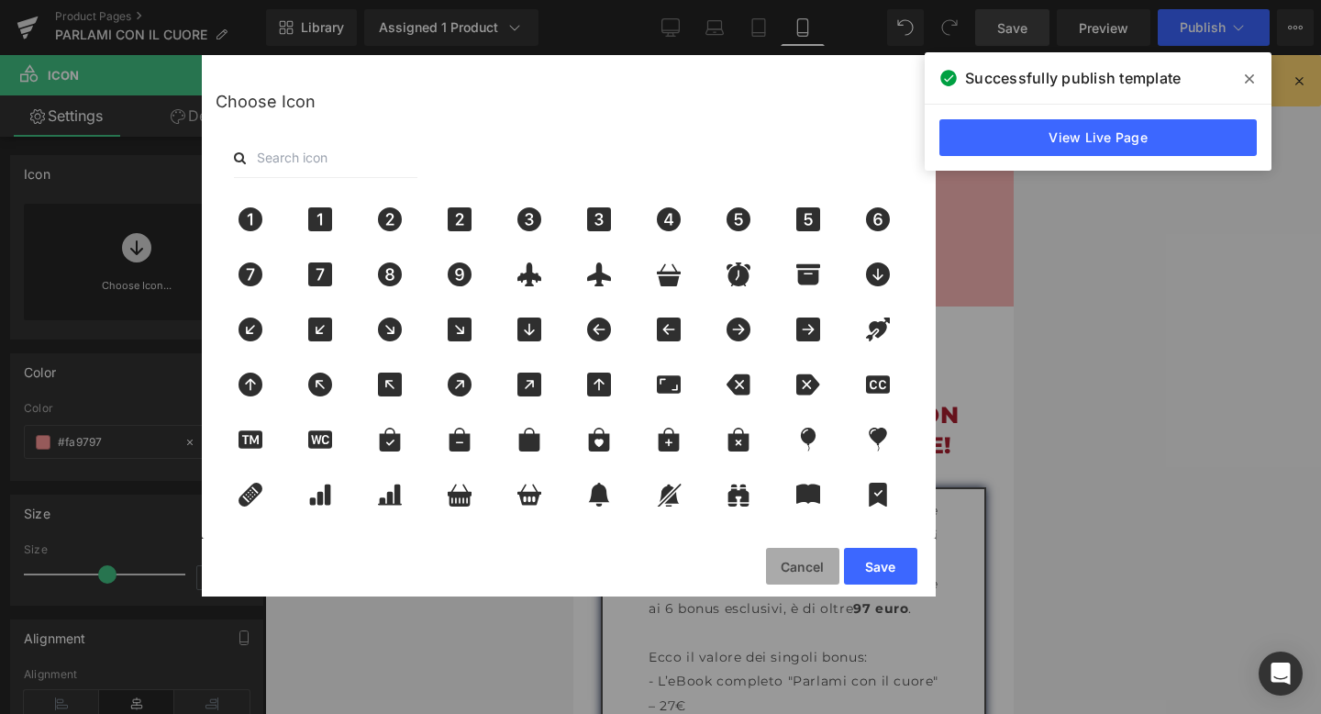
click at [806, 568] on button "Cancel" at bounding box center [802, 566] width 73 height 37
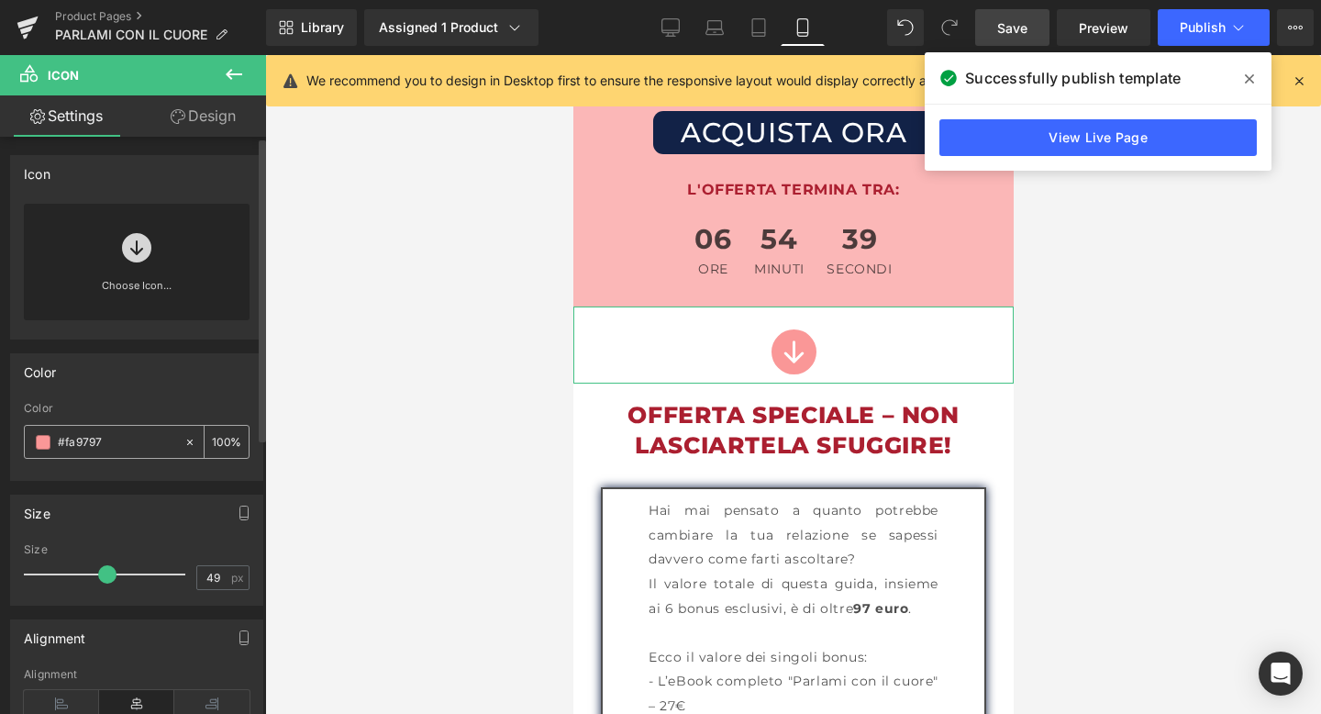
drag, startPoint x: 131, startPoint y: 435, endPoint x: 29, endPoint y: 435, distance: 101.9
click at [29, 435] on div "#fa9797" at bounding box center [104, 442] width 159 height 32
paste input "12224"
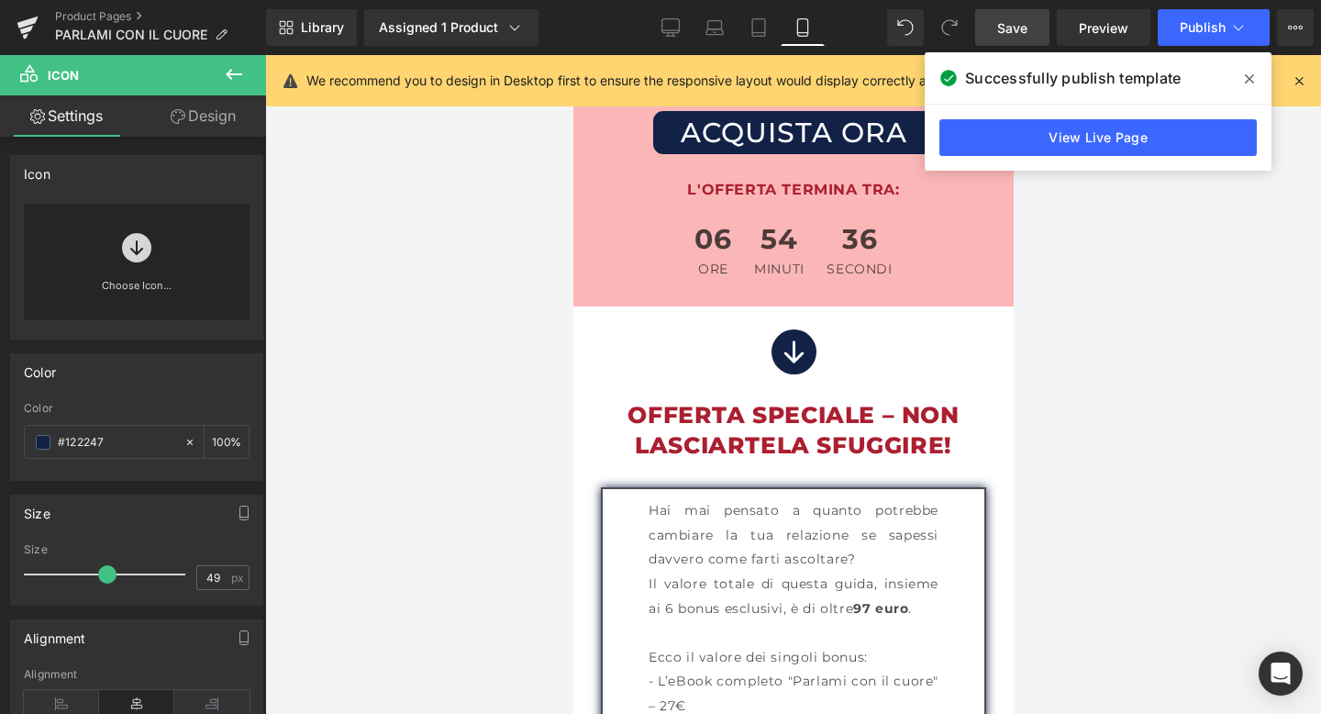
type input "#122247"
click at [1009, 32] on span "Save" at bounding box center [1013, 27] width 30 height 19
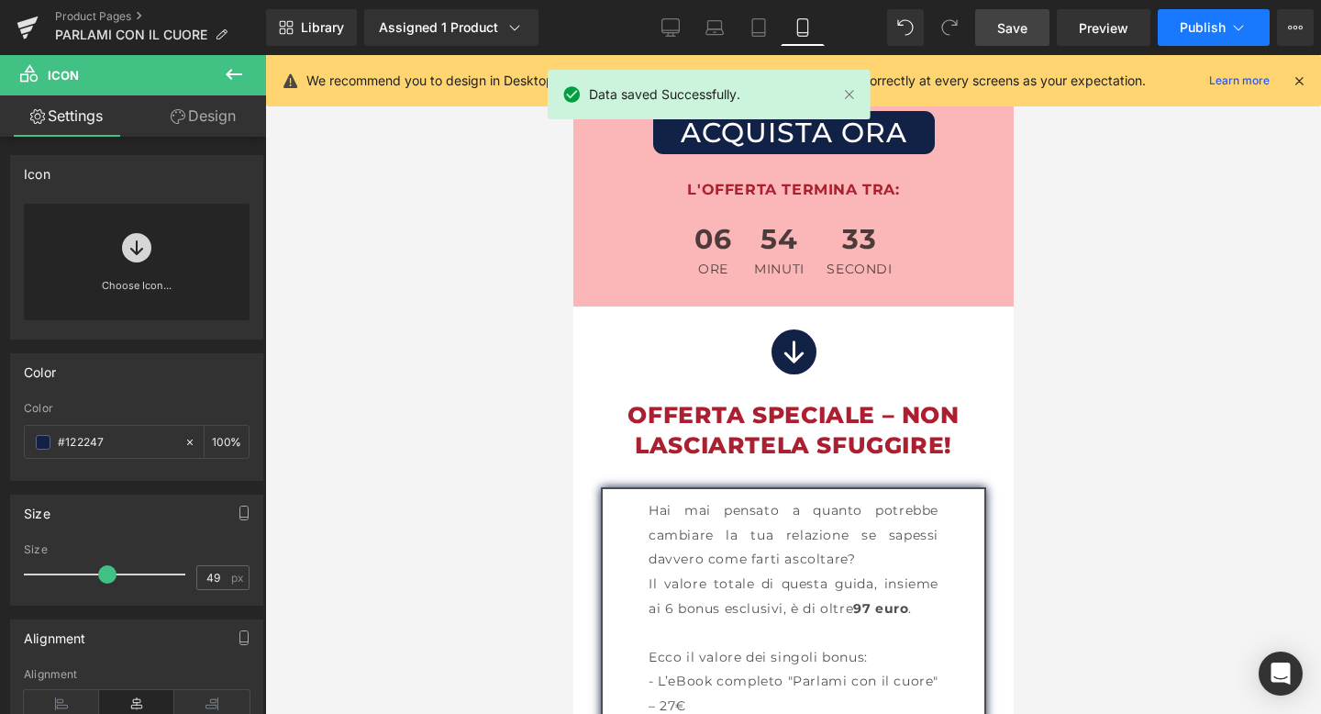
click at [1213, 30] on span "Publish" at bounding box center [1203, 27] width 46 height 15
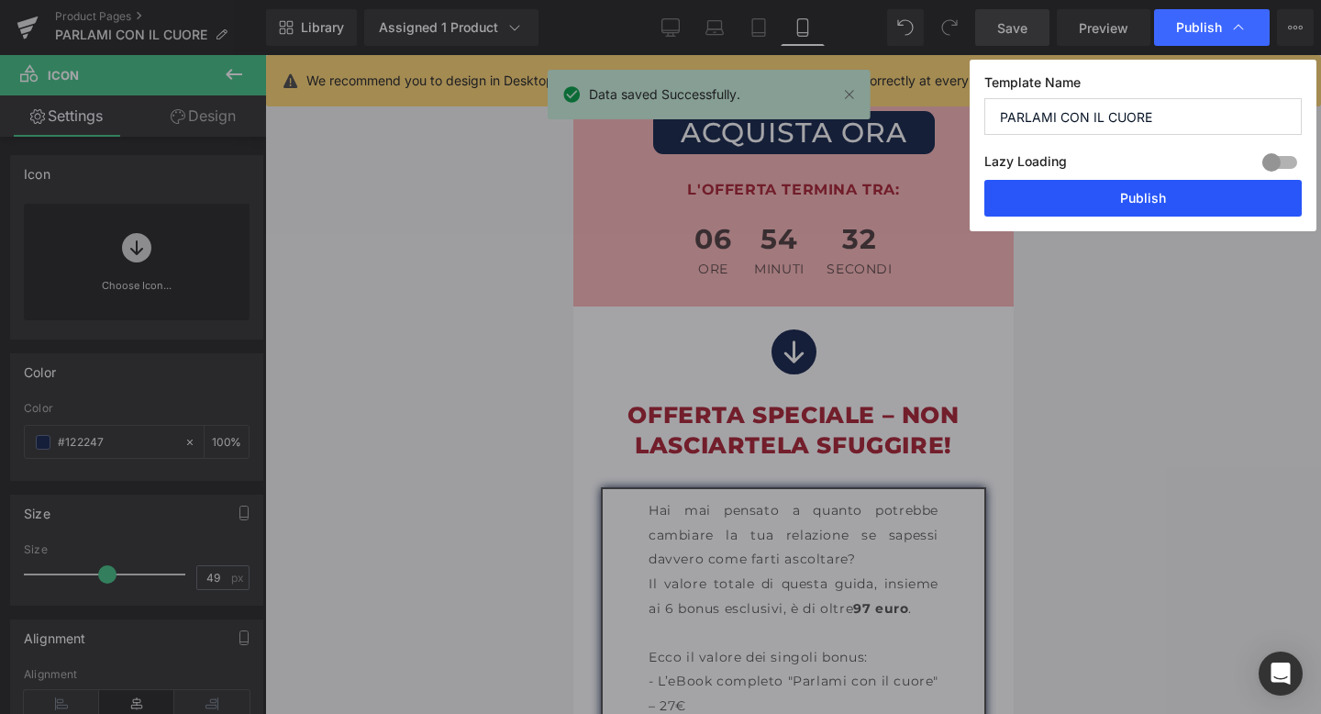
click at [1138, 191] on button "Publish" at bounding box center [1144, 198] width 318 height 37
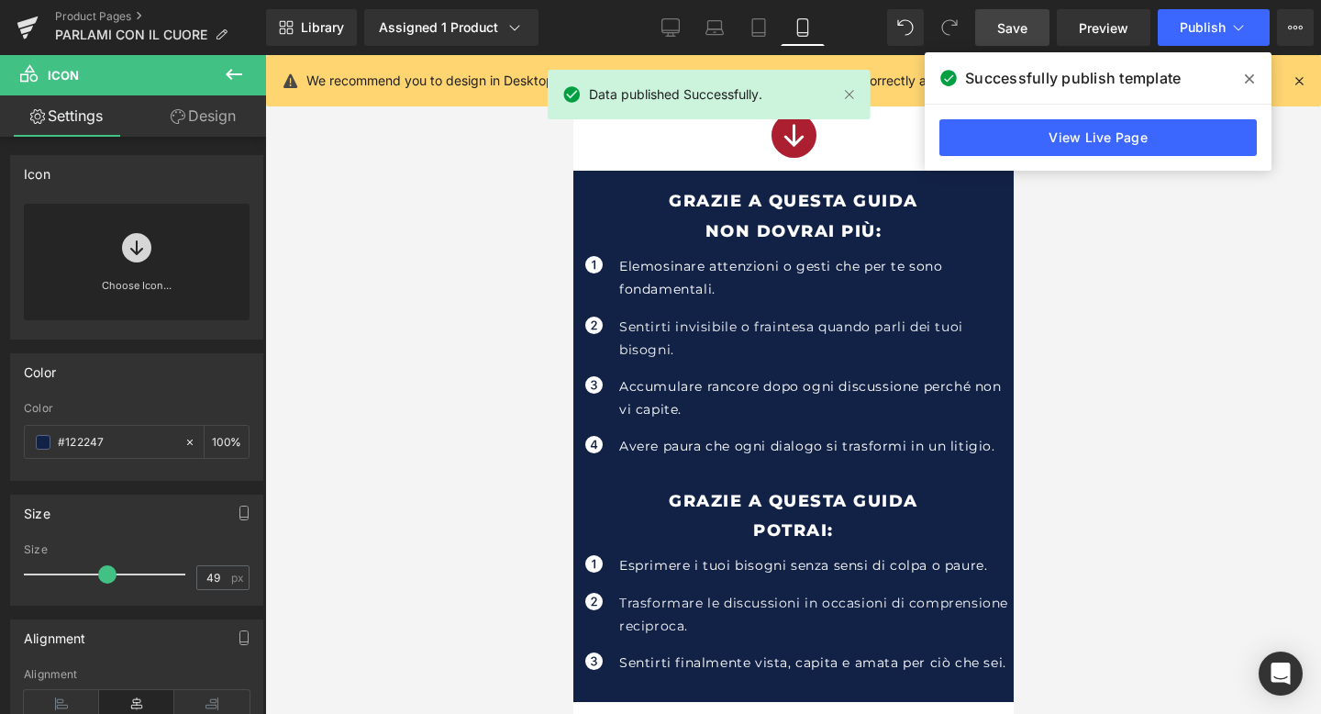
scroll to position [679, 0]
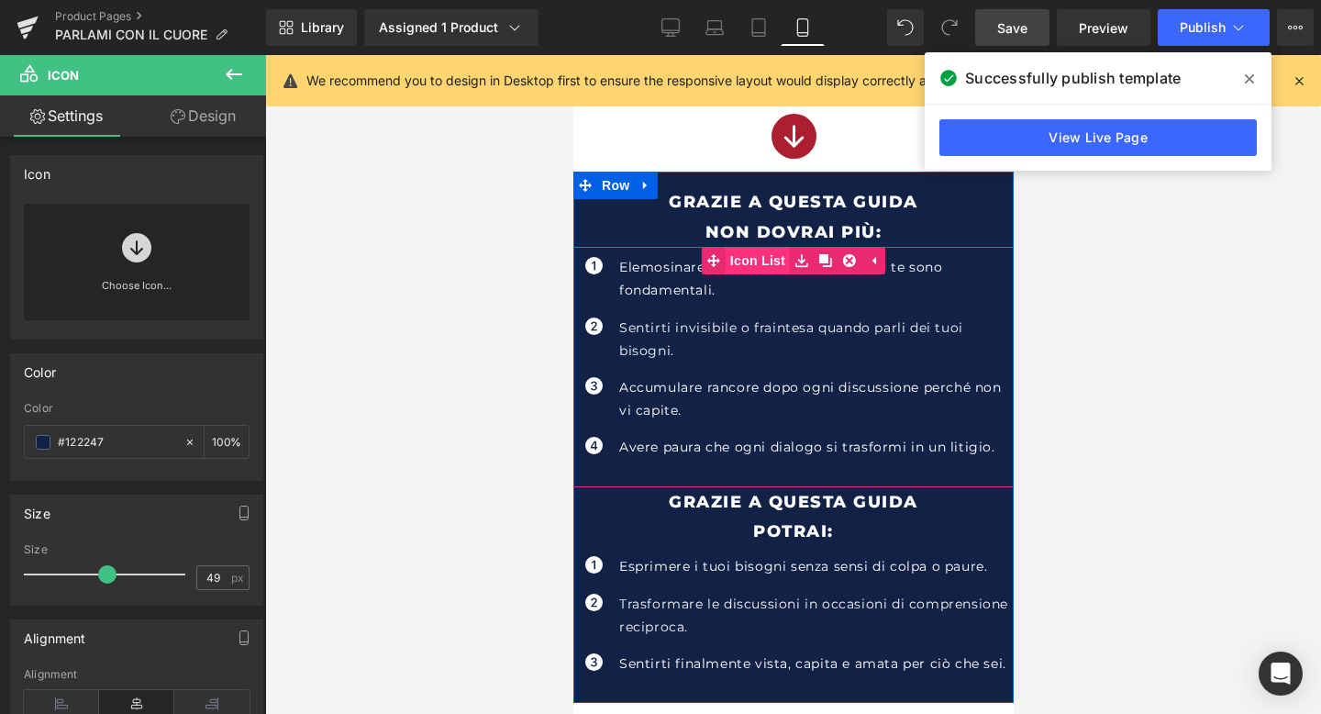
click at [764, 251] on span "Icon List" at bounding box center [757, 261] width 64 height 28
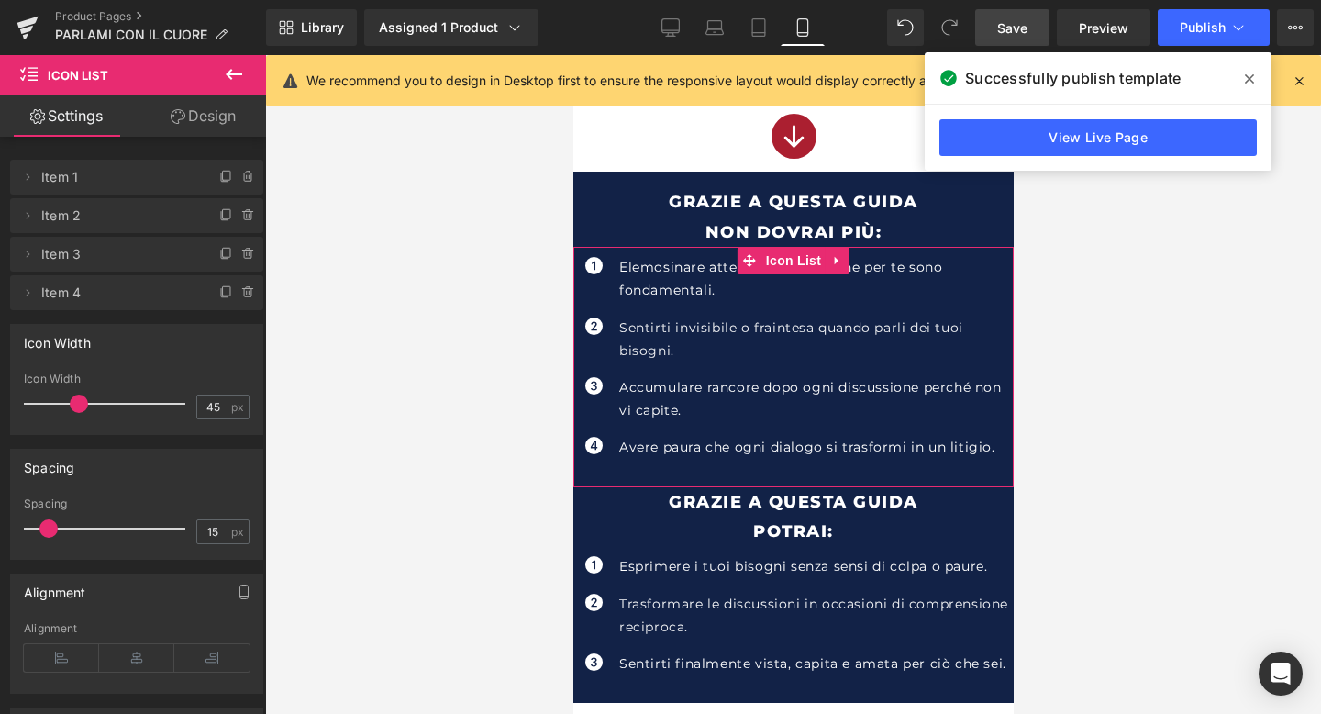
click at [217, 117] on link "Design" at bounding box center [203, 115] width 133 height 41
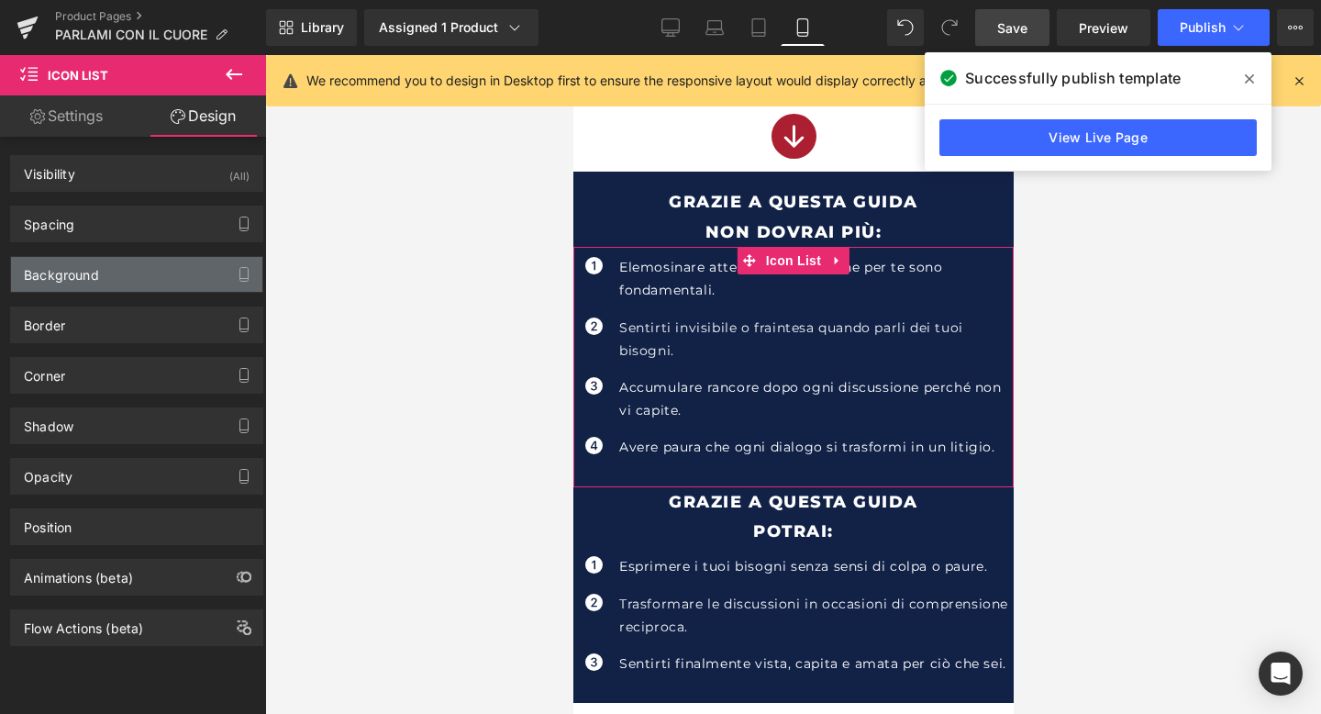
click at [166, 276] on div "Background" at bounding box center [136, 274] width 251 height 35
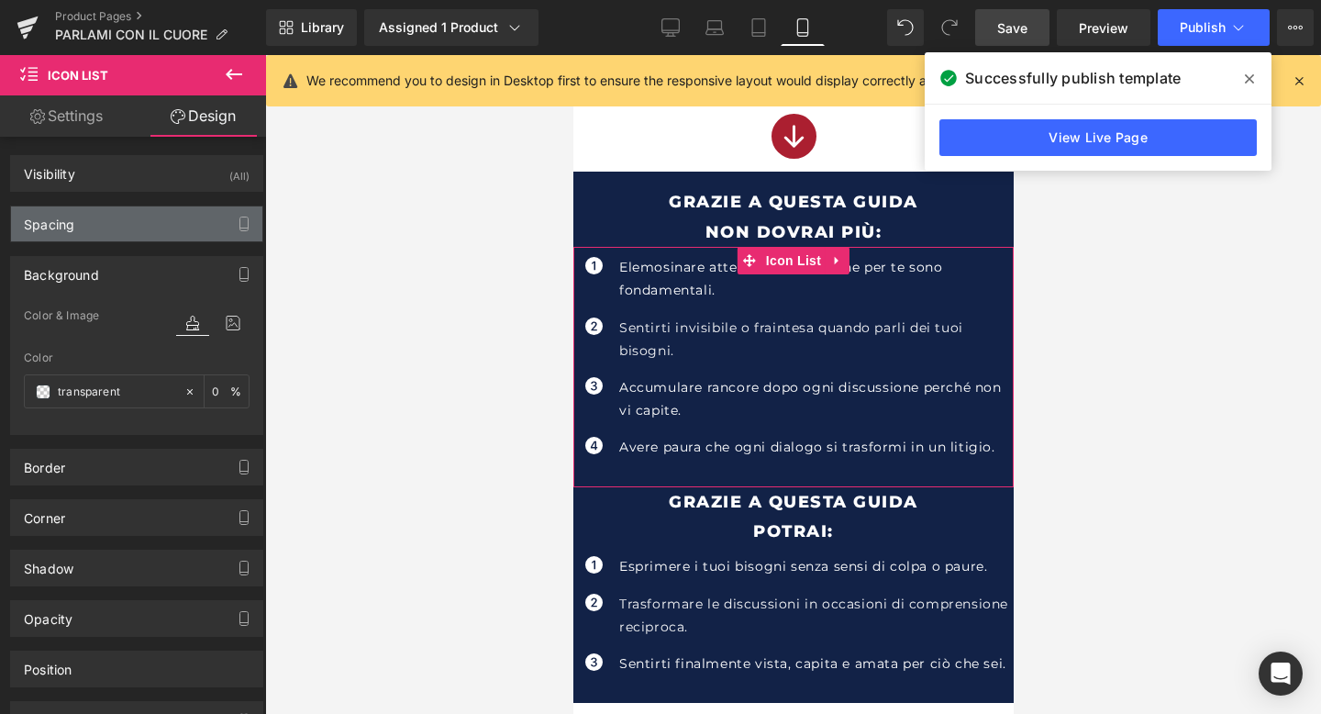
click at [182, 217] on div "Spacing" at bounding box center [136, 223] width 251 height 35
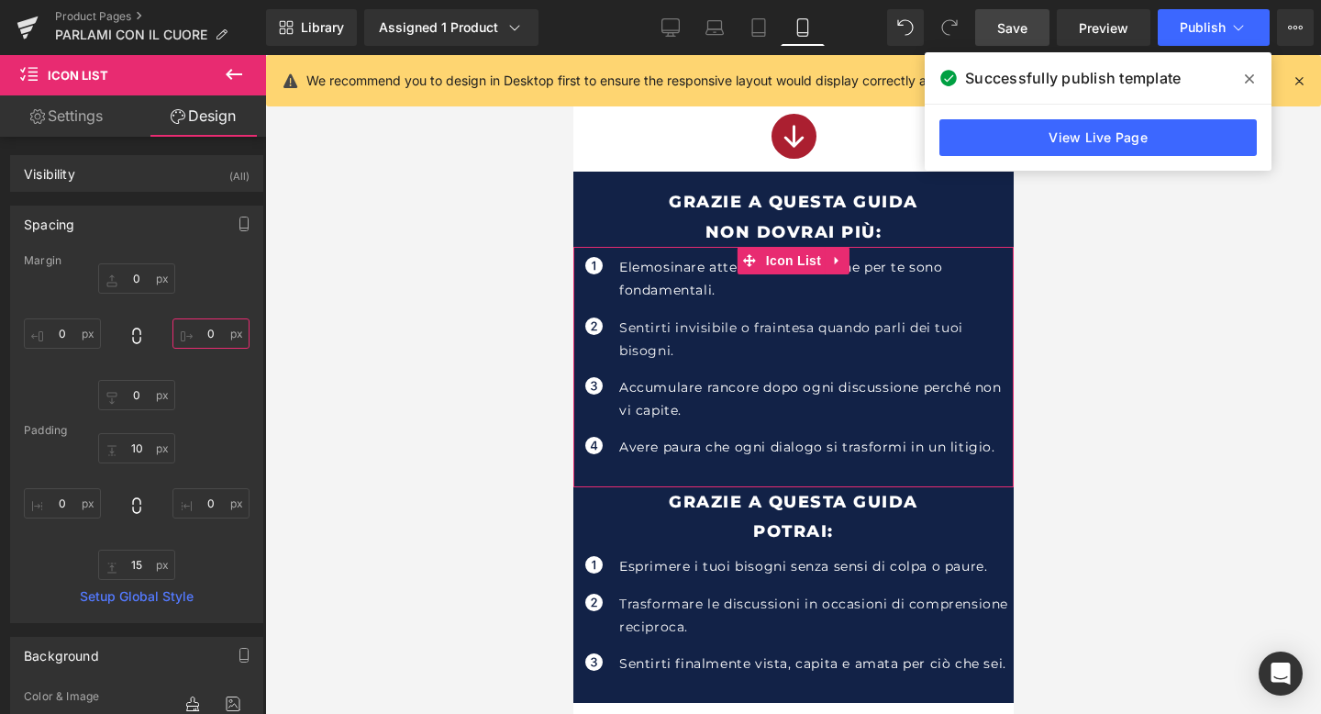
click at [201, 337] on input "0" at bounding box center [211, 333] width 77 height 30
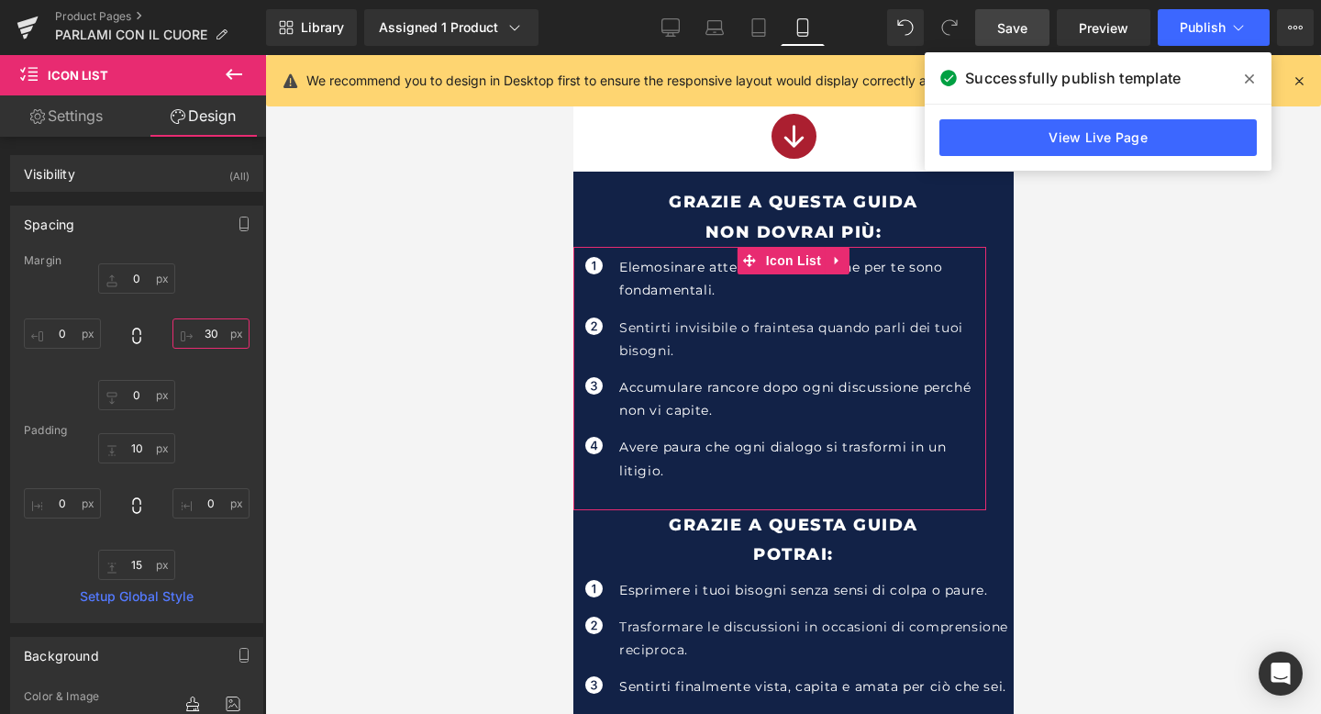
type input "3"
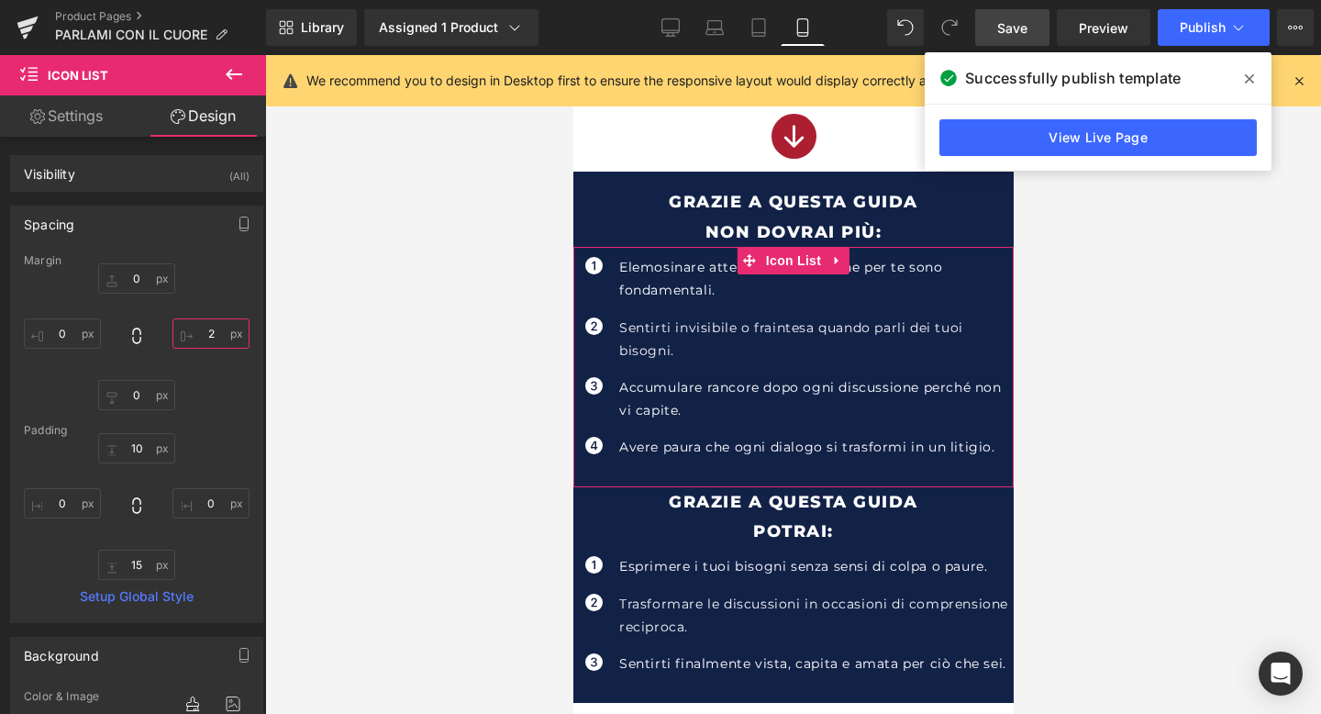
type input "20"
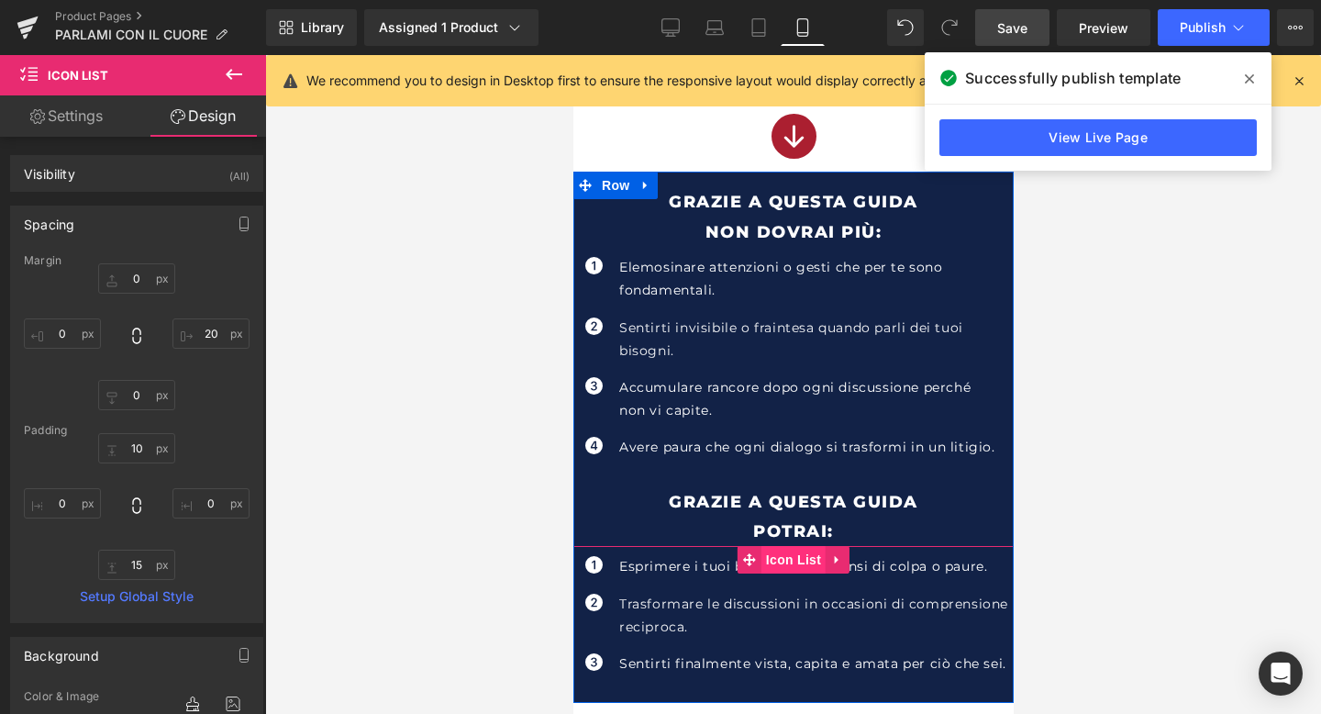
click at [794, 567] on span "Icon List" at bounding box center [793, 560] width 64 height 28
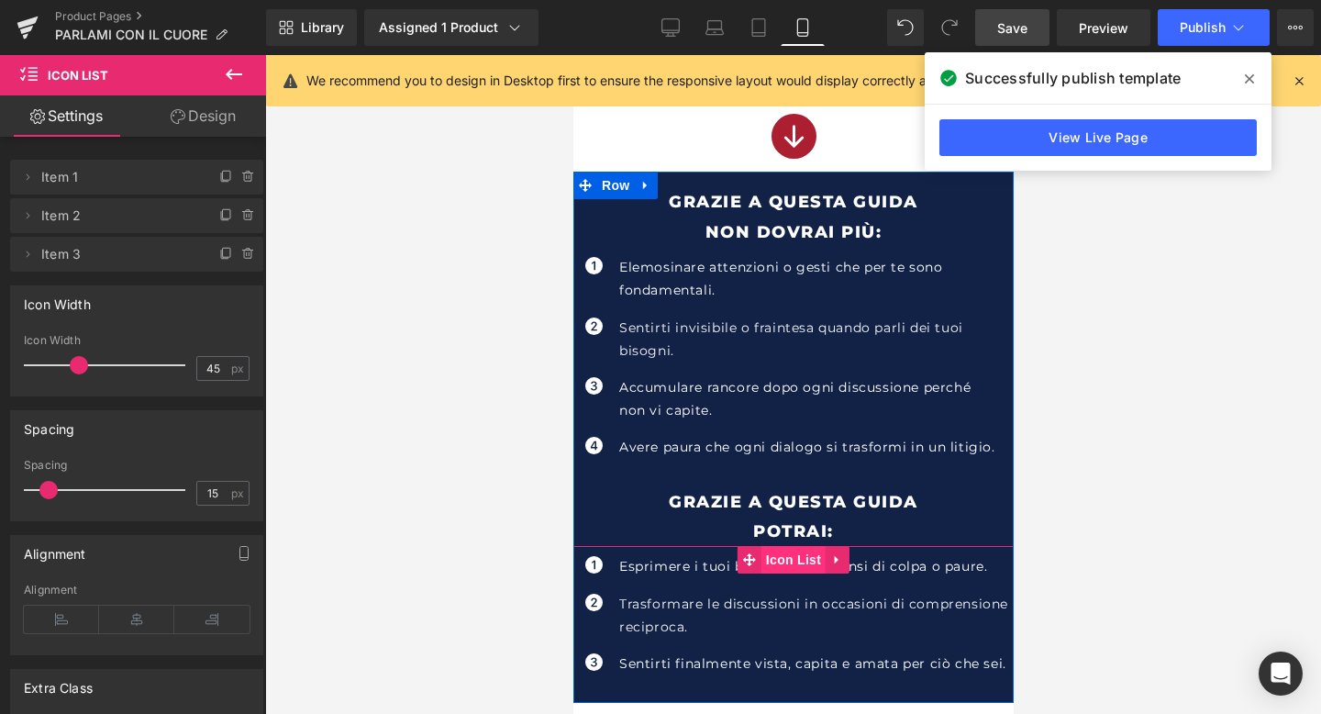
click at [794, 564] on span "Icon List" at bounding box center [793, 560] width 64 height 28
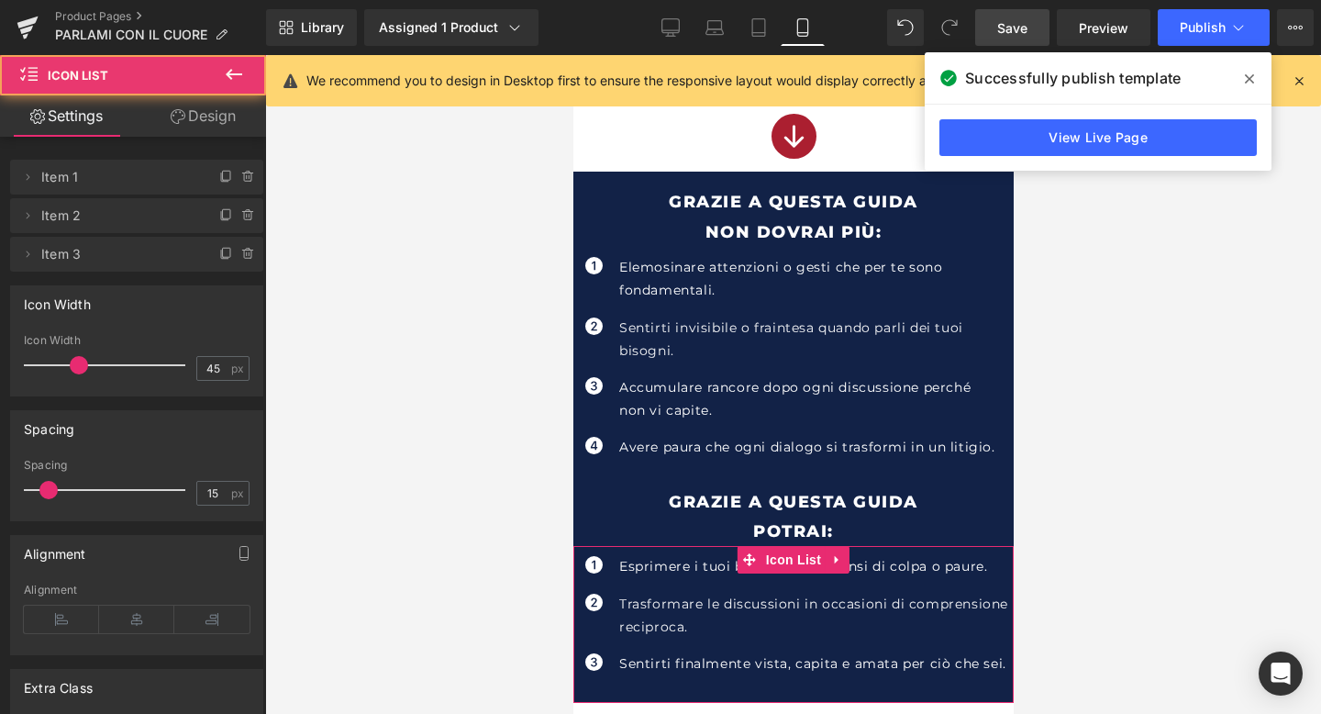
click at [216, 121] on link "Design" at bounding box center [203, 115] width 133 height 41
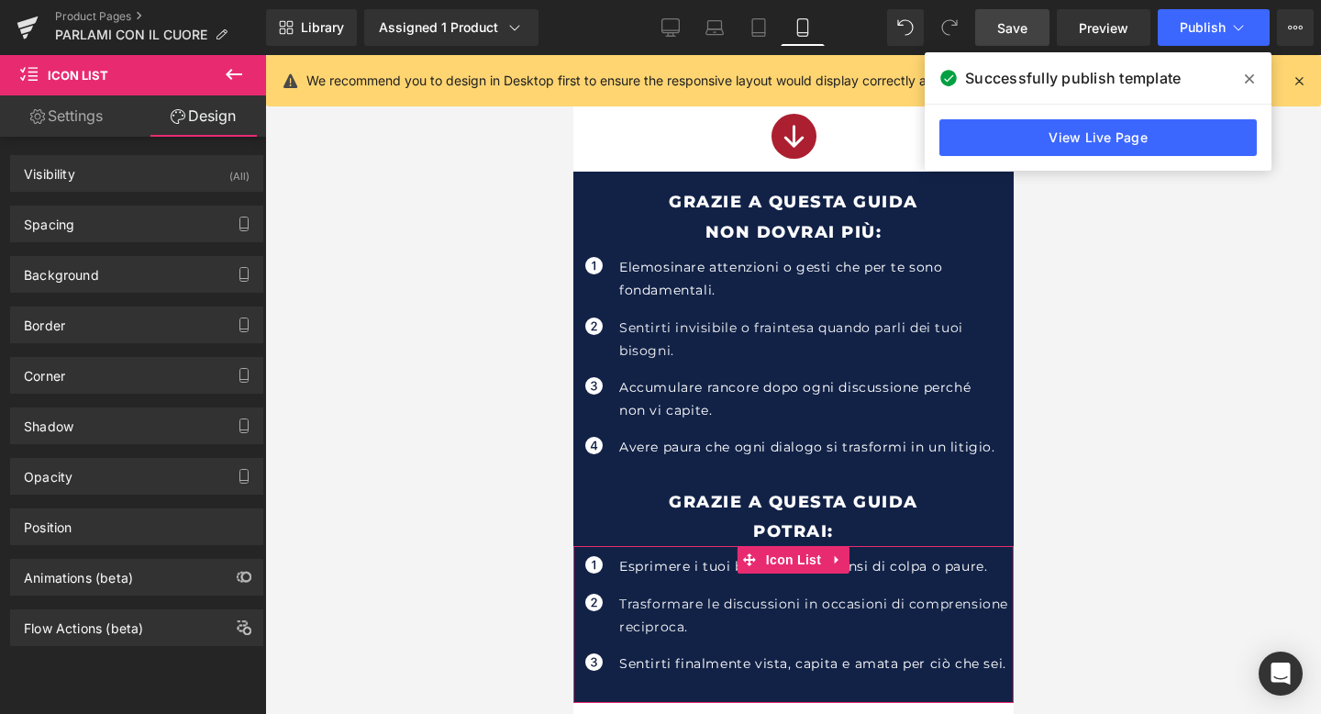
click at [126, 244] on div "Background Color & Image color transparent Color transparent 0 % Image Replace …" at bounding box center [137, 267] width 274 height 50
click at [131, 229] on div "Spacing" at bounding box center [136, 223] width 251 height 35
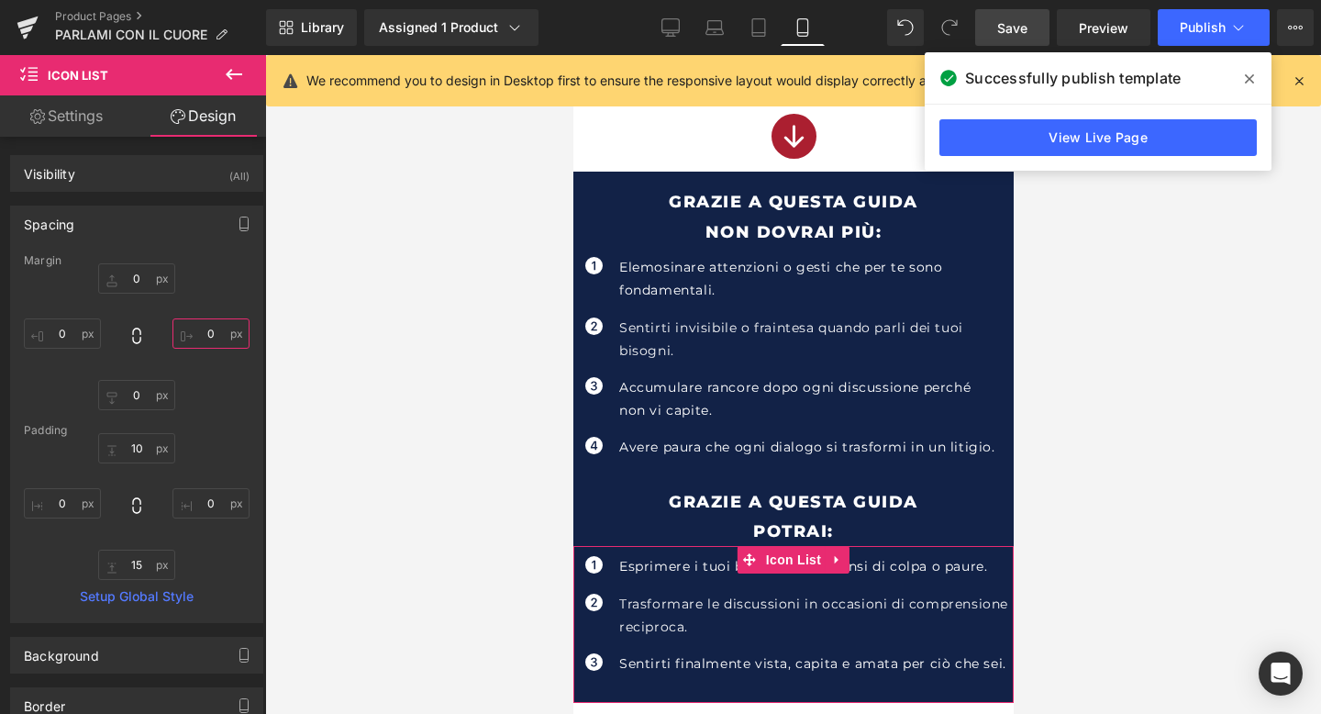
click at [207, 324] on input "0" at bounding box center [211, 333] width 77 height 30
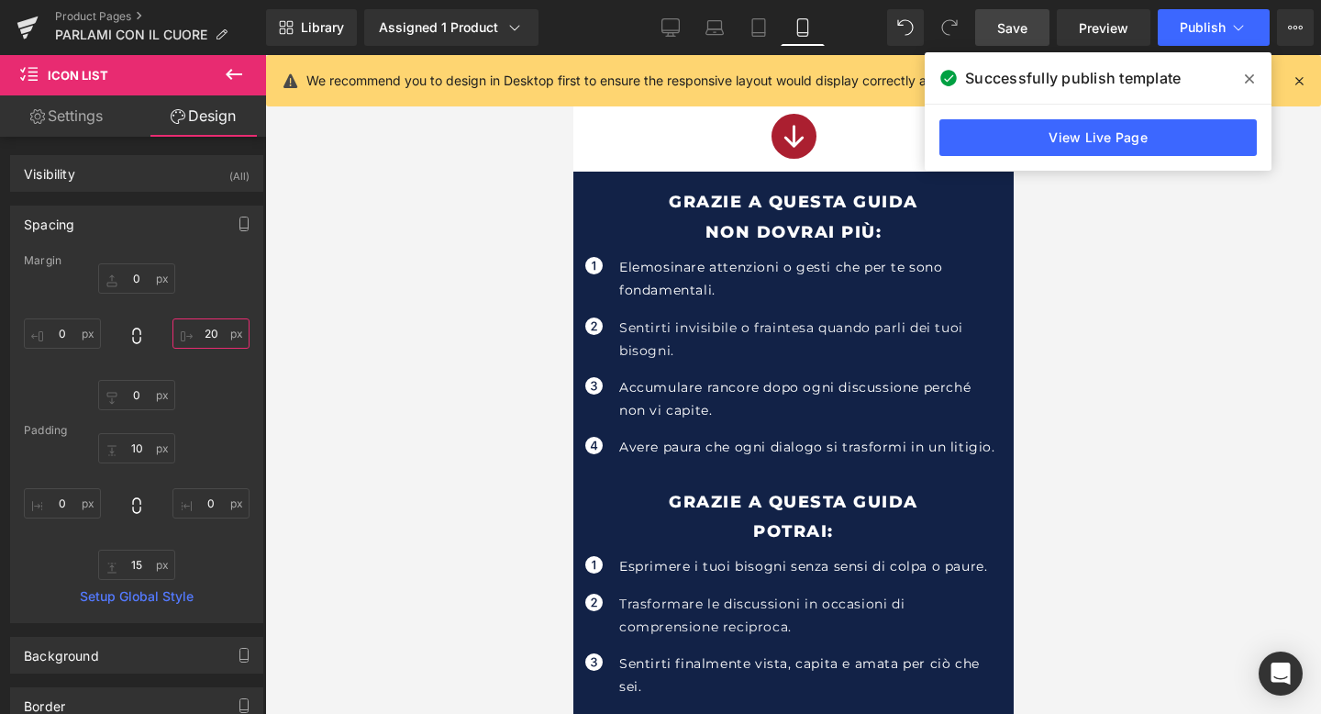
type input "20"
click at [1012, 34] on span "Save" at bounding box center [1013, 27] width 30 height 19
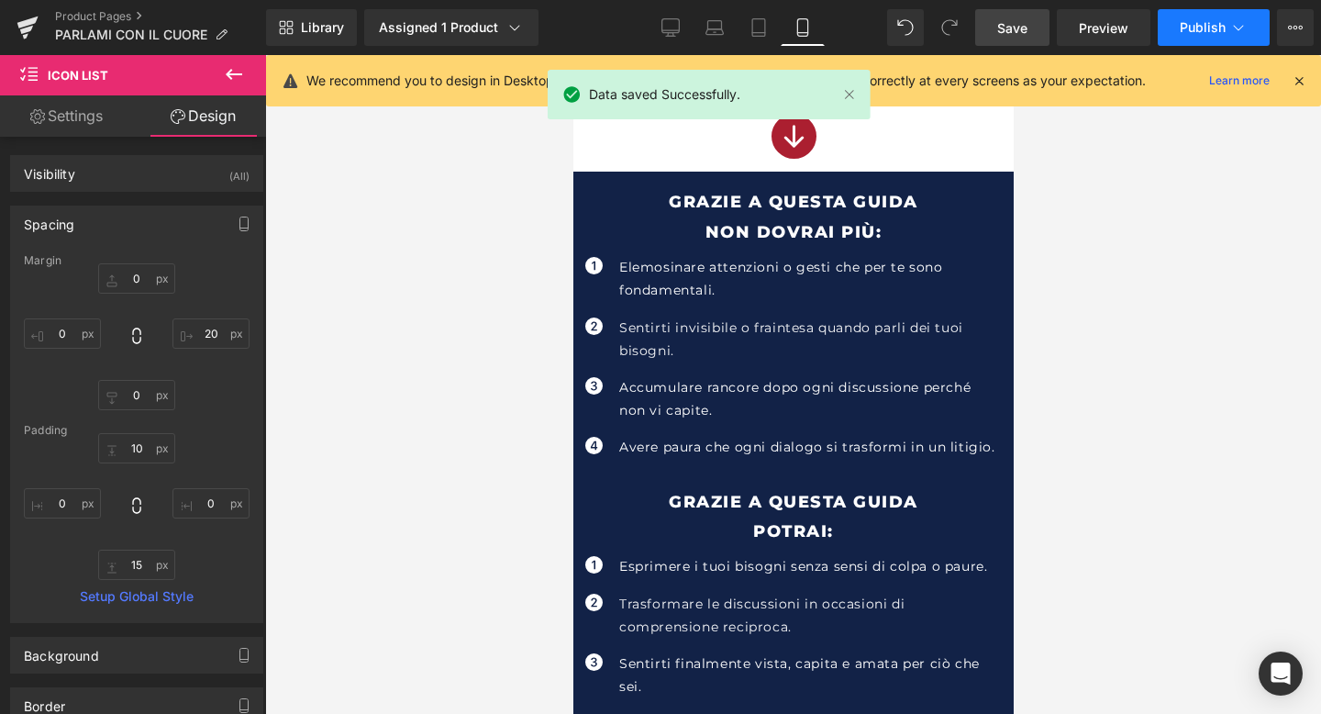
click at [1235, 27] on icon at bounding box center [1239, 28] width 10 height 6
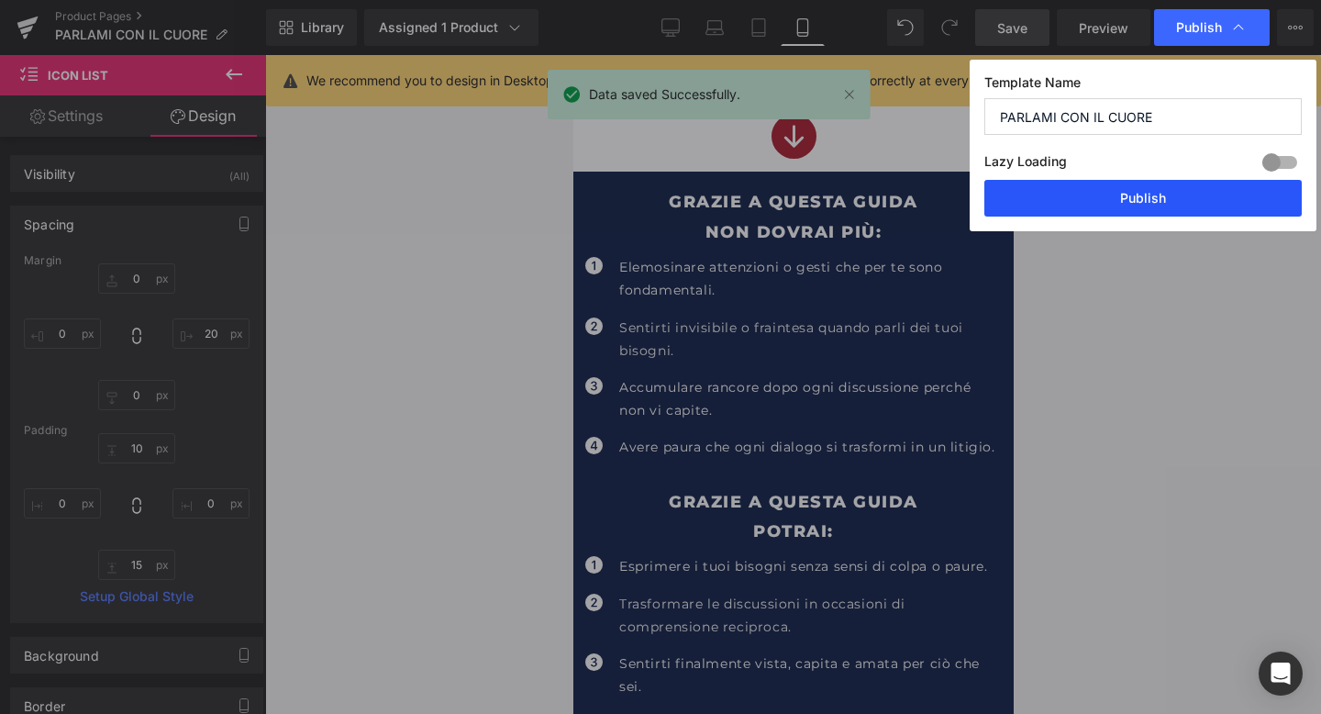
click at [1121, 201] on button "Publish" at bounding box center [1144, 198] width 318 height 37
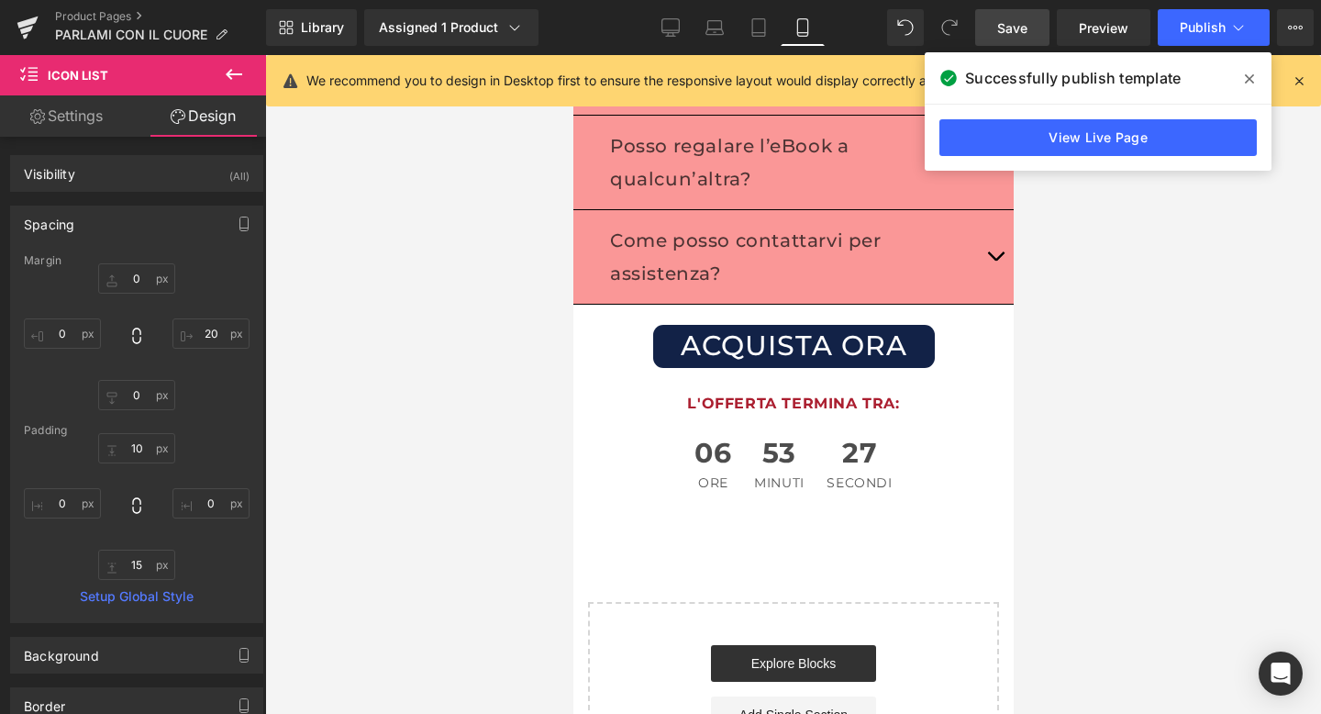
scroll to position [13506, 0]
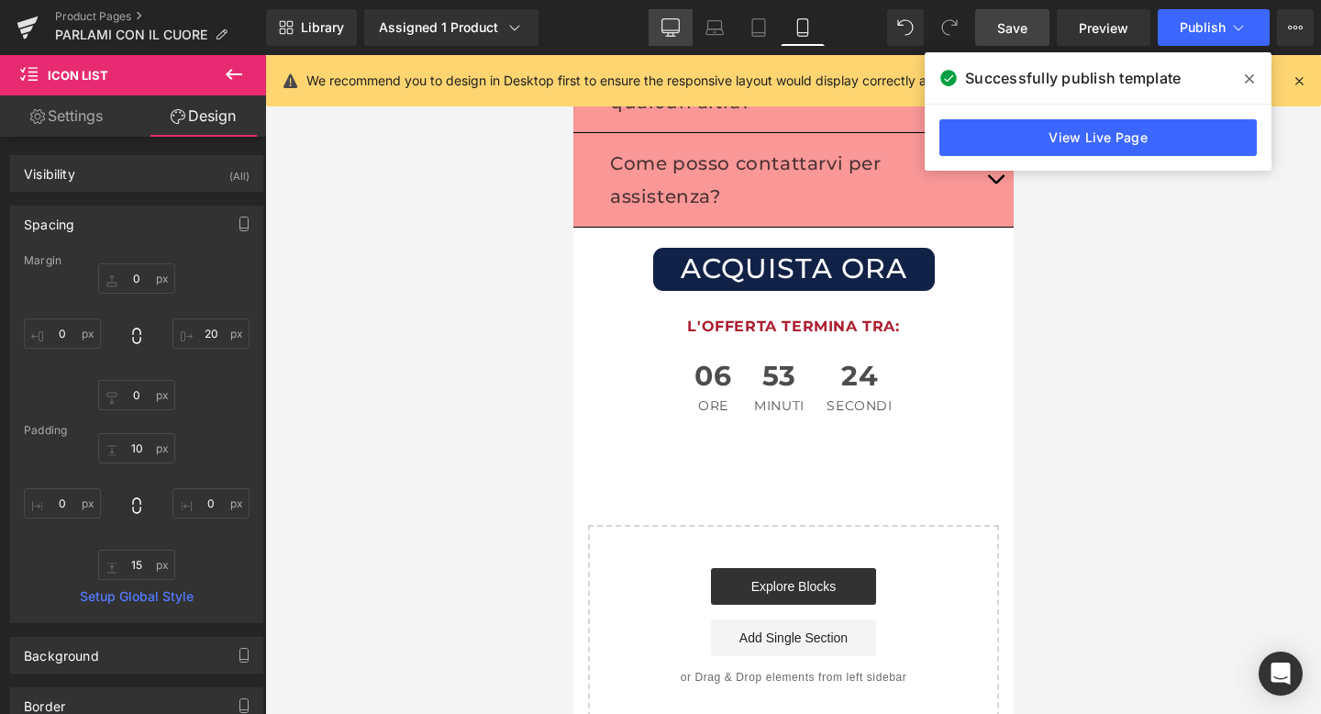
click at [663, 31] on icon at bounding box center [671, 27] width 18 height 18
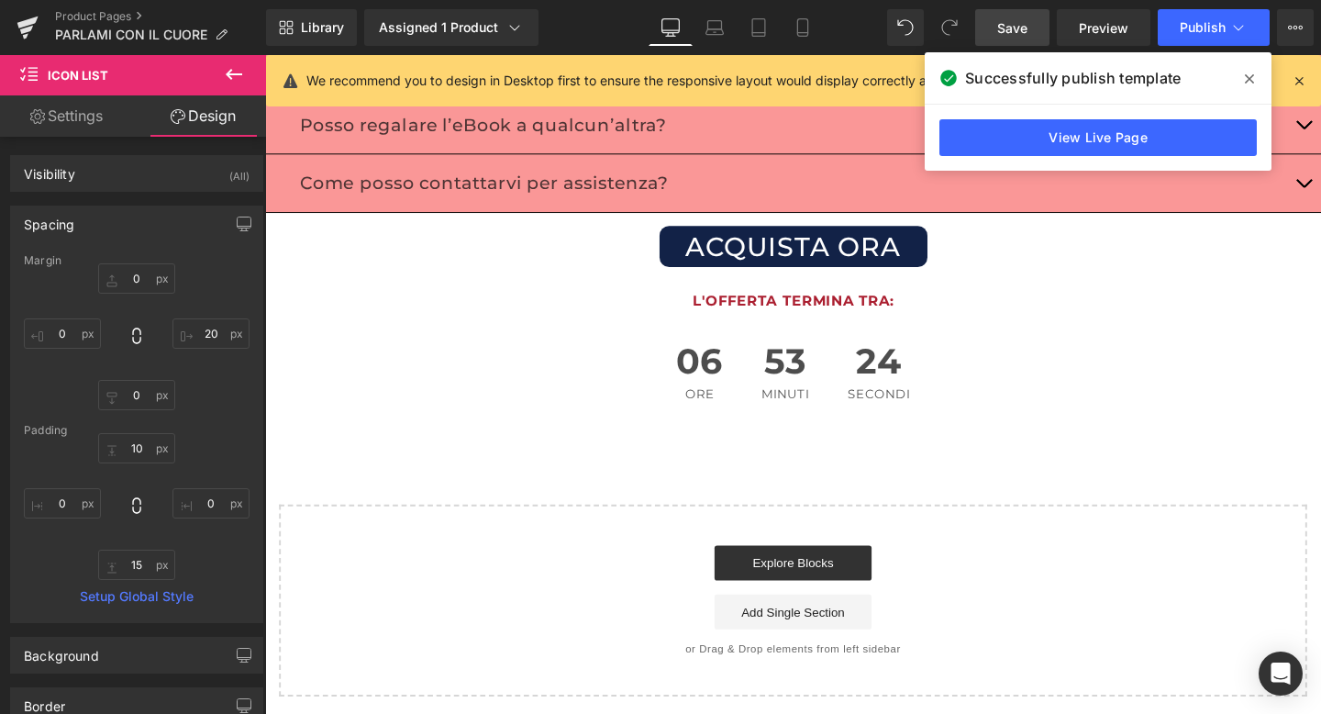
type input "0"
type input "10"
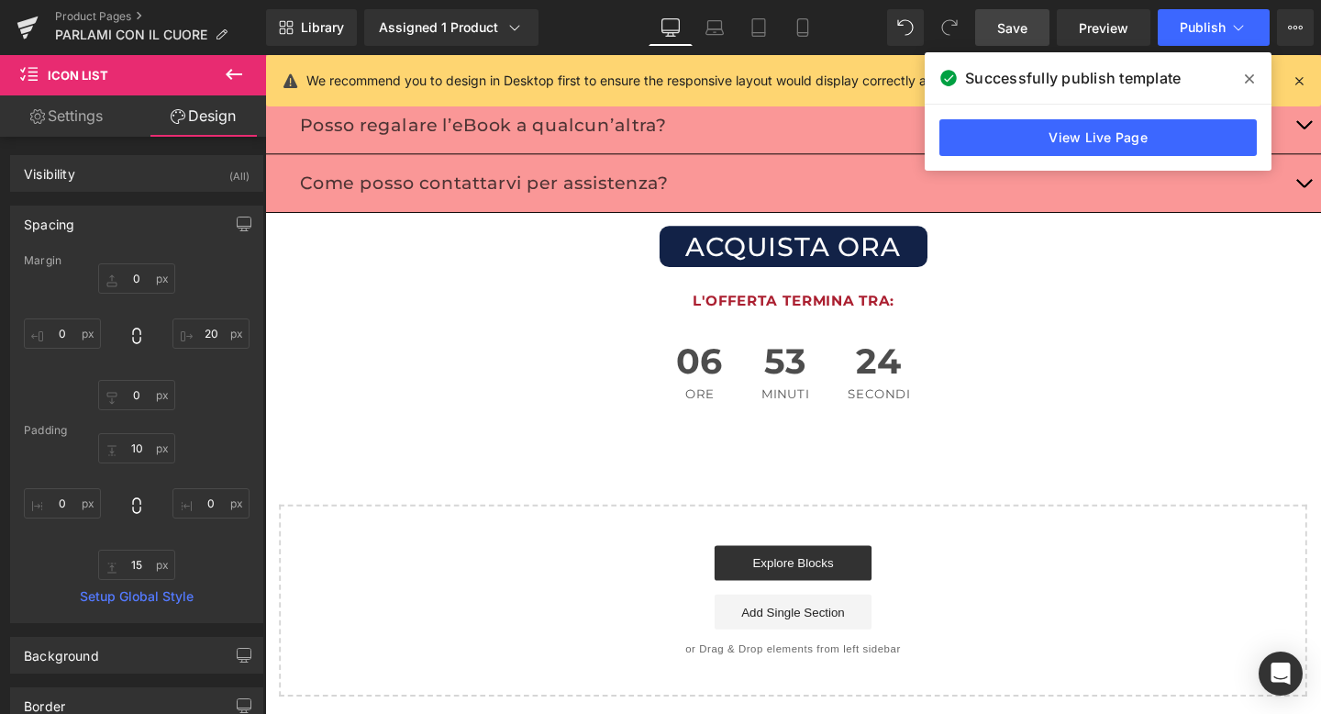
type input "0"
type input "15"
type input "0"
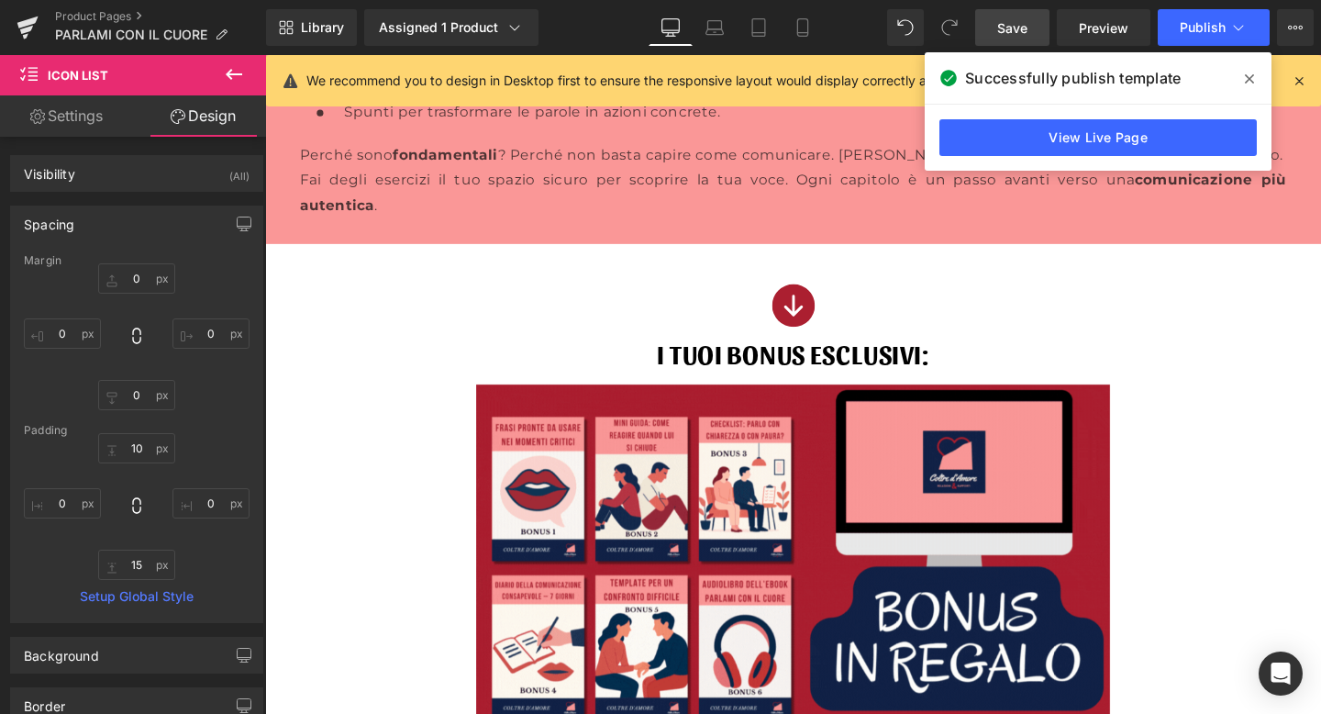
scroll to position [10449, 0]
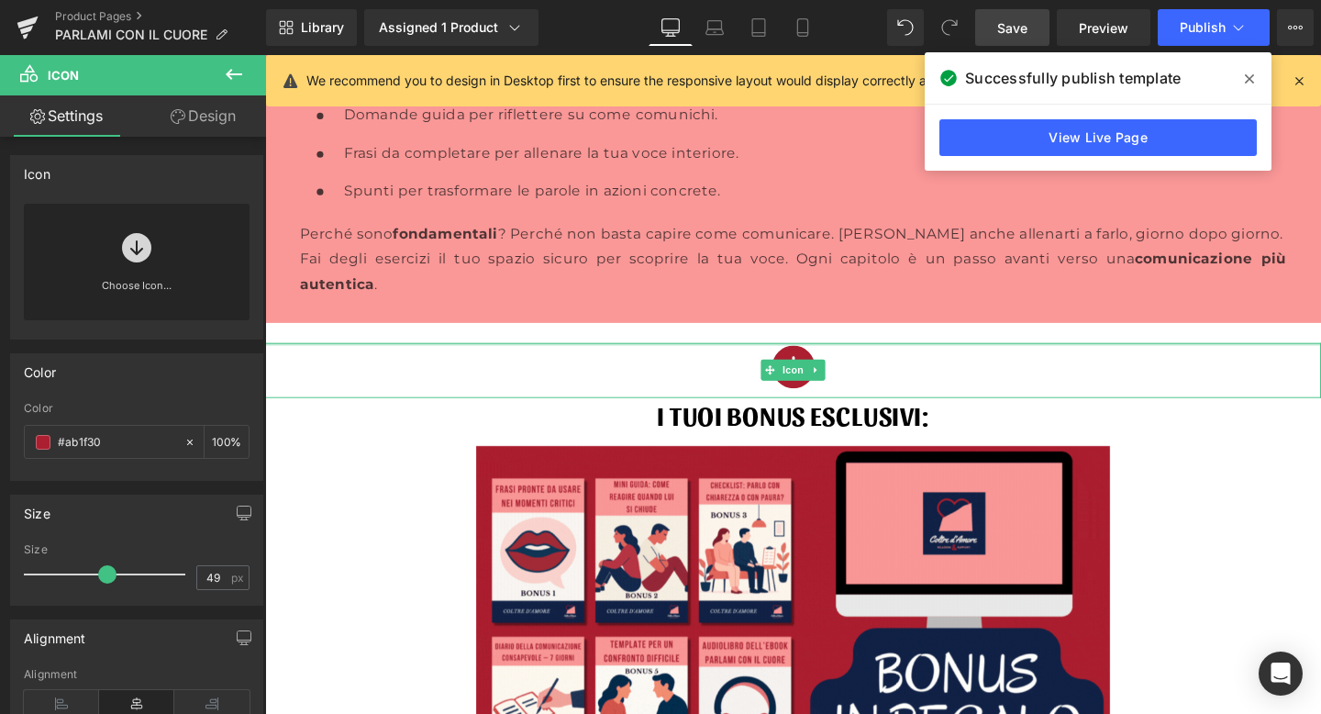
drag, startPoint x: 804, startPoint y: 318, endPoint x: 809, endPoint y: 300, distance: 19.2
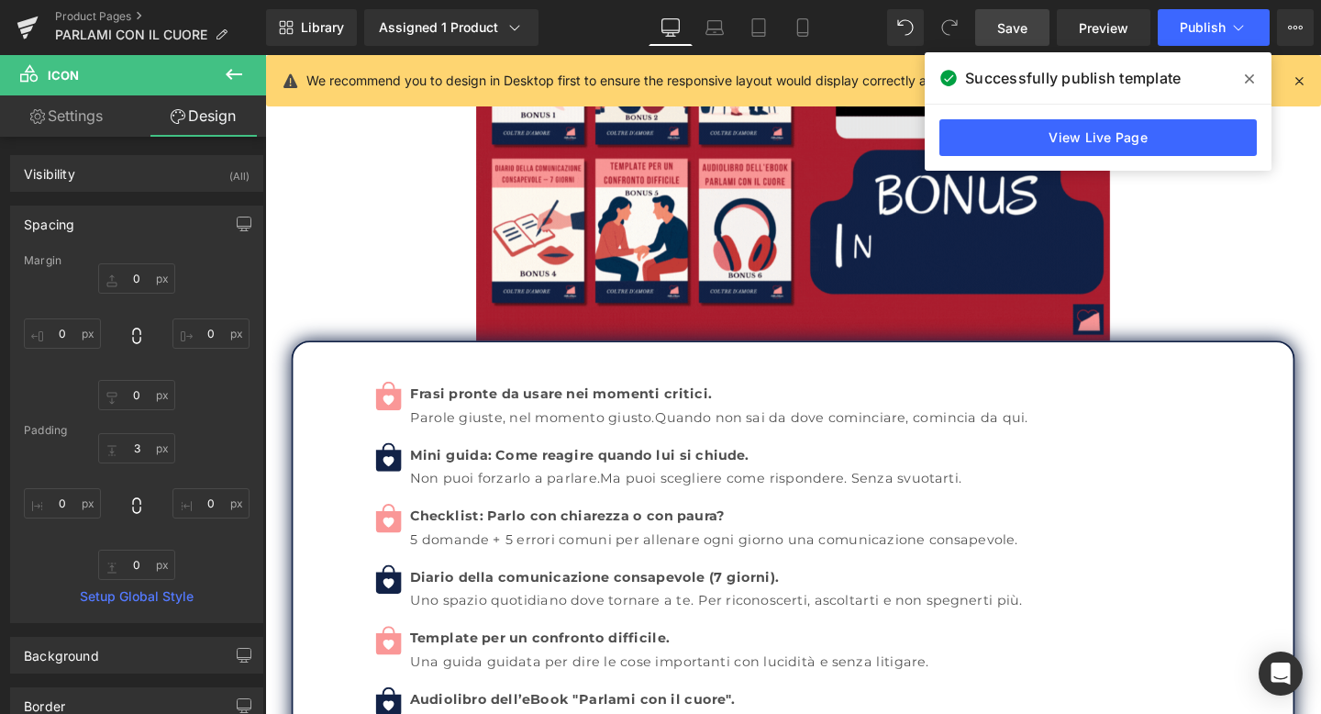
scroll to position [10953, 0]
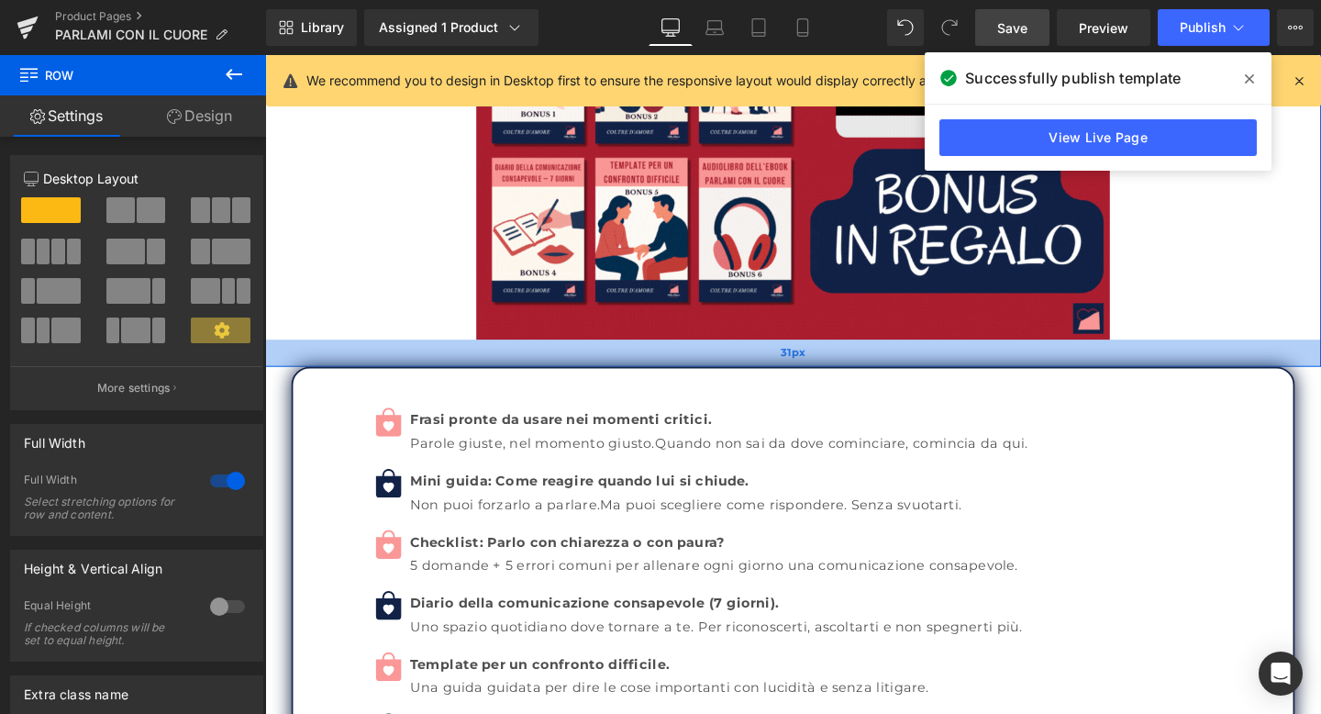
drag, startPoint x: 444, startPoint y: 310, endPoint x: 446, endPoint y: 339, distance: 28.5
click at [446, 354] on div "31px" at bounding box center [820, 368] width 1110 height 28
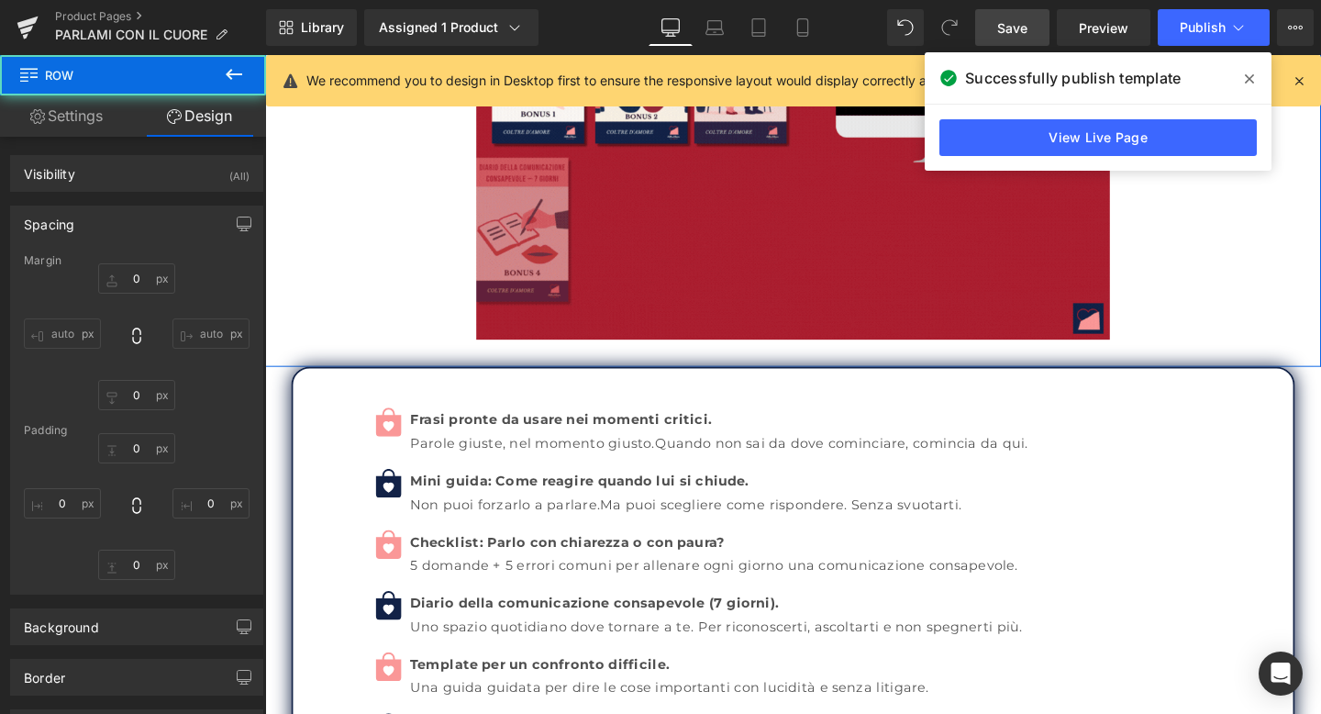
type input "0"
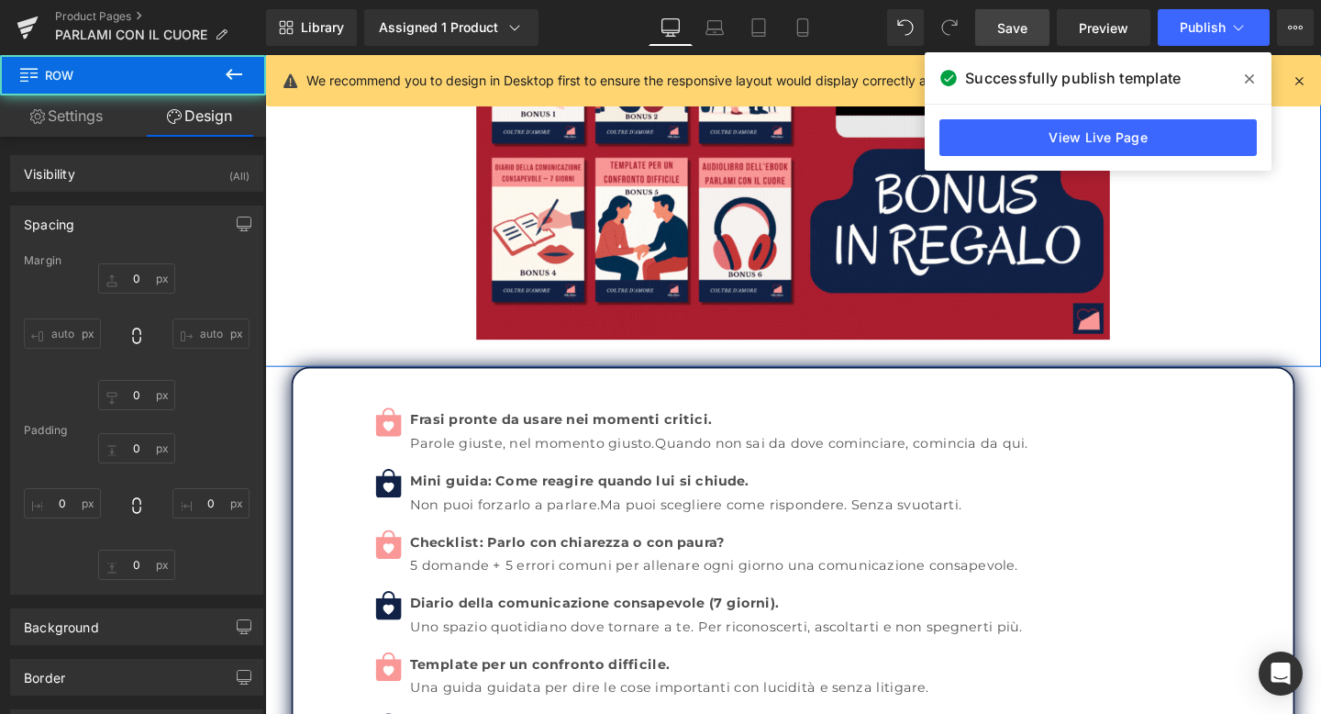
type input "0"
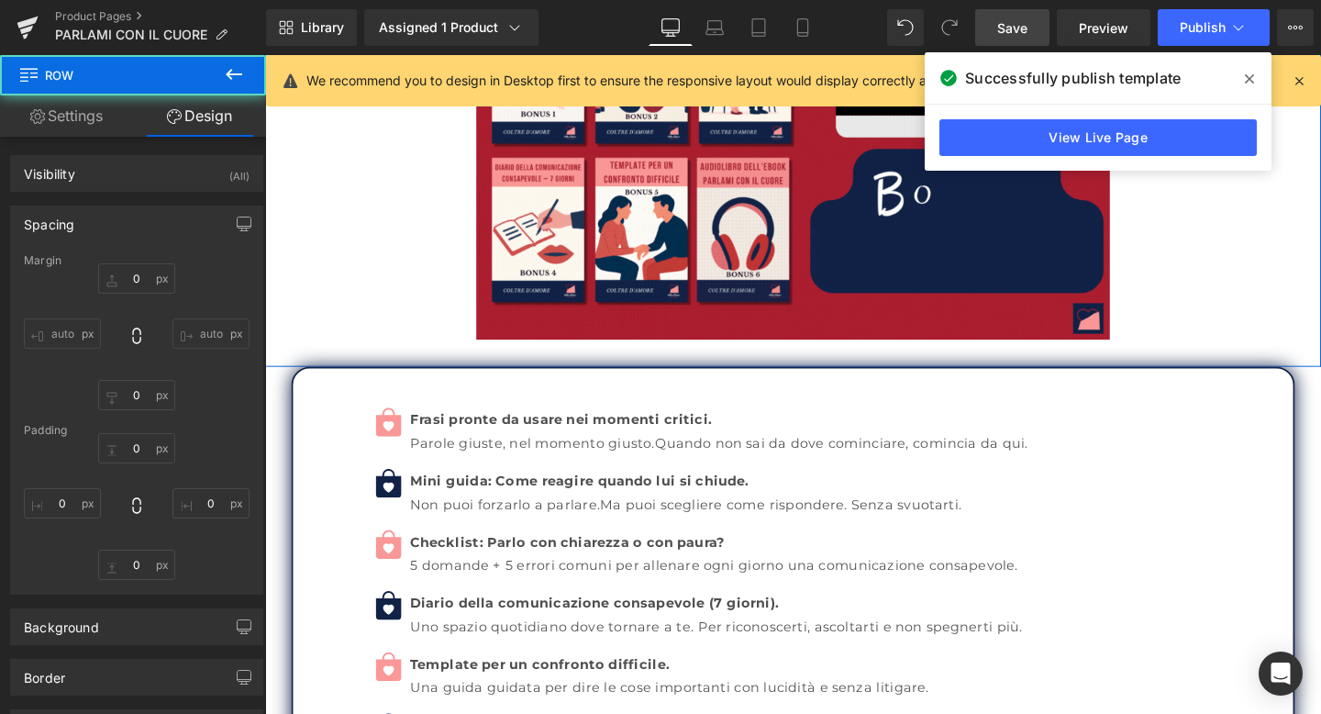
type input "0"
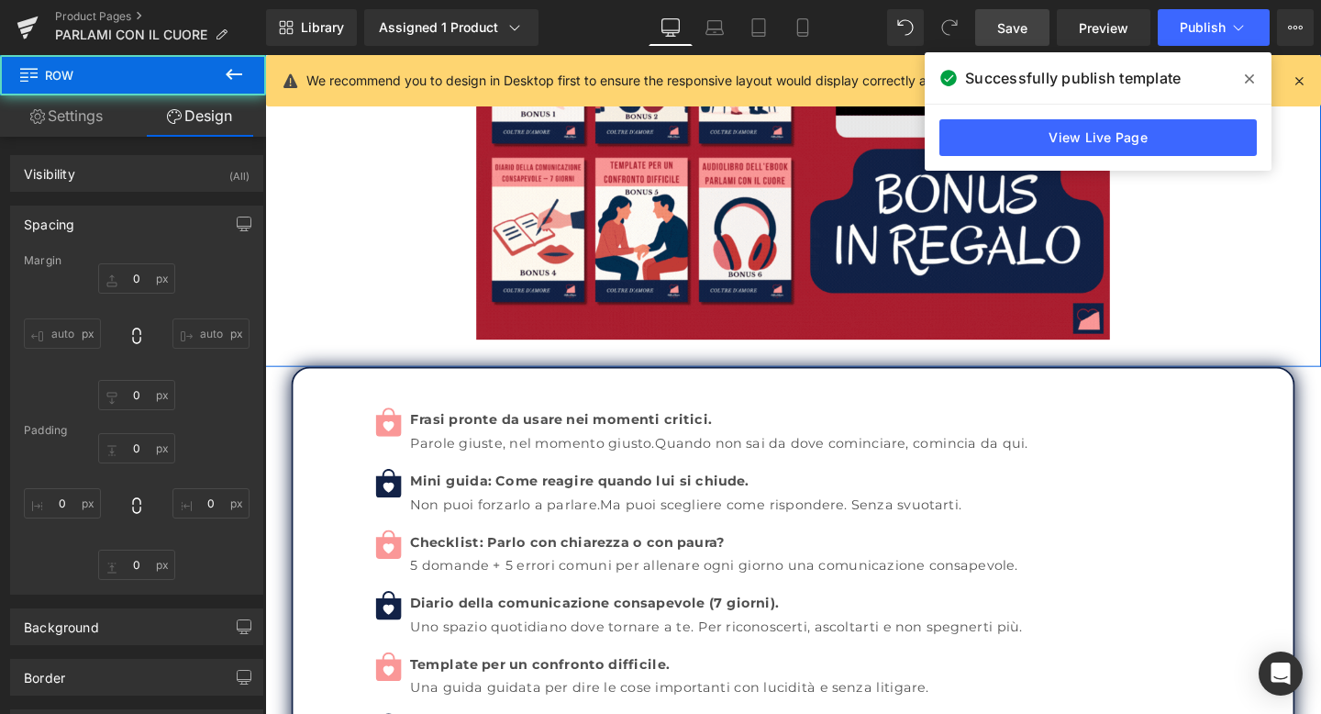
type input "0"
type input "31"
type input "0"
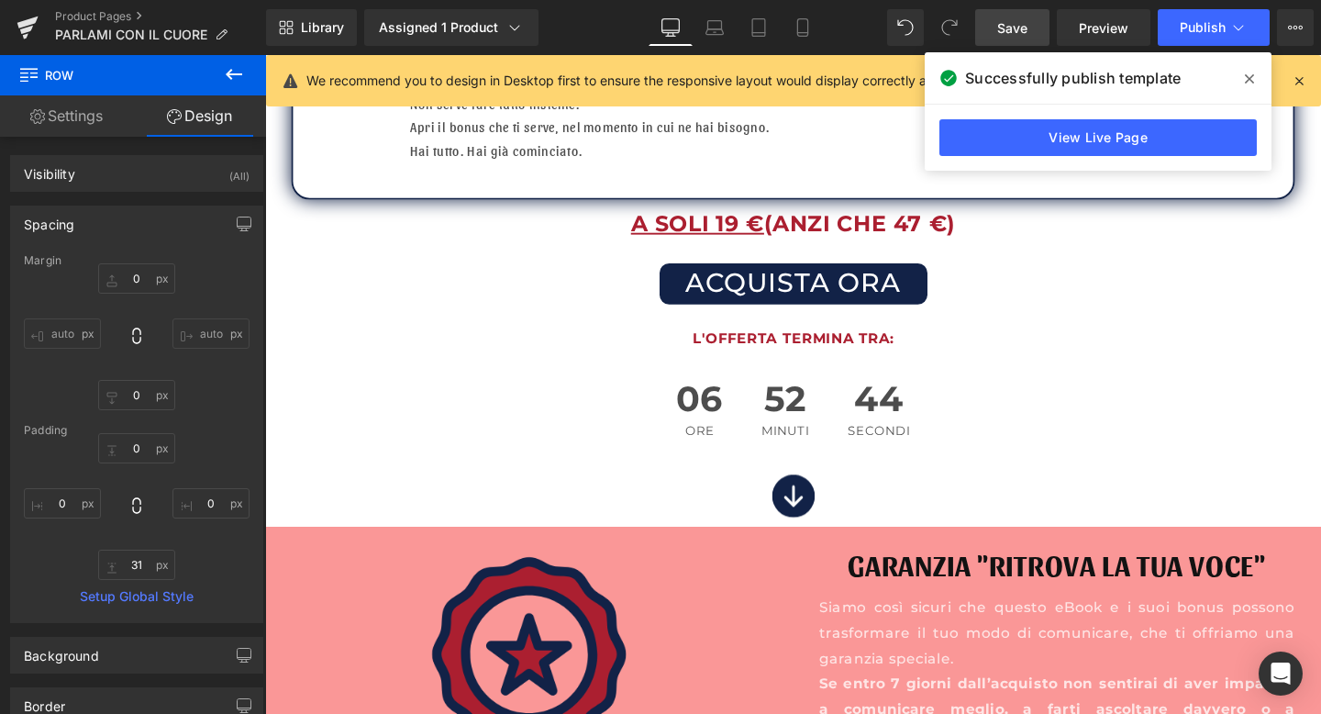
scroll to position [11671, 0]
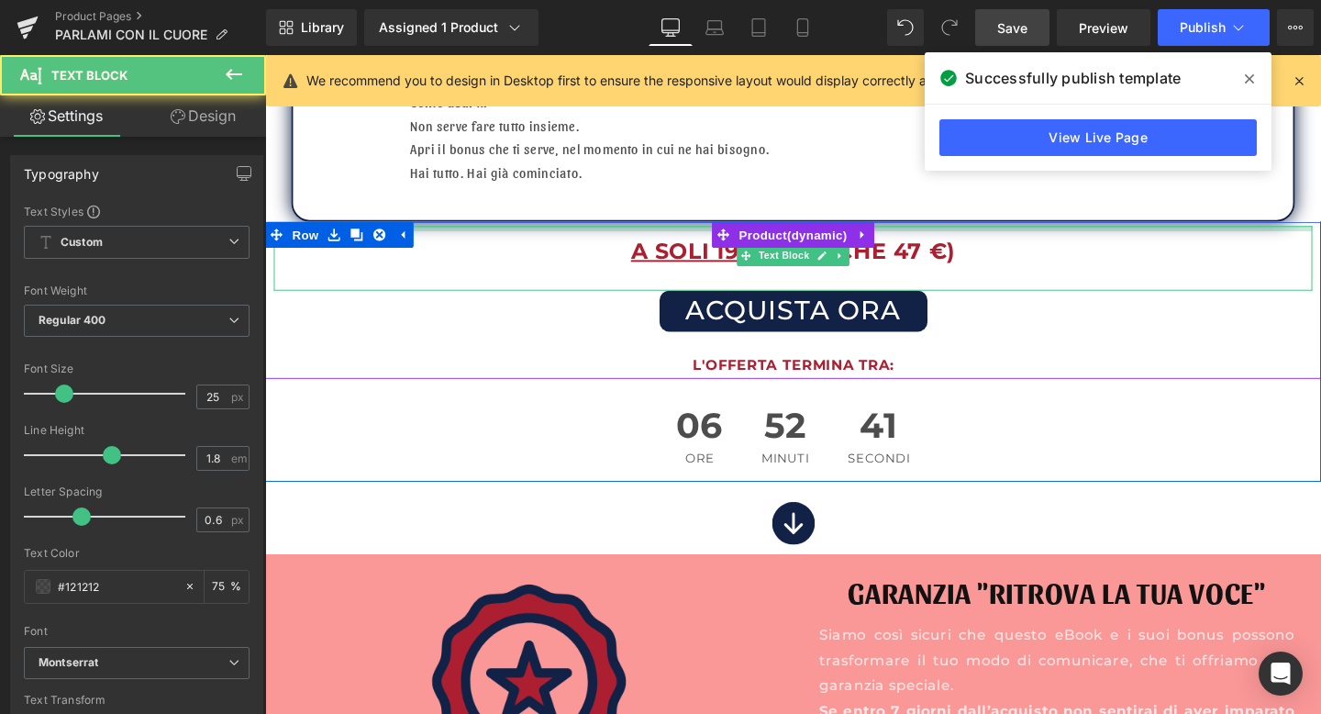
click at [652, 235] on div "A SOLI 19 € (ANZI CHE 47 €) Text Block" at bounding box center [820, 269] width 1092 height 68
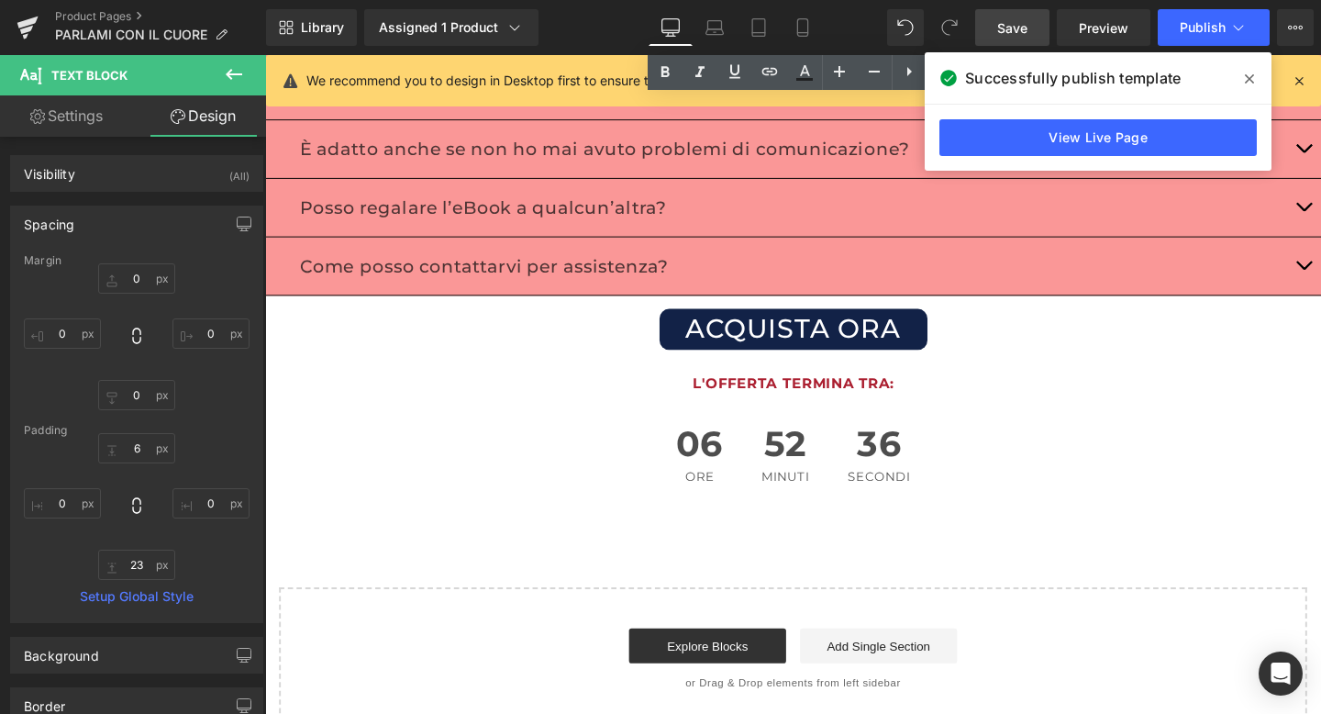
scroll to position [13011, 0]
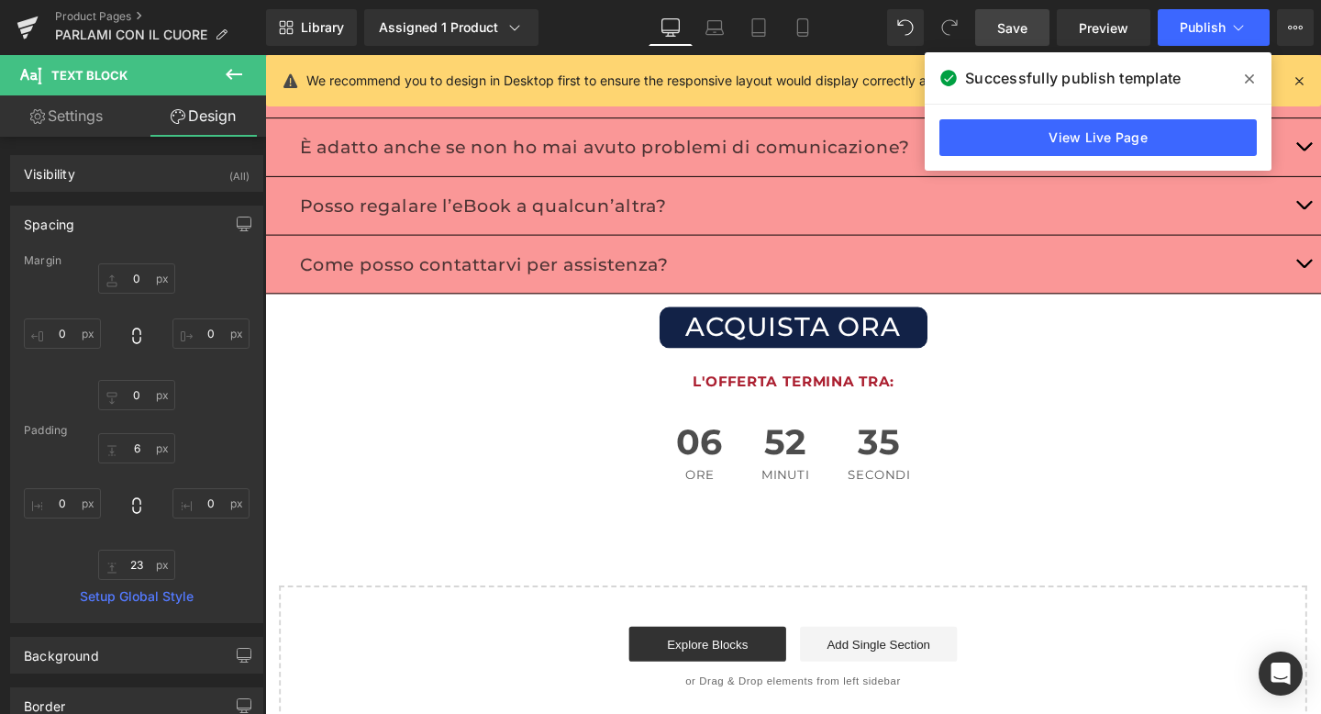
click at [1010, 31] on span "Save" at bounding box center [1013, 27] width 30 height 19
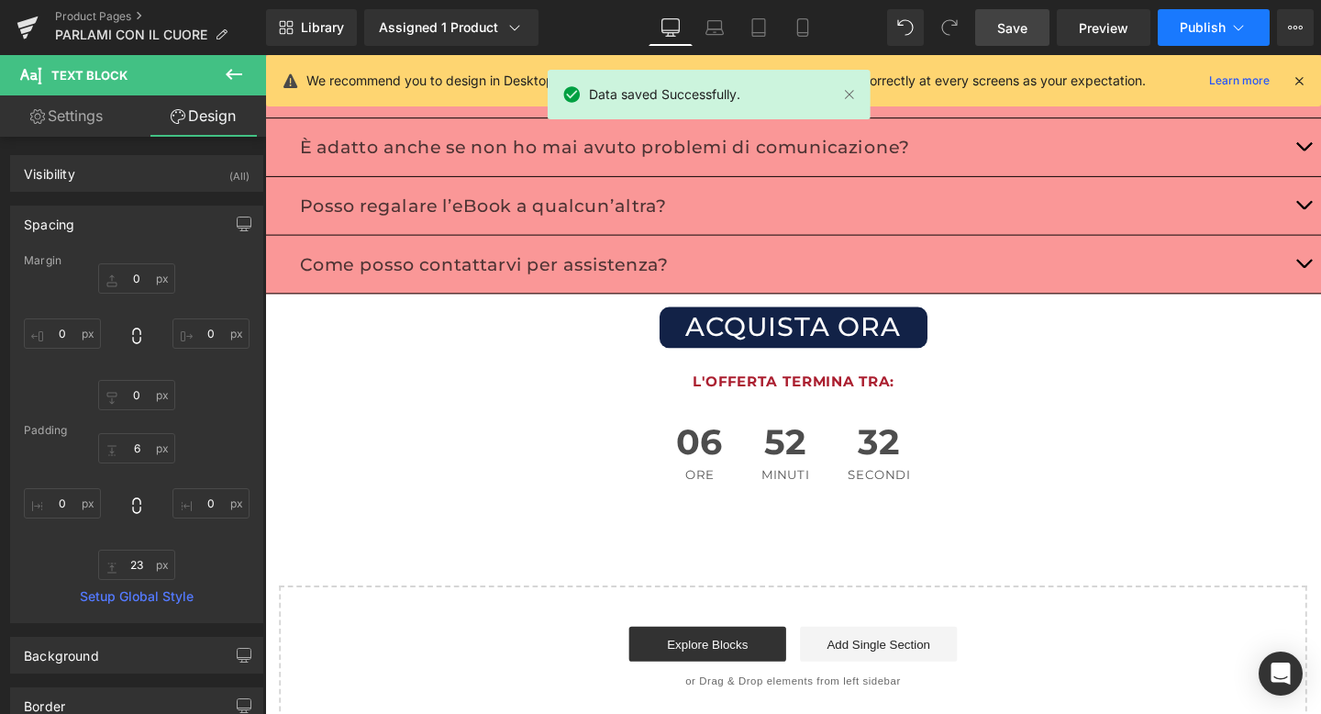
click at [1242, 29] on icon at bounding box center [1239, 27] width 18 height 18
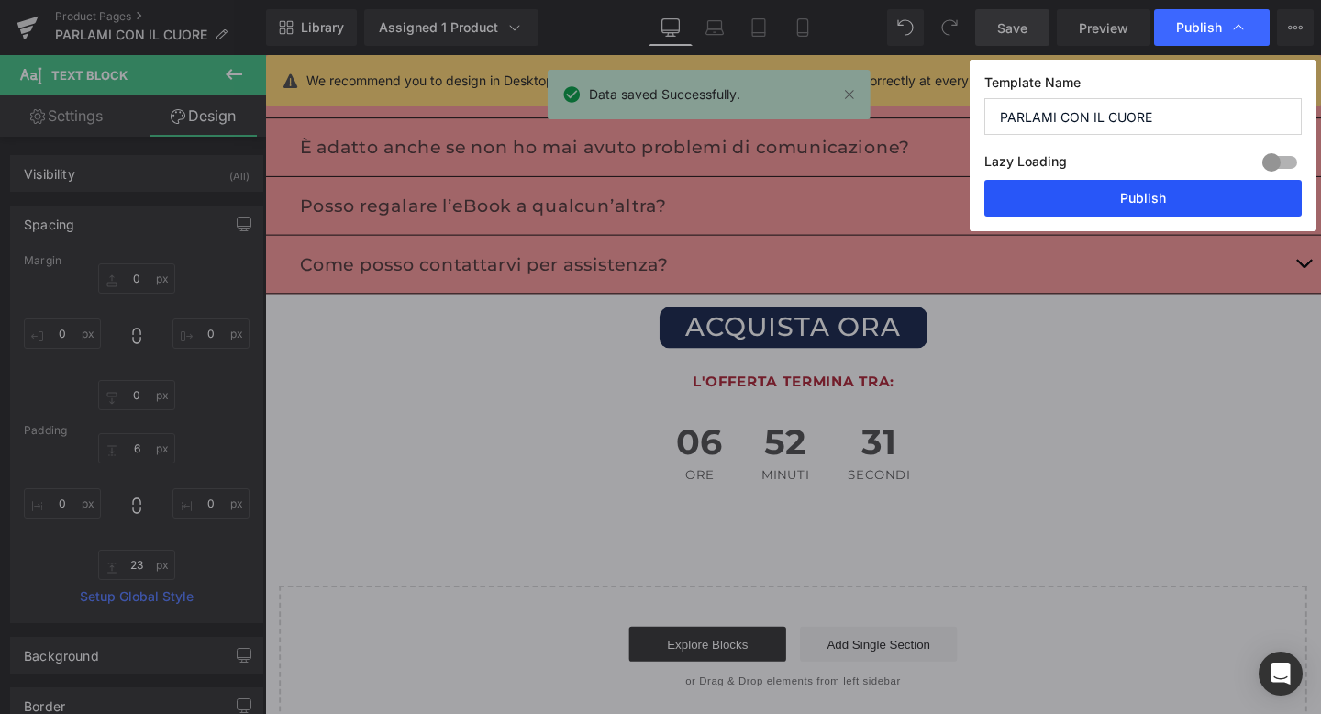
click at [1124, 203] on button "Publish" at bounding box center [1144, 198] width 318 height 37
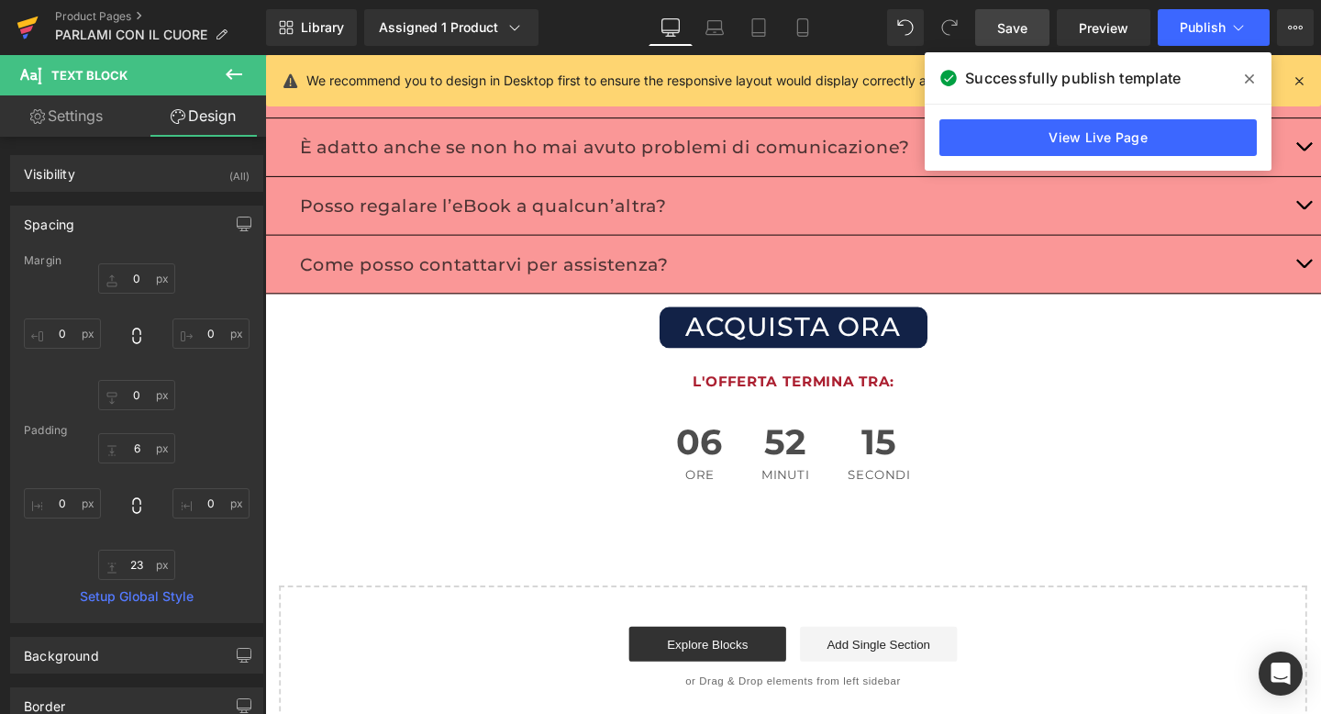
click at [33, 14] on icon at bounding box center [28, 28] width 22 height 46
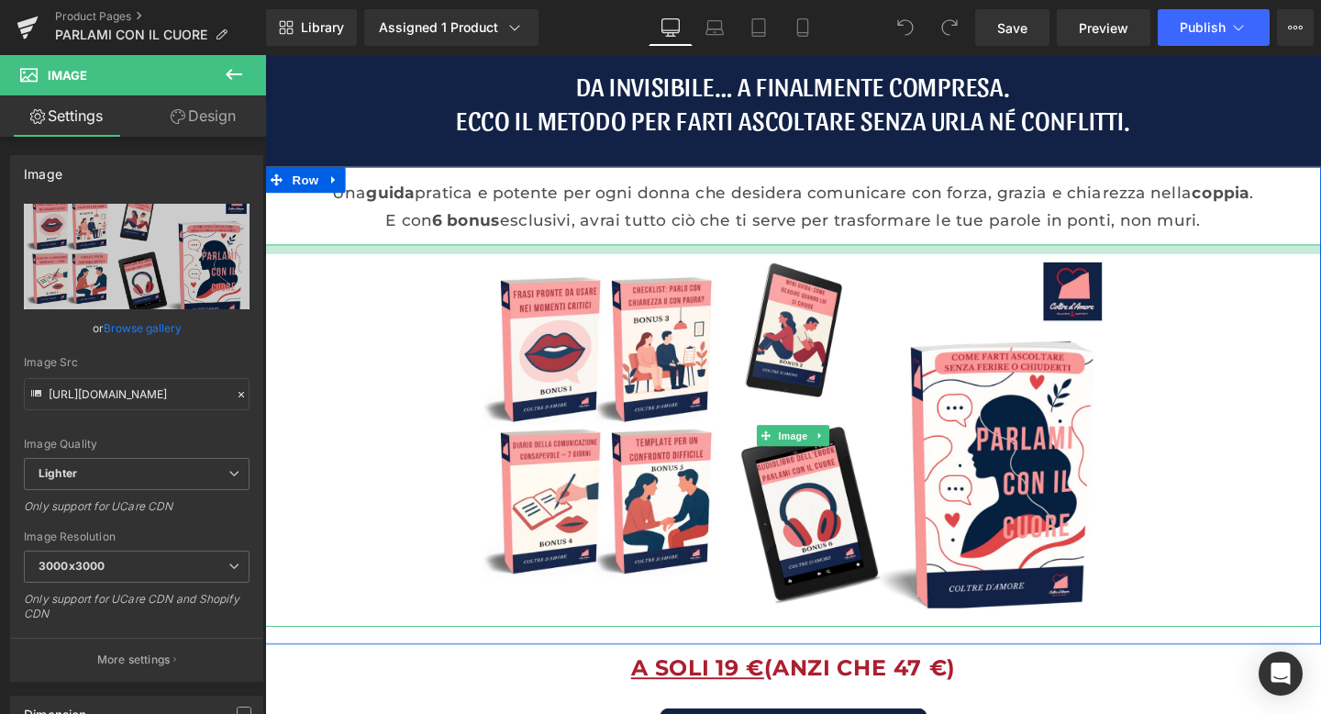
click at [800, 262] on div at bounding box center [820, 259] width 1110 height 10
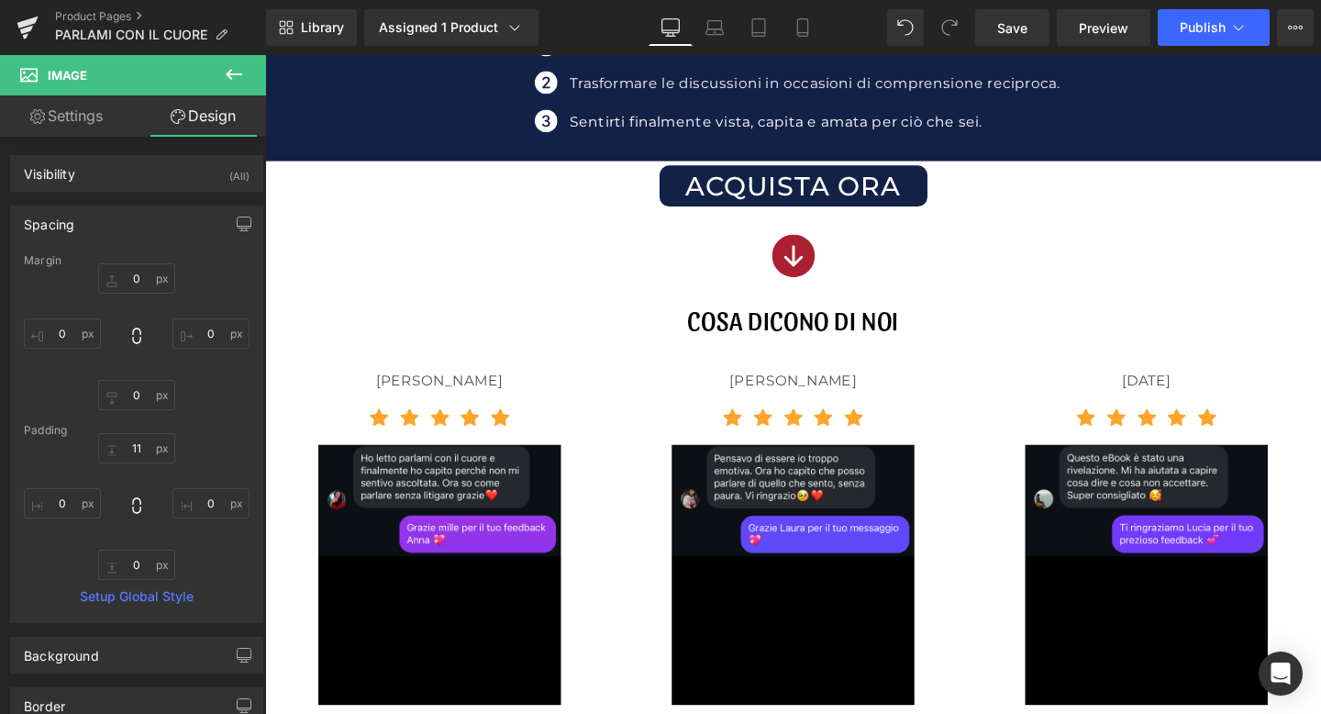
scroll to position [1326, 0]
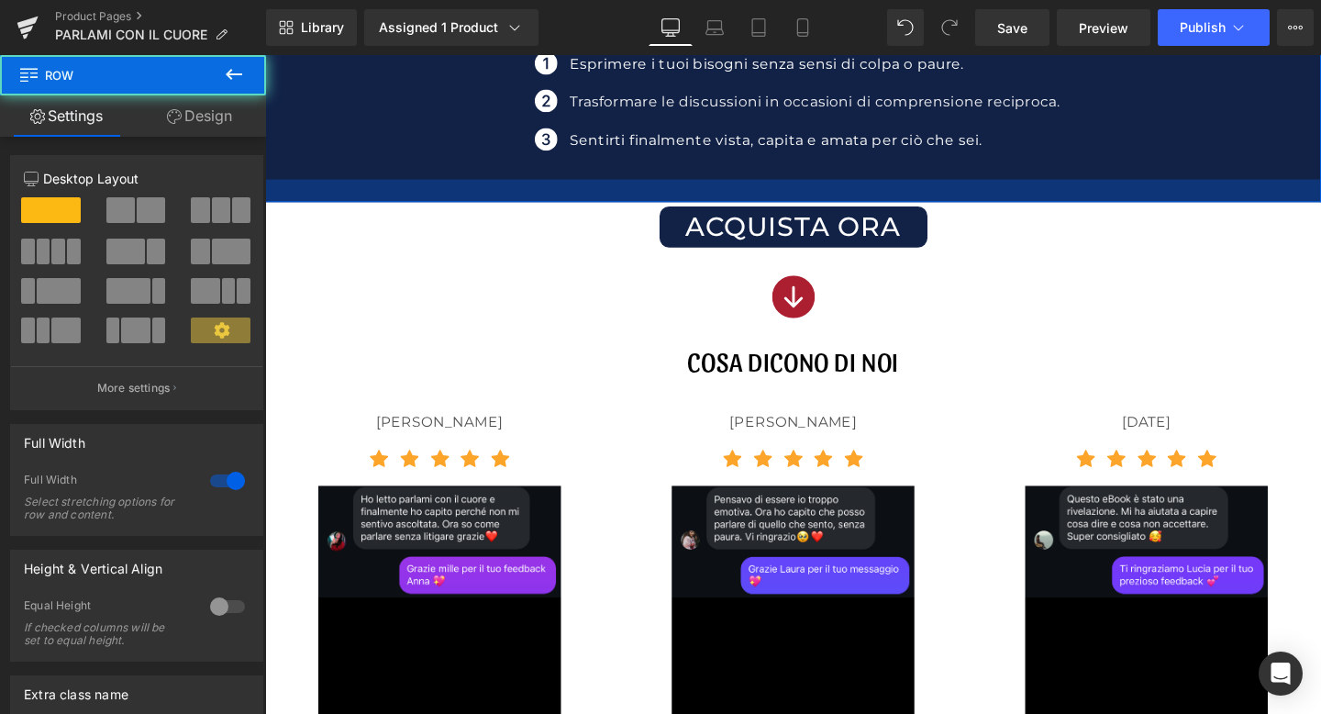
drag, startPoint x: 787, startPoint y: 185, endPoint x: 787, endPoint y: 209, distance: 23.9
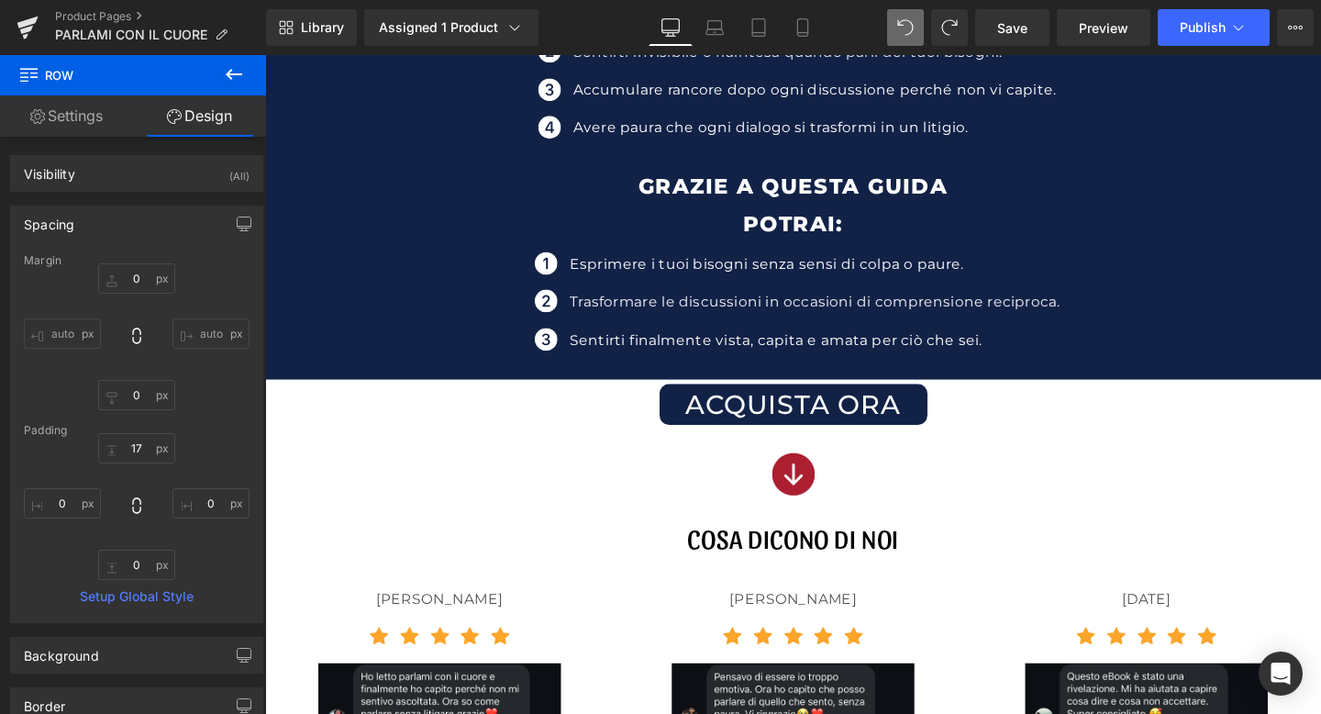
scroll to position [1306, 0]
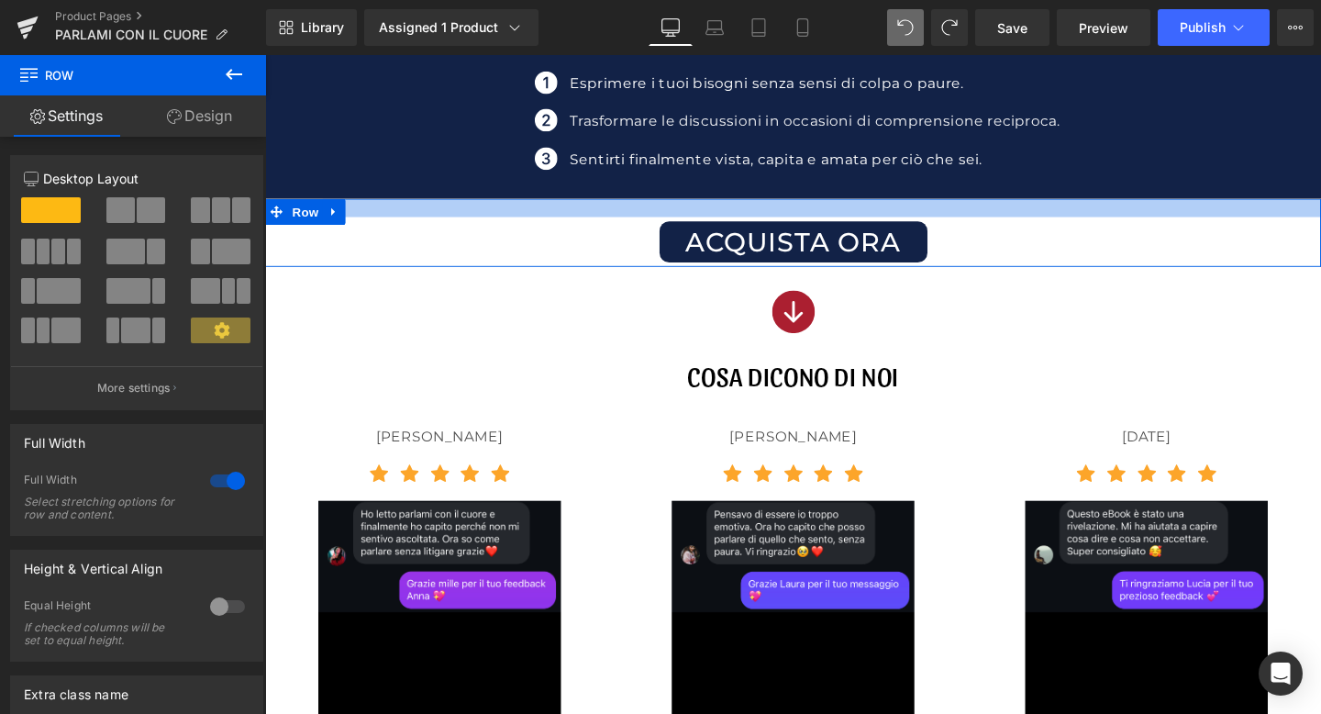
drag, startPoint x: 663, startPoint y: 209, endPoint x: 663, endPoint y: 229, distance: 19.3
click at [663, 229] on div "ACQUISTA ORA (P) Cart Button Product Row" at bounding box center [820, 242] width 1110 height 72
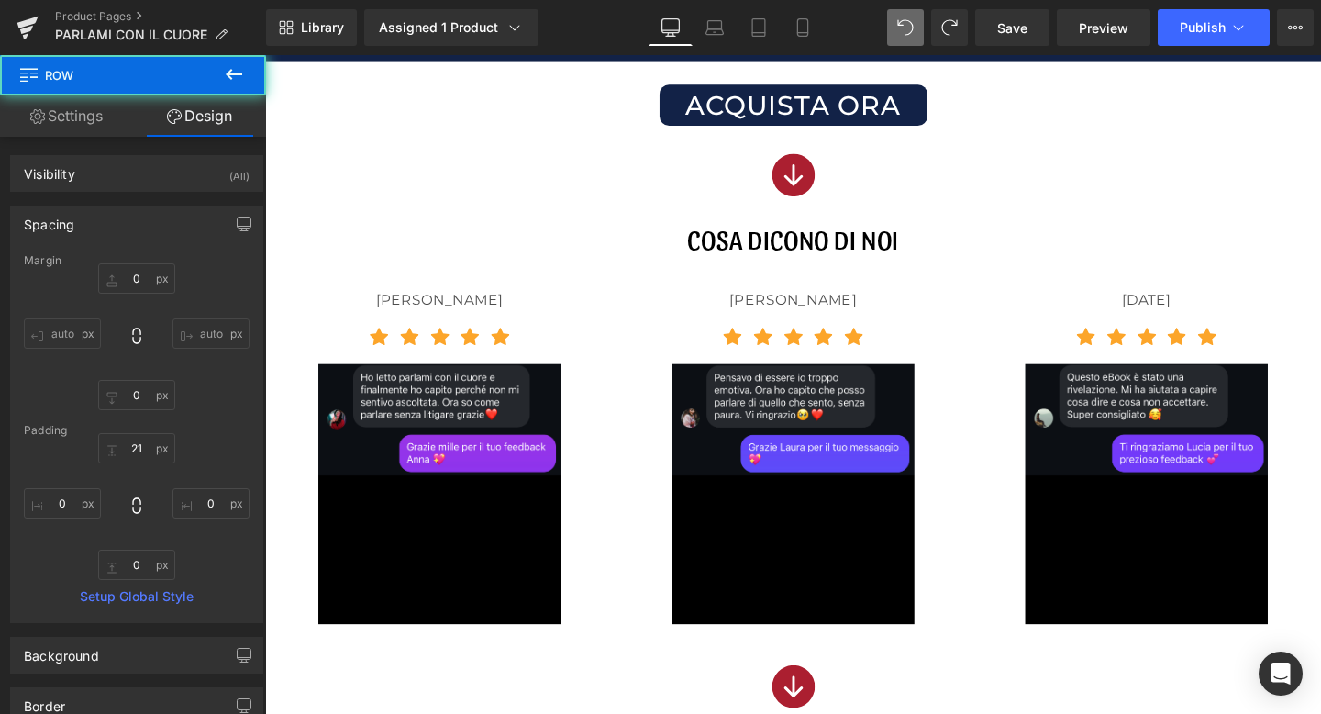
scroll to position [1459, 0]
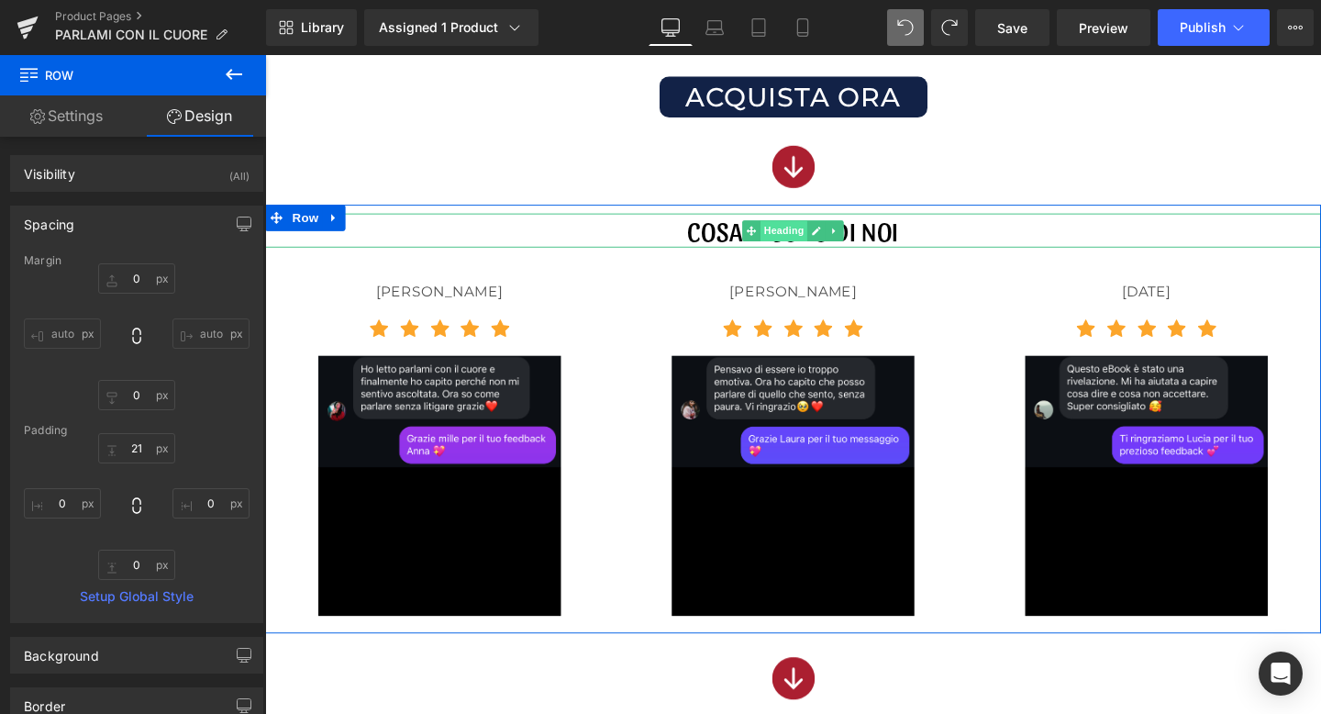
click at [813, 240] on span "Heading" at bounding box center [811, 240] width 50 height 22
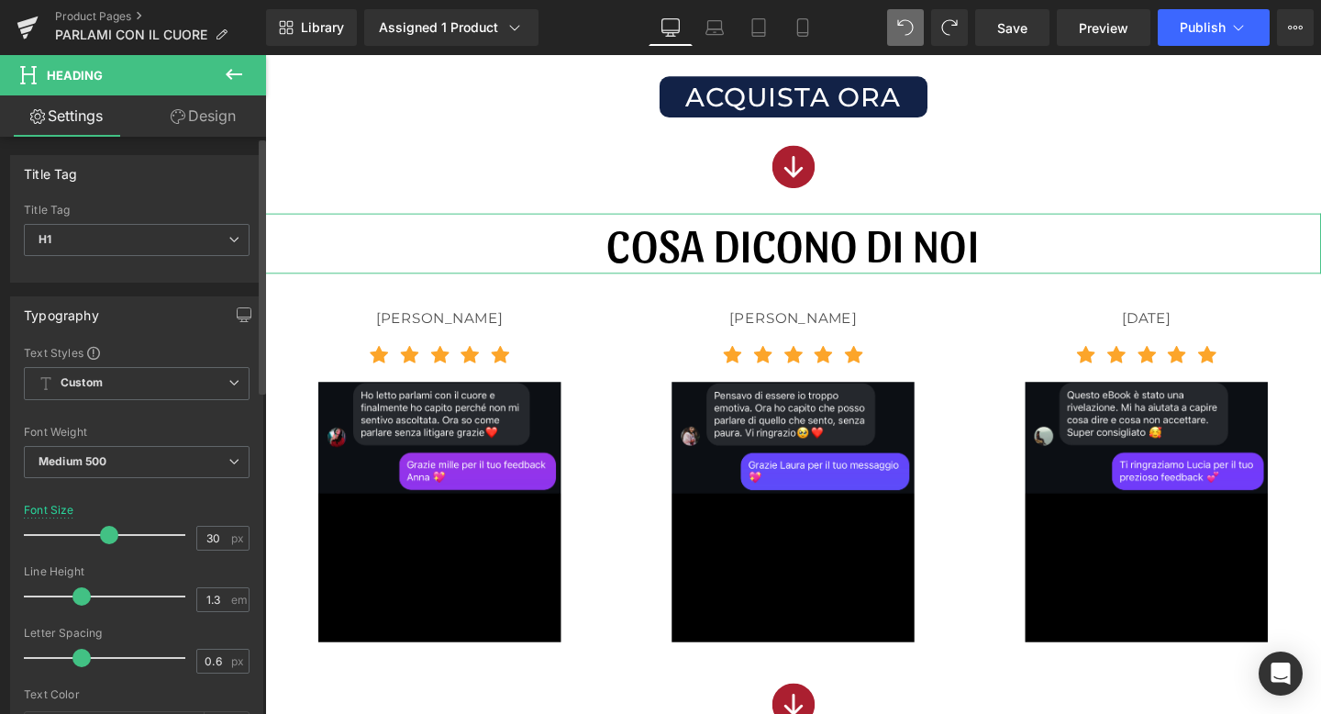
drag, startPoint x: 71, startPoint y: 540, endPoint x: 106, endPoint y: 538, distance: 34.9
click at [106, 538] on span at bounding box center [109, 535] width 18 height 18
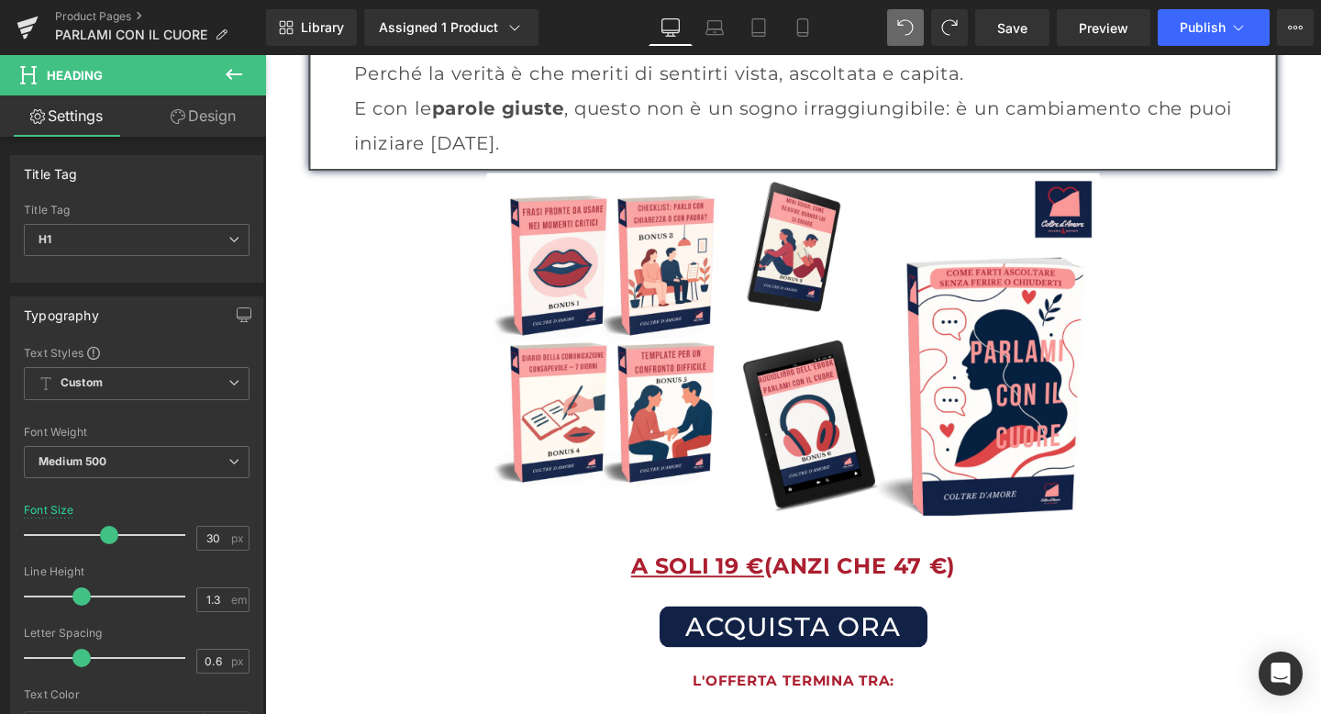
scroll to position [3064, 0]
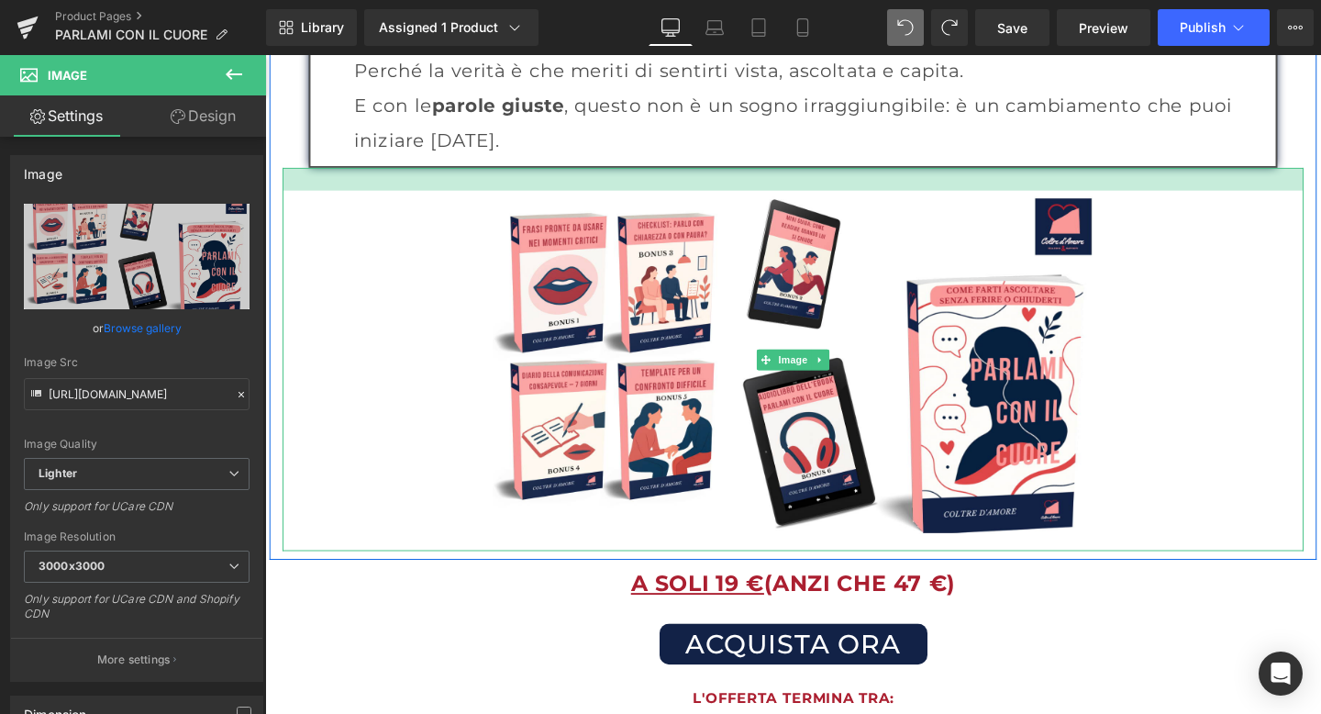
drag, startPoint x: 517, startPoint y: 137, endPoint x: 529, endPoint y: 158, distance: 24.2
click at [529, 173] on div at bounding box center [821, 185] width 1074 height 24
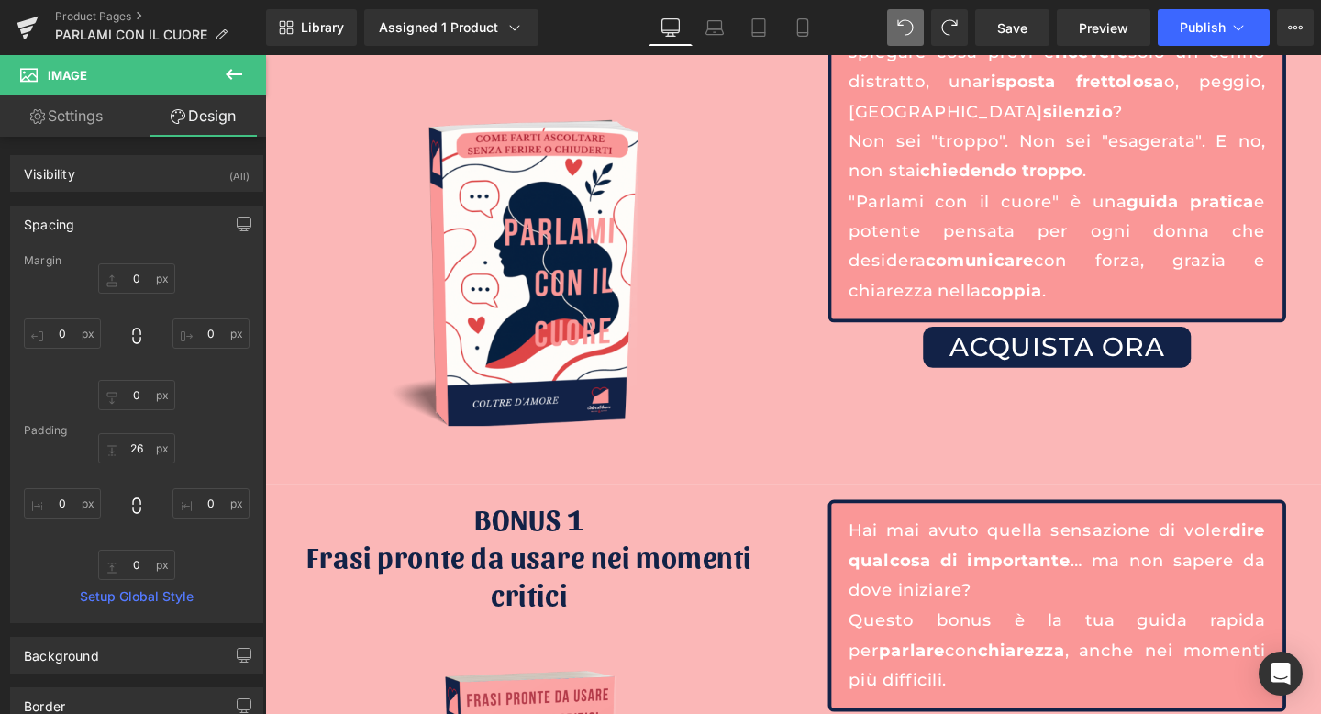
scroll to position [4927, 0]
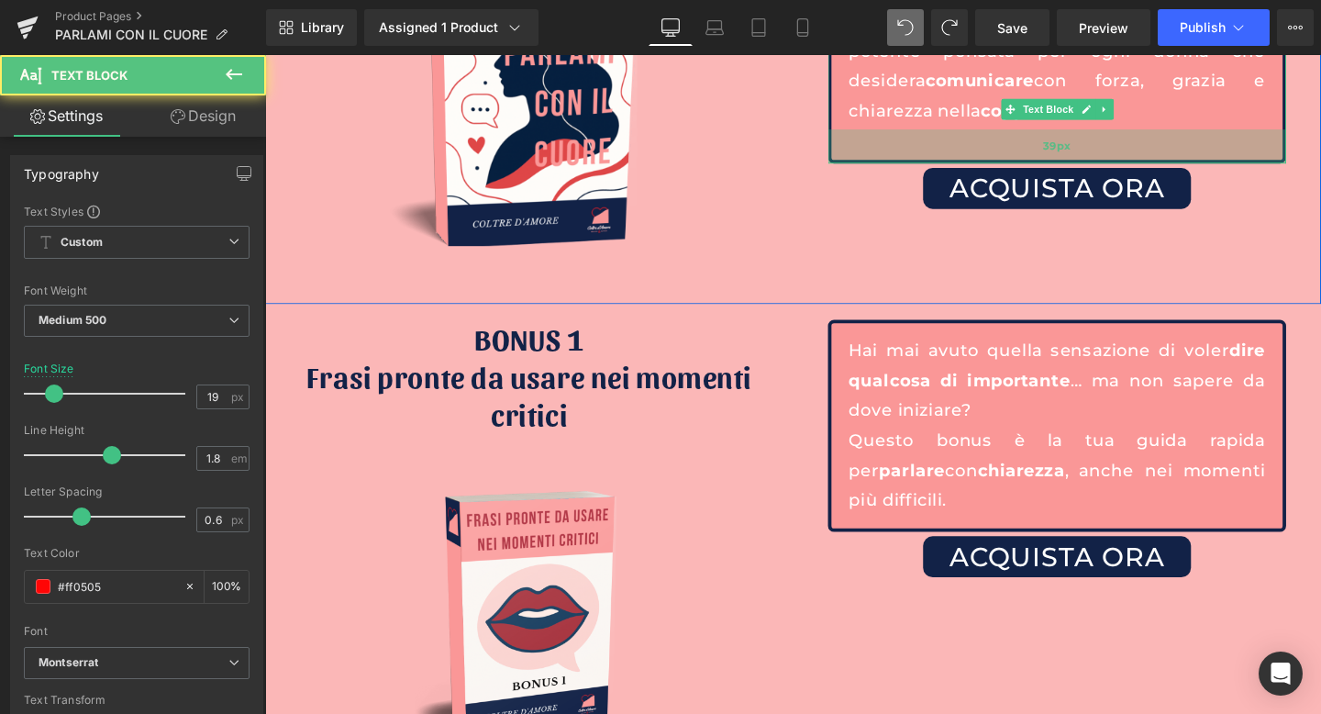
drag, startPoint x: 1021, startPoint y: 75, endPoint x: 1021, endPoint y: 97, distance: 22.0
click at [1021, 133] on div "39px" at bounding box center [1098, 151] width 482 height 36
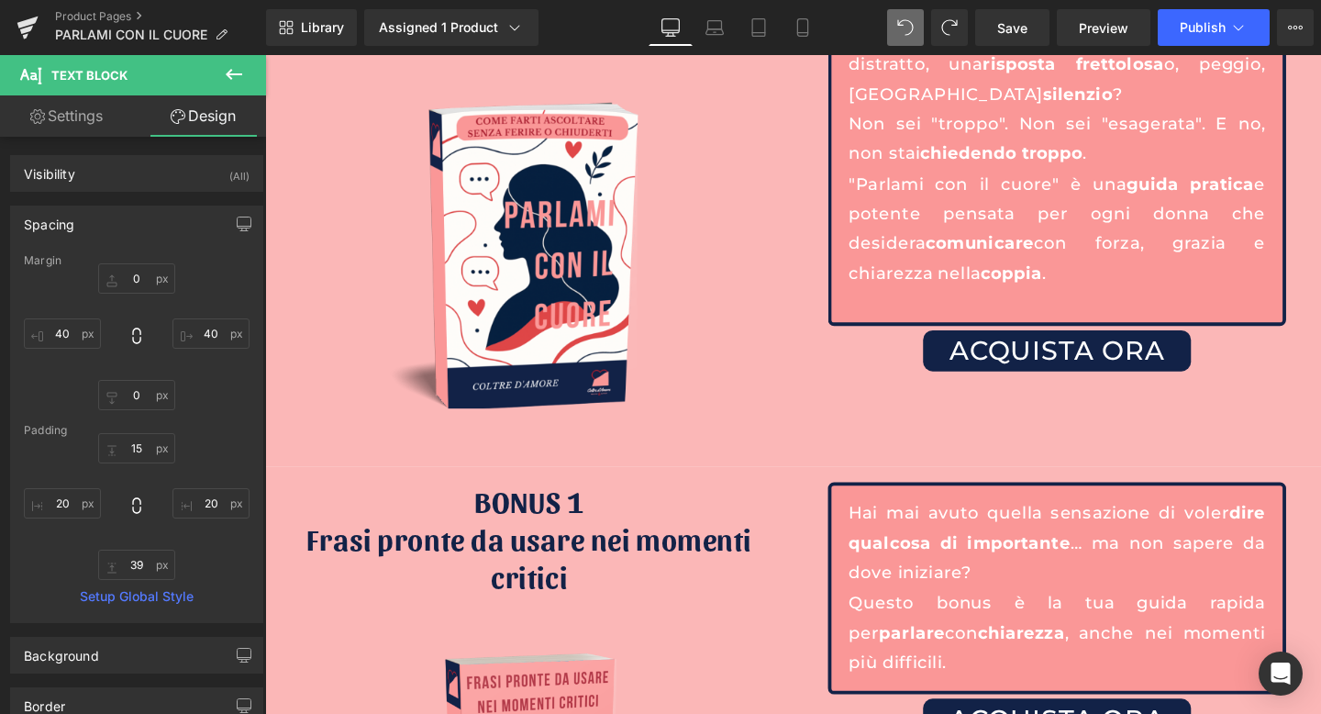
scroll to position [4792, 0]
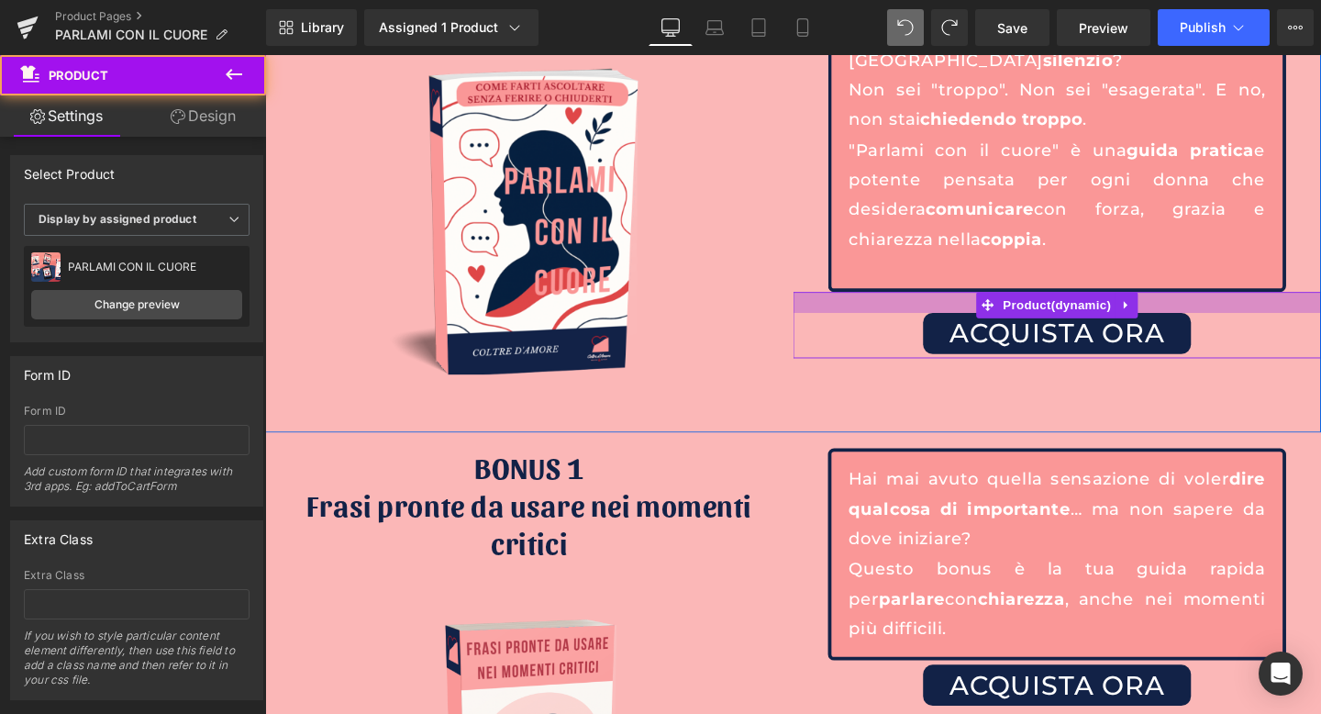
drag, startPoint x: 1004, startPoint y: 237, endPoint x: 1004, endPoint y: 254, distance: 17.4
click at [1004, 304] on div at bounding box center [1097, 315] width 555 height 22
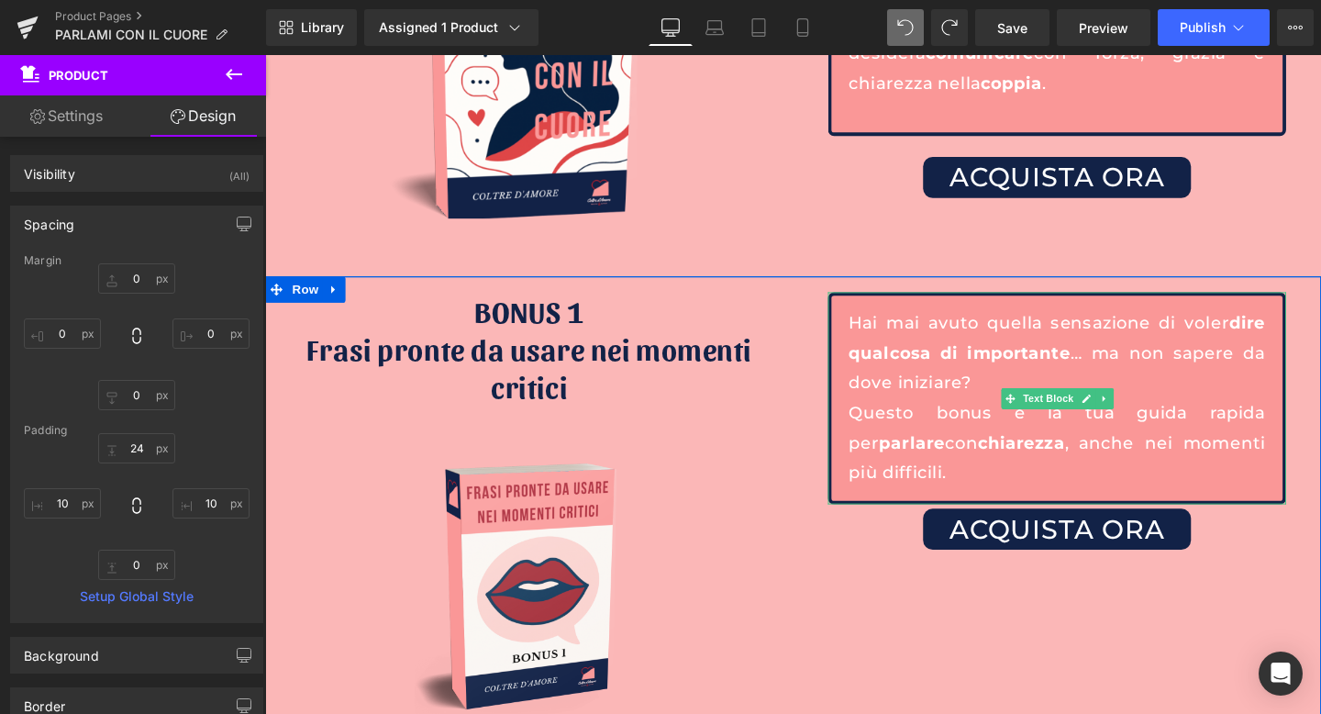
scroll to position [4986, 0]
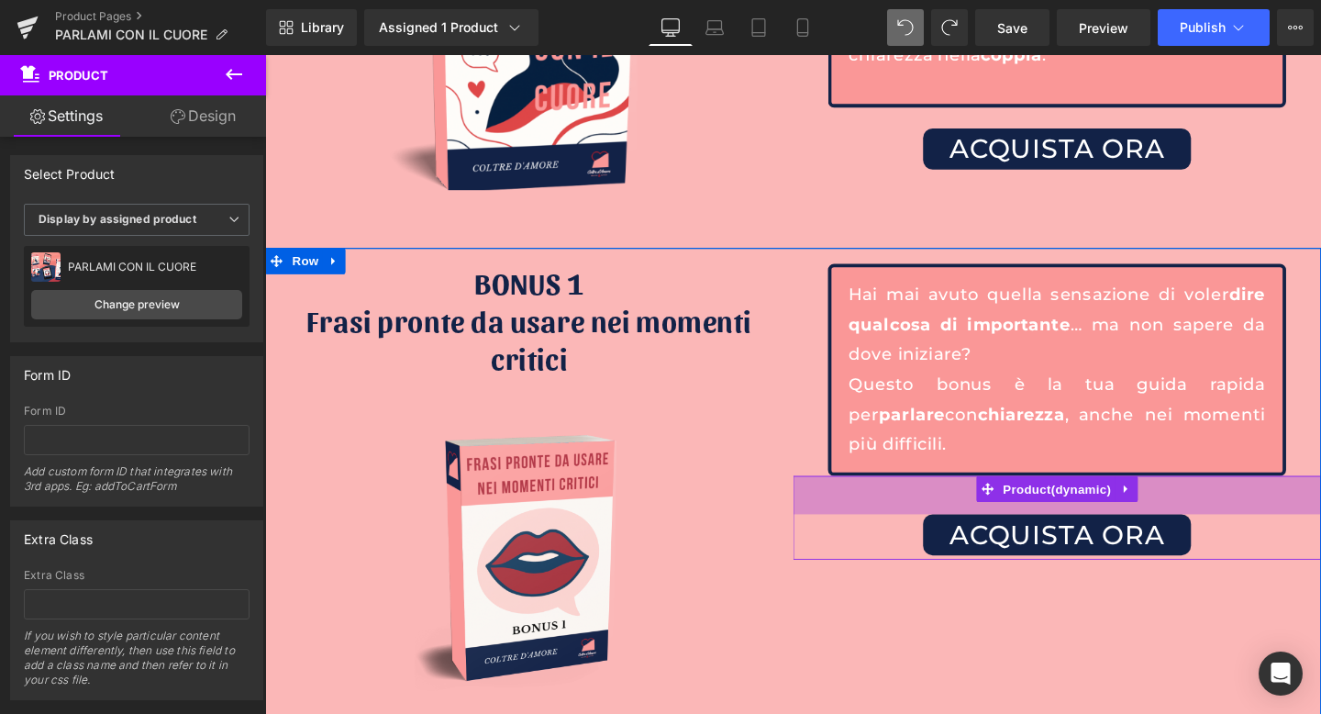
drag, startPoint x: 988, startPoint y: 463, endPoint x: 988, endPoint y: 498, distance: 35.8
click at [988, 498] on div "44px" at bounding box center [1097, 517] width 555 height 40
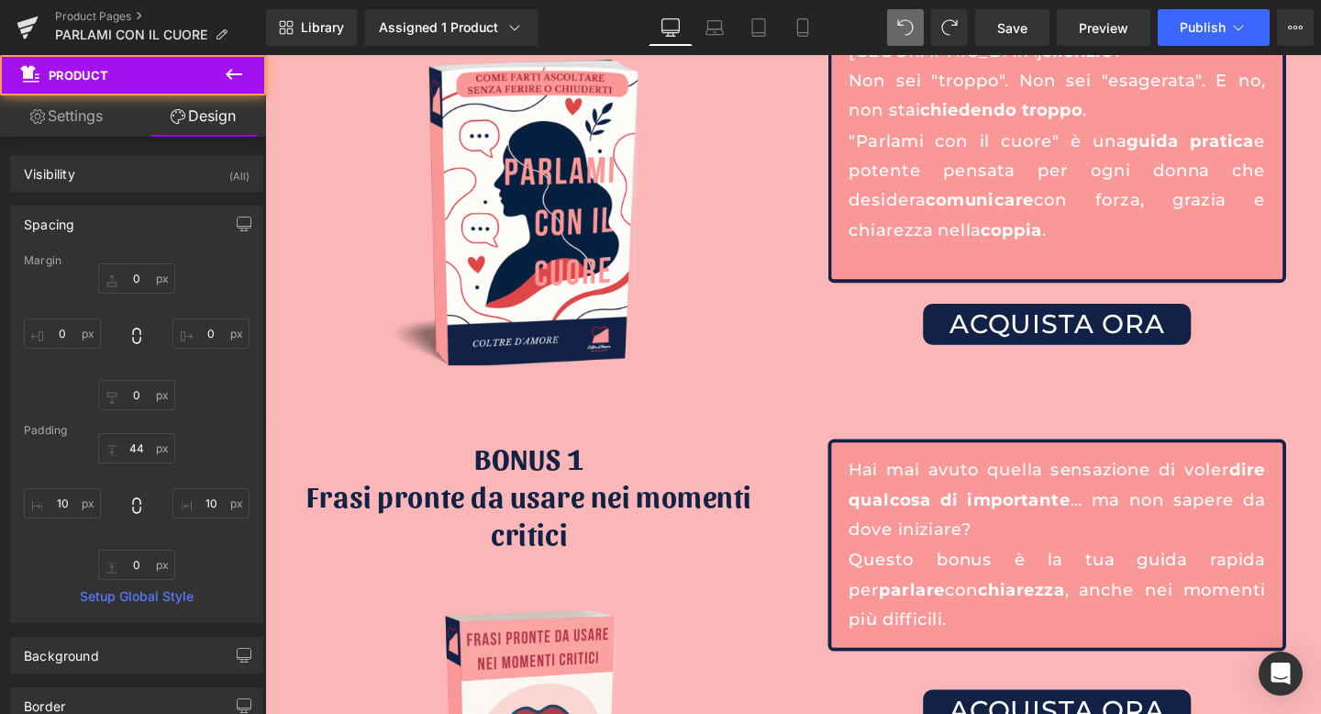
scroll to position [4789, 0]
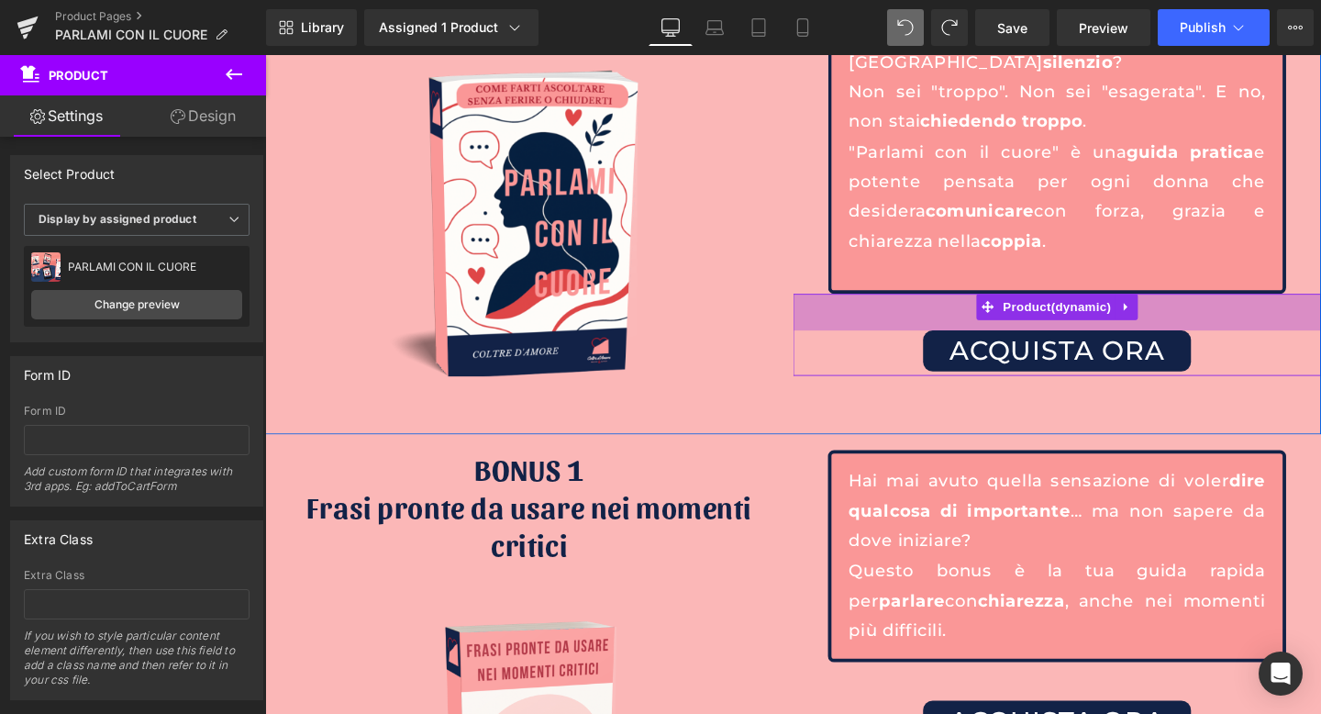
drag, startPoint x: 991, startPoint y: 250, endPoint x: 991, endPoint y: 266, distance: 16.5
click at [991, 307] on div "42px" at bounding box center [1097, 326] width 555 height 39
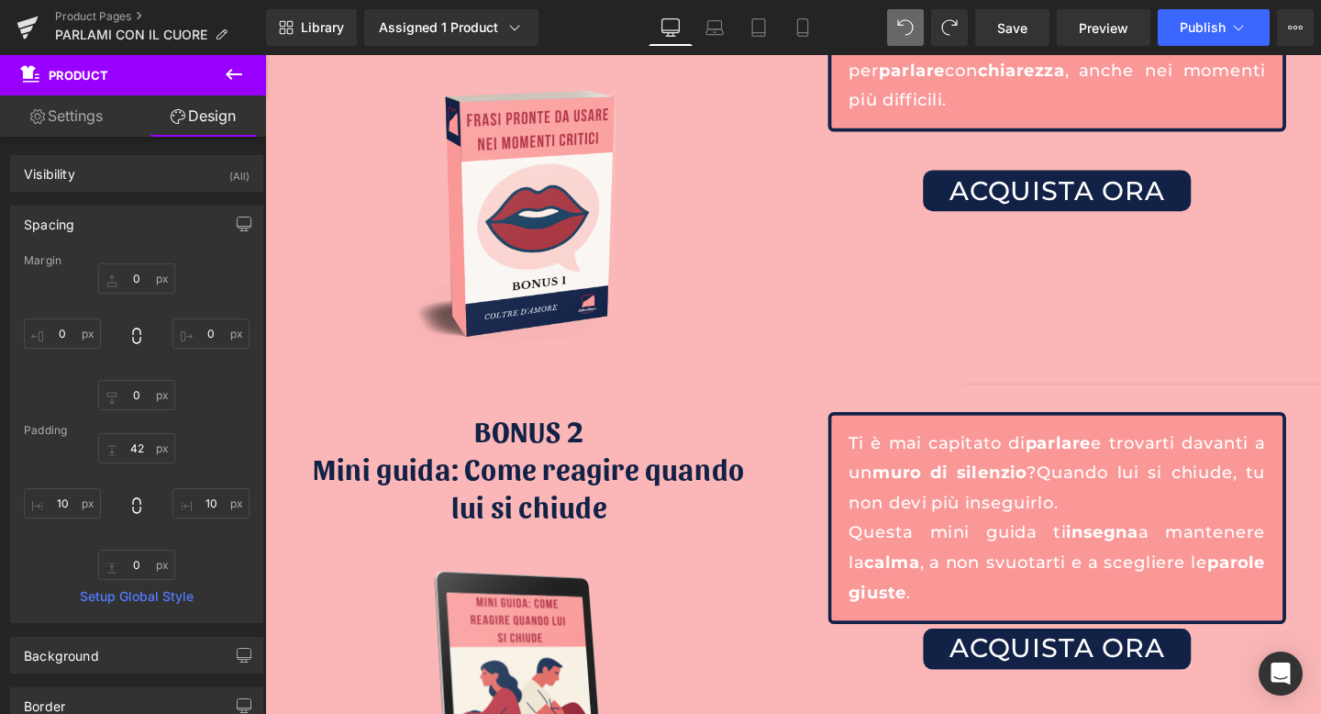
scroll to position [5372, 0]
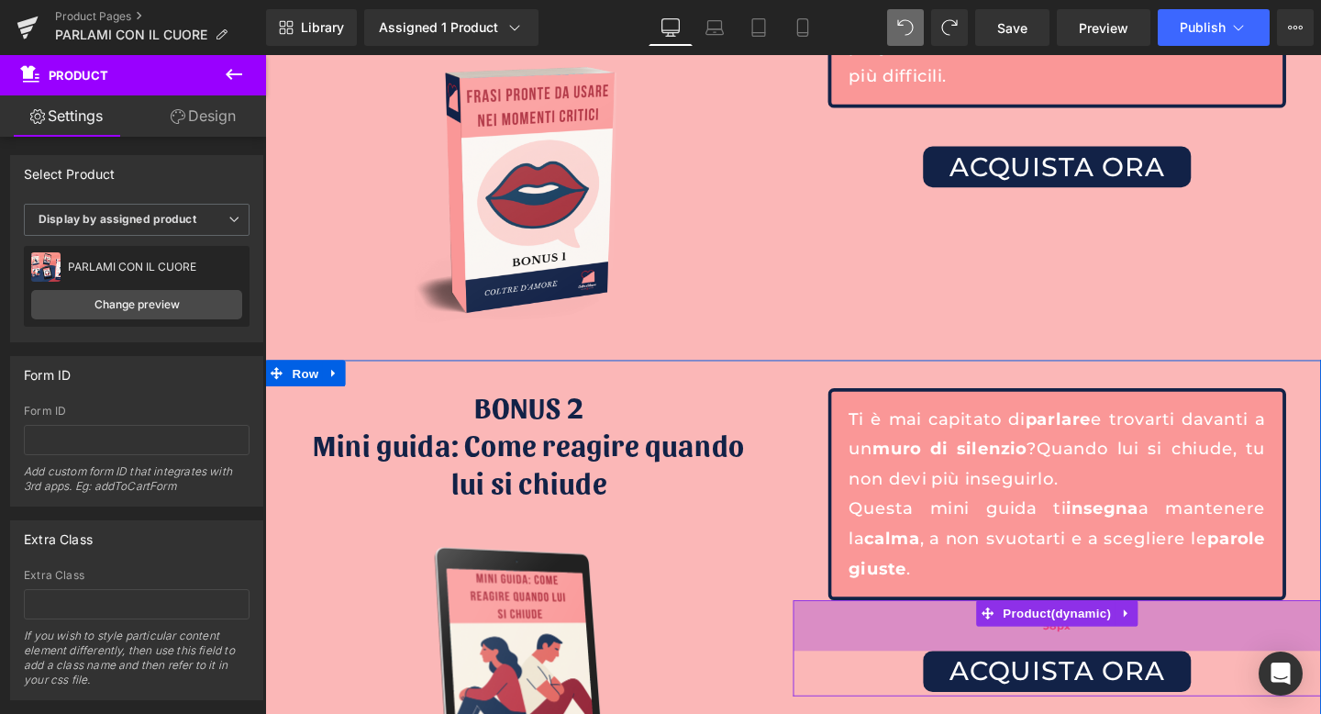
drag, startPoint x: 975, startPoint y: 593, endPoint x: 975, endPoint y: 641, distance: 48.6
click at [975, 641] on div "58px" at bounding box center [1097, 655] width 555 height 53
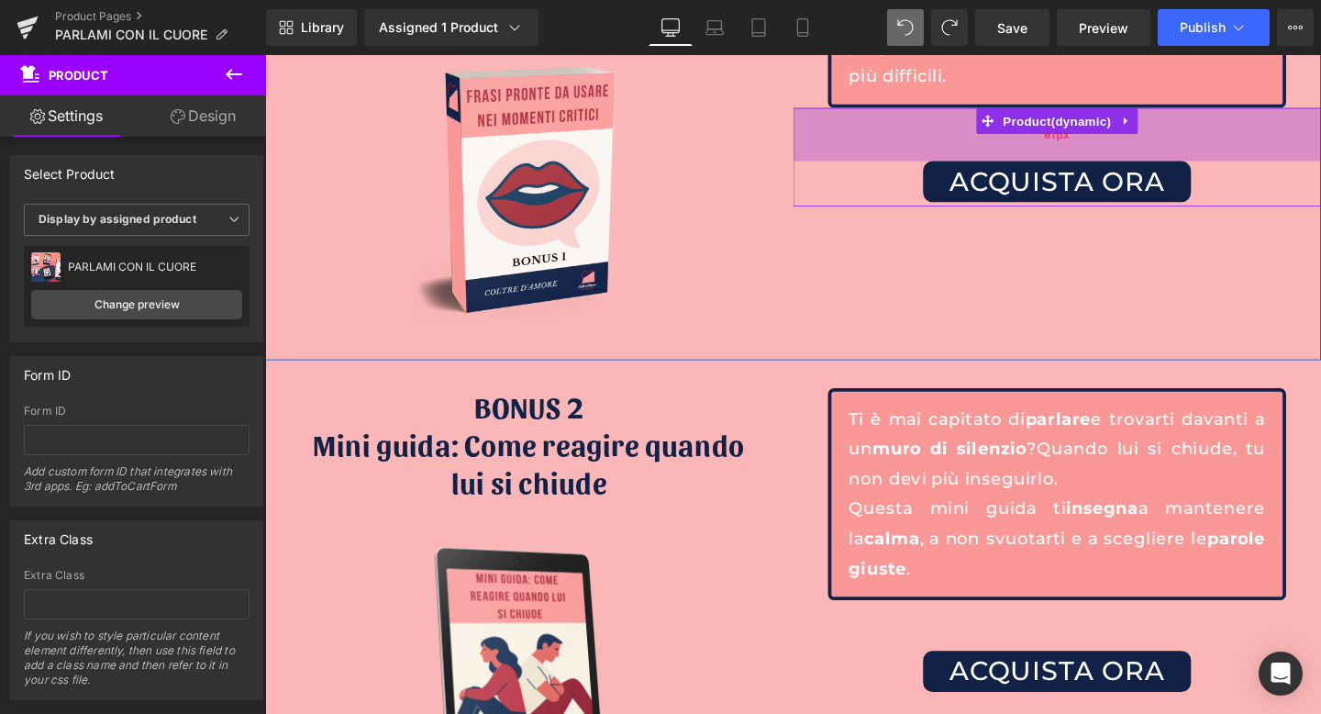
drag, startPoint x: 1020, startPoint y: 104, endPoint x: 1019, endPoint y: 118, distance: 14.7
click at [1019, 118] on div "61px" at bounding box center [1097, 139] width 555 height 56
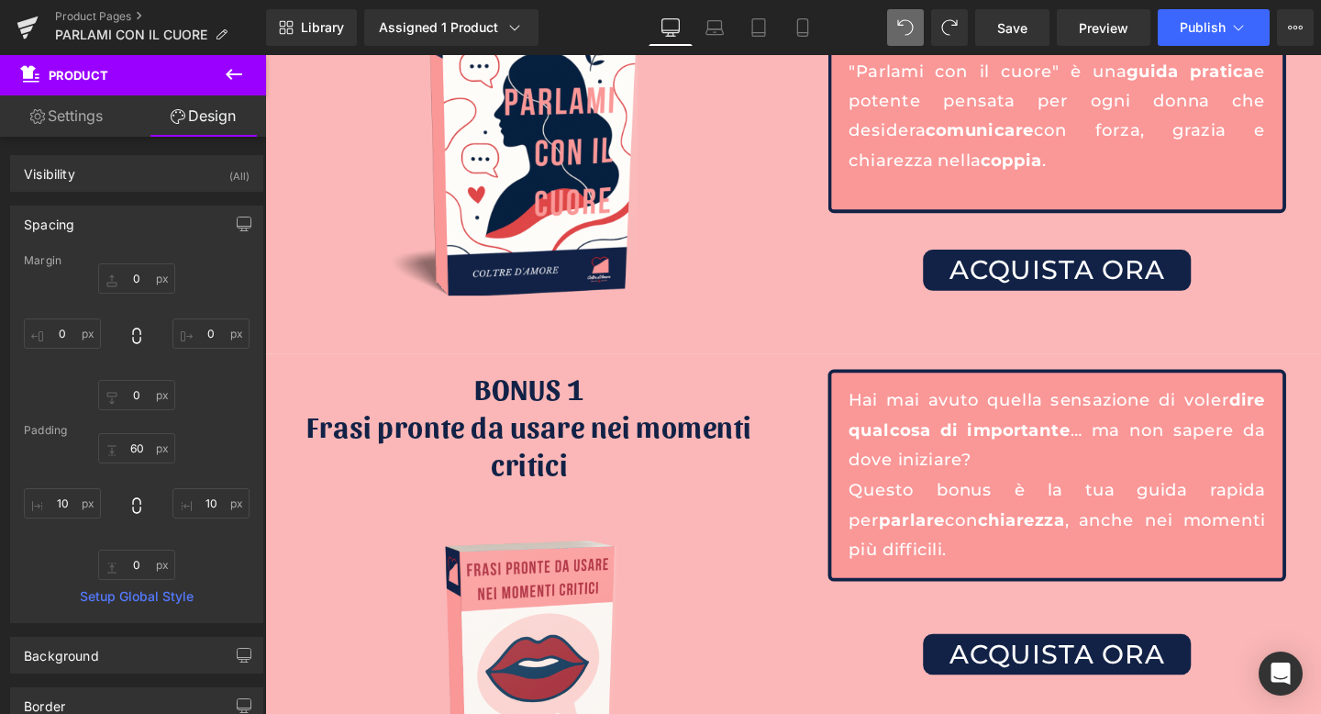
scroll to position [4844, 0]
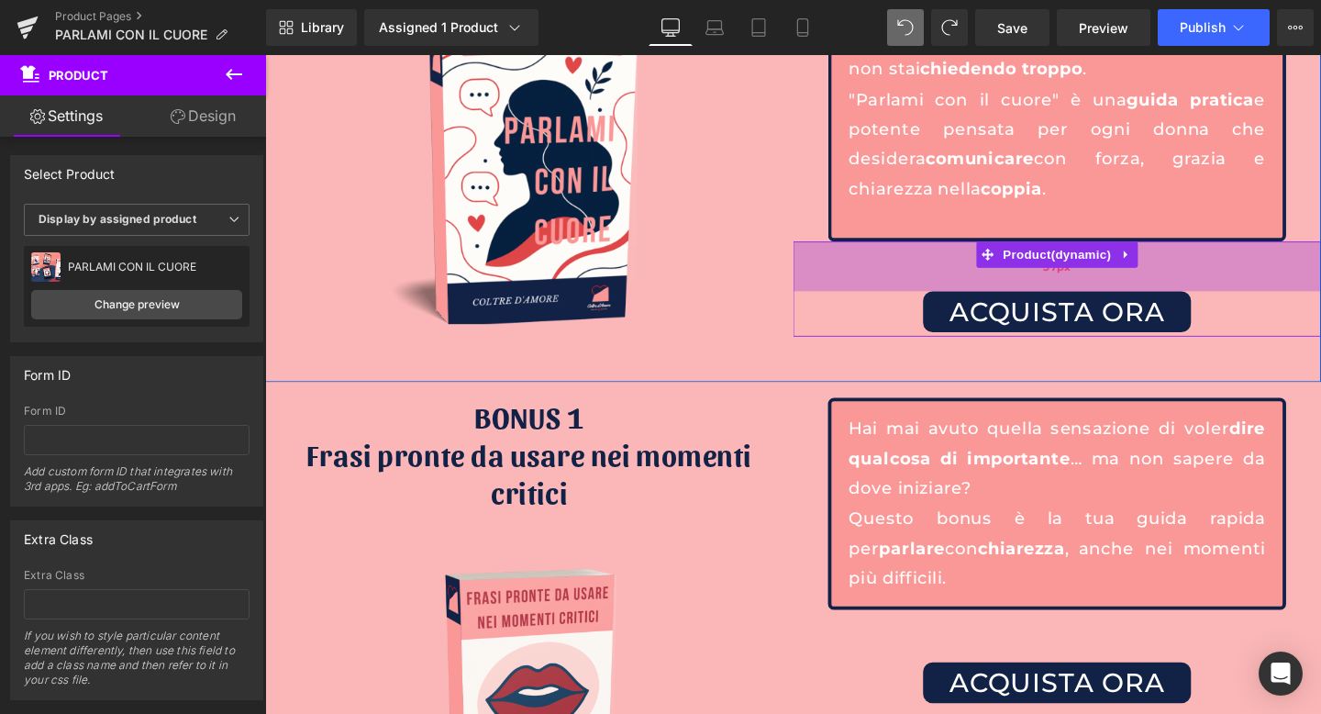
drag, startPoint x: 1020, startPoint y: 217, endPoint x: 1022, endPoint y: 230, distance: 14.0
click at [1022, 251] on div "57px" at bounding box center [1097, 277] width 555 height 52
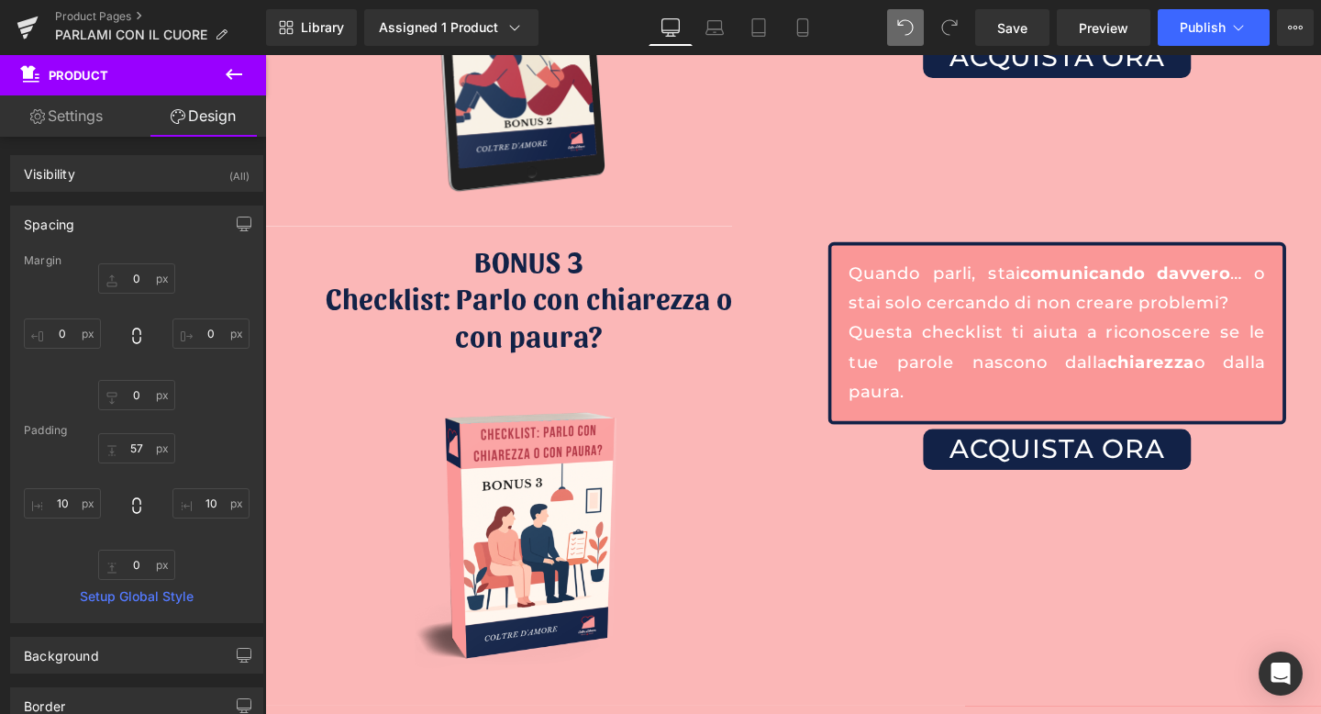
scroll to position [6110, 0]
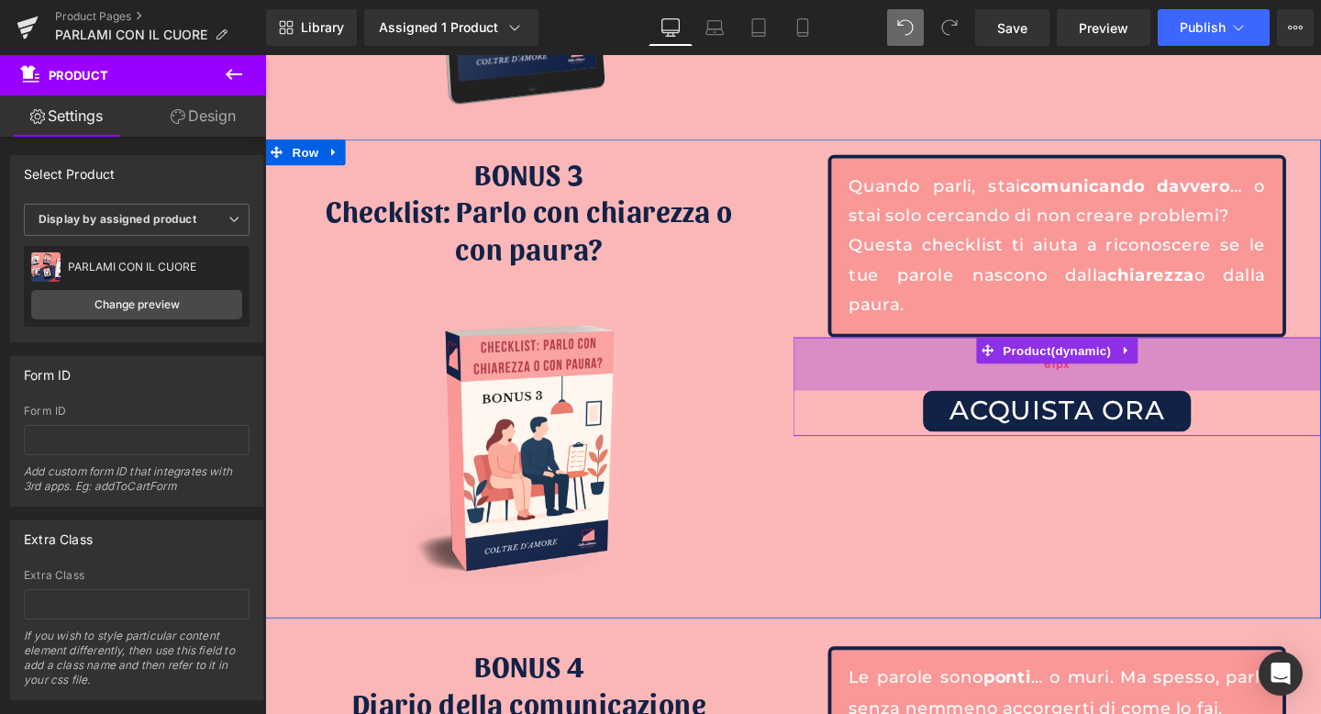
drag, startPoint x: 966, startPoint y: 314, endPoint x: 964, endPoint y: 365, distance: 51.4
click at [964, 365] on div "61px" at bounding box center [1097, 379] width 555 height 56
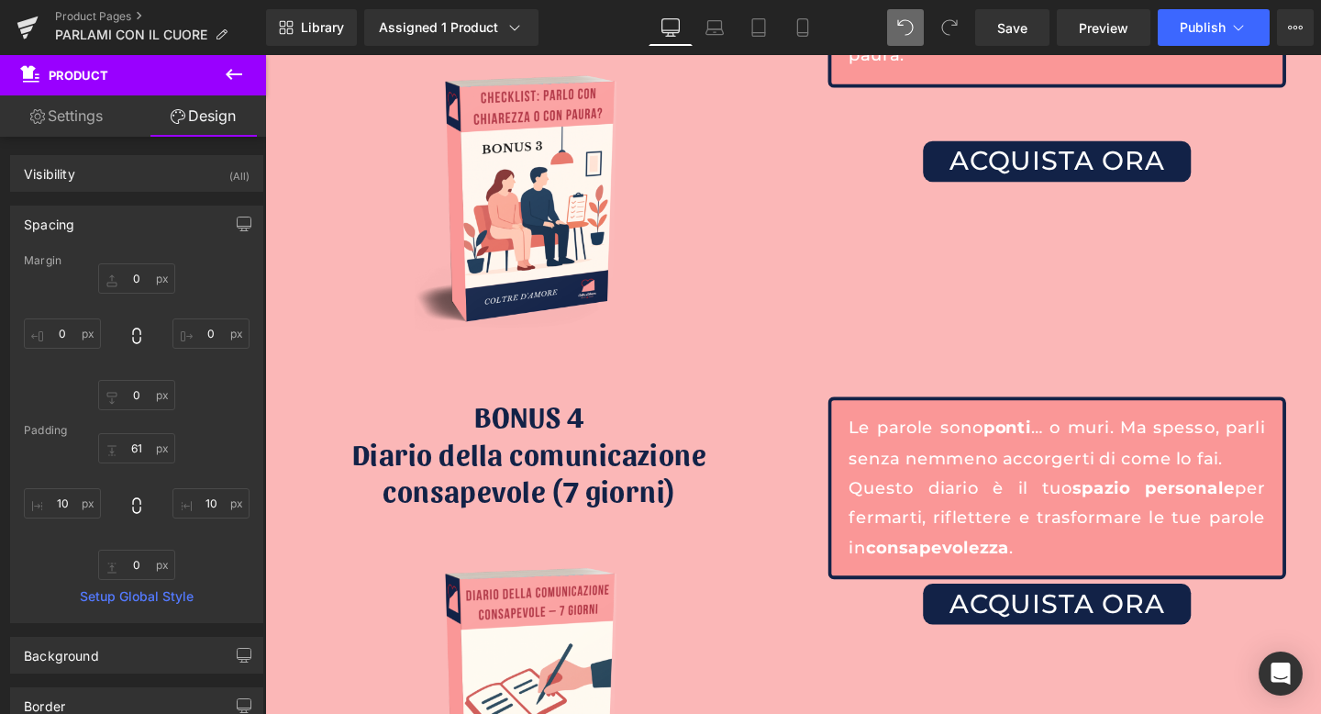
scroll to position [6394, 0]
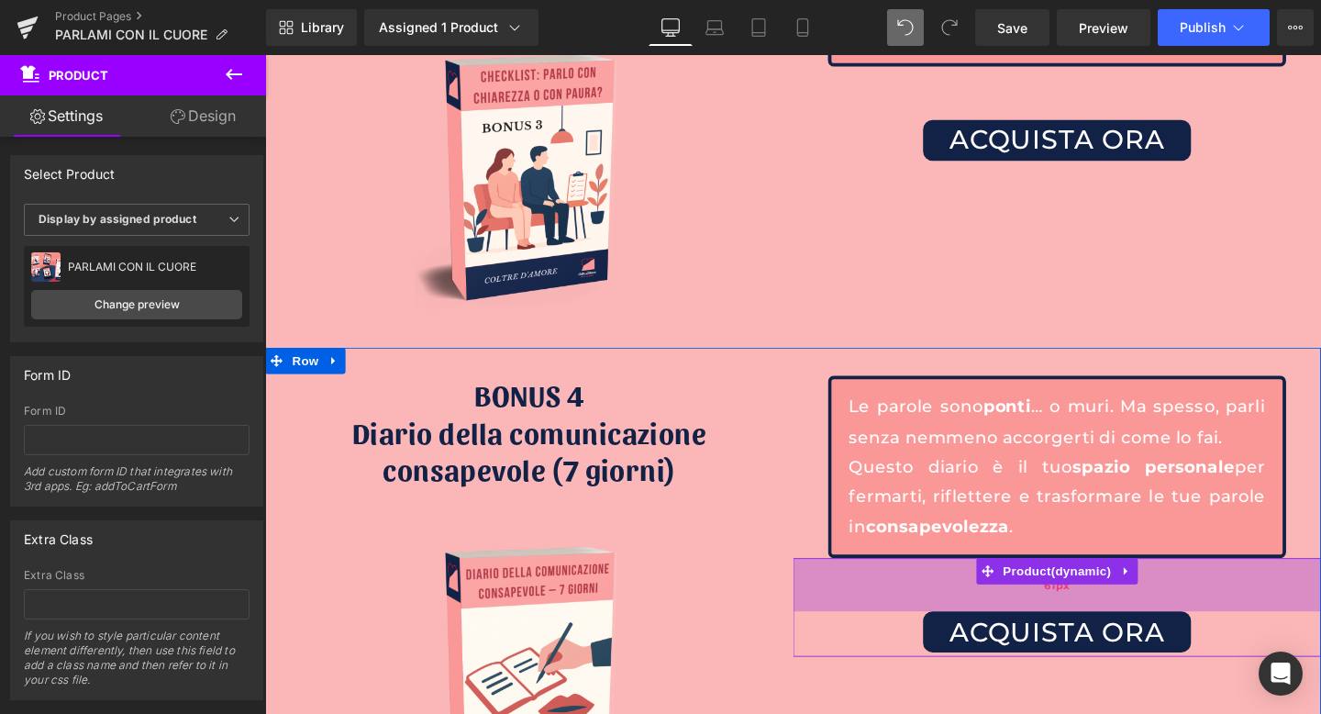
drag, startPoint x: 951, startPoint y: 548, endPoint x: 954, endPoint y: 599, distance: 51.5
click at [954, 599] on div "61px" at bounding box center [1097, 612] width 555 height 56
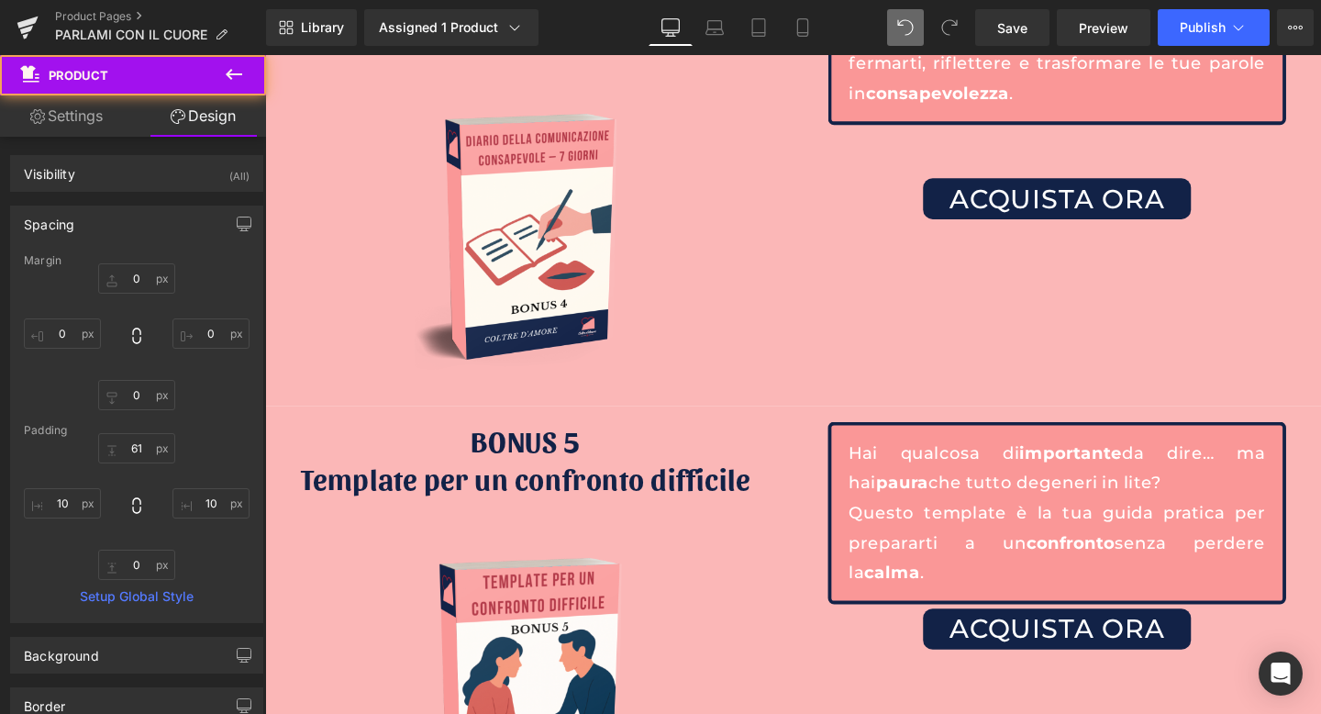
scroll to position [6910, 0]
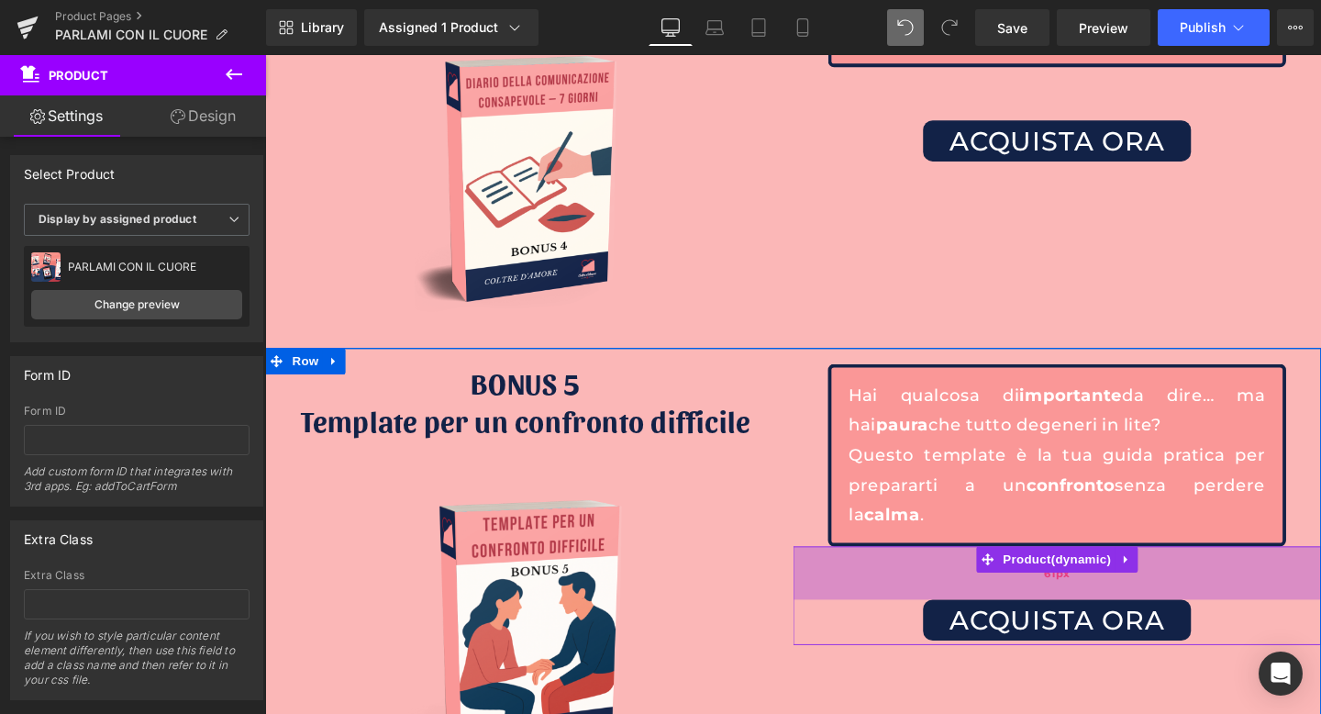
drag, startPoint x: 957, startPoint y: 535, endPoint x: 961, endPoint y: 586, distance: 51.5
click at [961, 586] on div "61px" at bounding box center [1097, 600] width 555 height 56
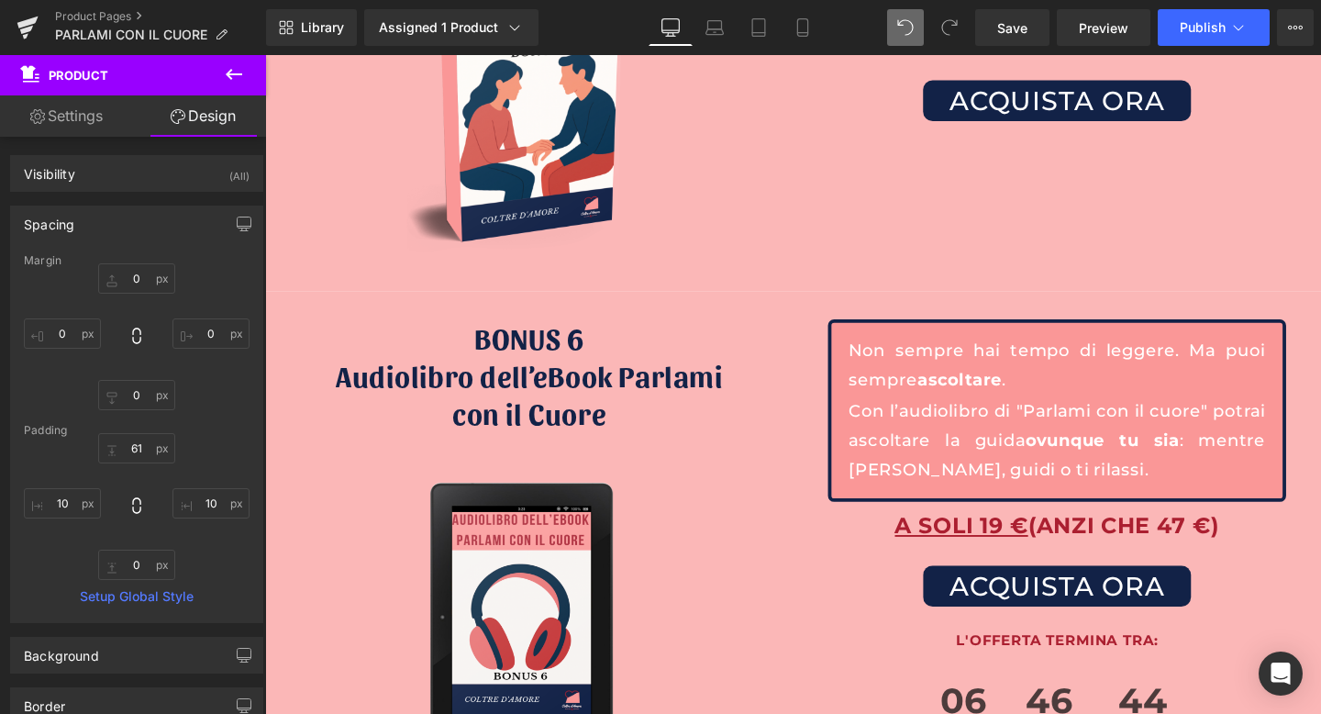
scroll to position [7465, 0]
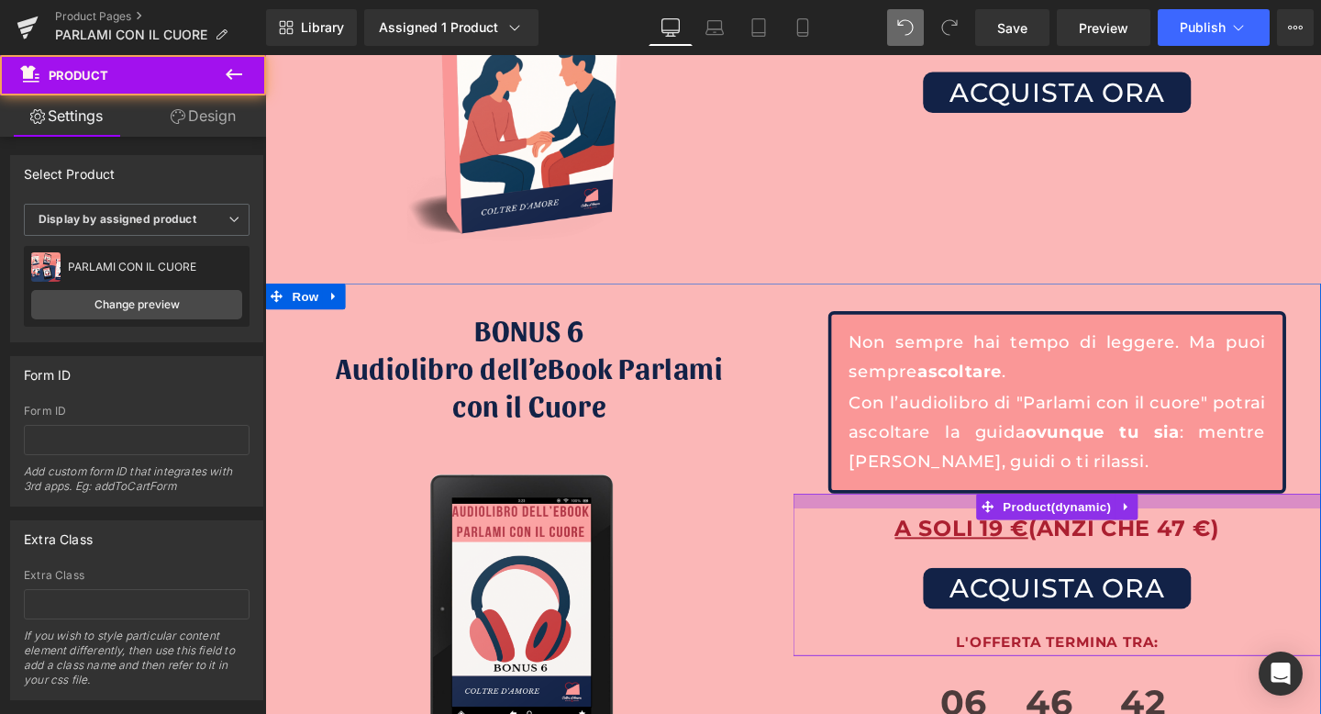
drag, startPoint x: 984, startPoint y: 480, endPoint x: 984, endPoint y: 491, distance: 11.0
click at [984, 516] on div at bounding box center [1097, 524] width 555 height 16
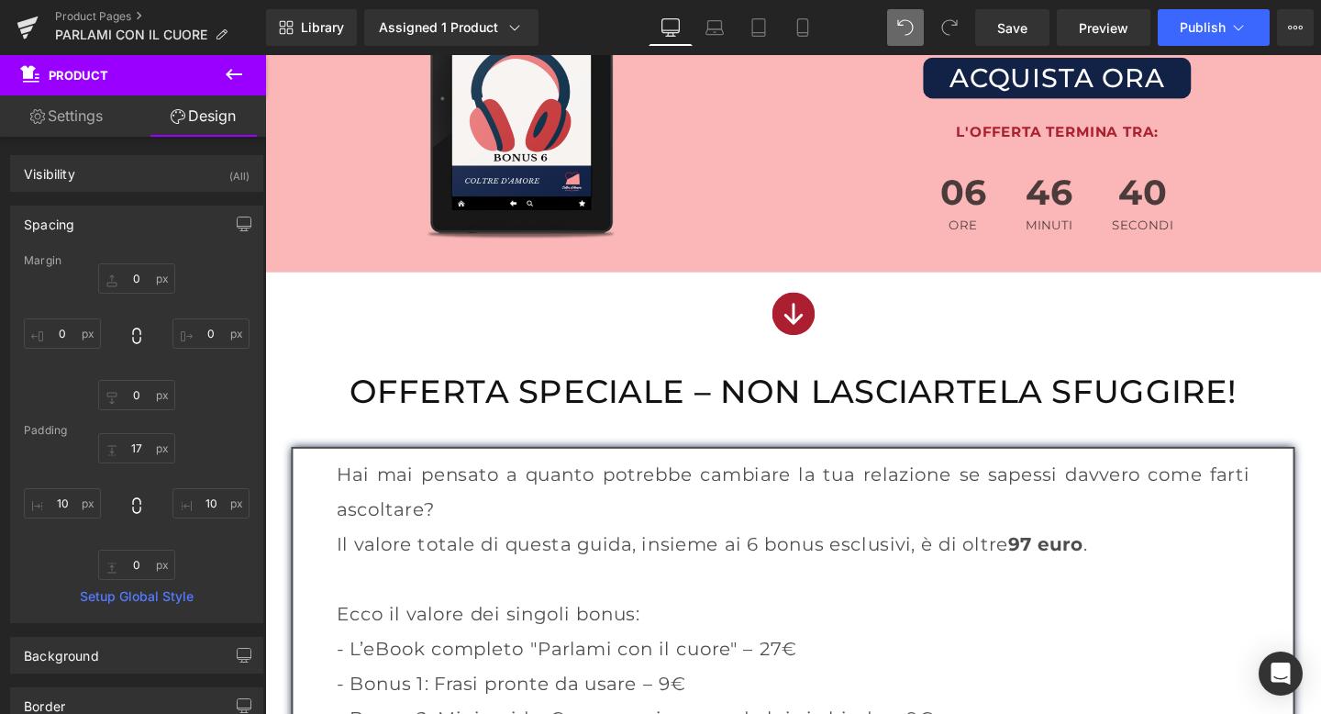
scroll to position [8004, 0]
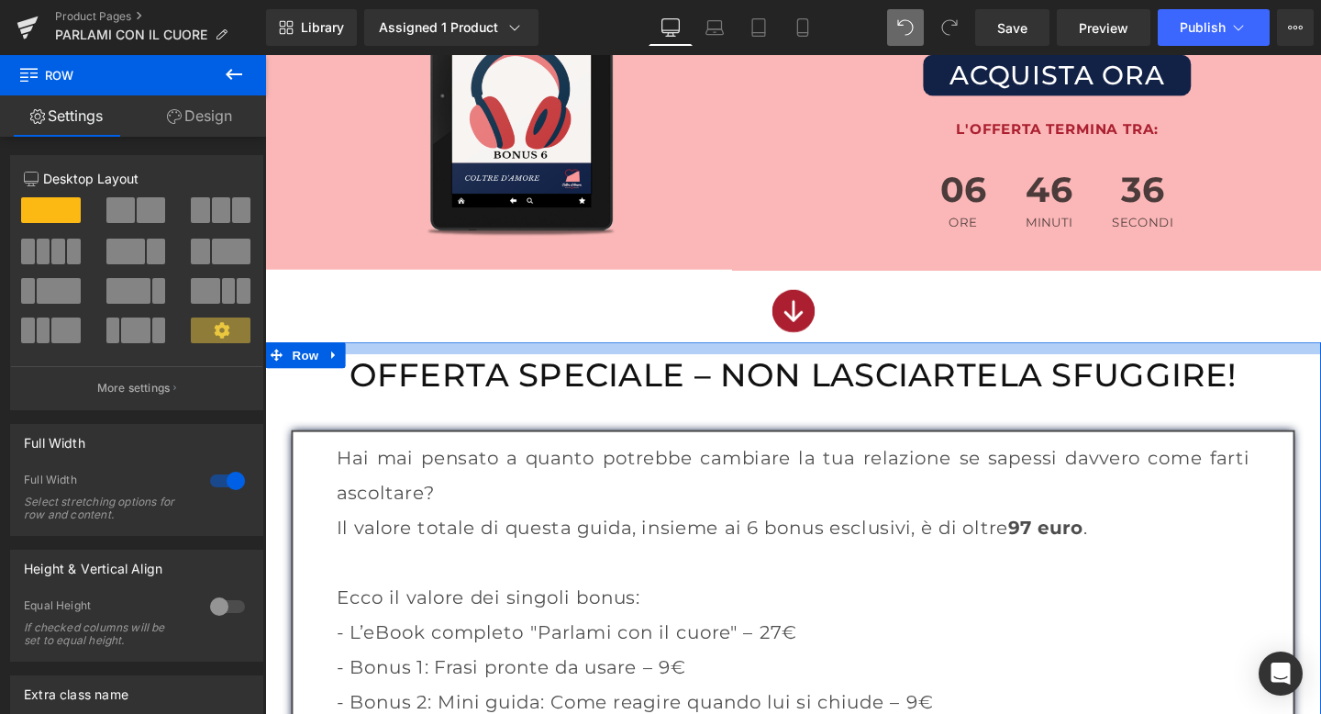
drag, startPoint x: 814, startPoint y: 325, endPoint x: 819, endPoint y: 310, distance: 15.4
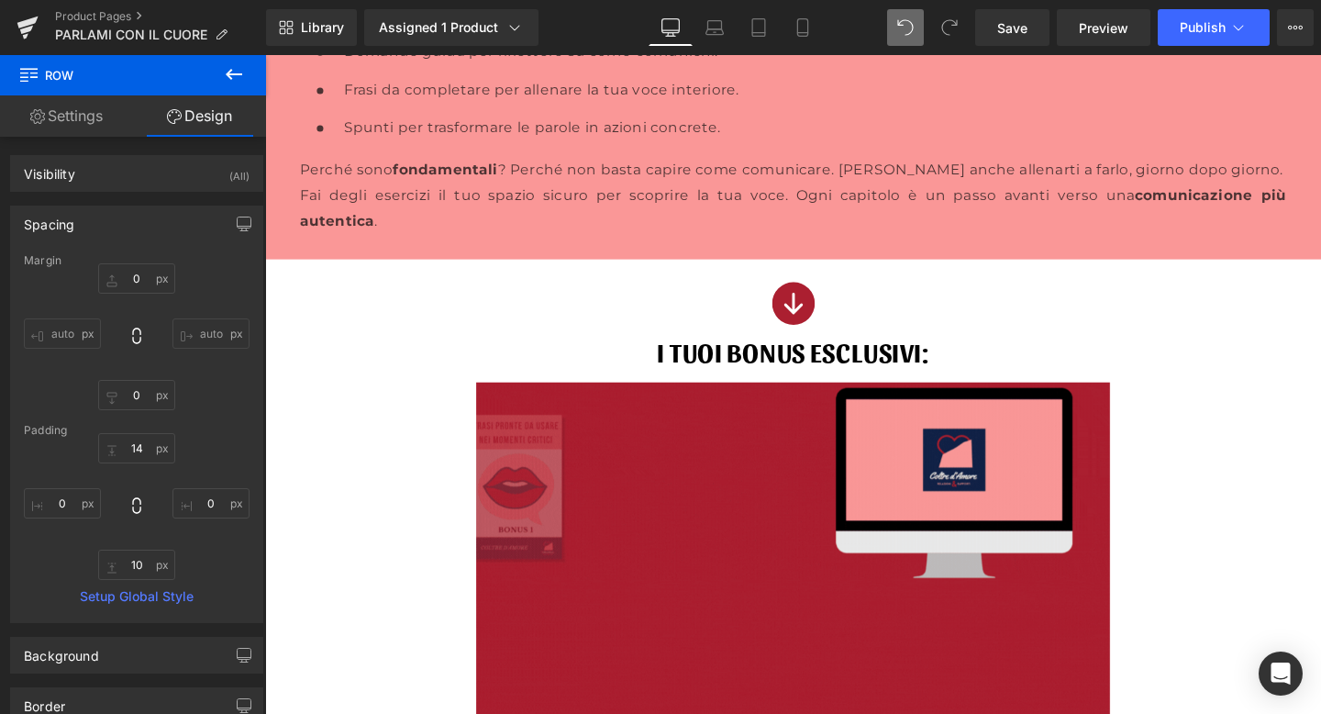
scroll to position [10412, 0]
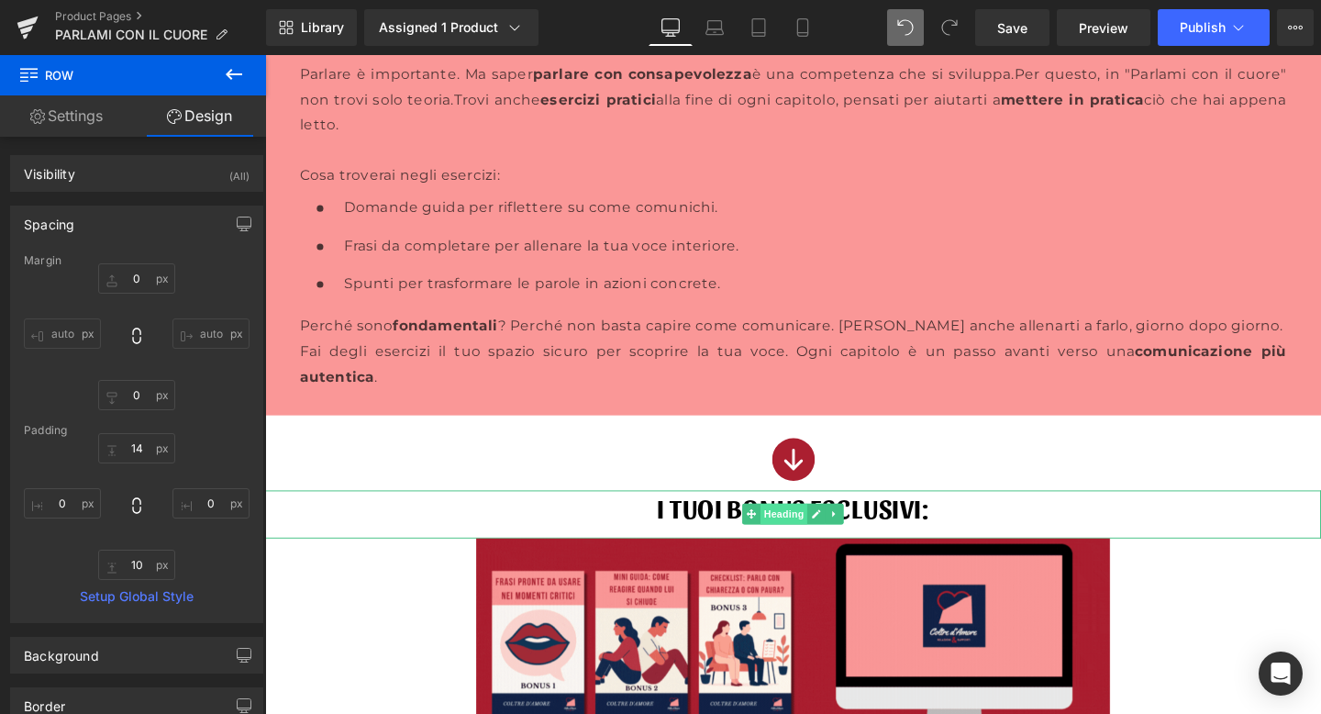
click at [801, 527] on span "Heading" at bounding box center [811, 538] width 50 height 22
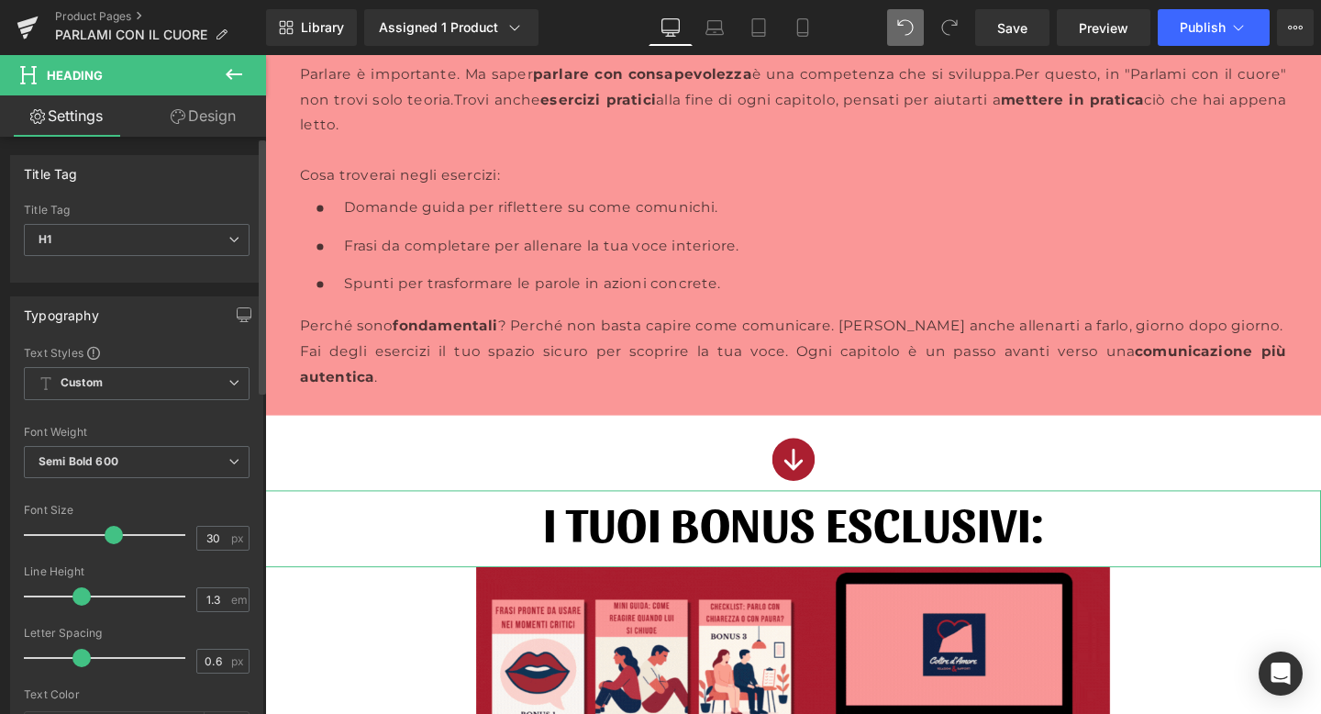
drag, startPoint x: 72, startPoint y: 530, endPoint x: 111, endPoint y: 530, distance: 39.5
click at [111, 530] on span at bounding box center [114, 535] width 18 height 18
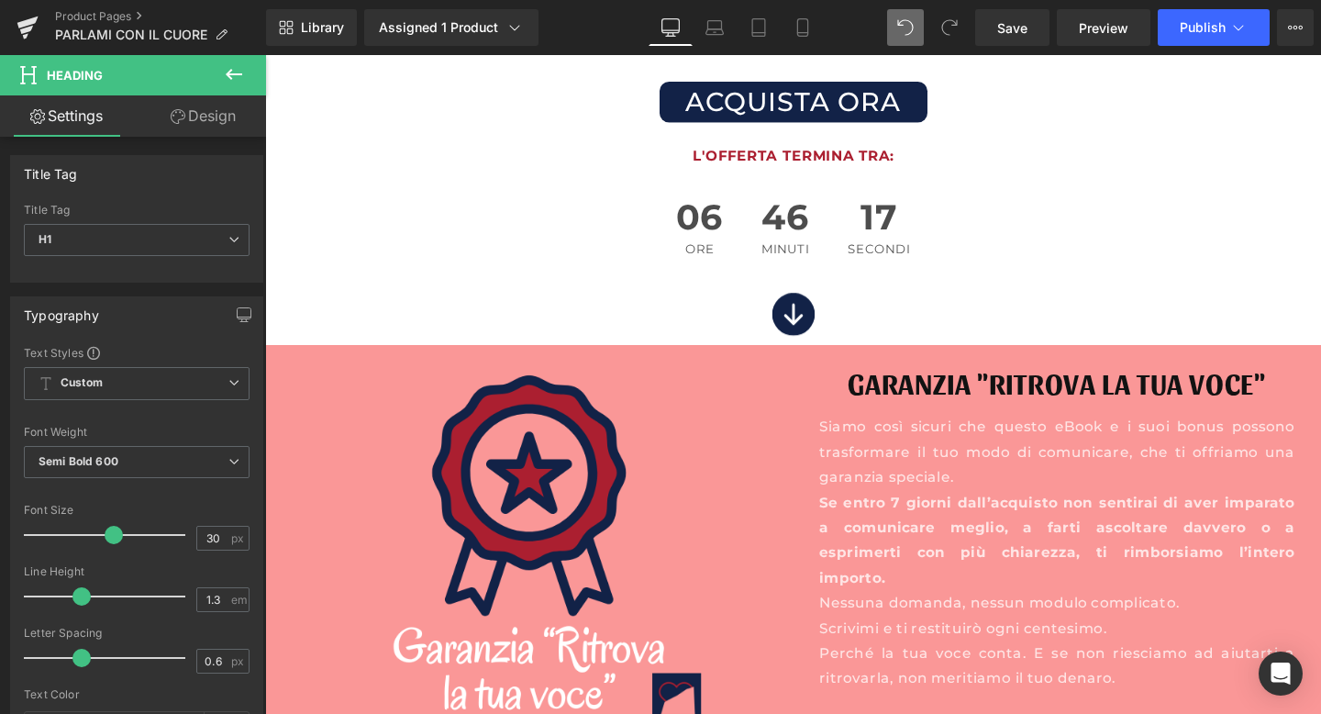
scroll to position [12030, 0]
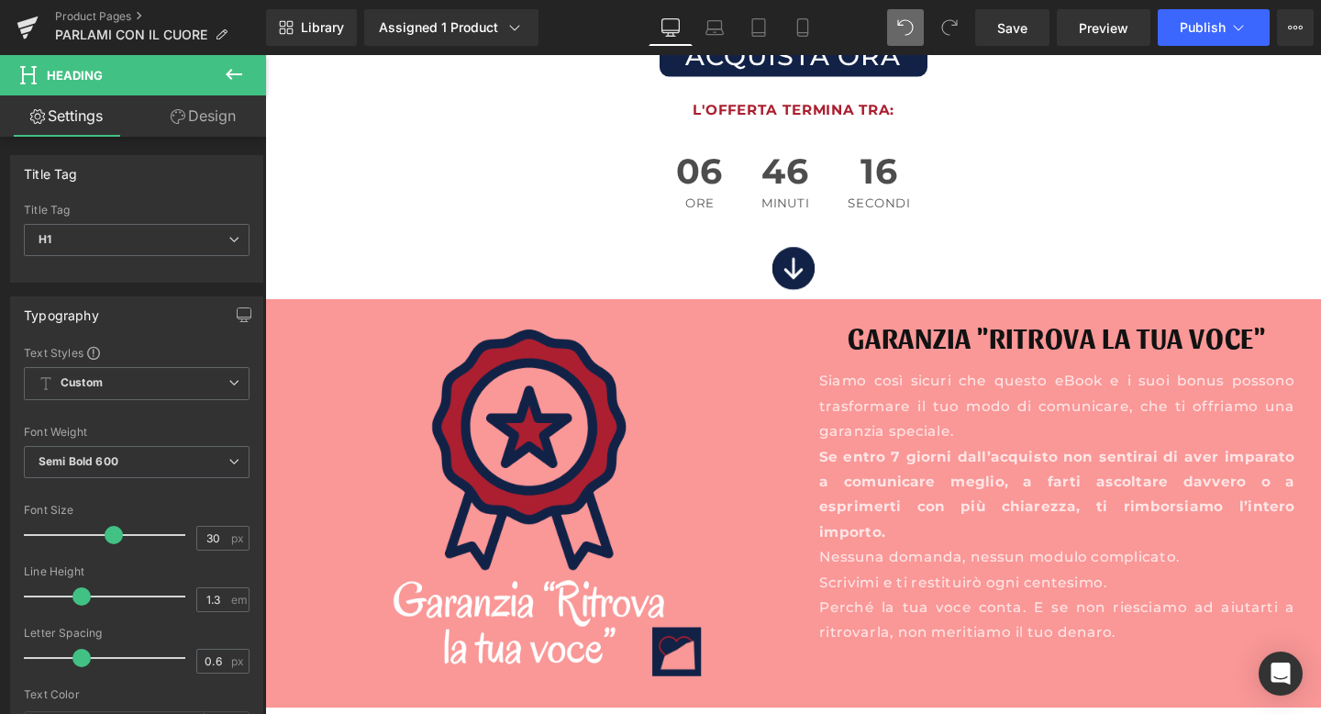
click at [265, 55] on div at bounding box center [265, 55] width 0 height 0
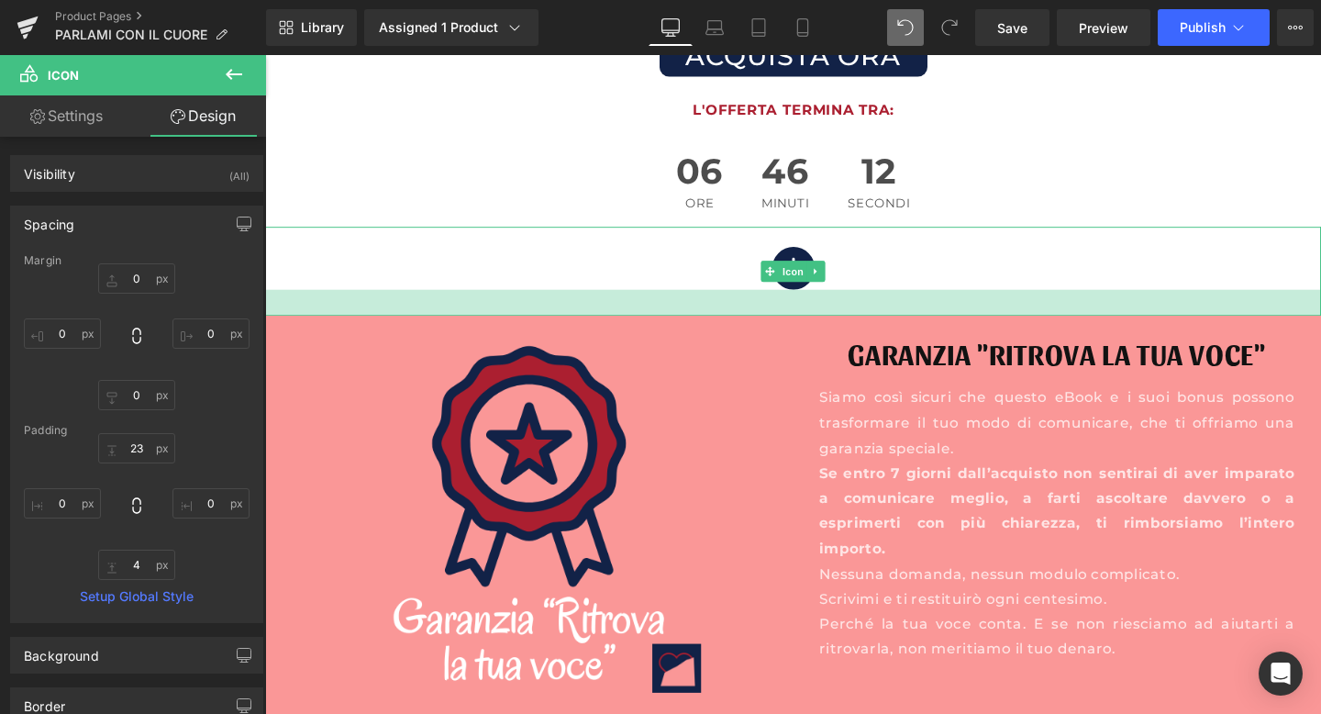
drag, startPoint x: 822, startPoint y: 269, endPoint x: 821, endPoint y: 290, distance: 21.1
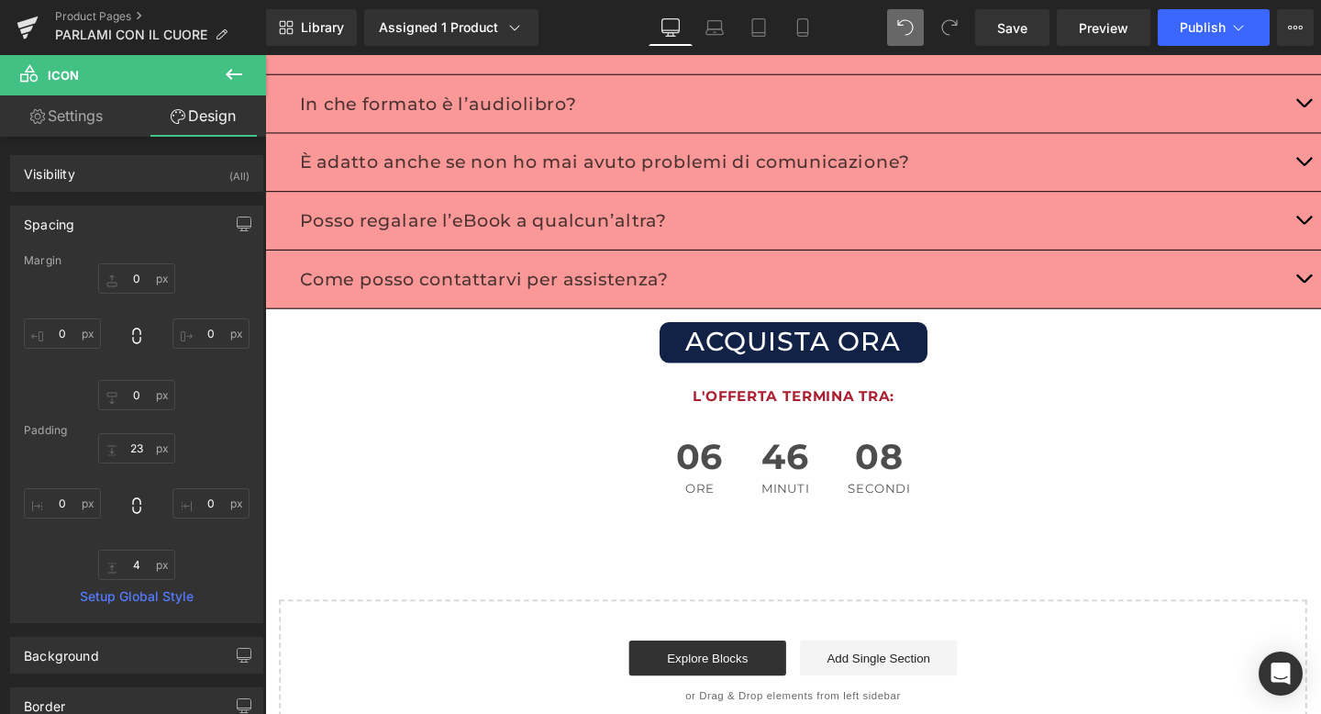
scroll to position [13120, 0]
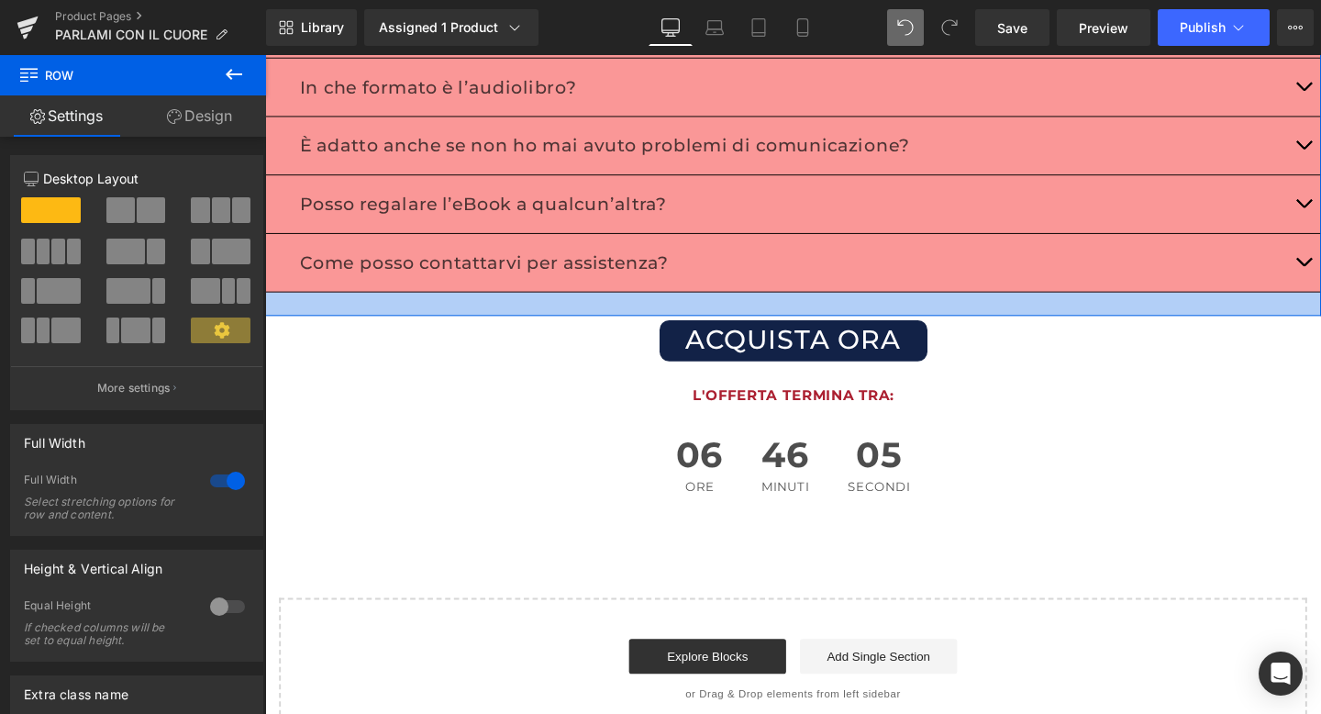
drag, startPoint x: 758, startPoint y: 269, endPoint x: 758, endPoint y: 284, distance: 15.6
click at [758, 305] on div at bounding box center [820, 317] width 1110 height 25
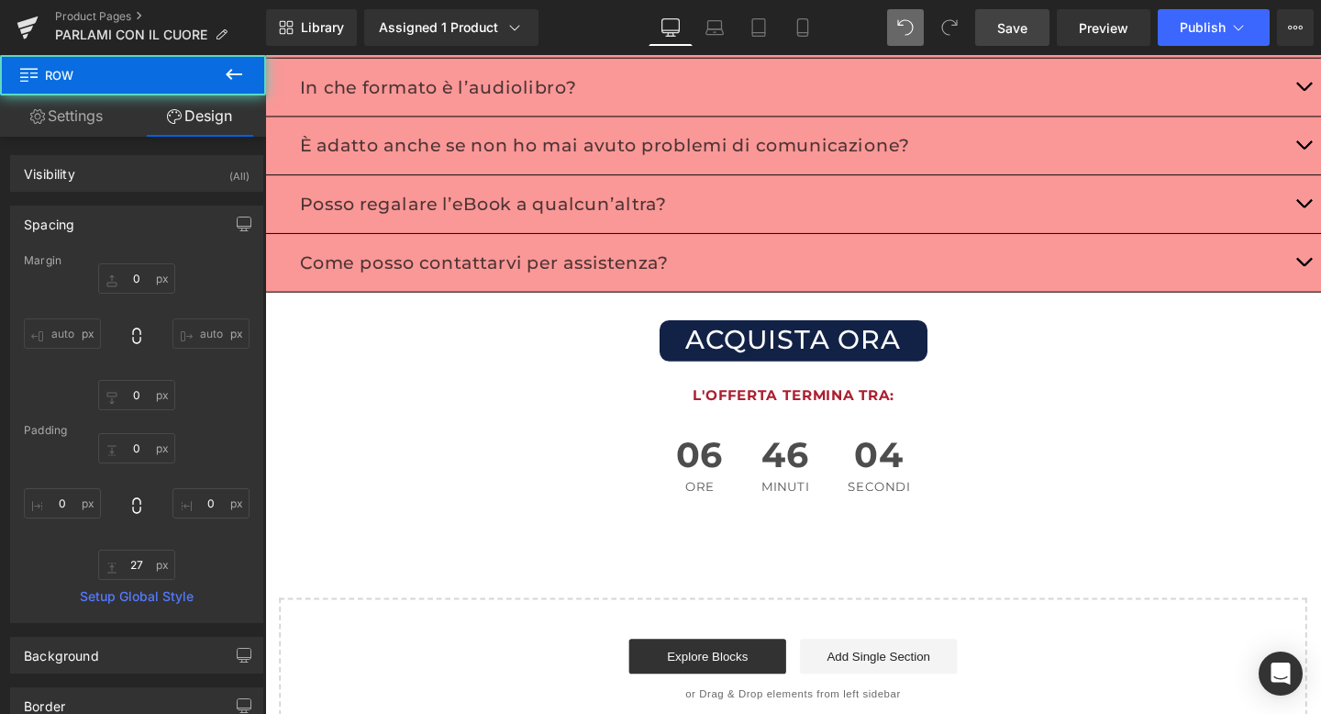
click at [1006, 32] on span "Save" at bounding box center [1013, 27] width 30 height 19
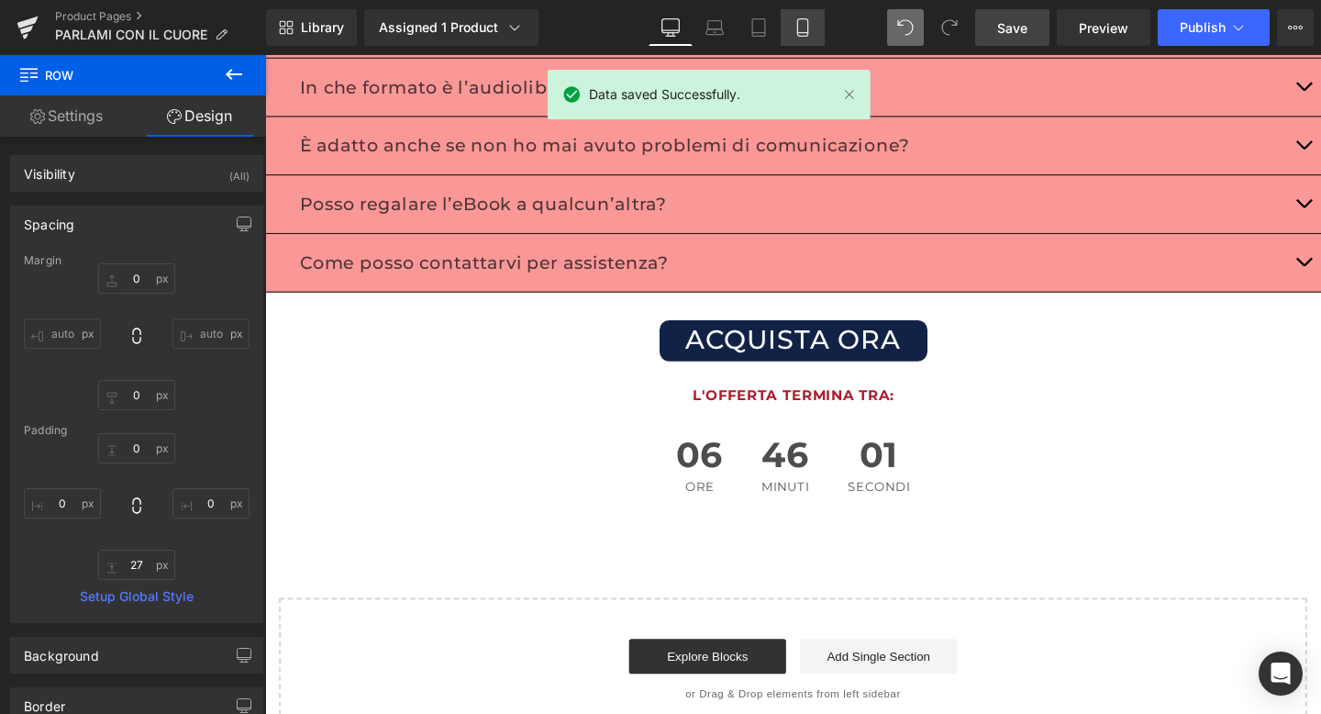
click at [783, 23] on link "Mobile" at bounding box center [803, 27] width 44 height 37
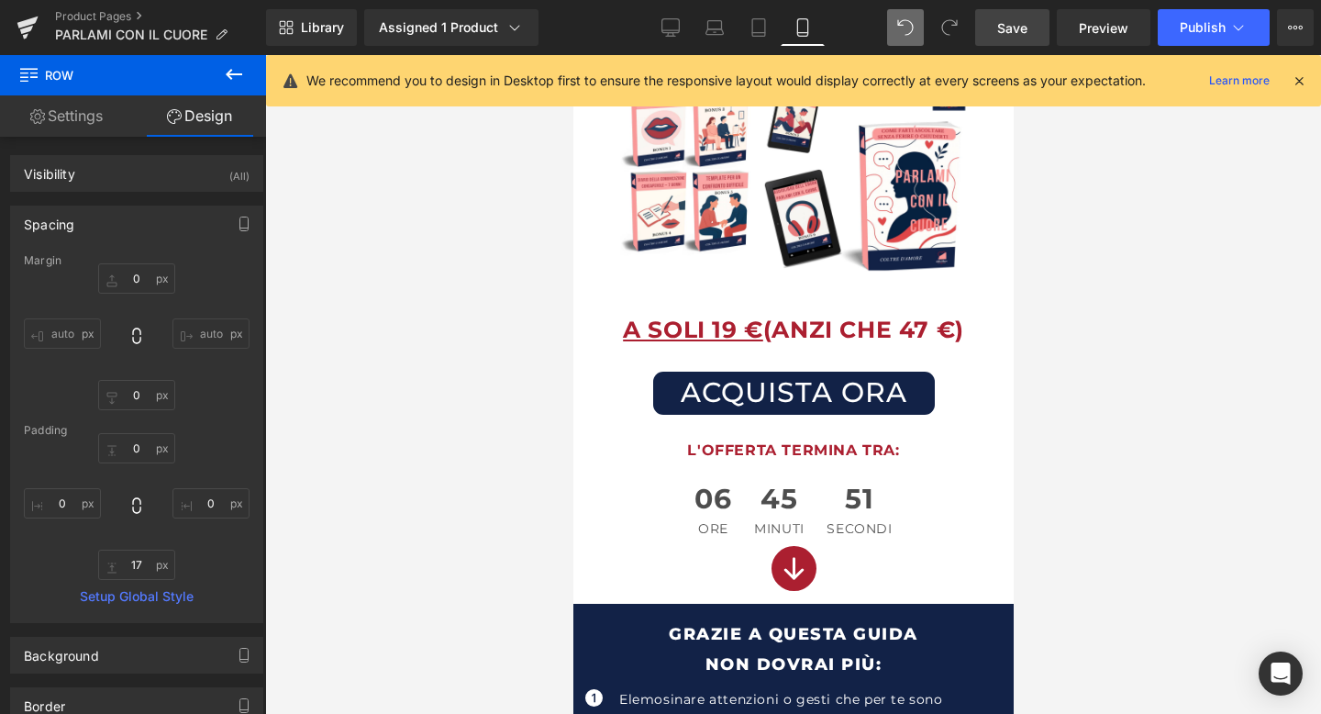
scroll to position [0, 0]
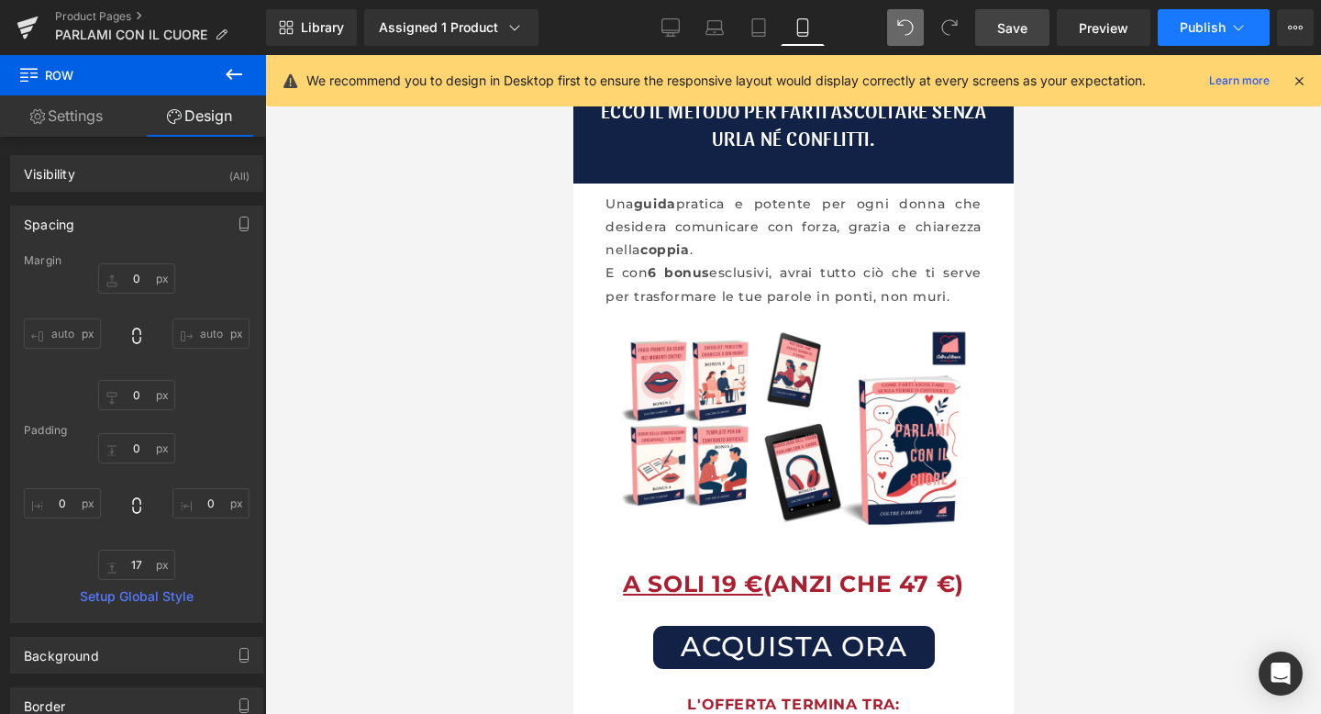
click at [1188, 40] on button "Publish" at bounding box center [1214, 27] width 112 height 37
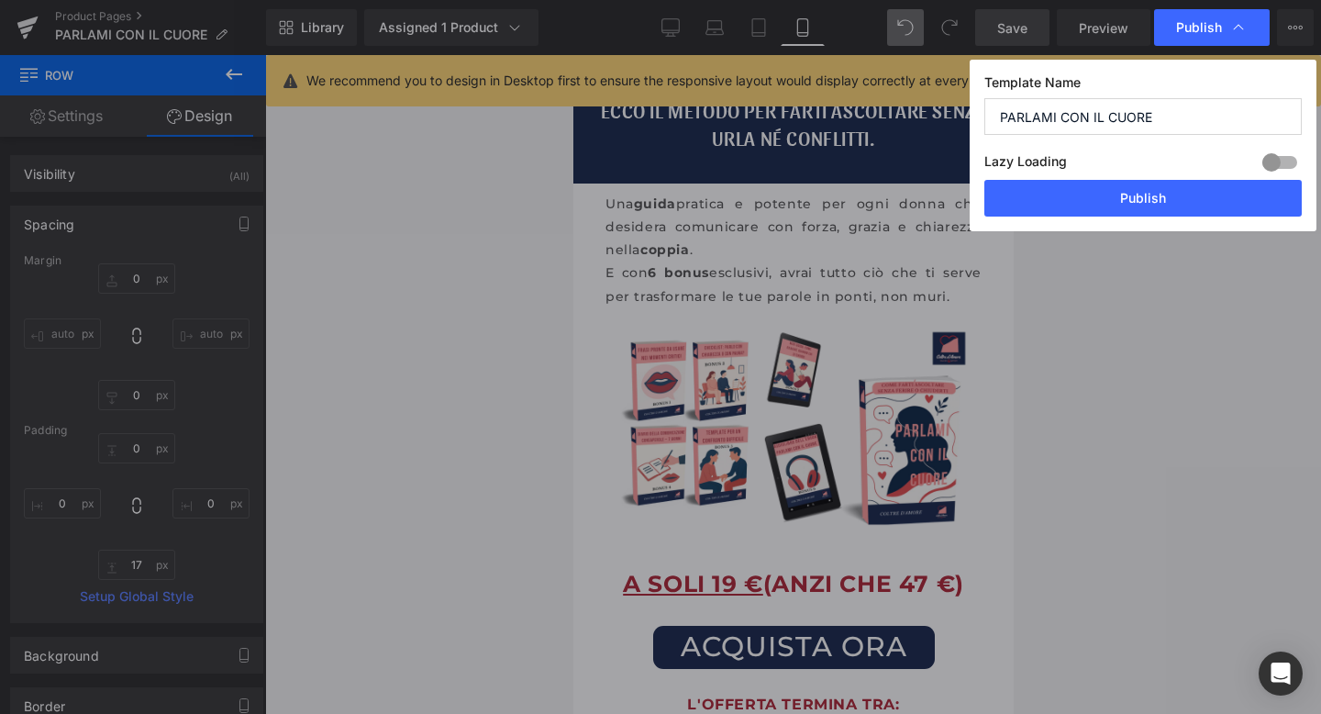
drag, startPoint x: 1085, startPoint y: 306, endPoint x: 1082, endPoint y: 292, distance: 14.0
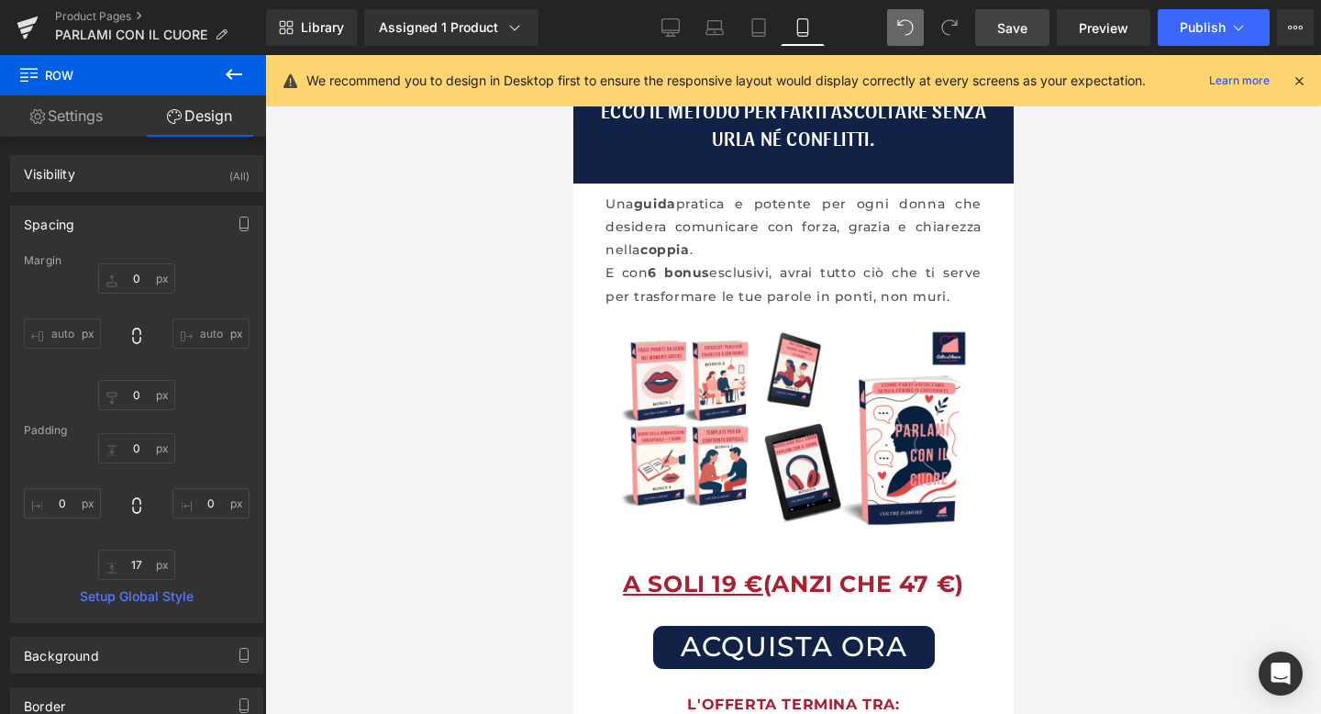
click at [1011, 23] on span "Save" at bounding box center [1013, 27] width 30 height 19
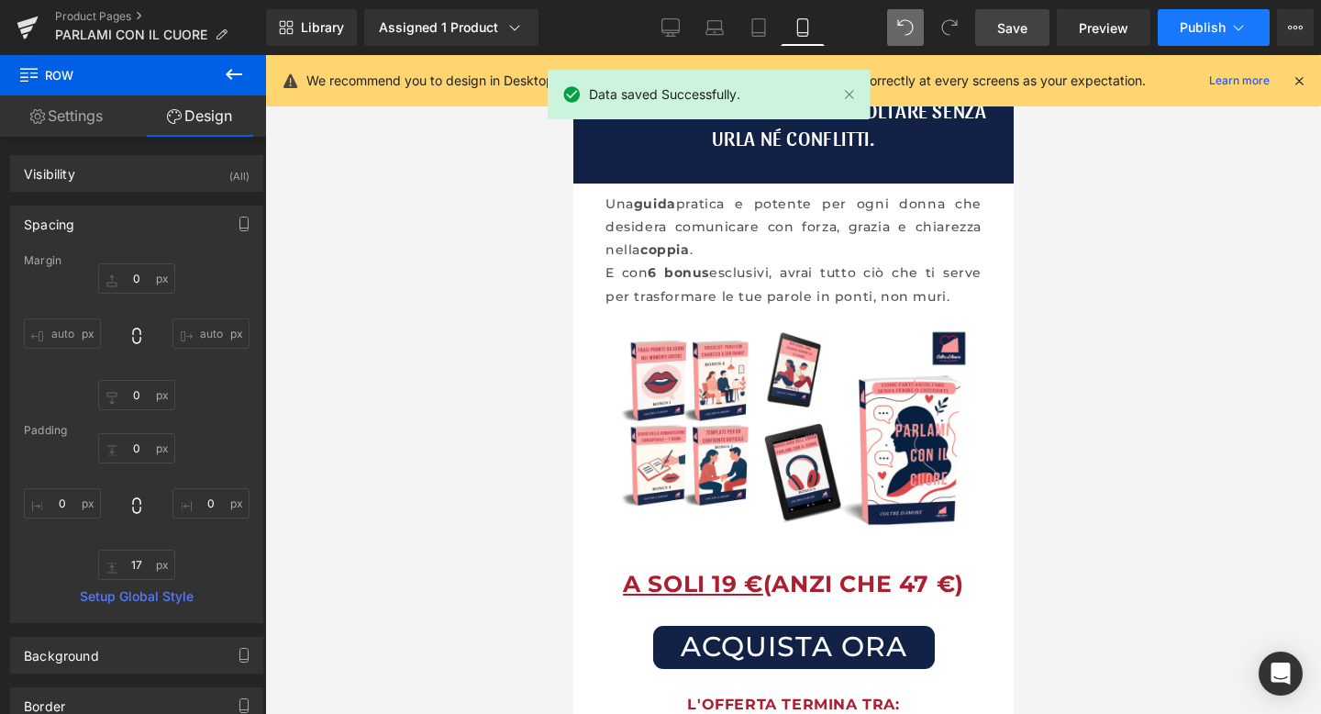
click at [1238, 32] on icon at bounding box center [1239, 27] width 18 height 18
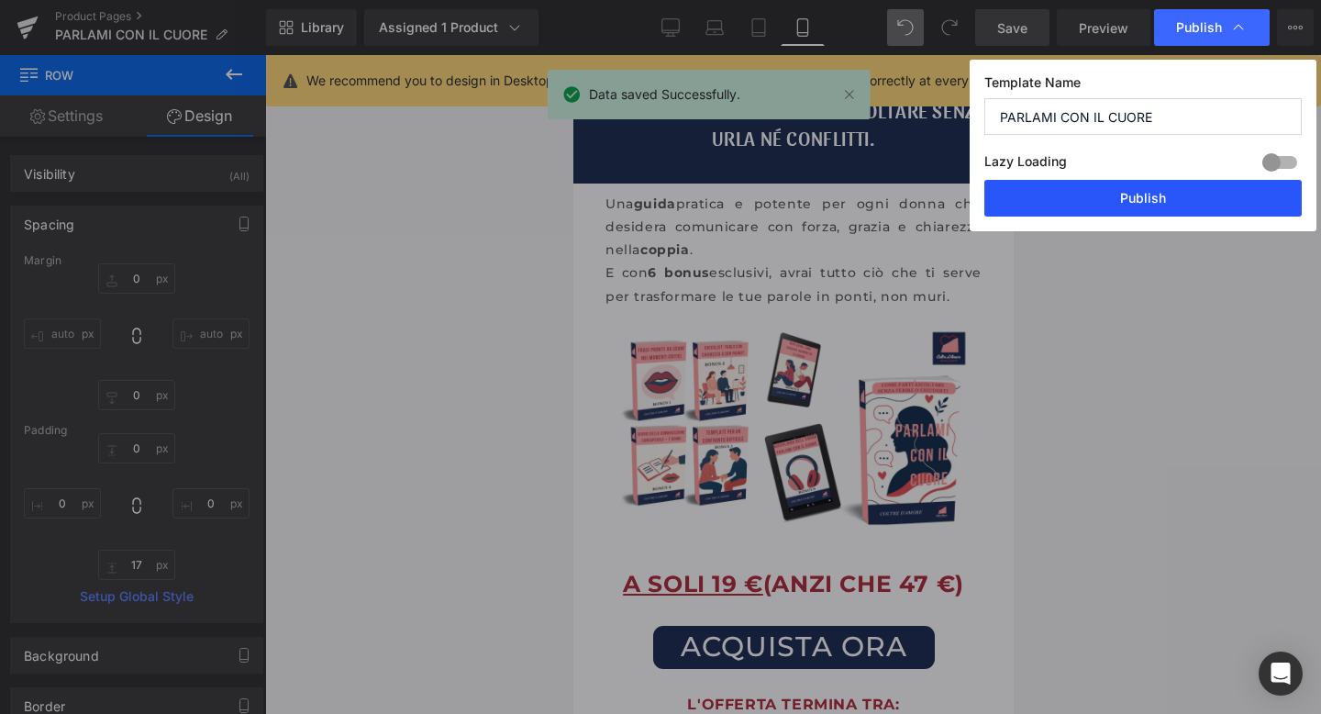
click at [1118, 199] on button "Publish" at bounding box center [1144, 198] width 318 height 37
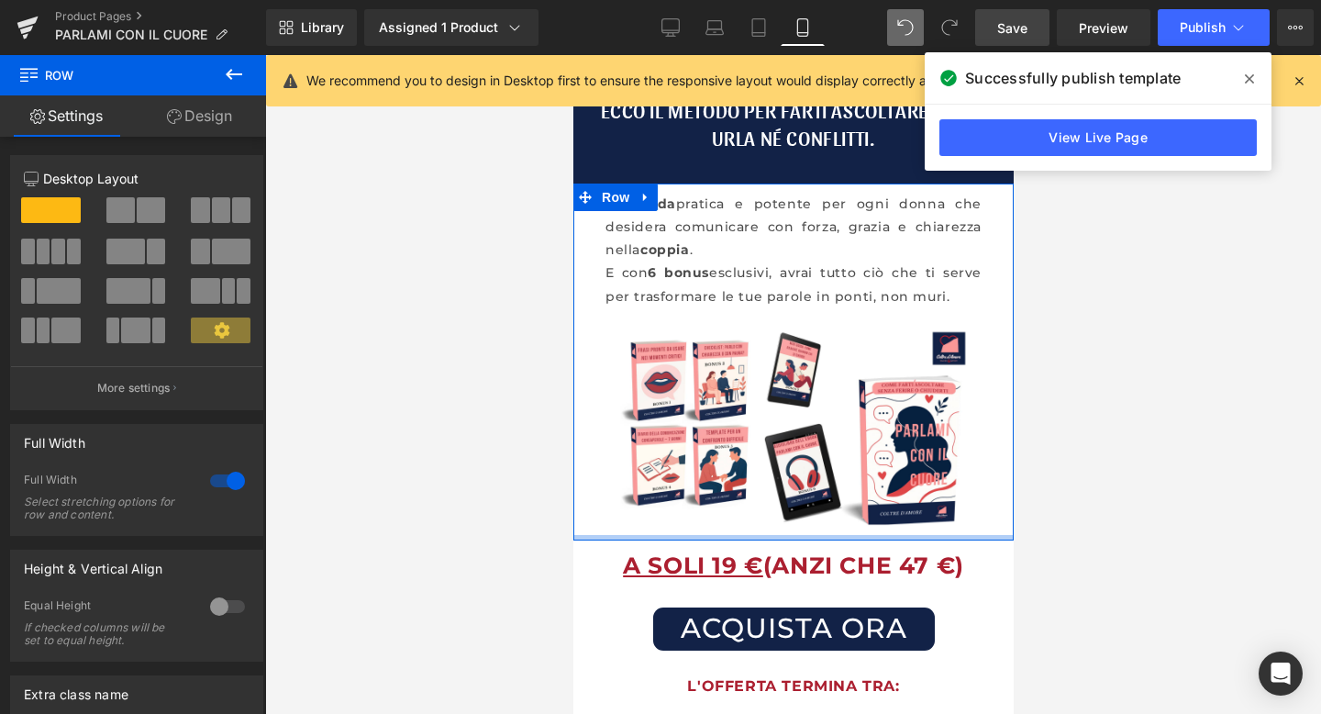
drag, startPoint x: 779, startPoint y: 555, endPoint x: 780, endPoint y: 537, distance: 18.4
click at [780, 537] on div at bounding box center [793, 538] width 440 height 6
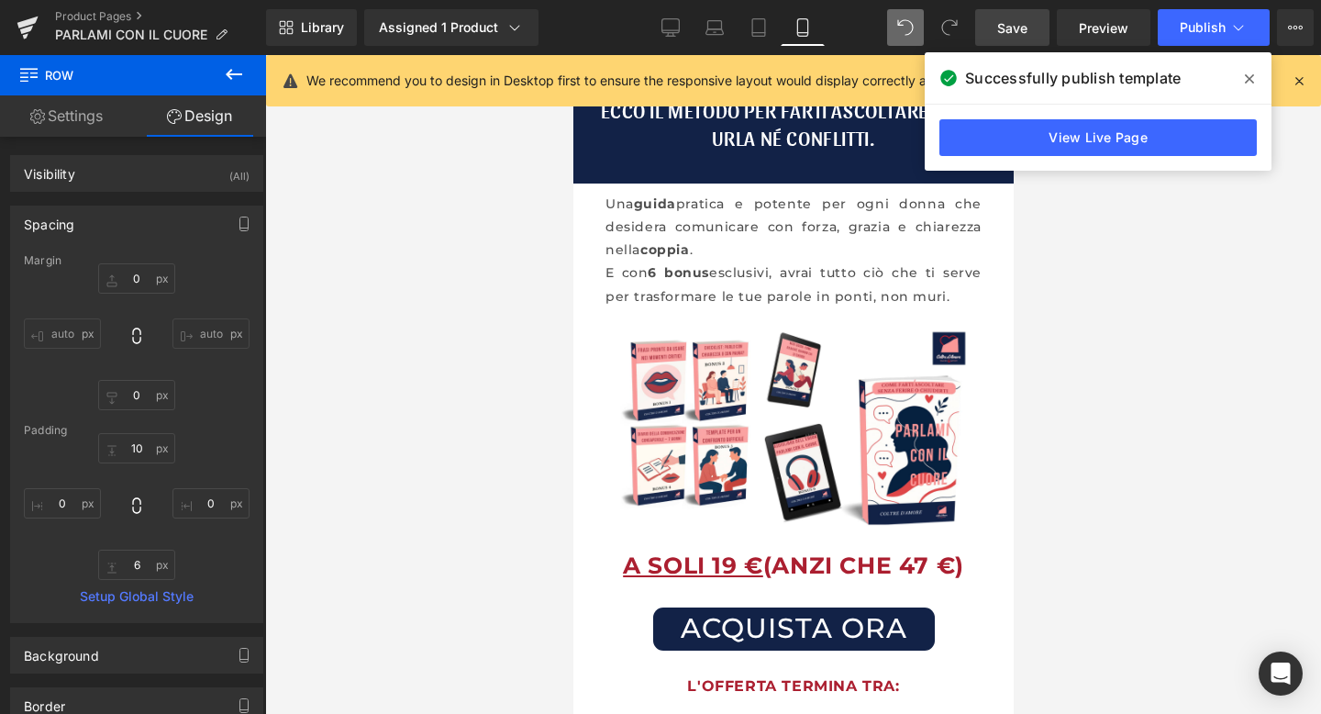
click at [1013, 39] on link "Save" at bounding box center [1012, 27] width 74 height 37
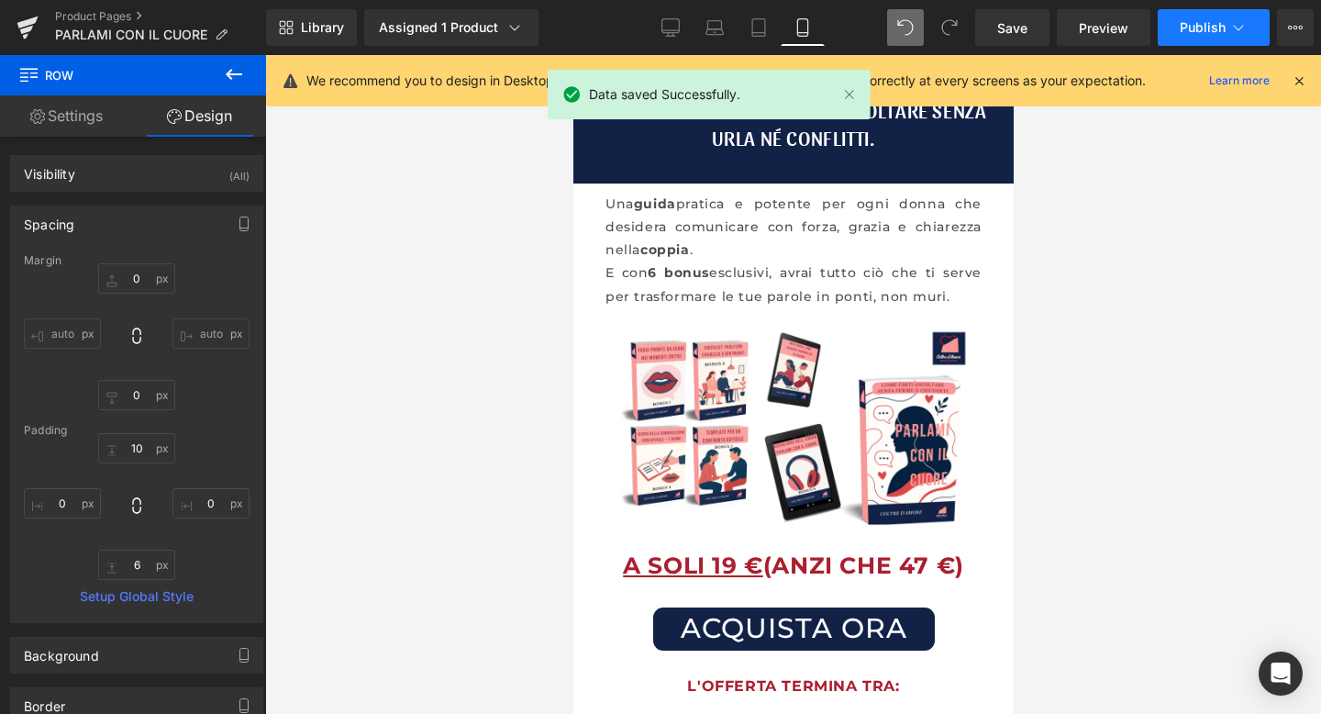
click at [1213, 29] on span "Publish" at bounding box center [1203, 27] width 46 height 15
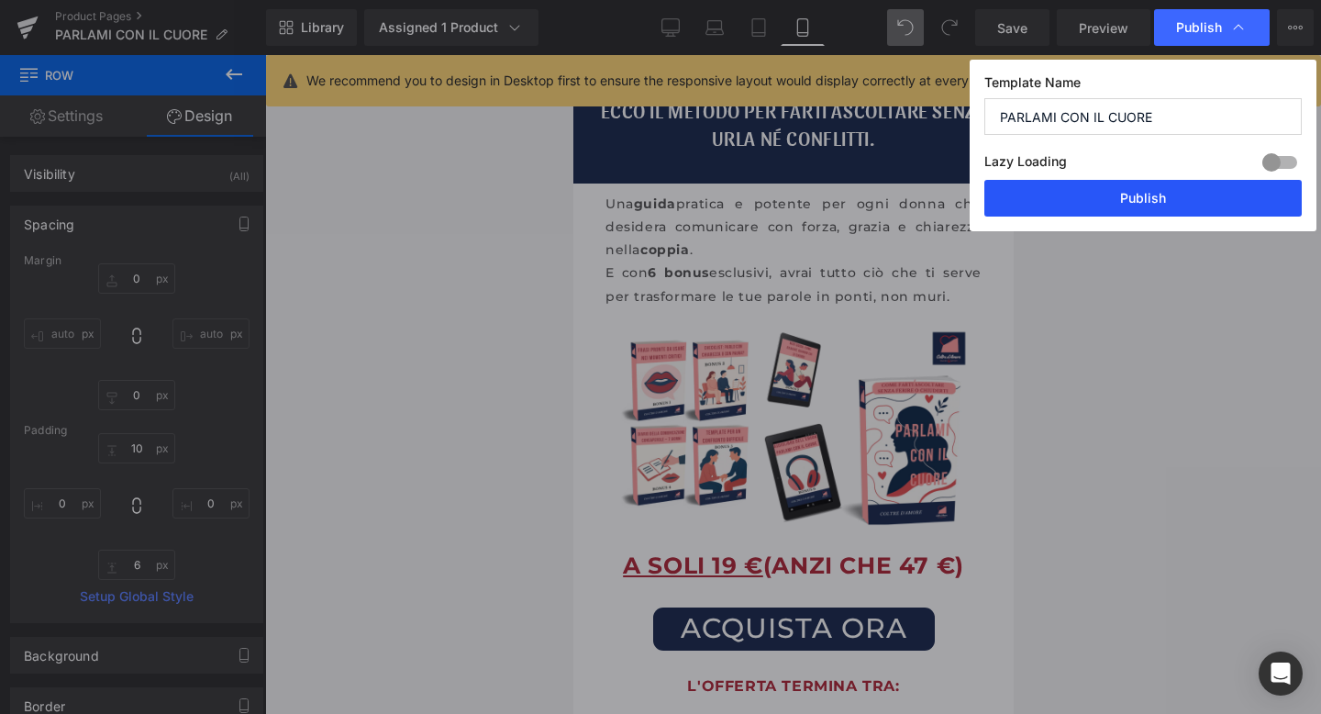
click at [1103, 205] on button "Publish" at bounding box center [1144, 198] width 318 height 37
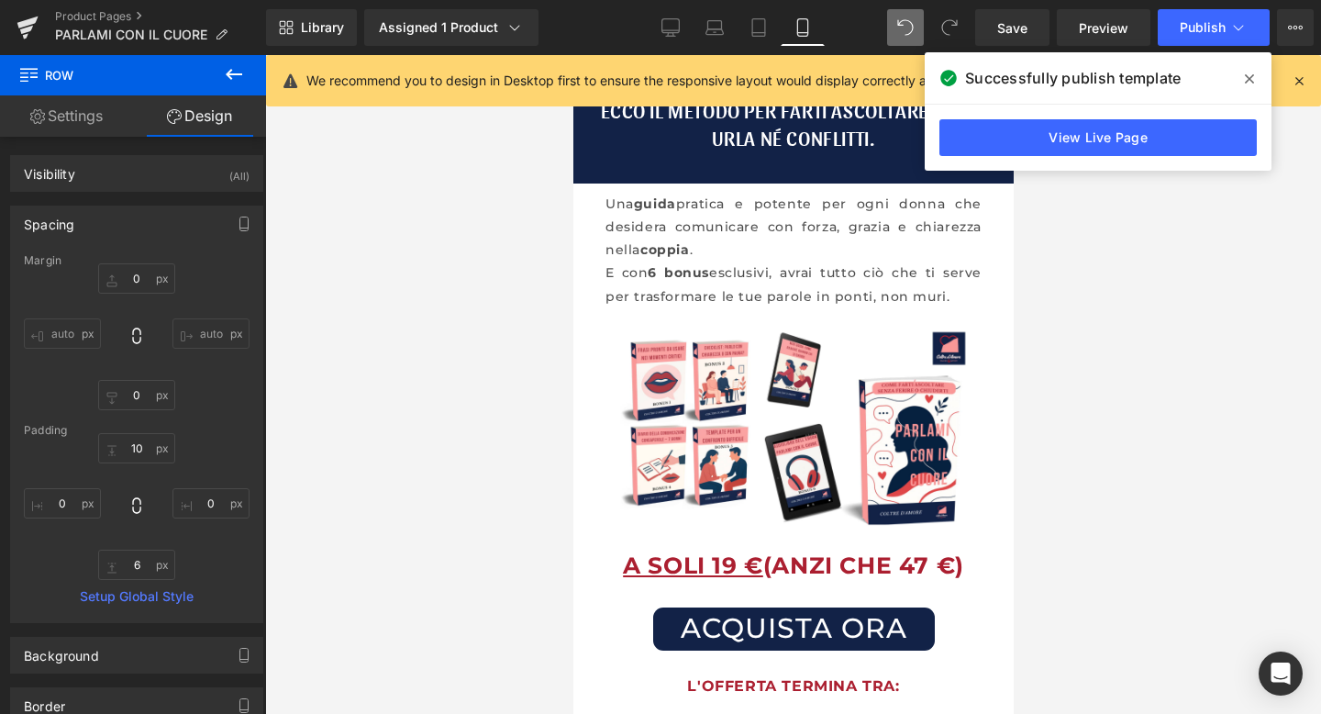
click at [1251, 74] on icon at bounding box center [1249, 79] width 9 height 15
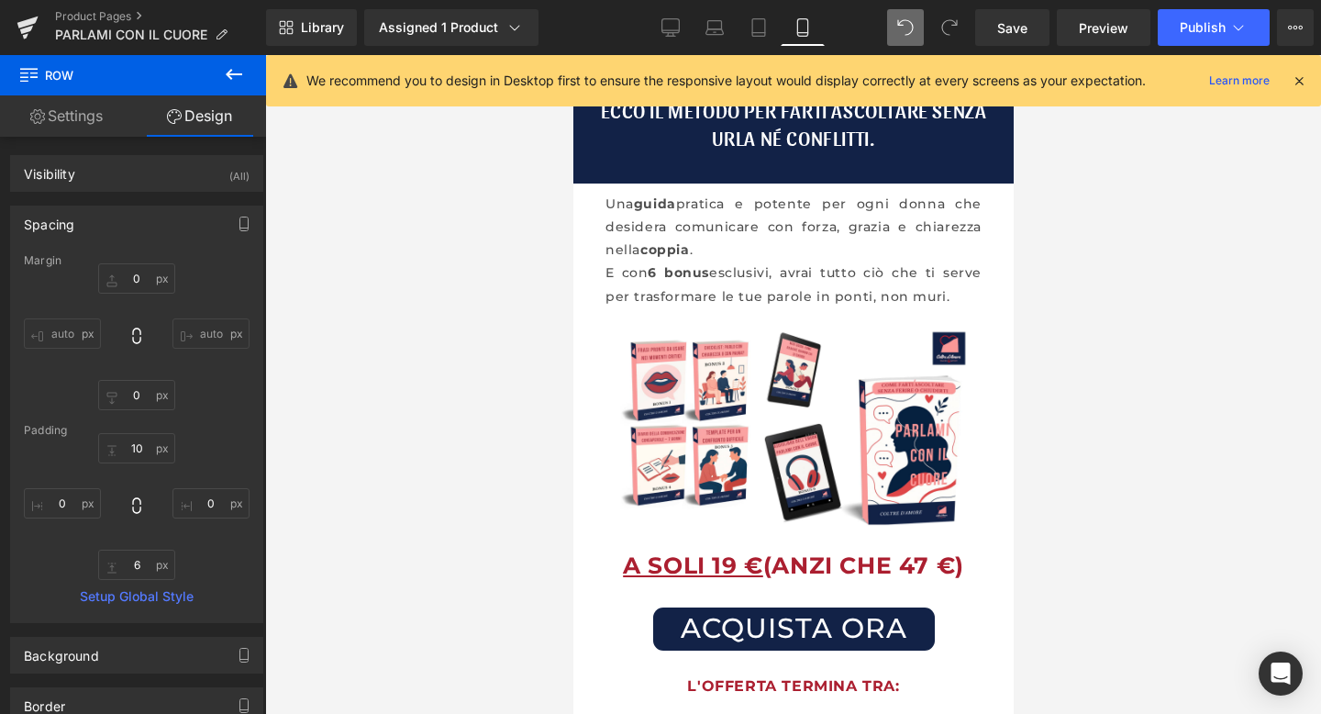
click at [1299, 78] on icon at bounding box center [1299, 80] width 17 height 17
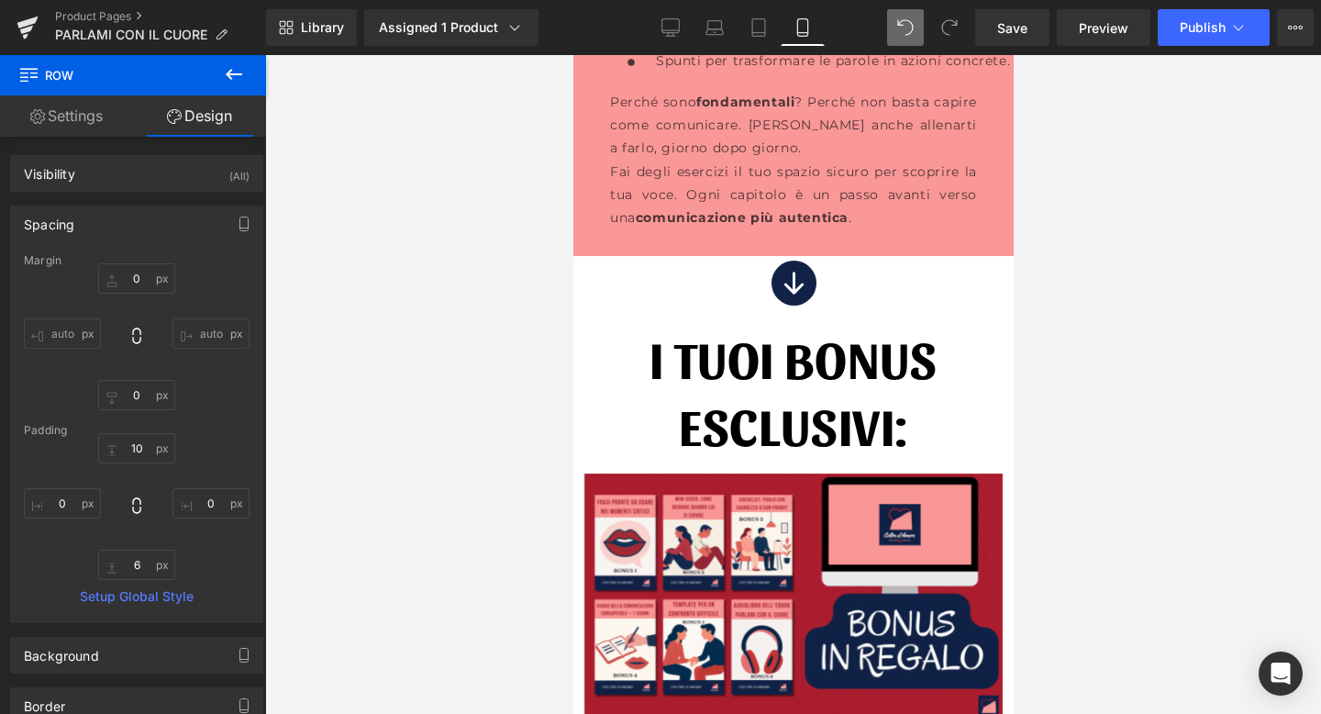
scroll to position [10693, 0]
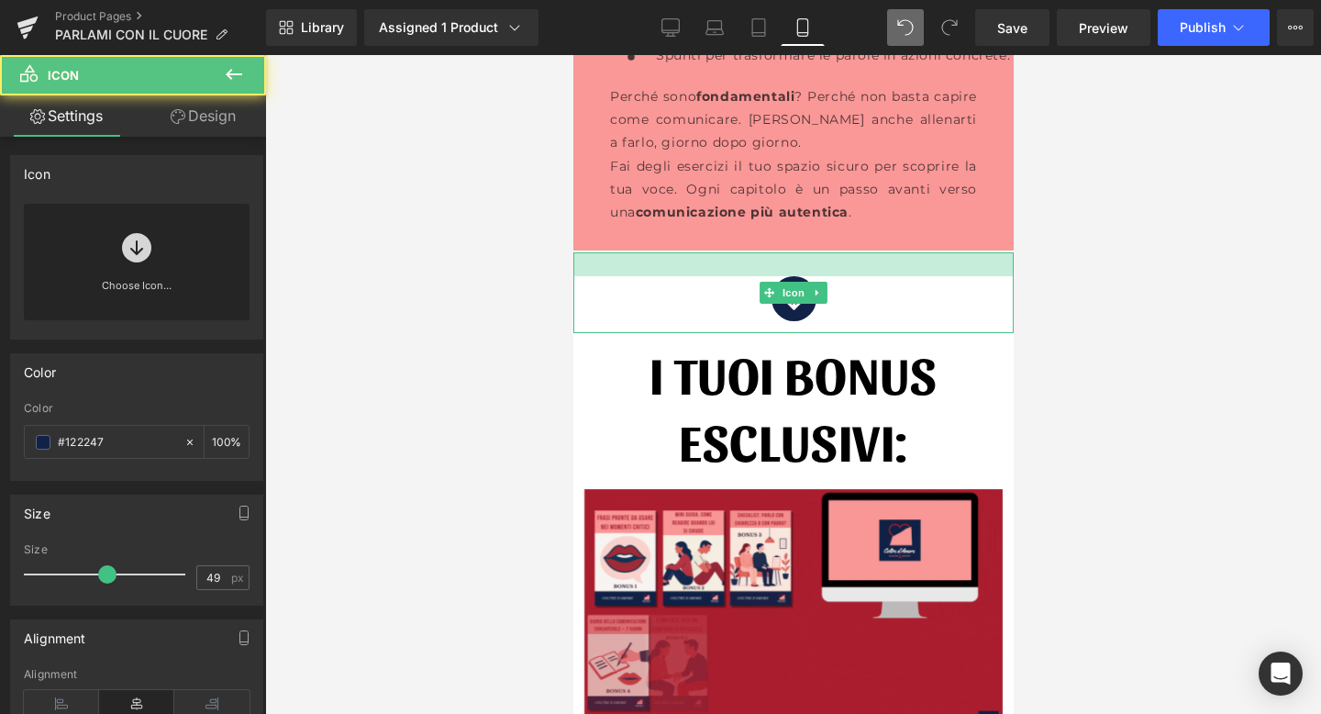
drag, startPoint x: 793, startPoint y: 213, endPoint x: 788, endPoint y: 234, distance: 21.6
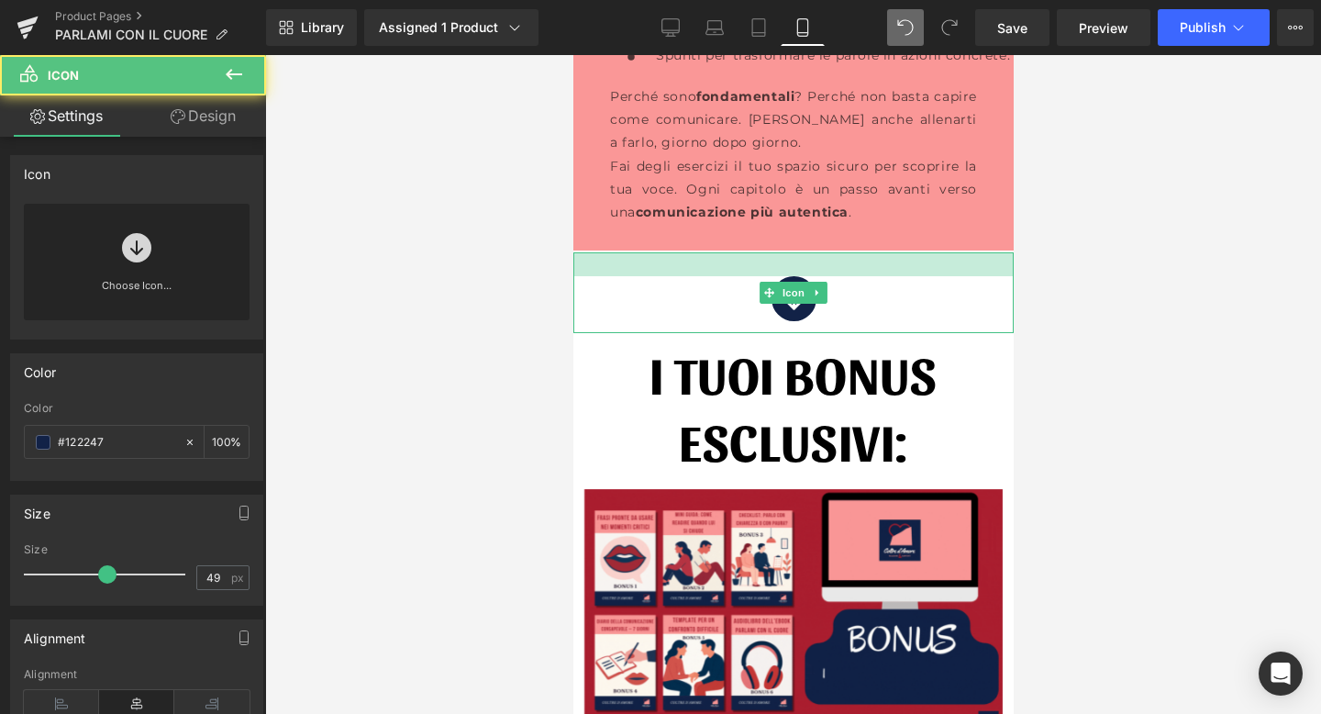
click at [788, 252] on div at bounding box center [793, 264] width 440 height 24
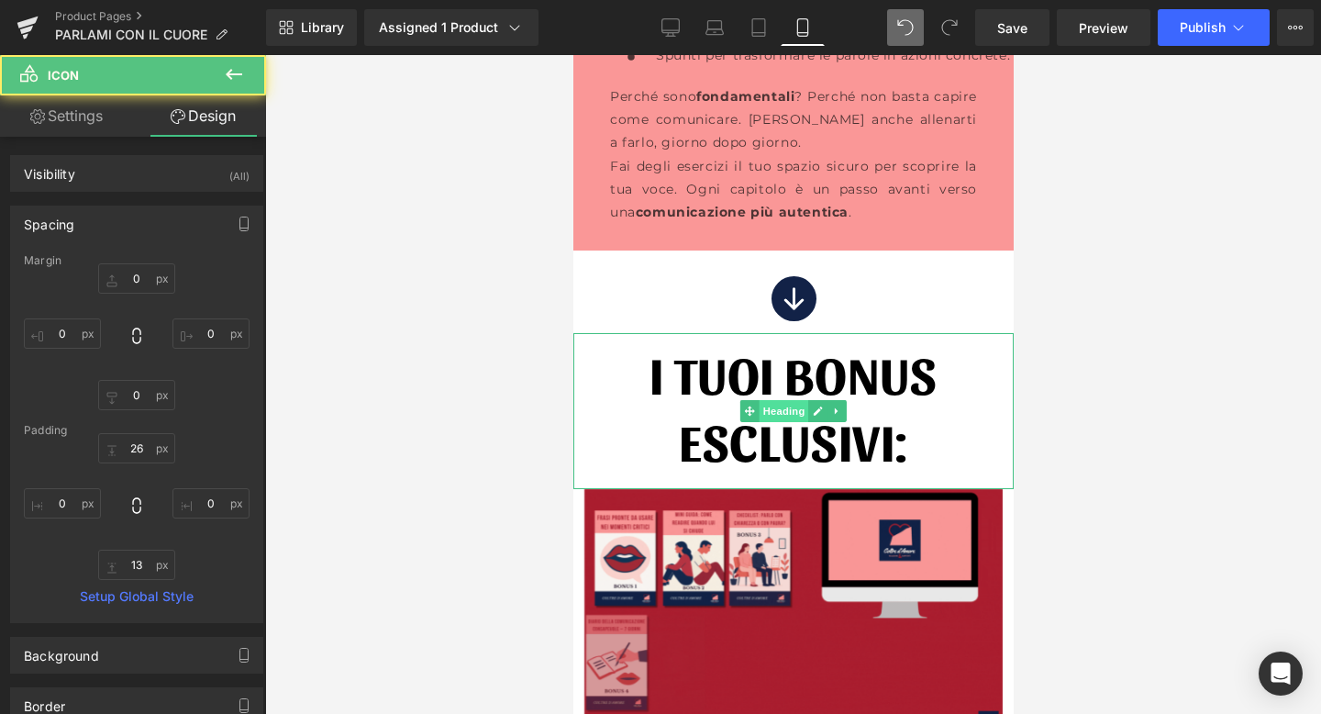
click at [771, 400] on span "Heading" at bounding box center [784, 411] width 50 height 22
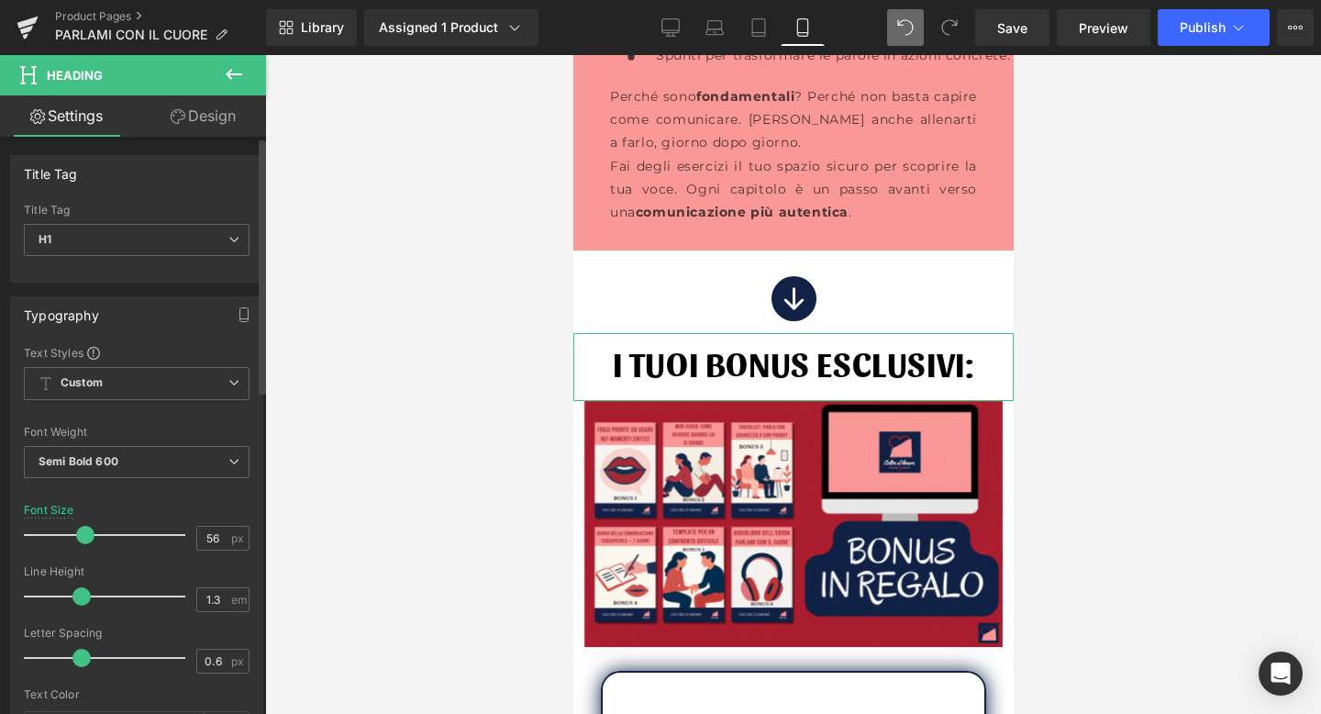
drag, startPoint x: 107, startPoint y: 533, endPoint x: 80, endPoint y: 533, distance: 27.5
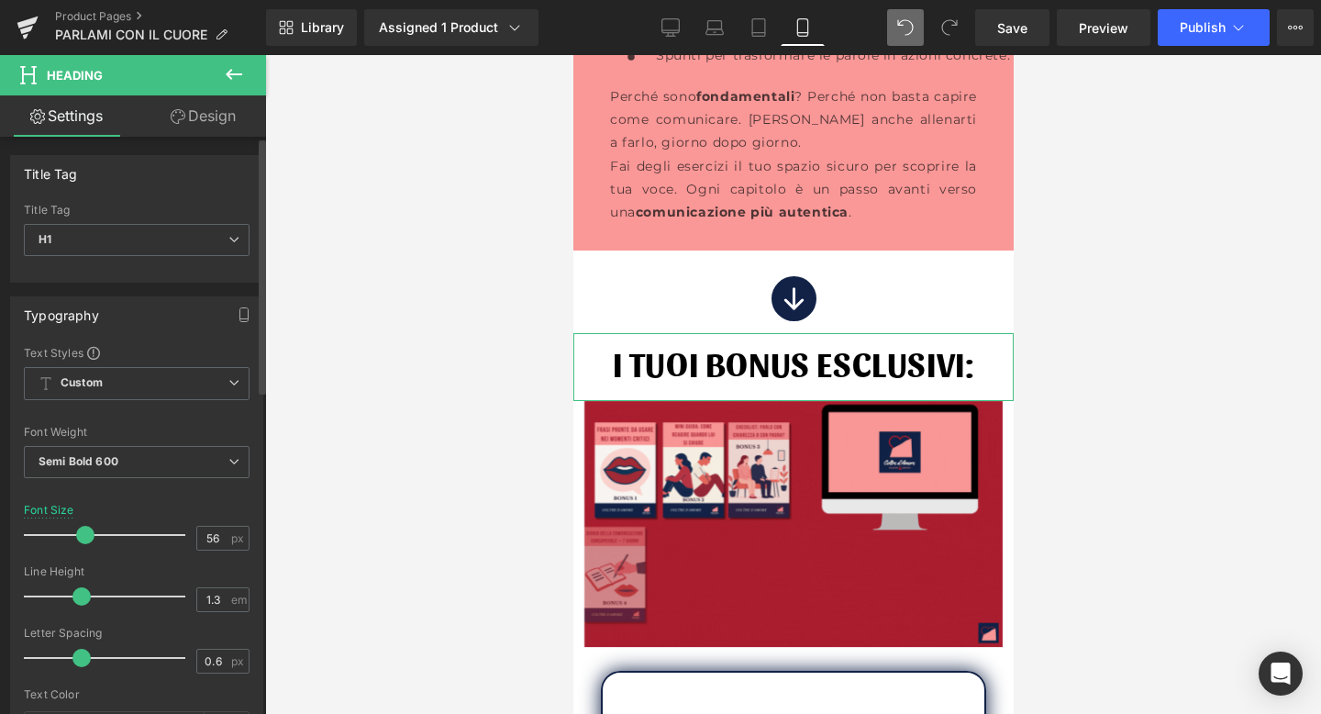
click at [80, 533] on span at bounding box center [85, 535] width 18 height 18
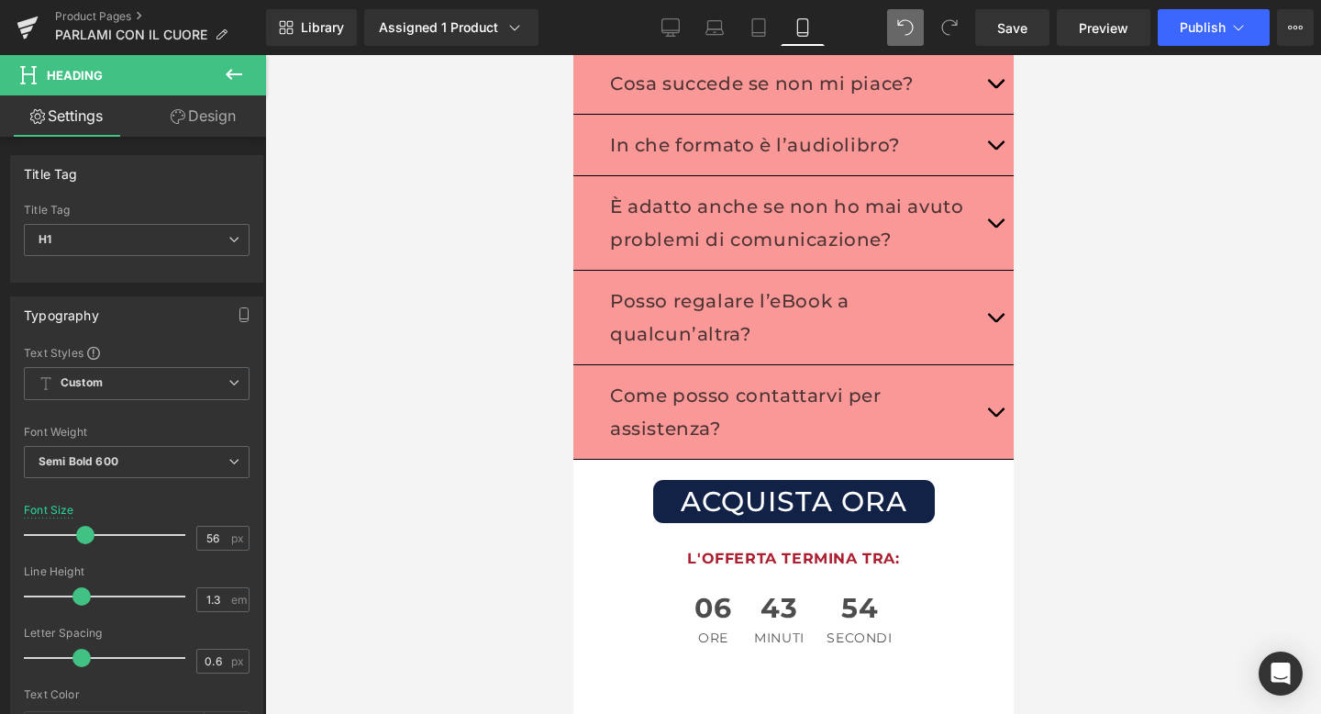
scroll to position [13541, 0]
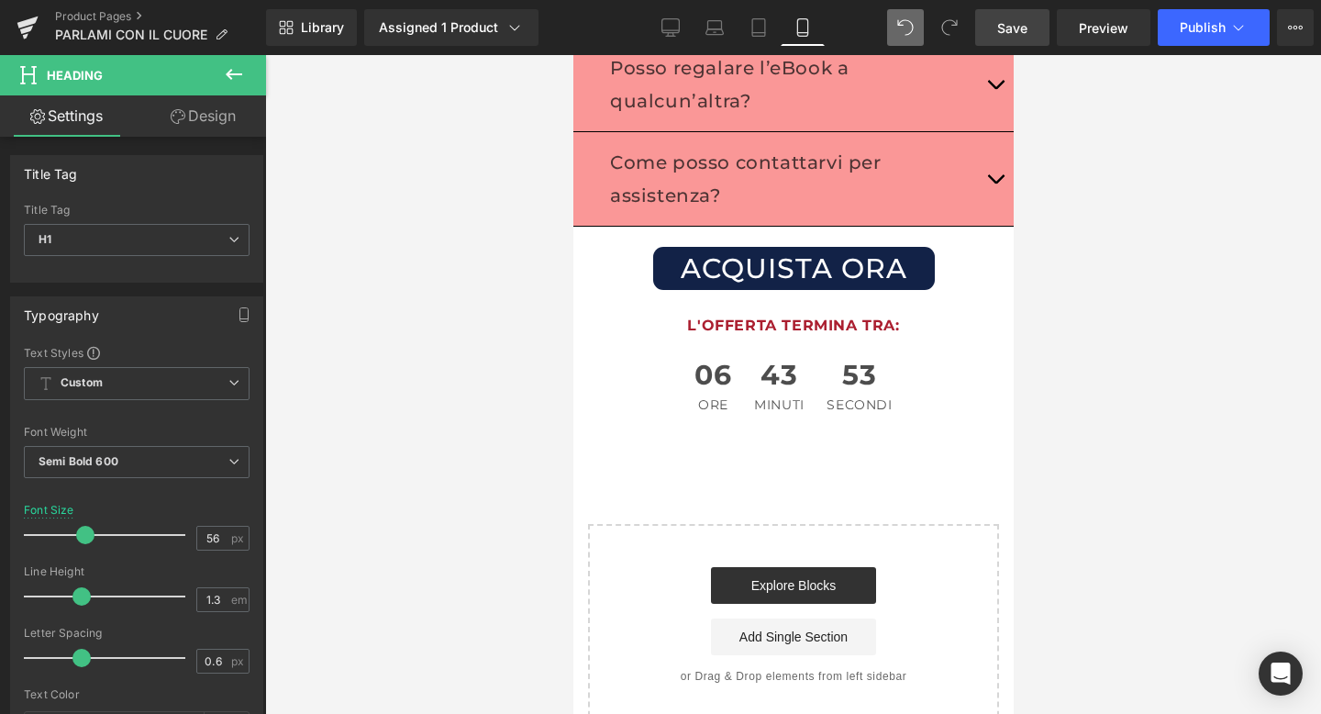
click at [1013, 28] on span "Save" at bounding box center [1013, 27] width 30 height 19
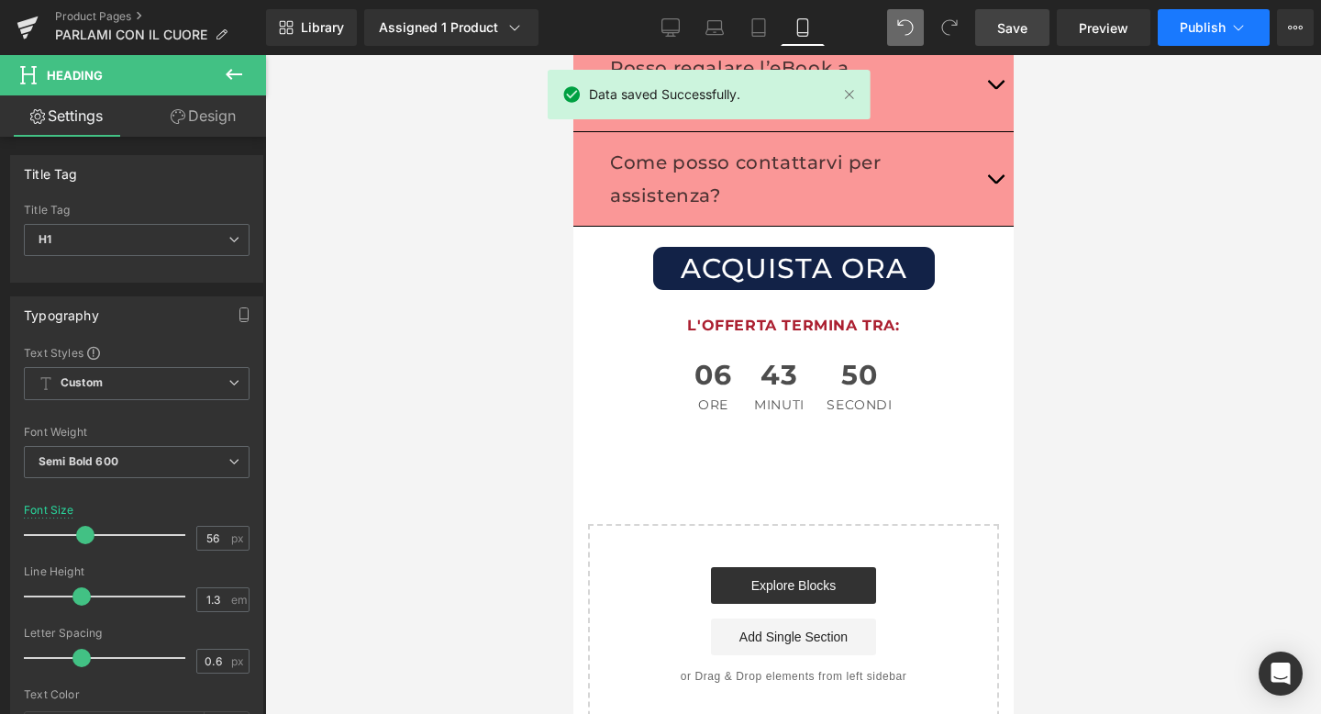
click at [1193, 24] on span "Publish" at bounding box center [1203, 27] width 46 height 15
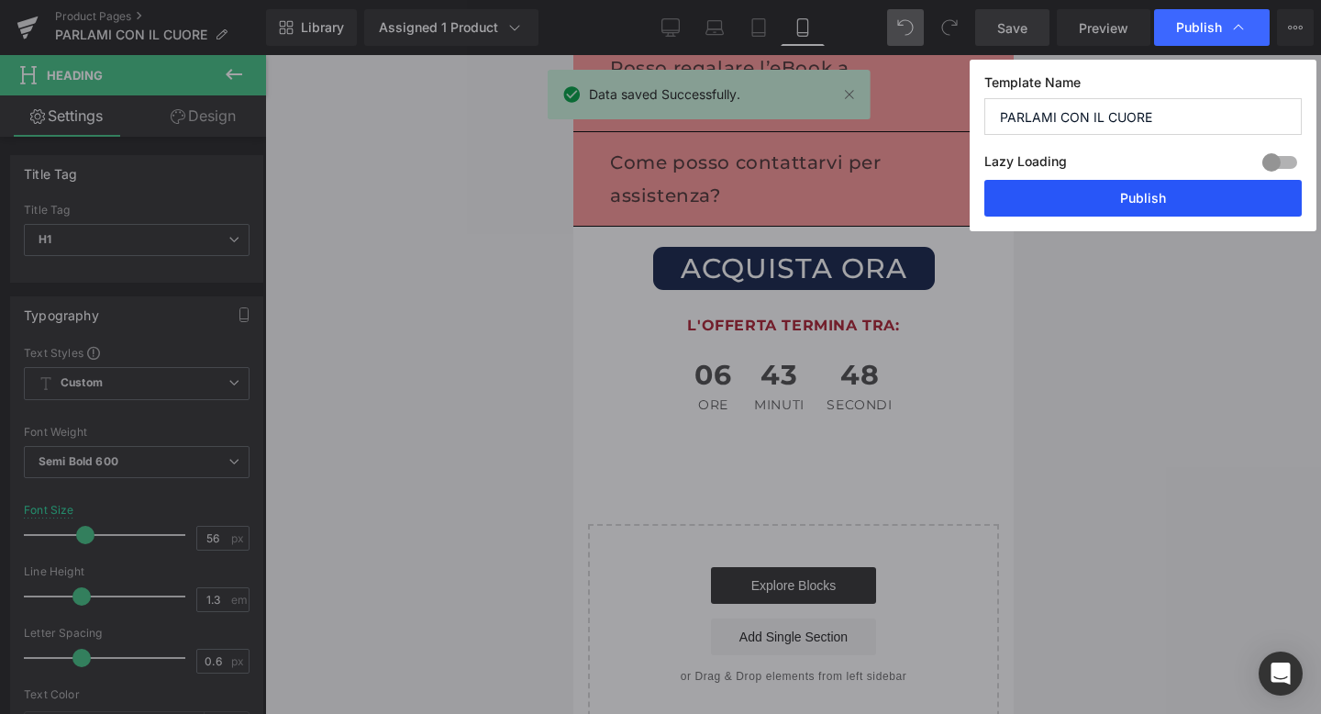
click at [1146, 188] on button "Publish" at bounding box center [1144, 198] width 318 height 37
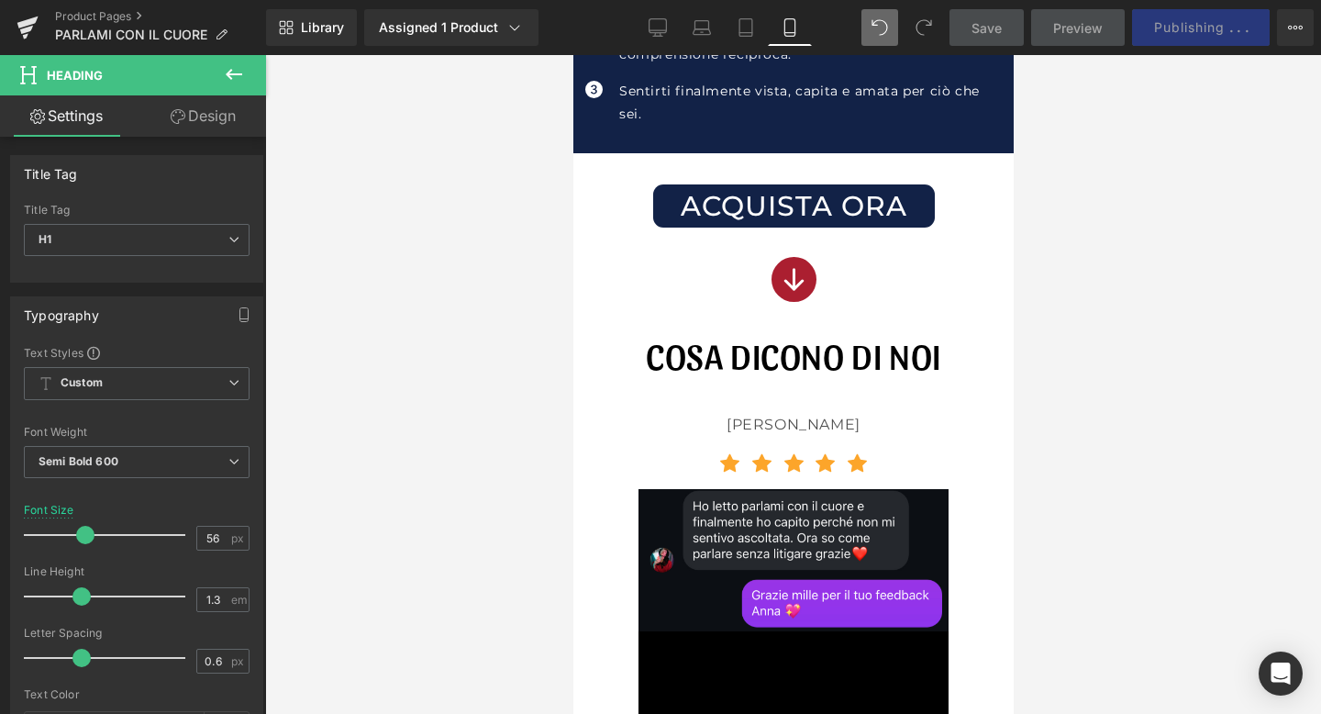
scroll to position [1236, 0]
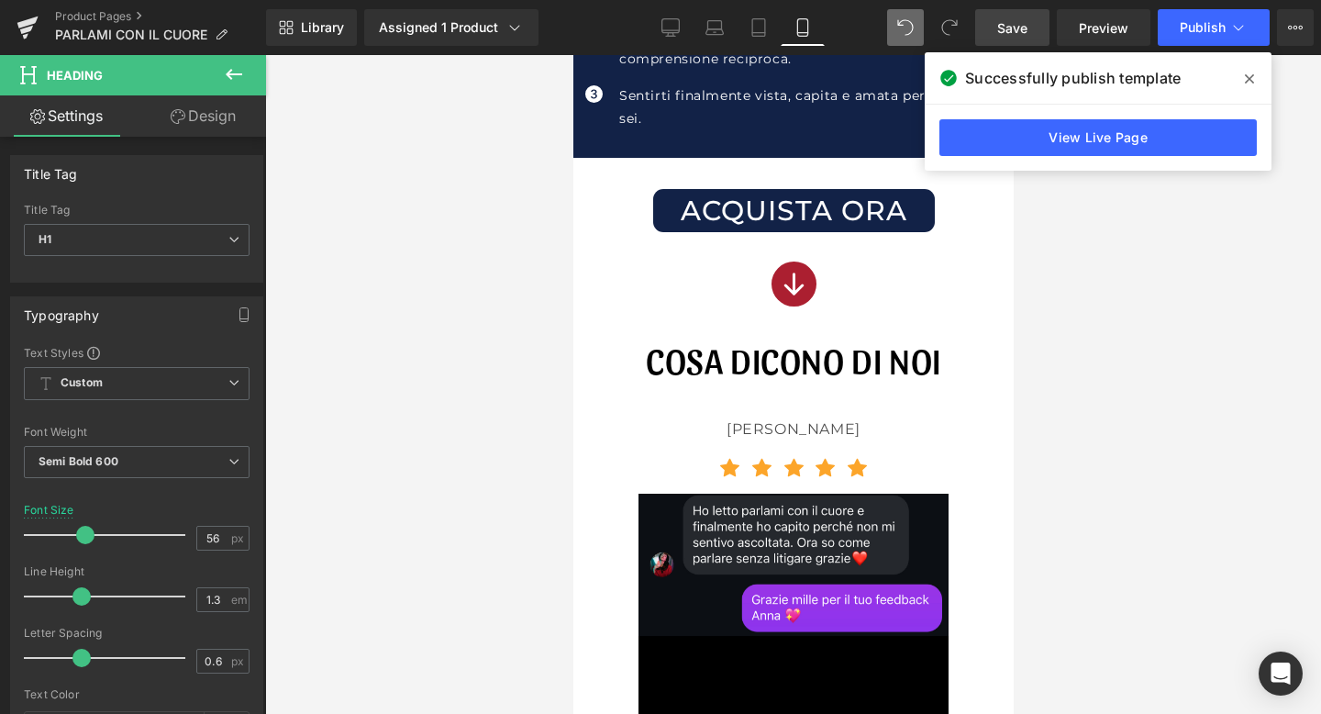
click at [1248, 76] on icon at bounding box center [1249, 78] width 9 height 9
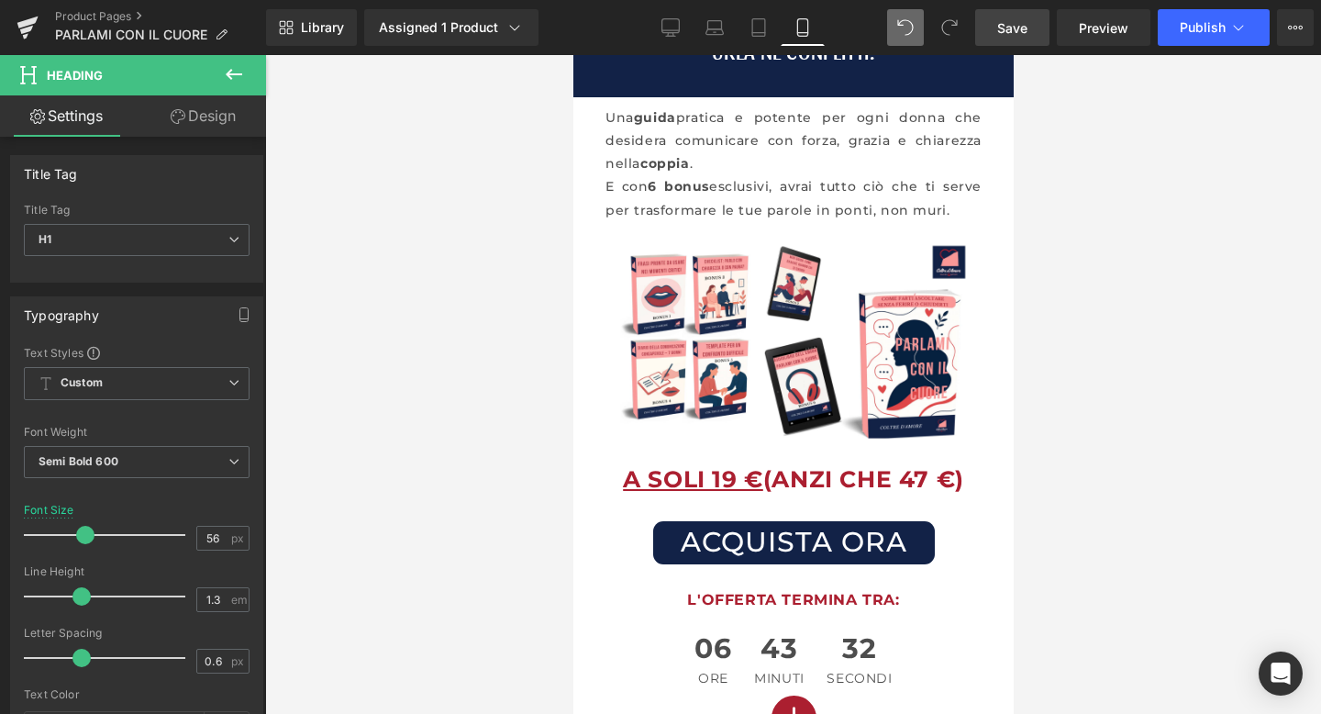
scroll to position [85, 0]
click at [24, 17] on icon at bounding box center [28, 28] width 22 height 46
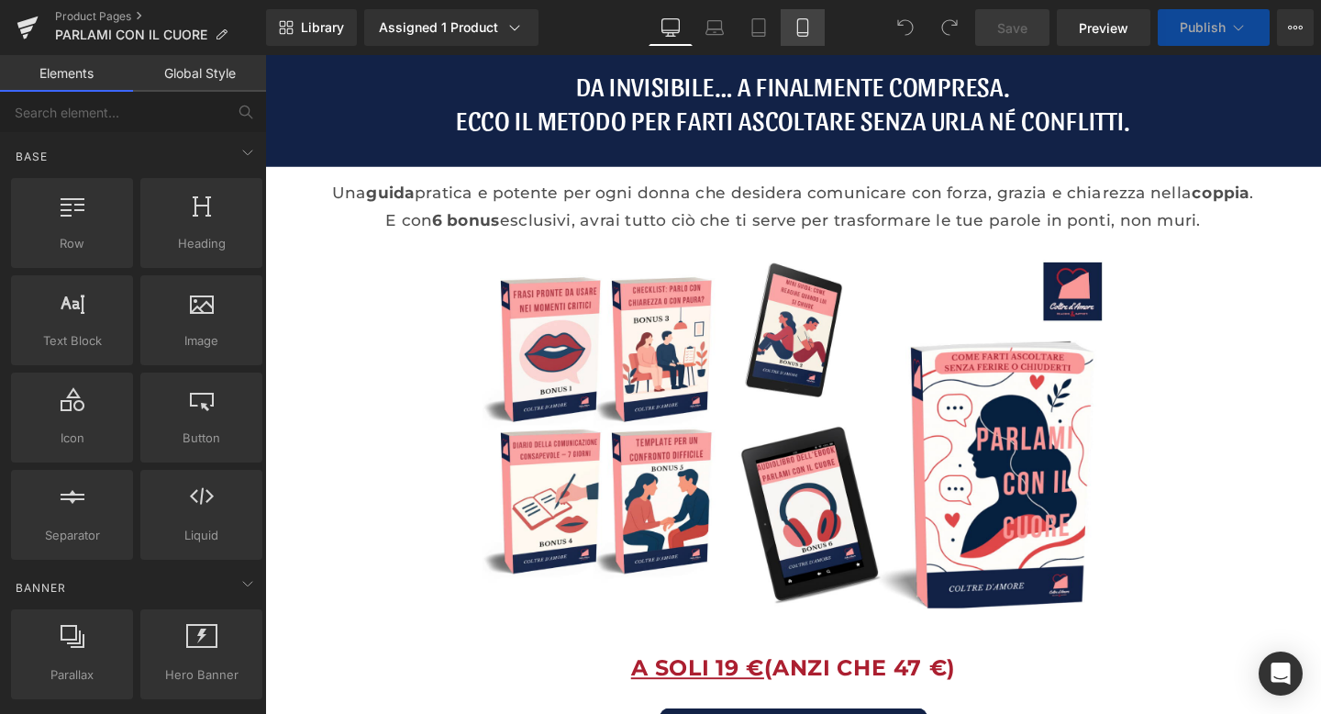
click at [809, 29] on icon at bounding box center [803, 27] width 18 height 18
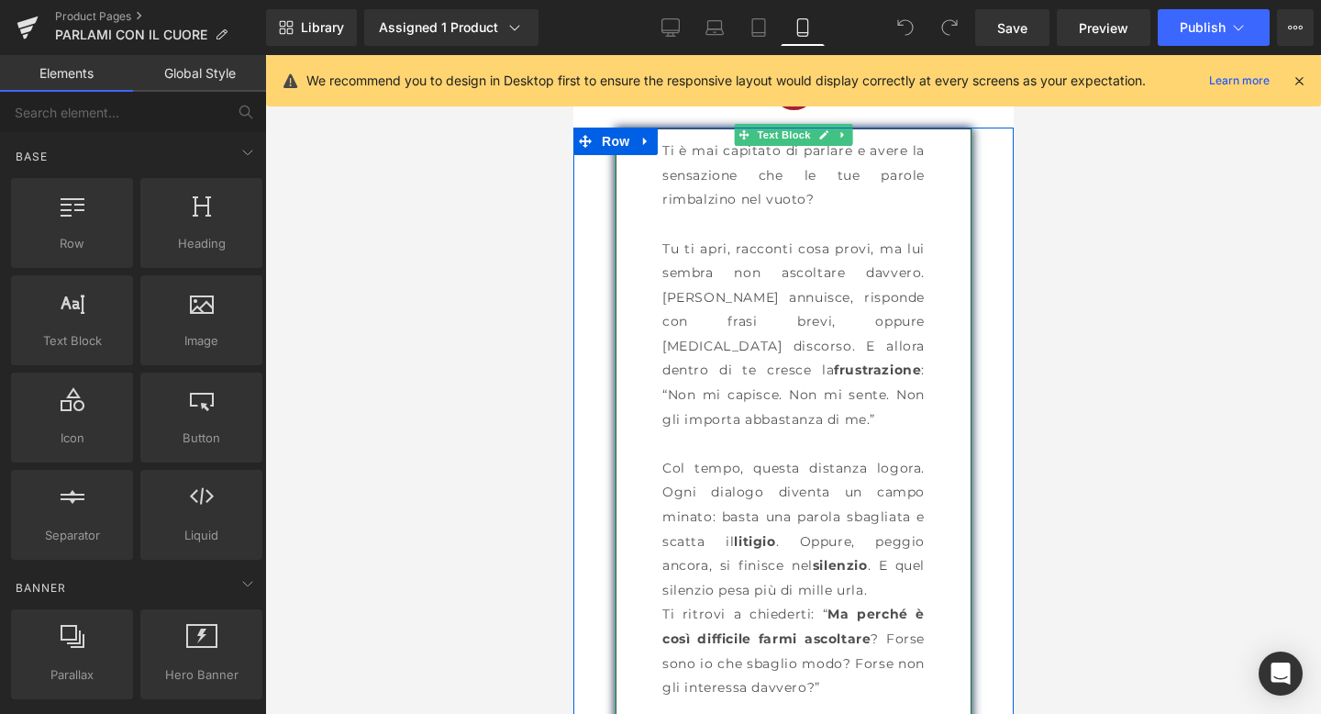
scroll to position [1727, 0]
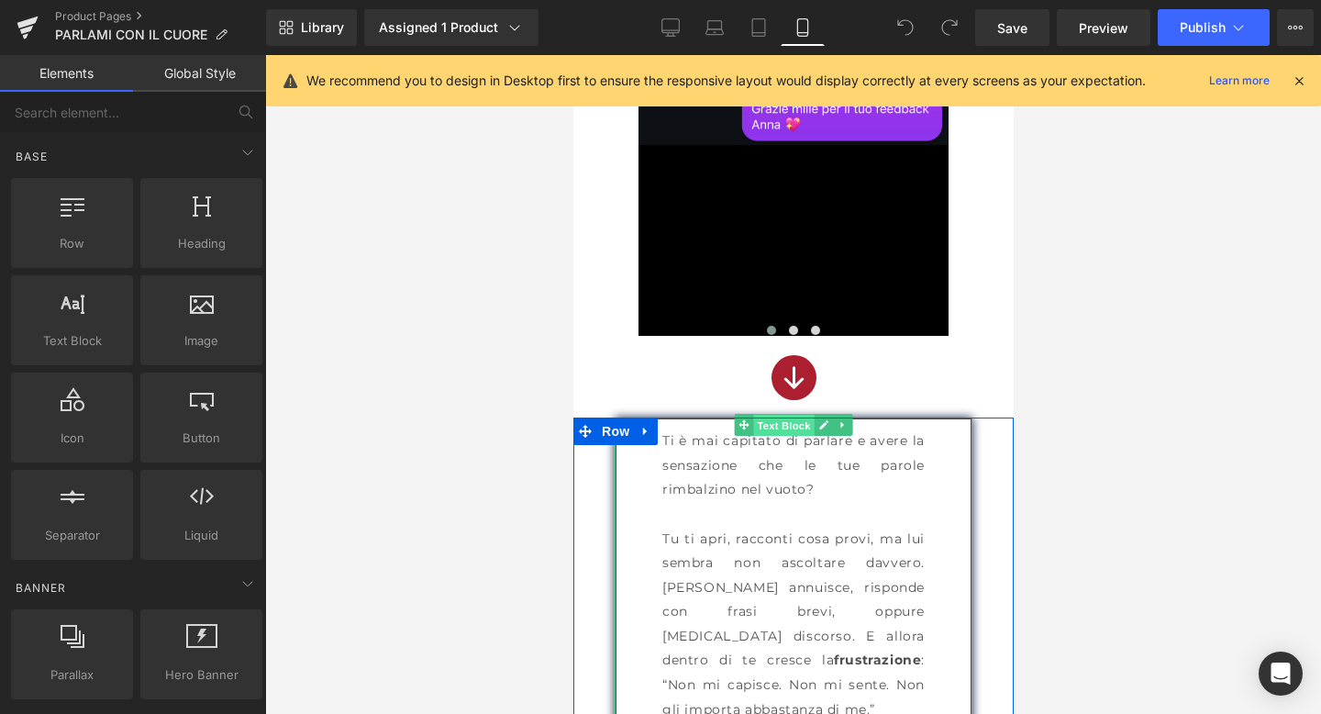
click at [778, 424] on span "Text Block" at bounding box center [782, 426] width 61 height 22
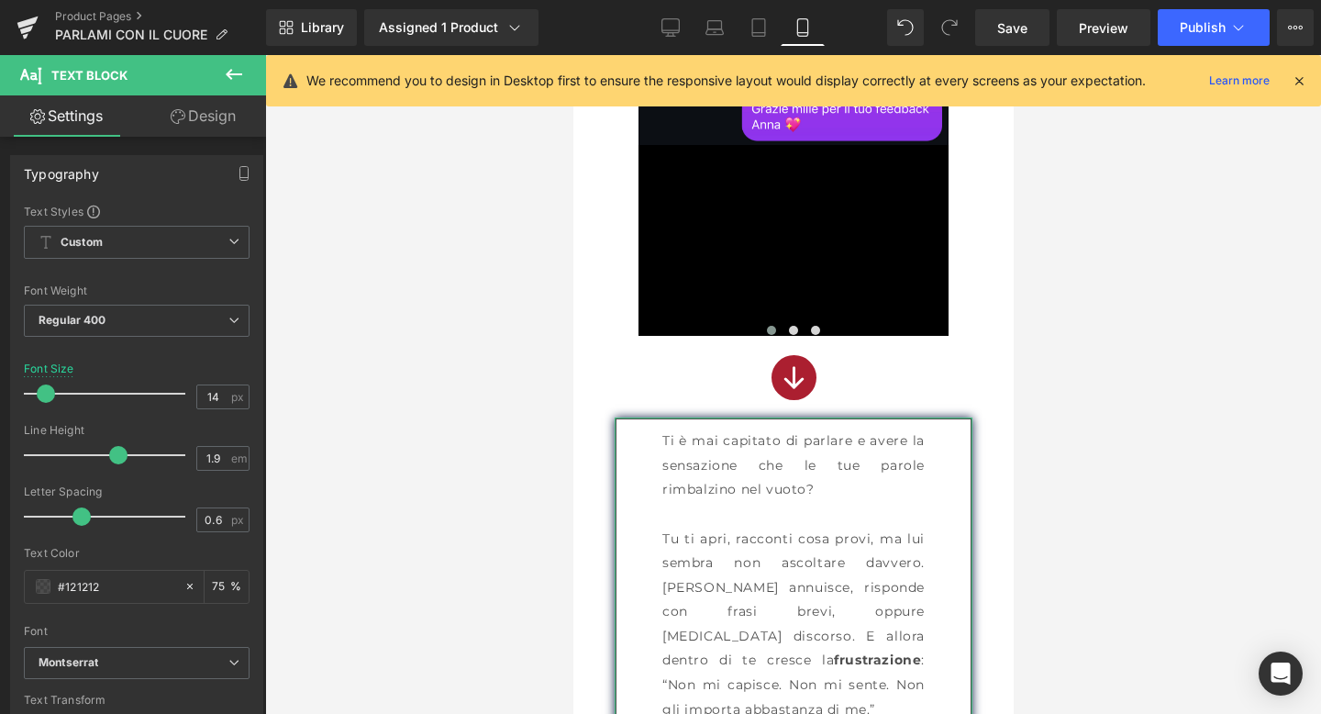
click at [198, 125] on link "Design" at bounding box center [203, 115] width 133 height 41
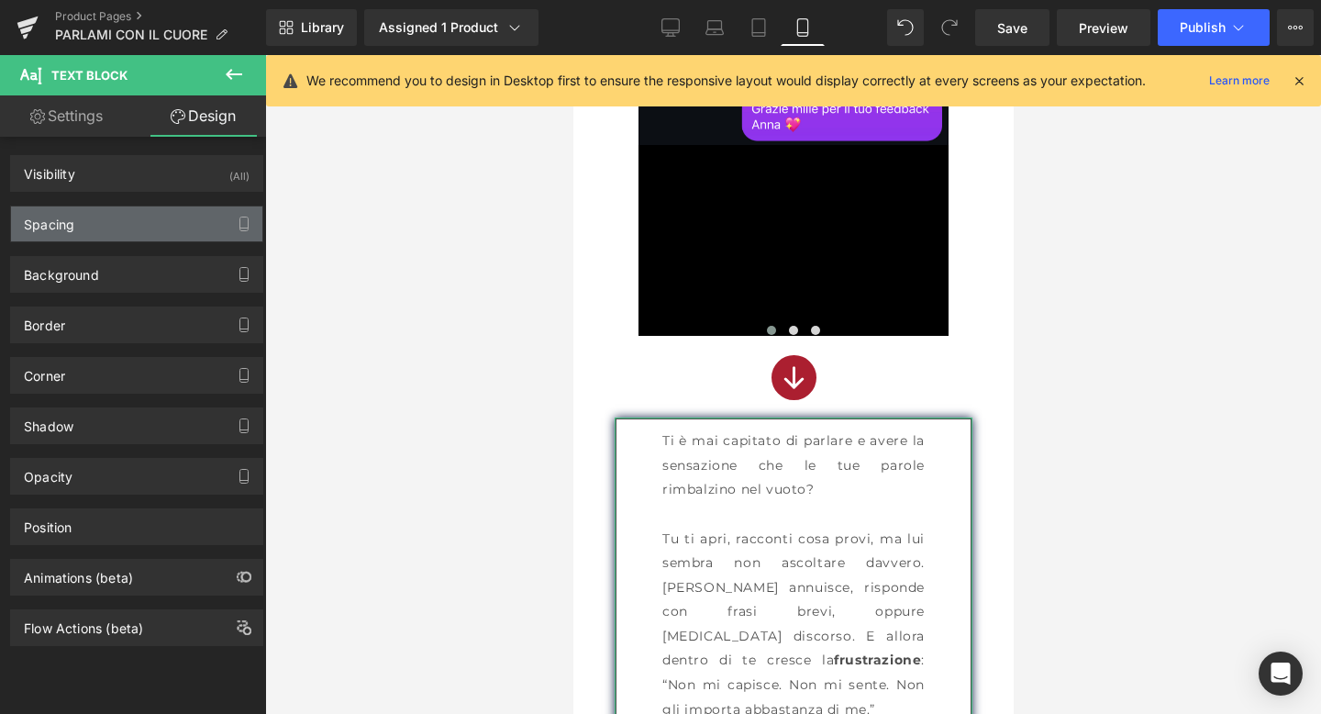
click at [90, 226] on div "Spacing" at bounding box center [136, 223] width 251 height 35
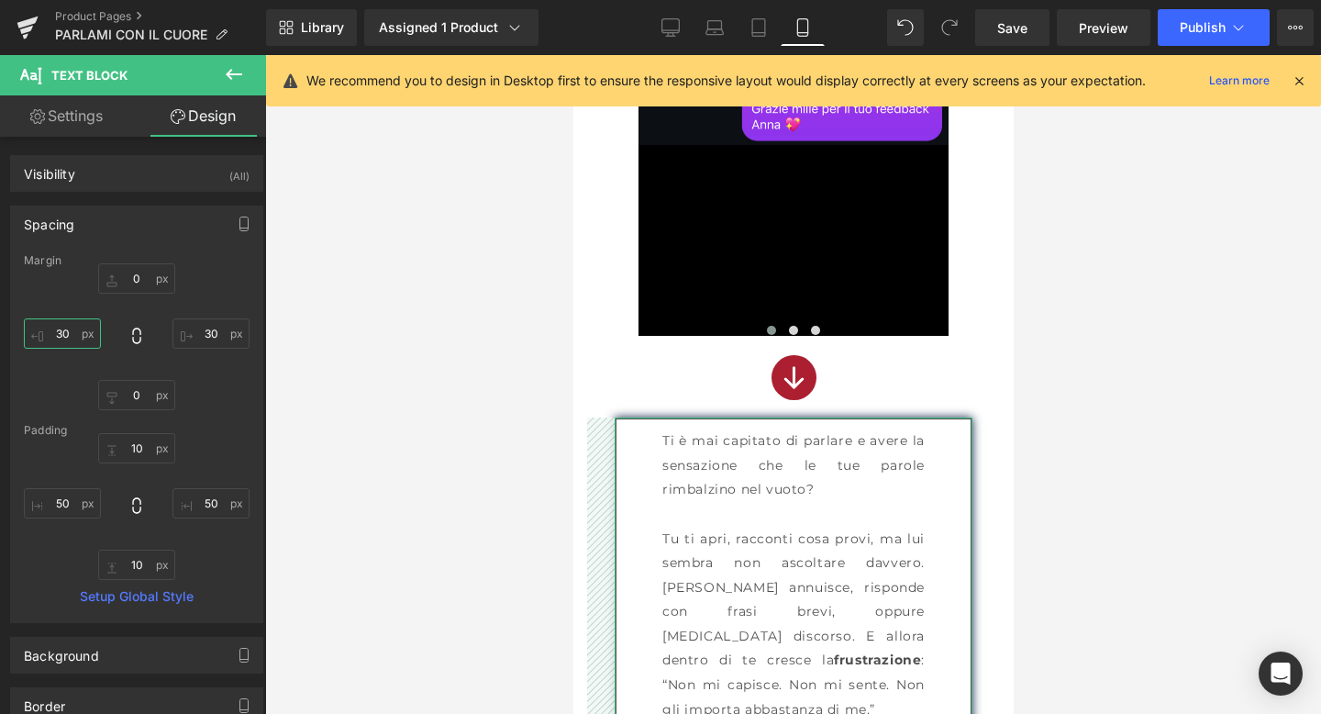
click at [64, 331] on input "30" at bounding box center [62, 333] width 77 height 30
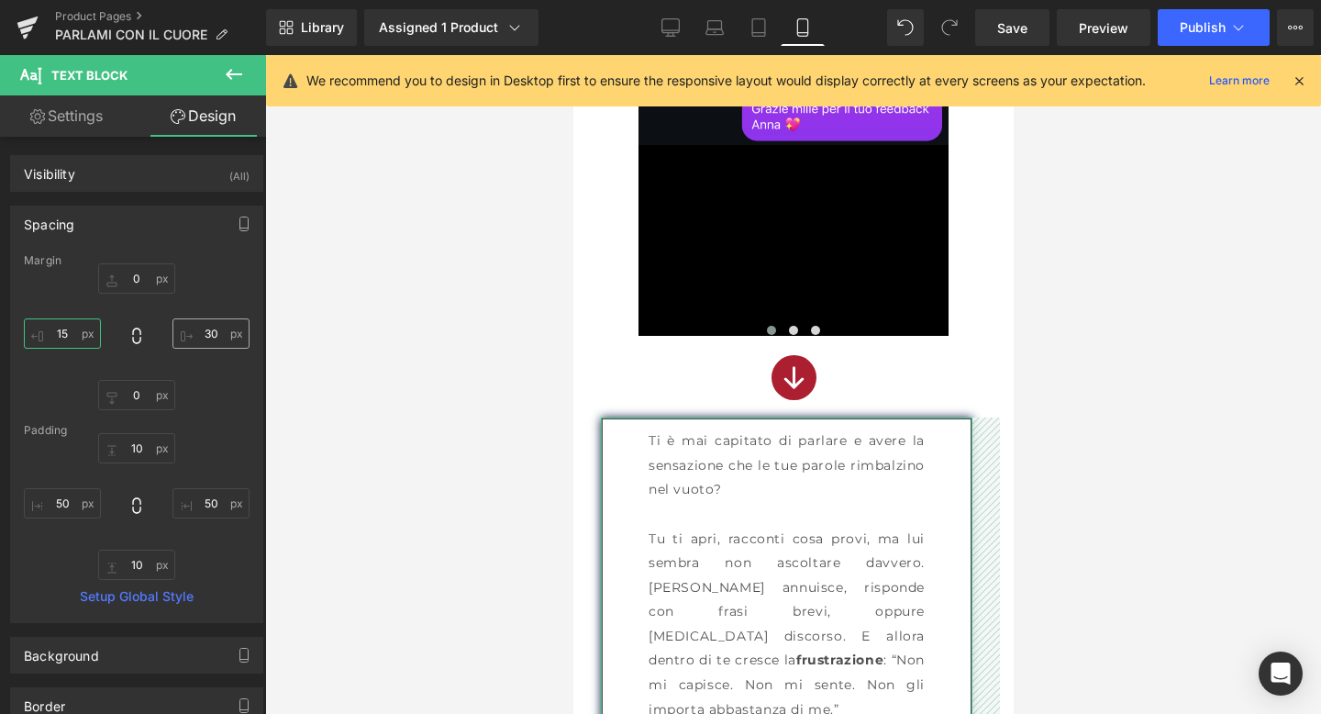
type input "15"
click at [215, 332] on input "30" at bounding box center [211, 333] width 77 height 30
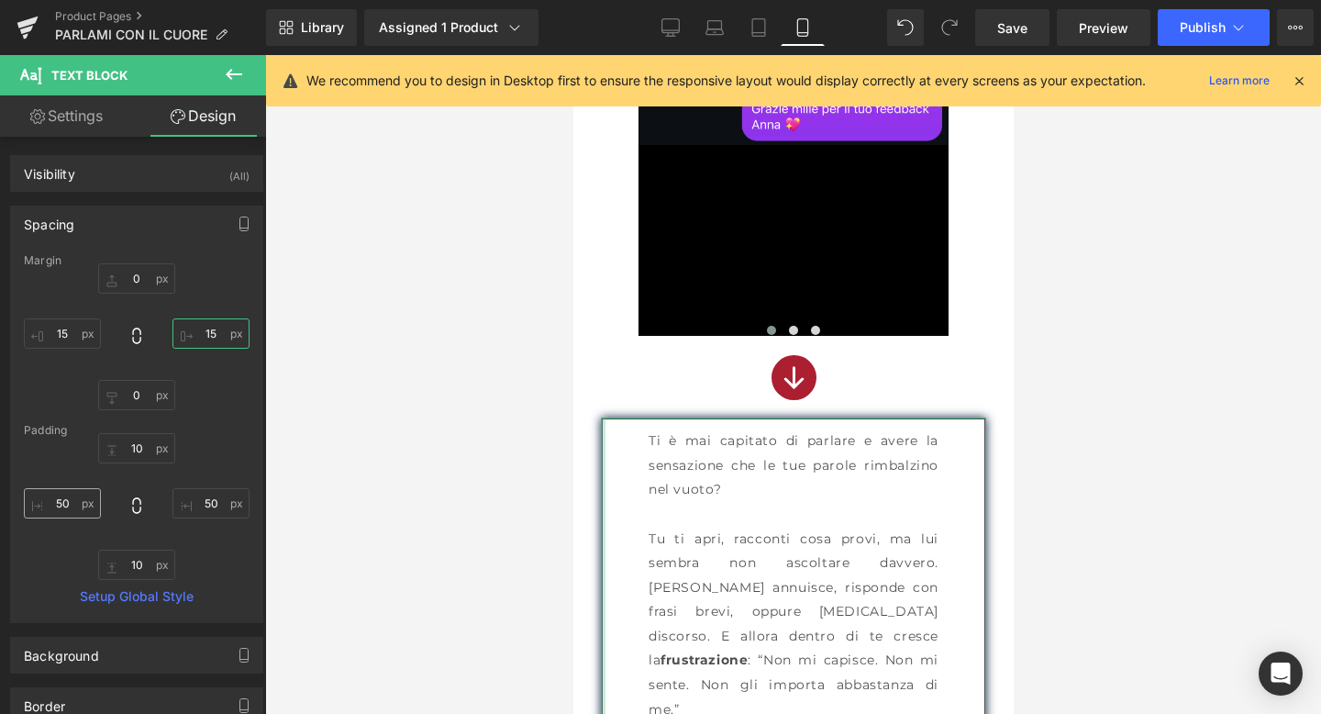
type input "15"
click at [63, 496] on input "50" at bounding box center [62, 503] width 77 height 30
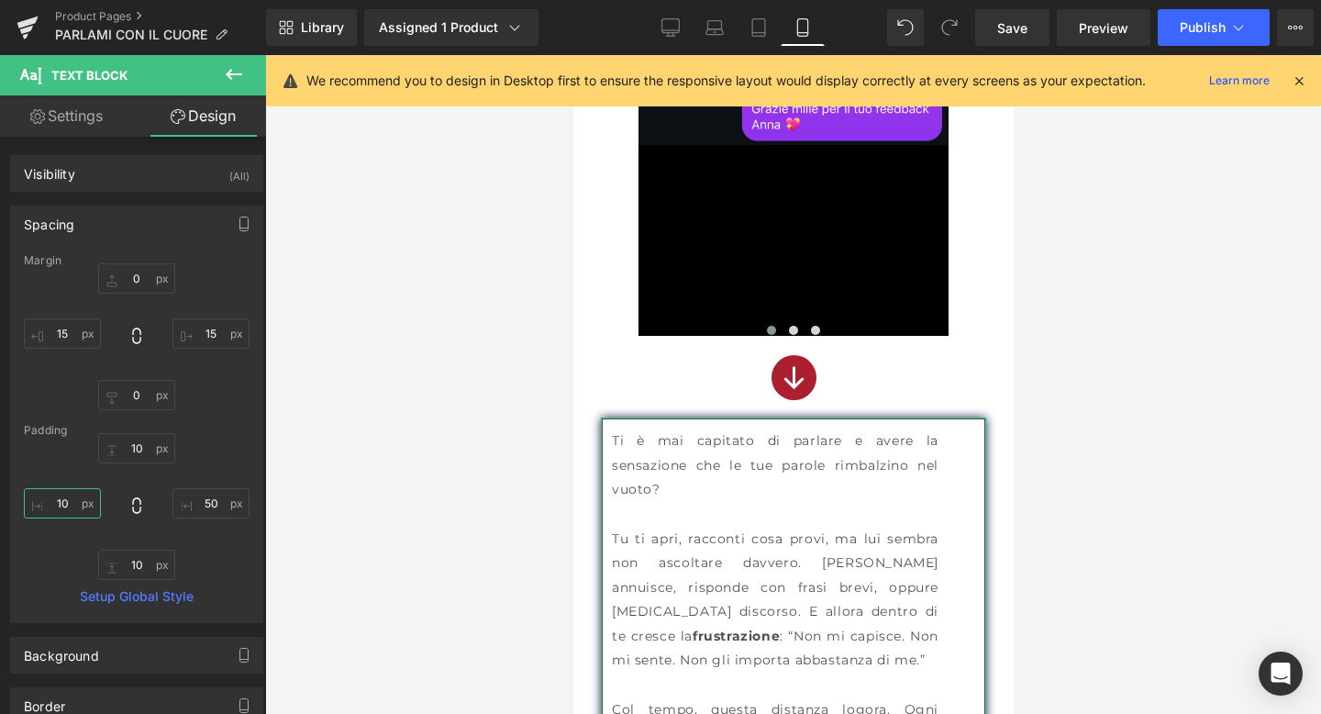
type input "1"
type input "25"
click at [206, 503] on input "50" at bounding box center [211, 503] width 77 height 30
type input "25"
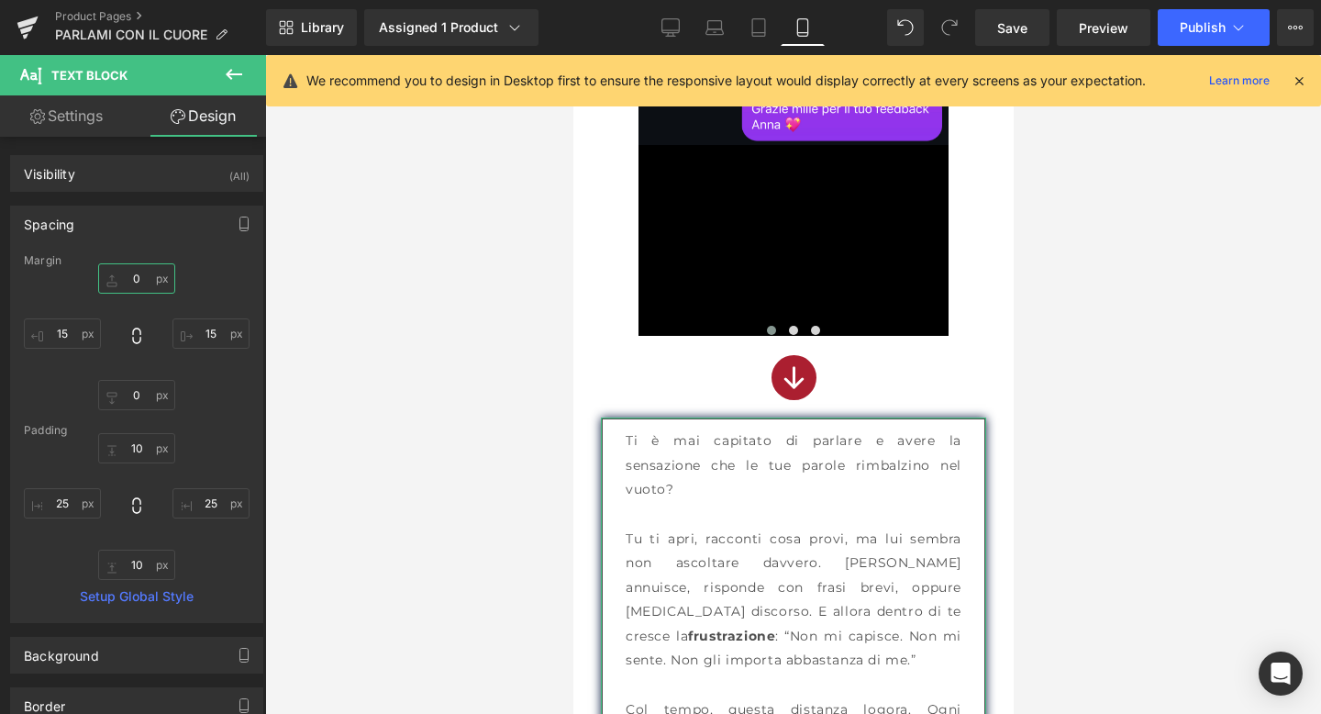
click at [135, 282] on input "0" at bounding box center [136, 278] width 77 height 30
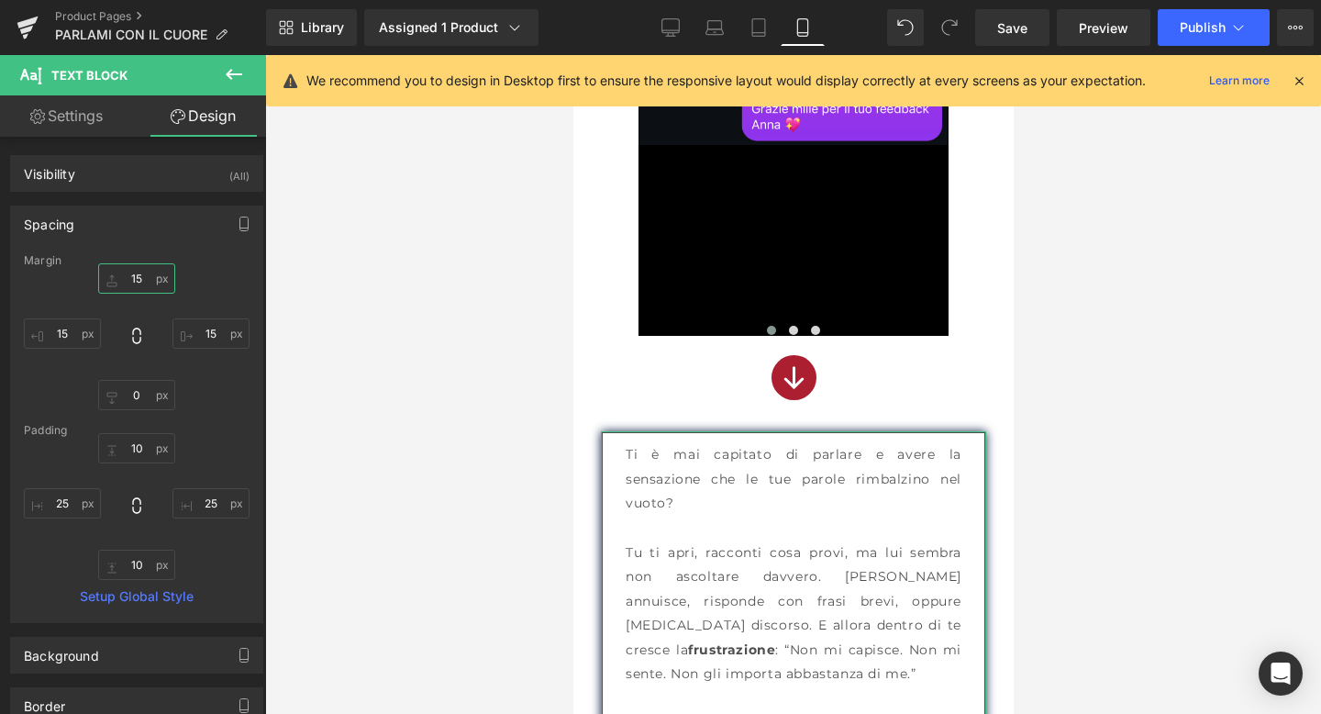
type input "1"
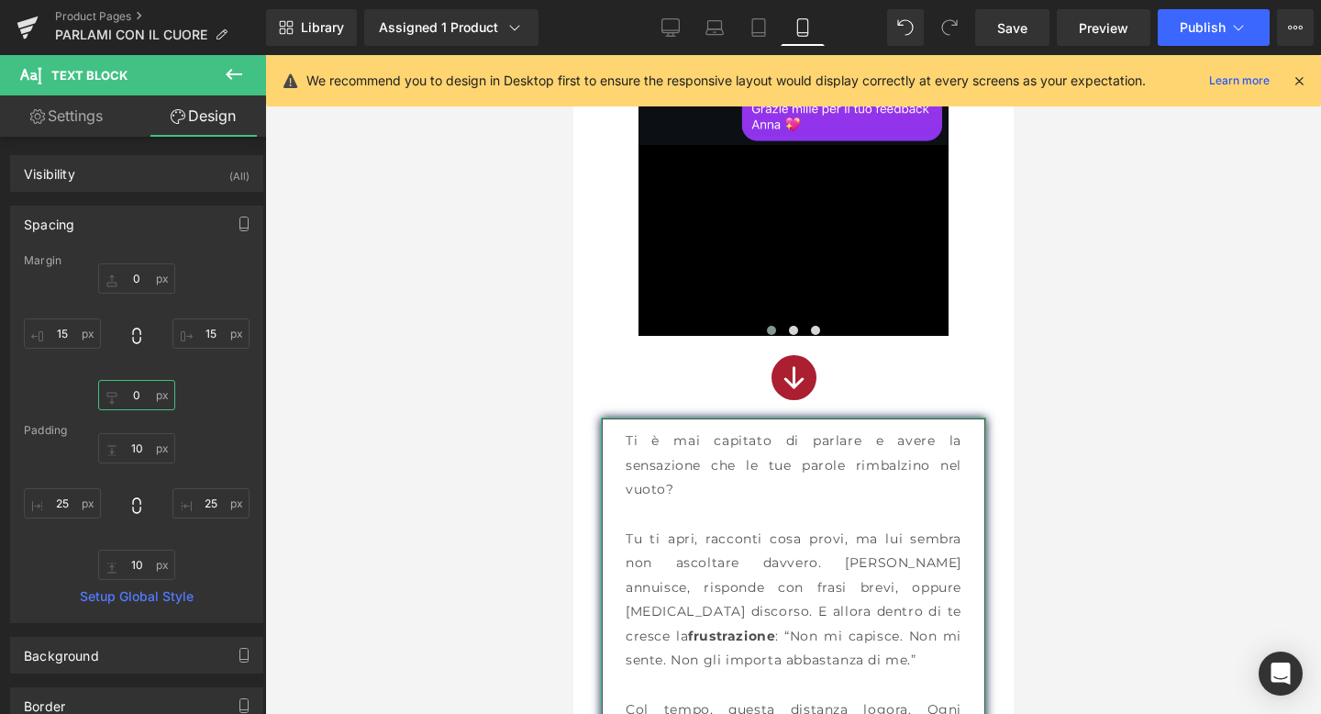
click at [135, 385] on input "0" at bounding box center [136, 395] width 77 height 30
type input "15o"
type input "1"
click at [136, 446] on input "10" at bounding box center [136, 448] width 77 height 30
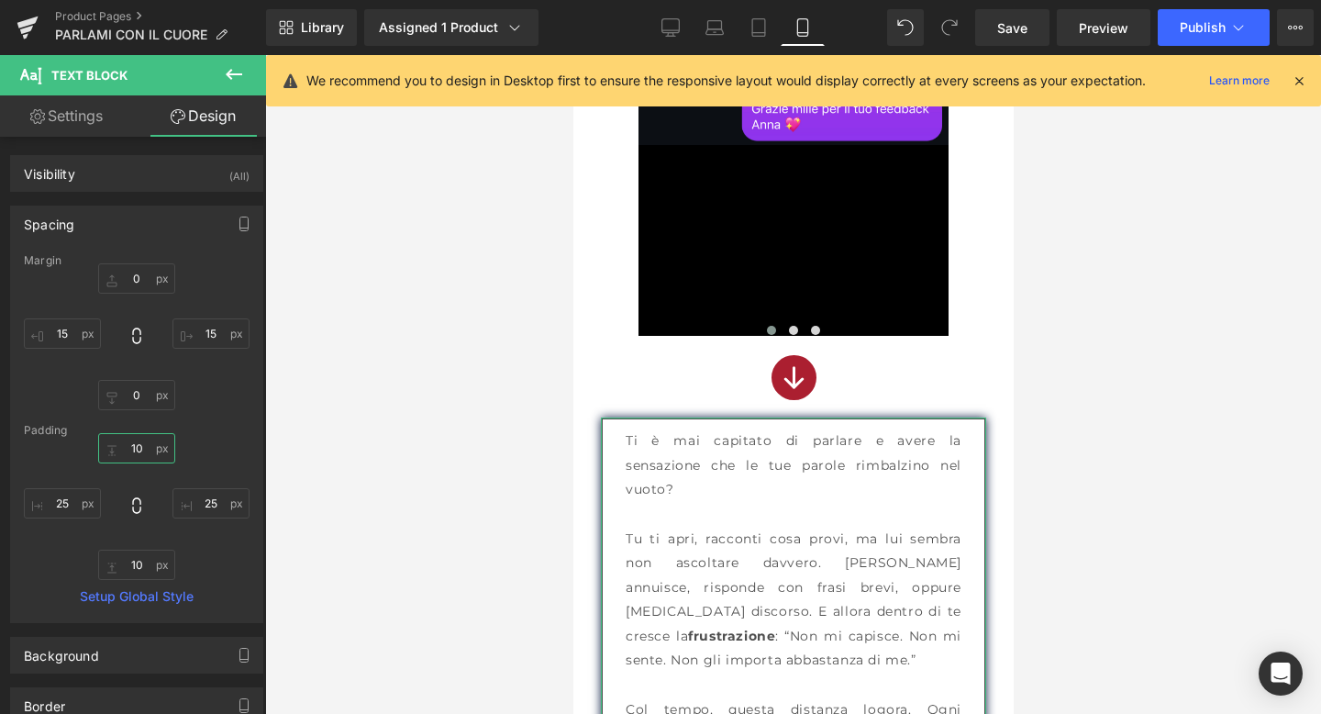
type input "1"
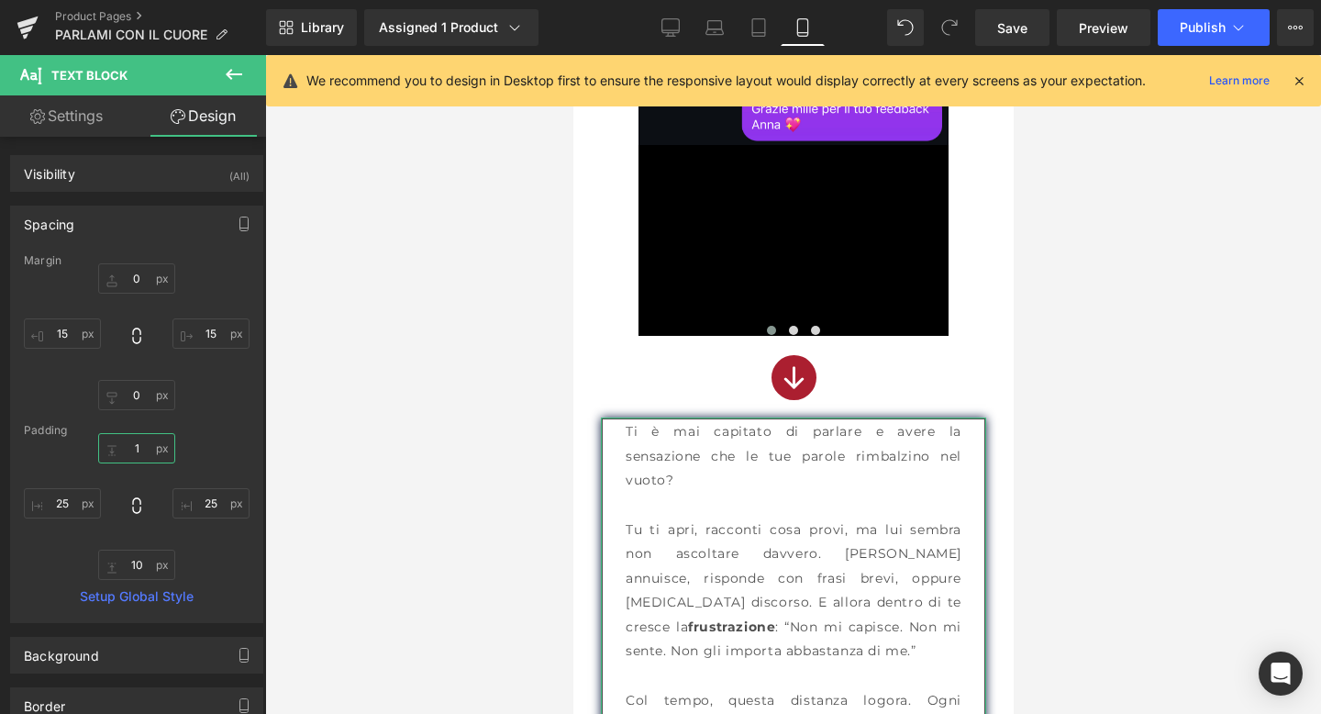
type input "15"
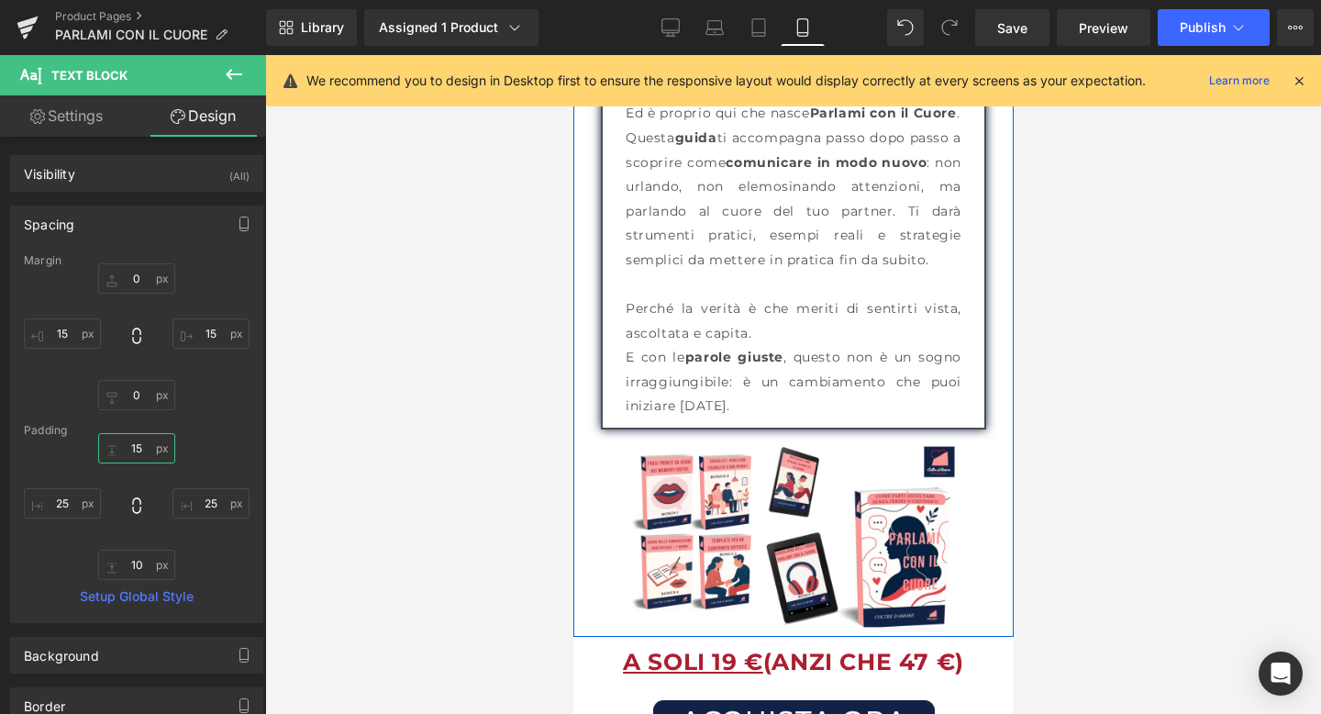
scroll to position [2770, 0]
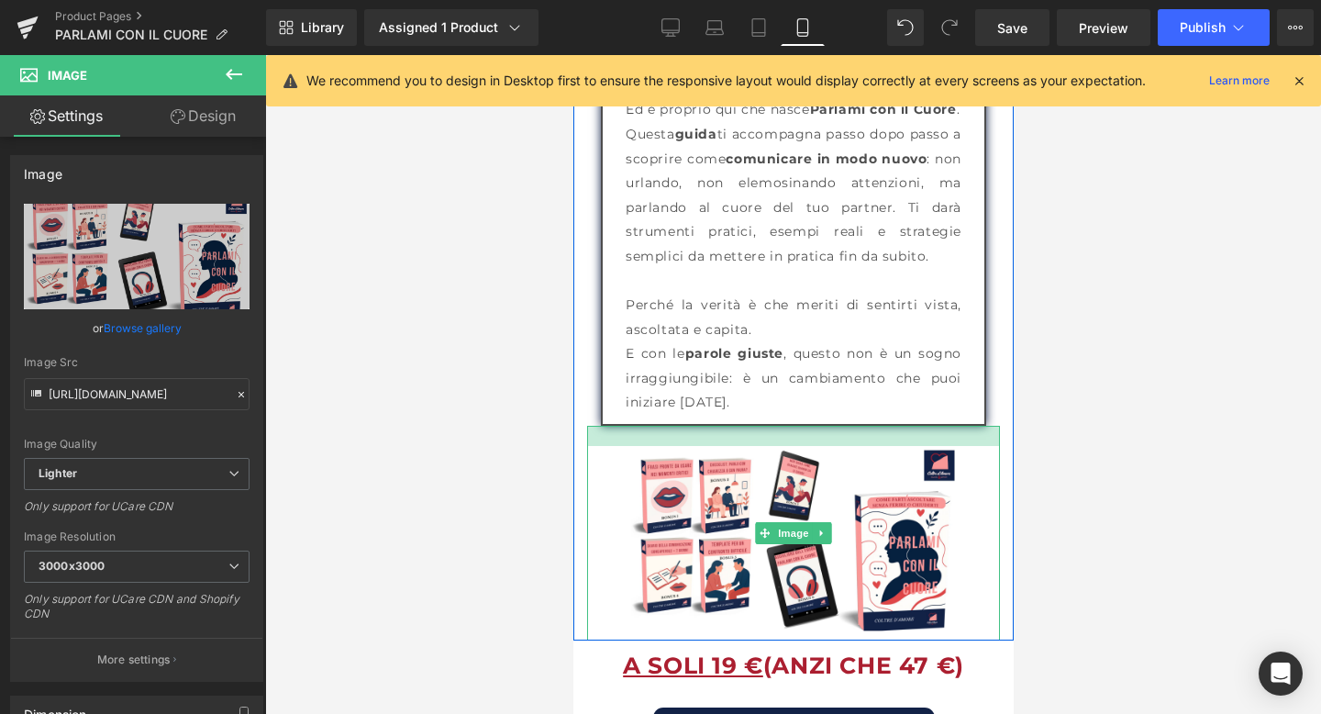
click at [681, 426] on div at bounding box center [792, 436] width 413 height 20
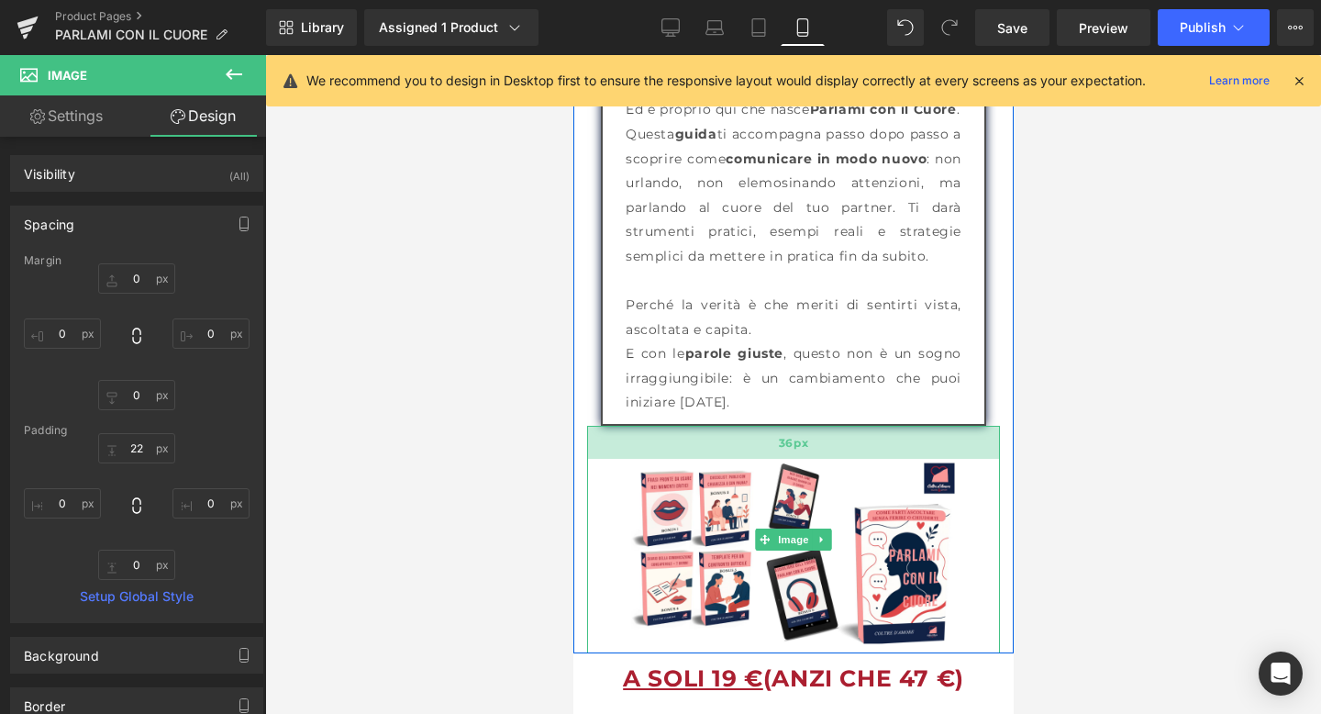
drag, startPoint x: 754, startPoint y: 410, endPoint x: 754, endPoint y: 423, distance: 12.8
click at [754, 426] on div "36px" at bounding box center [792, 442] width 413 height 33
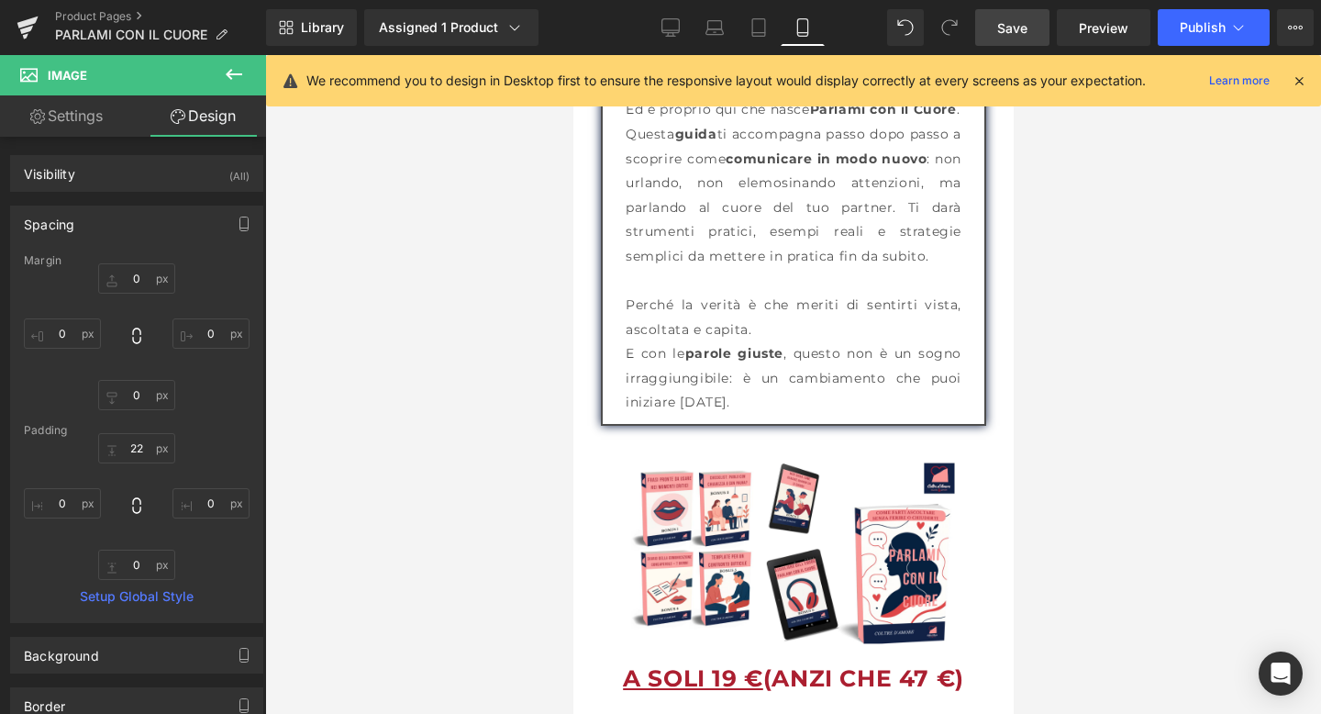
click at [1018, 42] on link "Save" at bounding box center [1012, 27] width 74 height 37
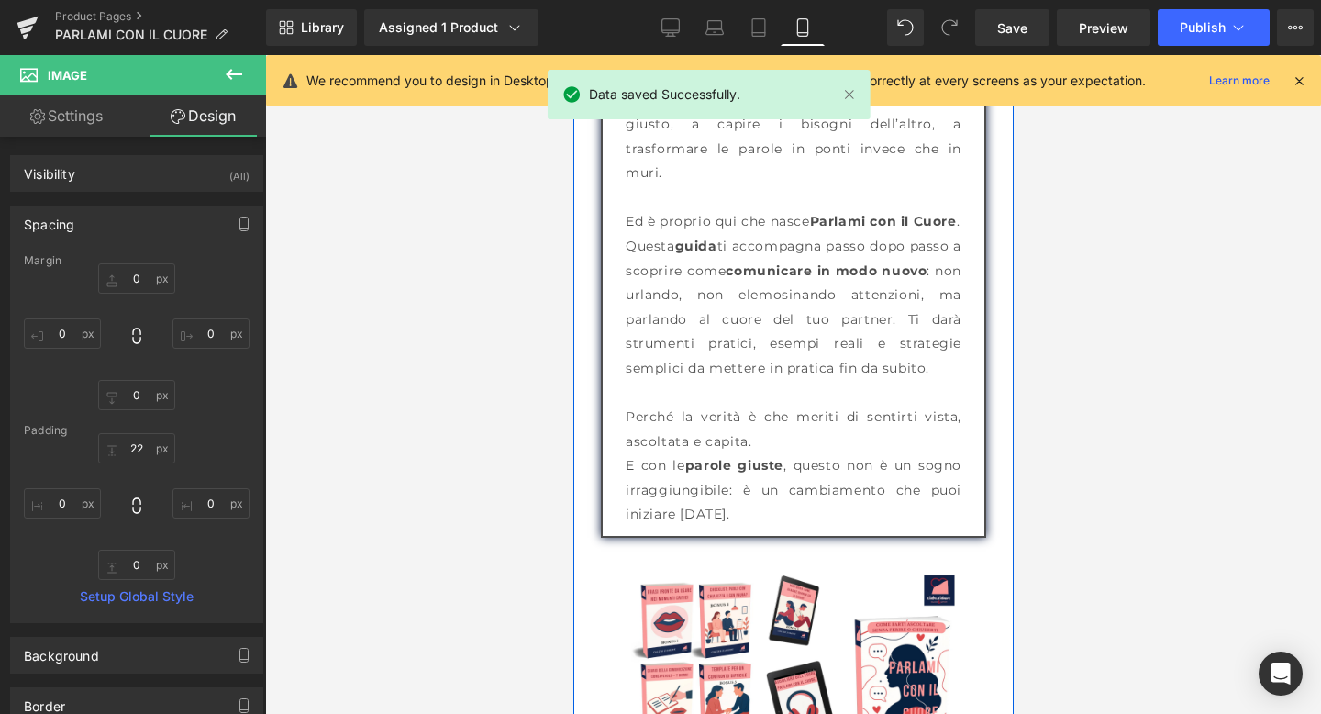
scroll to position [2636, 0]
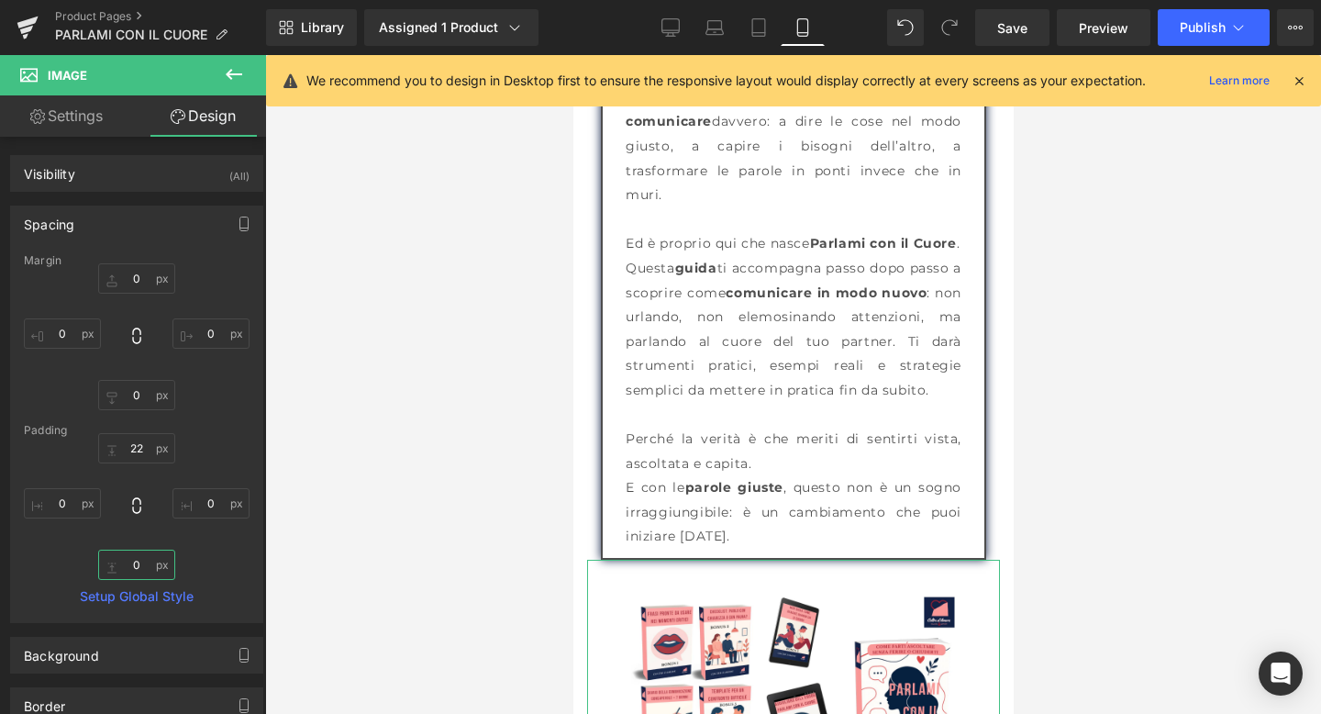
click at [130, 560] on input "0" at bounding box center [136, 565] width 77 height 30
type input "3"
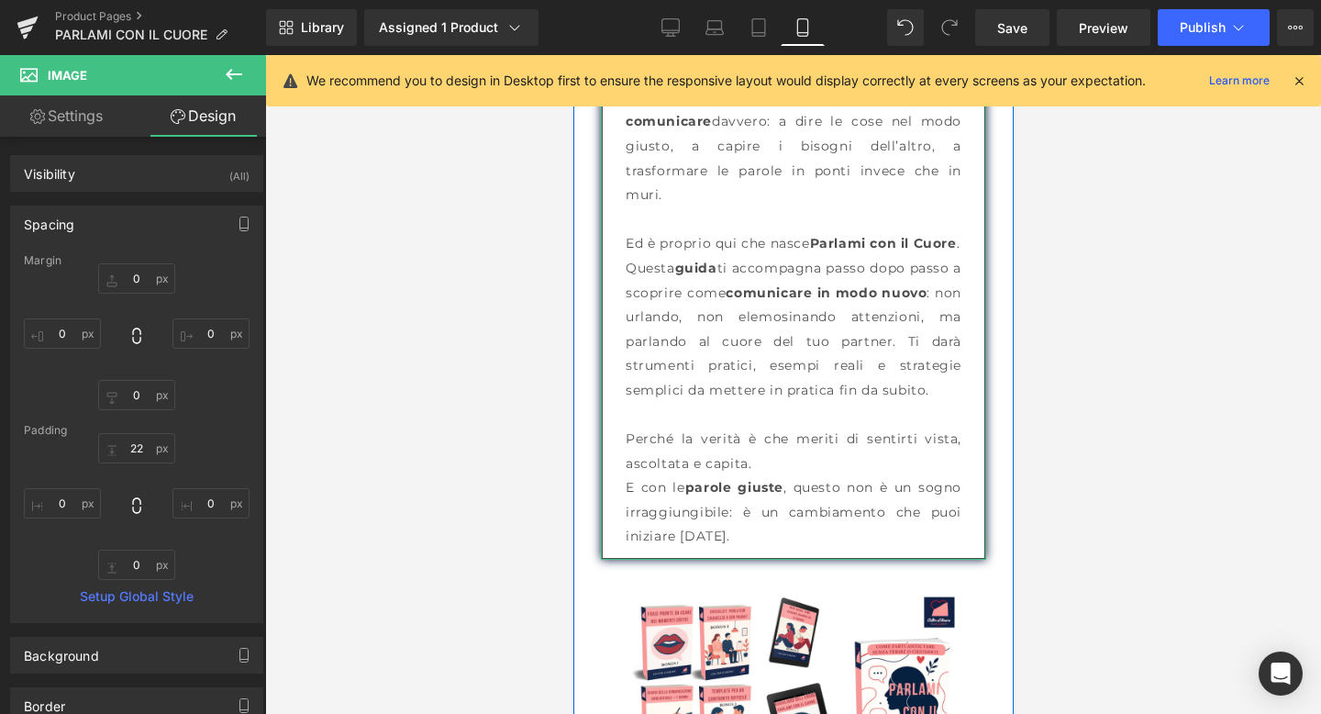
click at [747, 331] on p "Questa guida ti accompagna passo dopo passo a scoprire come comunicare in modo …" at bounding box center [793, 329] width 336 height 147
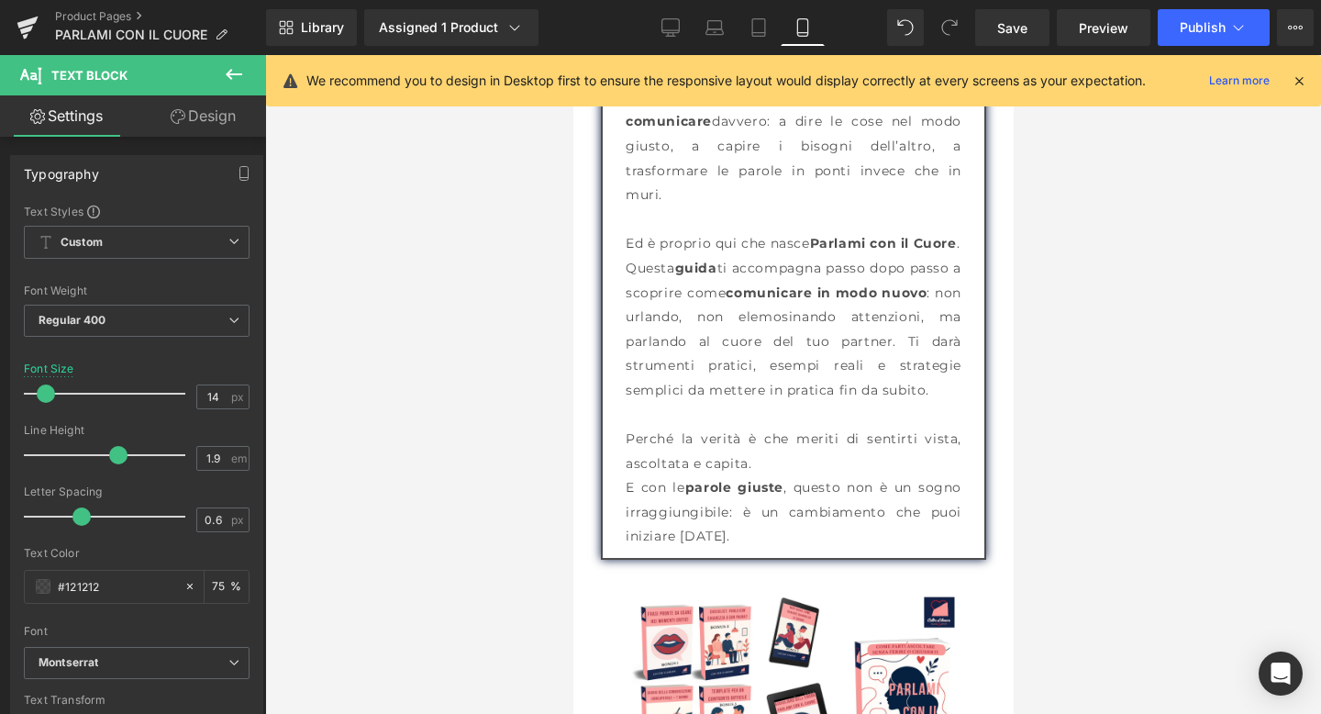
click at [226, 128] on link "Design" at bounding box center [203, 115] width 133 height 41
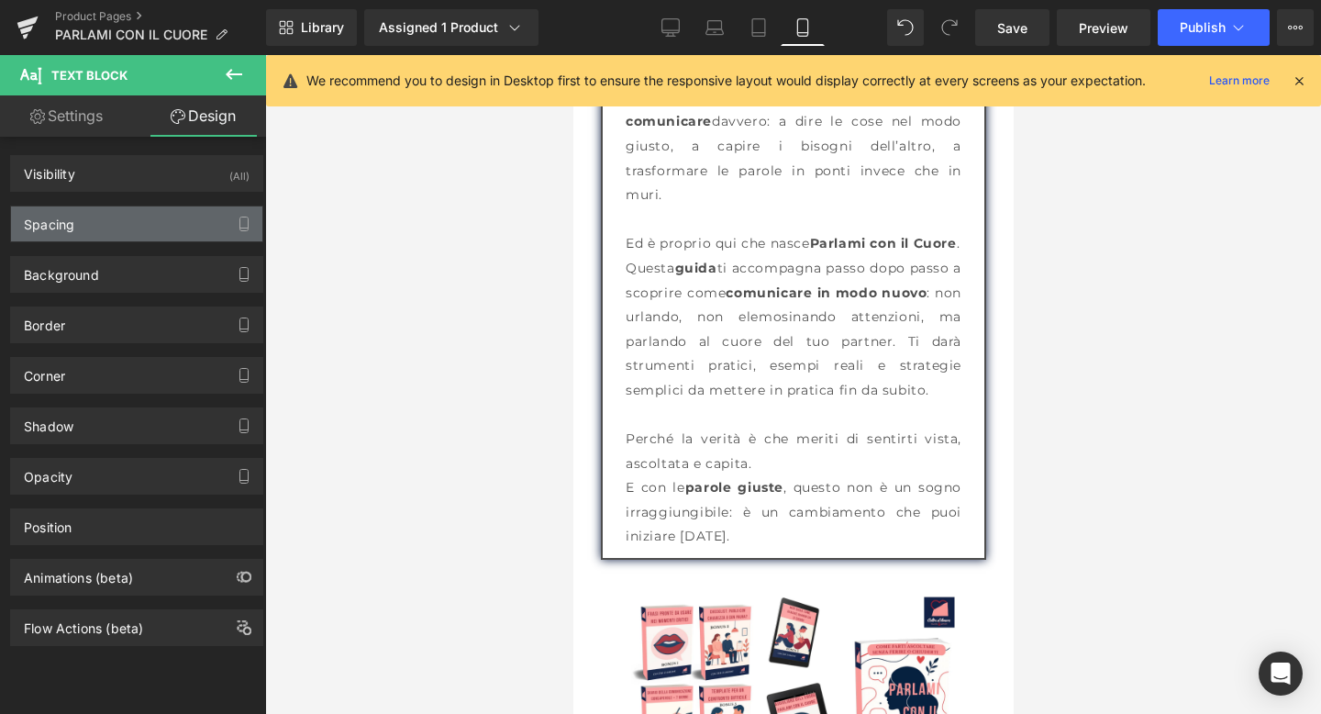
click at [123, 233] on div "Spacing" at bounding box center [136, 223] width 251 height 35
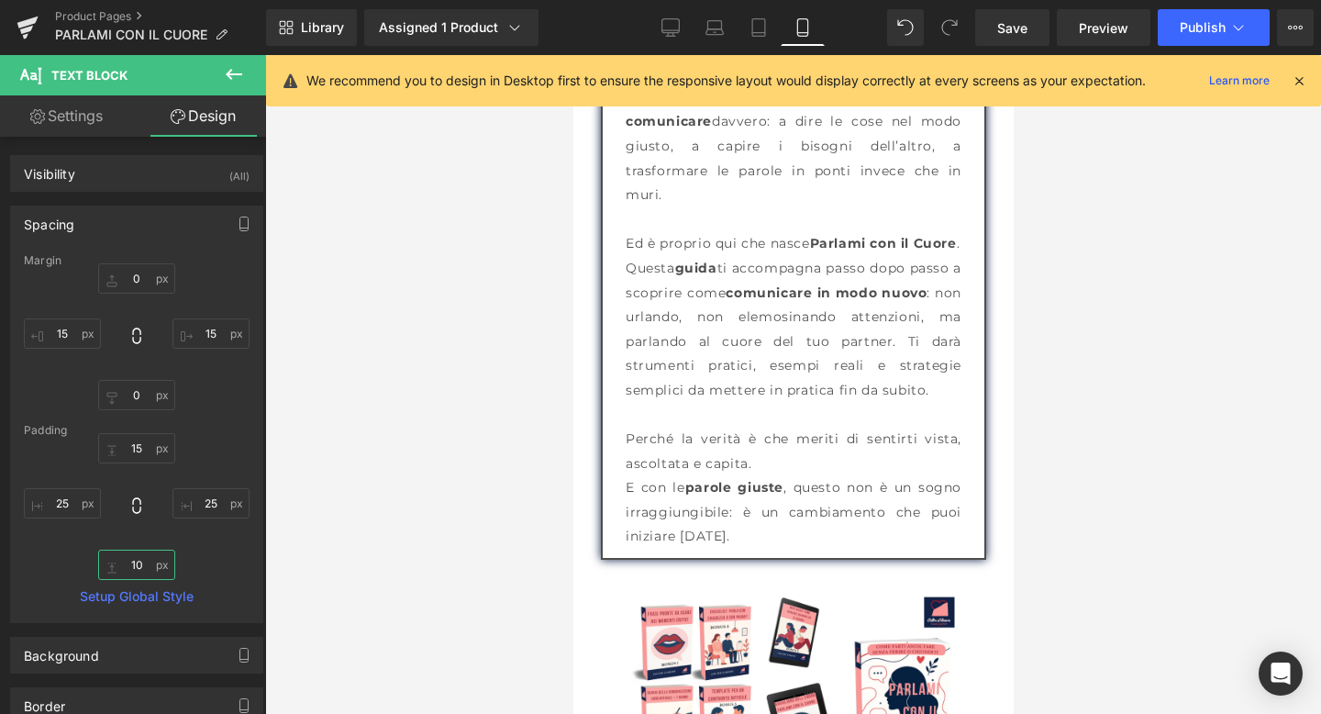
click at [142, 566] on input "10" at bounding box center [136, 565] width 77 height 30
type input "15"
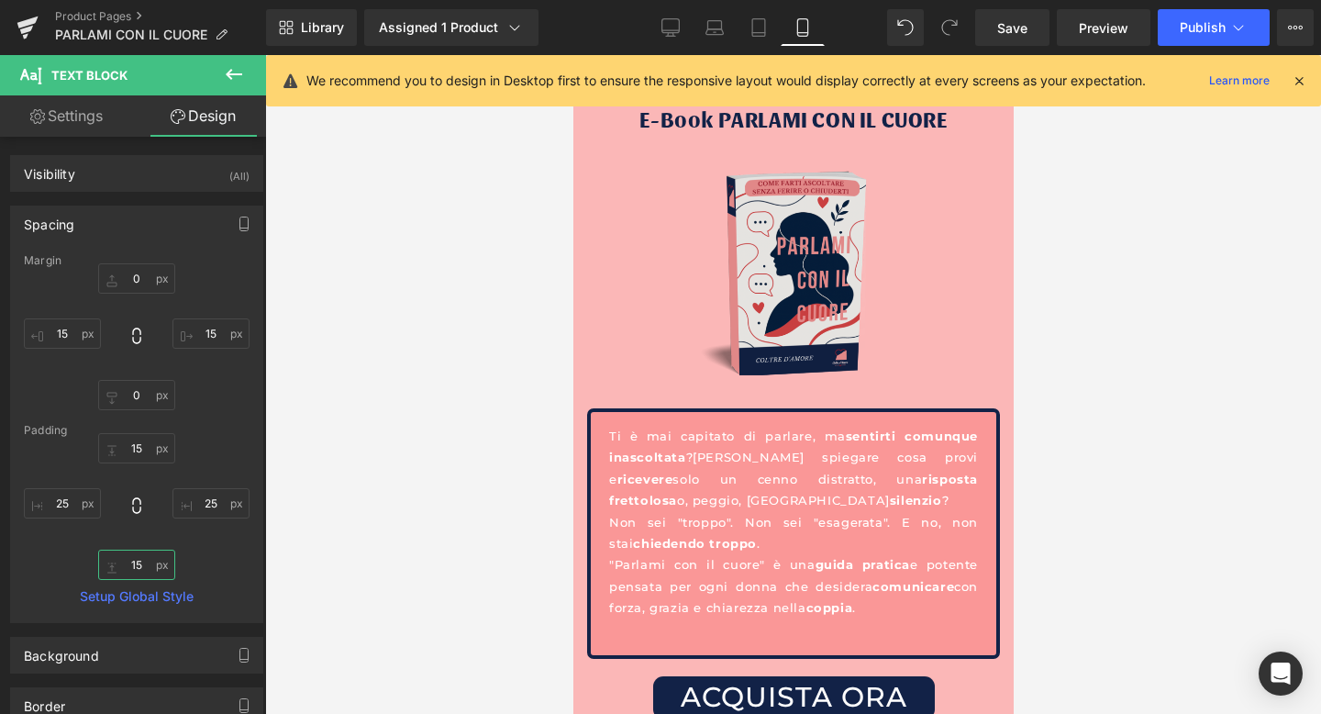
scroll to position [4234, 0]
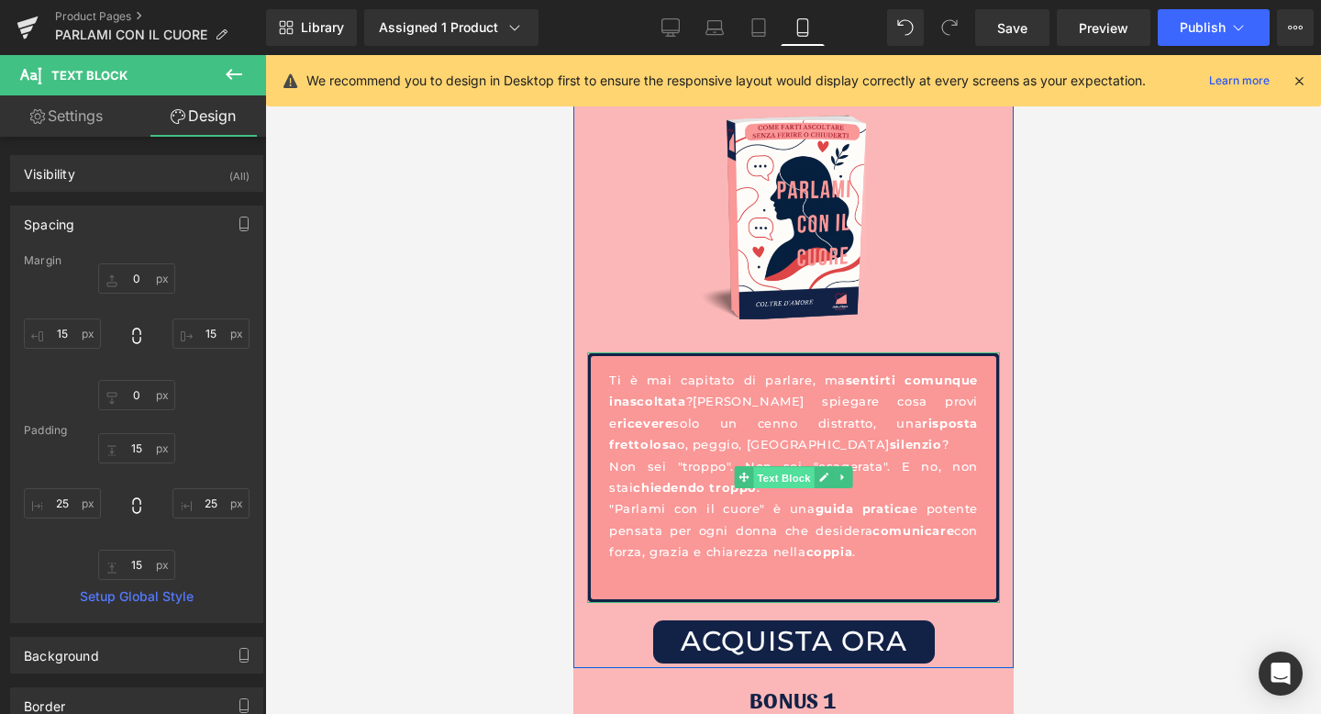
click at [785, 467] on span "Text Block" at bounding box center [782, 478] width 61 height 22
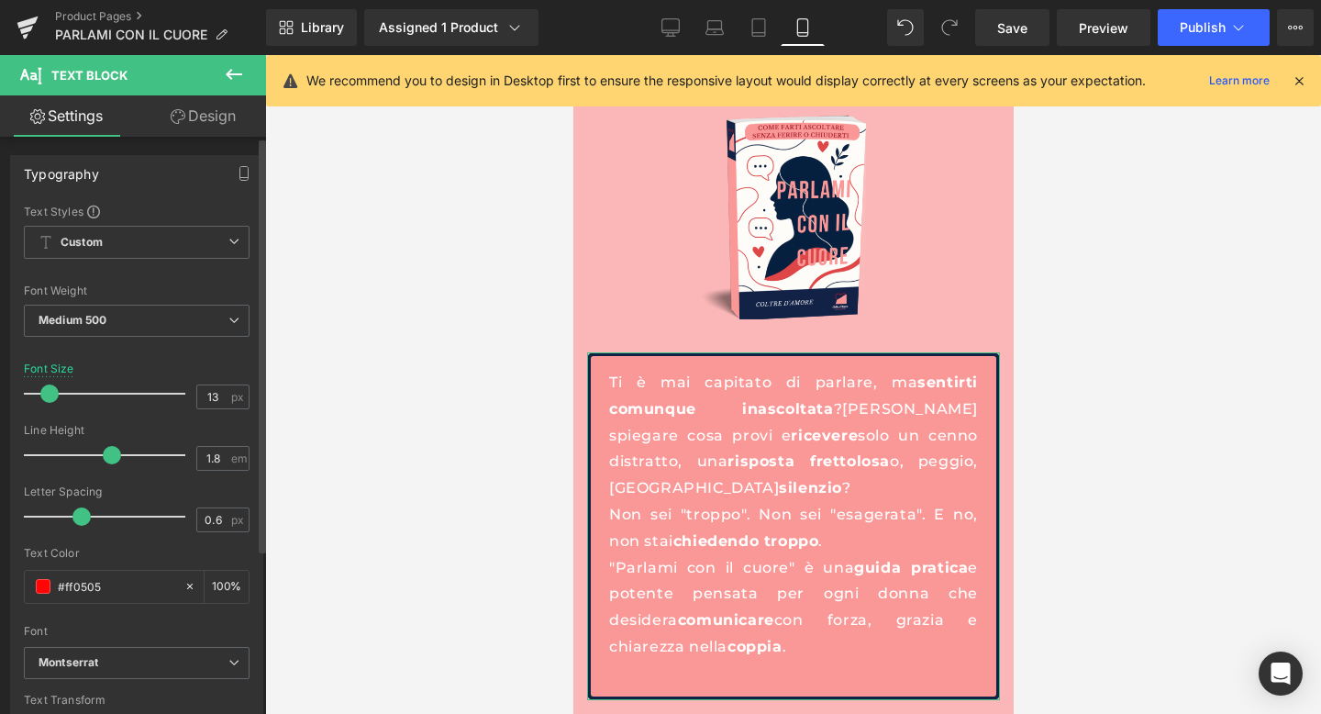
click at [49, 399] on span at bounding box center [49, 394] width 18 height 18
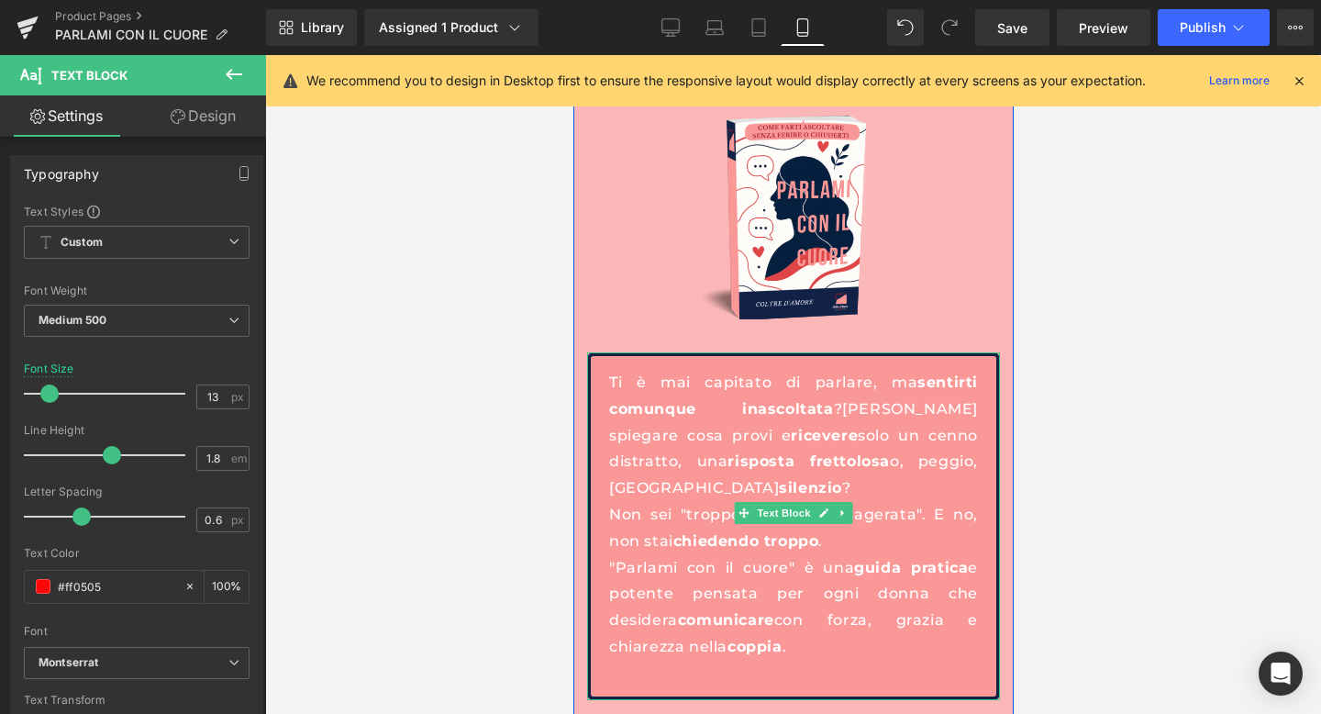
click at [645, 616] on div "Ti è mai capitato di parlare, ma sentirti comunque inascoltata ? Di spiegare co…" at bounding box center [792, 526] width 413 height 348
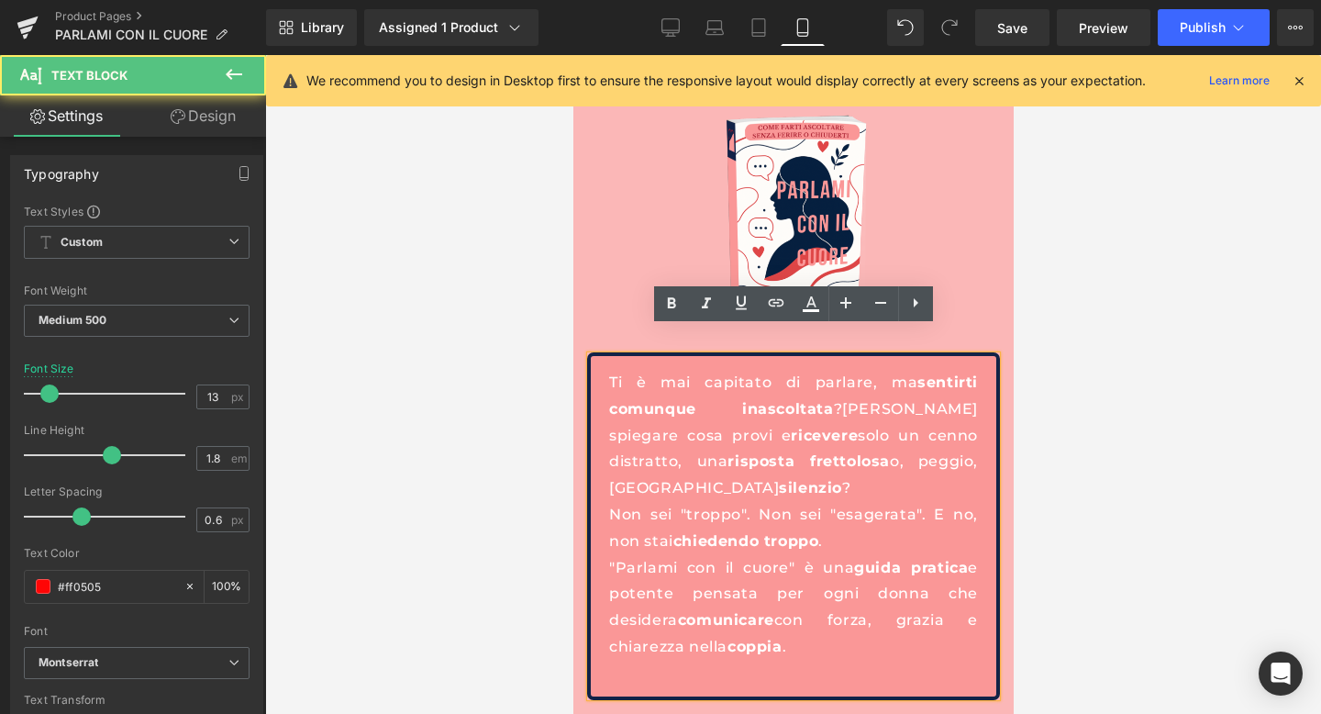
click at [641, 616] on div "Ti è mai capitato di parlare, ma sentirti comunque inascoltata ? Di spiegare co…" at bounding box center [792, 526] width 413 height 348
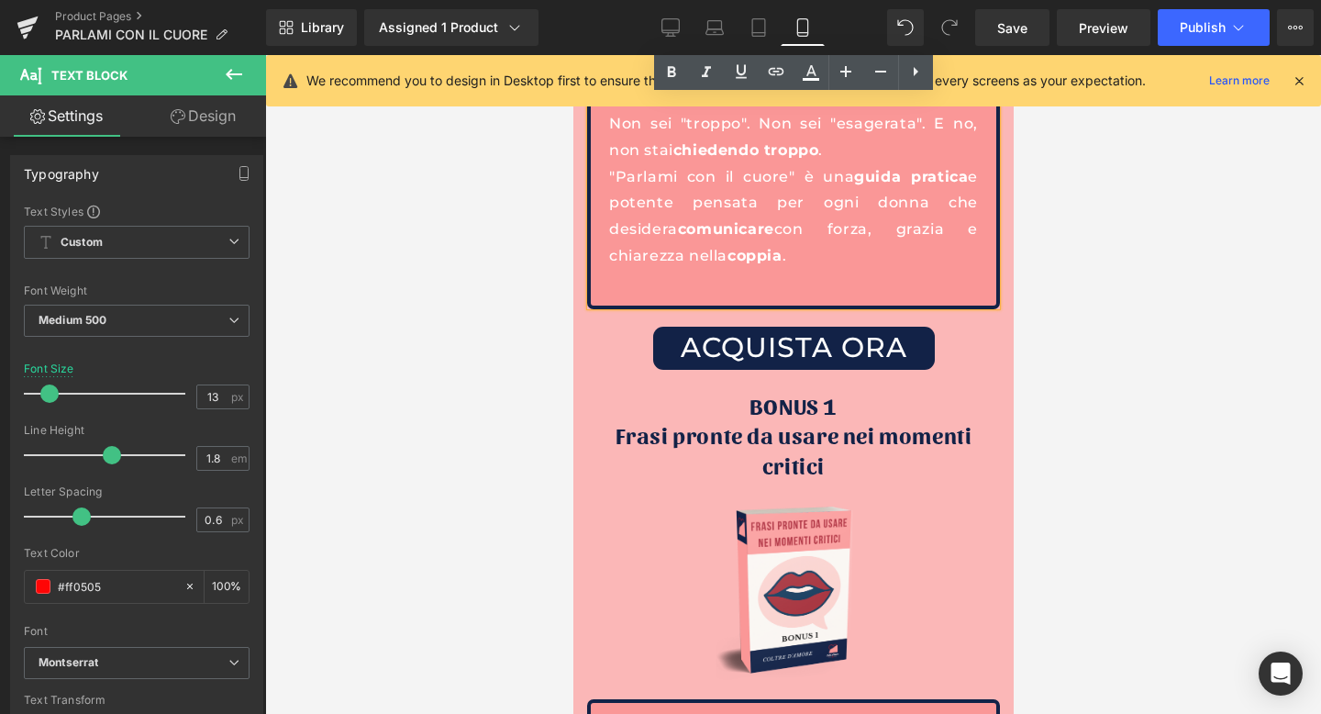
scroll to position [4588, 0]
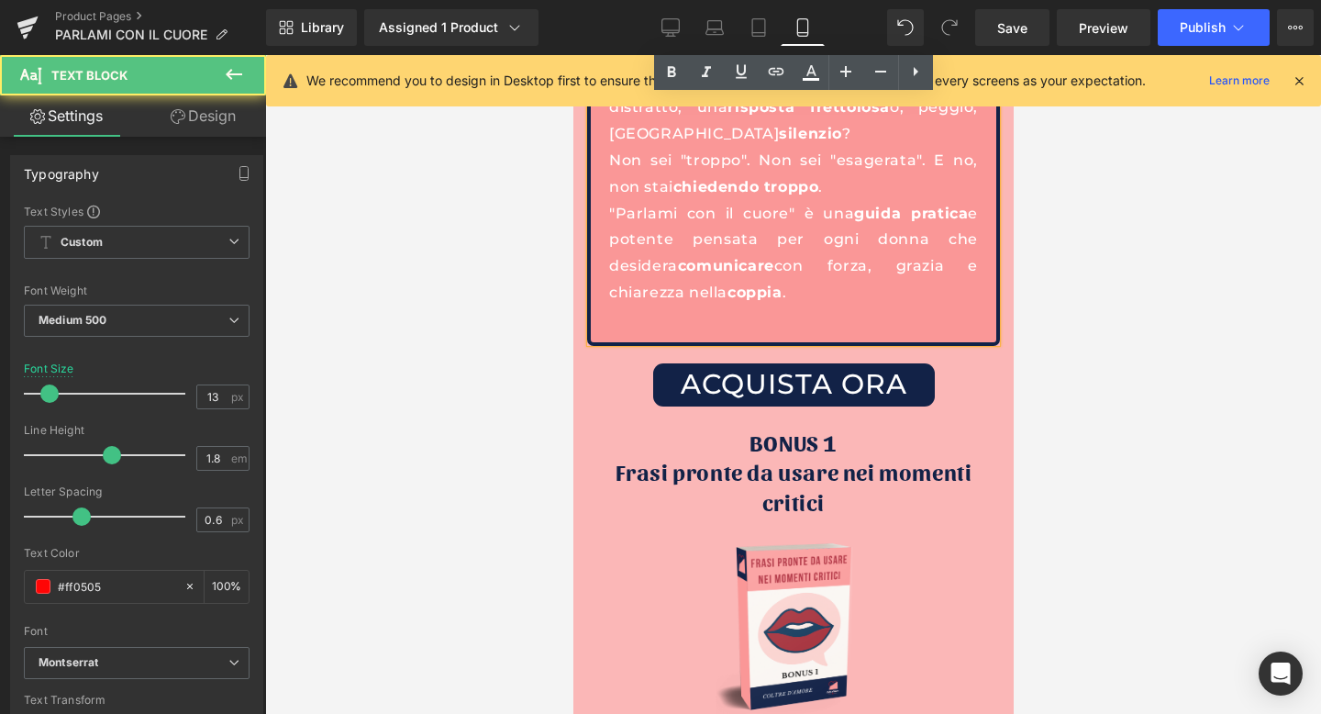
click at [625, 267] on div "Ti è mai capitato di parlare, ma sentirti comunque inascoltata ? Di spiegare co…" at bounding box center [792, 172] width 413 height 348
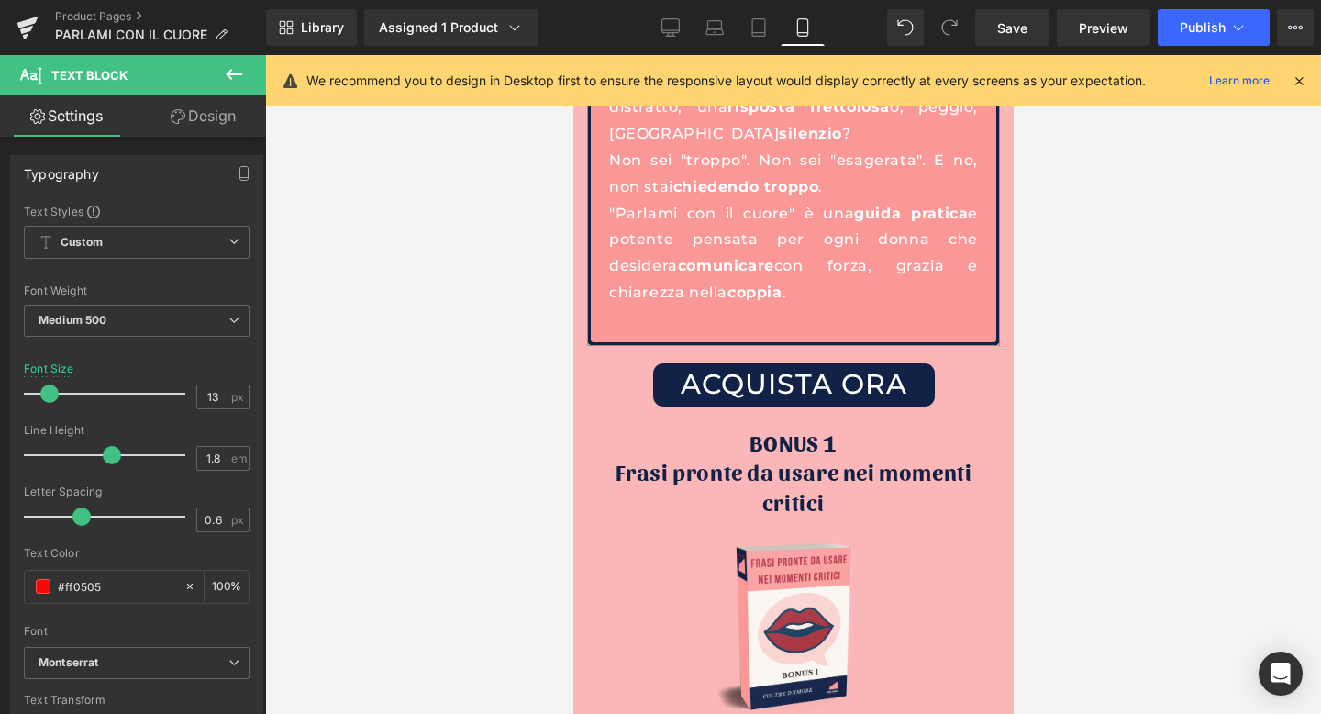
click at [195, 108] on link "Design" at bounding box center [203, 115] width 133 height 41
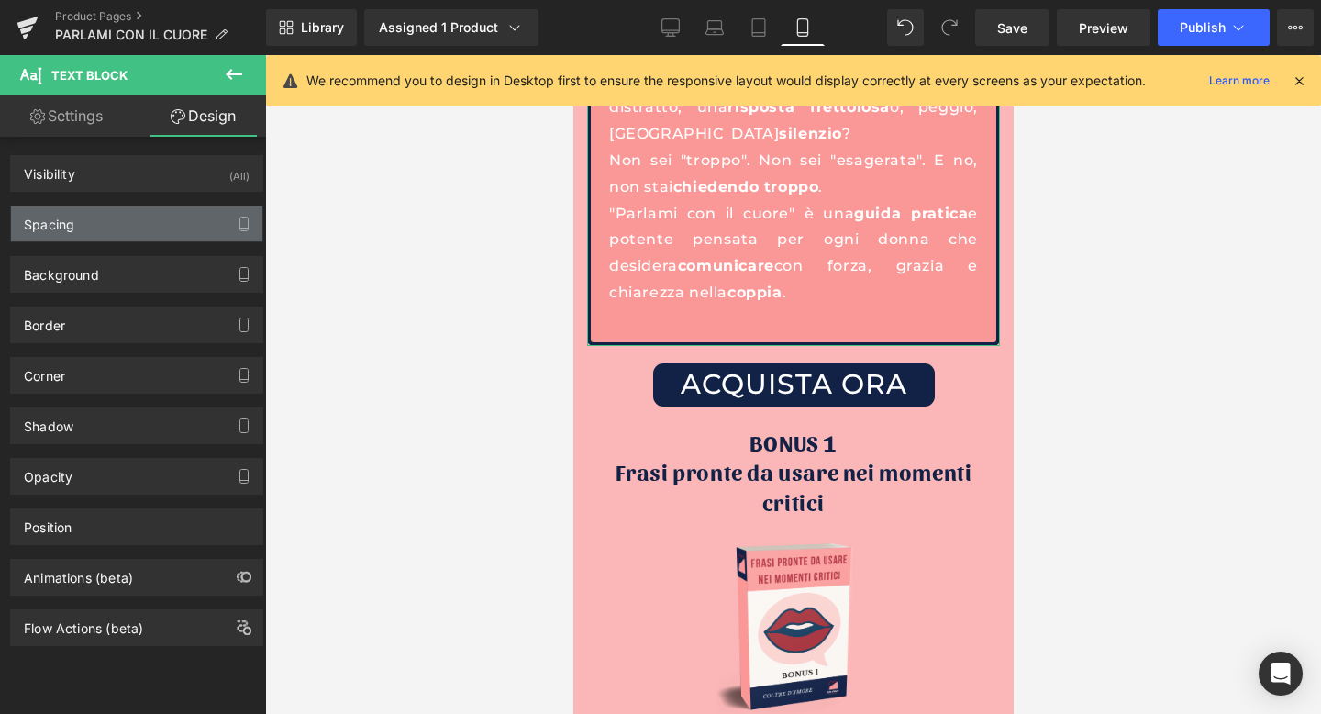
click at [136, 216] on div "Spacing" at bounding box center [136, 223] width 251 height 35
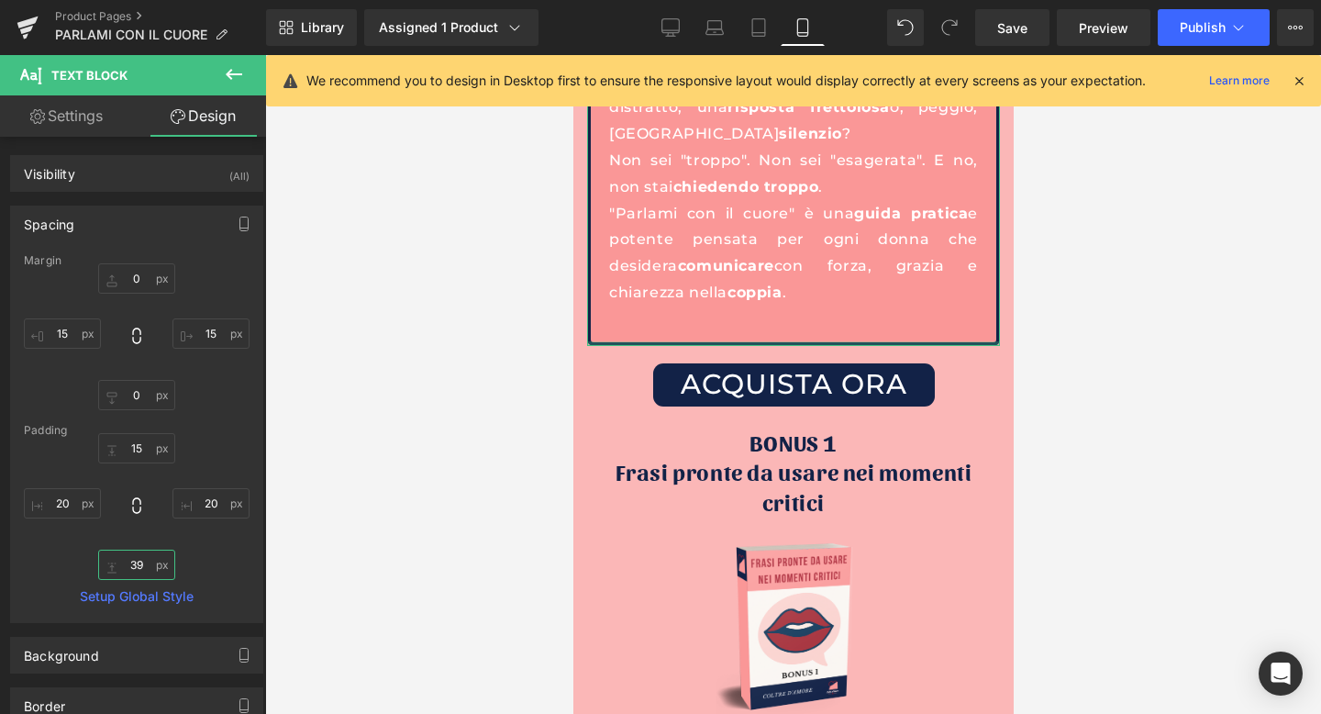
click at [142, 563] on input "39" at bounding box center [136, 565] width 77 height 30
type input "15"
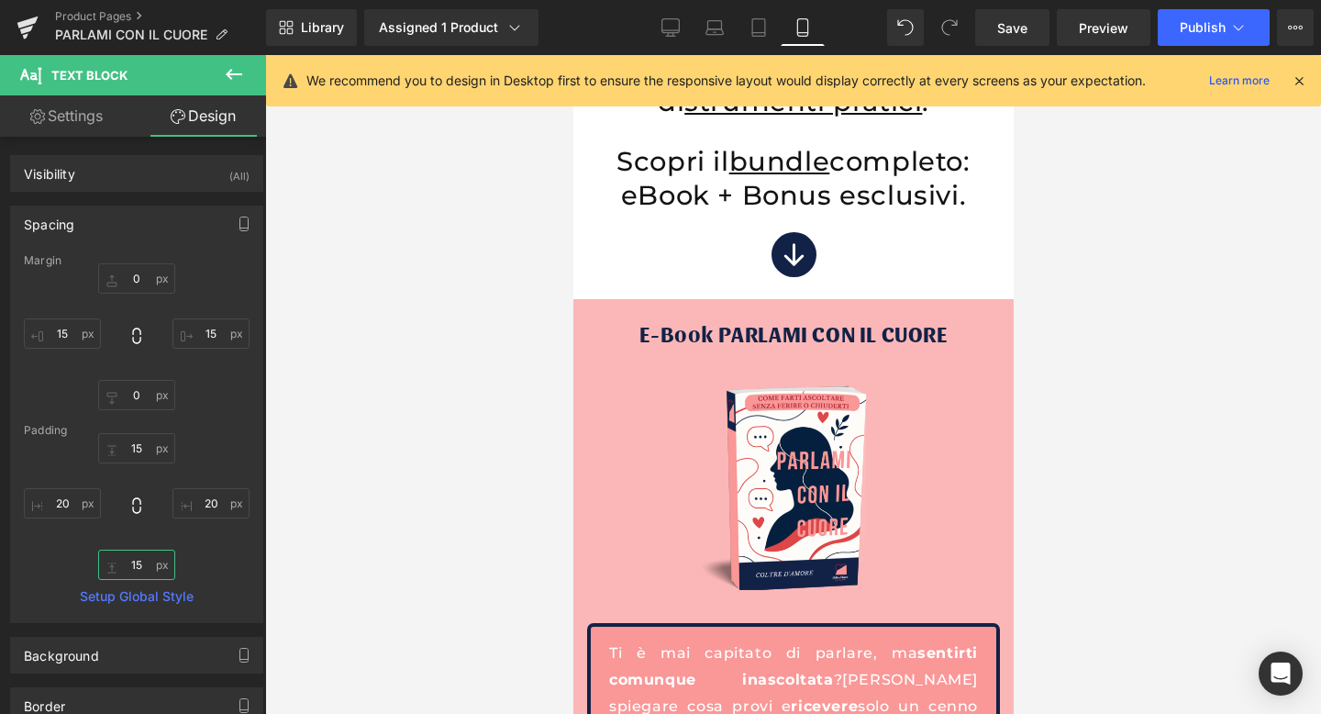
scroll to position [3952, 0]
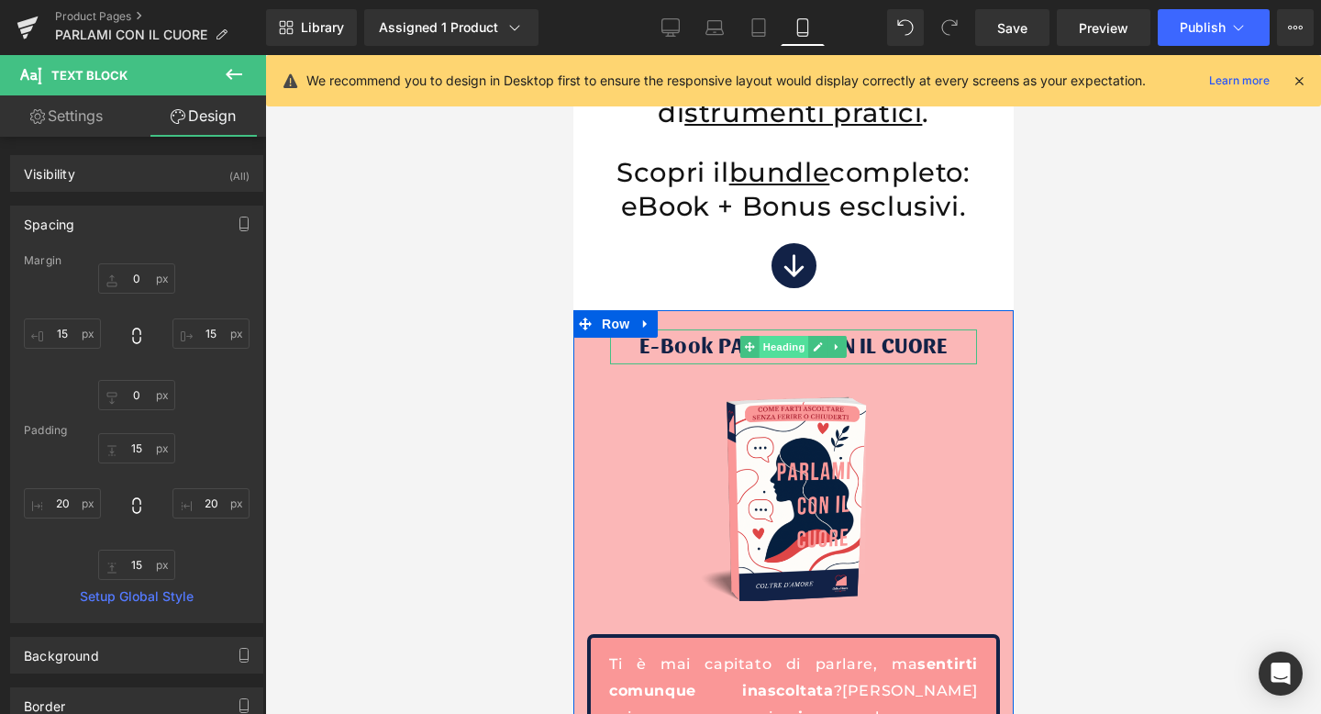
click at [770, 336] on span "Heading" at bounding box center [784, 347] width 50 height 22
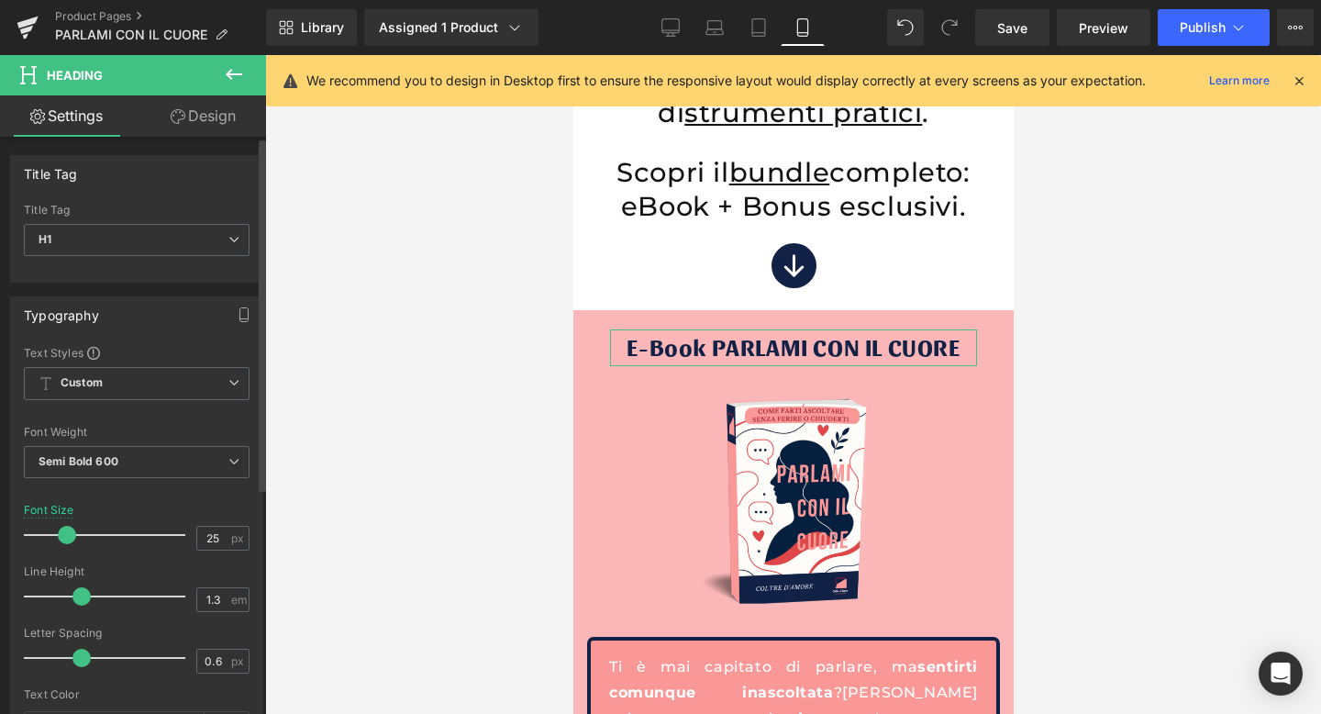
click at [64, 531] on span at bounding box center [67, 535] width 18 height 18
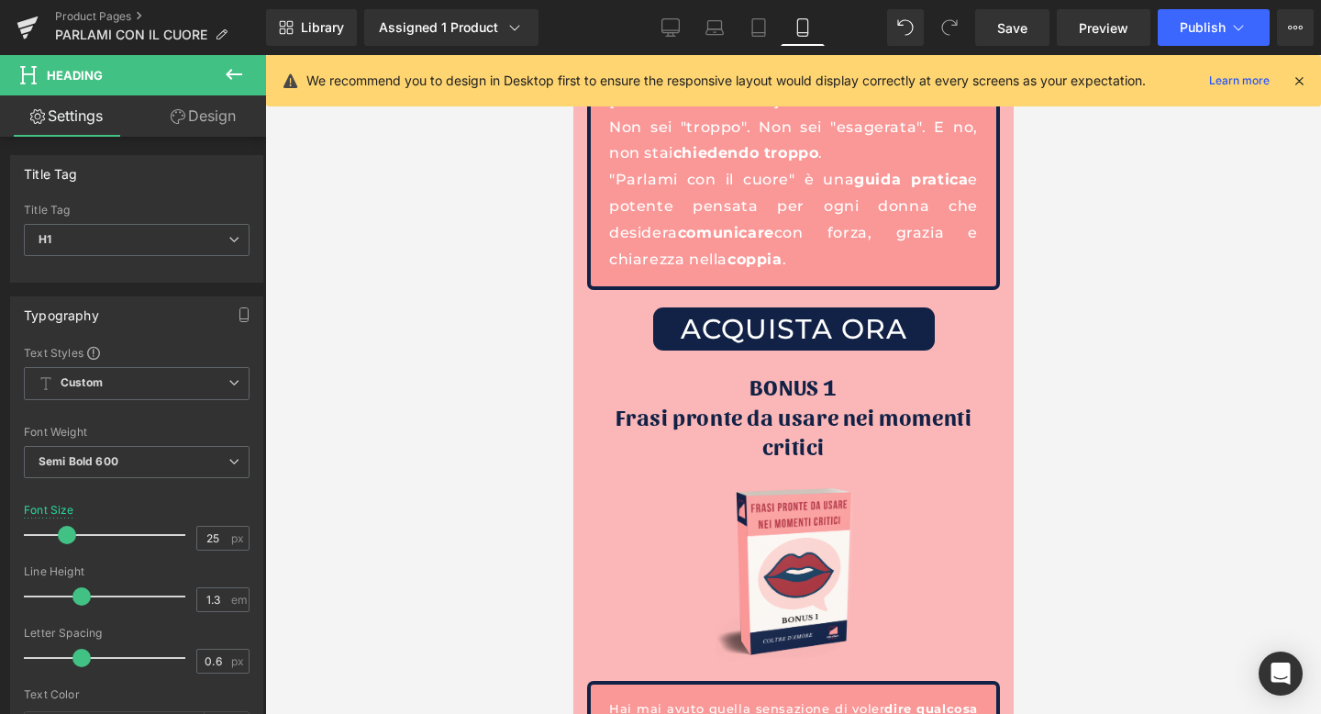
scroll to position [4666, 0]
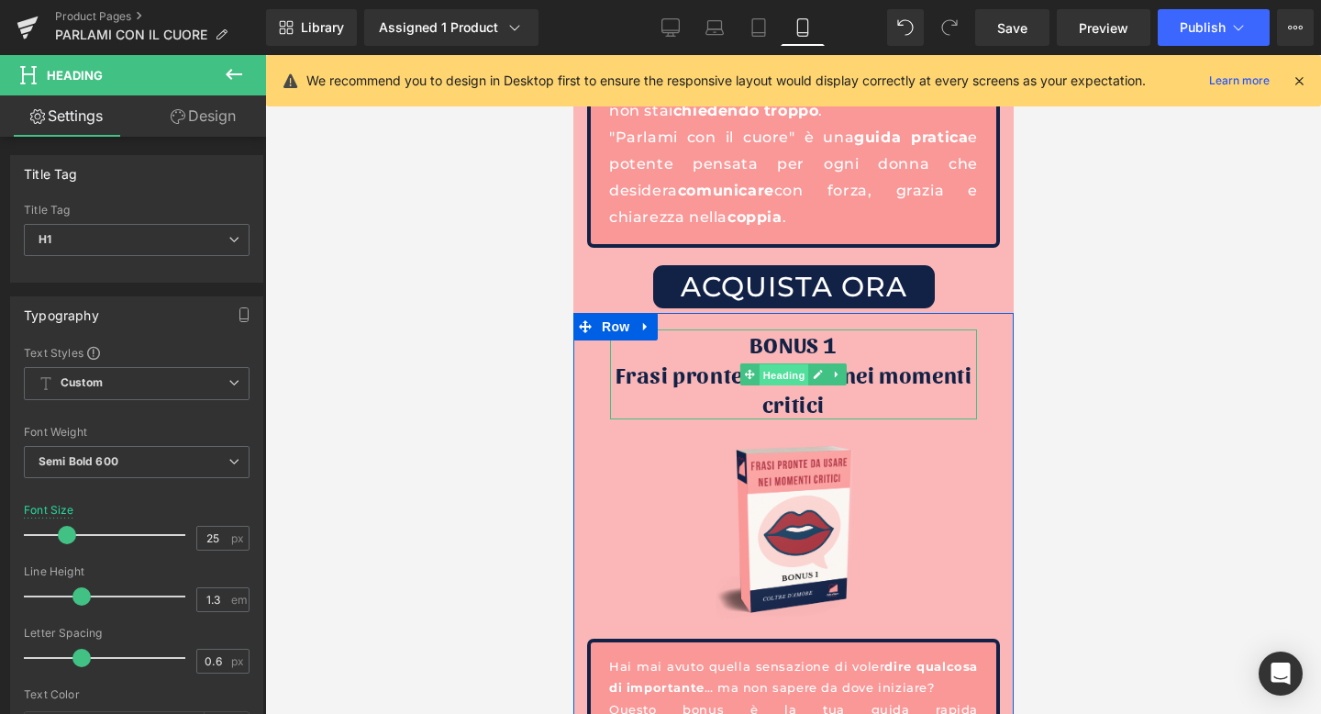
click at [778, 364] on span "Heading" at bounding box center [784, 375] width 50 height 22
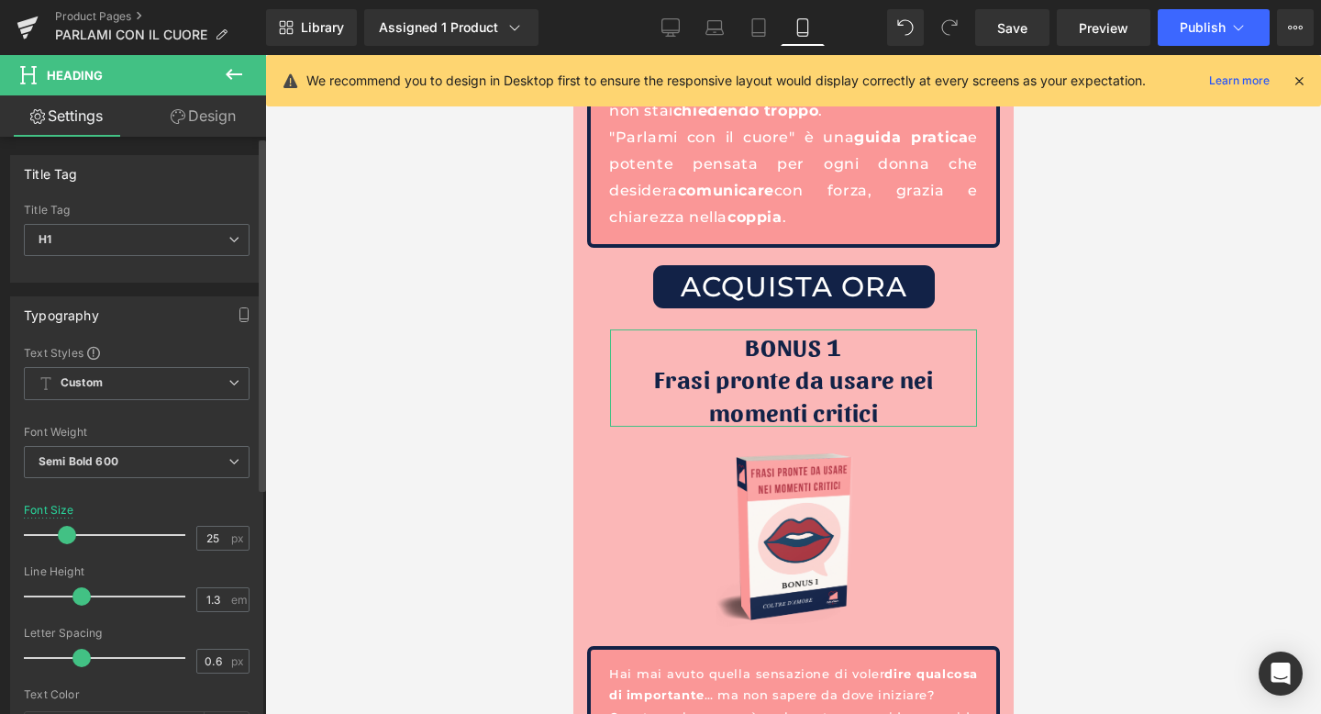
click at [68, 530] on span at bounding box center [67, 535] width 18 height 18
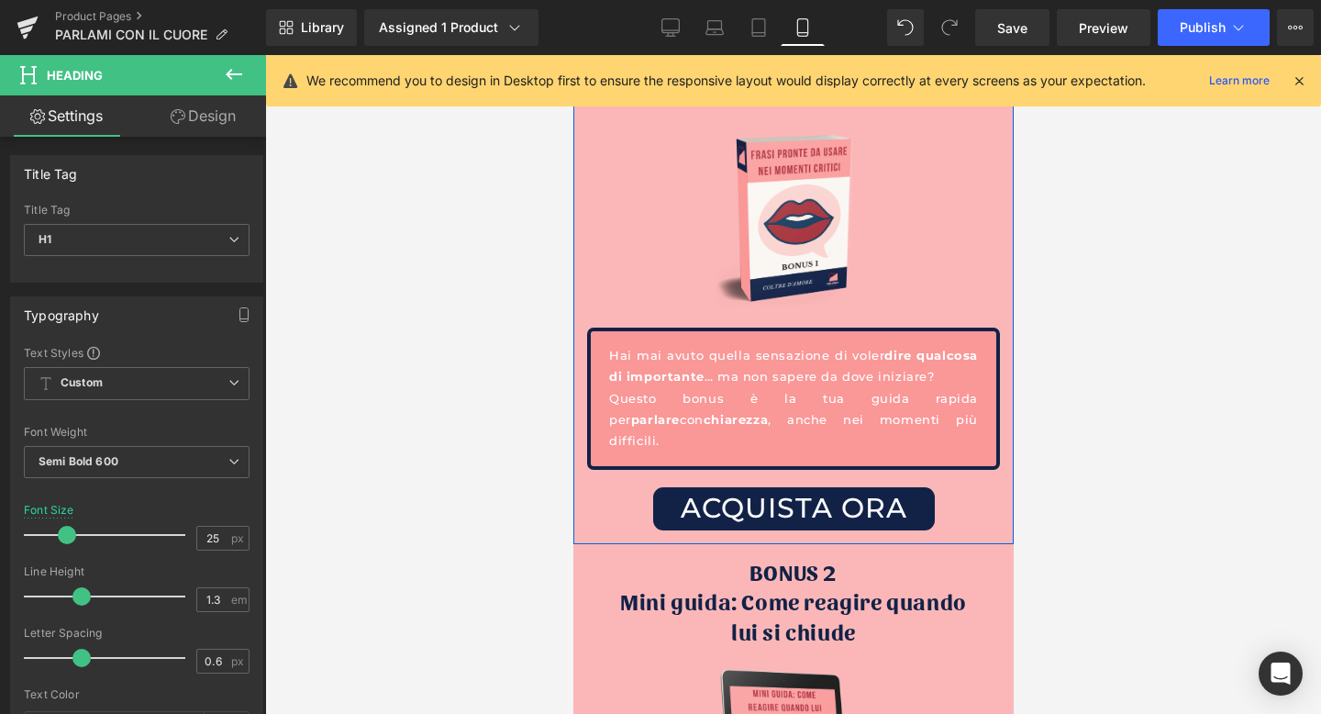
scroll to position [5030, 0]
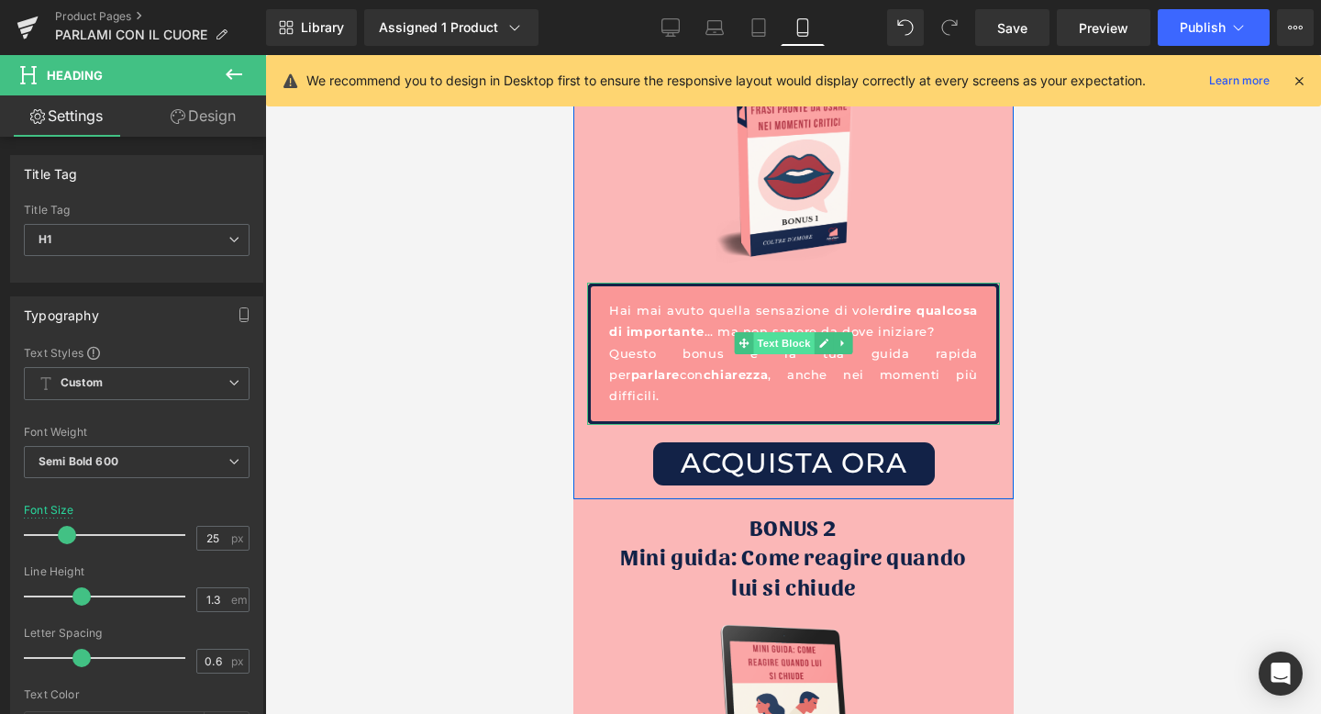
click at [784, 332] on span "Text Block" at bounding box center [782, 343] width 61 height 22
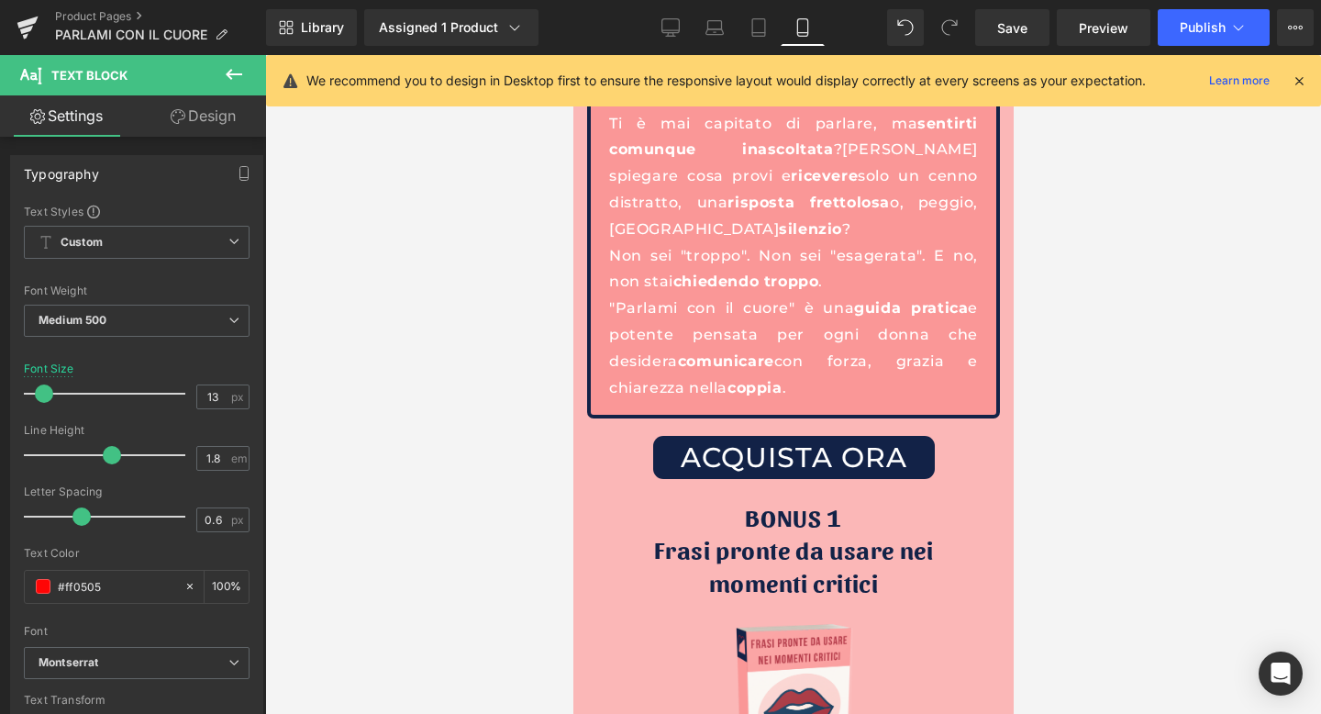
scroll to position [4144, 0]
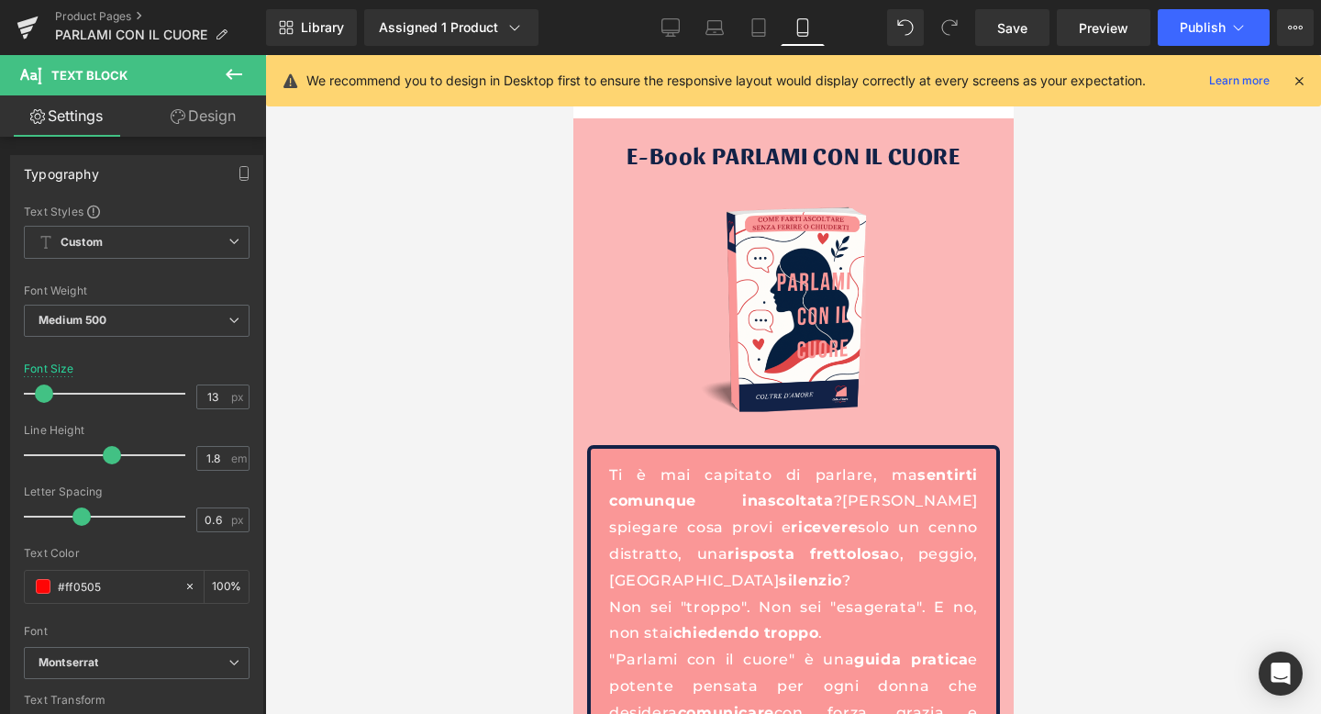
click at [719, 487] on p "Ti è mai capitato di parlare, ma sentirti comunque inascoltata ? Di spiegare co…" at bounding box center [792, 529] width 369 height 132
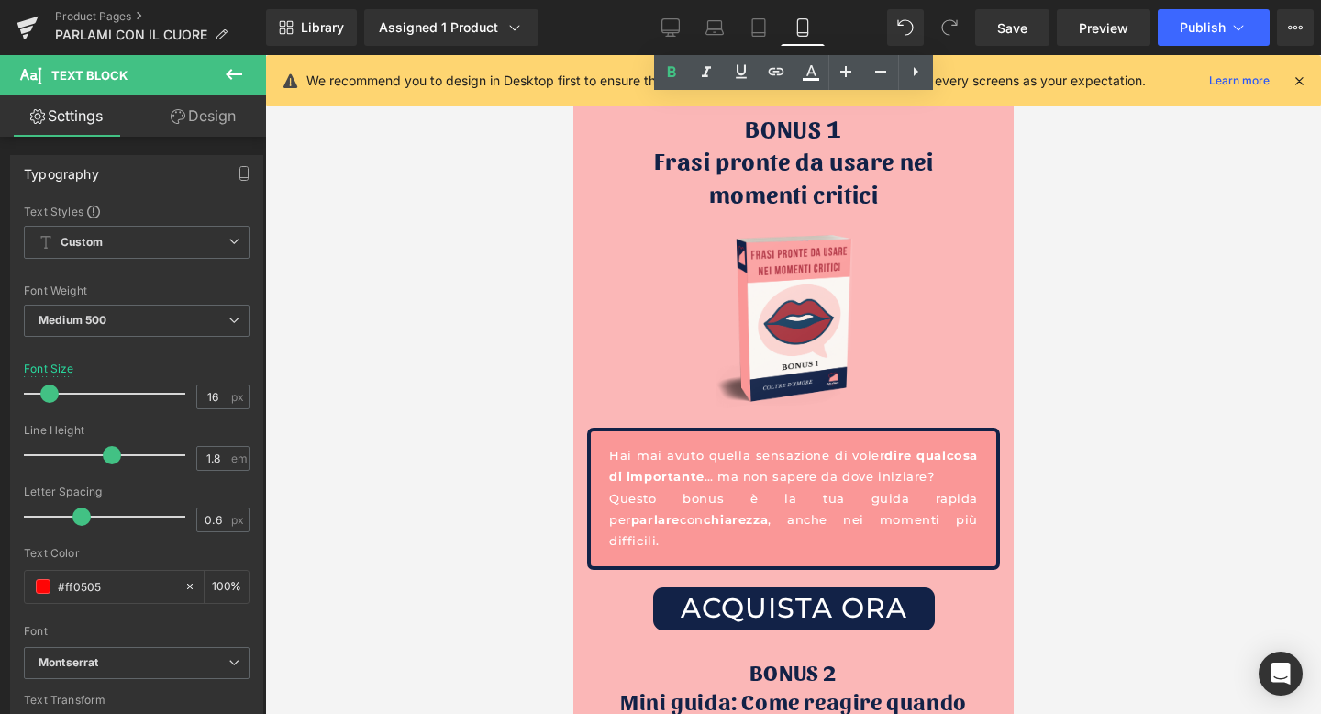
scroll to position [4978, 0]
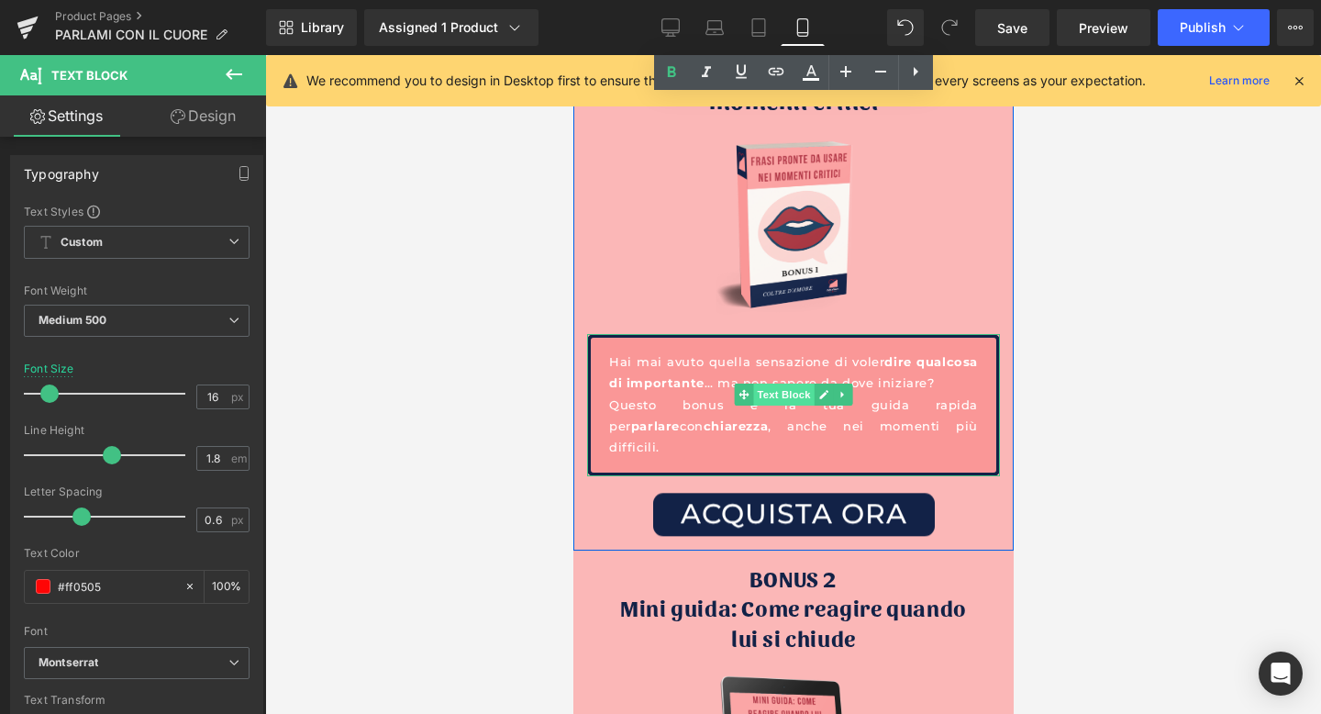
click at [780, 384] on span "Text Block" at bounding box center [782, 395] width 61 height 22
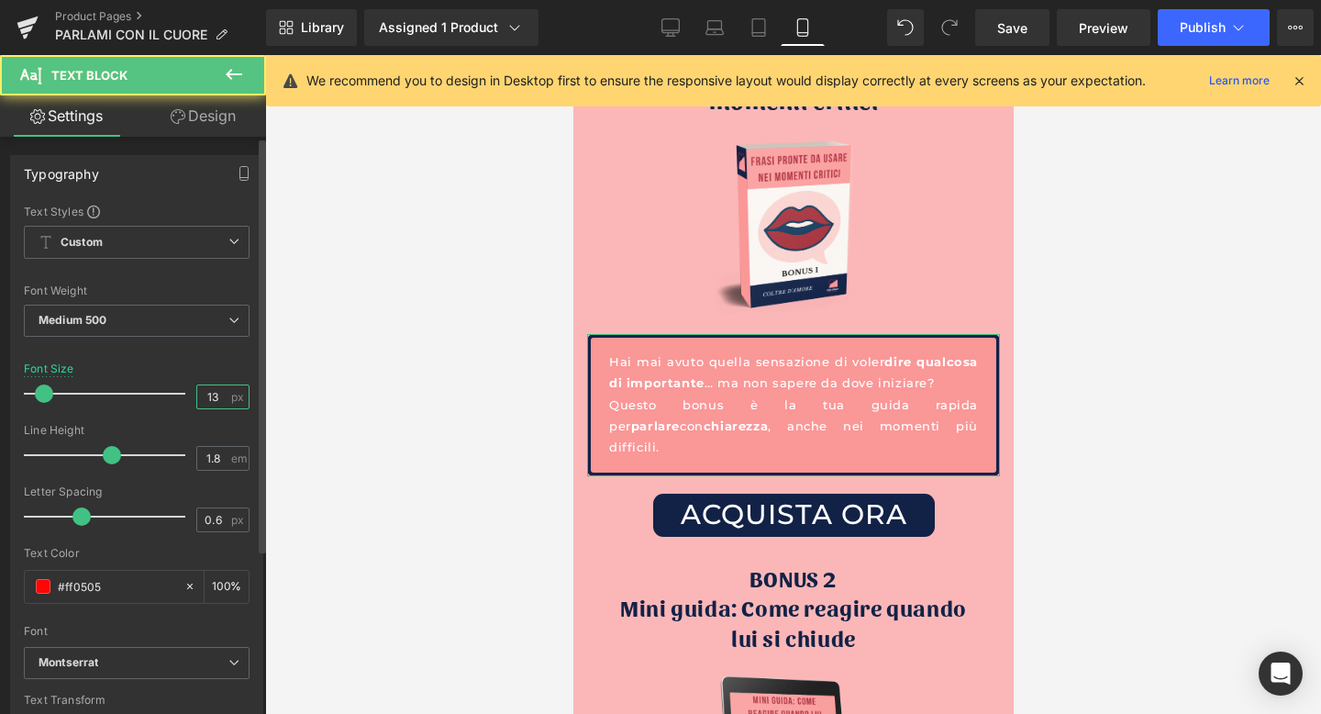
click at [217, 398] on input "13" at bounding box center [213, 396] width 32 height 23
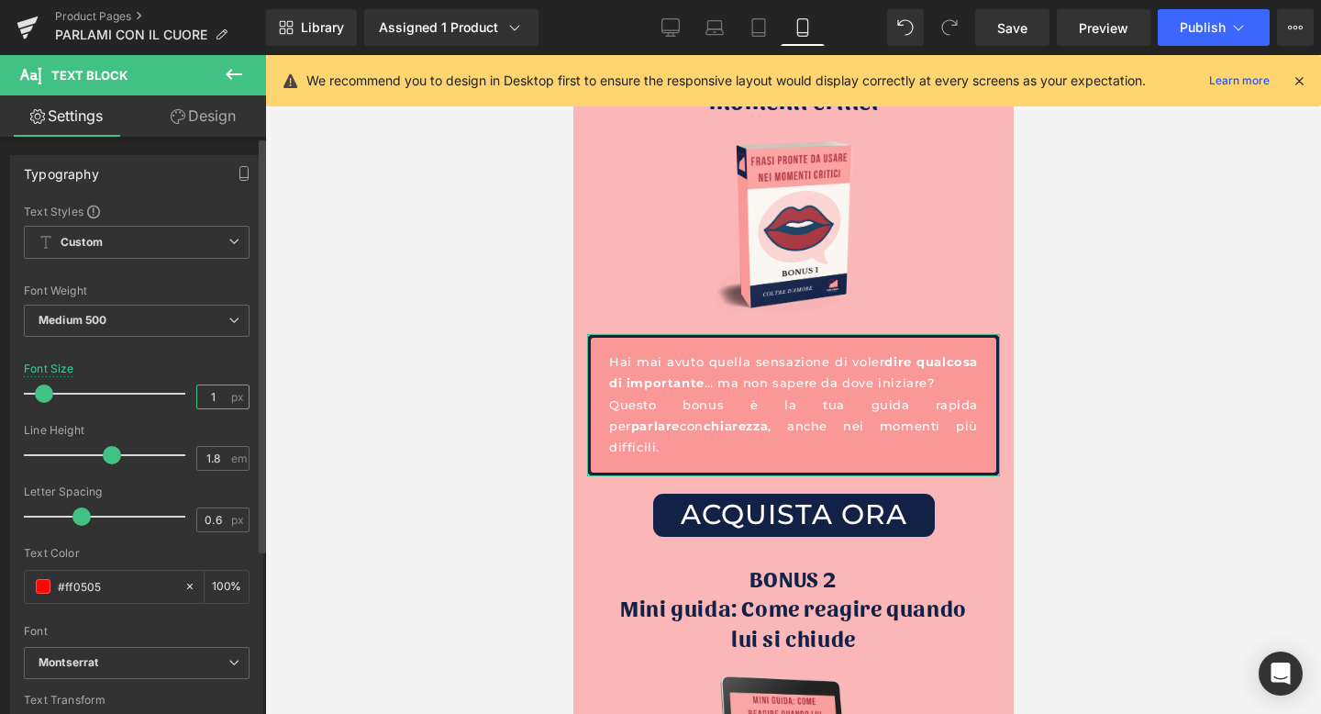
type input "16"
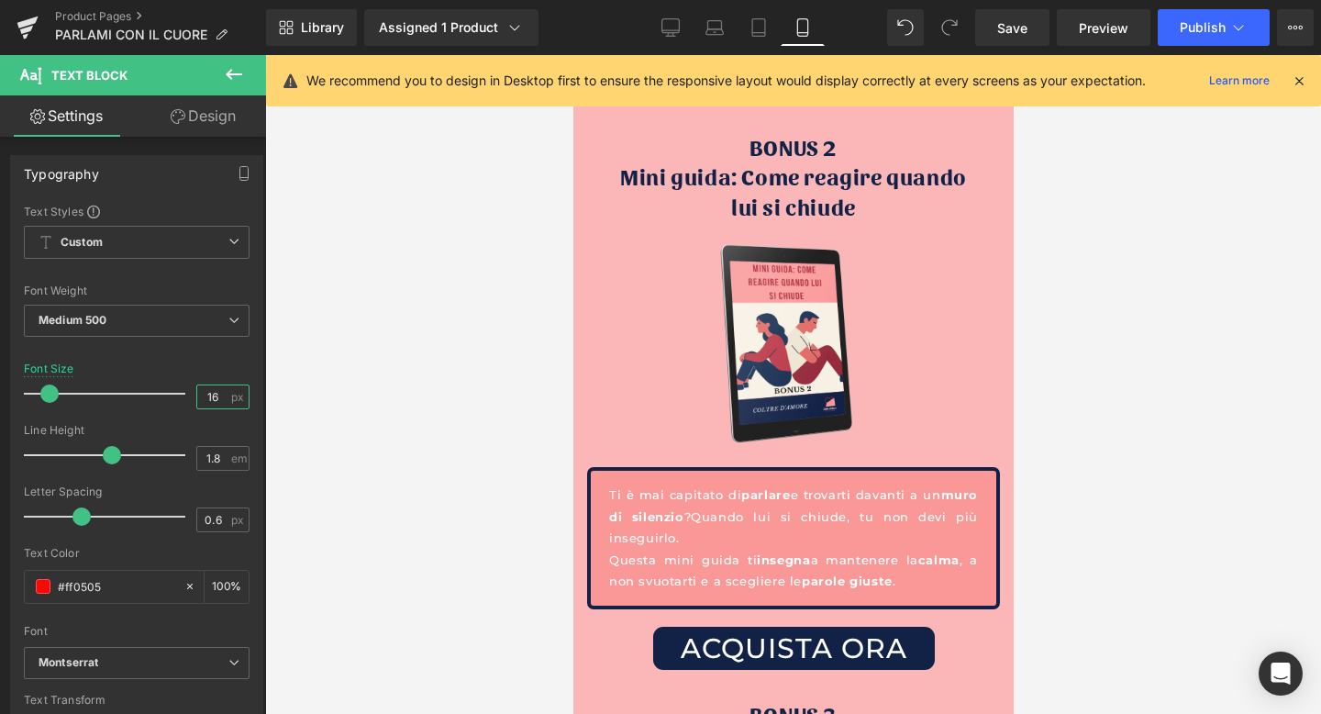
scroll to position [5527, 0]
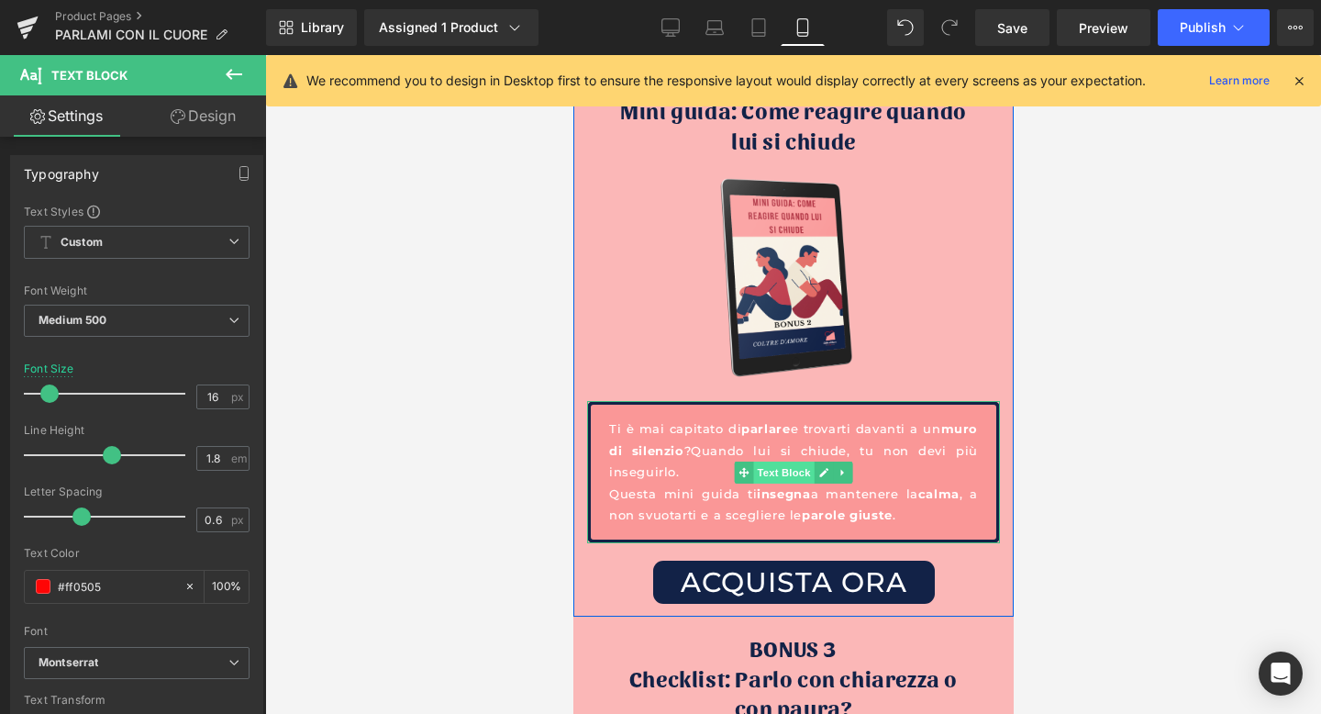
click at [787, 462] on span "Text Block" at bounding box center [782, 473] width 61 height 22
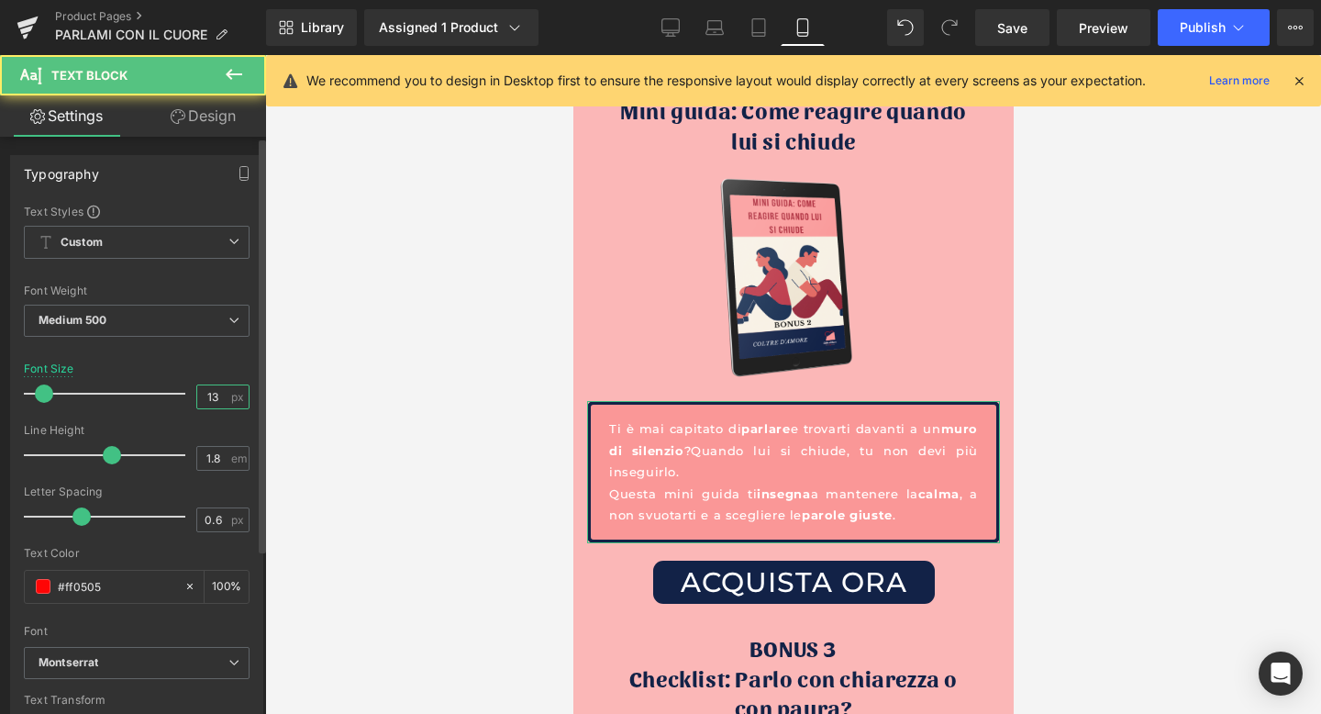
click at [210, 396] on input "13" at bounding box center [213, 396] width 32 height 23
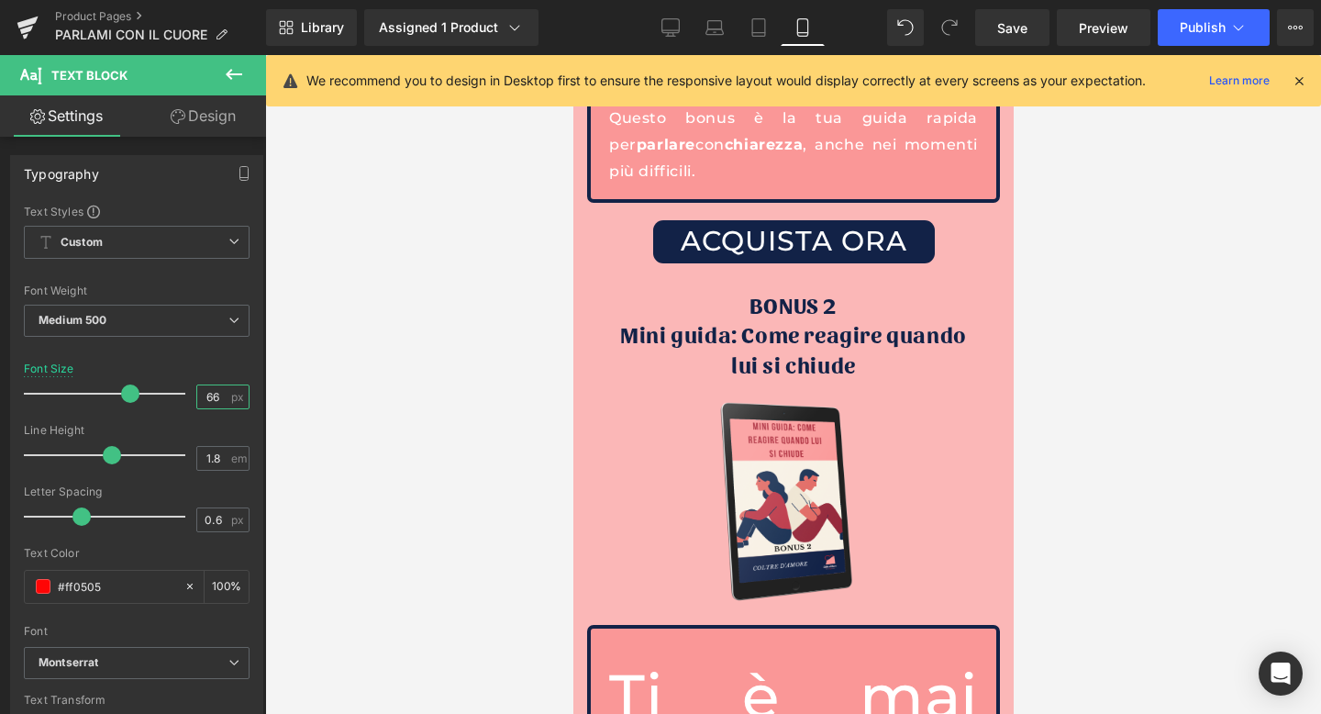
scroll to position [5313, 0]
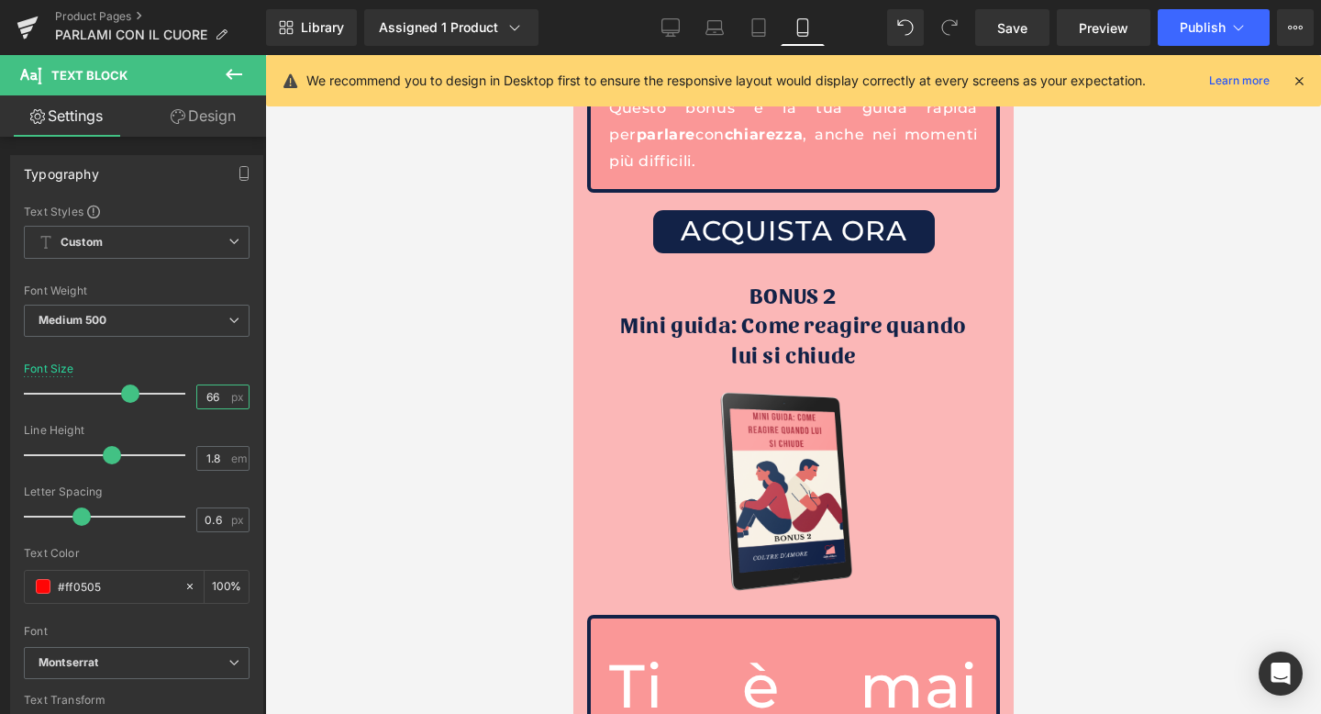
type input "6"
type input "16"
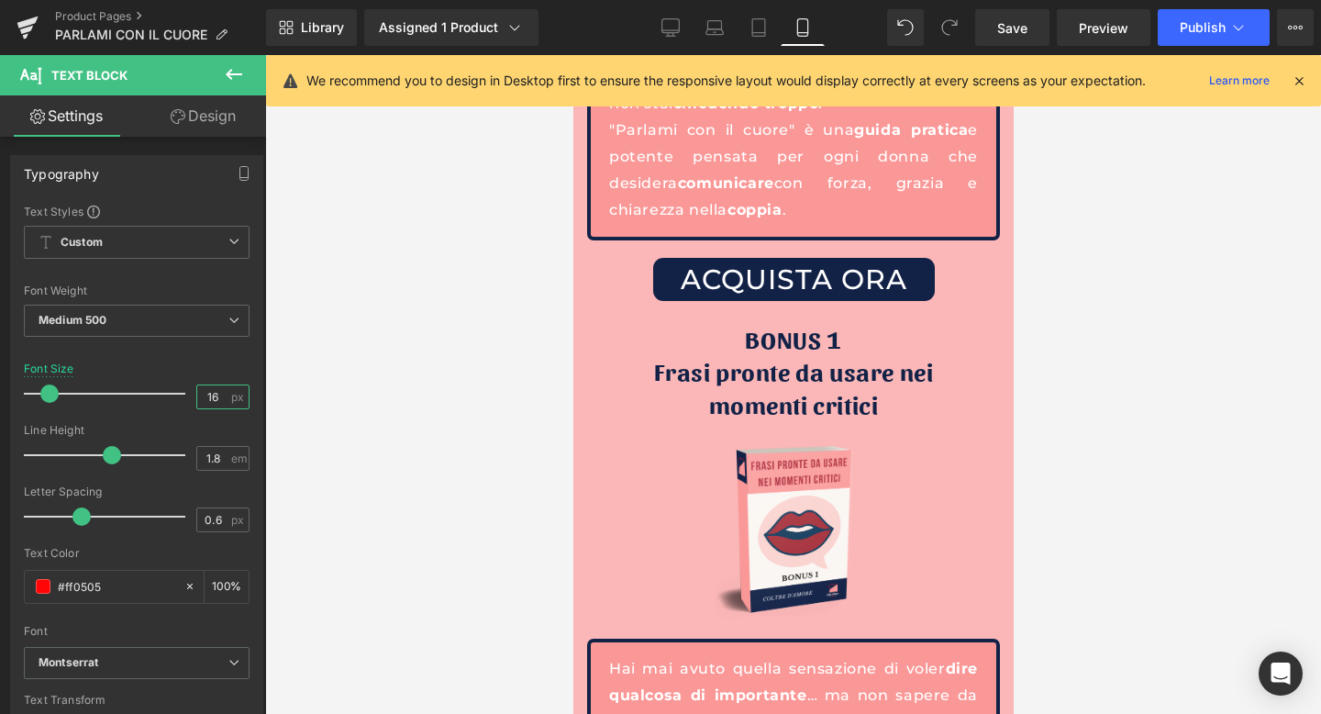
scroll to position [4652, 0]
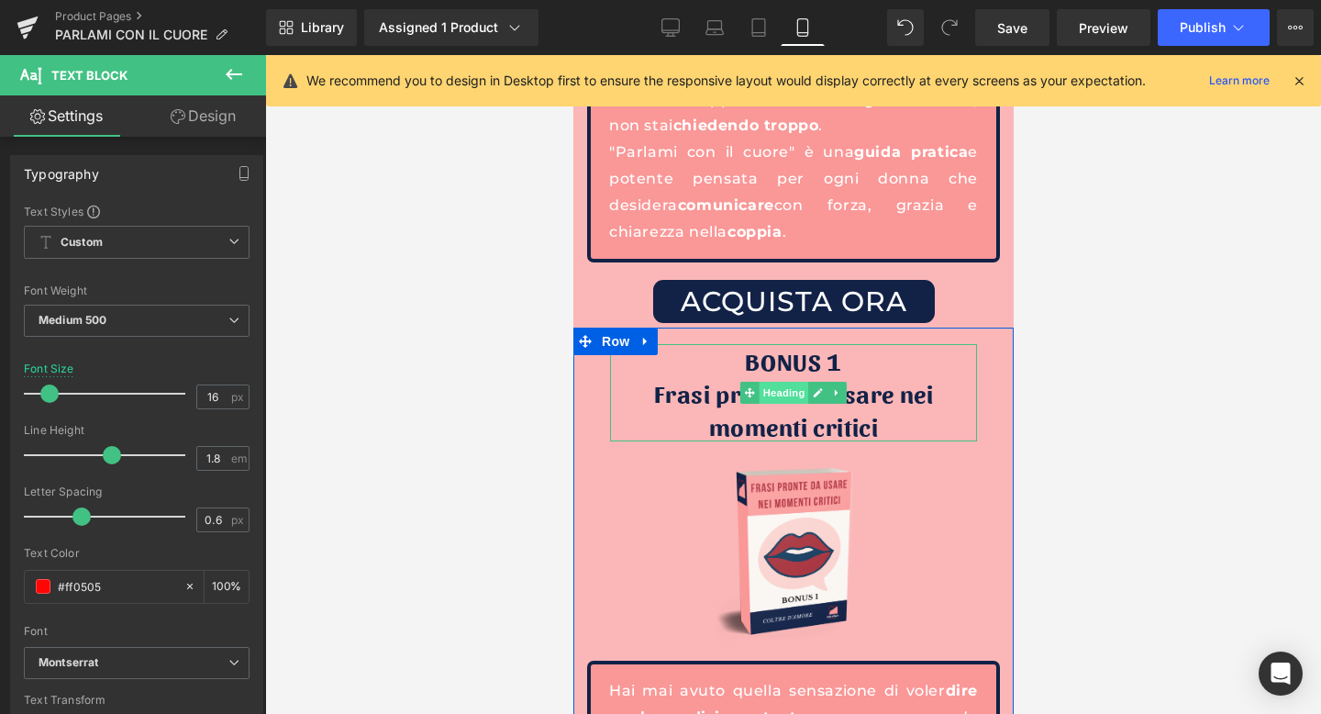
click at [778, 382] on span "Heading" at bounding box center [784, 393] width 50 height 22
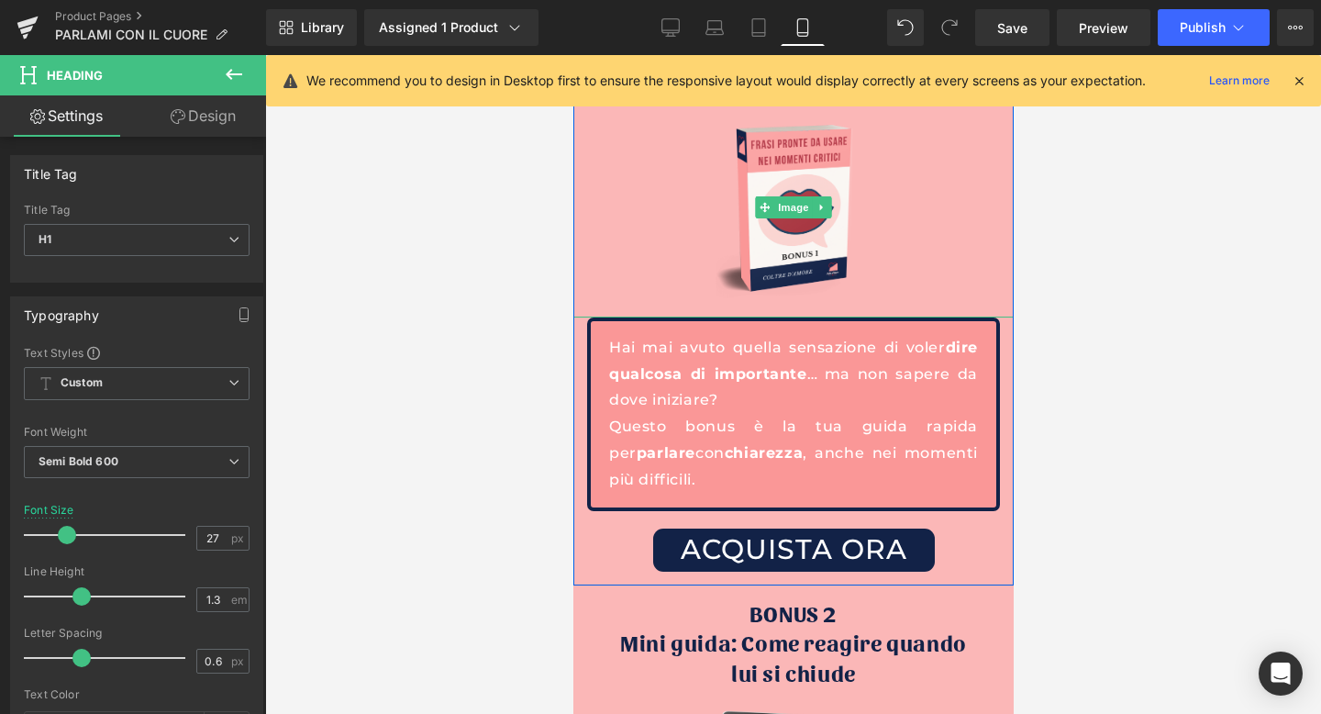
scroll to position [5241, 0]
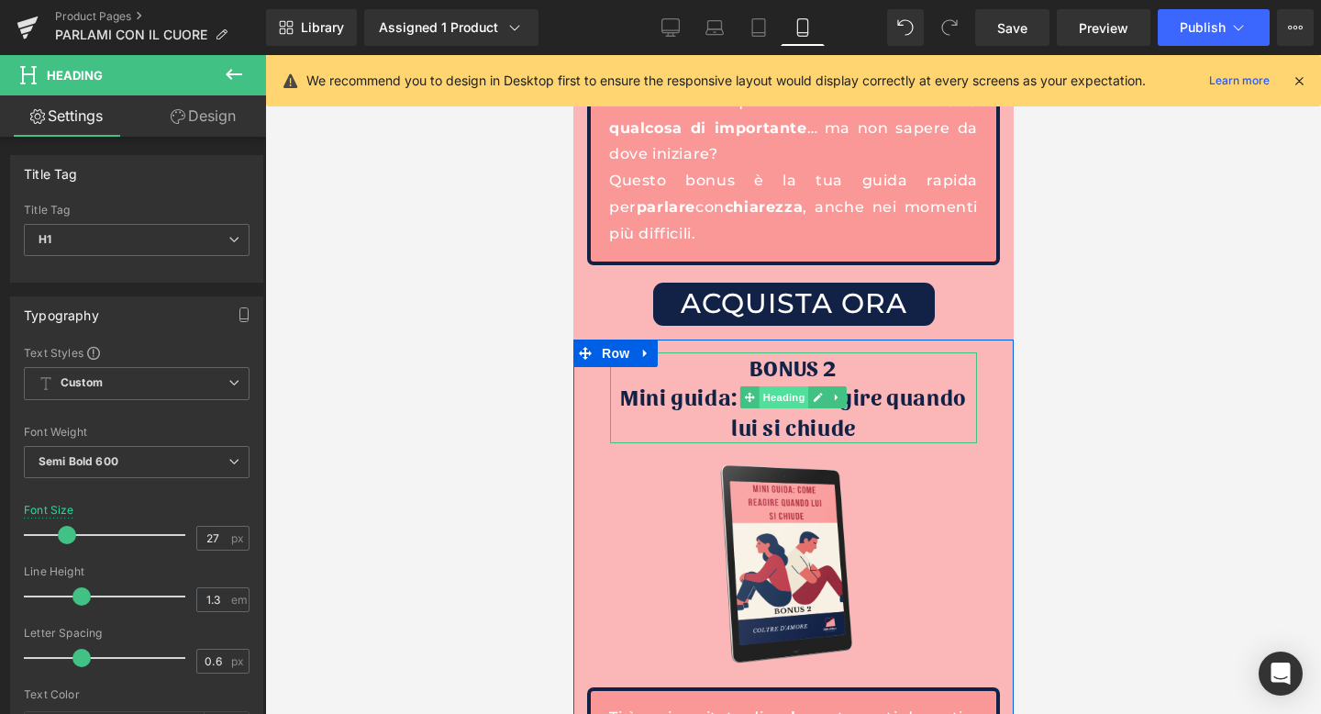
click at [786, 386] on span "Heading" at bounding box center [784, 397] width 50 height 22
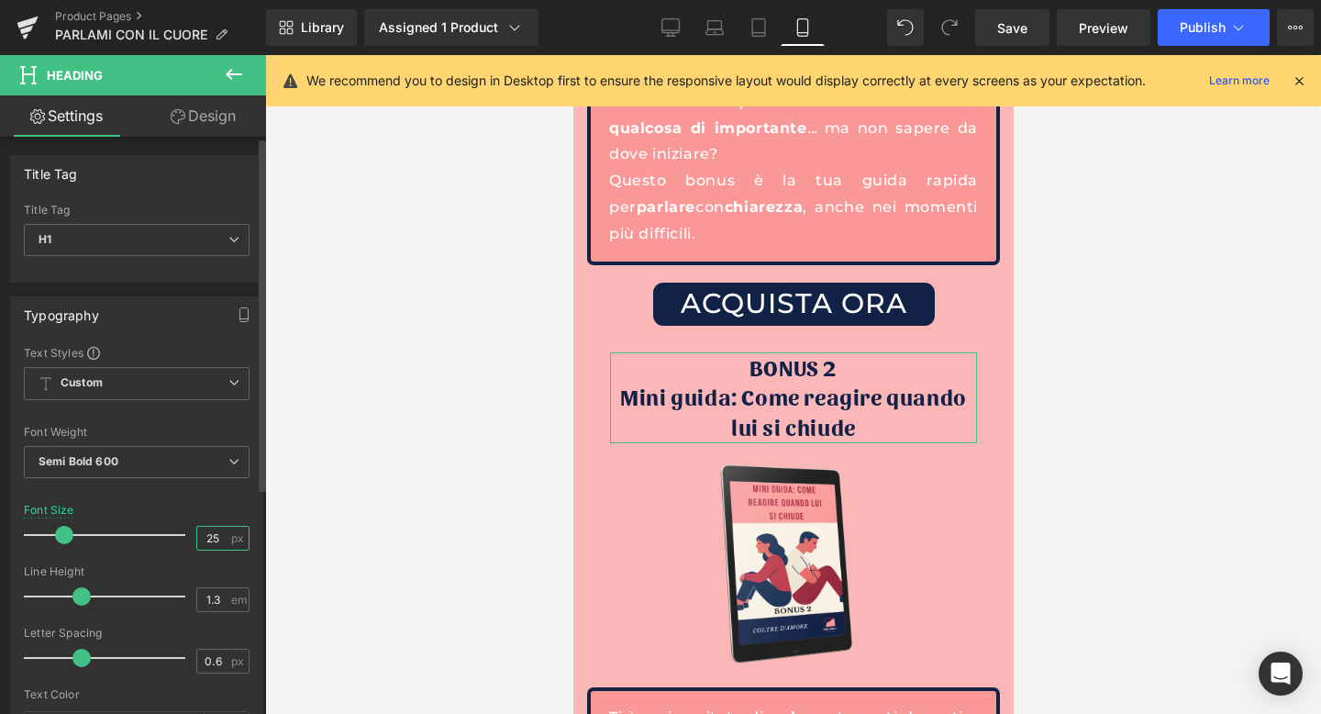
click at [217, 536] on input "25" at bounding box center [213, 538] width 32 height 23
type input "27"
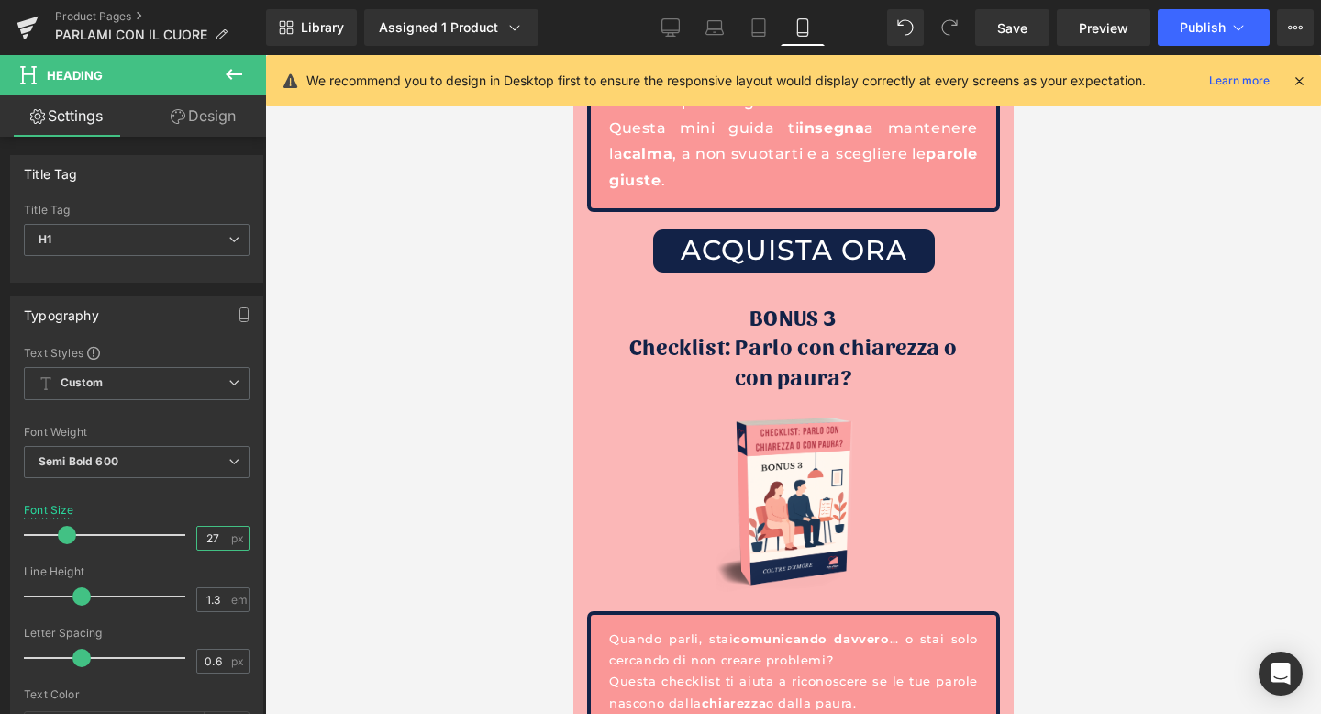
scroll to position [5960, 0]
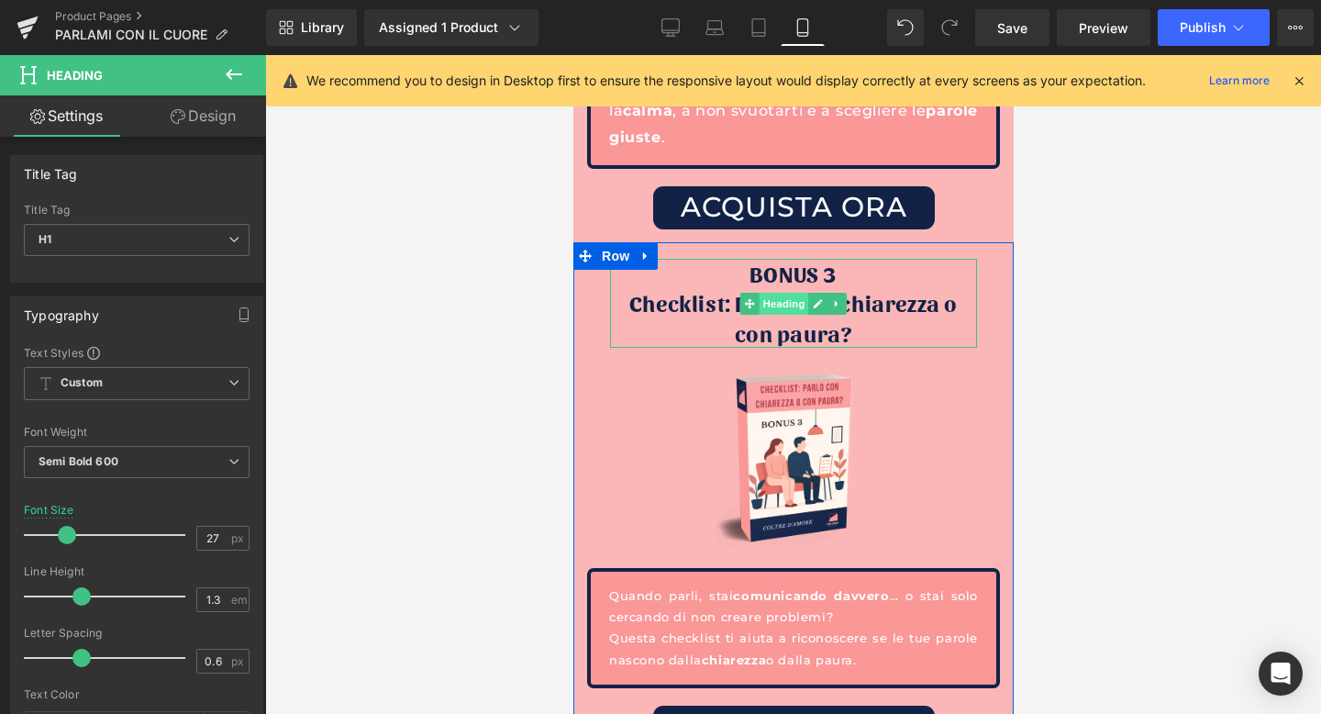
click at [794, 293] on span "Heading" at bounding box center [784, 304] width 50 height 22
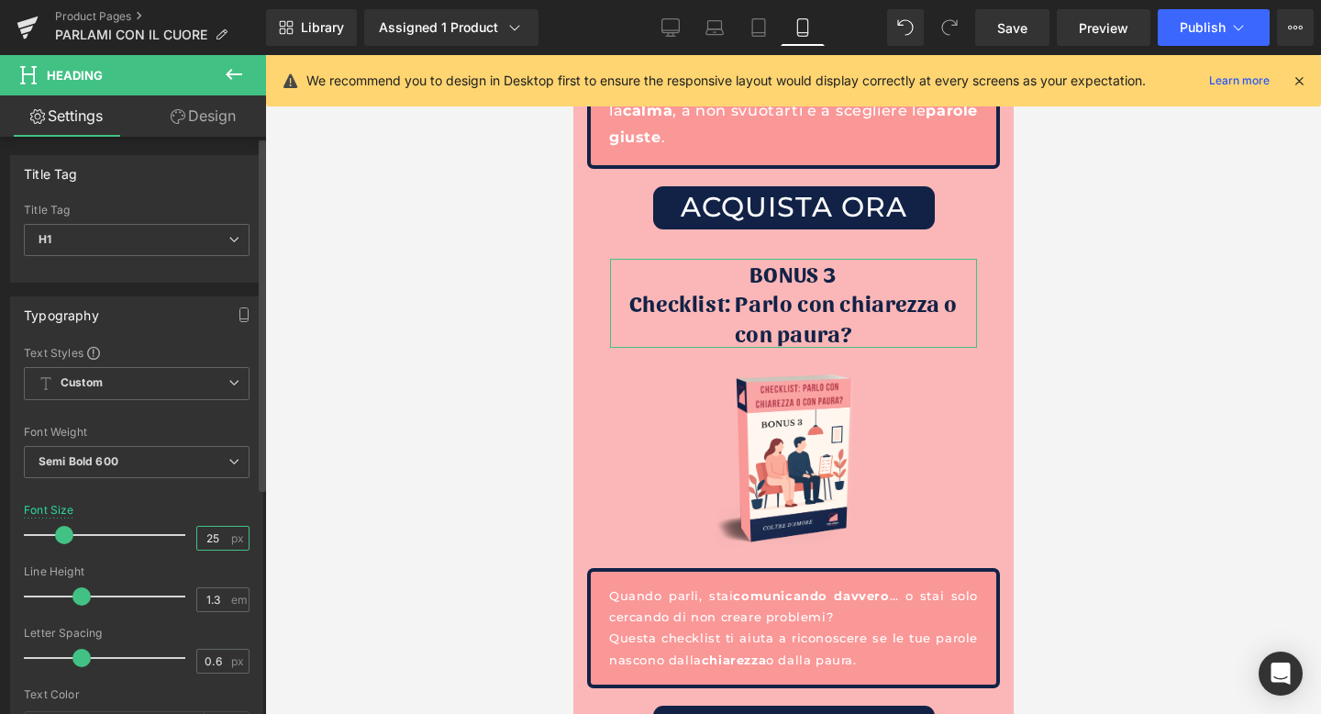
click at [213, 538] on input "25" at bounding box center [213, 538] width 32 height 23
type input "27"
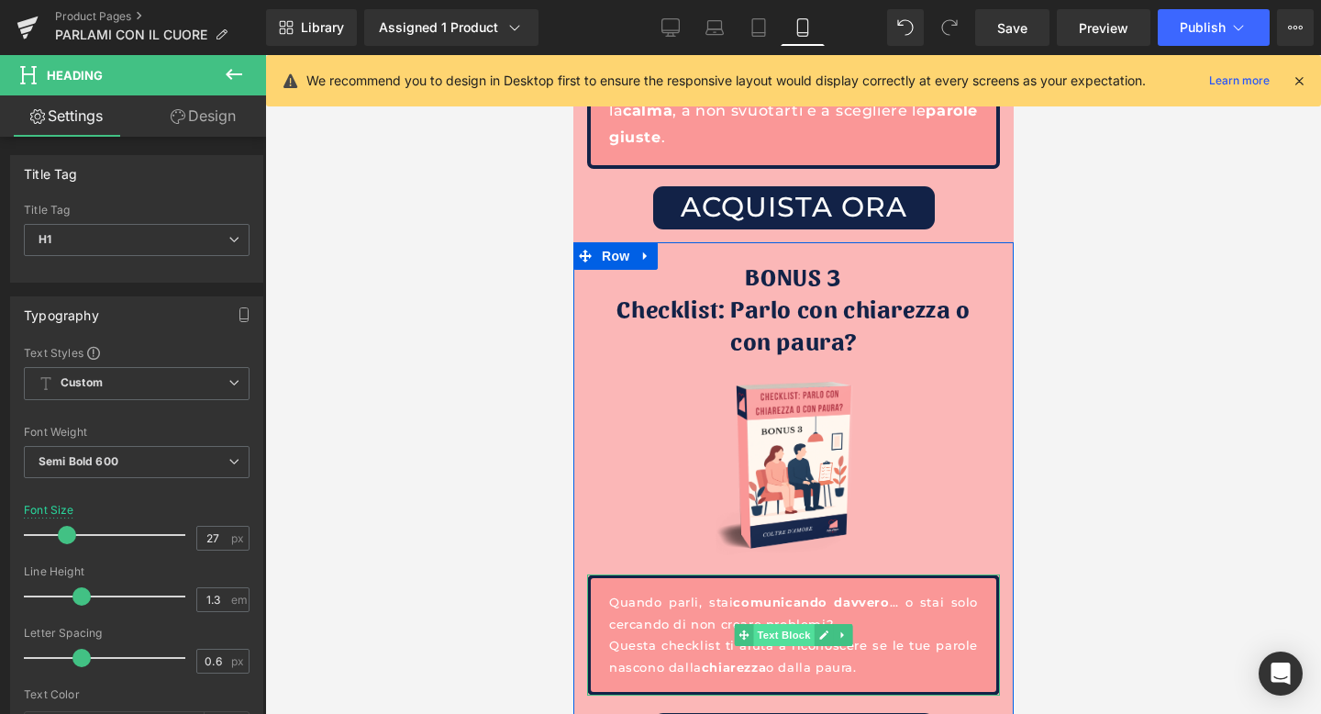
click at [780, 624] on span "Text Block" at bounding box center [782, 635] width 61 height 22
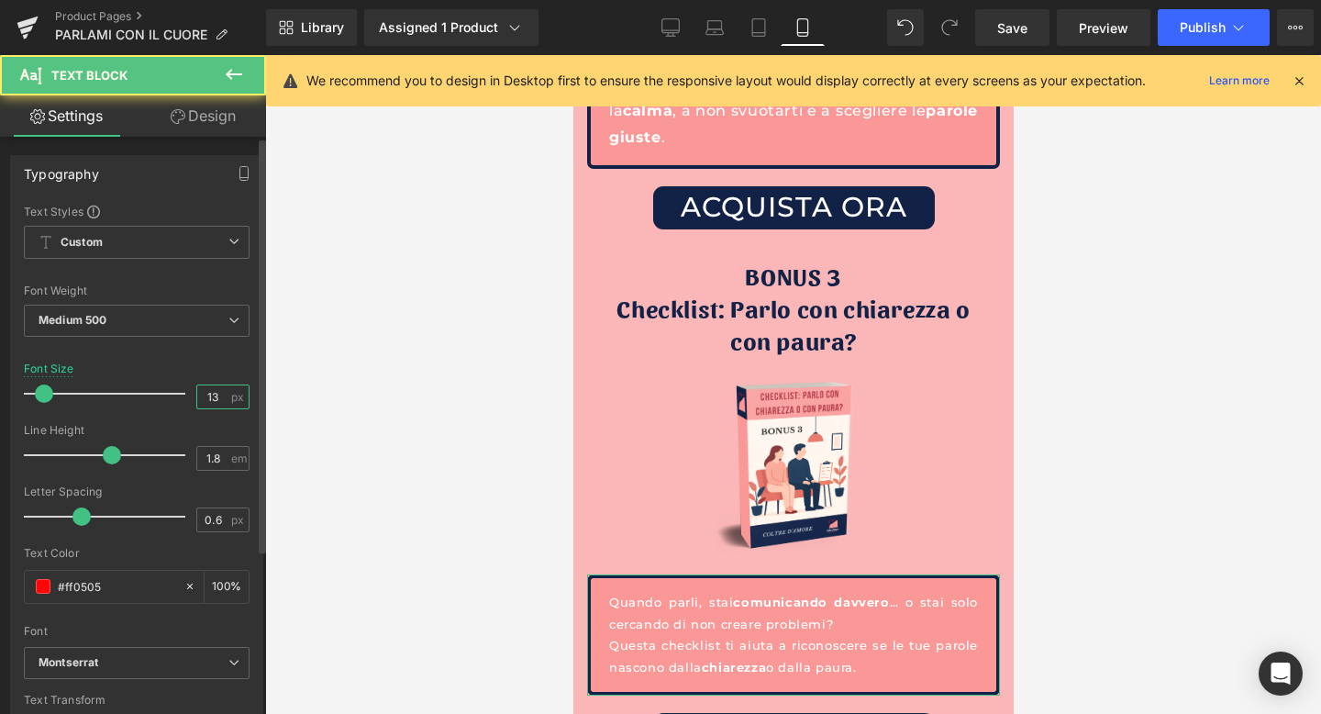
click at [216, 395] on input "13" at bounding box center [213, 396] width 32 height 23
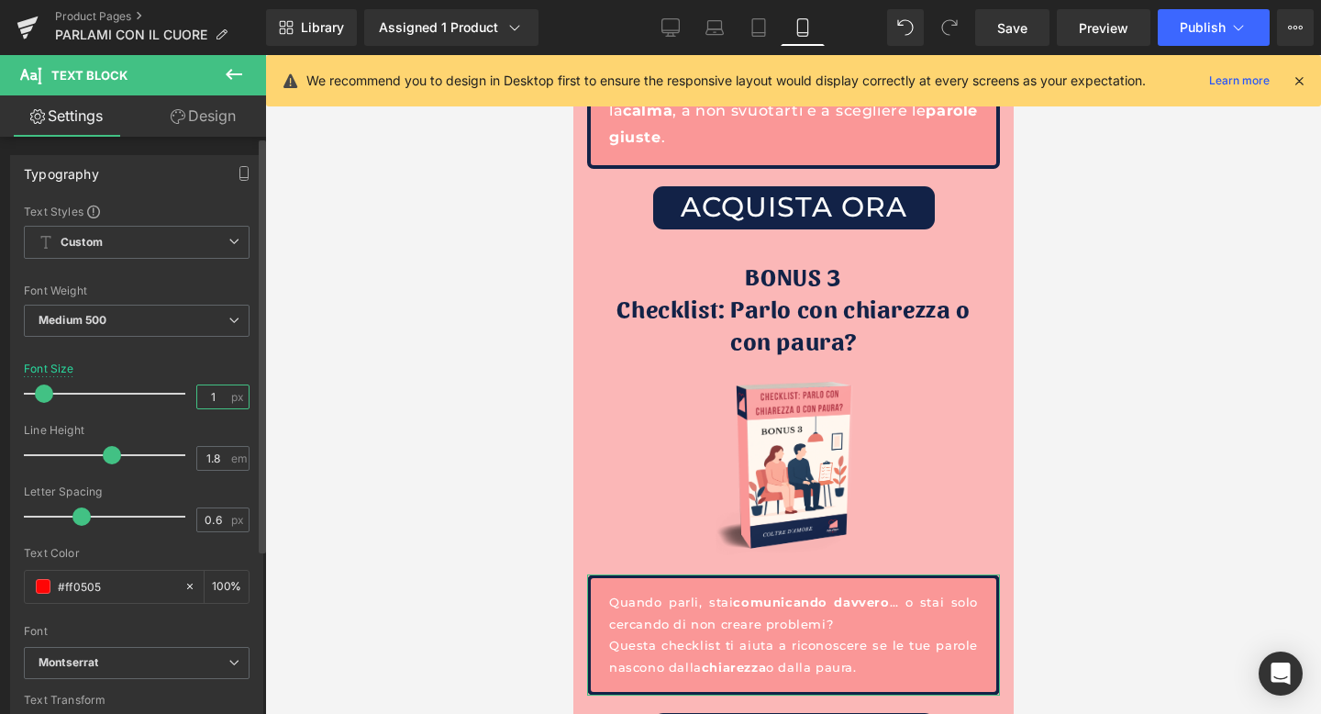
type input "16"
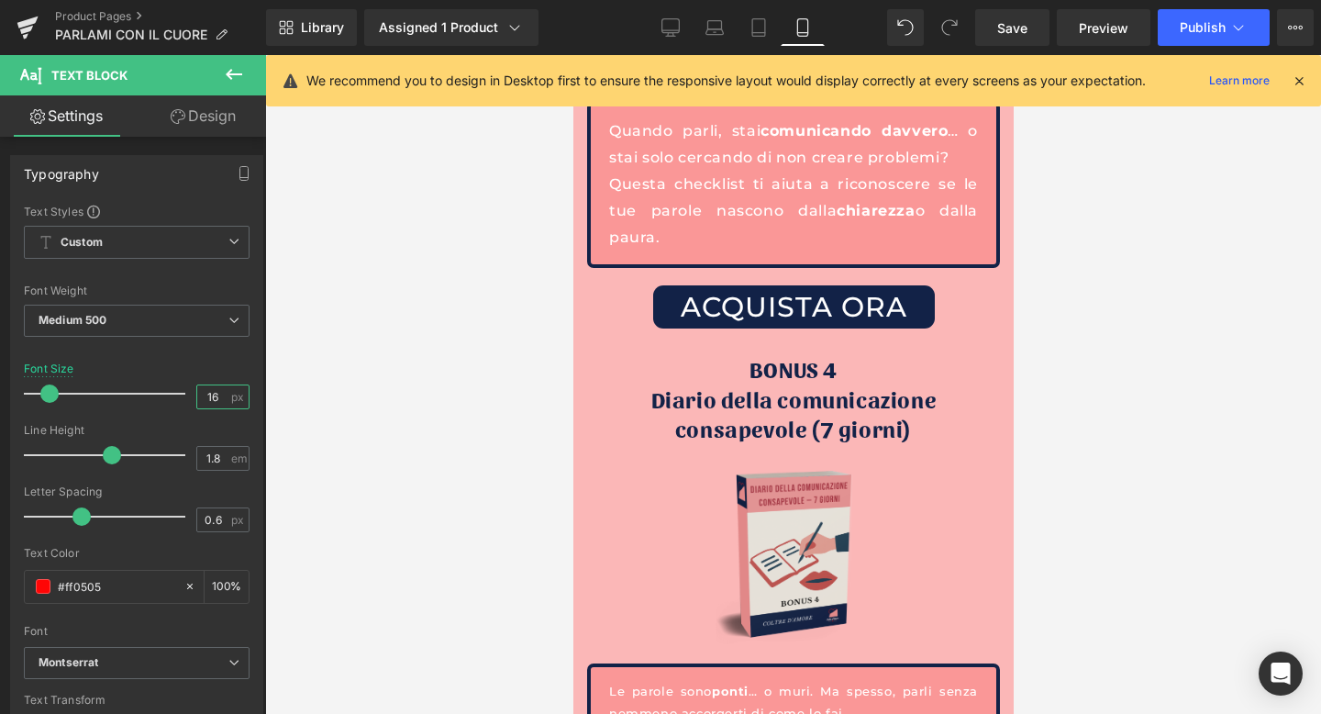
scroll to position [6453, 0]
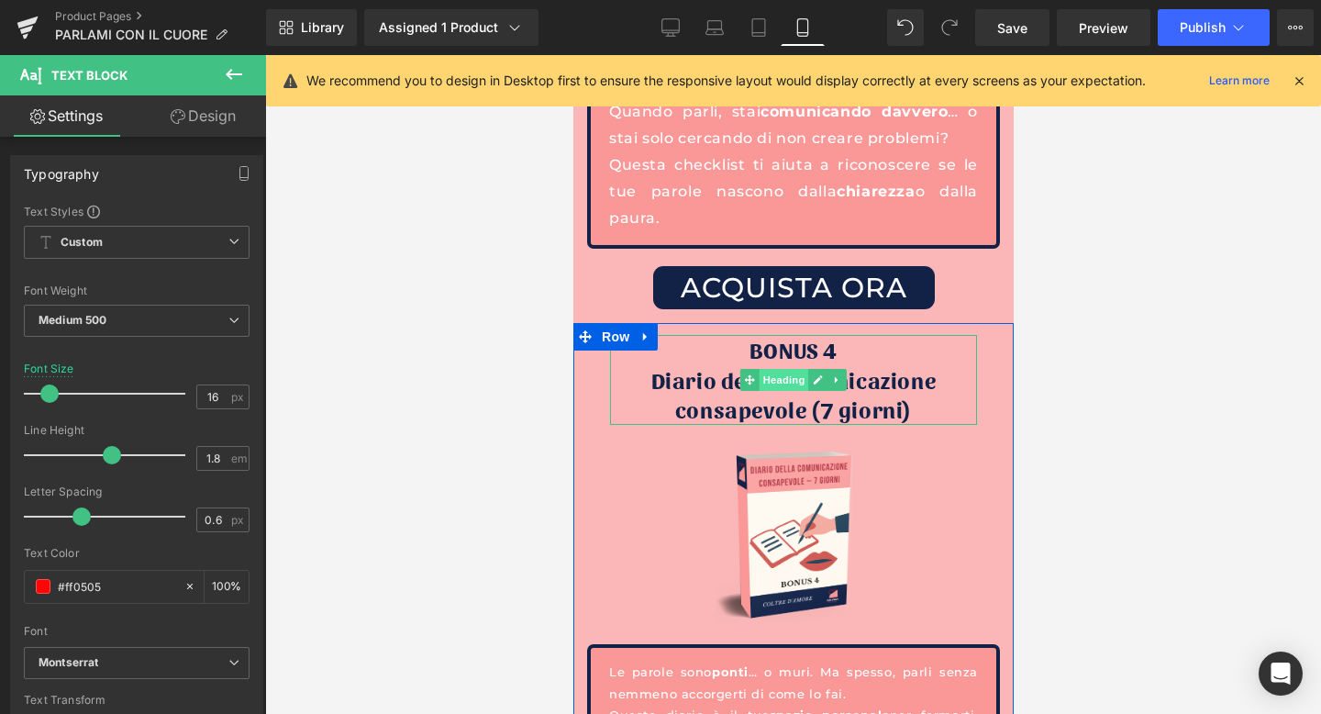
click at [788, 369] on span "Heading" at bounding box center [784, 380] width 50 height 22
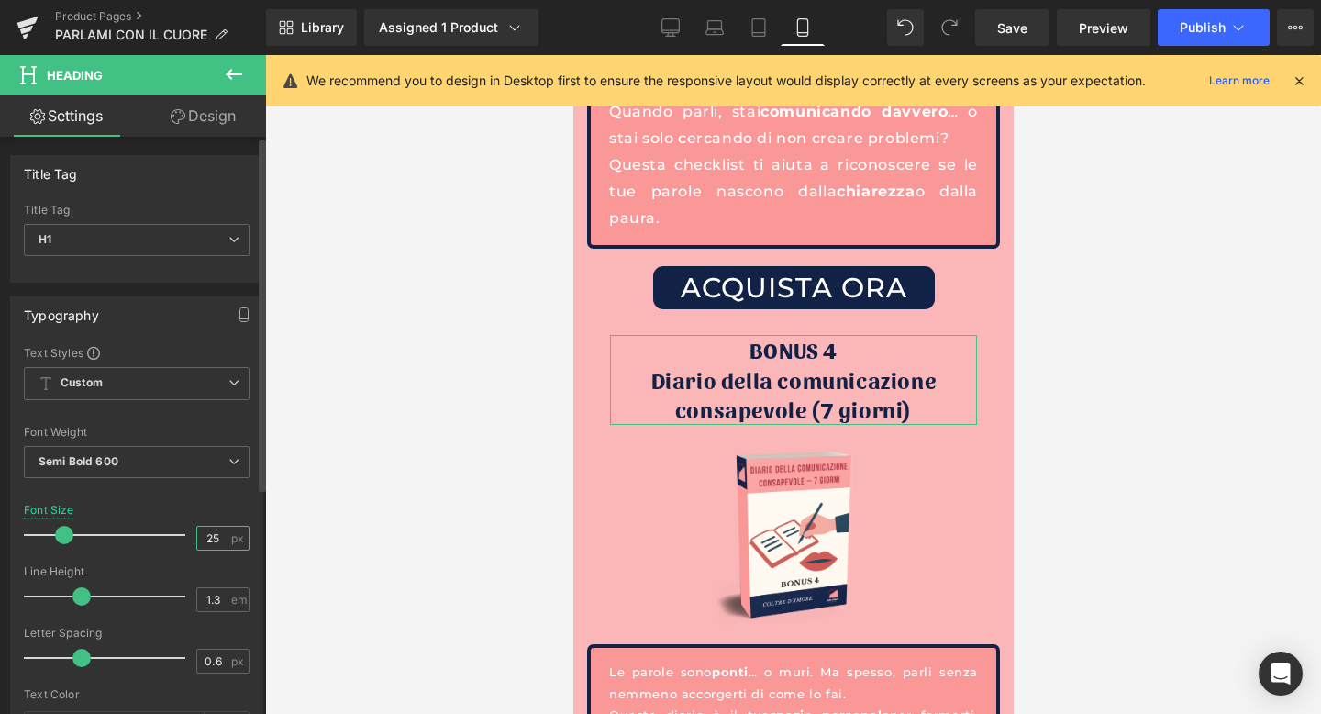
click at [215, 533] on input "25" at bounding box center [213, 538] width 32 height 23
type input "27"
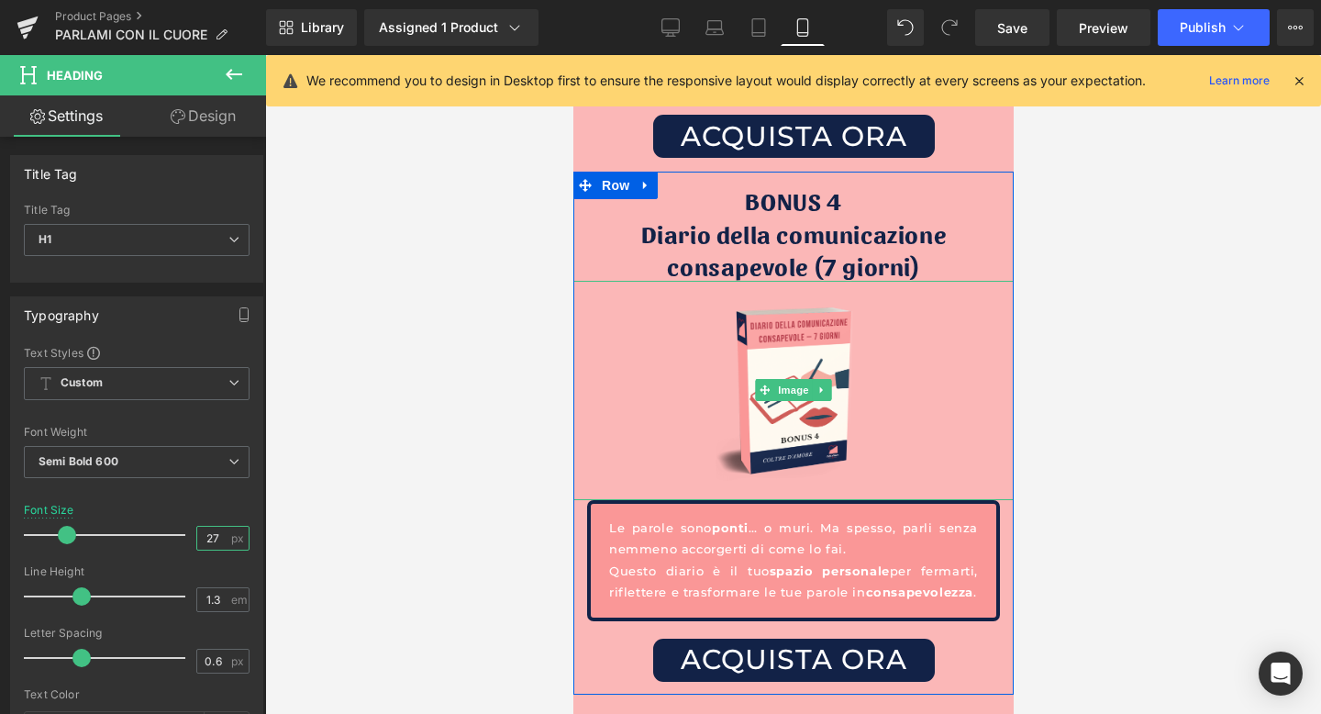
scroll to position [6811, 0]
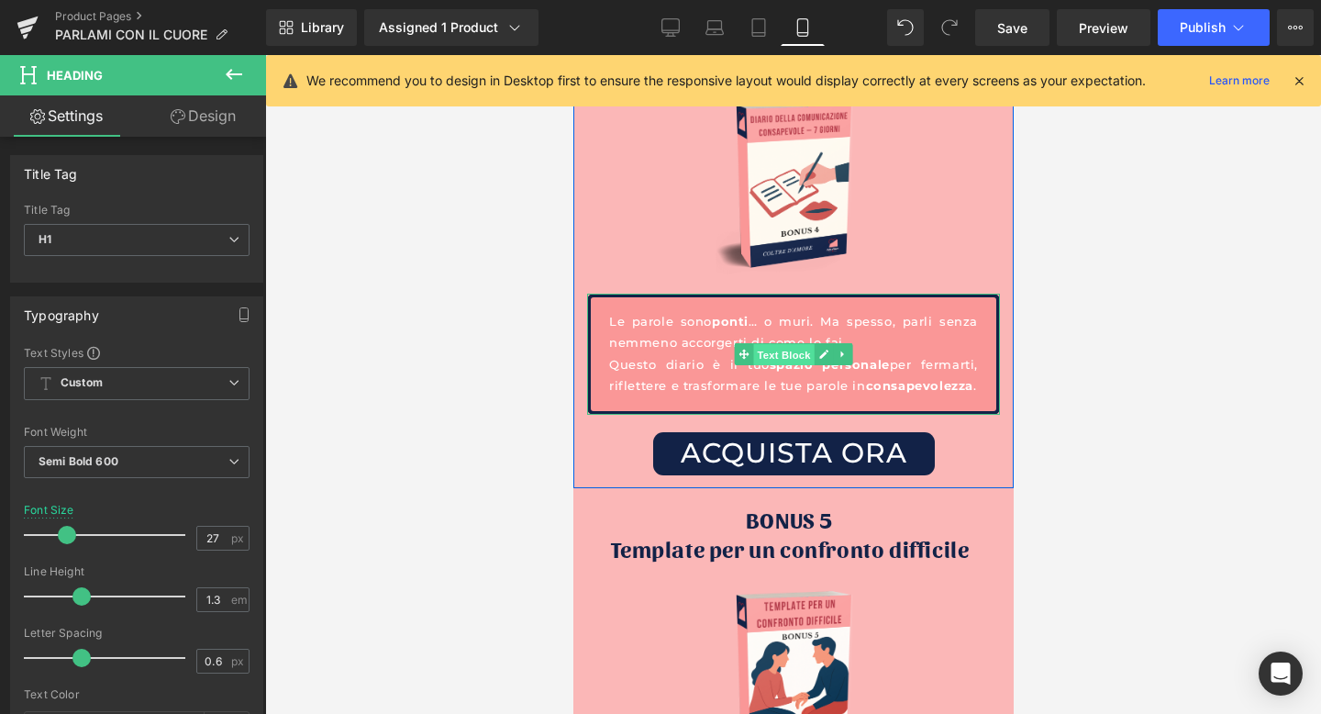
click at [785, 343] on span "Text Block" at bounding box center [782, 354] width 61 height 22
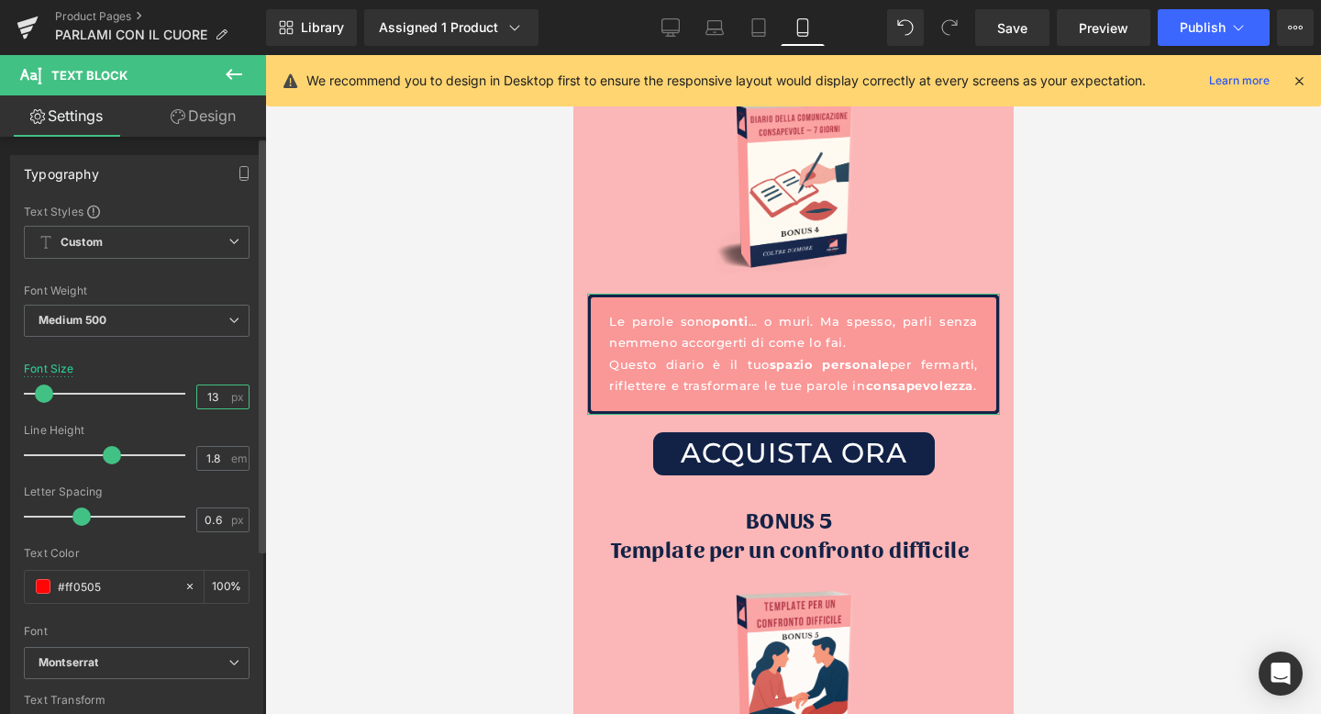
click at [214, 390] on input "13" at bounding box center [213, 396] width 32 height 23
type input "16"
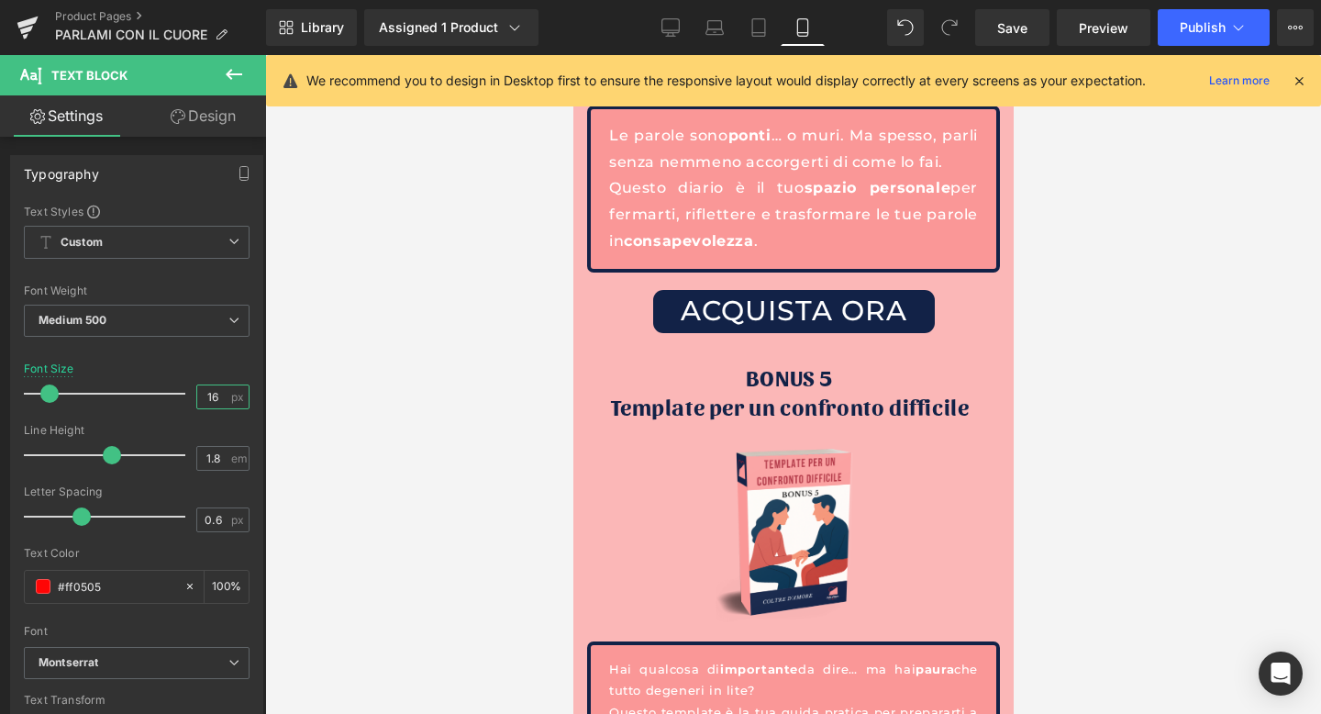
scroll to position [7000, 0]
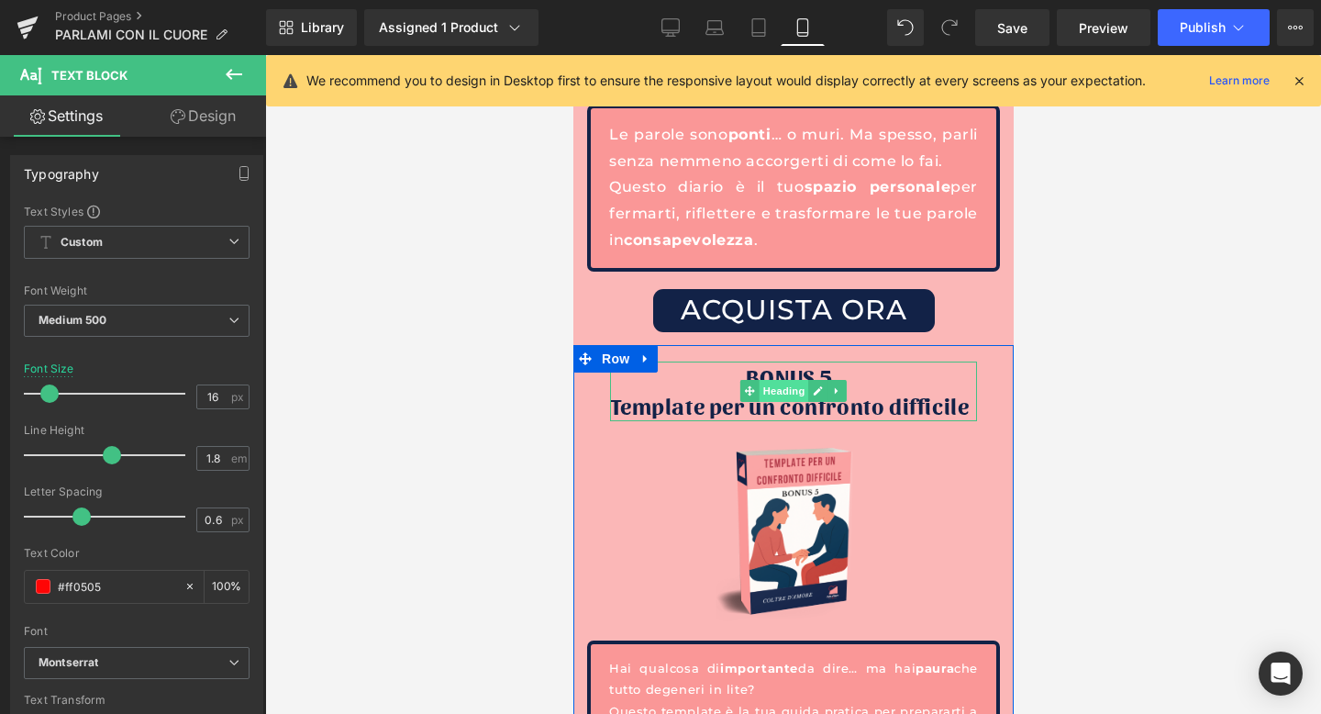
click at [788, 380] on span "Heading" at bounding box center [784, 391] width 50 height 22
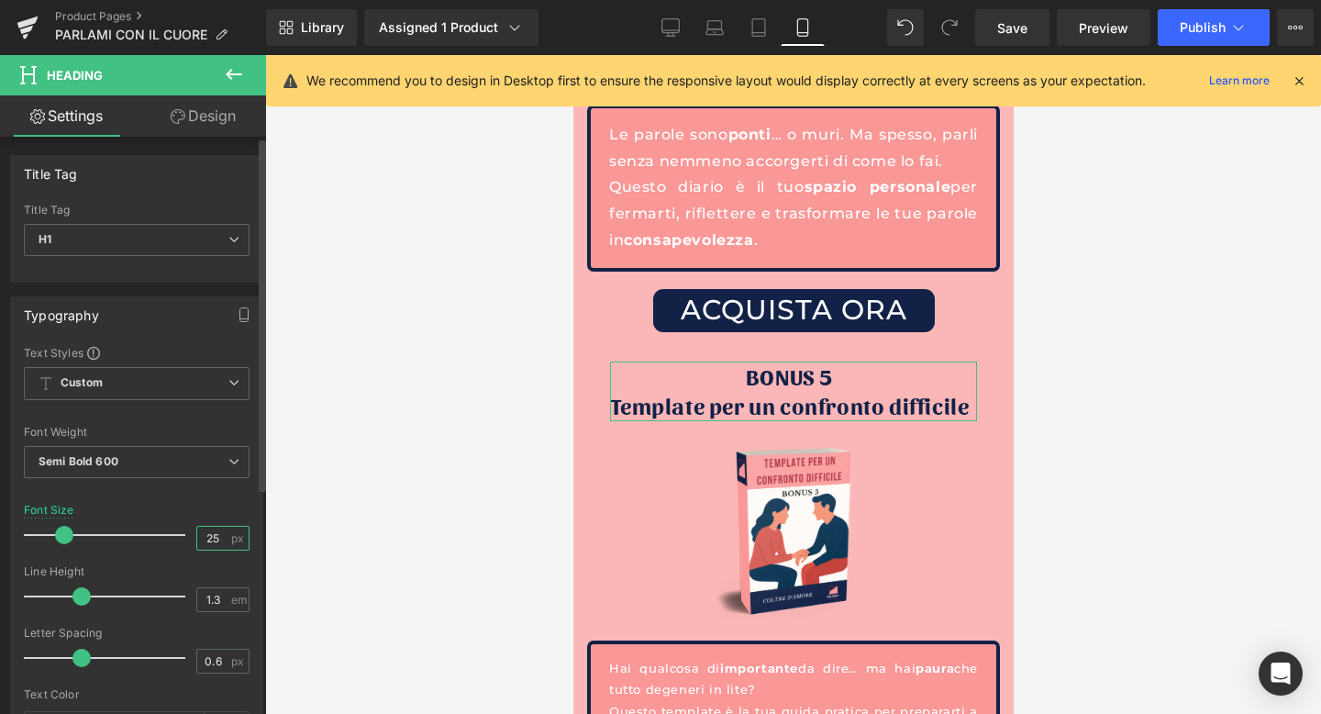
click at [216, 538] on input "25" at bounding box center [213, 538] width 32 height 23
type input "27"
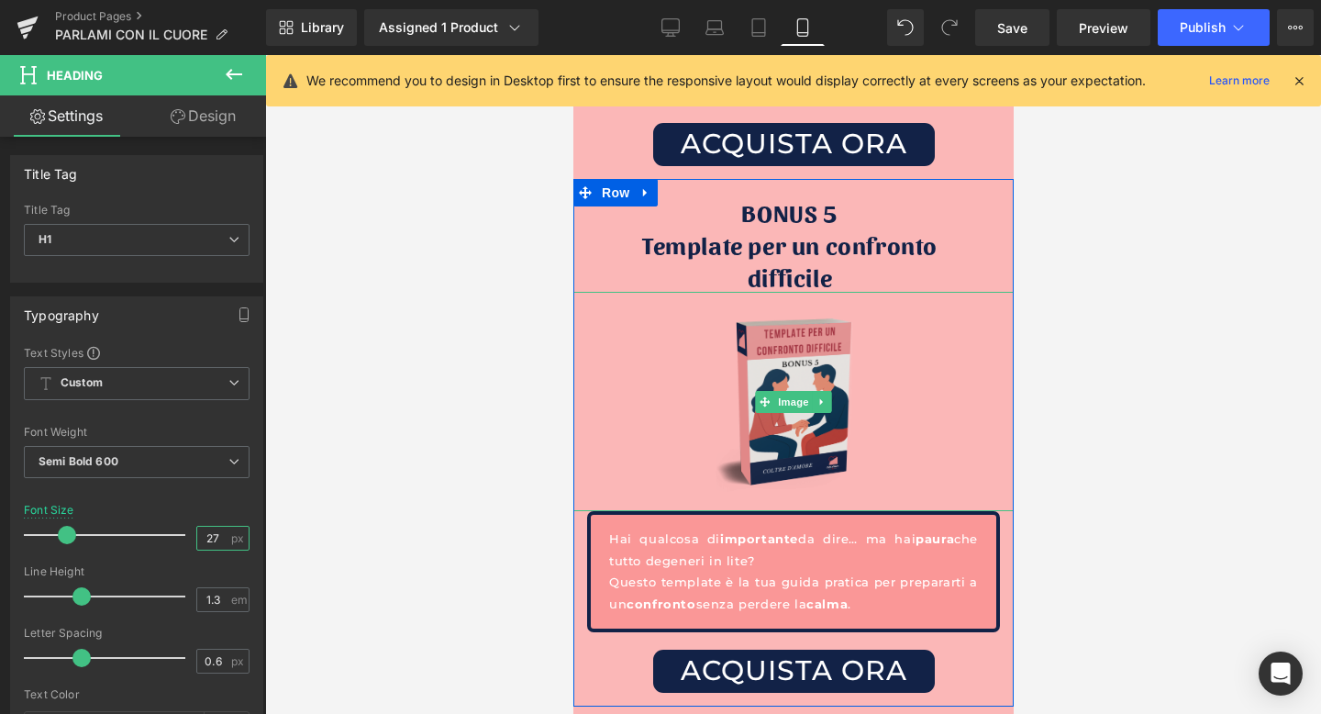
scroll to position [7204, 0]
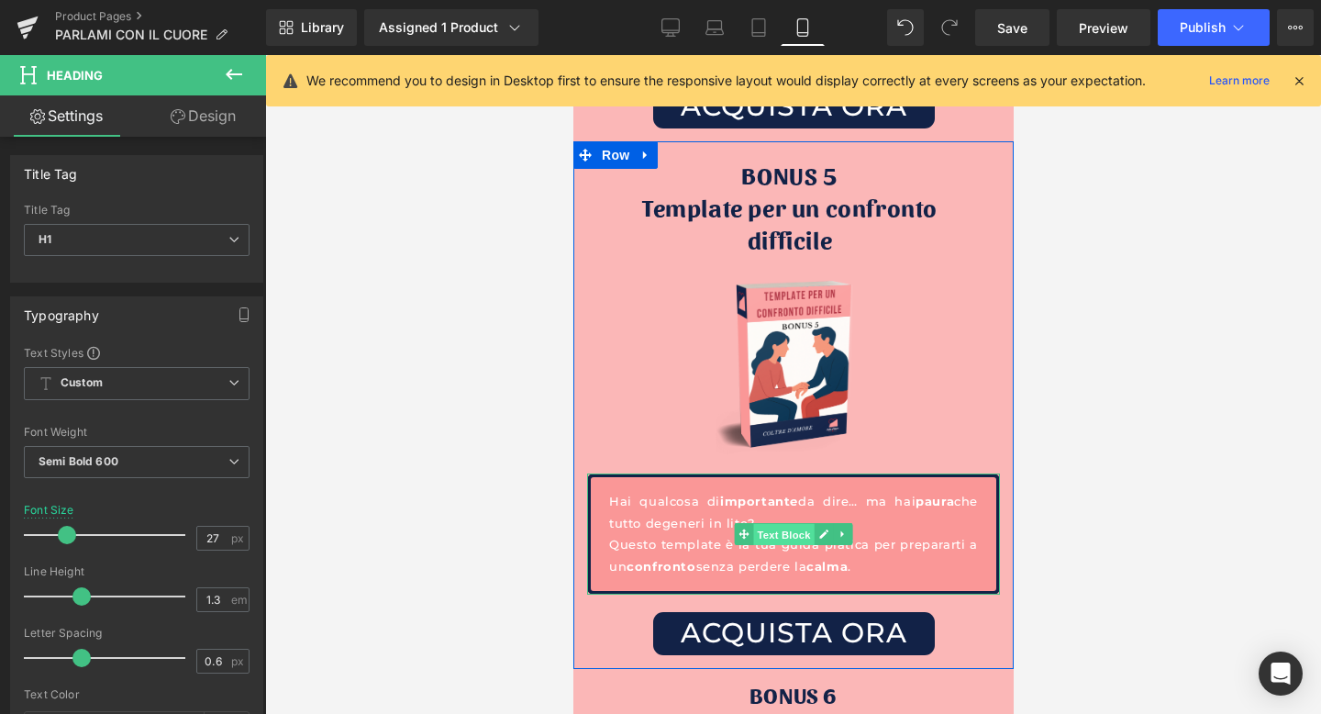
click at [783, 524] on span "Text Block" at bounding box center [782, 535] width 61 height 22
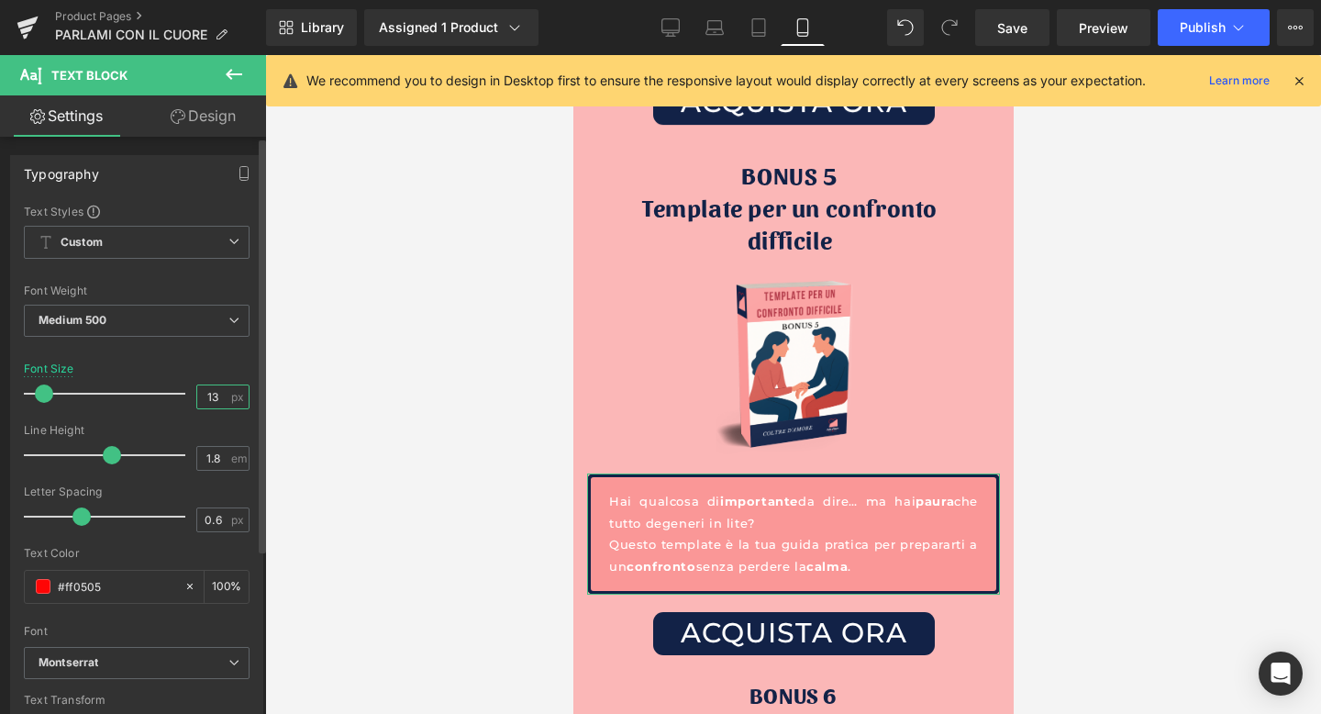
click at [211, 393] on input "13" at bounding box center [213, 396] width 32 height 23
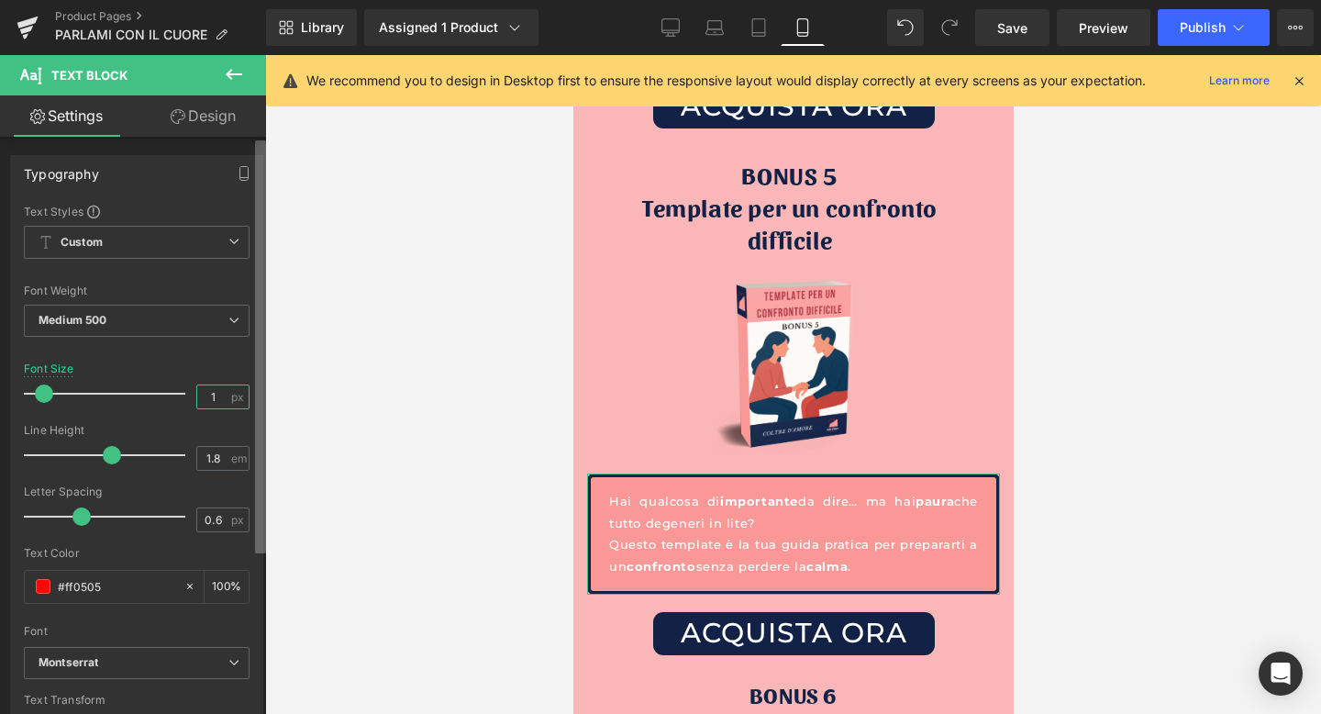
type input "16"
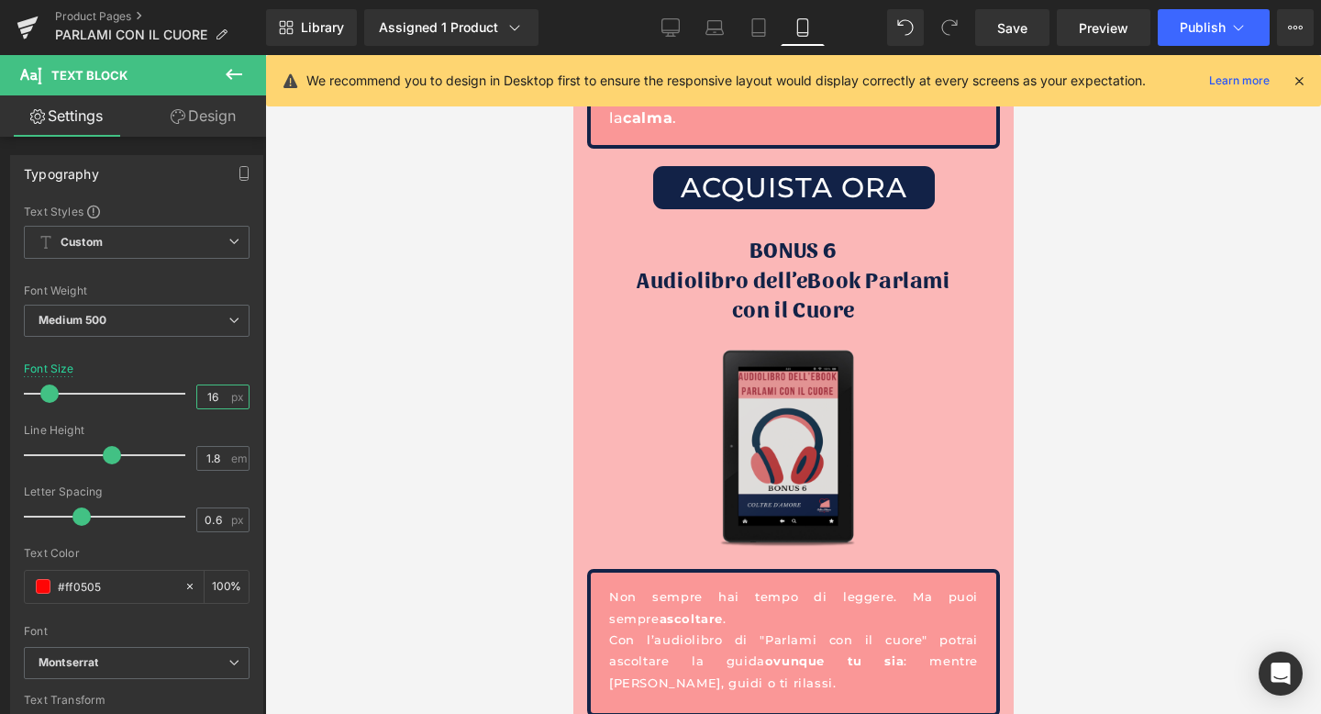
scroll to position [7723, 0]
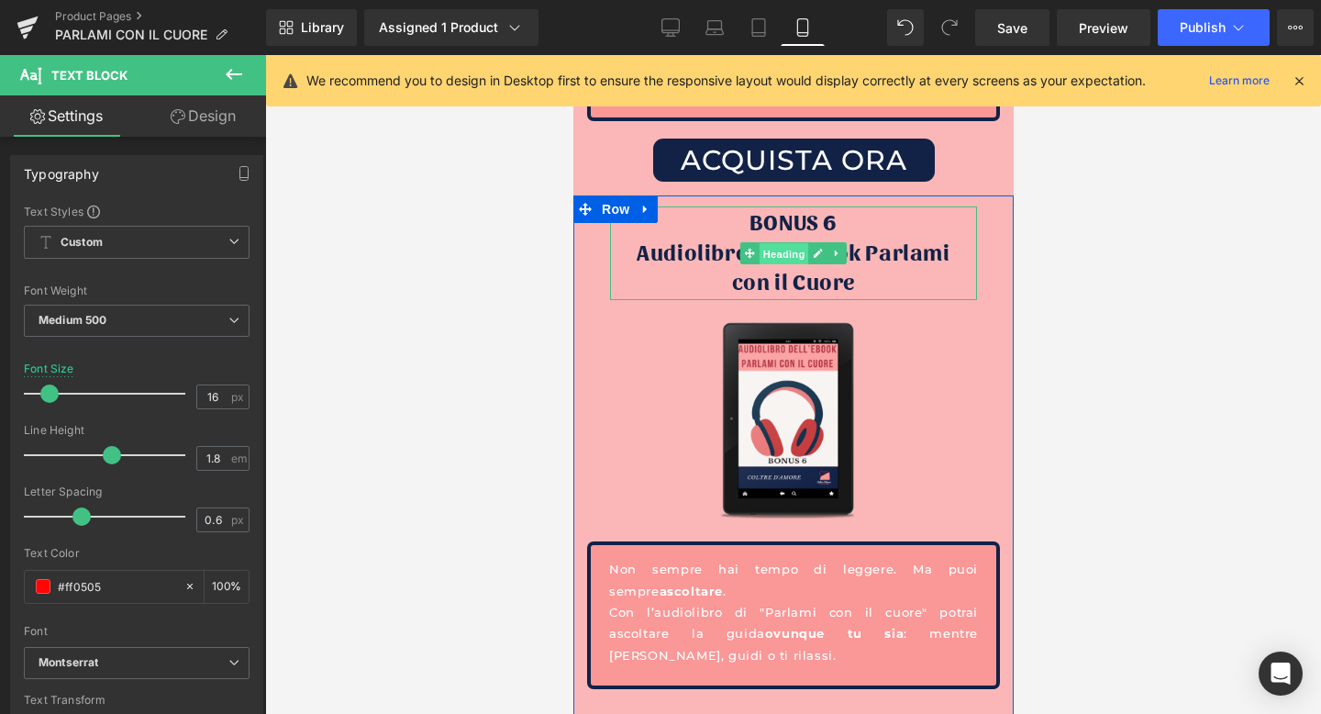
click at [791, 243] on span "Heading" at bounding box center [784, 254] width 50 height 22
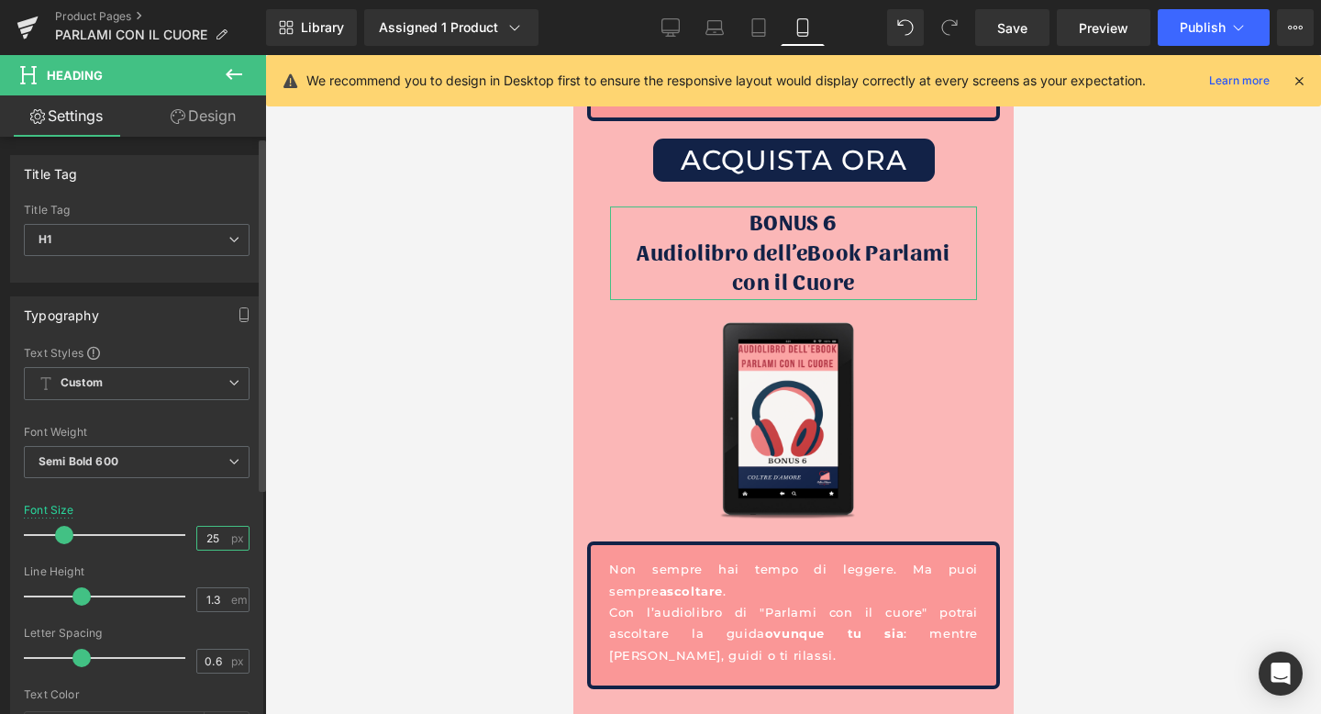
click at [214, 530] on input "25" at bounding box center [213, 538] width 32 height 23
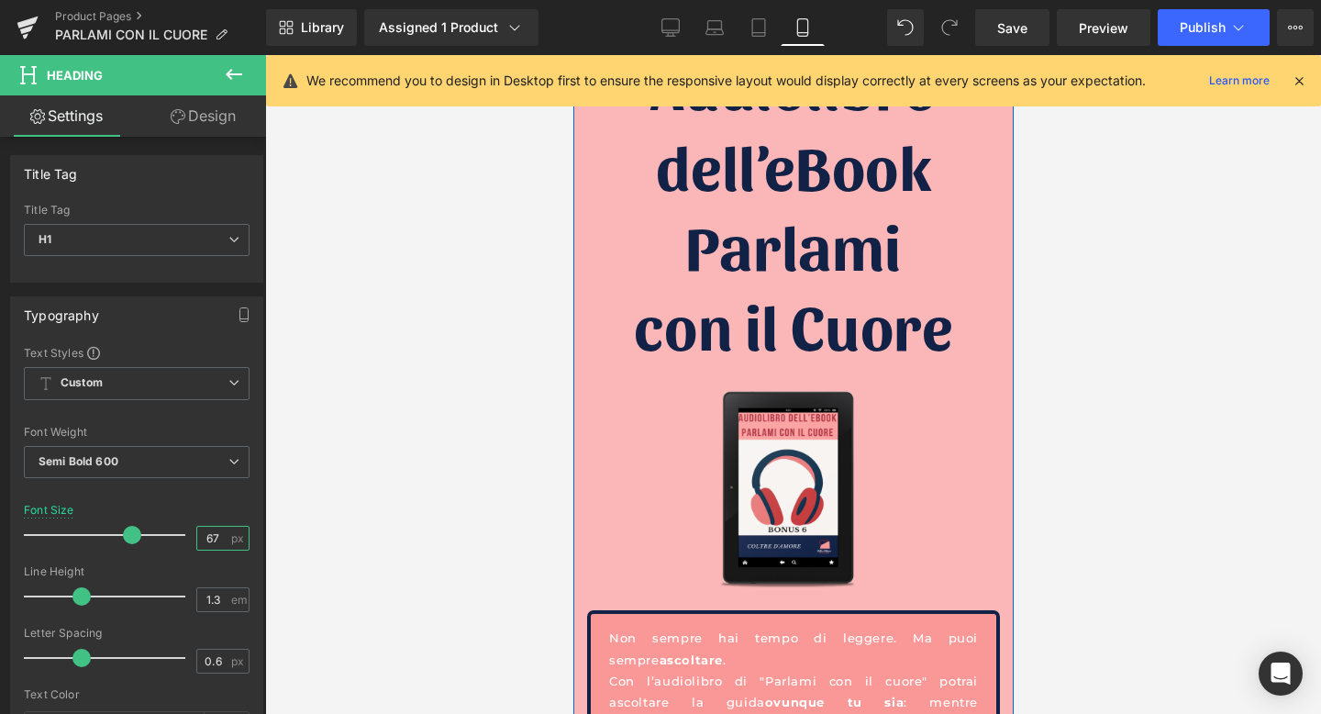
type input "6"
type input "27"
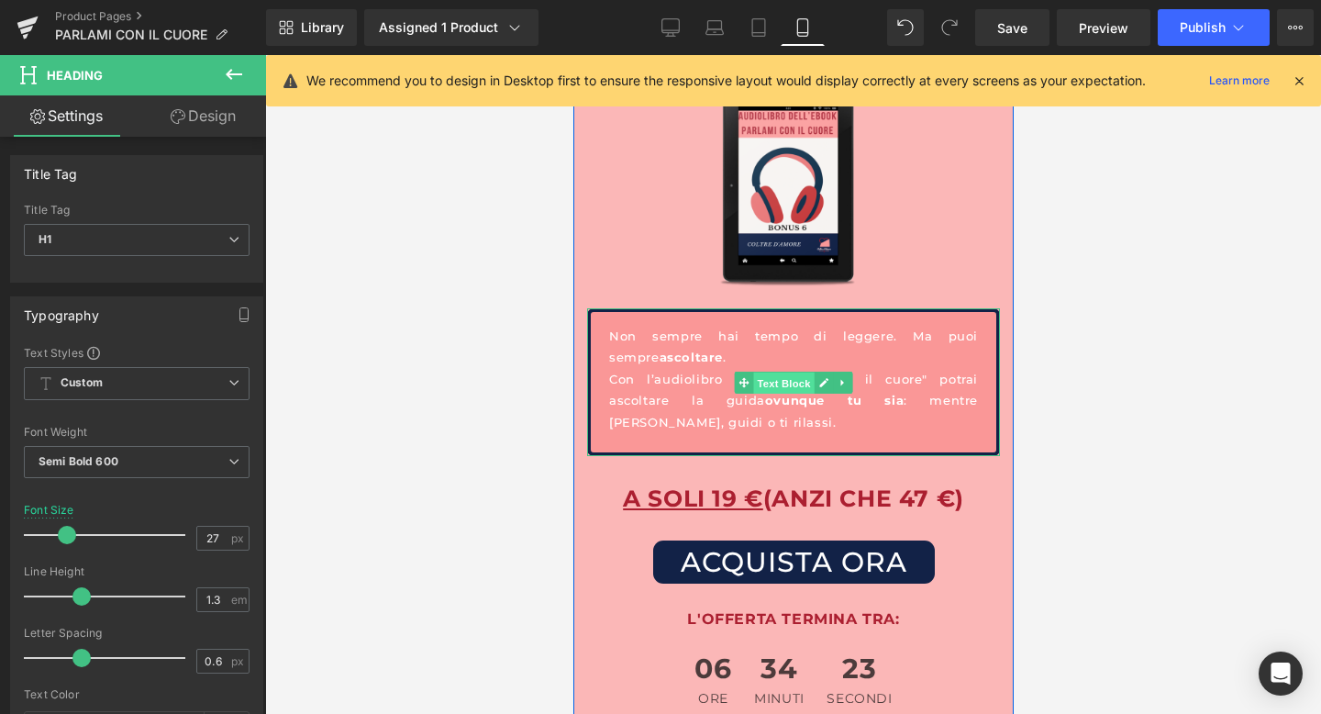
click at [786, 372] on span "Text Block" at bounding box center [782, 383] width 61 height 22
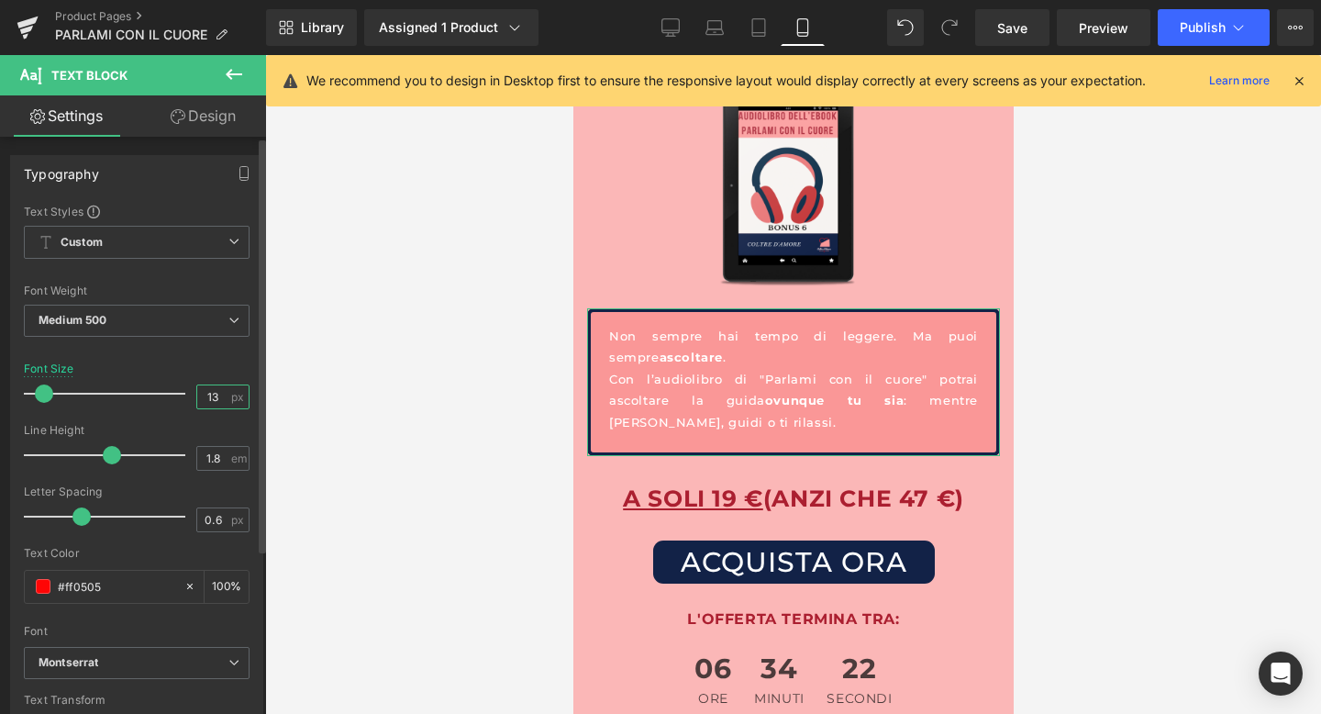
click at [214, 391] on input "13" at bounding box center [213, 396] width 32 height 23
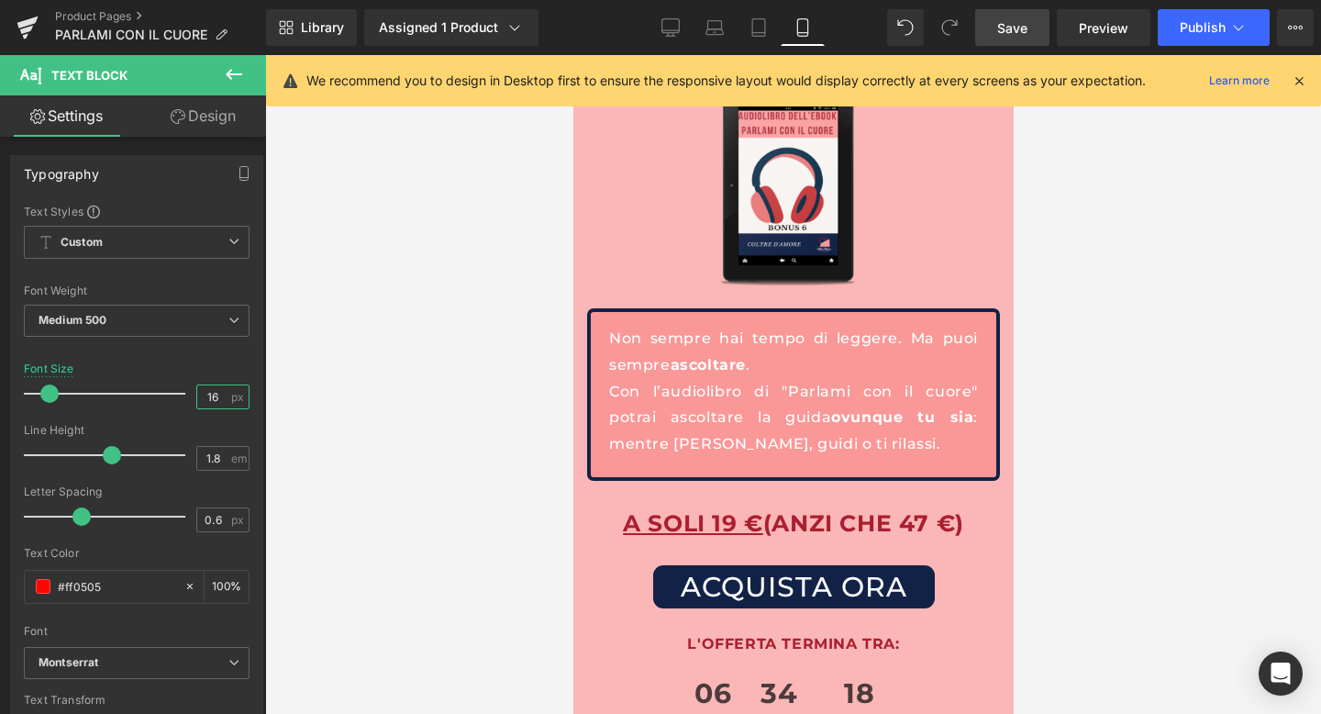
type input "16"
click at [1009, 23] on span "Save" at bounding box center [1013, 27] width 30 height 19
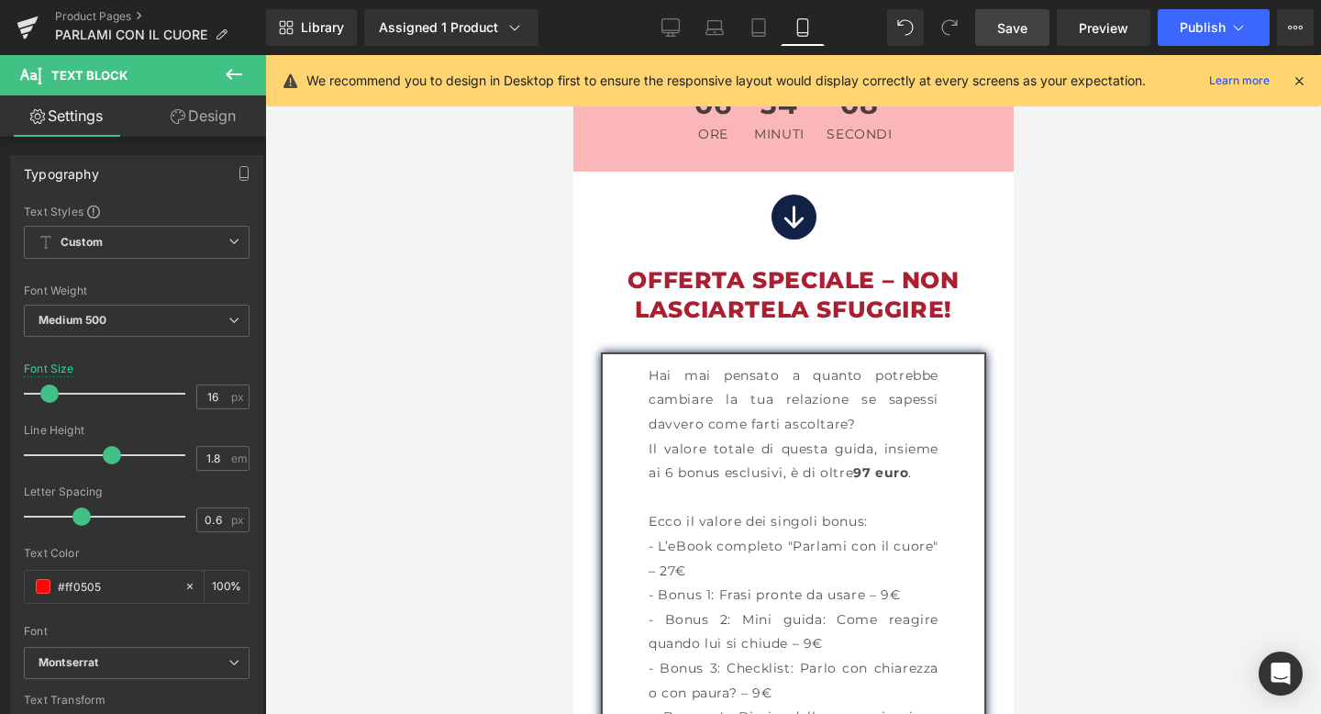
scroll to position [8547, 0]
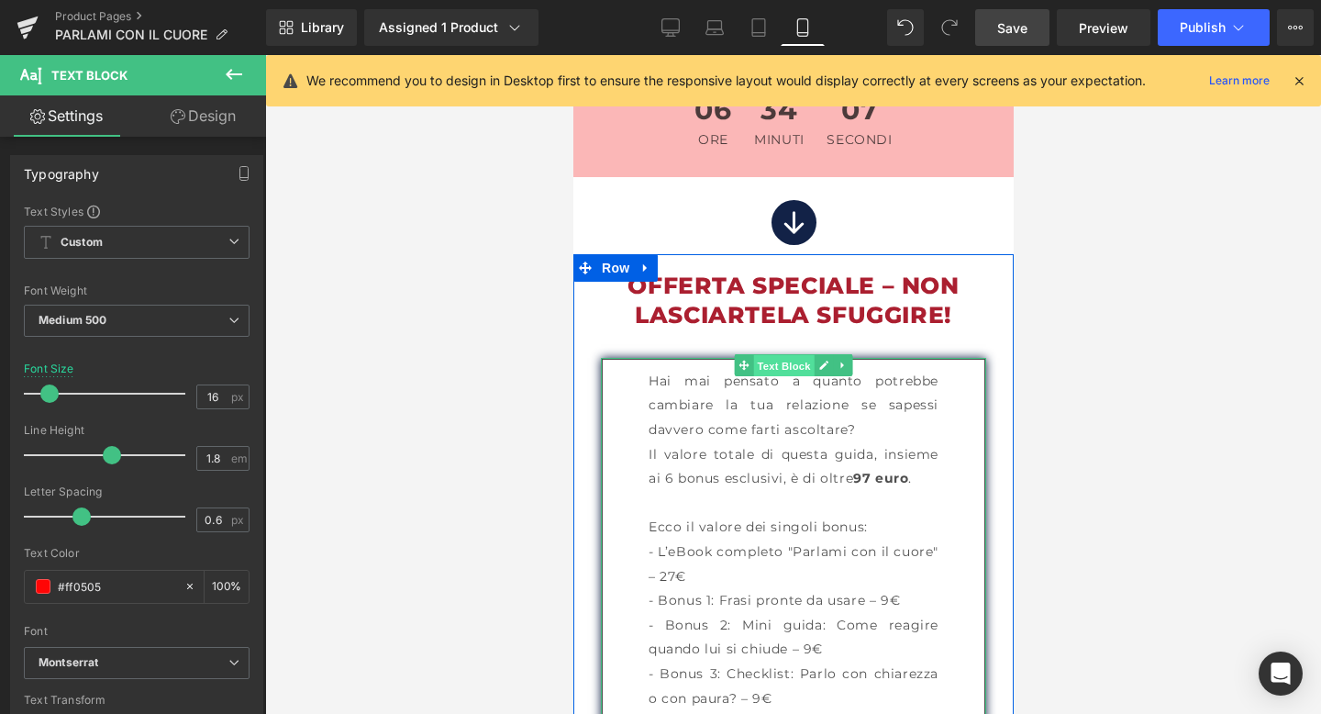
click at [768, 355] on span "Text Block" at bounding box center [782, 366] width 61 height 22
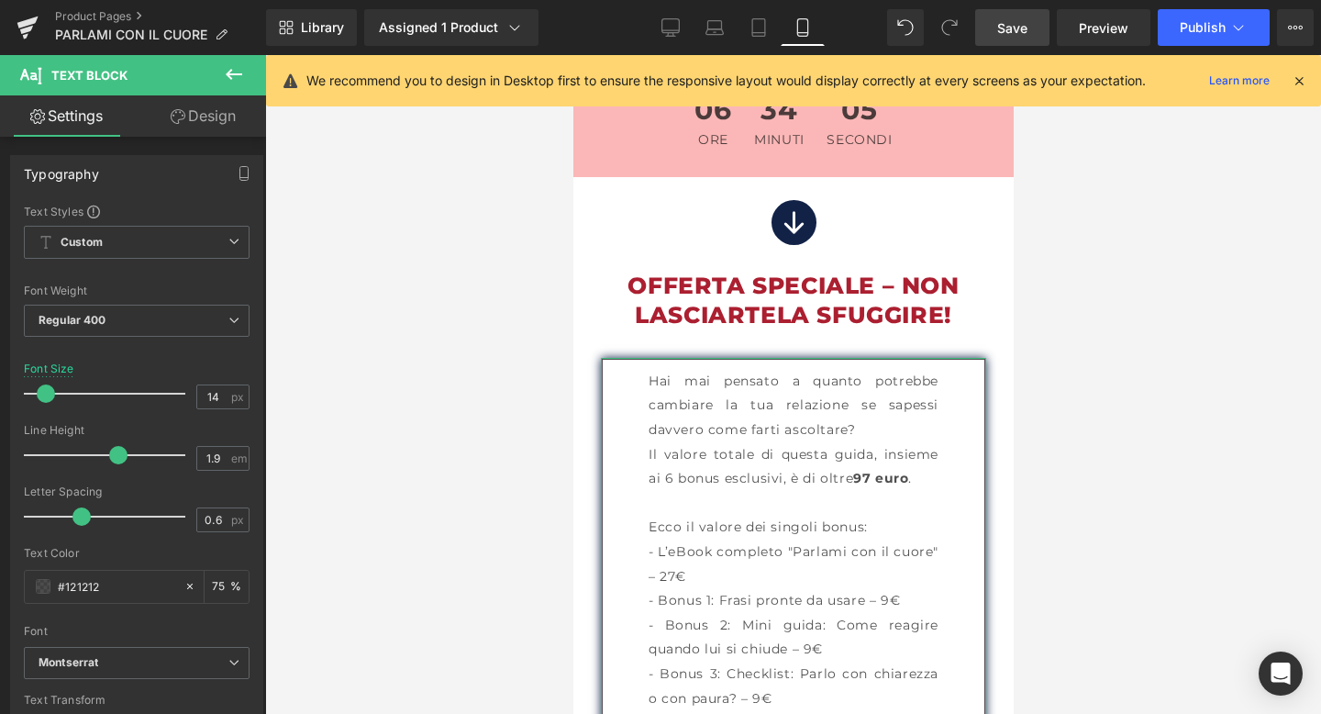
click at [174, 114] on icon at bounding box center [178, 116] width 15 height 15
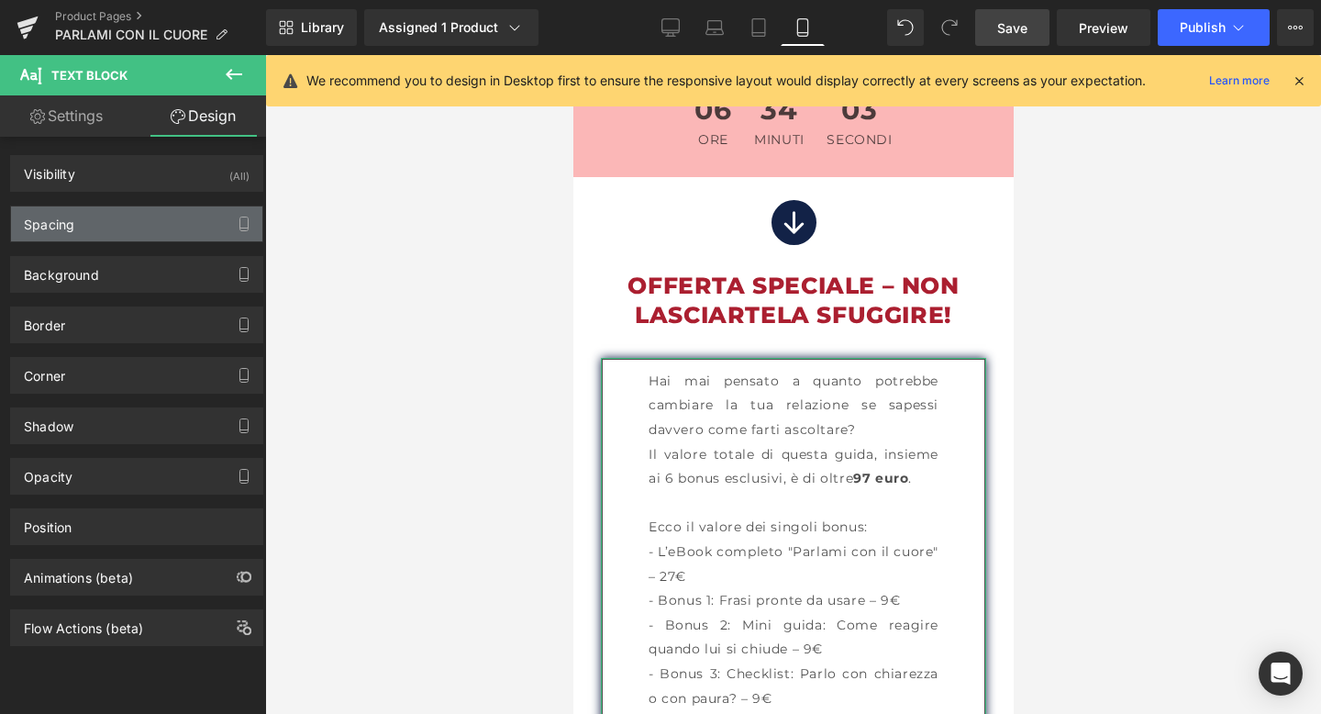
click at [125, 231] on div "Spacing" at bounding box center [136, 223] width 251 height 35
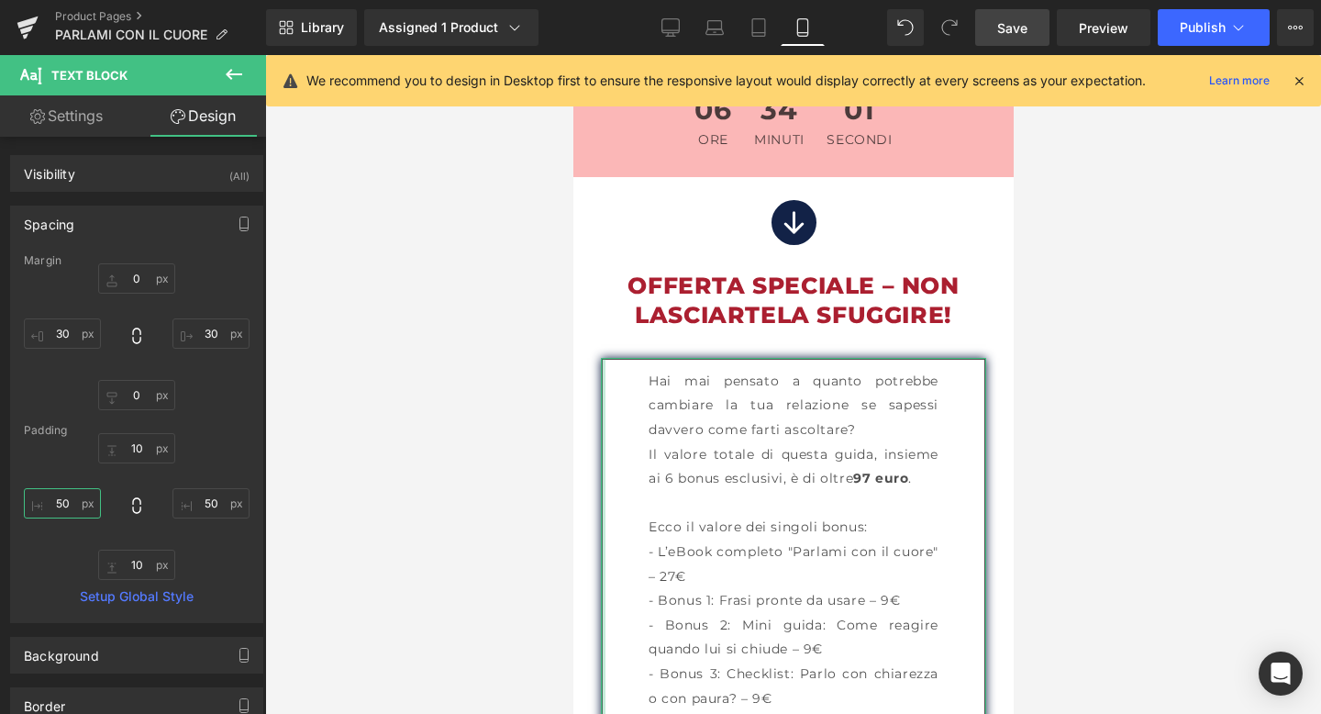
click at [62, 492] on input "text" at bounding box center [62, 503] width 77 height 30
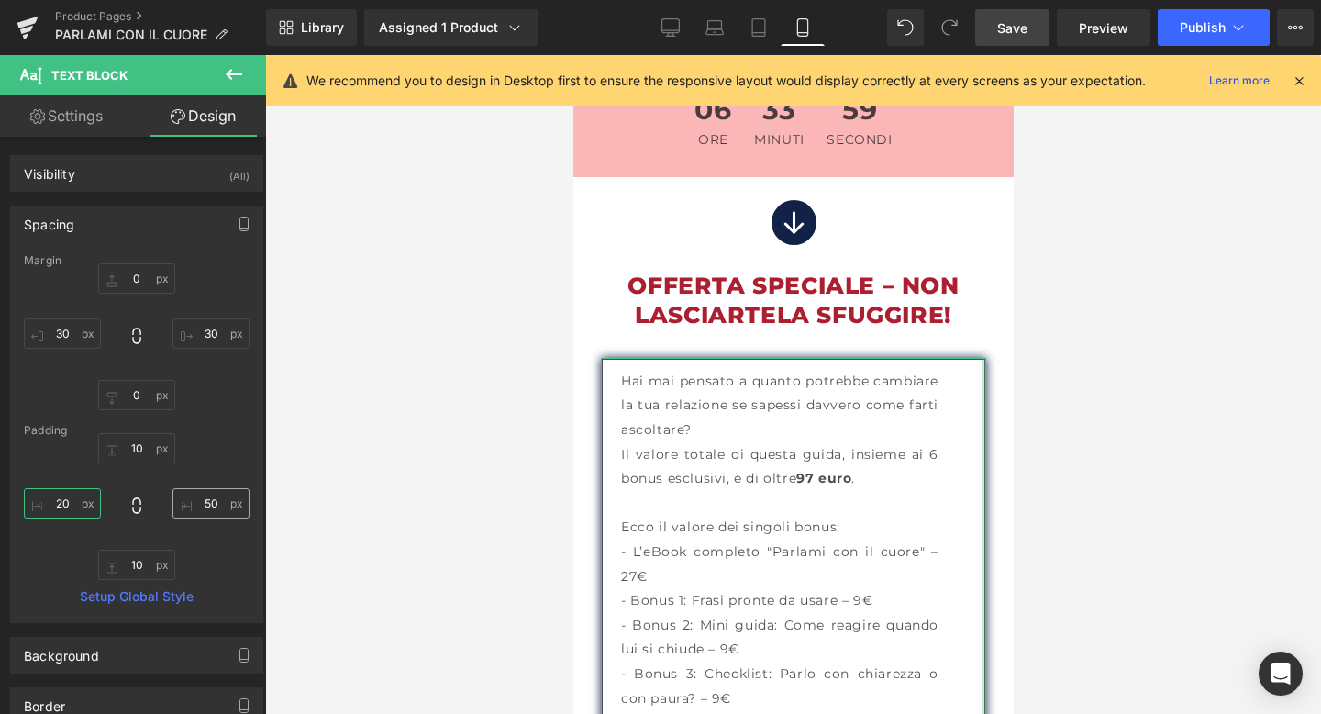
type input "20"
click at [209, 490] on input "text" at bounding box center [211, 503] width 77 height 30
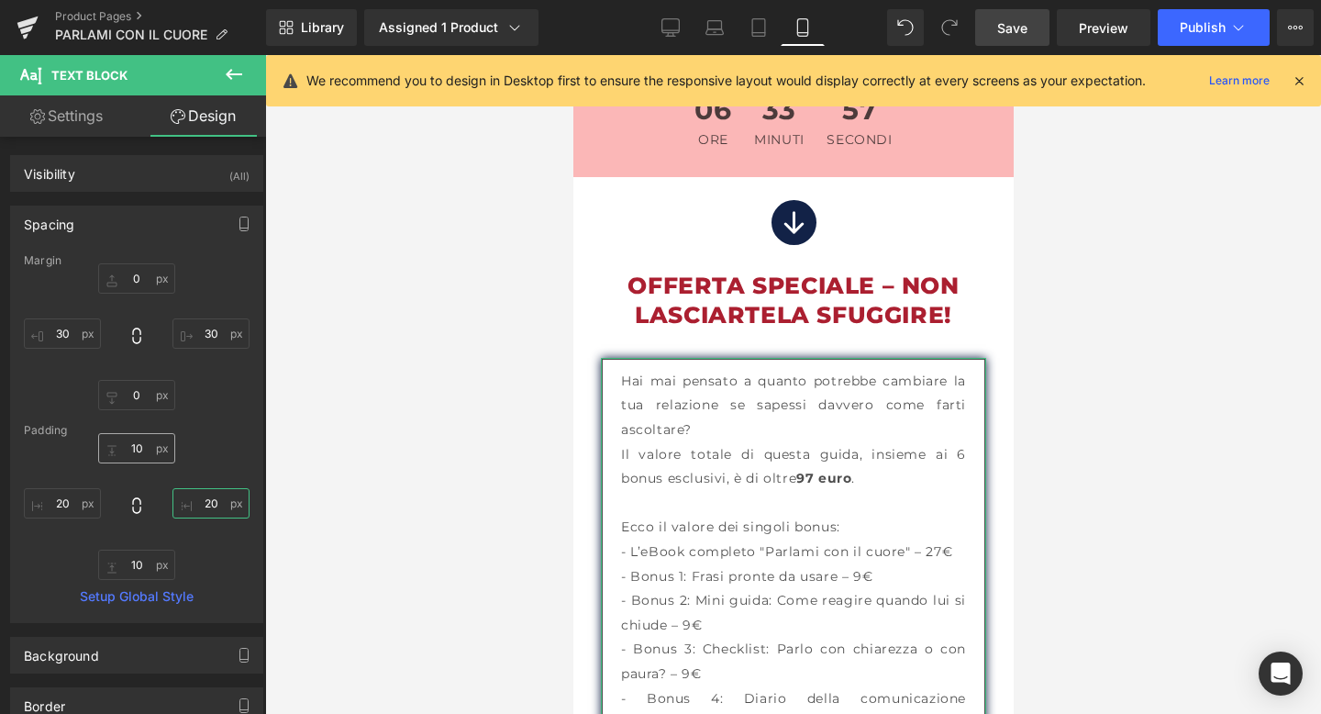
type input "20"
click at [135, 447] on input "text" at bounding box center [136, 448] width 77 height 30
type input "15"
click at [143, 564] on input "text" at bounding box center [136, 565] width 77 height 30
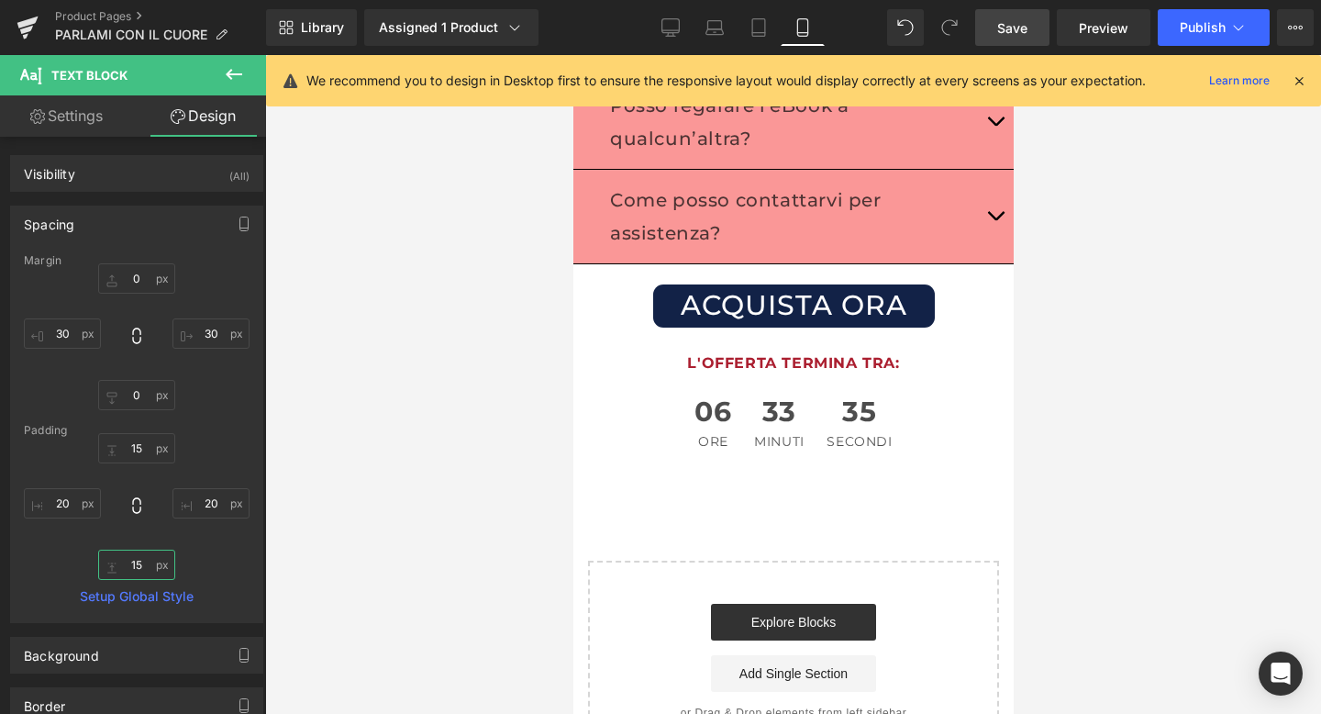
scroll to position [13693, 0]
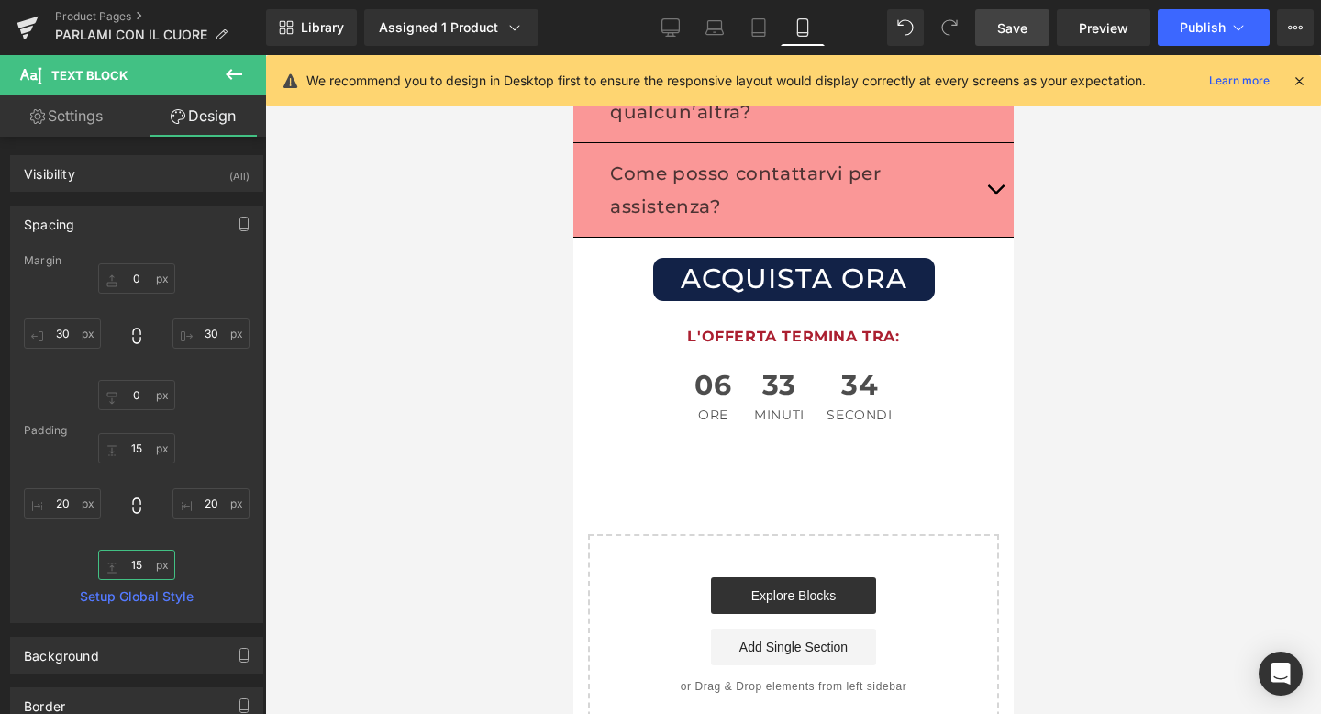
type input "15"
click at [1024, 40] on link "Save" at bounding box center [1012, 27] width 74 height 37
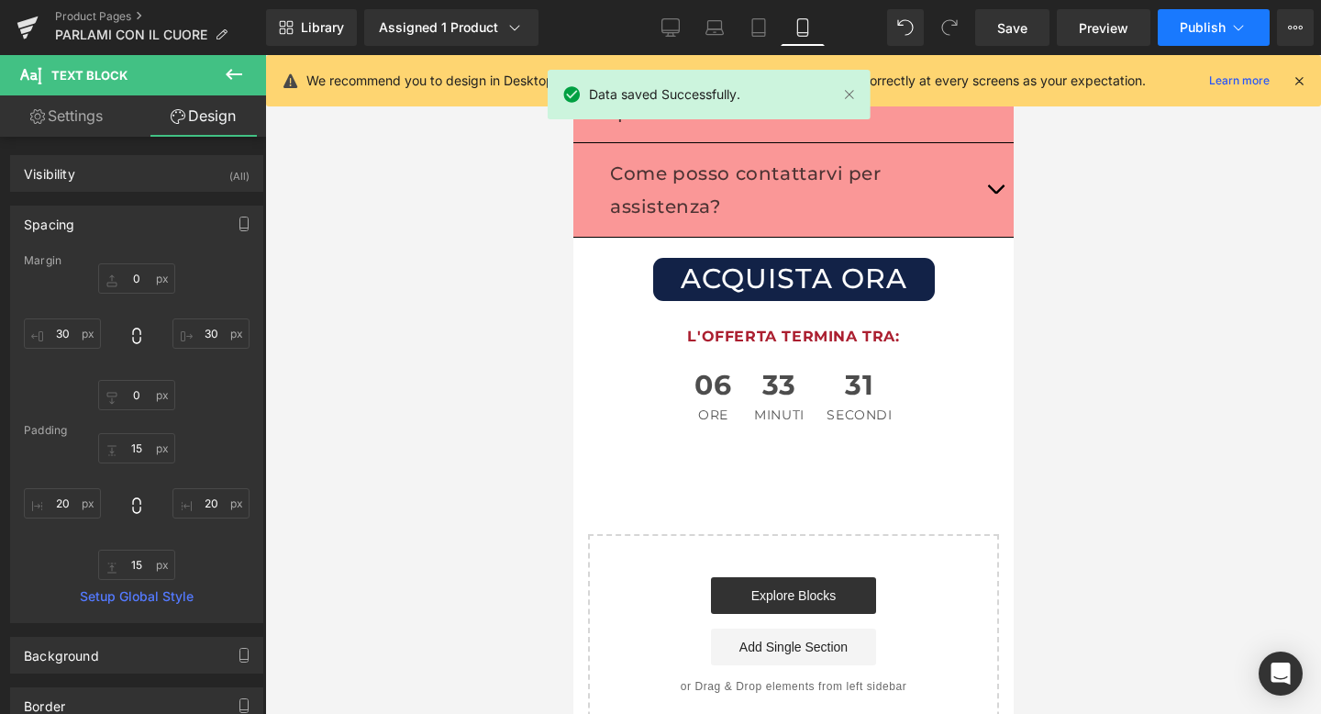
click at [1248, 29] on button "Publish" at bounding box center [1214, 27] width 112 height 37
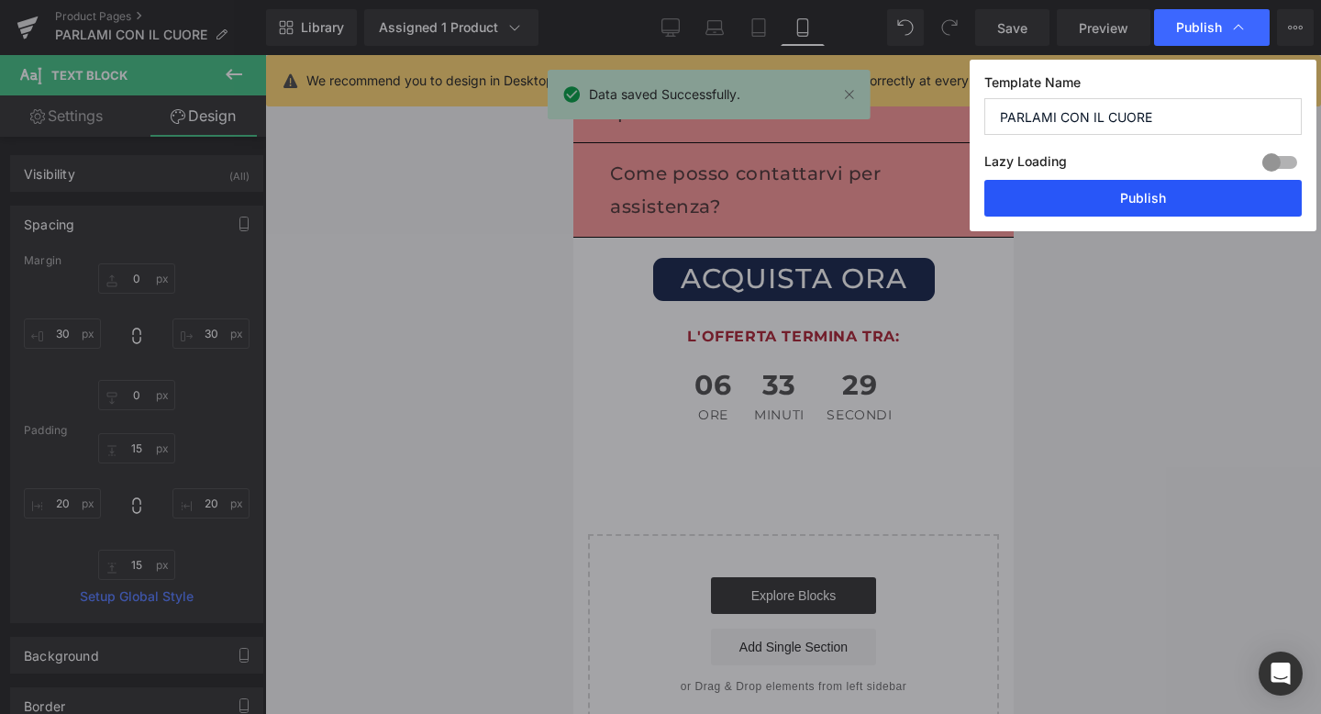
click at [1160, 192] on button "Publish" at bounding box center [1144, 198] width 318 height 37
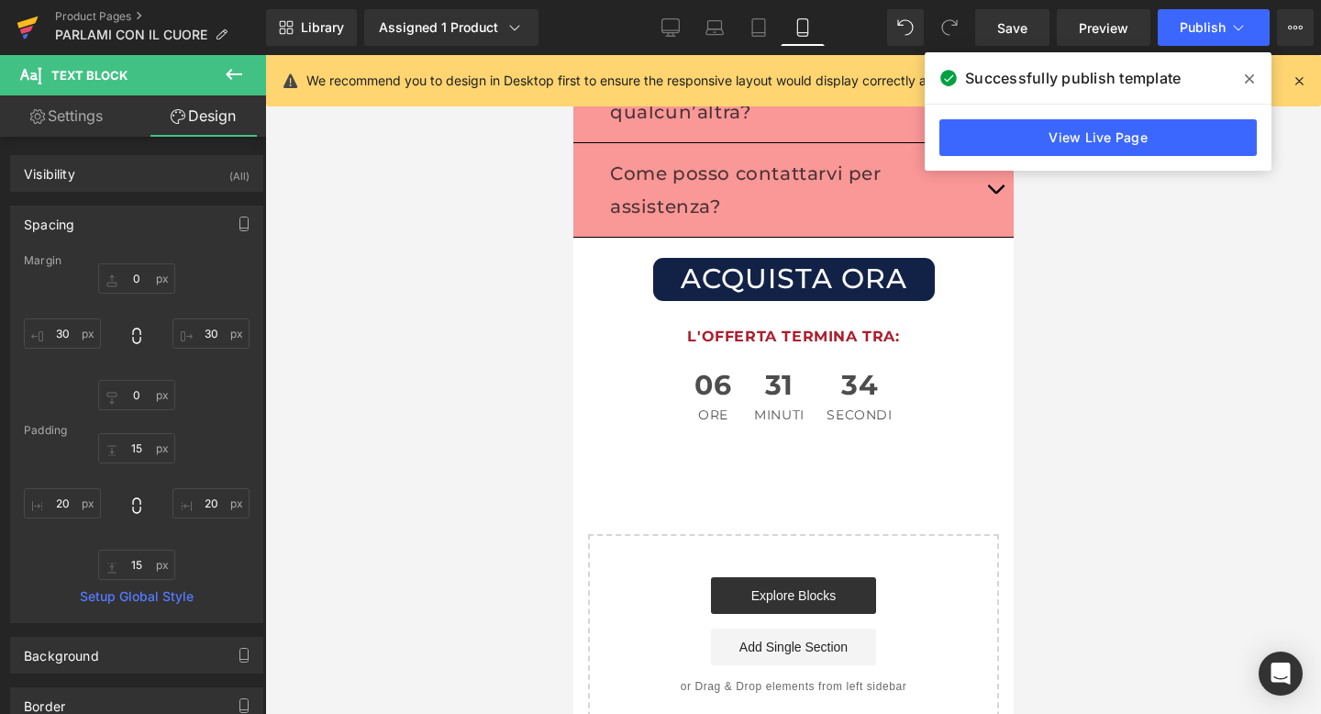
click at [19, 25] on icon at bounding box center [27, 23] width 21 height 12
